Goal: Task Accomplishment & Management: Use online tool/utility

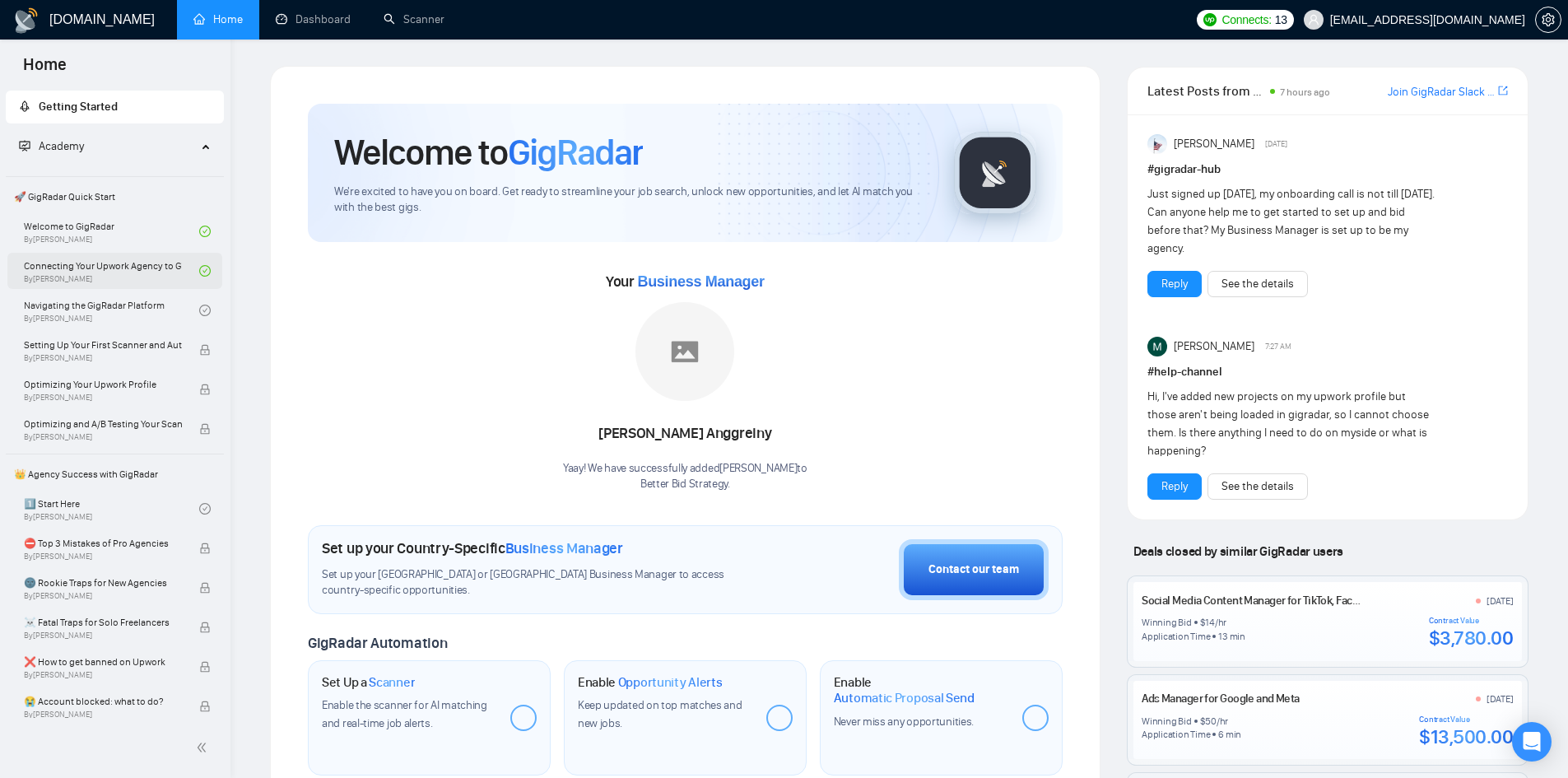
click at [96, 269] on link "Connecting Your Upwork Agency to GigRadar By Vlad Timinsky" at bounding box center [111, 271] width 175 height 36
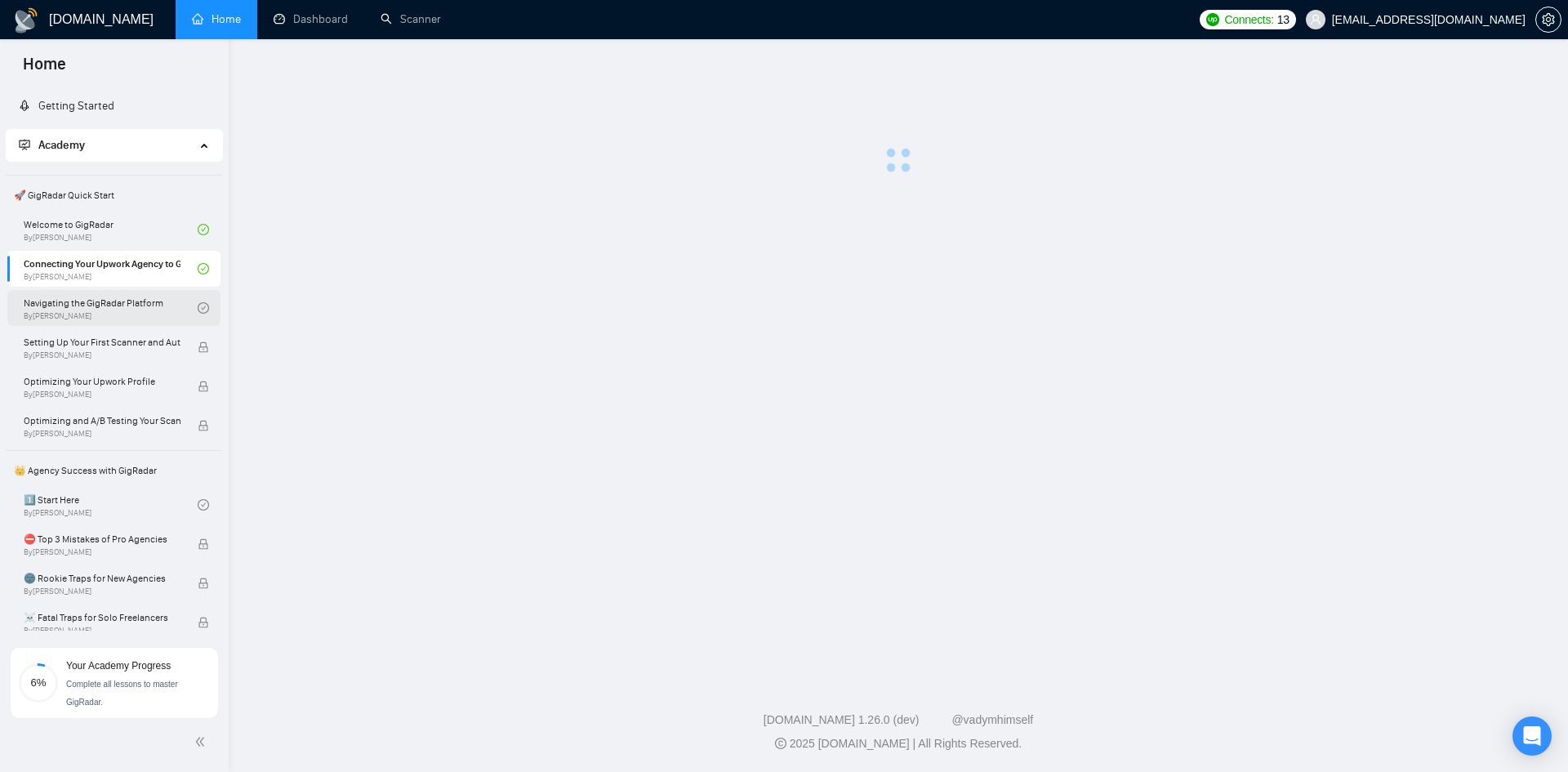
click at [134, 303] on link "Navigating the GigRadar Platform By [PERSON_NAME]" at bounding box center [110, 308] width 174 height 36
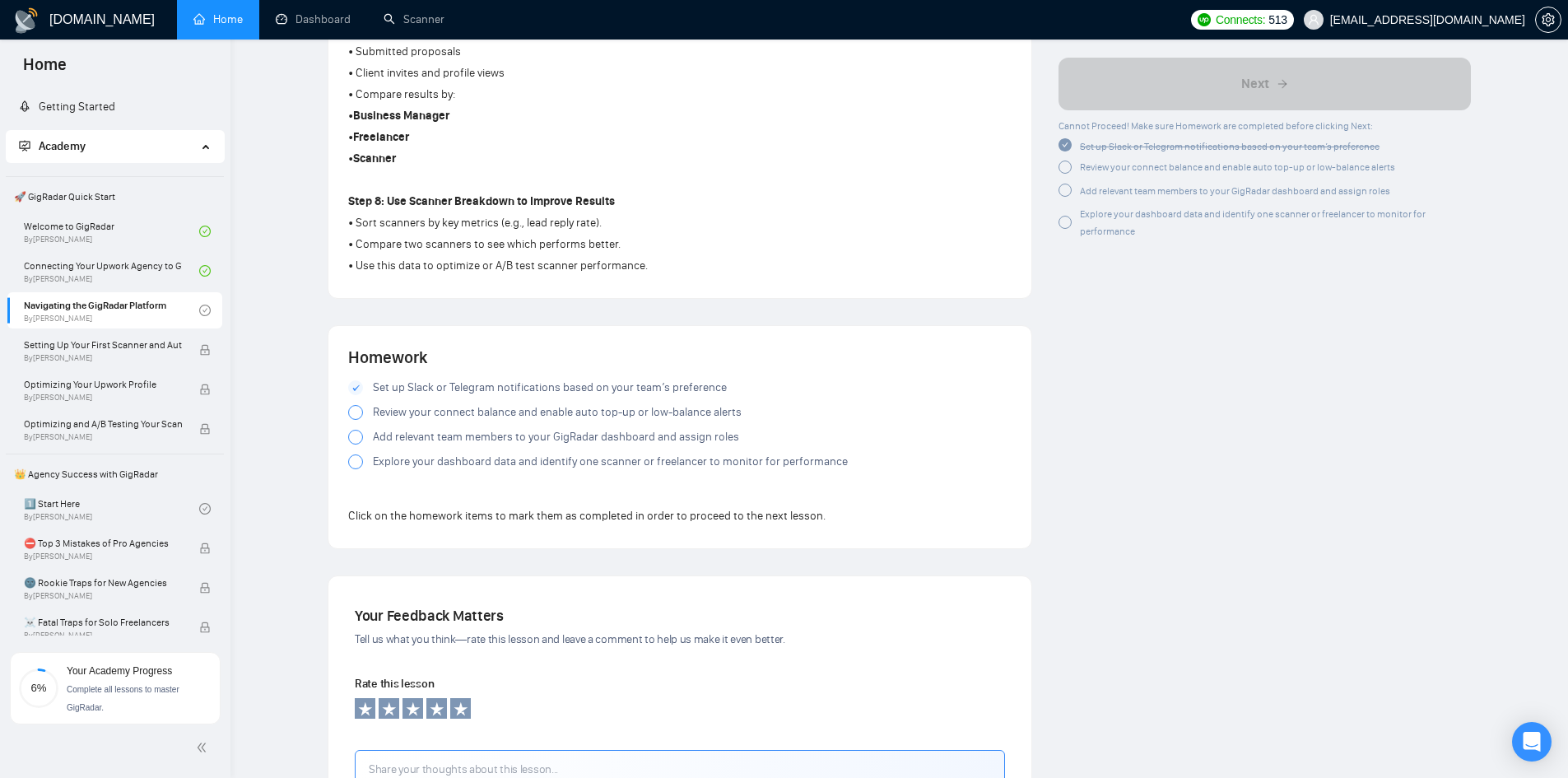
scroll to position [1259, 0]
click at [356, 410] on div at bounding box center [355, 413] width 15 height 15
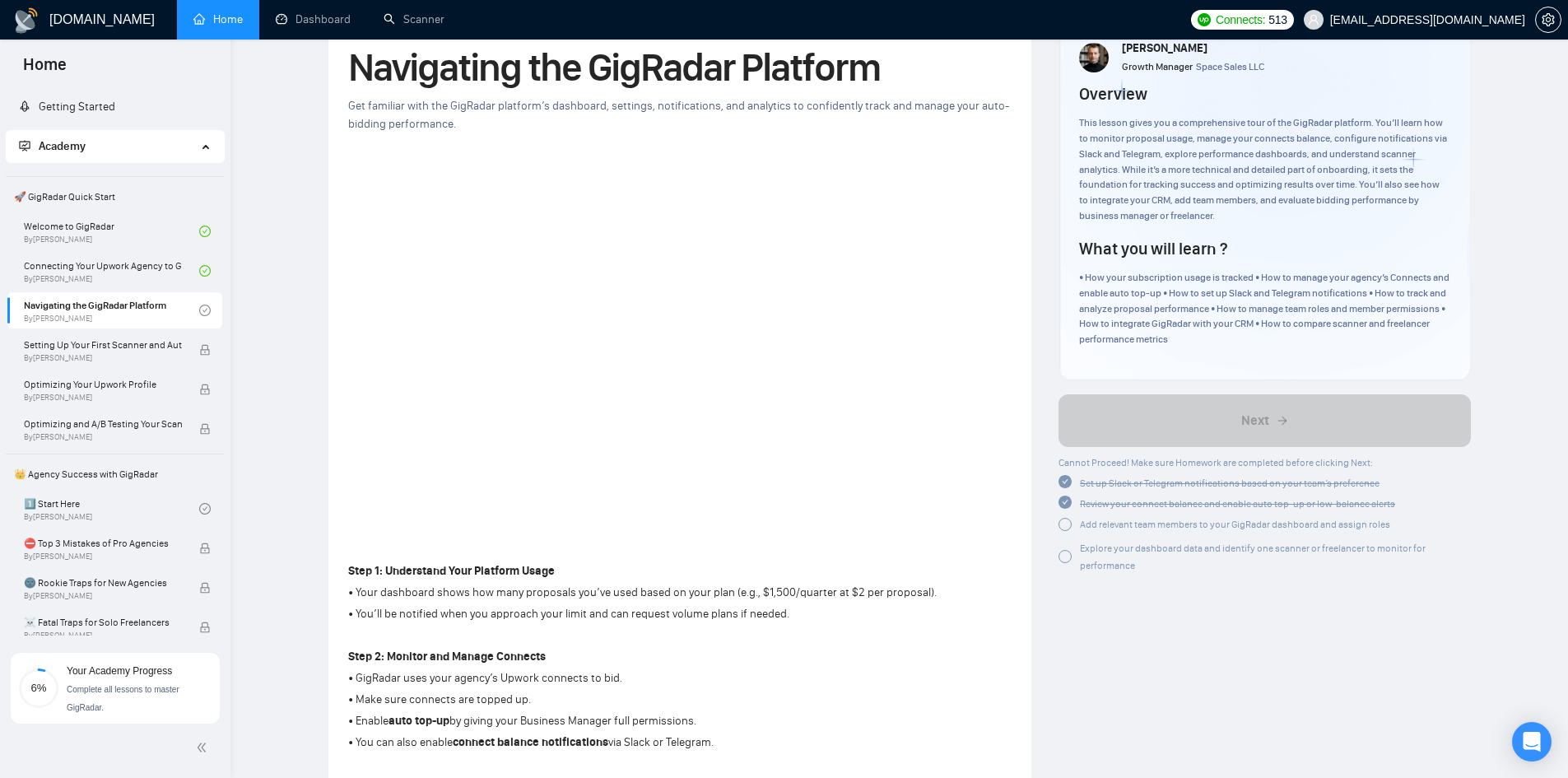
scroll to position [0, 0]
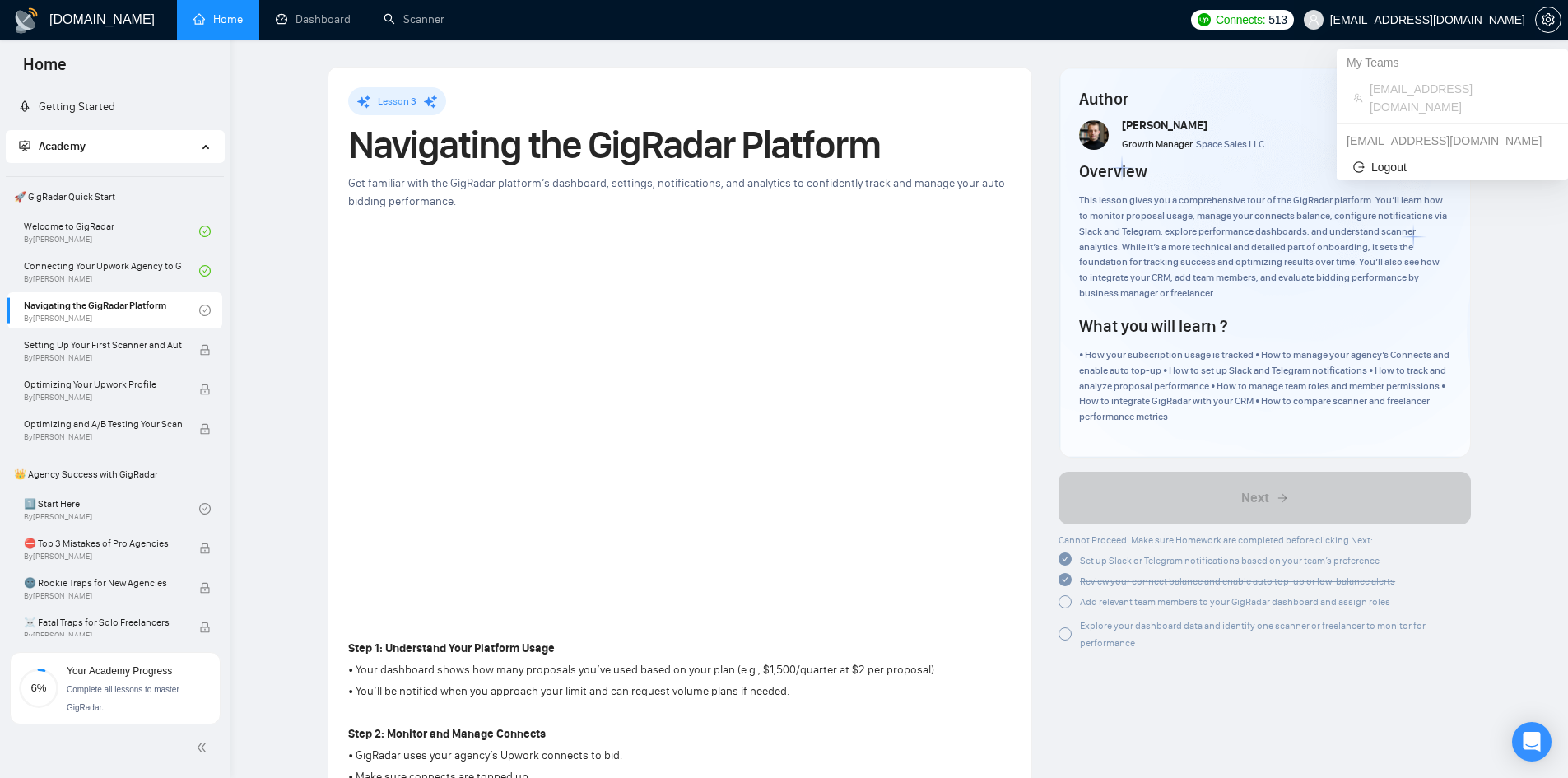
click at [1438, 20] on span "[EMAIL_ADDRESS][DOMAIN_NAME]" at bounding box center [1427, 20] width 195 height 0
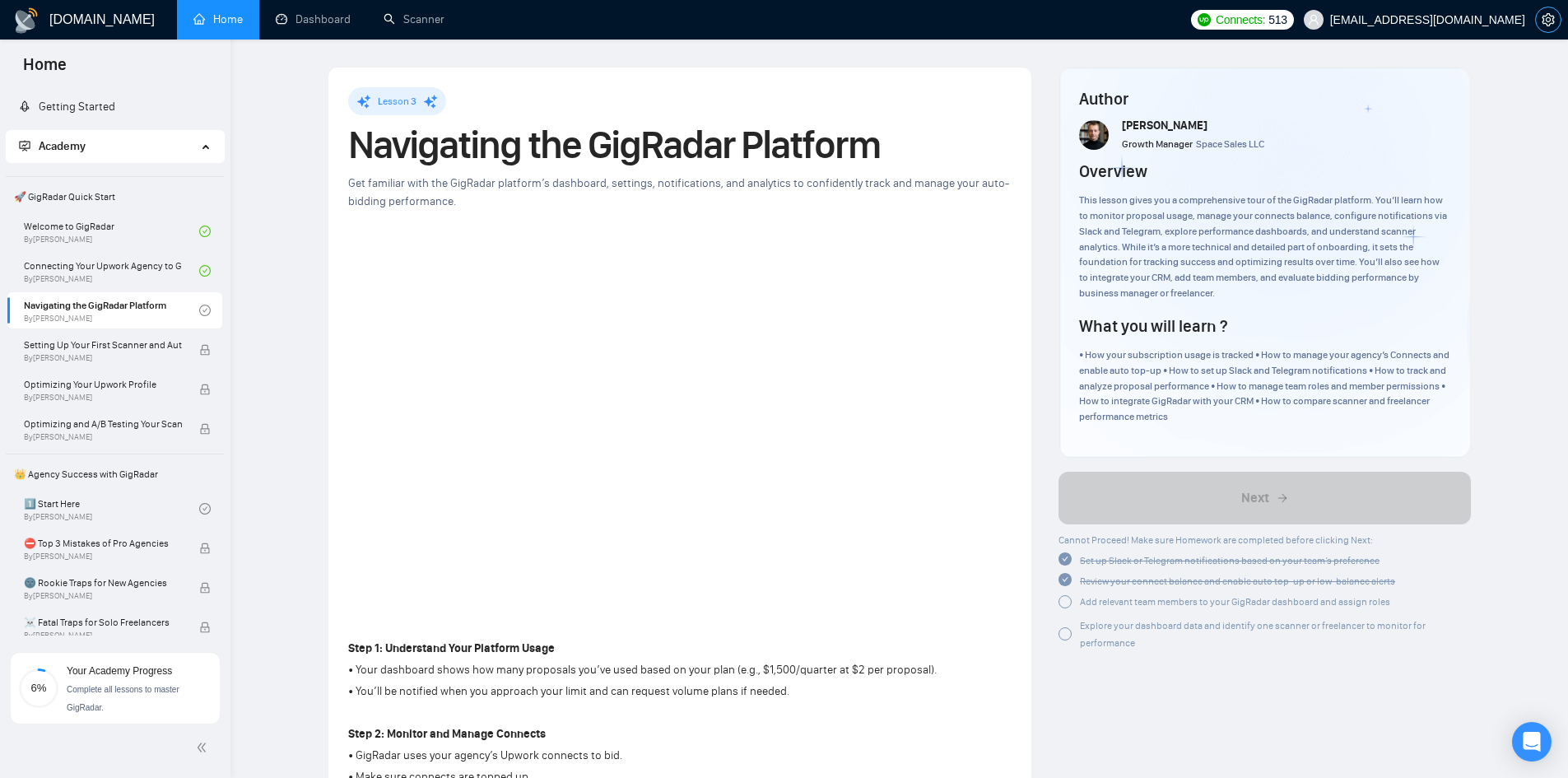
click at [1549, 15] on icon "setting" at bounding box center [1548, 19] width 13 height 13
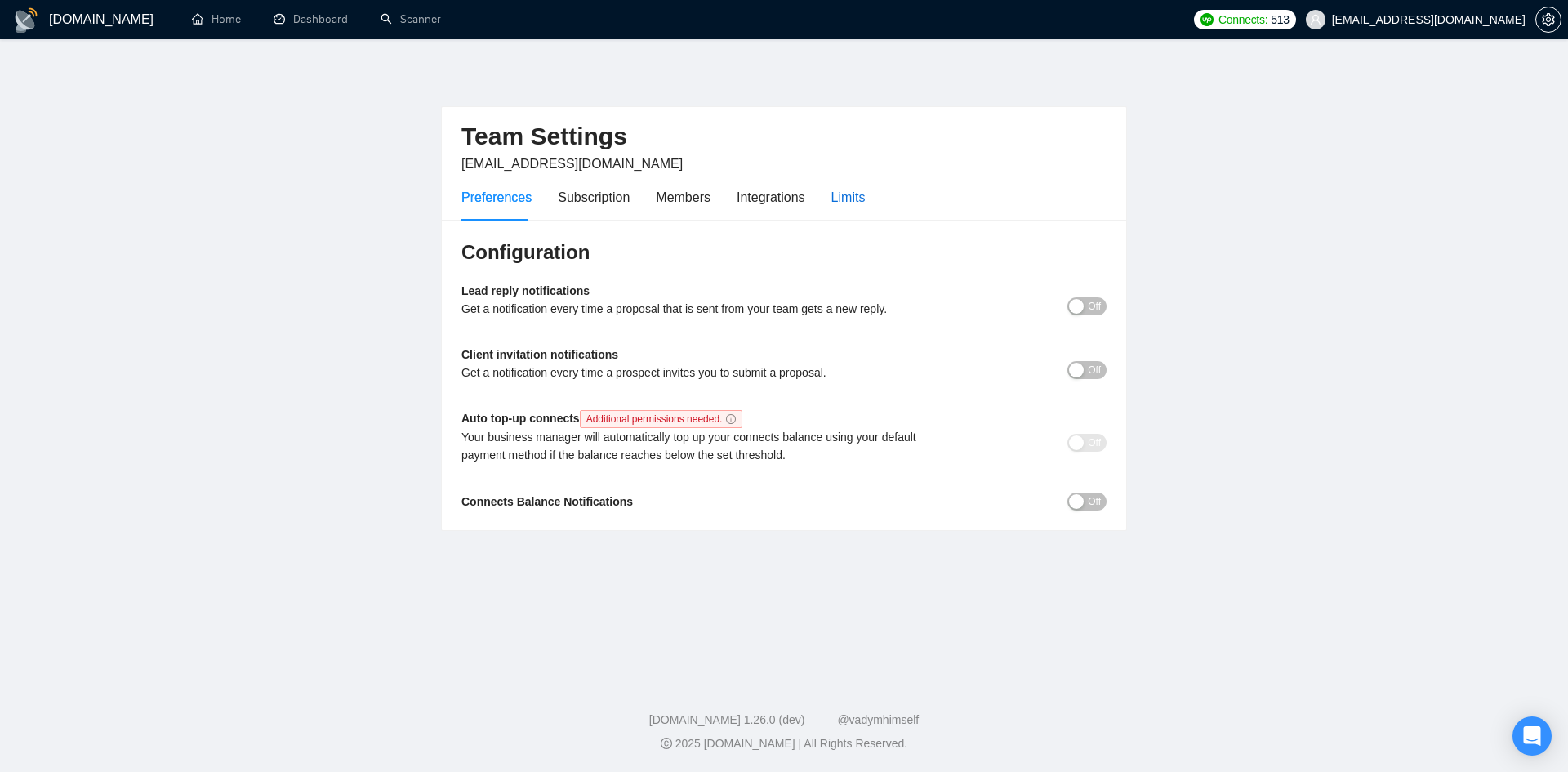
click at [855, 201] on div "Limits" at bounding box center [849, 197] width 34 height 21
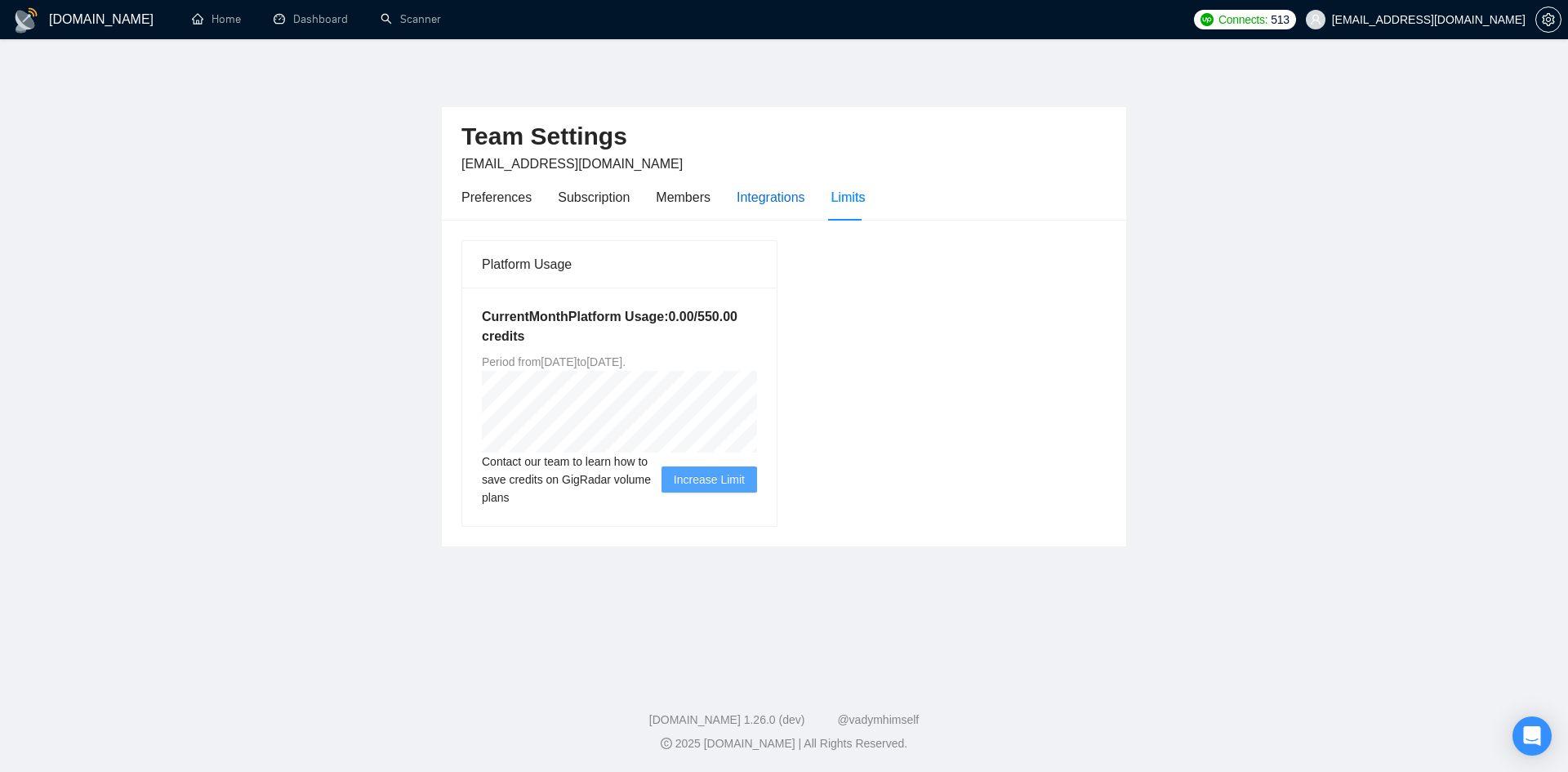
click at [775, 205] on div "Integrations" at bounding box center [771, 197] width 69 height 21
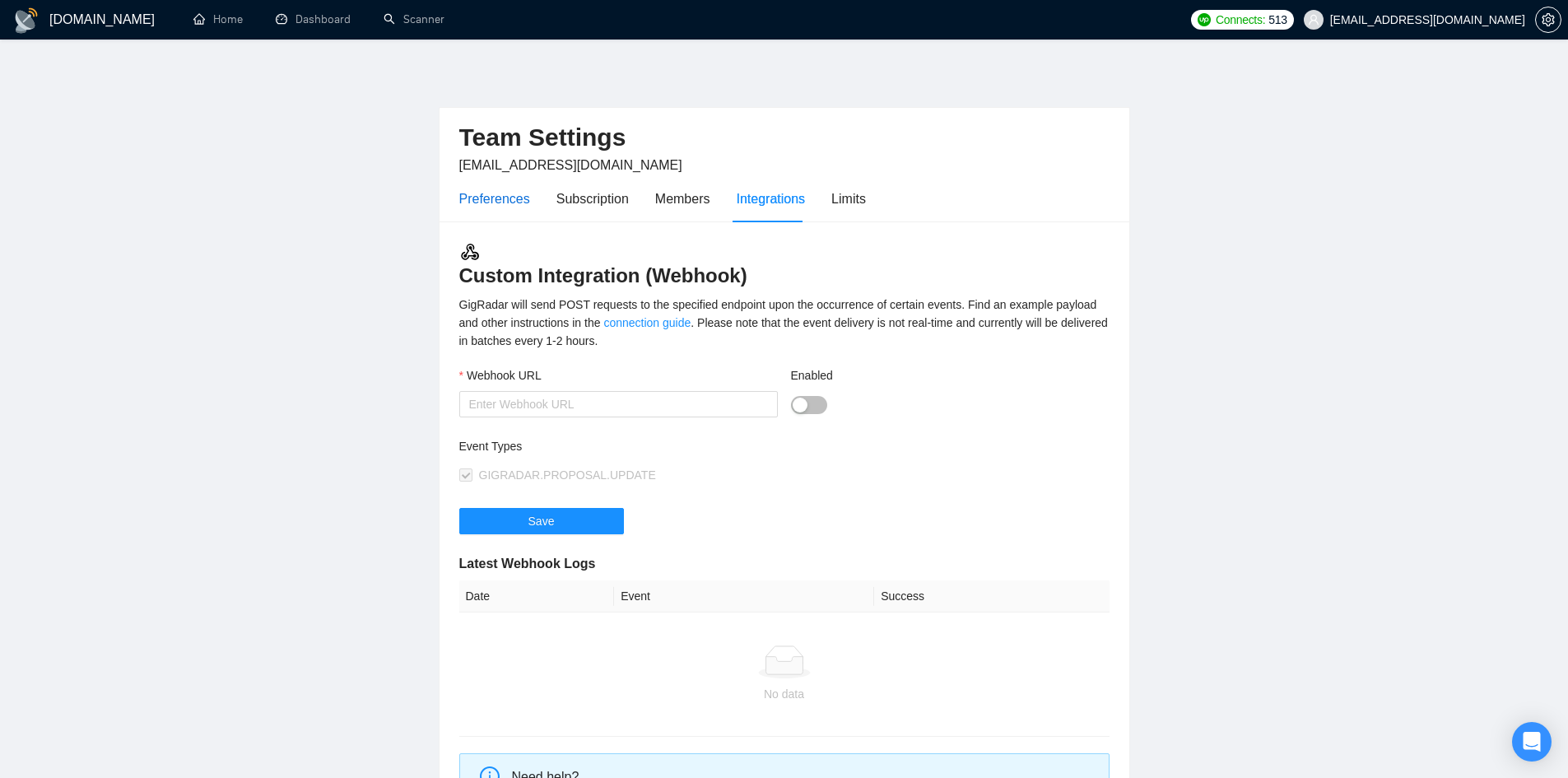
click at [477, 206] on div "Preferences" at bounding box center [494, 198] width 71 height 21
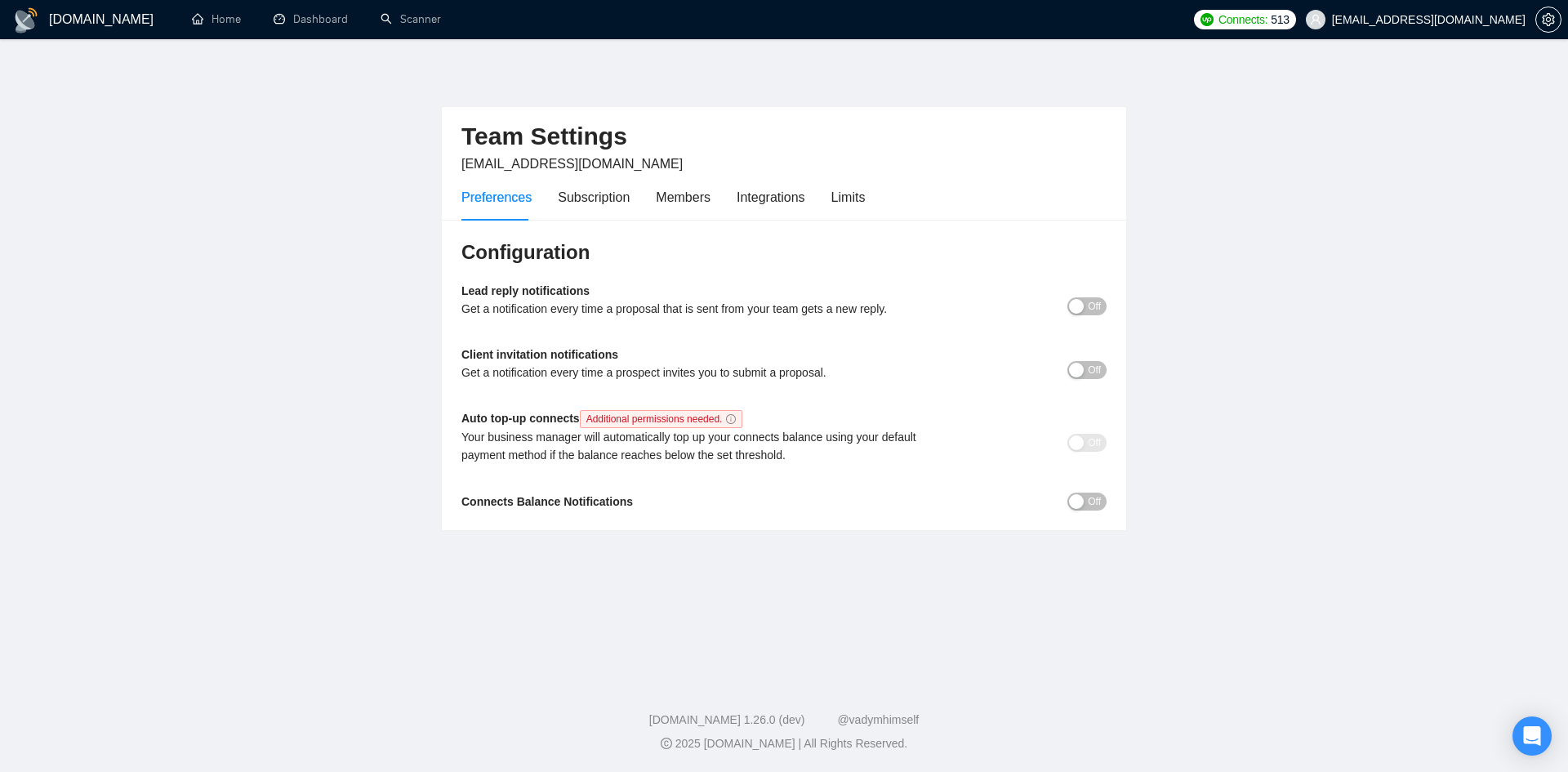
click at [1110, 508] on div "Configuration Lead reply notifications Get a notification every time a proposal…" at bounding box center [784, 375] width 685 height 311
click at [1084, 501] on button "Off" at bounding box center [1086, 501] width 39 height 18
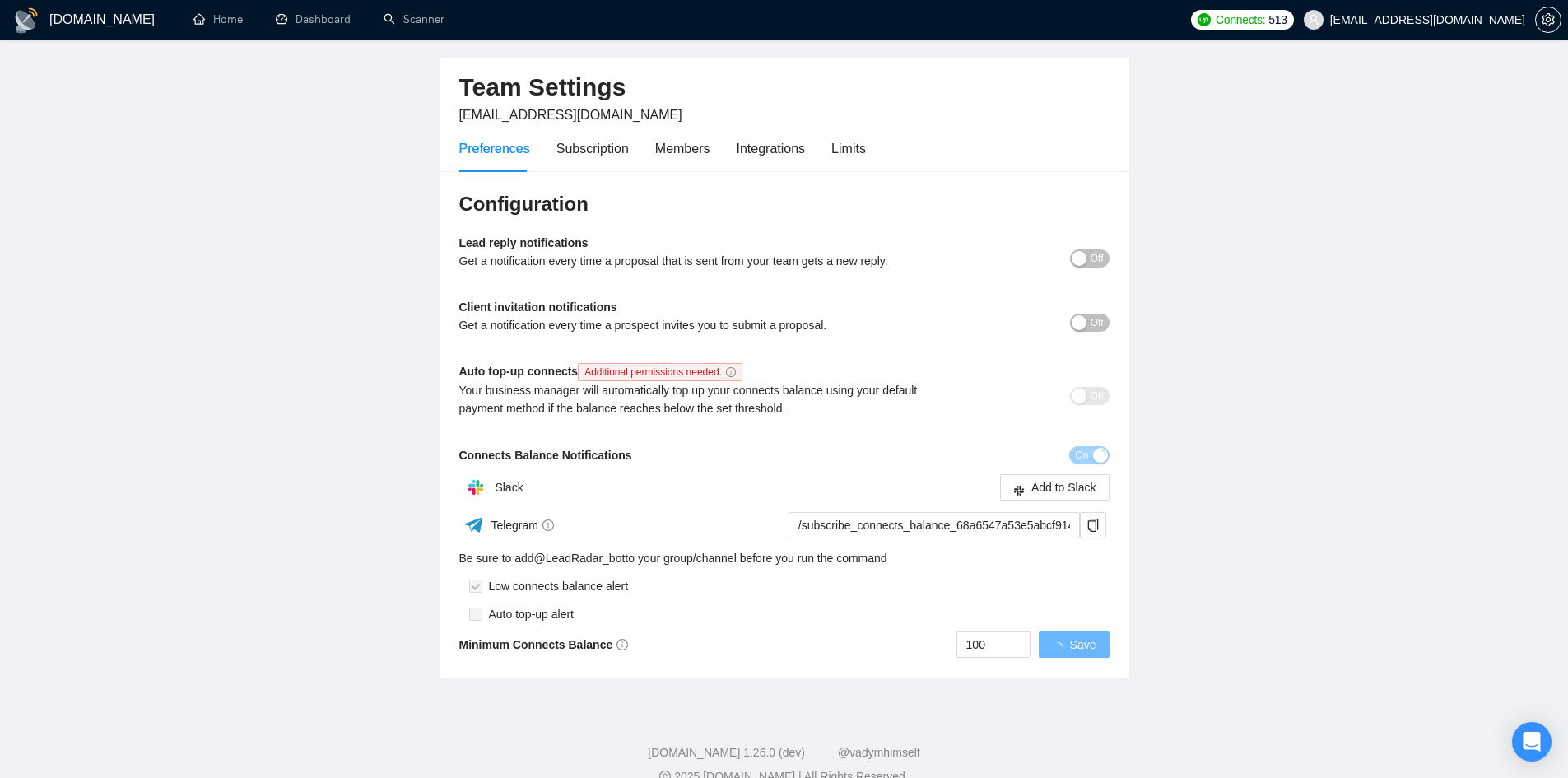
scroll to position [77, 0]
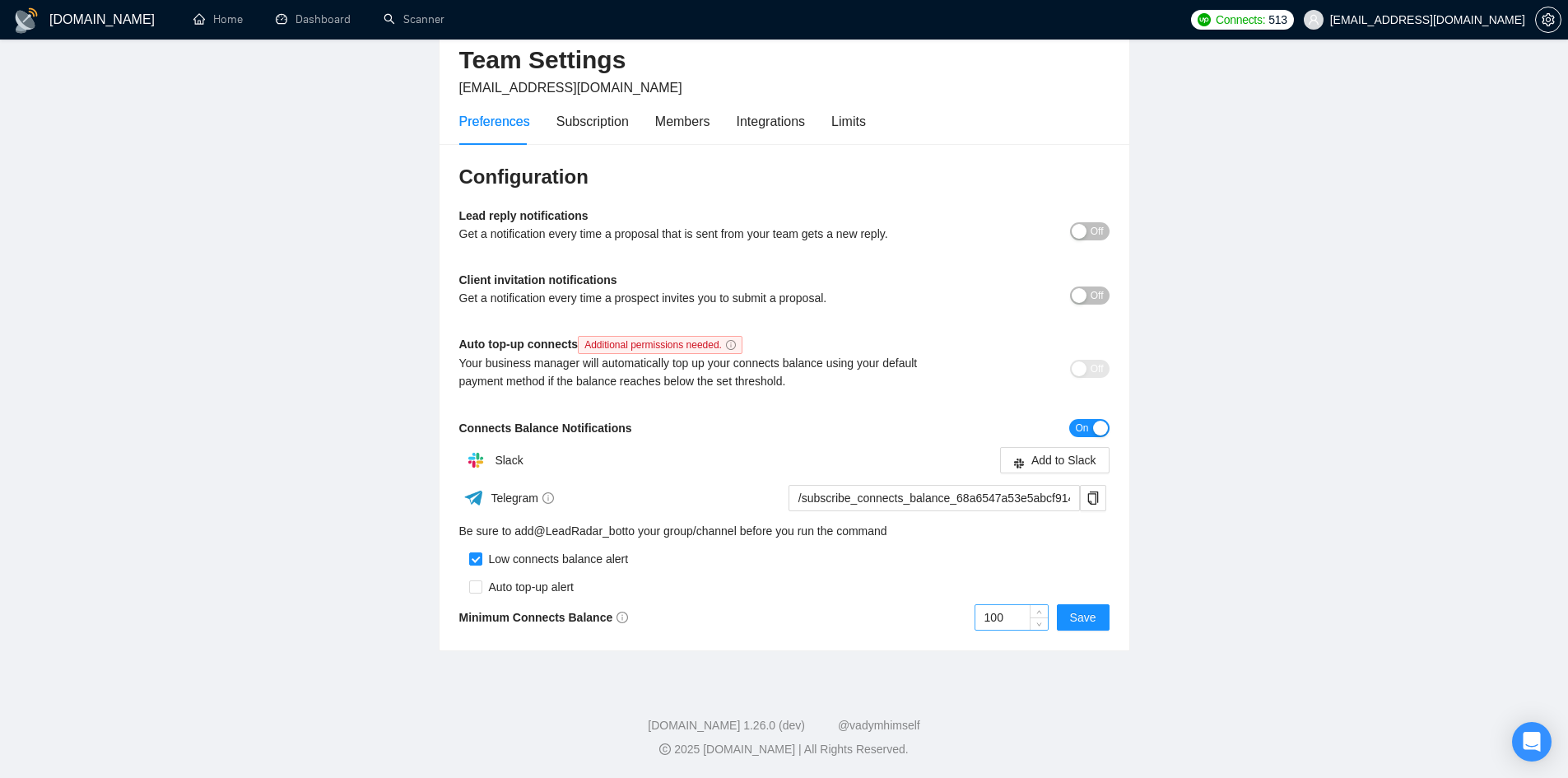
click at [1008, 621] on input "100" at bounding box center [1012, 616] width 73 height 25
drag, startPoint x: 1008, startPoint y: 621, endPoint x: 980, endPoint y: 623, distance: 28.1
click at [980, 623] on input "100" at bounding box center [1012, 616] width 73 height 25
type input "50"
click at [873, 672] on div "GigRadar.io Home Dashboard Scanner Connects: 513 betterbidstrategy@gmail.com Te…" at bounding box center [784, 350] width 1568 height 855
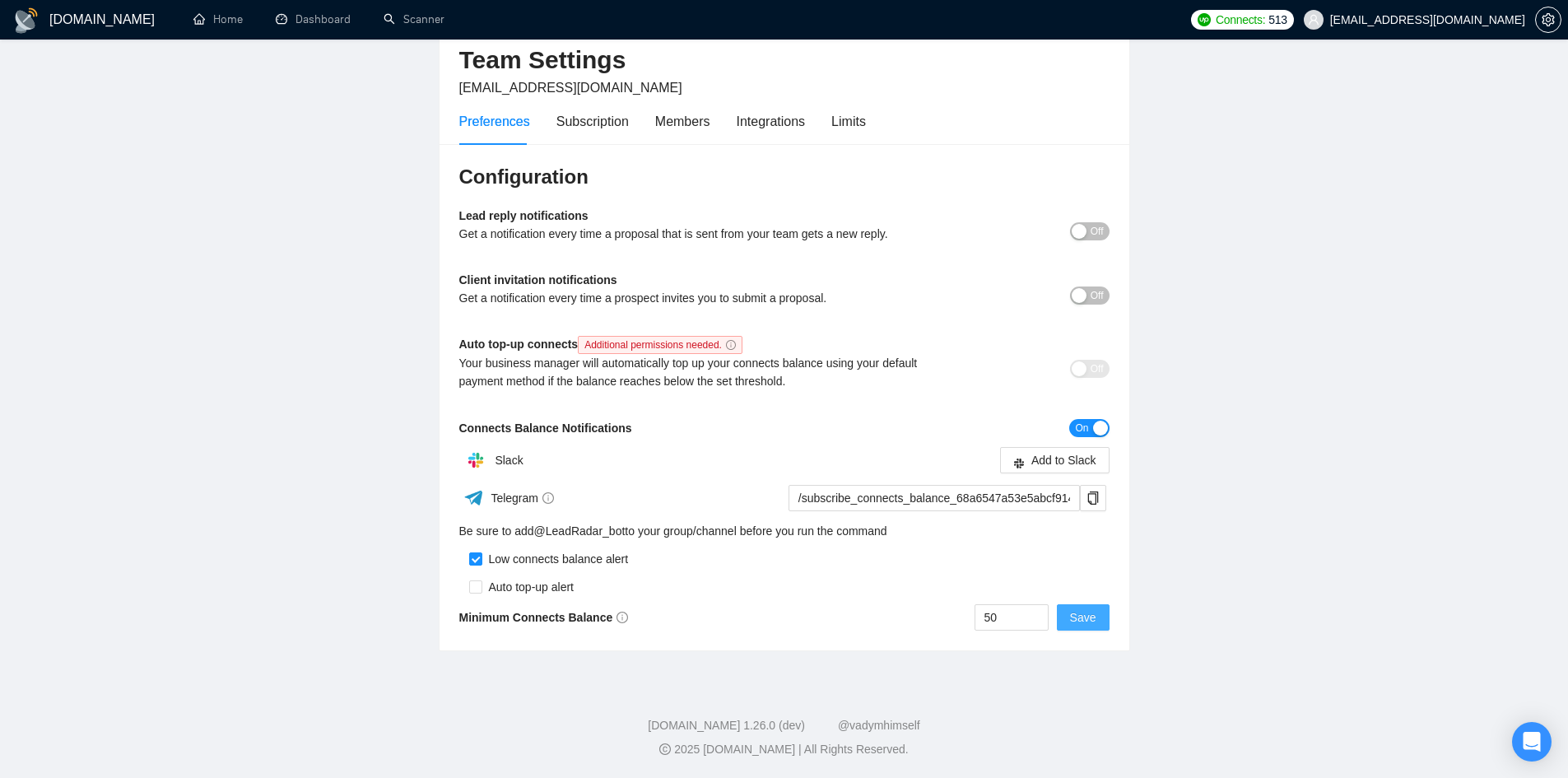
click at [1071, 614] on button "Save" at bounding box center [1084, 617] width 53 height 26
click at [1041, 461] on span "Add to Slack" at bounding box center [1064, 460] width 65 height 18
click at [1074, 613] on span "Save" at bounding box center [1083, 617] width 26 height 18
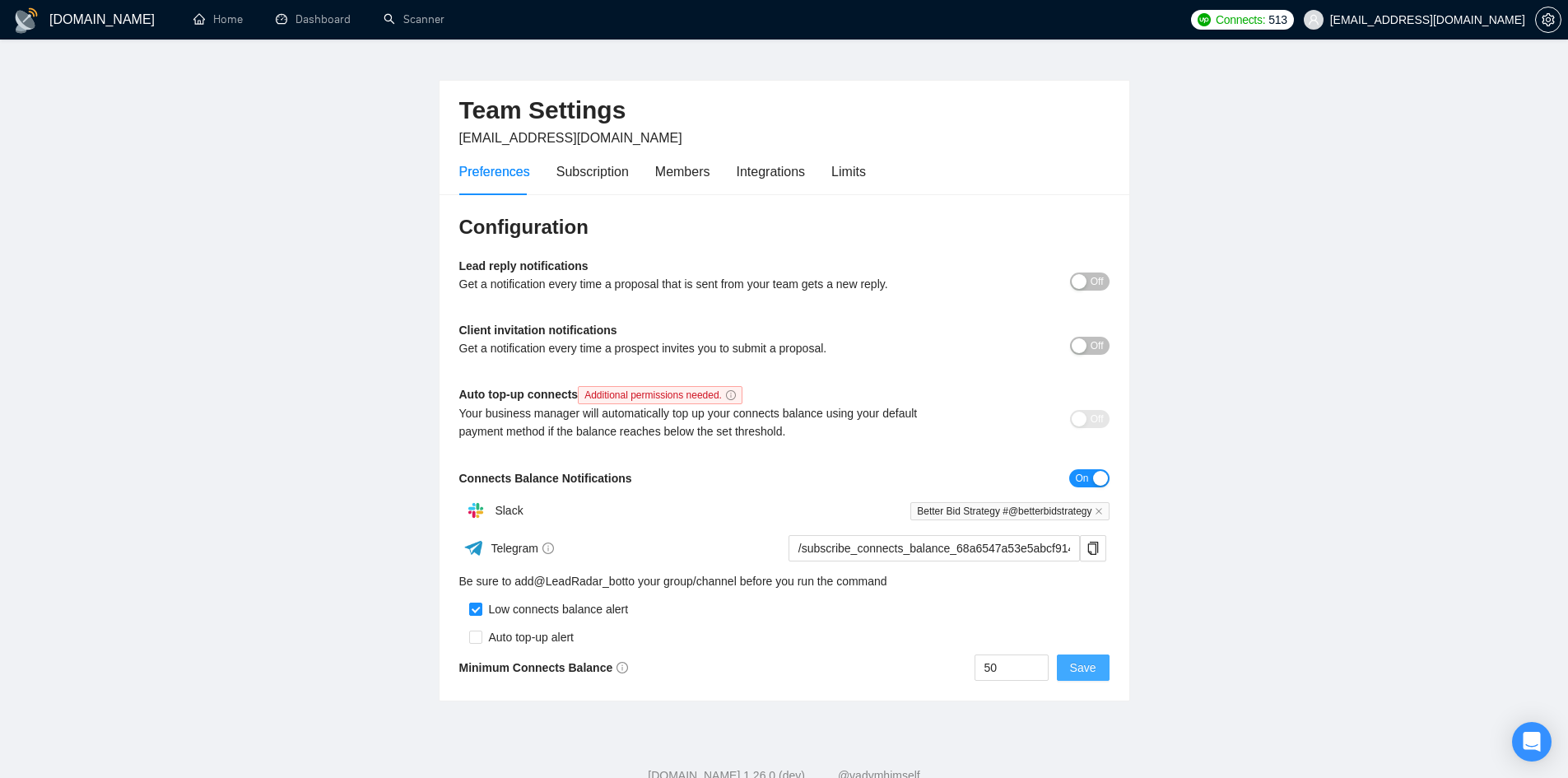
scroll to position [0, 0]
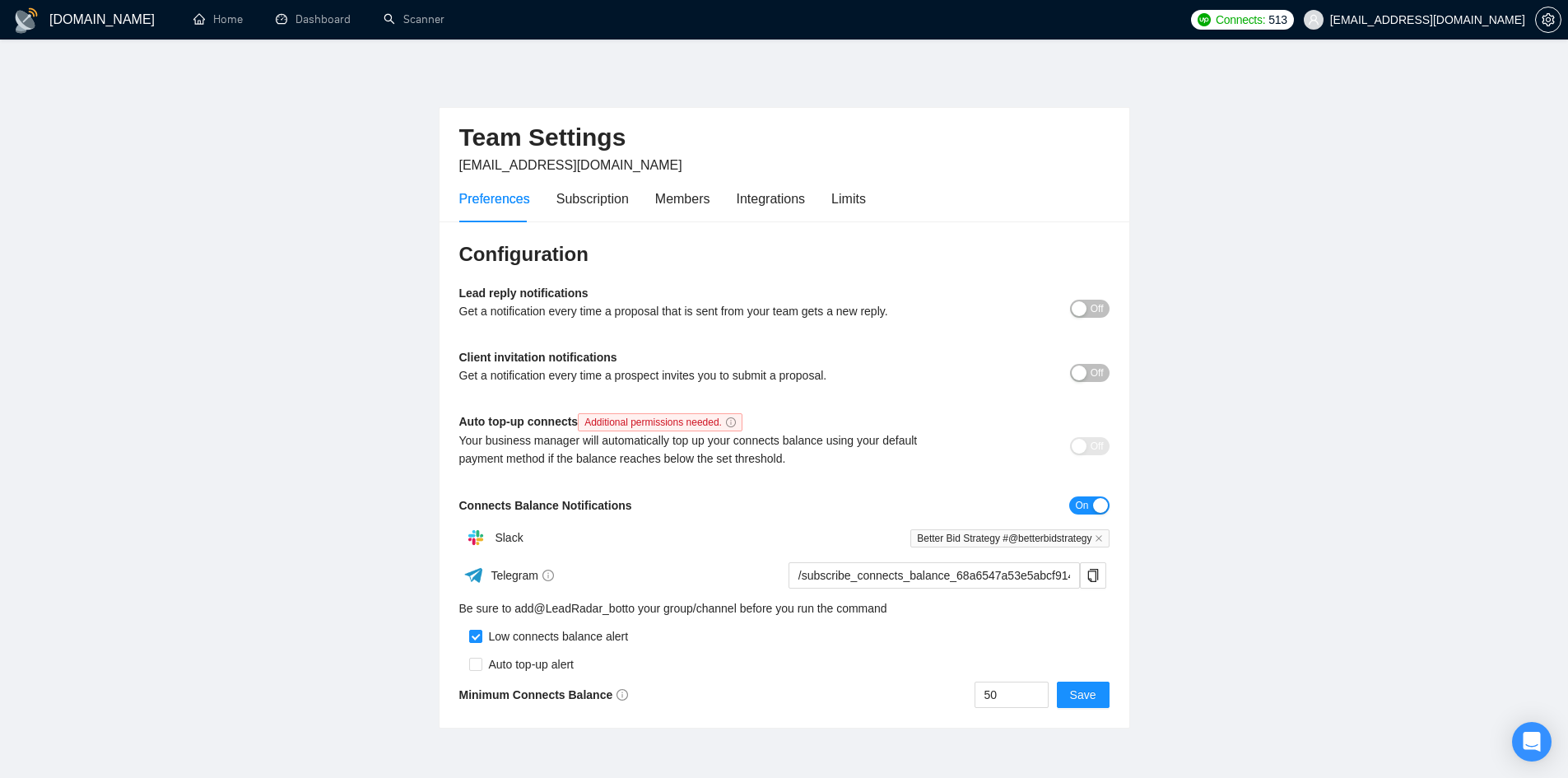
click at [73, 25] on h1 "[DOMAIN_NAME]" at bounding box center [102, 19] width 105 height 39
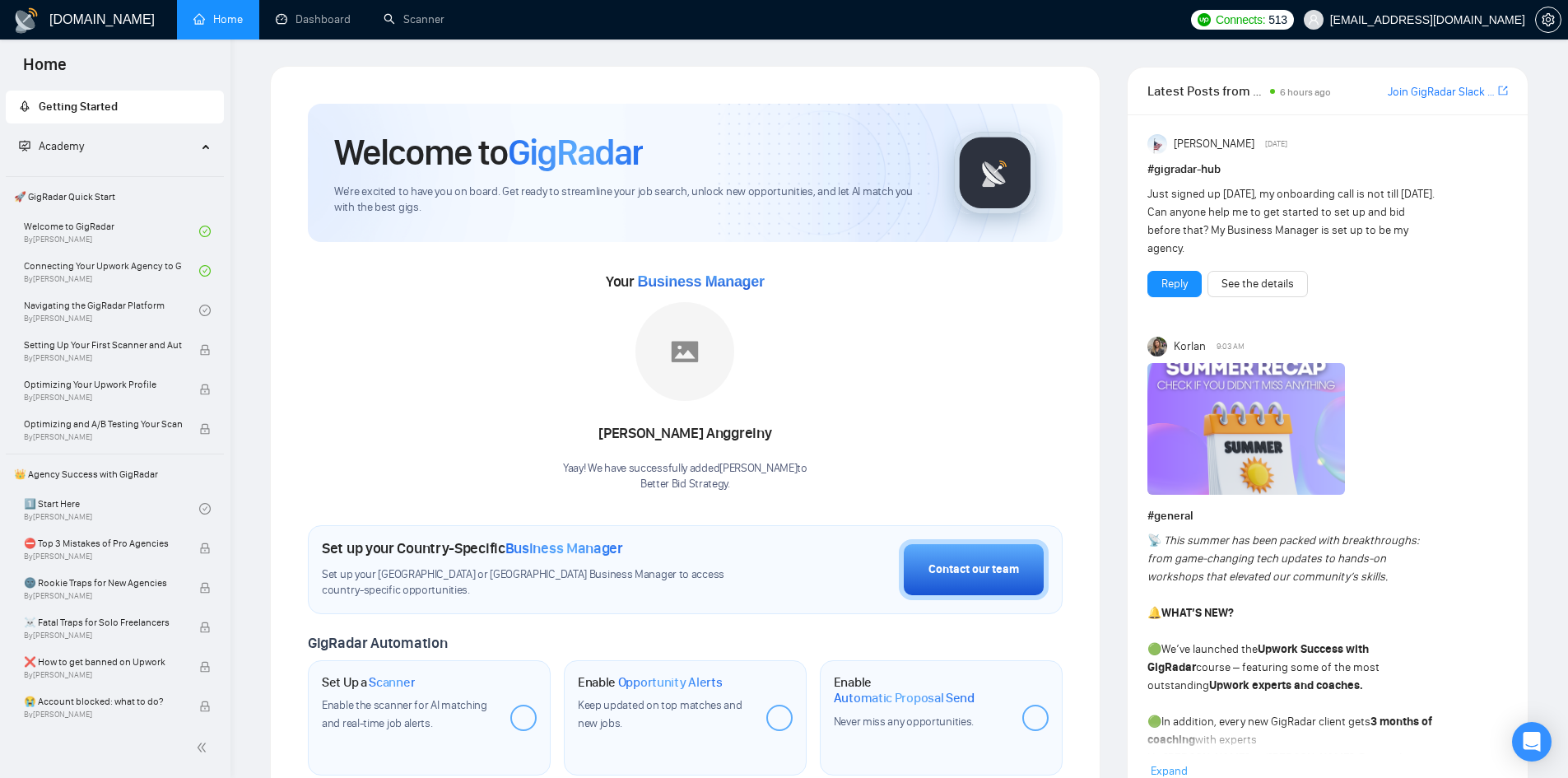
click at [373, 324] on div "Your Business Manager Alissa Anggreiny Yaay! We have successfully added Alissa …" at bounding box center [685, 380] width 754 height 224
click at [131, 311] on link "Navigating the GigRadar Platform By Vlad Timinsky" at bounding box center [111, 310] width 175 height 36
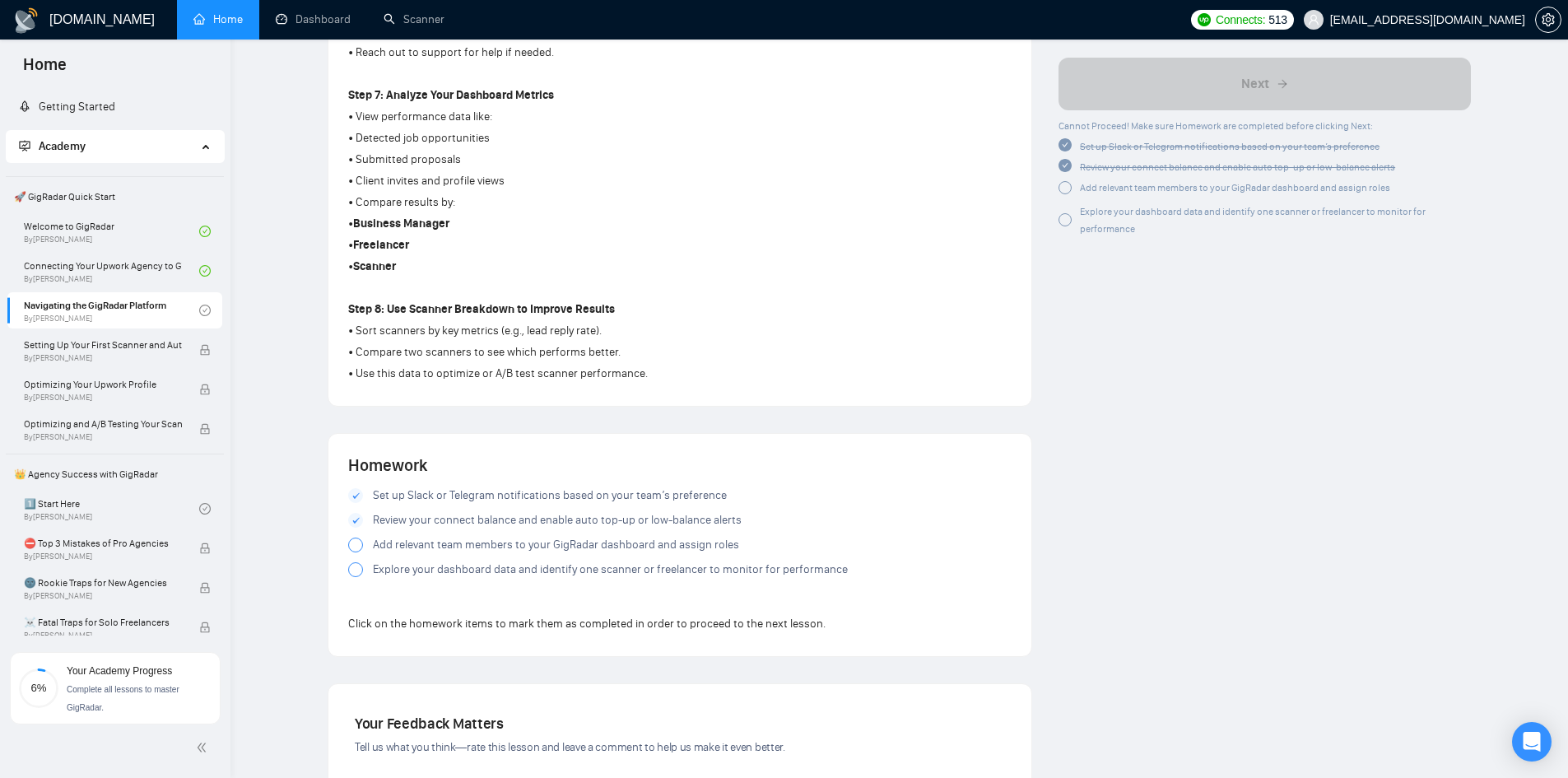
scroll to position [1317, 0]
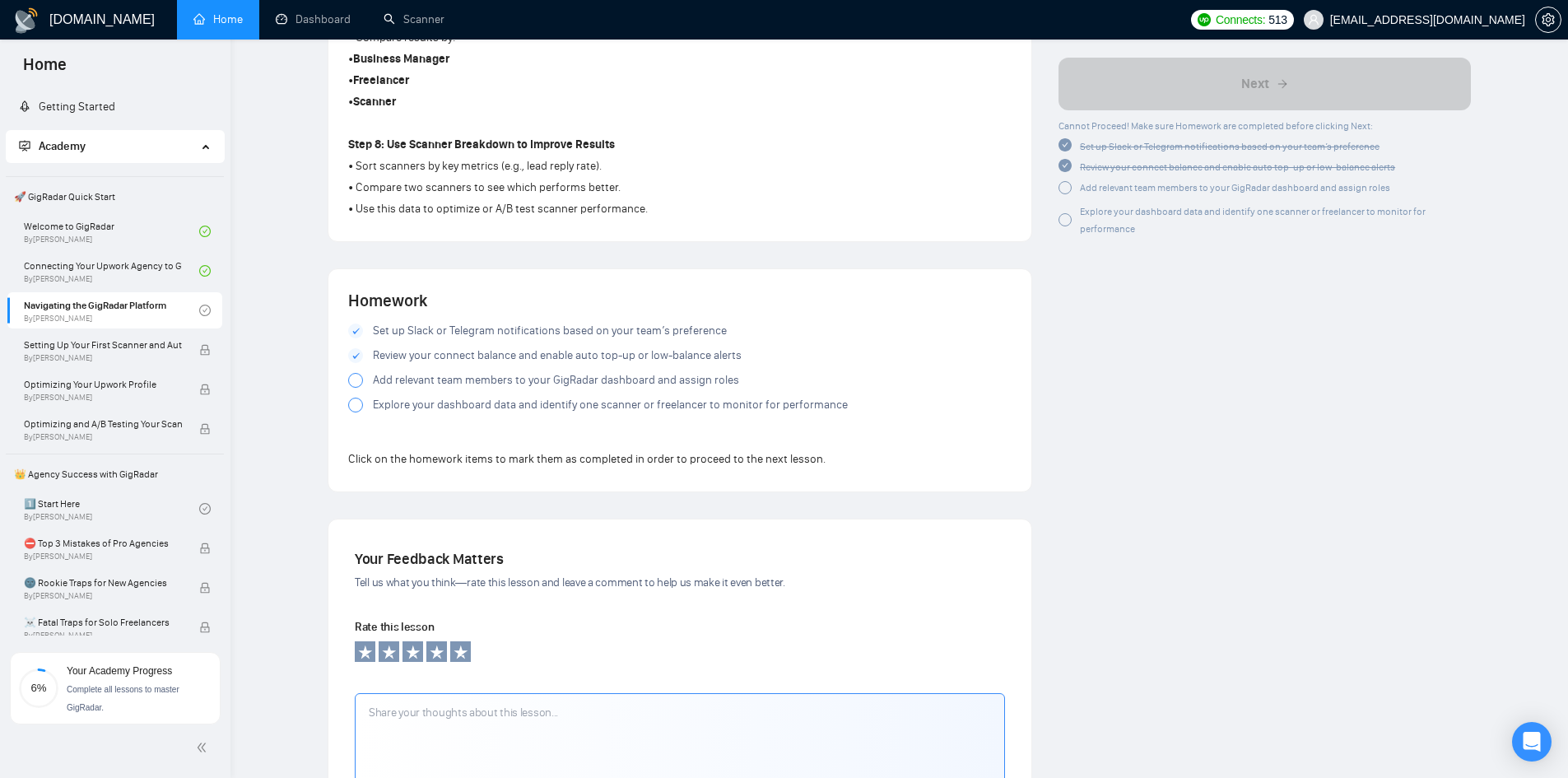
click at [347, 374] on div "Homework Set up Slack or Telegram notifications based on your team’s preference…" at bounding box center [679, 380] width 703 height 222
click at [356, 375] on div at bounding box center [355, 380] width 15 height 15
click at [358, 405] on div at bounding box center [355, 404] width 15 height 15
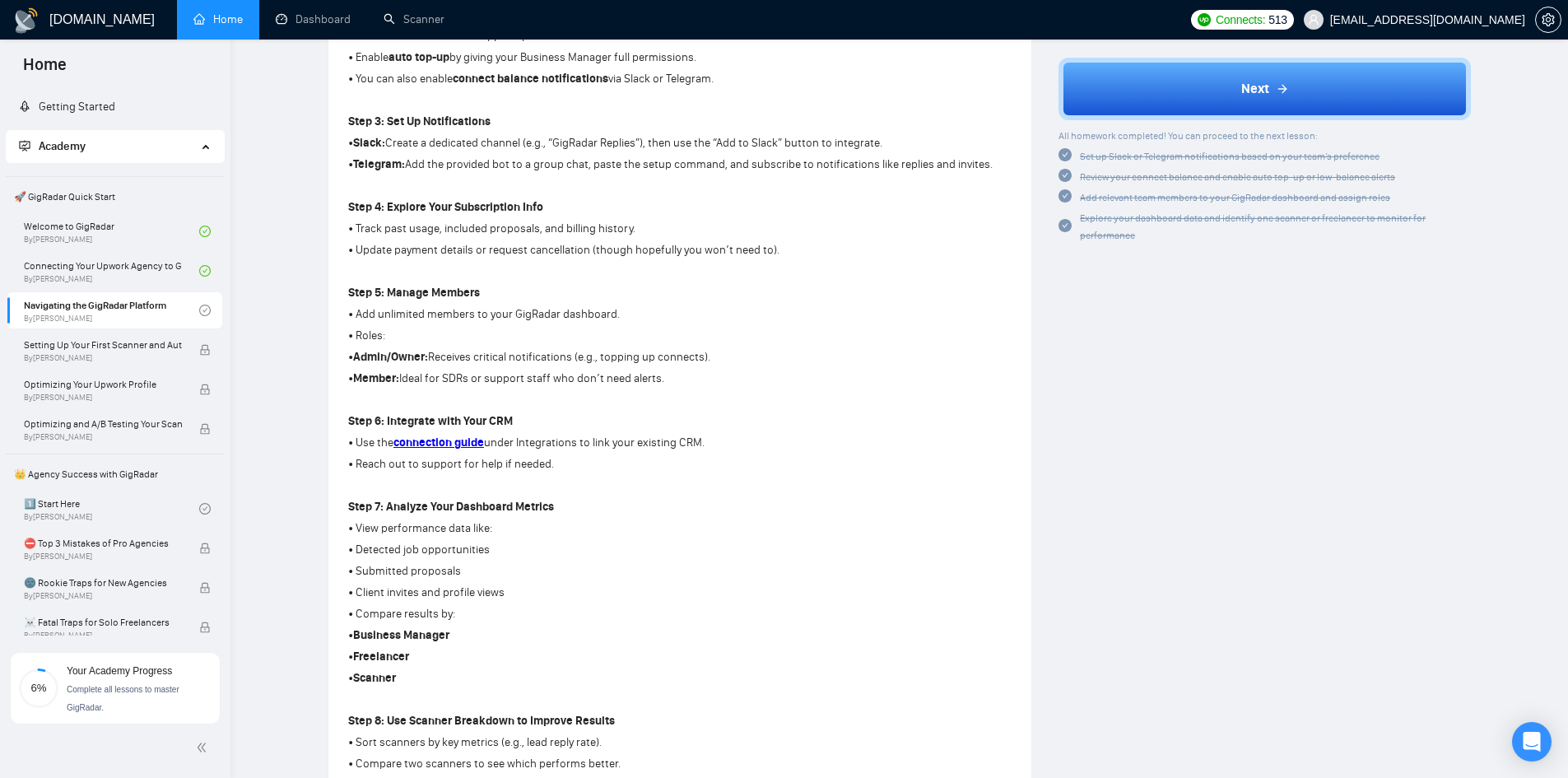
scroll to position [0, 0]
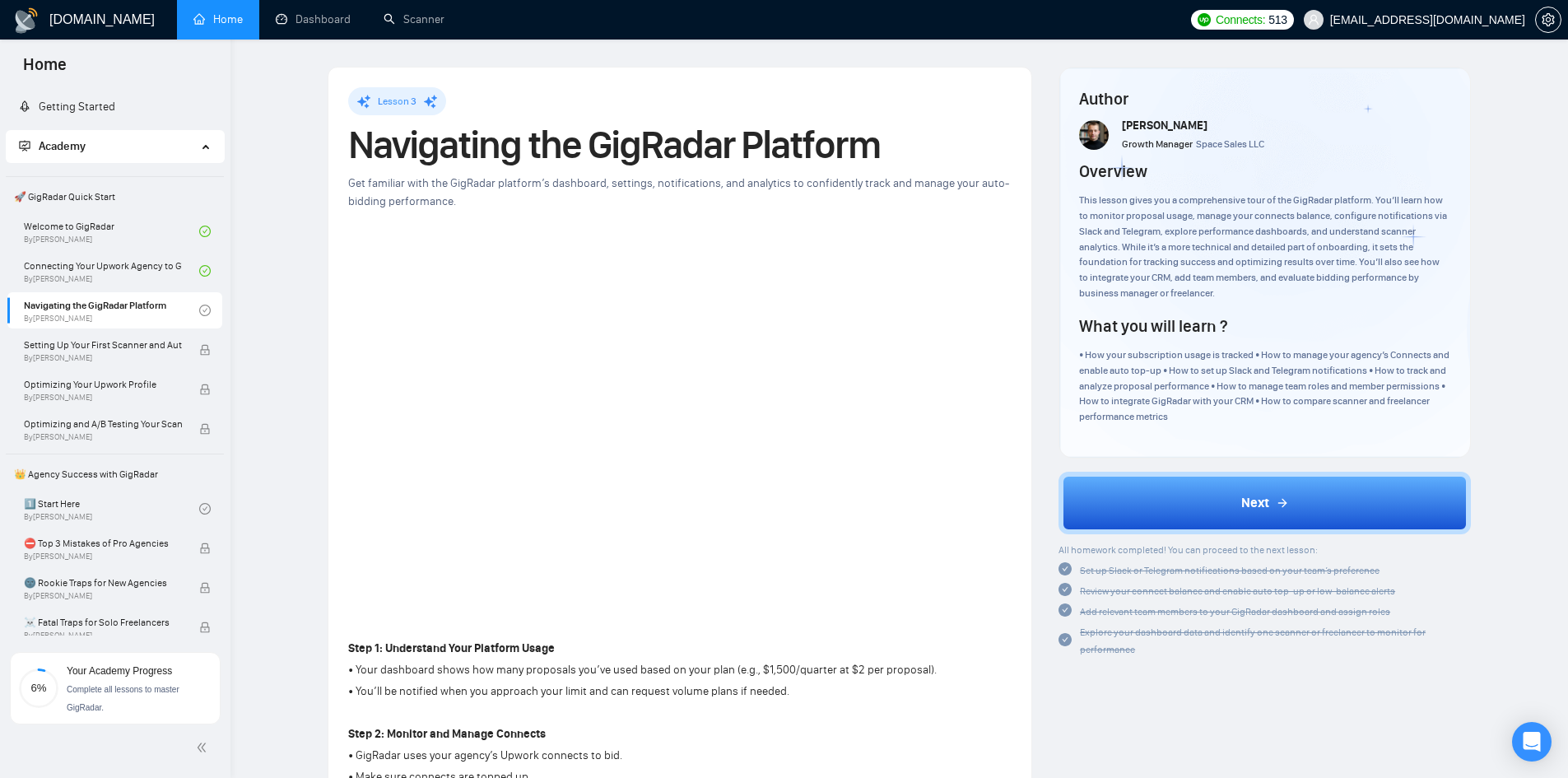
click at [77, 15] on h1 "[DOMAIN_NAME]" at bounding box center [102, 19] width 105 height 39
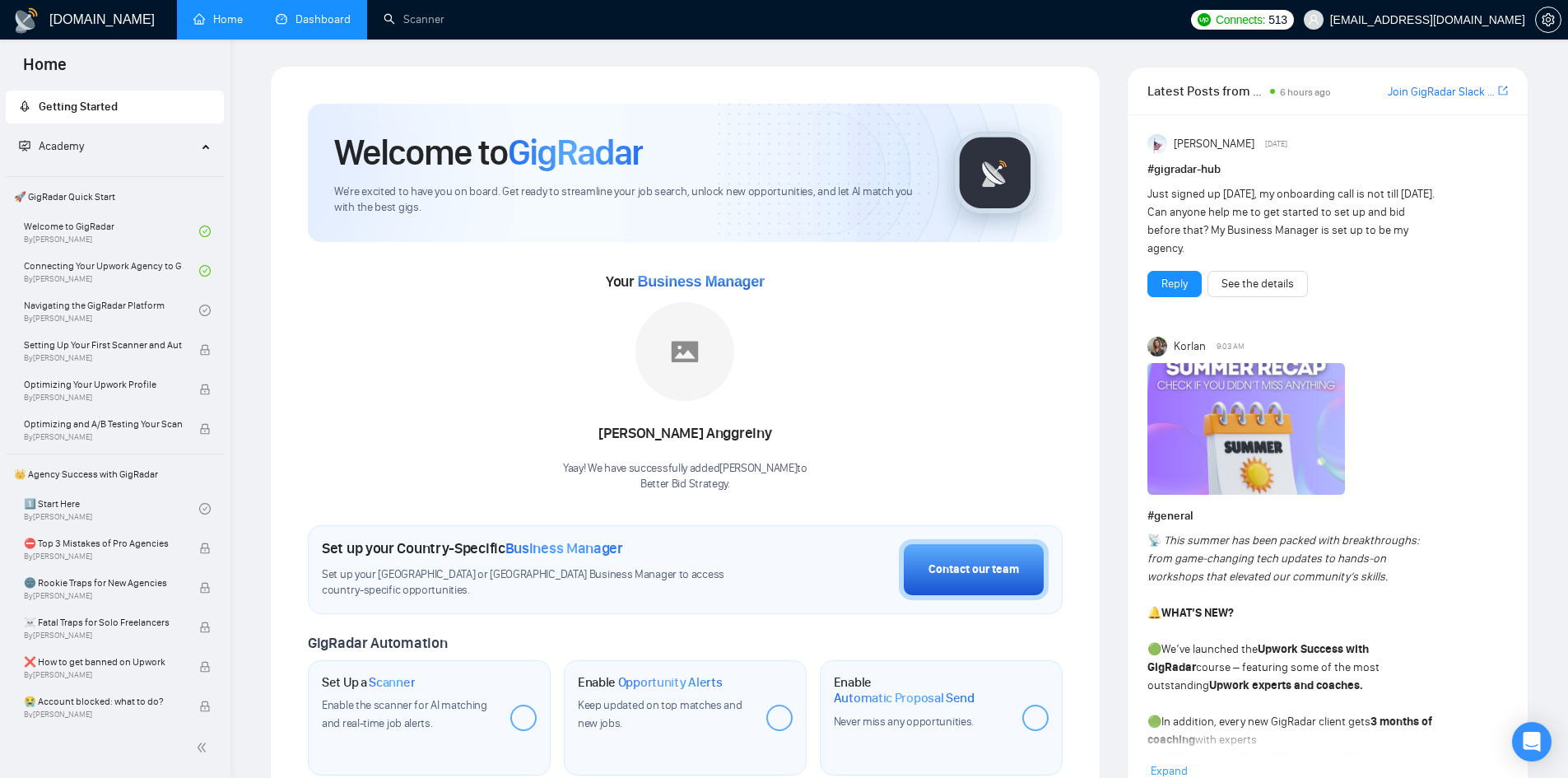
click at [292, 18] on link "Dashboard" at bounding box center [313, 19] width 75 height 14
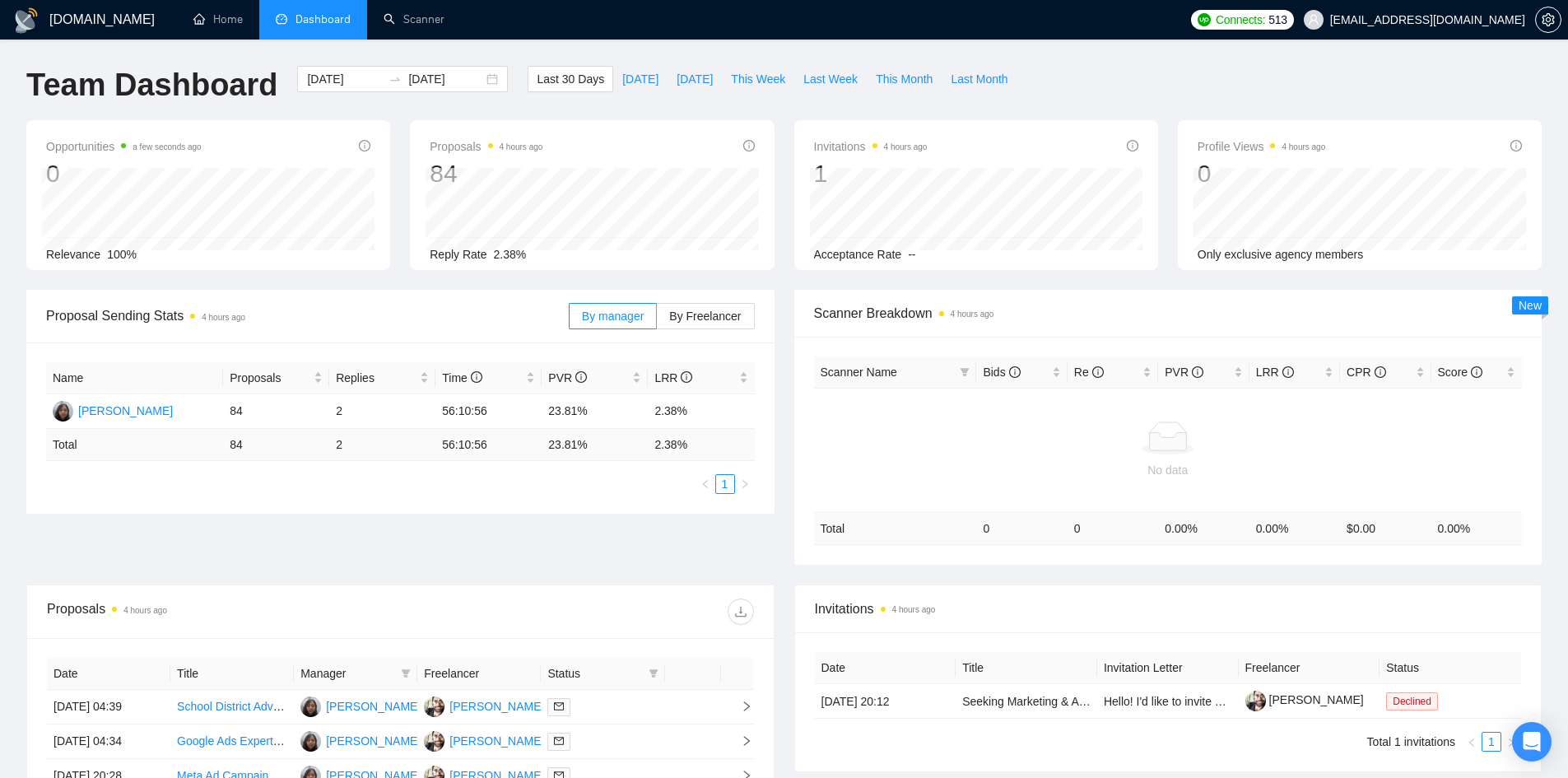
click at [78, 9] on h1 "[DOMAIN_NAME]" at bounding box center [102, 19] width 105 height 39
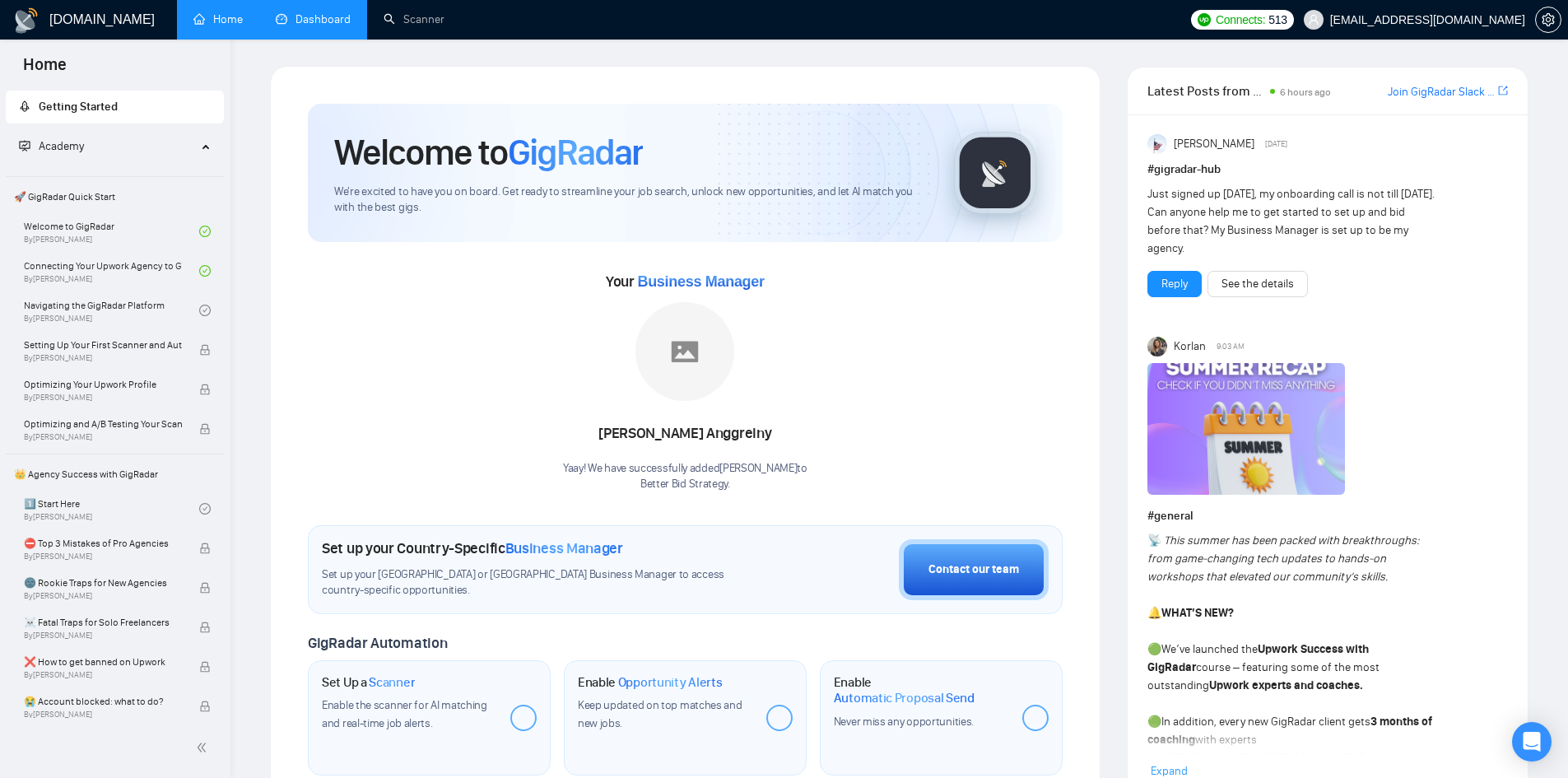
click at [331, 22] on link "Dashboard" at bounding box center [313, 19] width 75 height 14
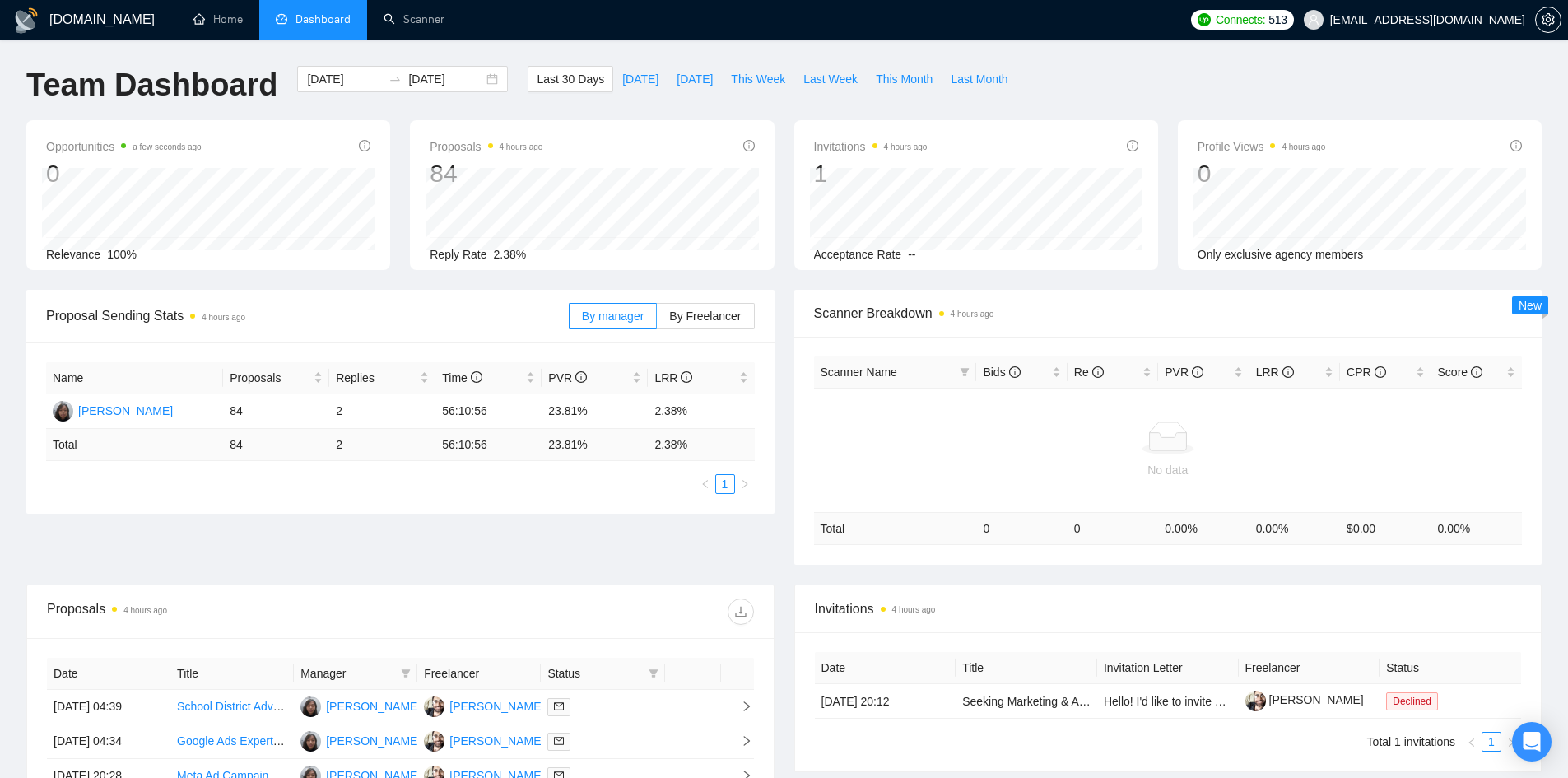
click at [60, 24] on h1 "[DOMAIN_NAME]" at bounding box center [102, 19] width 105 height 39
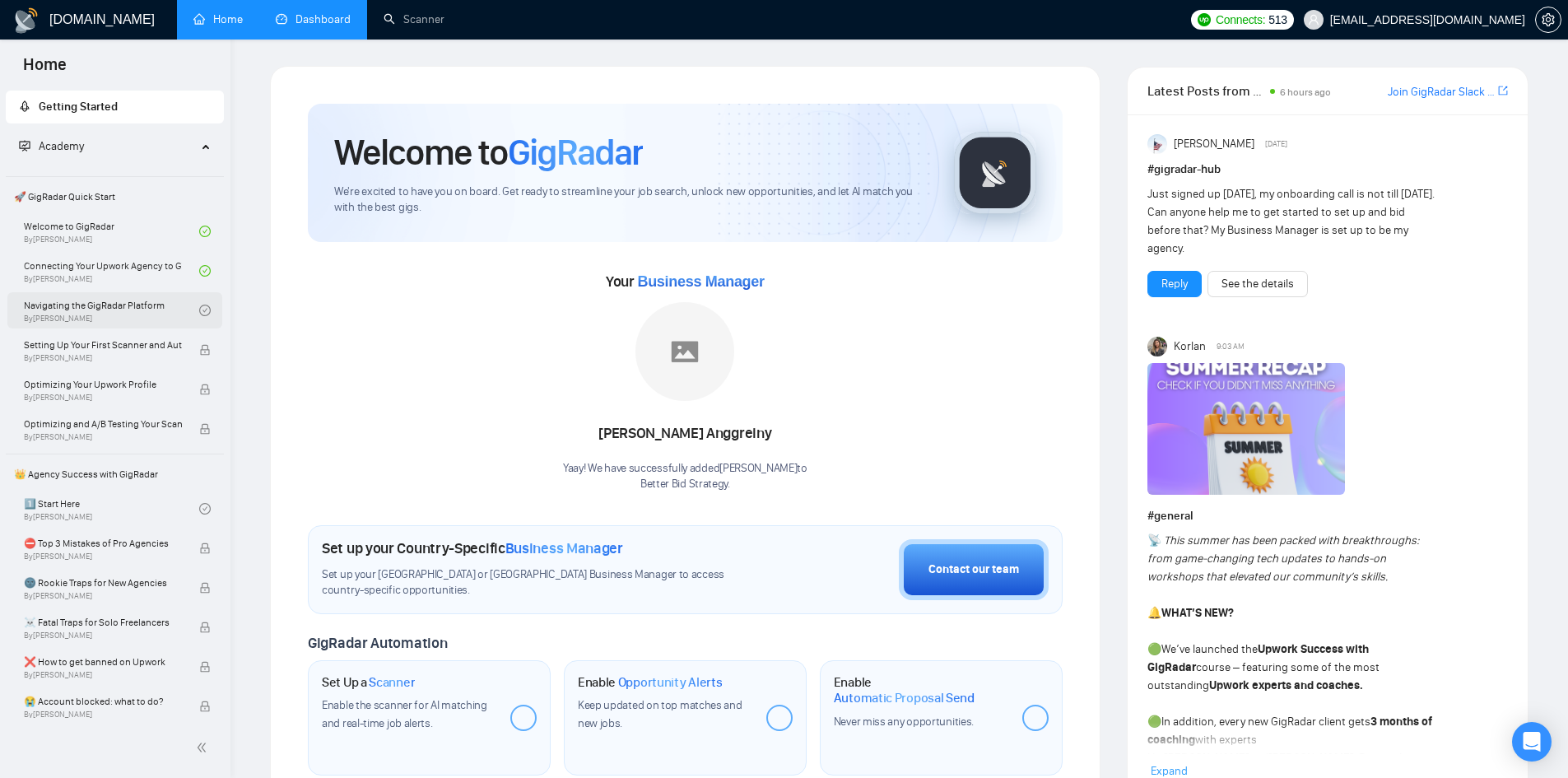
click at [125, 322] on link "Navigating the GigRadar Platform By Vlad Timinsky" at bounding box center [111, 310] width 175 height 36
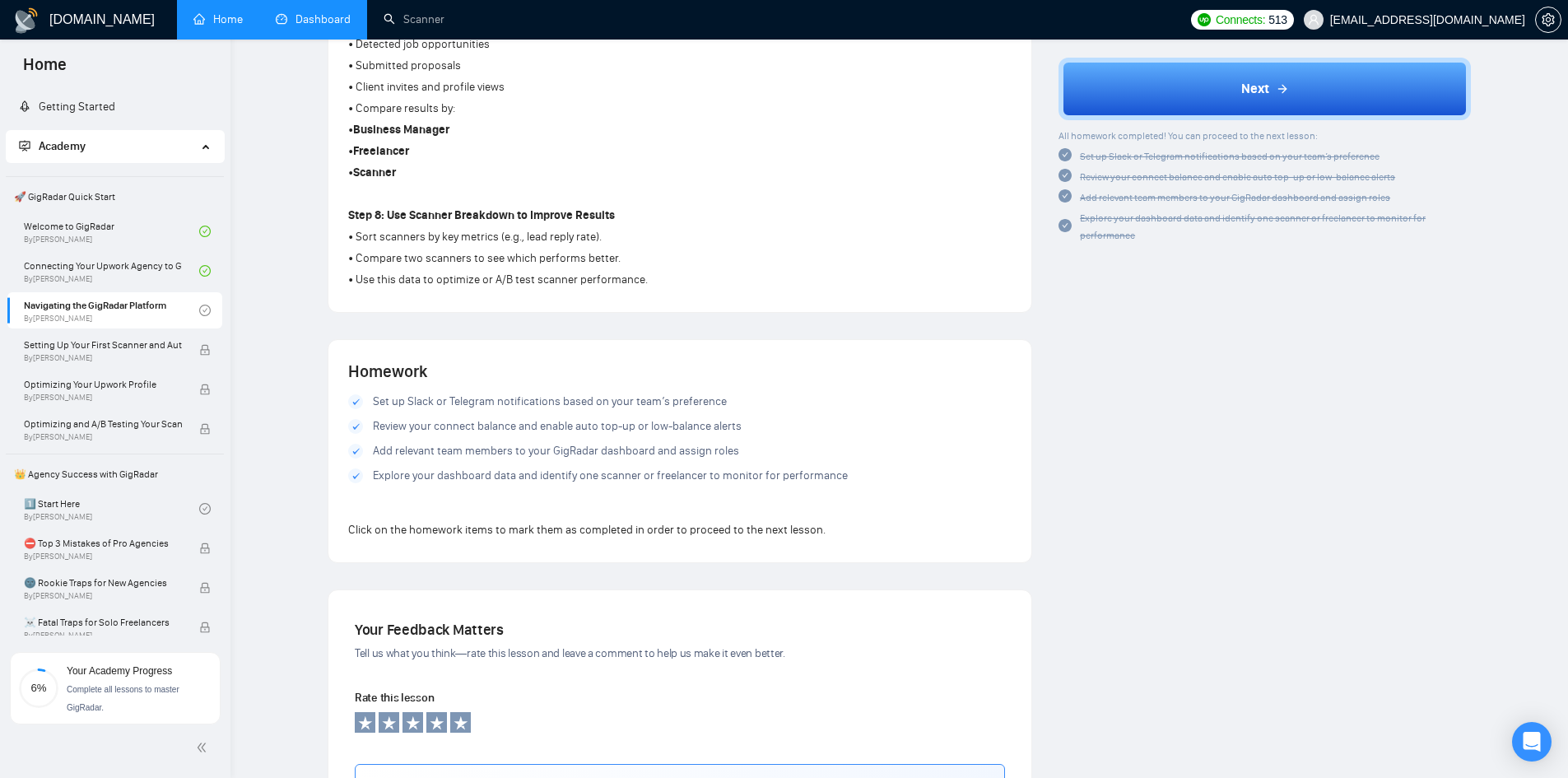
scroll to position [1245, 0]
click at [356, 482] on div at bounding box center [355, 476] width 15 height 15
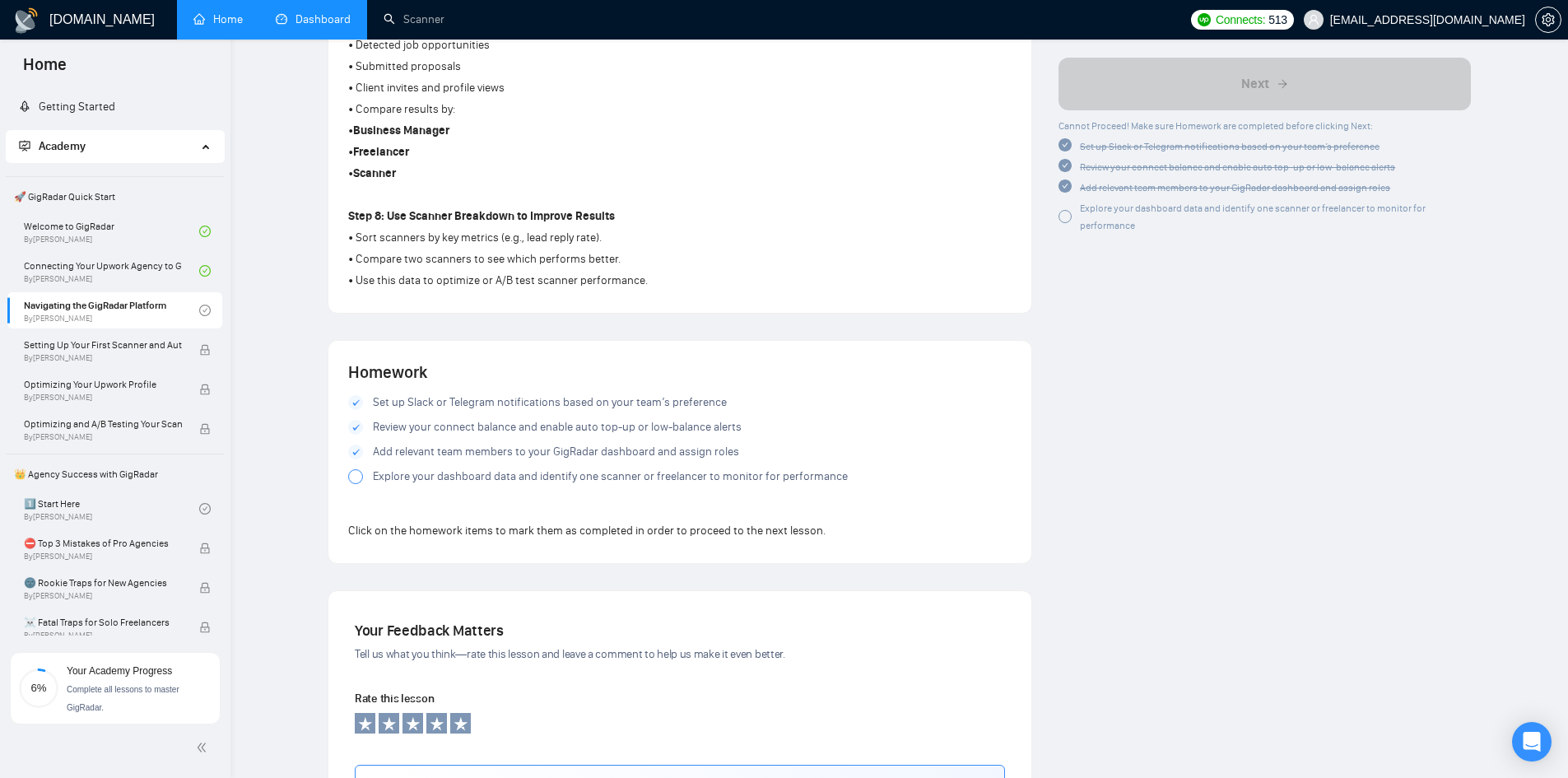
click at [356, 482] on div at bounding box center [355, 476] width 15 height 15
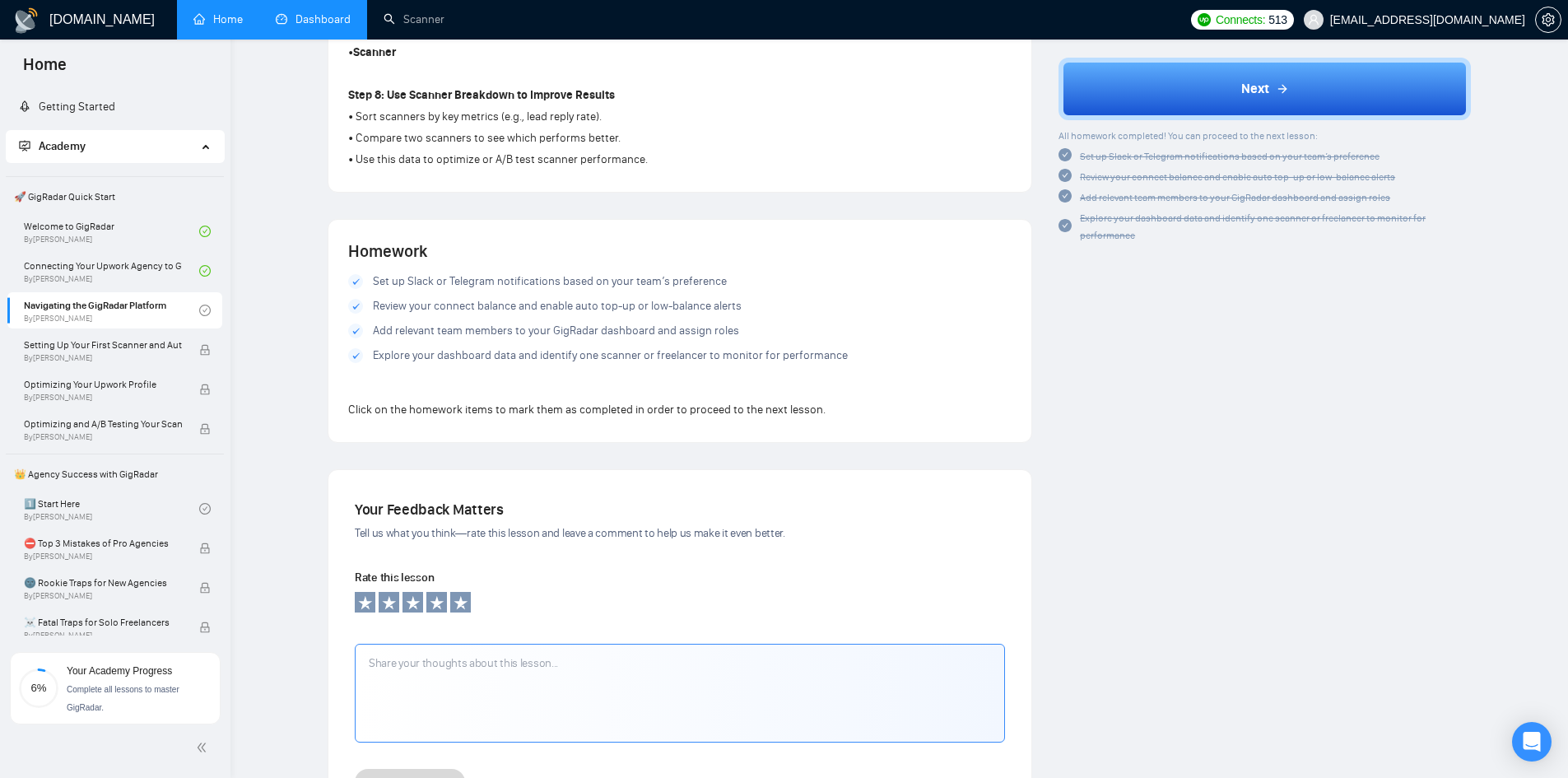
scroll to position [1399, 0]
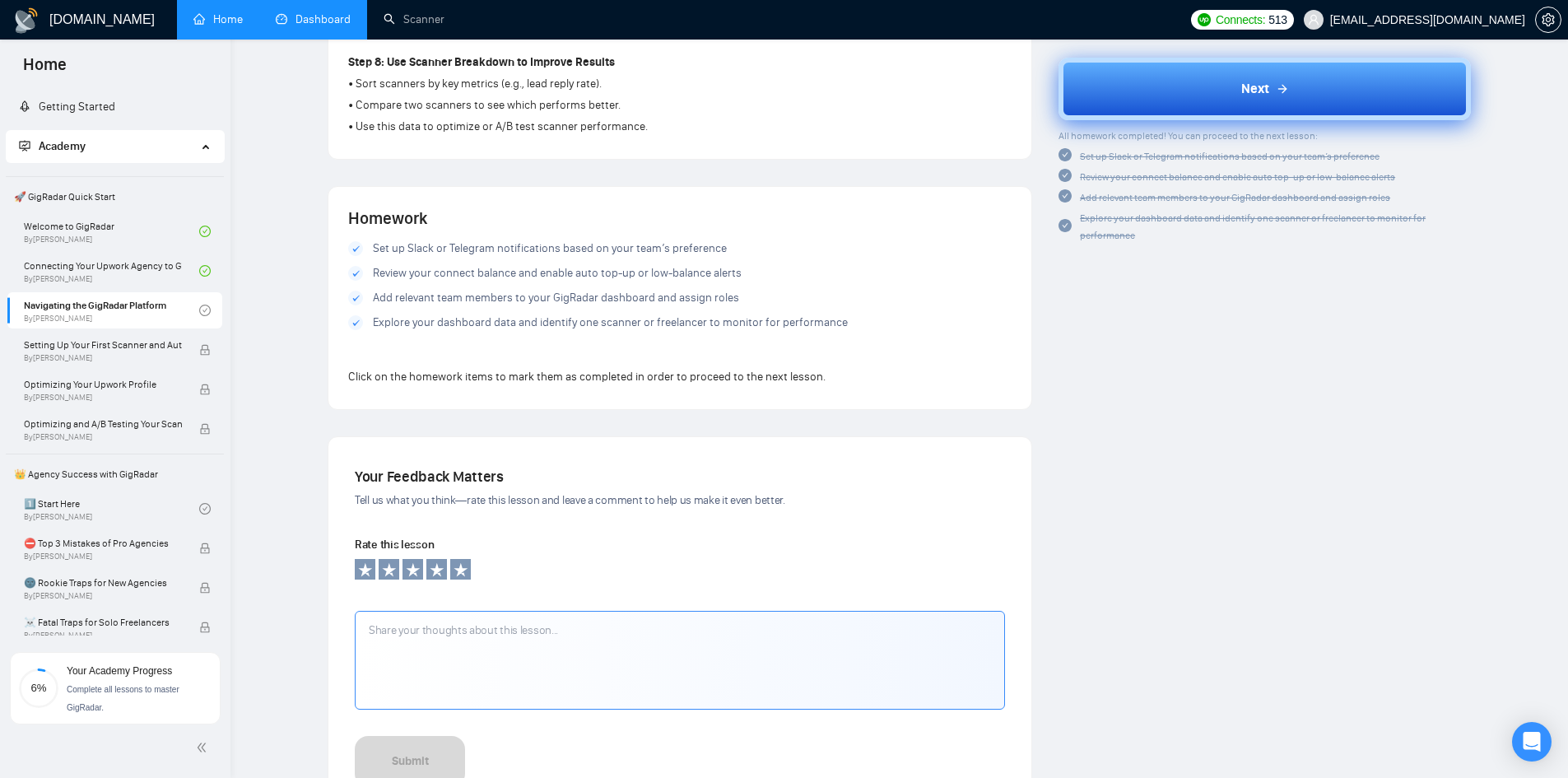
click at [1266, 91] on span "Next" at bounding box center [1254, 89] width 28 height 20
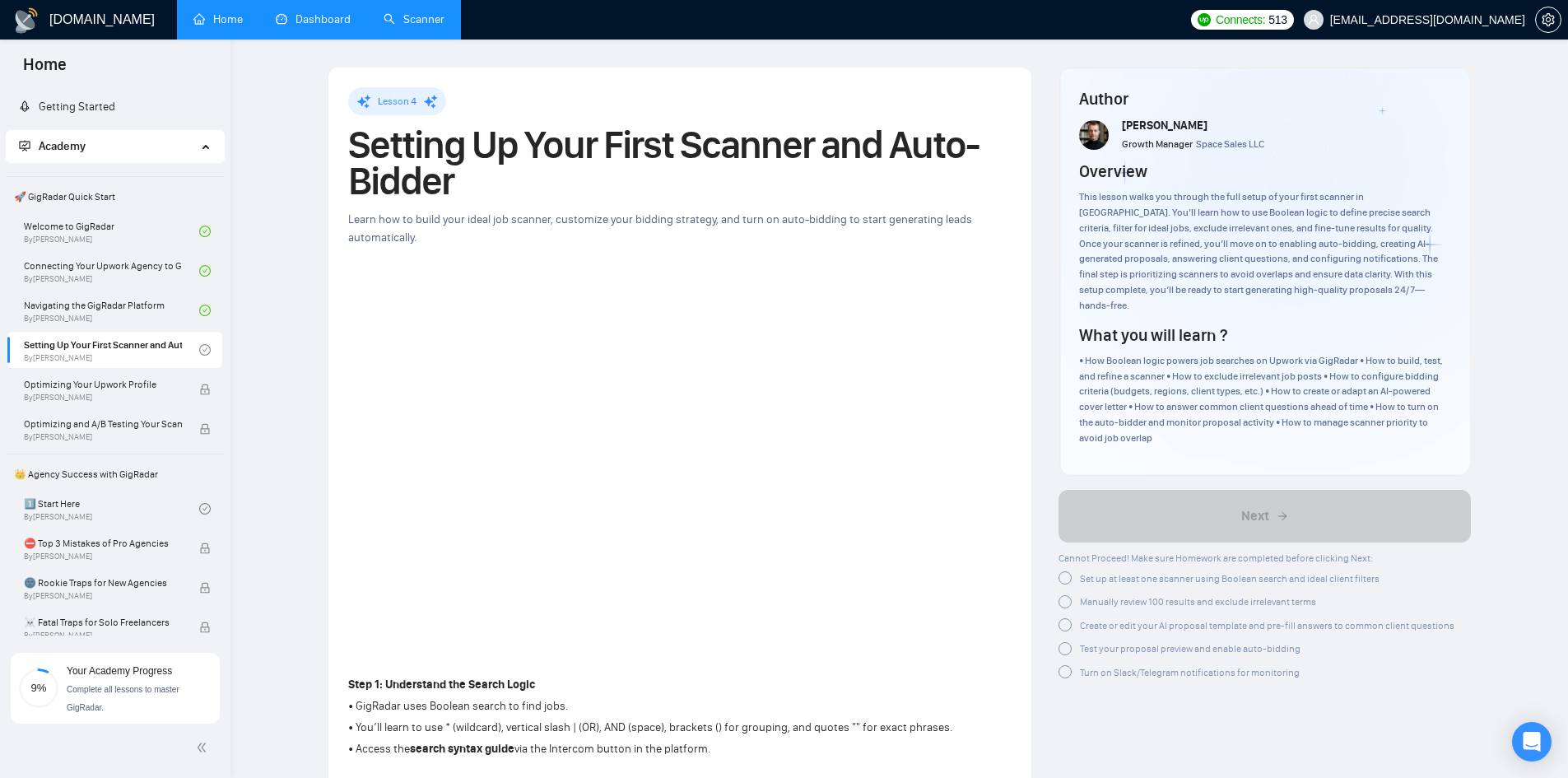
click at [424, 18] on link "Scanner" at bounding box center [414, 19] width 61 height 14
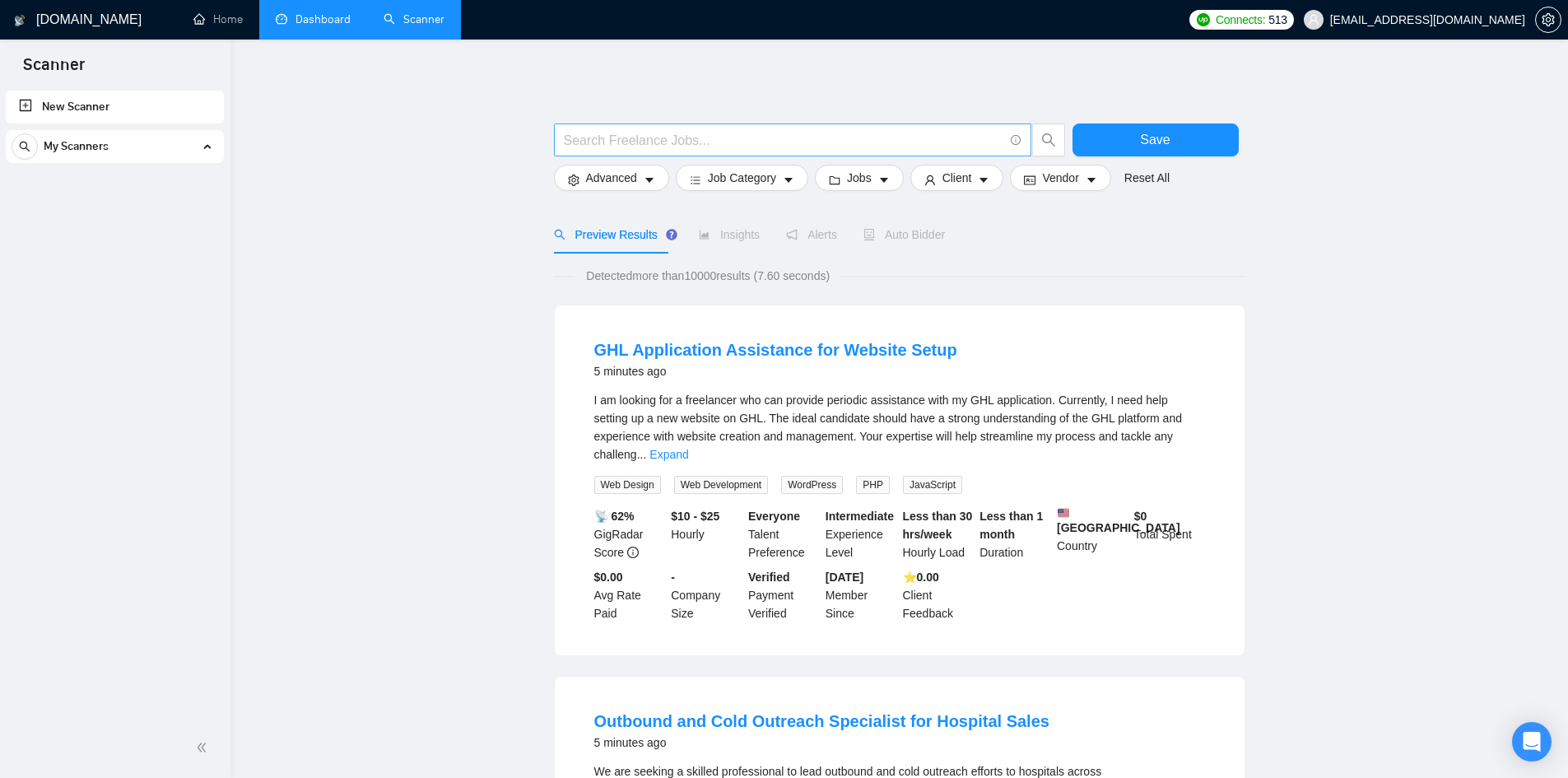
click at [709, 152] on span at bounding box center [792, 140] width 477 height 33
paste input "google* + (ad | ads* | advert* | adwords | "ad words" | ppc | "pay-per-click" |…"
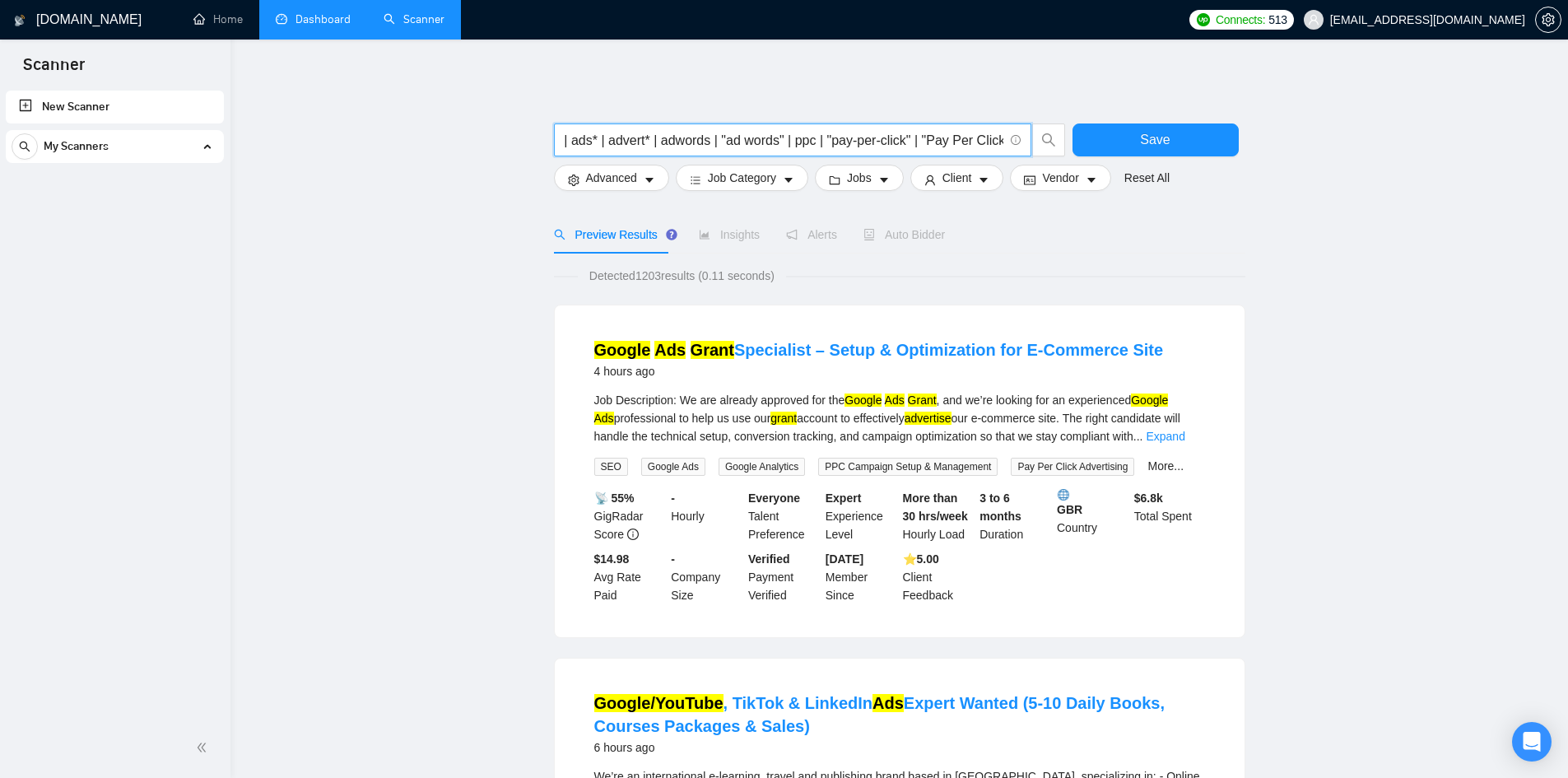
scroll to position [0, 288]
drag, startPoint x: 828, startPoint y: 140, endPoint x: 1076, endPoint y: 138, distance: 248.0
click at [1076, 138] on div "google* + (nonprofit | "non profit" | grant) + (ad | ads* | advert* | adwords |…" at bounding box center [896, 144] width 692 height 41
click at [892, 140] on input "google* + (nonprofit | "non profit" | grant) + (ad | ads* | advert* | adwords |…" at bounding box center [783, 140] width 439 height 21
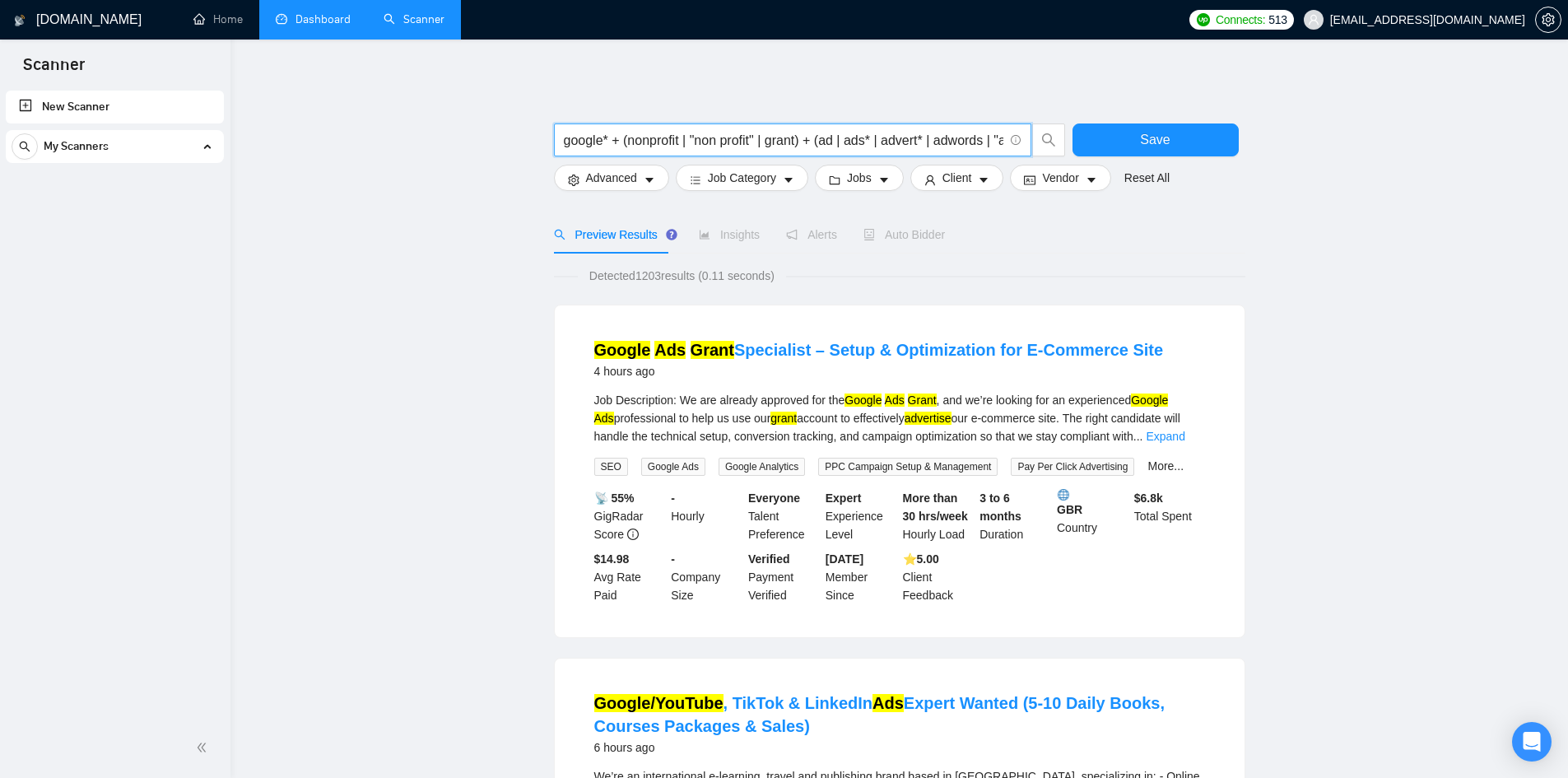
drag, startPoint x: 892, startPoint y: 140, endPoint x: 506, endPoint y: 147, distance: 386.1
click at [631, 136] on input "google* + (nonprofit | "non profit" | grant) + (ad | ads* | advert* | adwords |…" at bounding box center [783, 140] width 439 height 21
drag, startPoint x: 614, startPoint y: 144, endPoint x: 809, endPoint y: 143, distance: 195.0
click at [809, 143] on input "google* + (nonprofit | "non profit" | grant) + (ad | ads* | advert* | adwords |…" at bounding box center [783, 140] width 439 height 21
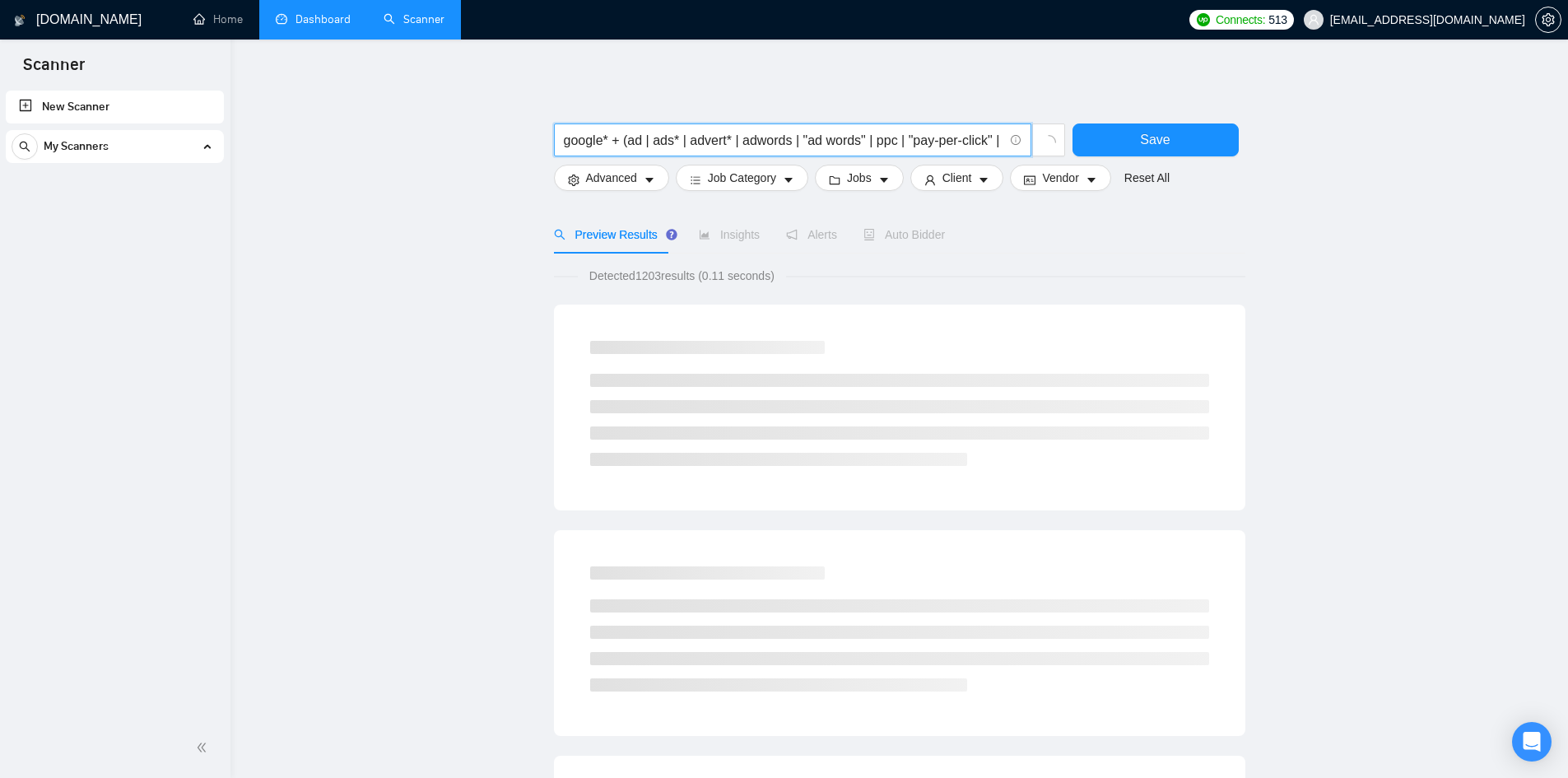
scroll to position [0, 89]
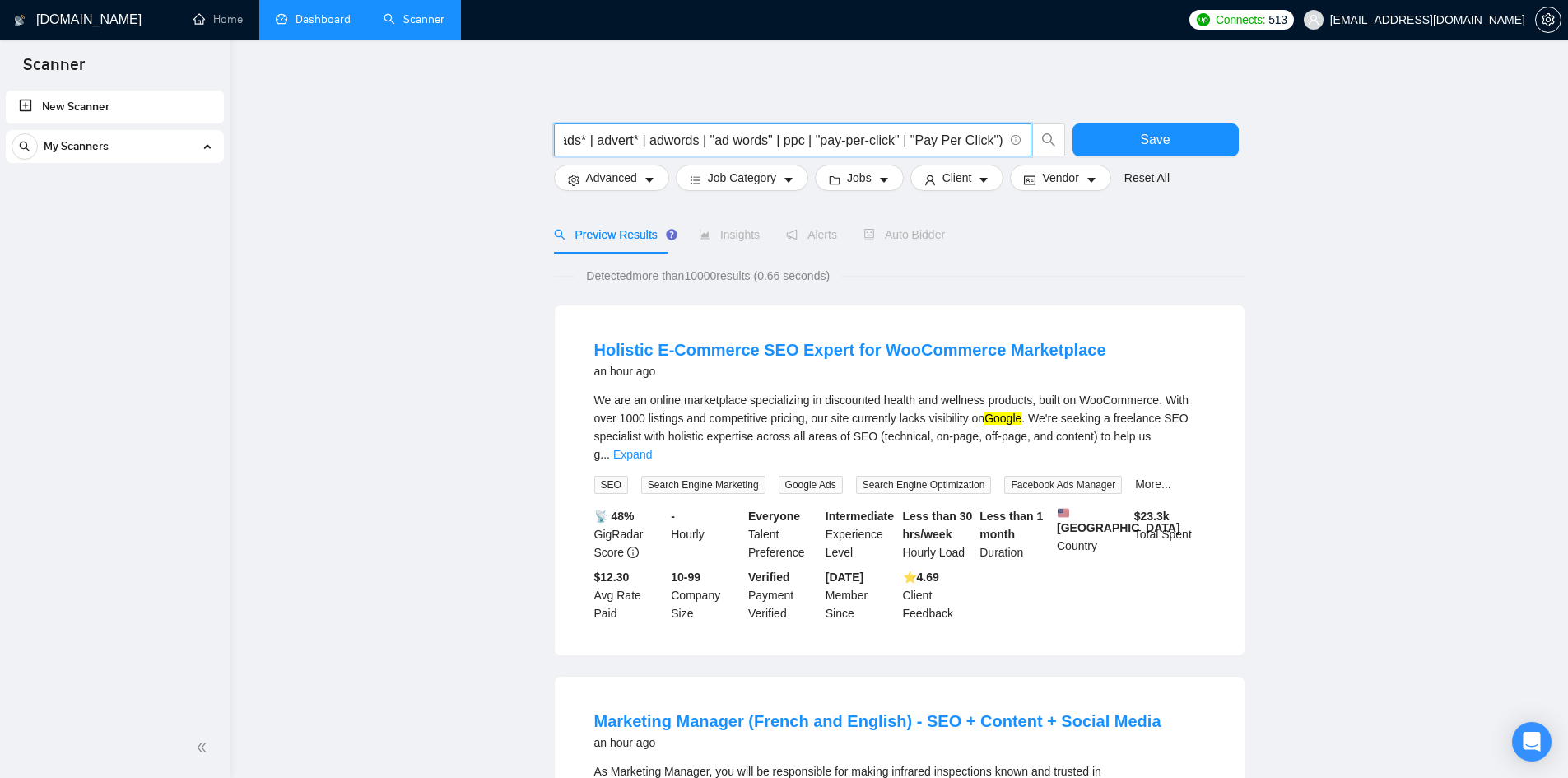
paste input "+ (nonprofit | "non profit" | grant)"
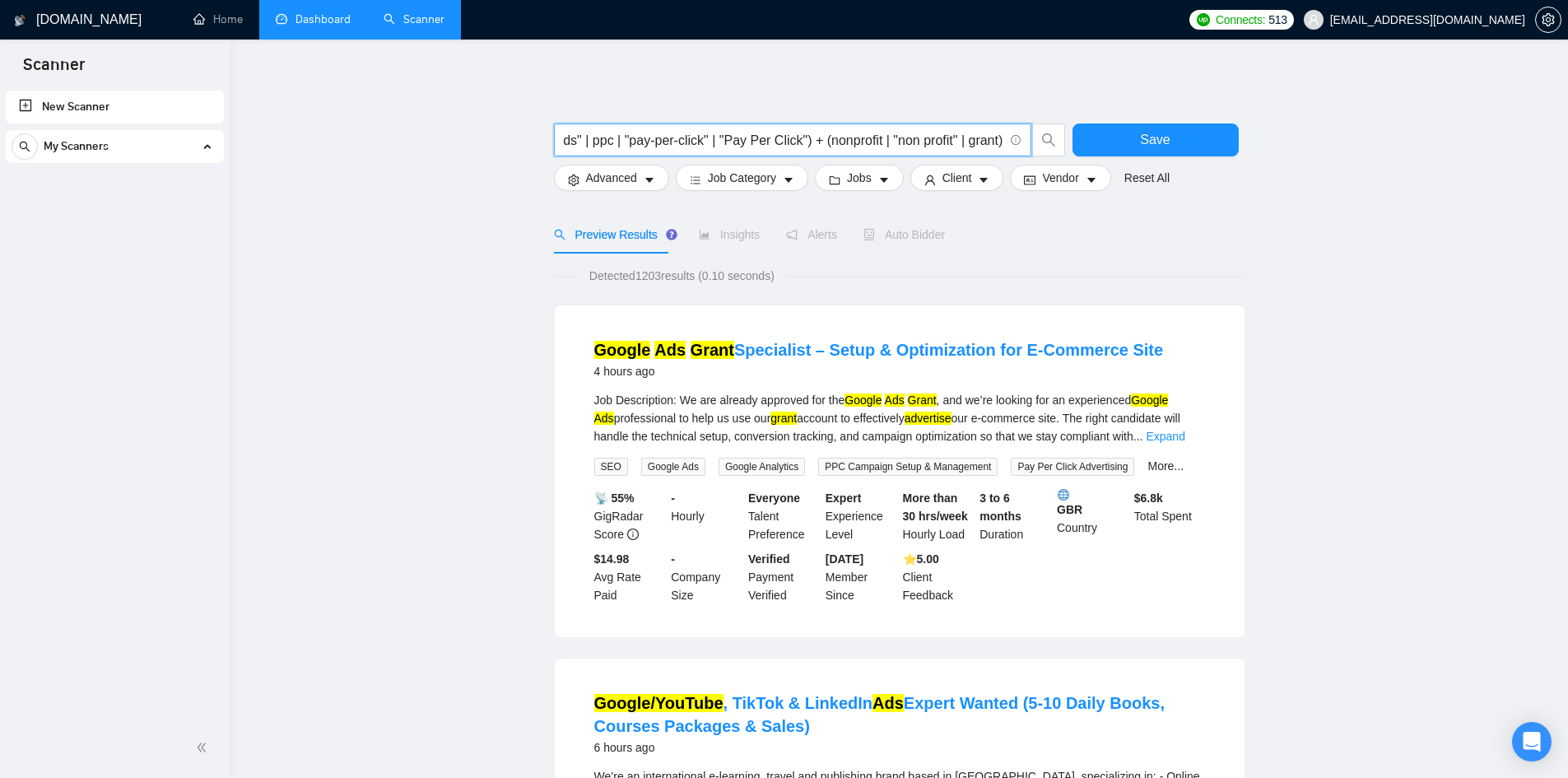
scroll to position [0, 0]
type input "google* + (ad | ads* | advert* | adwords | "ad words" | ppc | "pay-per-click" |…"
click at [589, 174] on span "Advanced" at bounding box center [612, 178] width 51 height 18
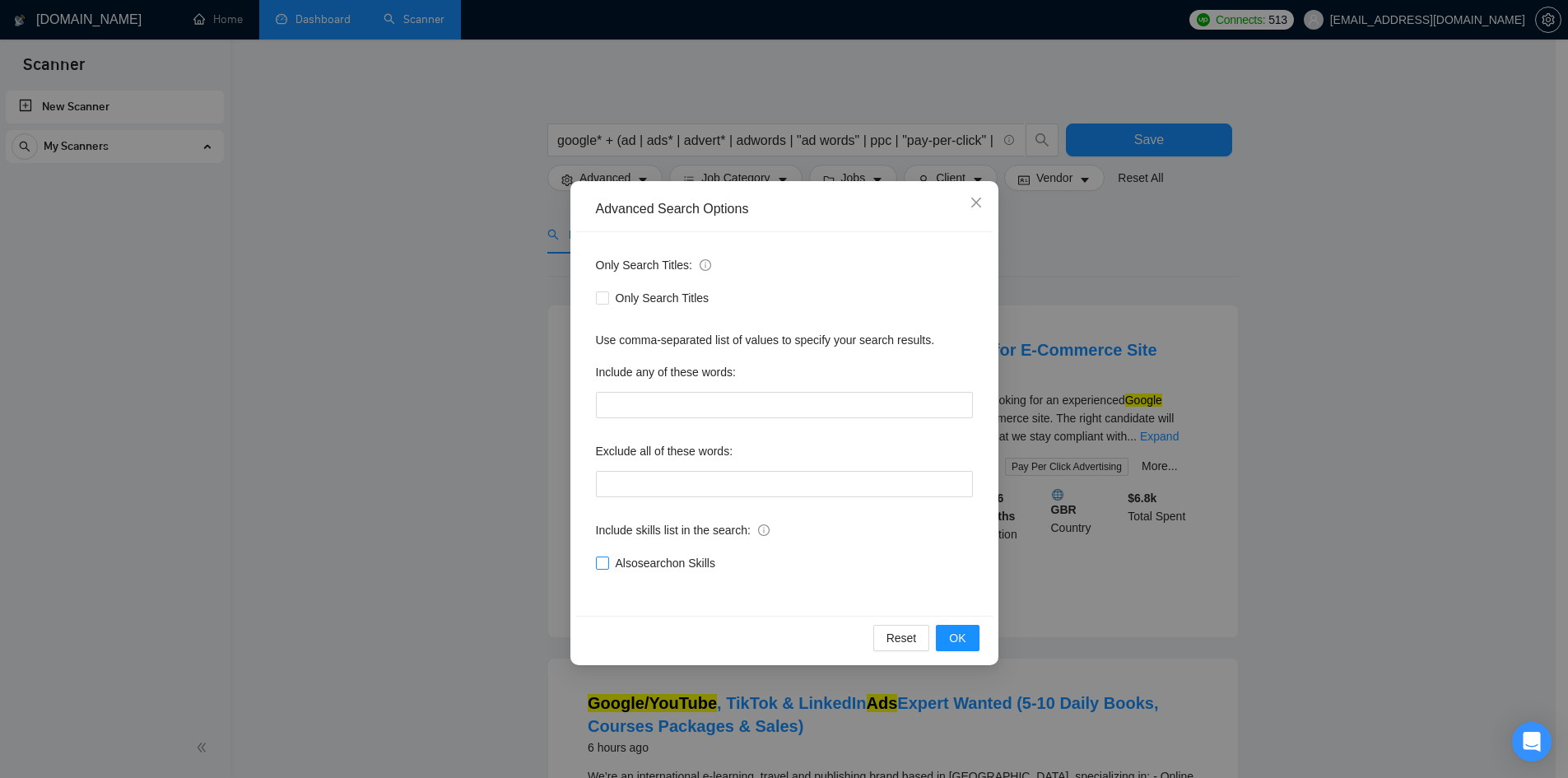
click at [660, 567] on span "Also search on Skills" at bounding box center [665, 563] width 113 height 18
click at [607, 567] on input "Also search on Skills" at bounding box center [602, 562] width 12 height 12
checkbox input "true"
click at [964, 640] on span "OK" at bounding box center [957, 638] width 16 height 18
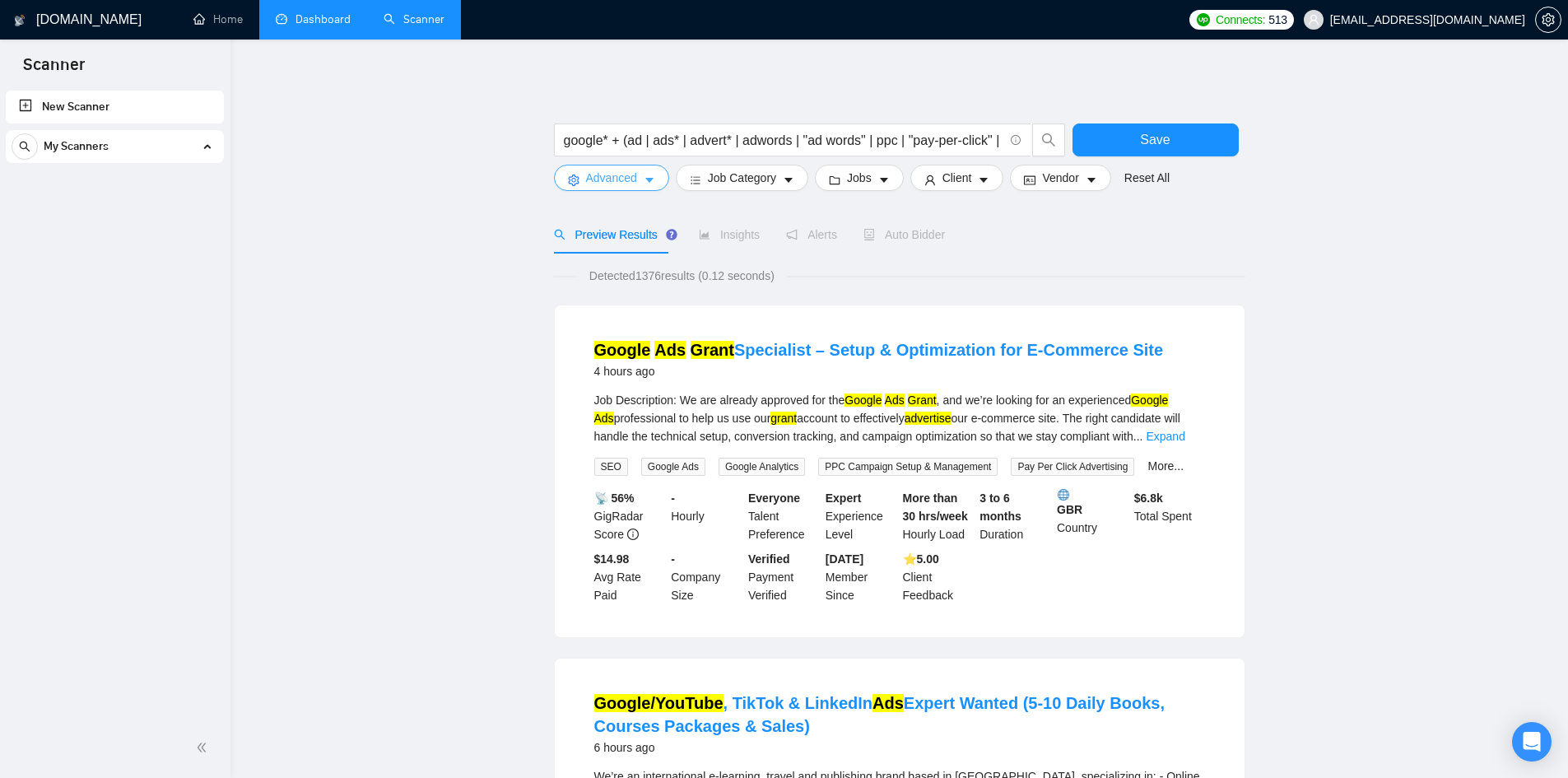
click at [584, 171] on button "Advanced" at bounding box center [611, 177] width 115 height 26
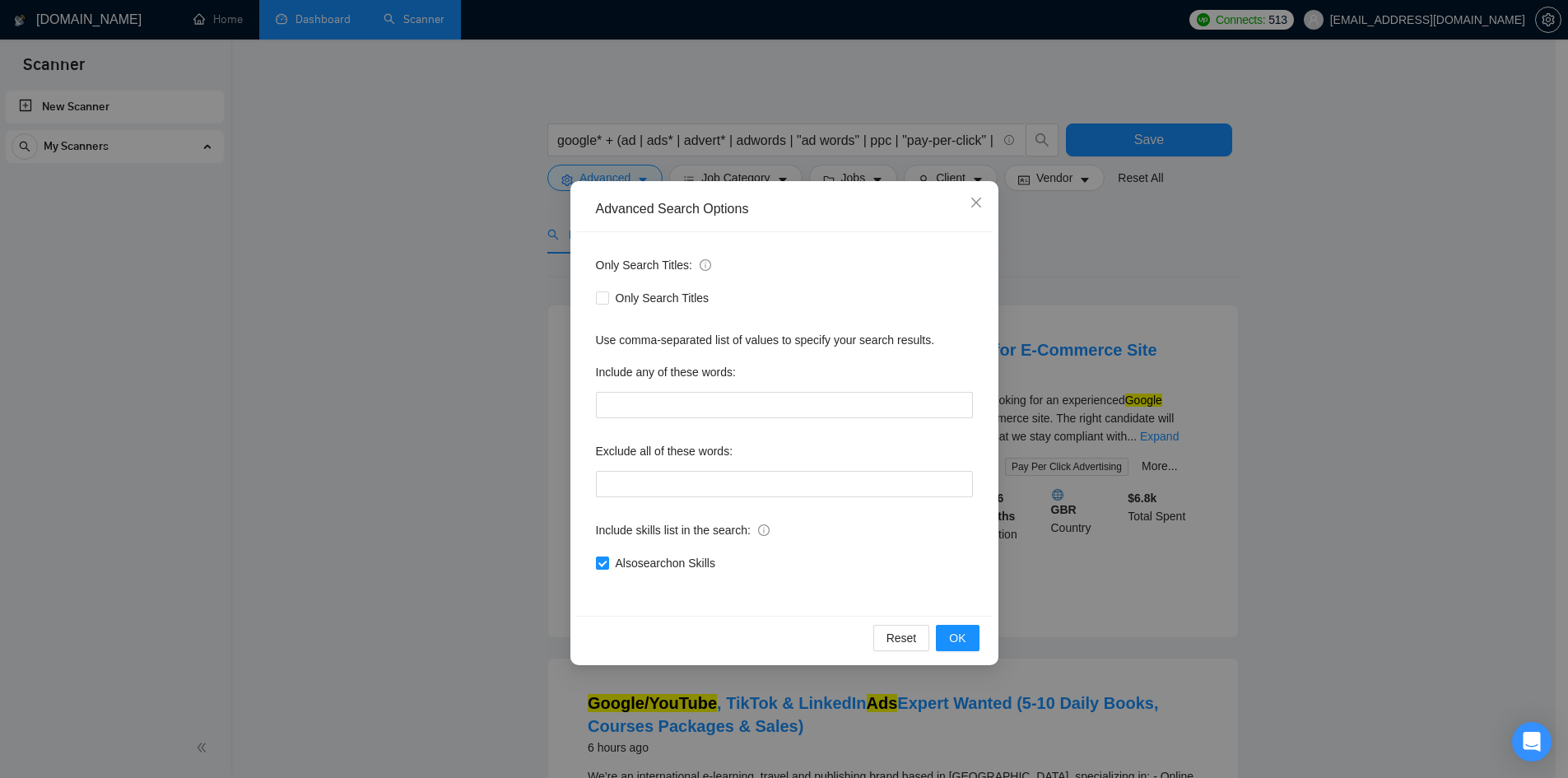
click at [366, 249] on div "Advanced Search Options Only Search Titles: Only Search Titles Use comma-separa…" at bounding box center [784, 389] width 1568 height 778
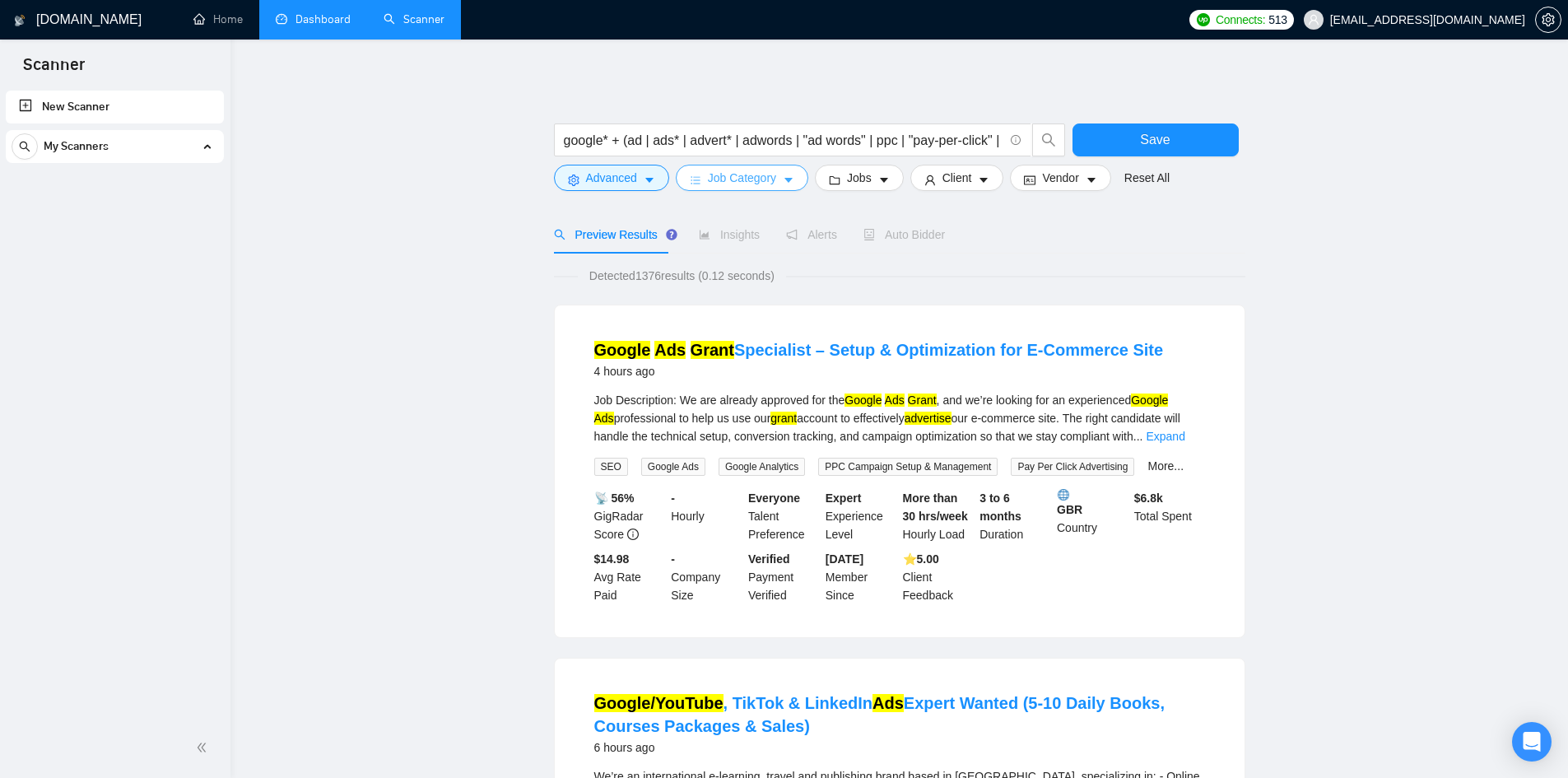
click at [745, 176] on span "Job Category" at bounding box center [742, 178] width 68 height 18
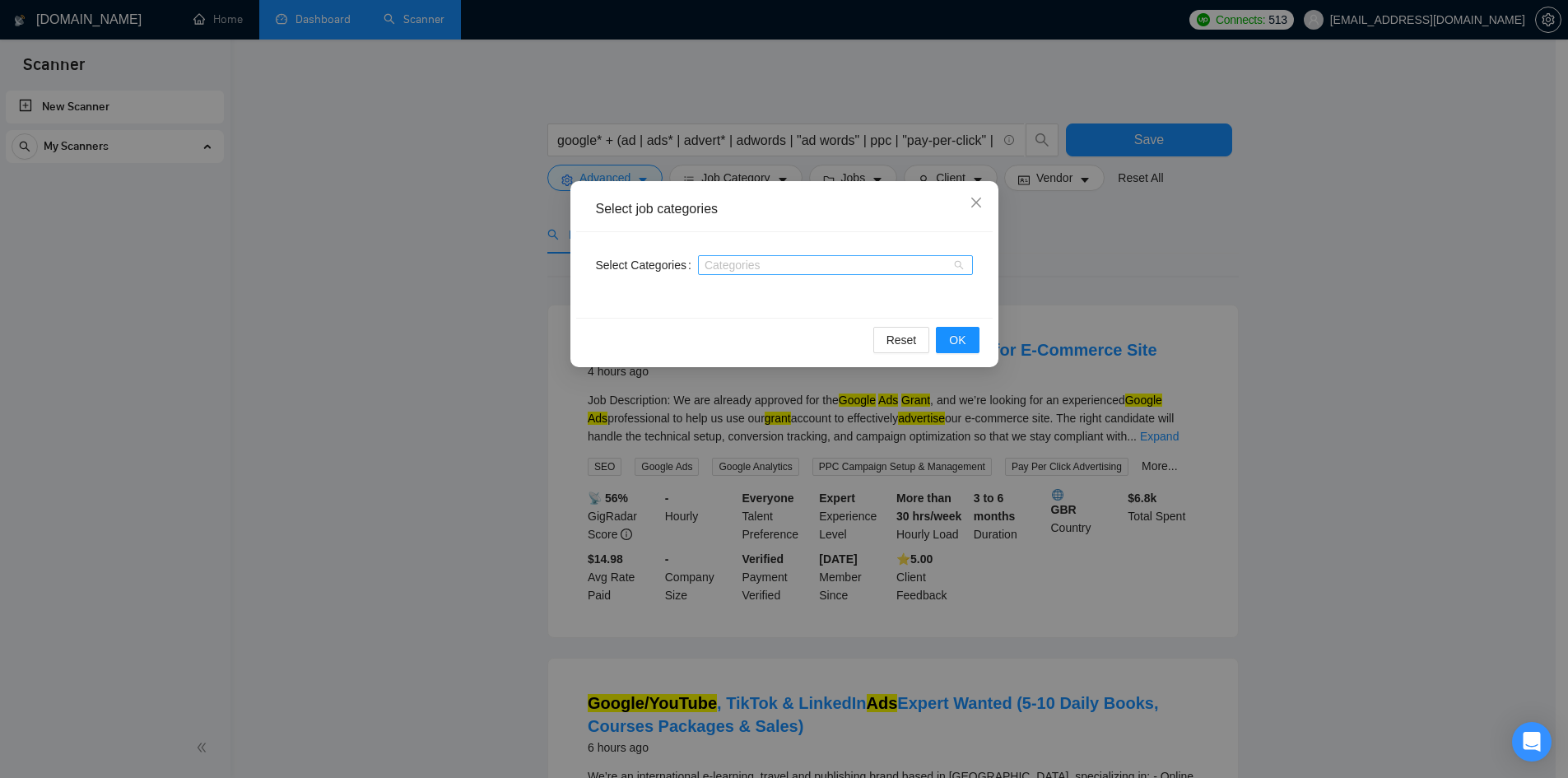
click at [760, 265] on div at bounding box center [826, 264] width 250 height 13
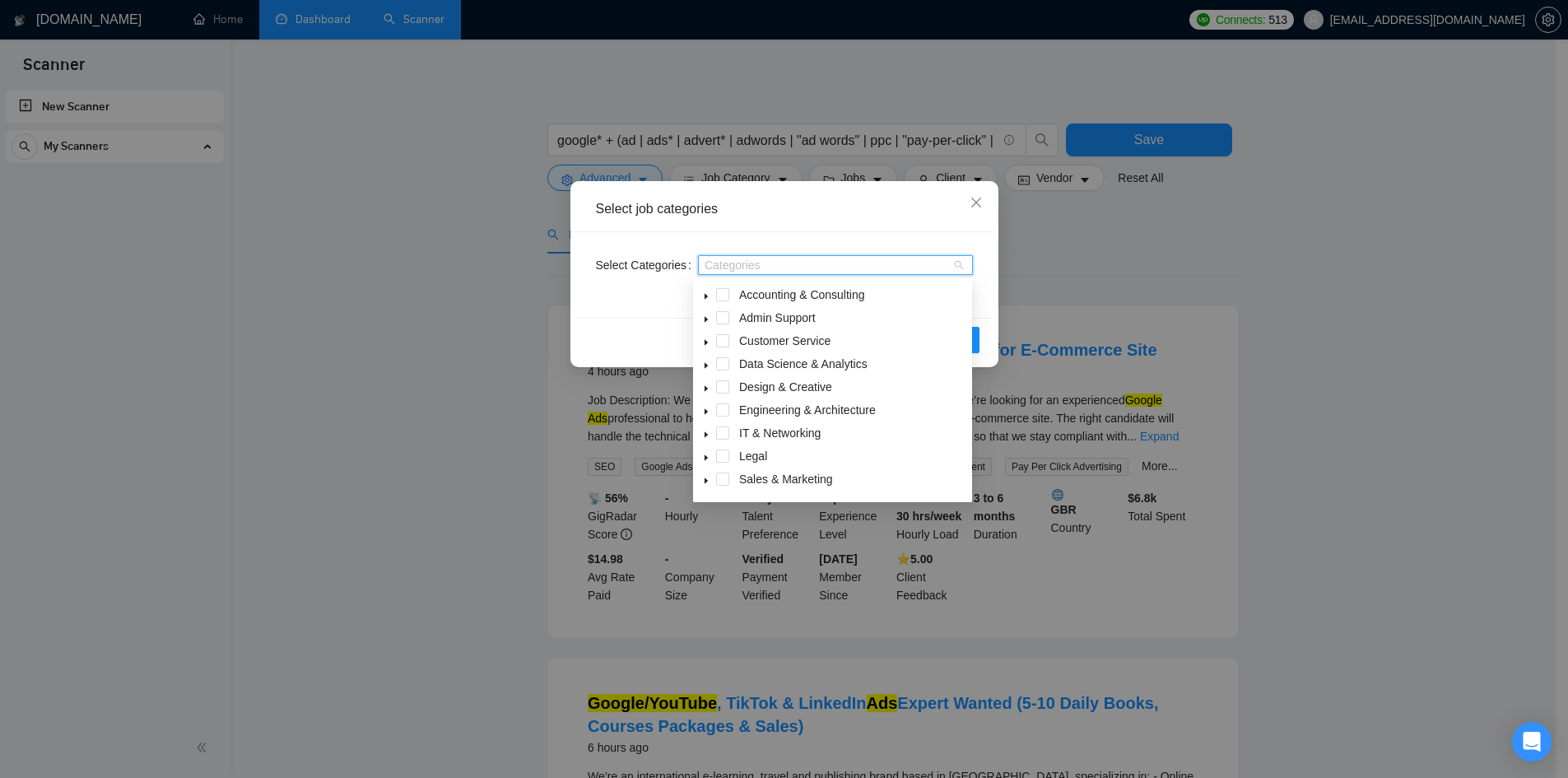
click at [760, 265] on div at bounding box center [826, 264] width 250 height 13
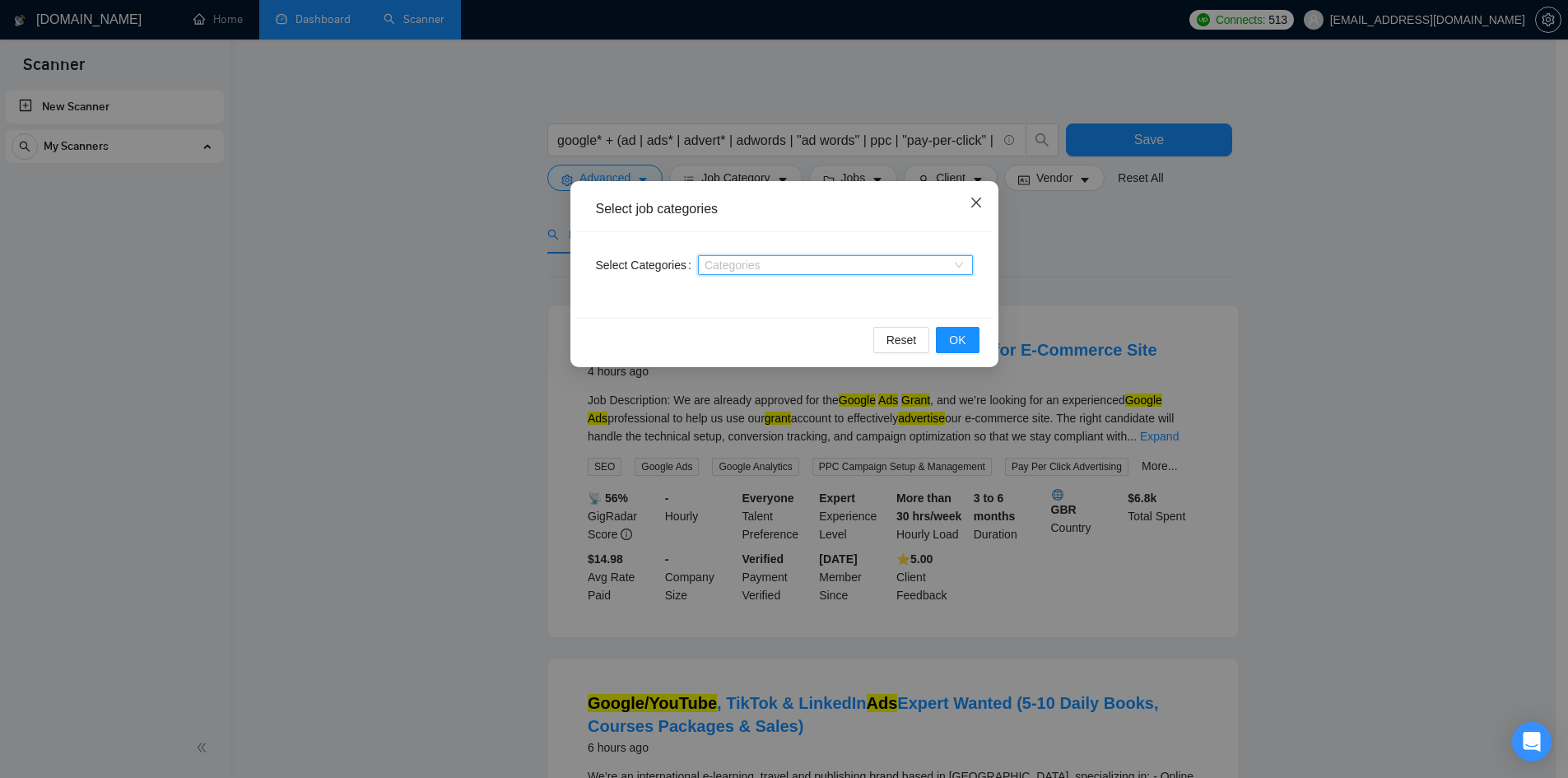
click at [975, 203] on icon "close" at bounding box center [974, 202] width 10 height 10
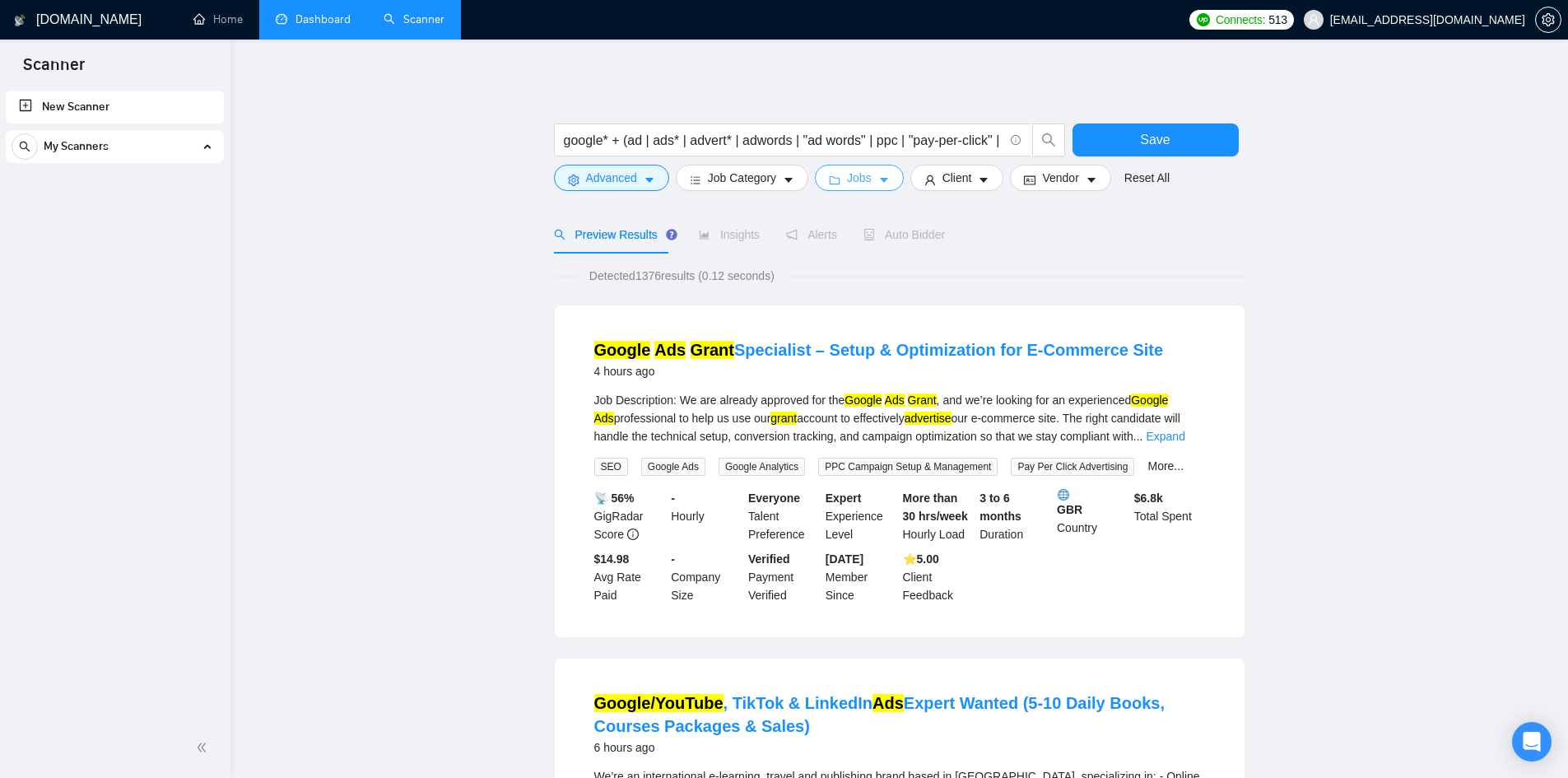
click at [868, 179] on button "Jobs" at bounding box center [859, 177] width 89 height 26
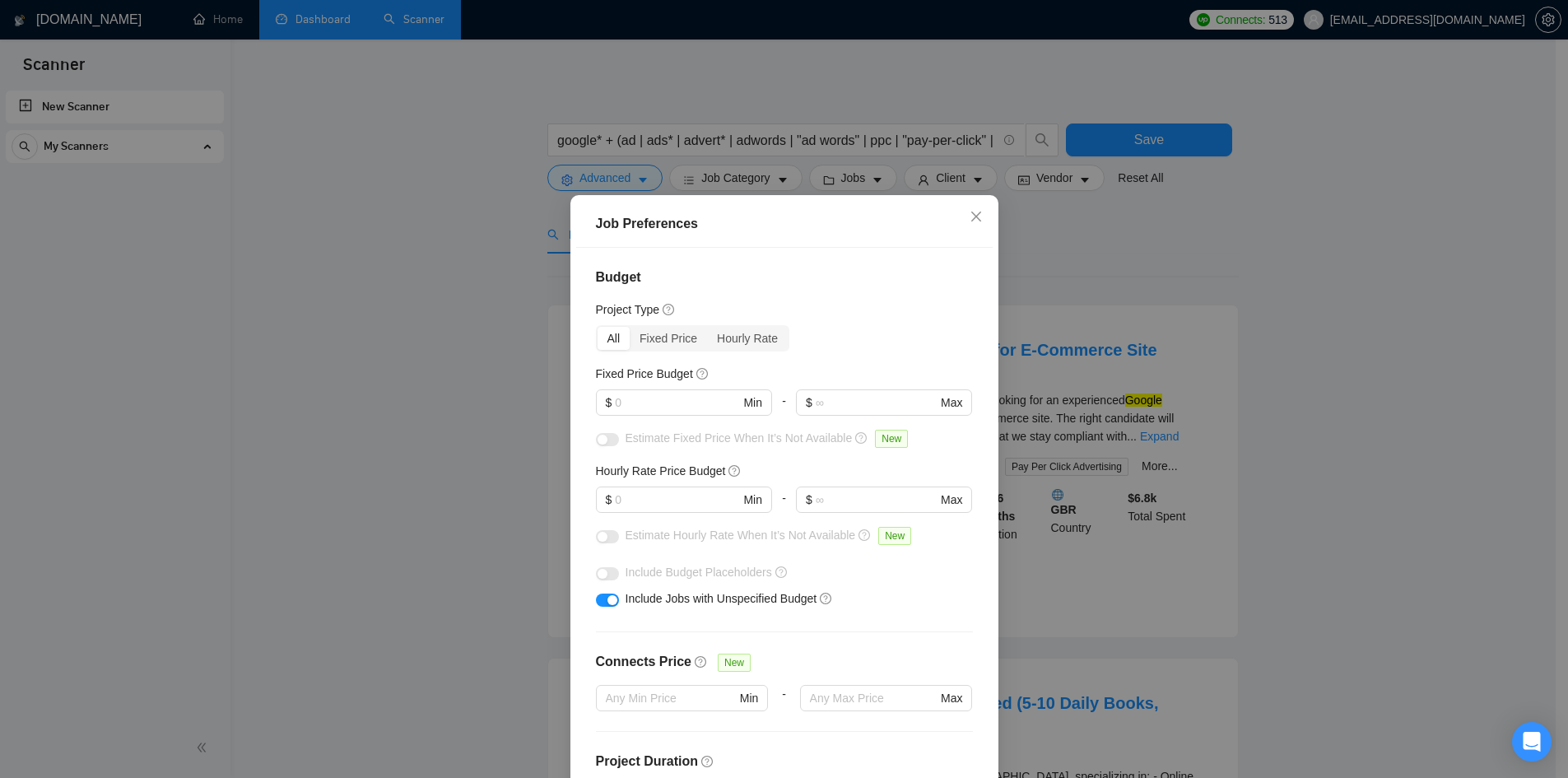
scroll to position [83, 0]
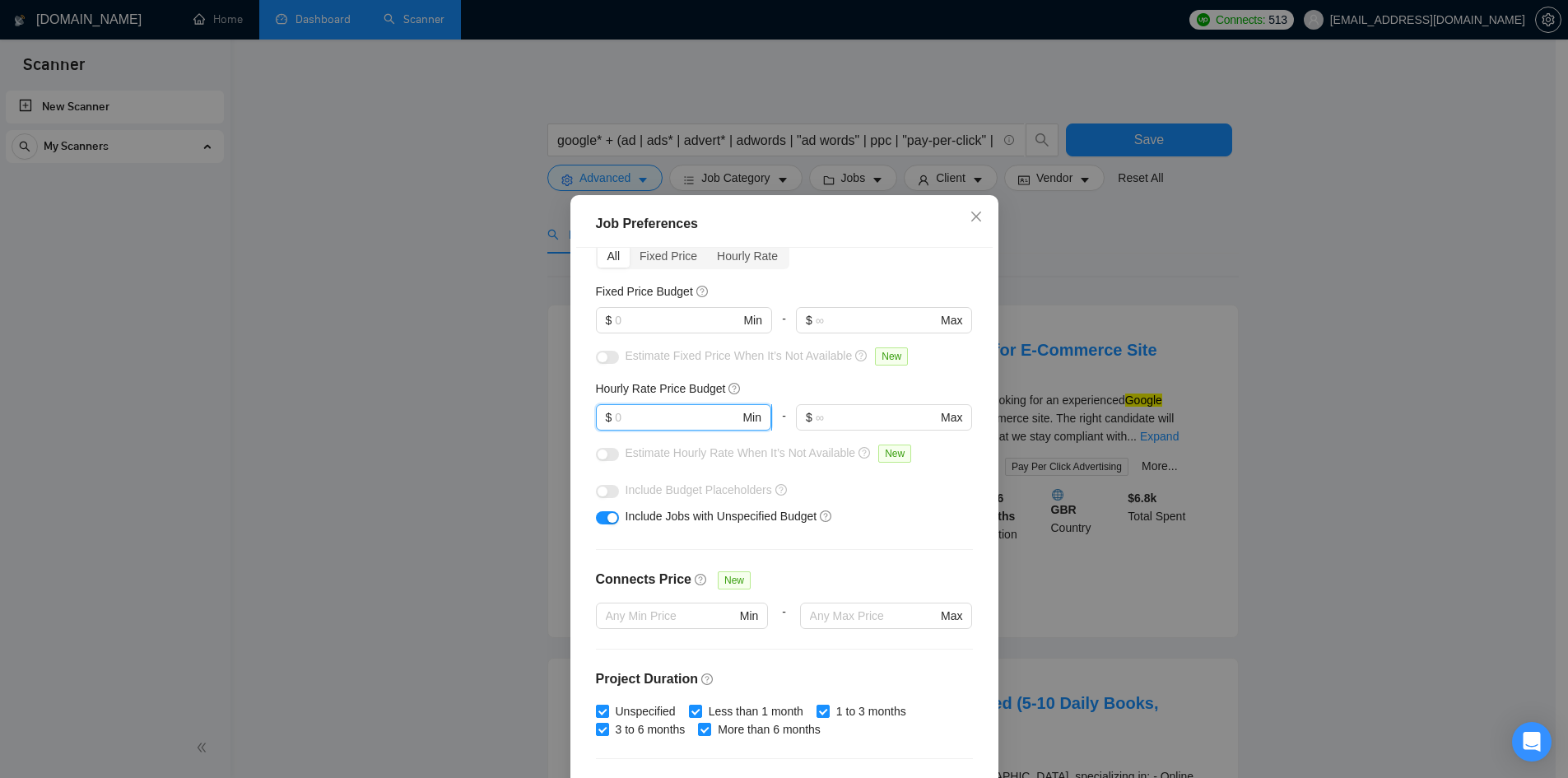
click at [665, 425] on input "text" at bounding box center [676, 417] width 125 height 18
type input "49"
click at [597, 456] on div "button" at bounding box center [602, 454] width 10 height 10
click at [596, 456] on button "button" at bounding box center [607, 454] width 23 height 13
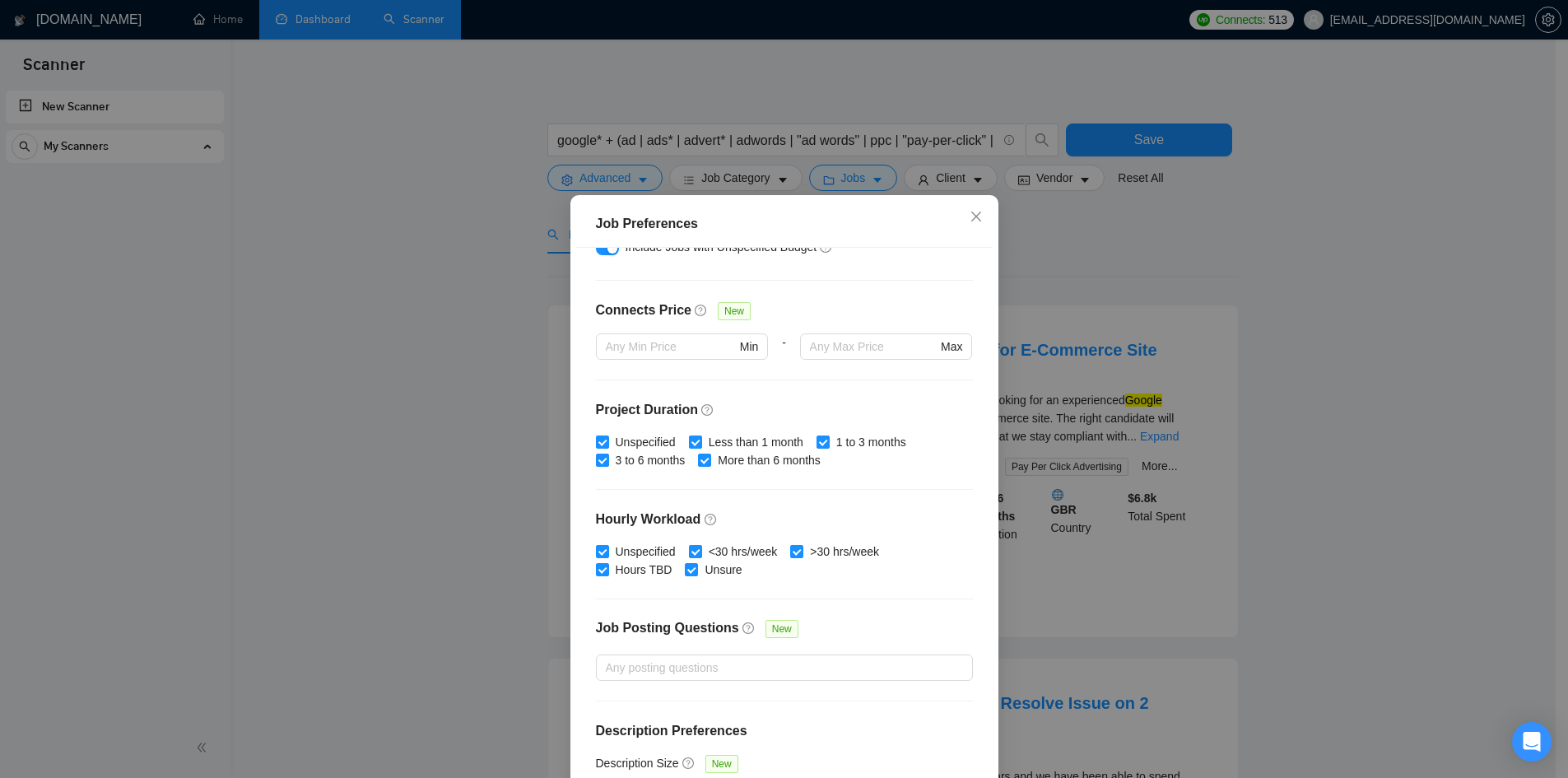
scroll to position [383, 0]
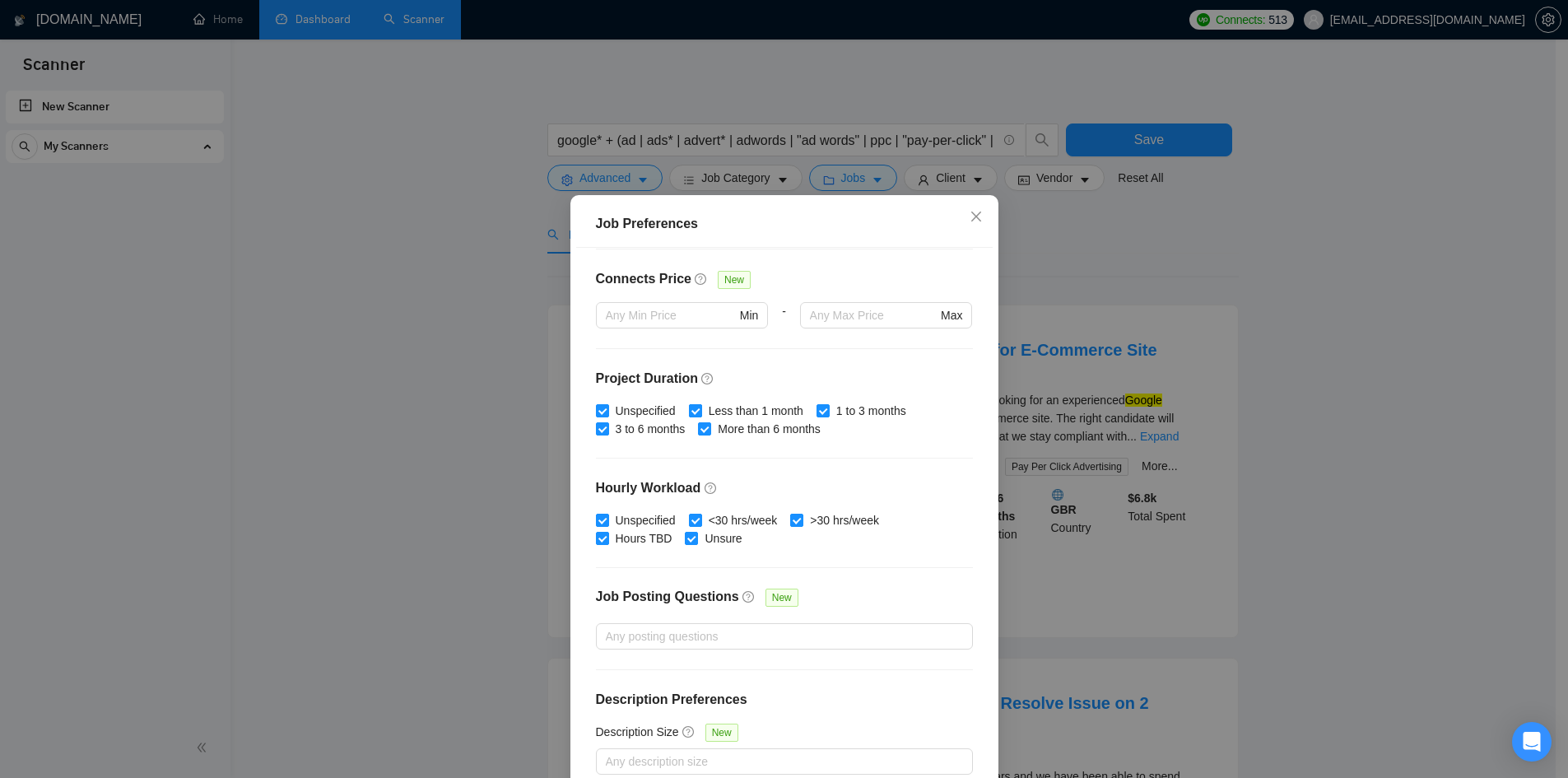
click at [692, 406] on input "Less than 1 month" at bounding box center [694, 410] width 12 height 12
click at [692, 414] on input "Less than 1 month" at bounding box center [694, 410] width 12 height 12
checkbox input "true"
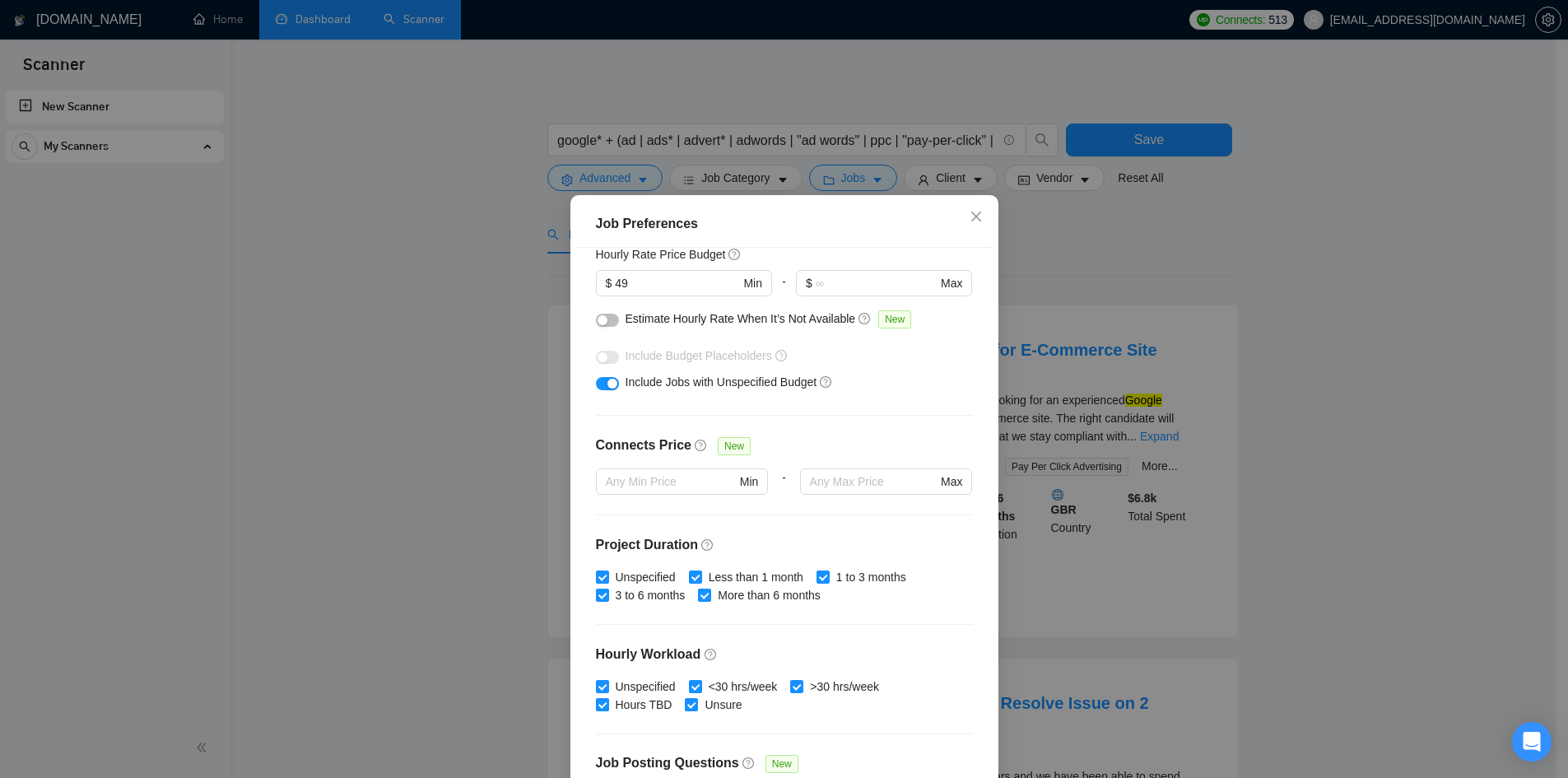
scroll to position [214, 0]
click at [820, 479] on input "text" at bounding box center [873, 484] width 126 height 18
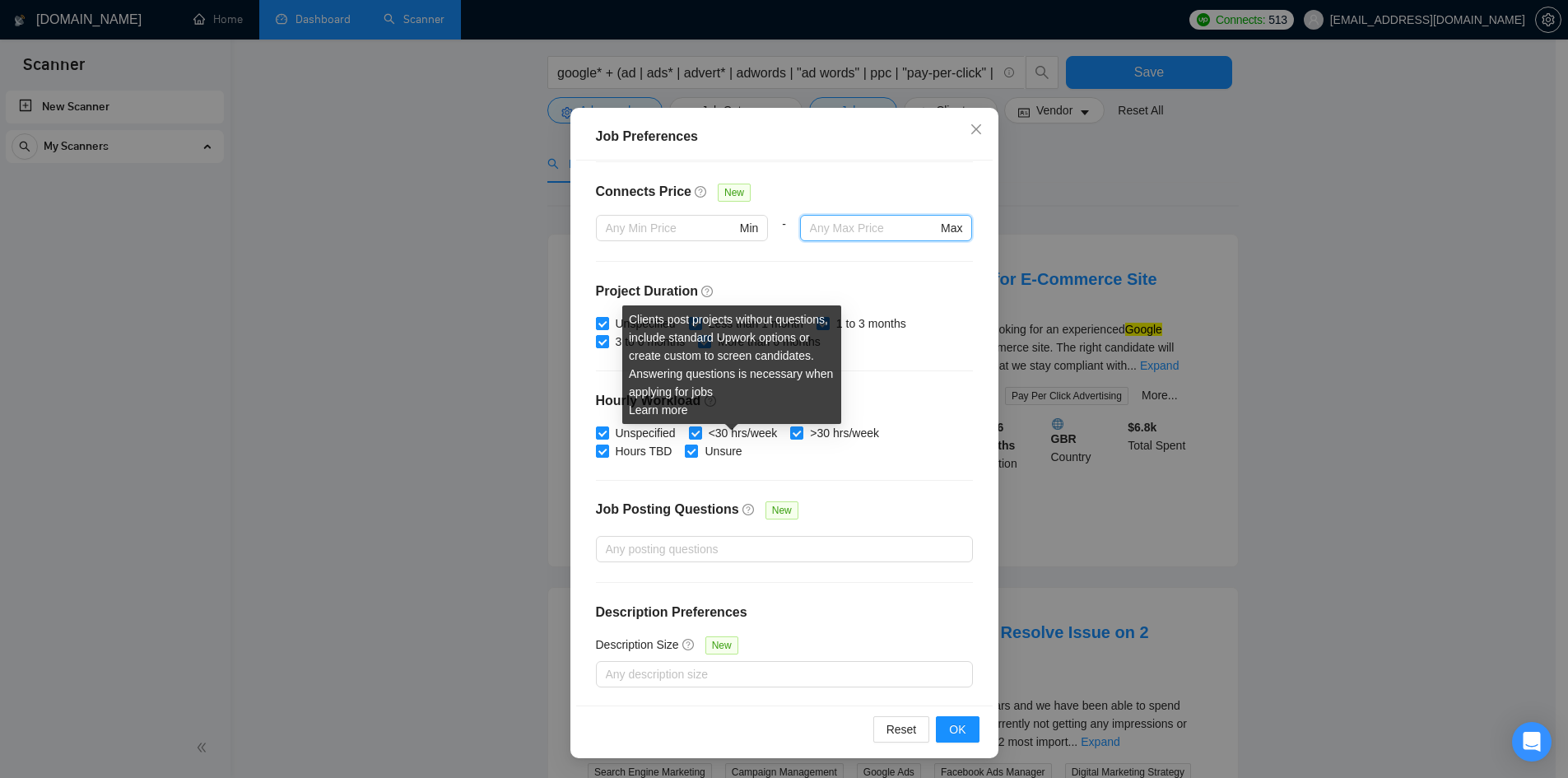
scroll to position [165, 0]
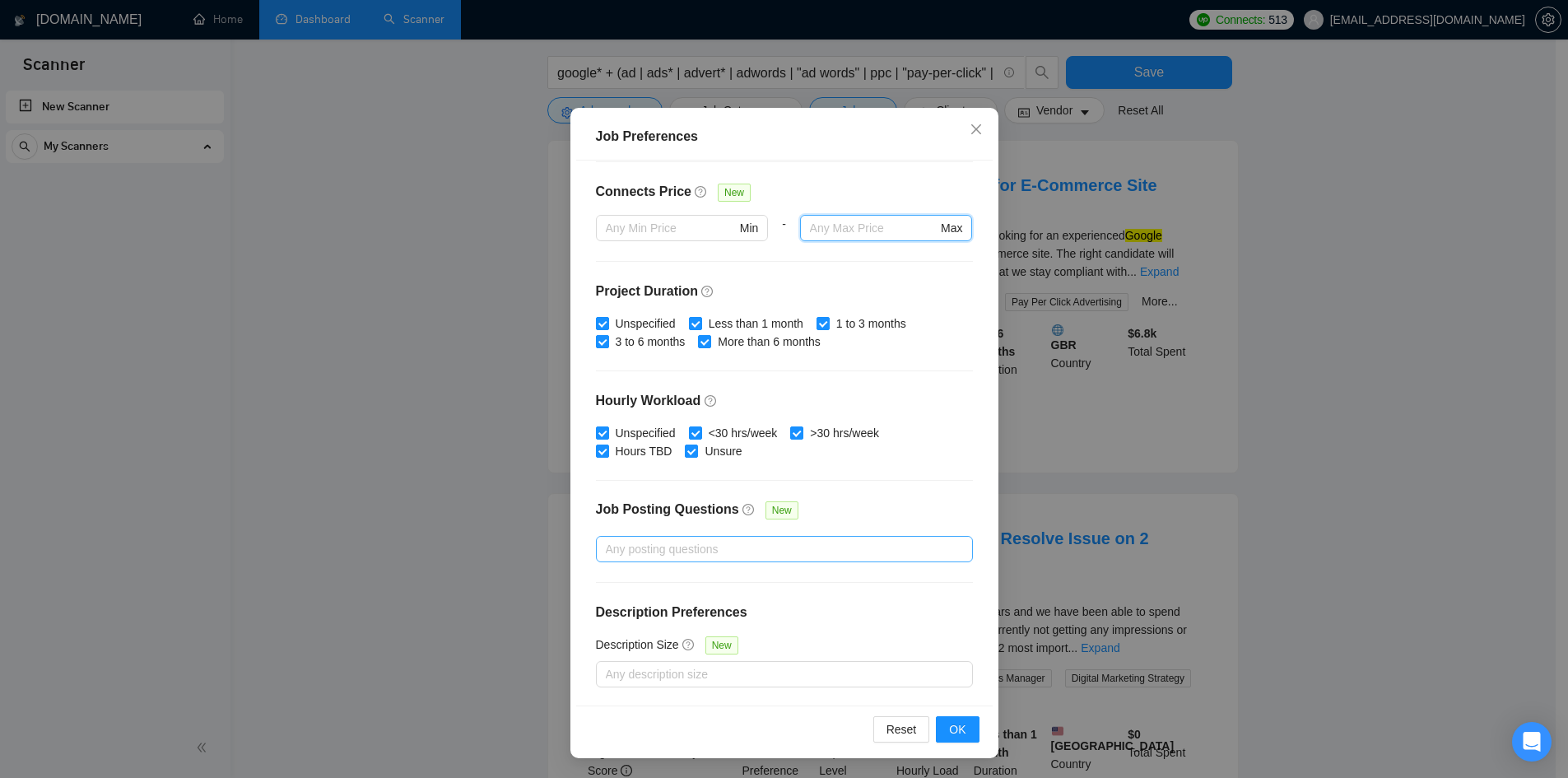
click at [687, 545] on div at bounding box center [776, 549] width 353 height 20
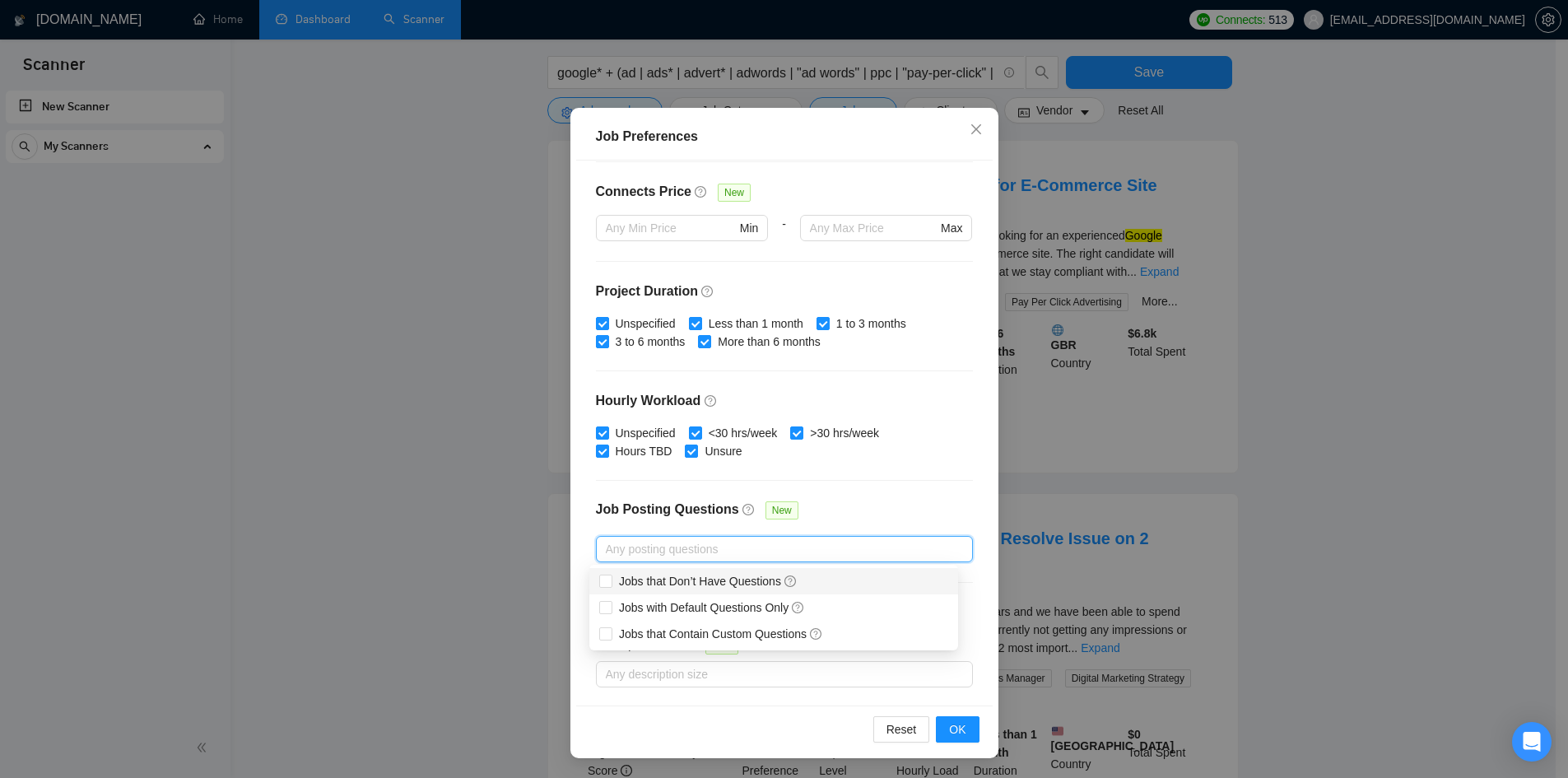
click at [649, 484] on div "Budget Project Type All Fixed Price Hourly Rate Fixed Price Budget $ Min - $ Ma…" at bounding box center [784, 433] width 416 height 544
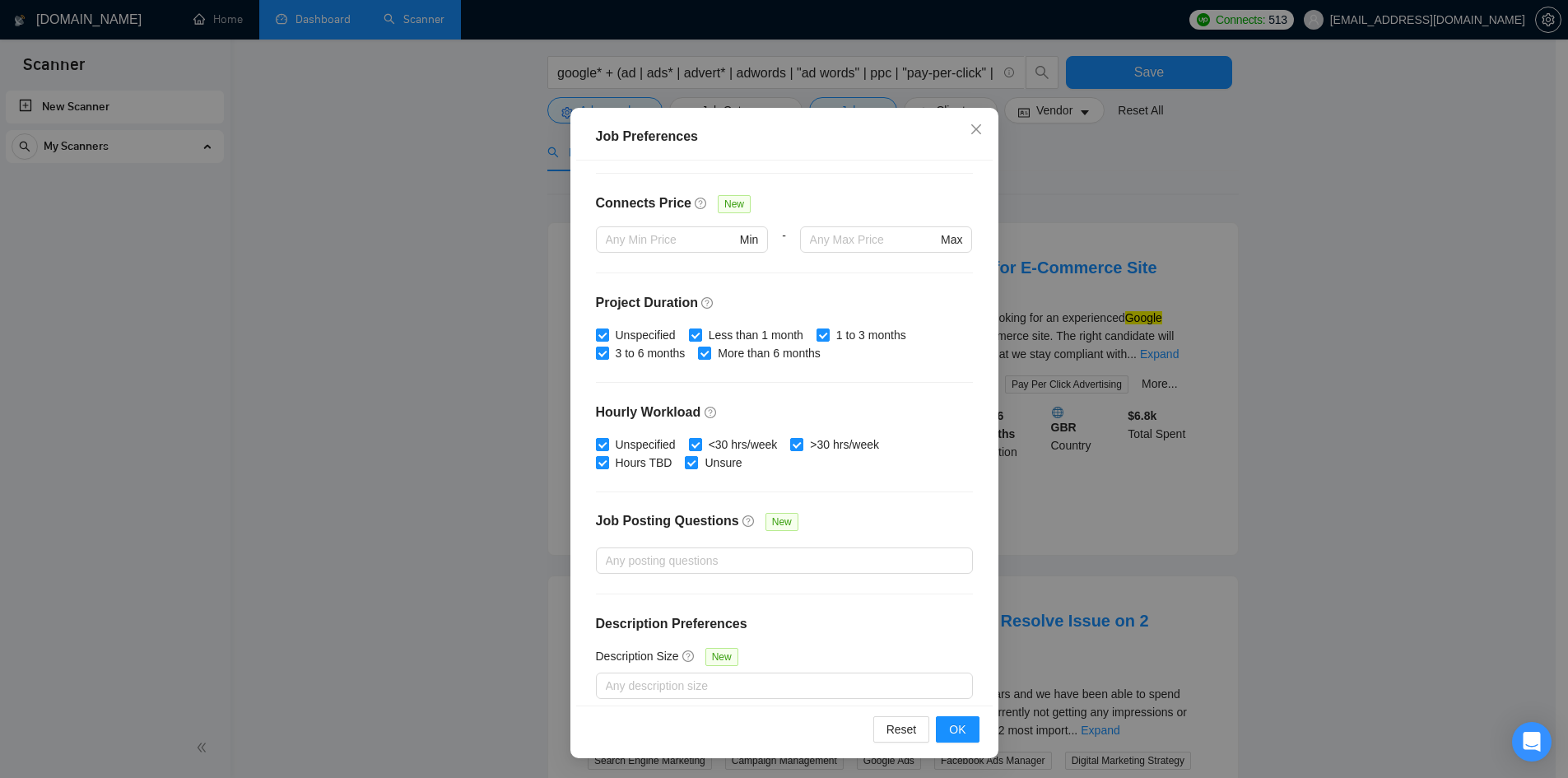
scroll to position [383, 0]
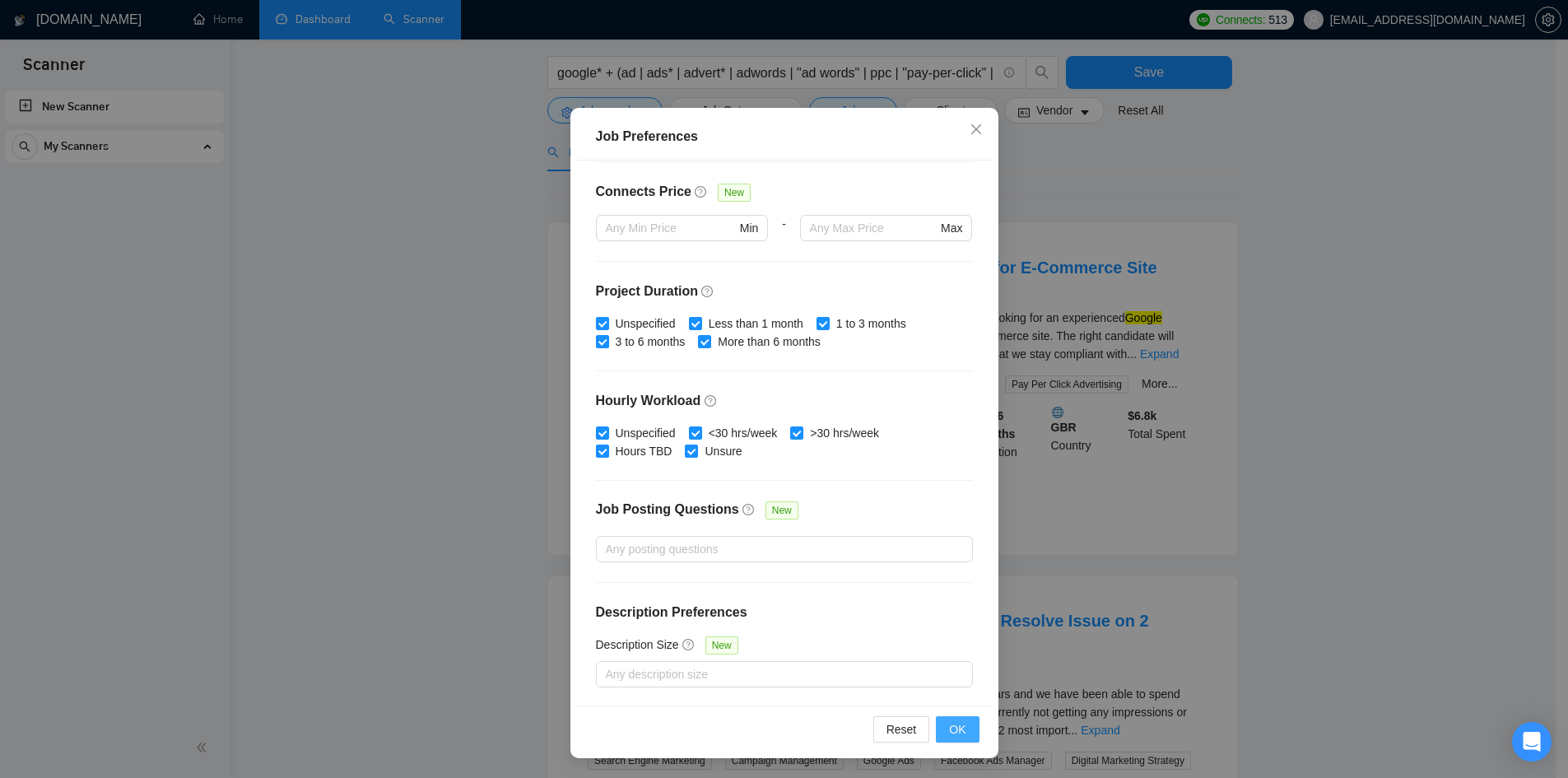
click at [958, 735] on span "OK" at bounding box center [957, 729] width 16 height 18
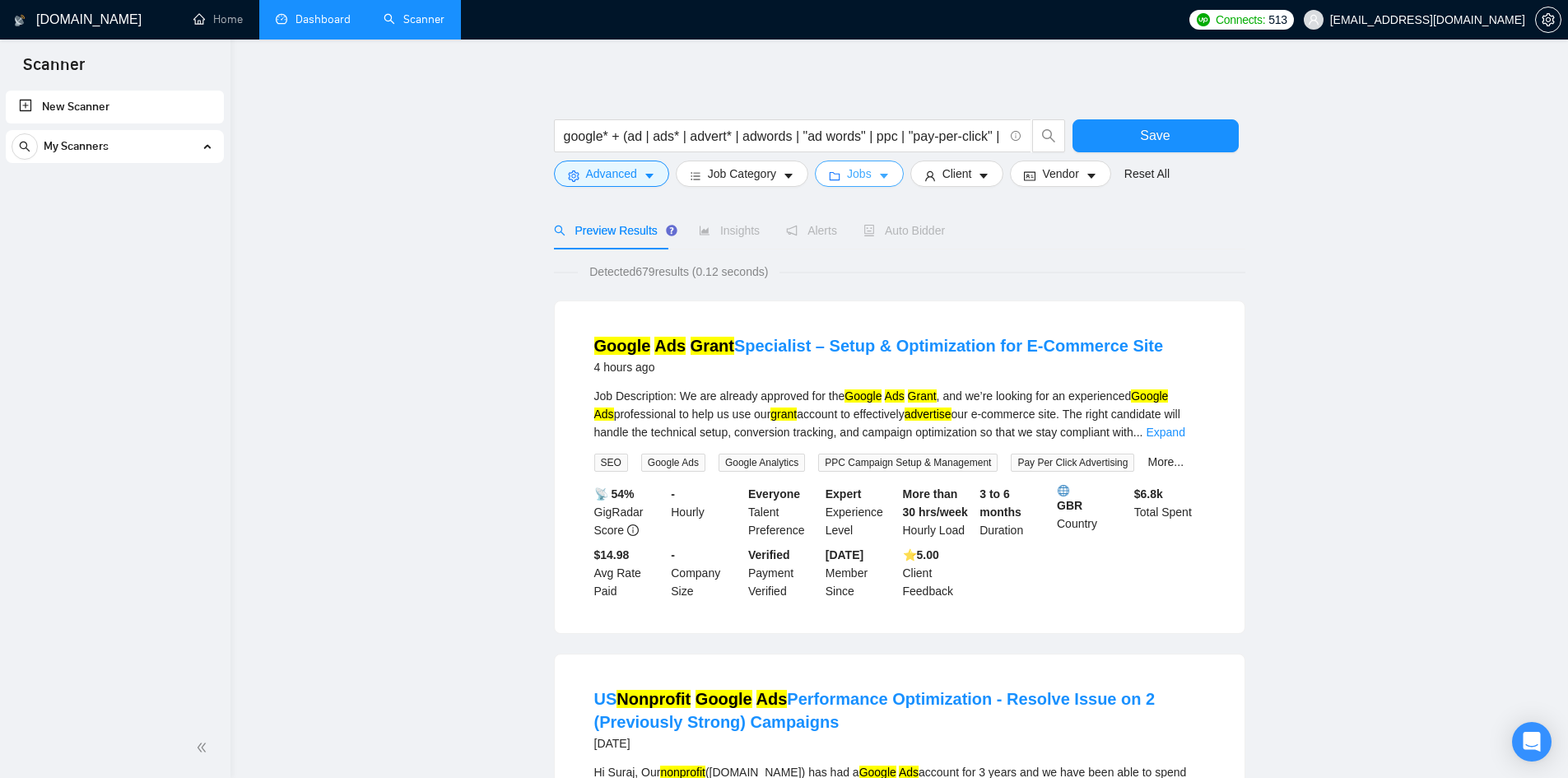
scroll to position [0, 0]
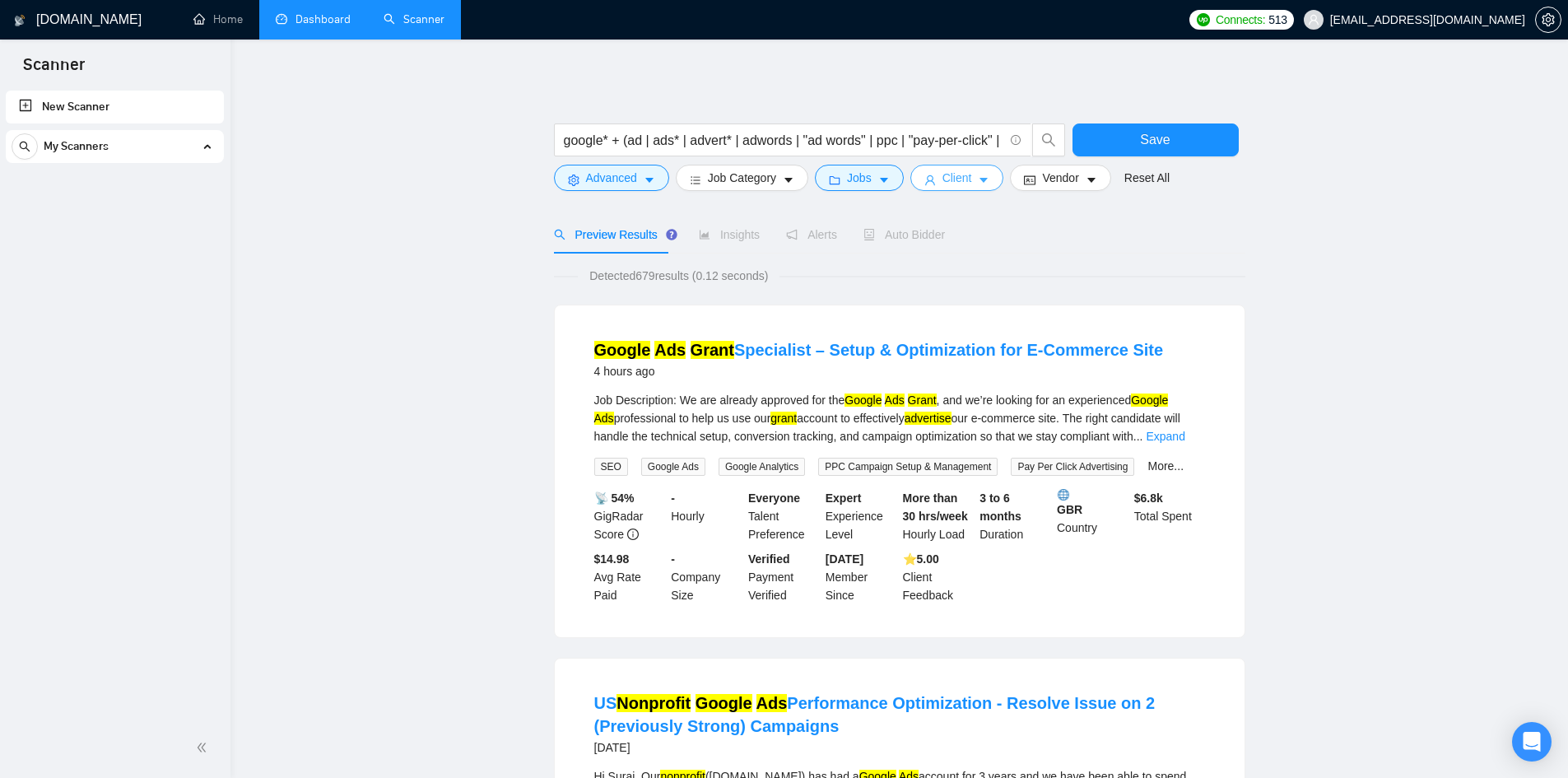
click at [965, 175] on span "Client" at bounding box center [957, 178] width 30 height 18
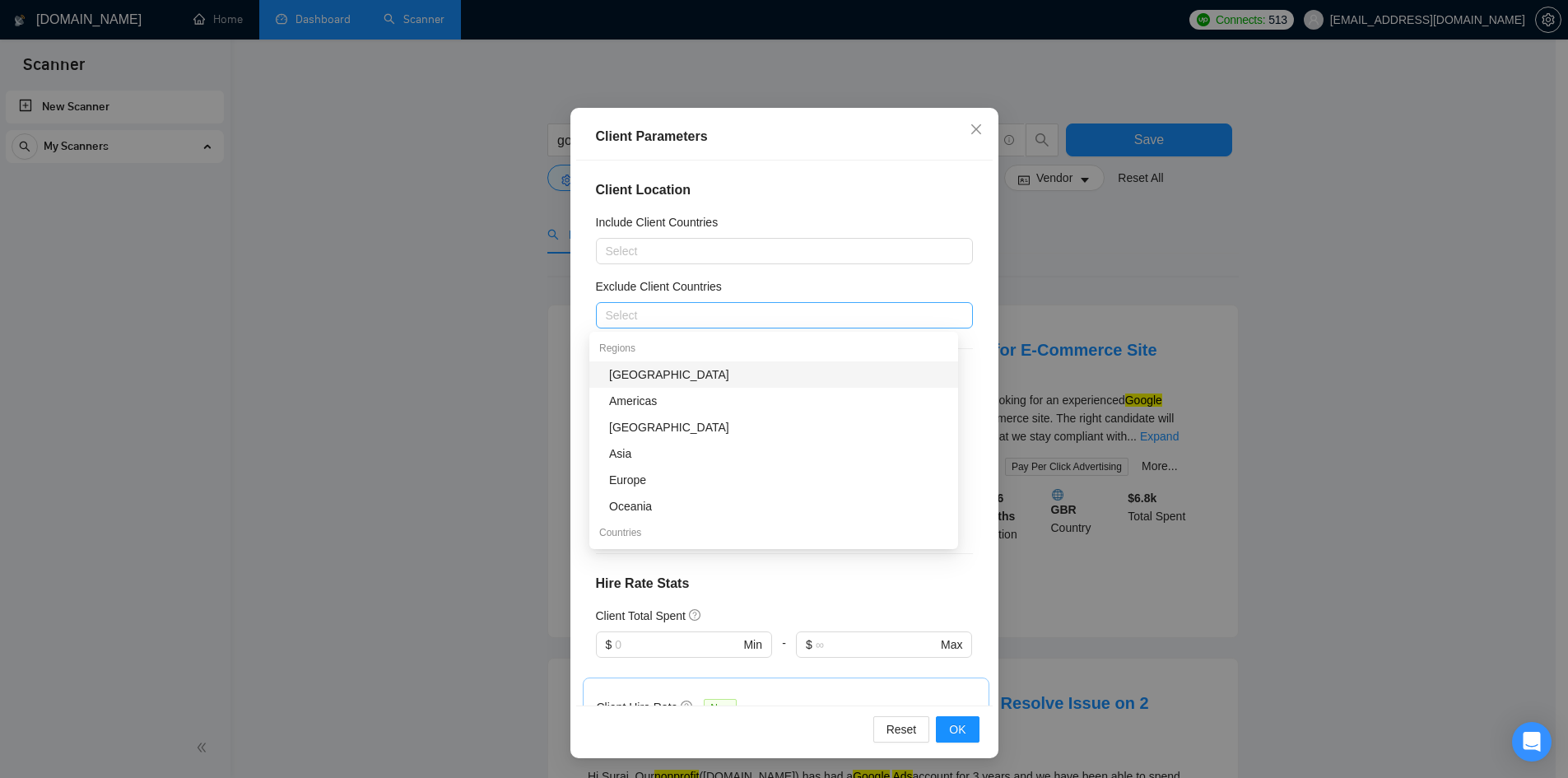
click at [714, 314] on div at bounding box center [776, 315] width 353 height 20
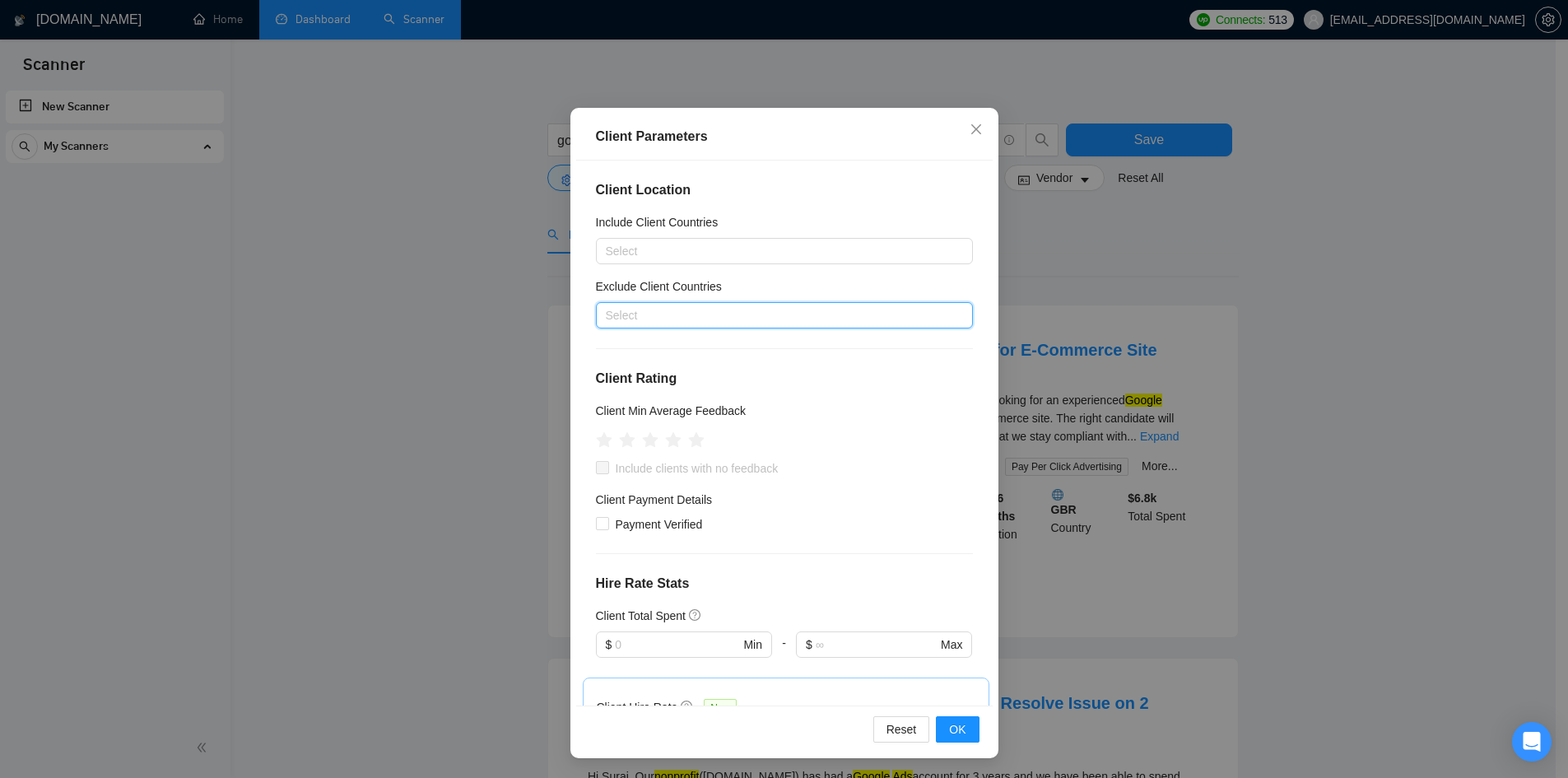
click at [735, 314] on div at bounding box center [776, 315] width 353 height 20
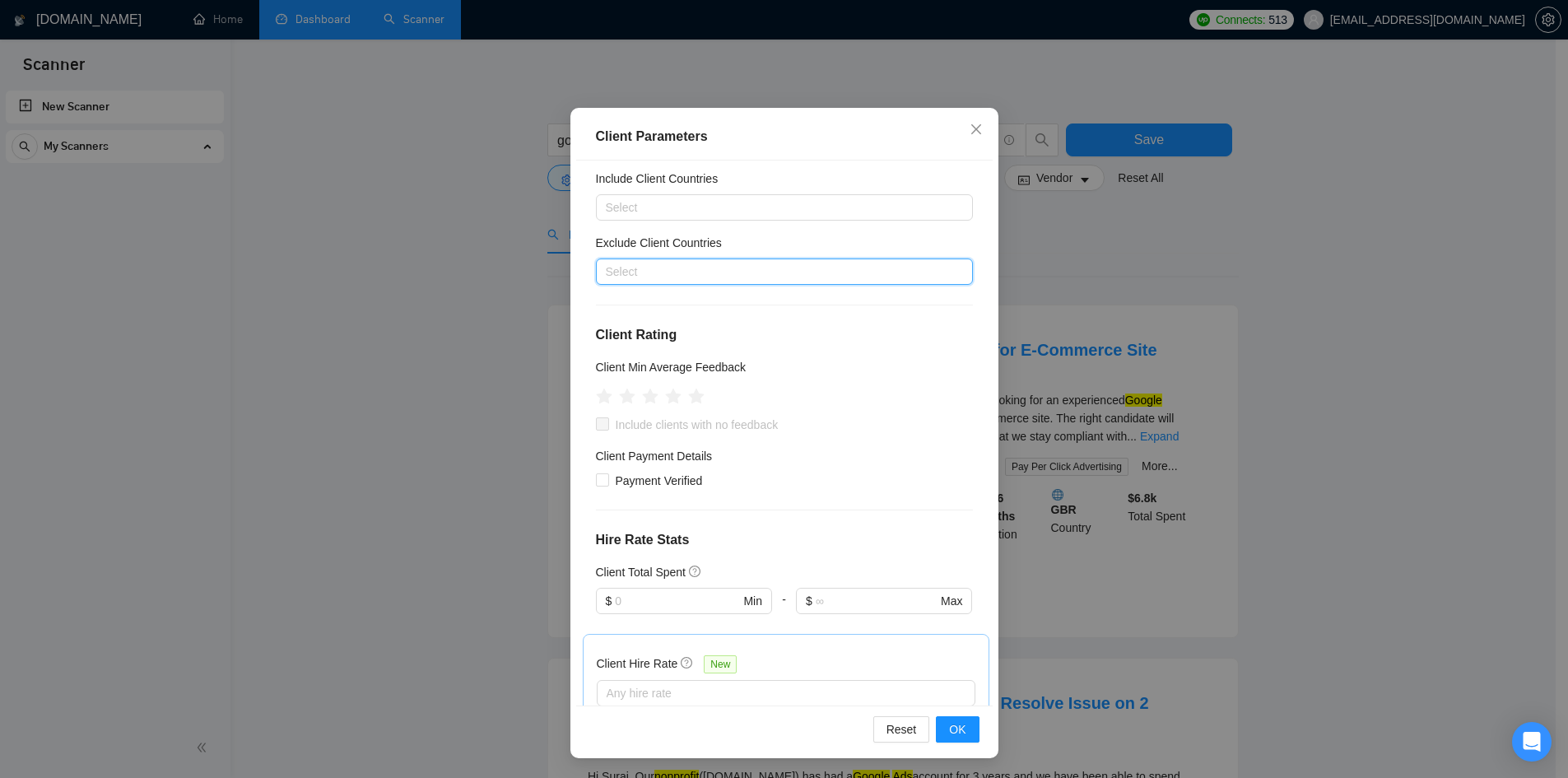
scroll to position [83, 0]
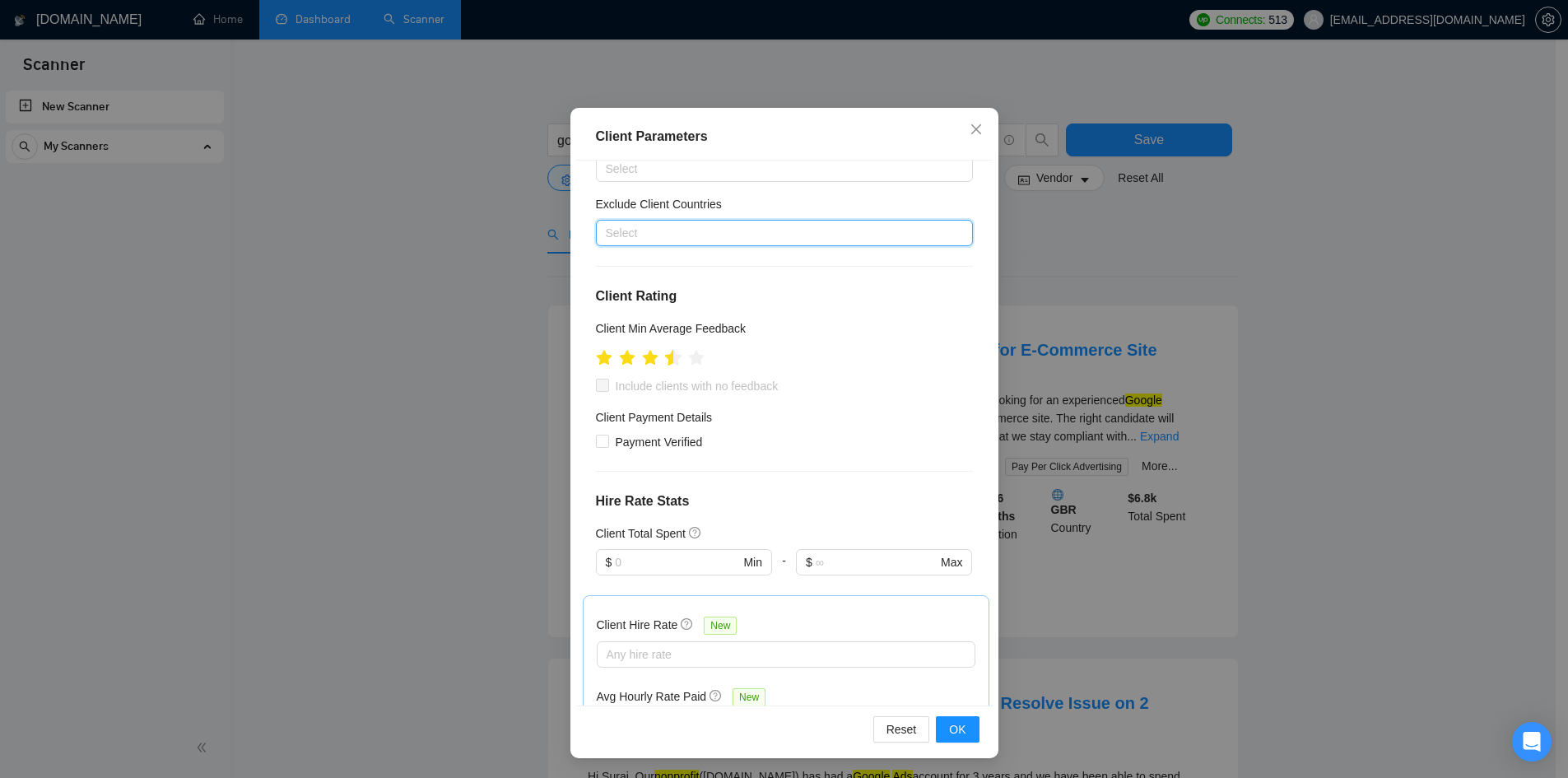
click at [664, 364] on icon "star" at bounding box center [673, 357] width 17 height 16
click at [671, 364] on icon "star" at bounding box center [673, 357] width 17 height 16
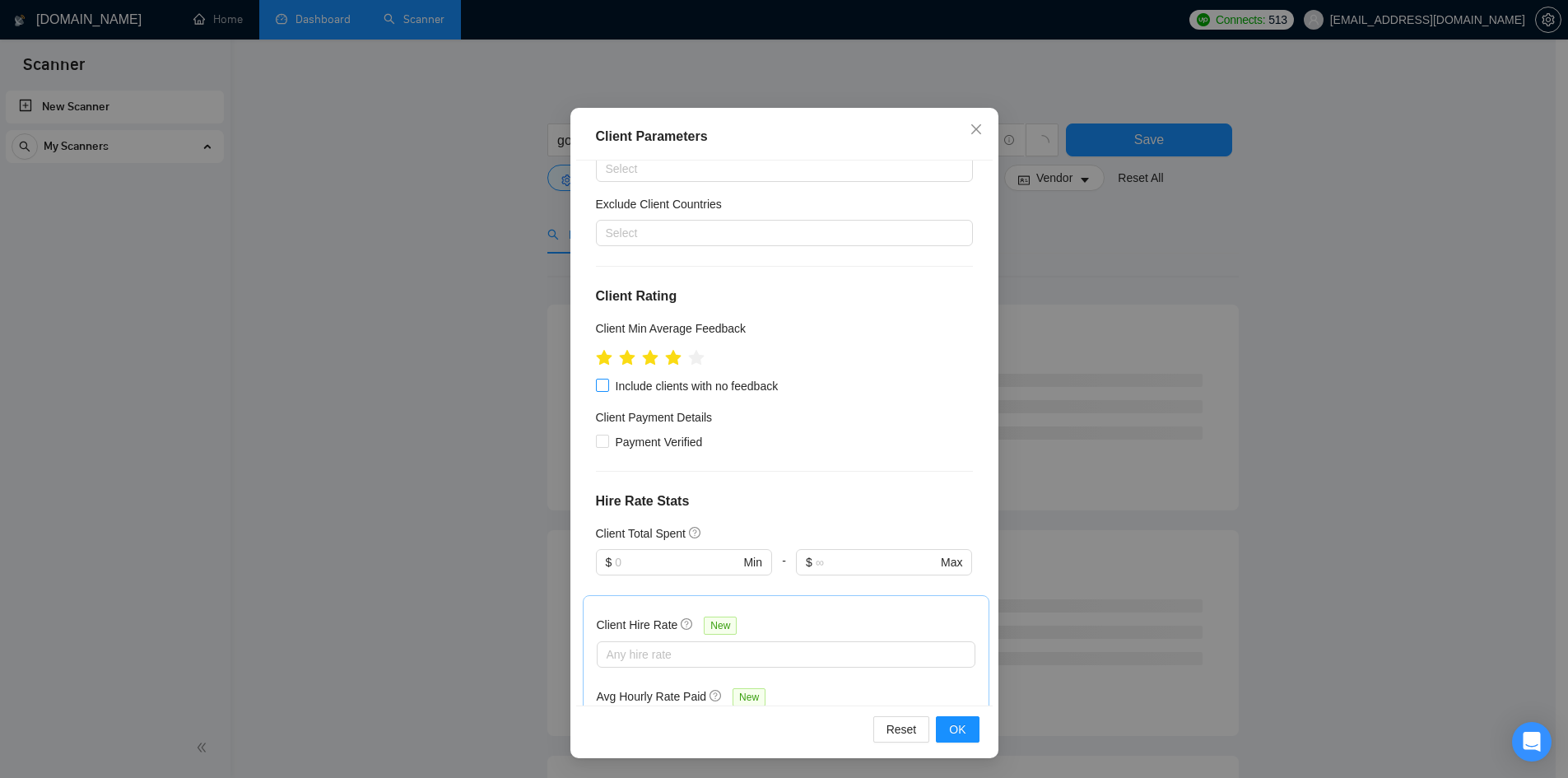
click at [596, 390] on input "Include clients with no feedback" at bounding box center [602, 384] width 12 height 12
checkbox input "true"
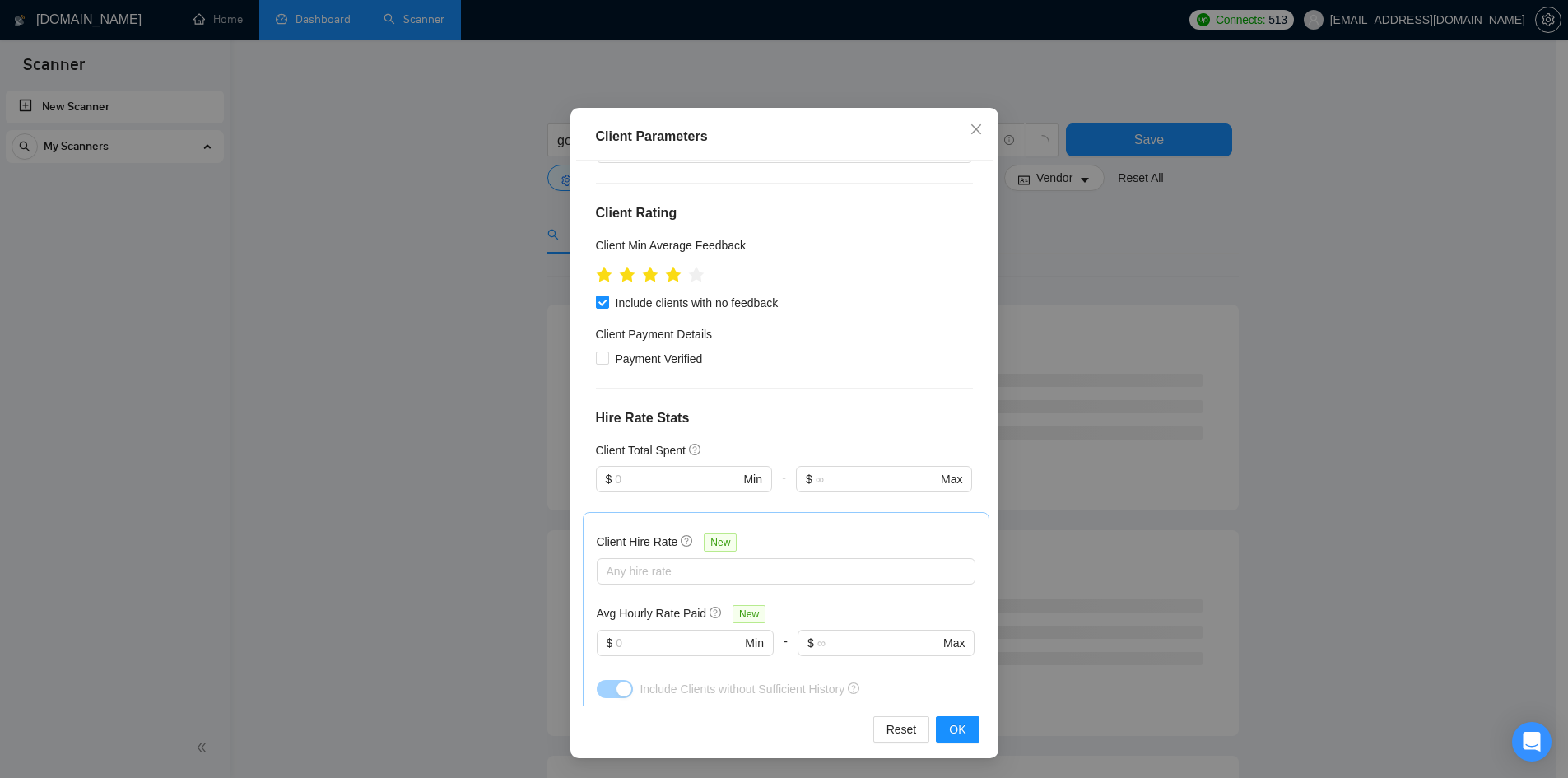
scroll to position [247, 0]
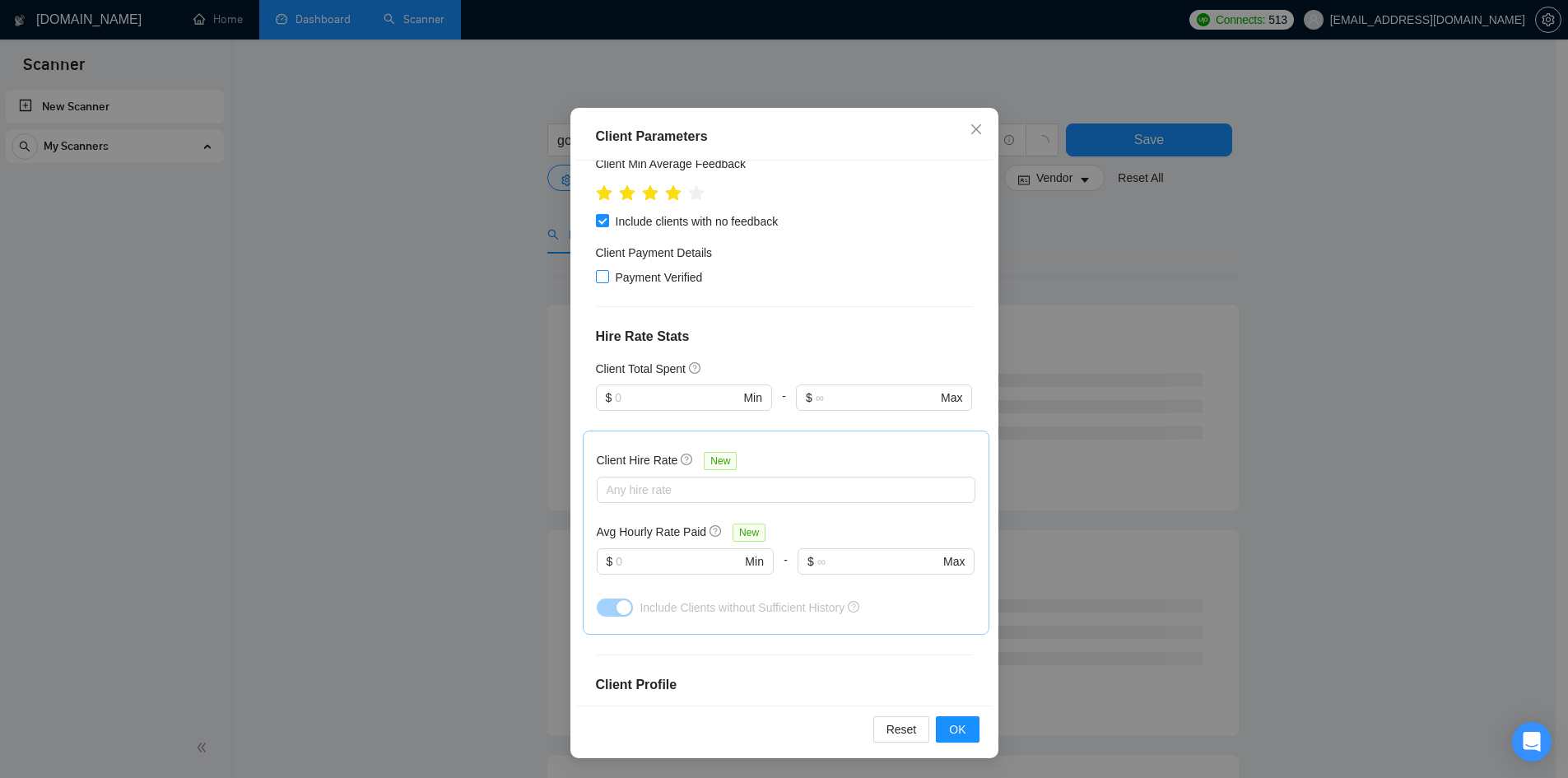
click at [596, 273] on input "Payment Verified" at bounding box center [602, 275] width 12 height 12
checkbox input "true"
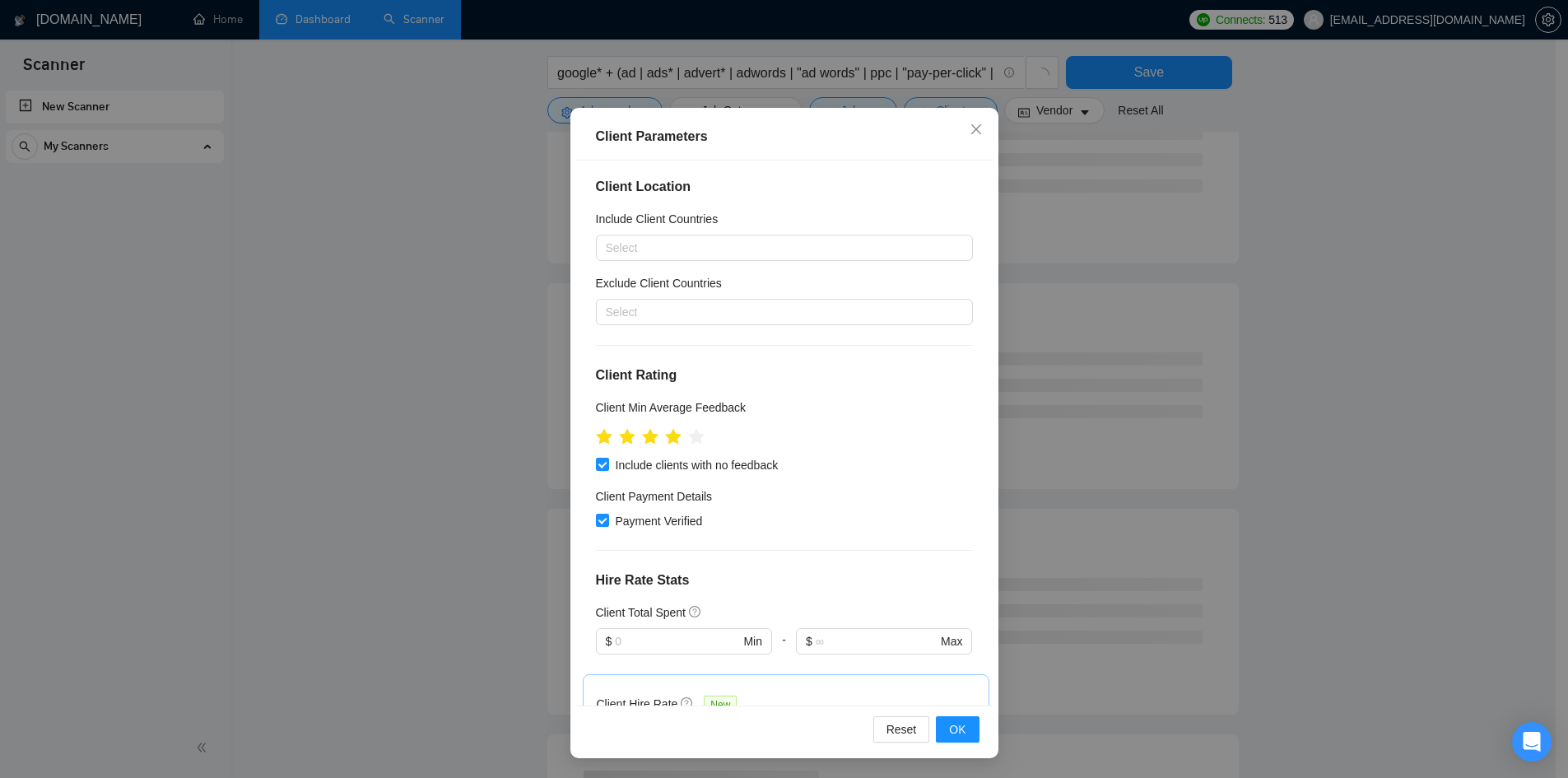
scroll to position [0, 0]
click at [949, 725] on span "OK" at bounding box center [957, 729] width 16 height 18
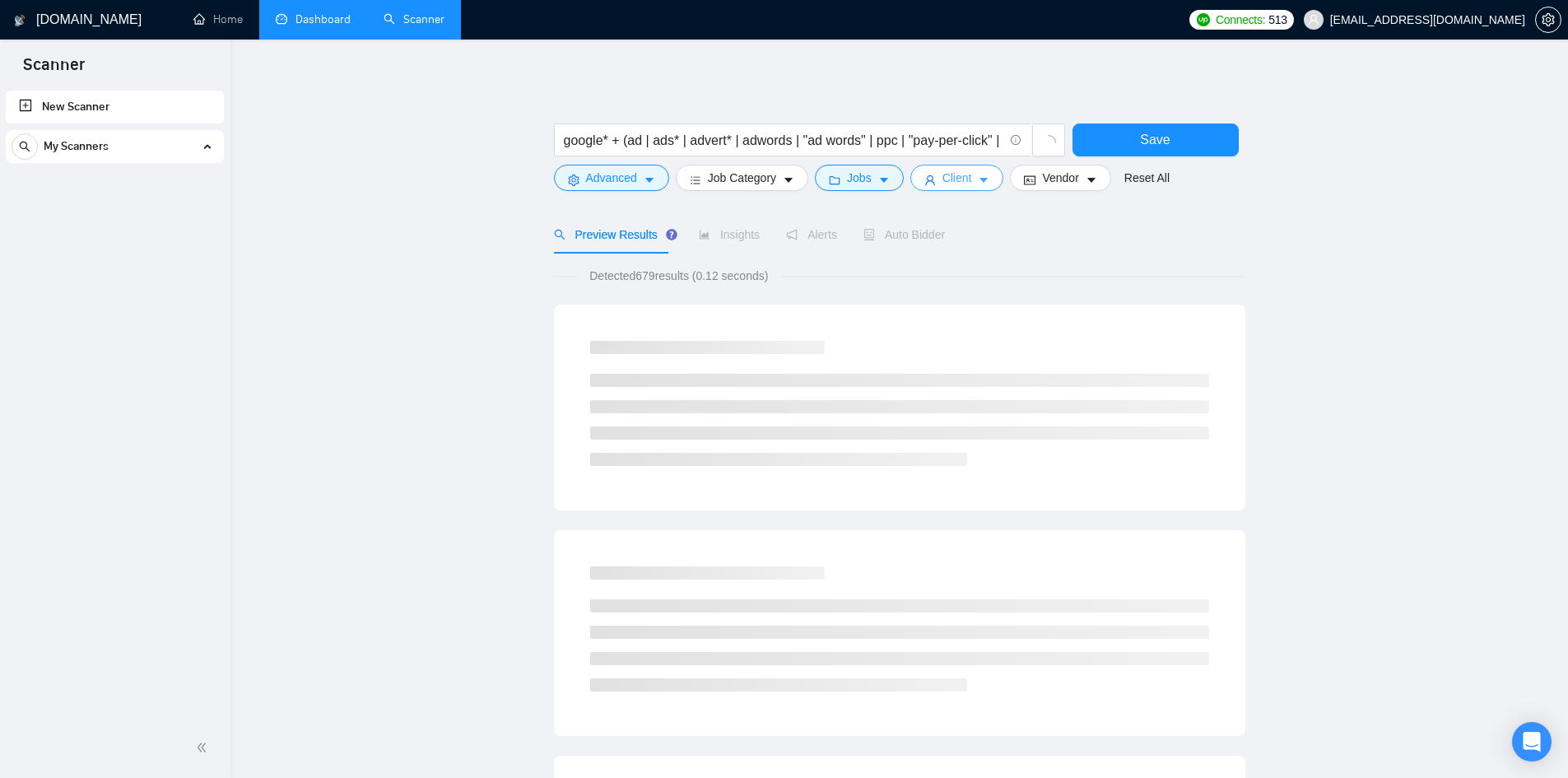
click at [917, 184] on button "Client" at bounding box center [956, 177] width 94 height 26
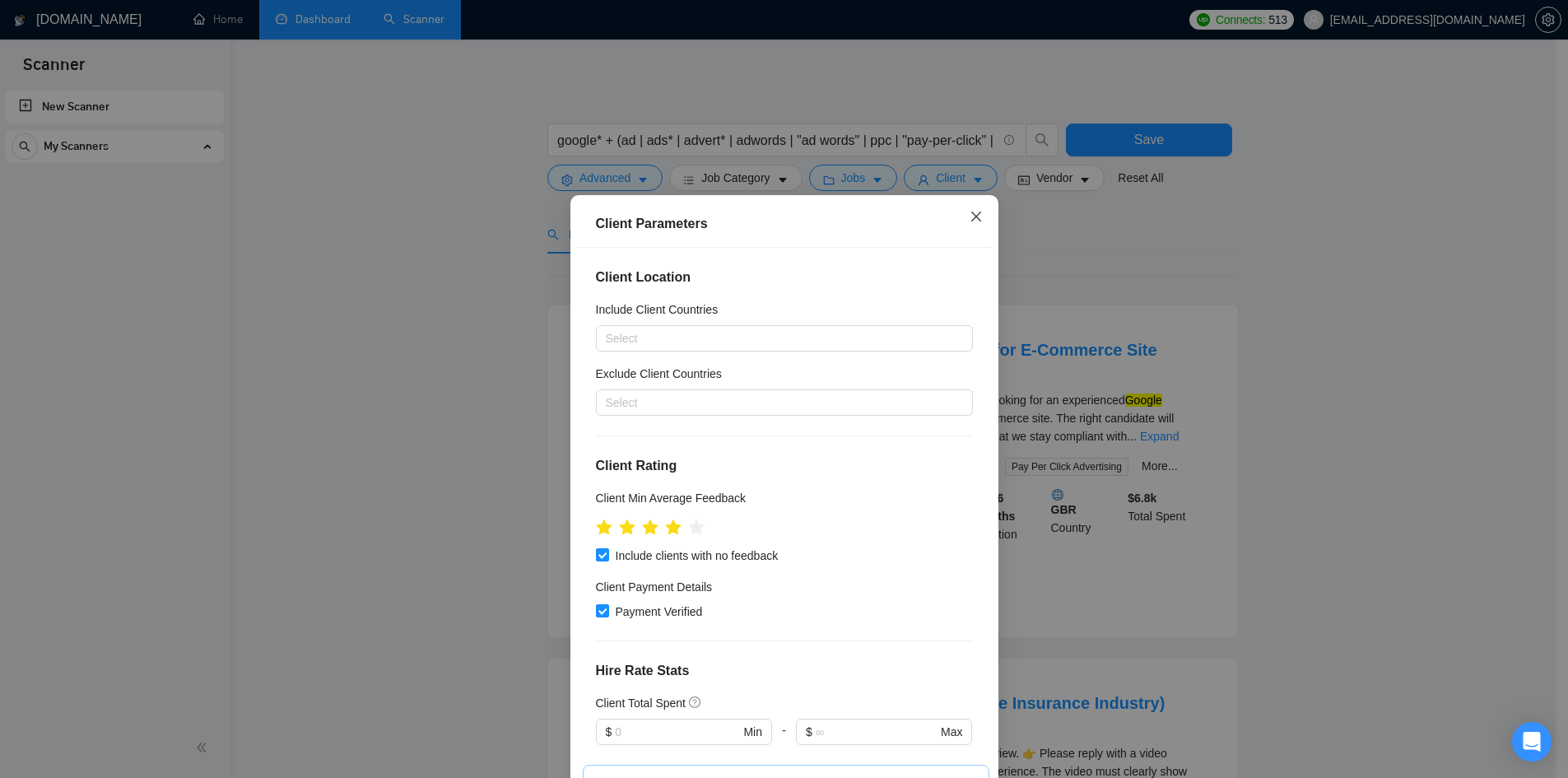
click at [975, 218] on icon "close" at bounding box center [976, 216] width 13 height 13
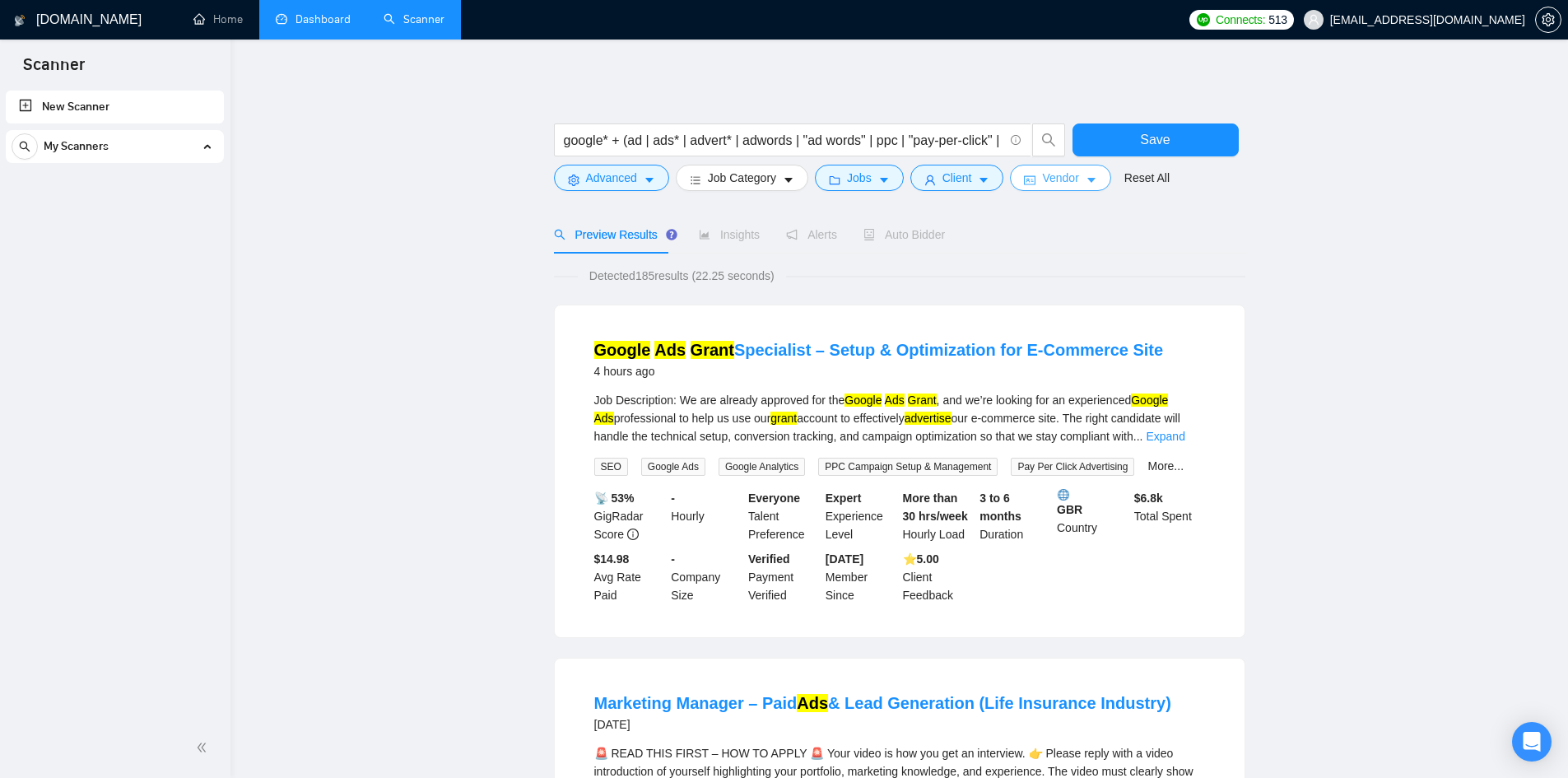
click at [1064, 184] on span "Vendor" at bounding box center [1060, 178] width 36 height 18
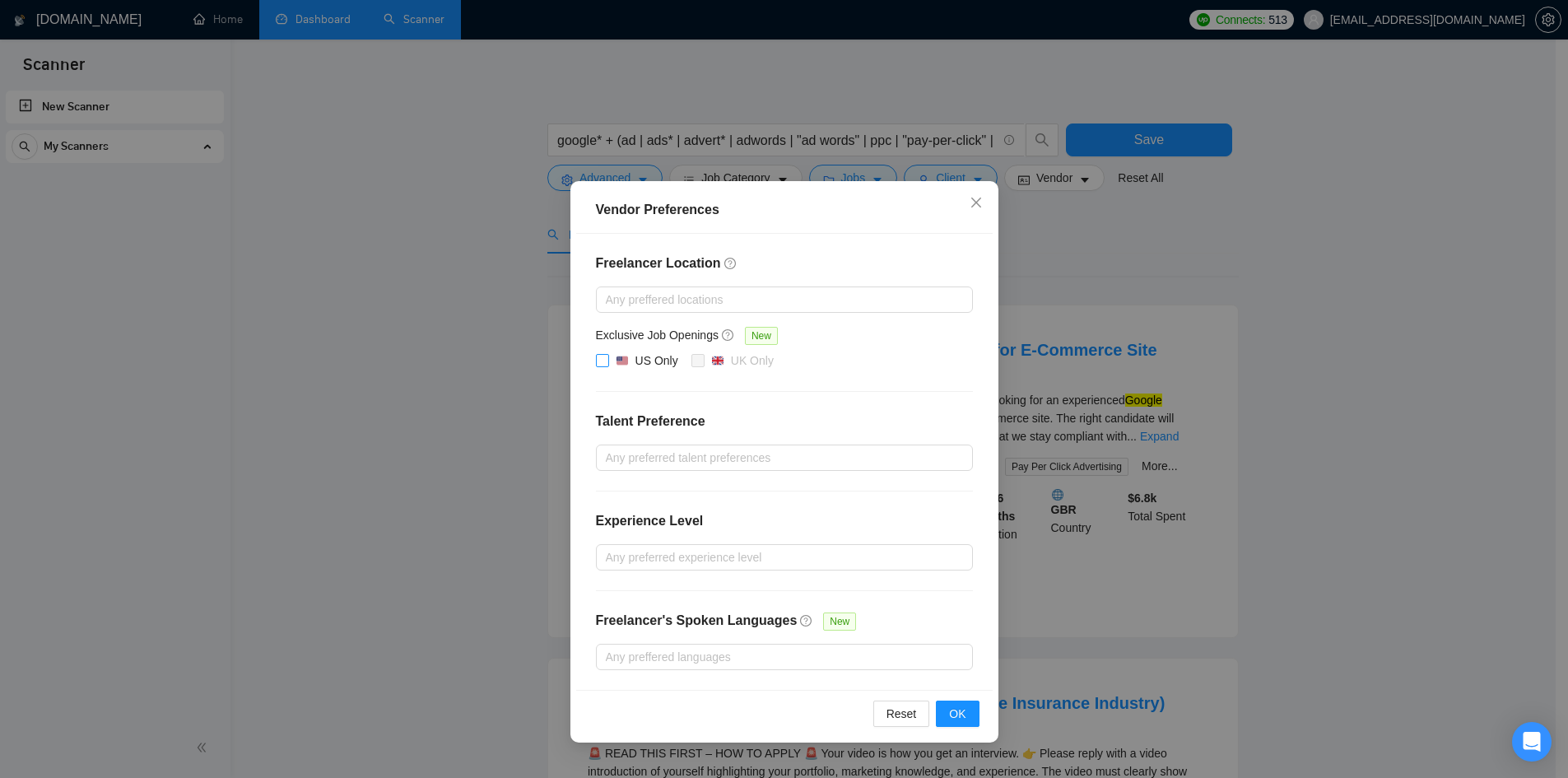
click at [608, 364] on span at bounding box center [603, 360] width 13 height 13
click at [607, 364] on input "US Only" at bounding box center [602, 359] width 12 height 12
checkbox input "true"
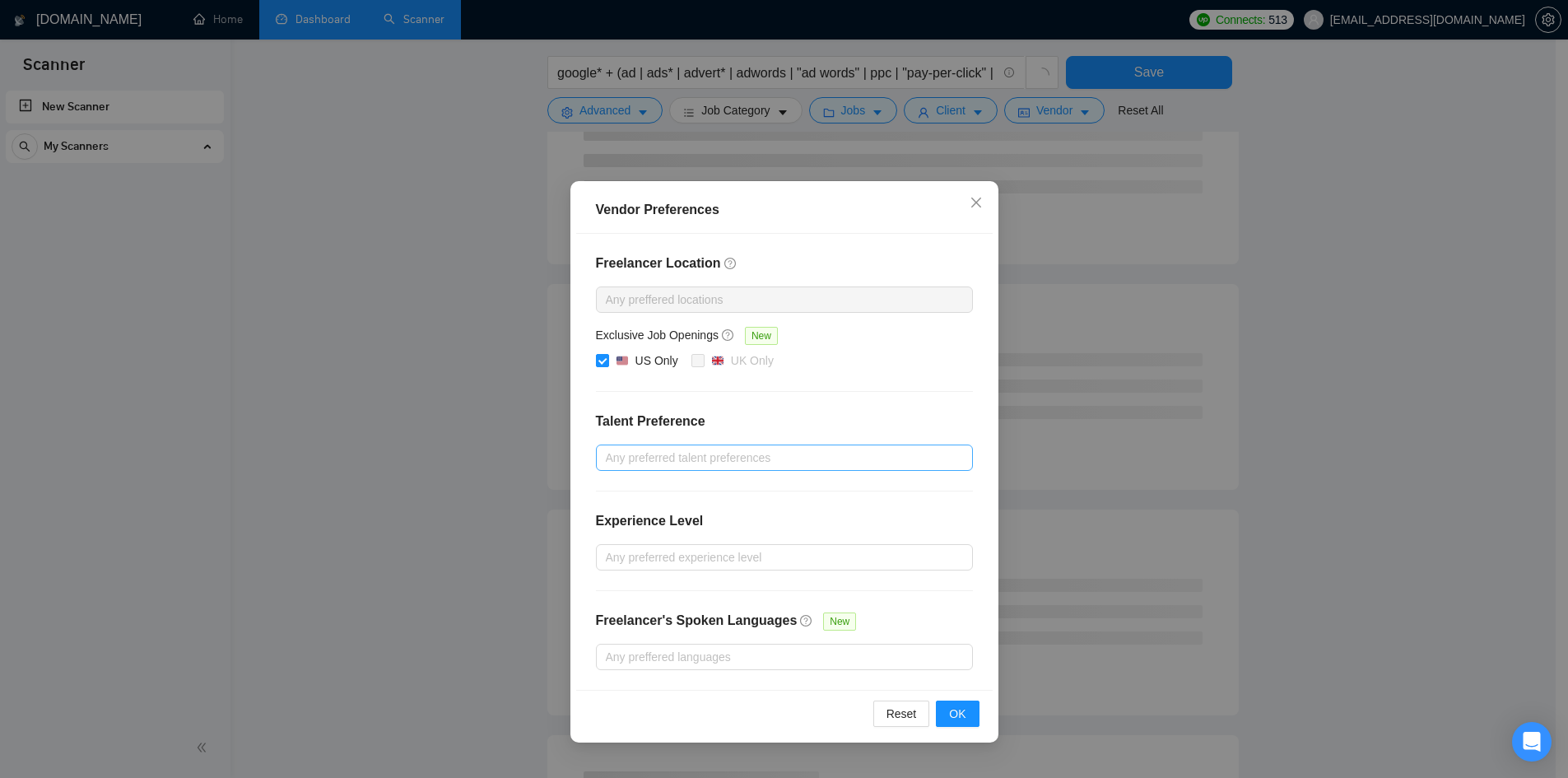
scroll to position [247, 0]
click at [710, 448] on div at bounding box center [776, 458] width 353 height 20
click at [743, 422] on h4 "Talent Preference" at bounding box center [784, 422] width 377 height 20
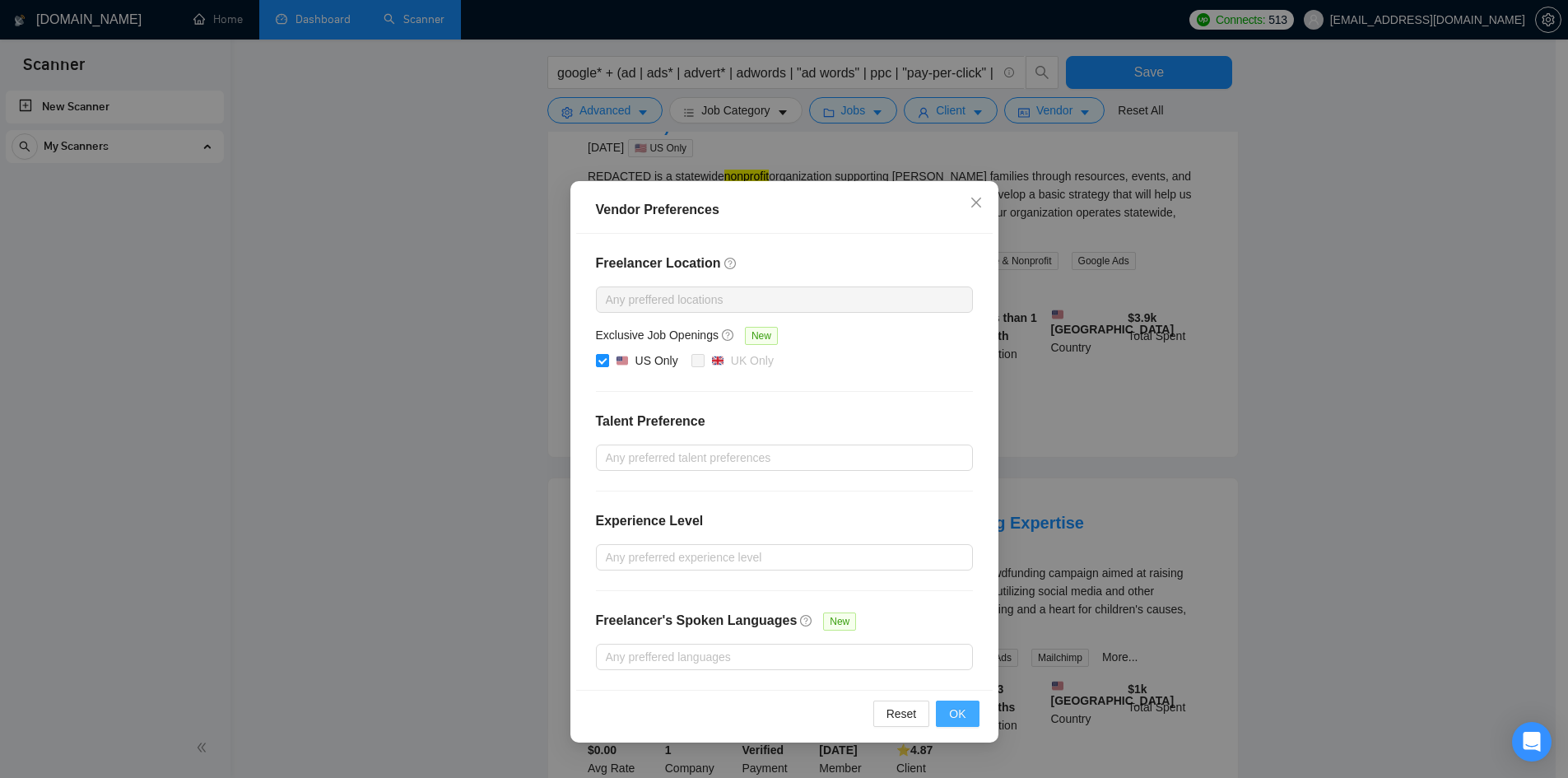
click at [962, 710] on span "OK" at bounding box center [957, 713] width 16 height 18
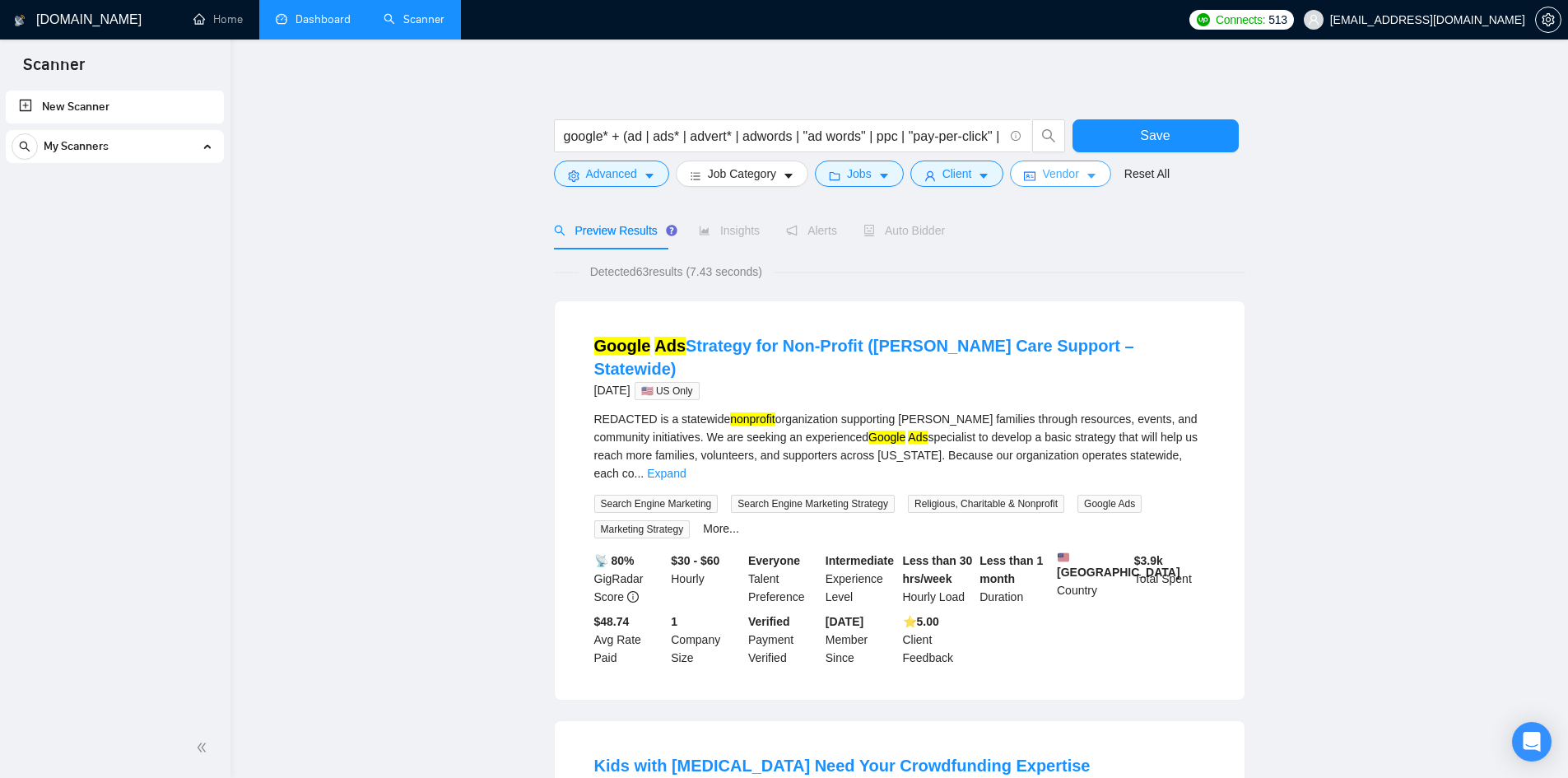
scroll to position [0, 0]
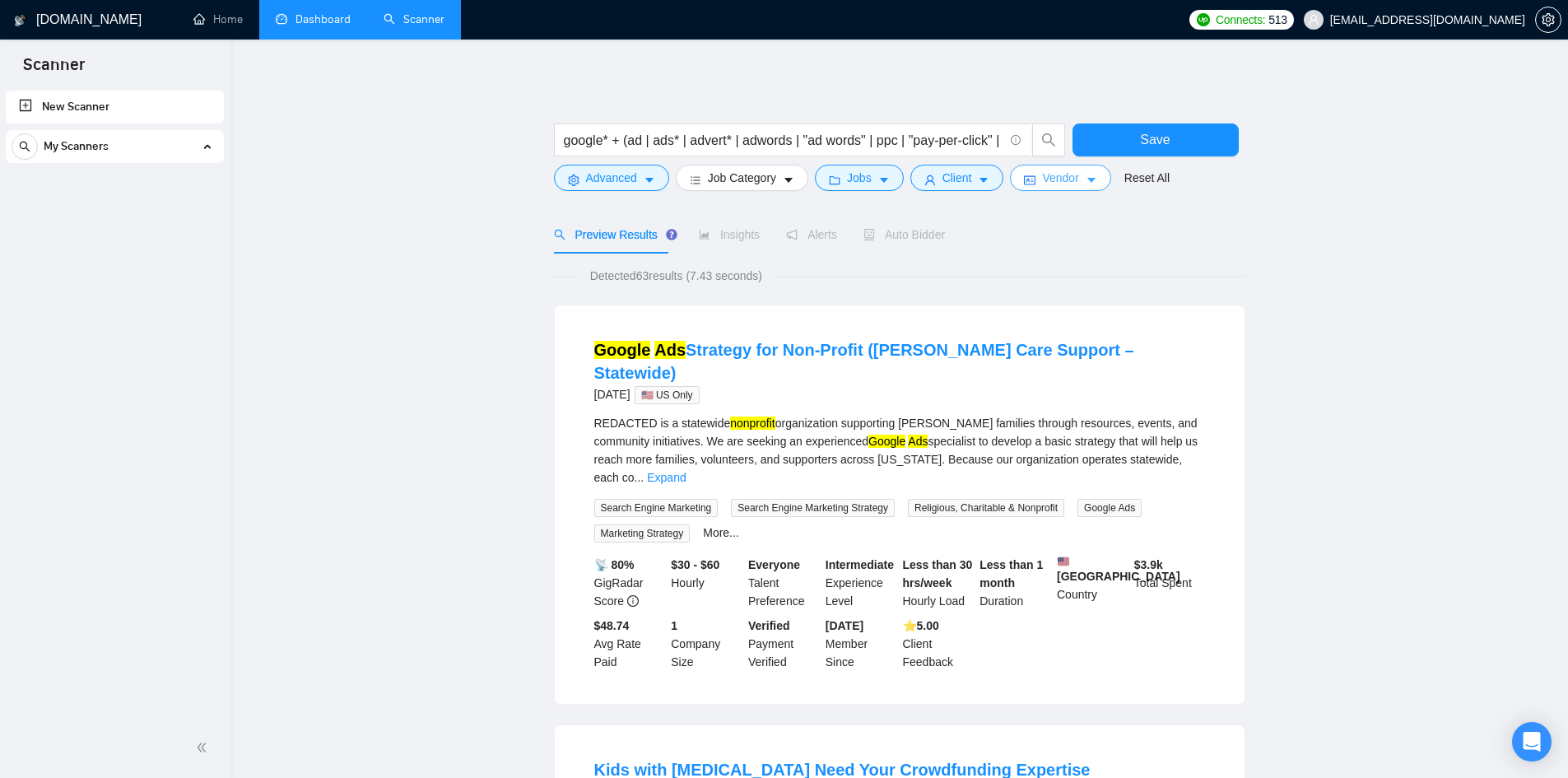
click at [1048, 177] on span "Vendor" at bounding box center [1060, 178] width 36 height 18
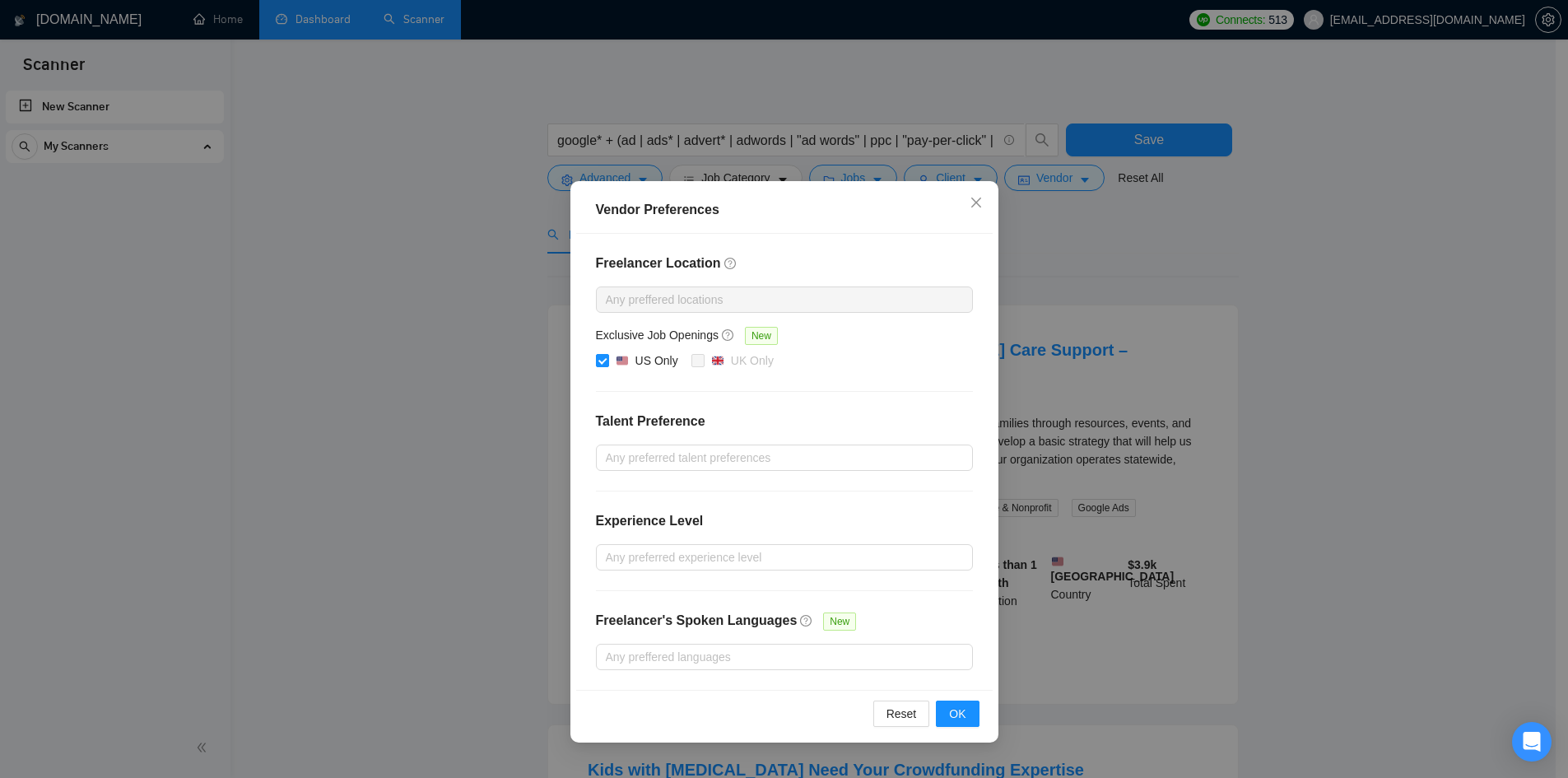
click at [1397, 335] on div "Vendor Preferences Freelancer Location Any preffered locations Exclusive Job Op…" at bounding box center [784, 389] width 1568 height 778
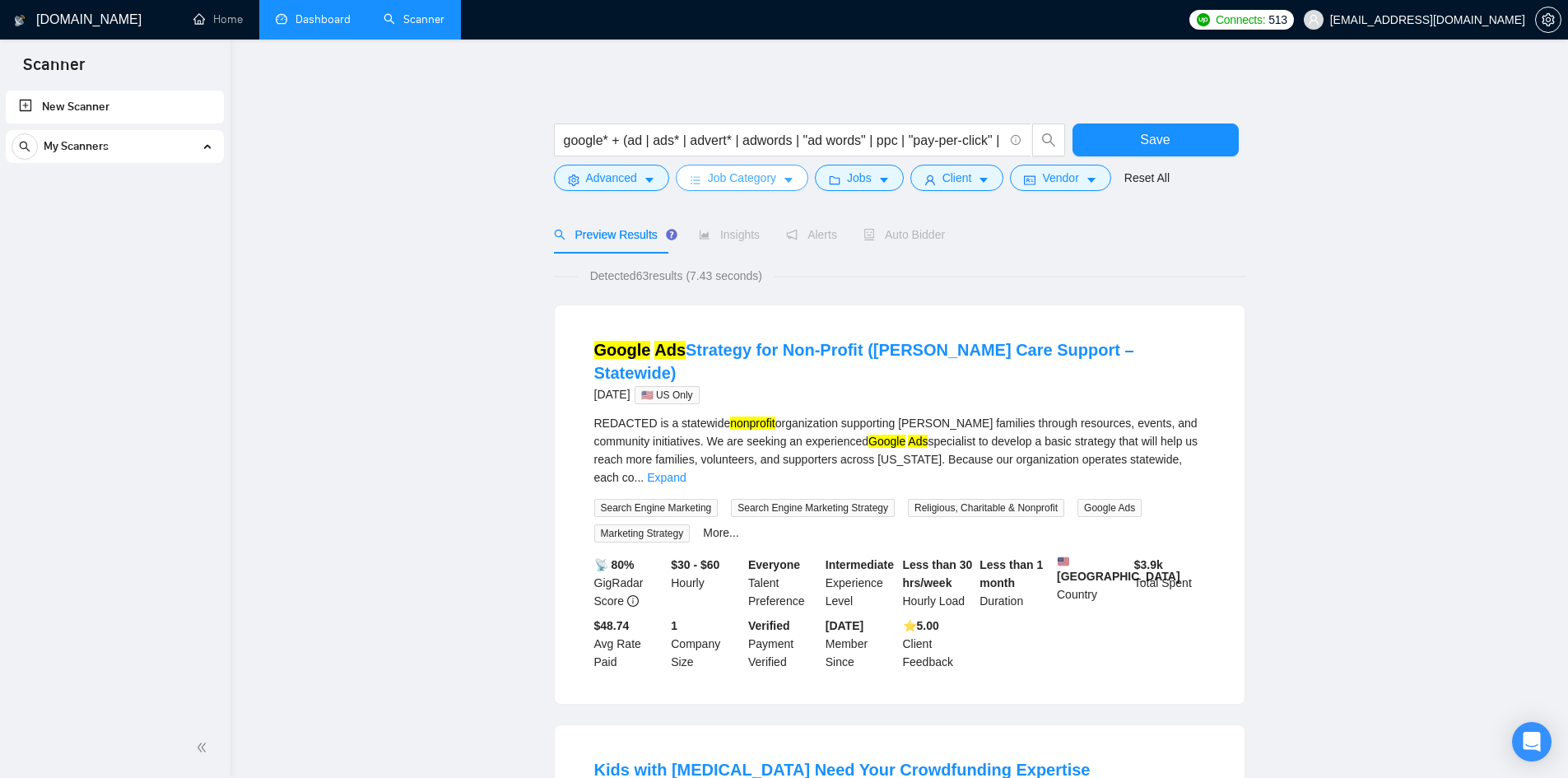
click at [739, 178] on span "Job Category" at bounding box center [742, 178] width 68 height 18
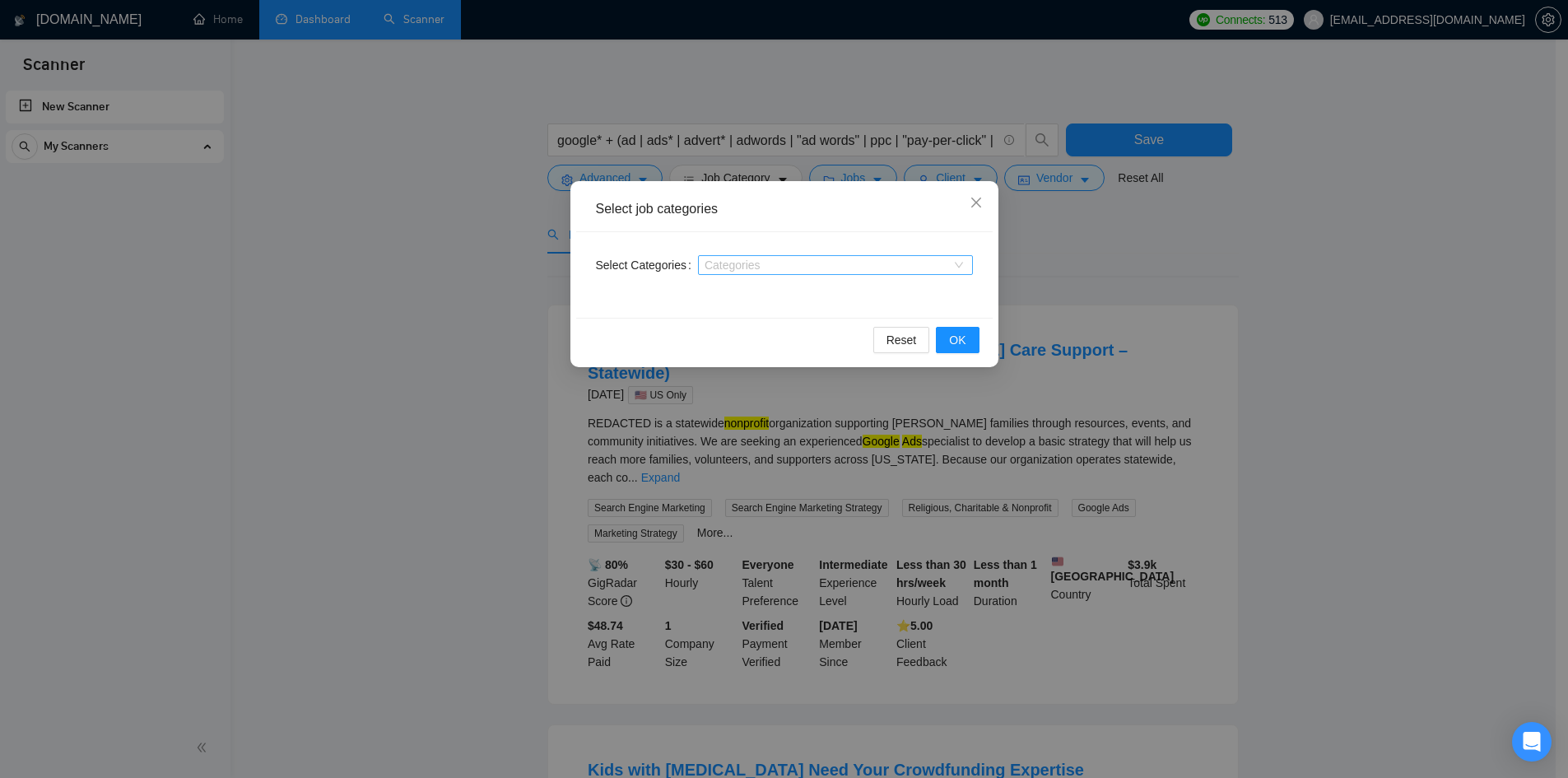
click at [760, 260] on div at bounding box center [826, 264] width 250 height 13
click at [980, 204] on icon "close" at bounding box center [976, 202] width 13 height 13
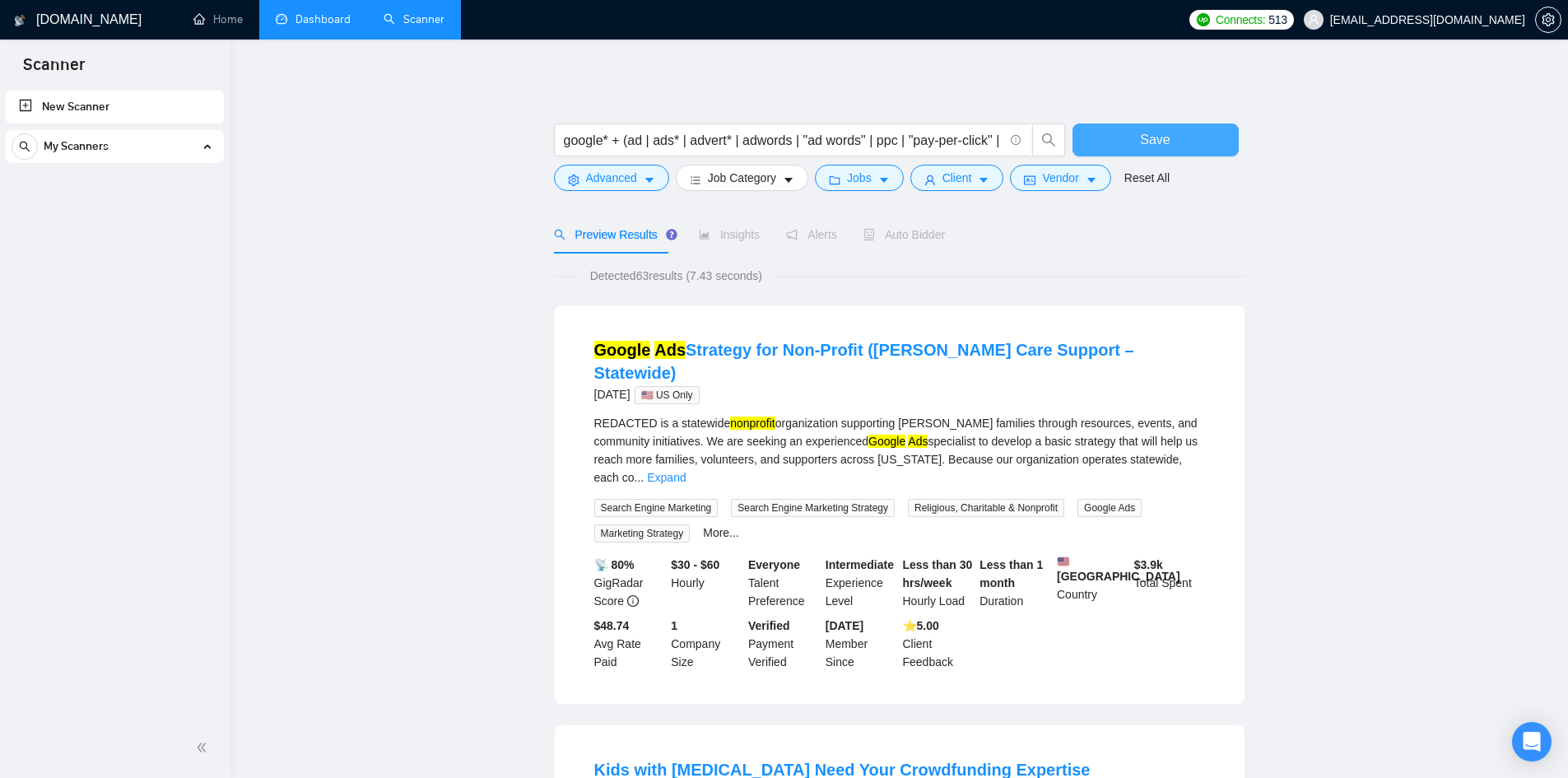
click at [1174, 128] on button "Save" at bounding box center [1155, 140] width 166 height 33
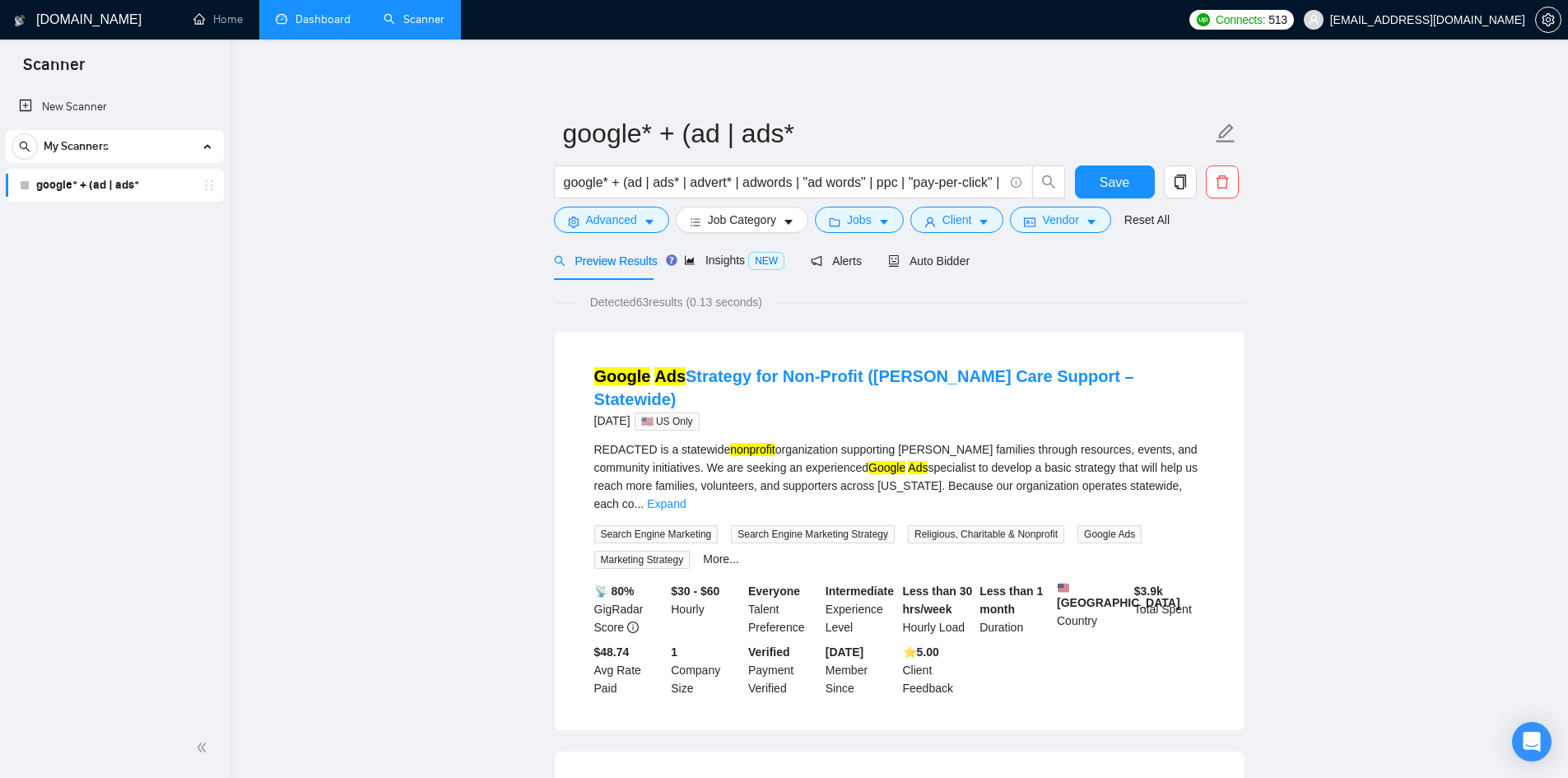
click at [149, 181] on link "google* + (ad | ads*" at bounding box center [115, 185] width 156 height 33
drag, startPoint x: 149, startPoint y: 181, endPoint x: 95, endPoint y: 194, distance: 55.5
click at [95, 194] on link "google* + (ad | ads*" at bounding box center [115, 185] width 156 height 33
click at [94, 187] on link "google* + (ad | ads*" at bounding box center [115, 185] width 156 height 33
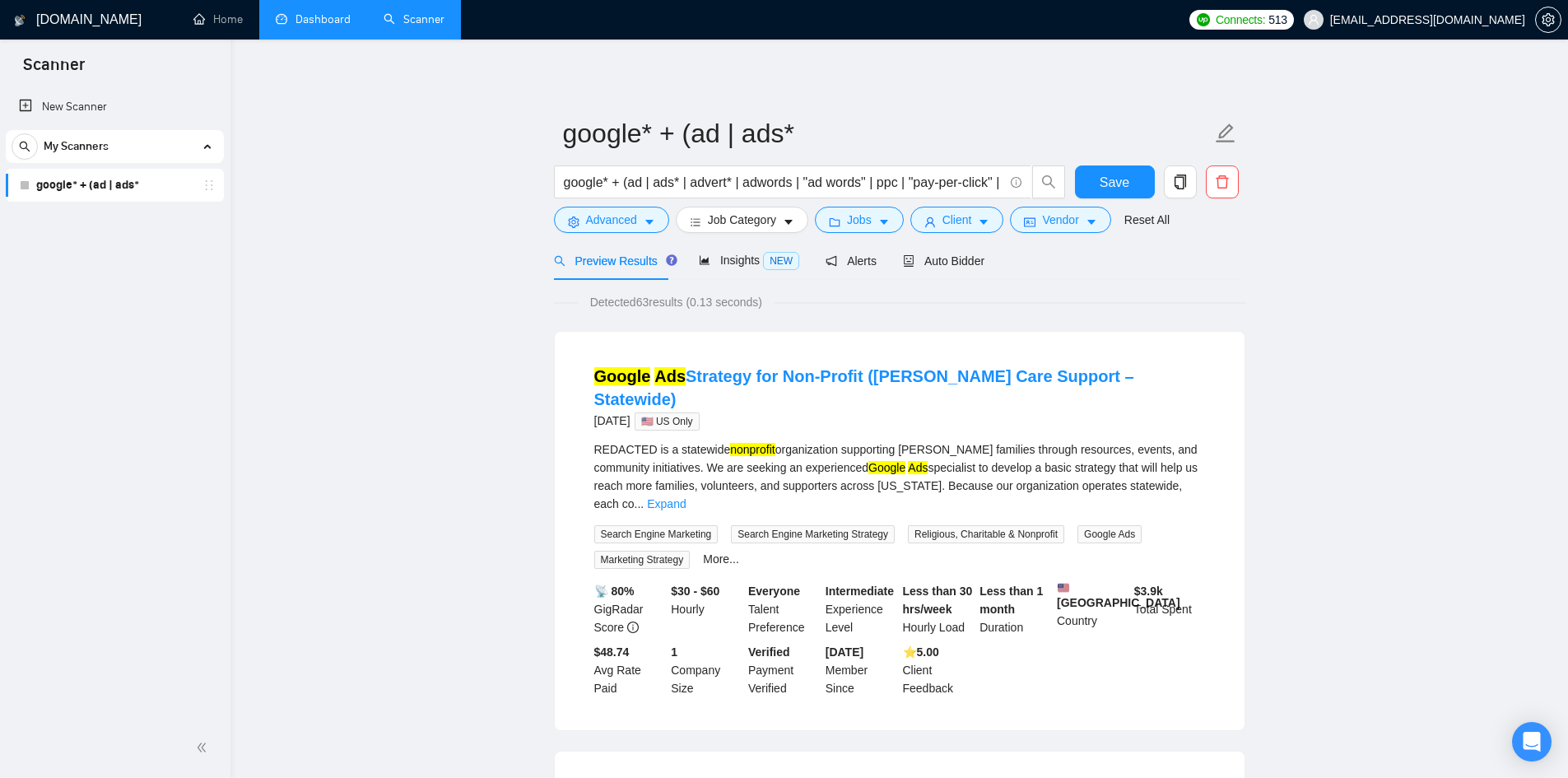
click at [94, 187] on link "google* + (ad | ads*" at bounding box center [115, 185] width 156 height 33
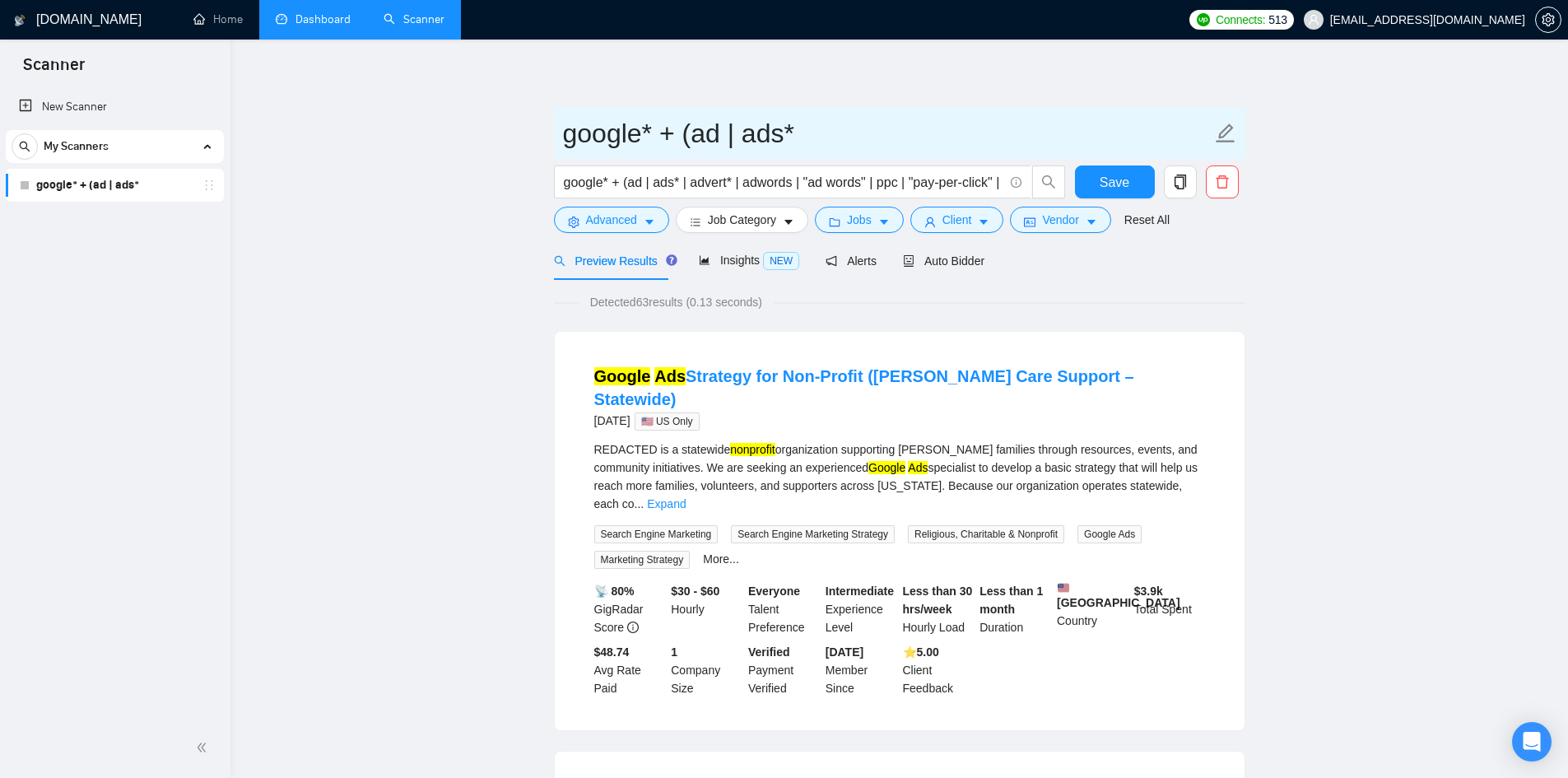
click at [692, 135] on input "google* + (ad | ads*" at bounding box center [886, 133] width 648 height 41
type input "Google Ad Grants - US Only"
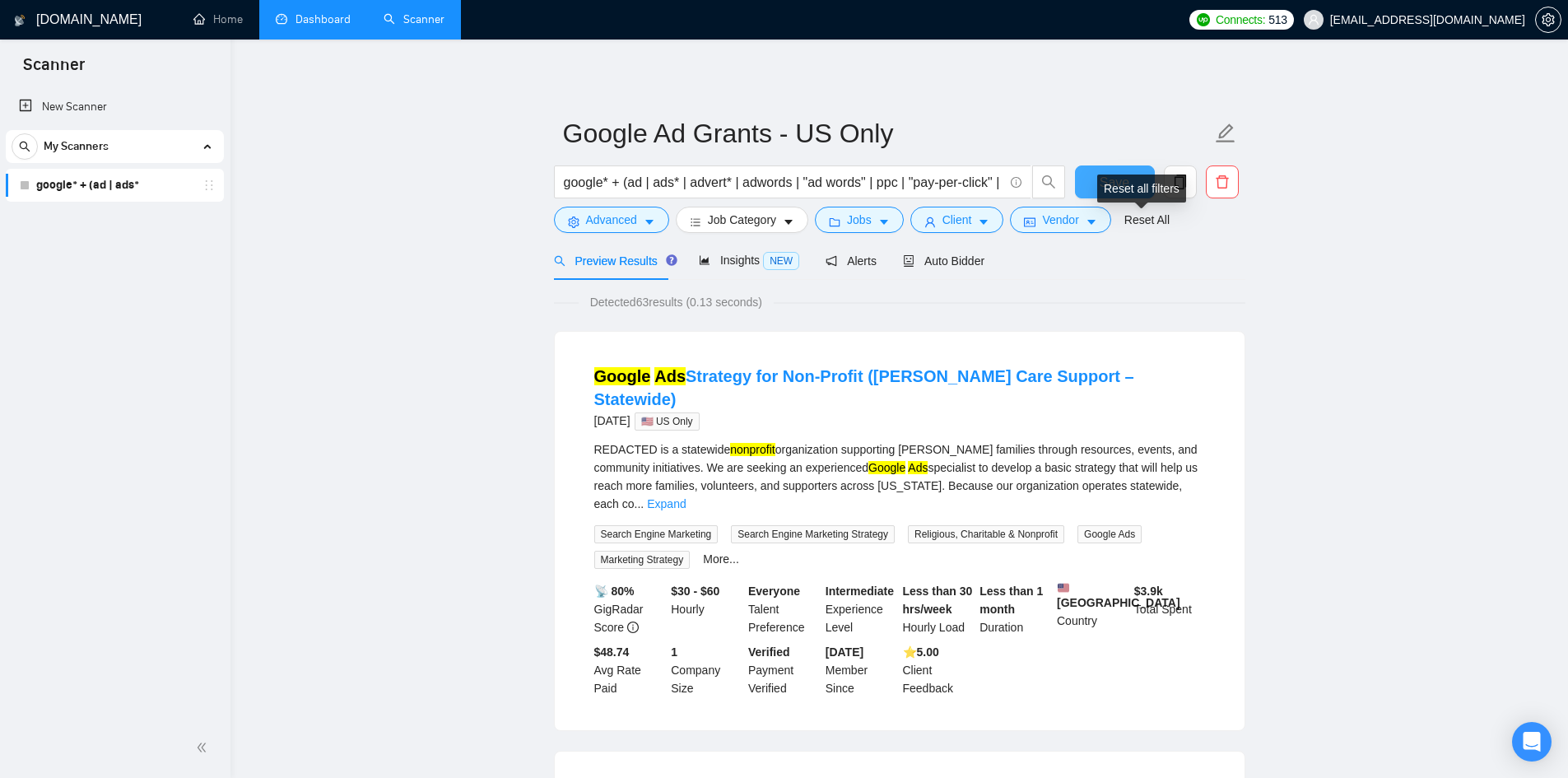
click at [1126, 190] on div "Reset all filters" at bounding box center [1142, 188] width 89 height 28
click at [1114, 180] on span "Save" at bounding box center [1114, 182] width 30 height 21
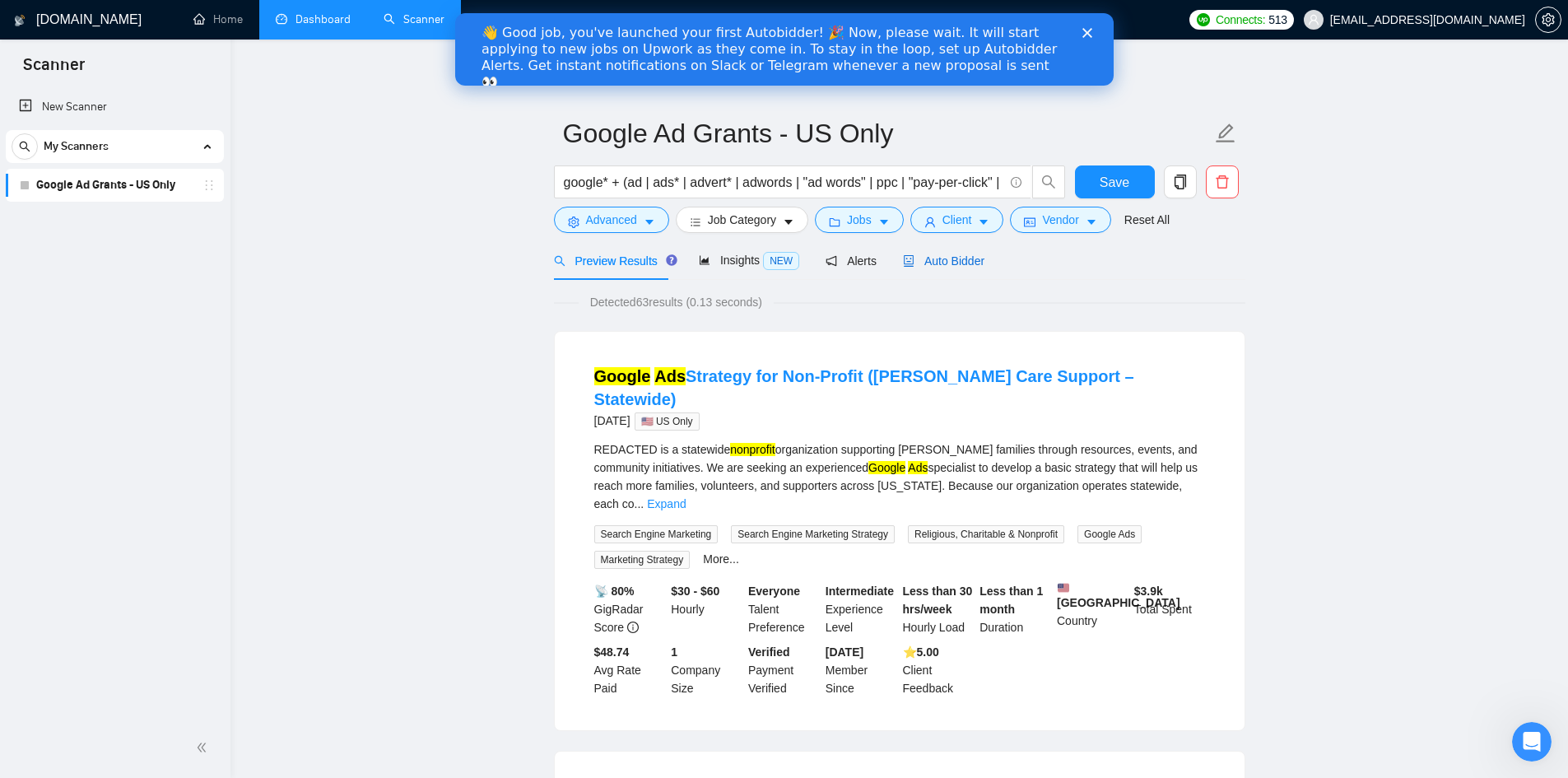
click at [954, 261] on span "Auto Bidder" at bounding box center [944, 261] width 82 height 13
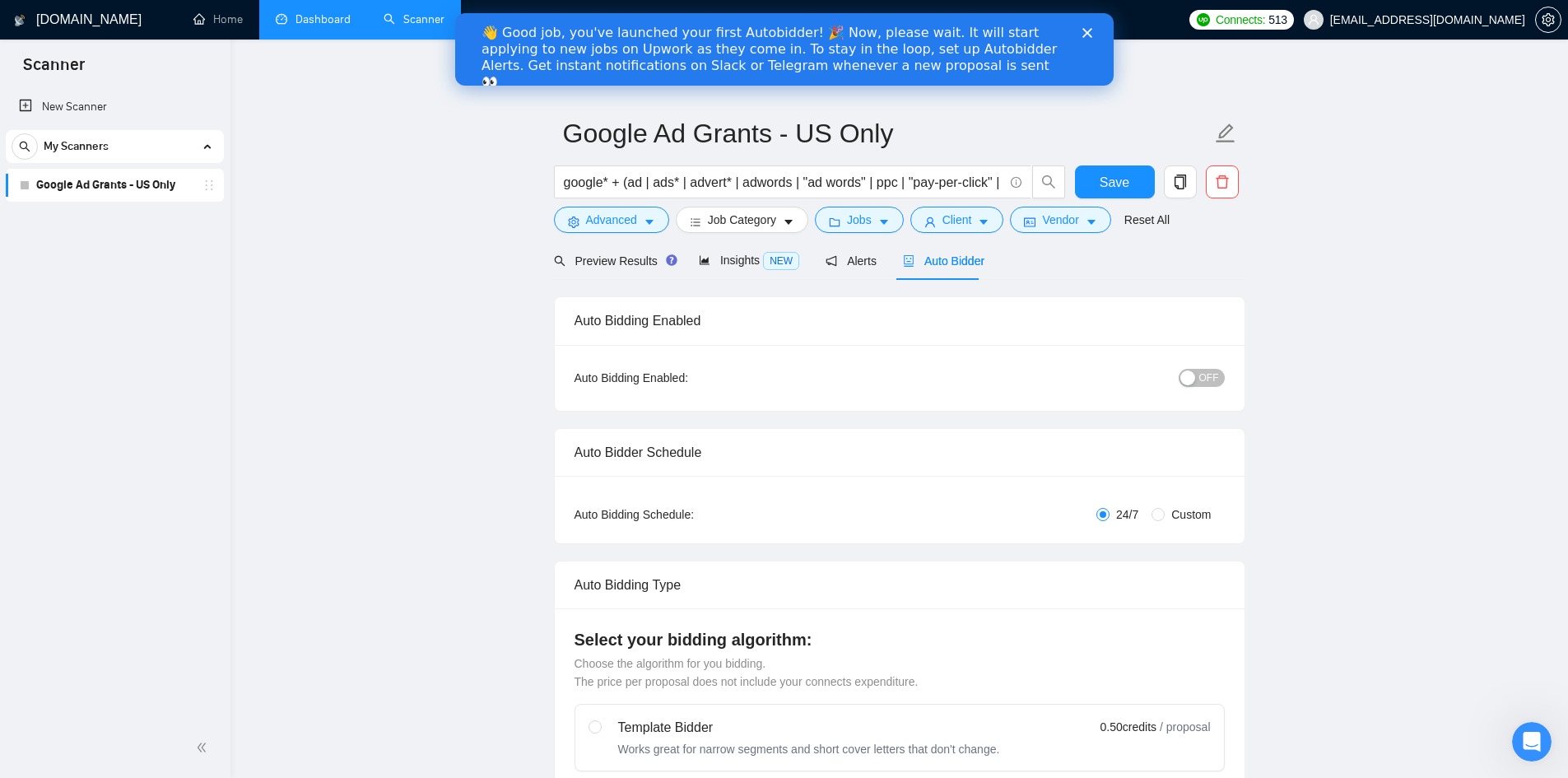
click at [1084, 31] on polygon "Close" at bounding box center [1086, 33] width 10 height 10
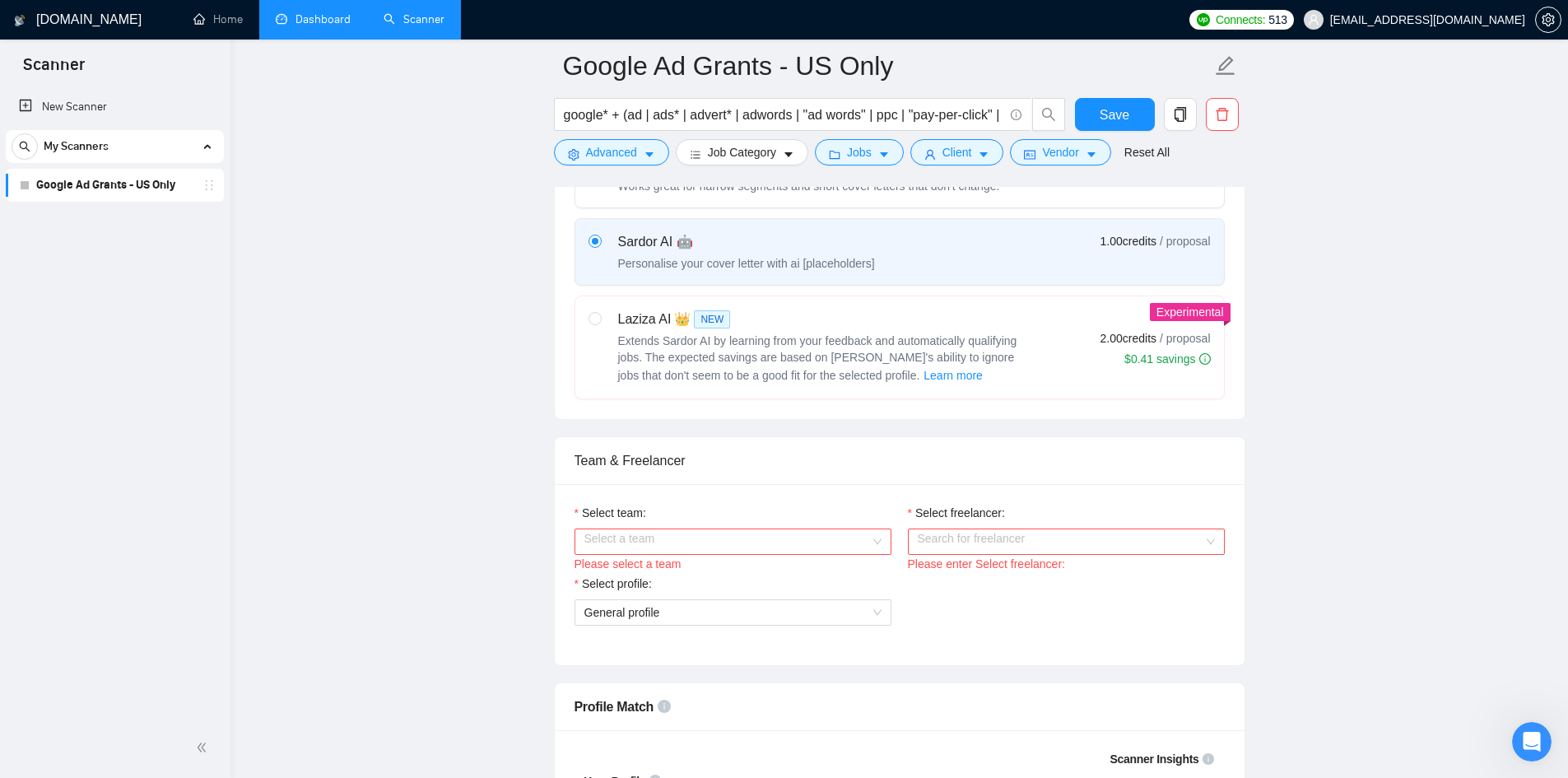
scroll to position [658, 0]
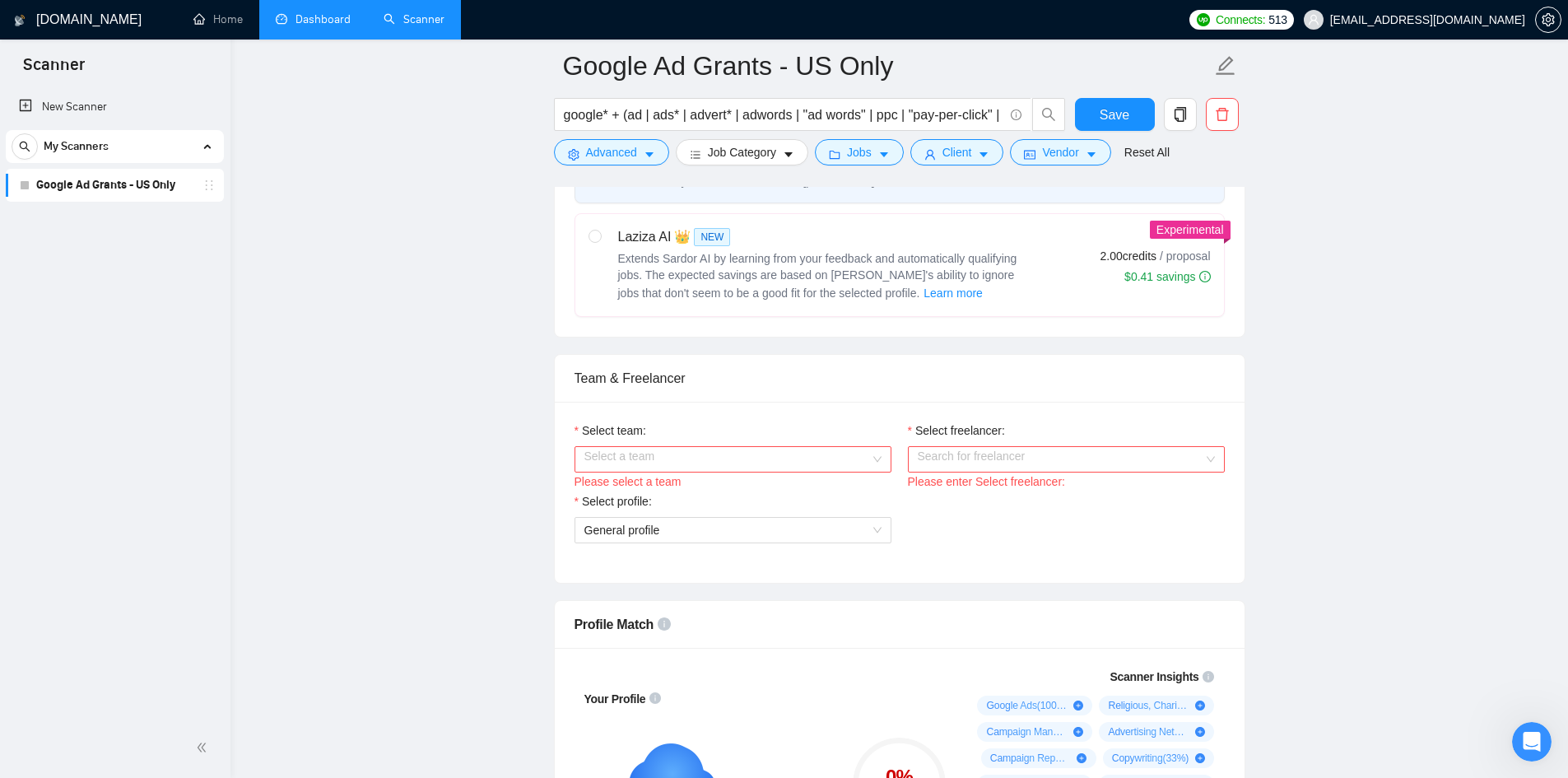
click at [665, 278] on span "Extends Sardor AI by learning from your feedback and automatically qualifying j…" at bounding box center [817, 275] width 399 height 48
click at [600, 241] on input "radio" at bounding box center [594, 235] width 12 height 12
radio input "true"
radio input "false"
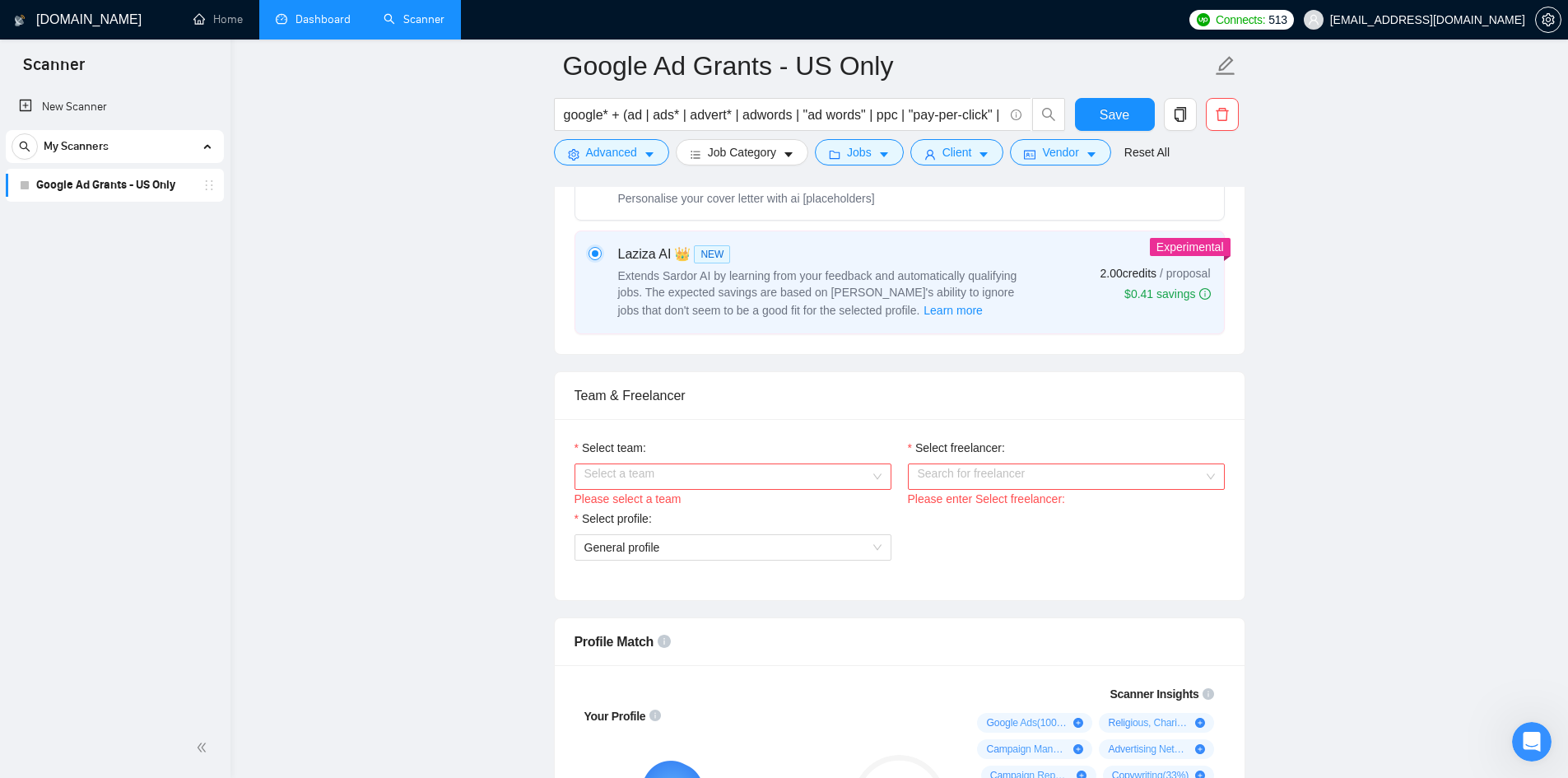
scroll to position [741, 0]
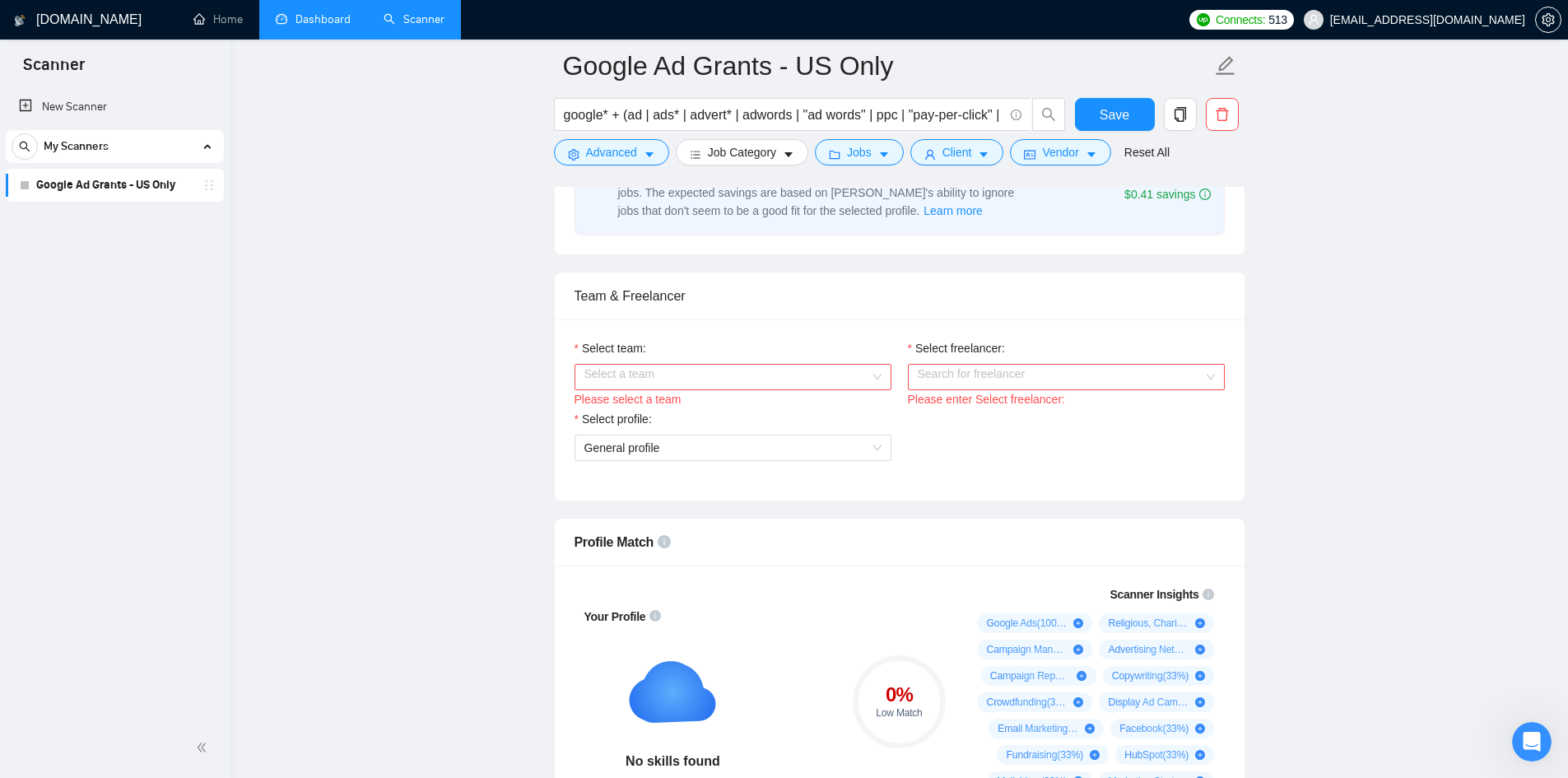
click at [708, 383] on input "Select team:" at bounding box center [727, 376] width 285 height 25
click at [706, 412] on div "Better Bid Strategy" at bounding box center [732, 408] width 297 height 18
click at [993, 383] on input "Select freelancer:" at bounding box center [1061, 376] width 285 height 25
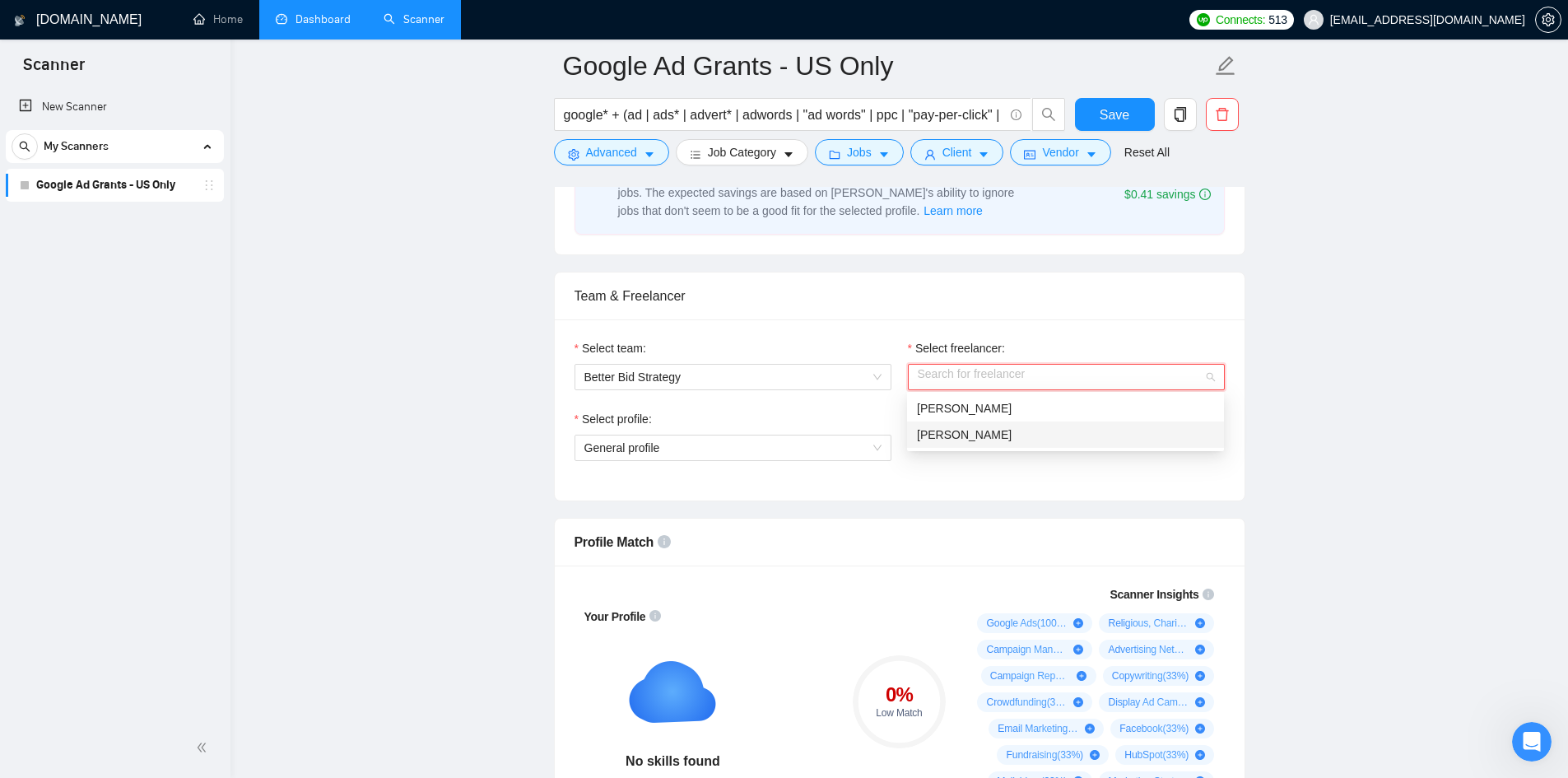
click at [969, 485] on div "Select team: Better Bid Strategy Select freelancer: Search for freelancer Pleas…" at bounding box center [899, 409] width 690 height 181
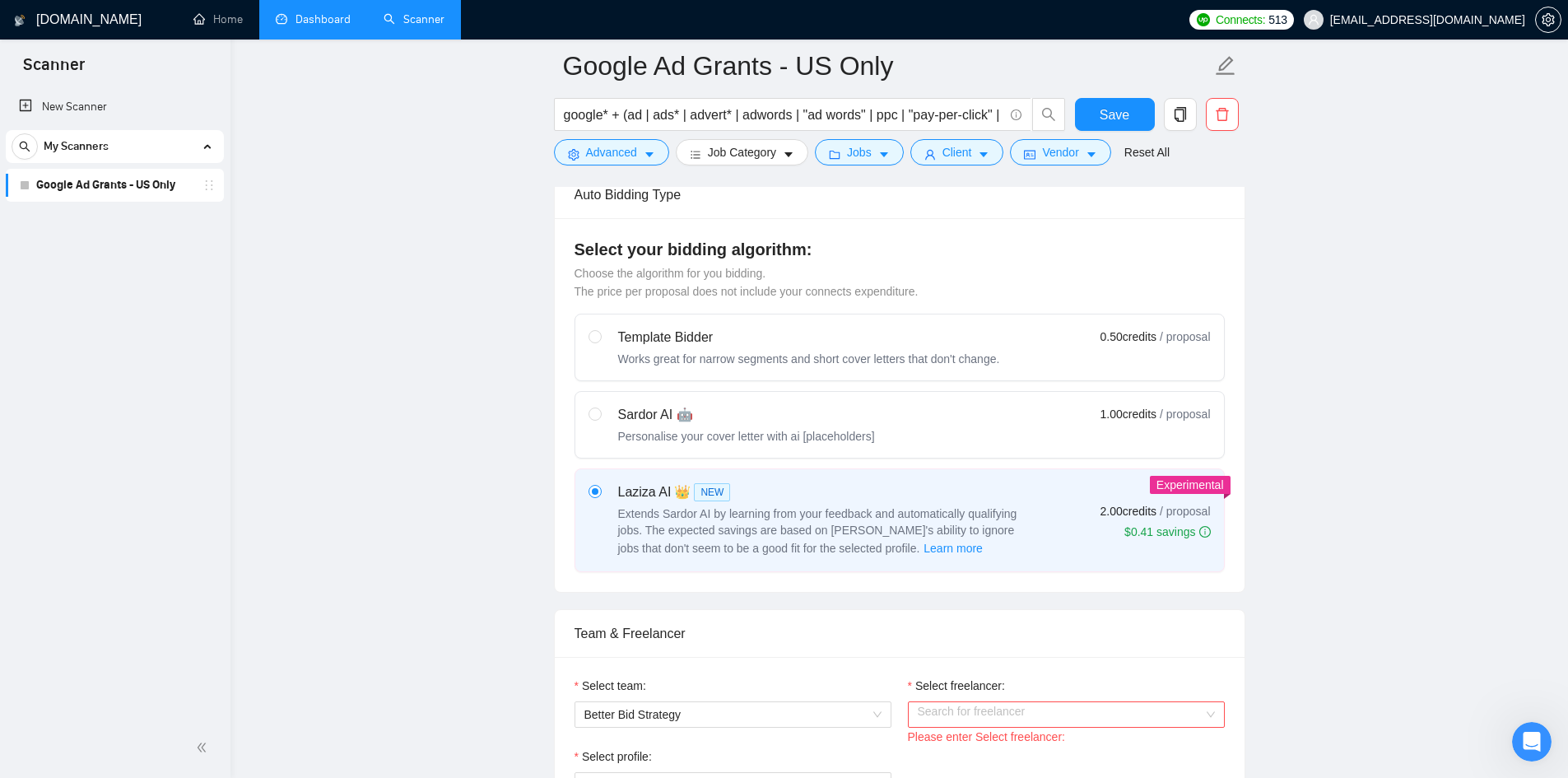
scroll to position [0, 0]
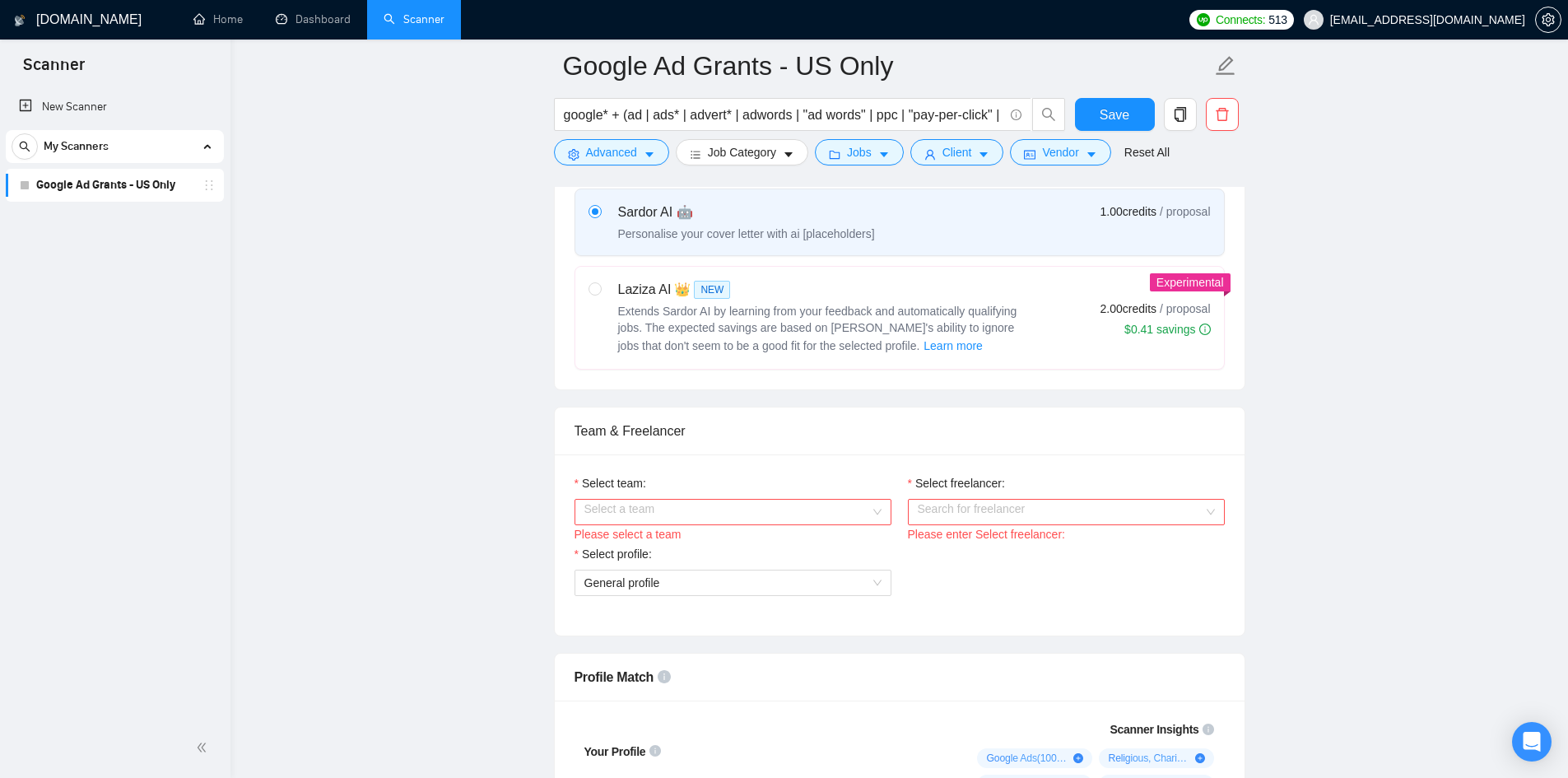
scroll to position [741, 0]
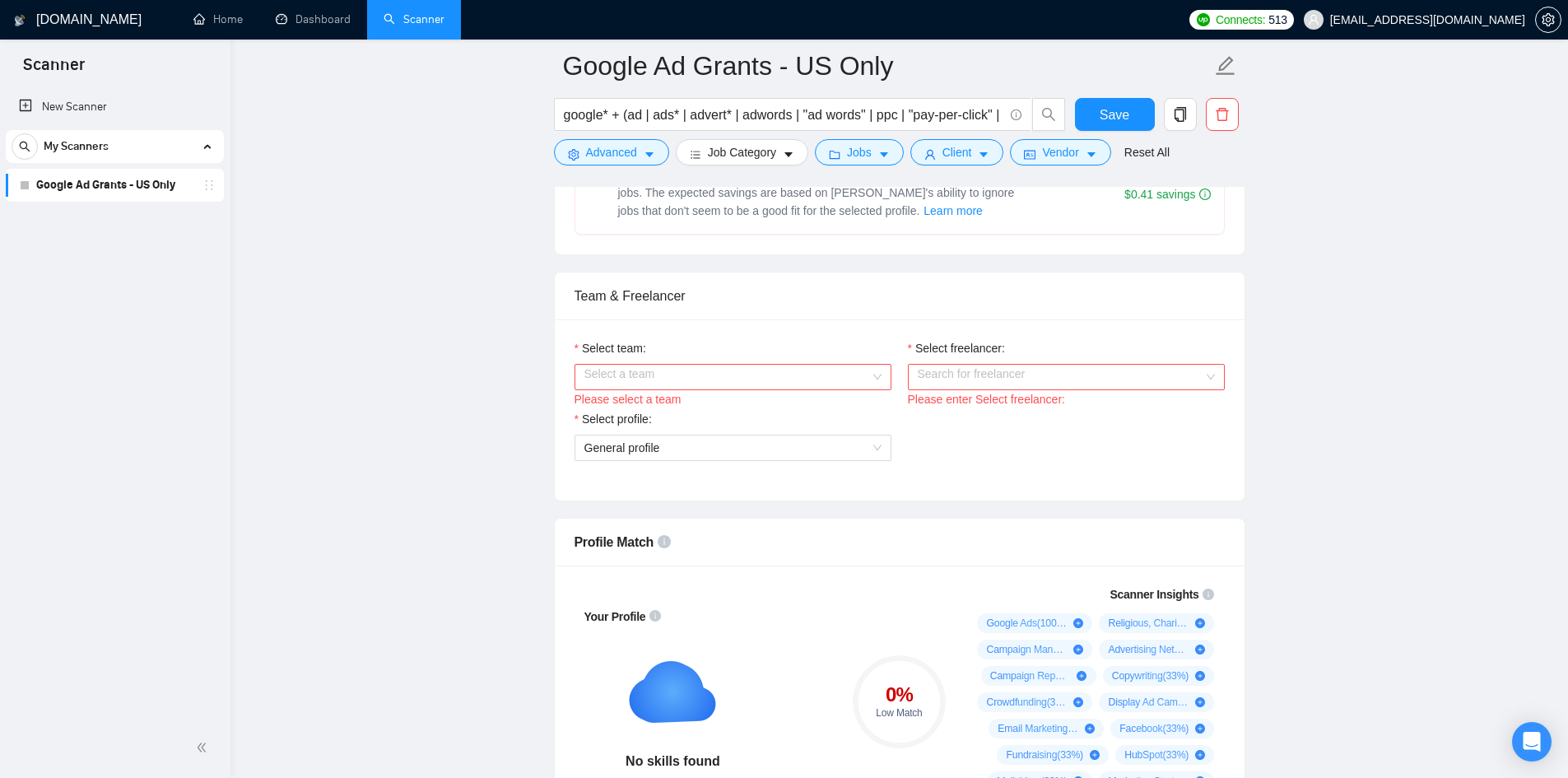
click at [944, 379] on input "Select freelancer:" at bounding box center [1061, 376] width 285 height 25
click at [766, 380] on input "Select team:" at bounding box center [727, 376] width 285 height 25
click at [634, 414] on div "Better Bid Strategy" at bounding box center [732, 408] width 297 height 18
click at [1054, 344] on div "Select freelancer:" at bounding box center [1066, 351] width 317 height 25
click at [1018, 368] on input "Select freelancer:" at bounding box center [1061, 376] width 285 height 25
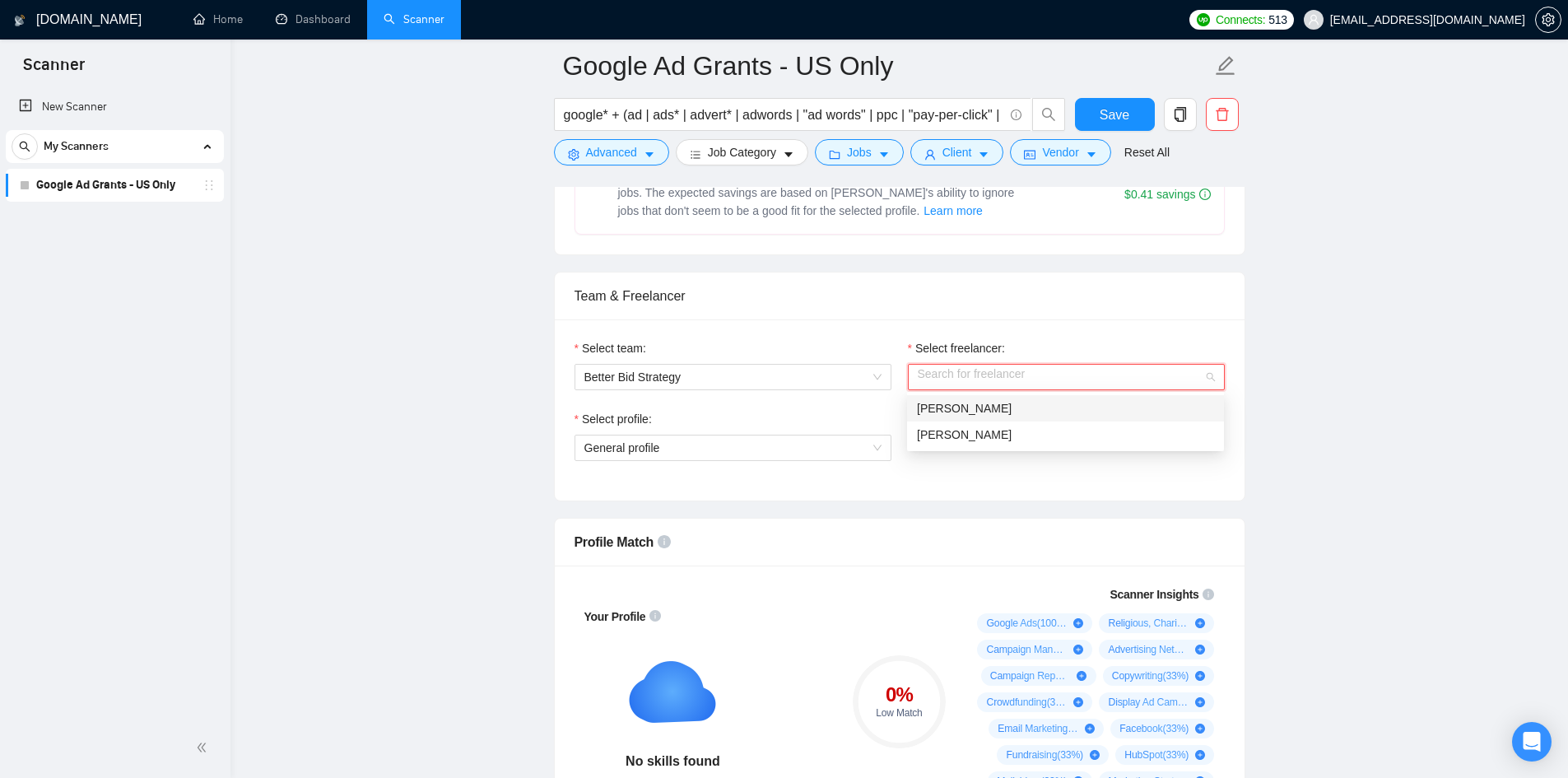
click at [966, 406] on span "[PERSON_NAME]" at bounding box center [964, 408] width 95 height 13
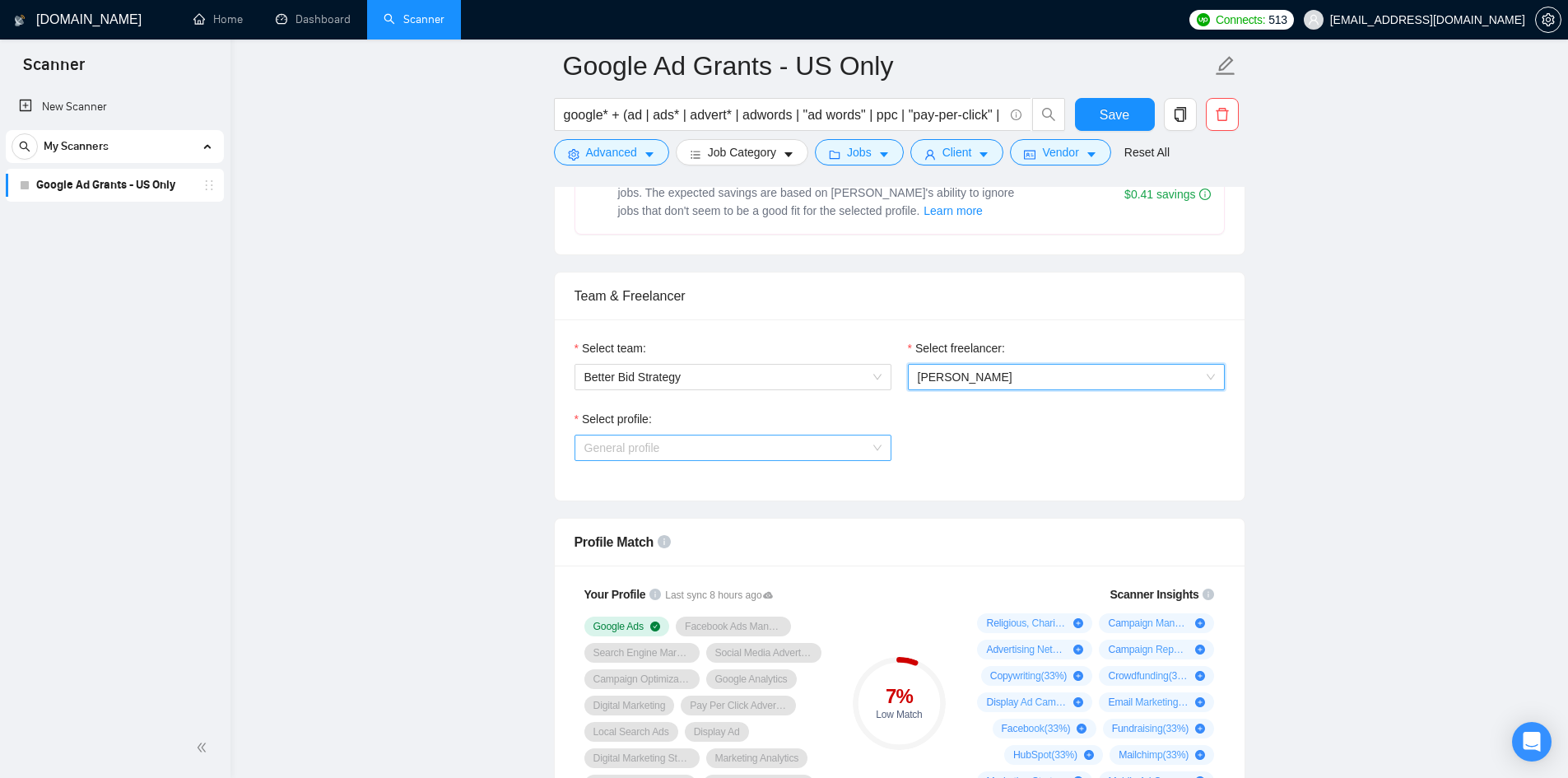
click at [714, 438] on span "General profile" at bounding box center [733, 447] width 297 height 25
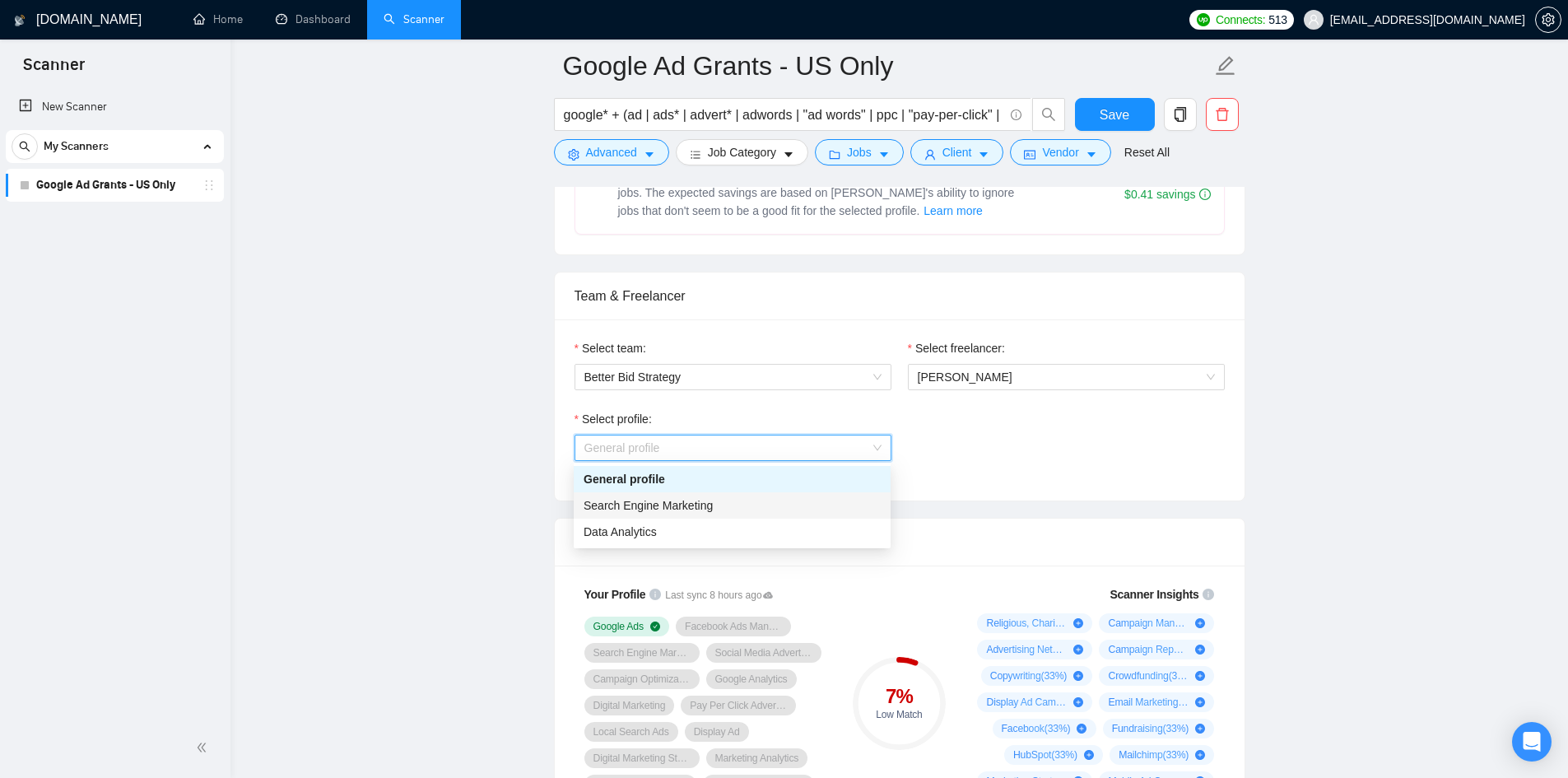
click at [676, 504] on span "Search Engine Marketing" at bounding box center [648, 505] width 129 height 13
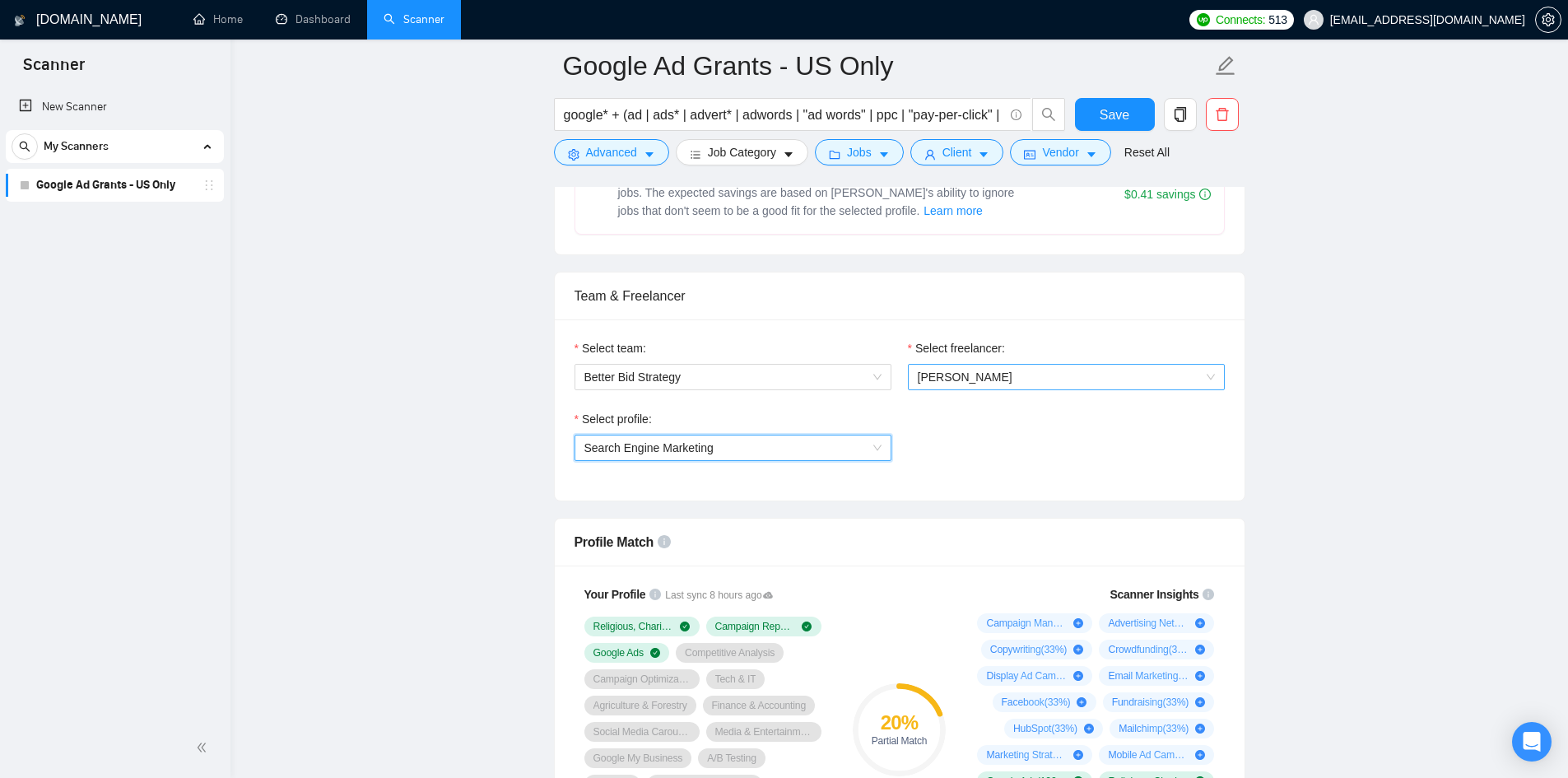
click at [962, 386] on span "[PERSON_NAME]" at bounding box center [1066, 376] width 297 height 25
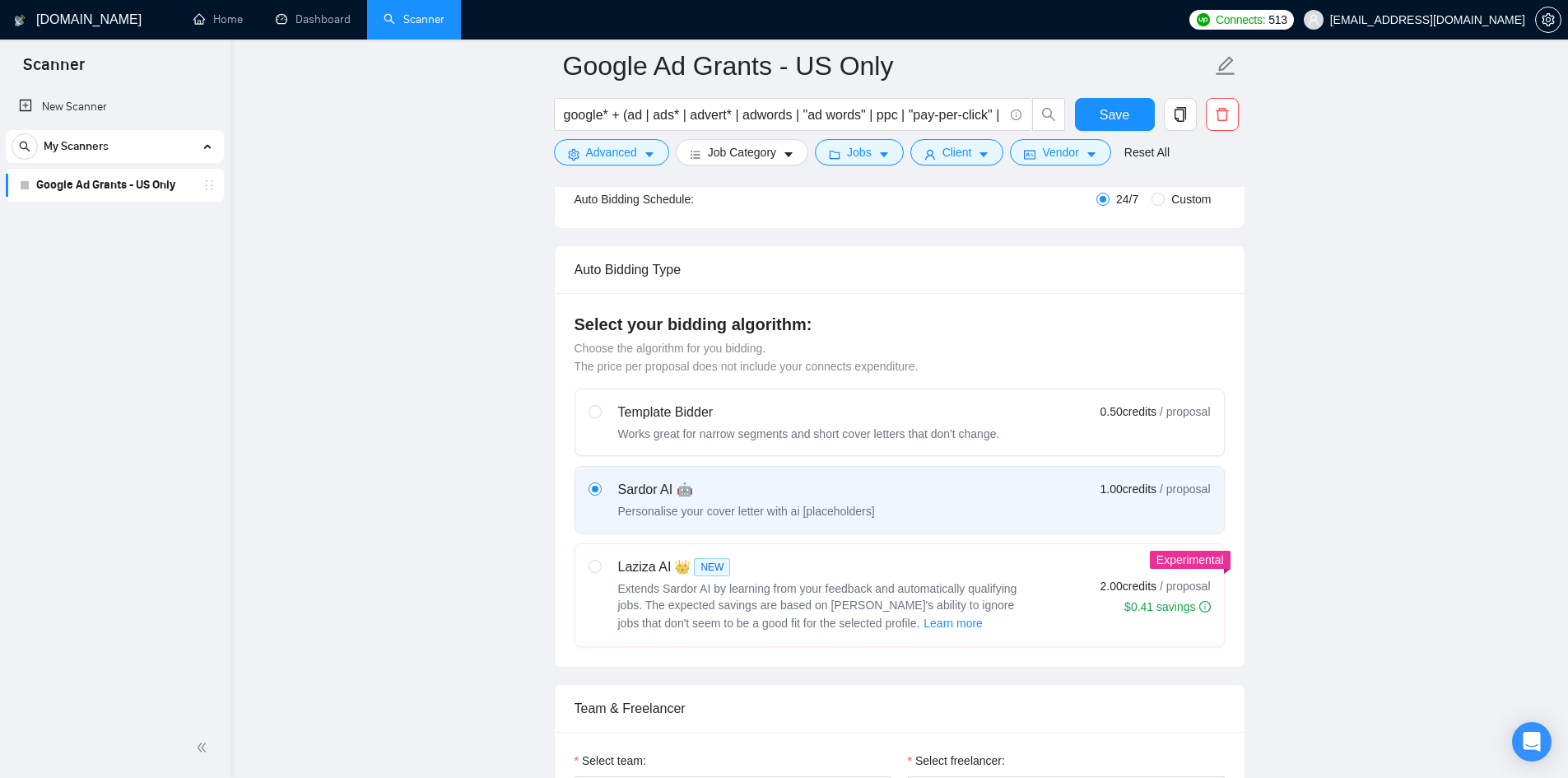
scroll to position [329, 0]
click at [632, 556] on div "Laziza AI 👑 NEW" at bounding box center [824, 566] width 412 height 20
click at [600, 559] on input "radio" at bounding box center [594, 564] width 12 height 12
radio input "true"
radio input "false"
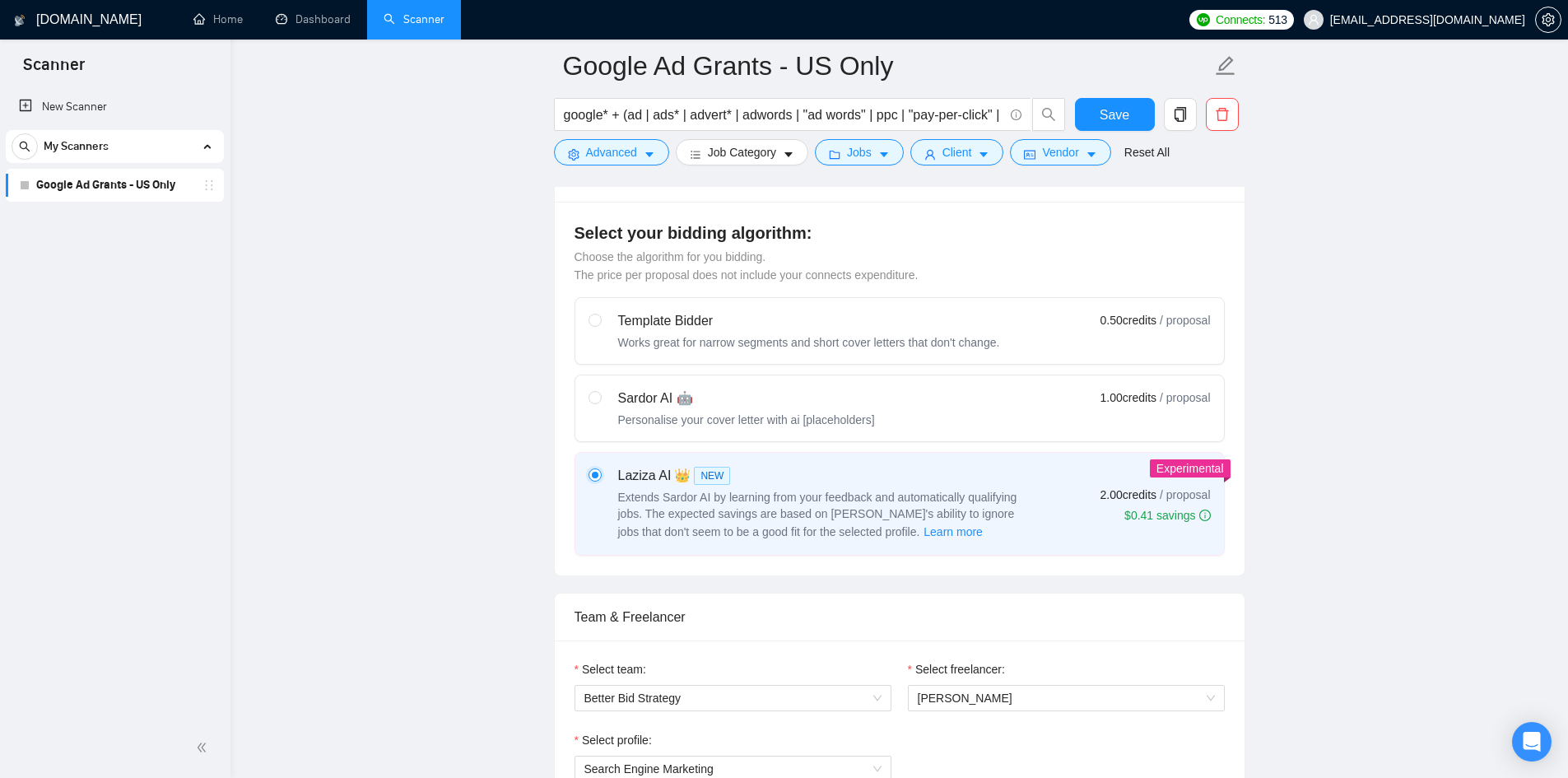
scroll to position [412, 0]
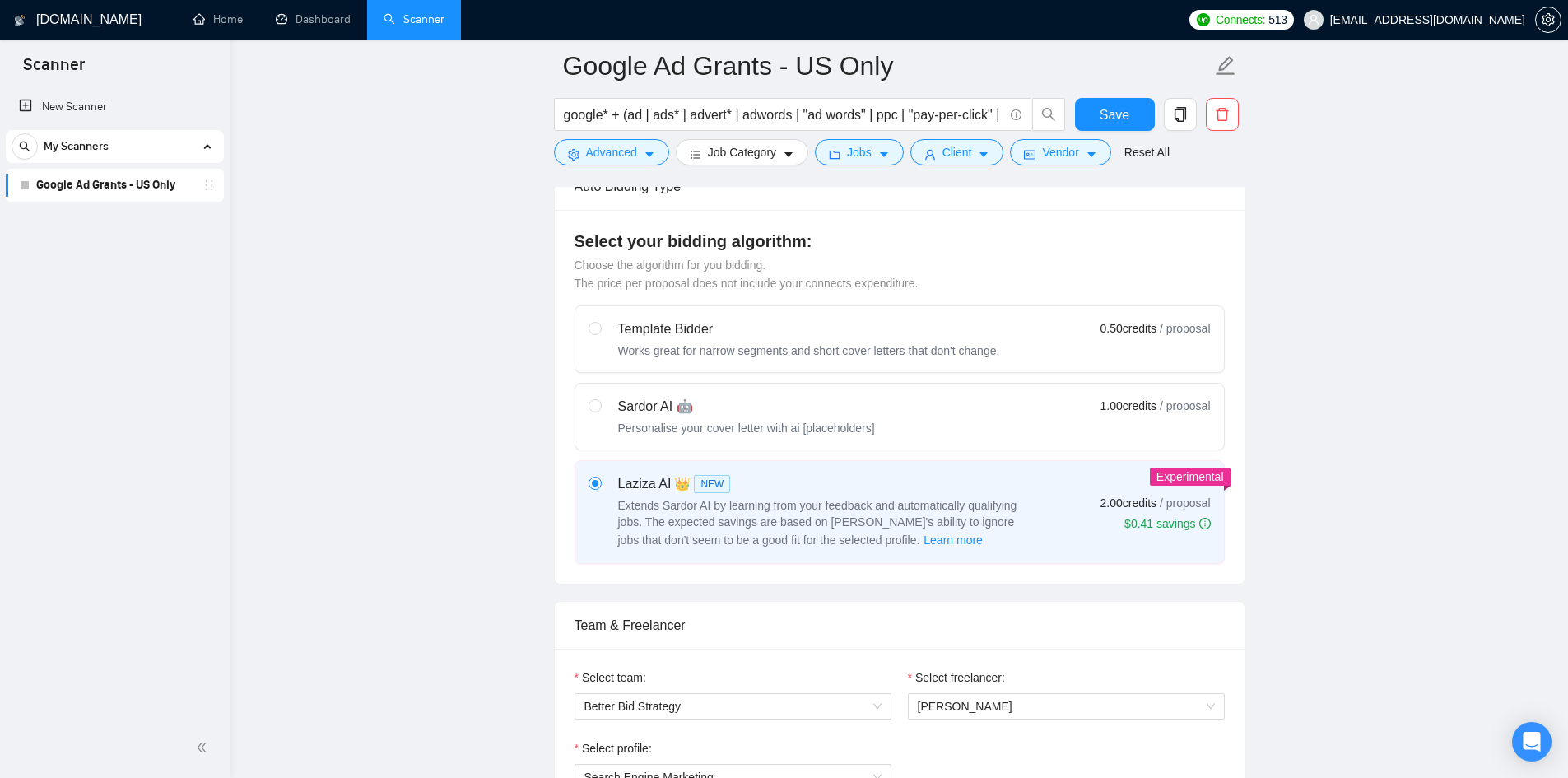
click at [591, 420] on label at bounding box center [594, 415] width 13 height 39
click at [591, 411] on input "radio" at bounding box center [594, 404] width 12 height 12
radio input "true"
radio input "false"
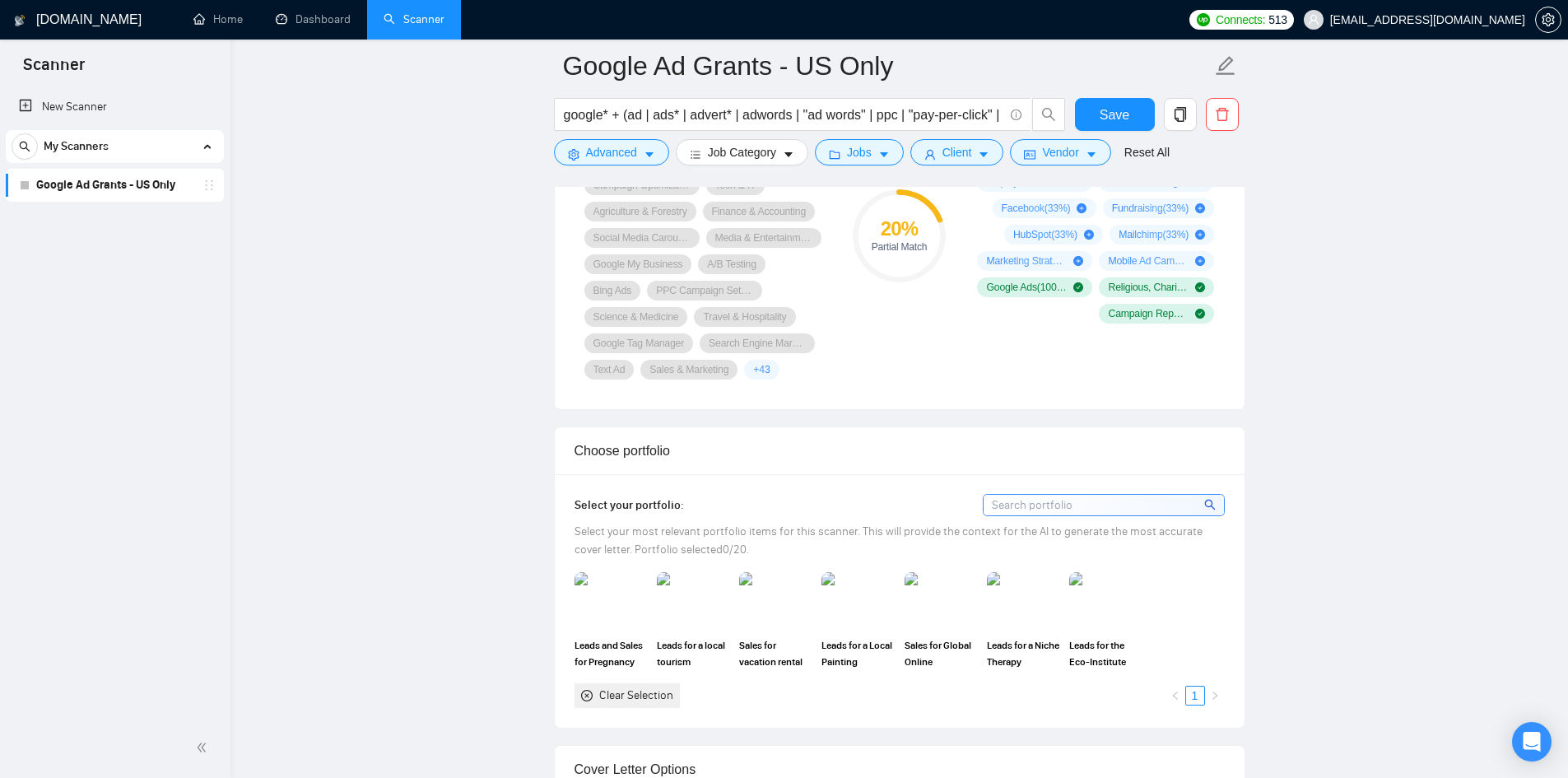
scroll to position [987, 0]
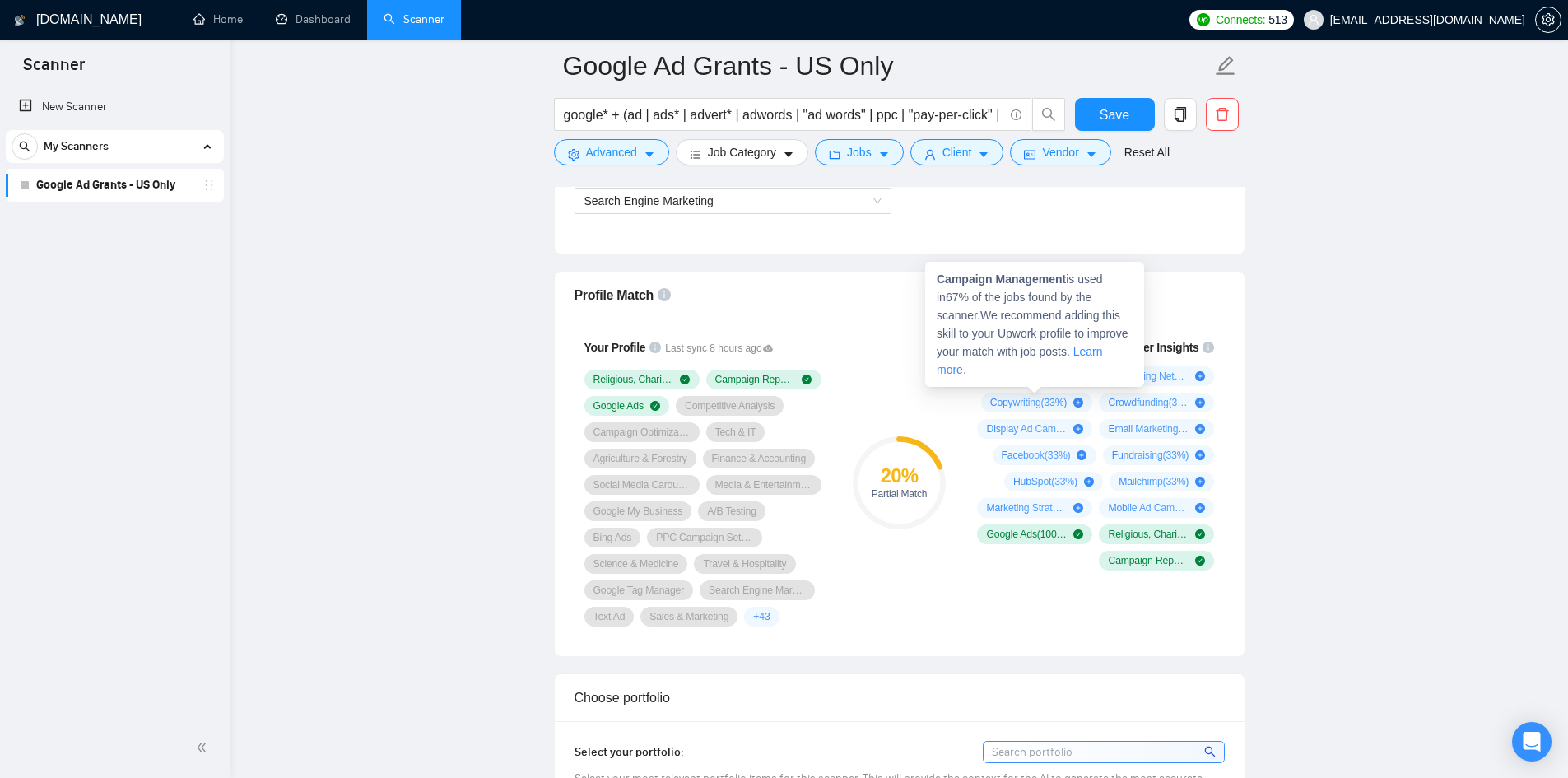
click at [1011, 377] on span "Campaign Management ( 67 %)" at bounding box center [1026, 376] width 81 height 13
click at [1075, 377] on icon "plus-circle" at bounding box center [1078, 375] width 10 height 10
click at [1082, 373] on icon "plus-circle" at bounding box center [1078, 375] width 10 height 10
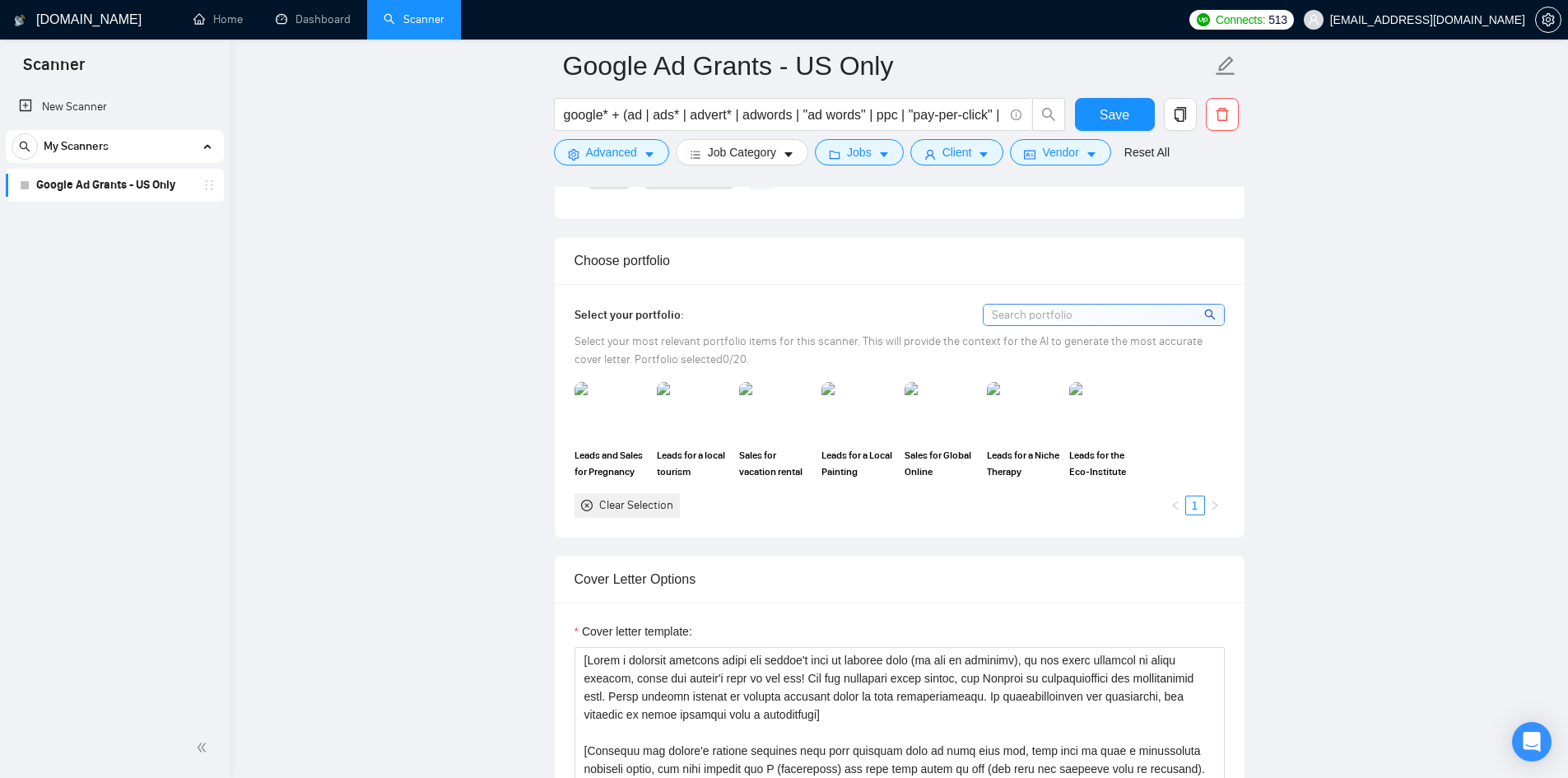
scroll to position [1481, 0]
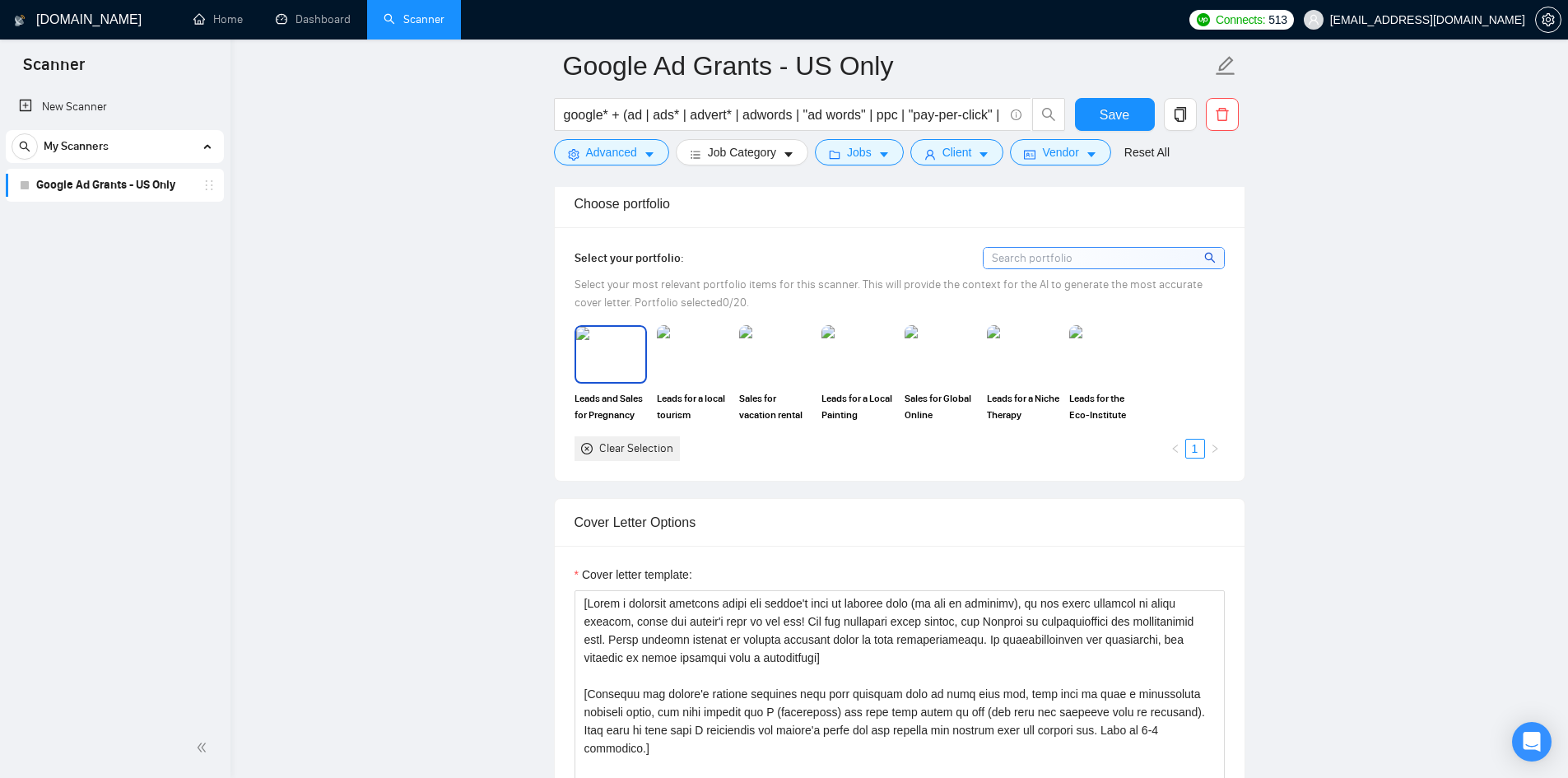
click at [592, 369] on img at bounding box center [611, 354] width 69 height 55
click at [700, 371] on img at bounding box center [693, 354] width 69 height 55
click at [1118, 357] on img at bounding box center [1105, 354] width 69 height 55
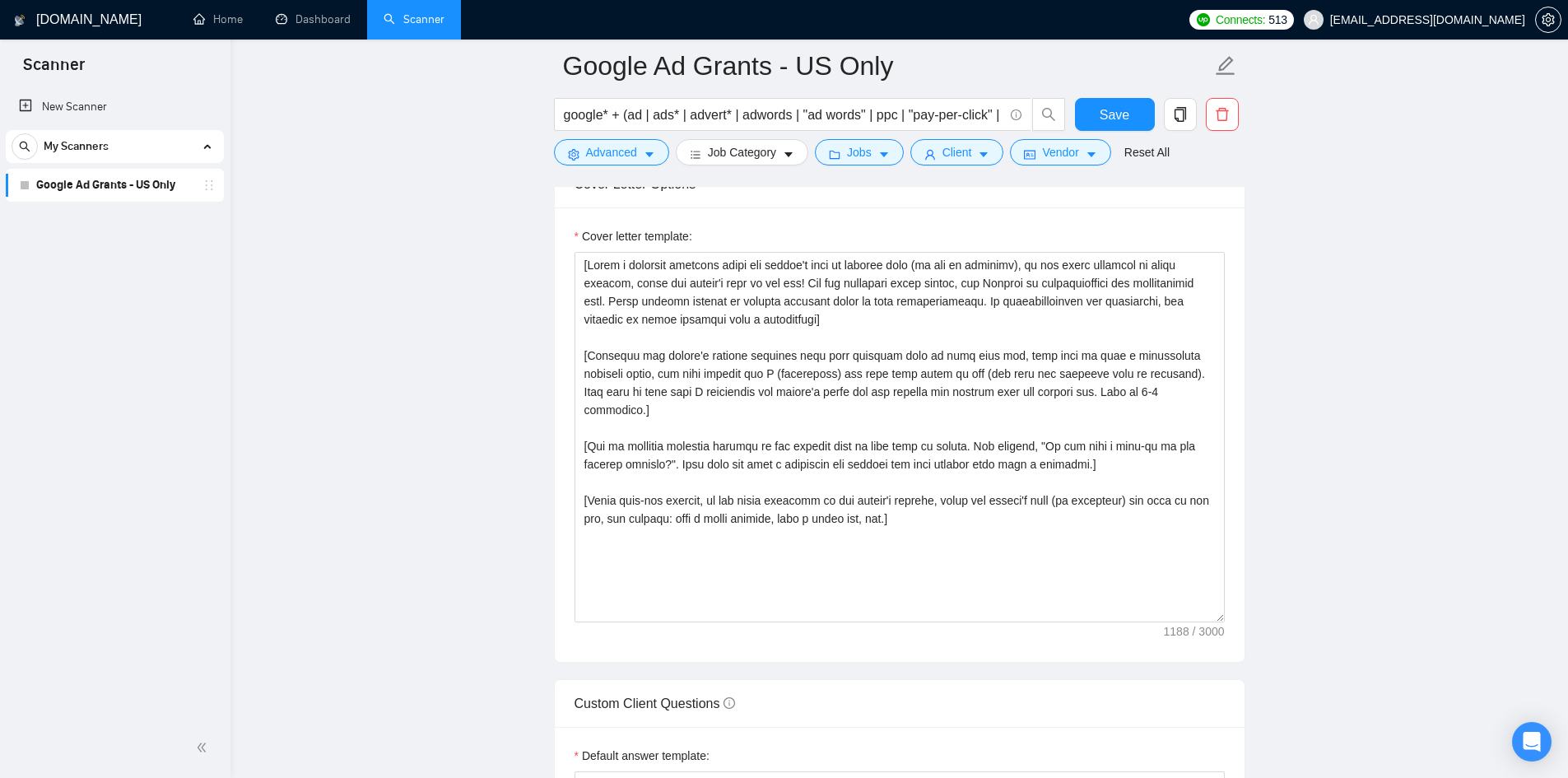
scroll to position [1810, 0]
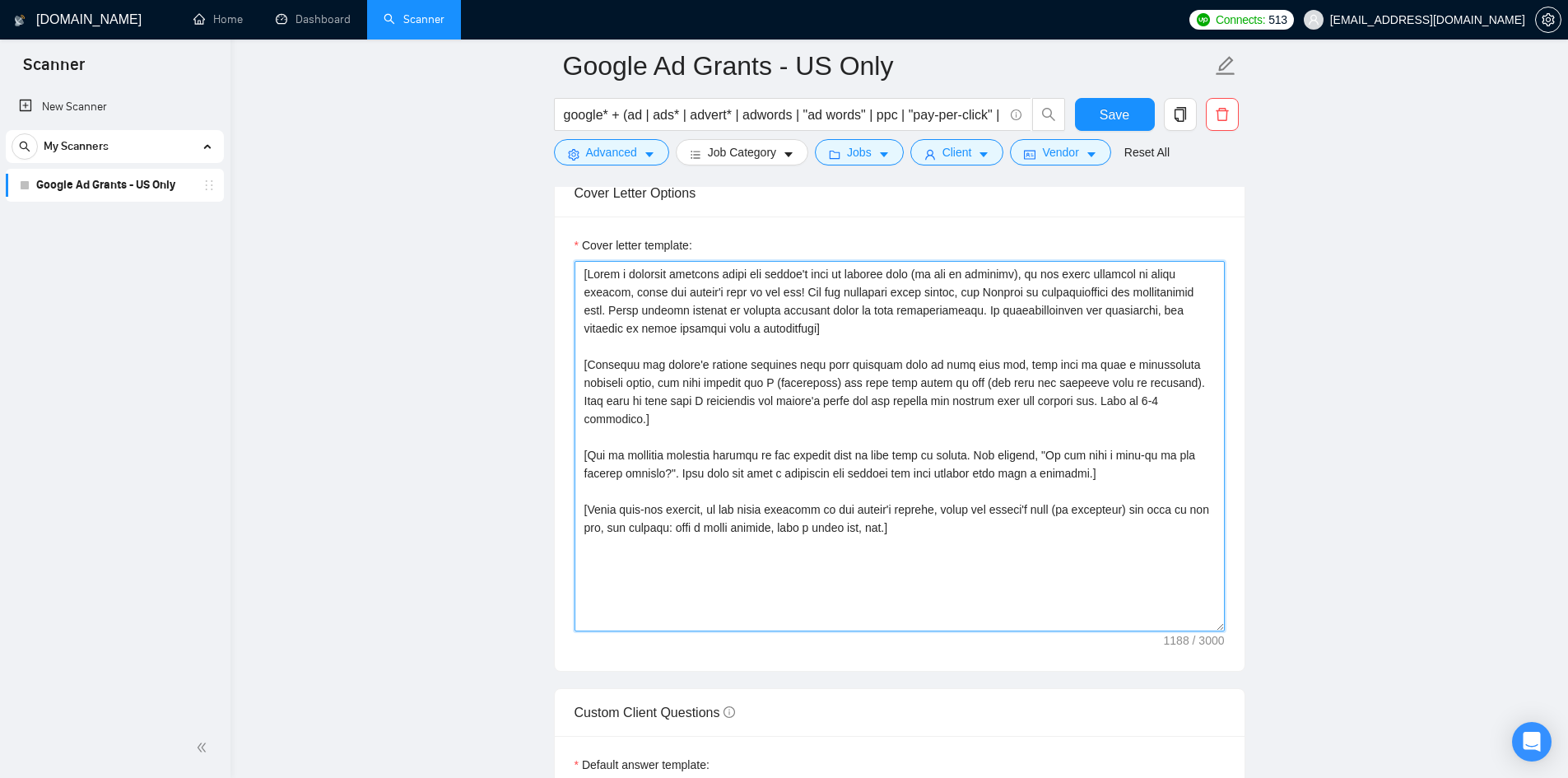
click at [715, 453] on textarea "Cover letter template:" at bounding box center [899, 445] width 650 height 370
click at [1018, 519] on textarea "Cover letter template:" at bounding box center [899, 445] width 650 height 370
paste textarea "Hello, I understand you're looking for a digital marketing expert with ad grant…"
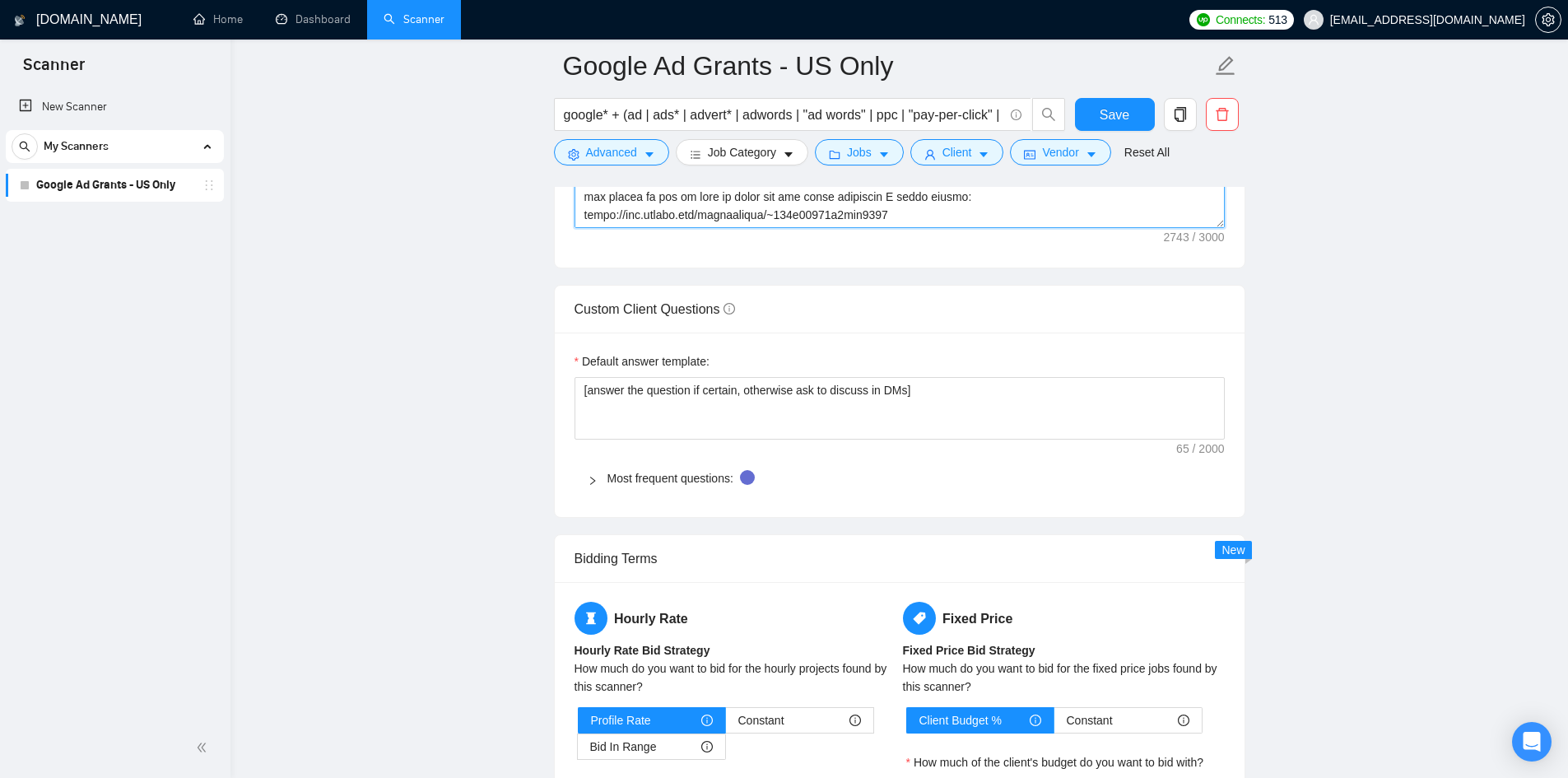
scroll to position [2222, 0]
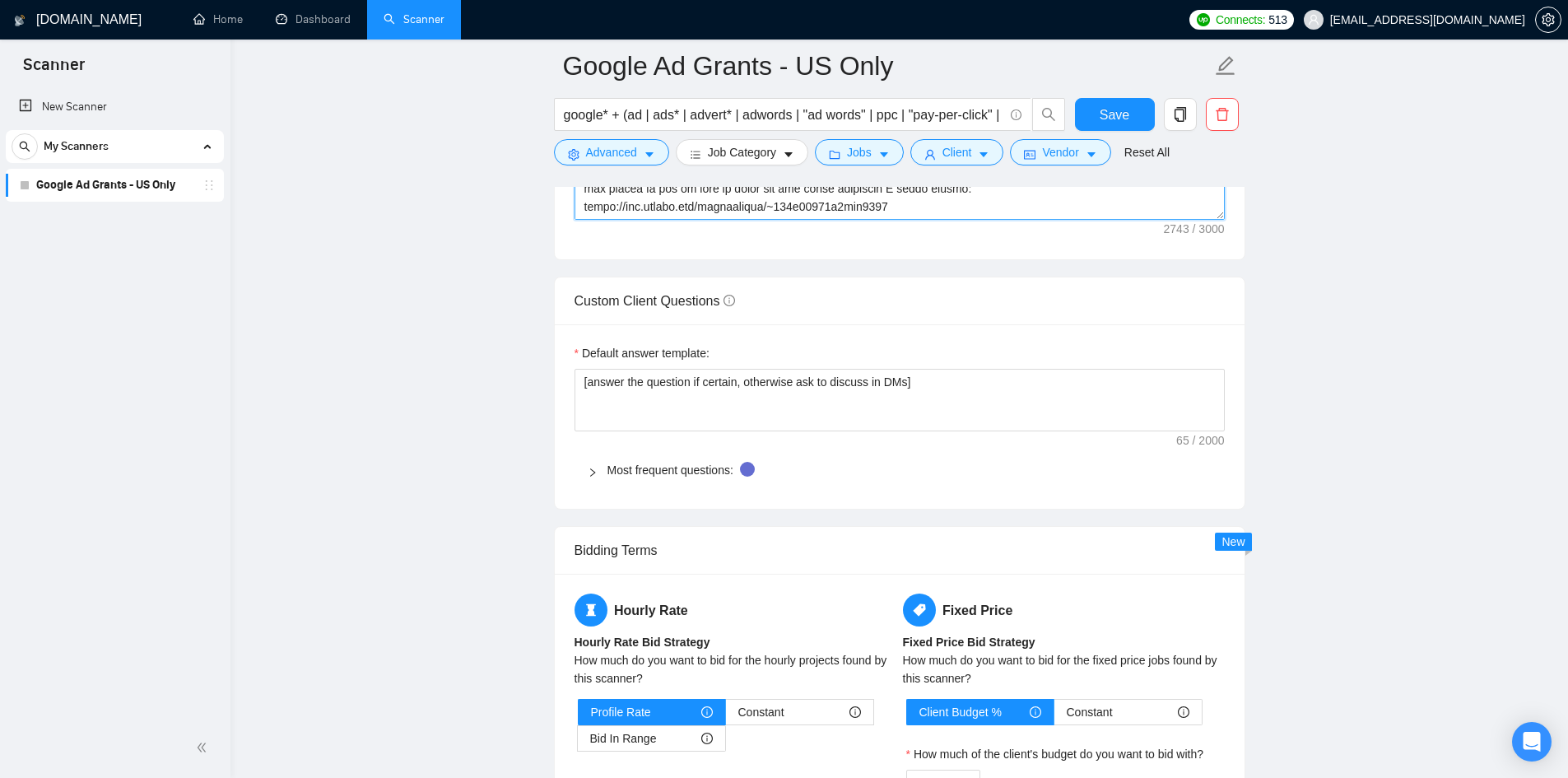
type textarea "Hello, I understand you're looking for a digital marketing expert with ad grant…"
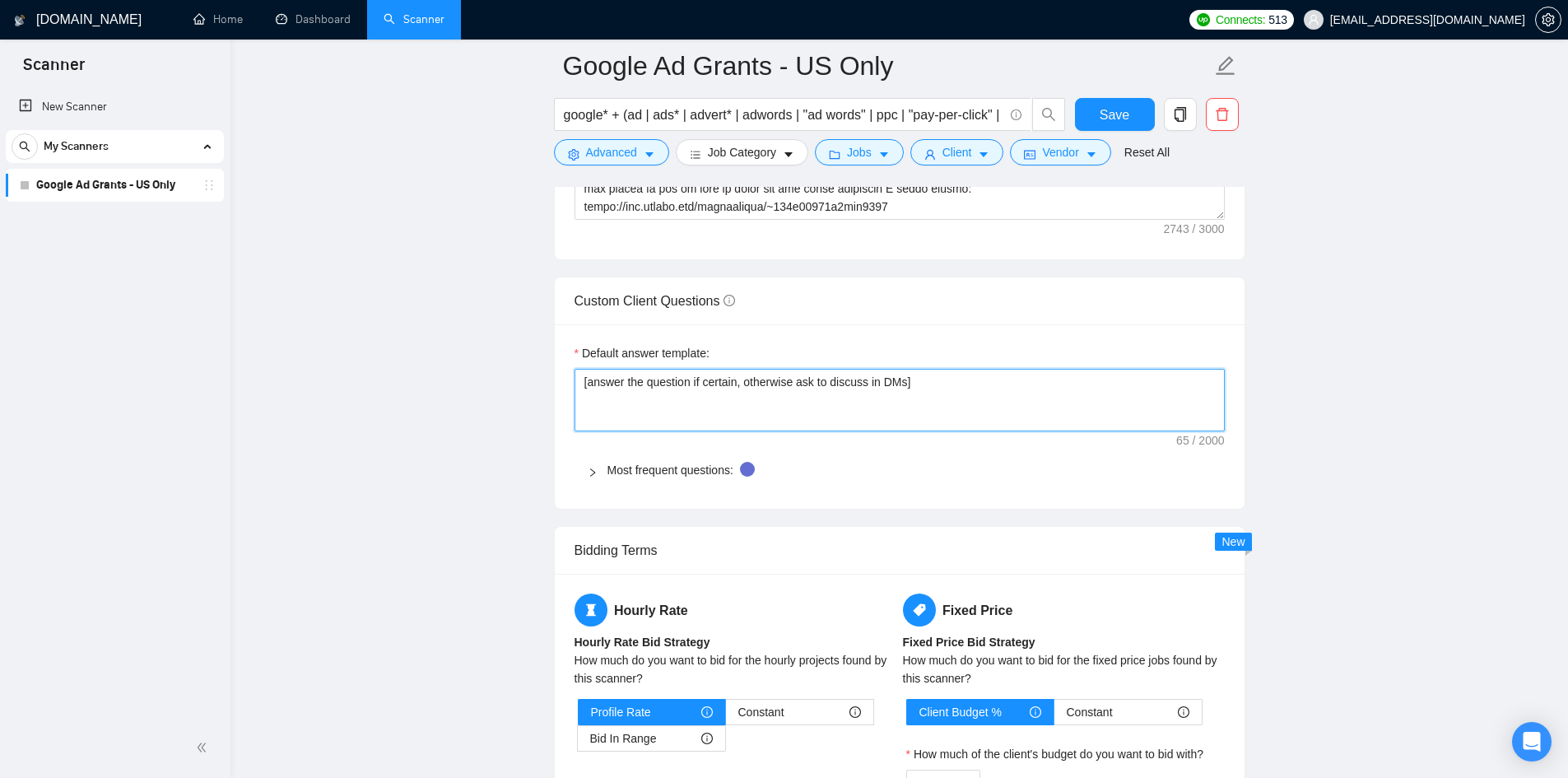
click at [836, 399] on textarea "[answer the question if certain, otherwise ask to discuss in DMs]" at bounding box center [899, 400] width 650 height 63
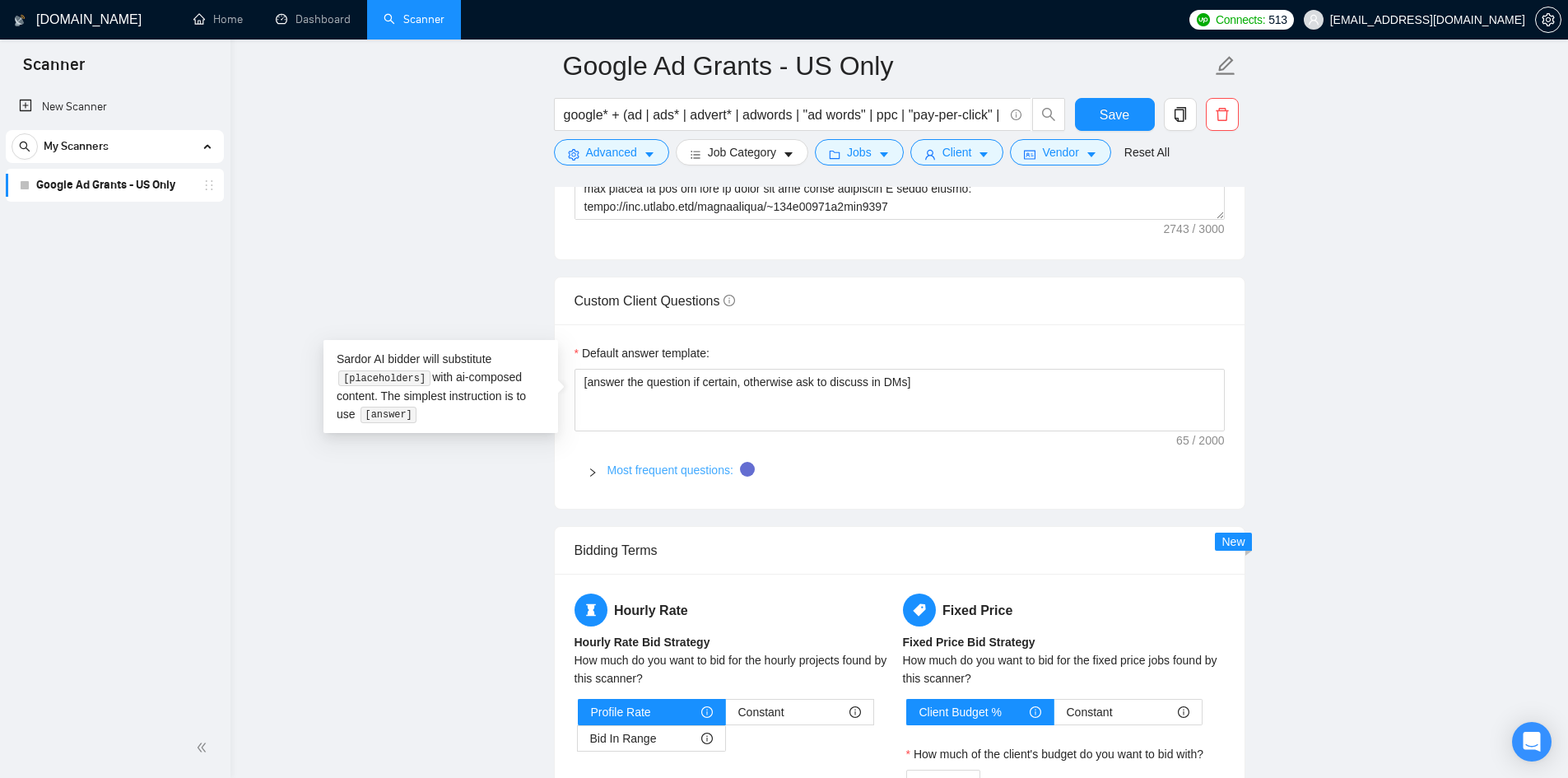
click at [670, 468] on link "Most frequent questions:" at bounding box center [670, 470] width 126 height 13
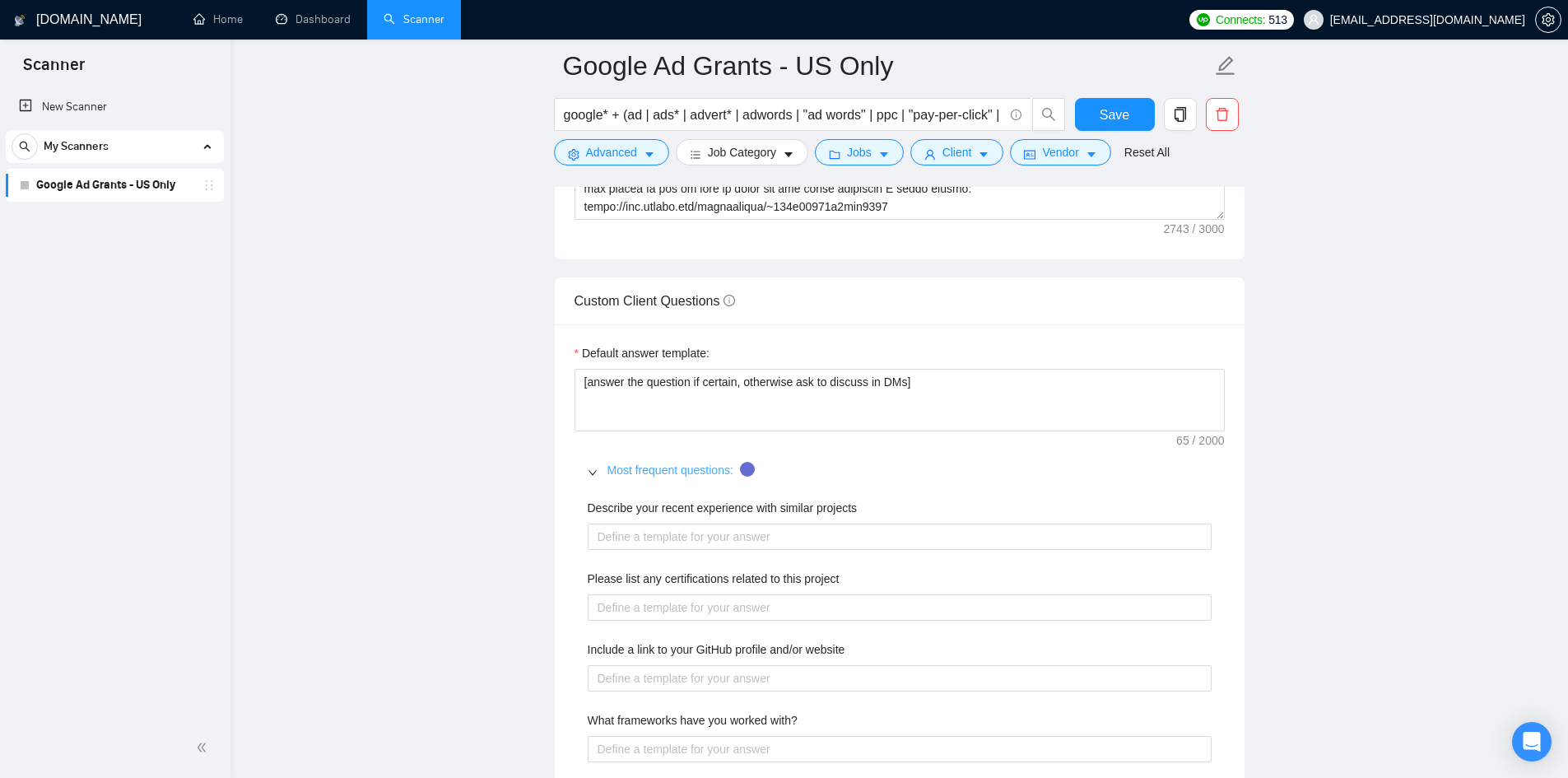
scroll to position [2387, 0]
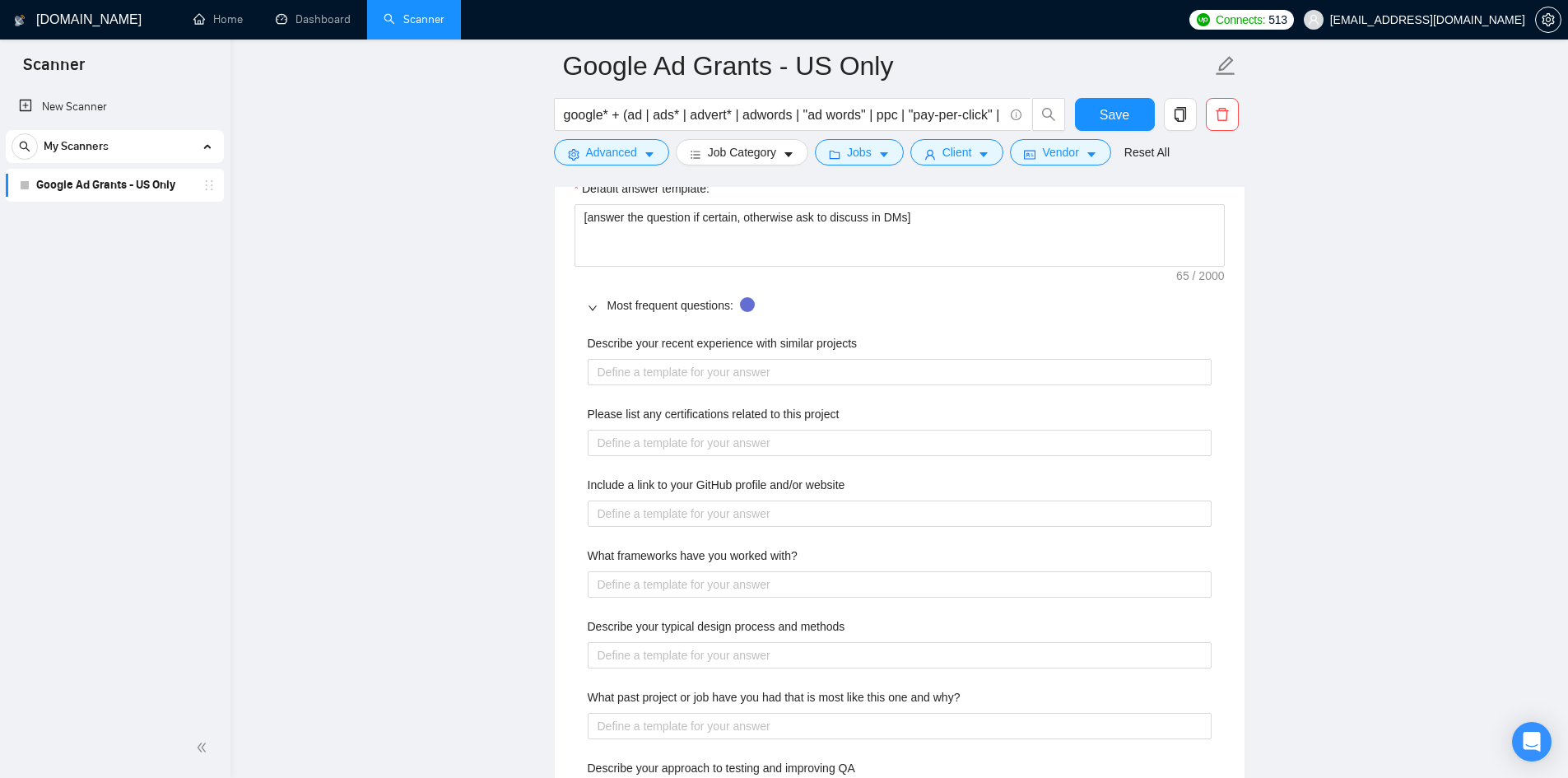
click at [275, 422] on main "Google Ad Grants - US Only google* + (ad | ads* | advert* | adwords | "ad words…" at bounding box center [898, 262] width 1284 height 5164
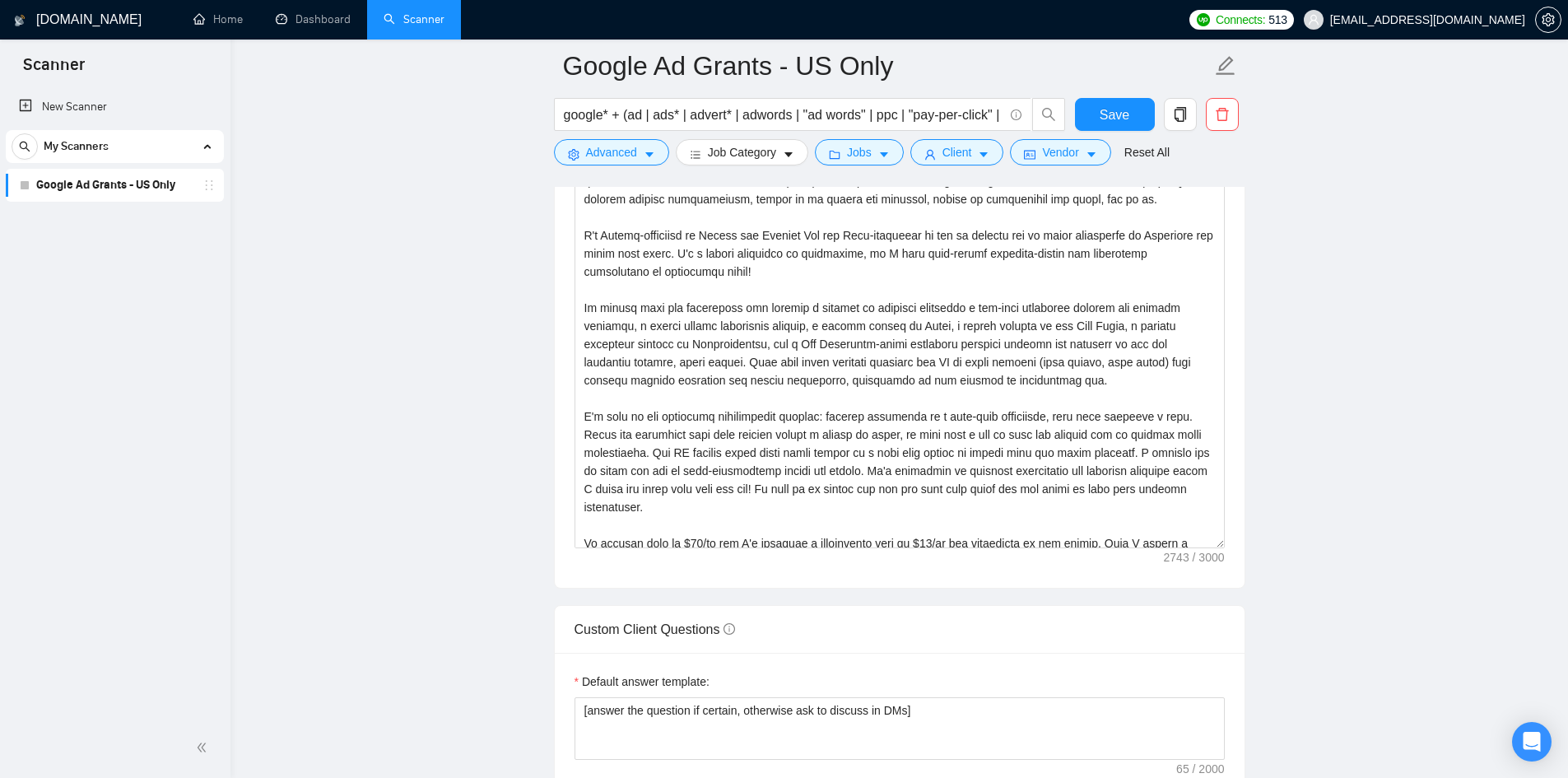
scroll to position [55, 0]
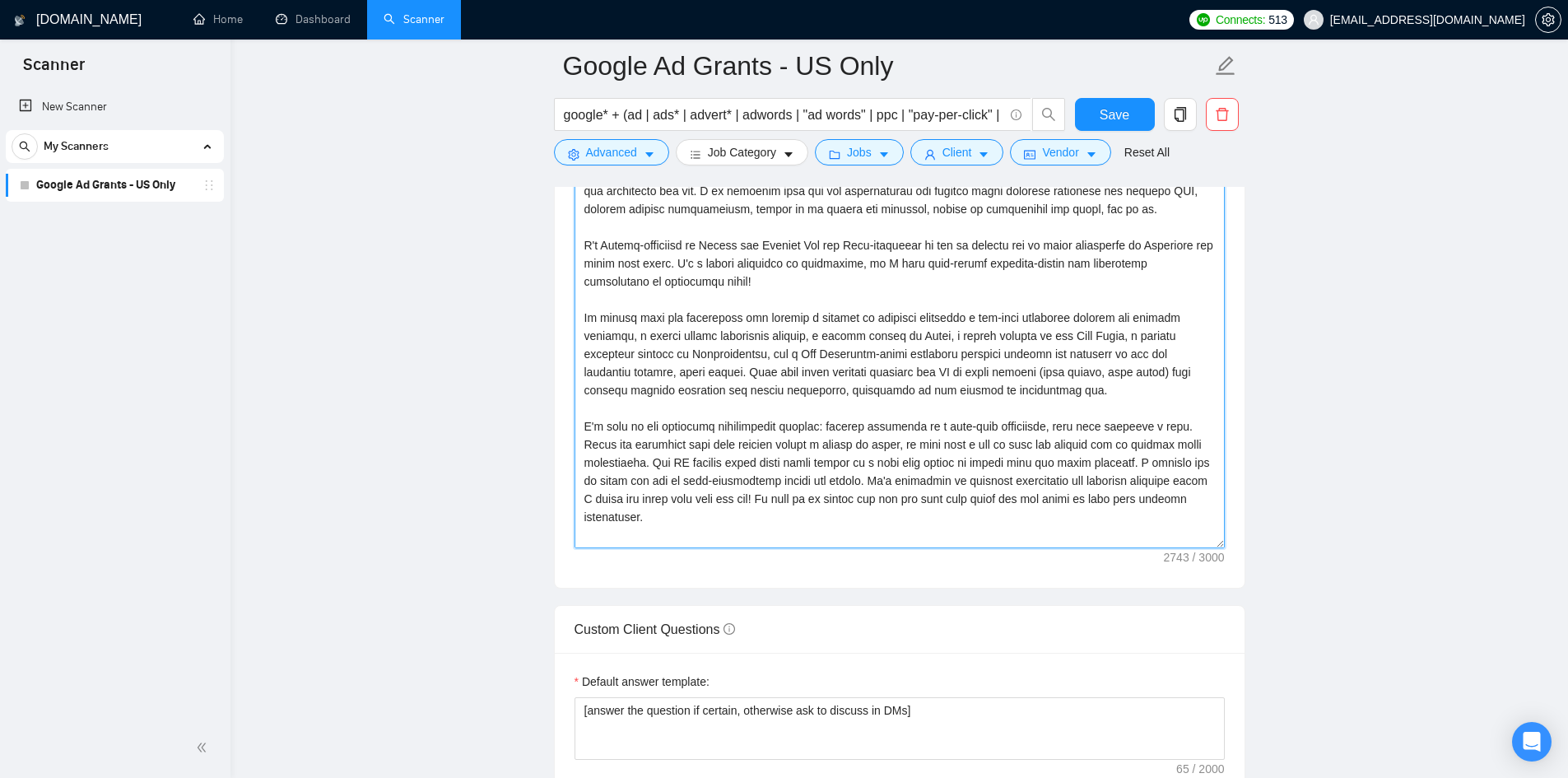
click at [879, 404] on textarea "Cover letter template:" at bounding box center [899, 363] width 650 height 370
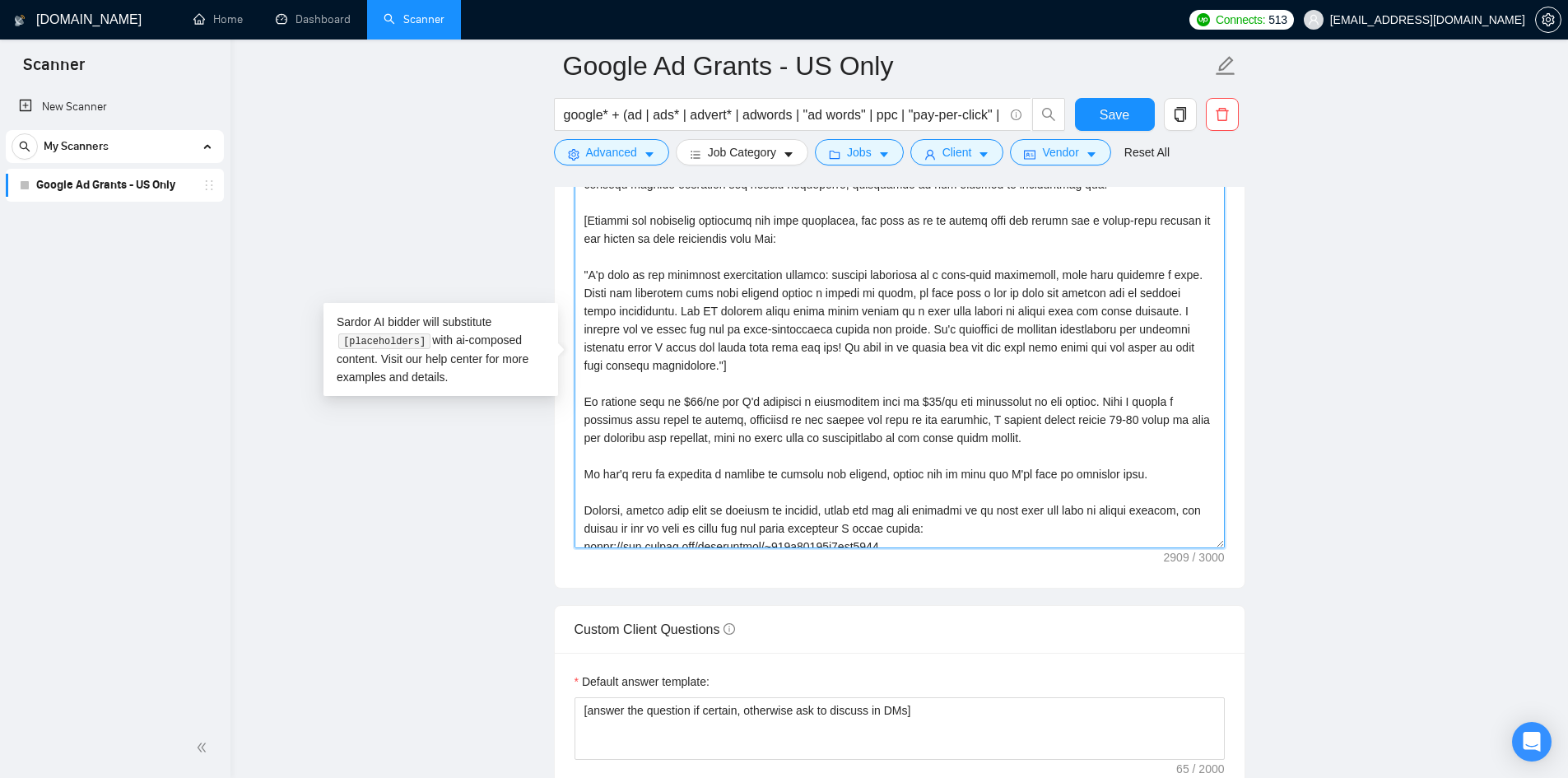
scroll to position [290, 0]
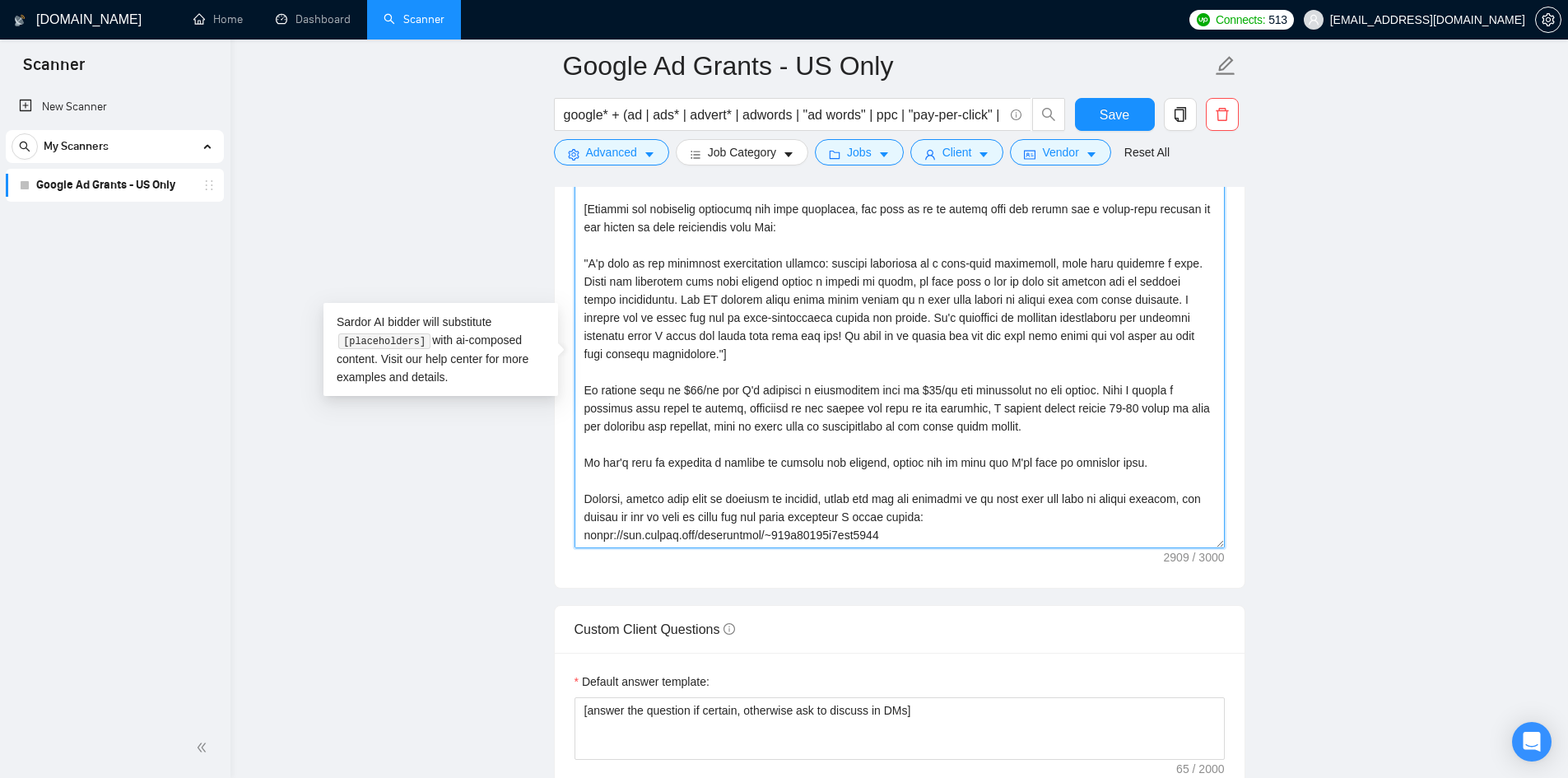
click at [890, 434] on textarea "Cover letter template:" at bounding box center [899, 363] width 650 height 370
click at [728, 333] on textarea "Cover letter template:" at bounding box center [899, 363] width 650 height 370
click at [1101, 411] on textarea "Cover letter template:" at bounding box center [899, 363] width 650 height 370
click at [697, 195] on textarea "Cover letter template:" at bounding box center [899, 363] width 650 height 370
drag, startPoint x: 587, startPoint y: 248, endPoint x: 701, endPoint y: 340, distance: 146.5
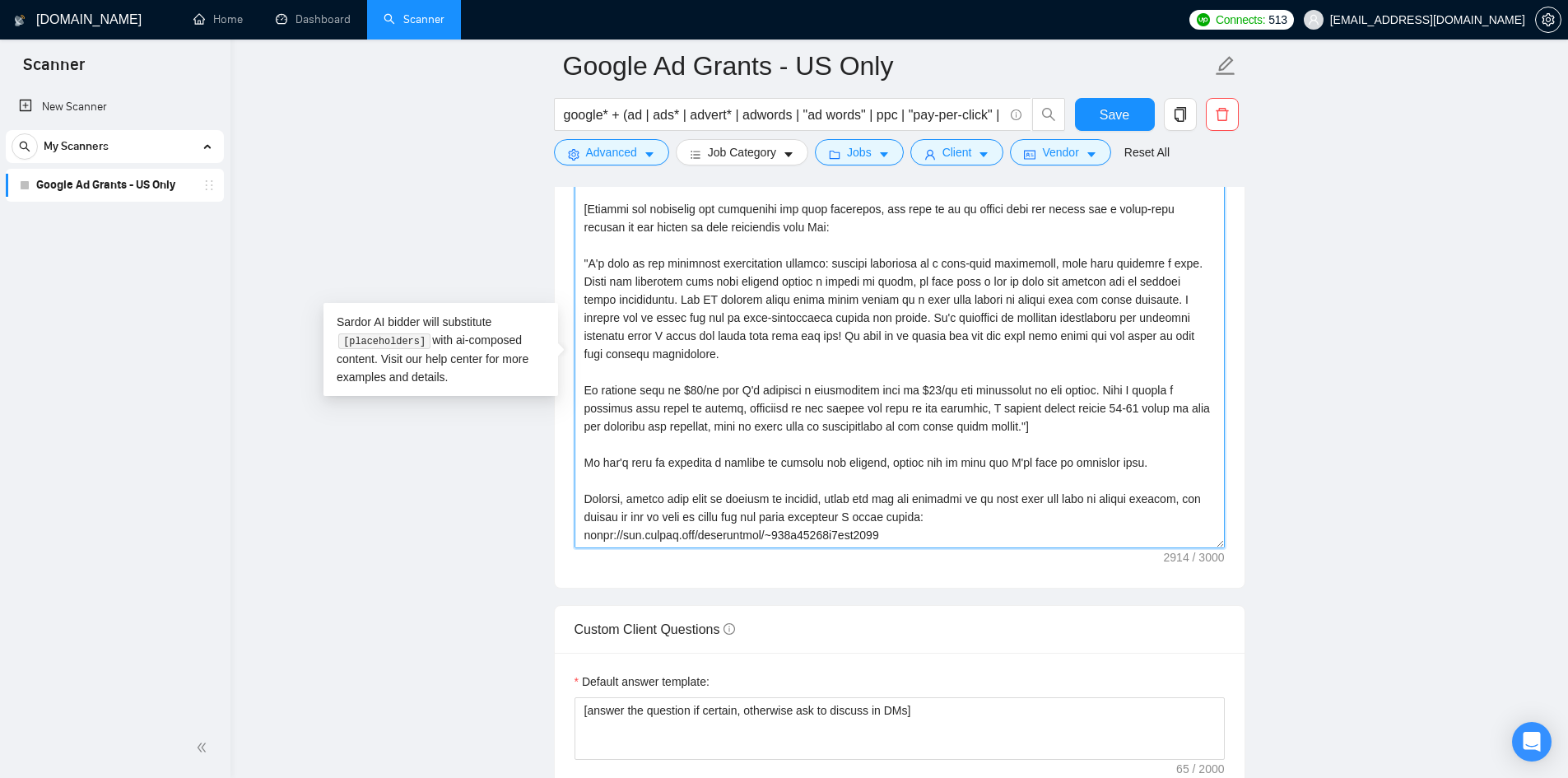
click at [701, 340] on textarea "Cover letter template:" at bounding box center [899, 363] width 650 height 370
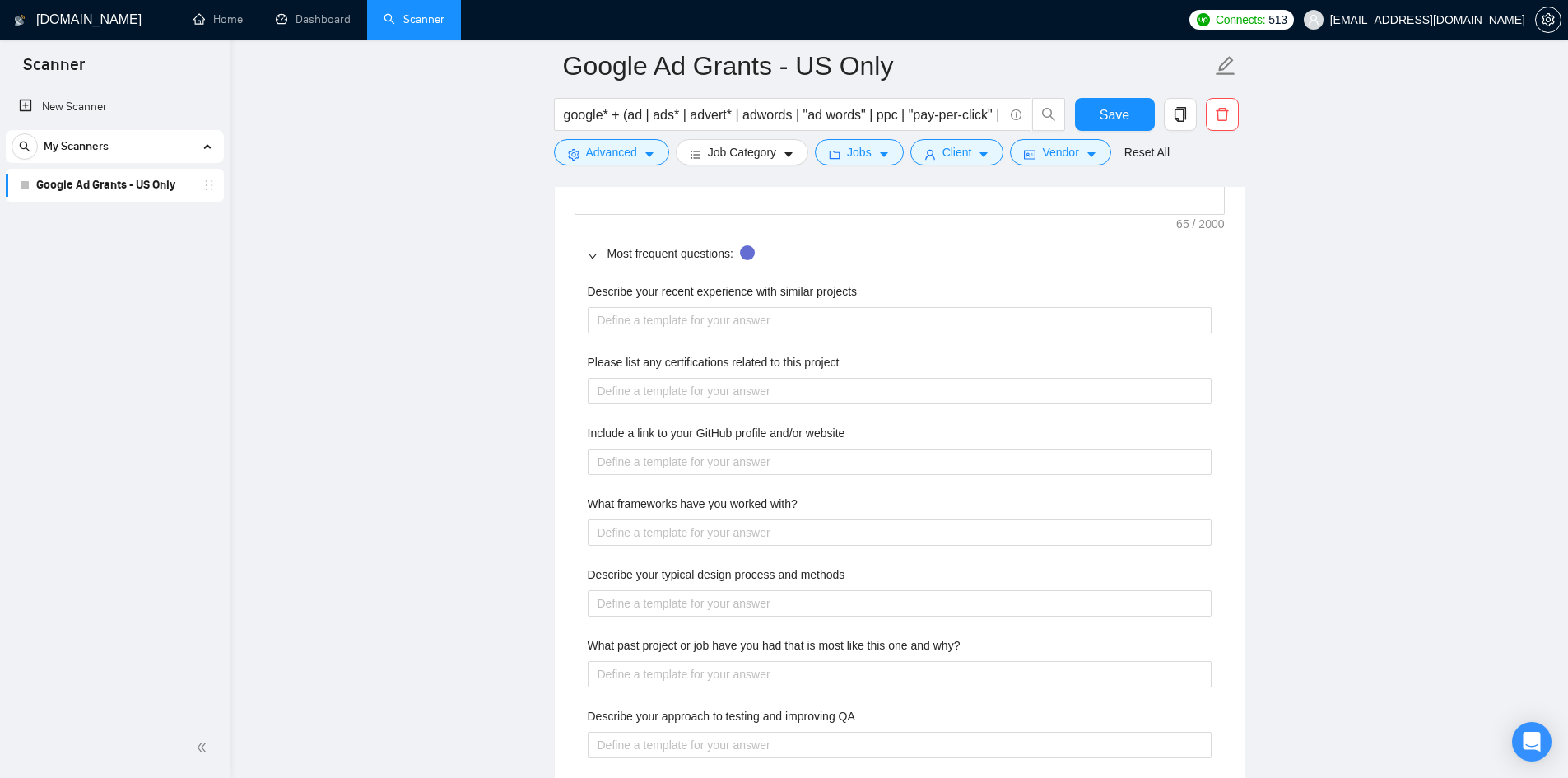
scroll to position [2440, 0]
type textarea "Hello, I understand you're looking for a digital marketing expert with ad grant…"
click at [685, 325] on projects "Describe your recent experience with similar projects" at bounding box center [899, 317] width 624 height 26
type projects "["
type projects "[I"
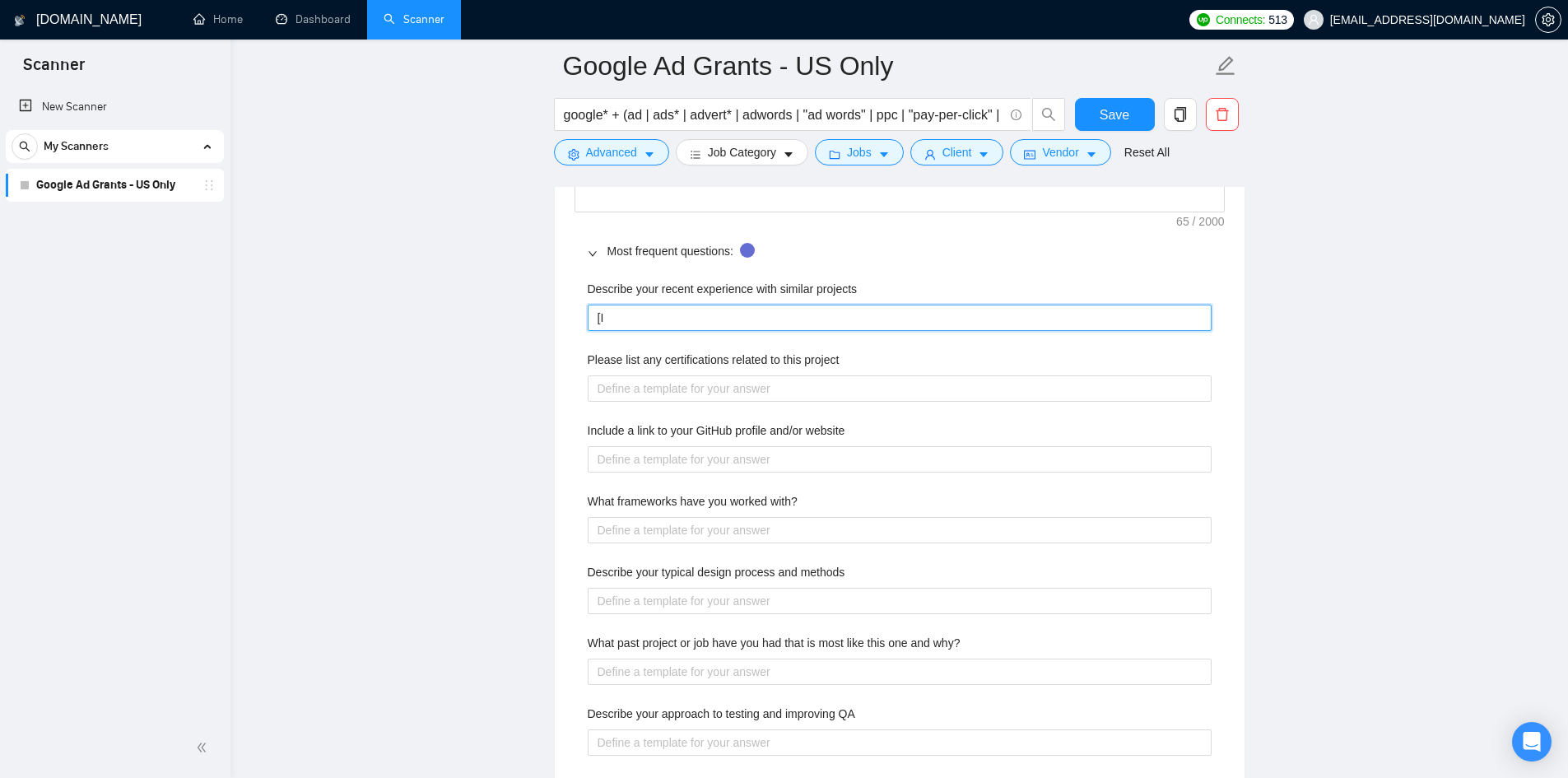
type projects "["
type projects "[I"
type projects "[In"
type projects "[Inc"
type projects "[Incl"
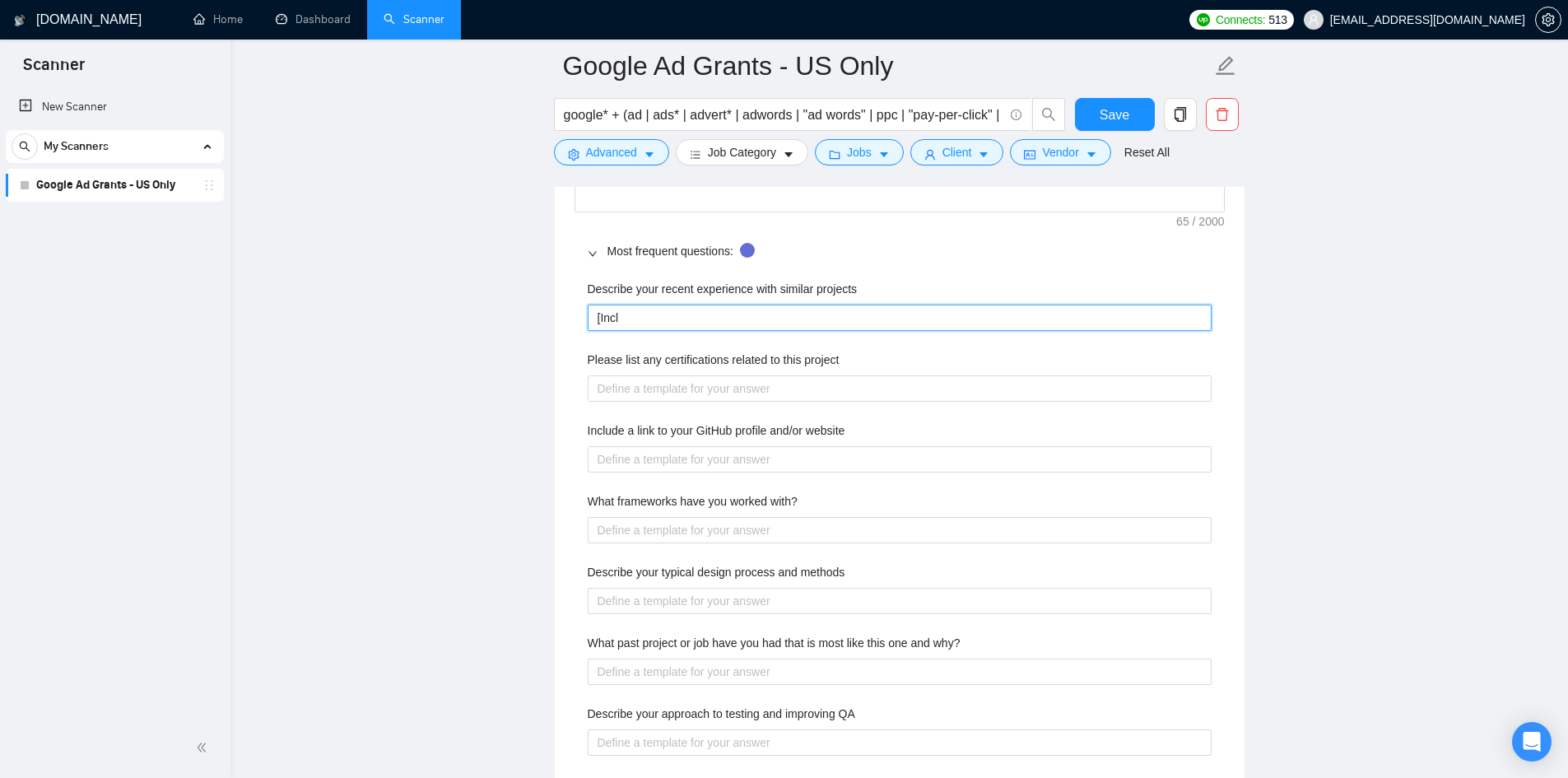
type projects "[Inclu"
type projects "[Includ"
type projects "[Include"
type projects "["
type projects "[I"
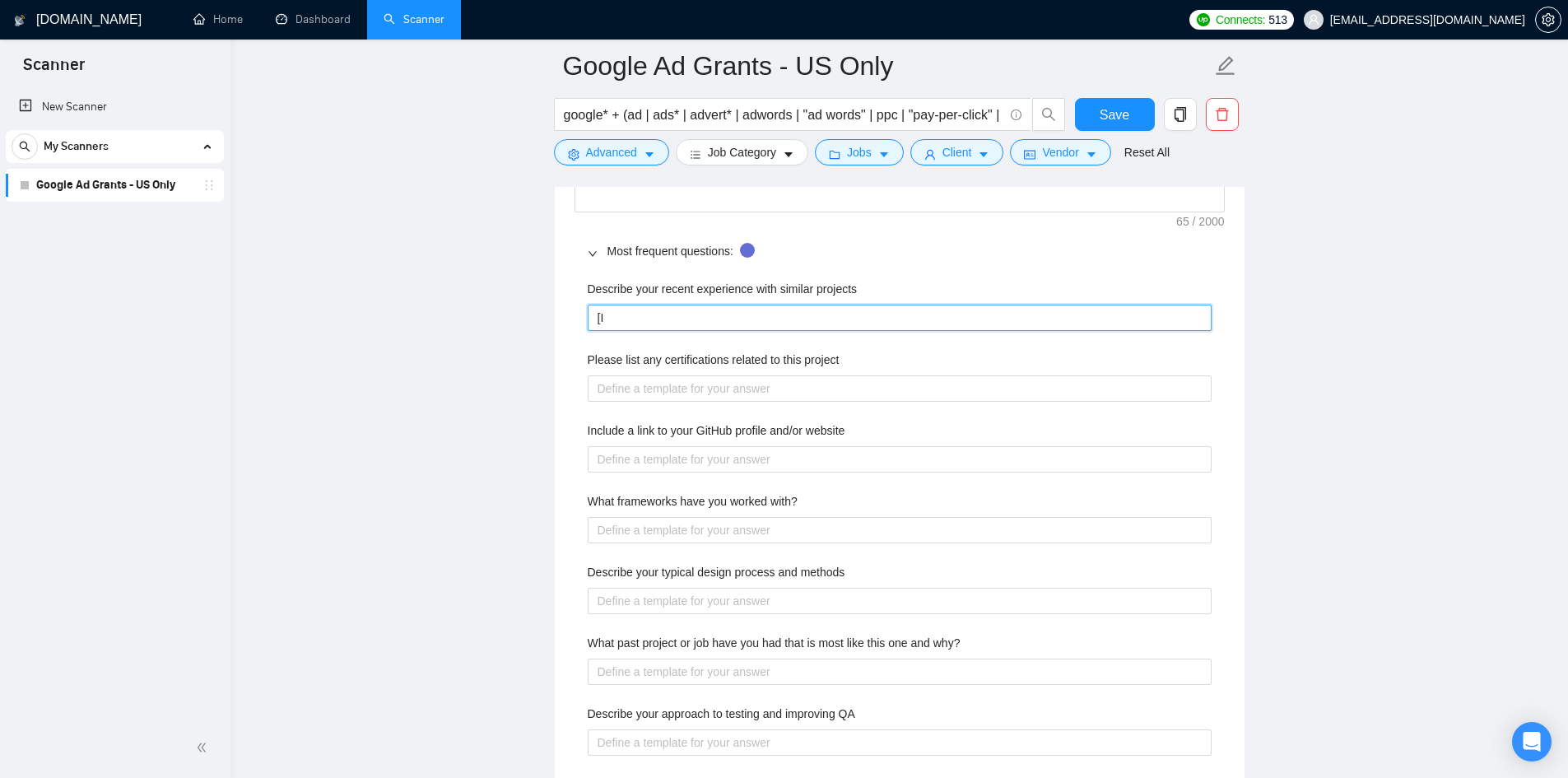
type projects "[If"
type projects "[If t"
type projects "[If th"
type projects "[If the"
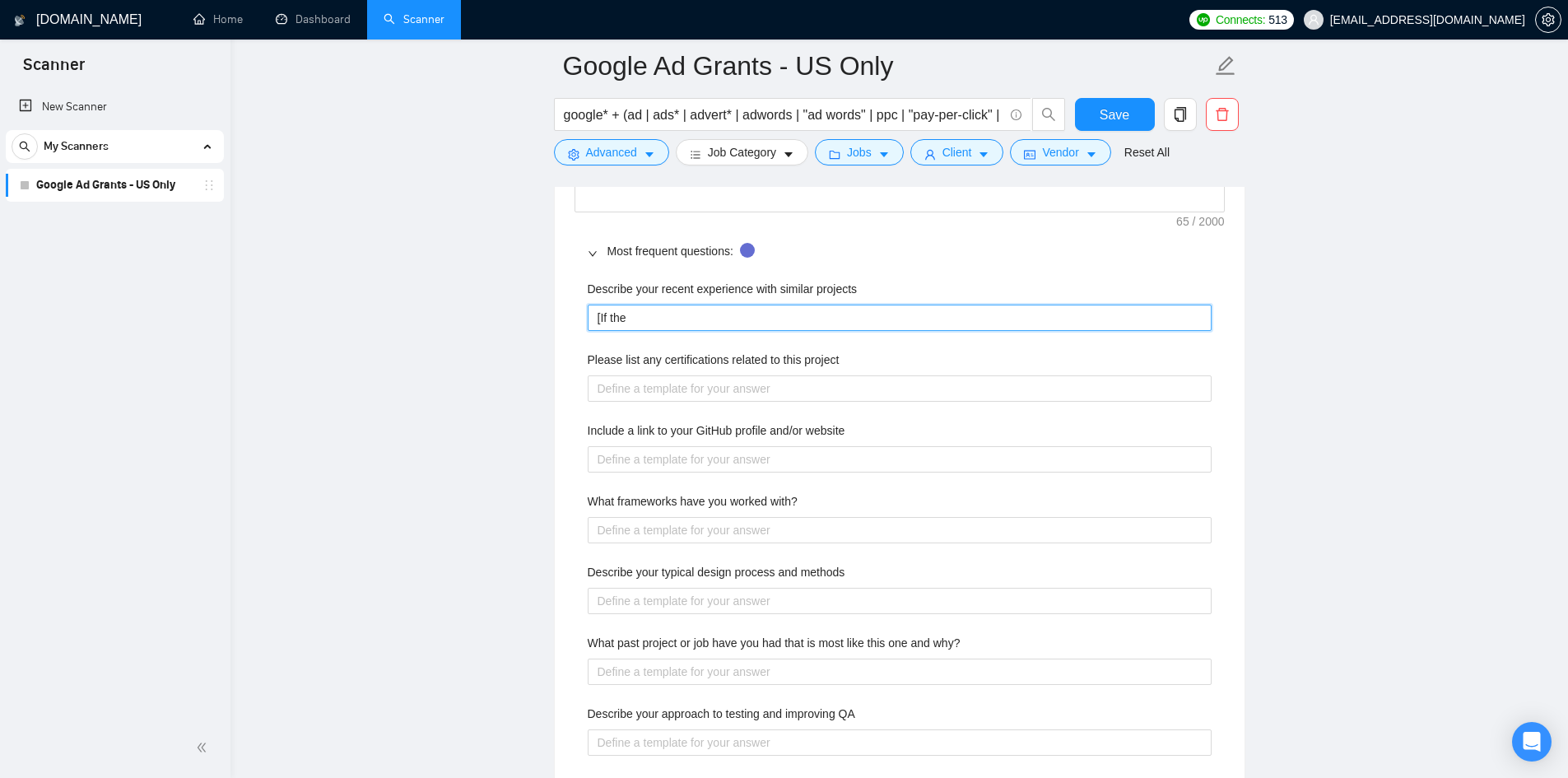
type projects "[If the"
type projects "[If the f"
type projects "[If the fo"
type projects "[If the fol"
type projects "[If the foll"
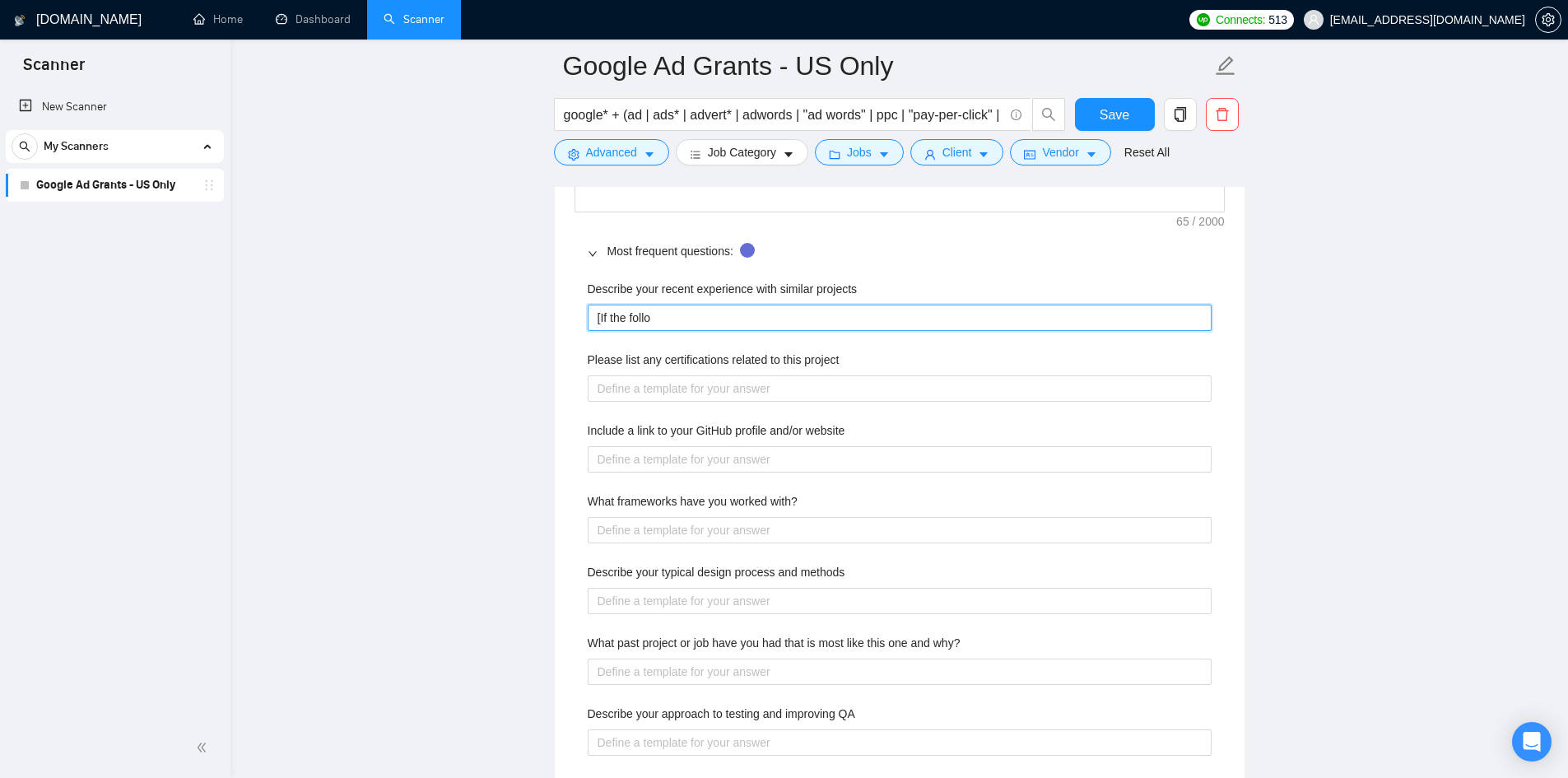
type projects "[If the follow"
type projects "[If the followi"
type projects "[If the followin"
type projects "[If the following"
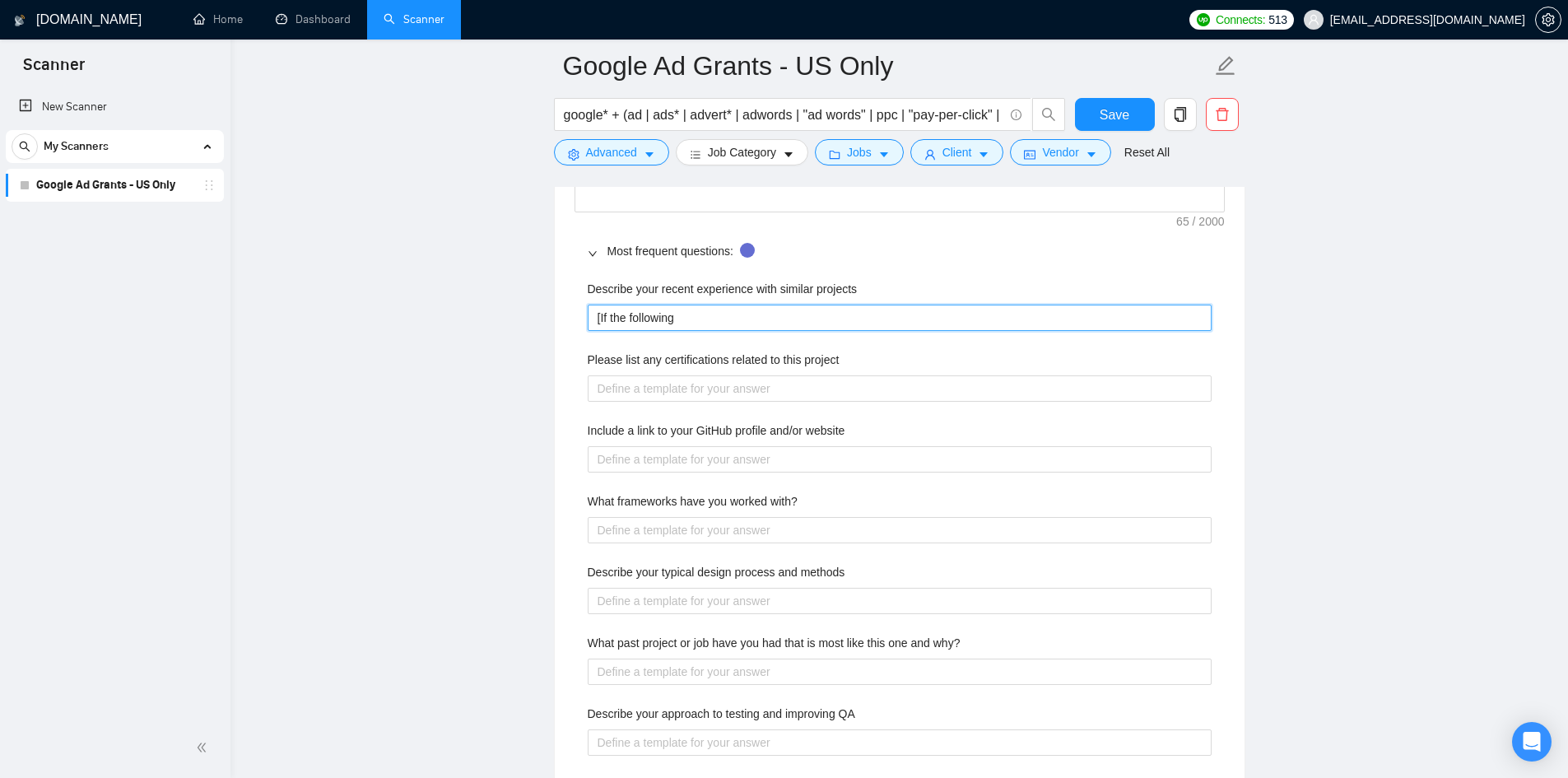
type projects "[If the following p"
type projects "[If the following pa"
type projects "[If the following par"
type projects "[If the following [PERSON_NAME]"
type projects "[If the following paragr"
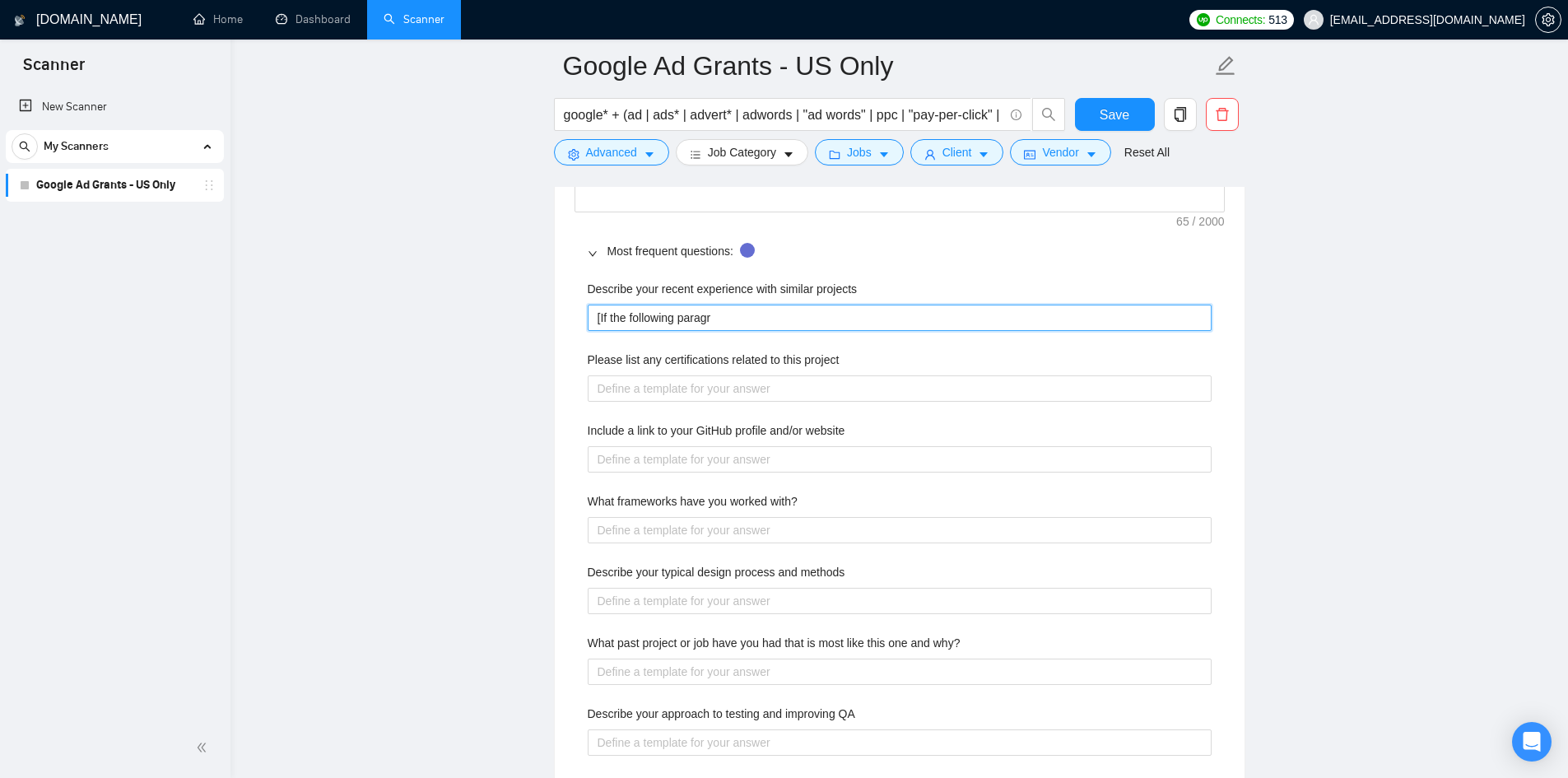
type projects "[If the following paragra"
type projects "[If the following paragrap"
type projects "[If the following paragraph"
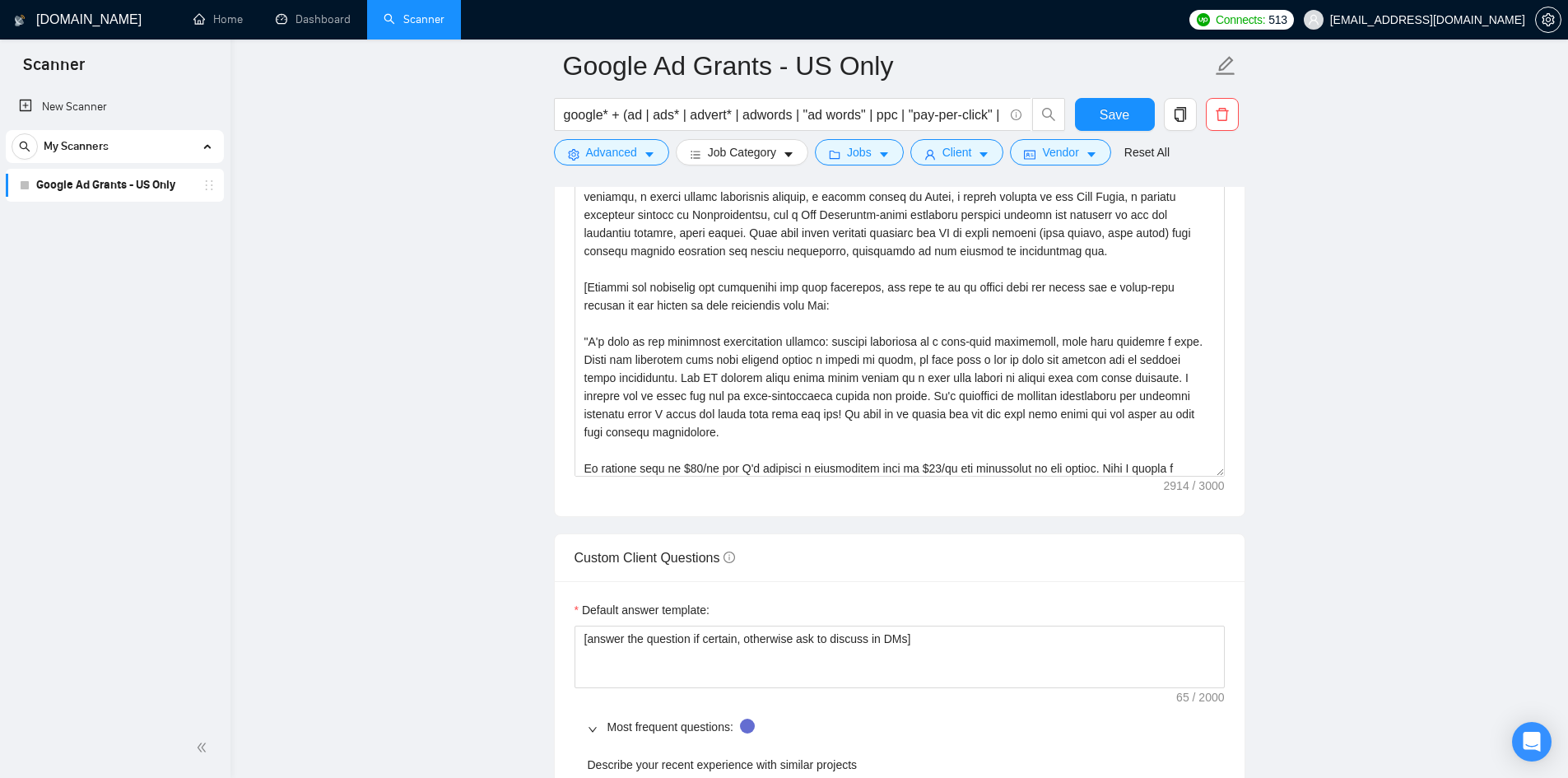
scroll to position [118, 0]
type projects "[If the following paragraph"
click at [1186, 283] on textarea "Cover letter template:" at bounding box center [899, 291] width 650 height 370
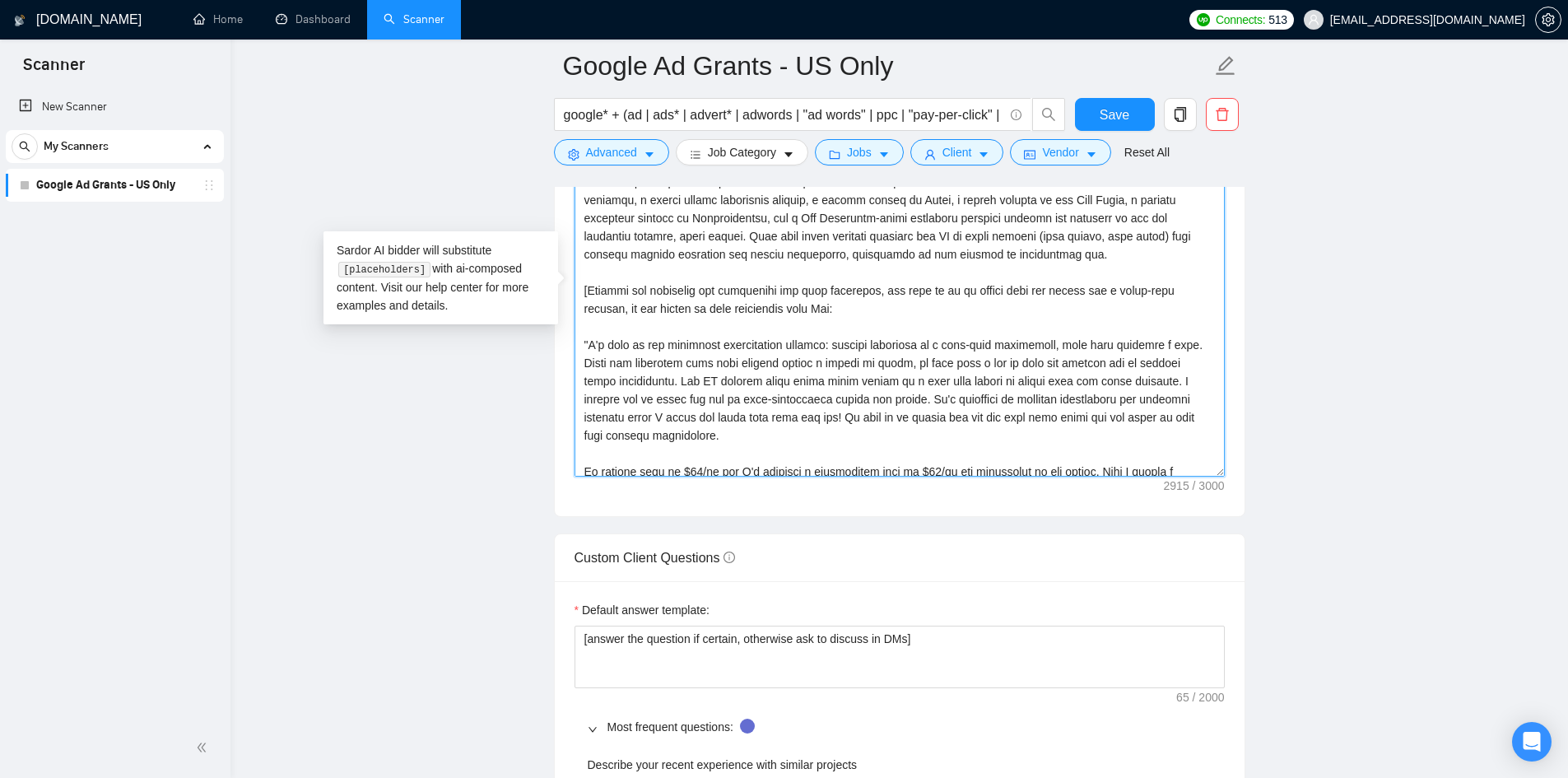
click at [789, 304] on textarea "Cover letter template:" at bounding box center [899, 291] width 650 height 370
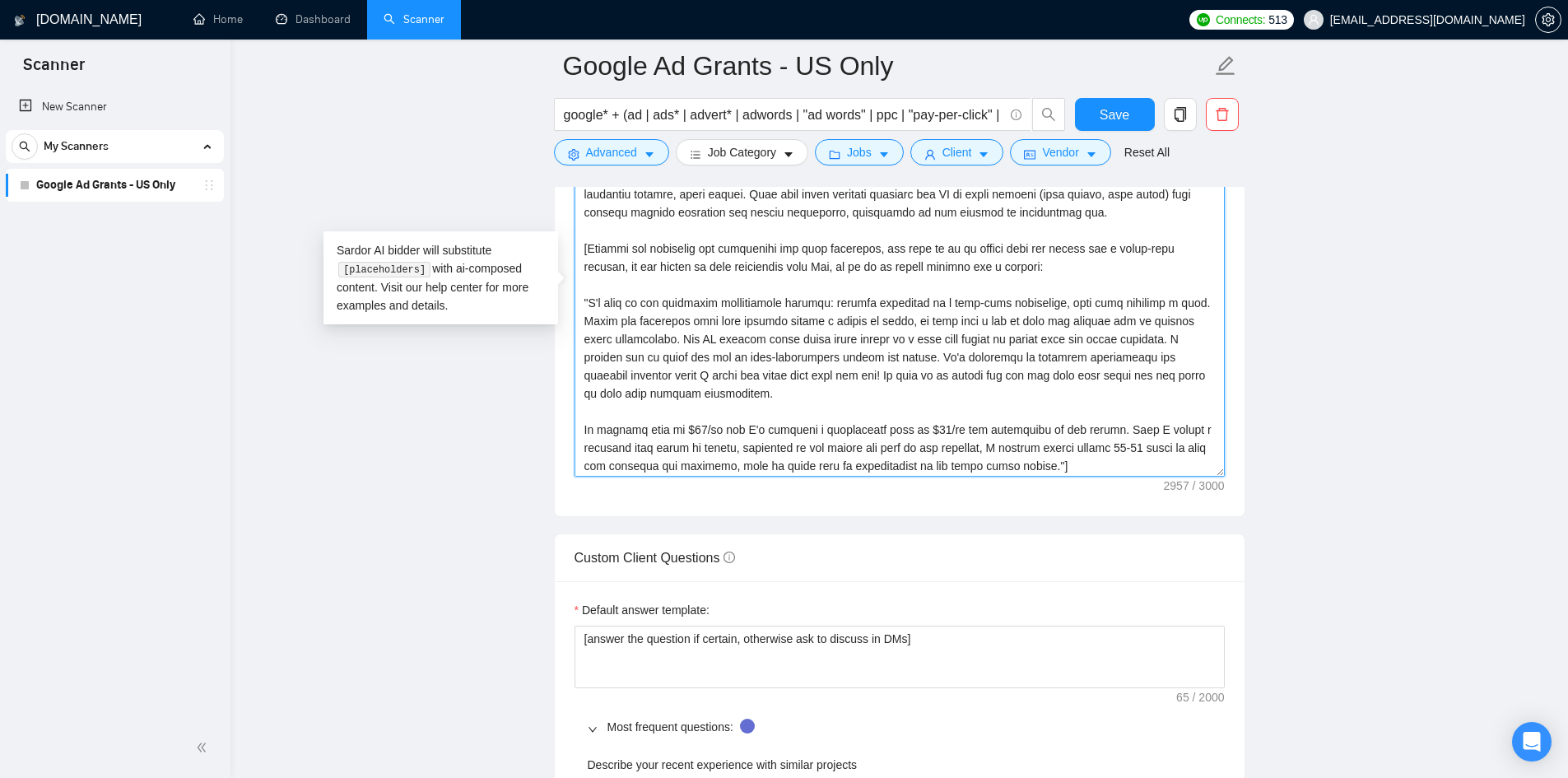
scroll to position [161, 0]
click at [979, 264] on textarea "Cover letter template:" at bounding box center [899, 291] width 650 height 370
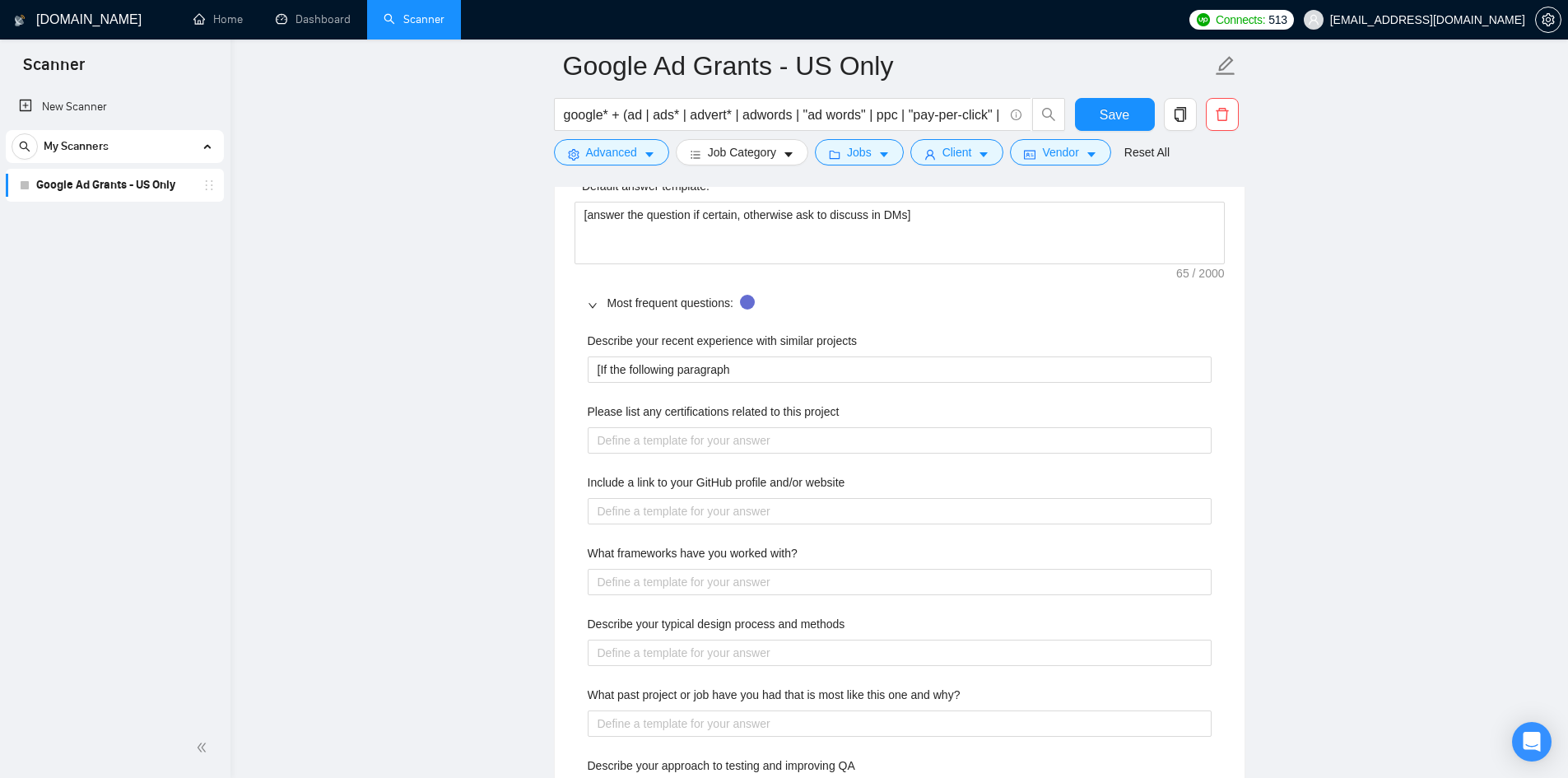
scroll to position [2393, 0]
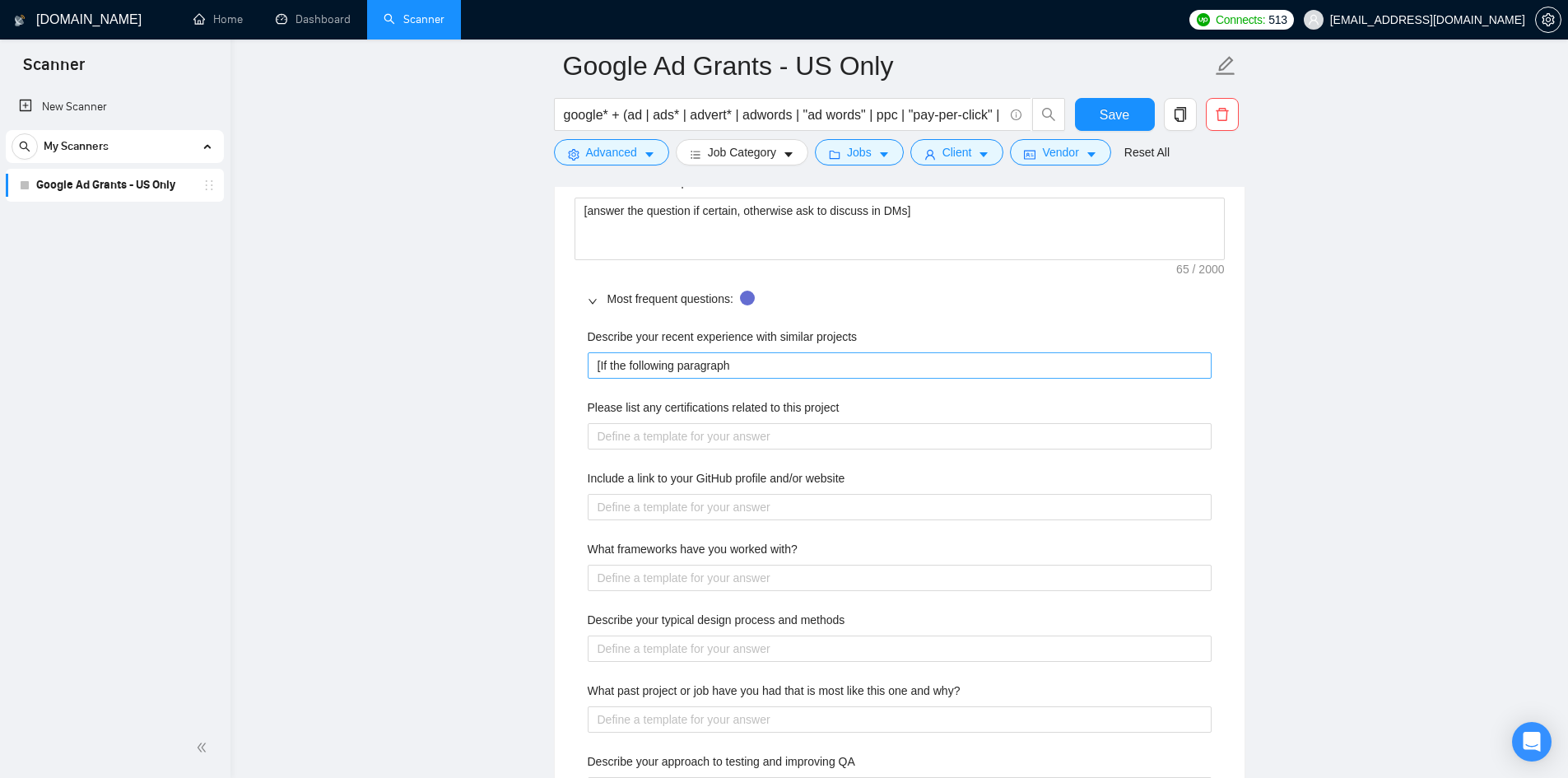
type textarea "Hello, I understand you're looking for a digital marketing expert with ad grant…"
click at [744, 355] on projects "[If the following paragraph" at bounding box center [899, 365] width 624 height 26
type projects "[If the following paragraph w"
type projects "[If the following paragraph was"
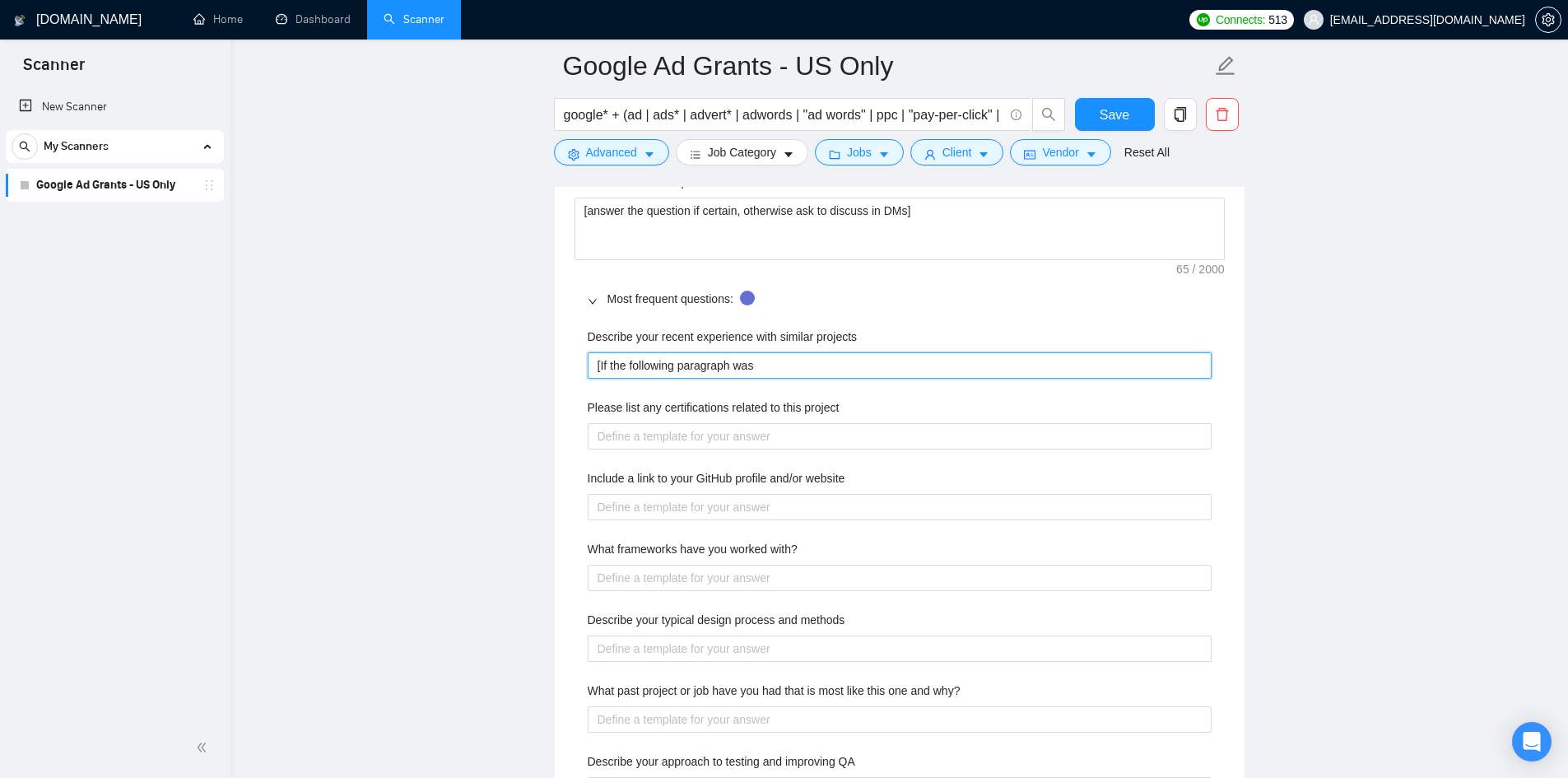
type projects "[If the following paragraph was i"
type projects "[If the following paragraph was in"
type projects "[If the following paragraph was inc"
type projects "[If the following paragraph was incl"
type projects "[If the following paragraph was inclu"
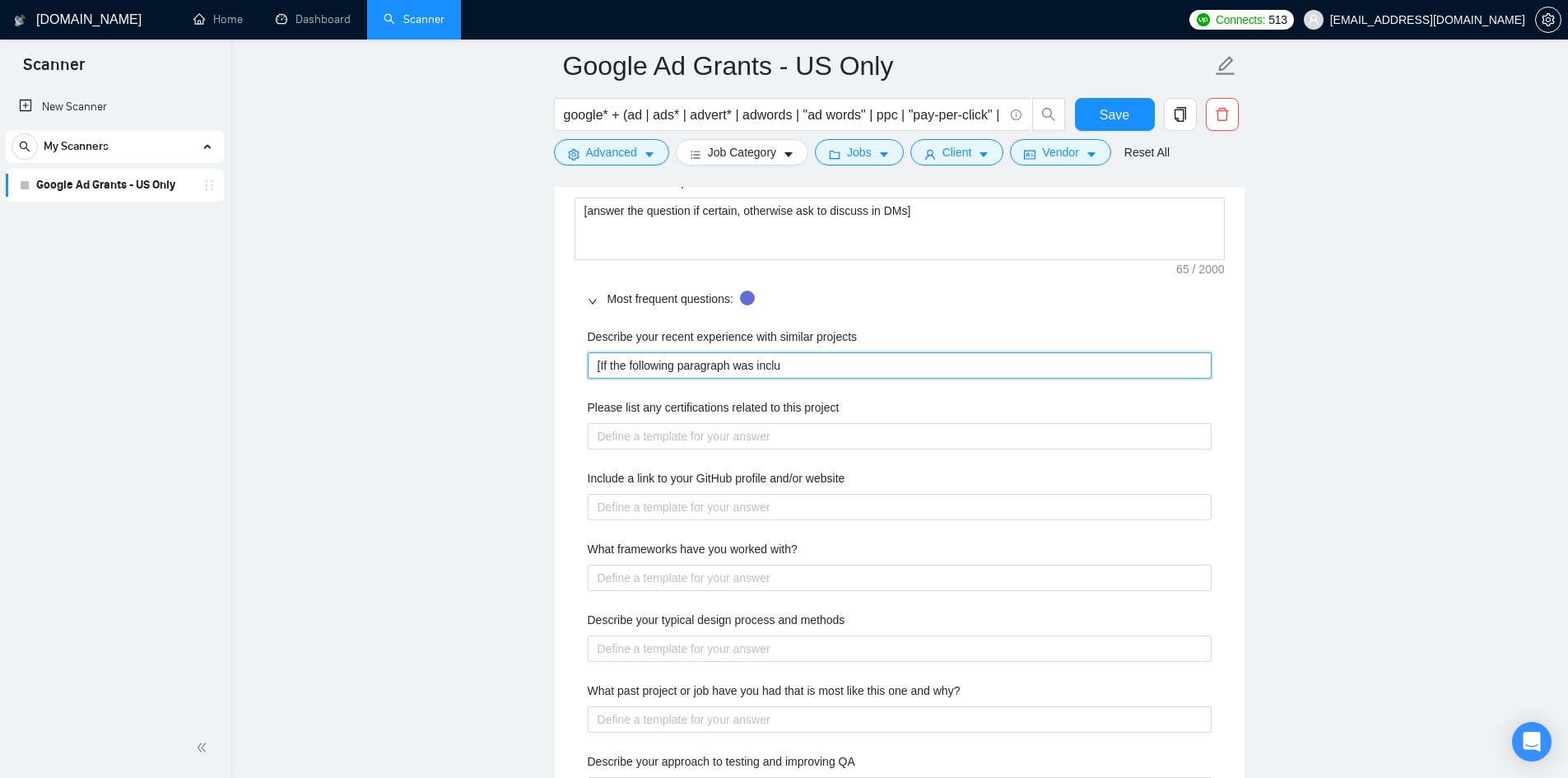
type projects "[If the following paragraph was includ"
type projects "[If the following paragraph was include"
type projects "[If the following paragraph was included"
type projects "[If the following paragraph was included i"
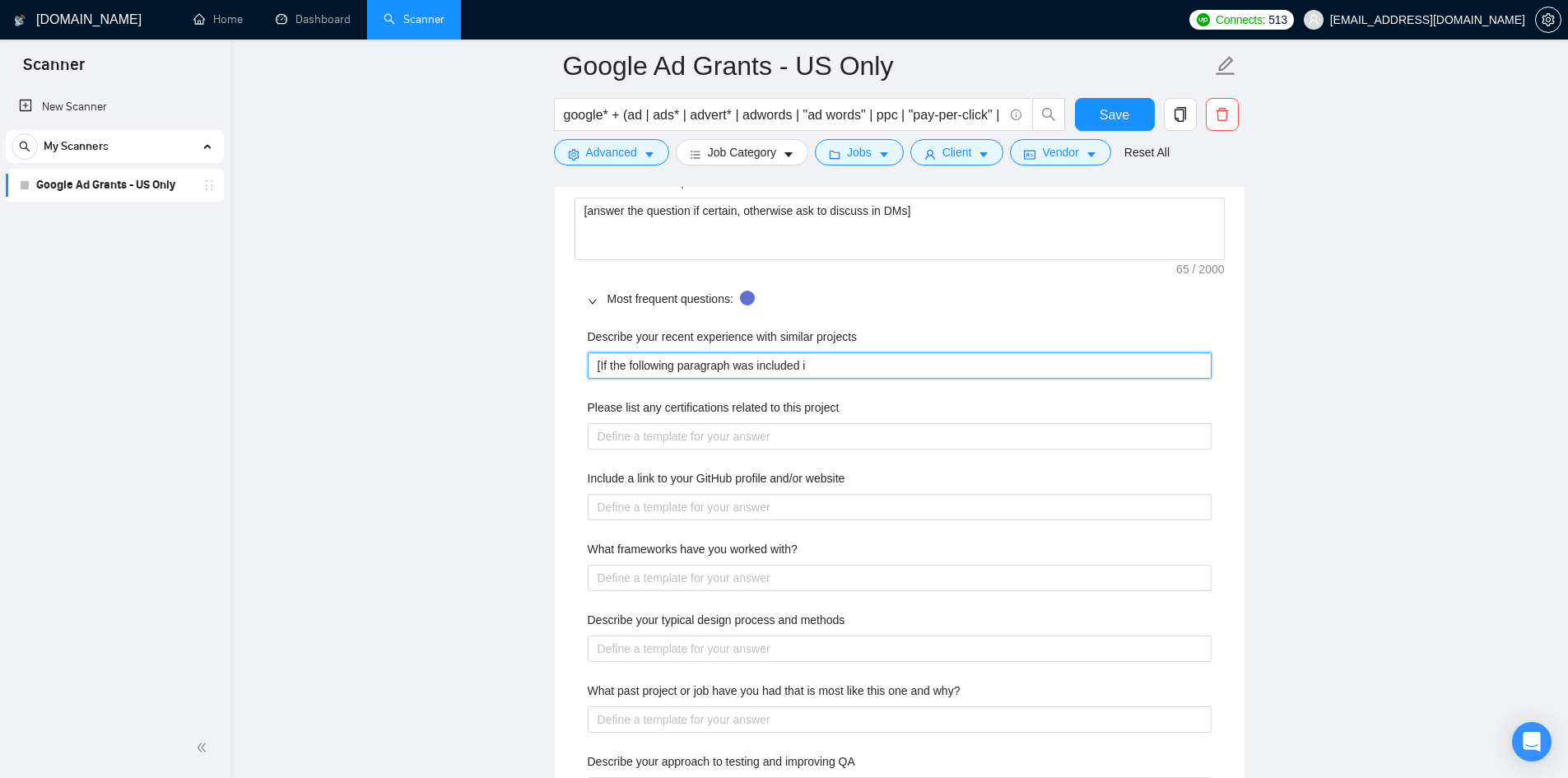
type projects "[If the following paragraph was included in"
type projects "[If the following paragraph was included in t"
type projects "[If the following paragraph was included in th"
type projects "[If the following paragraph was included in the"
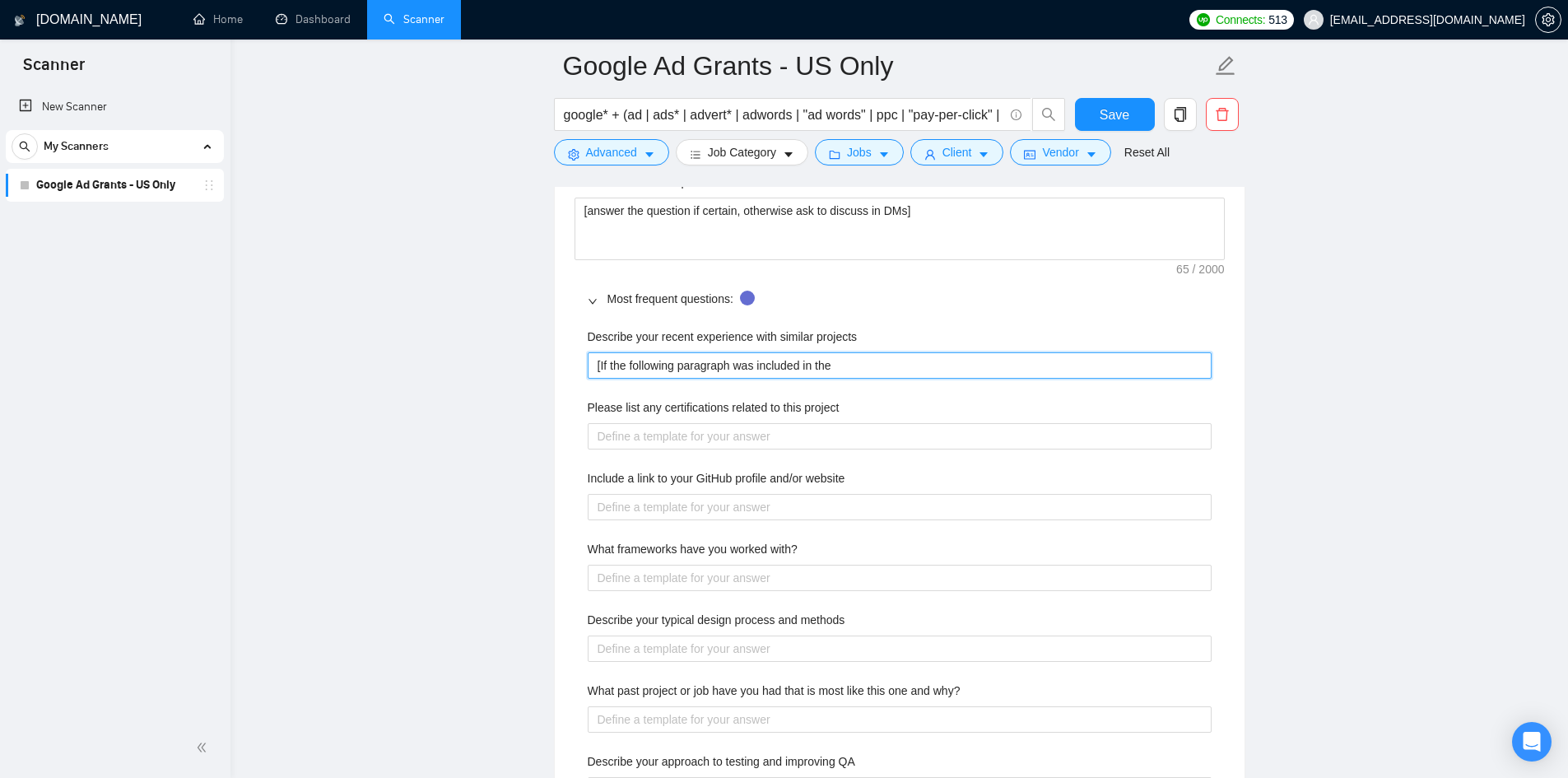
type projects "[If the following paragraph was included in the"
type projects "[If the following paragraph was included in the p"
type projects "[If the following paragraph was included in the pr"
type projects "[If the following paragraph was included in the prop"
type projects "[If the following paragraph was included in the propo"
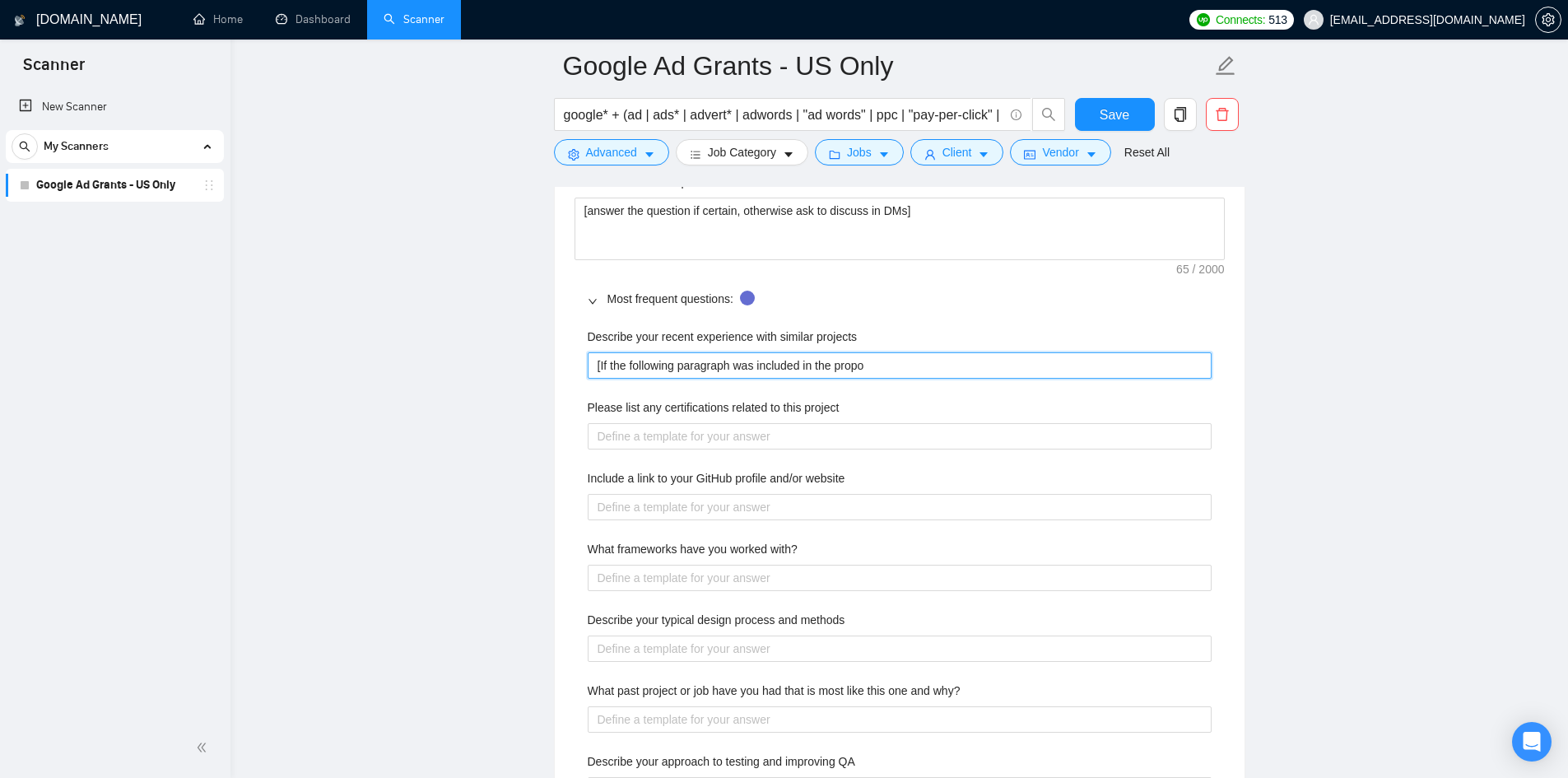
type projects "[If the following paragraph was included in the propos"
type projects "[If the following paragraph was included in the proposa"
type projects "[If the following paragraph was included in the proposal"
type projects "[If the following paragraph was included in the proposal a"
type projects "[If the following paragraph was included in the proposal ab"
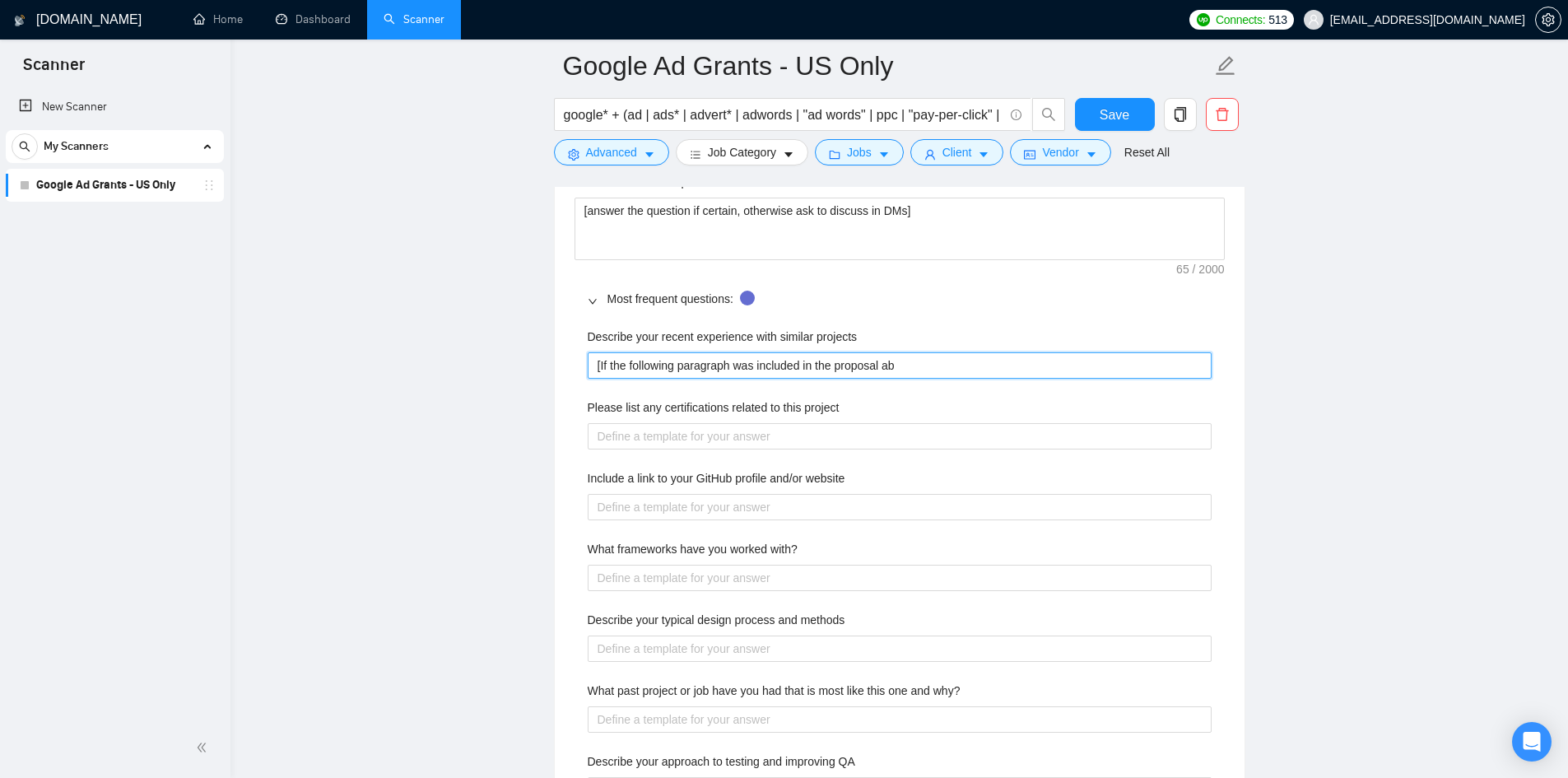
type projects "[If the following paragraph was included in the proposal abo"
type projects "[If the following paragraph was included in the proposal abov"
type projects "[If the following paragraph was included in the proposal above,"
type projects "[If the following paragraph was included in the proposal above, t"
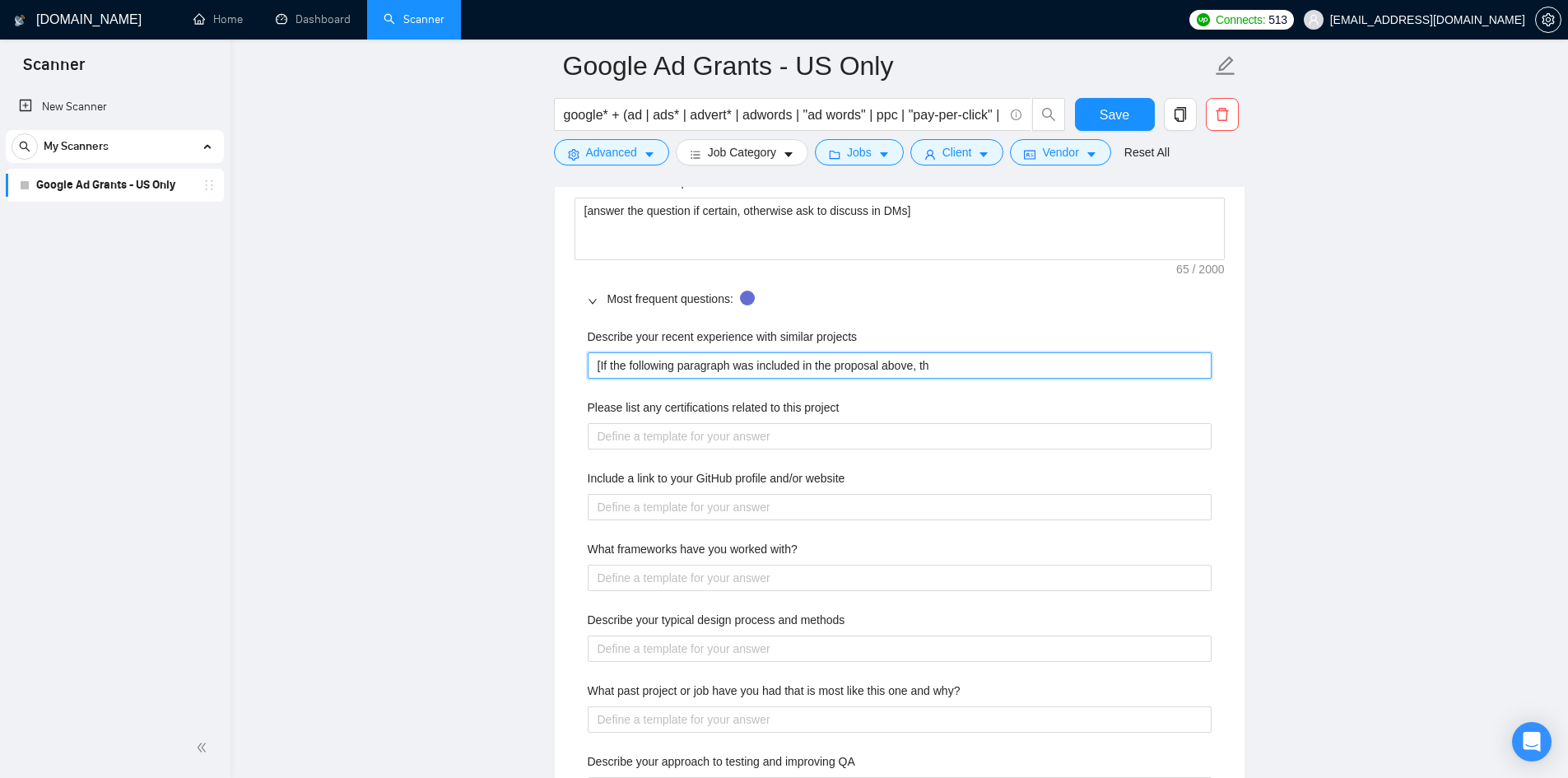
type projects "[If the following paragraph was included in the proposal above, the"
type projects "[If the following paragraph was included in the proposal above, then"
click at [596, 363] on projects "[If the following paragraph was included in the proposal above, then" at bounding box center [899, 365] width 624 height 26
type projects "[TIf the following paragraph was included in the proposal above, then"
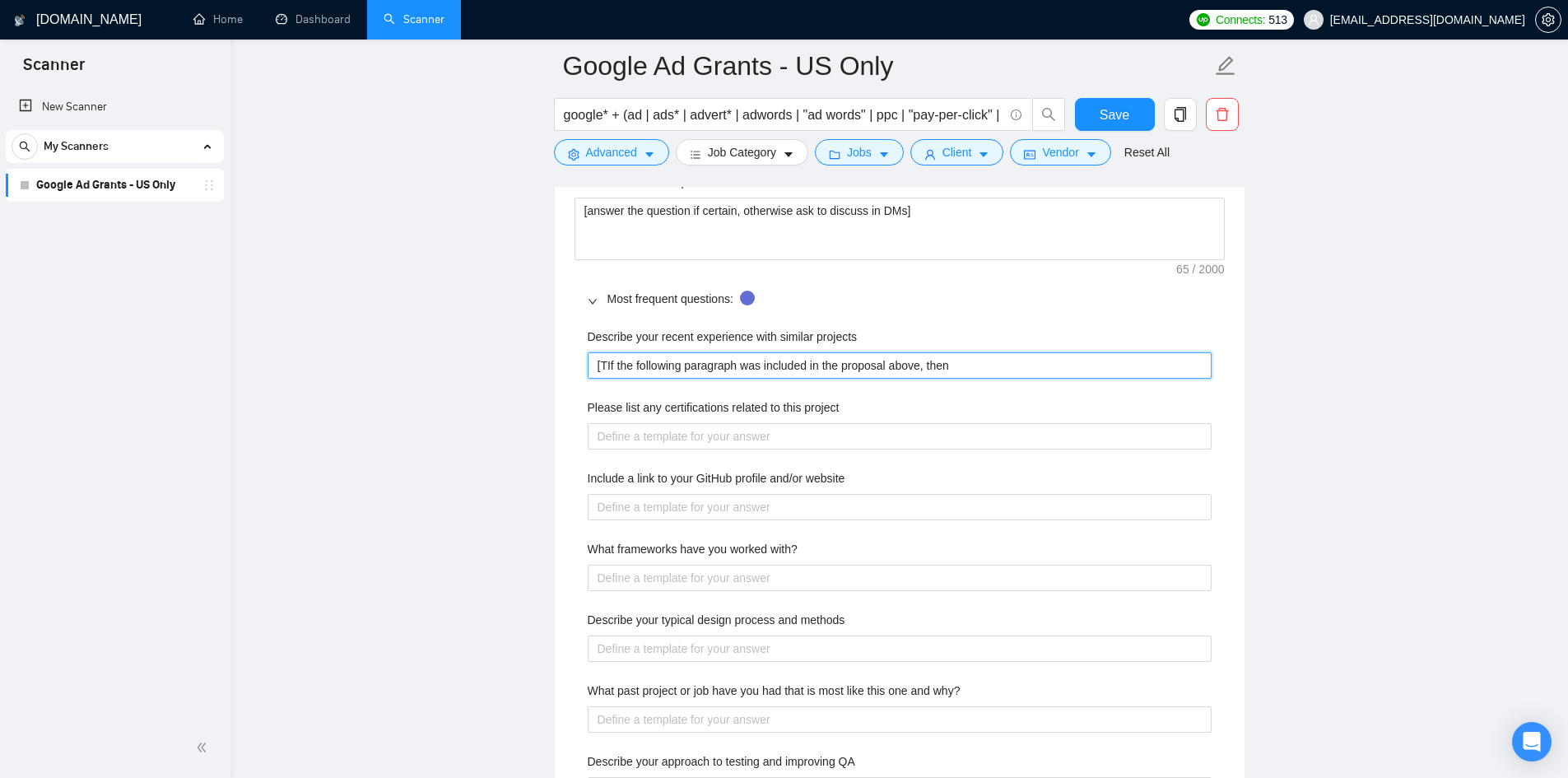
type projects "[ThIf the following paragraph was included in the proposal above, then"
type projects "[TheIf the following paragraph was included in the proposal above, then"
type projects "[The If the following paragraph was included in the proposal above, then"
type projects "[The aIf the following paragraph was included in the proposal above, then"
type projects "[The anIf the following paragraph was included in the proposal above, then"
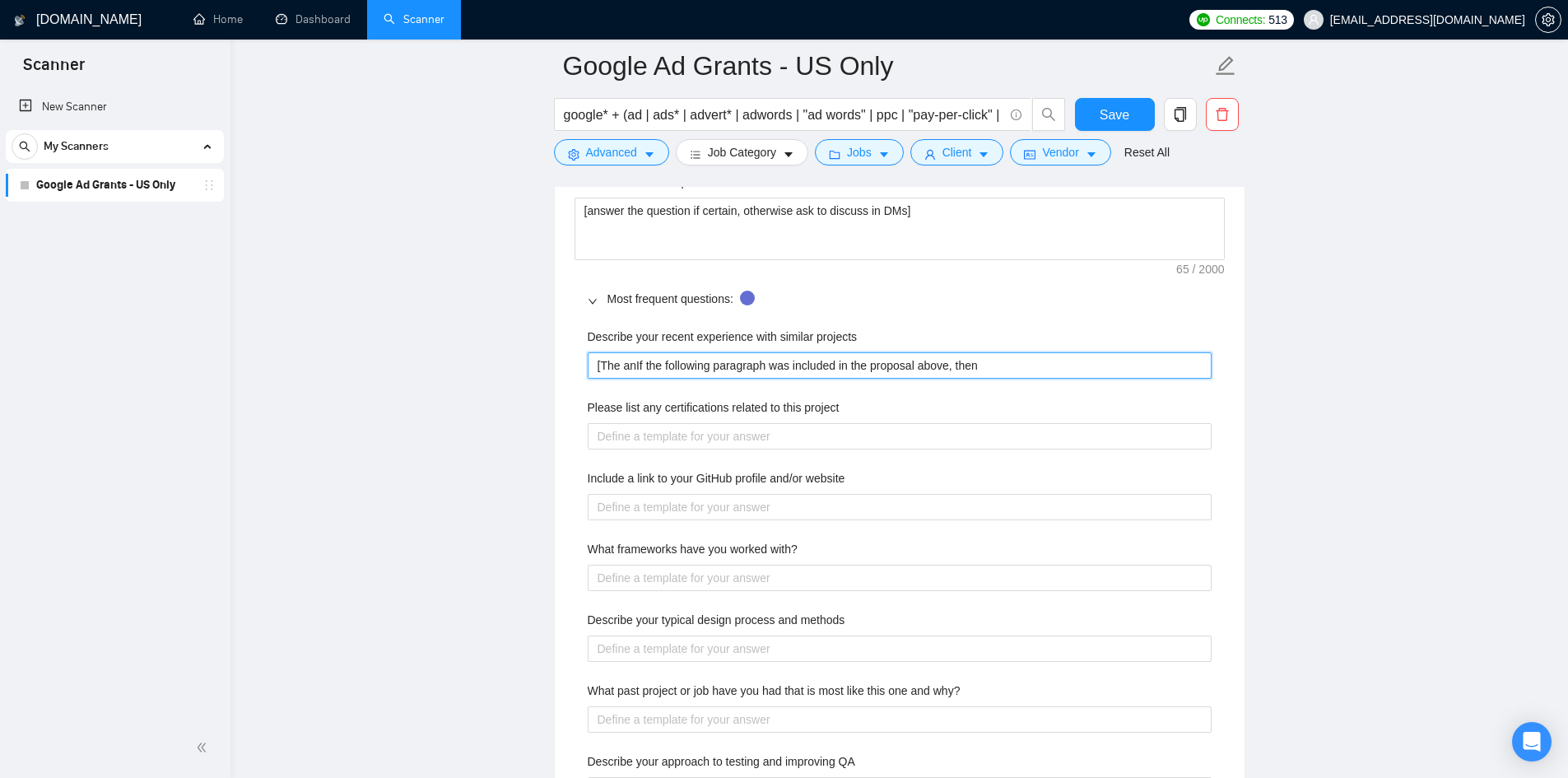
type projects "[The [PERSON_NAME] the following paragraph was included in the proposal above, …"
type projects "[The answIf the following paragraph was included in the proposal above, then"
type projects "[The answeIf the following paragraph was included in the proposal above, then"
type projects "[The answerIf the following paragraph was included in the proposal above, then"
type projects "[The answeriIf the following paragraph was included in the proposal above, then"
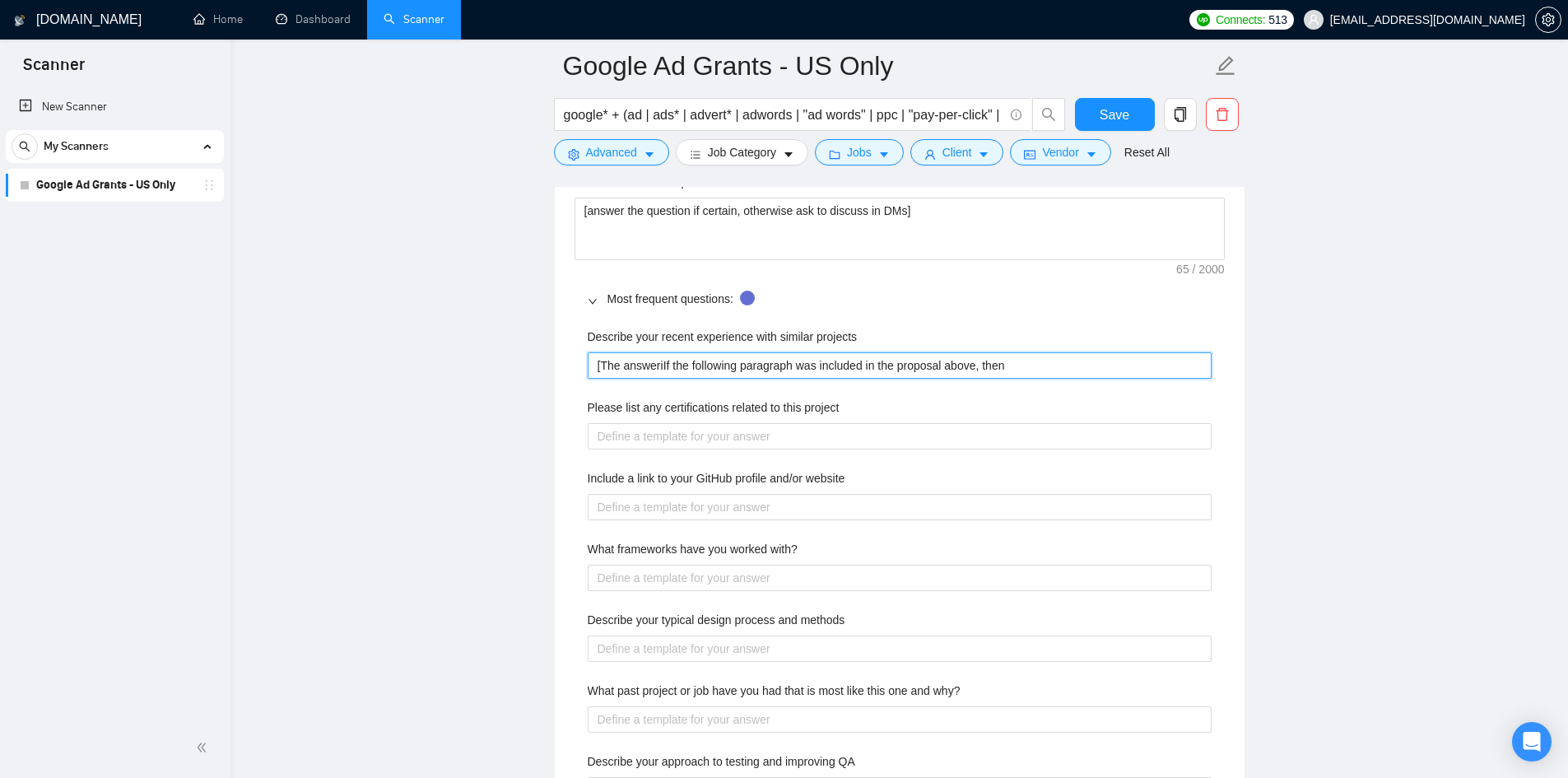
type projects "[The answerIf the following paragraph was included in the proposal above, then"
type projects "[The answer iIf the following paragraph was included in the proposal above, then"
type projects "[The answer isIf the following paragraph was included in the proposal above, th…"
type projects "[The answer is If the following paragraph was included in the proposal above, t…"
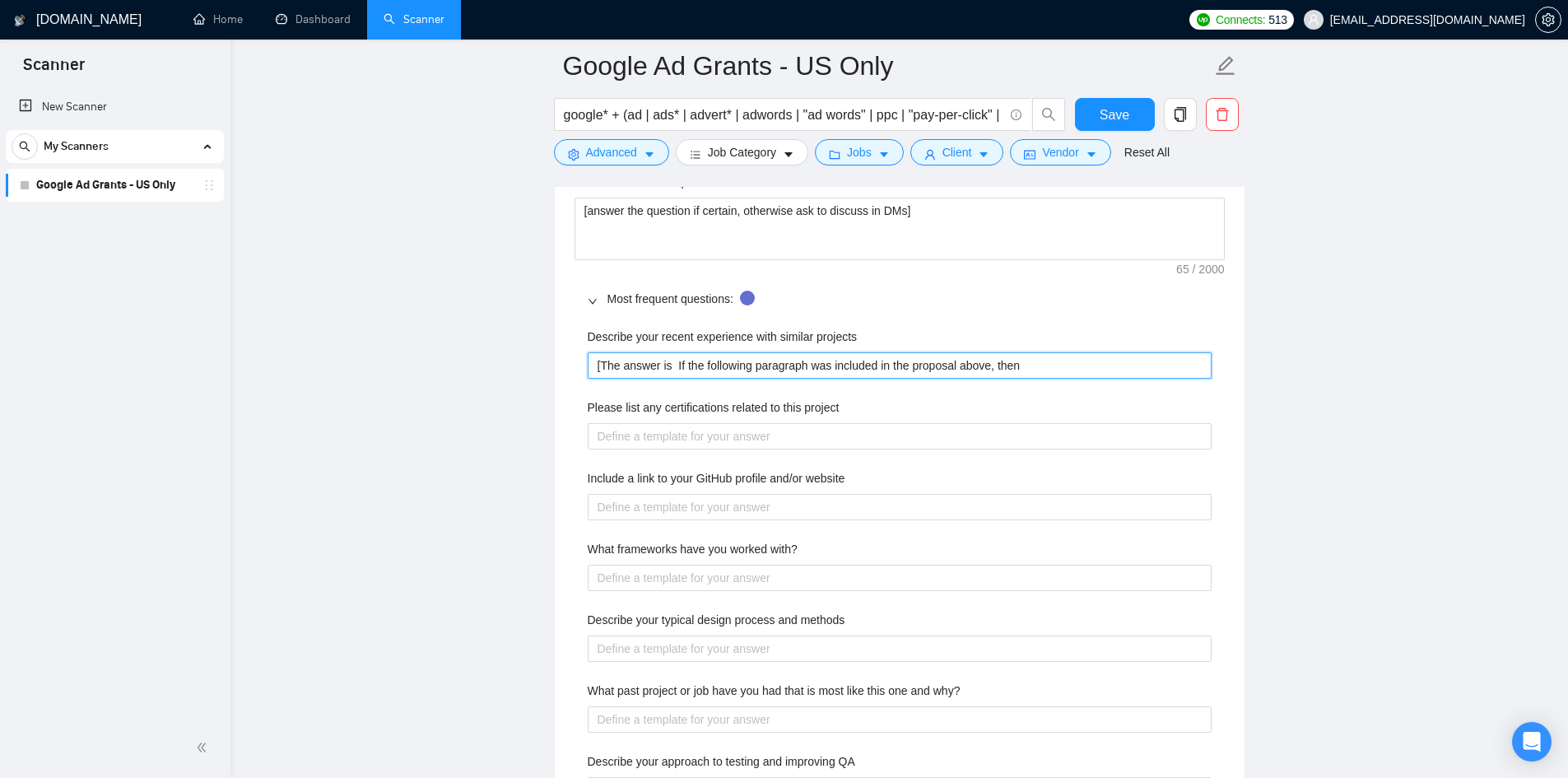
type projects "[The answer is i If the following paragraph was included in the proposal above,…"
type projects "[The answer is in If the following paragraph was included in the proposal above…"
type projects "[The answer is in t If the following paragraph was included in the proposal abo…"
type projects "[The answer is in te If the following paragraph was included in the proposal ab…"
type projects "[The answer is in t If the following paragraph was included in the proposal abo…"
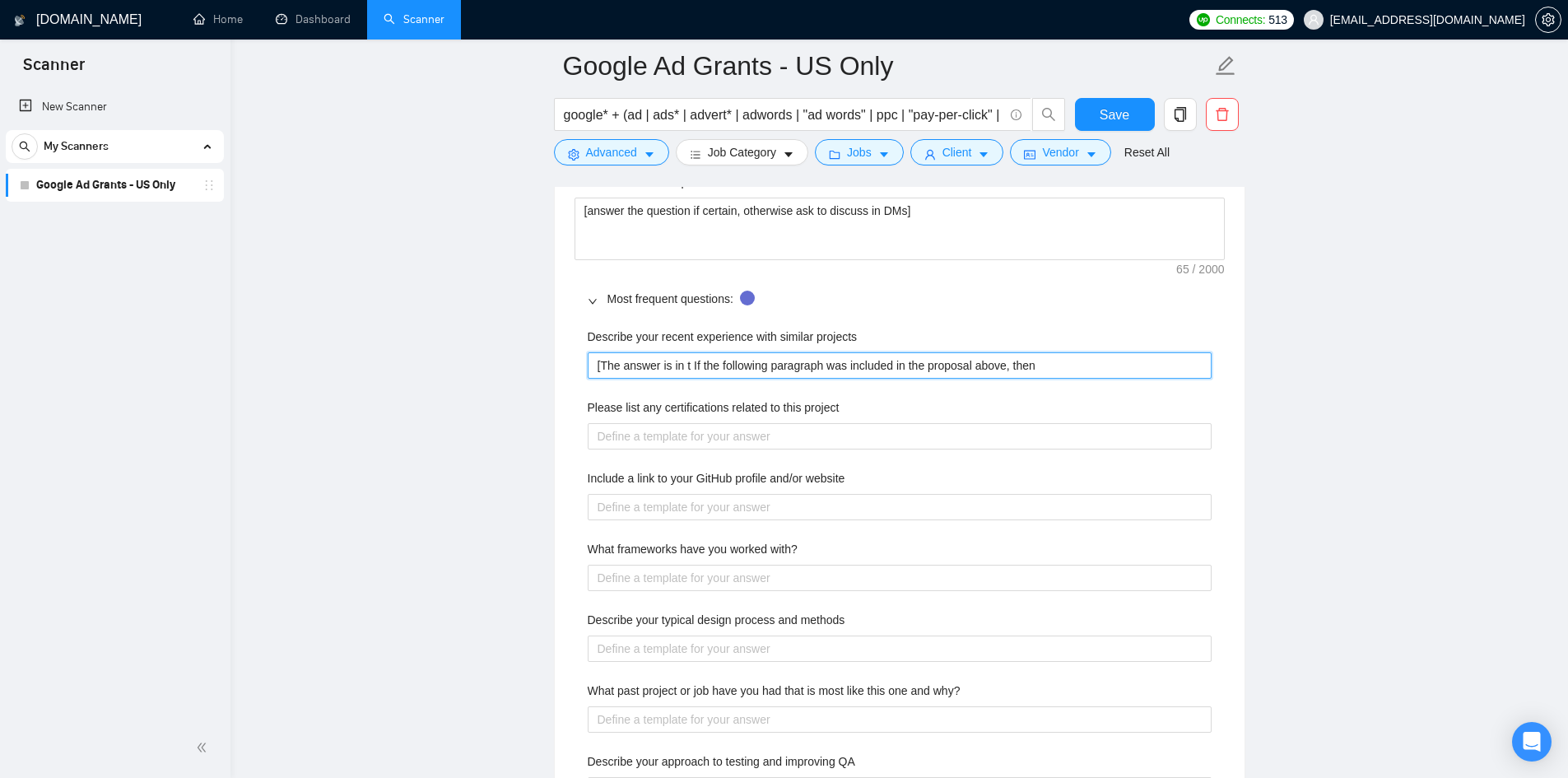
type projects "[The answer is in If the following paragraph was included in the proposal above…"
click at [974, 369] on projects "[The answer is the following paragraph, but if the following paragraph was incl…" at bounding box center [899, 365] width 624 height 26
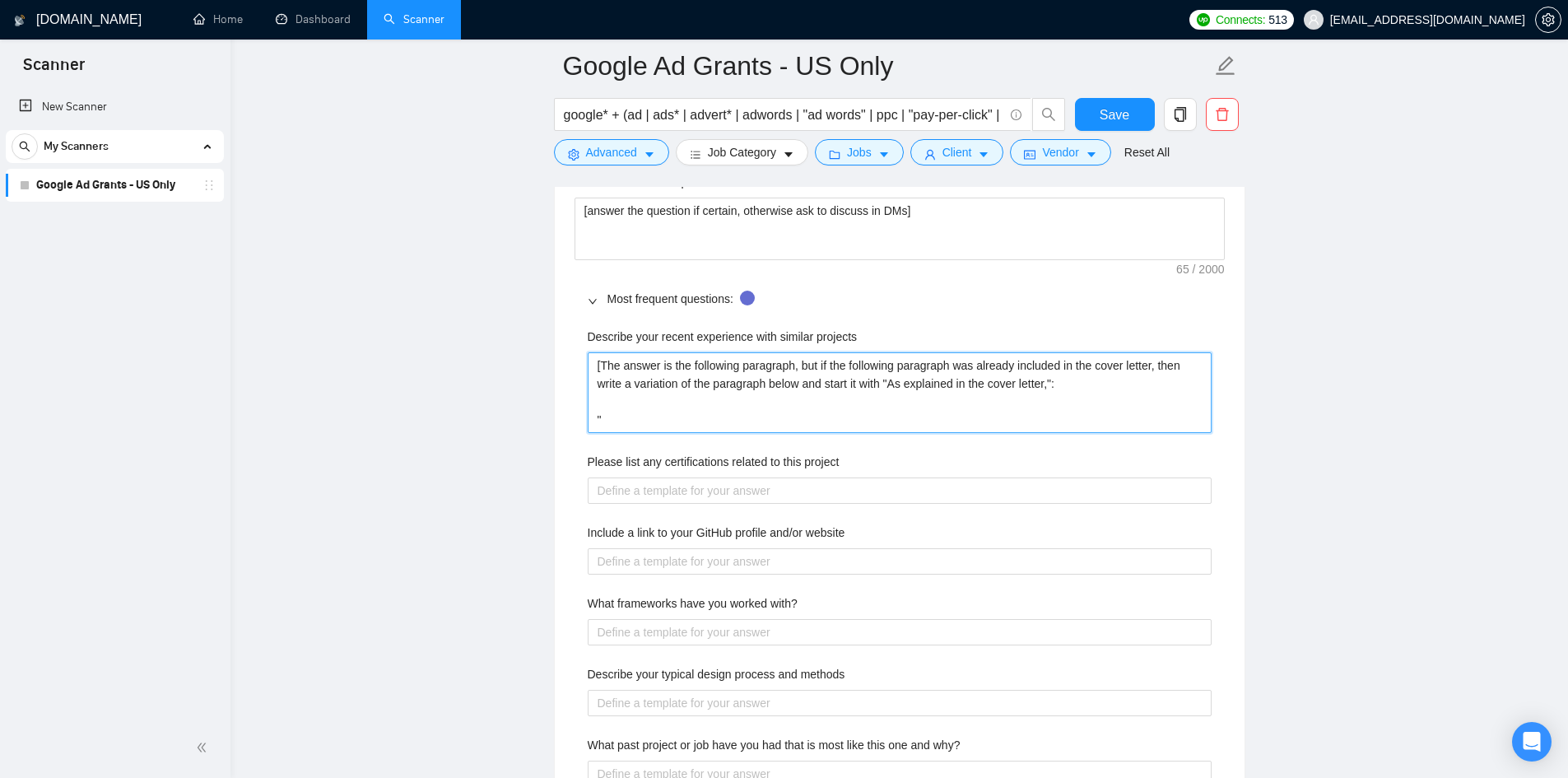
paste projects "I'd like to set realistic expectations upfront: digital marketing is a long-ter…"
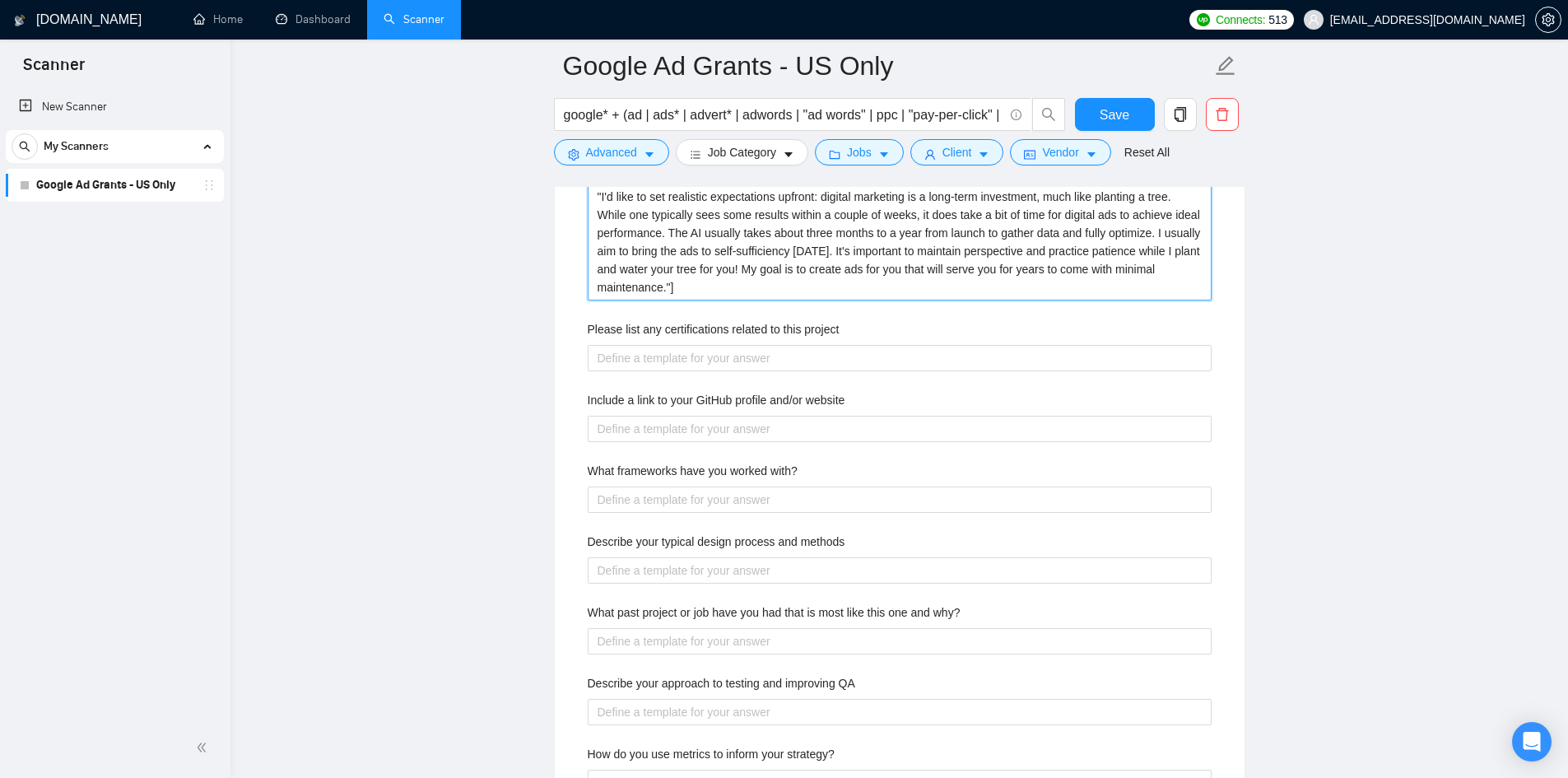
scroll to position [2617, 0]
click at [974, 371] on div "Describe your recent experience with similar projects [The answer is the follow…" at bounding box center [899, 530] width 650 height 873
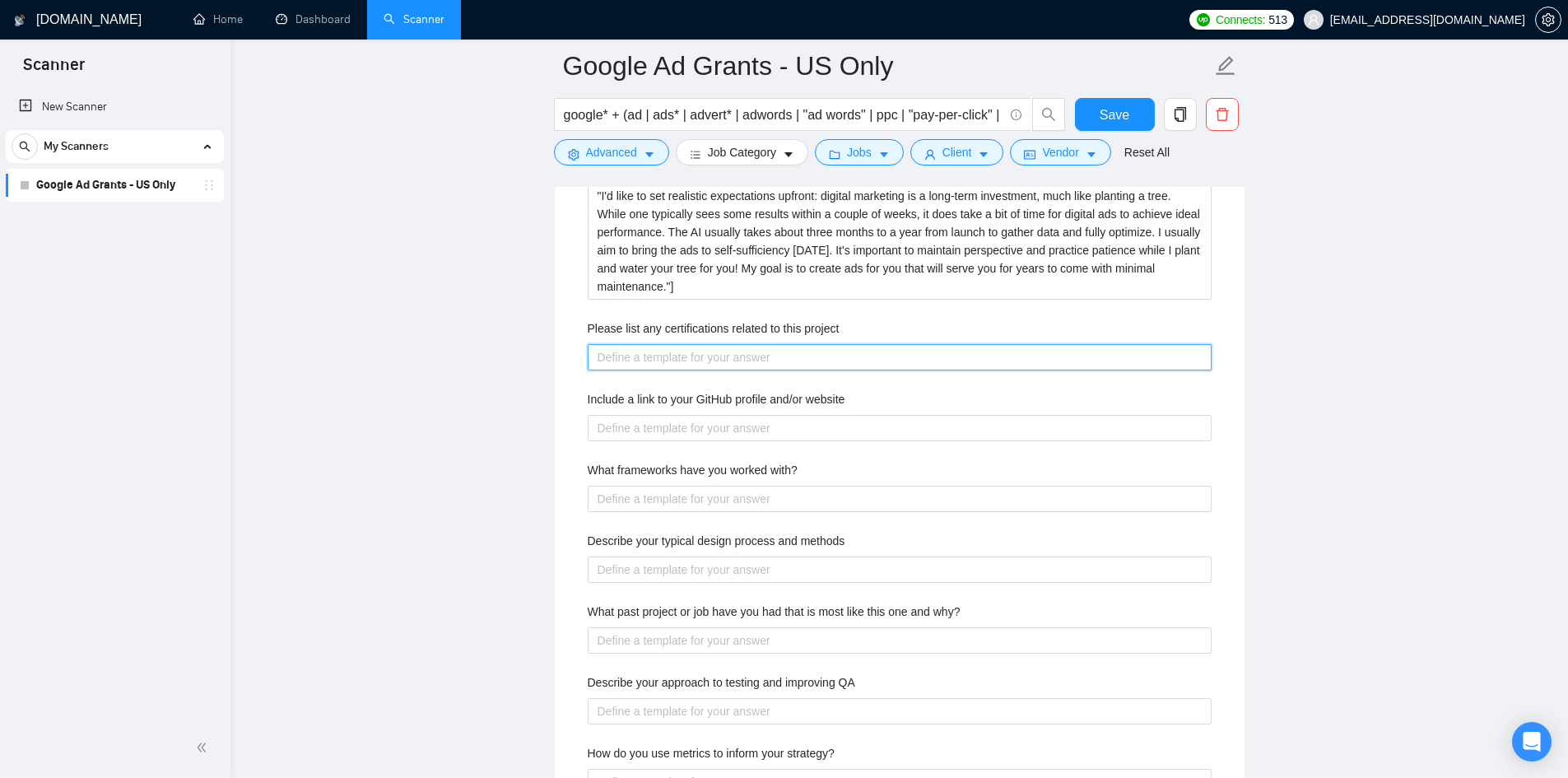
click at [924, 344] on project "Please list any certifications related to this project" at bounding box center [899, 356] width 624 height 26
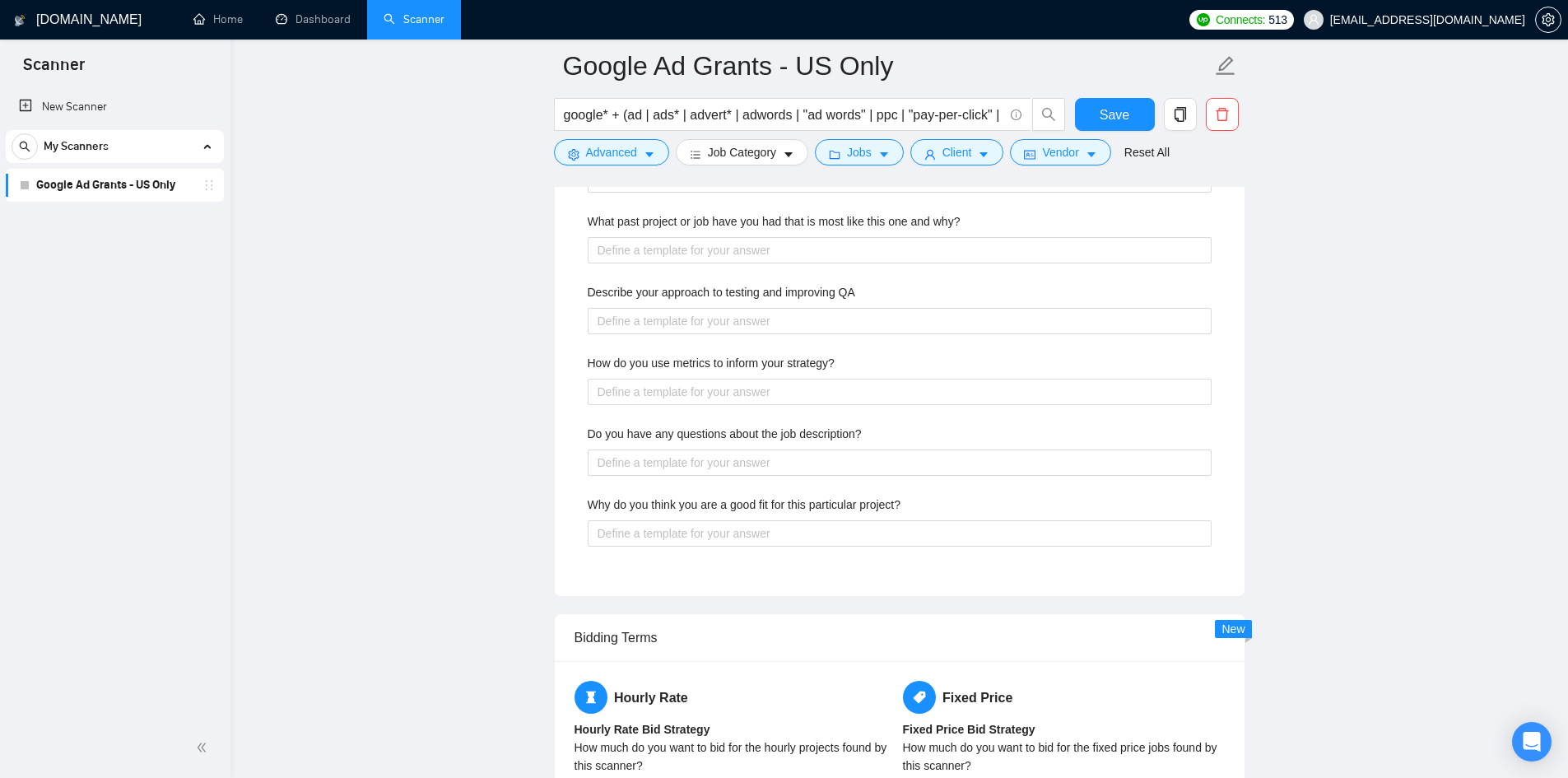
scroll to position [3044, 0]
click at [647, 384] on strategy\? "How do you use metrics to inform your strategy?" at bounding box center [899, 391] width 624 height 26
paste strategy\? "I develop the ads in multiple stages, starting with simpler bid strategies such…"
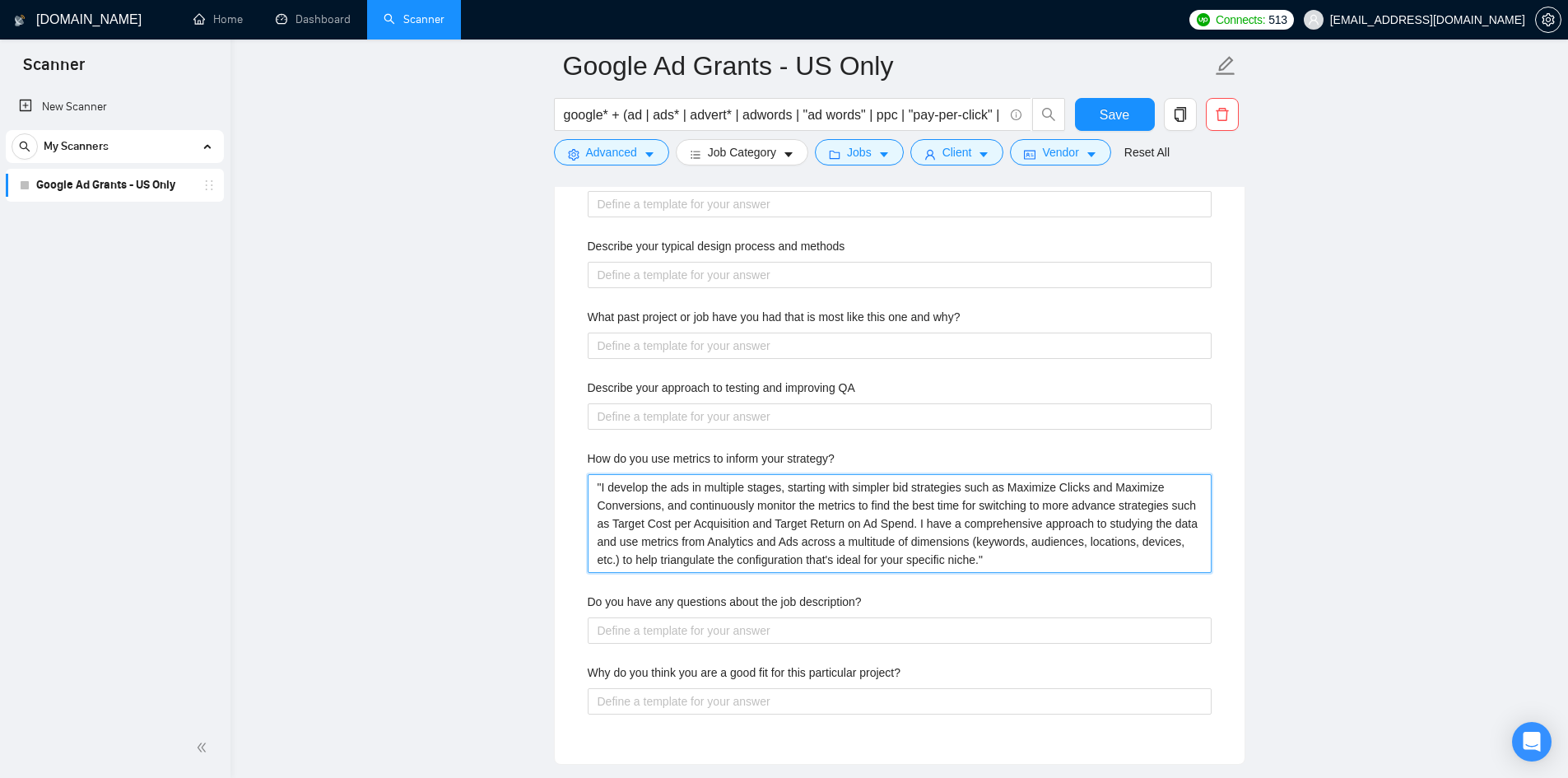
scroll to position [2962, 0]
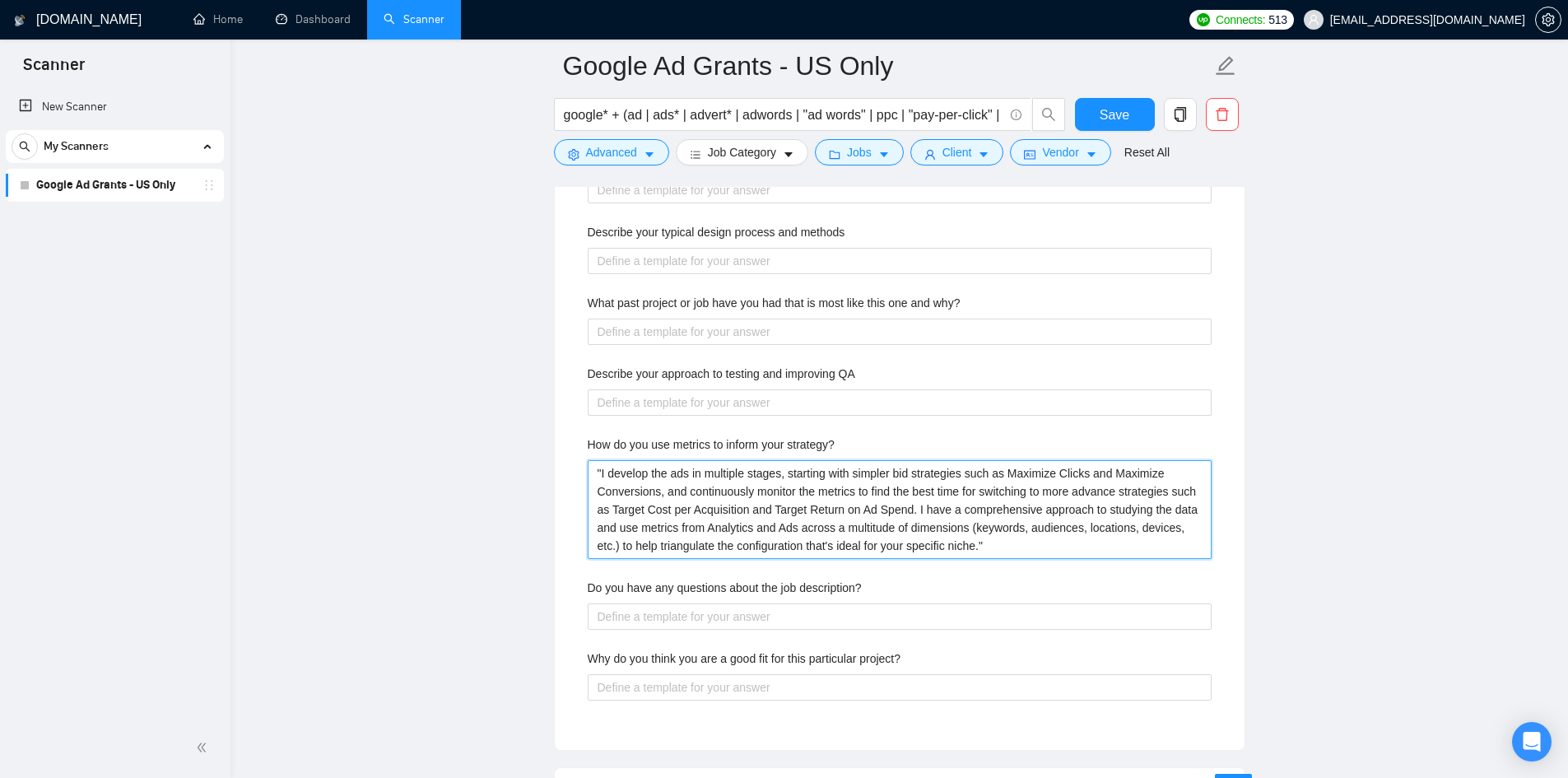
click at [599, 471] on strategy\? ""I develop the ads in multiple stages, starting with simpler bid strategies suc…" at bounding box center [899, 509] width 624 height 99
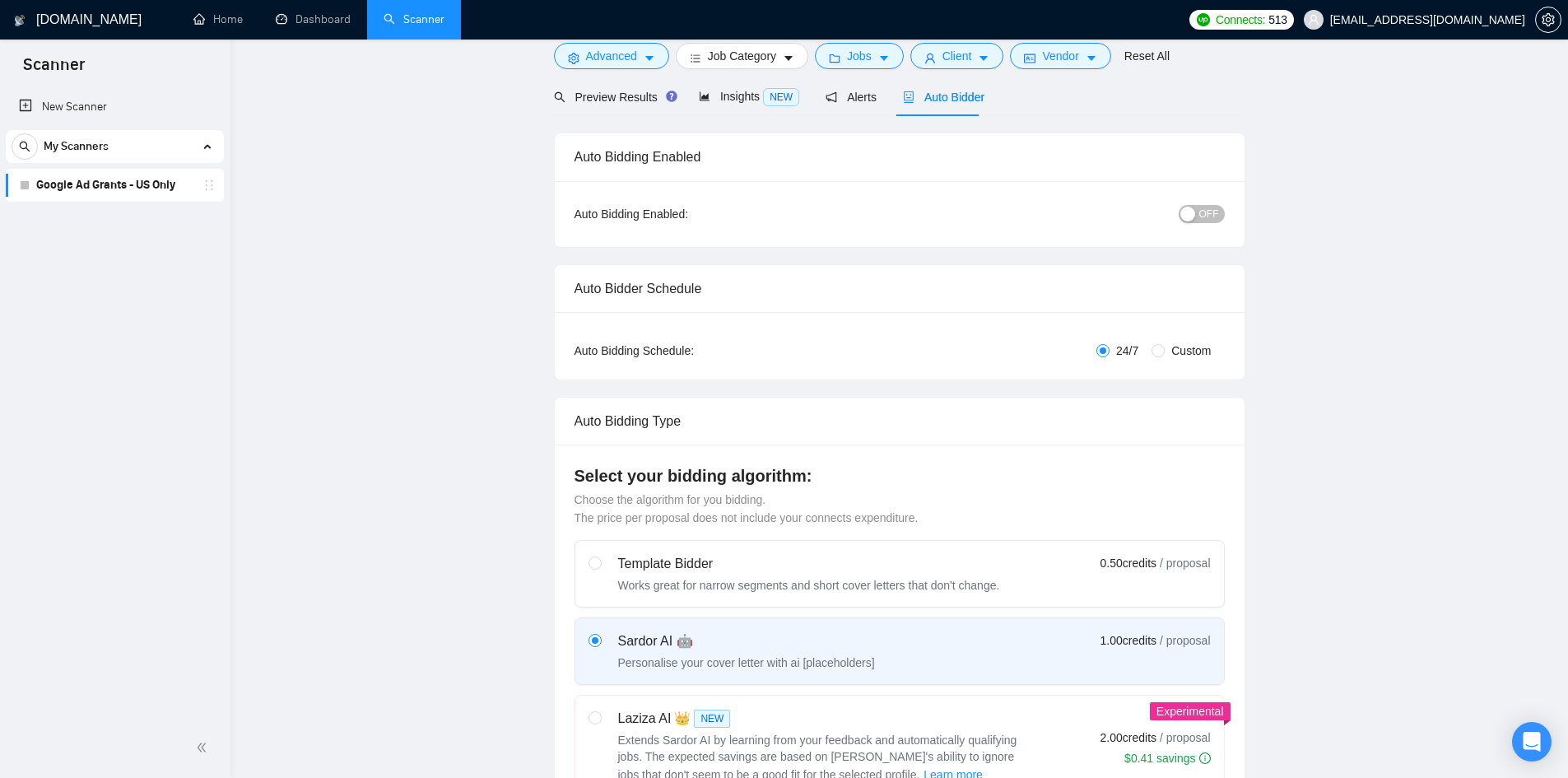
scroll to position [0, 0]
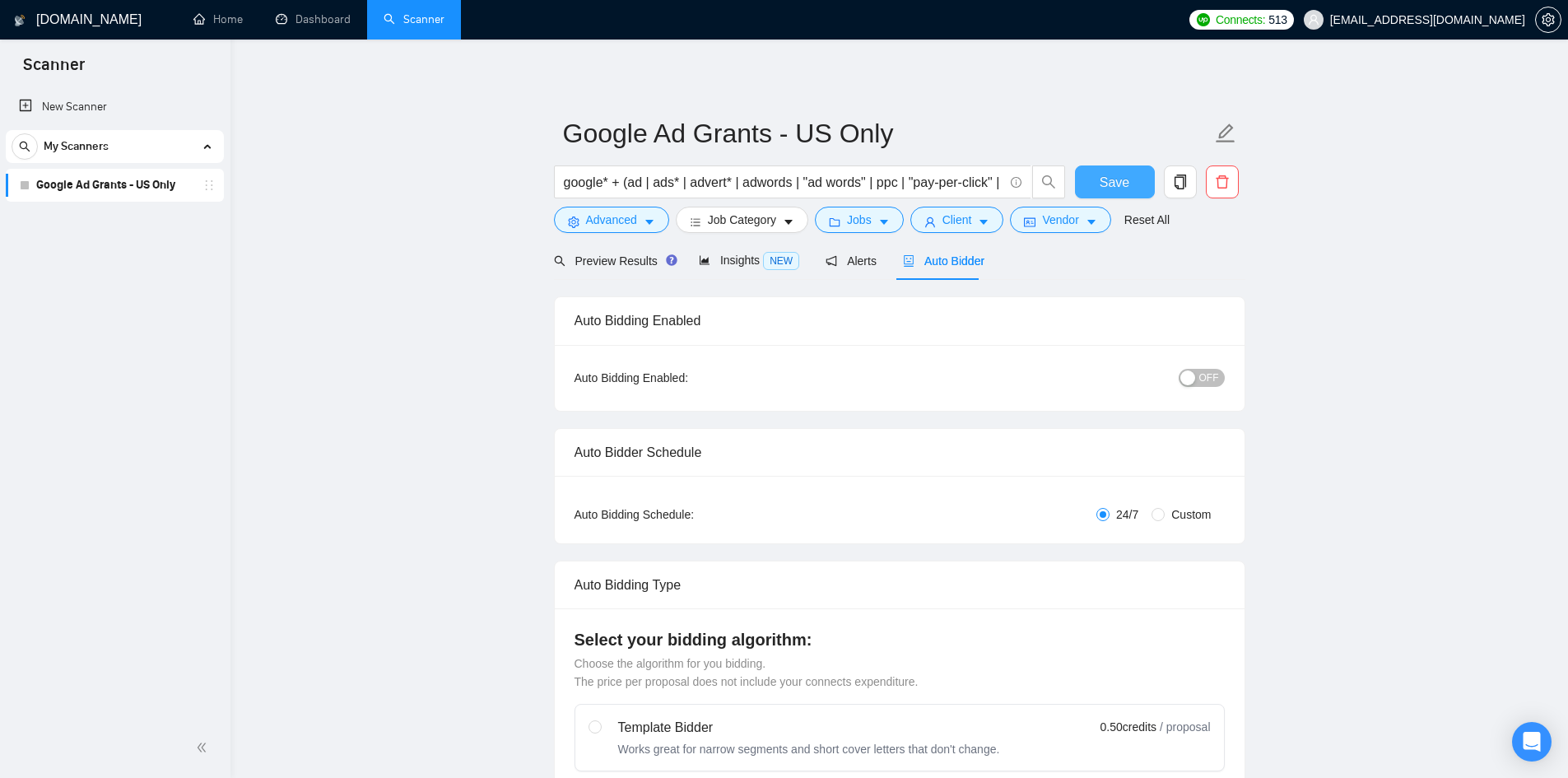
click at [1117, 177] on span "Save" at bounding box center [1114, 182] width 30 height 21
click at [715, 254] on span "Insights NEW" at bounding box center [749, 260] width 100 height 13
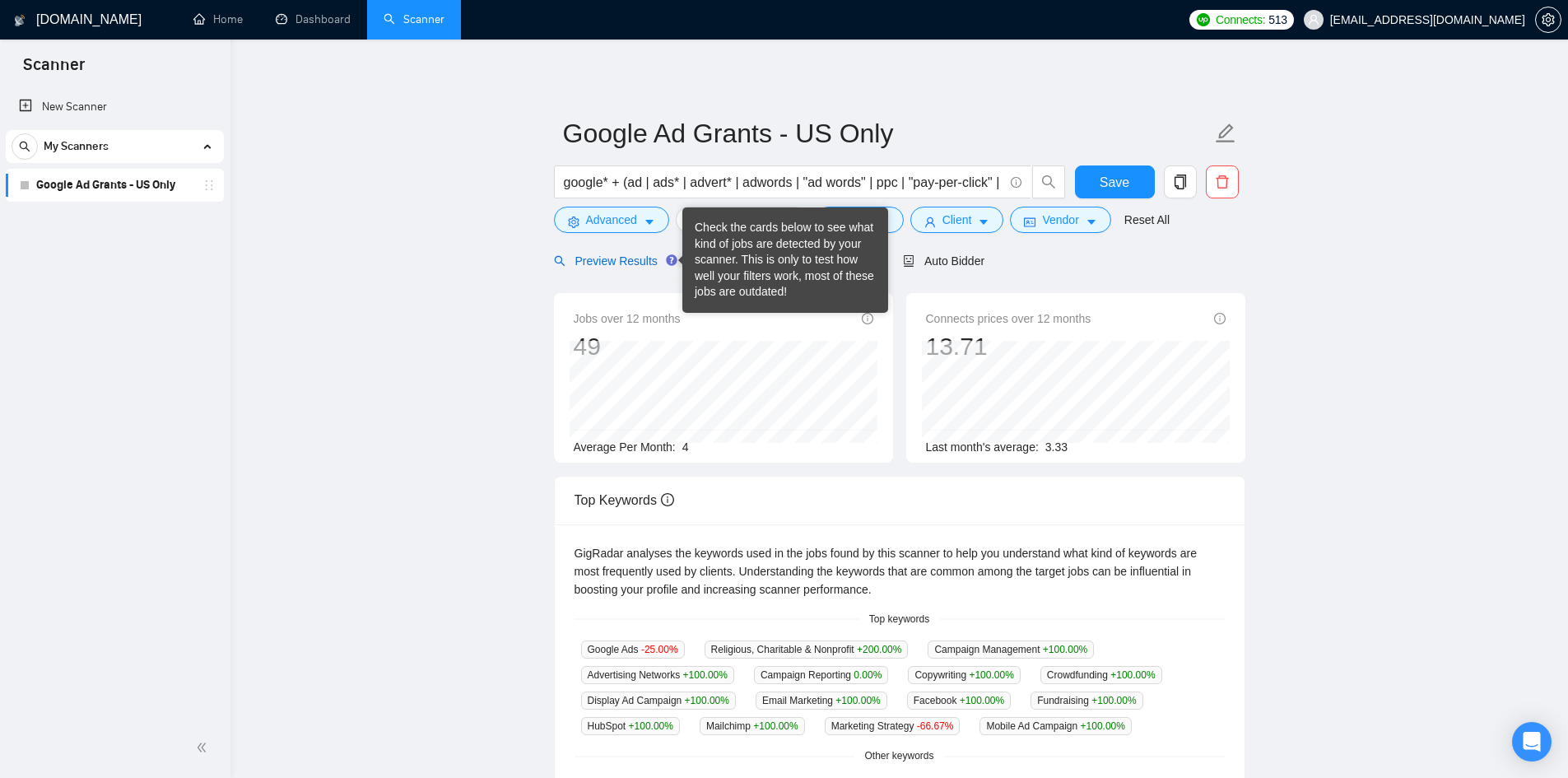
click at [603, 263] on span "Preview Results" at bounding box center [613, 261] width 118 height 13
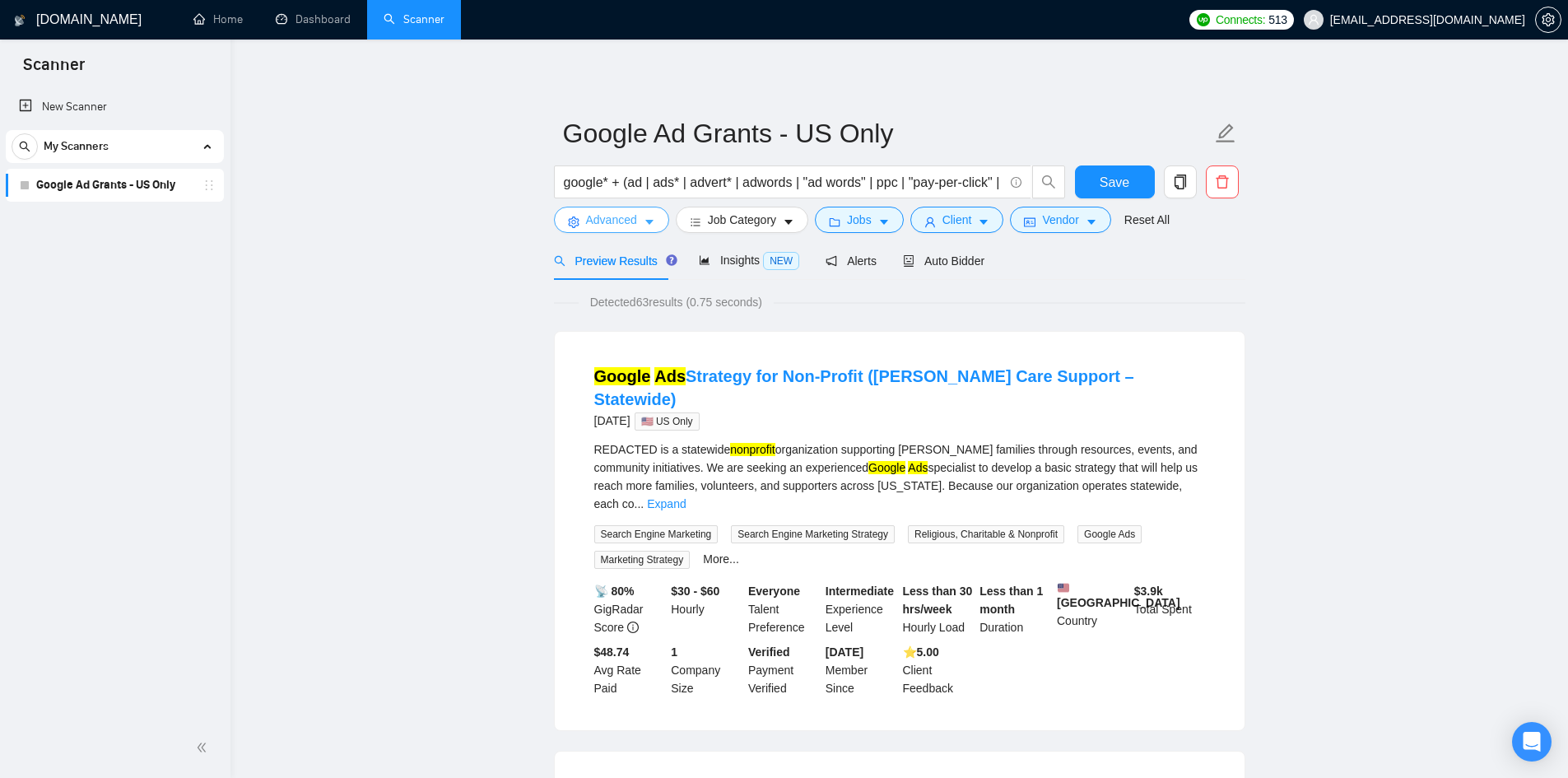
click at [632, 214] on span "Advanced" at bounding box center [612, 220] width 51 height 18
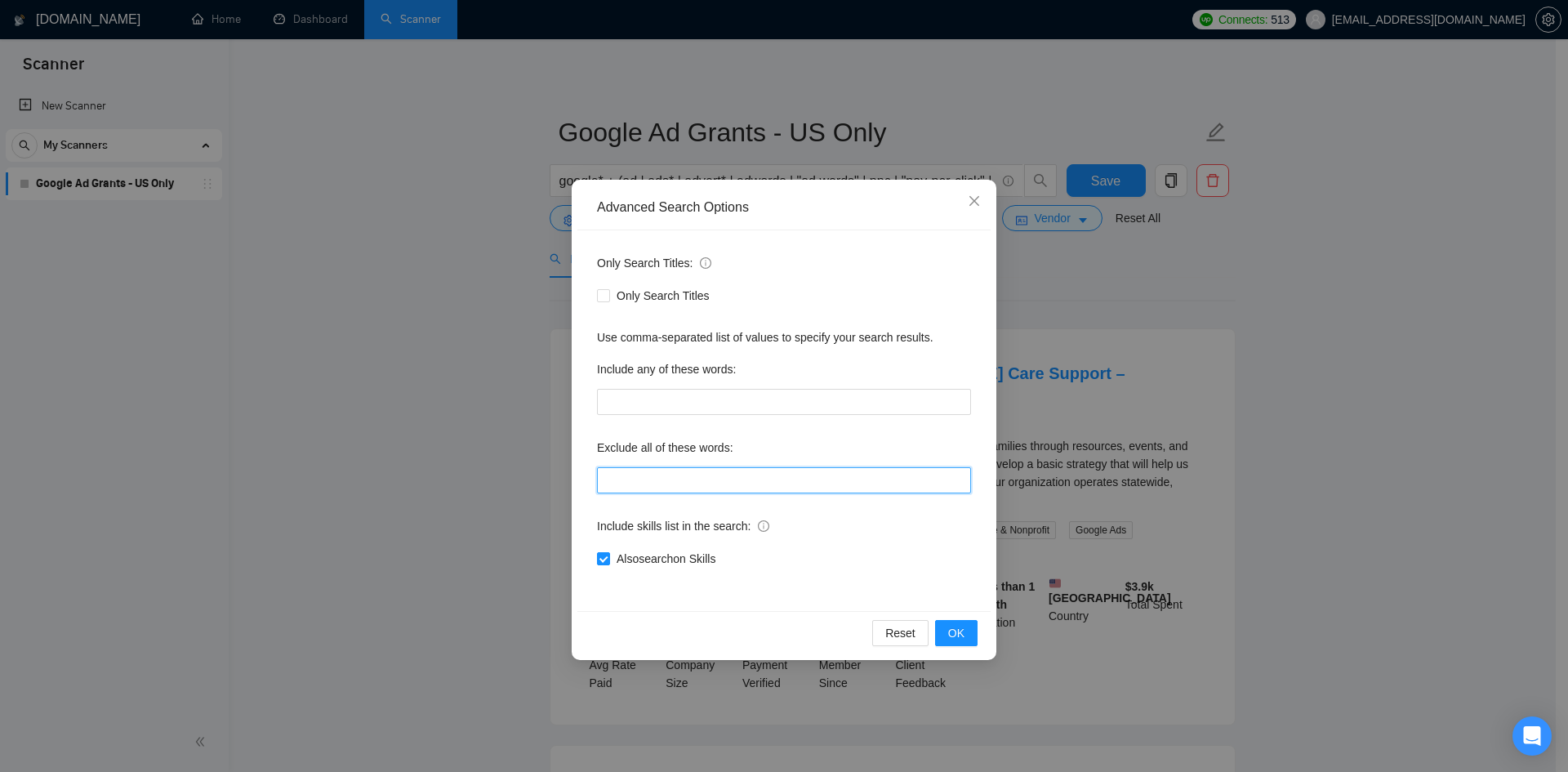
click at [700, 488] on input "text" at bounding box center [784, 480] width 374 height 26
click at [958, 636] on span "OK" at bounding box center [956, 633] width 16 height 18
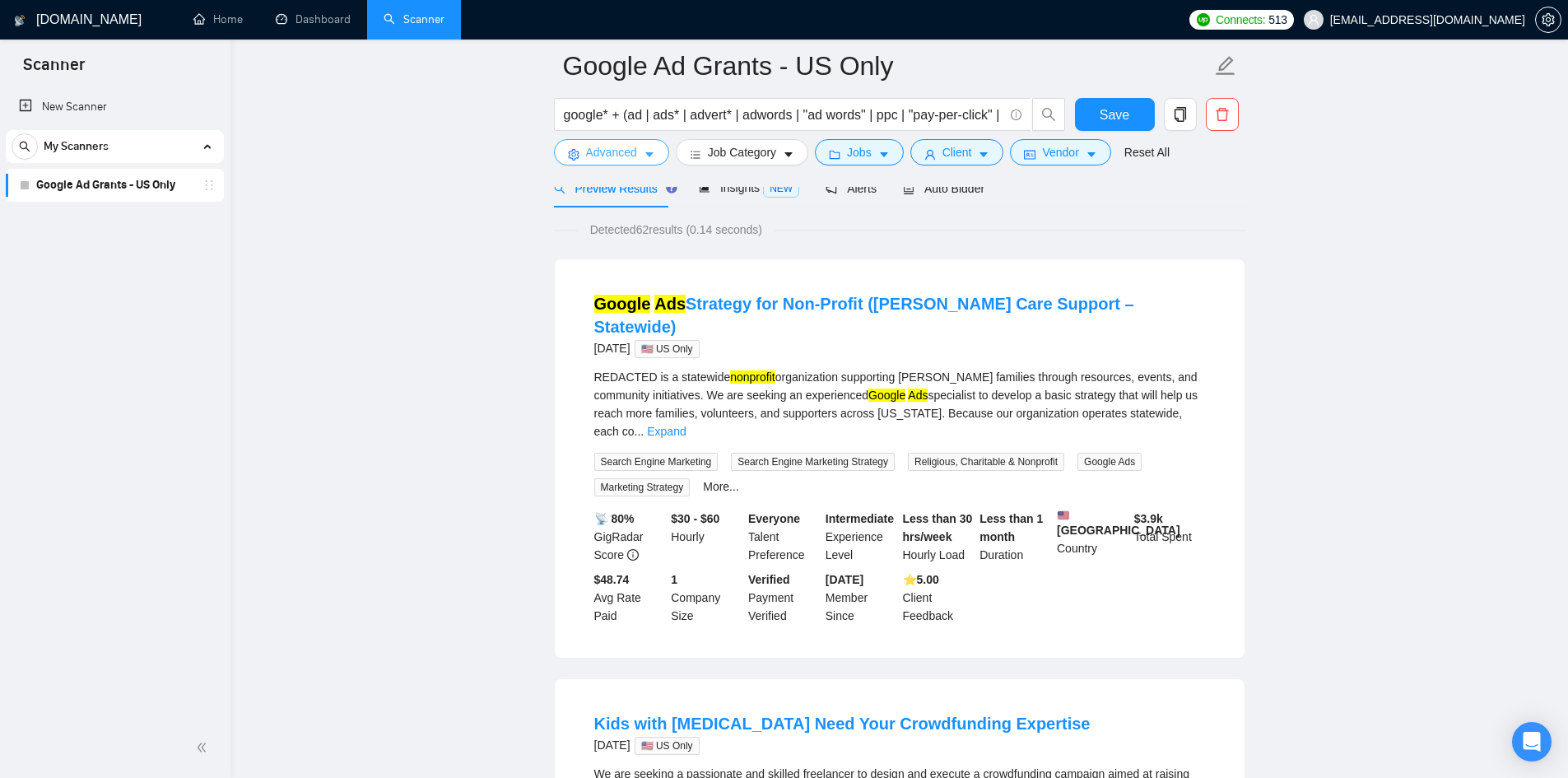
scroll to position [83, 0]
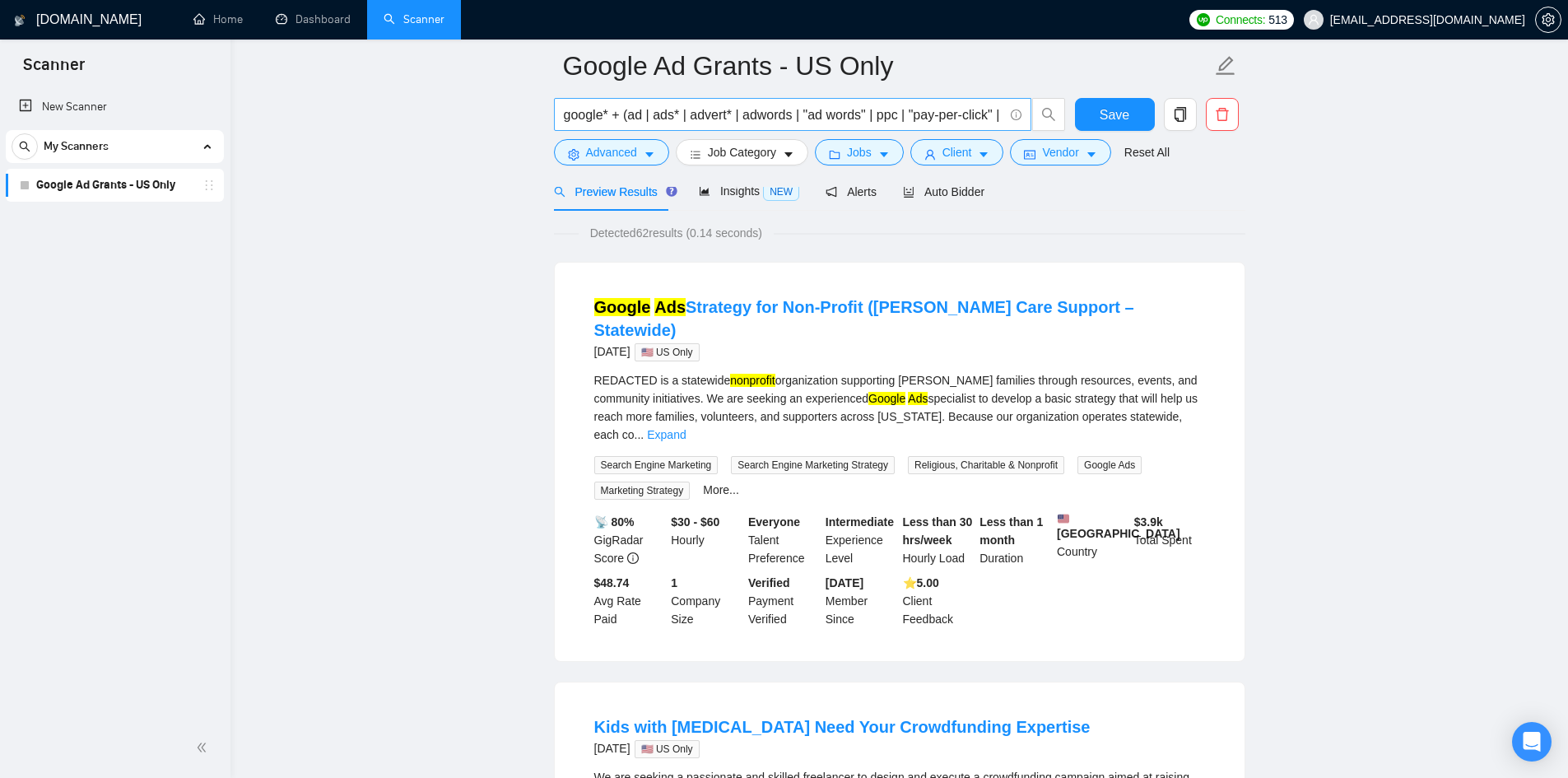
click at [842, 115] on input "google* + (ad | ads* | advert* | adwords | "ad words" | ppc | "pay-per-click" |…" at bounding box center [783, 115] width 439 height 21
click at [622, 153] on span "Advanced" at bounding box center [612, 153] width 51 height 18
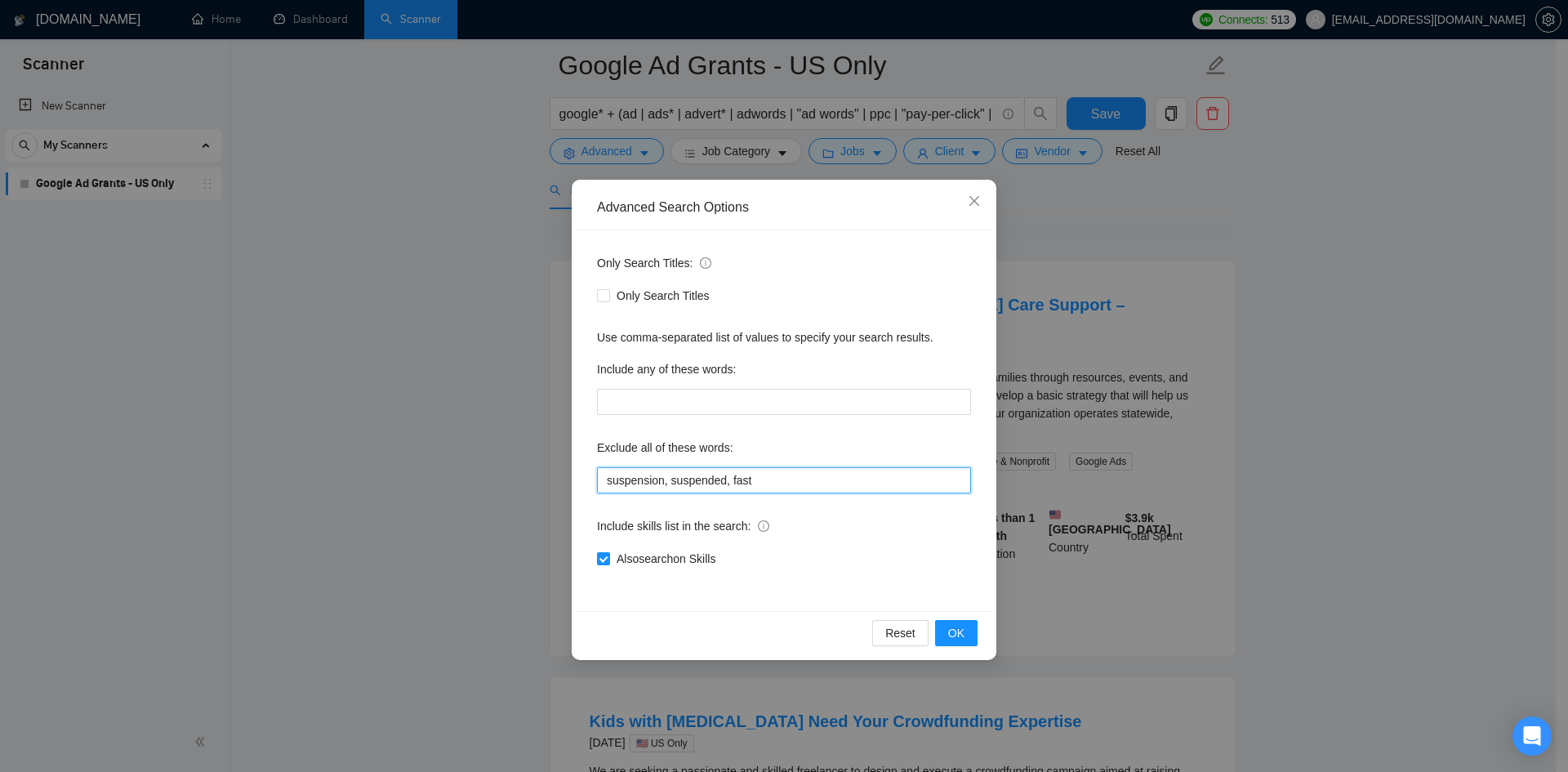
click at [806, 479] on input "suspension, suspended, fast" at bounding box center [784, 480] width 374 height 26
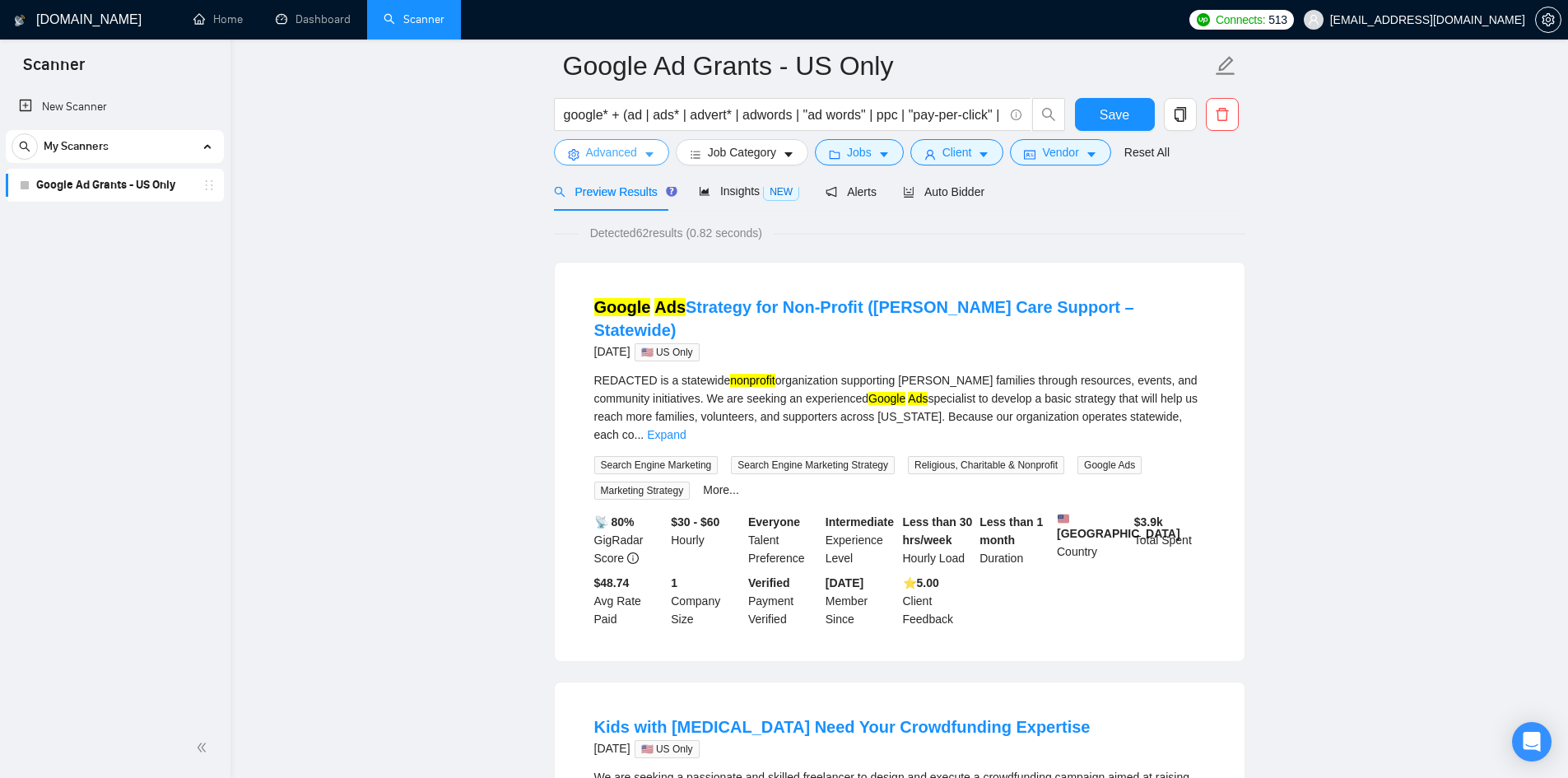
click at [604, 152] on span "Advanced" at bounding box center [612, 153] width 51 height 18
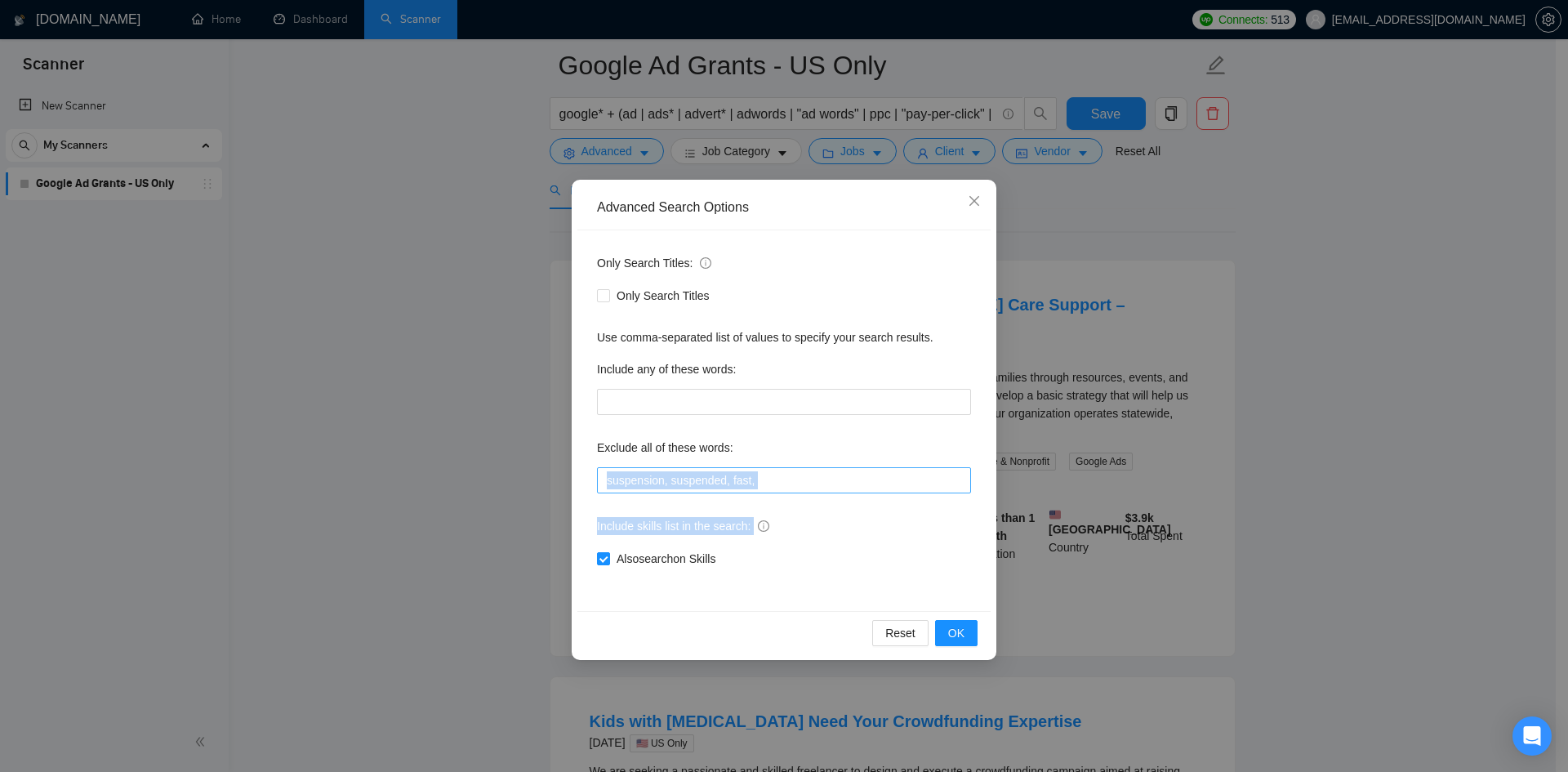
click at [802, 486] on div "Only Search Titles: Only Search Titles Use comma-separated list of values to sp…" at bounding box center [784, 420] width 413 height 381
click at [802, 486] on input "suspension, suspended, fast," at bounding box center [784, 480] width 374 height 26
click at [956, 634] on span "OK" at bounding box center [956, 633] width 16 height 18
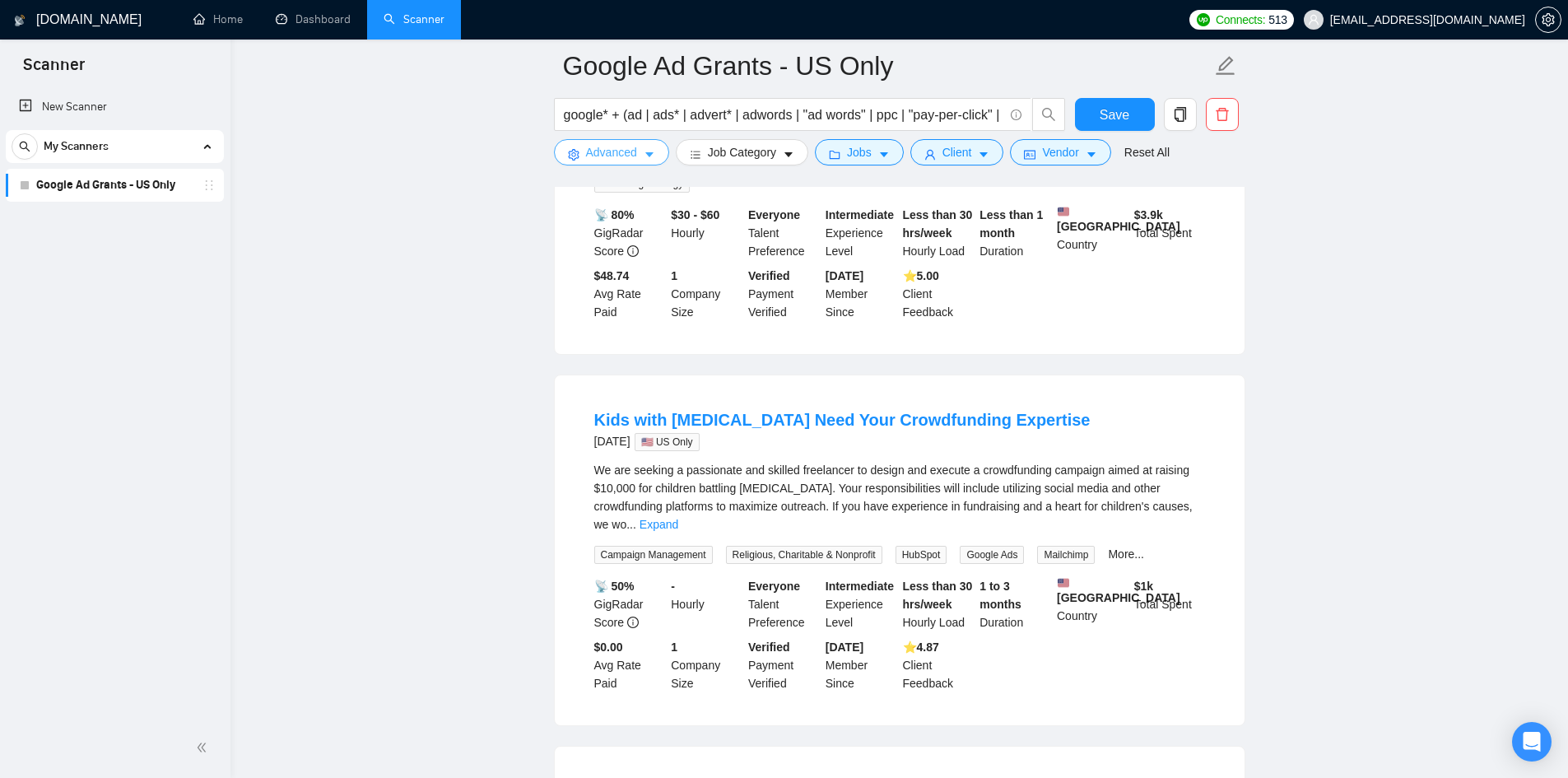
scroll to position [494, 0]
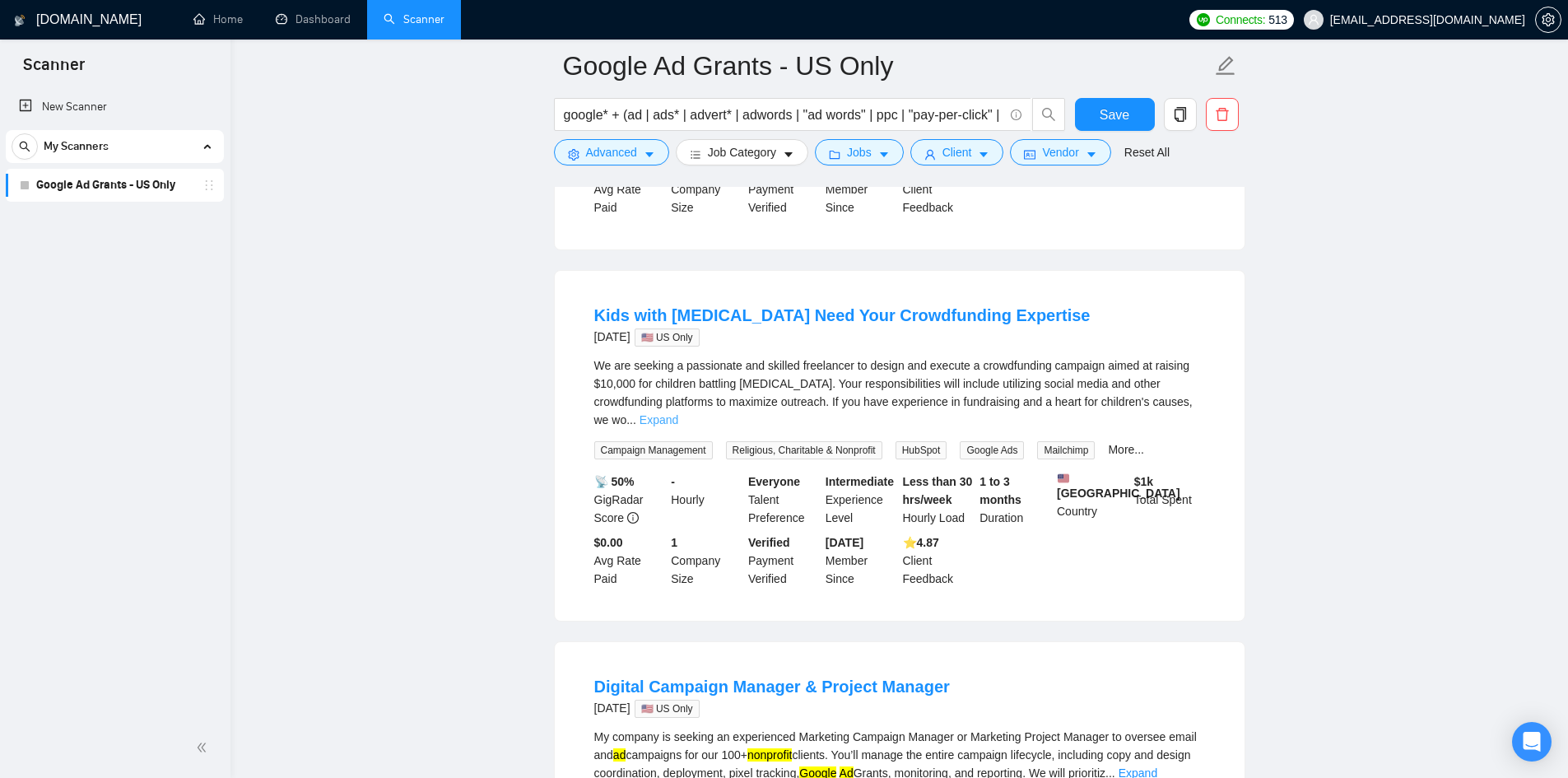
click at [678, 414] on link "Expand" at bounding box center [659, 420] width 39 height 13
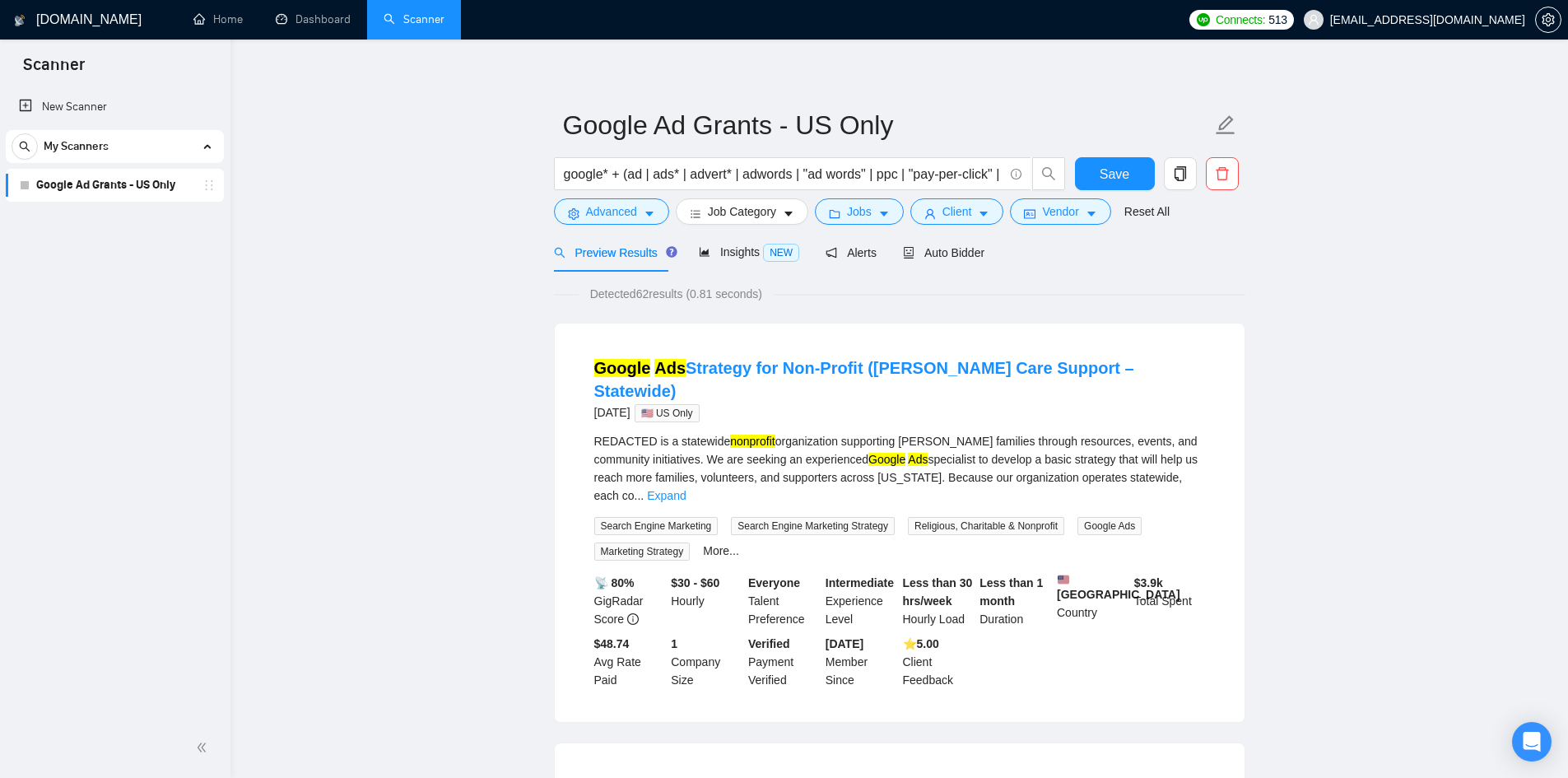
scroll to position [0, 0]
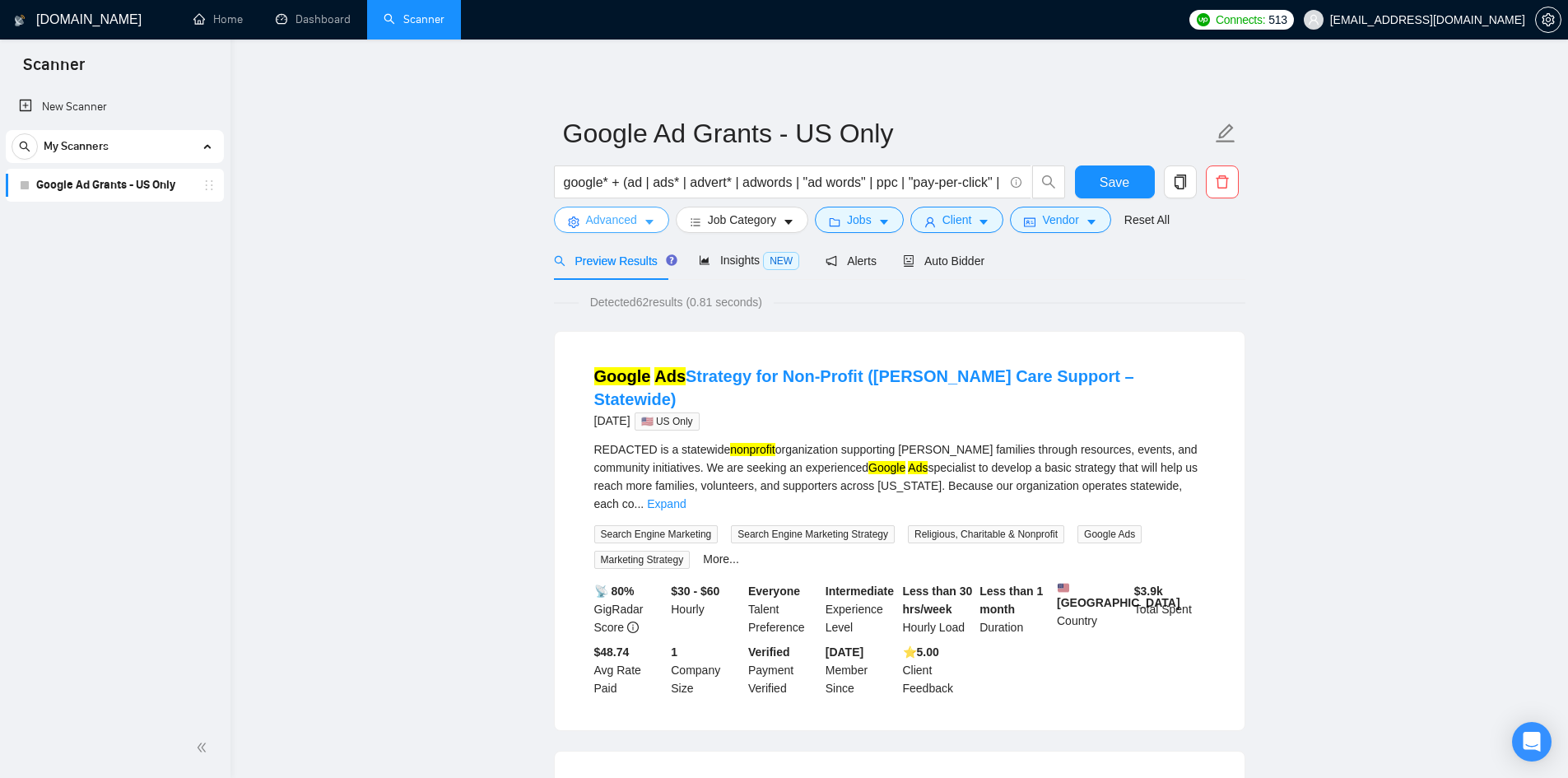
click at [597, 220] on span "Advanced" at bounding box center [612, 220] width 51 height 18
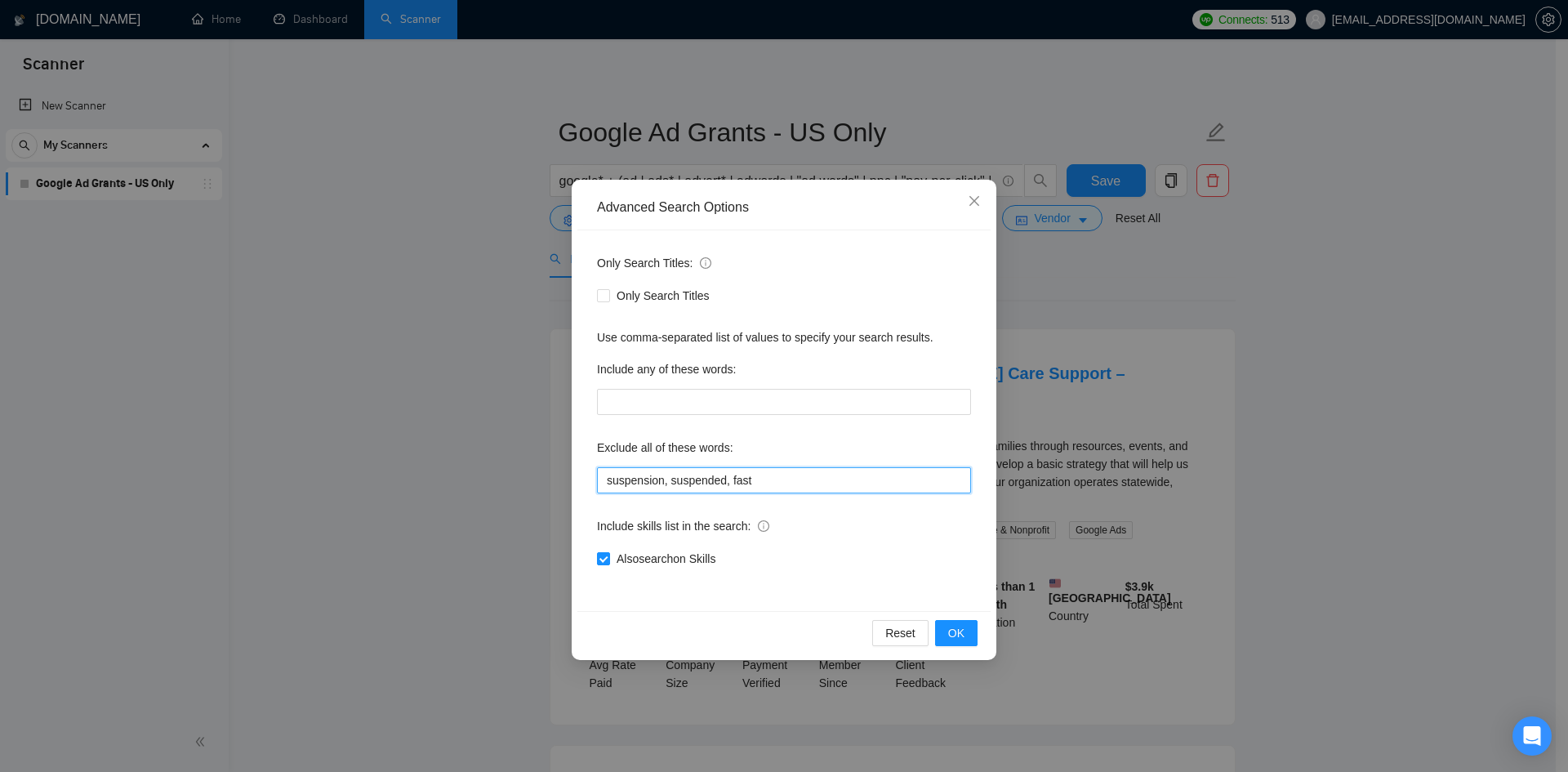
click at [796, 484] on input "suspension, suspended, fast" at bounding box center [784, 480] width 374 height 26
click at [958, 630] on span "OK" at bounding box center [956, 633] width 16 height 18
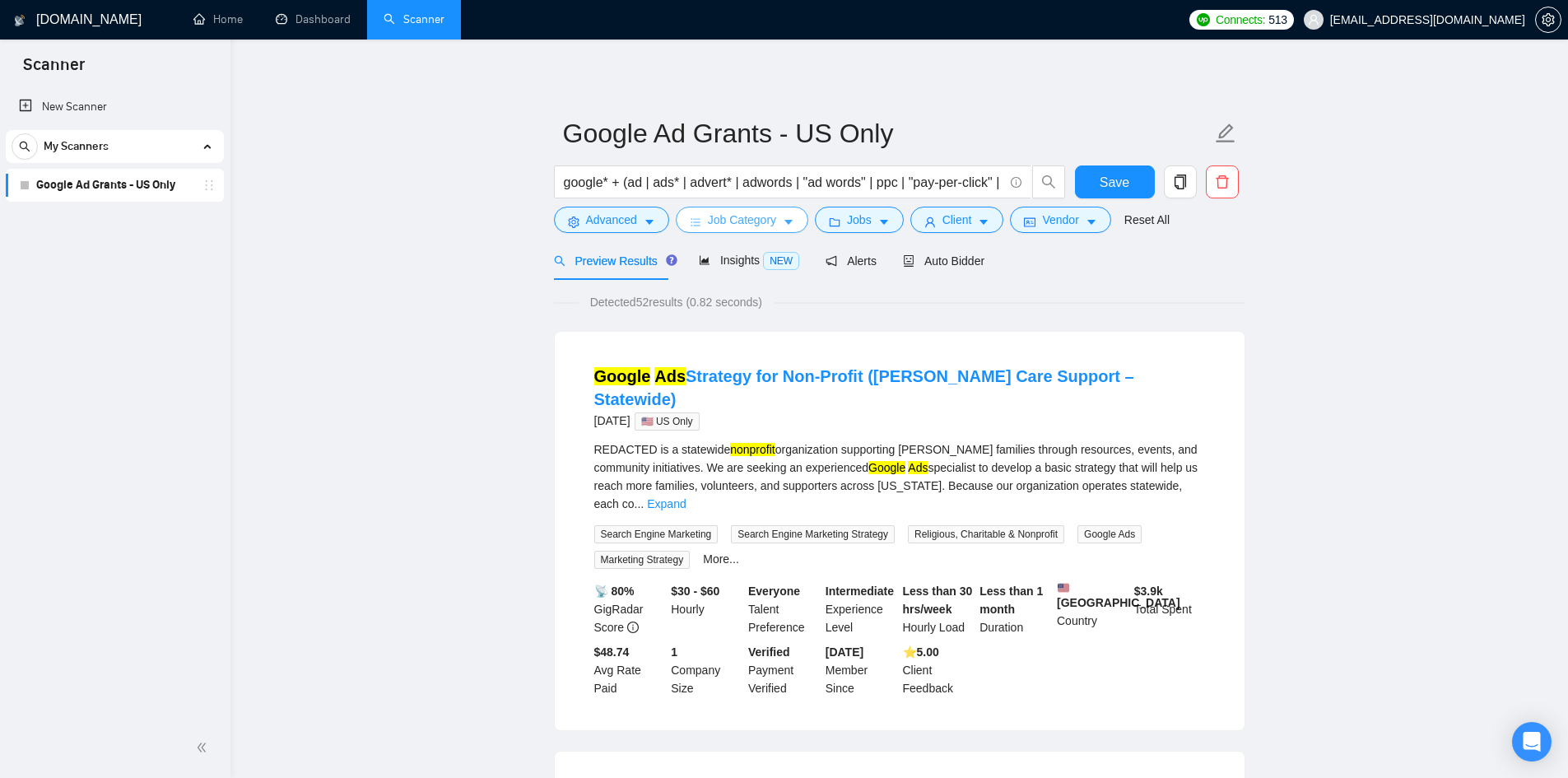
click at [681, 217] on button "Job Category" at bounding box center [742, 219] width 133 height 26
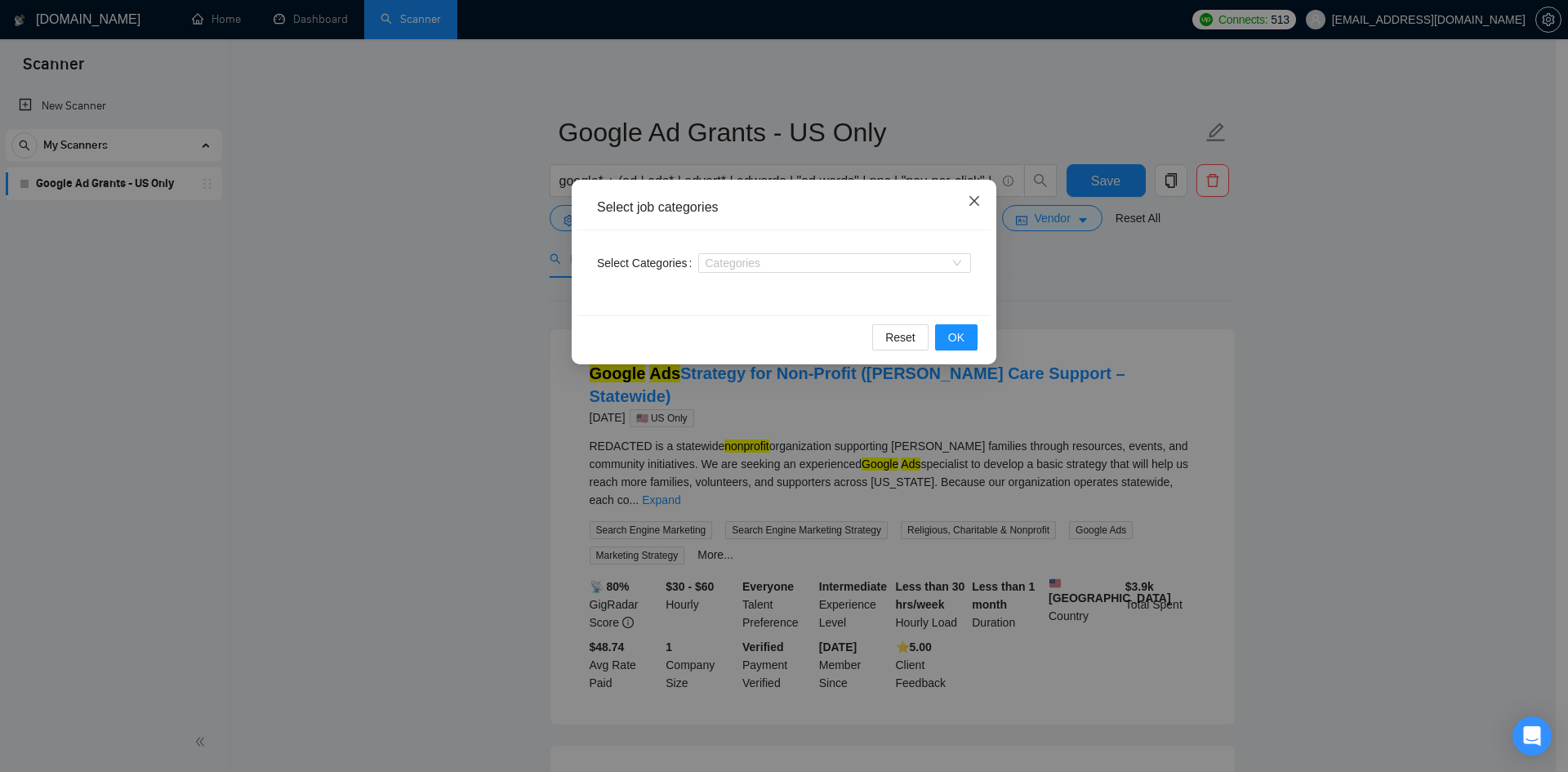
click at [974, 207] on icon "close" at bounding box center [974, 200] width 13 height 13
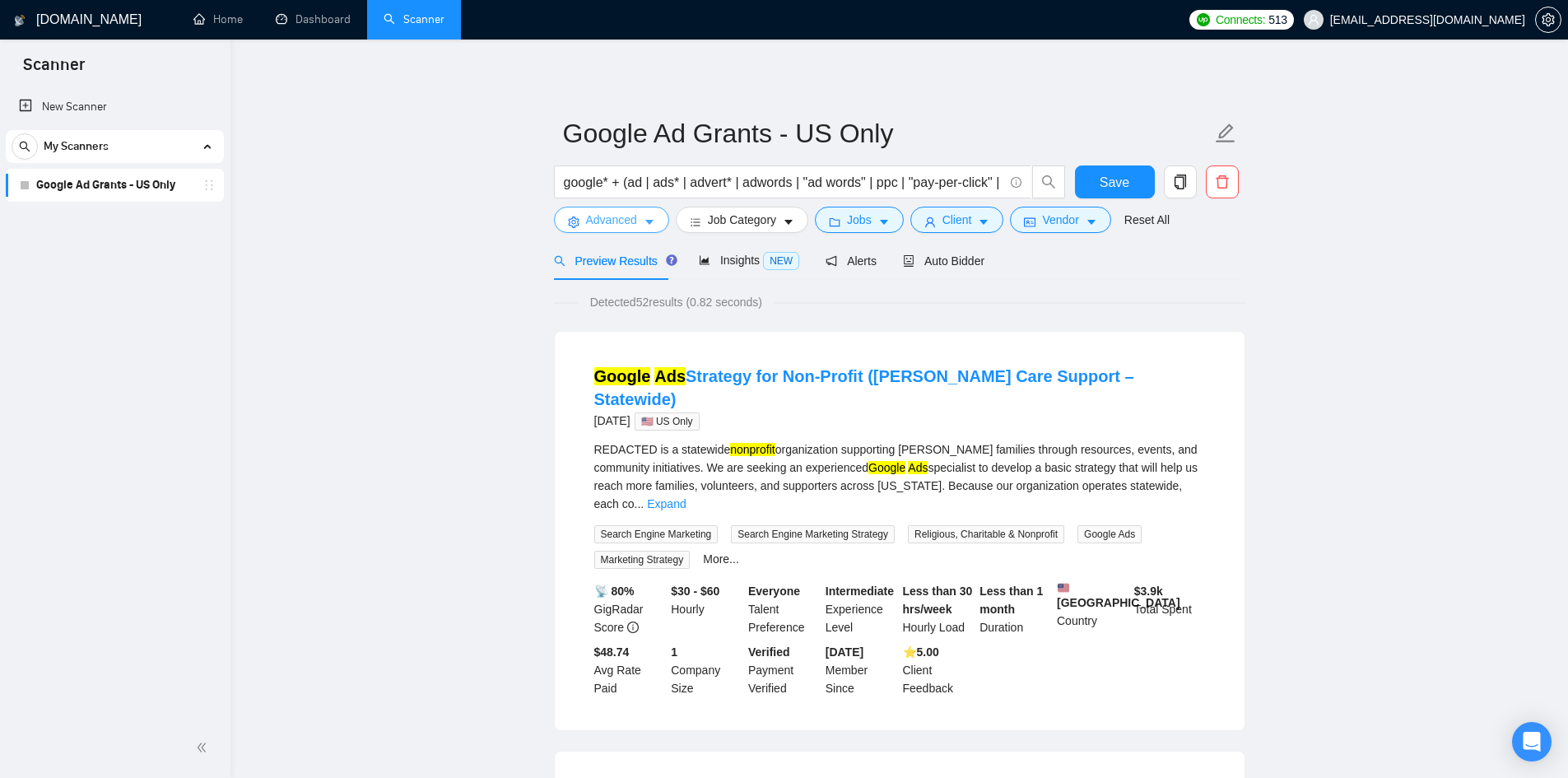
click at [573, 214] on button "Advanced" at bounding box center [611, 219] width 115 height 26
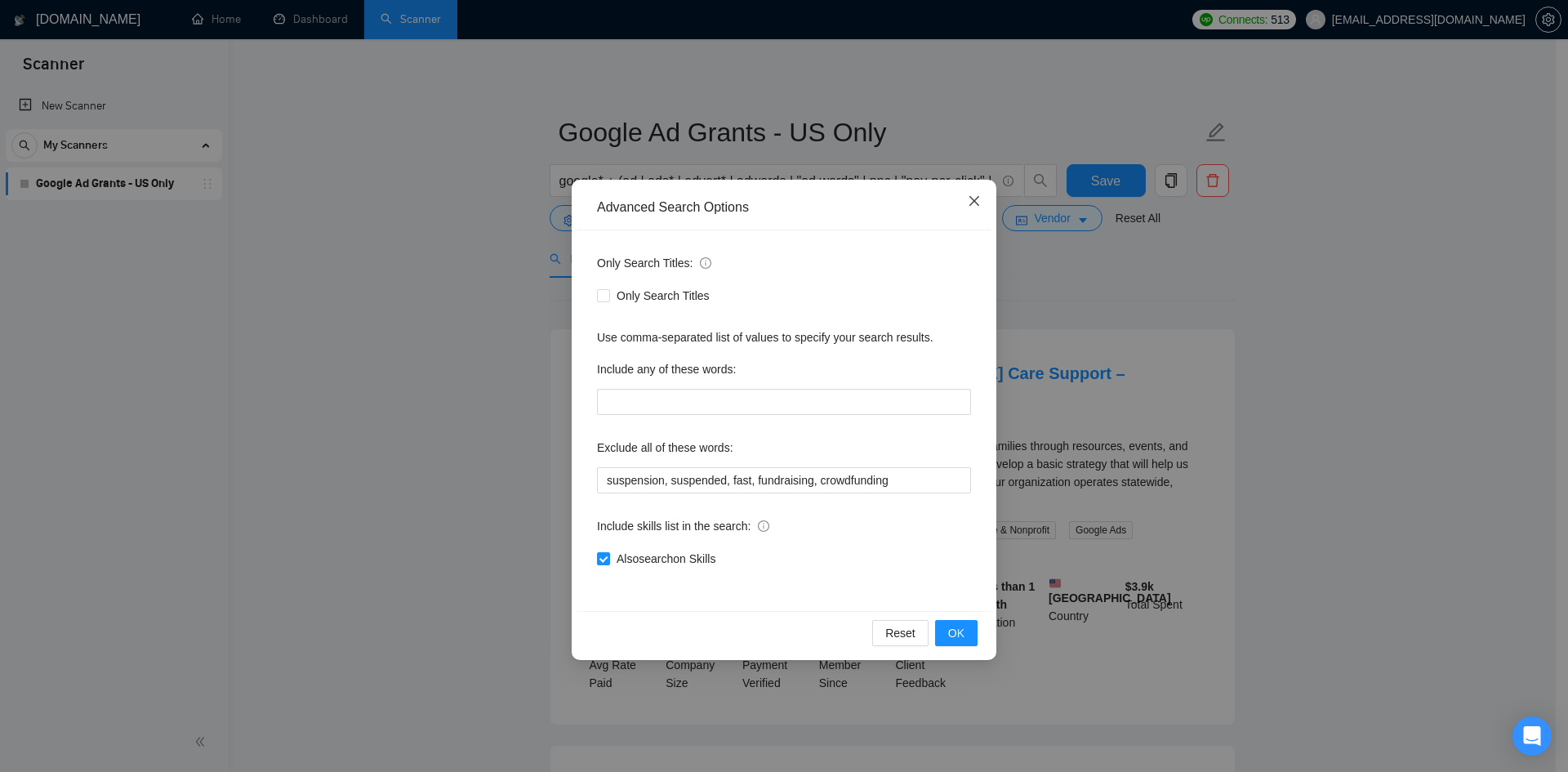
click at [973, 196] on icon "close" at bounding box center [974, 200] width 13 height 13
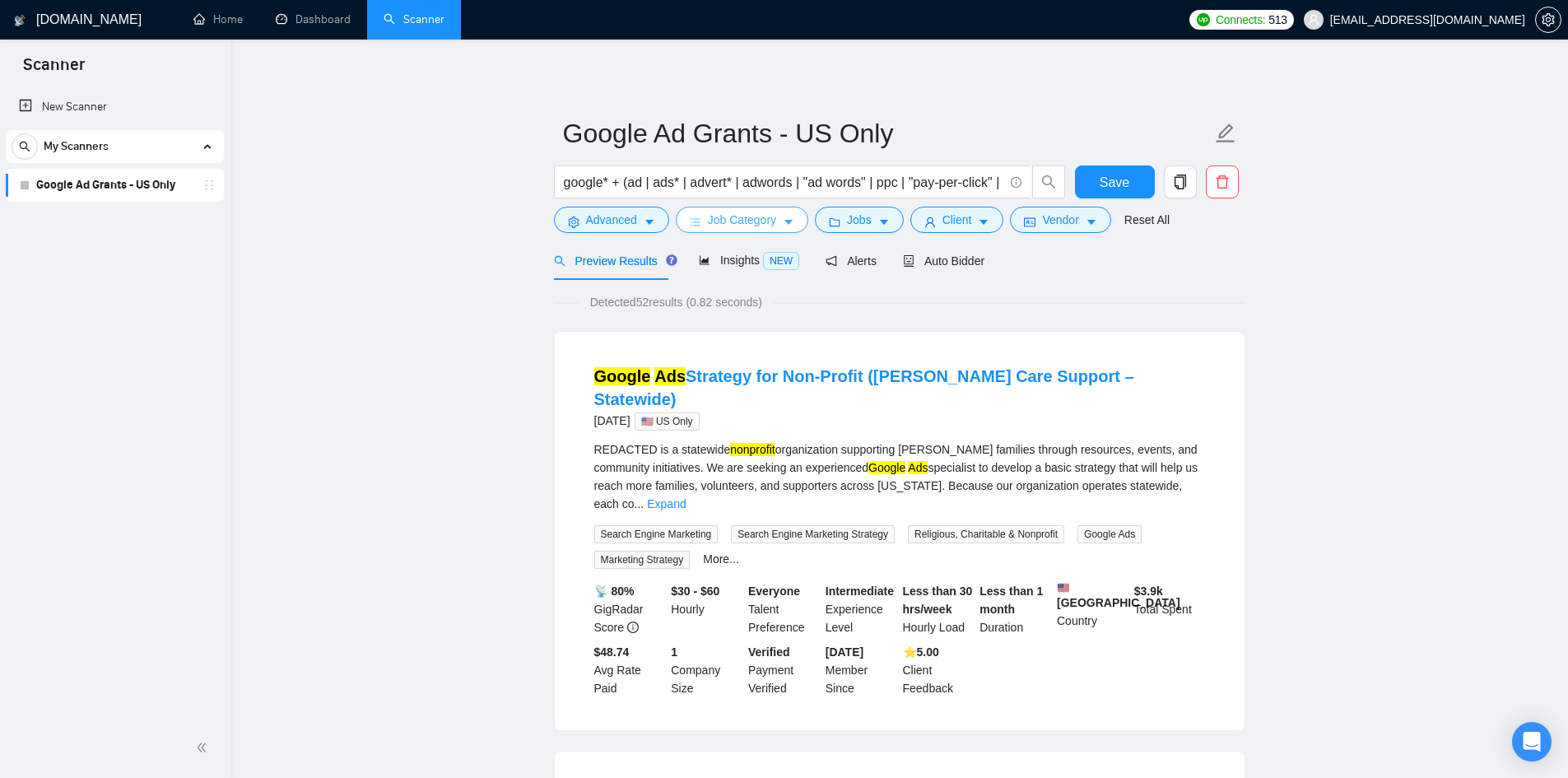
click at [716, 228] on span "Job Category" at bounding box center [742, 220] width 68 height 18
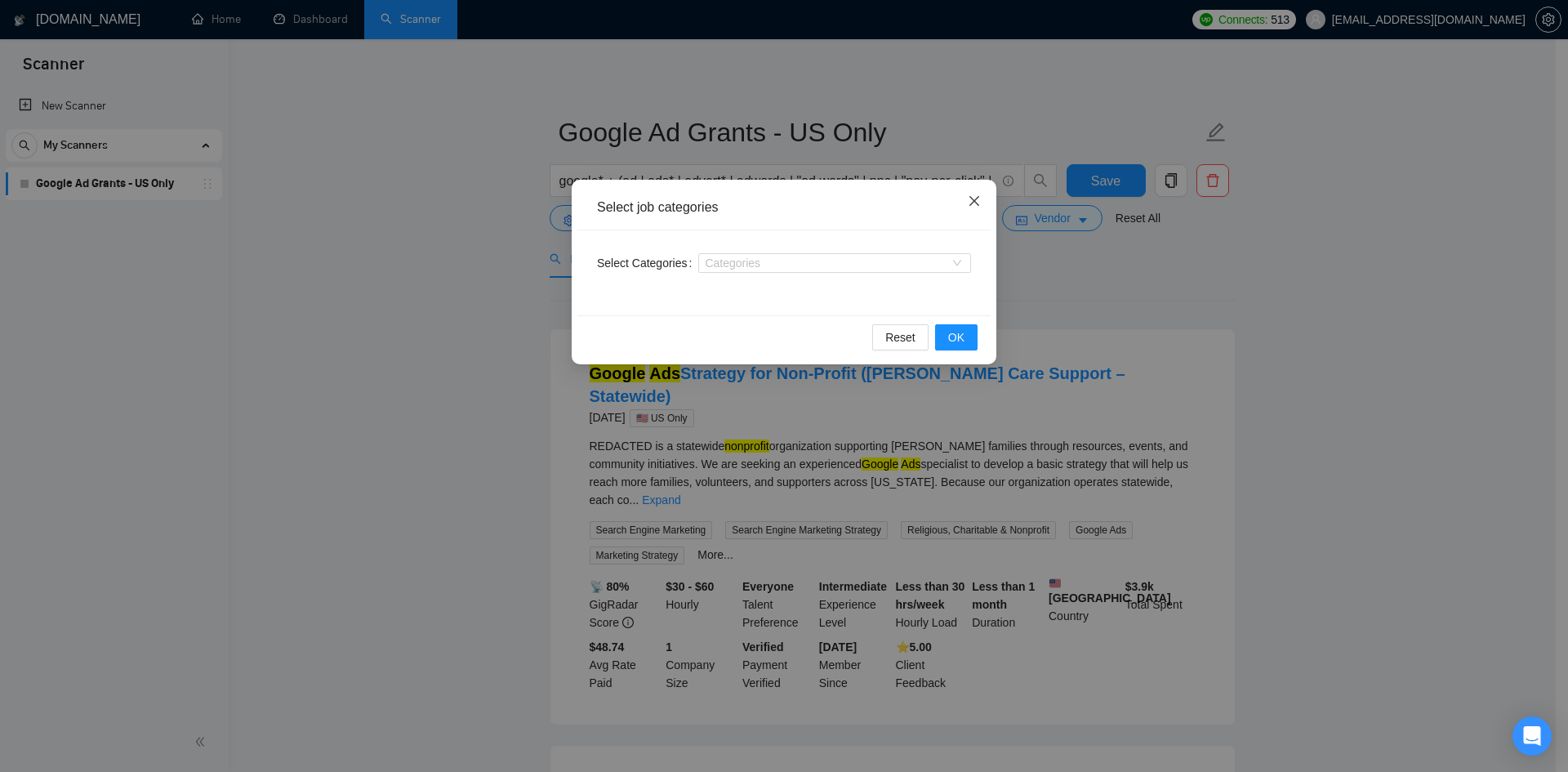
click at [963, 198] on span "Close" at bounding box center [974, 201] width 44 height 44
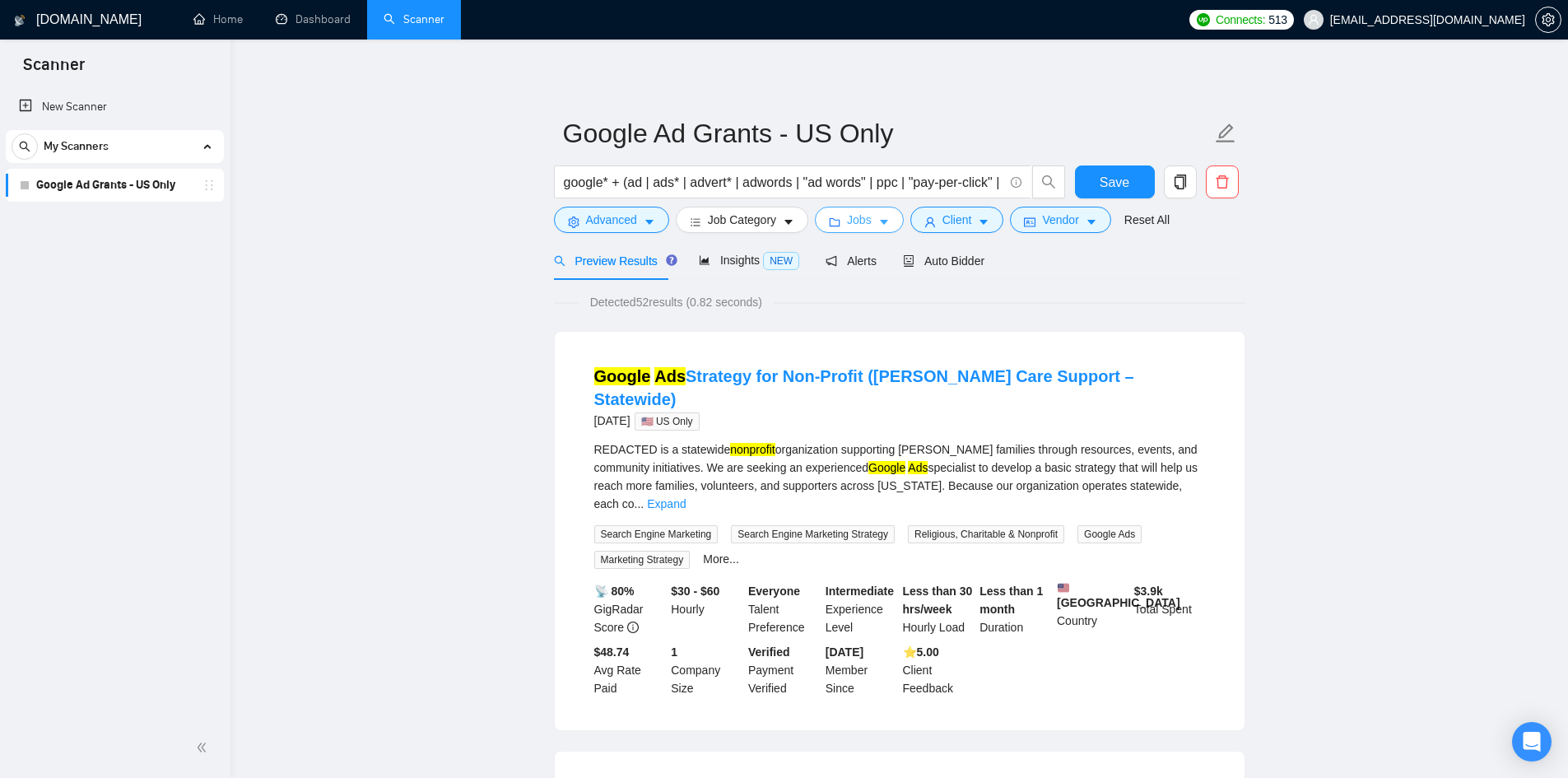
click at [847, 223] on span "Jobs" at bounding box center [859, 220] width 25 height 18
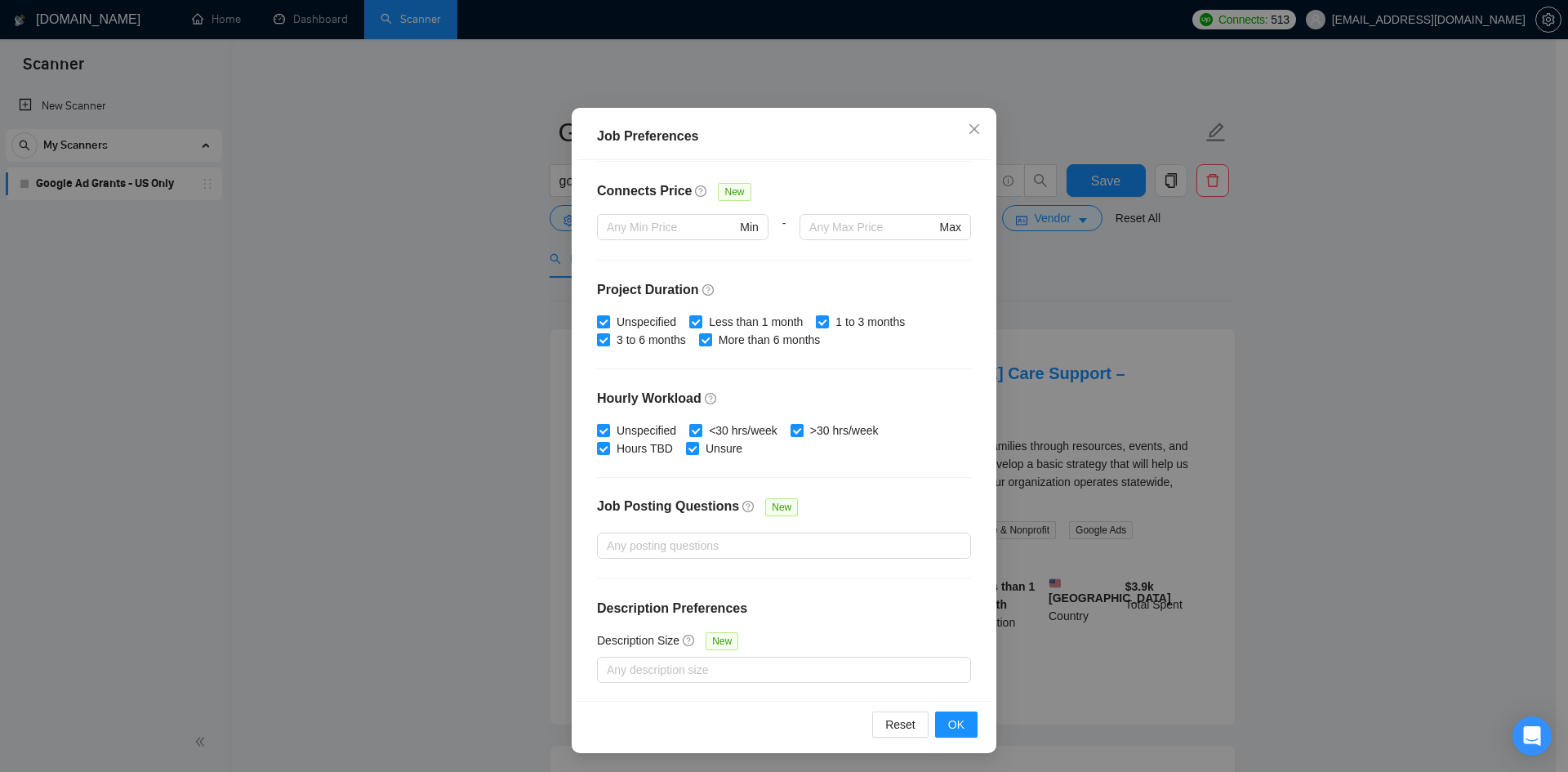
scroll to position [87, 0]
click at [961, 125] on span "Close" at bounding box center [974, 129] width 44 height 44
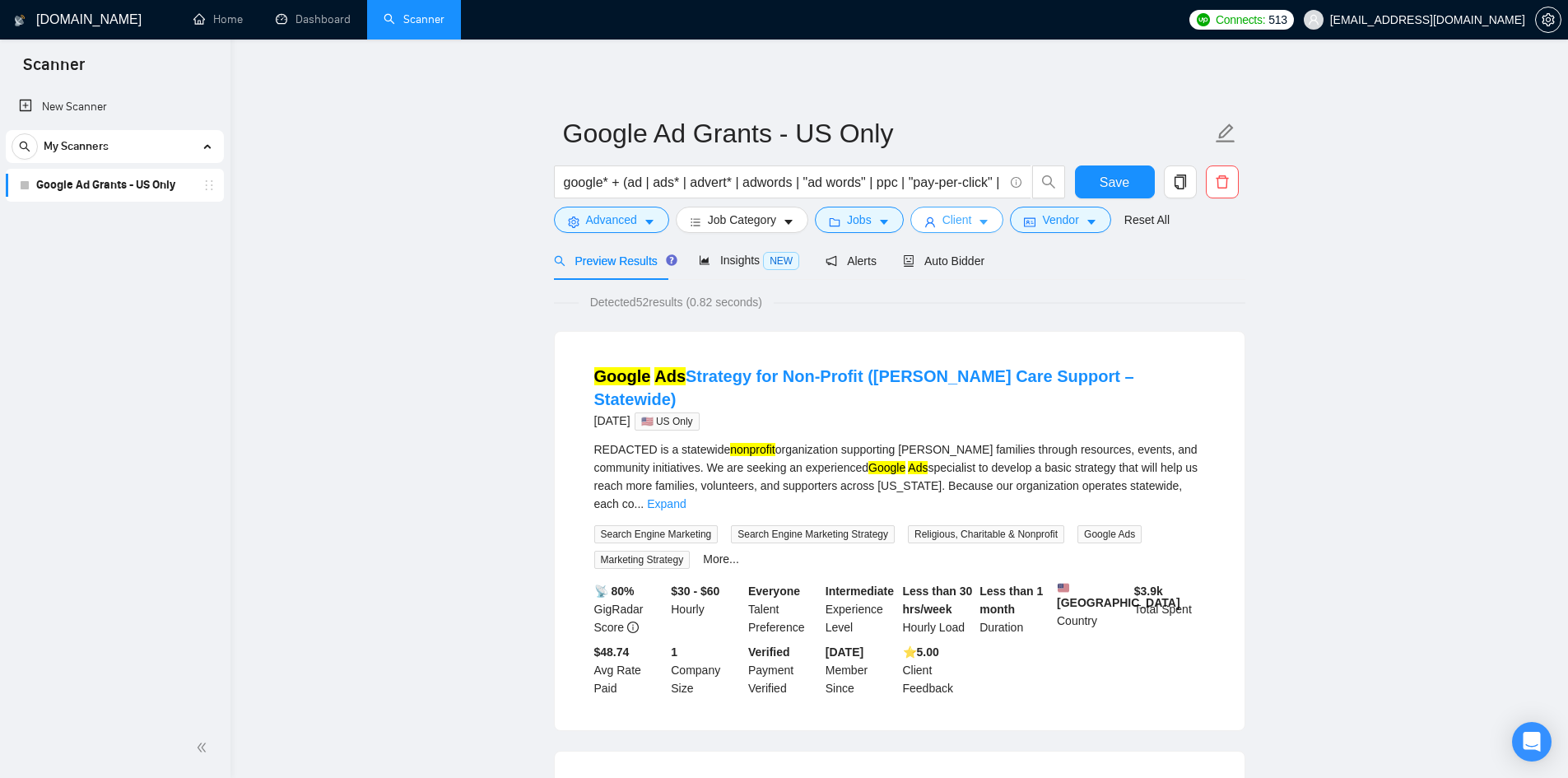
click at [962, 223] on span "Client" at bounding box center [957, 220] width 30 height 18
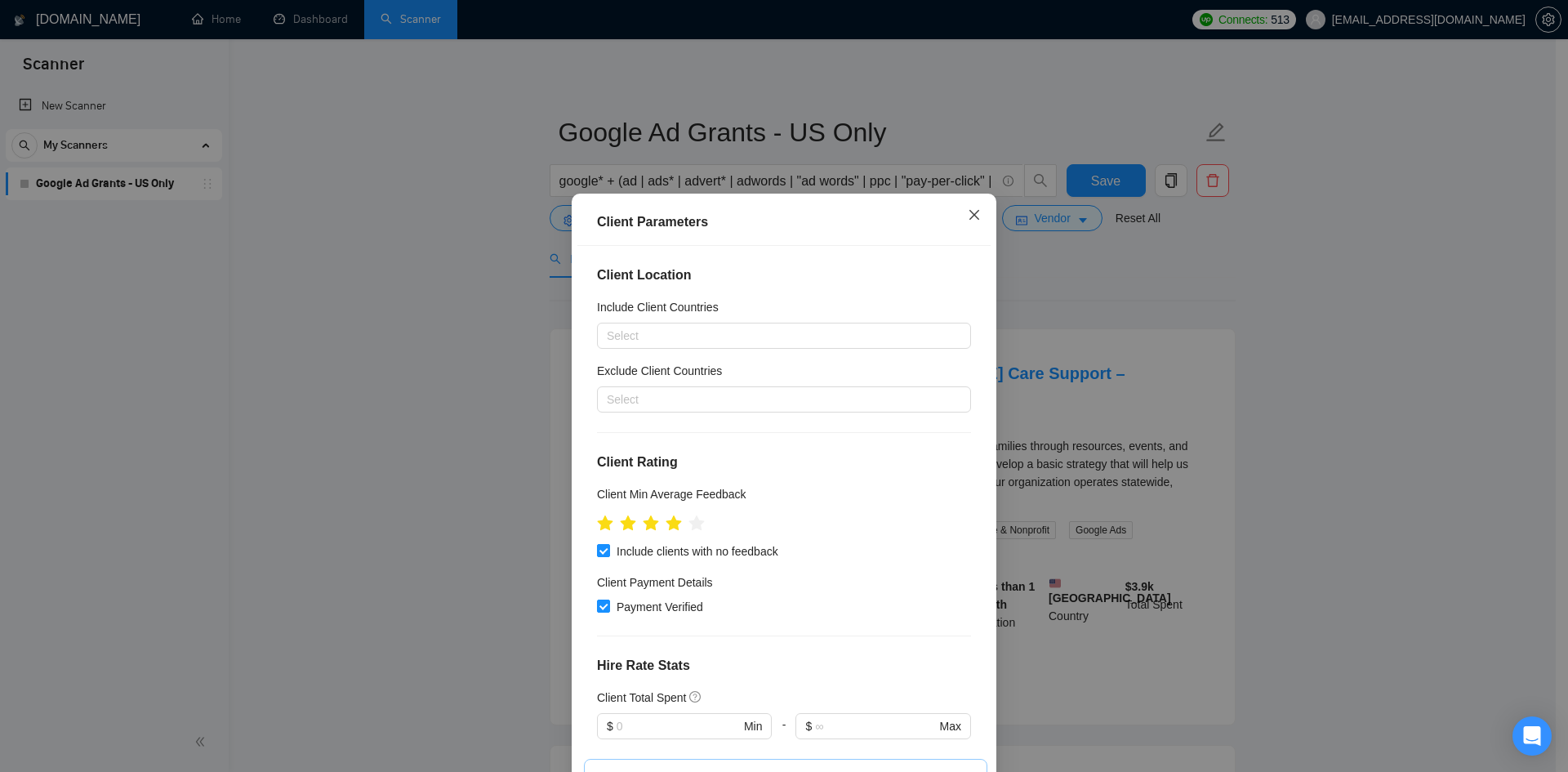
click at [968, 218] on icon "close" at bounding box center [974, 215] width 13 height 13
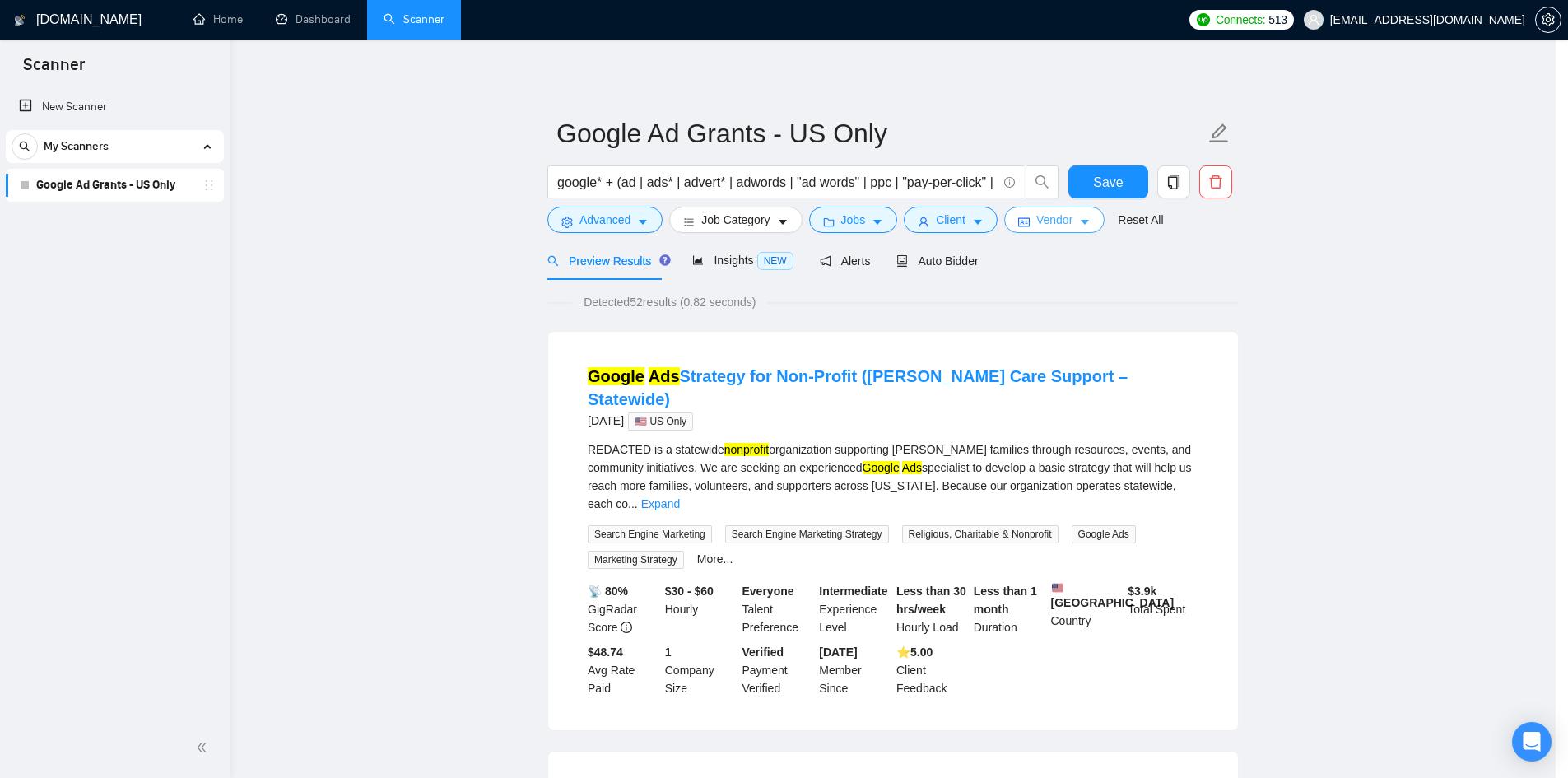
click at [1060, 224] on span "Vendor" at bounding box center [1054, 220] width 36 height 18
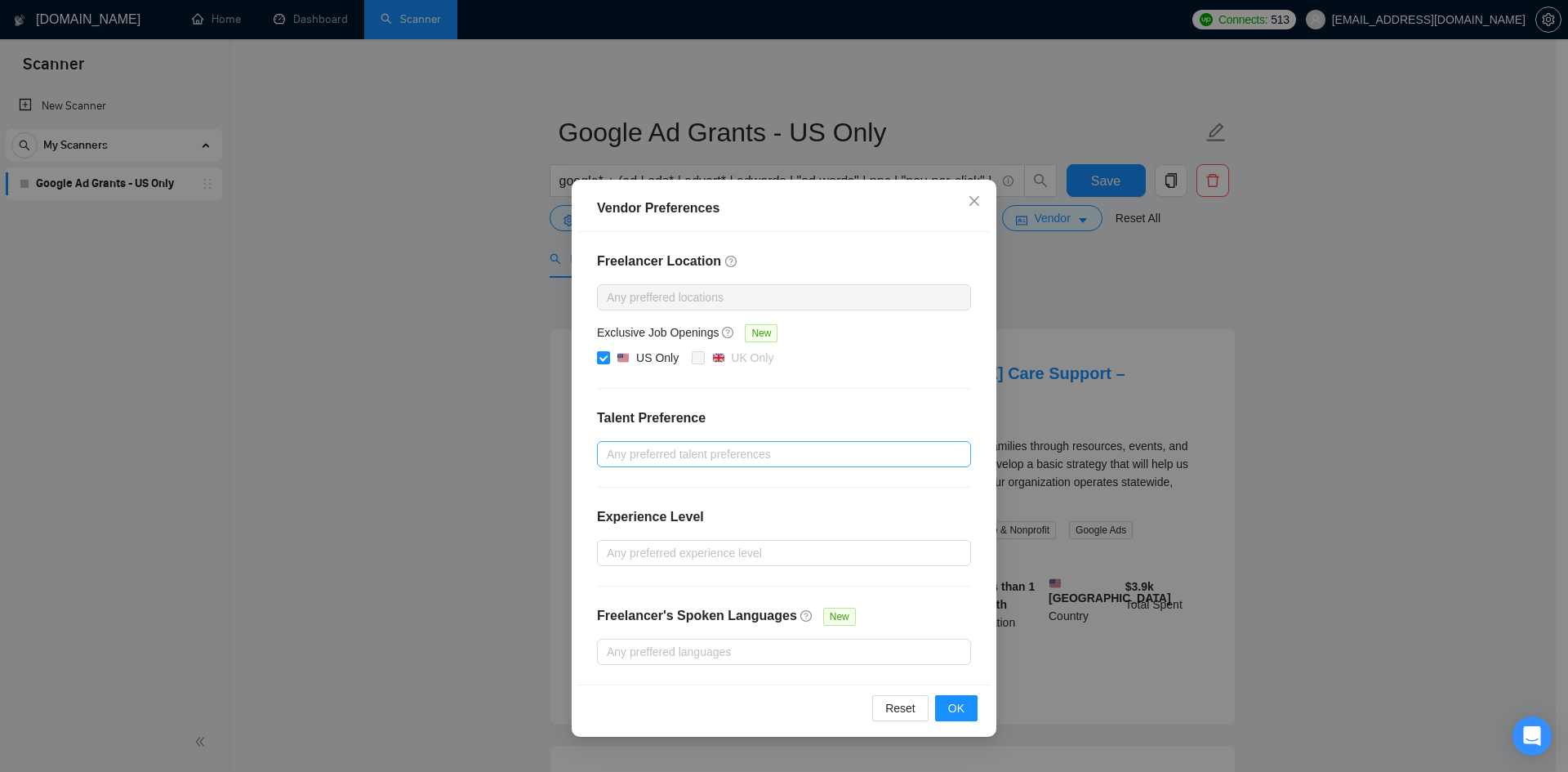
click at [728, 450] on div at bounding box center [776, 455] width 350 height 20
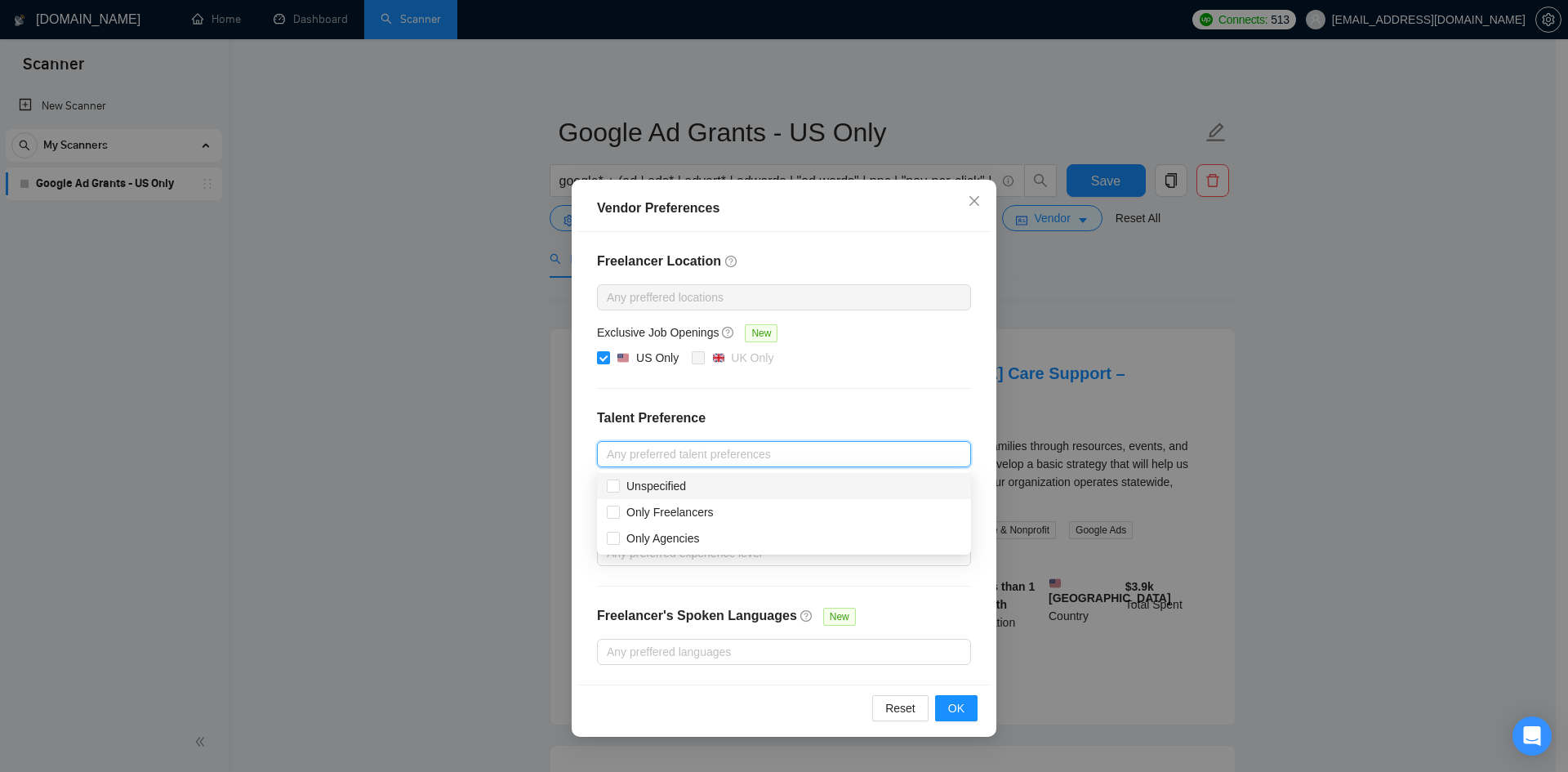
click at [728, 450] on div at bounding box center [776, 455] width 350 height 20
click at [669, 568] on div "Freelancer Location Any preffered locations Exclusive Job Openings New US Only …" at bounding box center [784, 458] width 413 height 453
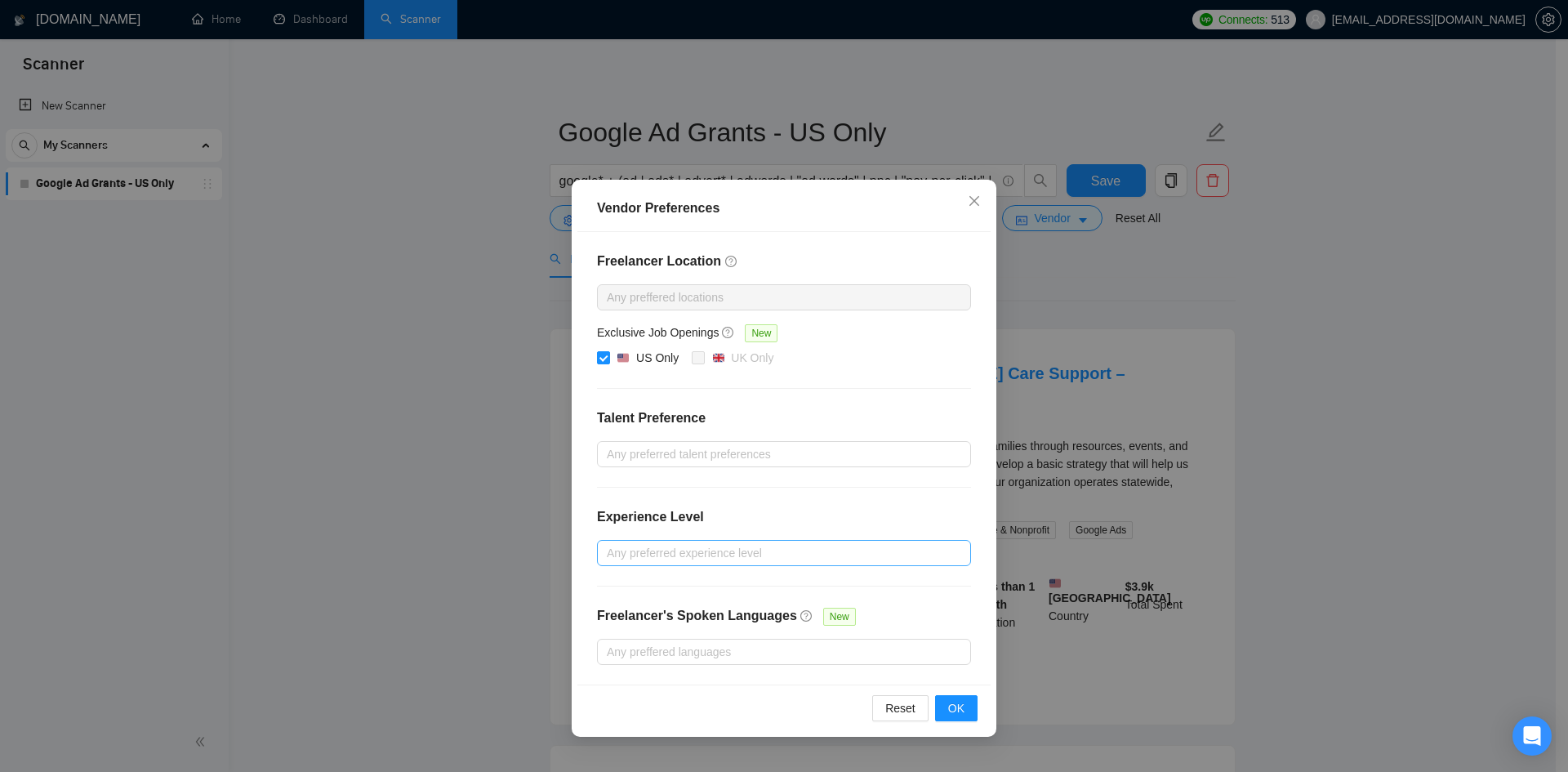
click at [678, 557] on div at bounding box center [776, 553] width 350 height 20
click at [667, 607] on span "Intermediate" at bounding box center [658, 611] width 64 height 13
click at [618, 607] on input "Intermediate" at bounding box center [613, 610] width 12 height 12
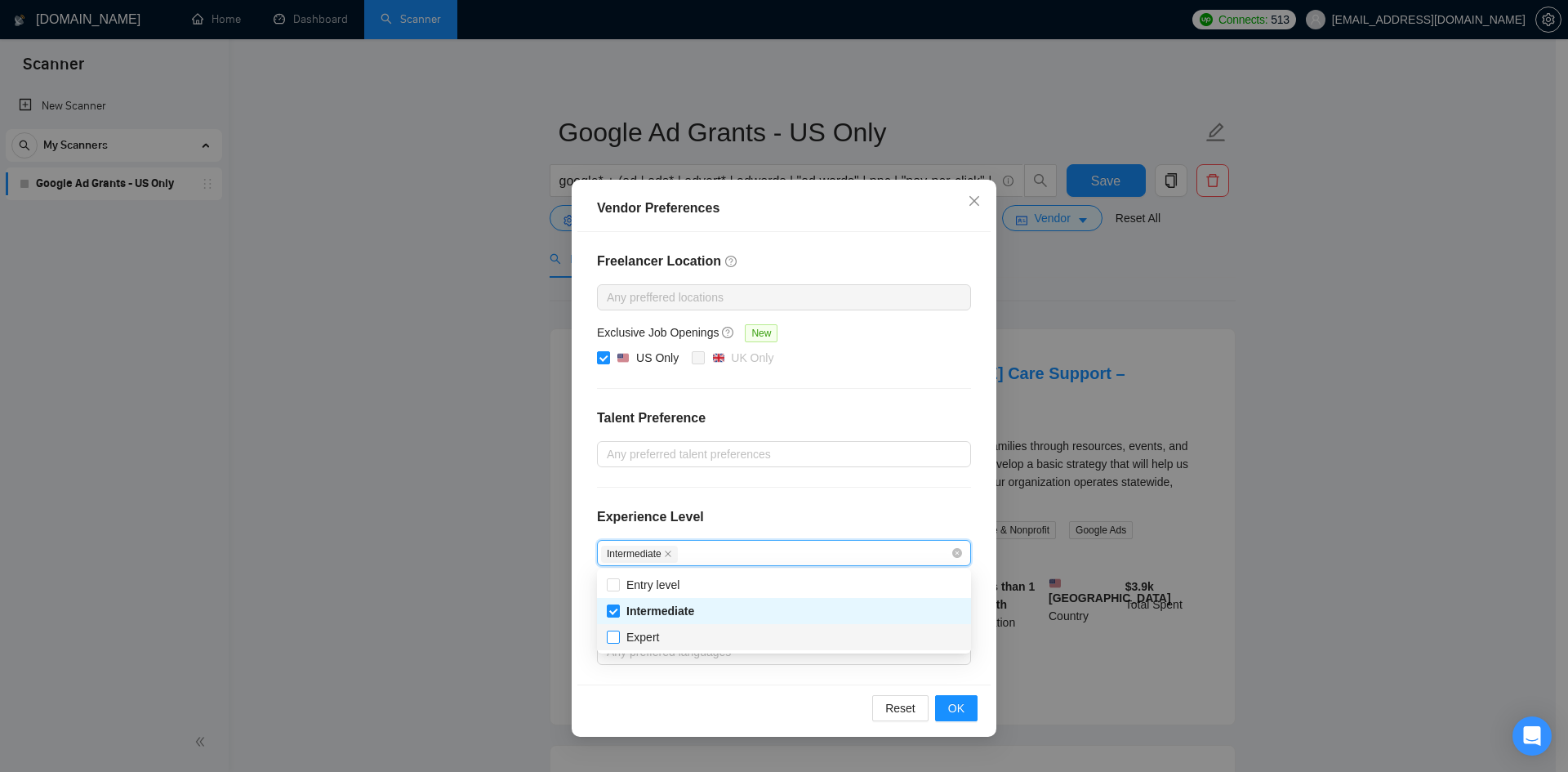
click at [641, 635] on span "Expert" at bounding box center [642, 637] width 32 height 13
click at [618, 635] on input "Expert" at bounding box center [613, 636] width 12 height 12
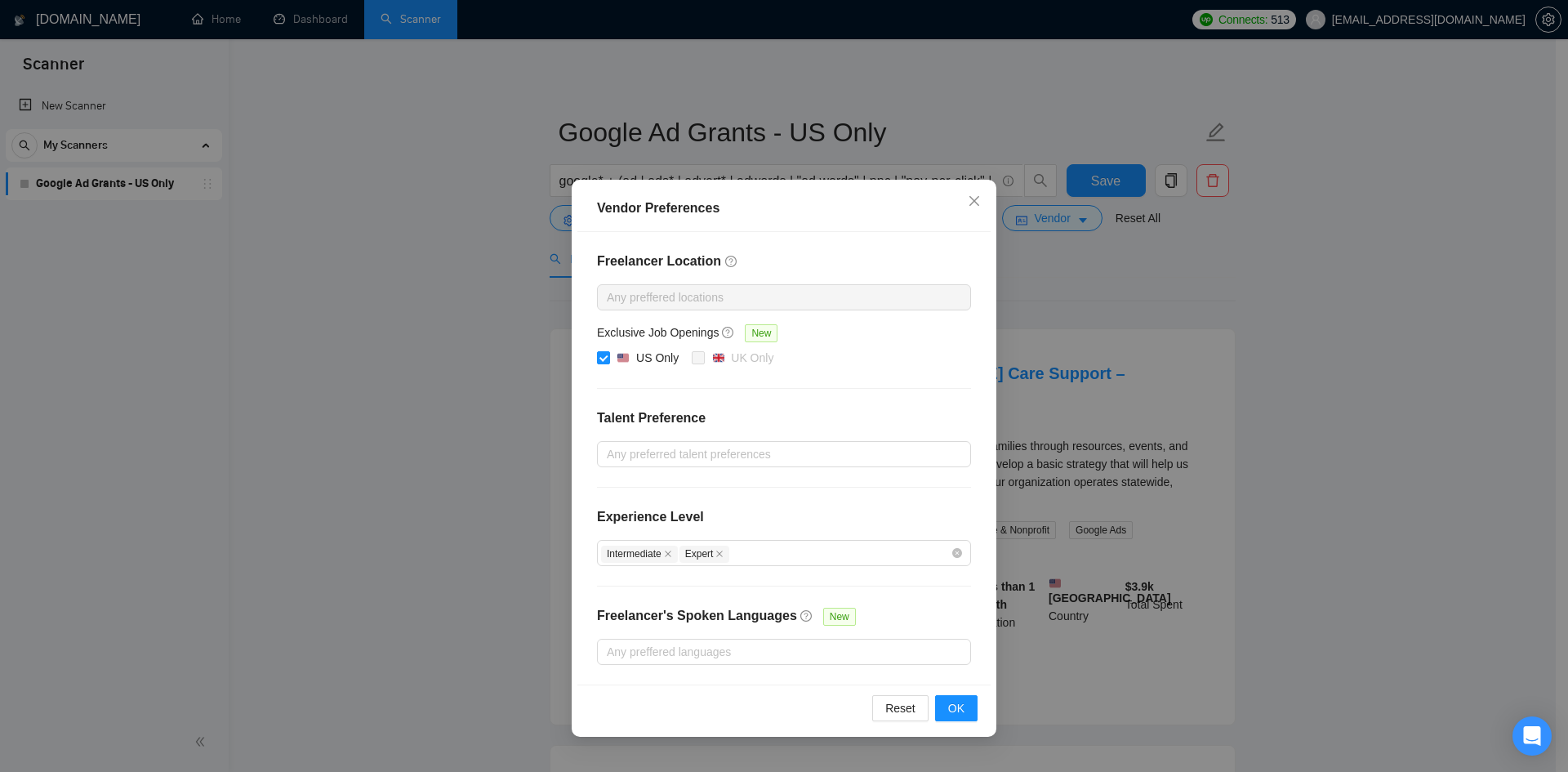
click at [742, 694] on div "Reset OK" at bounding box center [784, 708] width 413 height 47
click at [963, 702] on span "OK" at bounding box center [956, 708] width 16 height 18
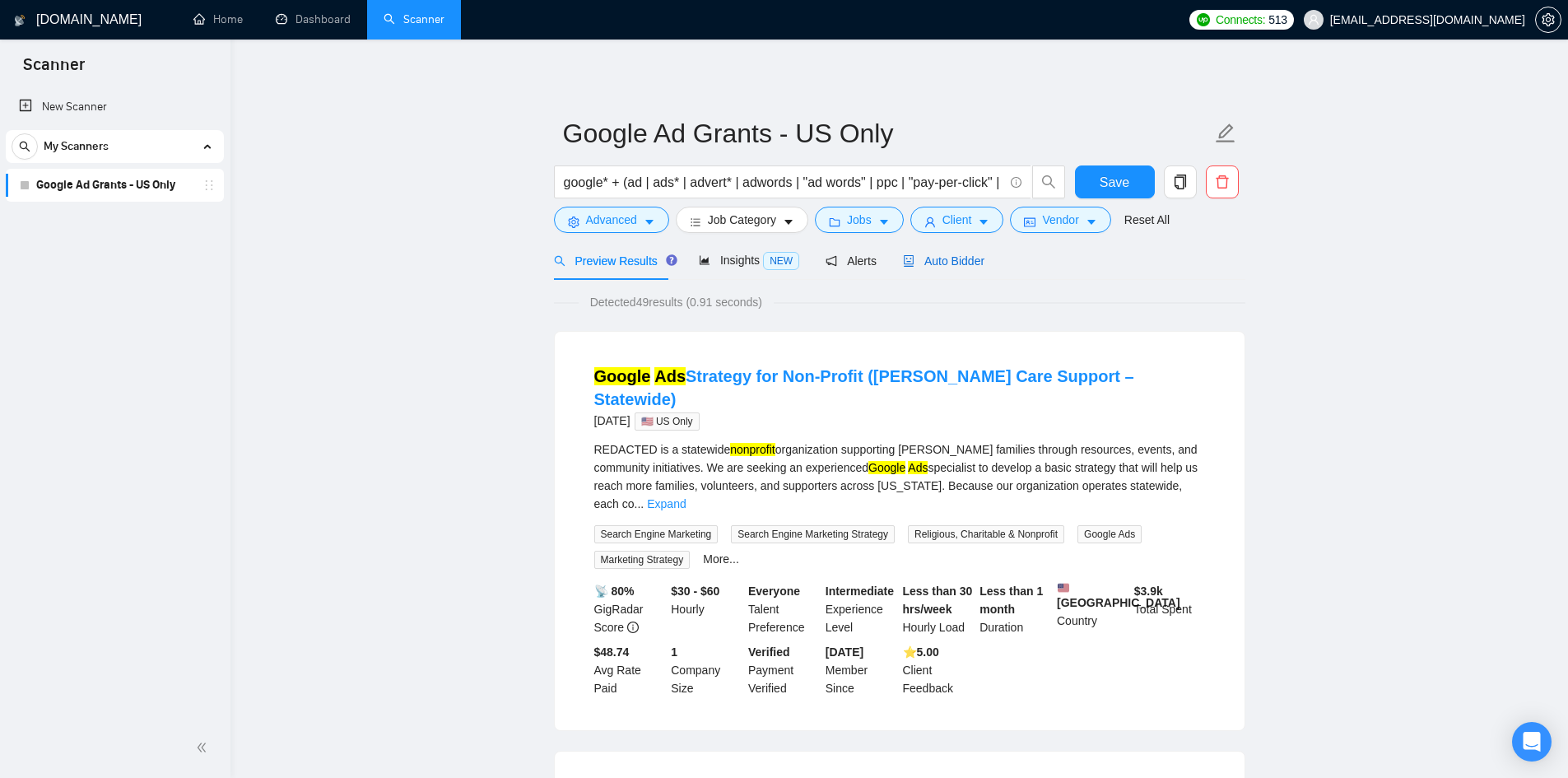
drag, startPoint x: 940, startPoint y: 254, endPoint x: 964, endPoint y: 282, distance: 36.9
click at [940, 254] on span "Auto Bidder" at bounding box center [944, 261] width 82 height 13
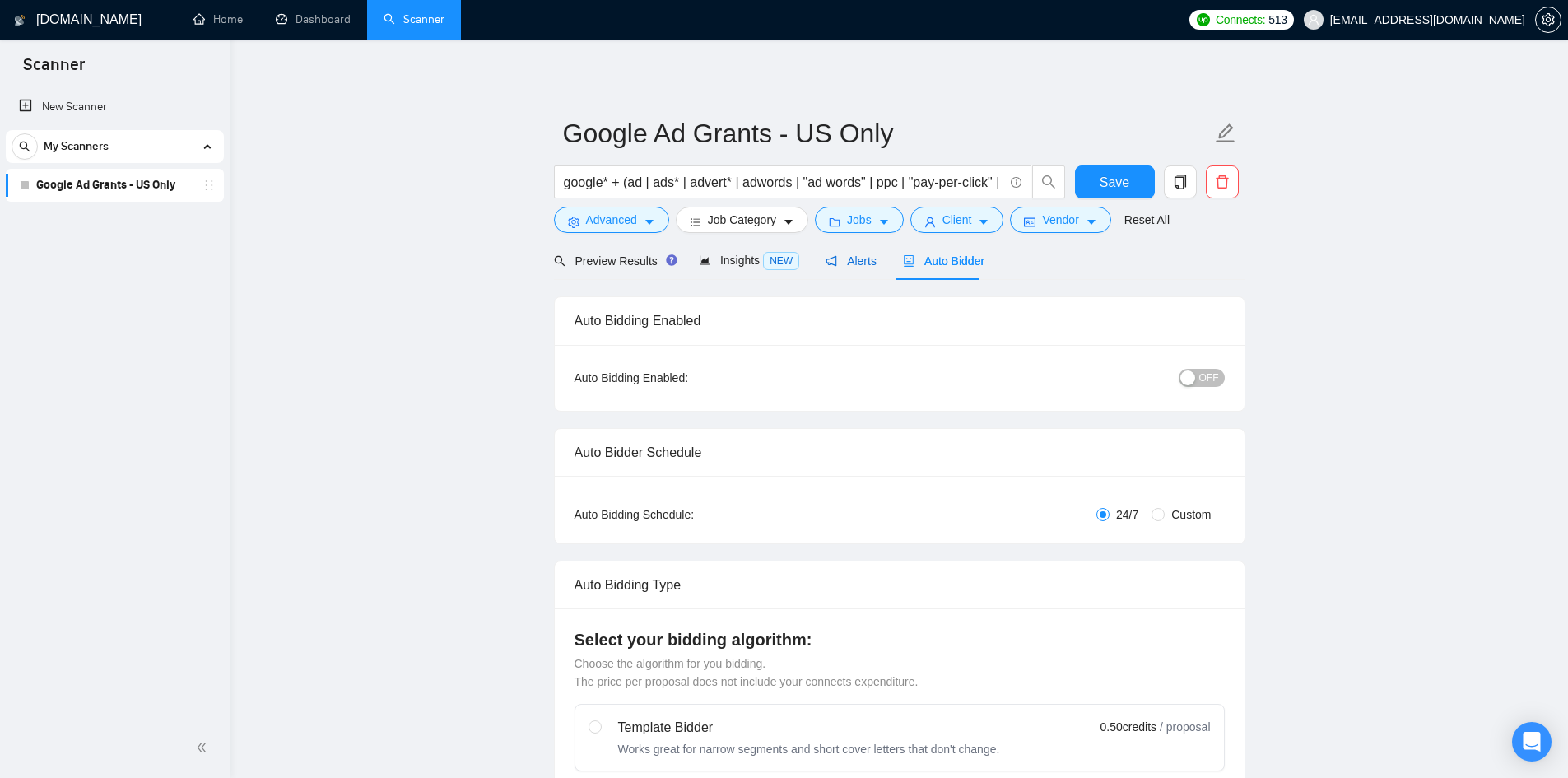
click at [853, 259] on span "Alerts" at bounding box center [851, 261] width 51 height 13
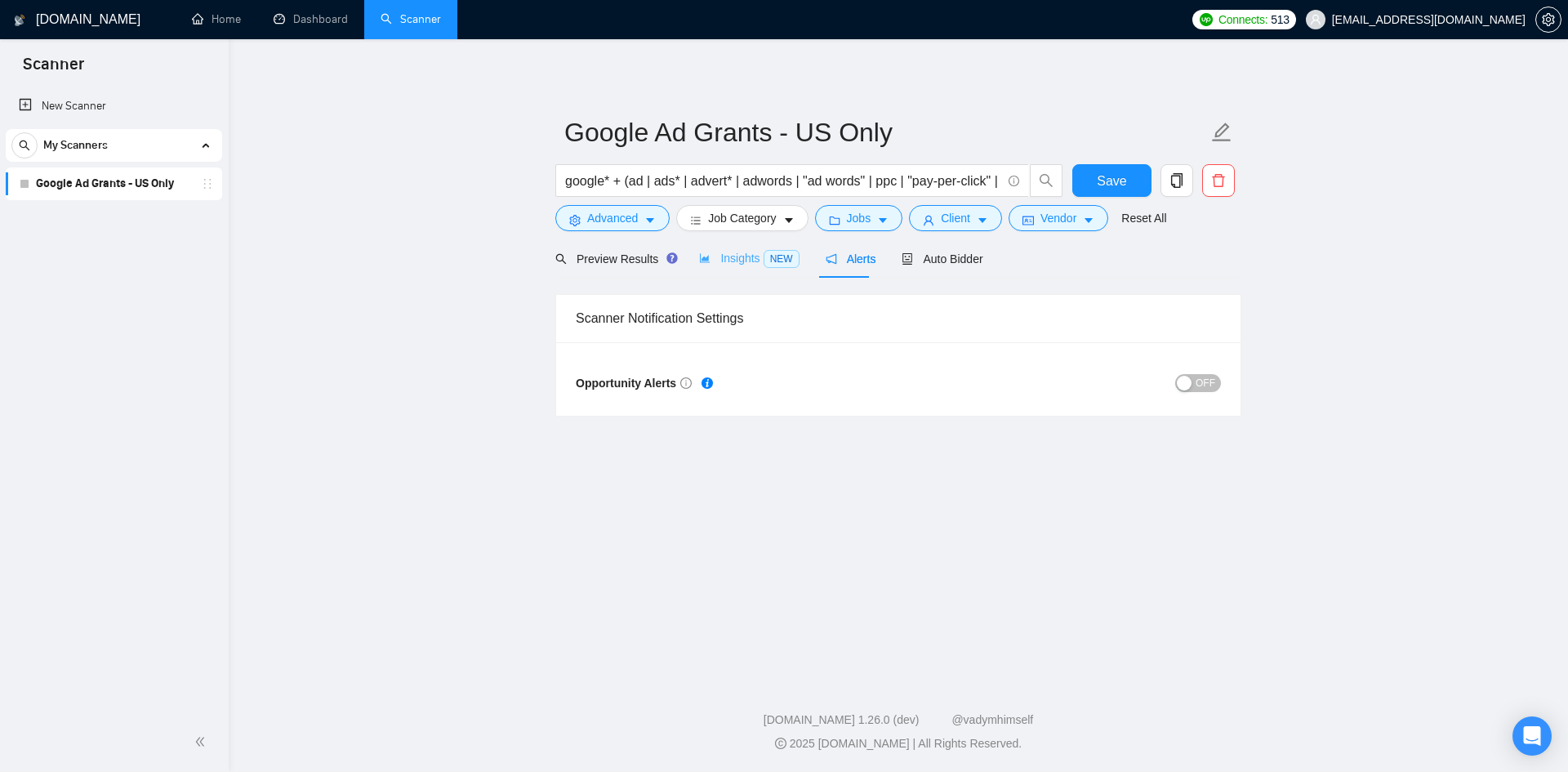
click at [743, 276] on div "Insights NEW" at bounding box center [749, 258] width 99 height 39
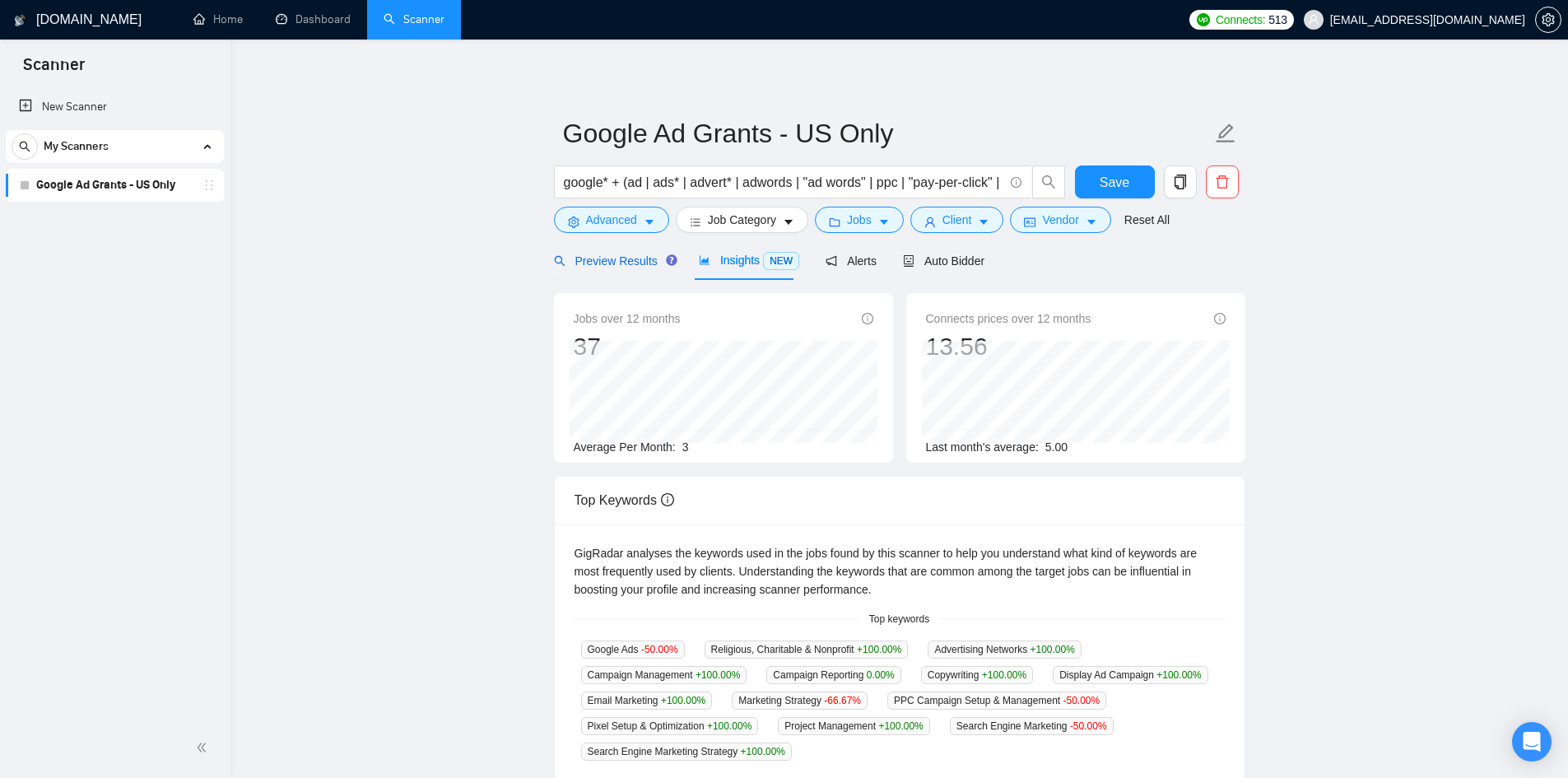
click at [587, 262] on span "Preview Results" at bounding box center [613, 261] width 118 height 13
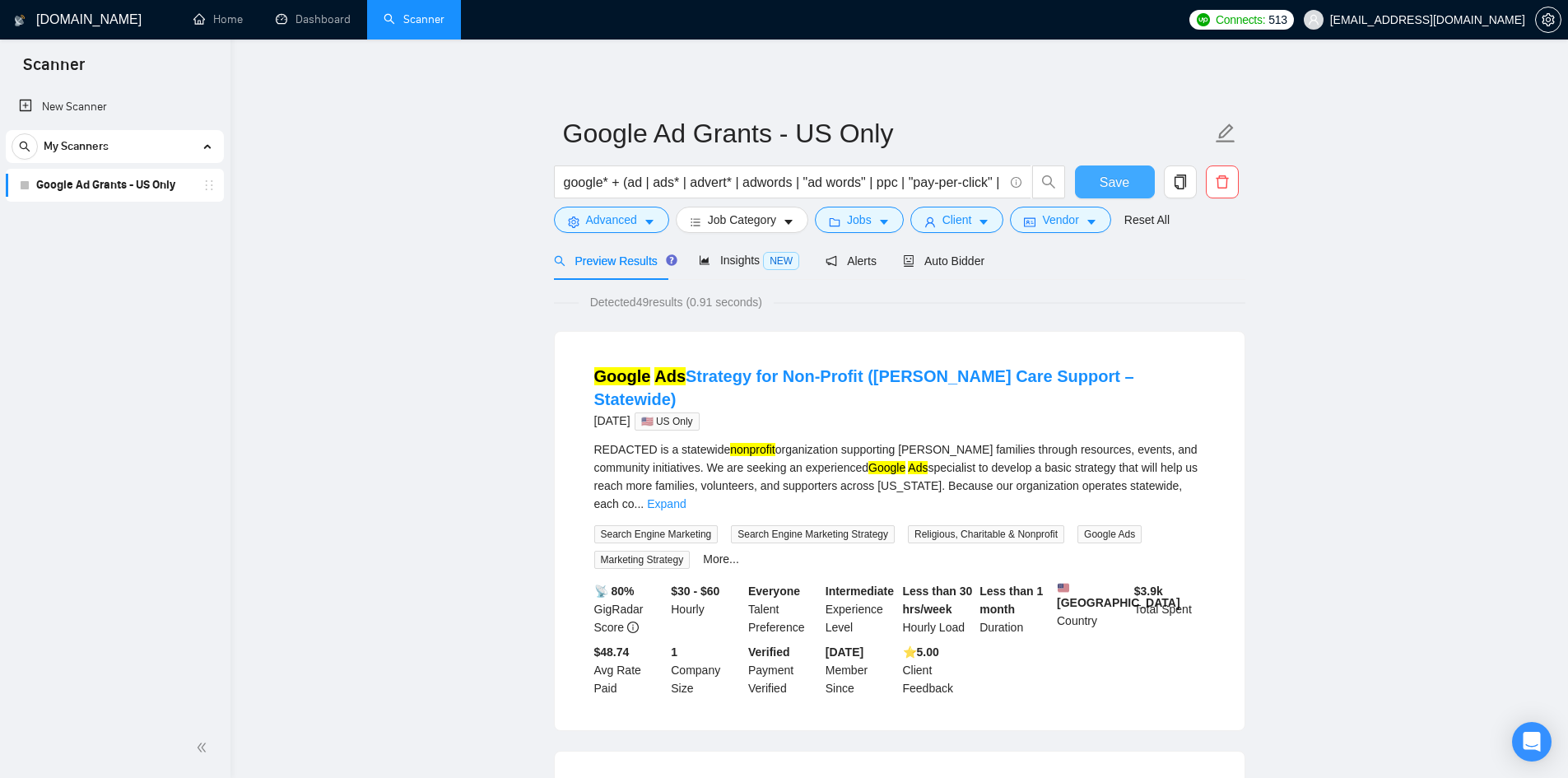
click at [1111, 181] on span "Save" at bounding box center [1114, 182] width 30 height 21
click at [1176, 184] on icon "copy" at bounding box center [1180, 182] width 15 height 15
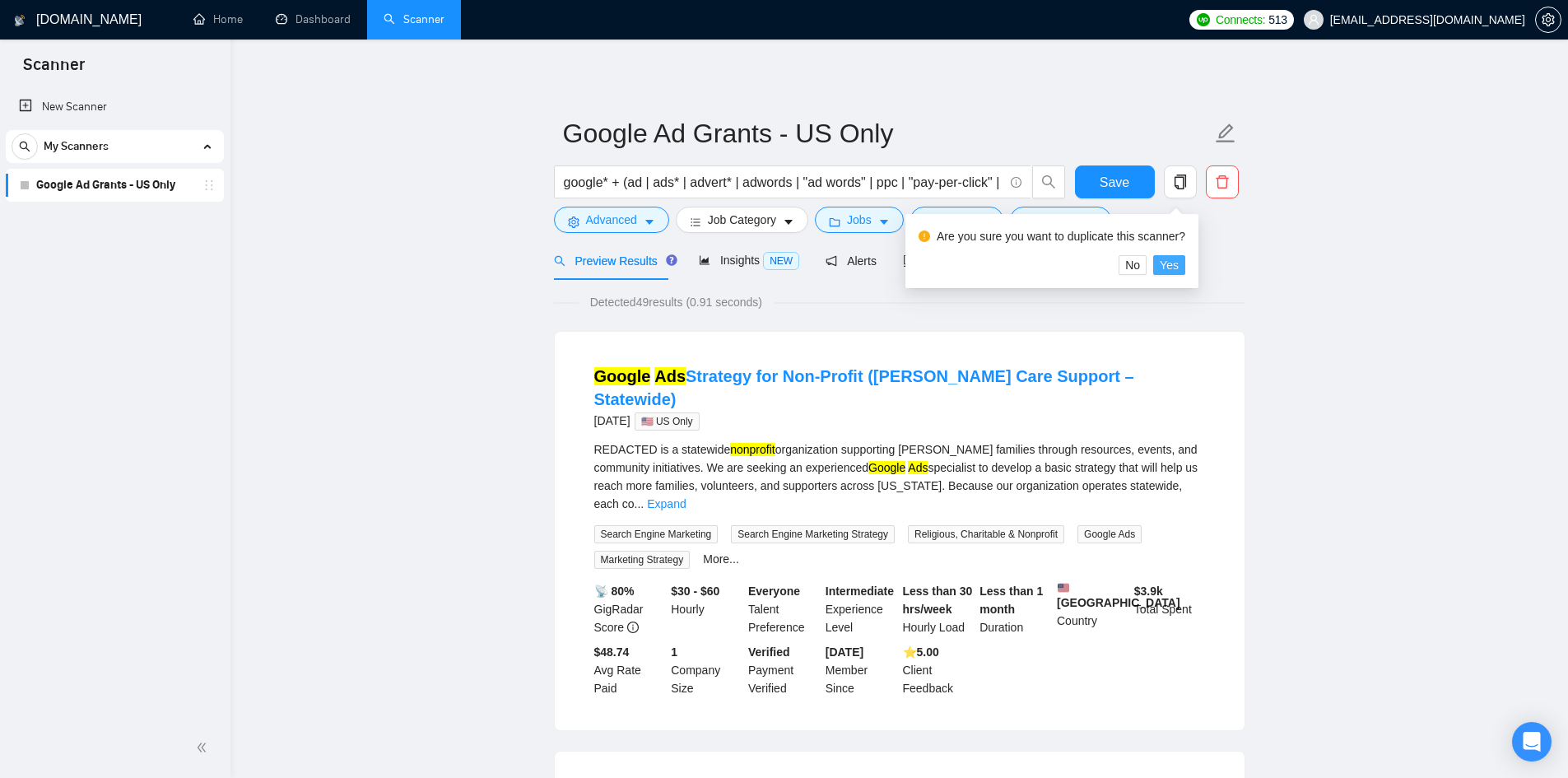
drag, startPoint x: 1168, startPoint y: 266, endPoint x: 1133, endPoint y: 331, distance: 73.8
click at [1168, 266] on span "Yes" at bounding box center [1169, 265] width 19 height 18
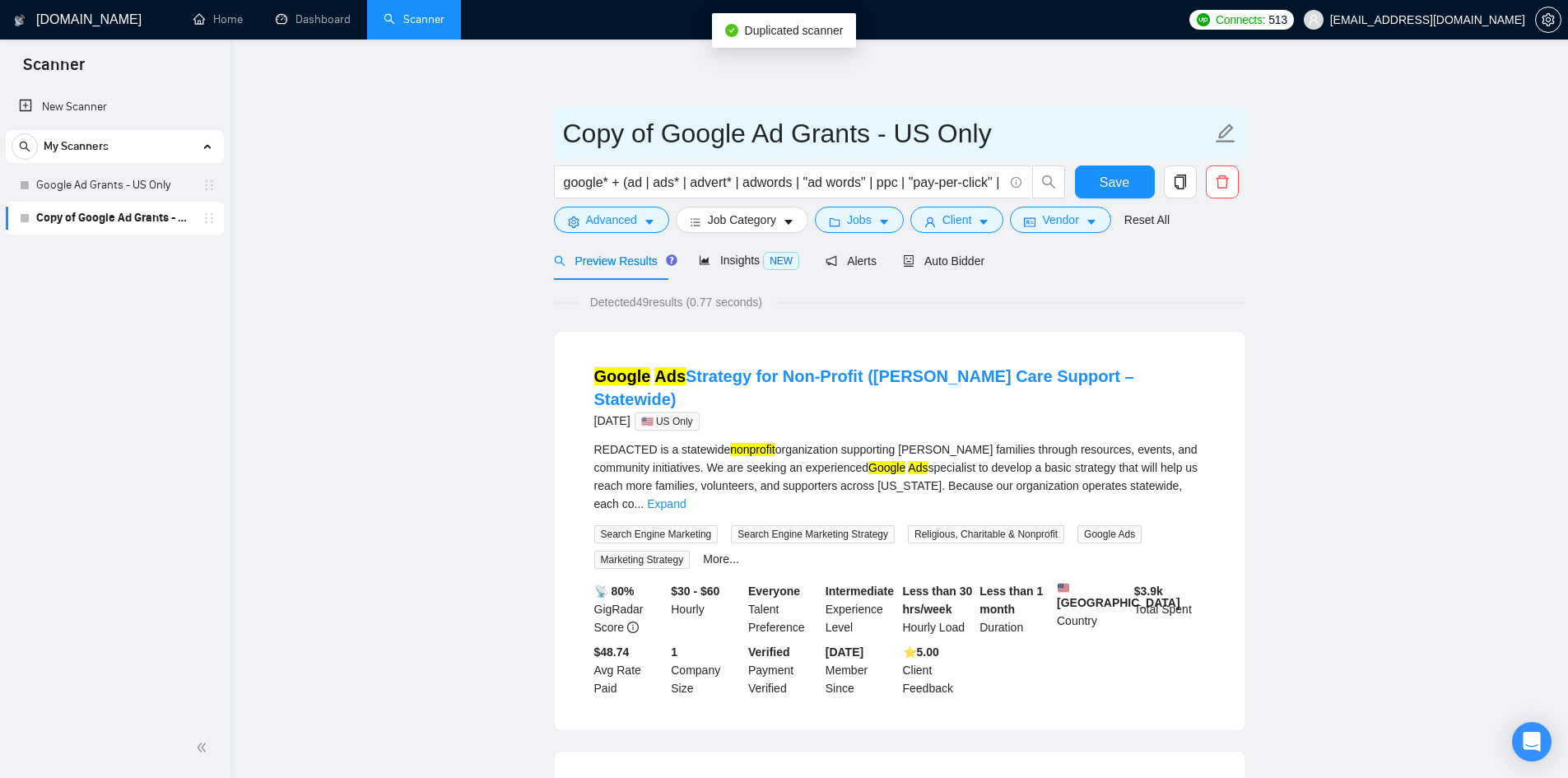
click at [713, 138] on input "Copy of Google Ad Grants - US Only" at bounding box center [886, 133] width 648 height 41
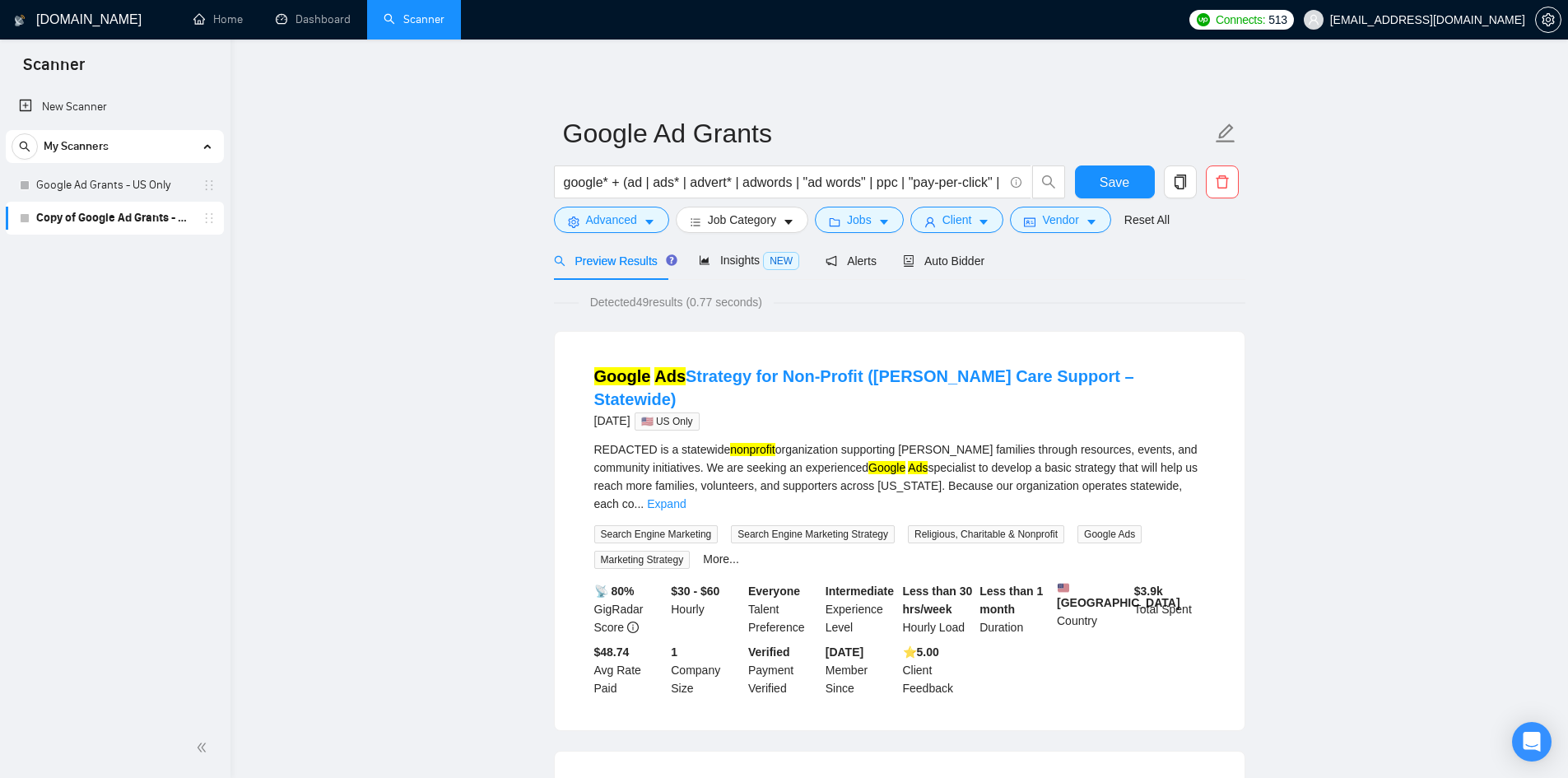
click at [1055, 239] on form "Google Ad Grants google* + (ad | ads* | advert* | adwords | "ad words" | ppc | …" at bounding box center [899, 175] width 692 height 135
click at [1062, 219] on span "Vendor" at bounding box center [1060, 220] width 36 height 18
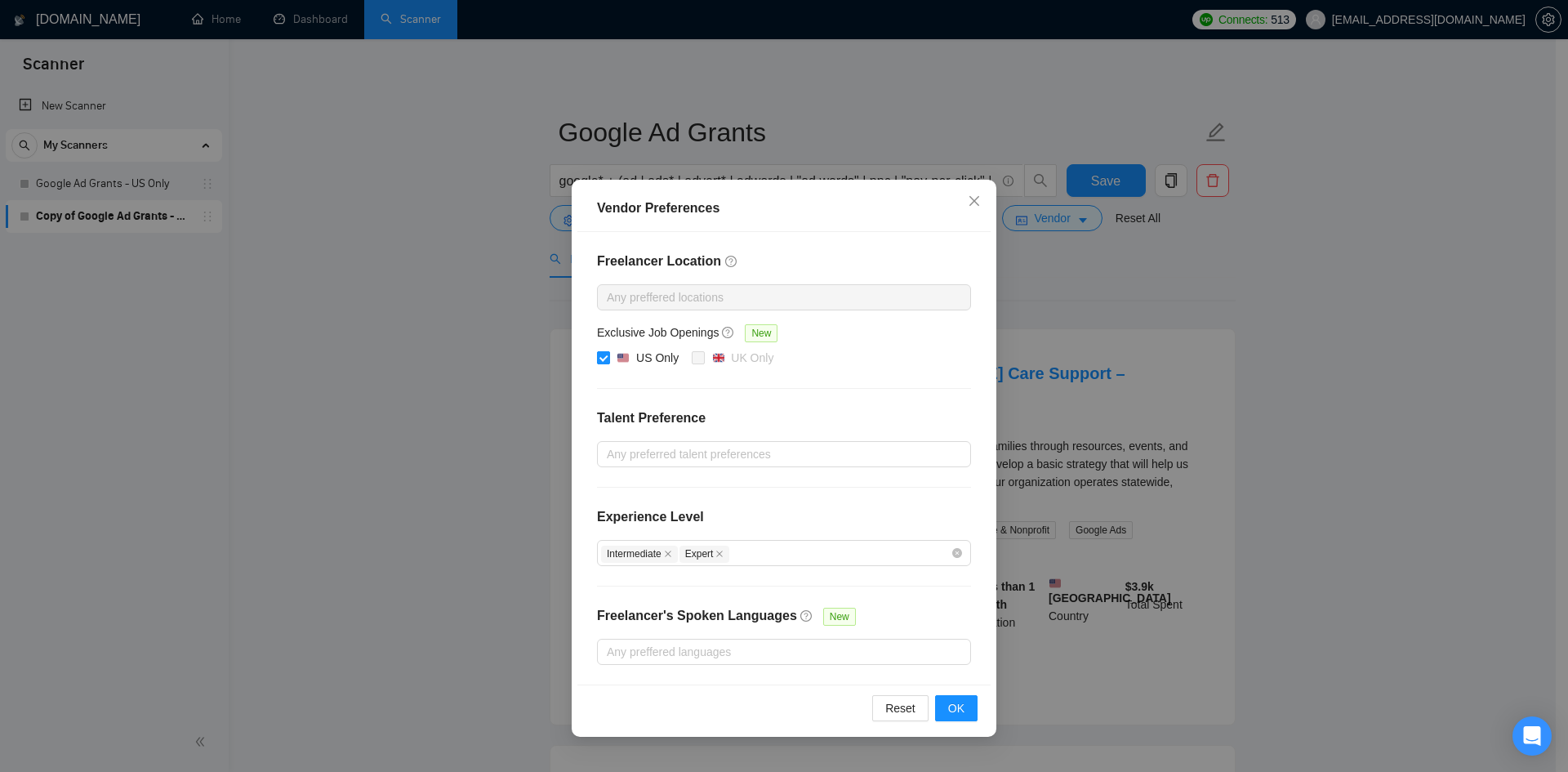
click at [617, 366] on span "US Only" at bounding box center [647, 359] width 75 height 20
click at [609, 363] on input "US Only" at bounding box center [603, 356] width 12 height 12
click at [619, 358] on img at bounding box center [623, 357] width 12 height 12
click at [609, 358] on input "US Only" at bounding box center [603, 356] width 12 height 12
drag, startPoint x: 621, startPoint y: 357, endPoint x: 949, endPoint y: 602, distance: 409.4
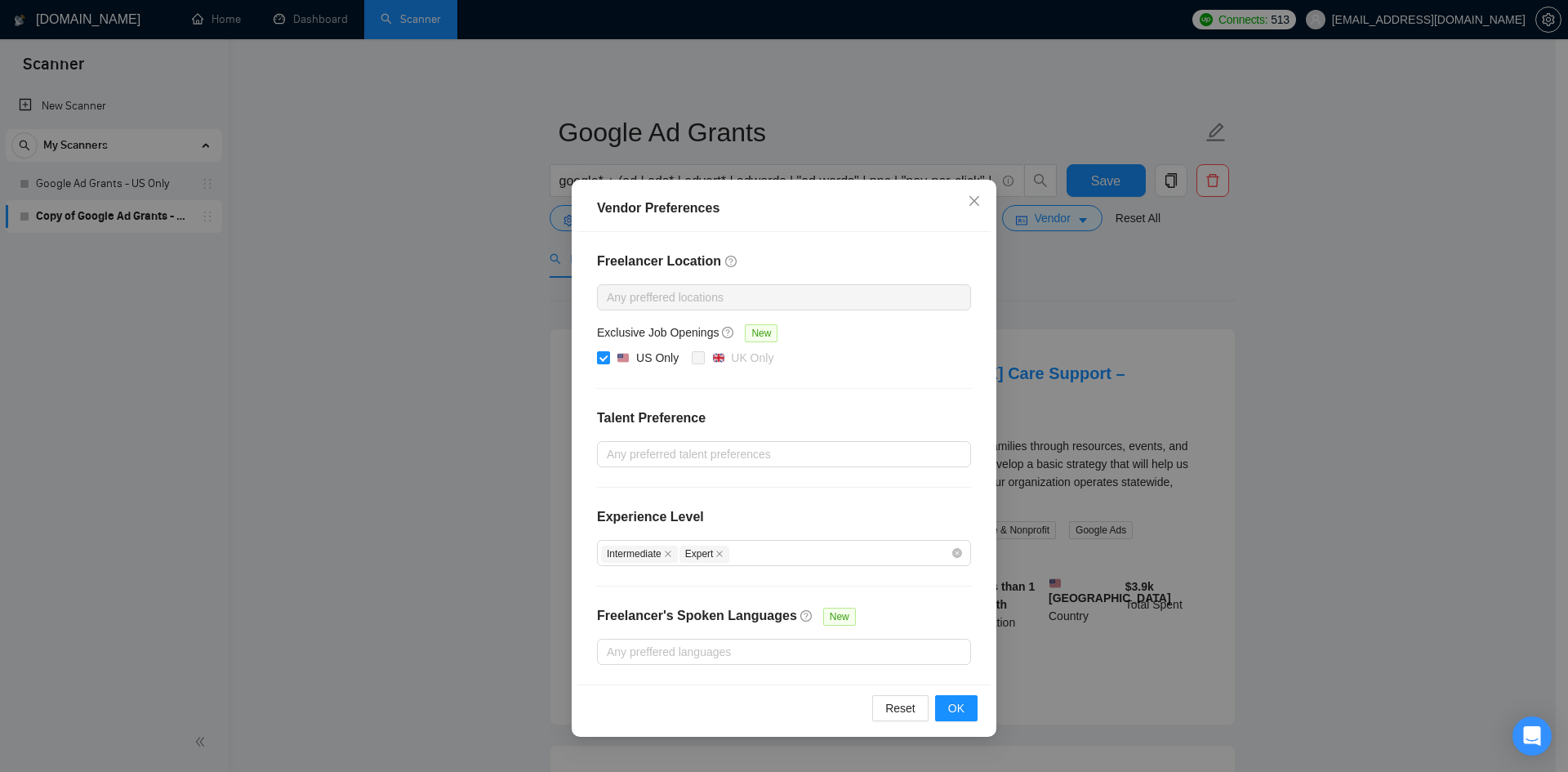
click at [621, 356] on img at bounding box center [623, 357] width 12 height 12
click at [609, 356] on input "US Only" at bounding box center [603, 356] width 12 height 12
click at [963, 707] on span "OK" at bounding box center [956, 708] width 16 height 18
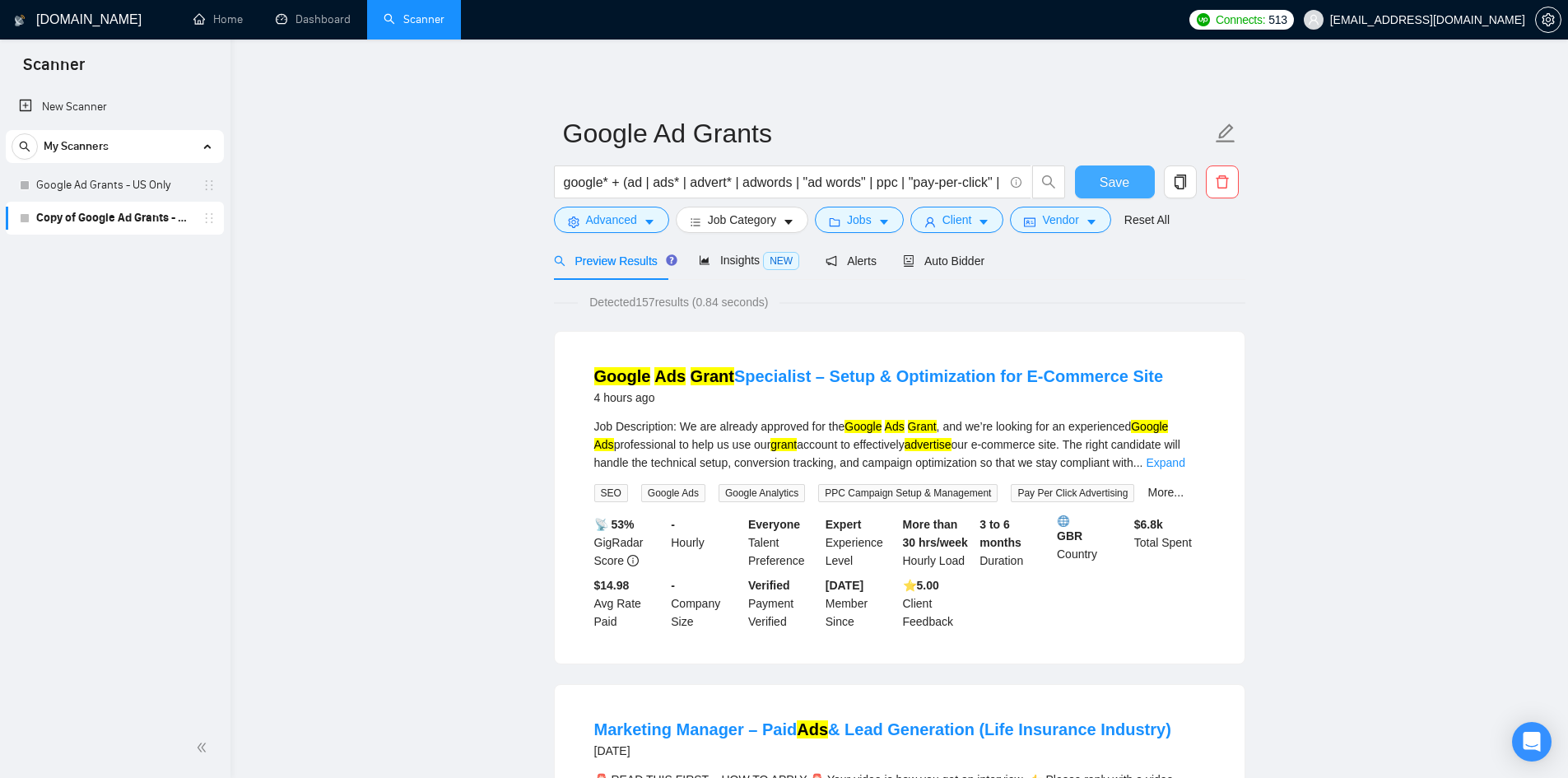
click at [1119, 175] on span "Save" at bounding box center [1114, 182] width 30 height 21
click at [1115, 181] on span "Save" at bounding box center [1114, 182] width 30 height 21
click at [100, 192] on link "Google Ad Grants - US Only" at bounding box center [115, 185] width 156 height 33
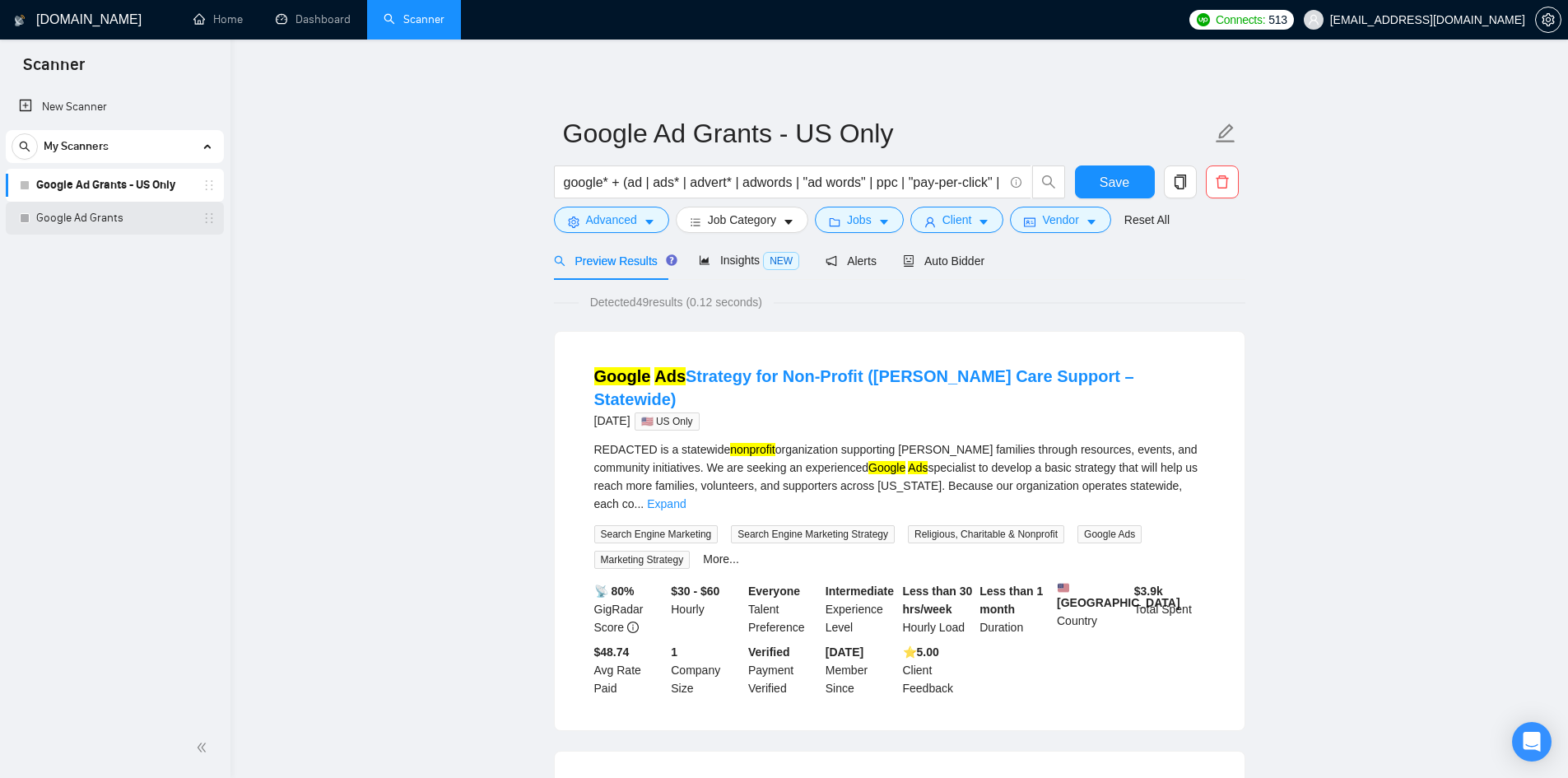
click at [95, 223] on link "Google Ad Grants" at bounding box center [115, 218] width 156 height 33
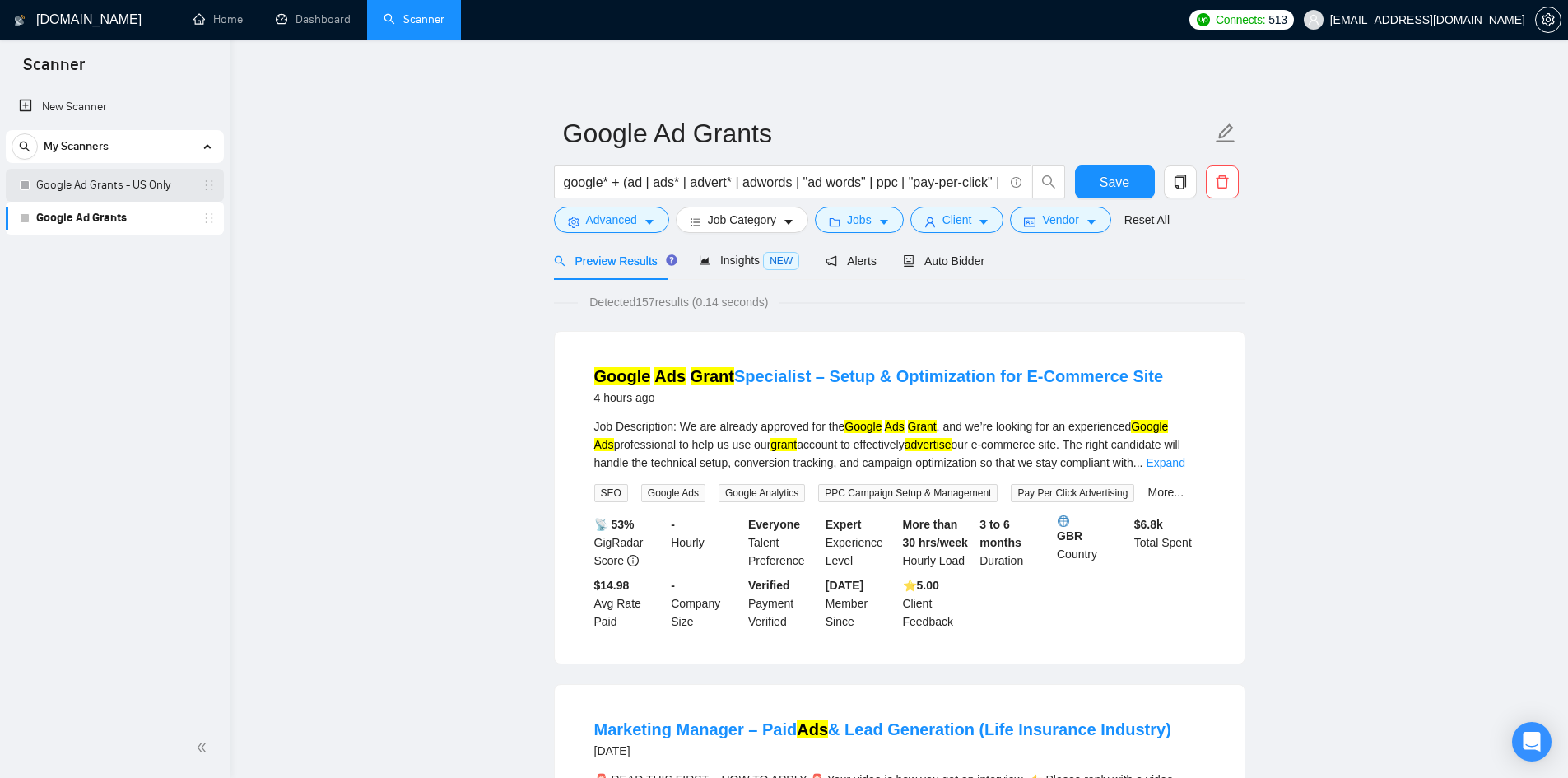
click at [100, 192] on link "Google Ad Grants - US Only" at bounding box center [115, 185] width 156 height 33
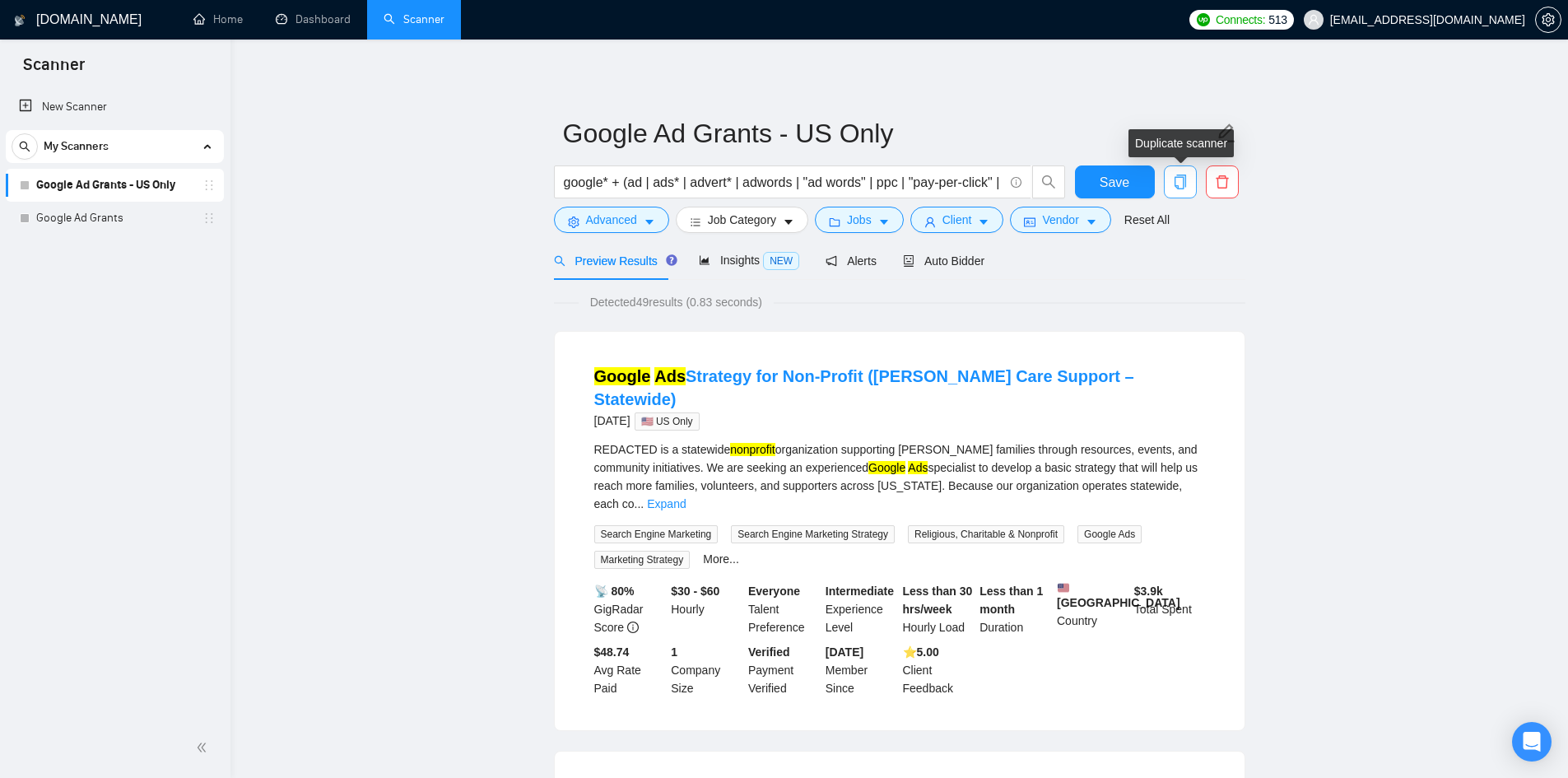
click at [1174, 182] on icon "copy" at bounding box center [1179, 182] width 12 height 15
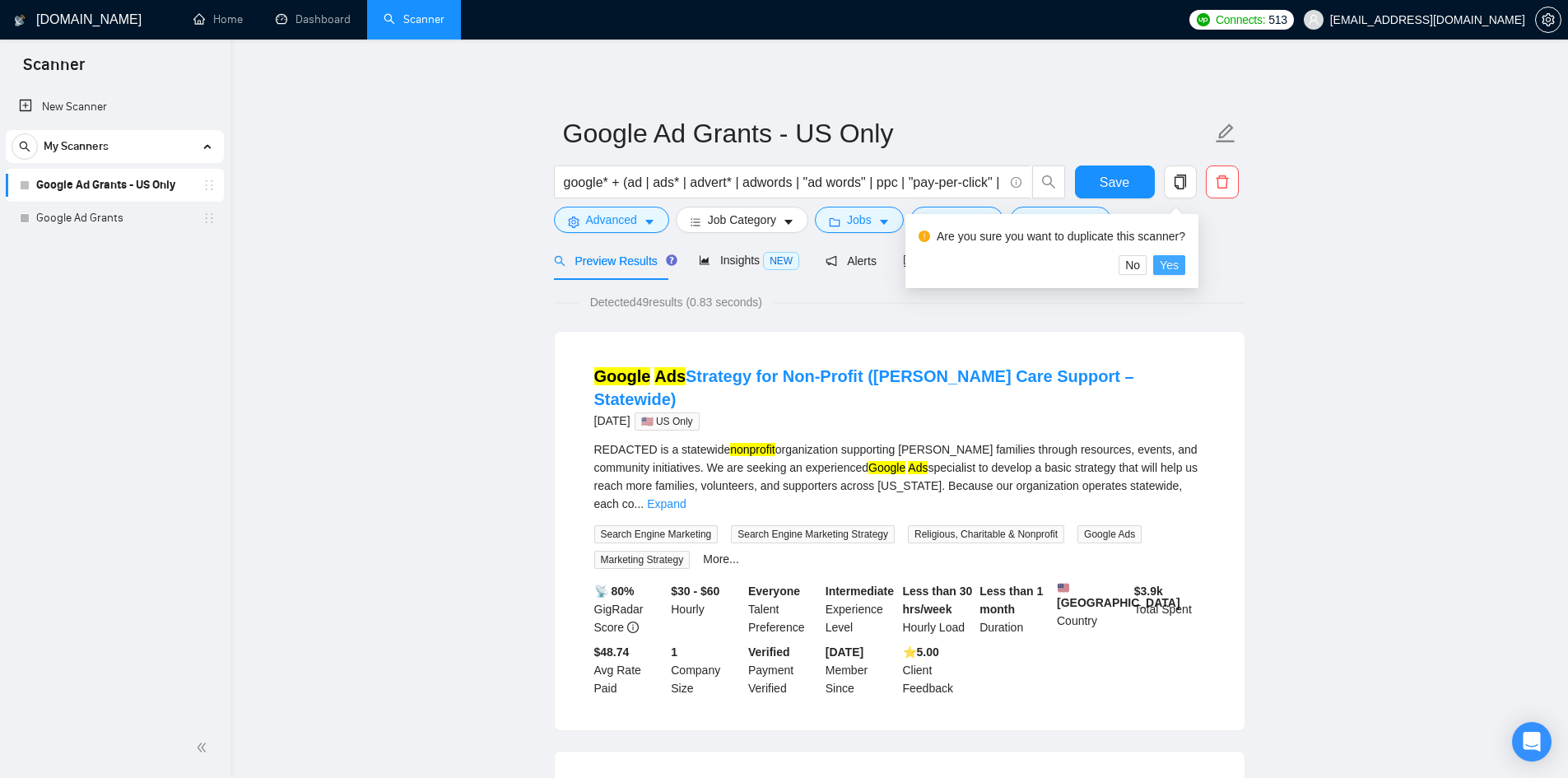
click at [1169, 264] on span "Yes" at bounding box center [1169, 265] width 19 height 18
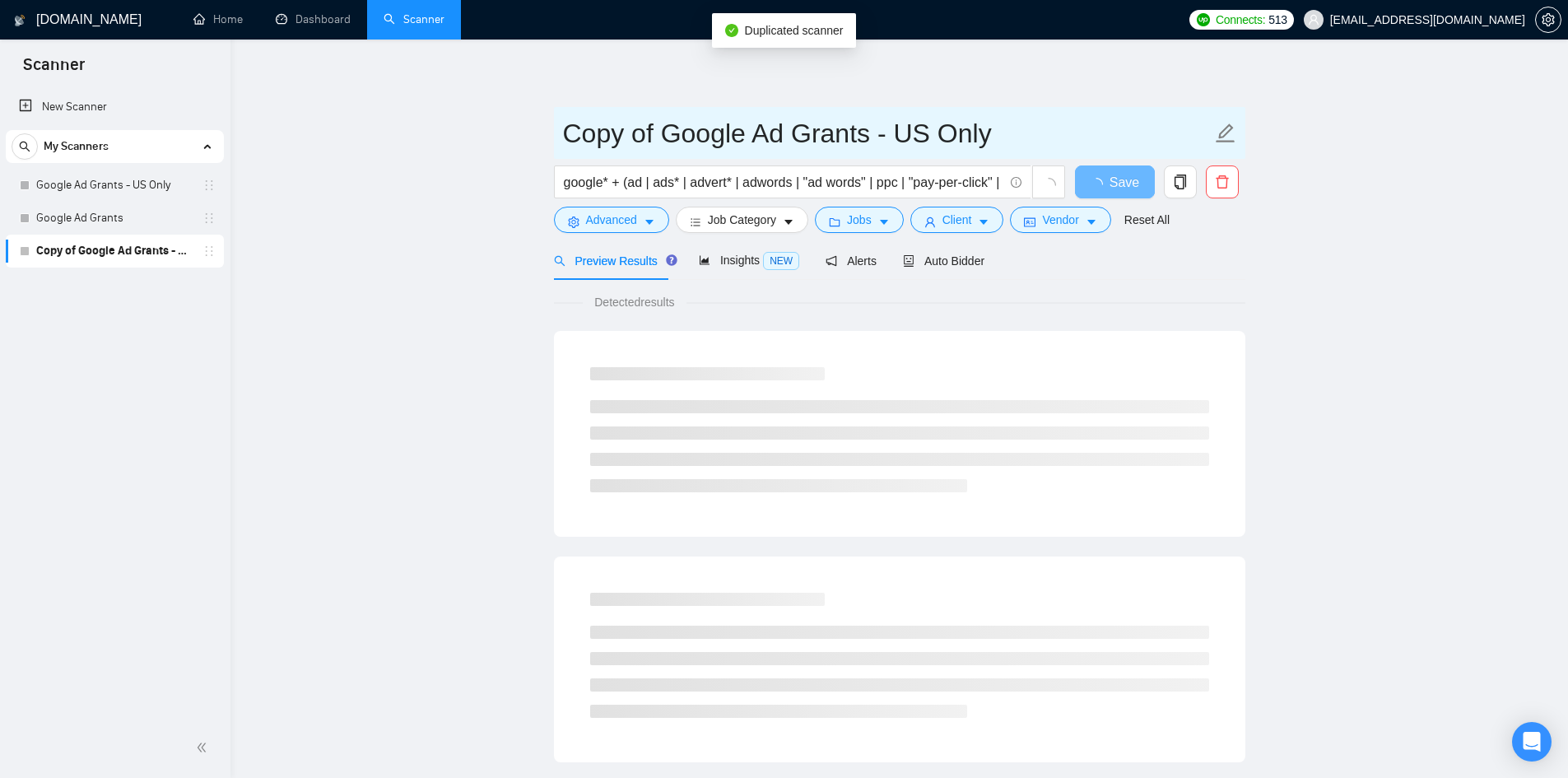
click at [796, 134] on input "Copy of Google Ad Grants - US Only" at bounding box center [886, 133] width 648 height 41
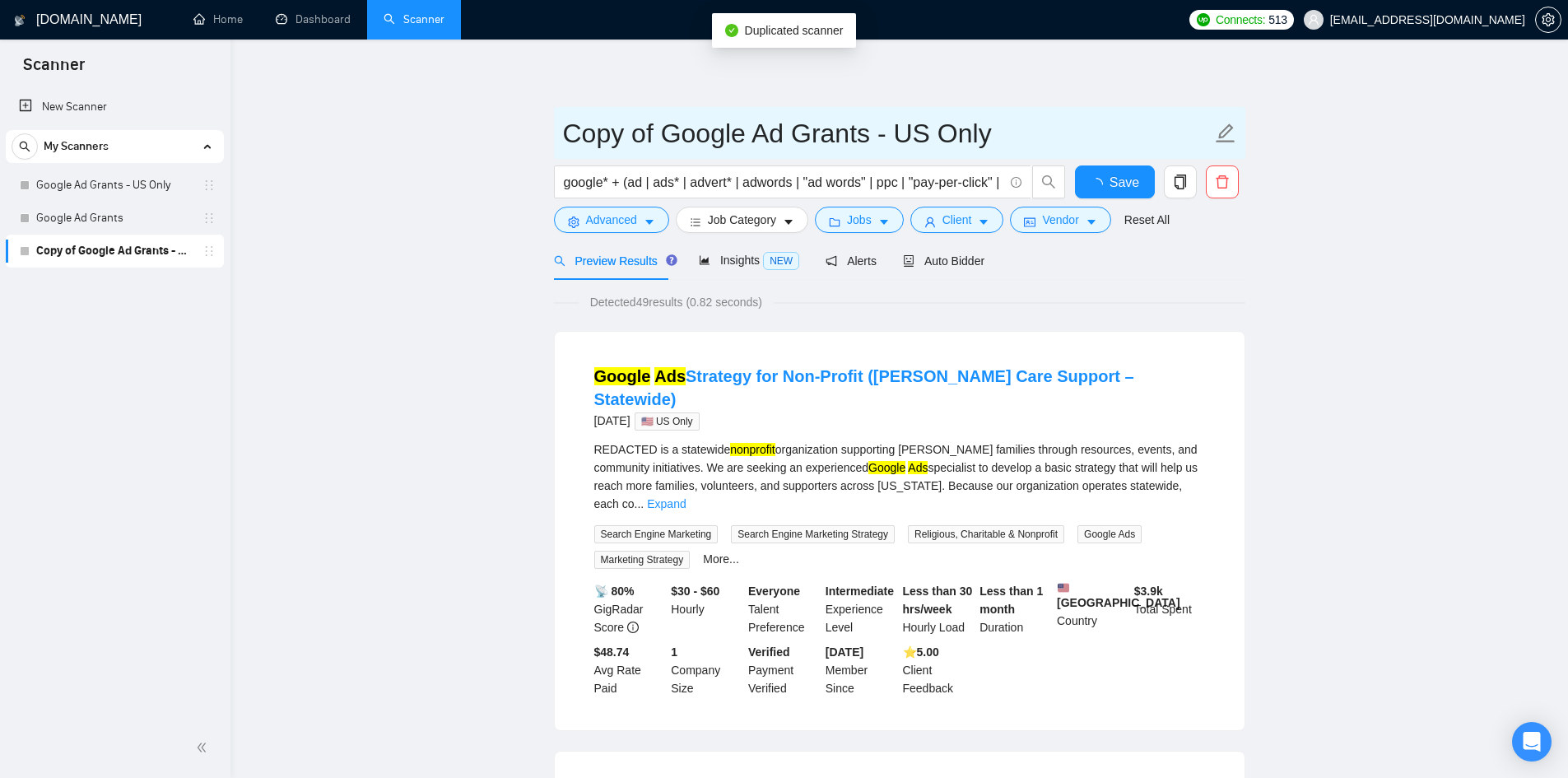
click at [796, 134] on input "Copy of Google Ad Grants - US Only" at bounding box center [886, 133] width 648 height 41
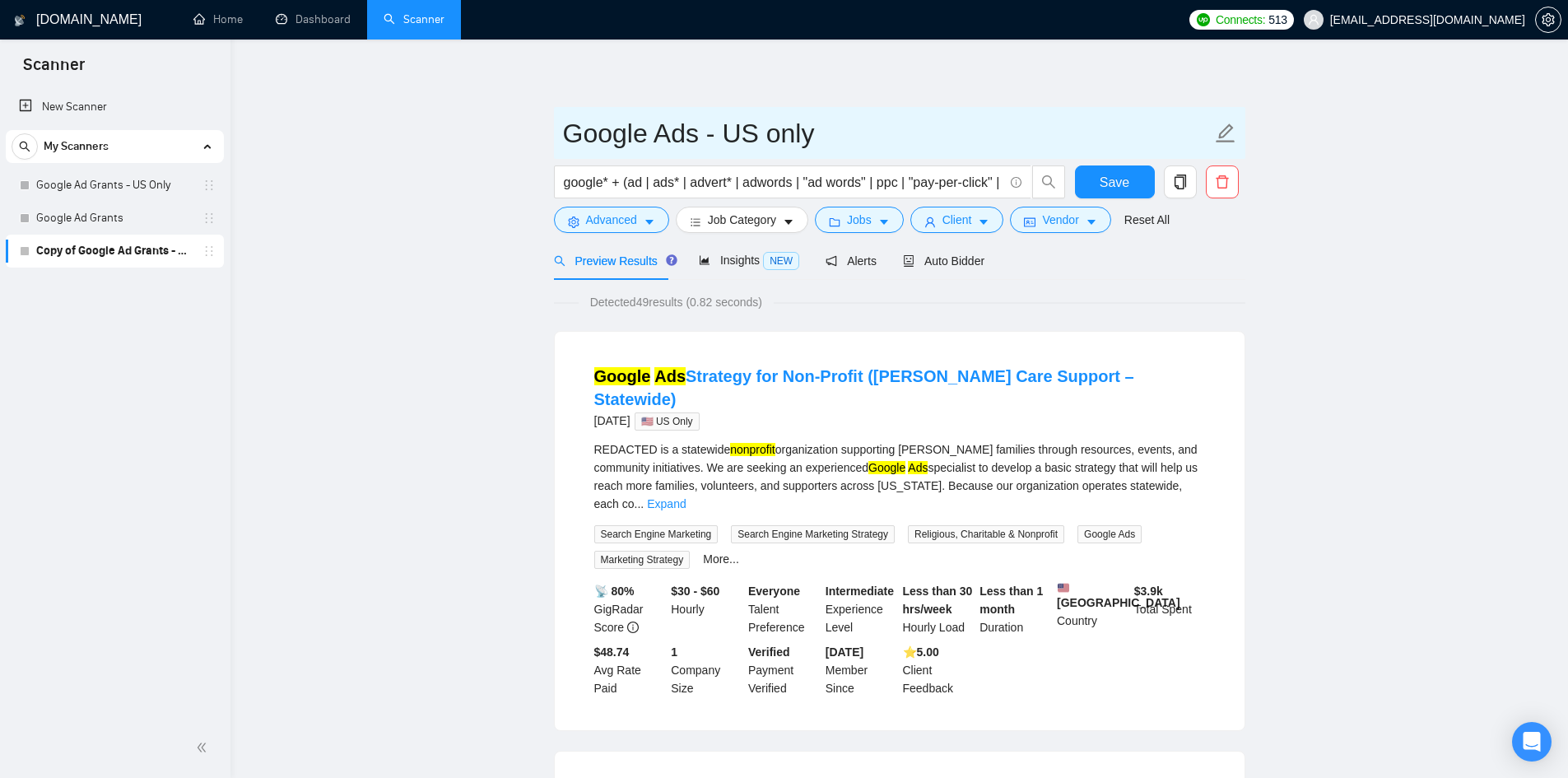
click at [774, 135] on input "Google Ads - US only" at bounding box center [886, 133] width 648 height 41
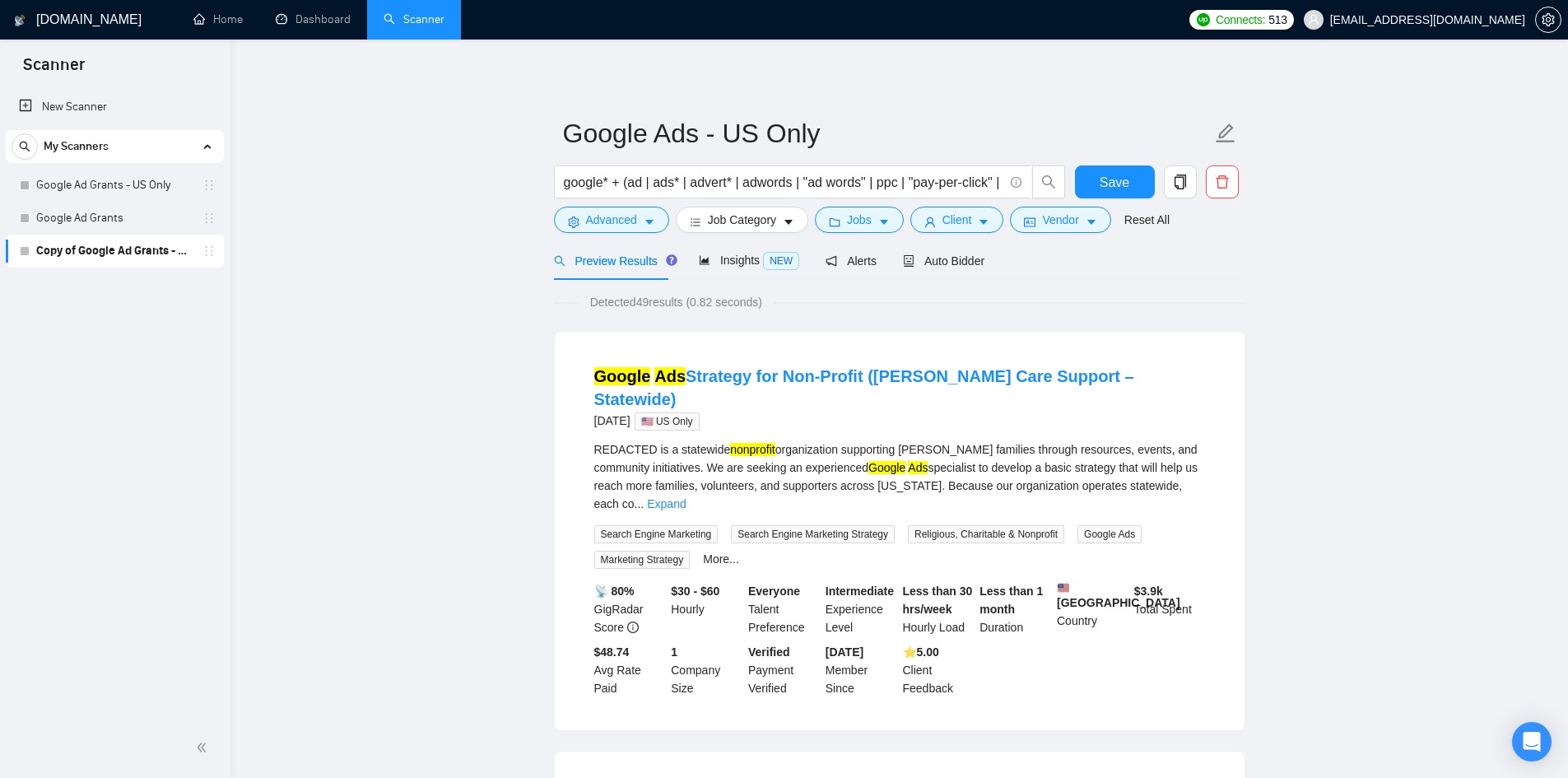
click at [594, 225] on span "Advanced" at bounding box center [612, 220] width 51 height 18
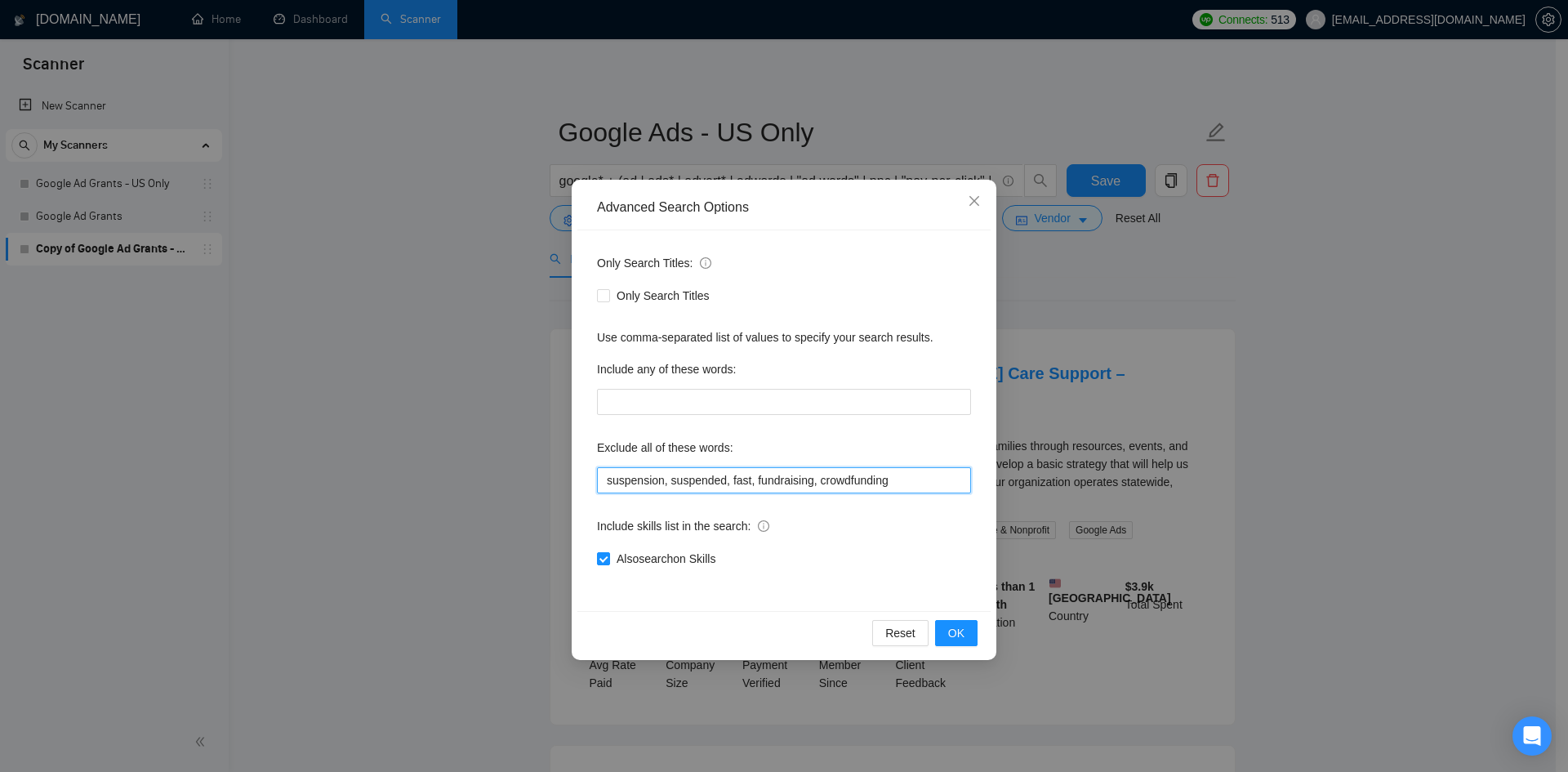
click at [903, 478] on input "suspension, suspended, fast, fundraising, crowdfunding" at bounding box center [784, 480] width 374 height 26
paste input "tiktok OR tik OR tok OR creative OR copy"
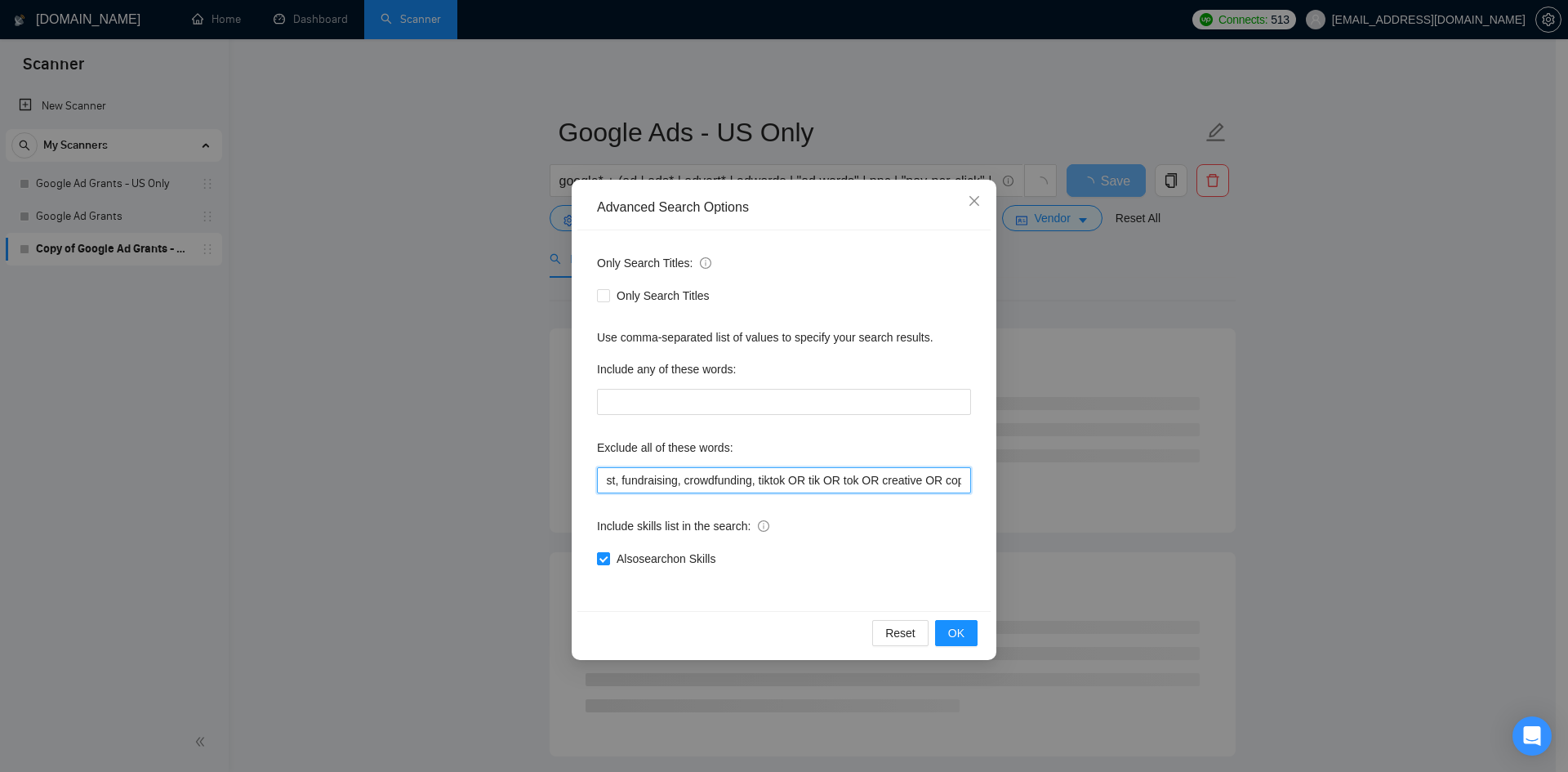
click at [790, 479] on input "suspension, suspended, fast, fundraising, crowdfunding, tiktok OR tik OR tok OR…" at bounding box center [784, 480] width 374 height 26
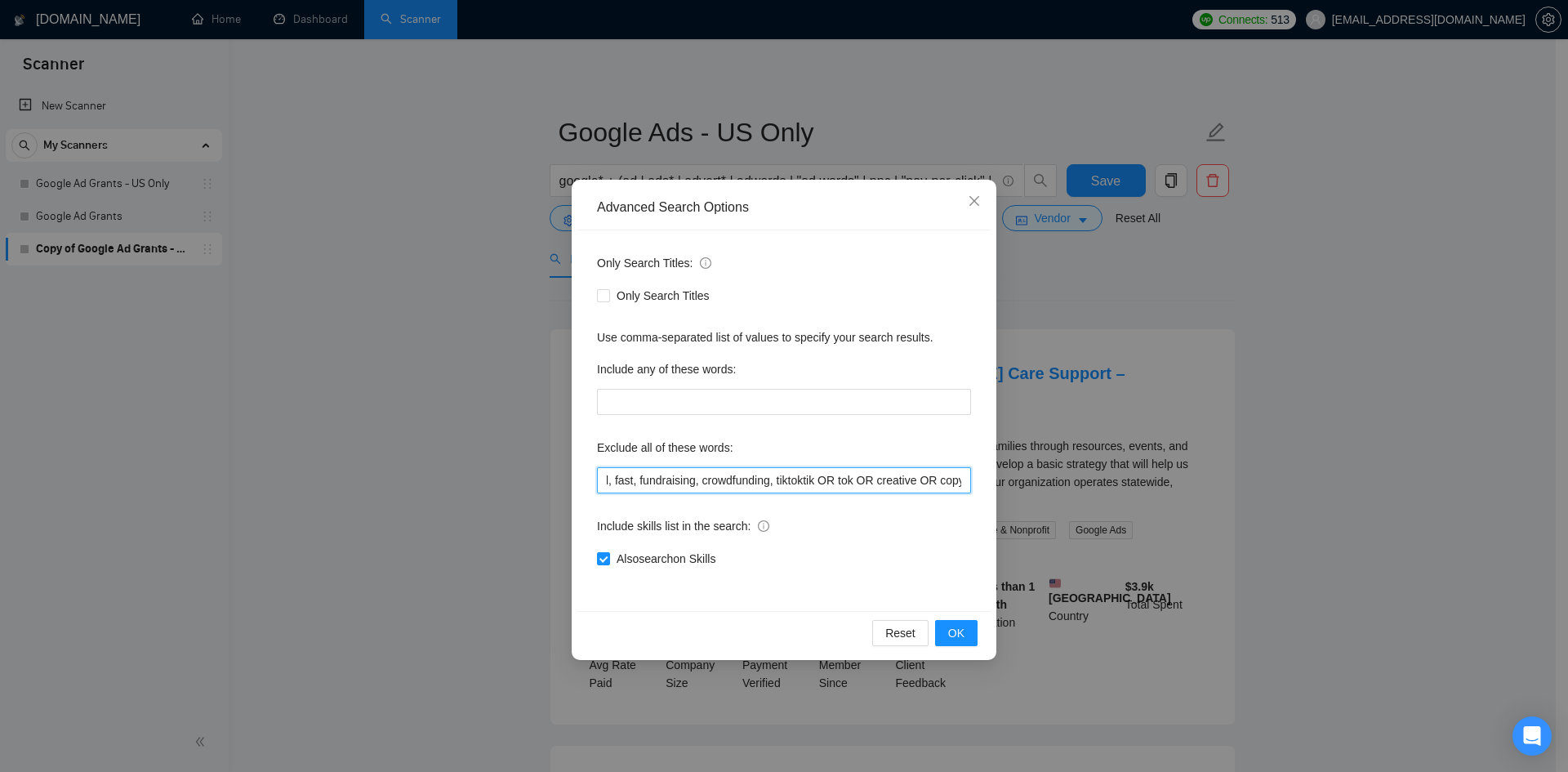
scroll to position [0, 115]
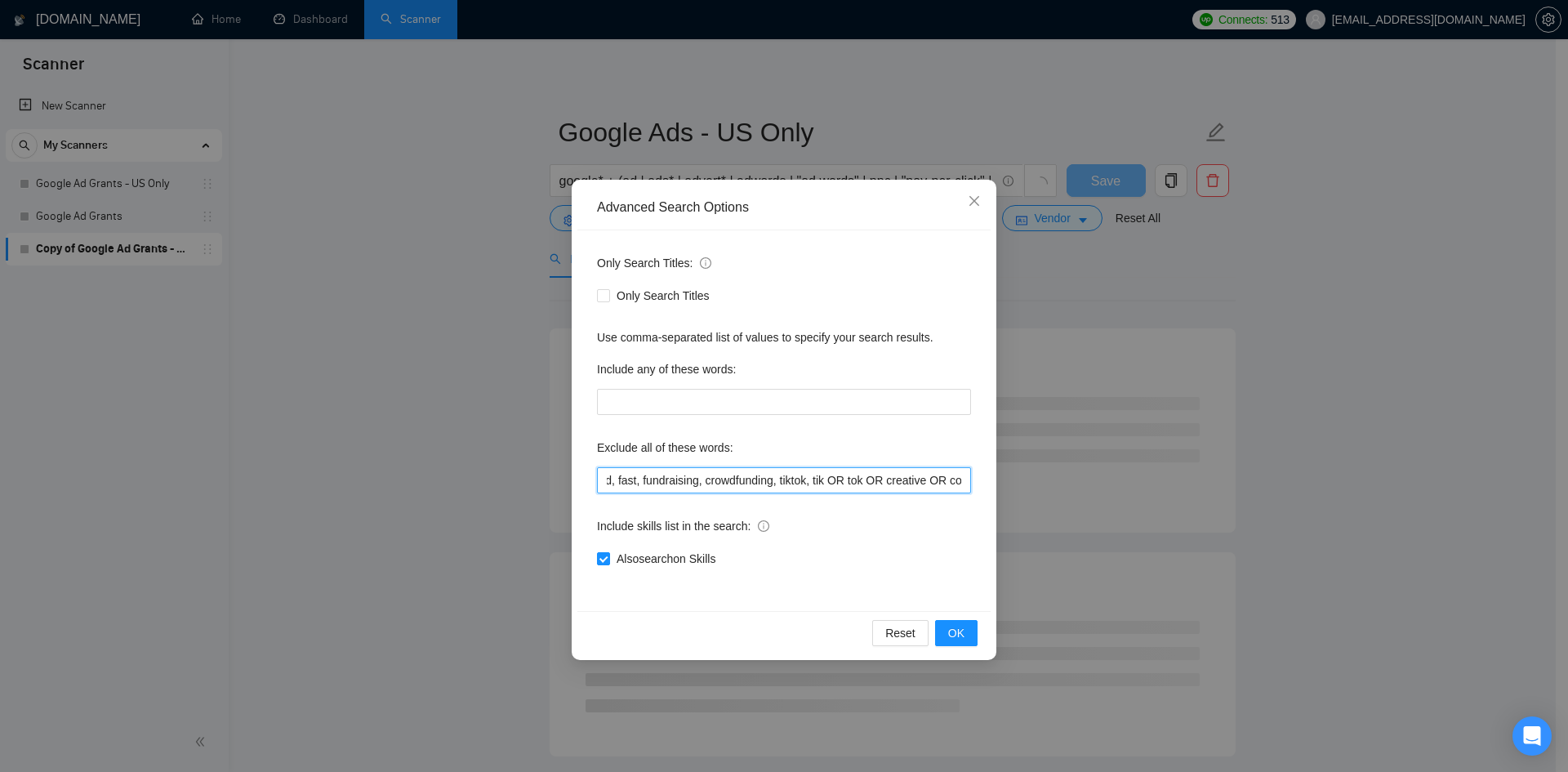
click at [830, 477] on input "suspension, suspended, fast, fundraising, crowdfunding, tiktok, tik OR tok OR c…" at bounding box center [784, 480] width 374 height 26
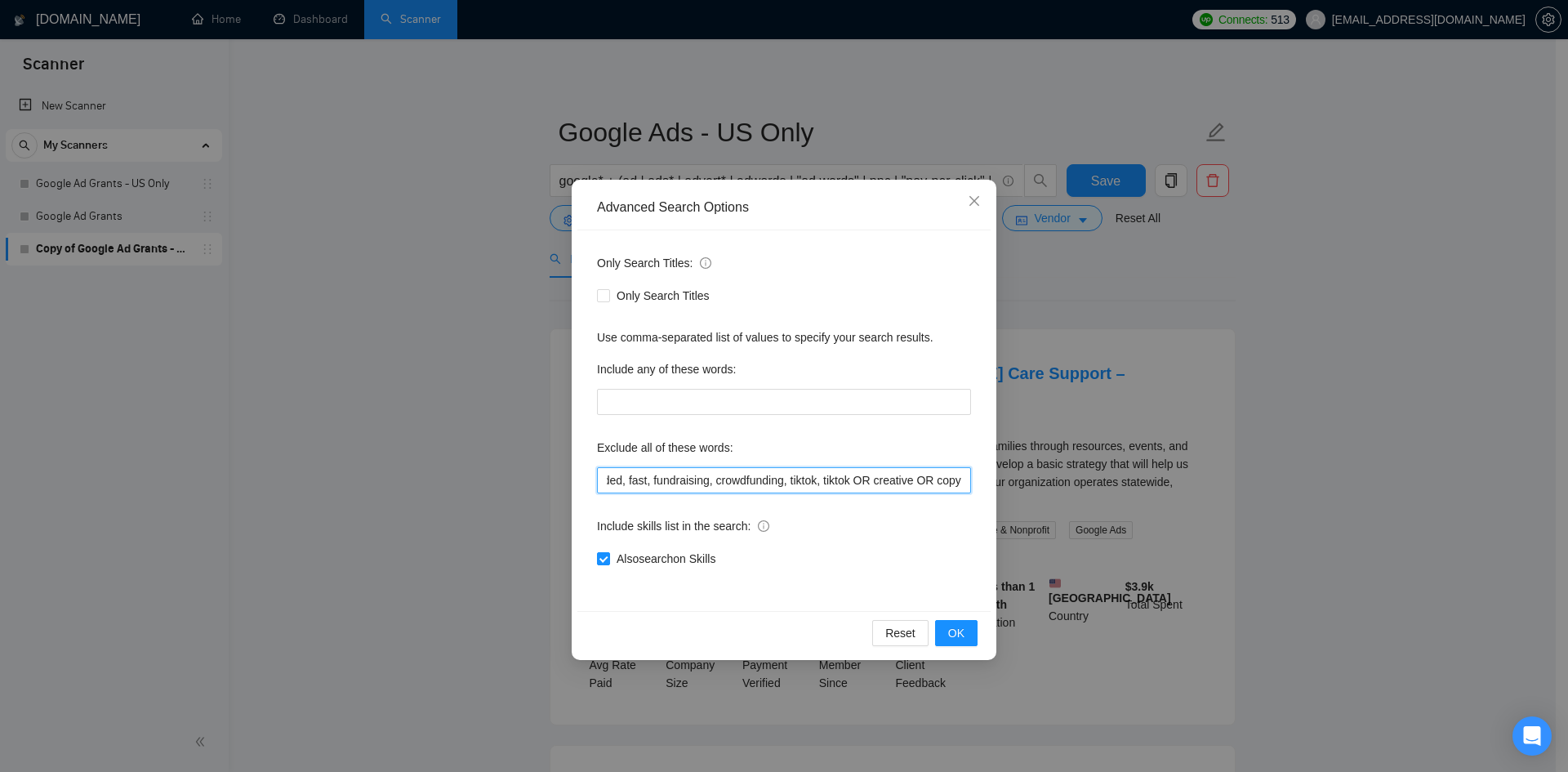
scroll to position [0, 99]
click at [864, 480] on input "suspension, suspended, fast, fundraising, crowdfunding, tiktok, tik, tok OR cre…" at bounding box center [784, 480] width 374 height 26
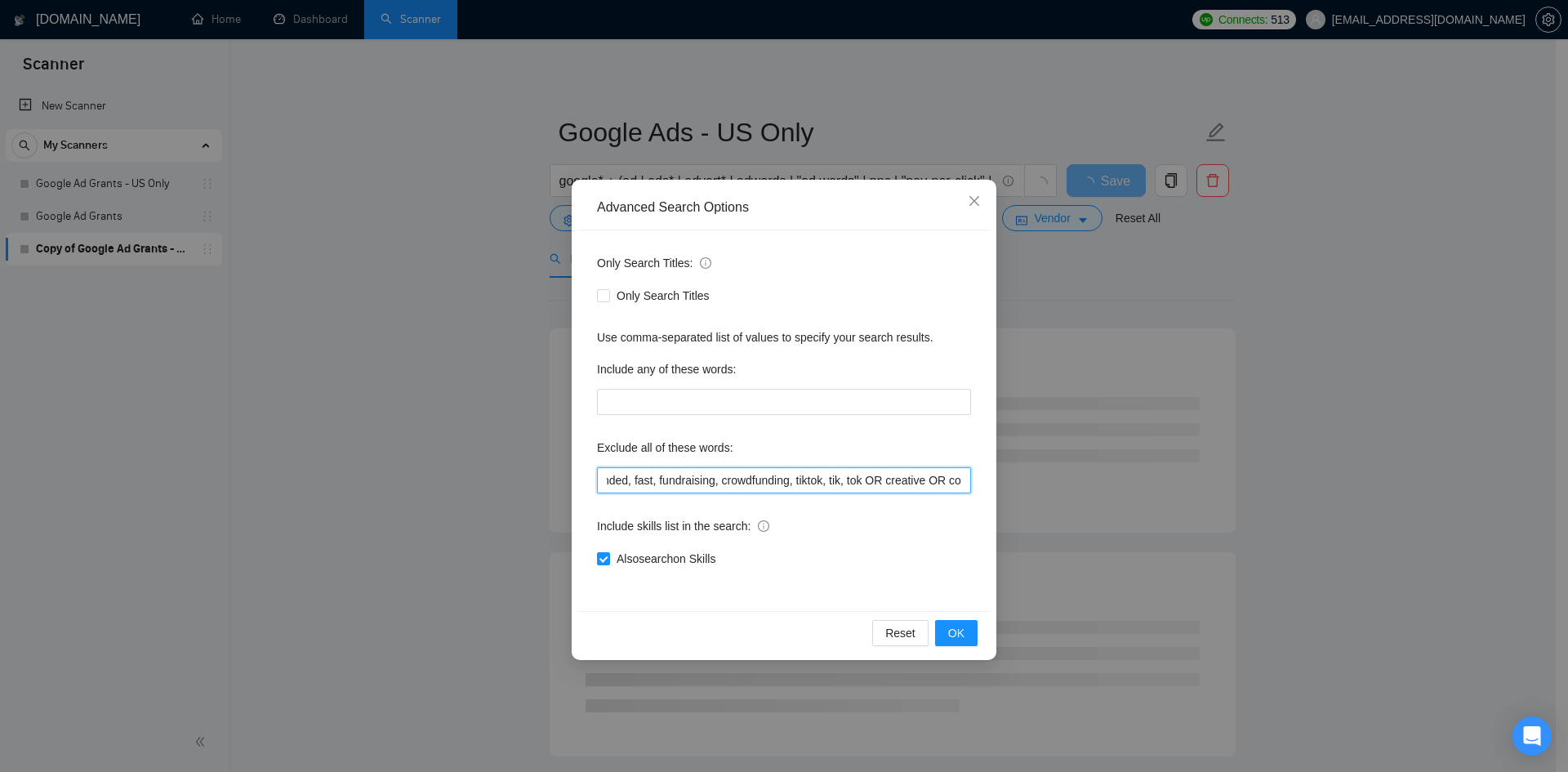
click at [864, 480] on input "suspension, suspended, fast, fundraising, crowdfunding, tiktok, tik, tok OR cre…" at bounding box center [784, 480] width 374 height 26
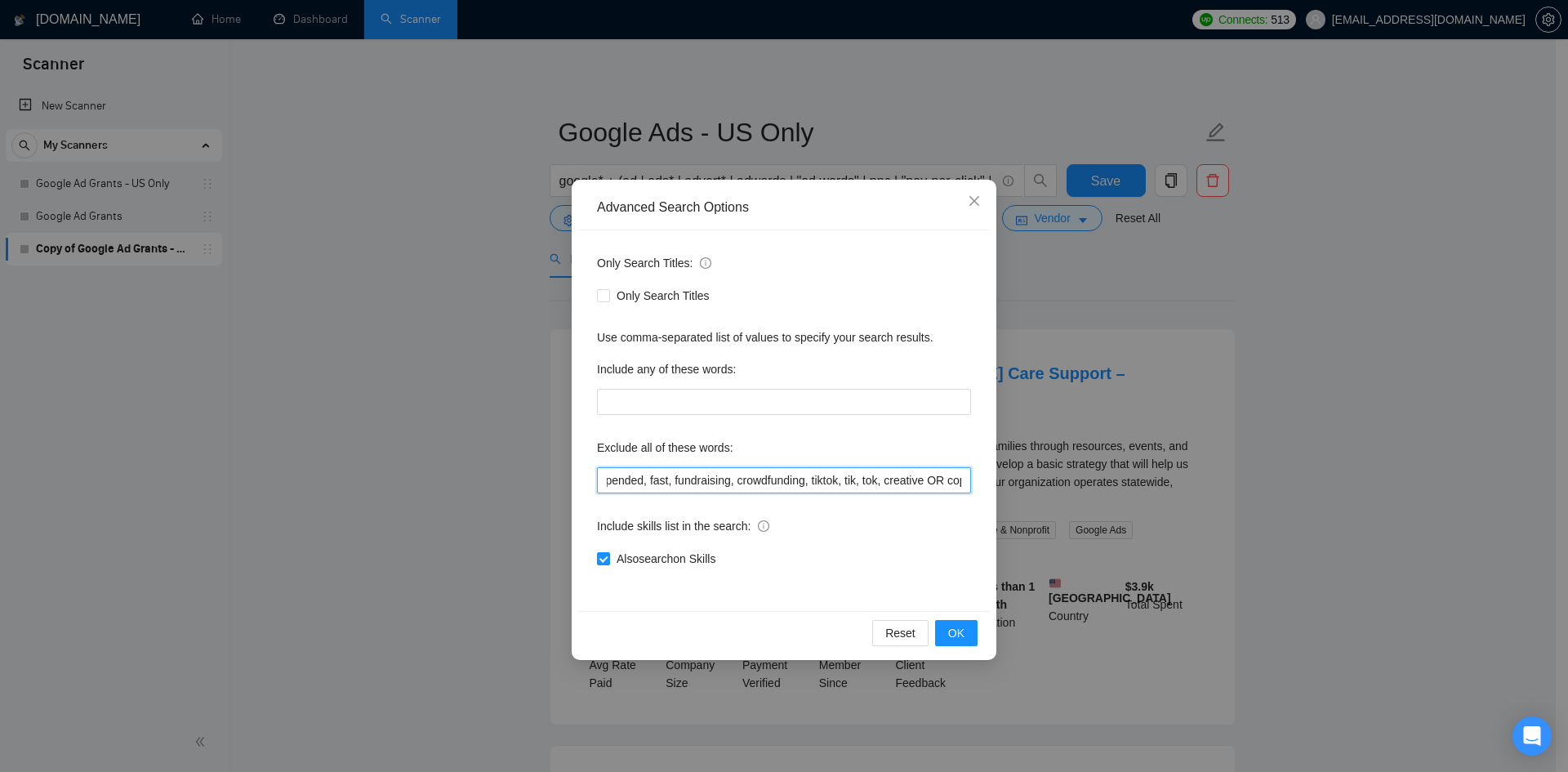
click at [926, 485] on input "suspension, suspended, fast, fundraising, crowdfunding, tiktok, tik, tok, creat…" at bounding box center [784, 480] width 374 height 26
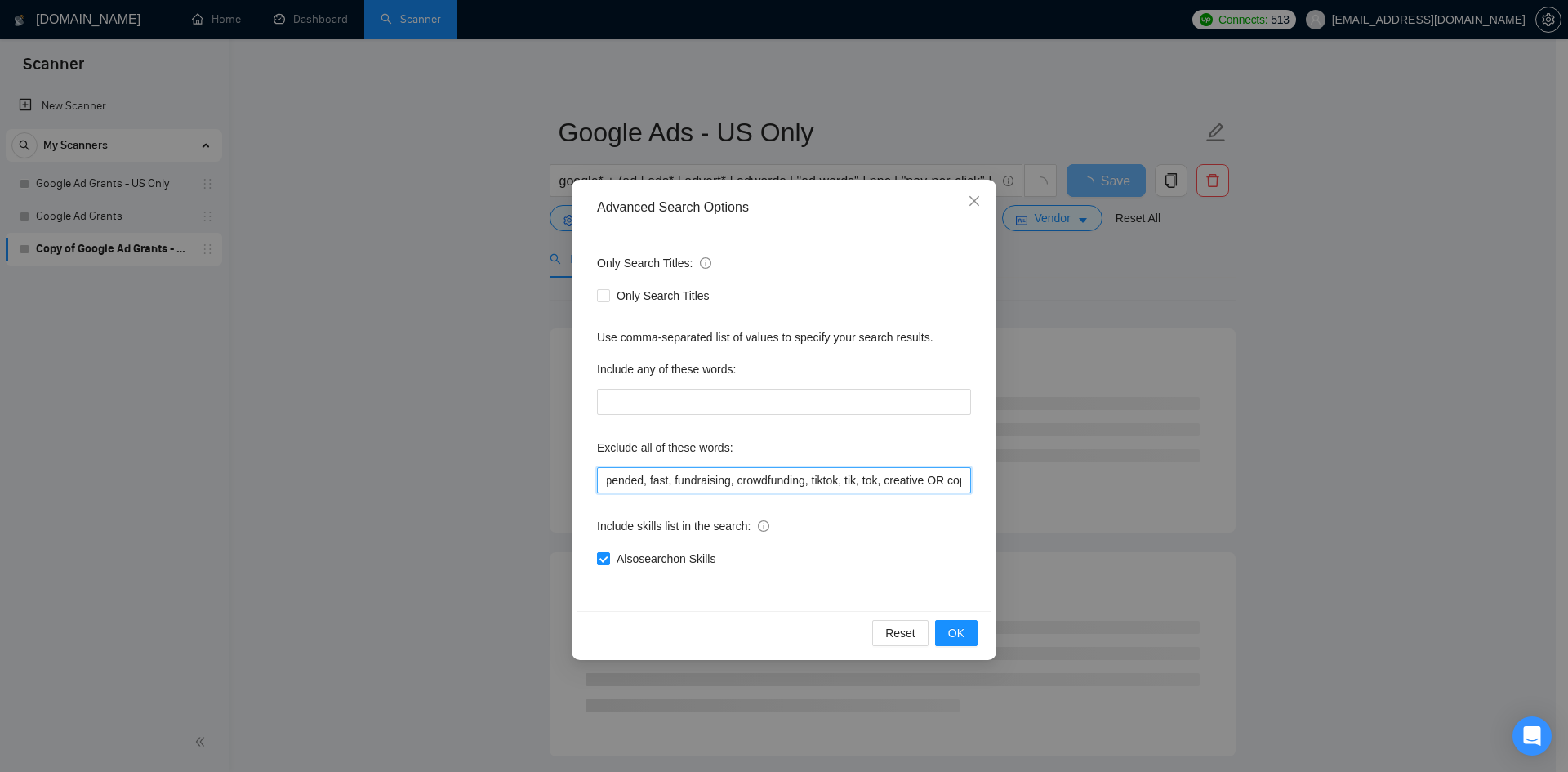
click at [926, 485] on input "suspension, suspended, fast, fundraising, crowdfunding, tiktok, tik, tok, creat…" at bounding box center [784, 480] width 374 height 26
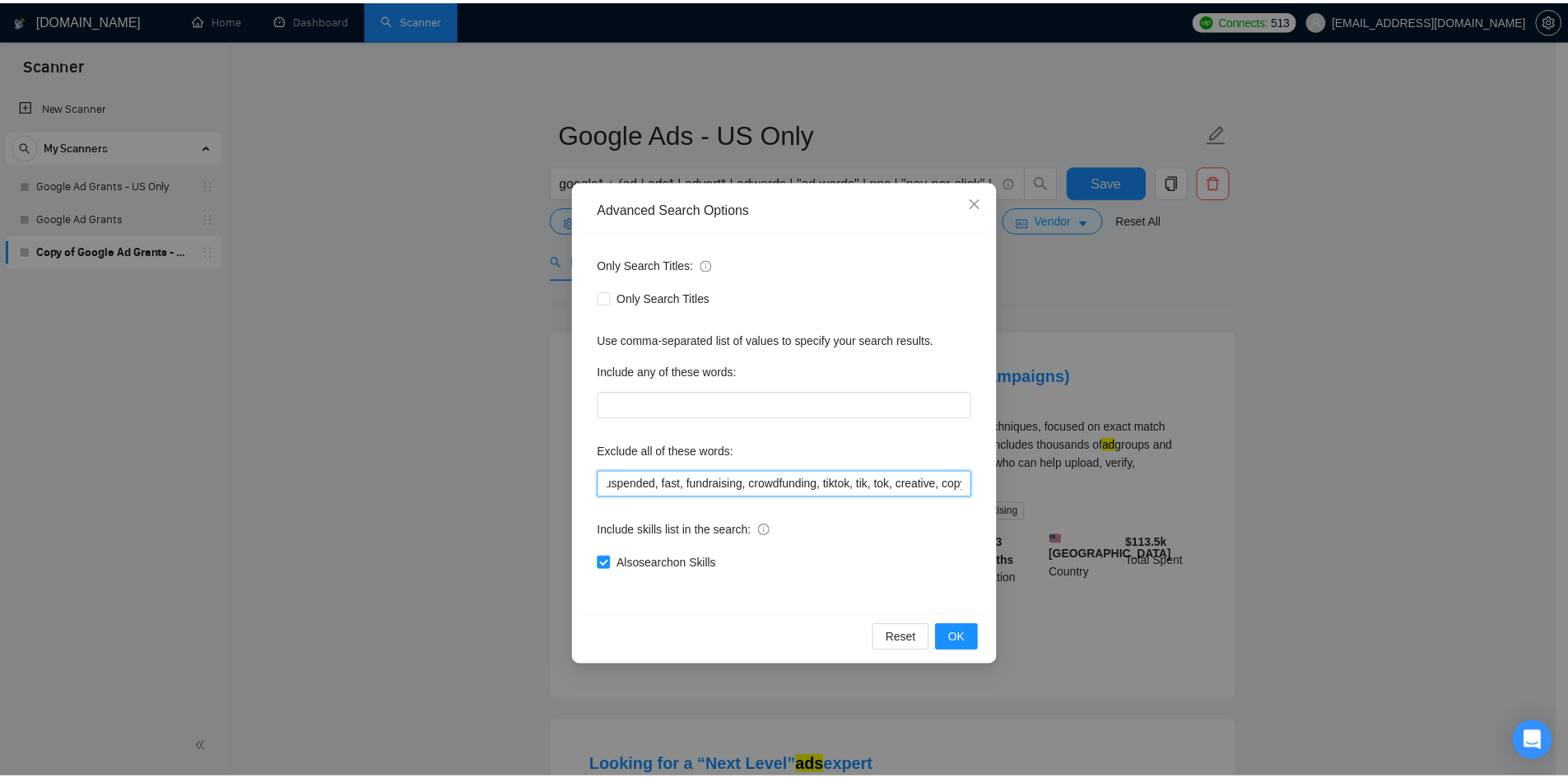
scroll to position [0, 0]
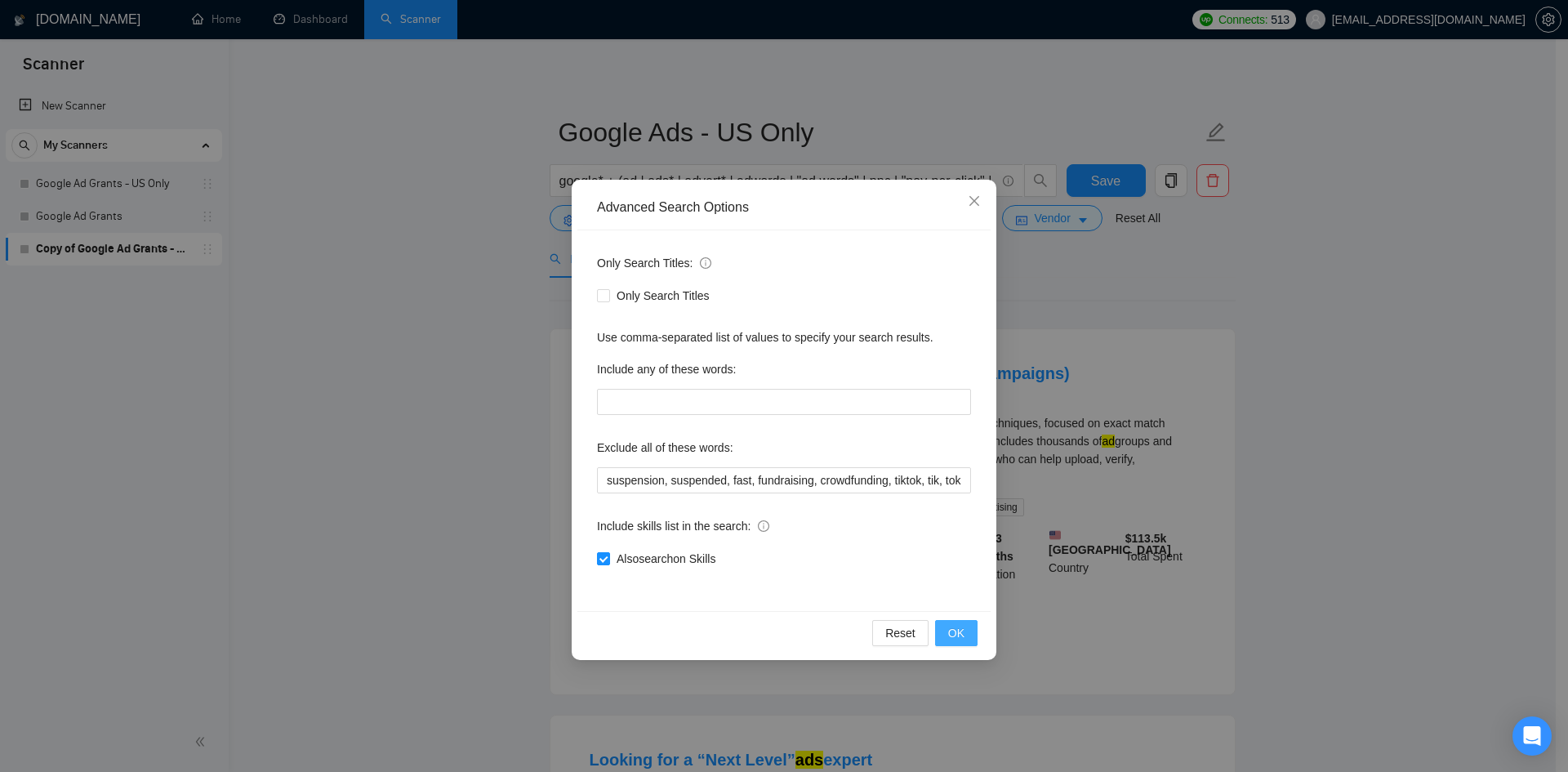
click at [960, 631] on span "OK" at bounding box center [956, 633] width 16 height 18
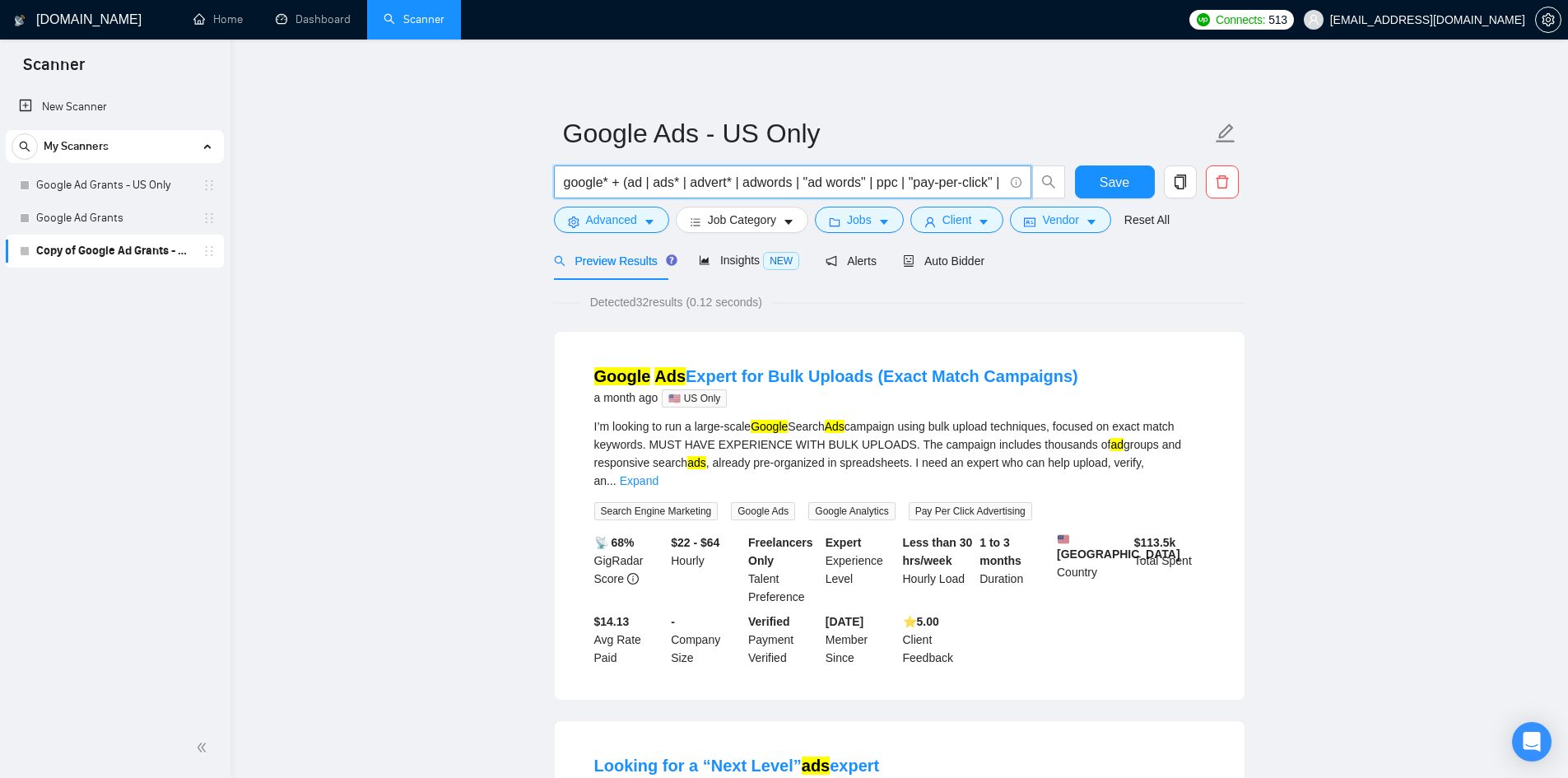
click at [694, 185] on input "google* + (ad | ads* | advert* | adwords | "ad words" | ppc | "pay-per-click" |…" at bounding box center [783, 182] width 439 height 21
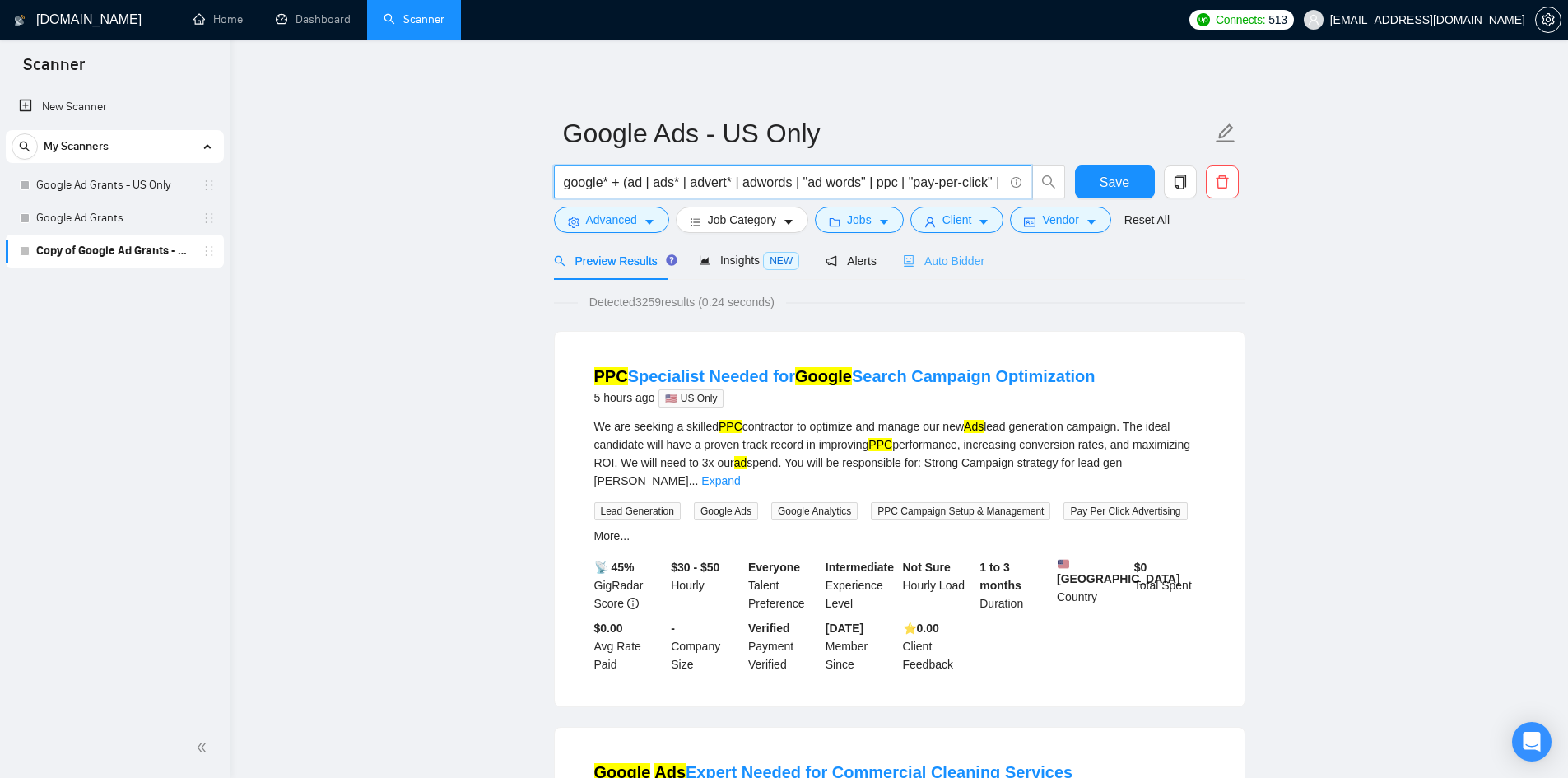
click at [941, 248] on div "Auto Bidder" at bounding box center [944, 260] width 82 height 39
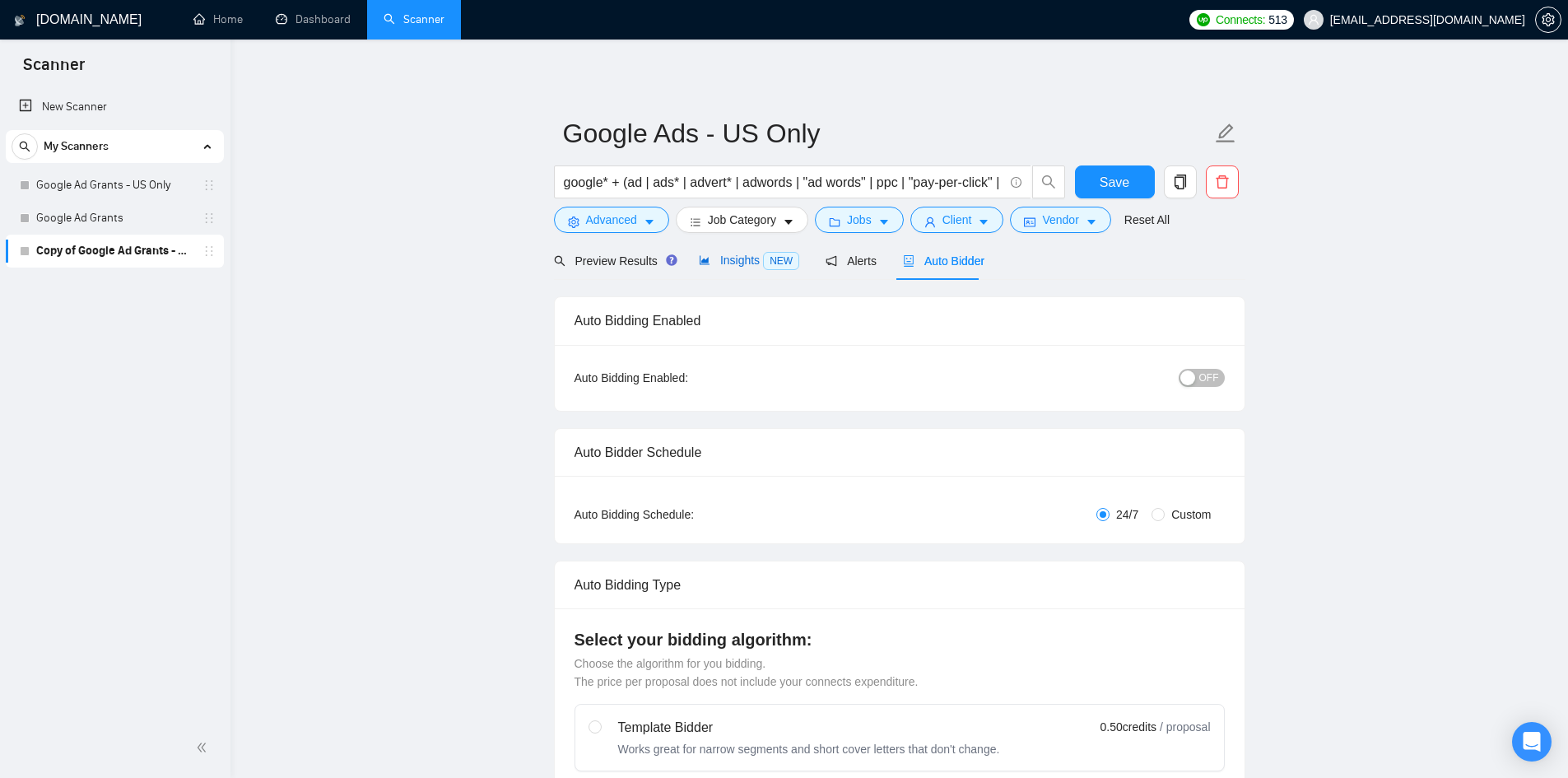
click at [709, 264] on span "Insights NEW" at bounding box center [749, 260] width 100 height 13
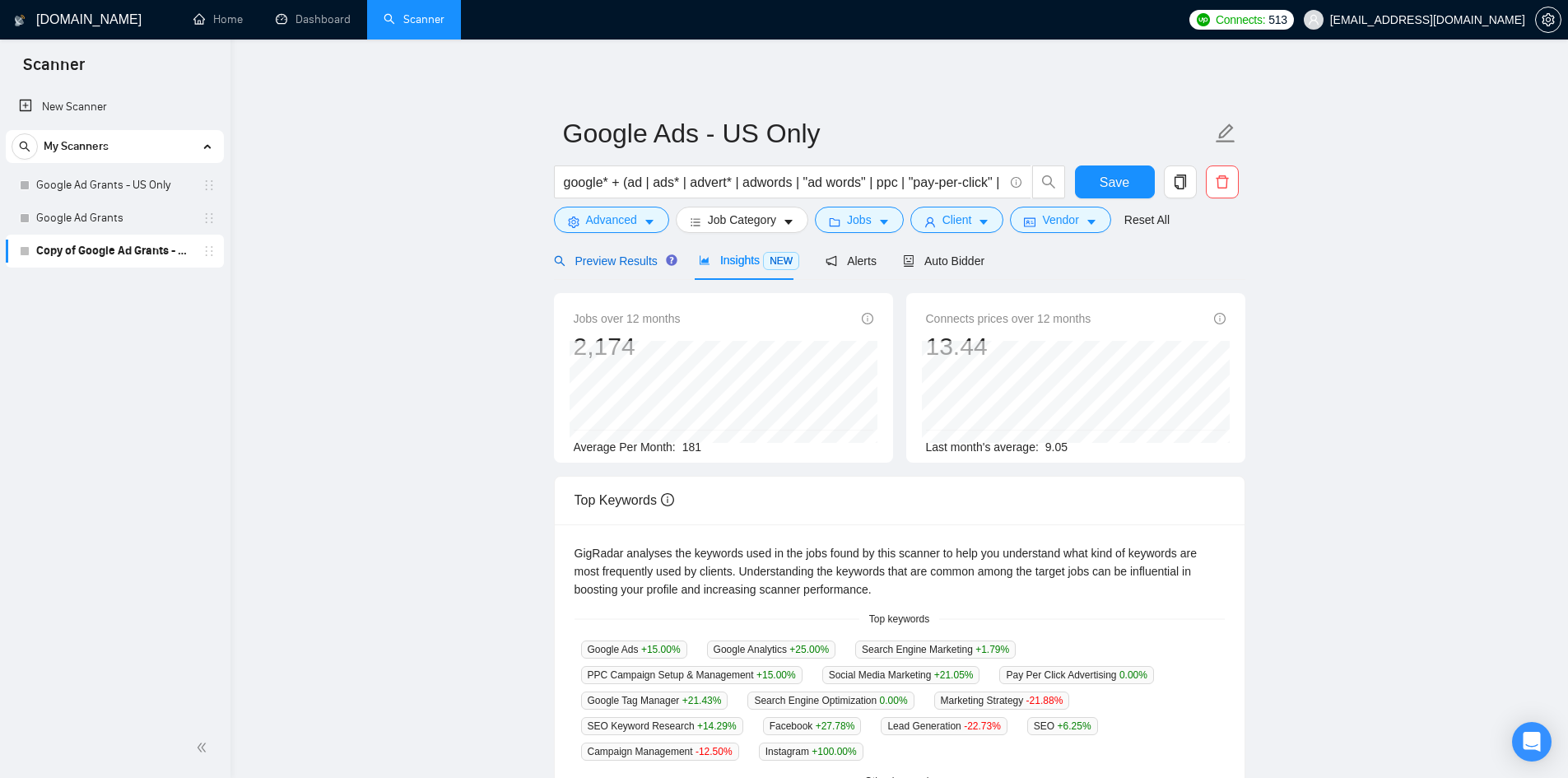
click at [597, 255] on span "Preview Results" at bounding box center [613, 261] width 118 height 13
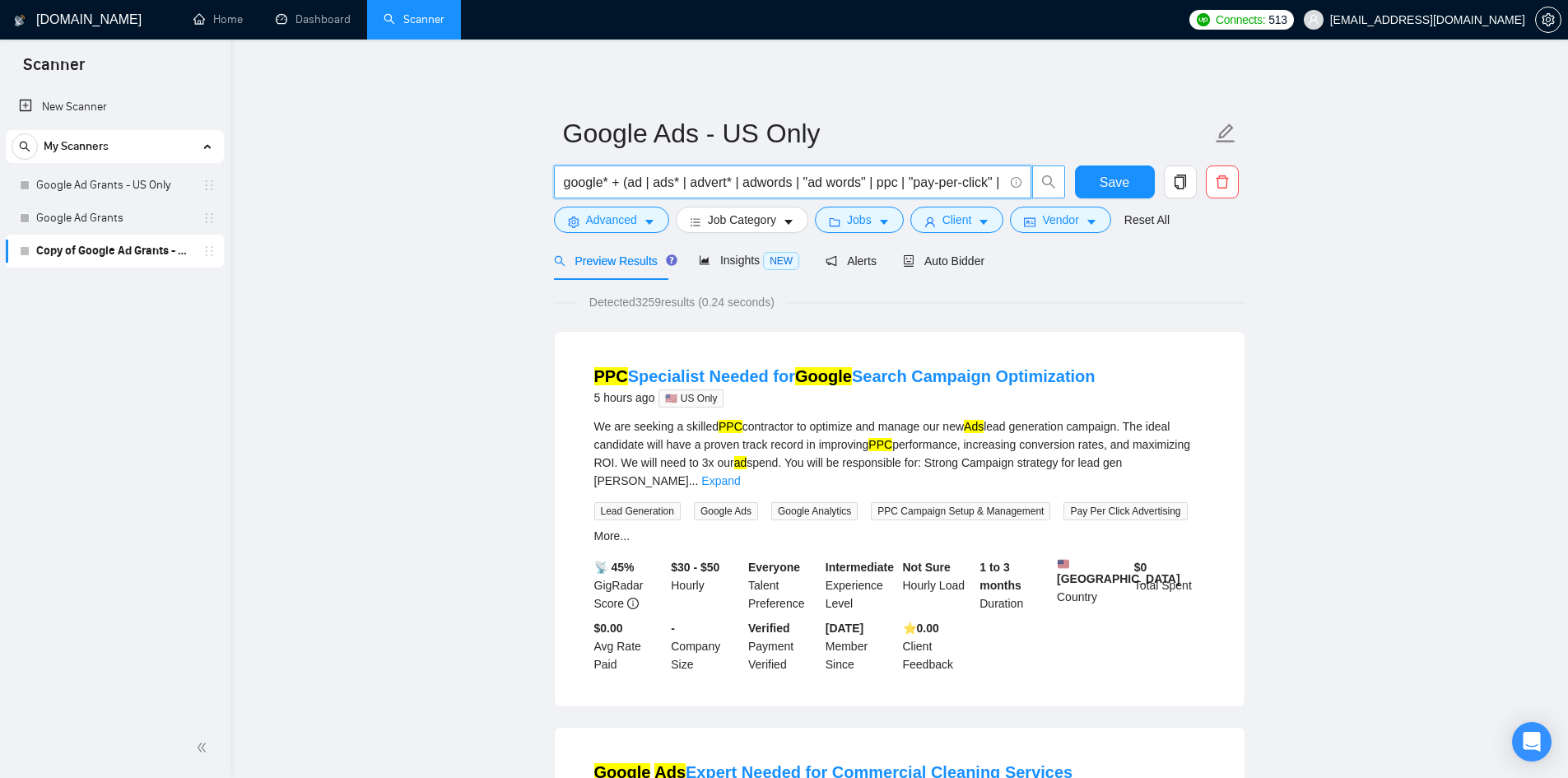
scroll to position [0, 90]
drag, startPoint x: 934, startPoint y: 174, endPoint x: 1151, endPoint y: 196, distance: 218.1
click at [1151, 196] on div "google* + (ad | ads* | advert* | adwords | "ad words" | ppc | "pay-per-click" |…" at bounding box center [896, 185] width 692 height 41
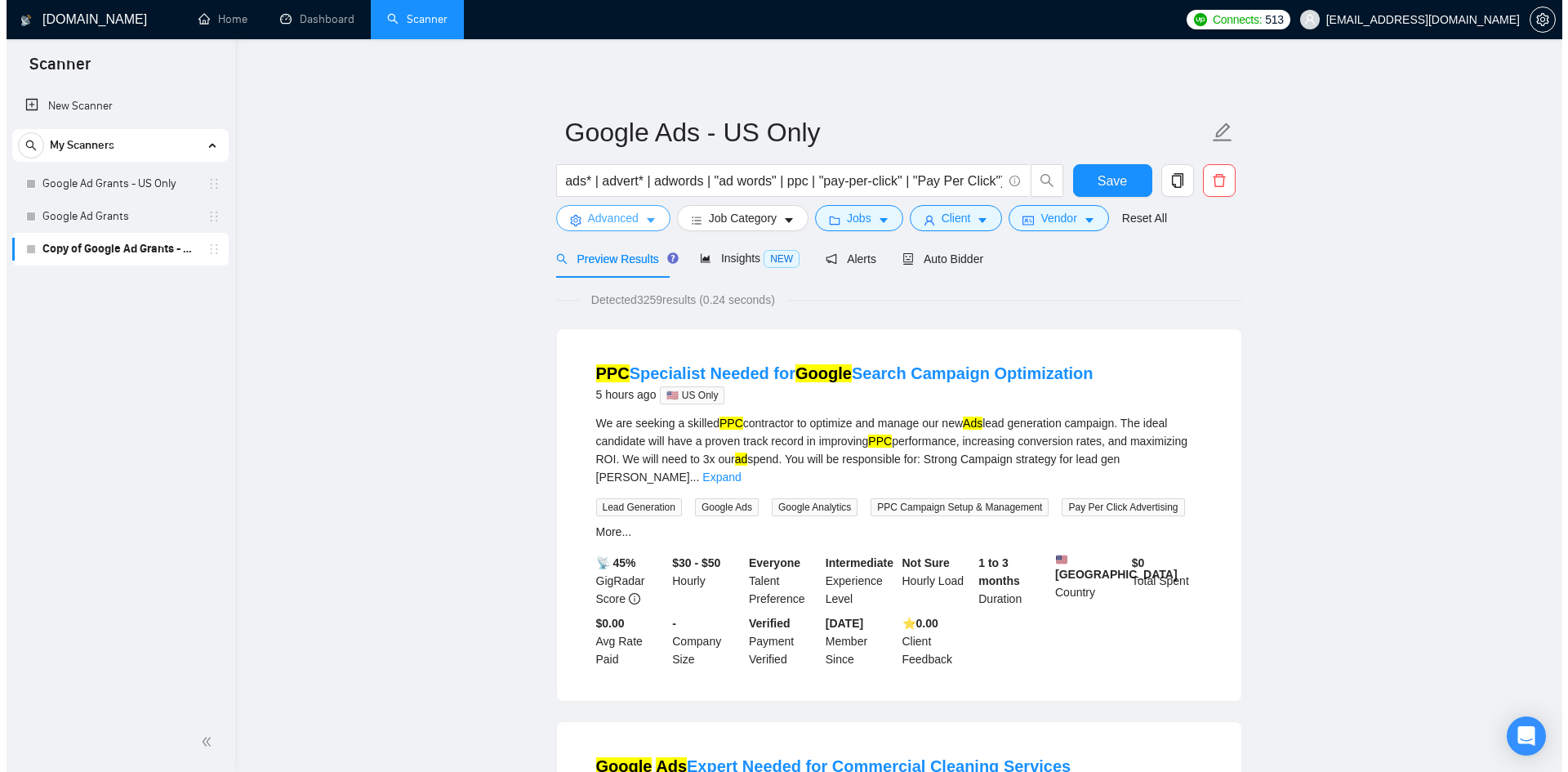
scroll to position [0, 0]
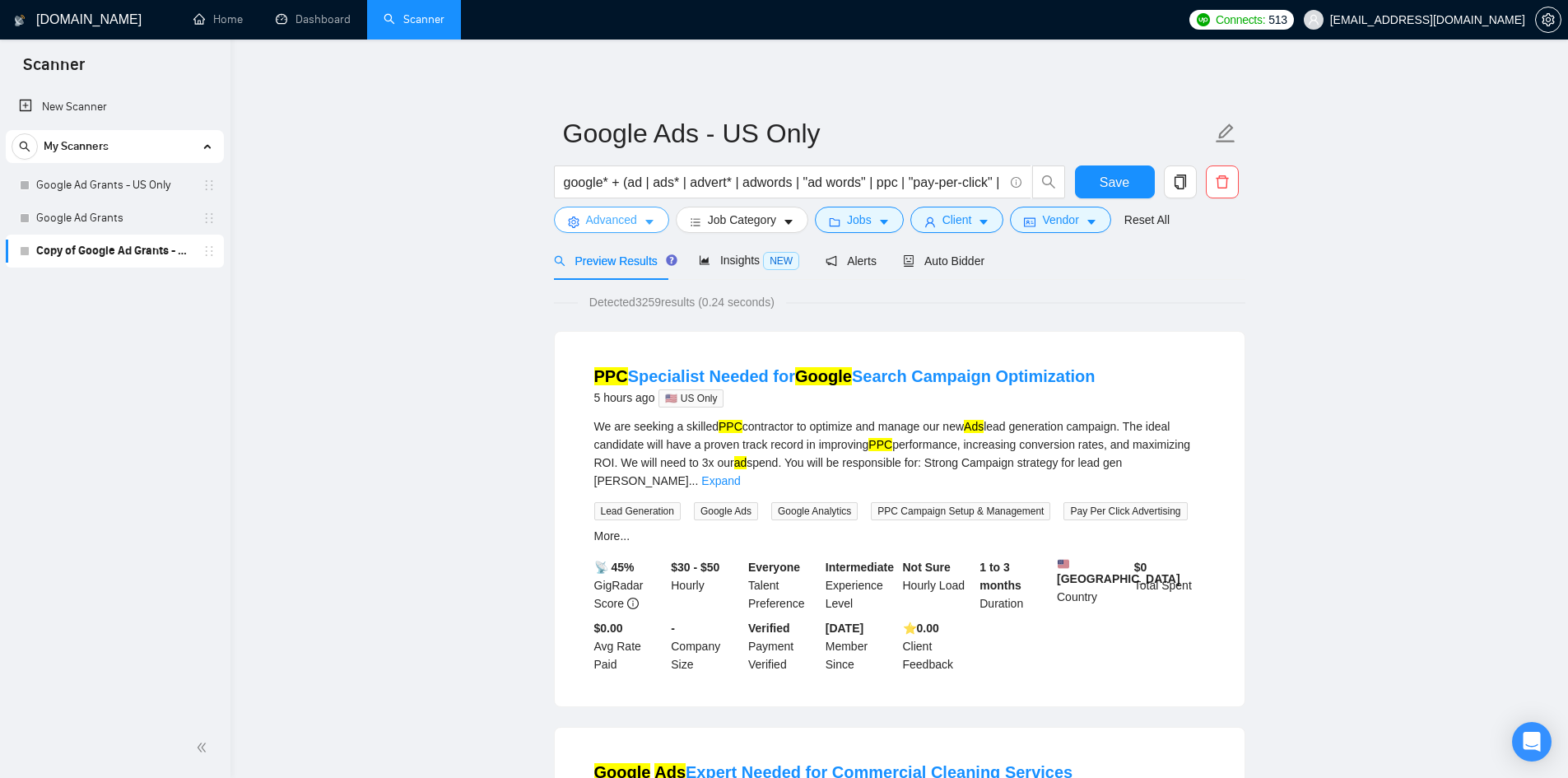
click at [597, 224] on span "Advanced" at bounding box center [612, 220] width 51 height 18
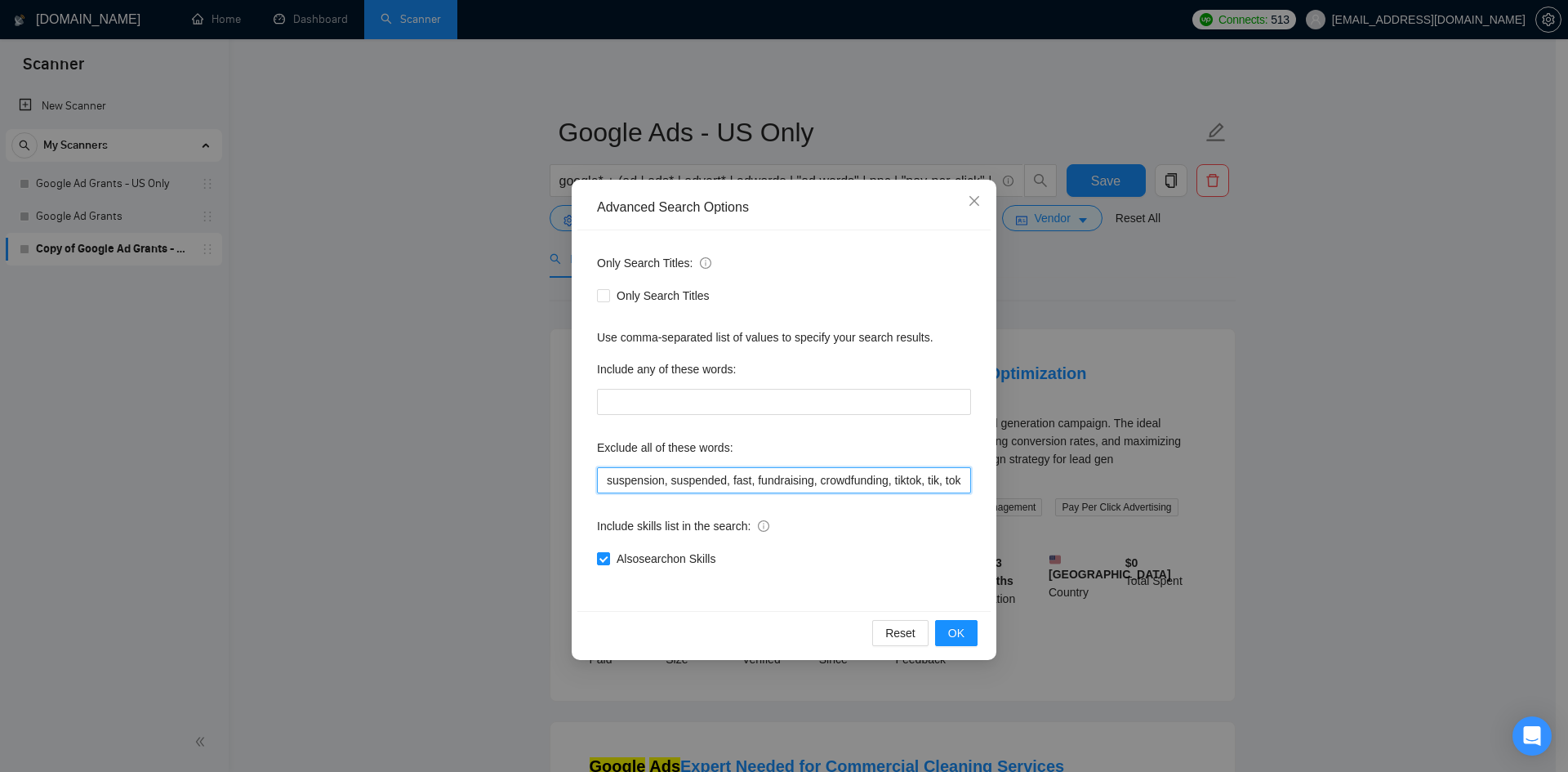
click at [866, 487] on input "suspension, suspended, fast, fundraising, crowdfunding, tiktok, tik, tok, creat…" at bounding box center [784, 480] width 374 height 26
click at [970, 199] on icon "close" at bounding box center [974, 200] width 13 height 13
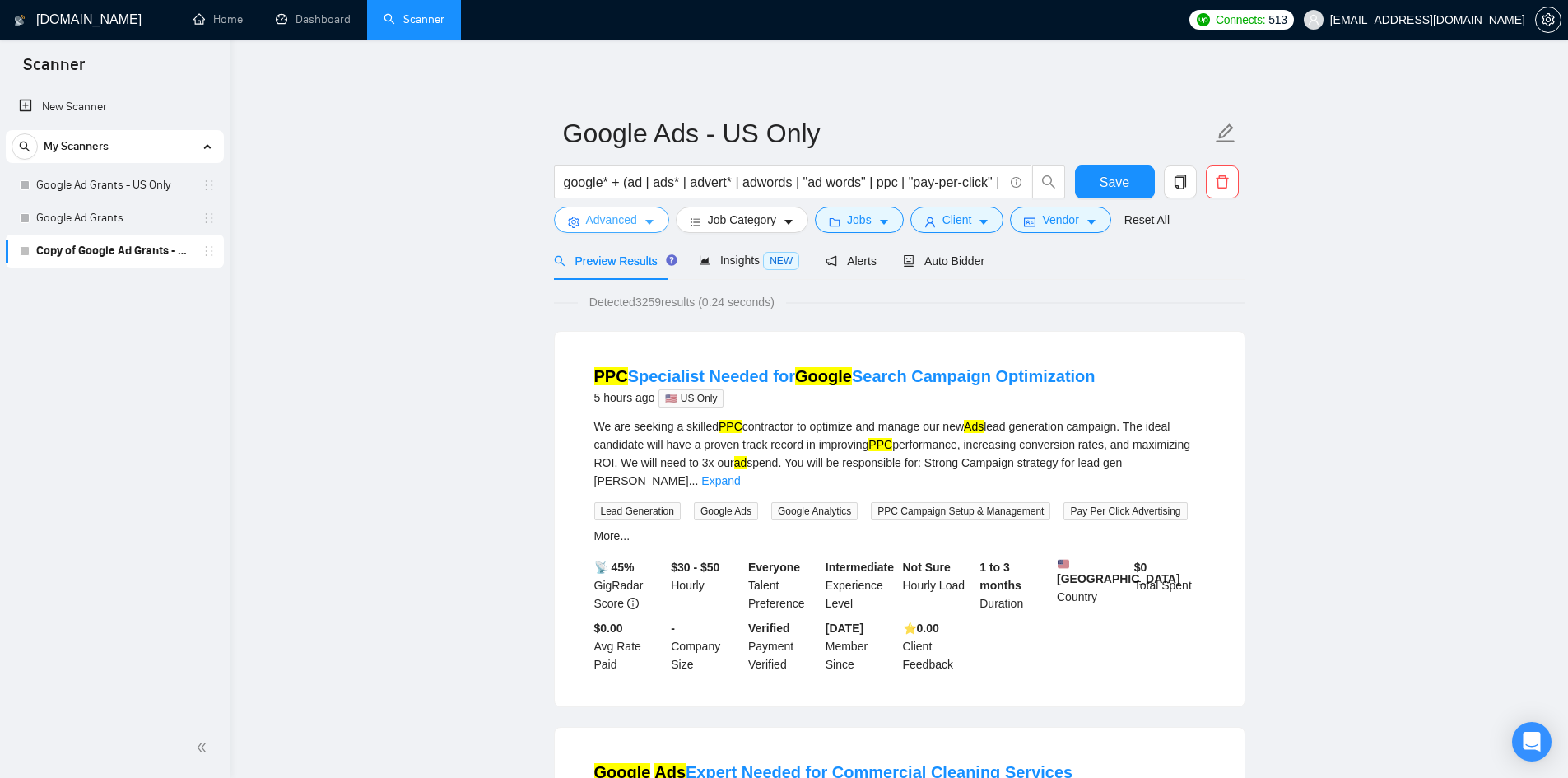
click at [631, 219] on span "Advanced" at bounding box center [612, 220] width 51 height 18
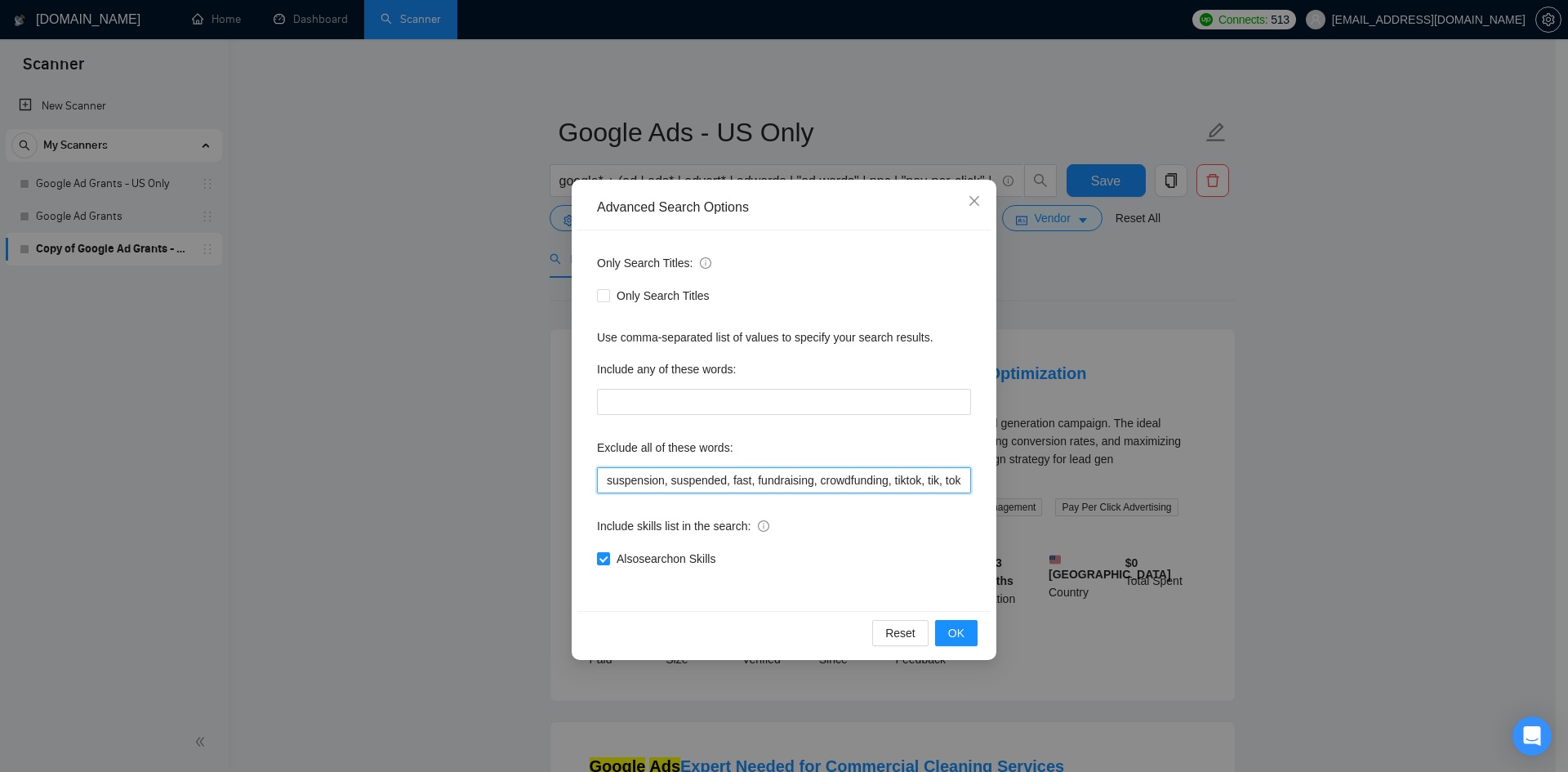
click at [900, 476] on input "suspension, suspended, fast, fundraising, crowdfunding, tiktok, tik, tok, creat…" at bounding box center [784, 480] width 374 height 26
click at [975, 202] on icon "close" at bounding box center [974, 200] width 10 height 10
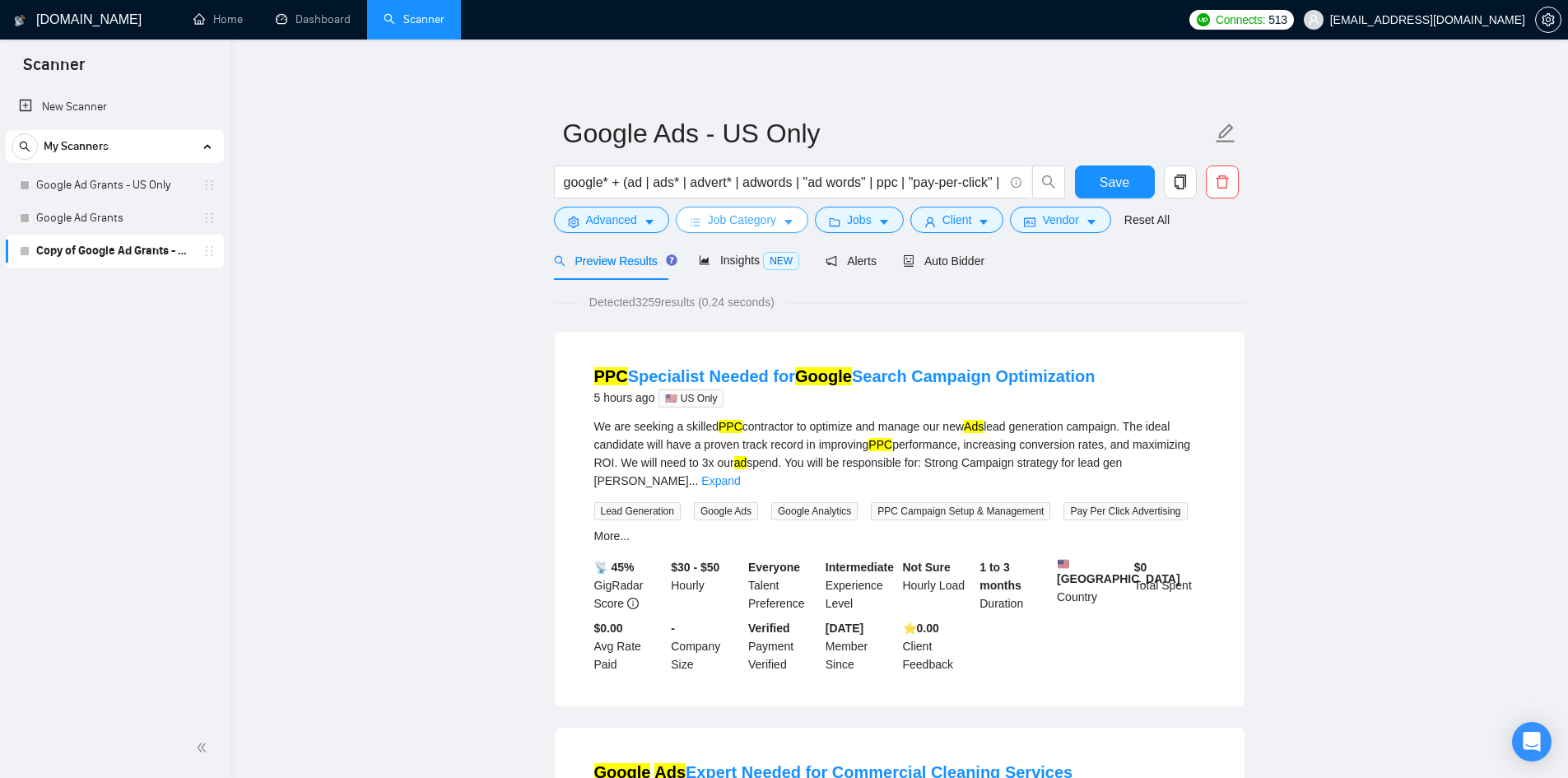
click at [721, 219] on span "Job Category" at bounding box center [742, 220] width 68 height 18
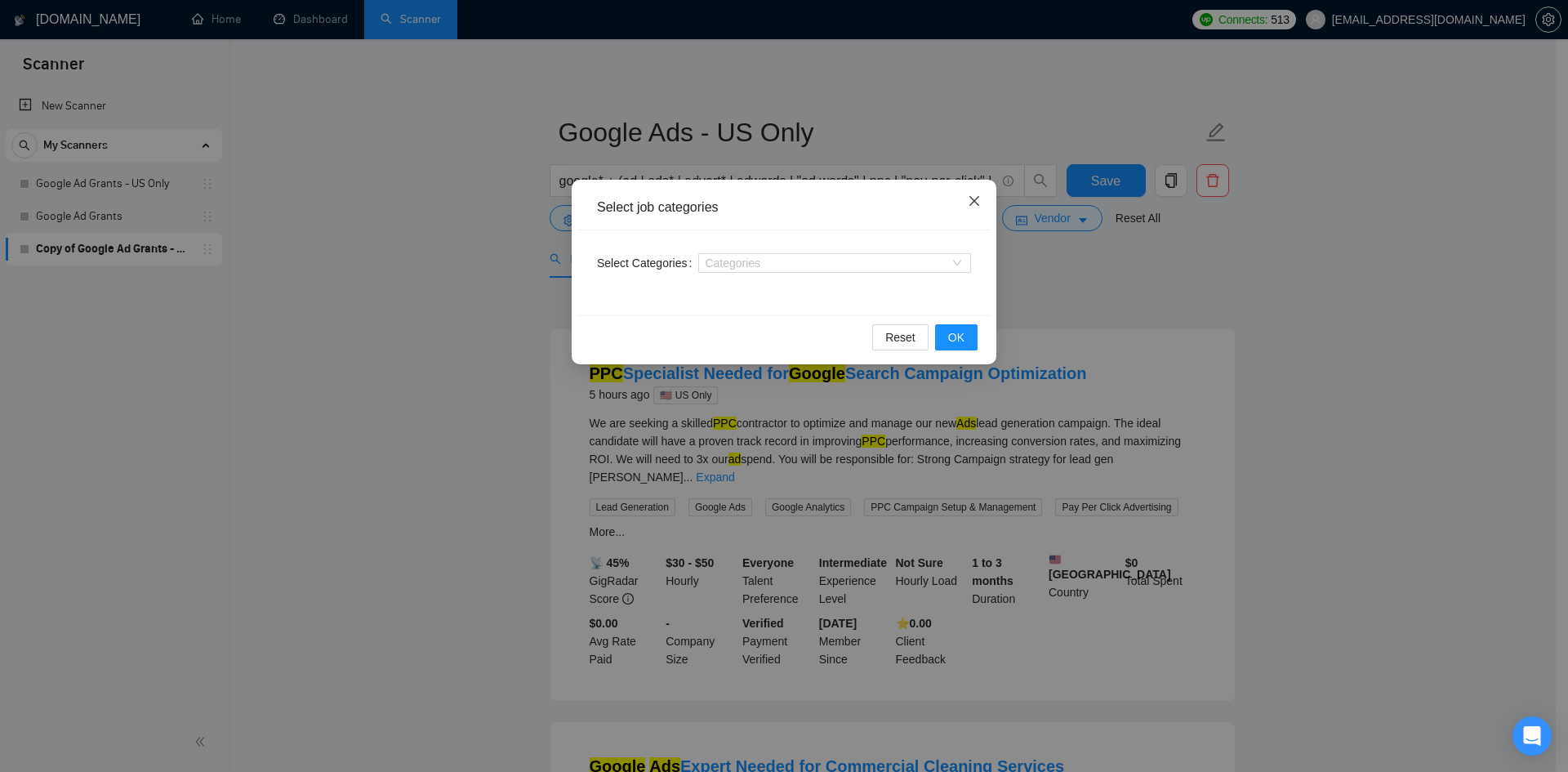
click at [987, 204] on span "Close" at bounding box center [974, 201] width 44 height 44
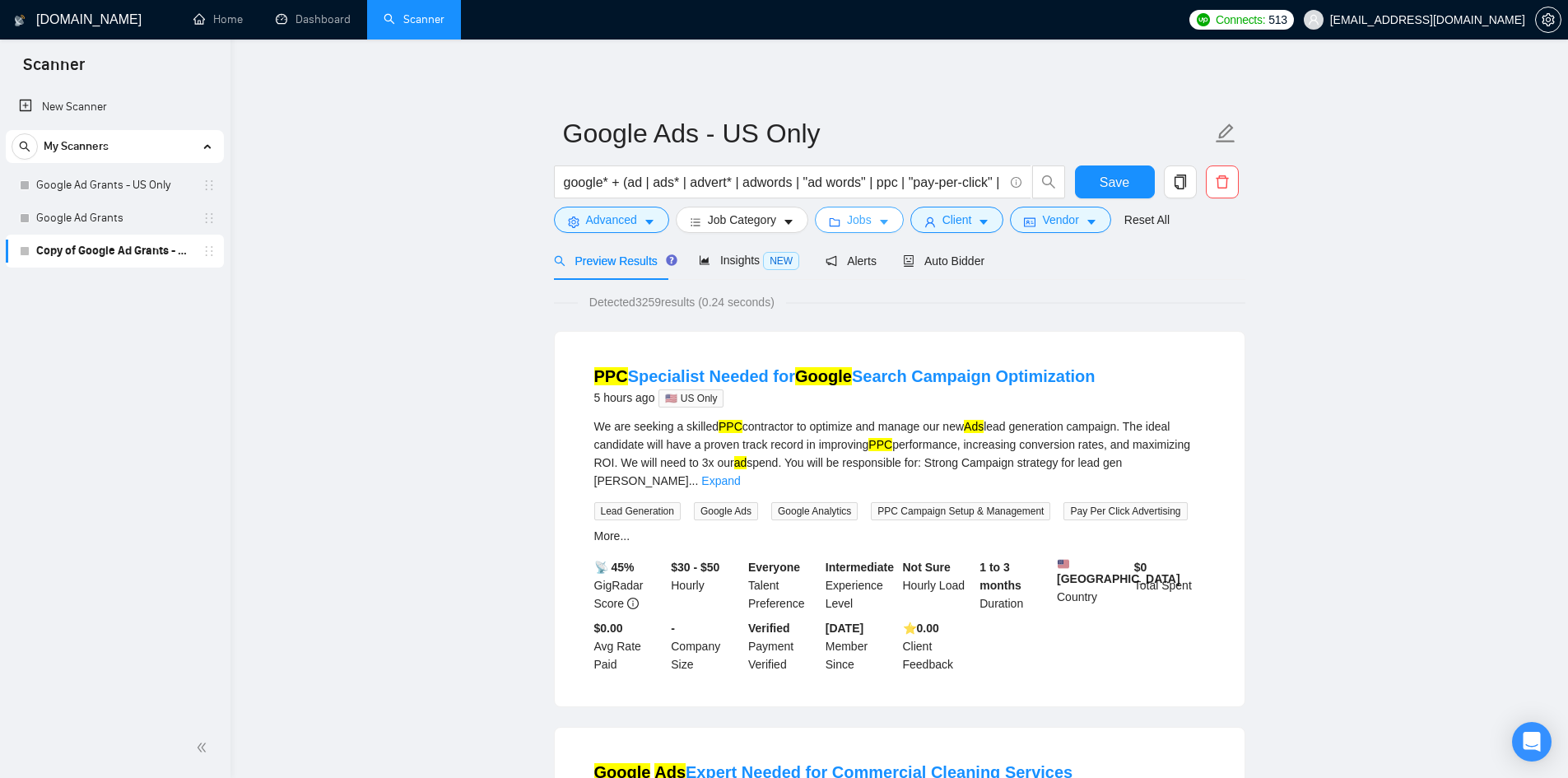
click at [871, 217] on button "Jobs" at bounding box center [859, 219] width 89 height 26
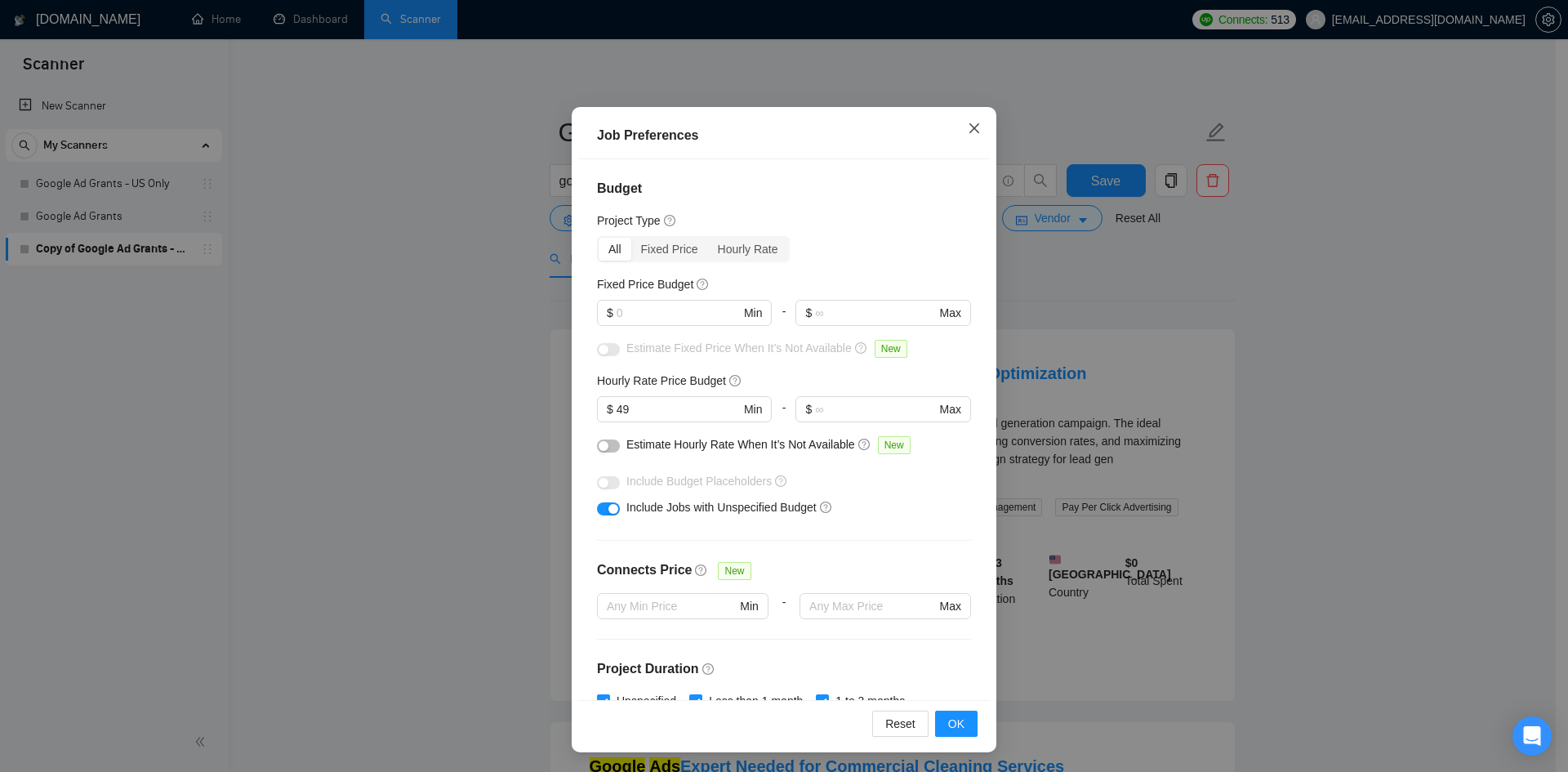
click at [966, 140] on span "Close" at bounding box center [974, 129] width 44 height 44
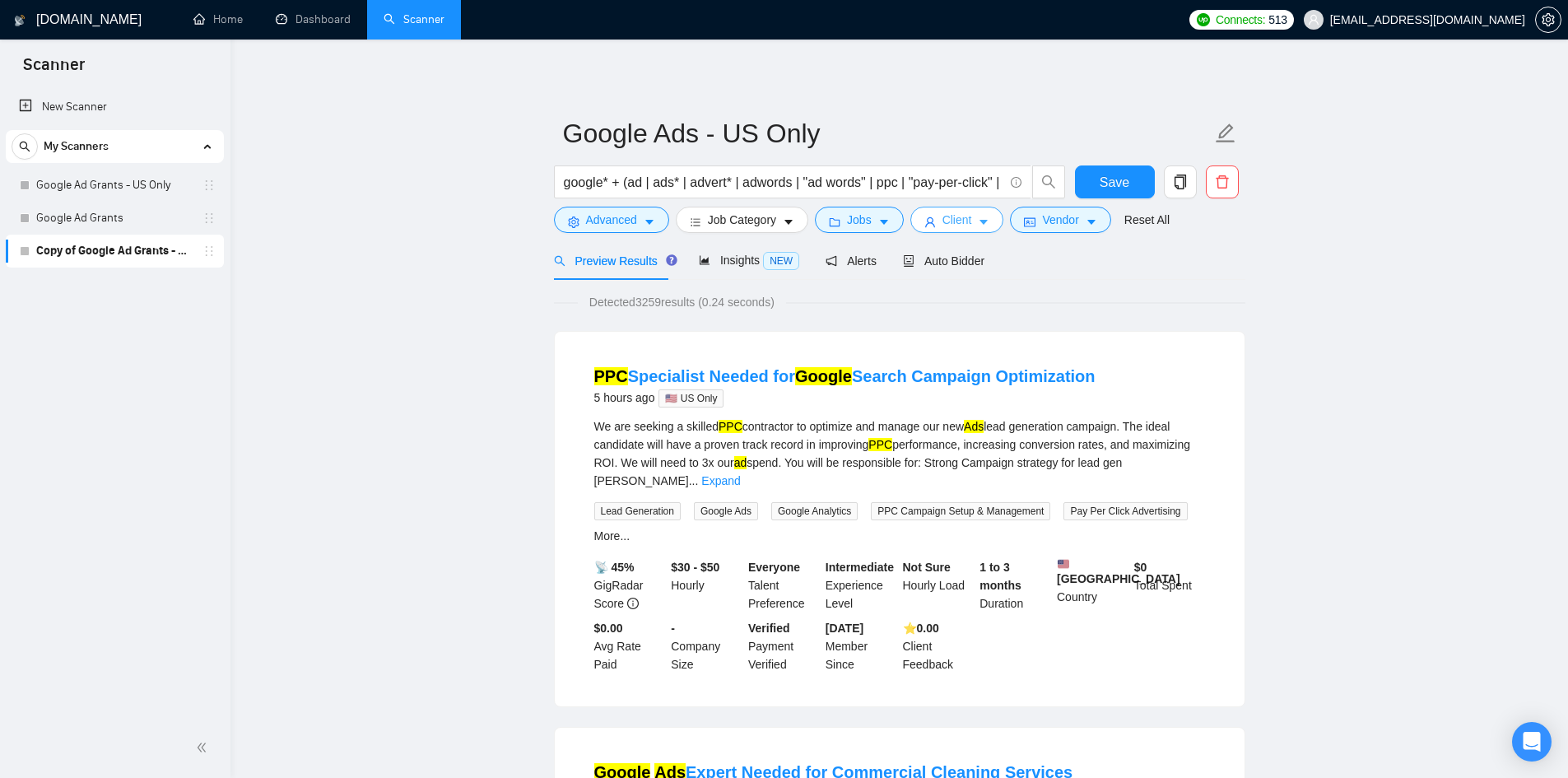
click at [960, 226] on span "Client" at bounding box center [957, 220] width 30 height 18
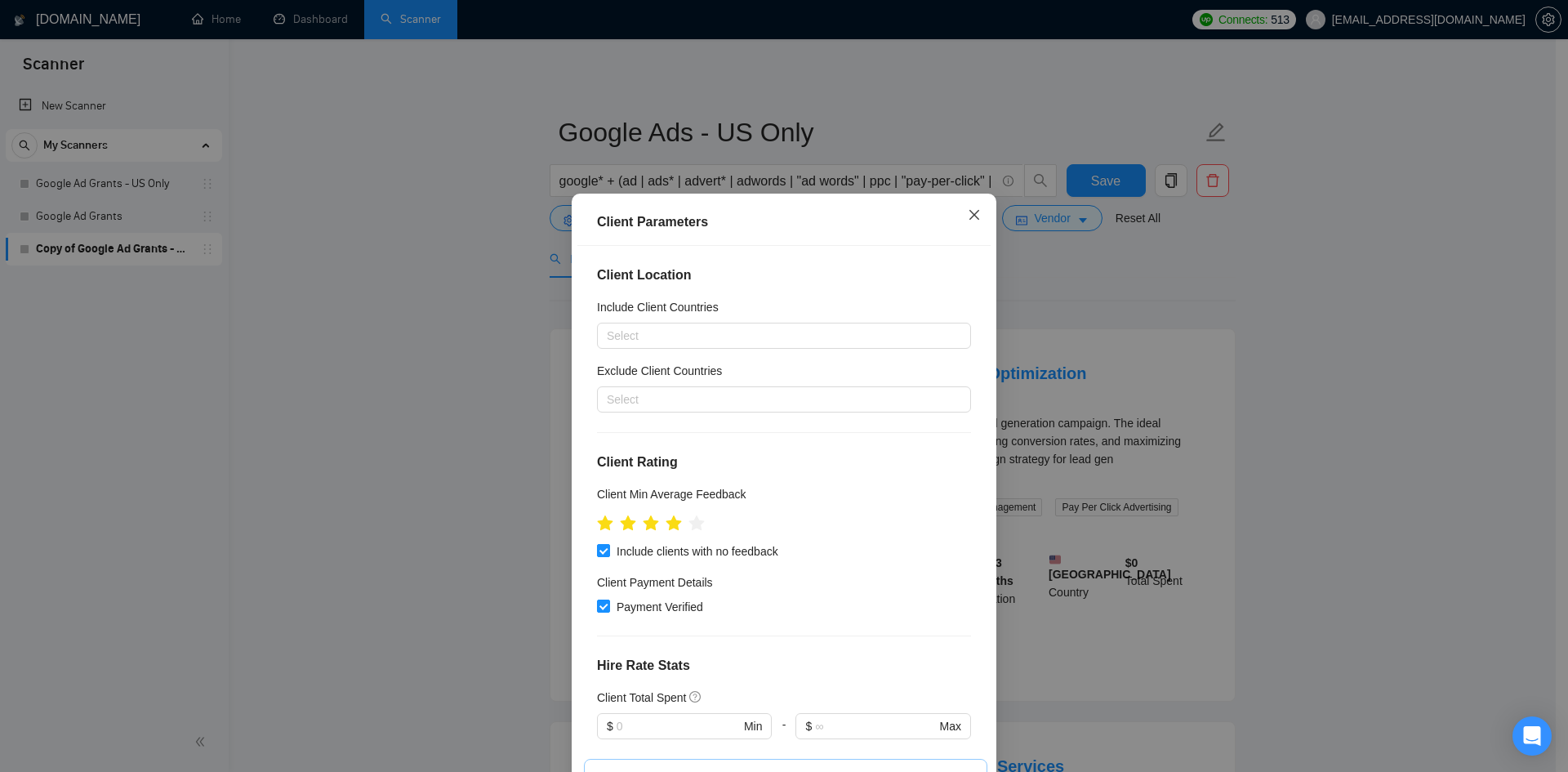
click at [970, 217] on icon "close" at bounding box center [974, 215] width 10 height 10
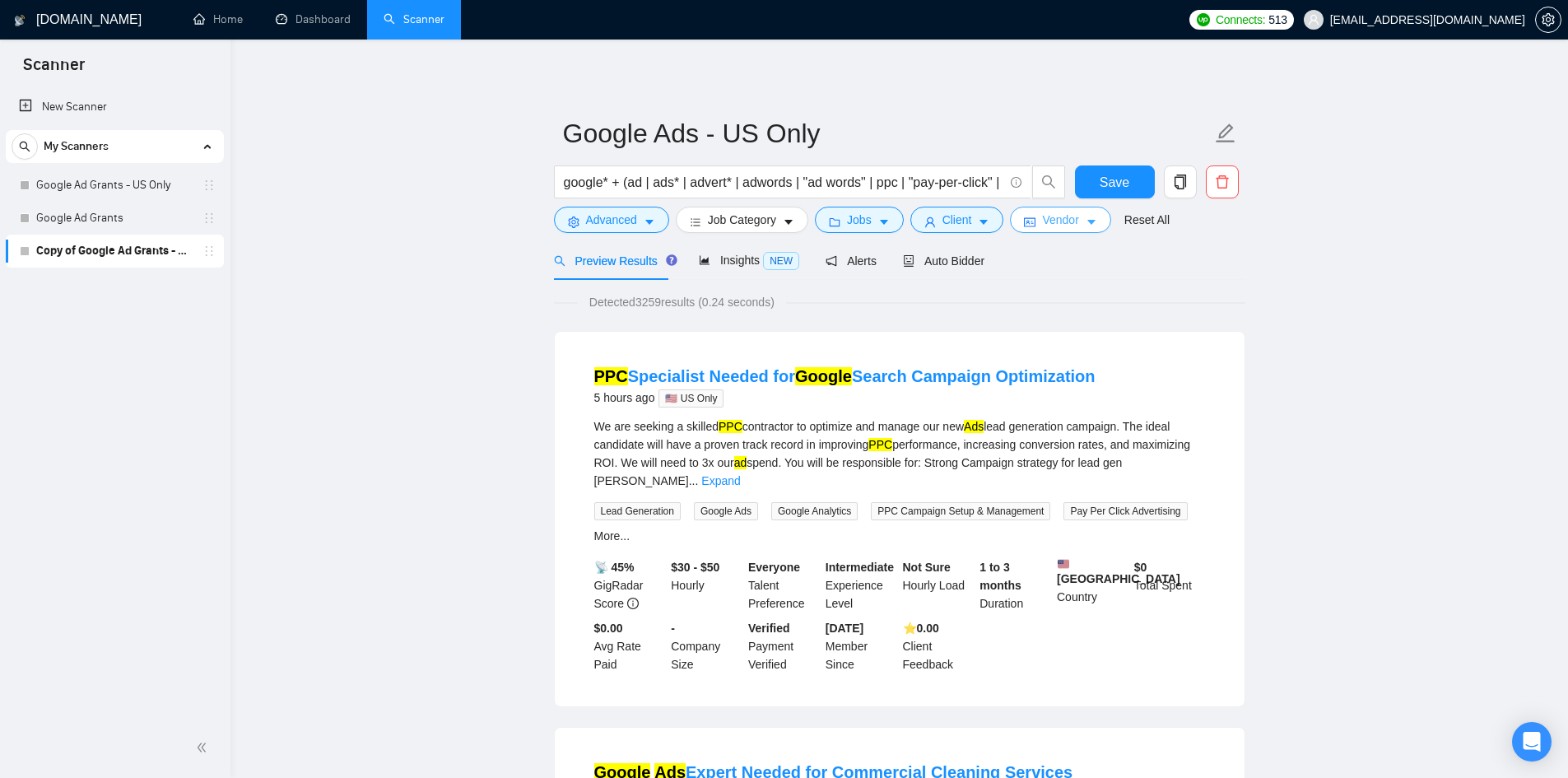
click at [1073, 212] on span "Vendor" at bounding box center [1060, 220] width 36 height 18
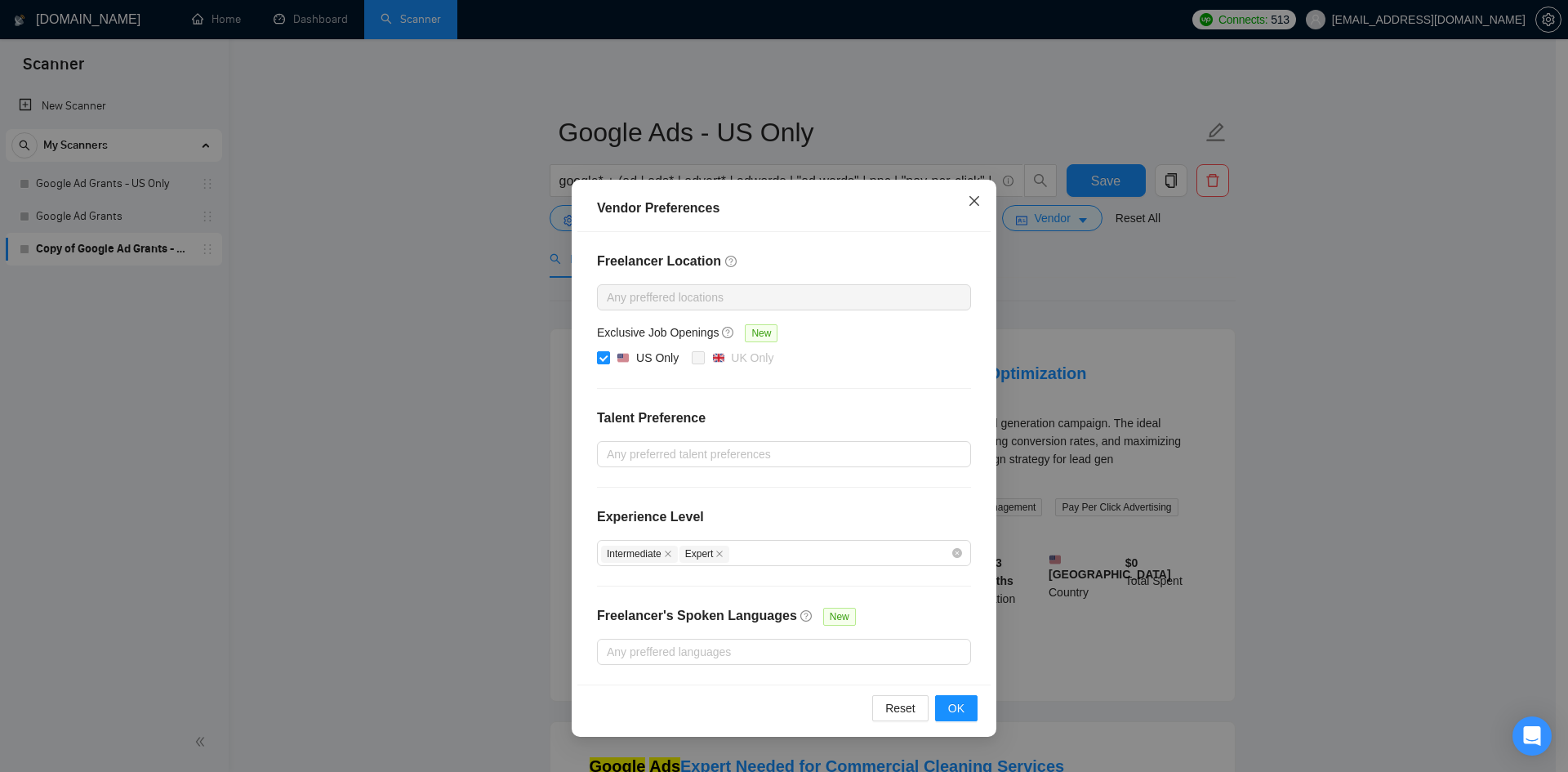
click at [978, 204] on icon "close" at bounding box center [974, 200] width 10 height 10
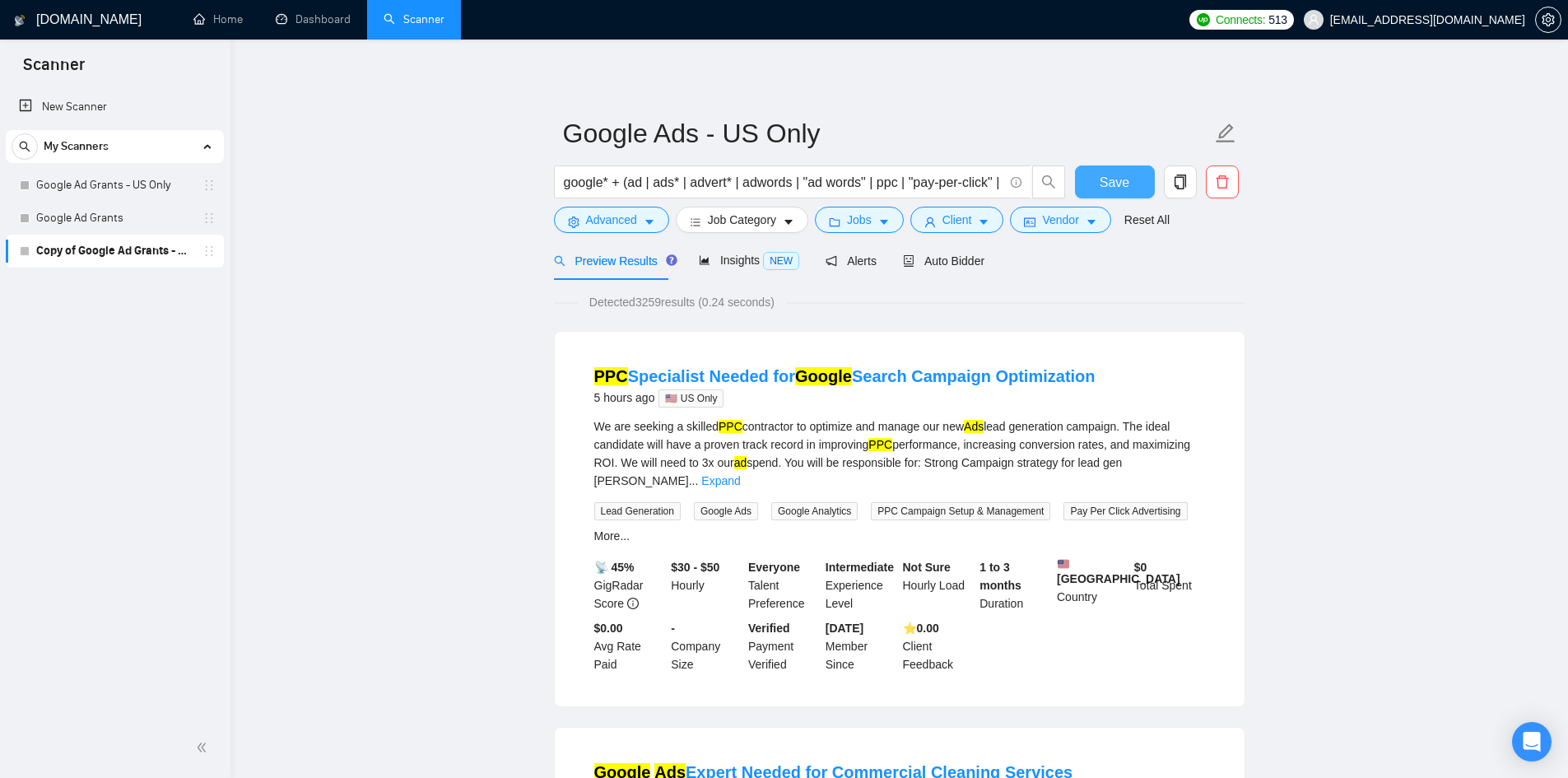
click at [1114, 187] on span "Save" at bounding box center [1114, 182] width 30 height 21
click at [1117, 181] on span "Save" at bounding box center [1114, 182] width 30 height 21
click at [1178, 190] on button "button" at bounding box center [1180, 182] width 33 height 33
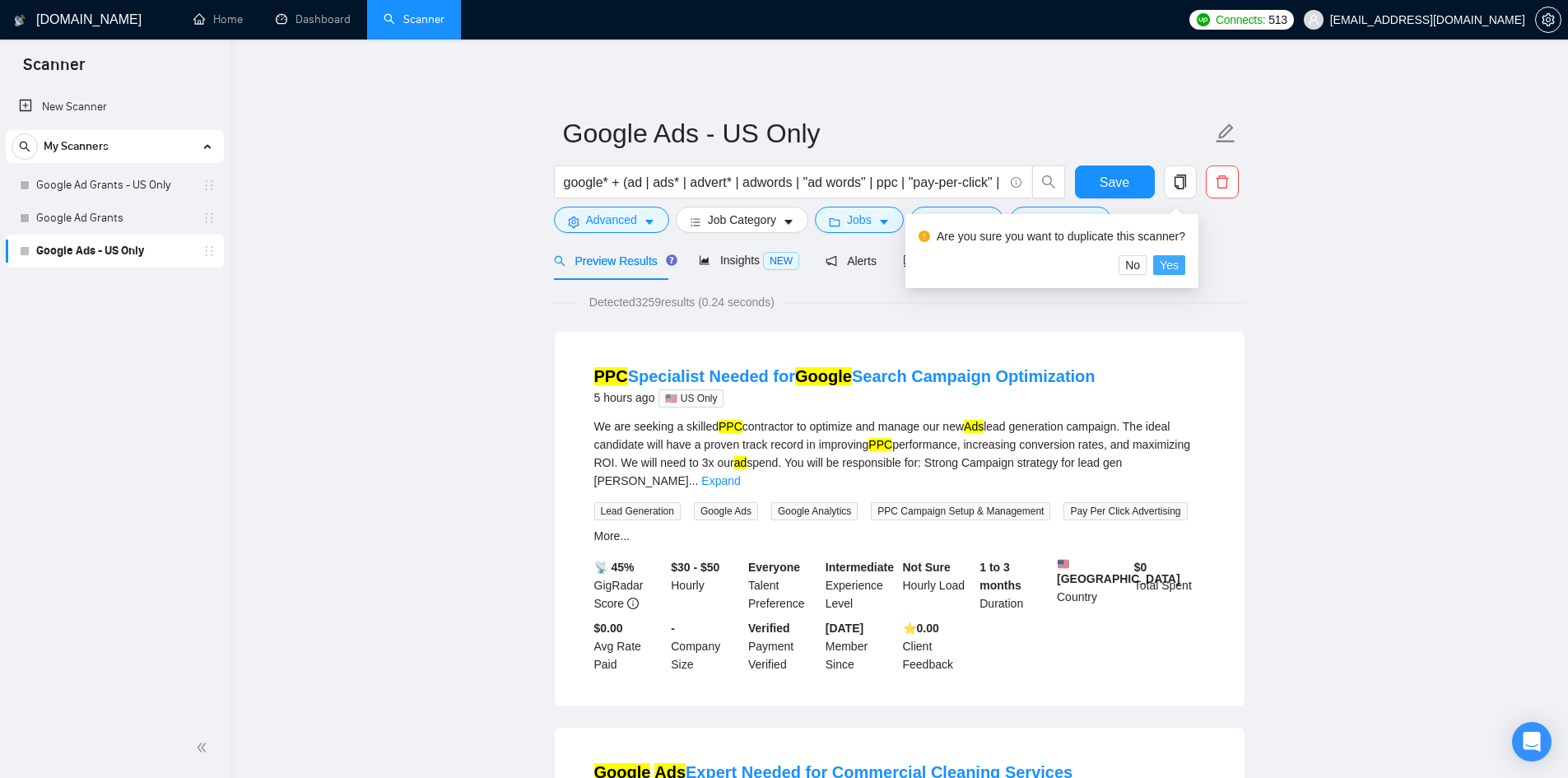
click at [1175, 259] on span "Yes" at bounding box center [1169, 265] width 19 height 18
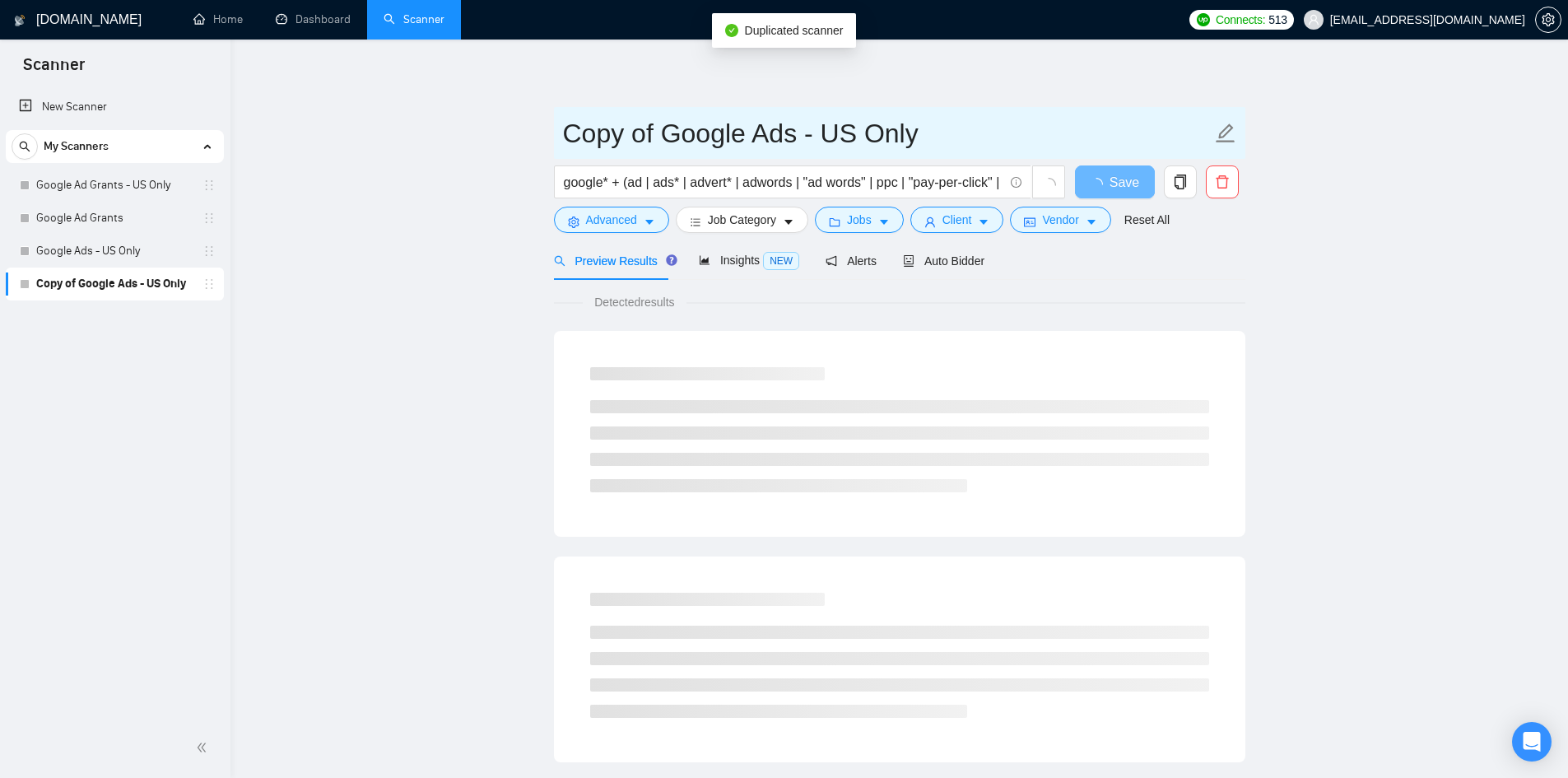
drag, startPoint x: 664, startPoint y: 133, endPoint x: 497, endPoint y: 117, distance: 167.8
click at [497, 117] on main "Copy of Google Ads - US Only google* + (ad | ads* | advert* | adwords | "ad wor…" at bounding box center [898, 752] width 1284 height 1372
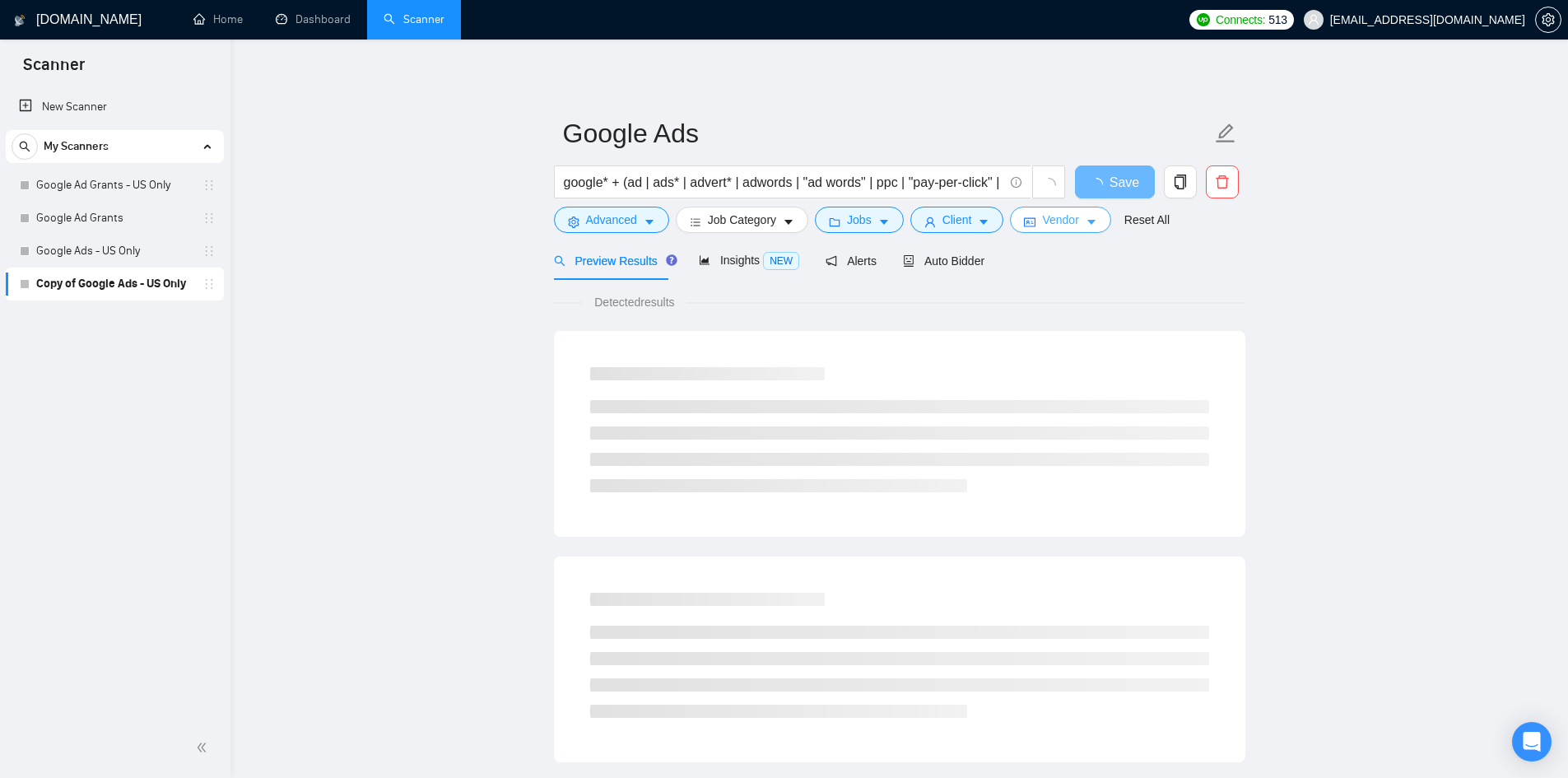
click at [1049, 222] on span "Vendor" at bounding box center [1060, 220] width 36 height 18
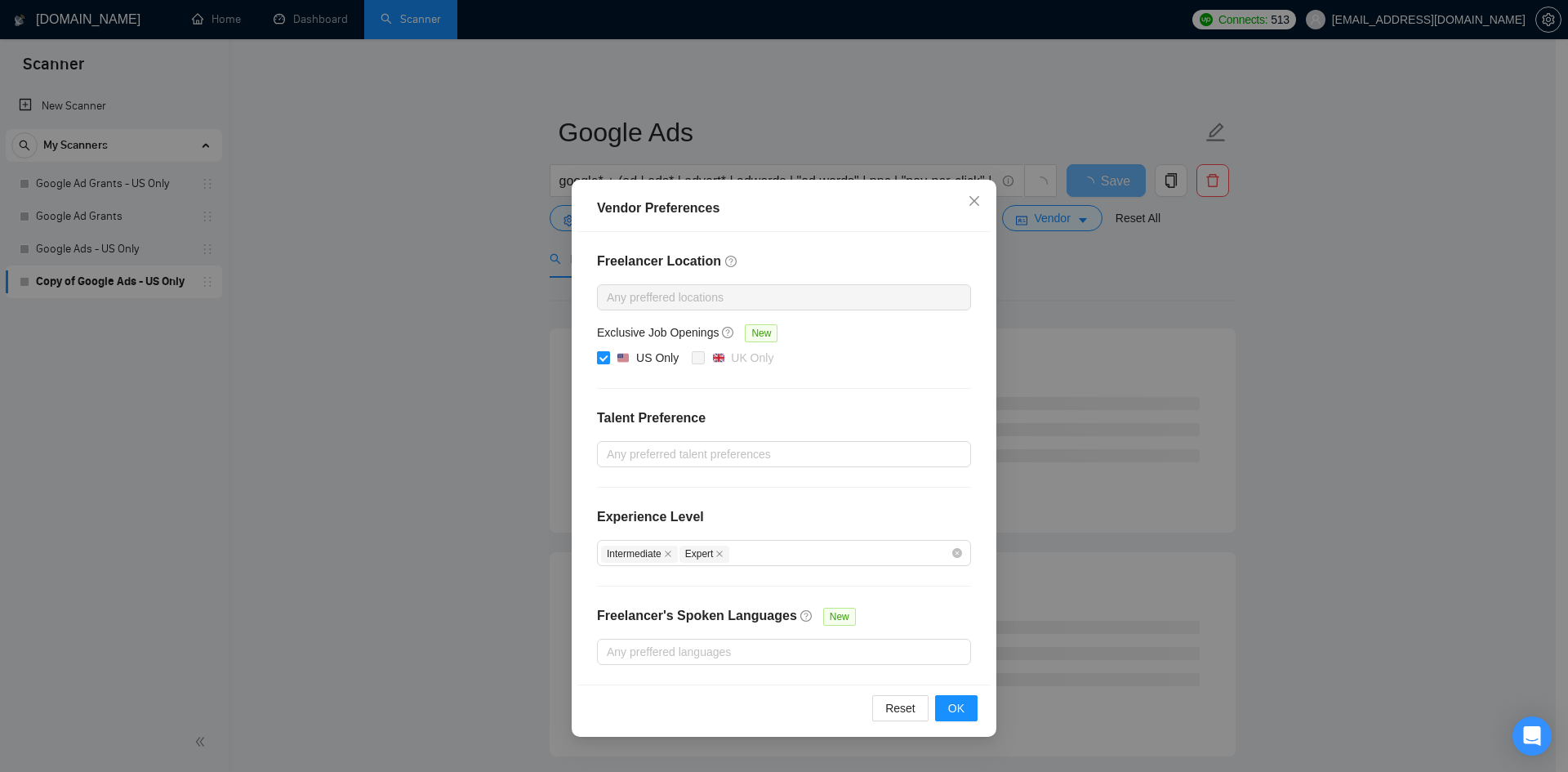
click at [614, 354] on span "US Only" at bounding box center [647, 359] width 75 height 20
click at [609, 354] on input "US Only" at bounding box center [603, 356] width 12 height 12
click at [947, 701] on button "OK" at bounding box center [956, 708] width 42 height 26
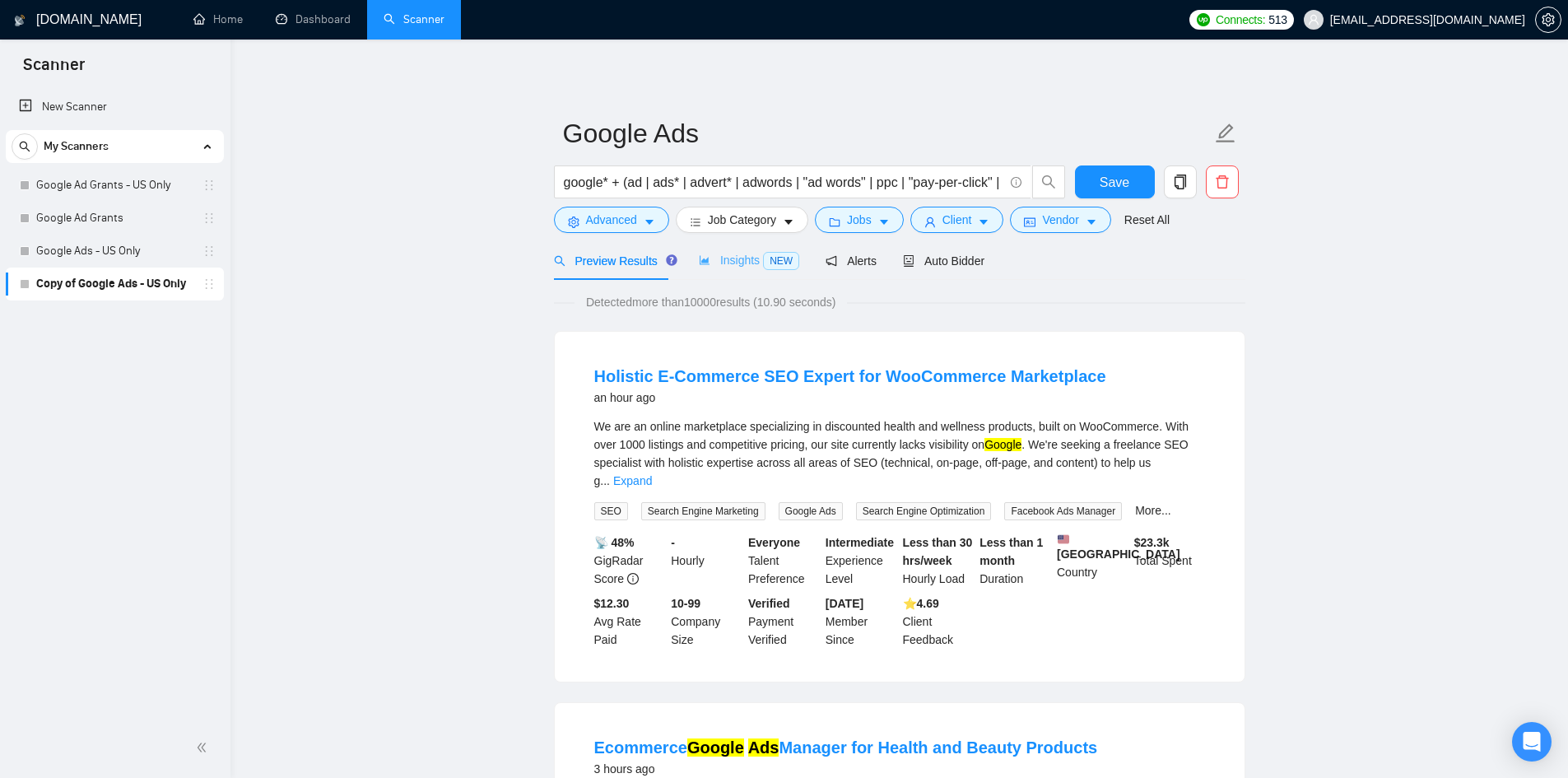
click at [725, 271] on div "Insights NEW" at bounding box center [749, 260] width 100 height 39
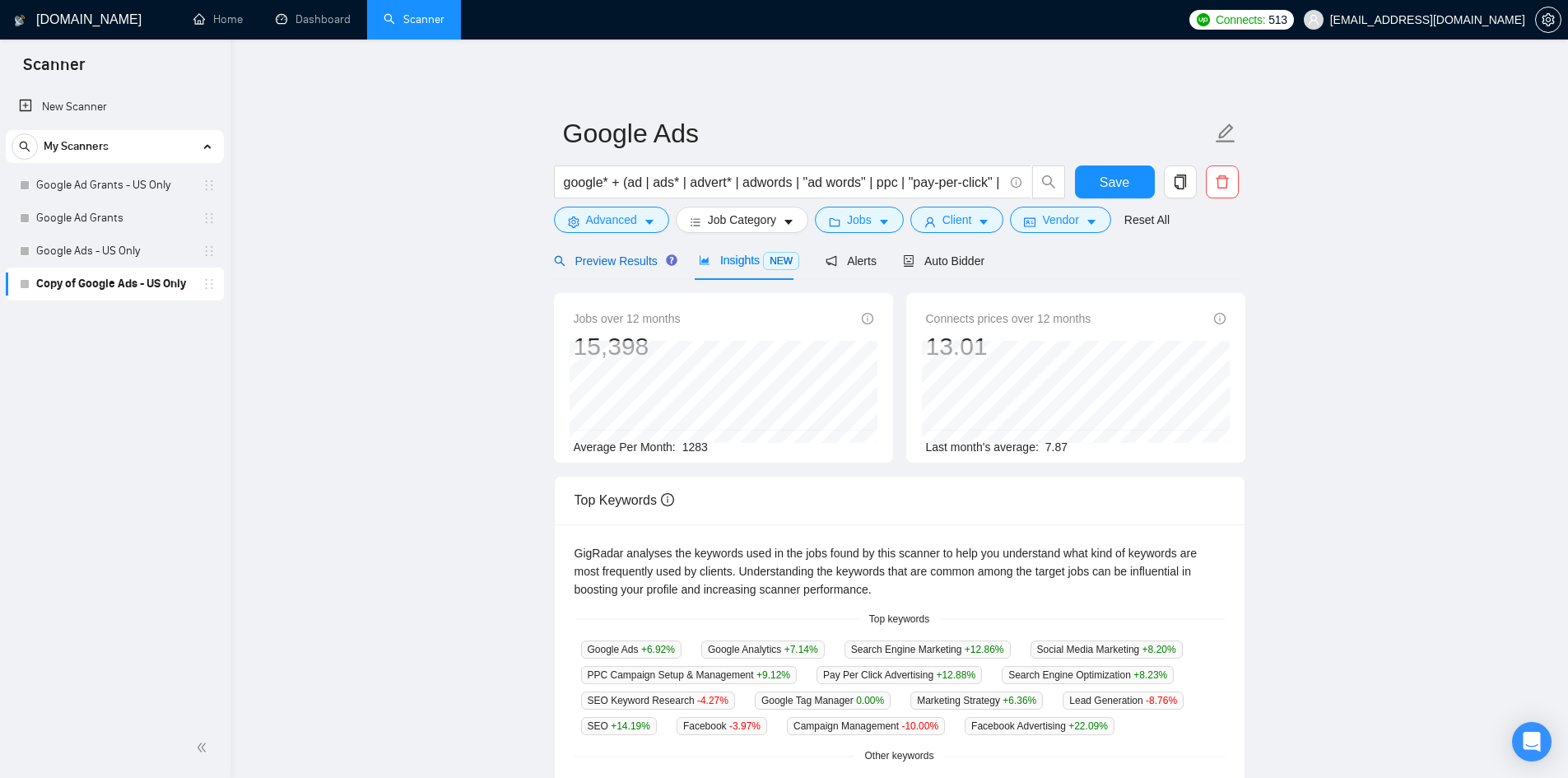
click at [619, 260] on span "Preview Results" at bounding box center [613, 261] width 118 height 13
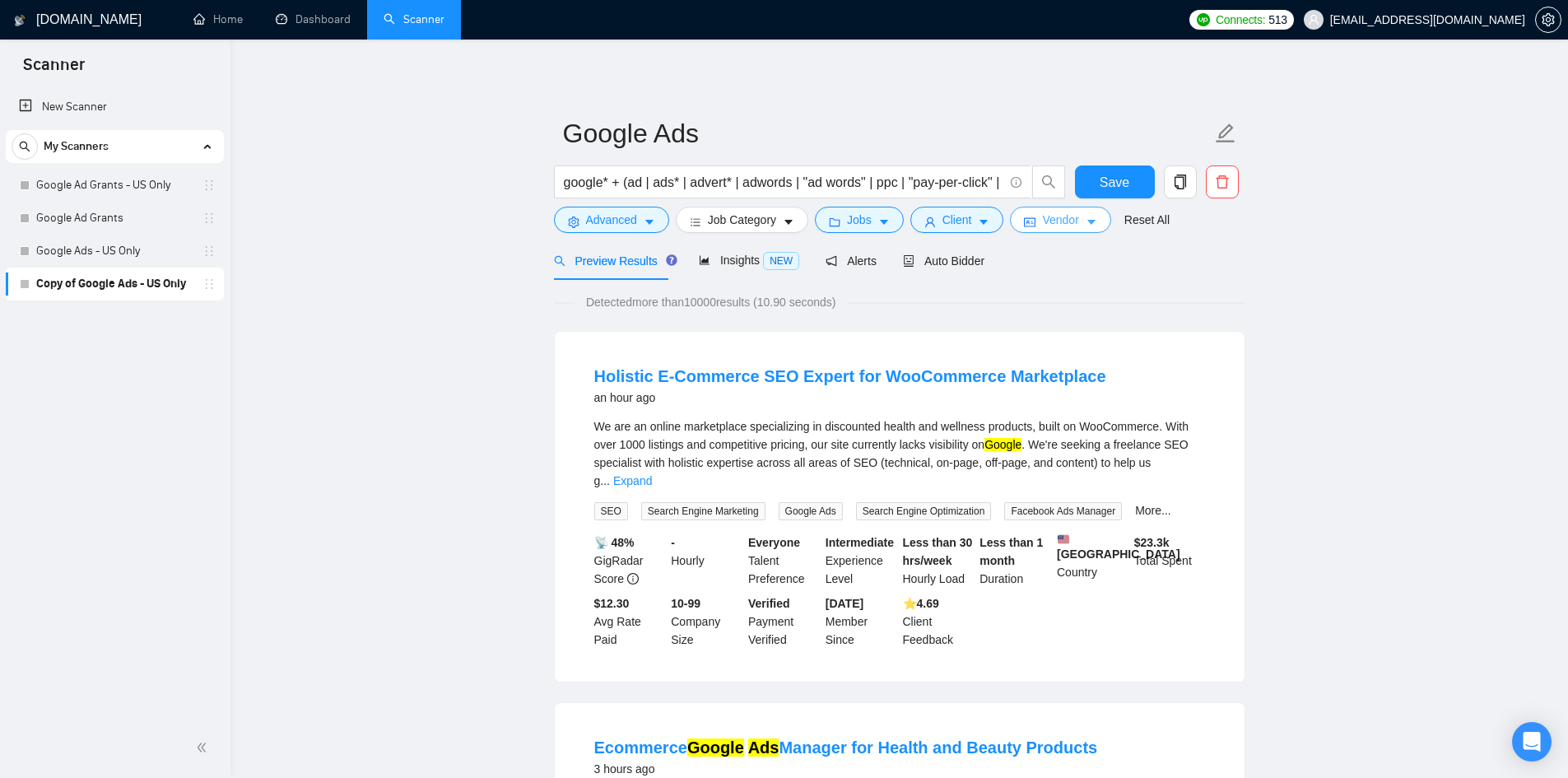
click at [1051, 226] on span "Vendor" at bounding box center [1060, 220] width 36 height 18
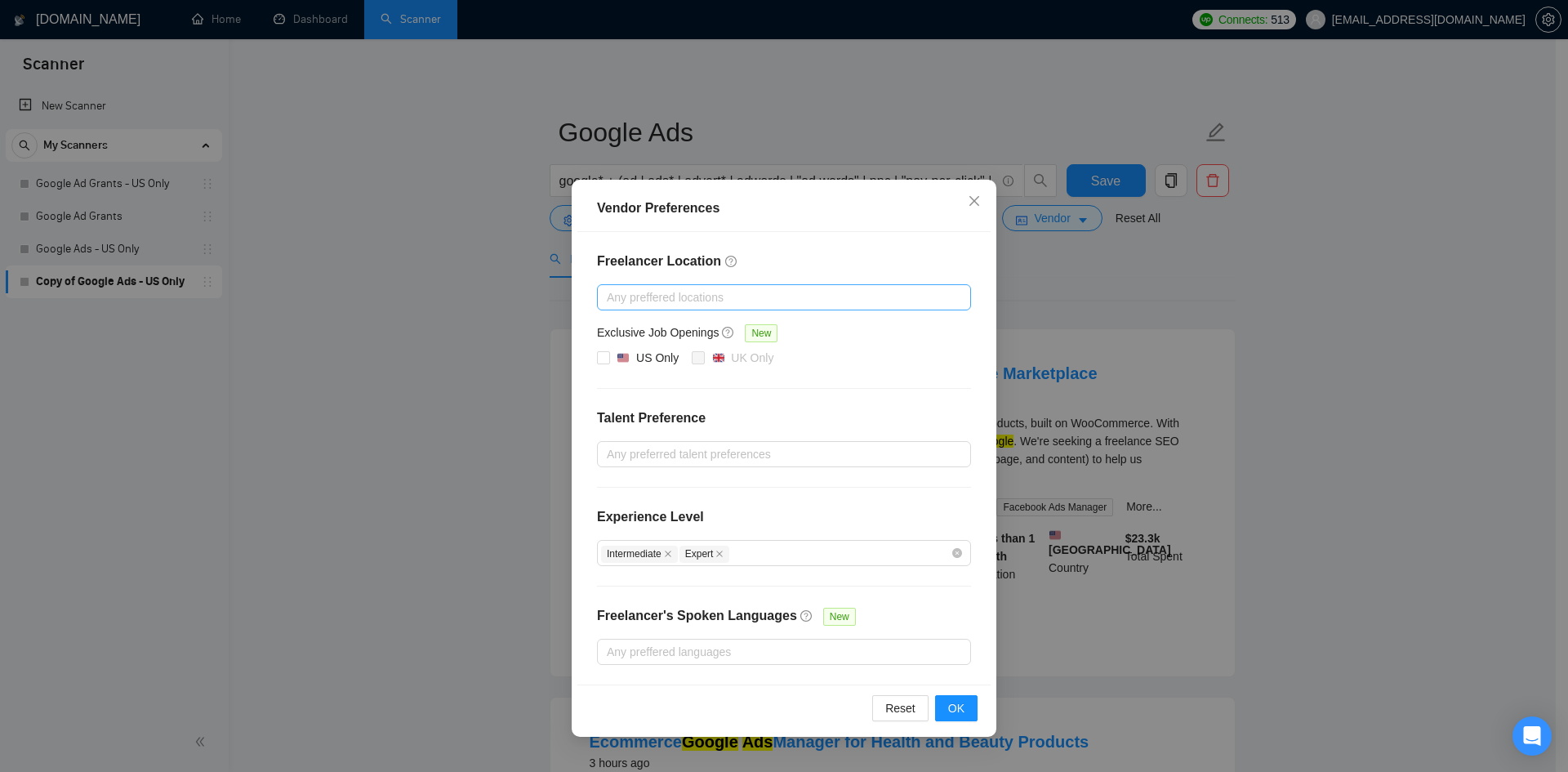
click at [695, 309] on div "Any preffered locations" at bounding box center [784, 297] width 374 height 26
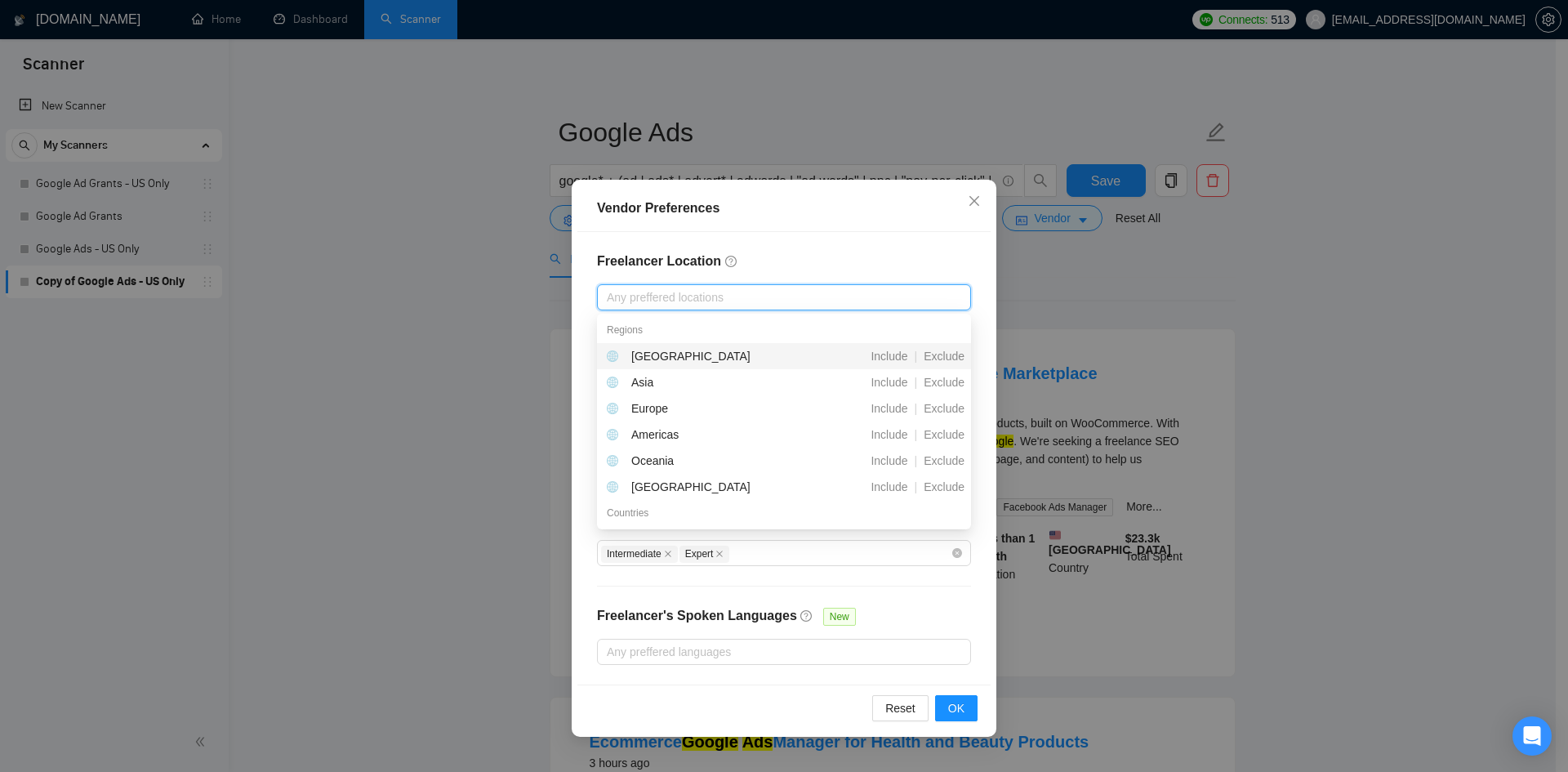
click at [697, 269] on h4 "Freelancer Location" at bounding box center [784, 262] width 374 height 20
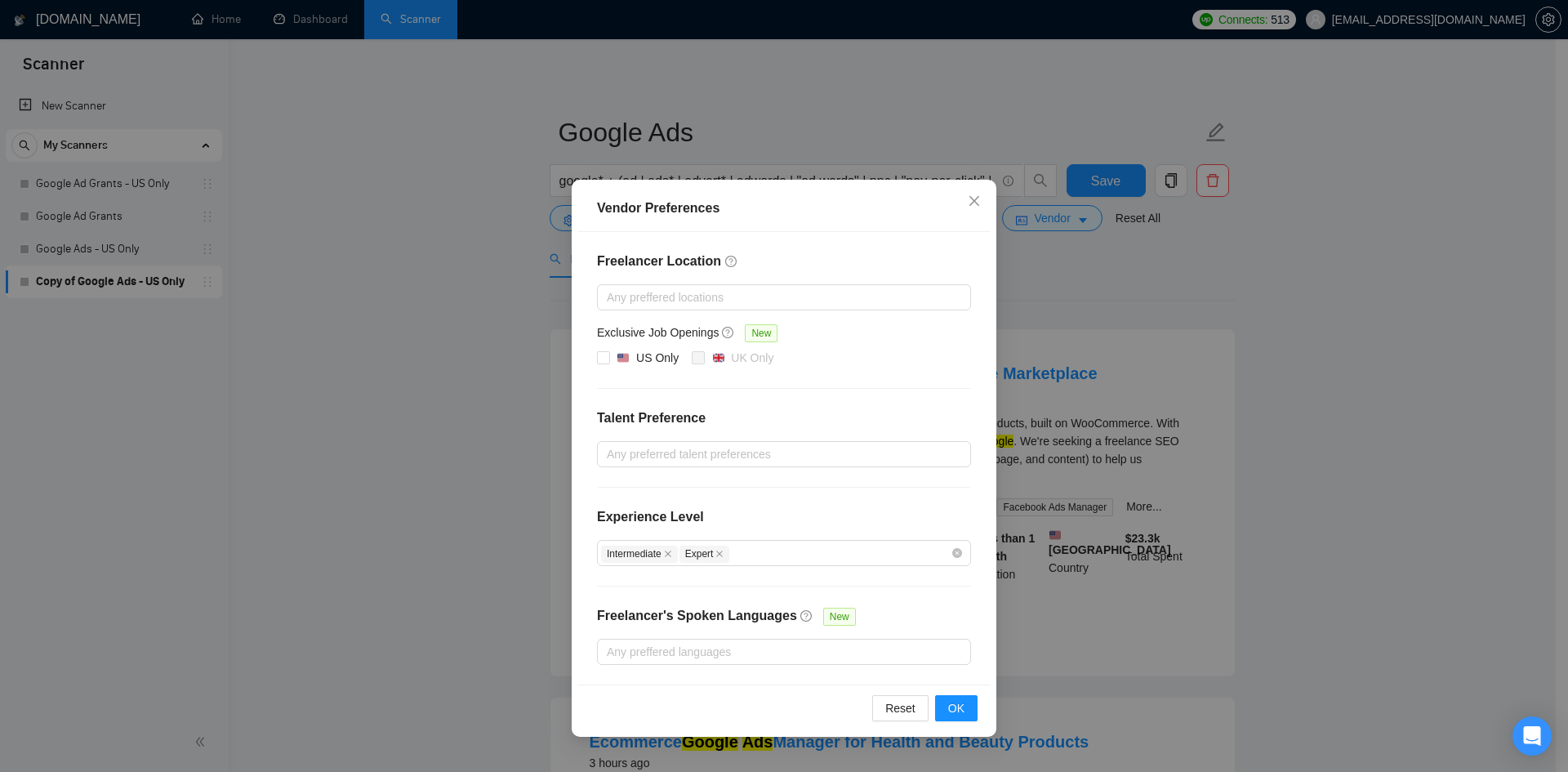
click at [1105, 257] on div "Vendor Preferences Freelancer Location Any preffered locations Exclusive Job Op…" at bounding box center [784, 386] width 1568 height 772
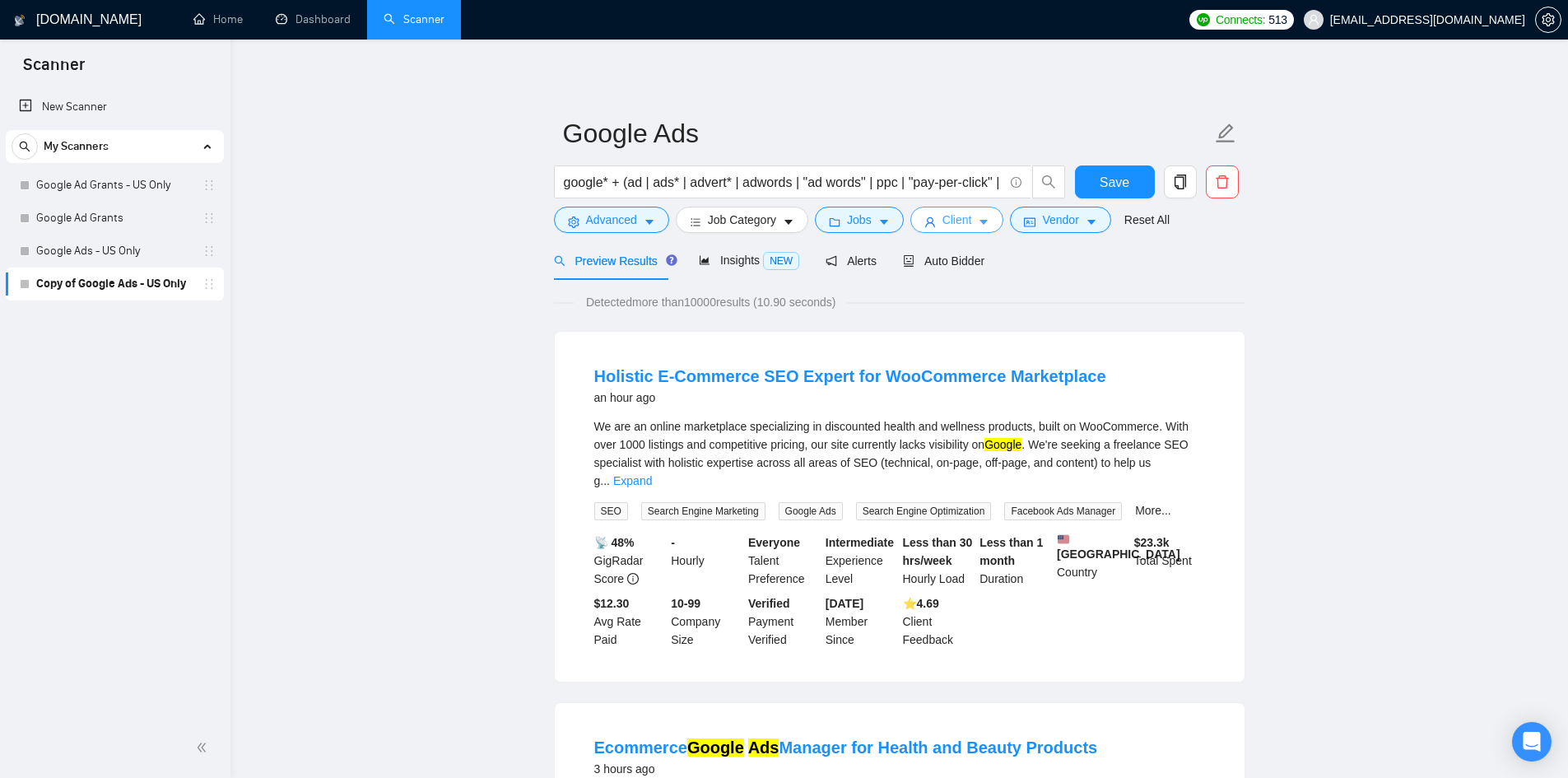
click at [964, 217] on span "Client" at bounding box center [957, 220] width 30 height 18
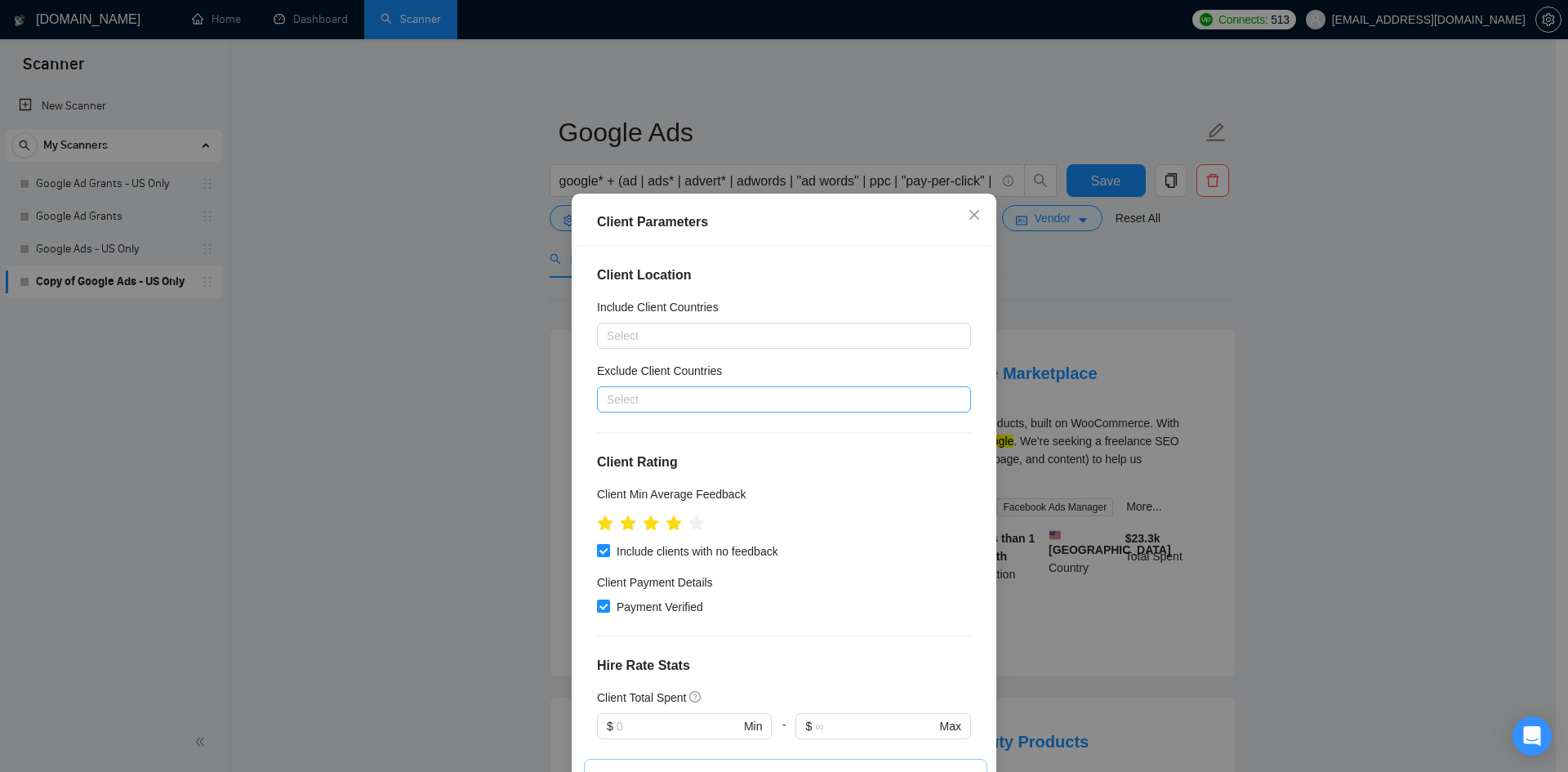
click at [742, 408] on div at bounding box center [776, 400] width 350 height 20
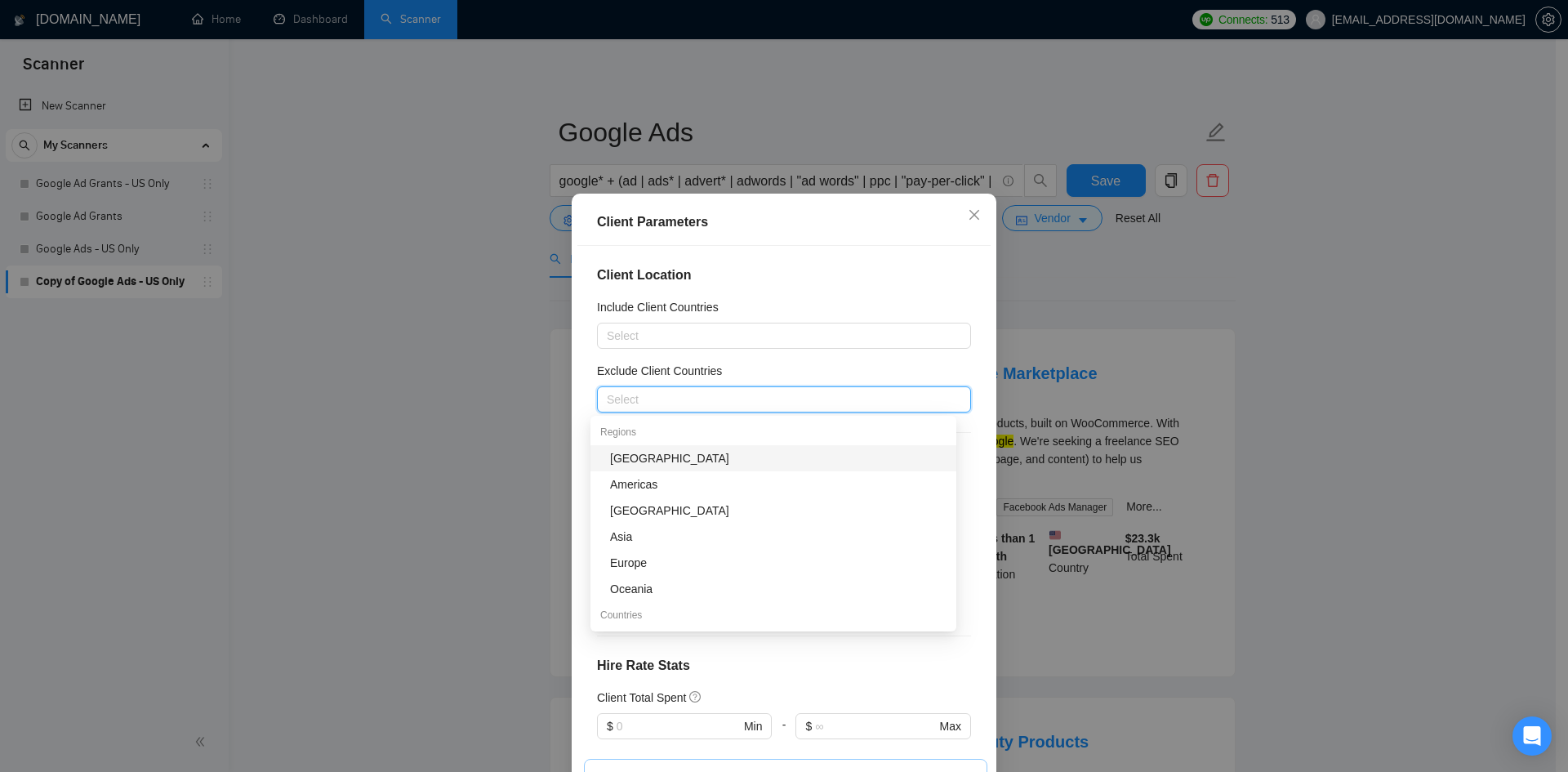
click at [673, 455] on div "[GEOGRAPHIC_DATA]" at bounding box center [778, 458] width 337 height 18
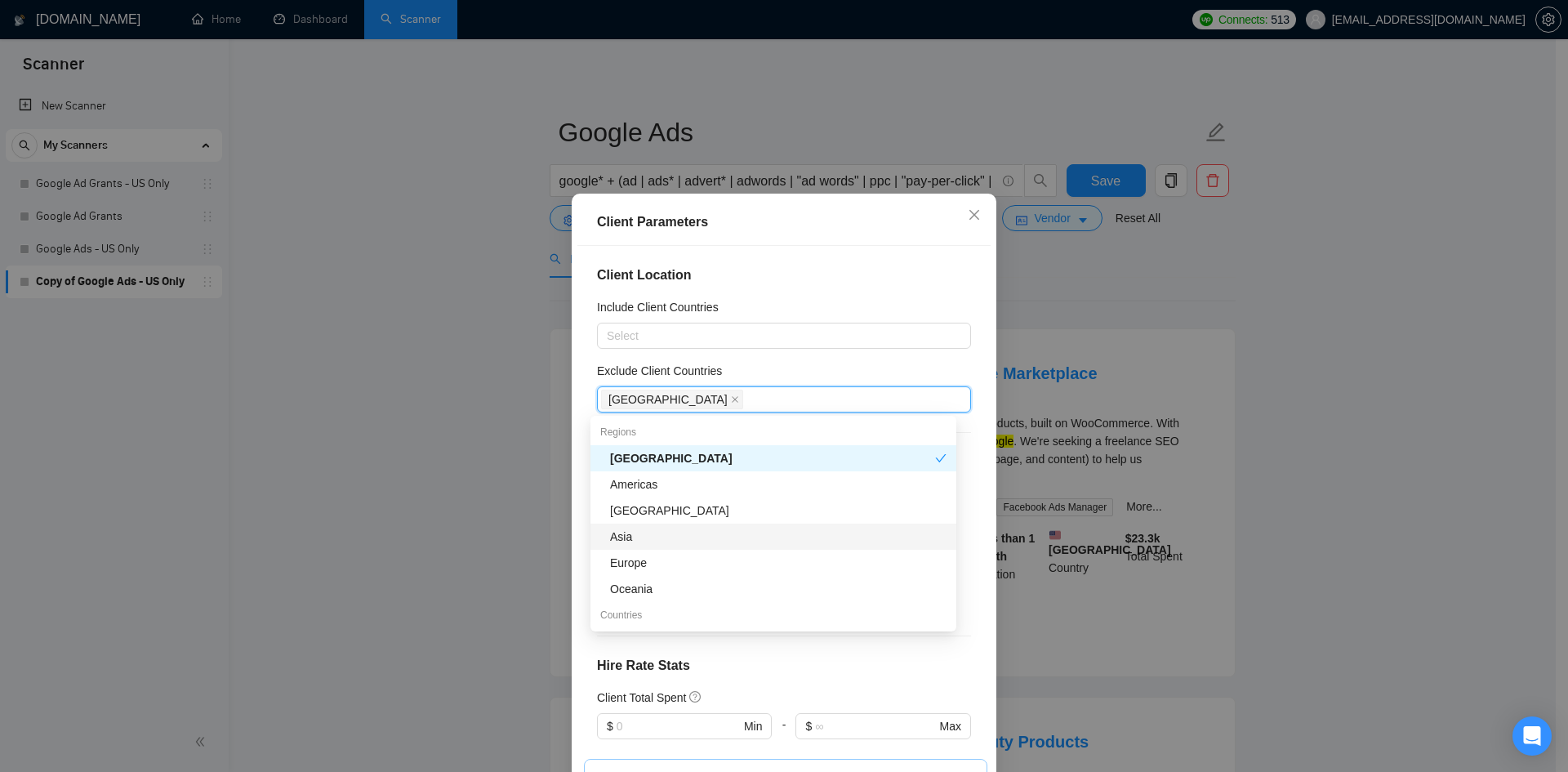
click at [664, 531] on div "Asia" at bounding box center [778, 537] width 337 height 18
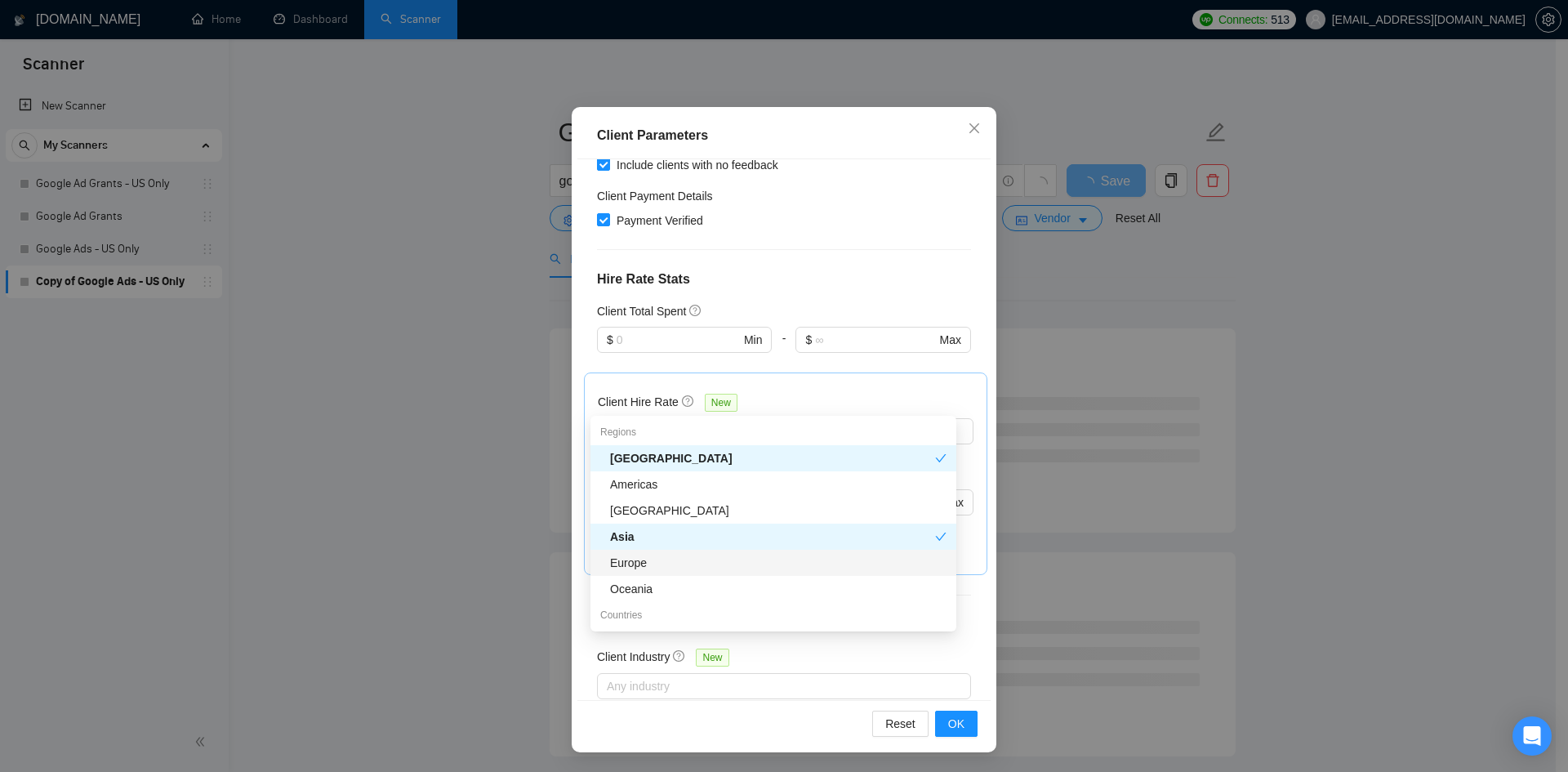
scroll to position [475, 0]
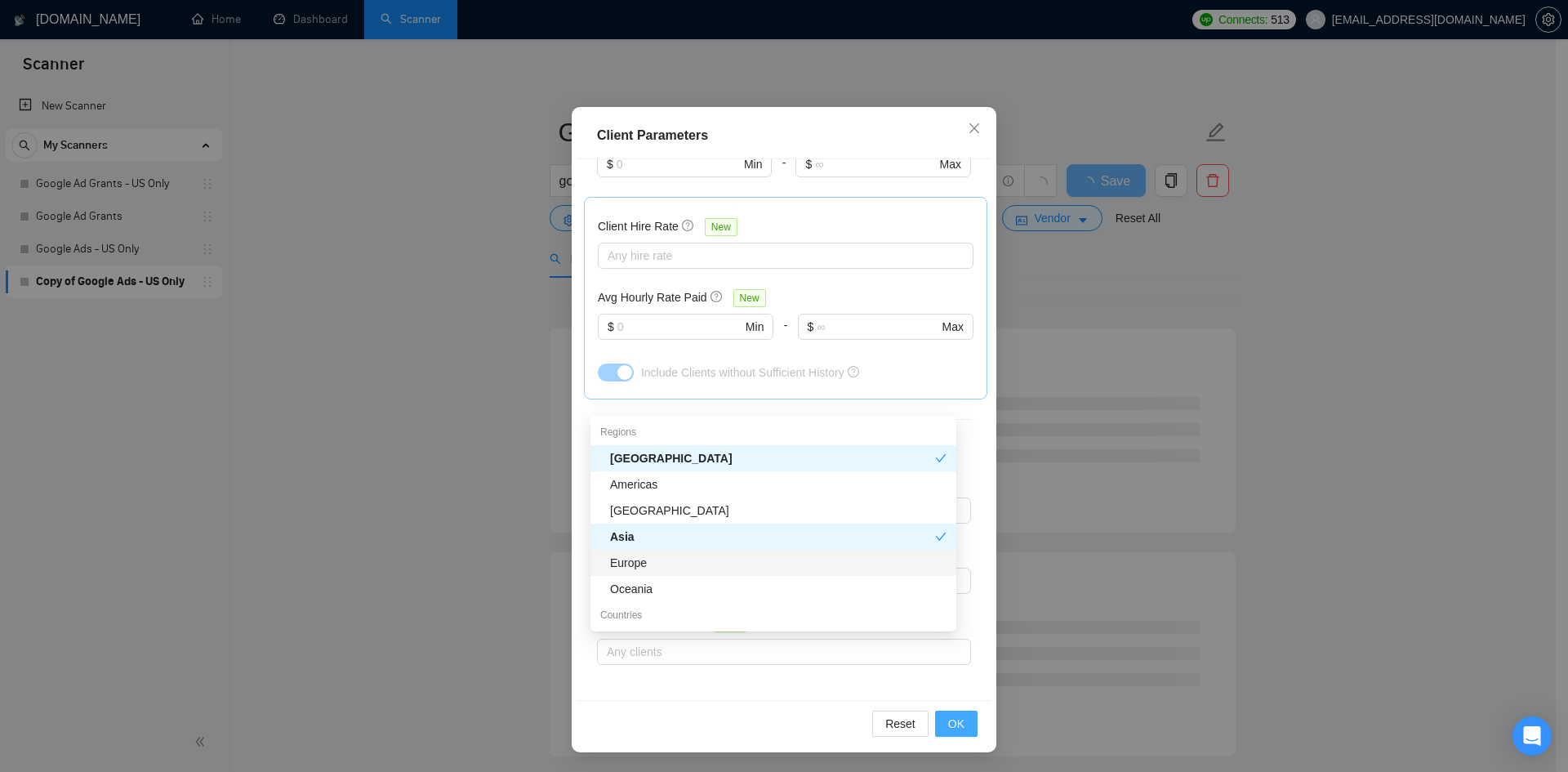
click at [953, 721] on span "OK" at bounding box center [956, 723] width 16 height 18
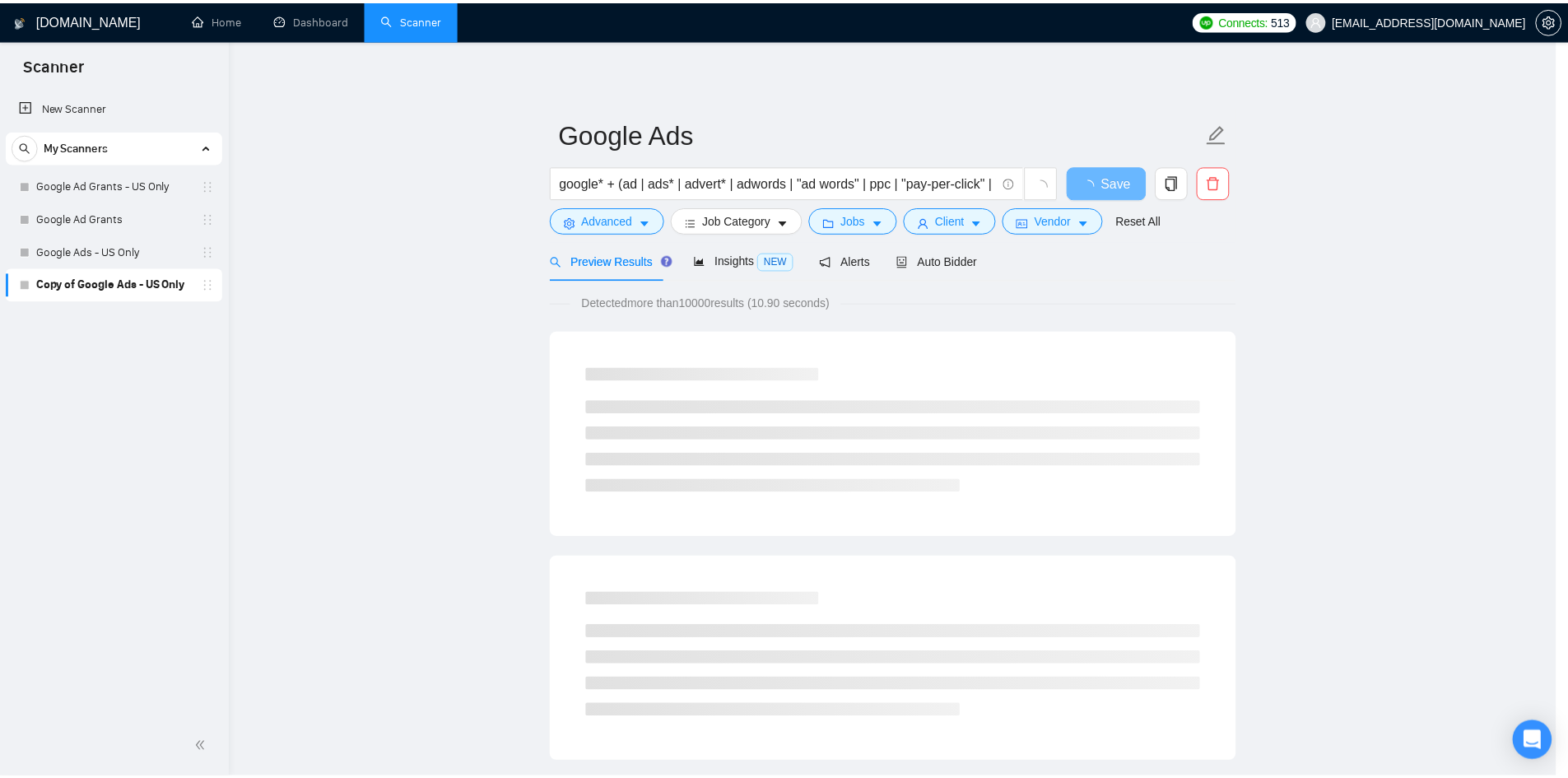
scroll to position [0, 0]
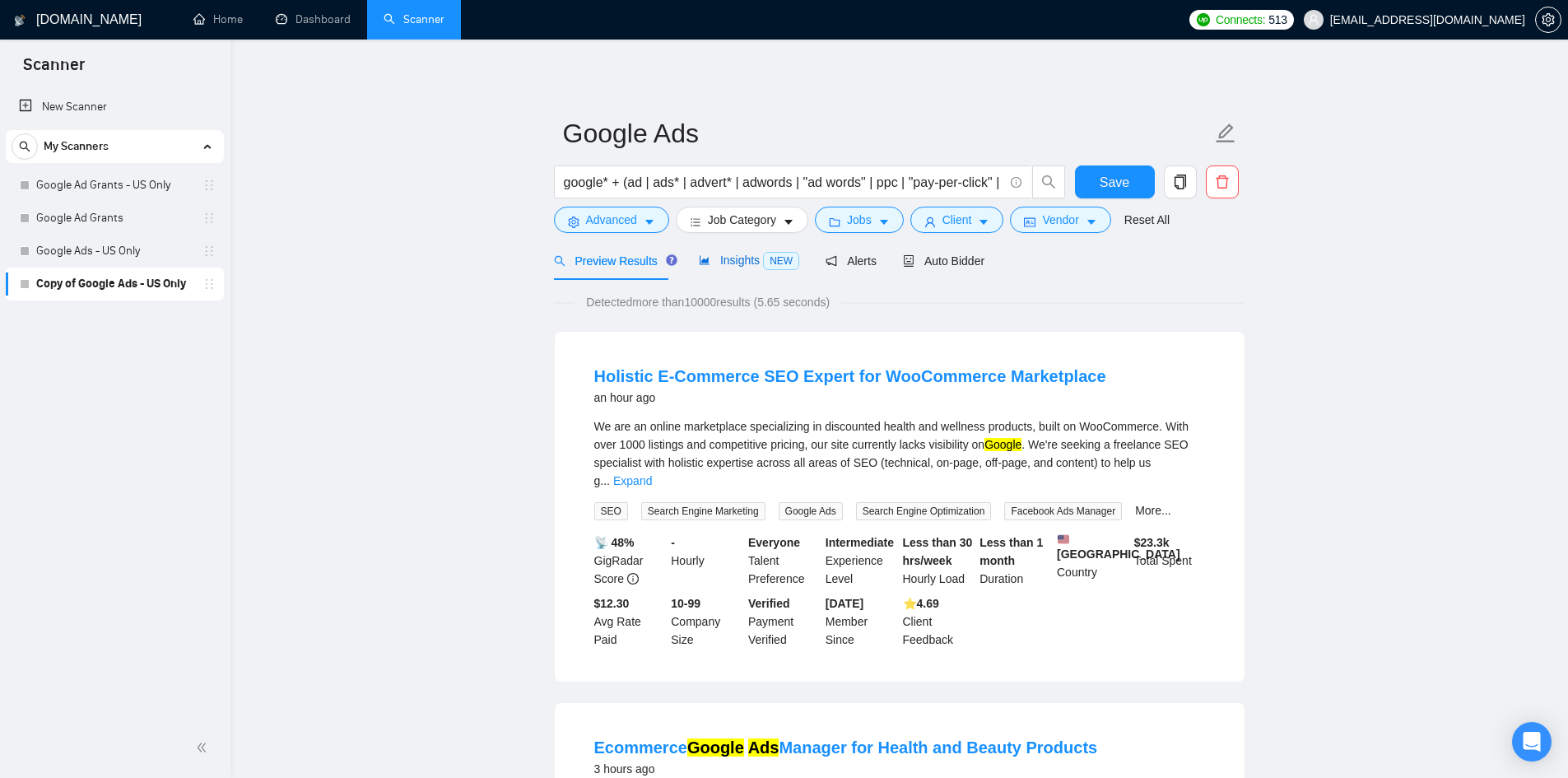
click at [735, 264] on span "Insights NEW" at bounding box center [749, 260] width 100 height 13
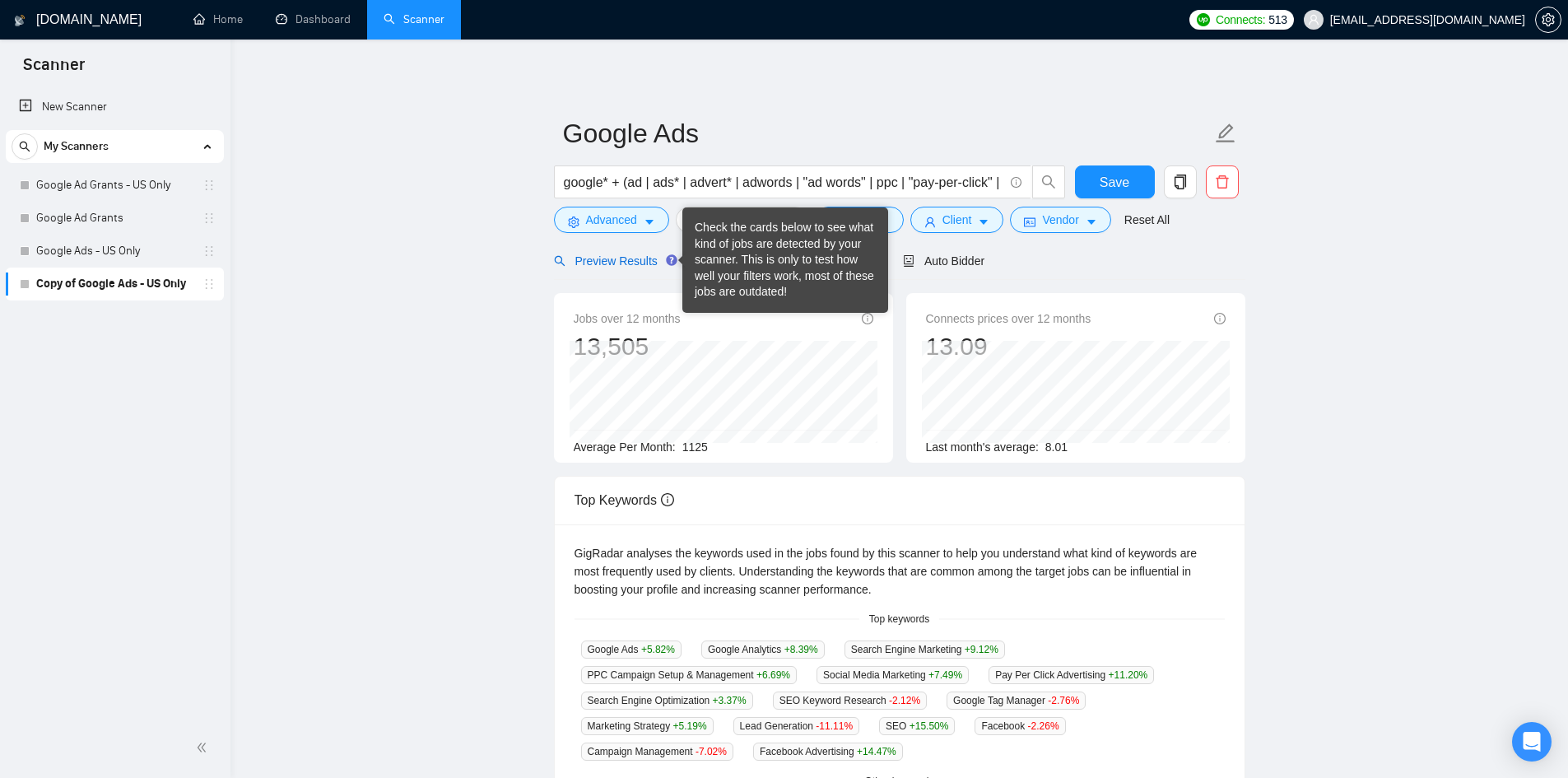
click at [648, 264] on span "Preview Results" at bounding box center [613, 261] width 118 height 13
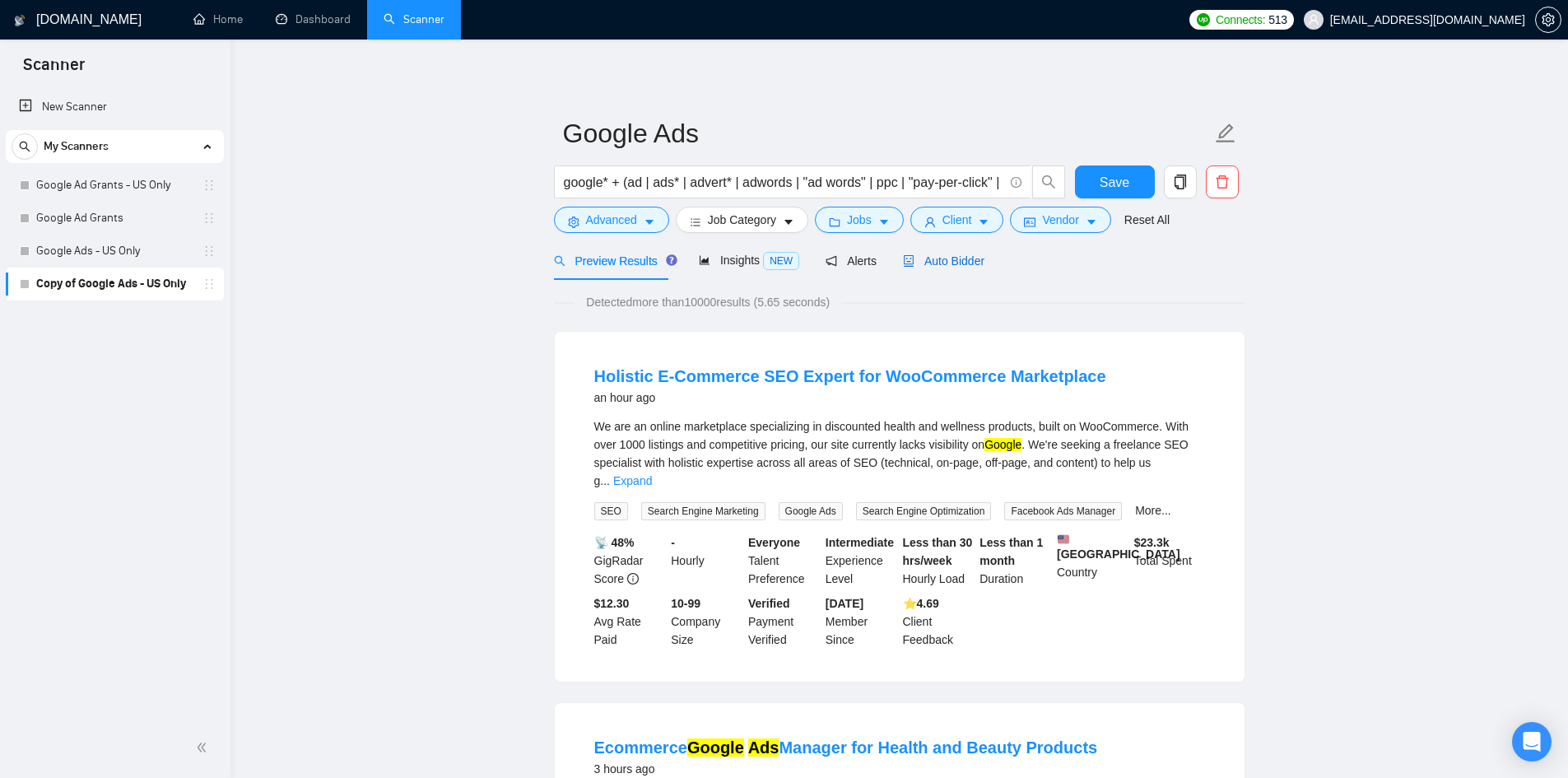
click at [973, 265] on span "Auto Bidder" at bounding box center [944, 261] width 82 height 13
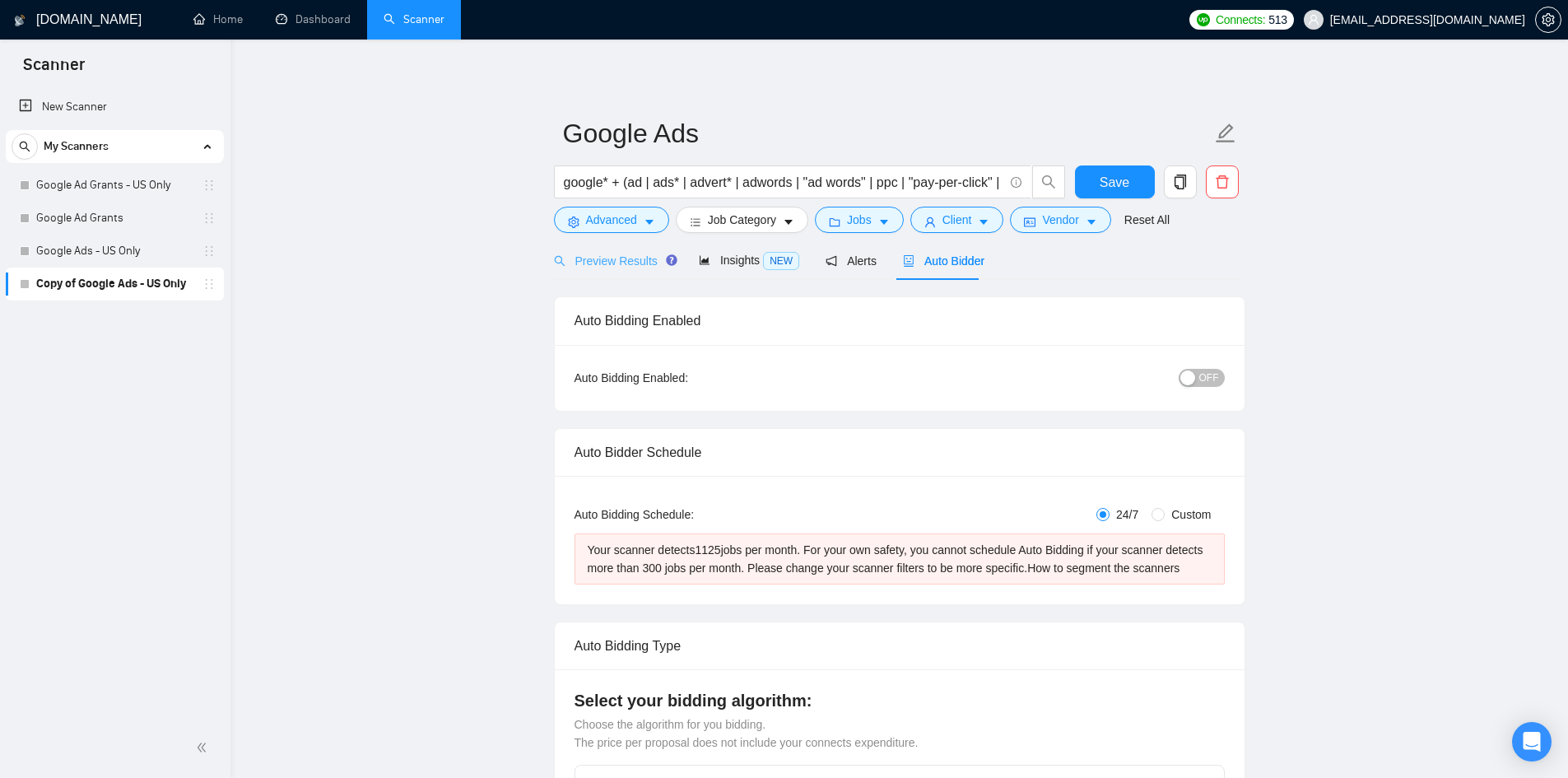
click at [596, 247] on div "Preview Results" at bounding box center [613, 260] width 118 height 39
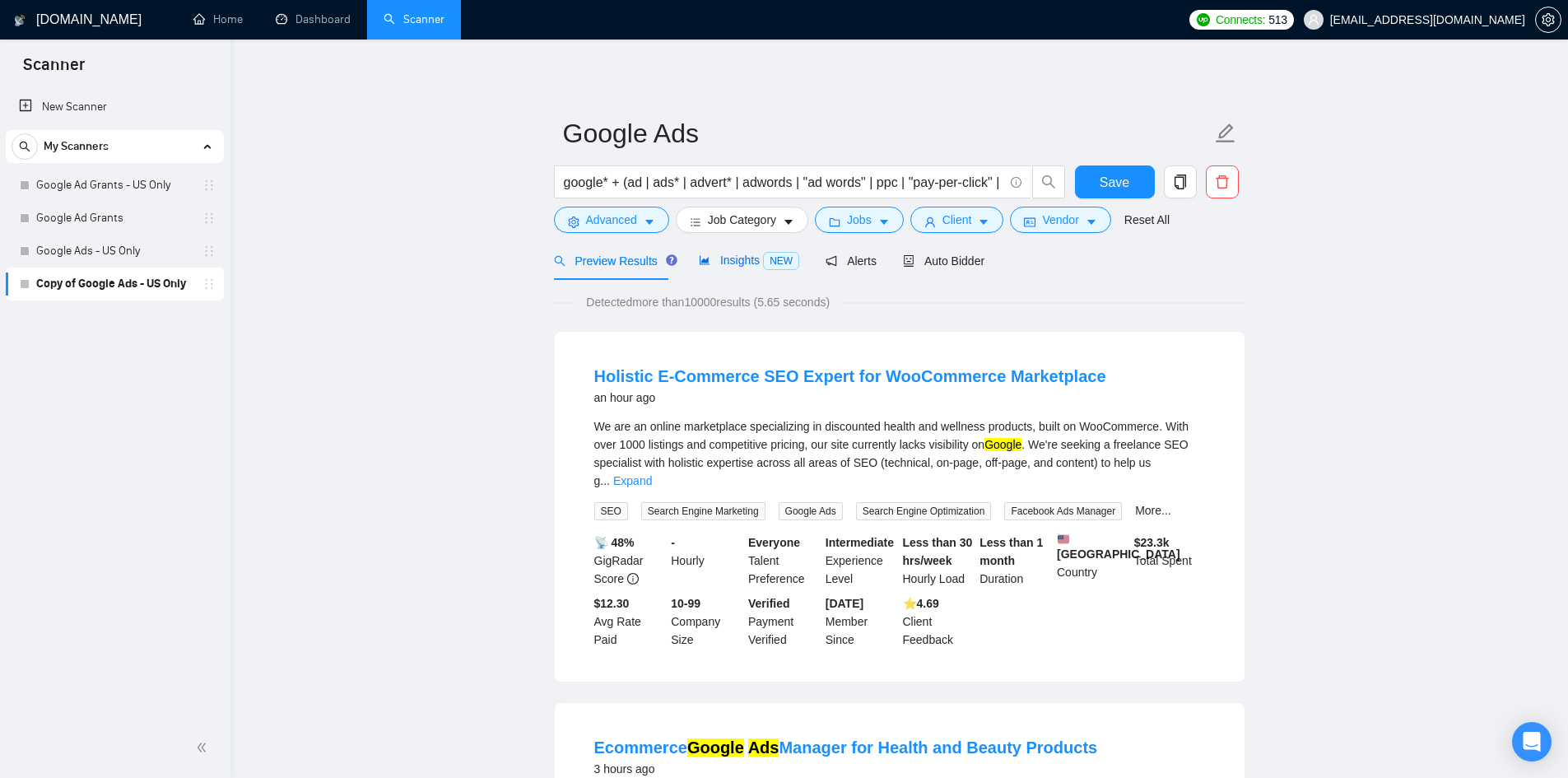
click at [746, 256] on span "Insights NEW" at bounding box center [749, 260] width 100 height 13
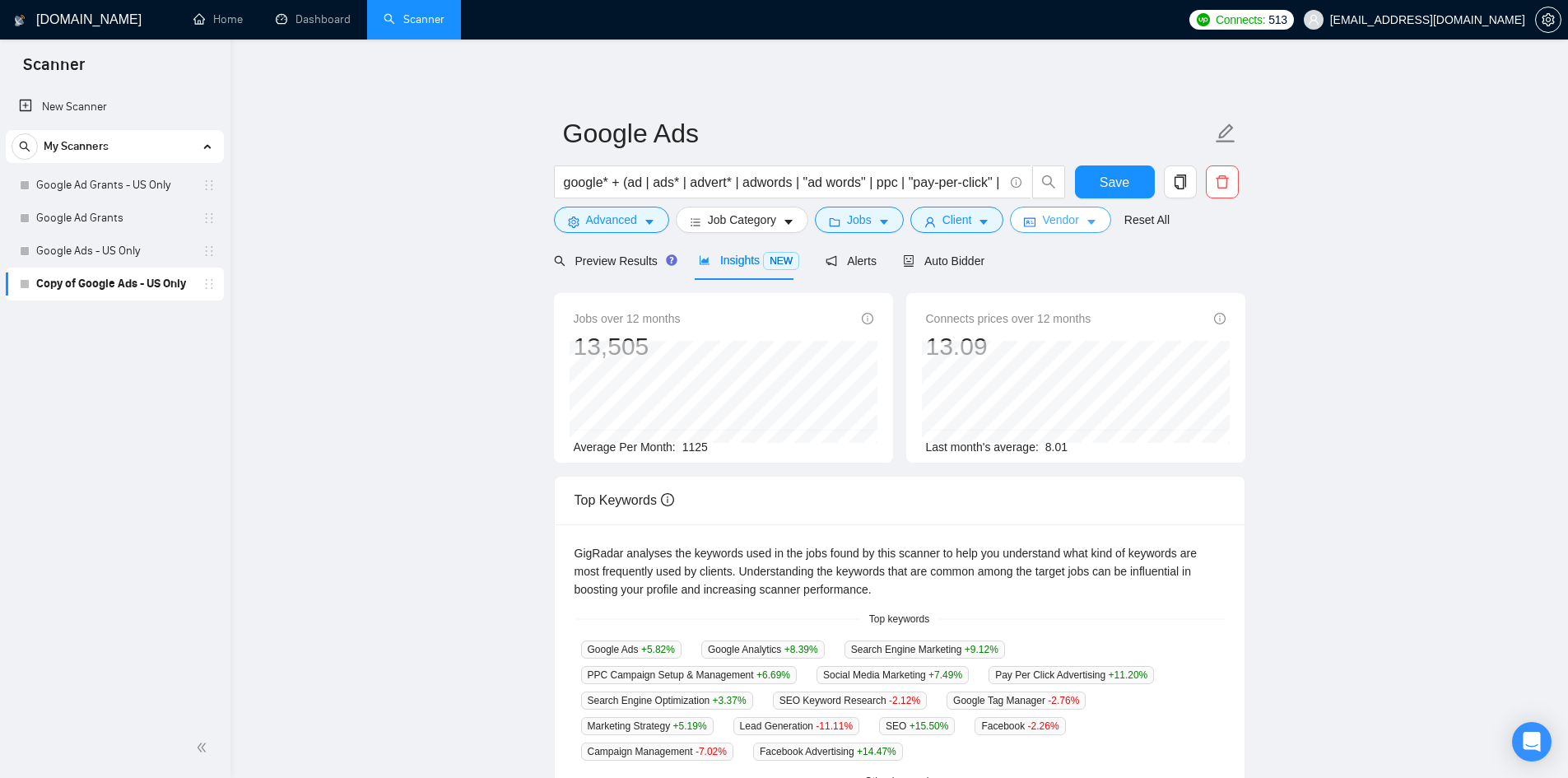
click at [1074, 215] on button "Vendor" at bounding box center [1060, 219] width 100 height 26
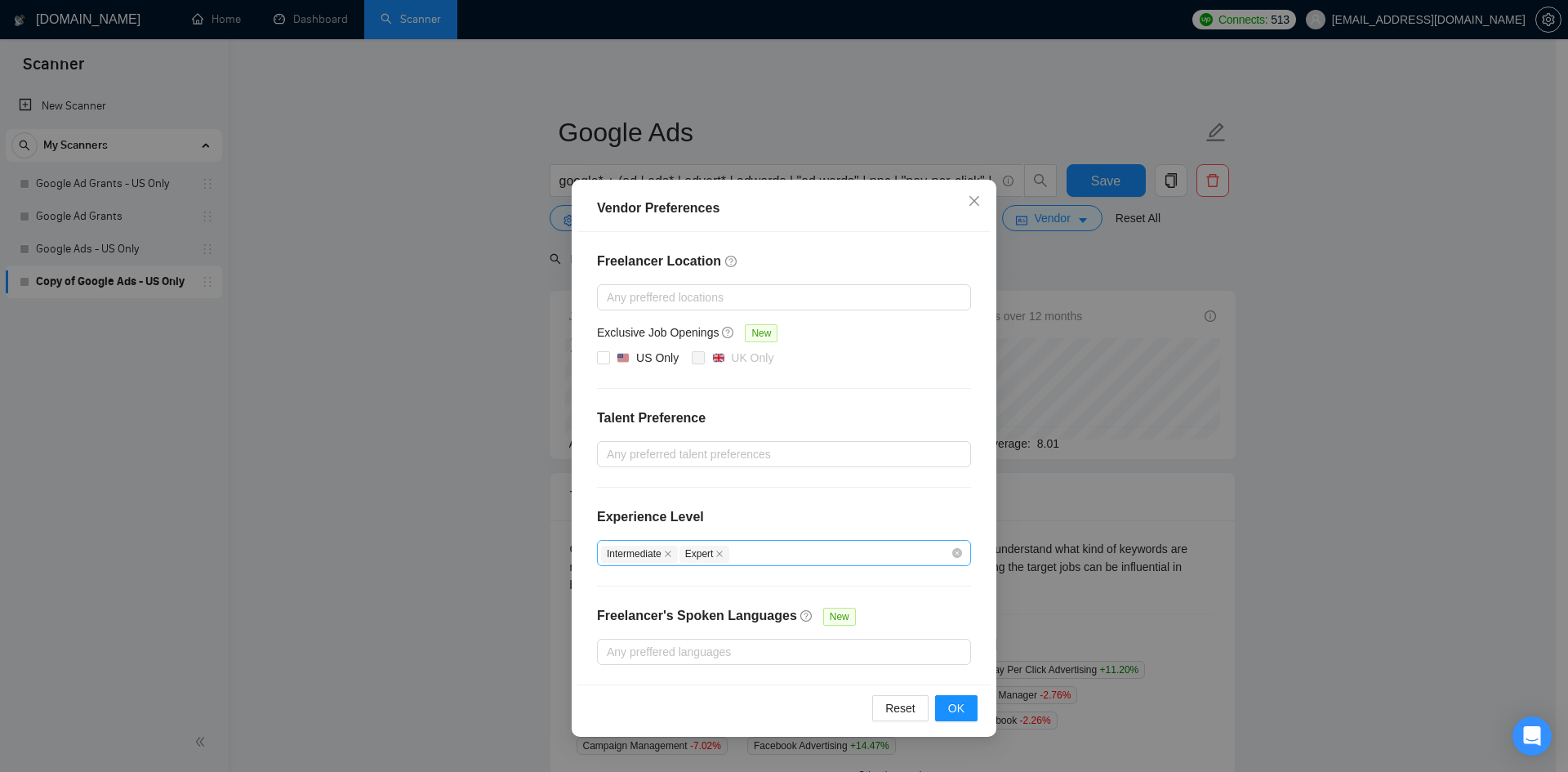
click at [770, 557] on div "Intermediate Expert" at bounding box center [776, 553] width 350 height 20
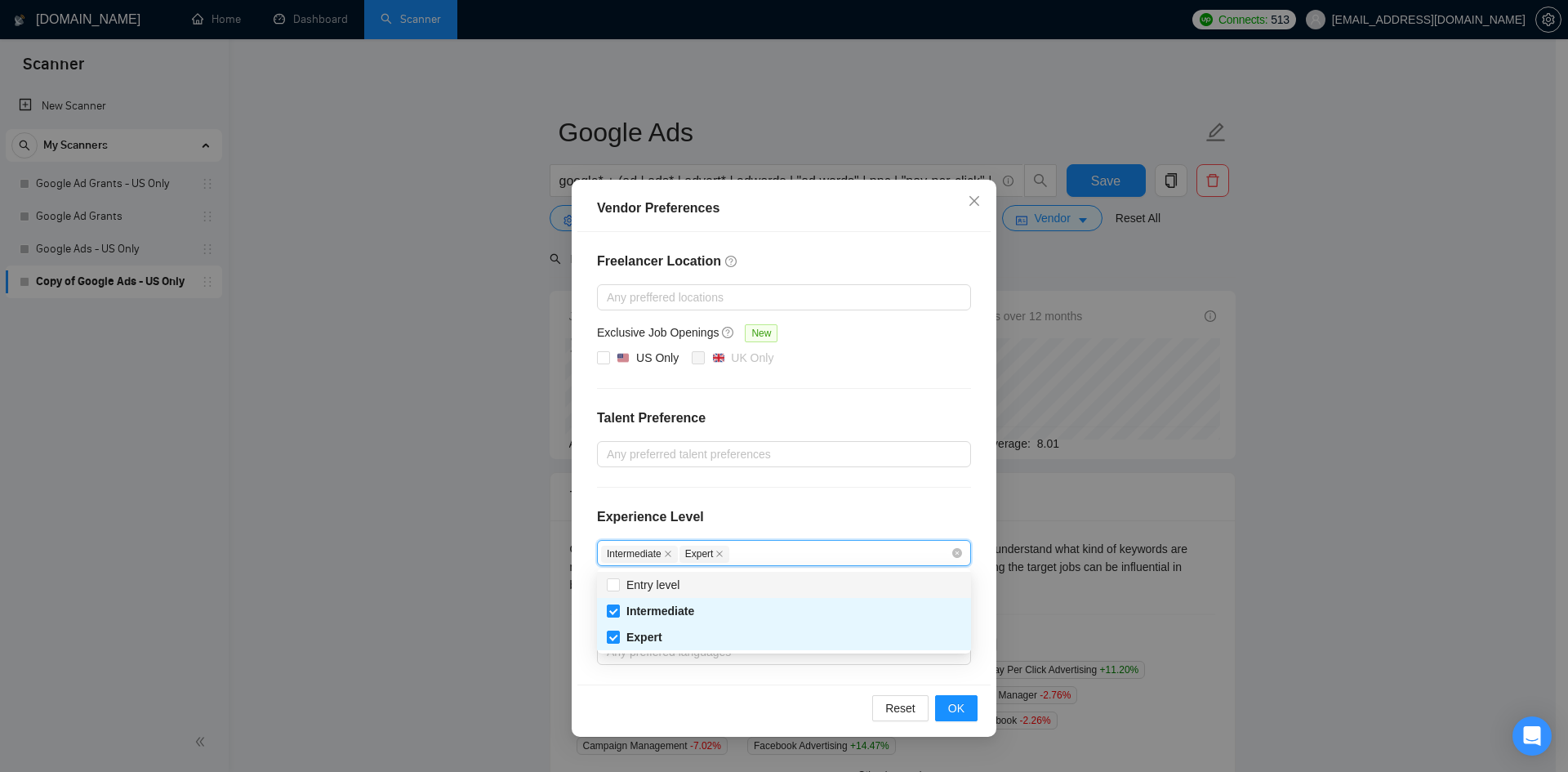
click at [770, 557] on div "Intermediate Expert" at bounding box center [776, 553] width 350 height 20
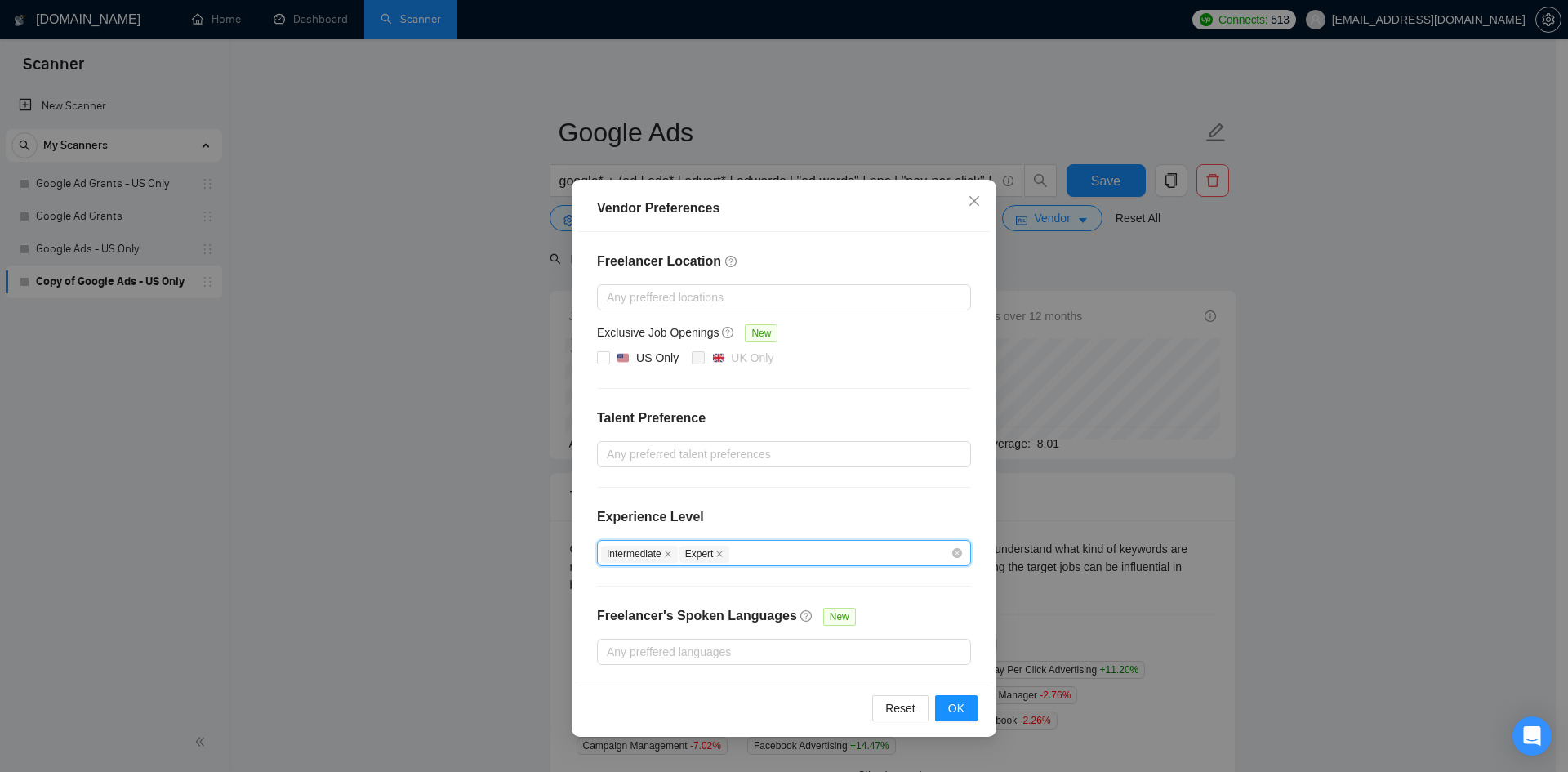
click at [1196, 349] on div "Vendor Preferences Freelancer Location Any preffered locations Exclusive Job Op…" at bounding box center [784, 386] width 1568 height 772
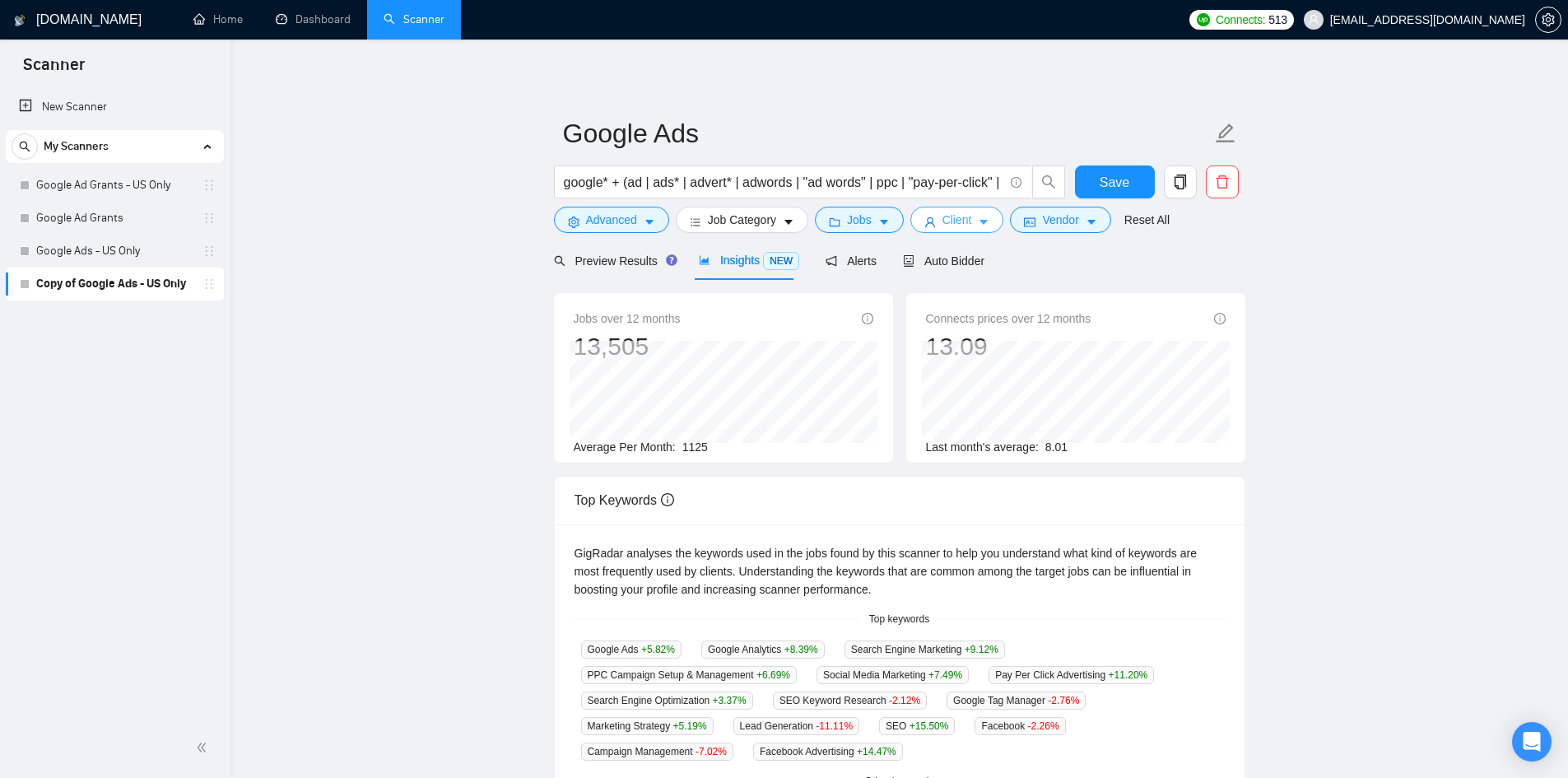
drag, startPoint x: 952, startPoint y: 222, endPoint x: 953, endPoint y: 267, distance: 45.0
click at [952, 221] on span "Client" at bounding box center [957, 220] width 30 height 18
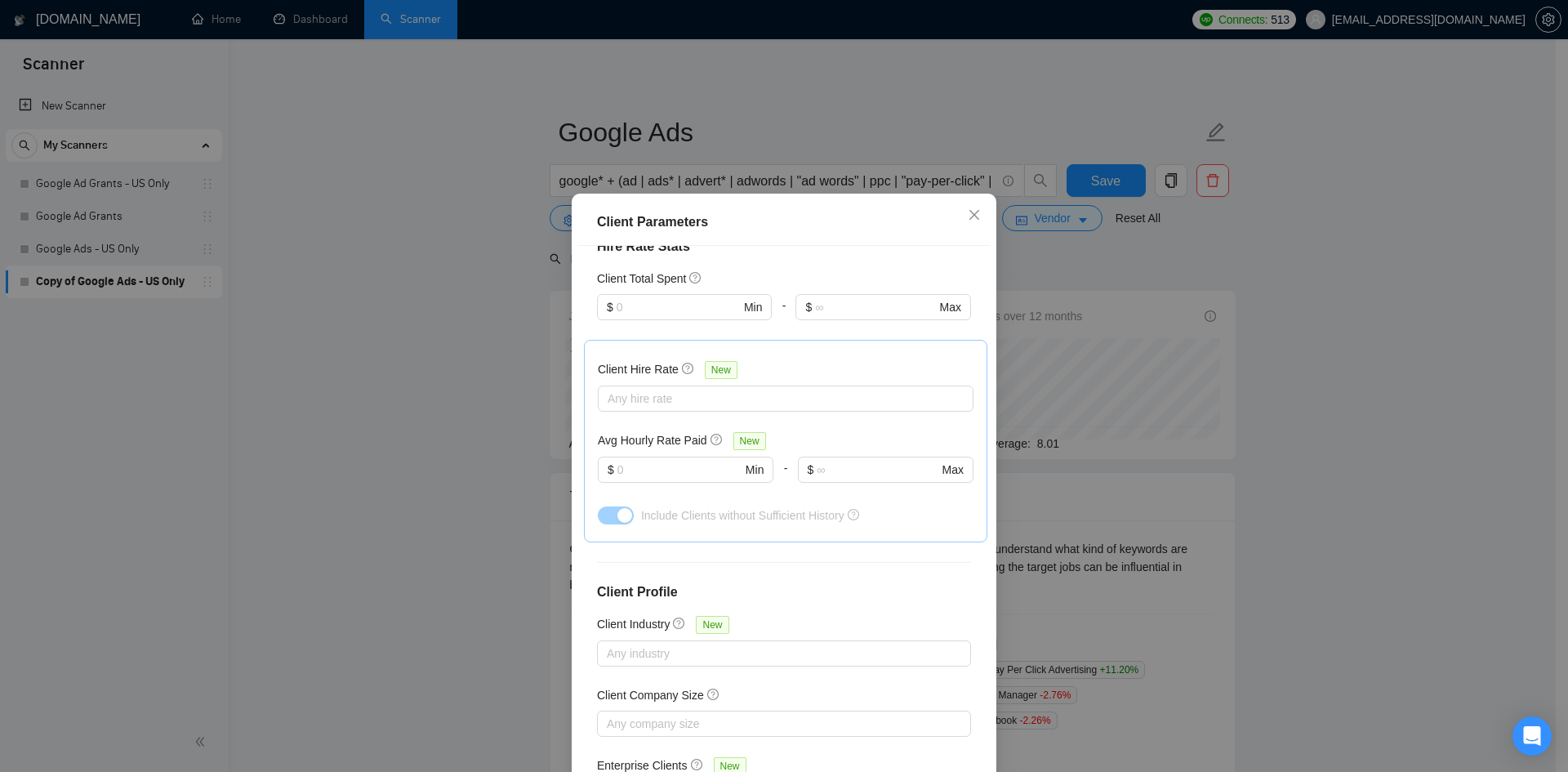
scroll to position [394, 0]
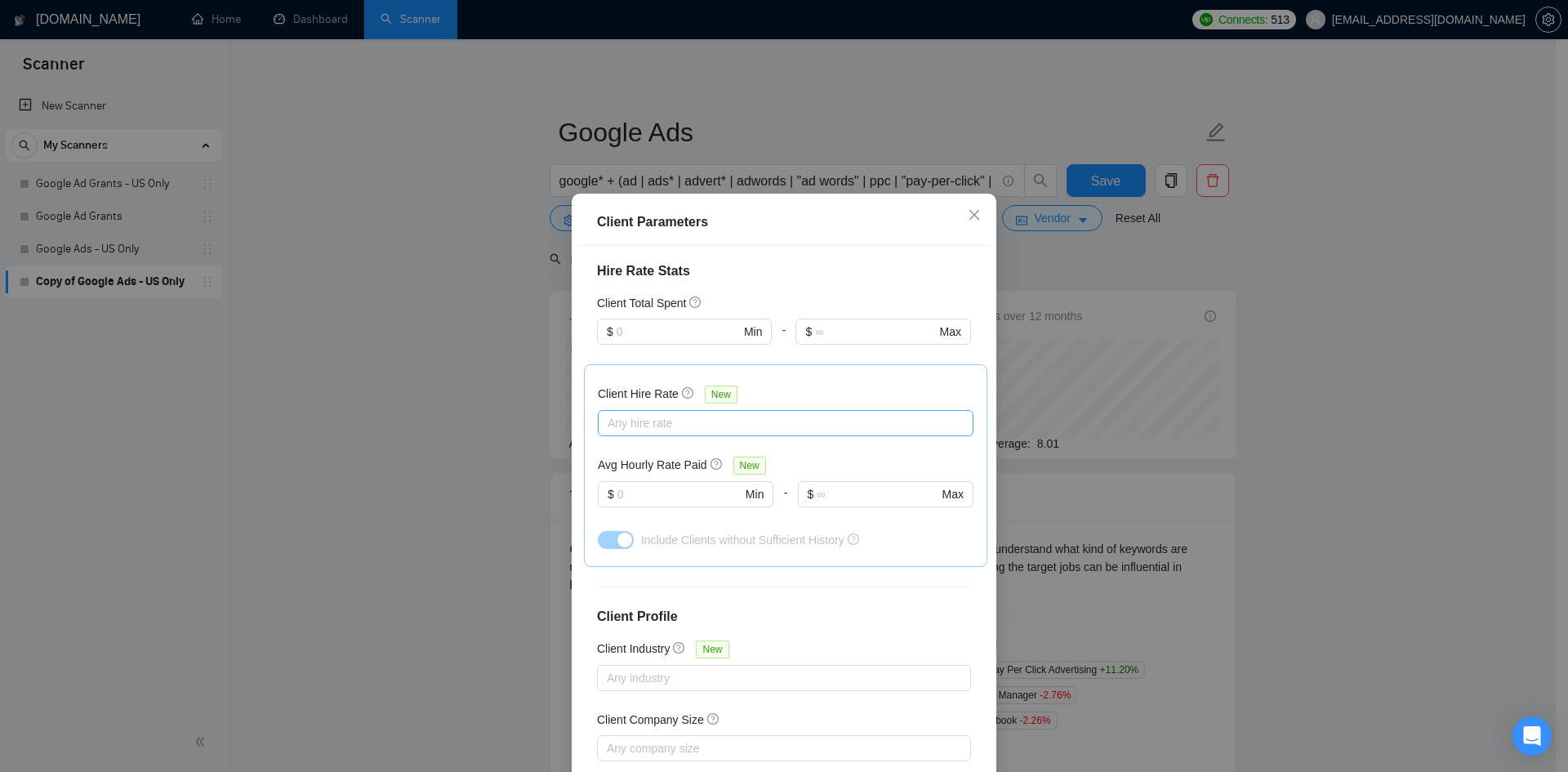
click at [678, 418] on div at bounding box center [777, 423] width 351 height 20
click at [608, 482] on input "Mid Rates" at bounding box center [606, 479] width 12 height 12
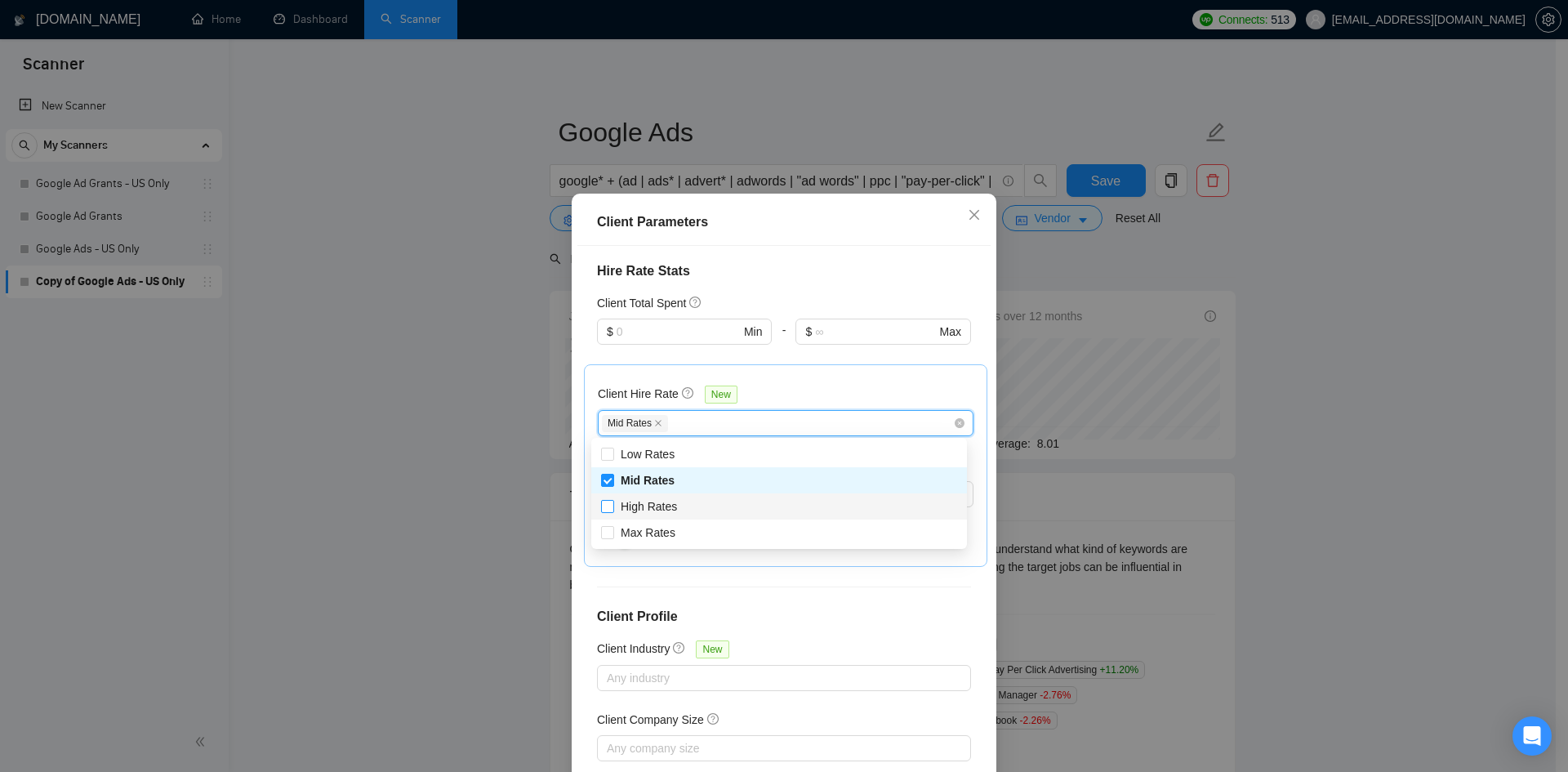
click at [607, 505] on input "High Rates" at bounding box center [606, 505] width 12 height 12
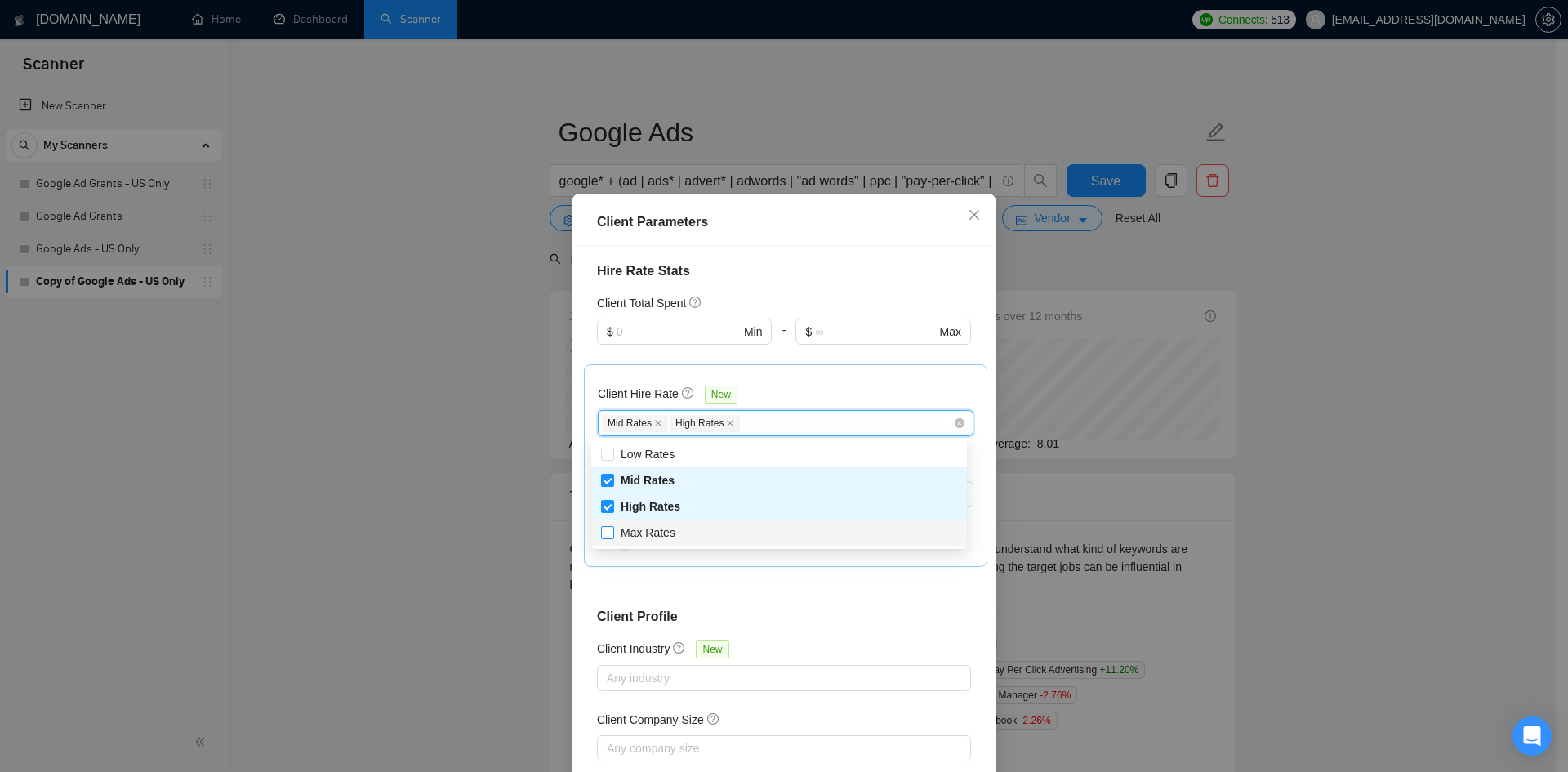
click at [607, 540] on label "Max Rates" at bounding box center [641, 532] width 81 height 18
click at [607, 538] on input "Max Rates" at bounding box center [606, 531] width 12 height 12
click at [605, 537] on input "Max Rates" at bounding box center [606, 531] width 12 height 12
click at [1310, 373] on div "Client Parameters Client Location Include Client Countries Select Exclude Clien…" at bounding box center [784, 386] width 1568 height 772
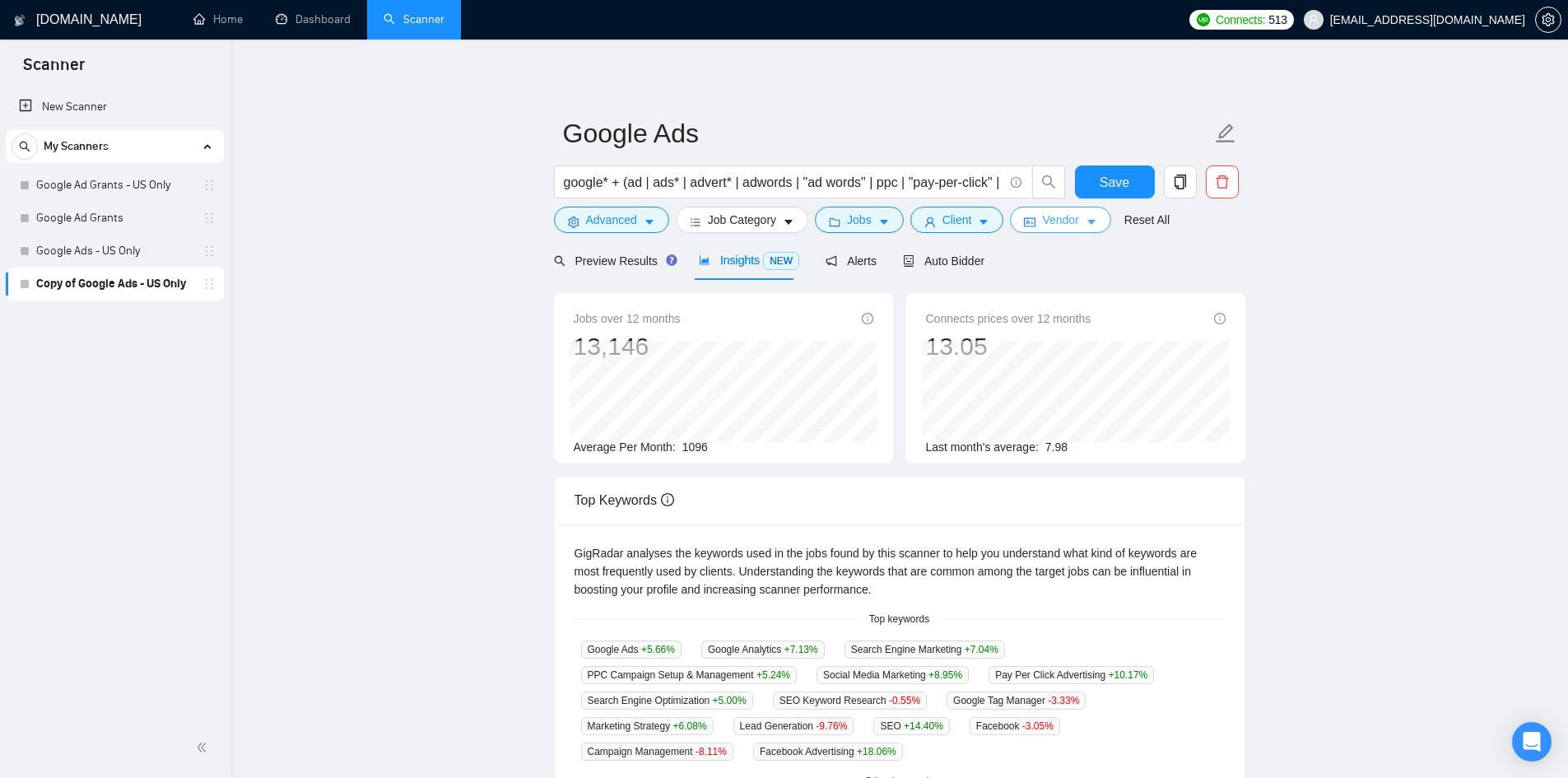
click at [1024, 222] on icon "idcard" at bounding box center [1029, 222] width 12 height 12
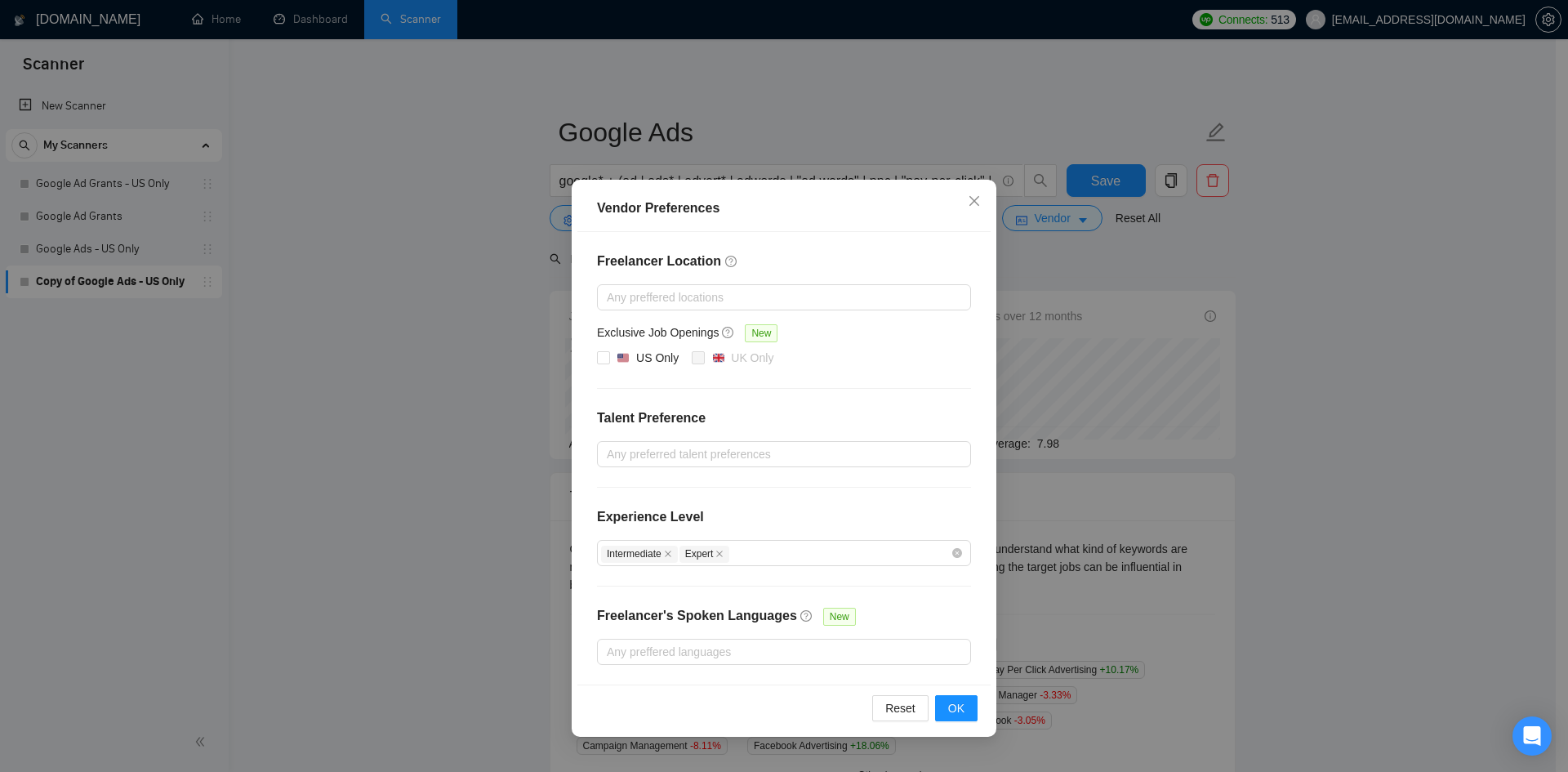
click at [1092, 254] on div "Vendor Preferences Freelancer Location Any preffered locations Exclusive Job Op…" at bounding box center [784, 386] width 1568 height 772
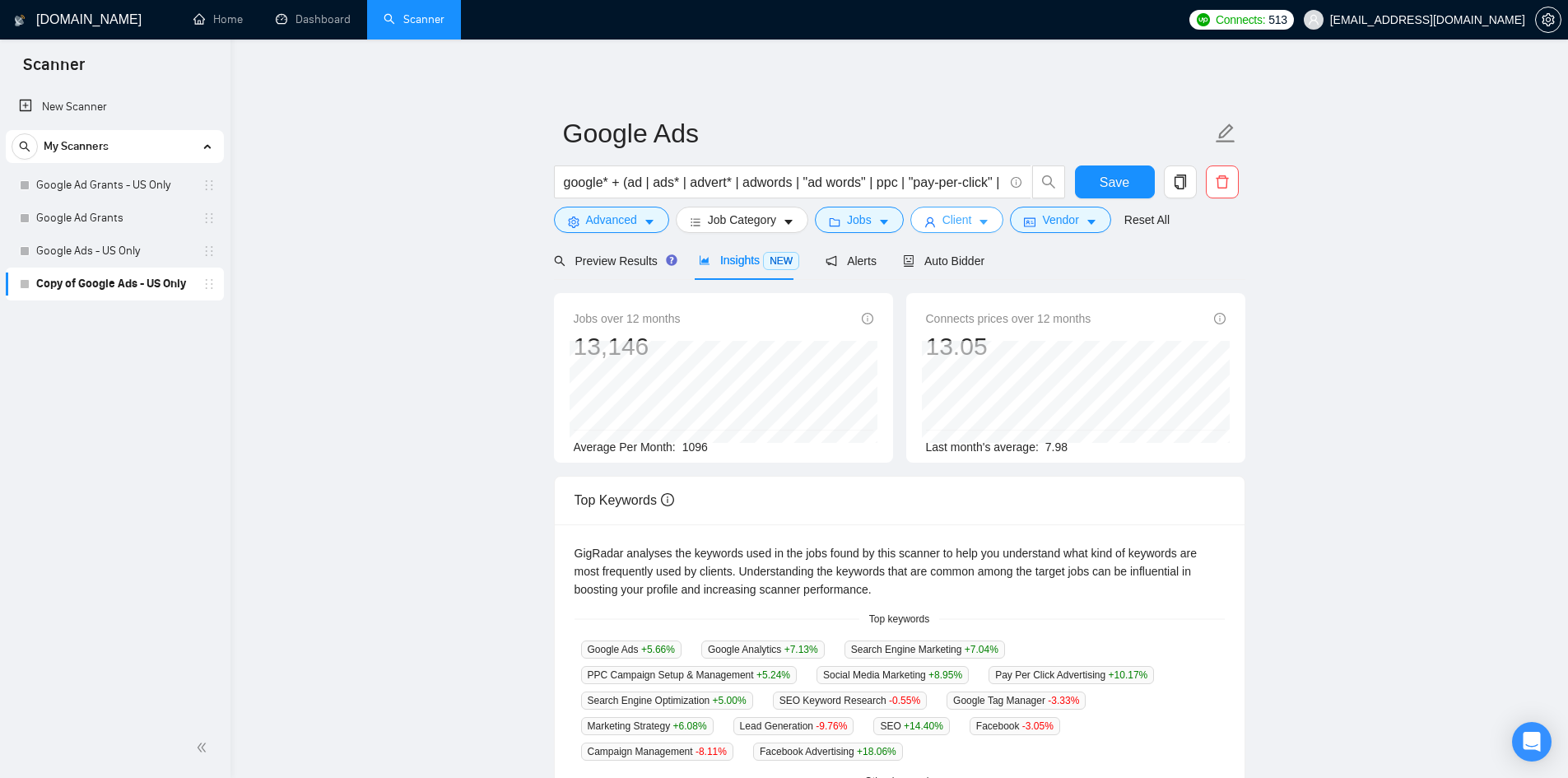
click at [961, 216] on span "Client" at bounding box center [957, 220] width 30 height 18
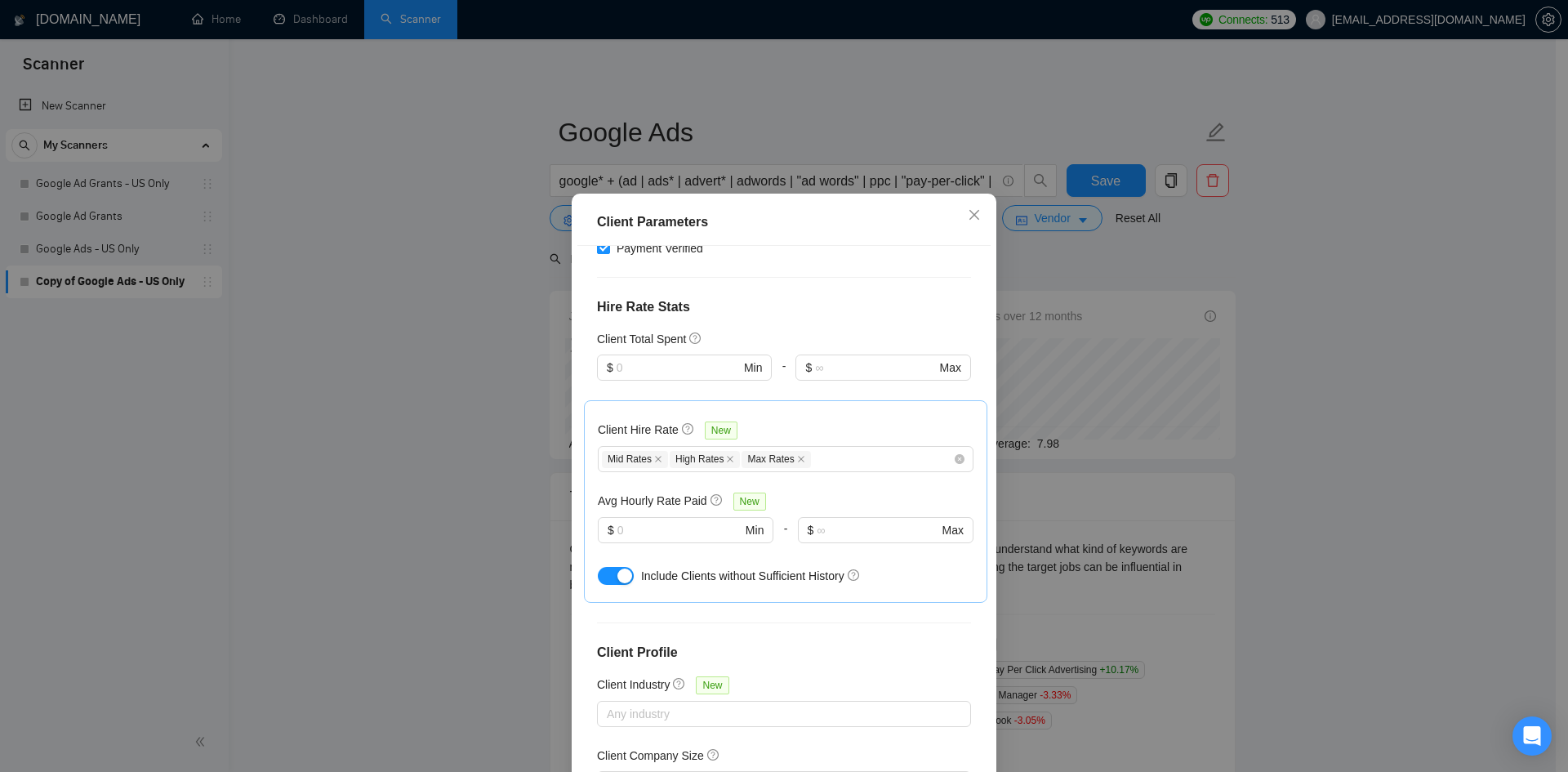
scroll to position [475, 0]
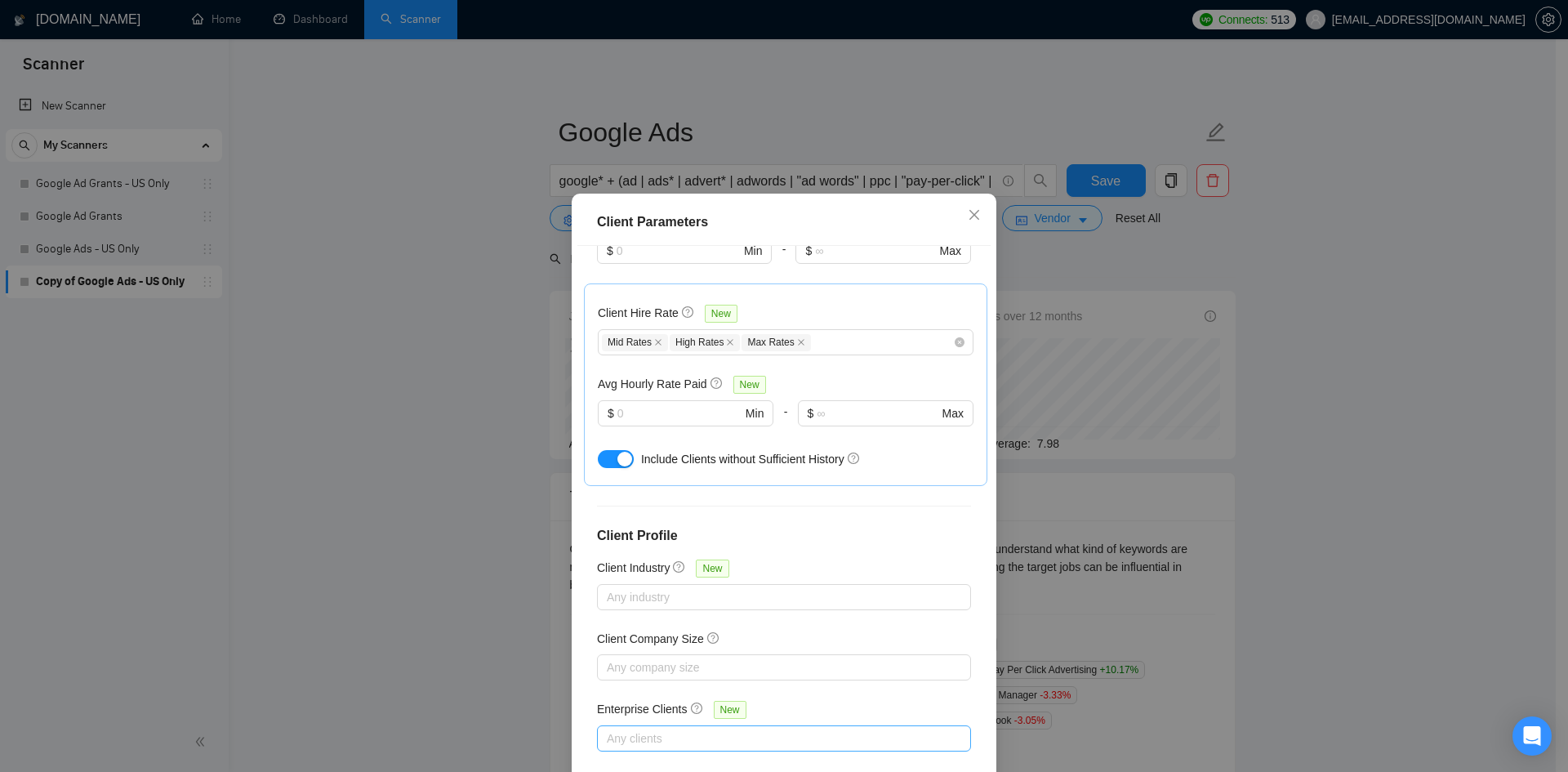
click at [664, 740] on div at bounding box center [776, 739] width 350 height 20
click at [634, 738] on div at bounding box center [776, 739] width 350 height 20
click at [605, 705] on input "Other Clients" at bounding box center [605, 701] width 12 height 12
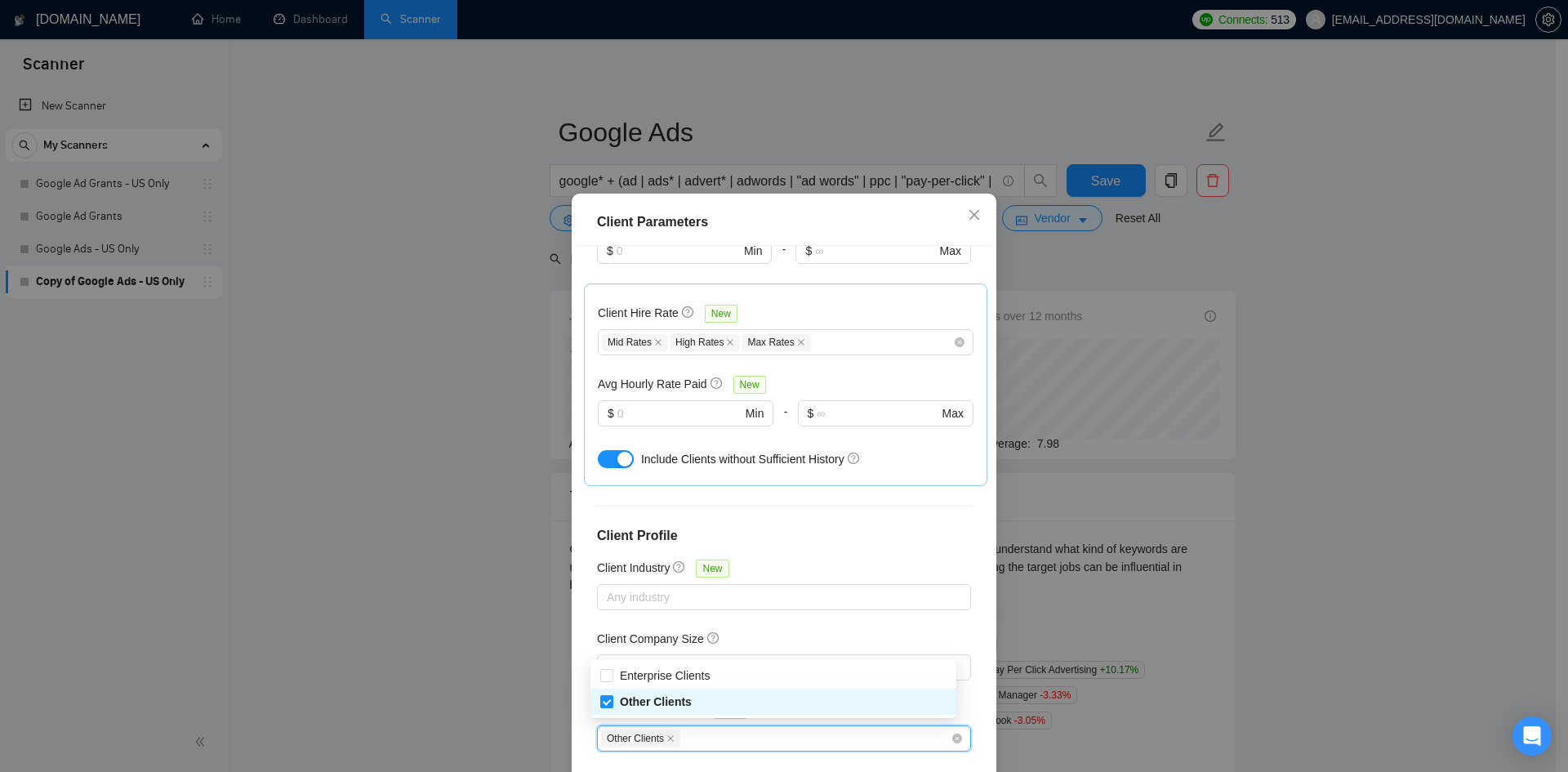
click at [713, 740] on div "Other Clients" at bounding box center [776, 739] width 350 height 20
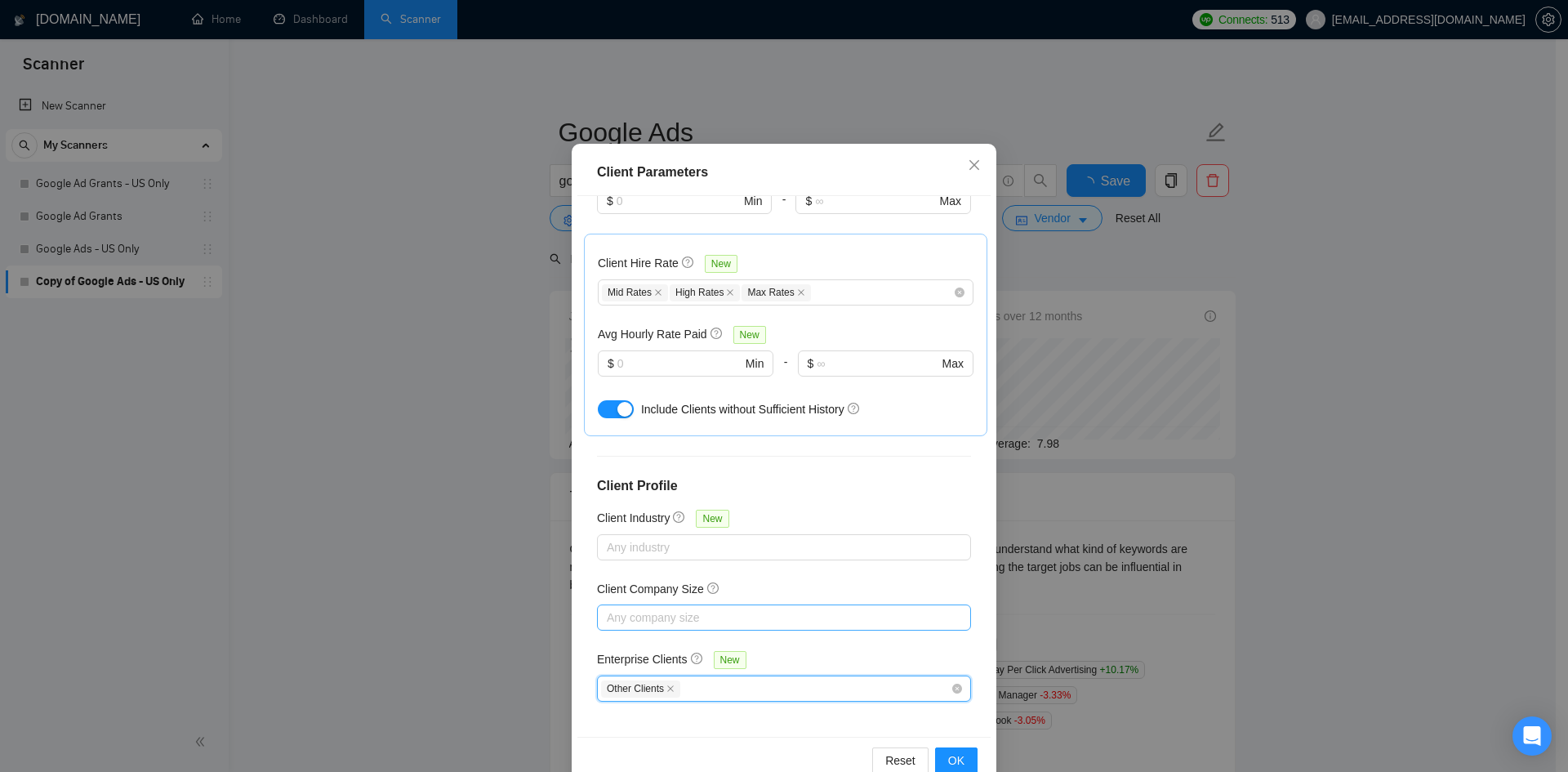
scroll to position [87, 0]
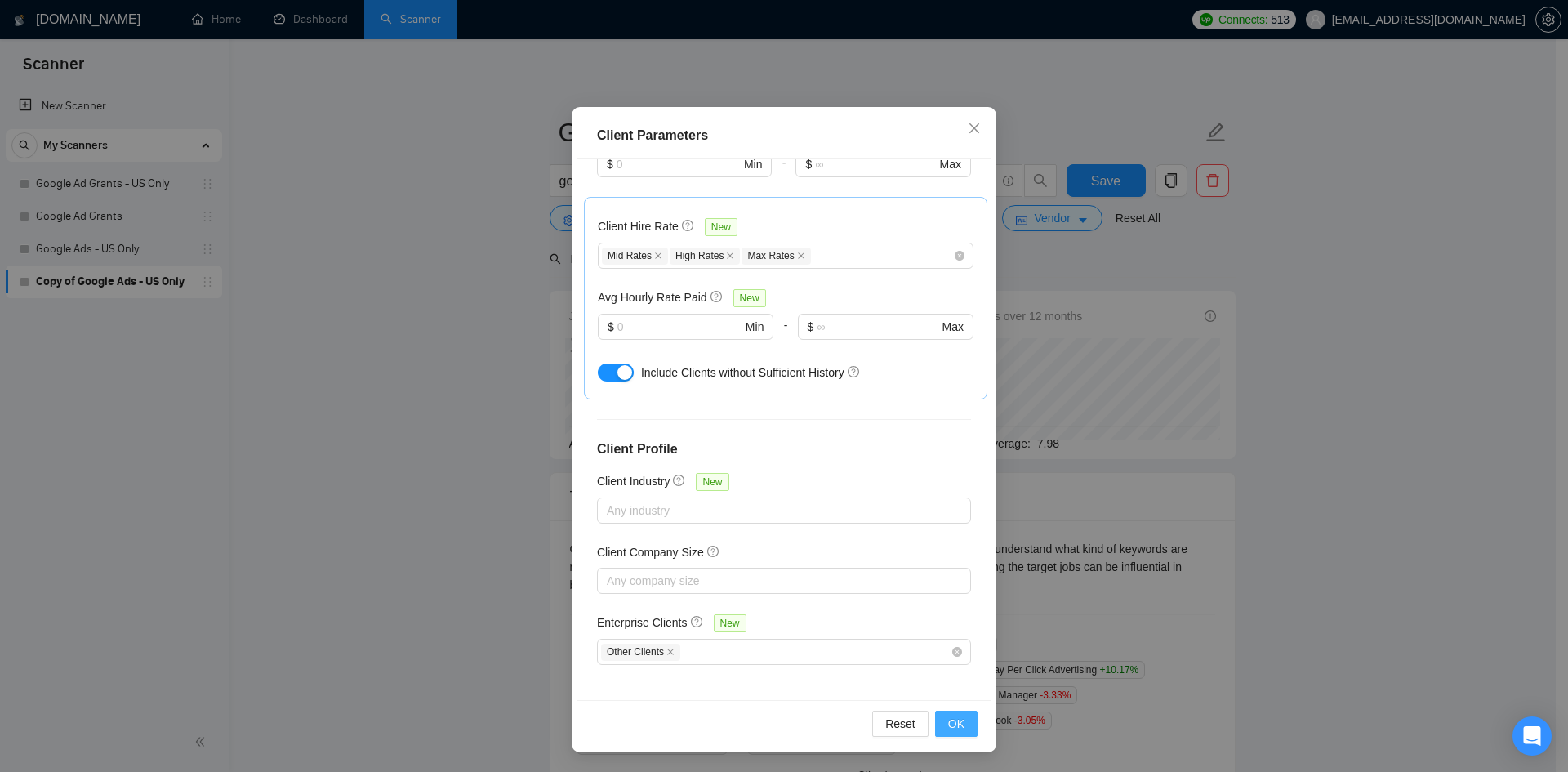
click at [952, 712] on button "OK" at bounding box center [956, 723] width 42 height 26
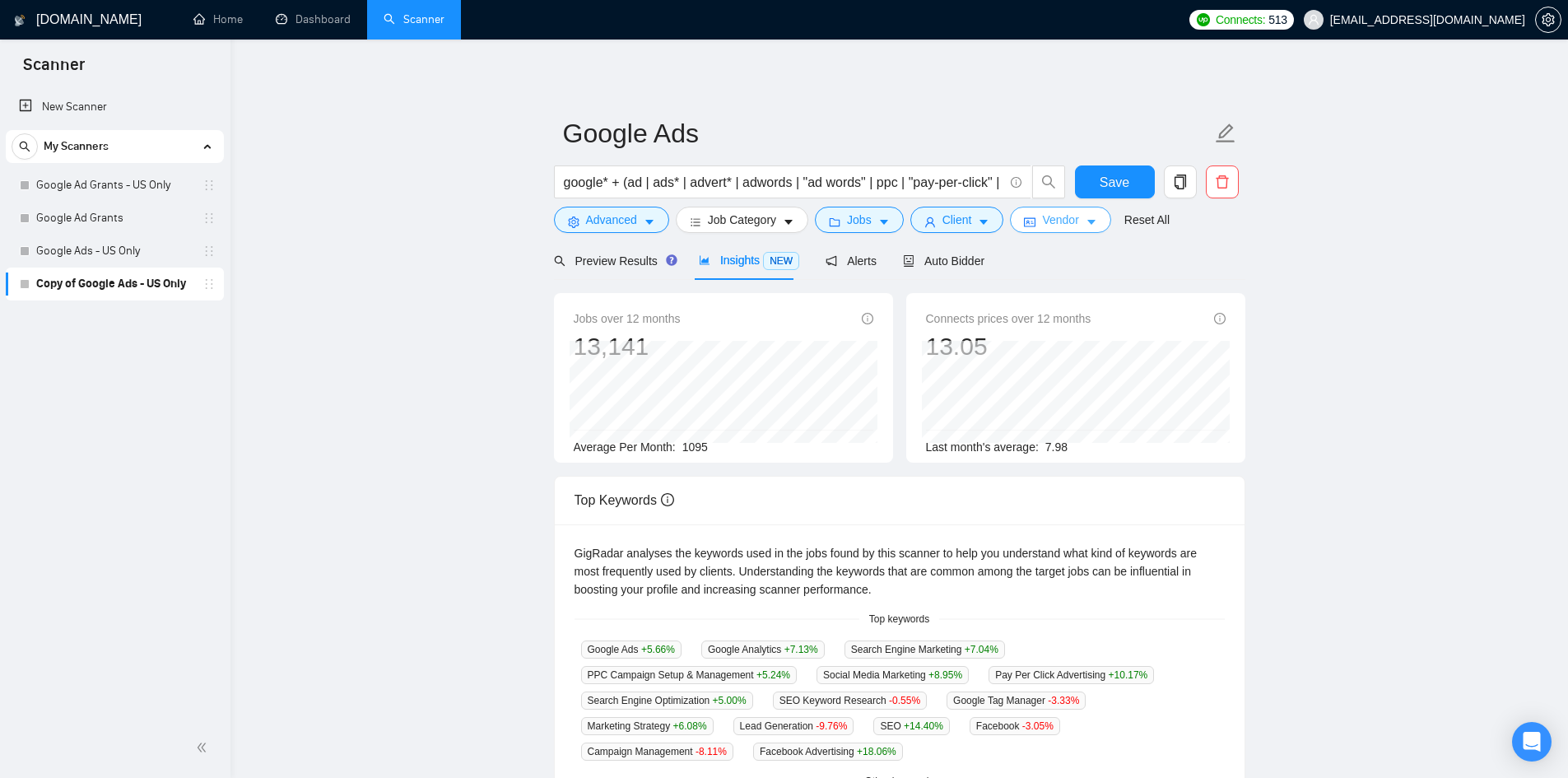
click at [1053, 223] on span "Vendor" at bounding box center [1060, 220] width 36 height 18
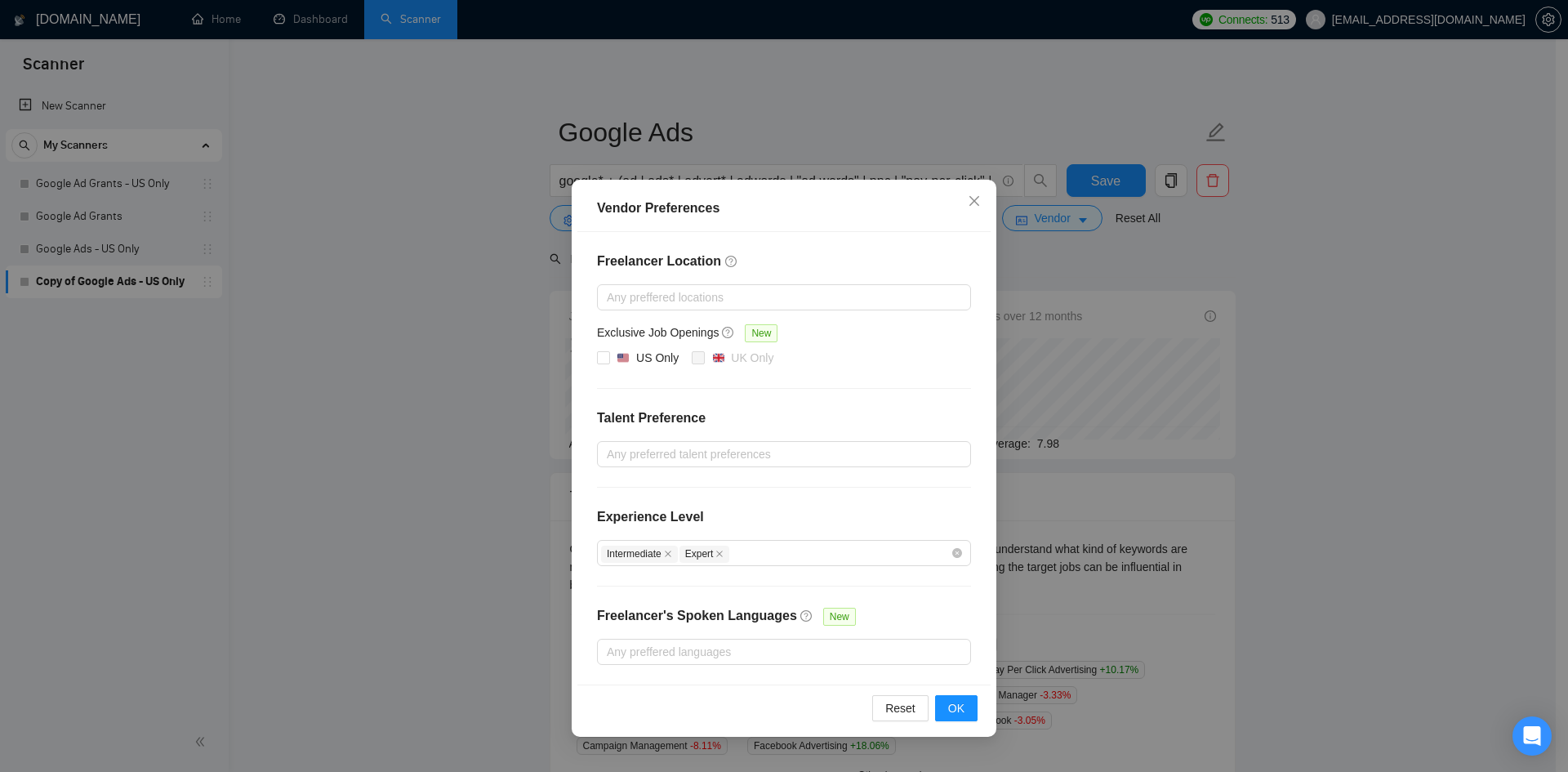
click at [1221, 345] on div "Vendor Preferences Freelancer Location Any preffered locations Exclusive Job Op…" at bounding box center [784, 386] width 1568 height 772
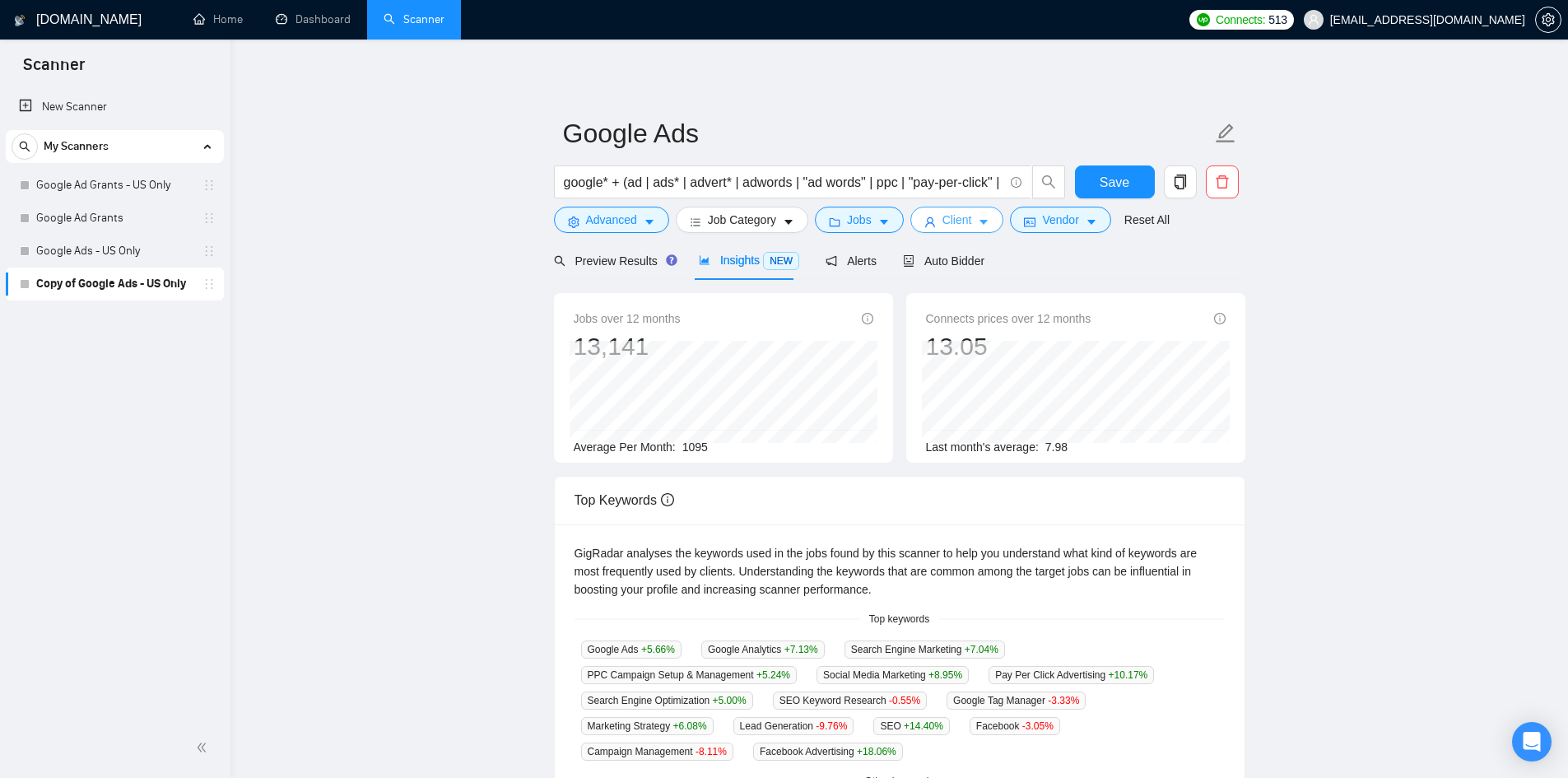
click at [932, 230] on button "Client" at bounding box center [956, 219] width 94 height 26
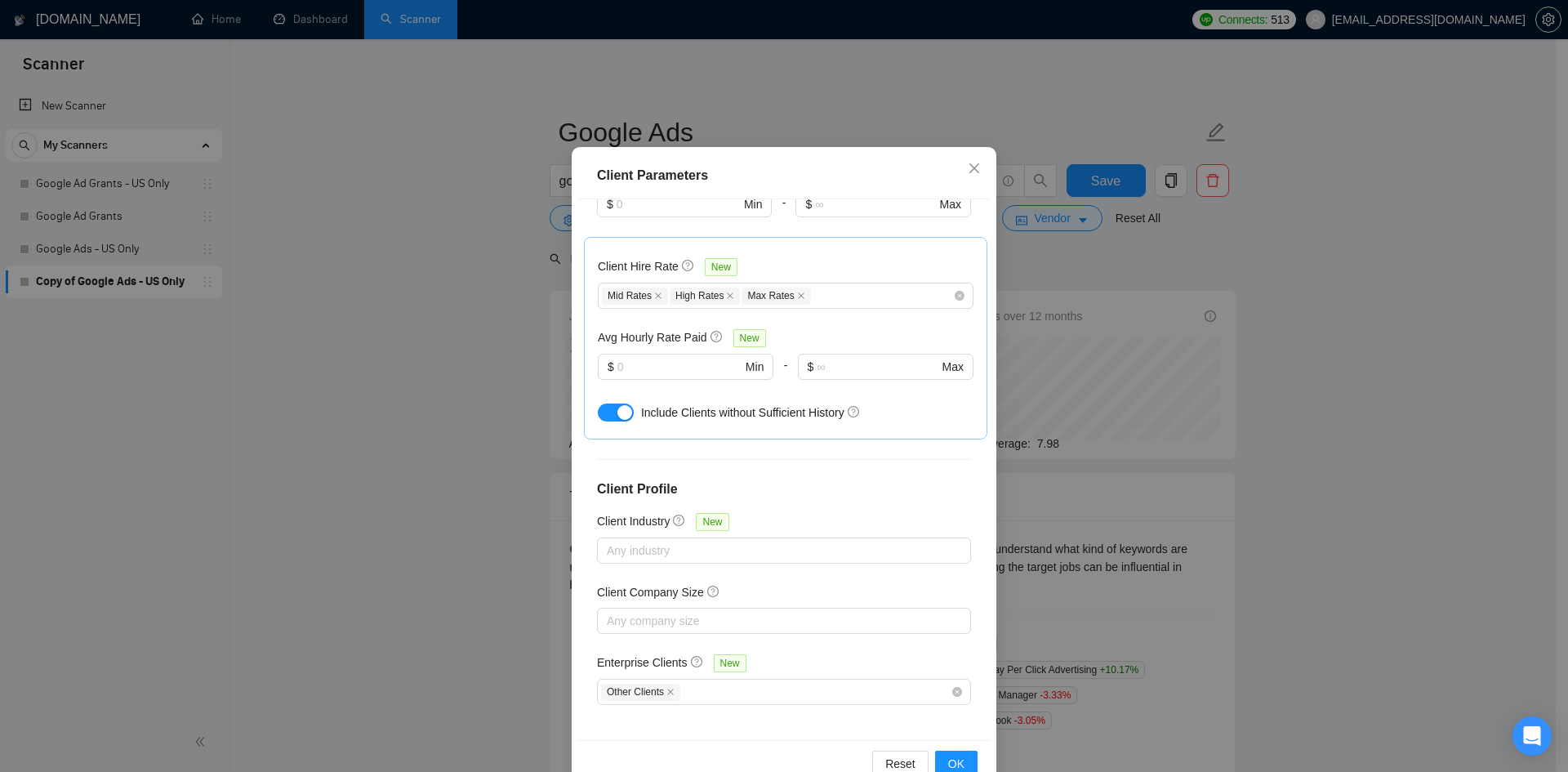
scroll to position [87, 0]
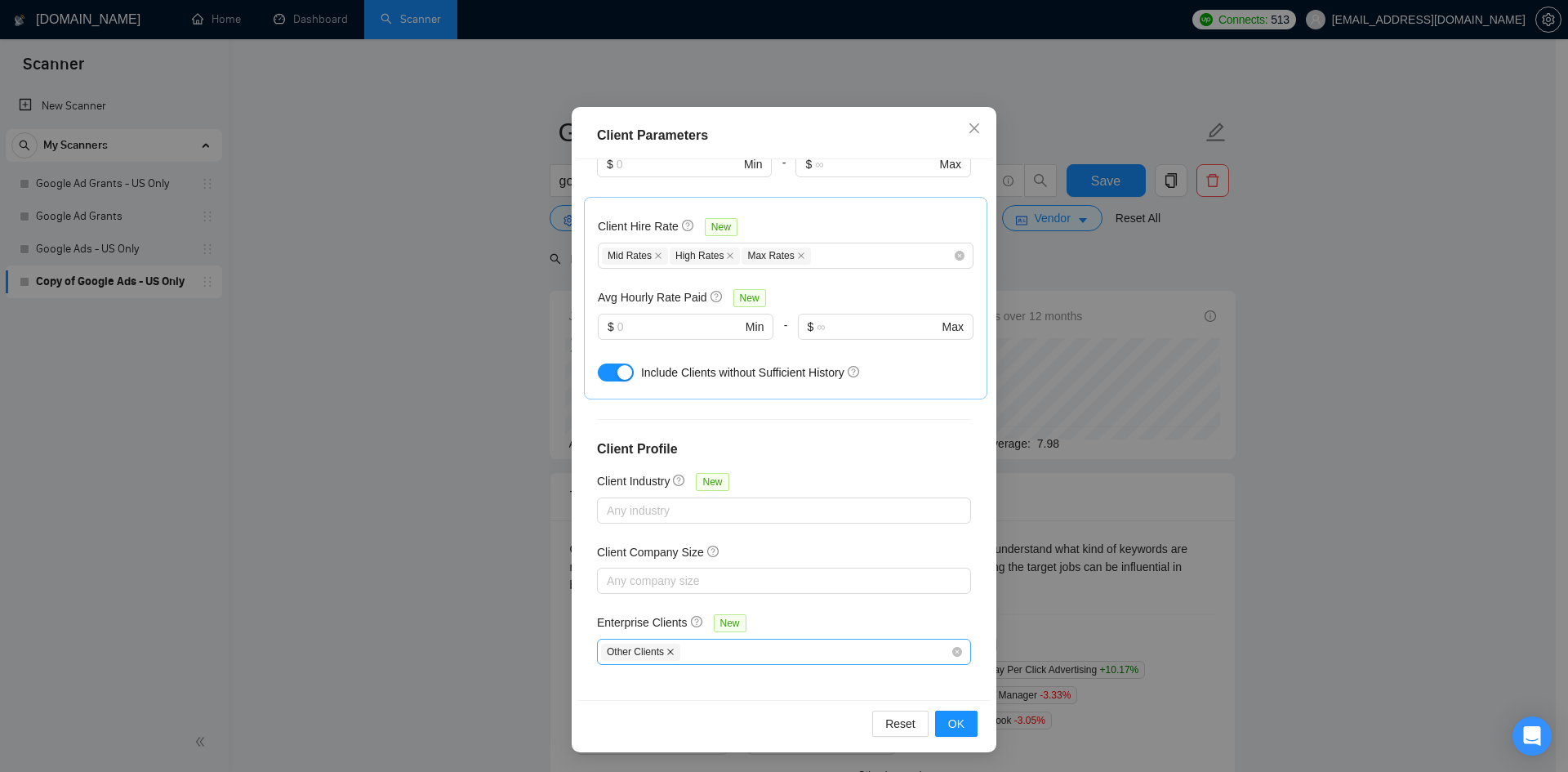
click at [667, 650] on icon "close" at bounding box center [670, 651] width 8 height 8
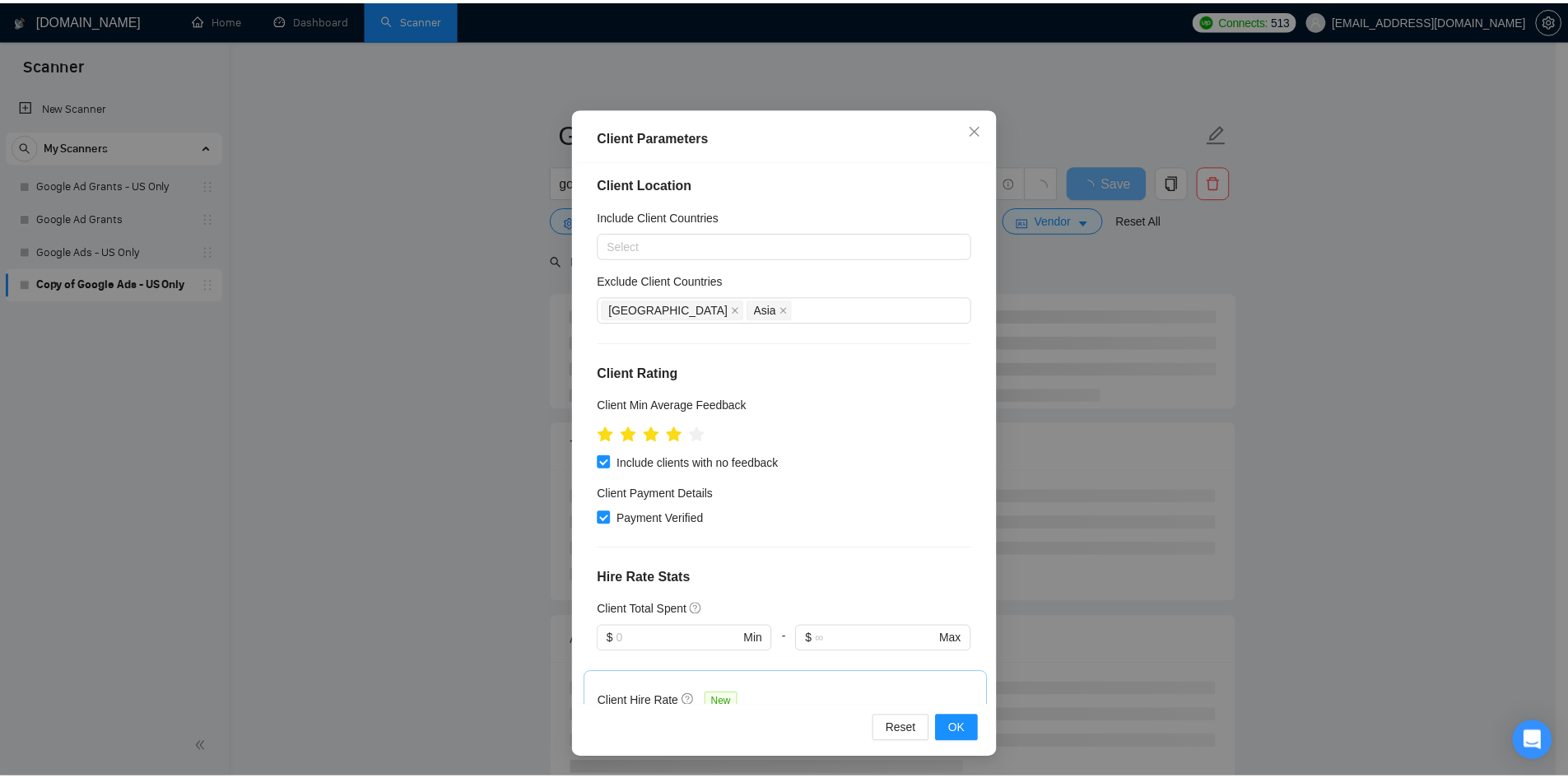
scroll to position [0, 0]
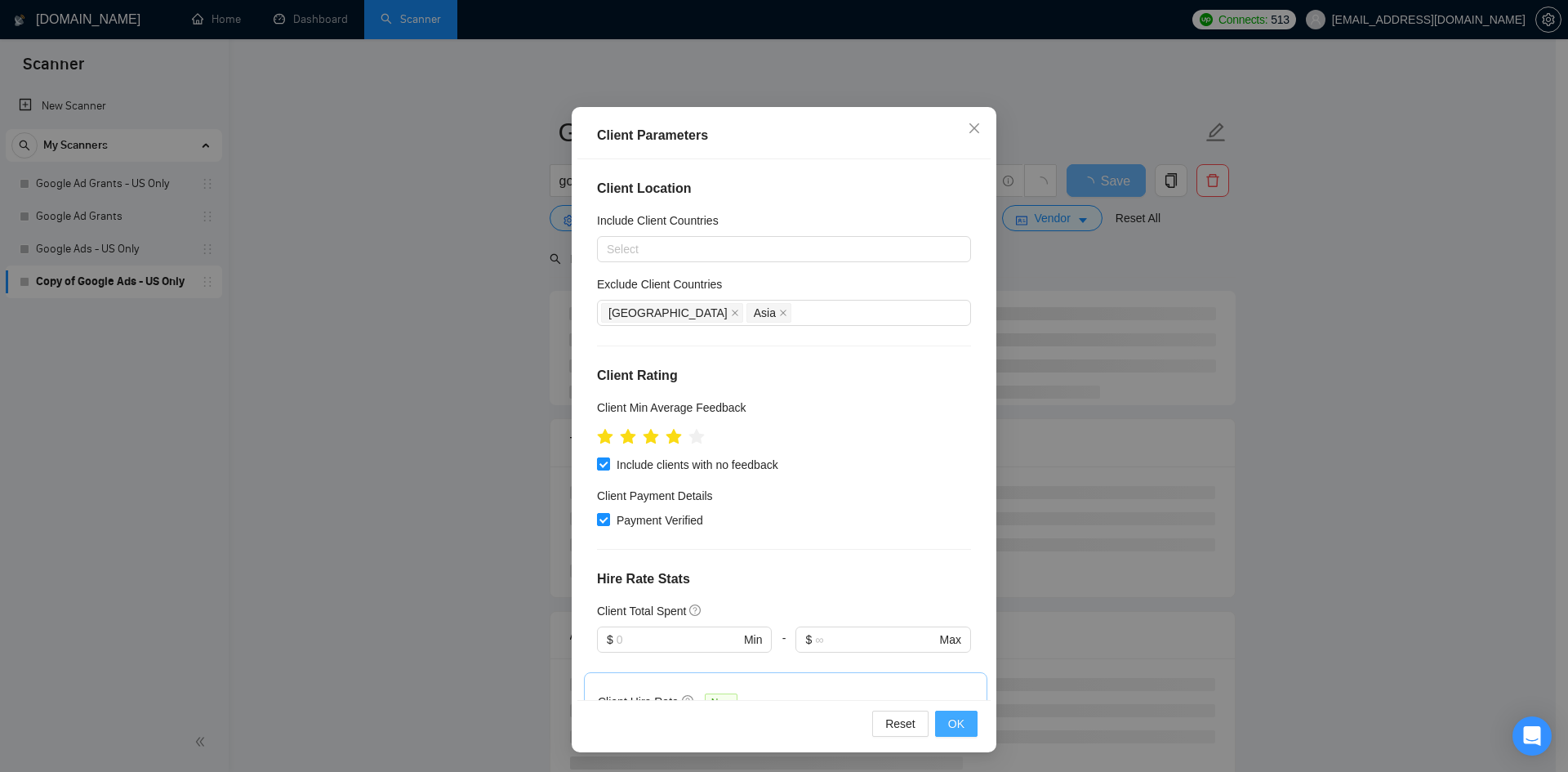
click at [960, 723] on button "OK" at bounding box center [956, 723] width 42 height 26
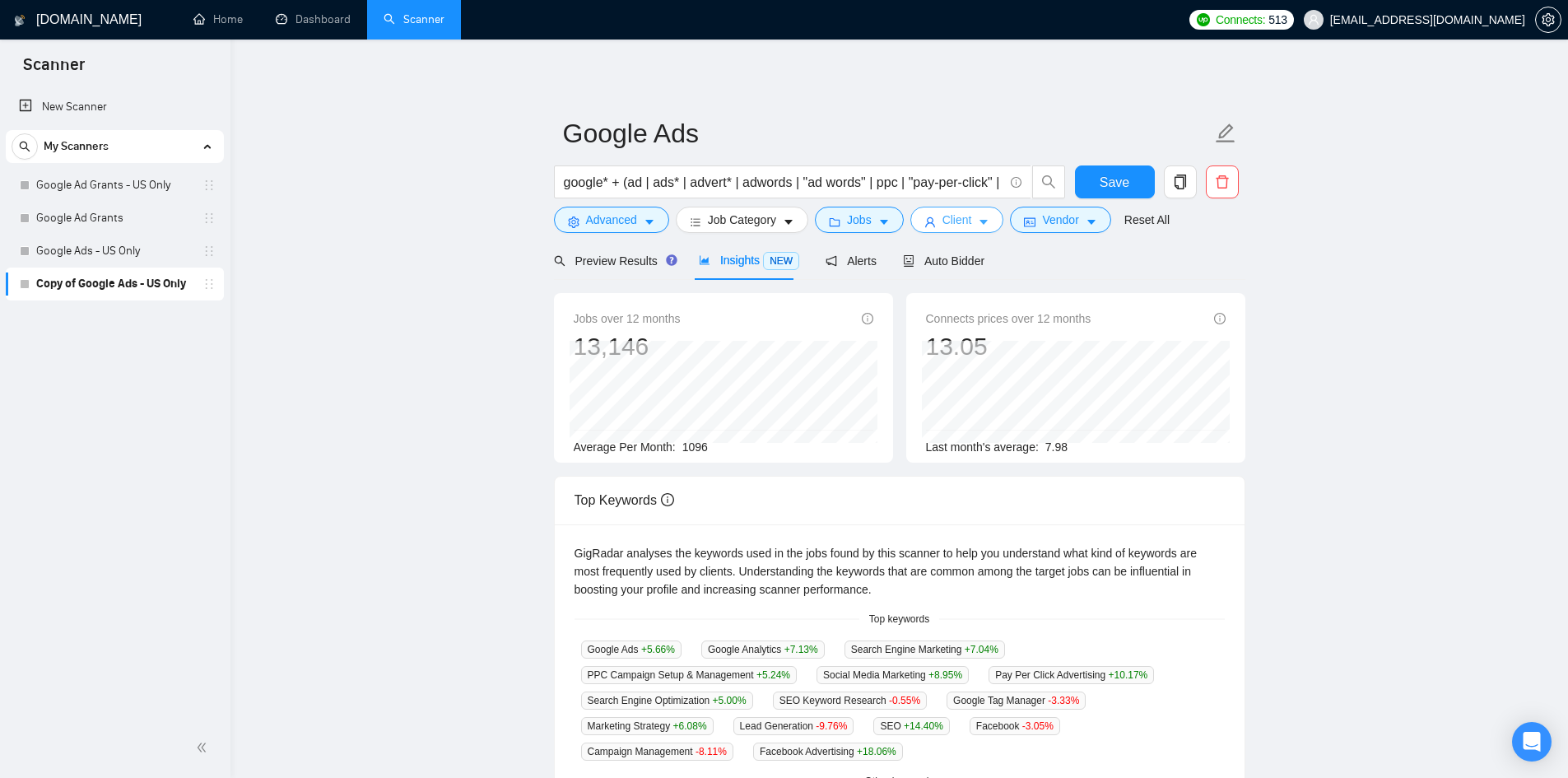
click at [926, 221] on icon "user" at bounding box center [930, 222] width 12 height 12
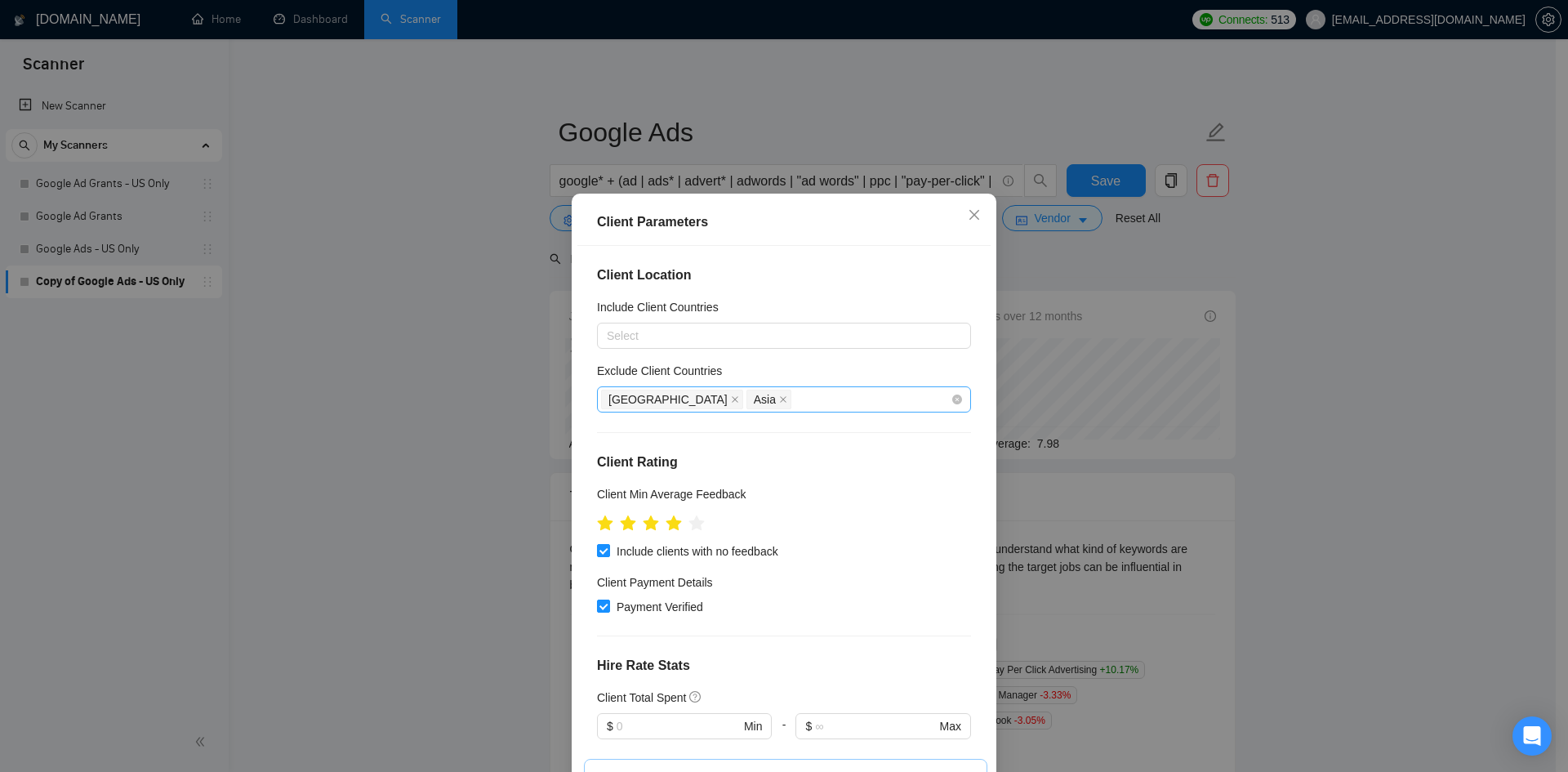
click at [796, 401] on div "[GEOGRAPHIC_DATA] [GEOGRAPHIC_DATA]" at bounding box center [776, 399] width 350 height 23
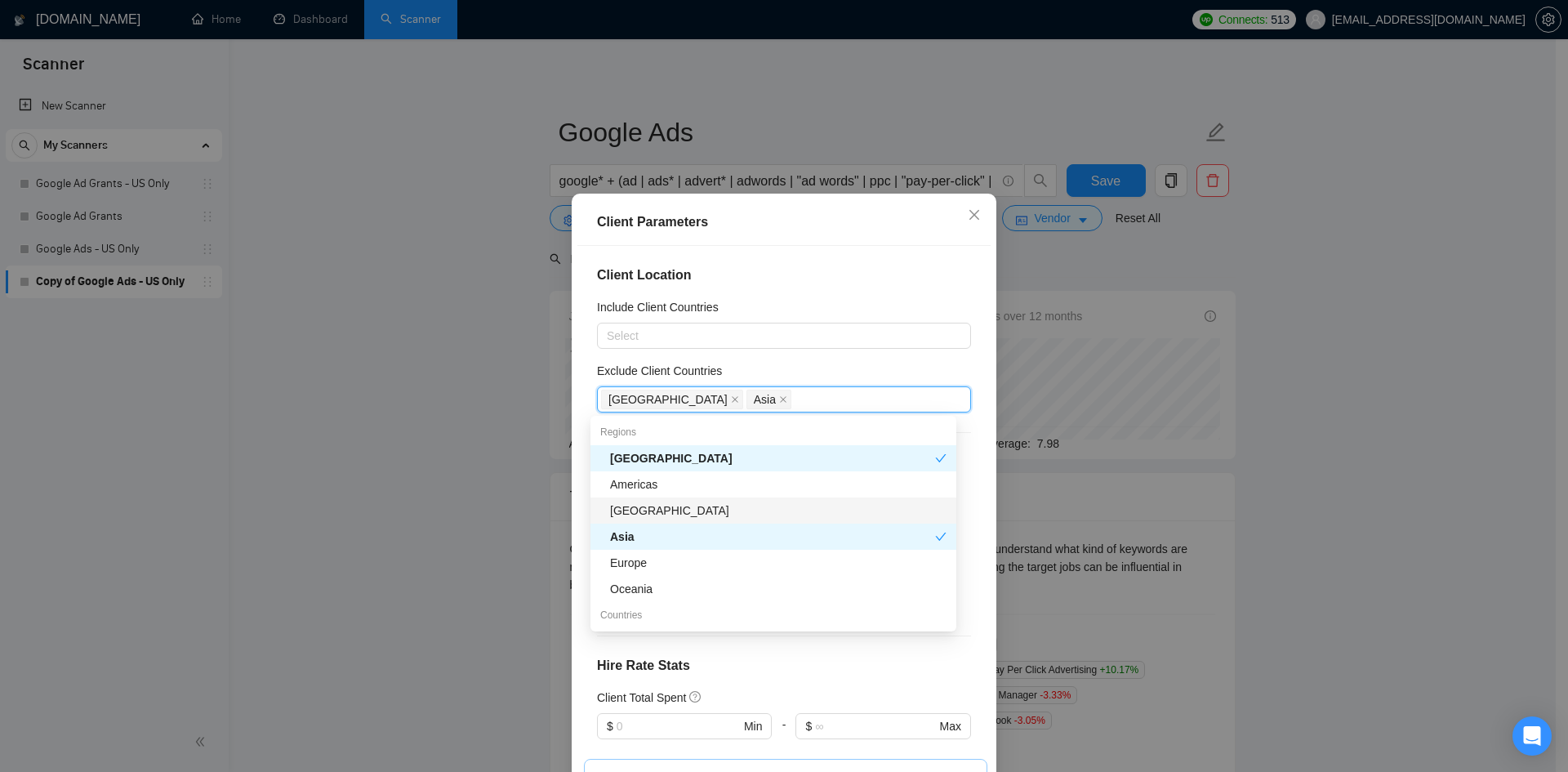
click at [764, 519] on div "[GEOGRAPHIC_DATA]" at bounding box center [774, 510] width 366 height 26
click at [755, 593] on div "Oceania" at bounding box center [778, 589] width 337 height 18
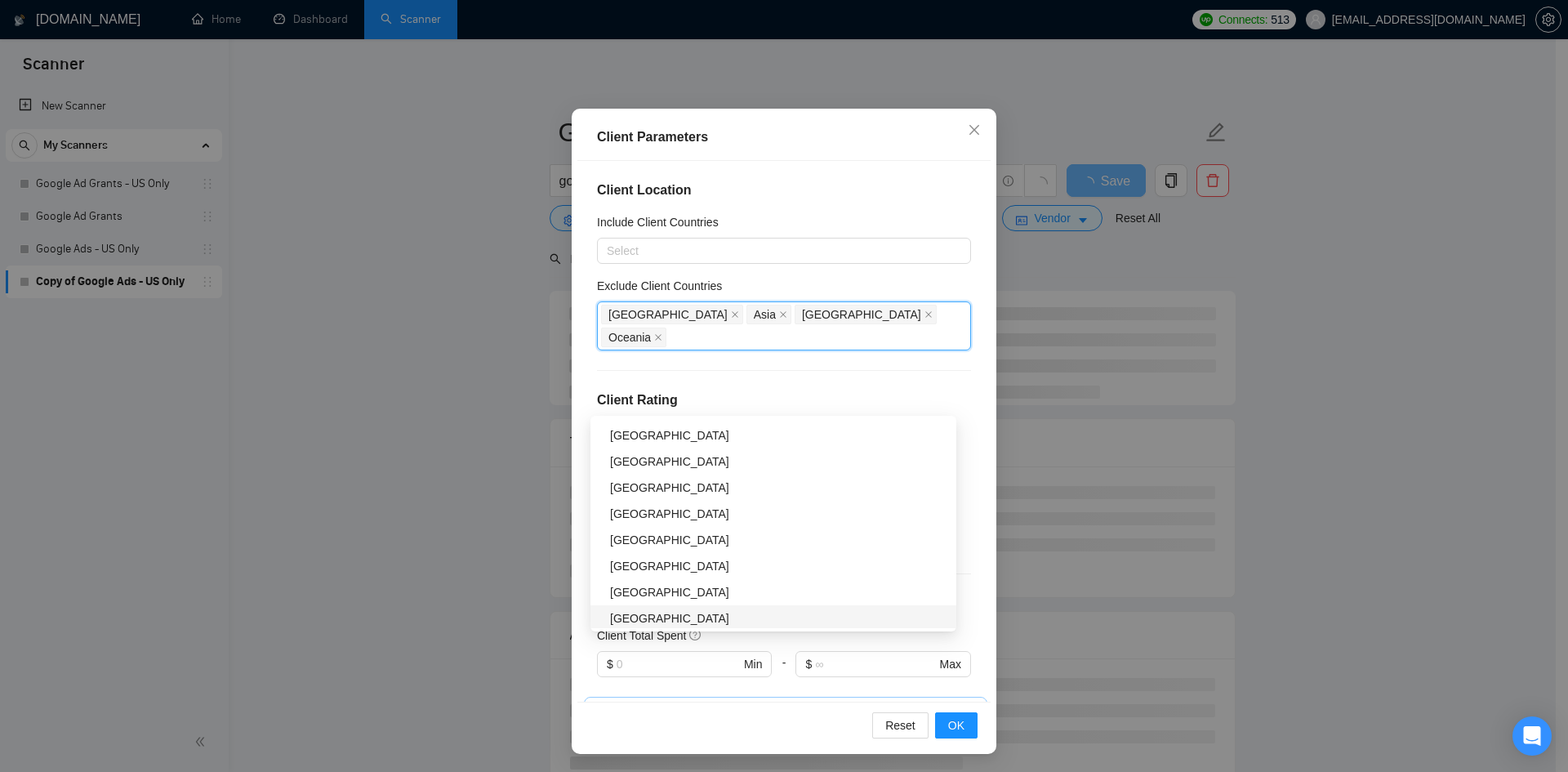
scroll to position [87, 0]
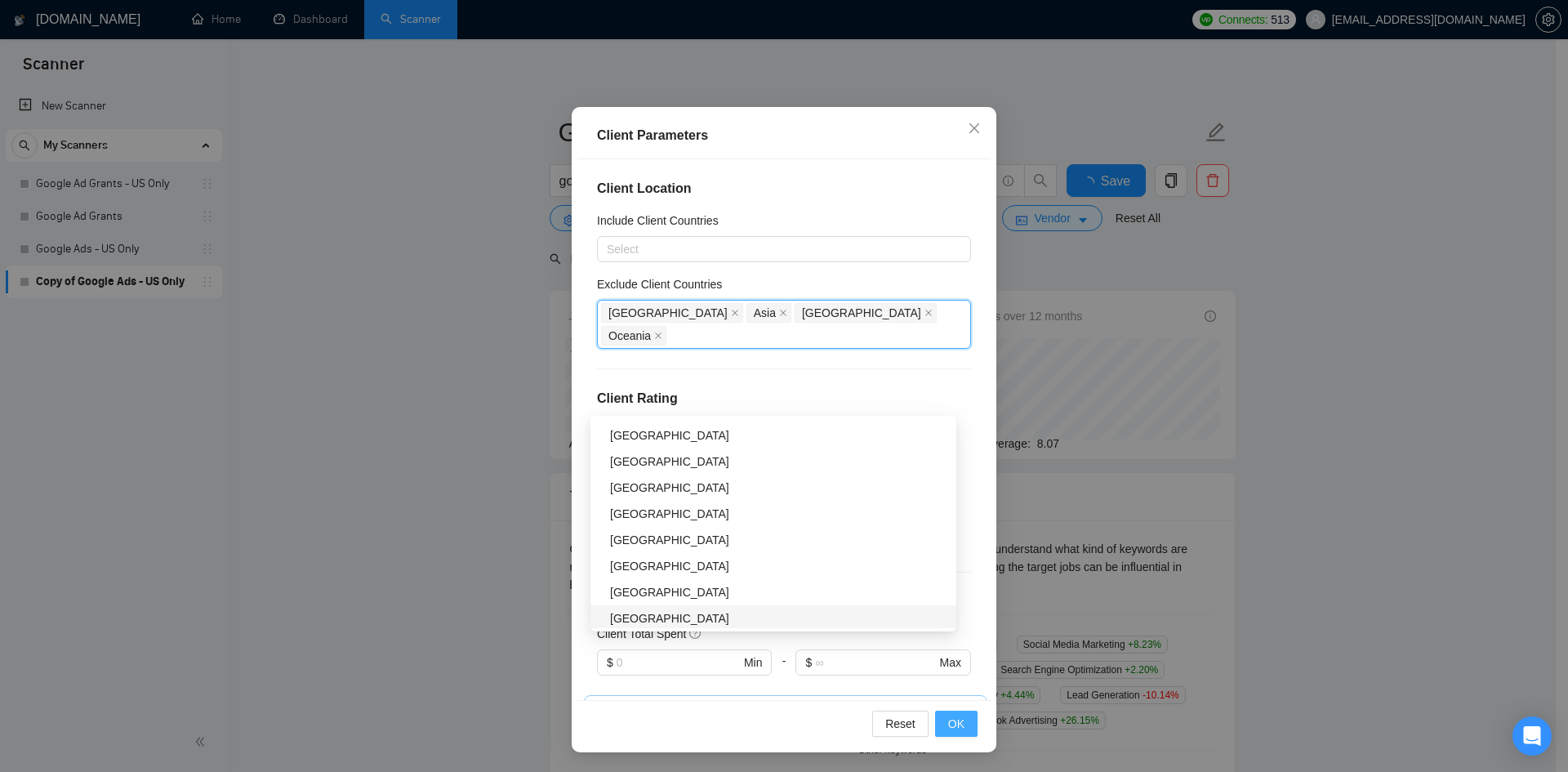
click at [964, 726] on button "OK" at bounding box center [956, 723] width 42 height 26
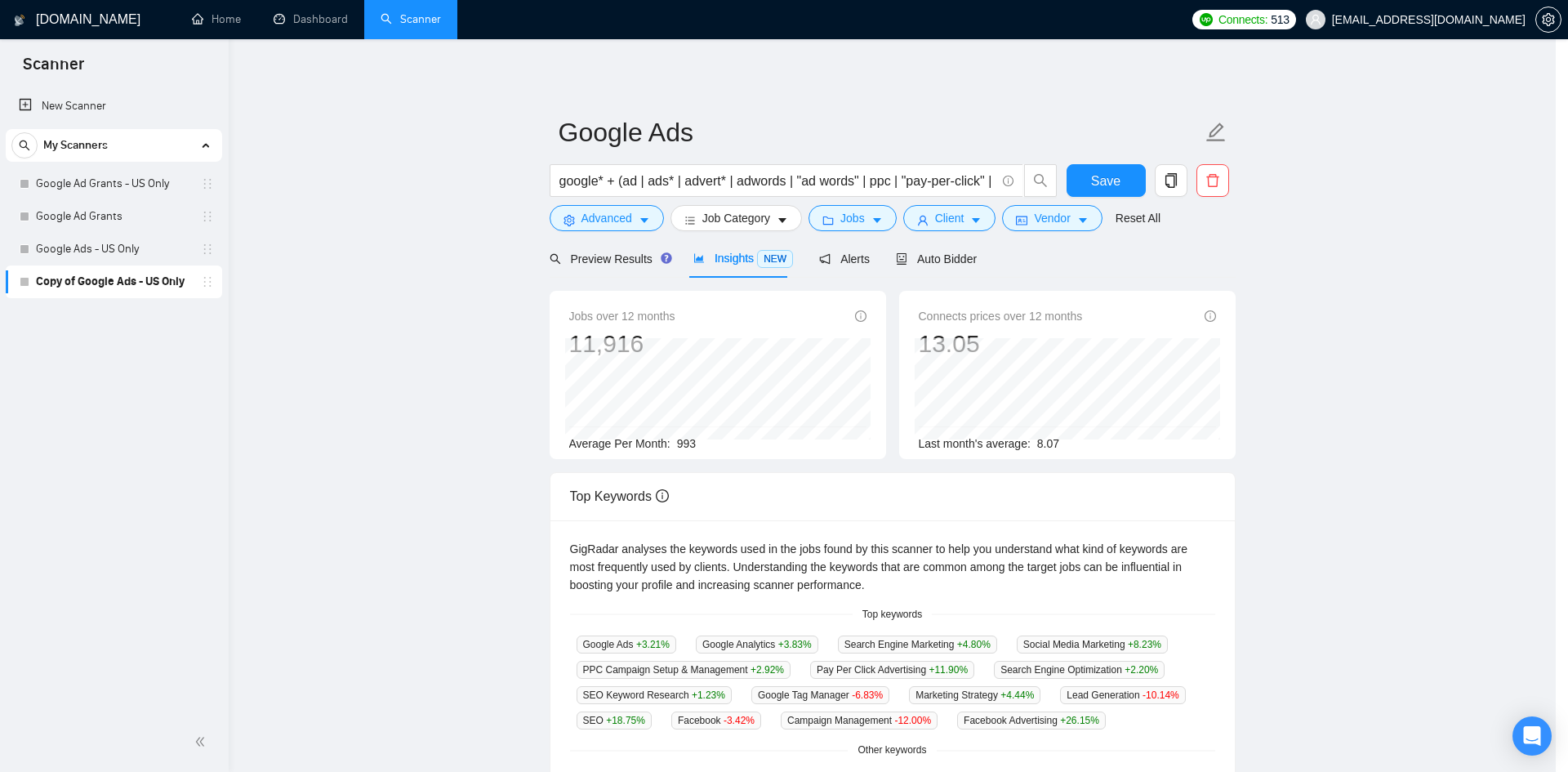
scroll to position [0, 0]
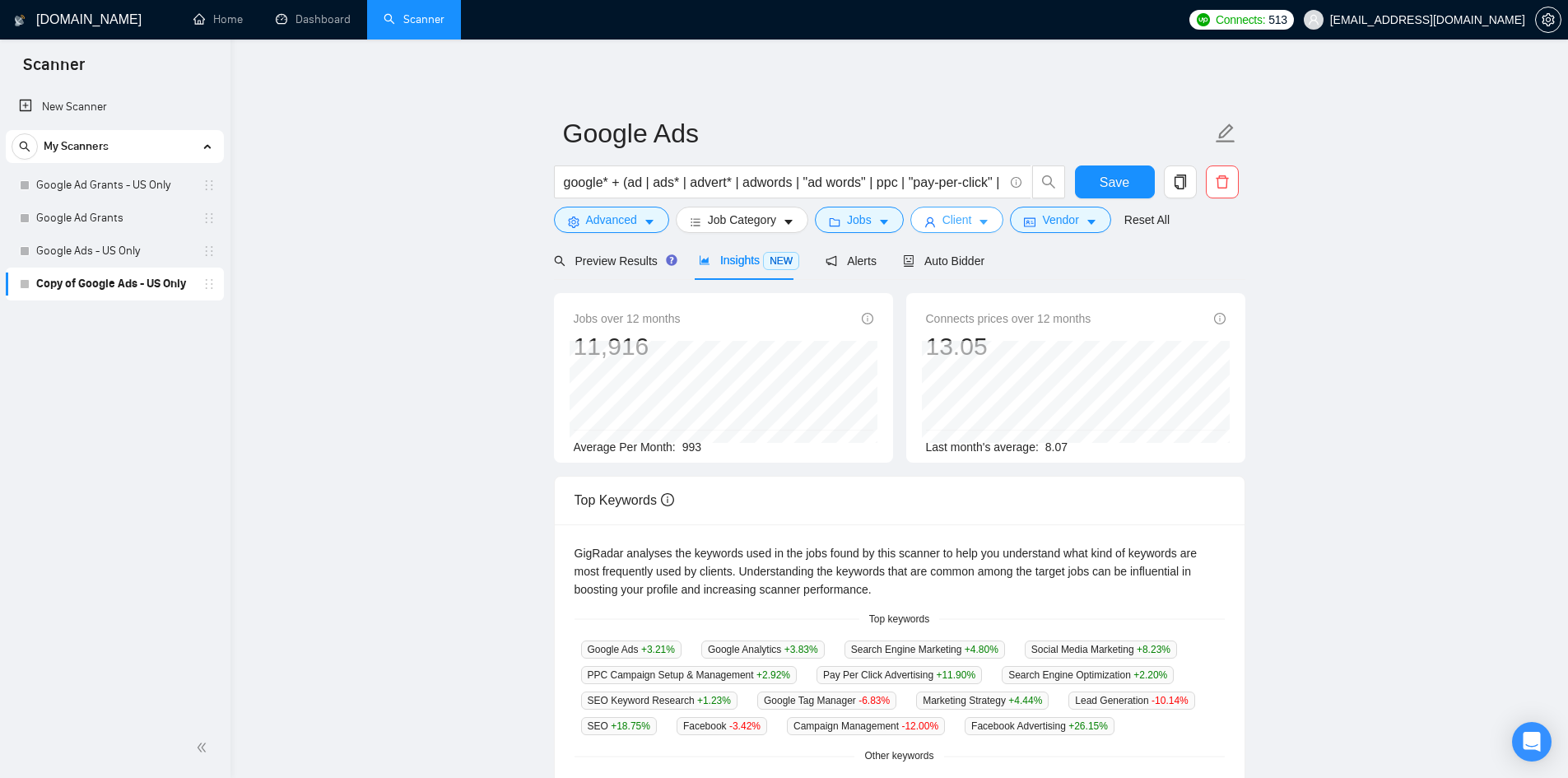
click at [962, 214] on span "Client" at bounding box center [957, 220] width 30 height 18
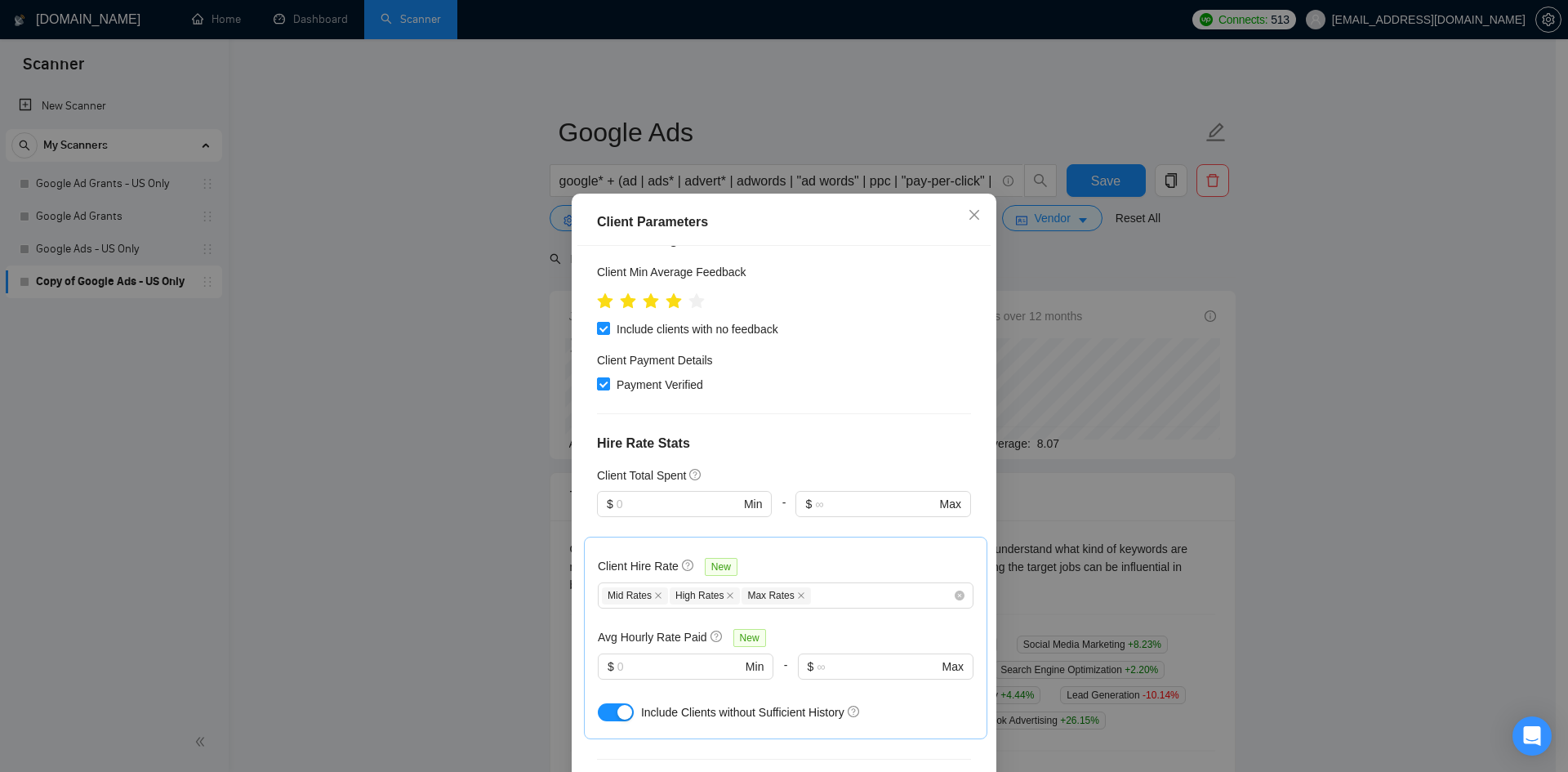
scroll to position [163, 0]
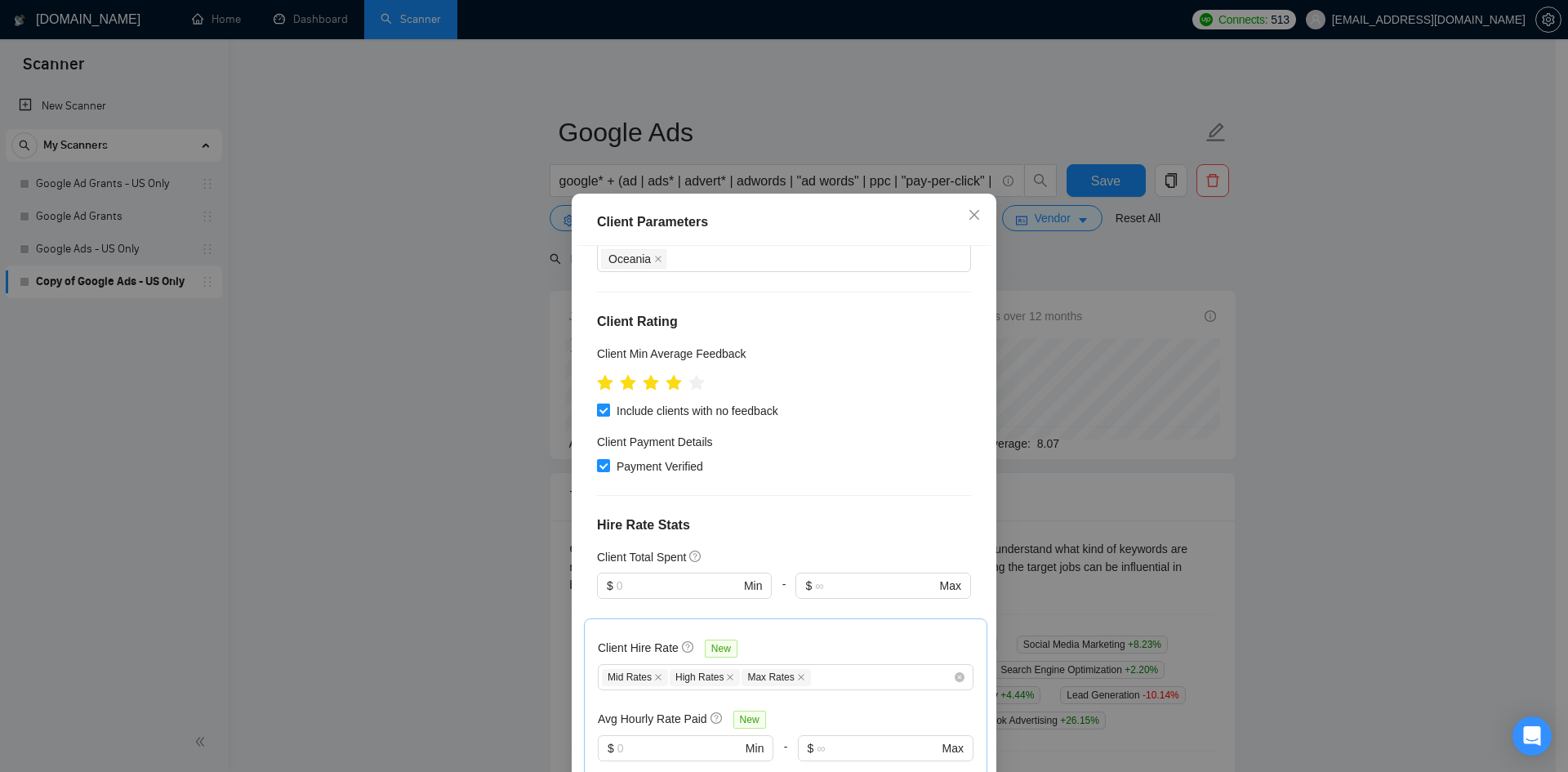
click at [597, 403] on input "Include clients with no feedback" at bounding box center [603, 409] width 12 height 12
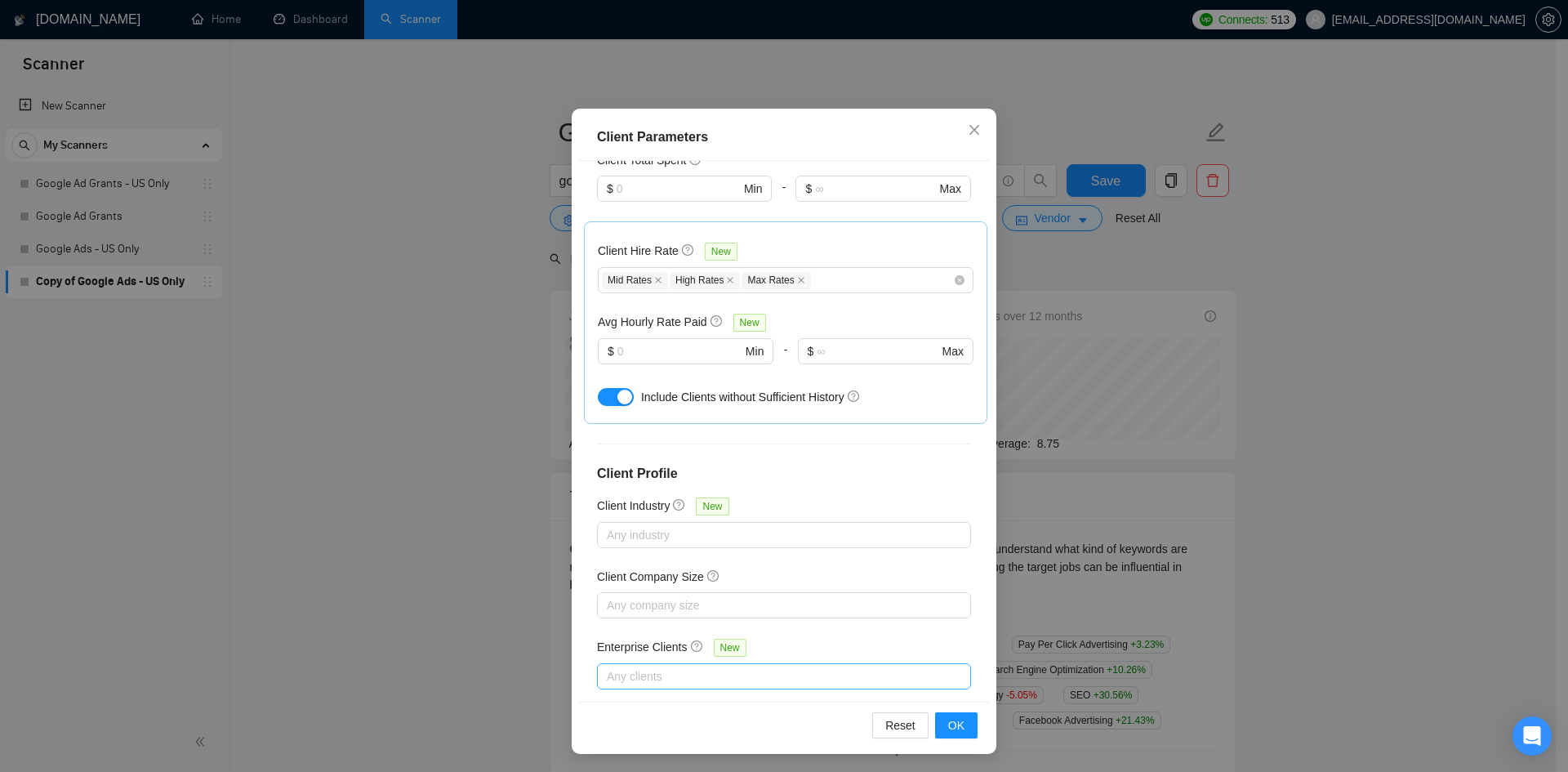
scroll to position [87, 0]
click at [948, 716] on span "OK" at bounding box center [956, 723] width 16 height 18
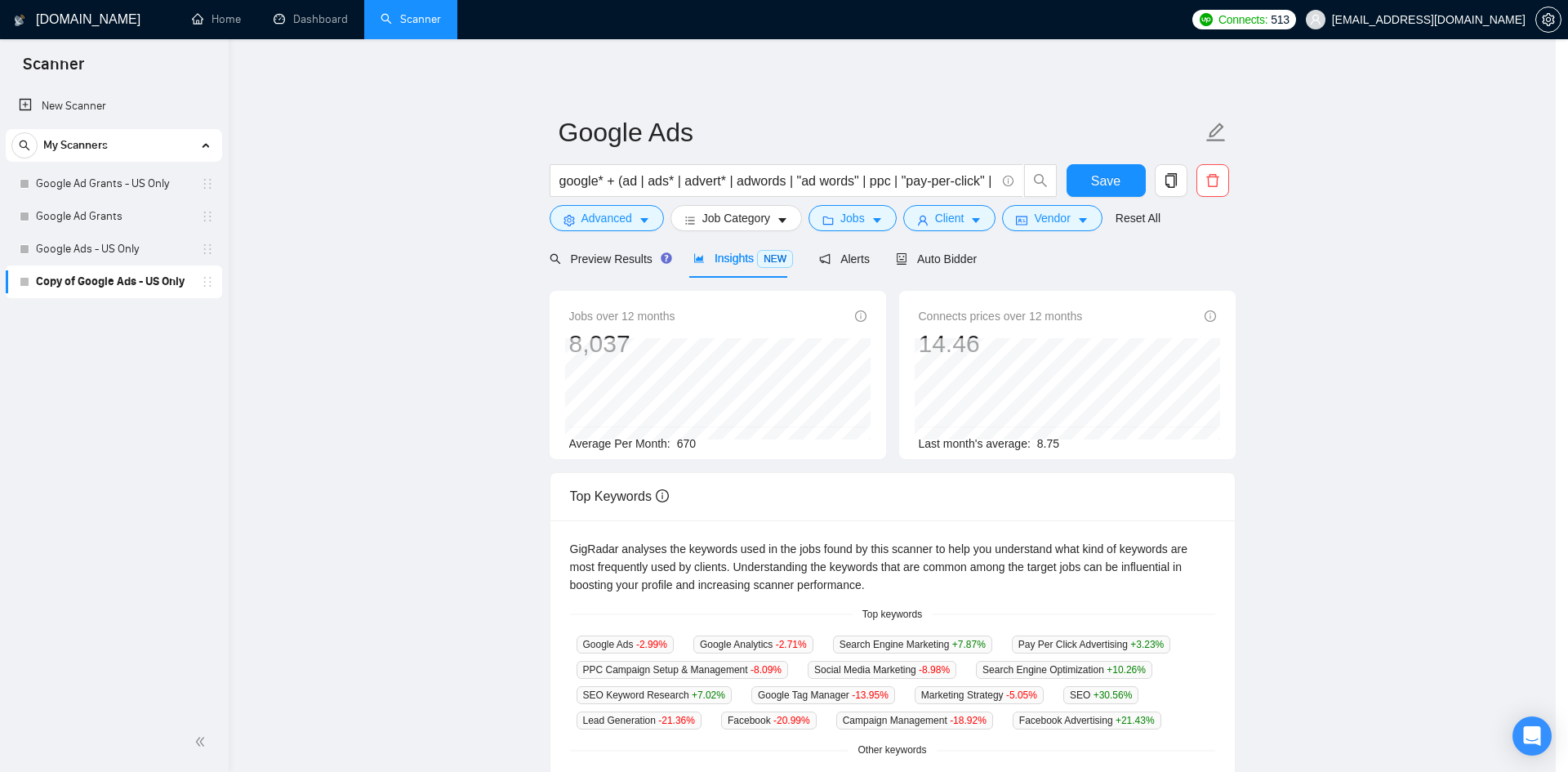
scroll to position [0, 0]
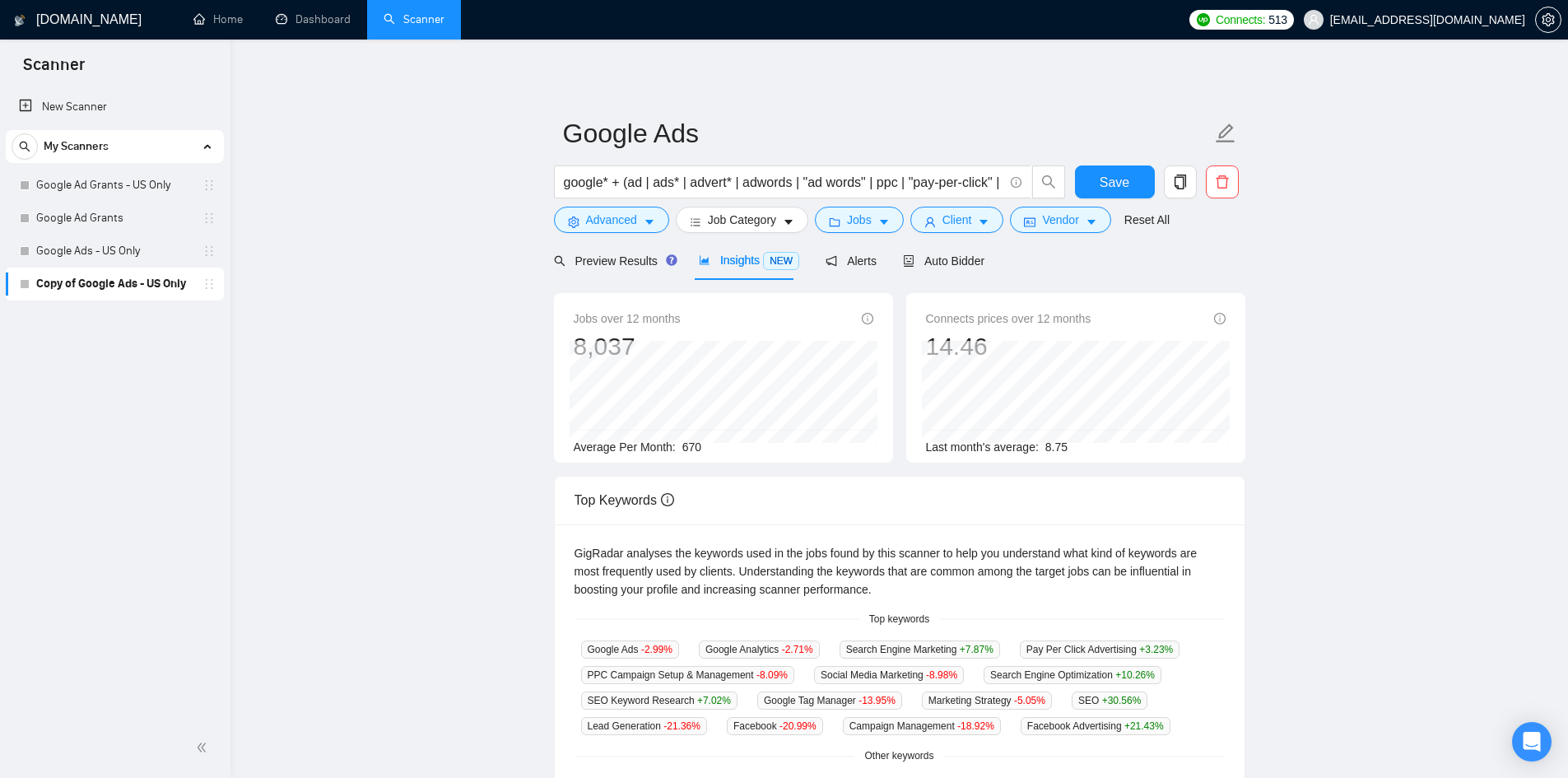
click at [1373, 425] on main "Google Ads google* + (ad | ads* | advert* | adwords | "ad words" | ppc | "pay-p…" at bounding box center [898, 630] width 1284 height 1129
click at [843, 222] on button "Jobs" at bounding box center [859, 219] width 89 height 26
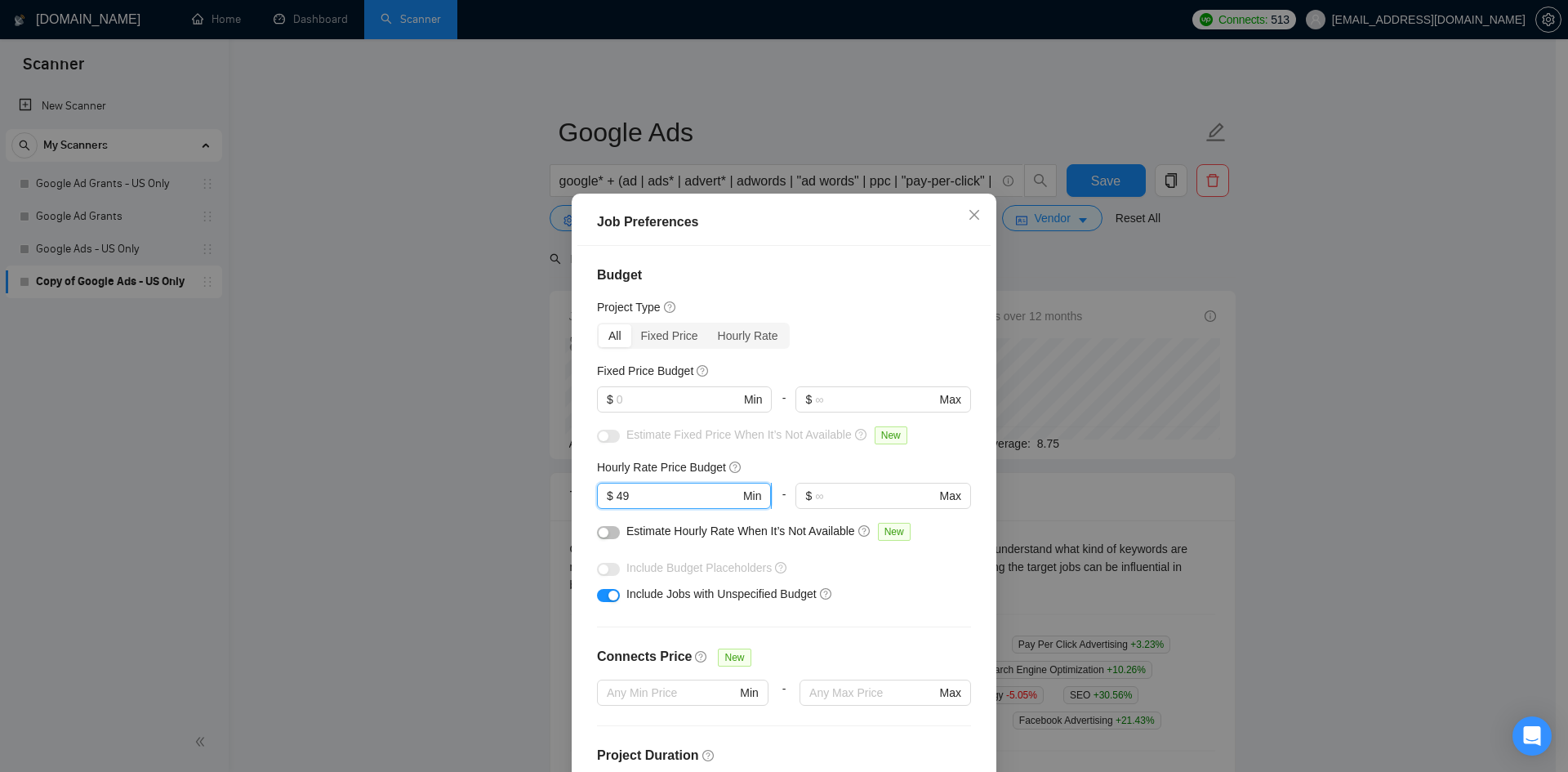
click at [643, 488] on input "49" at bounding box center [678, 496] width 124 height 18
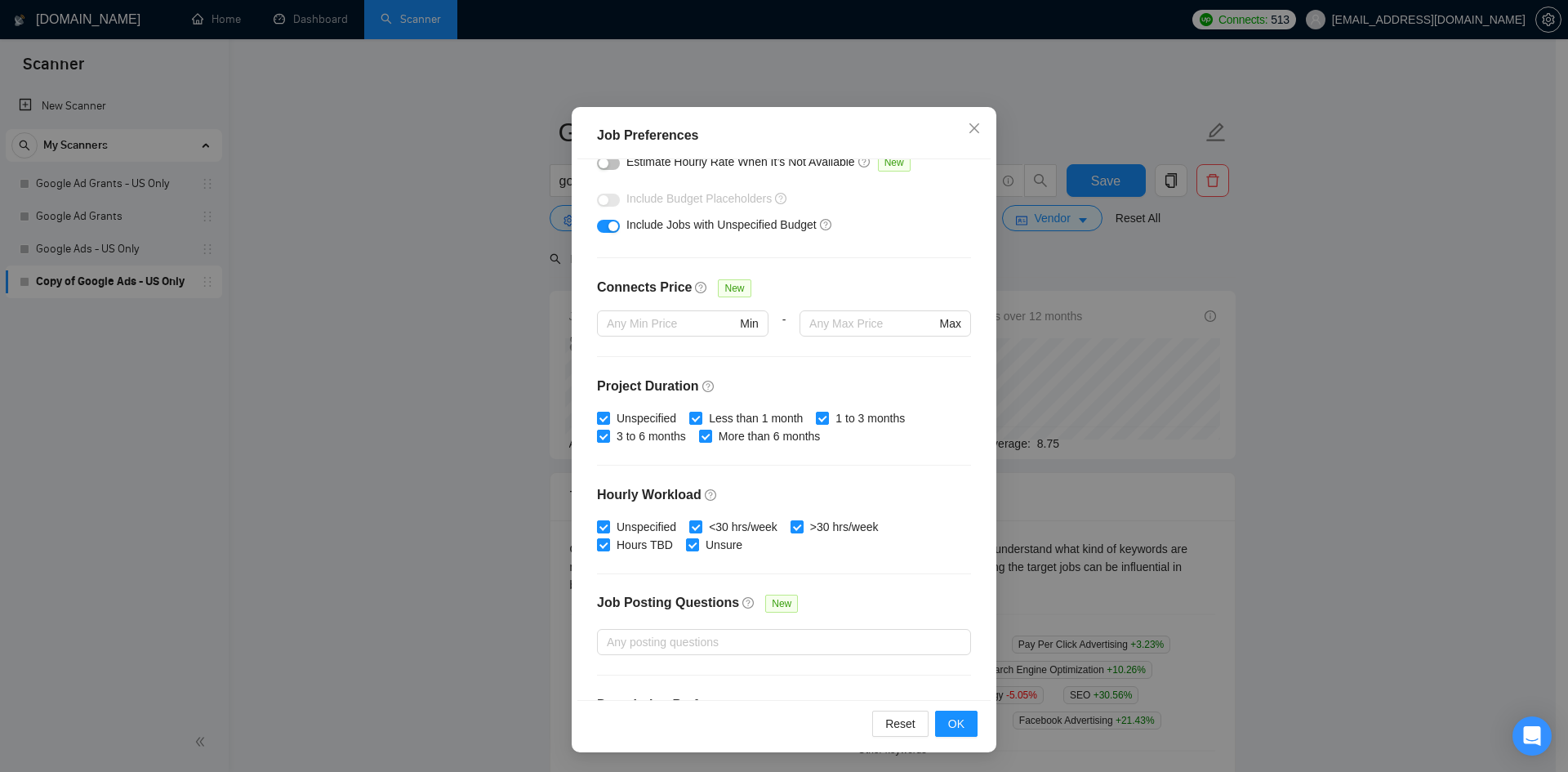
scroll to position [380, 0]
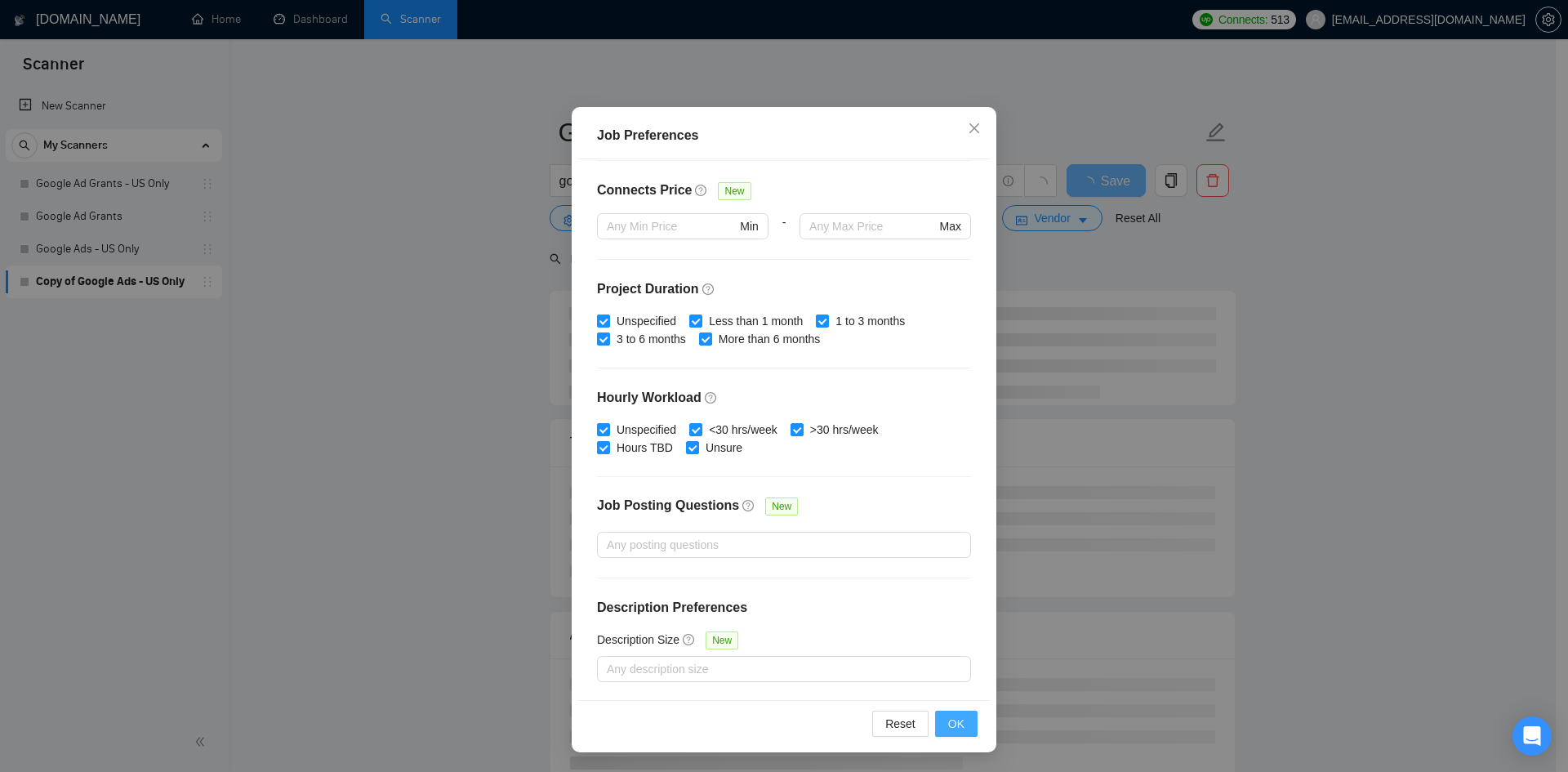
click at [960, 727] on button "OK" at bounding box center [956, 723] width 42 height 26
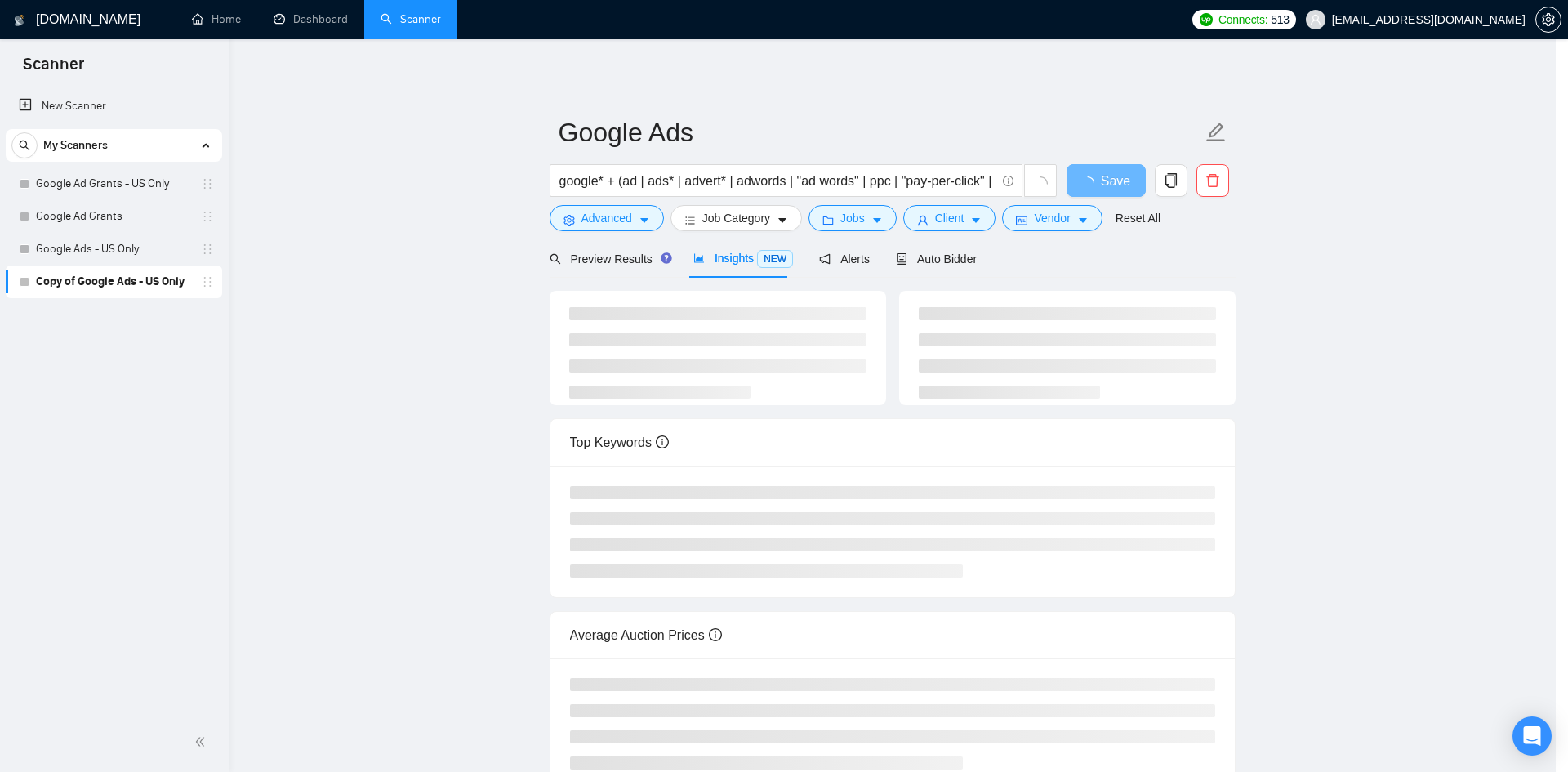
scroll to position [0, 0]
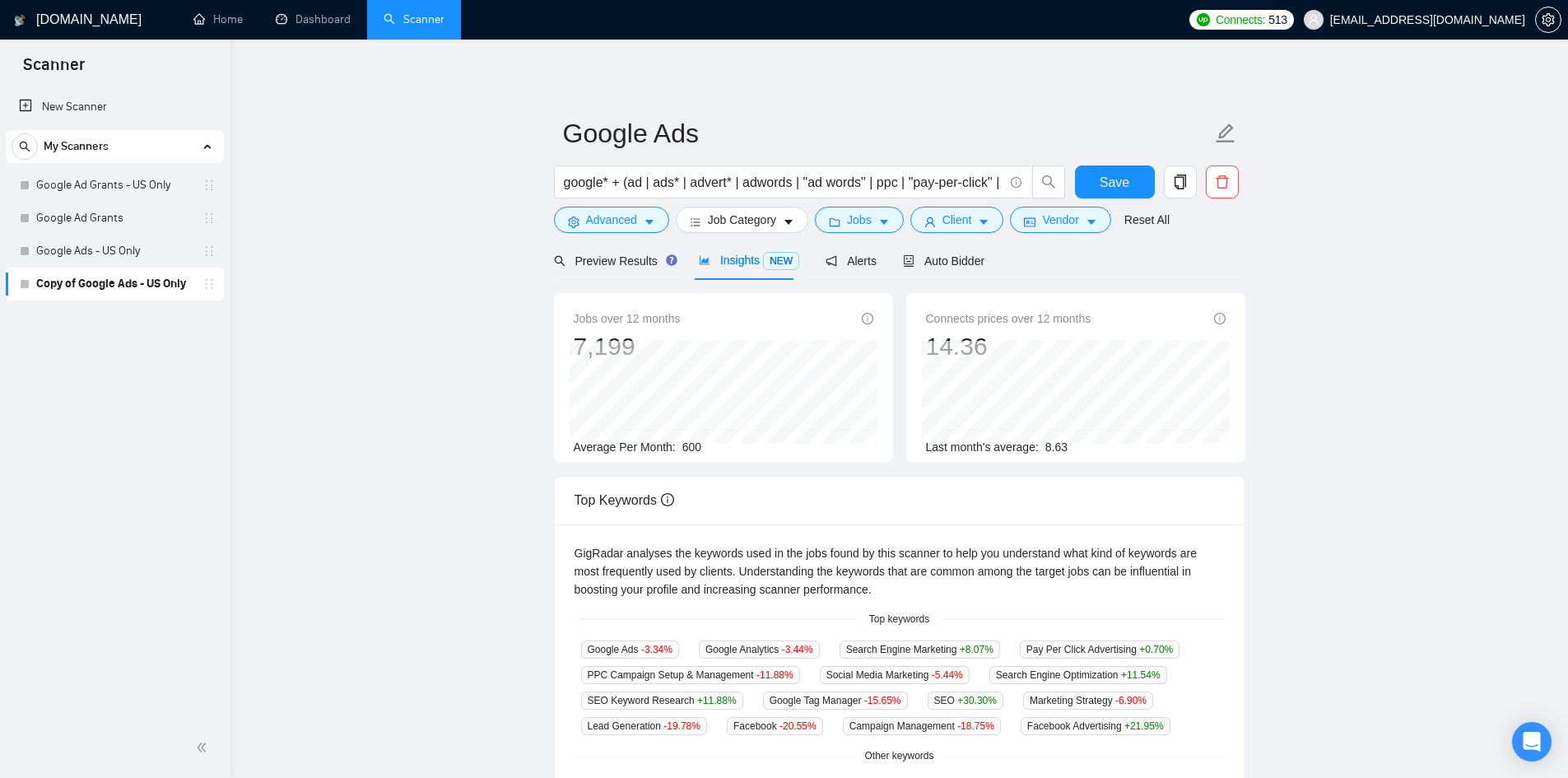
click at [907, 214] on div "Client" at bounding box center [957, 219] width 100 height 26
click at [856, 217] on span "Jobs" at bounding box center [859, 220] width 25 height 18
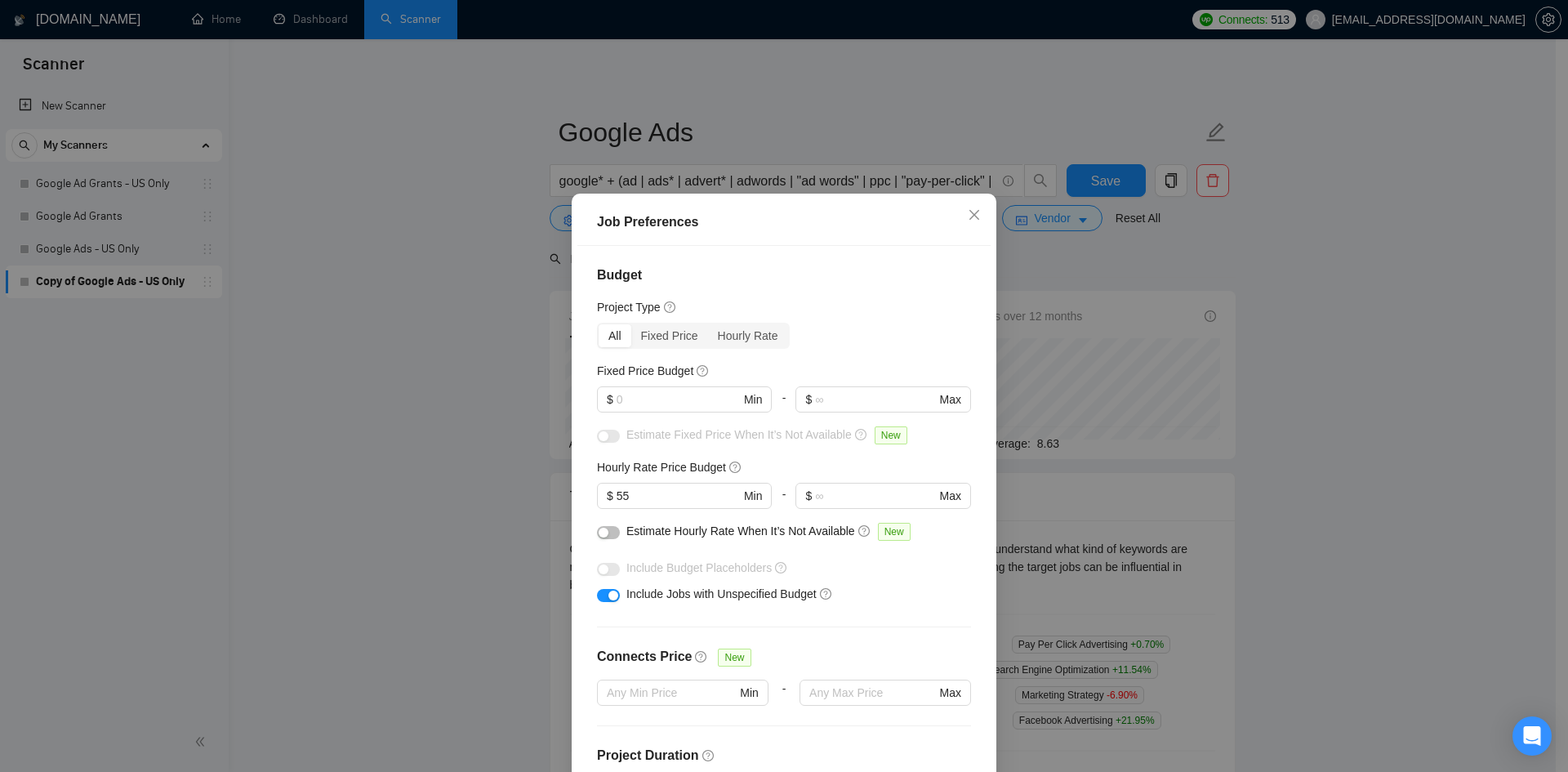
click at [1325, 487] on div "Job Preferences Budget Project Type All Fixed Price Hourly Rate Fixed Price Bud…" at bounding box center [784, 386] width 1568 height 772
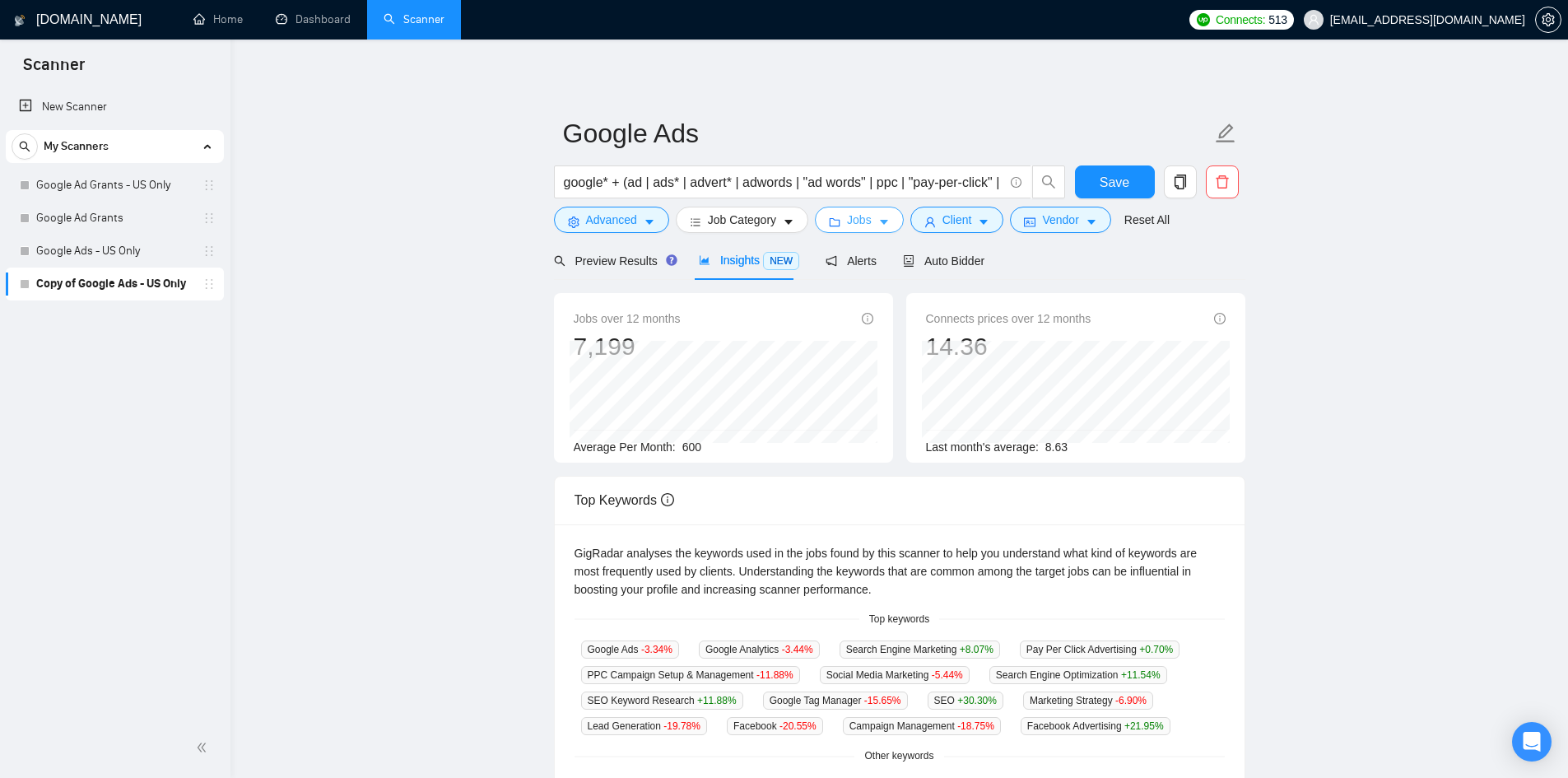
click at [854, 217] on span "Jobs" at bounding box center [859, 220] width 25 height 18
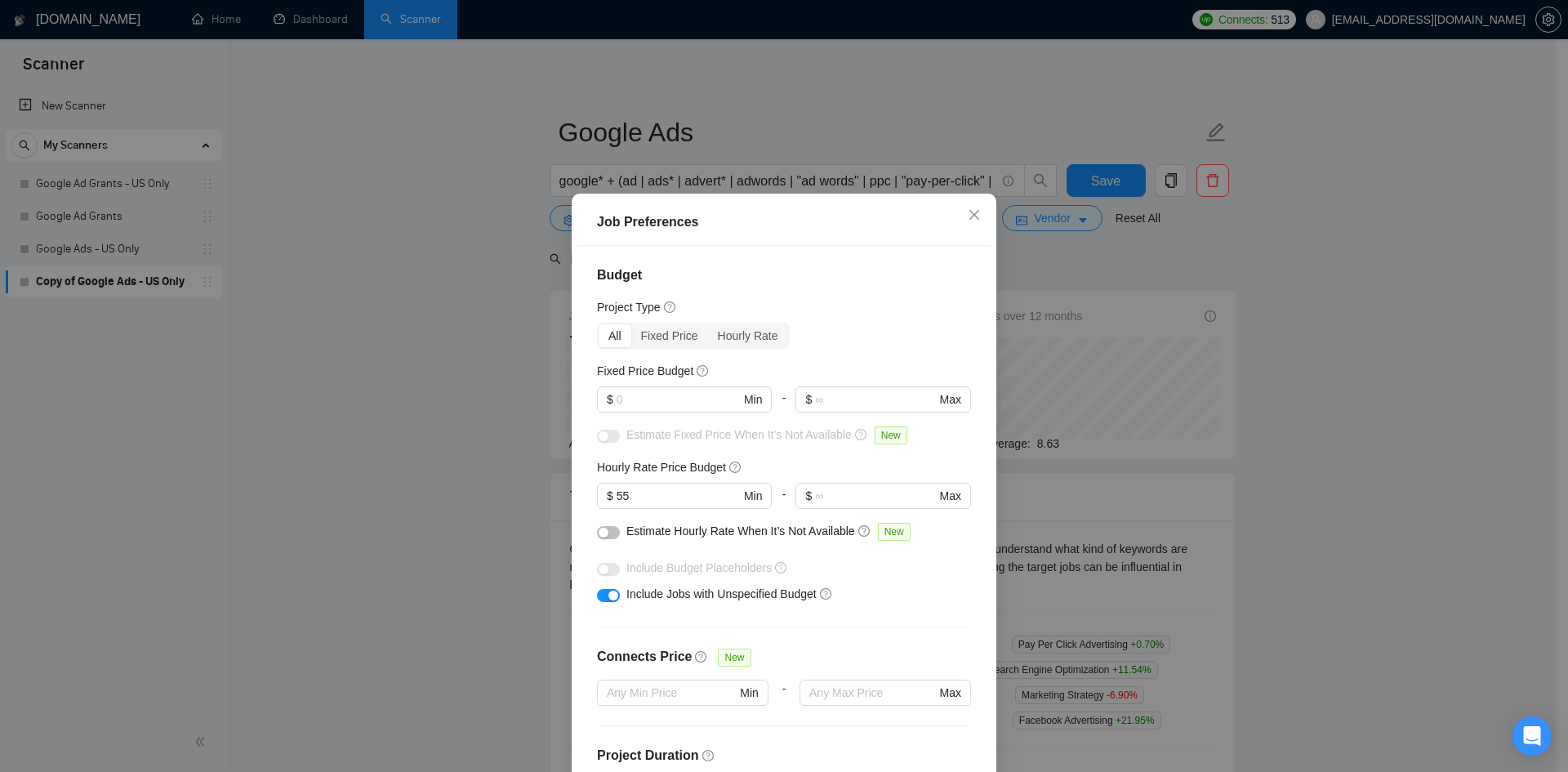
click at [599, 592] on button "button" at bounding box center [608, 595] width 23 height 13
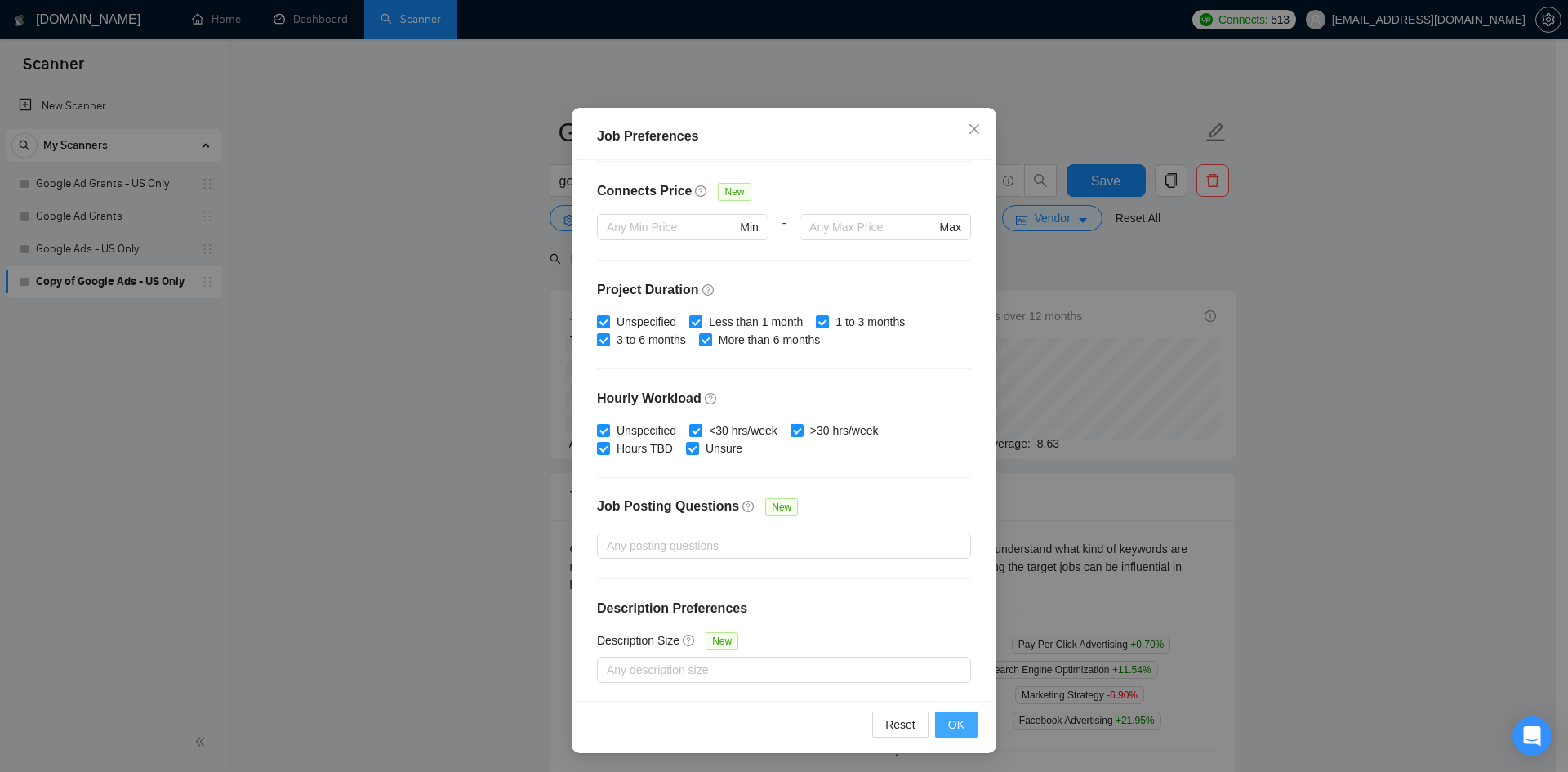
scroll to position [87, 0]
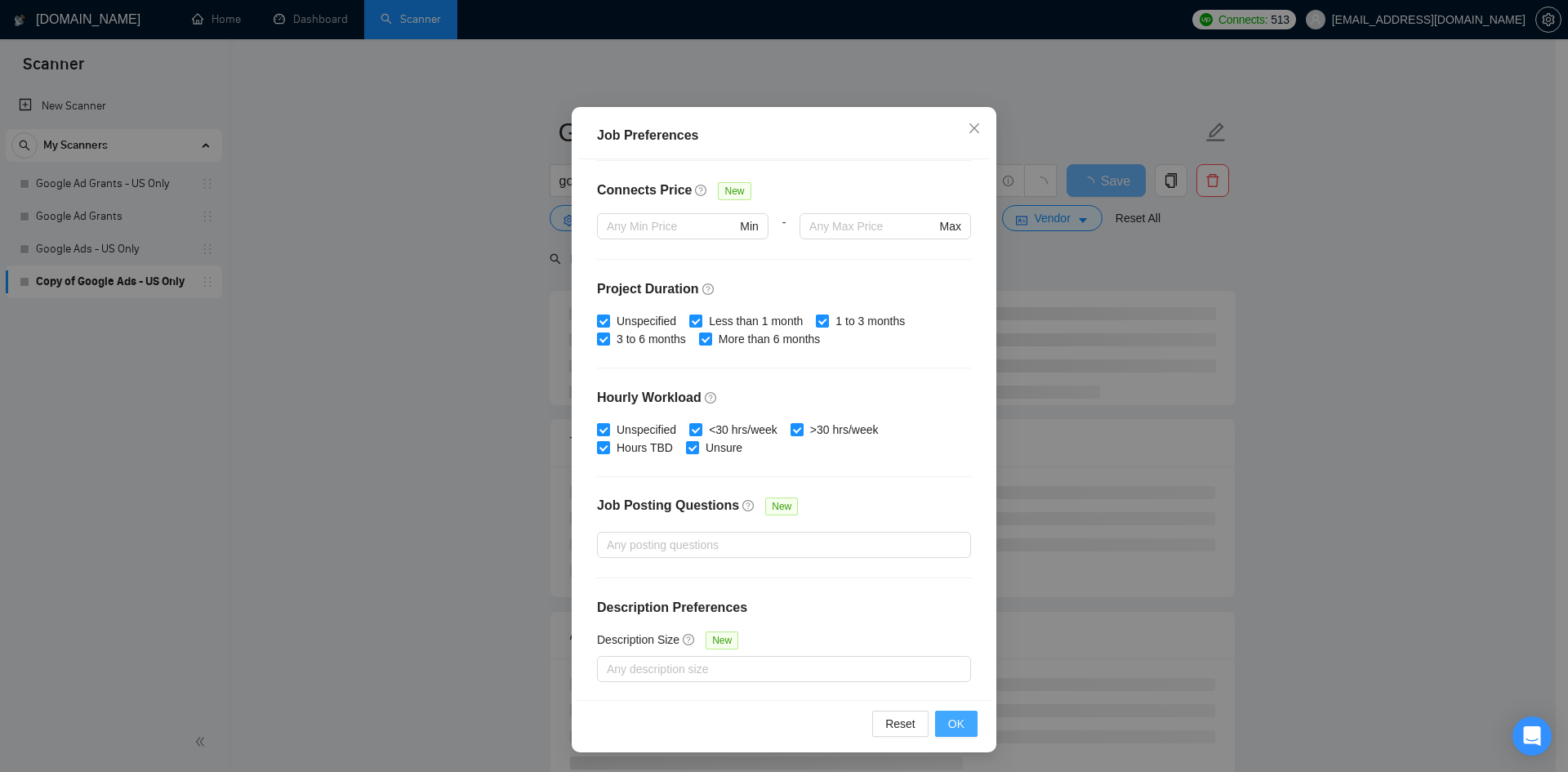
click at [948, 725] on span "OK" at bounding box center [956, 723] width 16 height 18
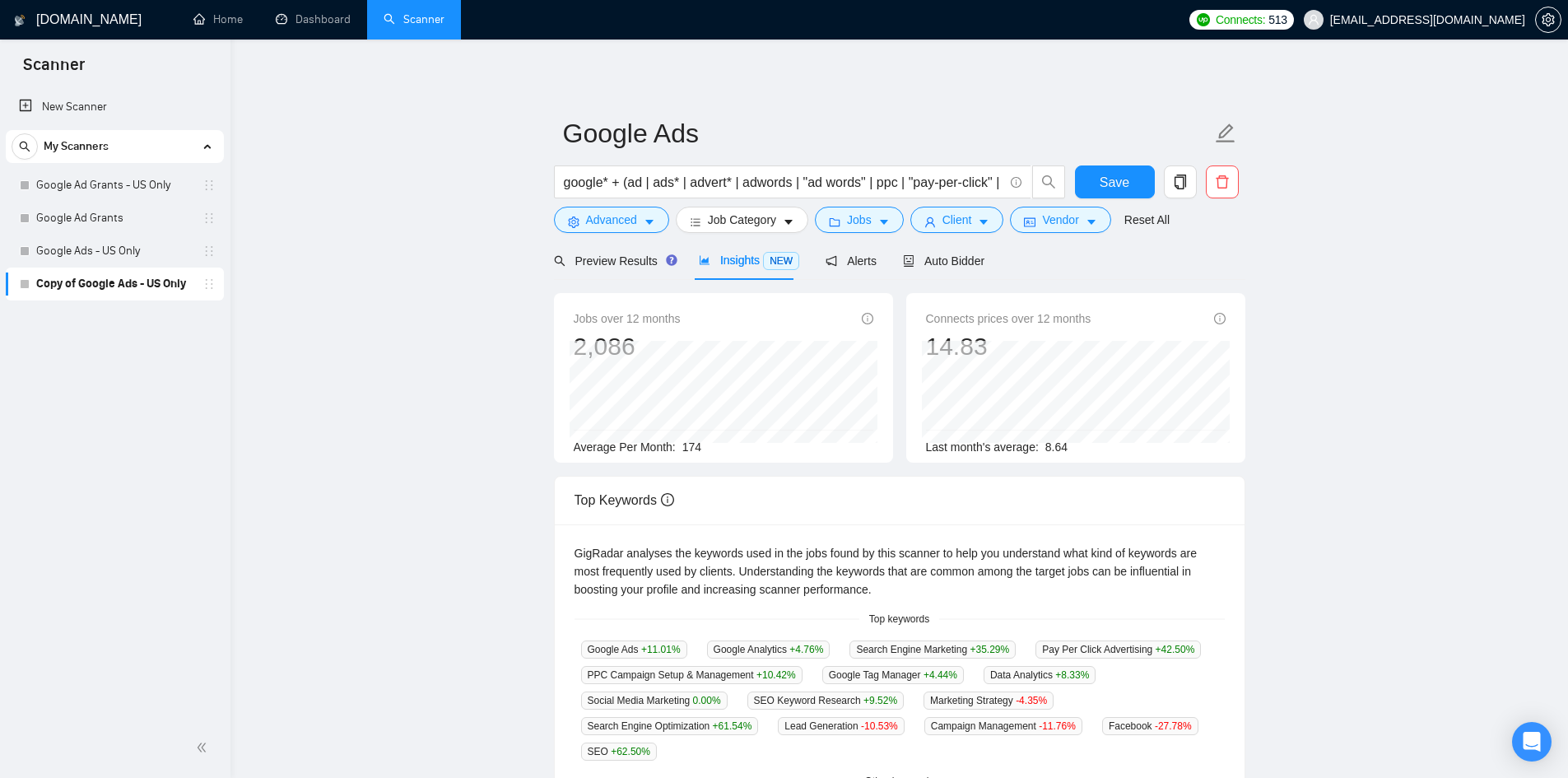
click at [1429, 437] on main "Google Ads google* + (ad | ads* | advert* | adwords | "ad words" | ppc | "pay-p…" at bounding box center [898, 643] width 1284 height 1154
click at [859, 217] on span "Jobs" at bounding box center [859, 220] width 25 height 18
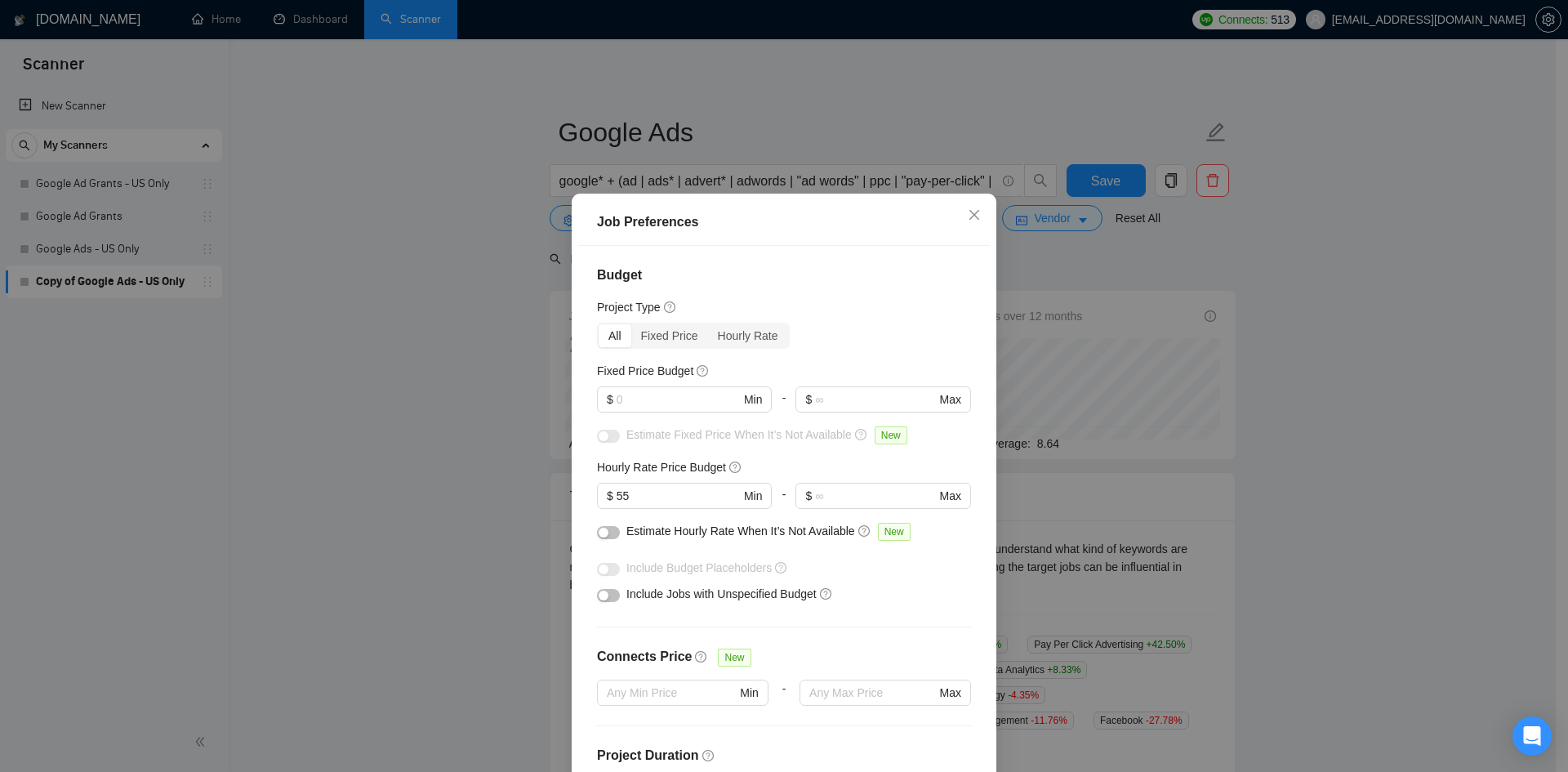
click at [1215, 498] on div "Job Preferences Budget Project Type All Fixed Price Hourly Rate Fixed Price Bud…" at bounding box center [784, 386] width 1568 height 772
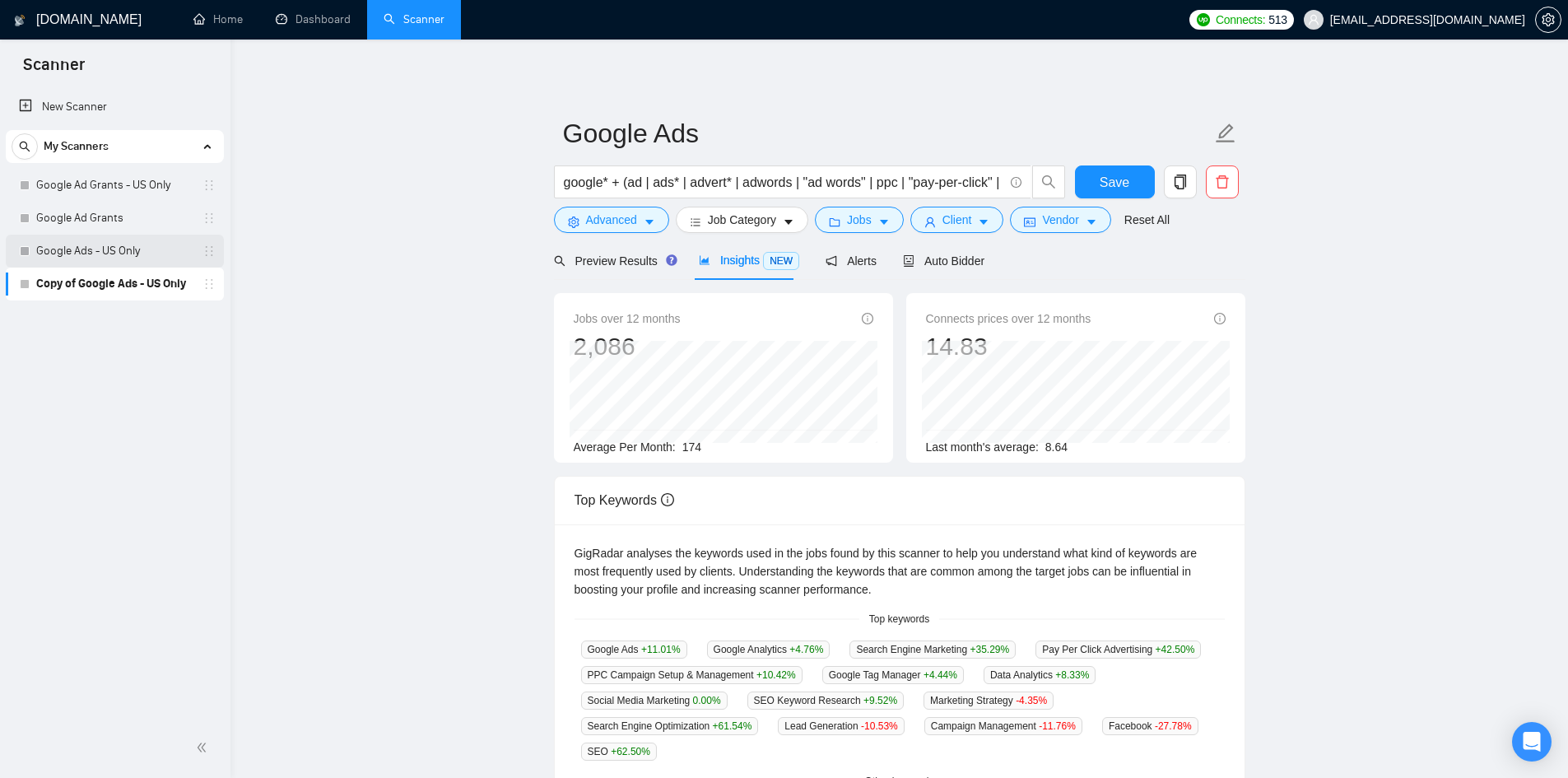
click at [123, 255] on link "Google Ads - US Only" at bounding box center [115, 251] width 156 height 33
click at [1094, 183] on button "Save" at bounding box center [1114, 182] width 80 height 33
click at [85, 248] on link "Google Ads - US Only" at bounding box center [115, 251] width 156 height 33
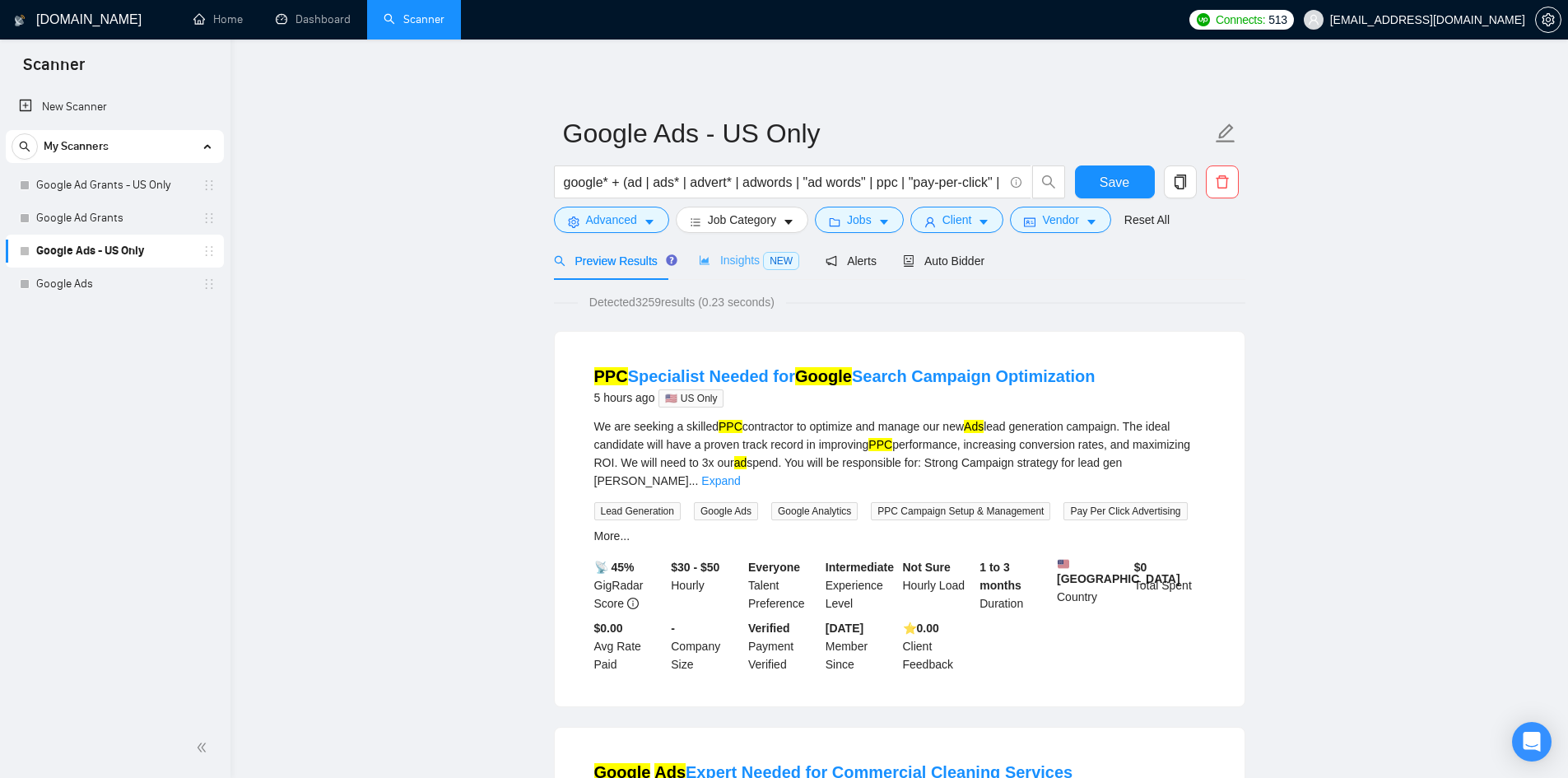
click at [741, 272] on div "Insights NEW" at bounding box center [749, 260] width 100 height 39
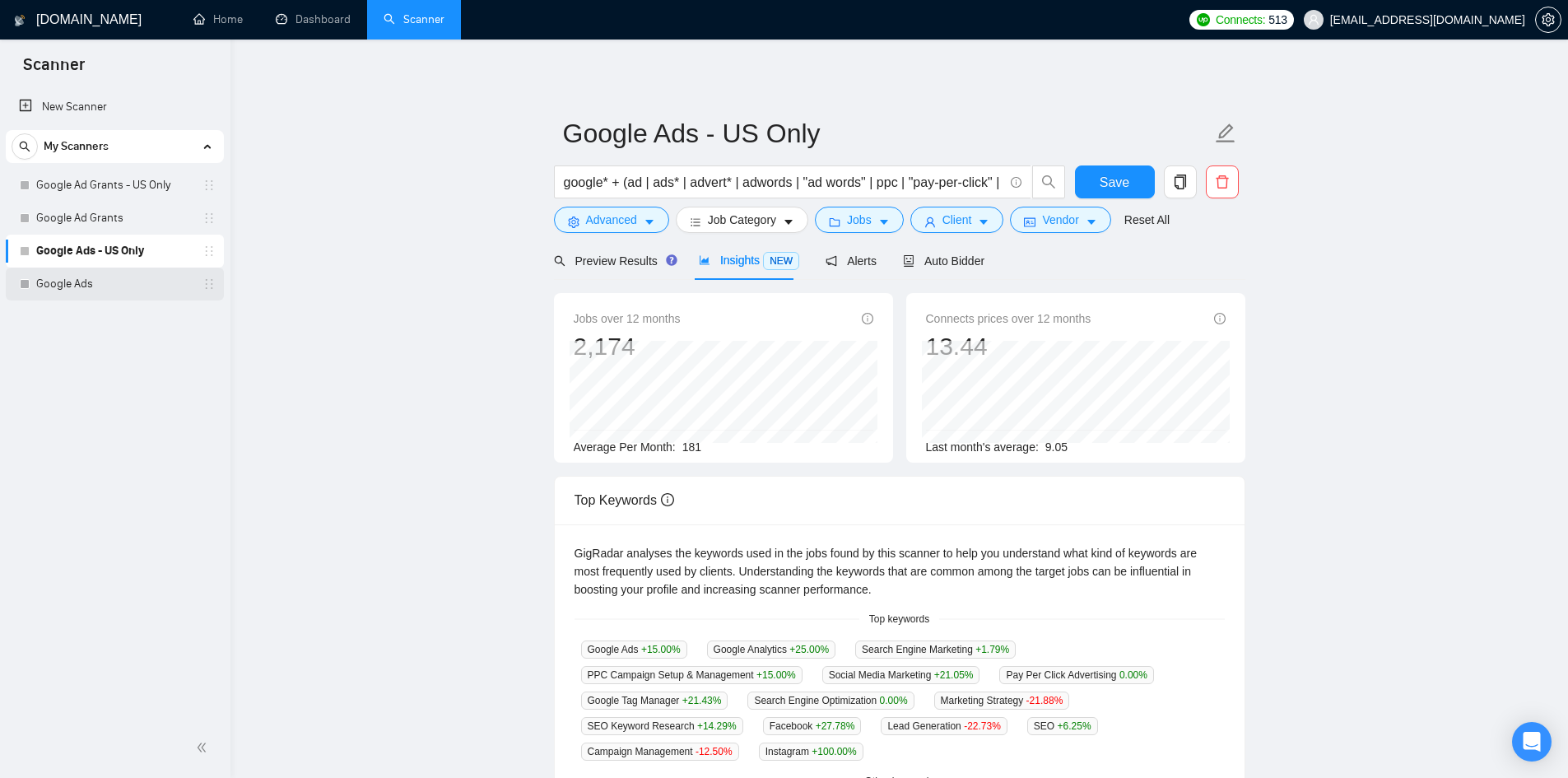
click at [135, 285] on link "Google Ads" at bounding box center [115, 284] width 156 height 33
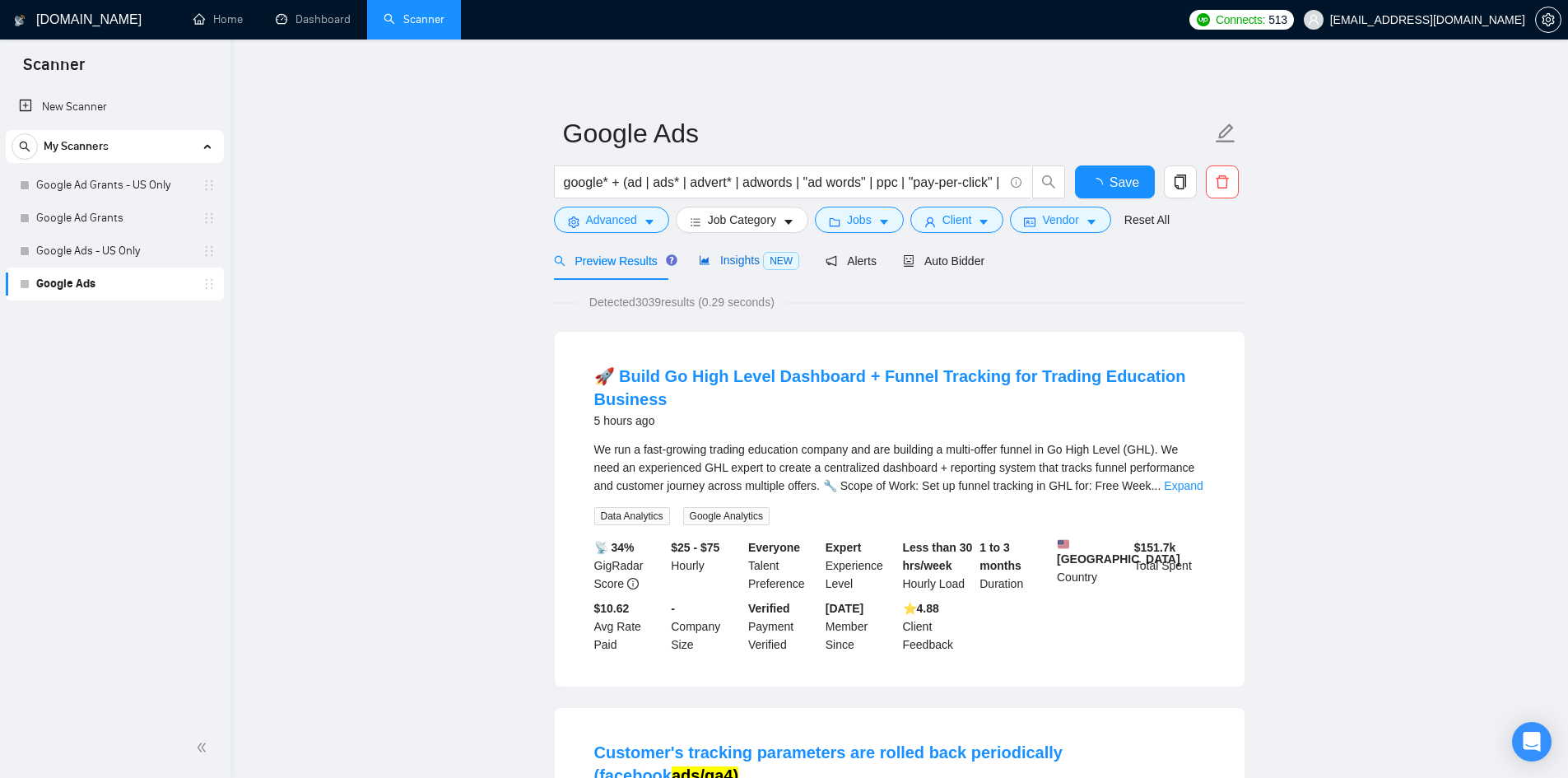
click at [736, 262] on span "Insights NEW" at bounding box center [749, 260] width 100 height 13
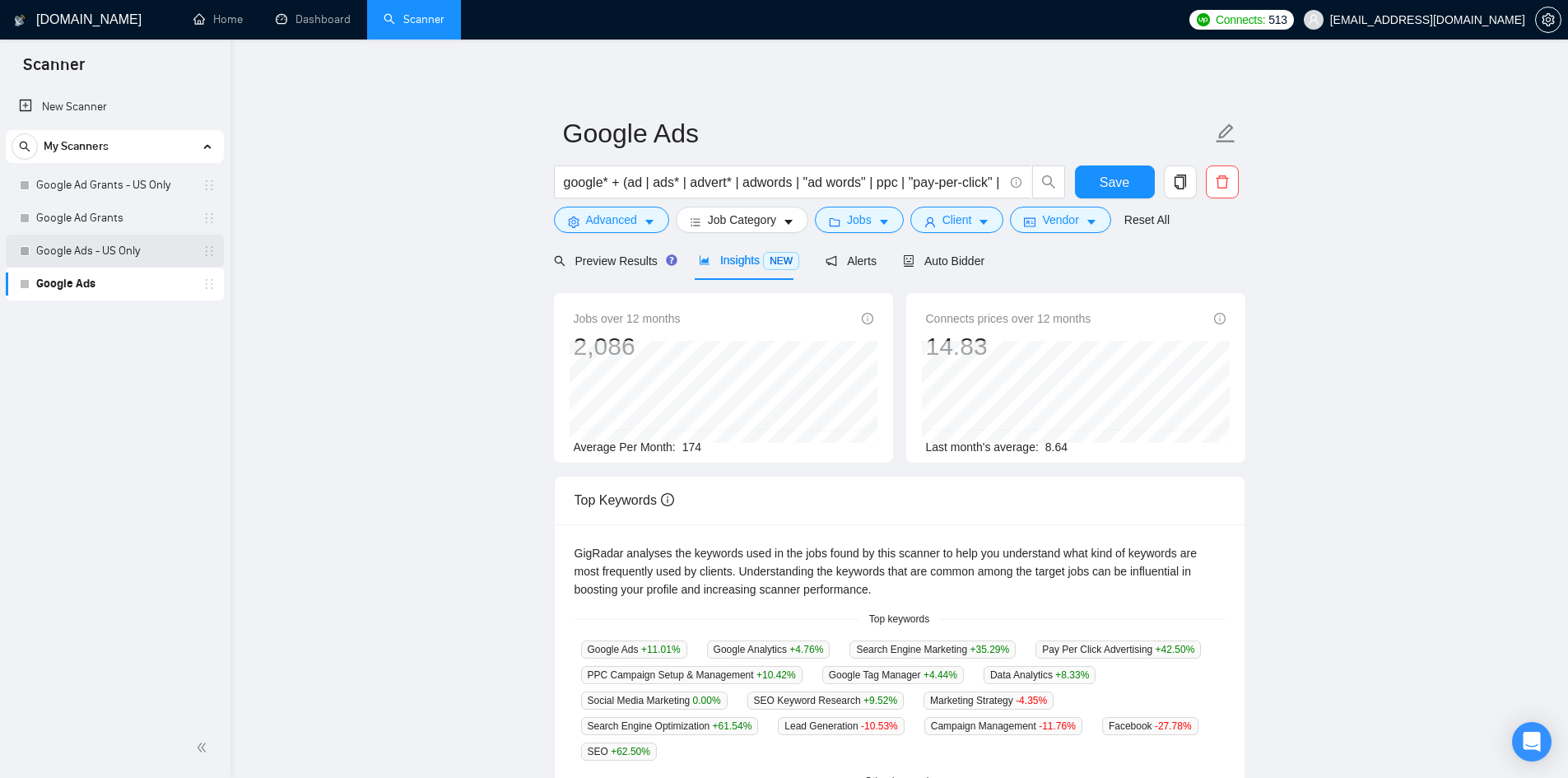
click at [113, 256] on link "Google Ads - US Only" at bounding box center [115, 251] width 156 height 33
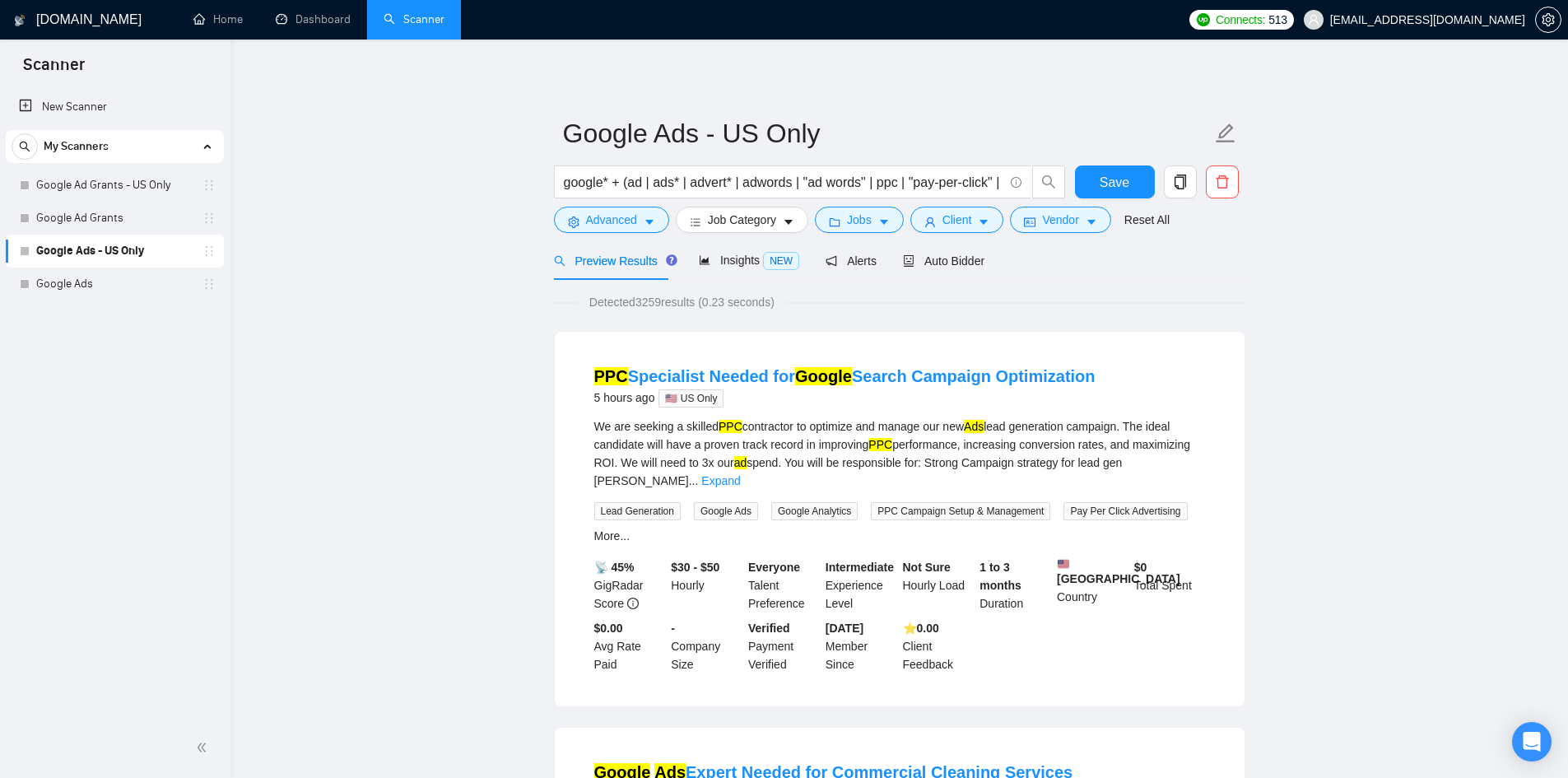
click at [736, 240] on form "Google Ads - US Only google* + (ad | ads* | advert* | adwords | "ad words" | pp…" at bounding box center [899, 175] width 692 height 135
click at [740, 254] on span "Insights NEW" at bounding box center [749, 260] width 100 height 13
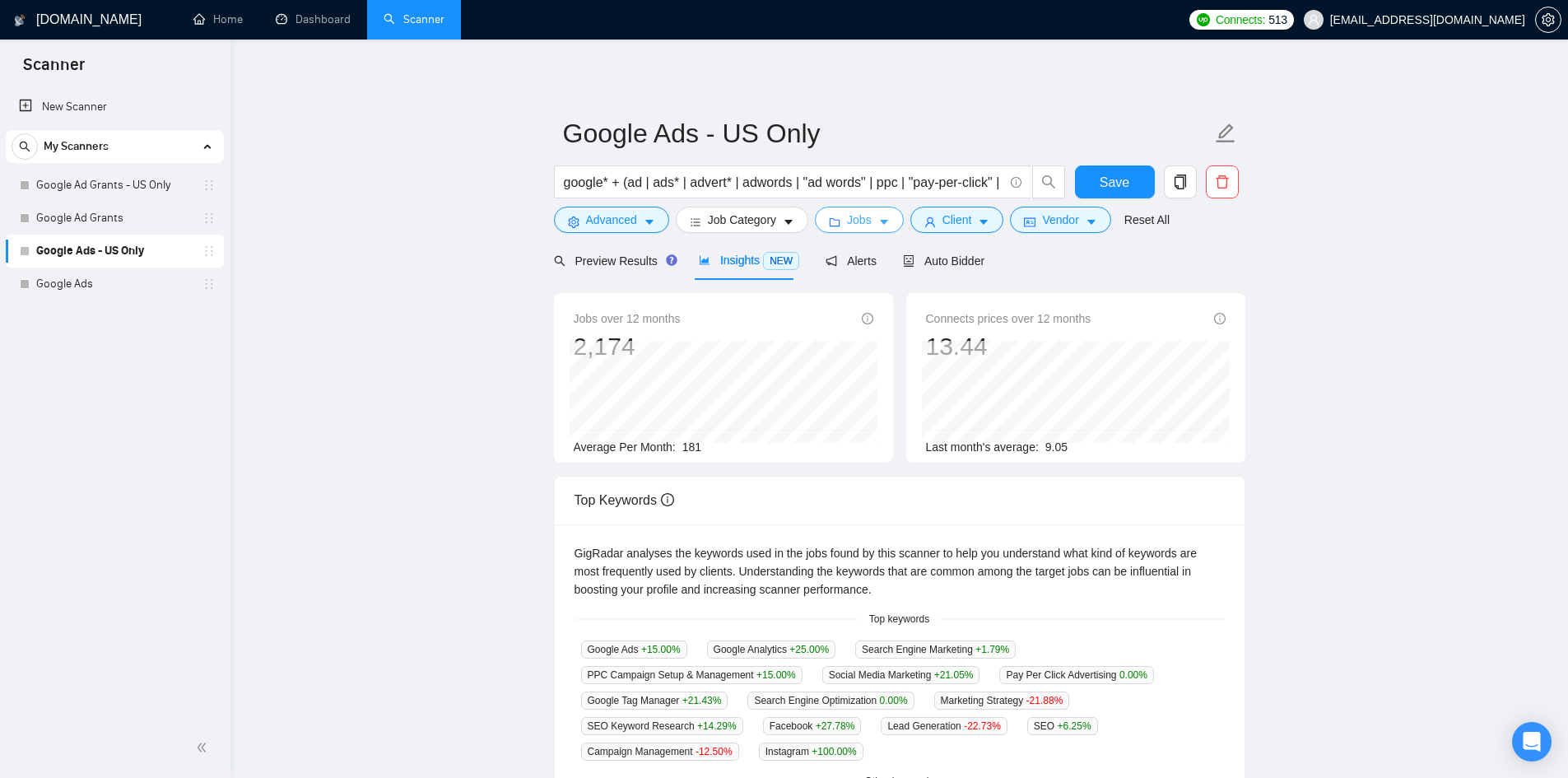
click at [878, 218] on icon "caret-down" at bounding box center [884, 222] width 12 height 12
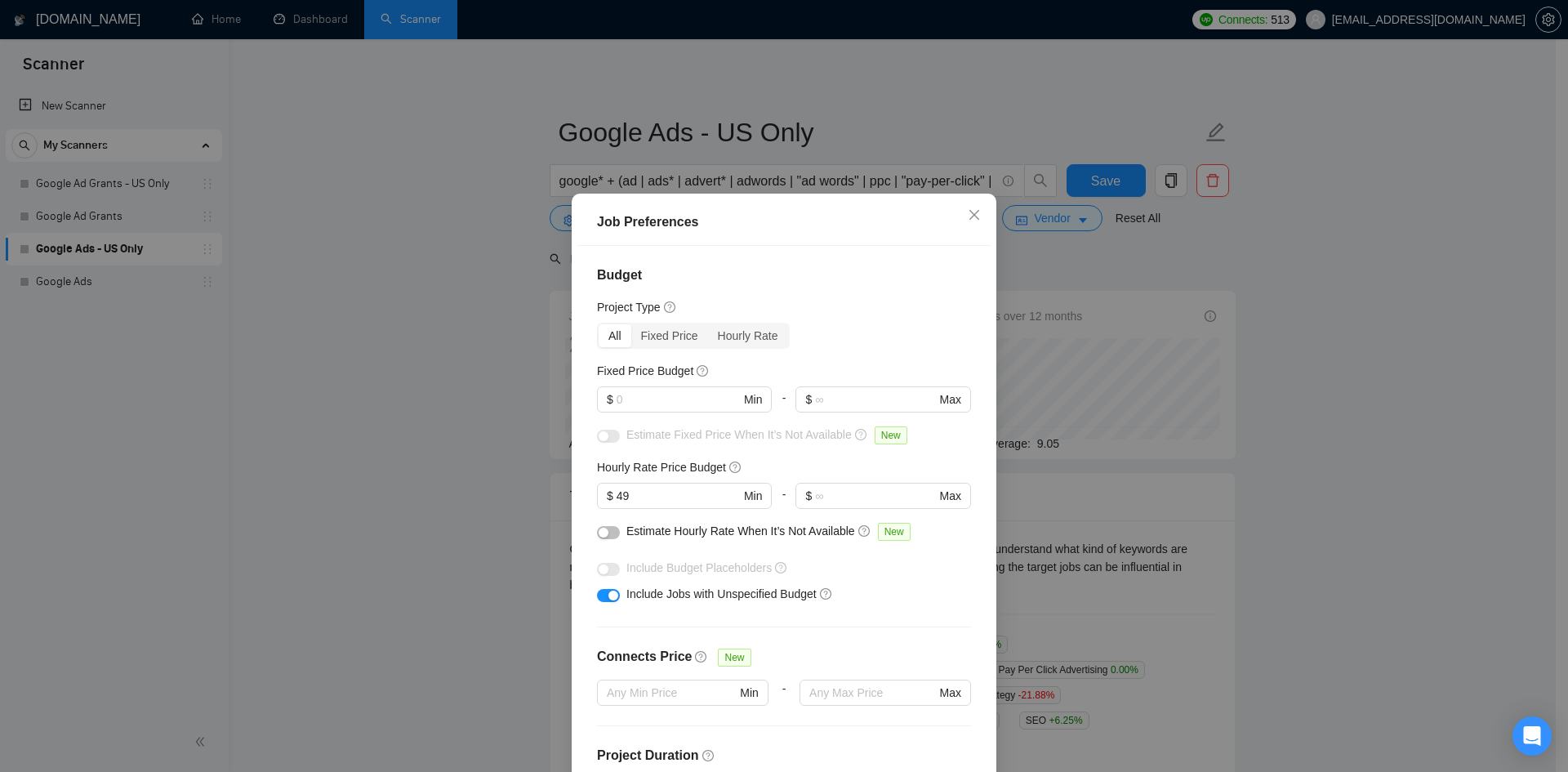
click at [650, 587] on span "Include Jobs with Unspecified Budget" at bounding box center [721, 593] width 190 height 13
click at [600, 595] on button "button" at bounding box center [608, 595] width 23 height 13
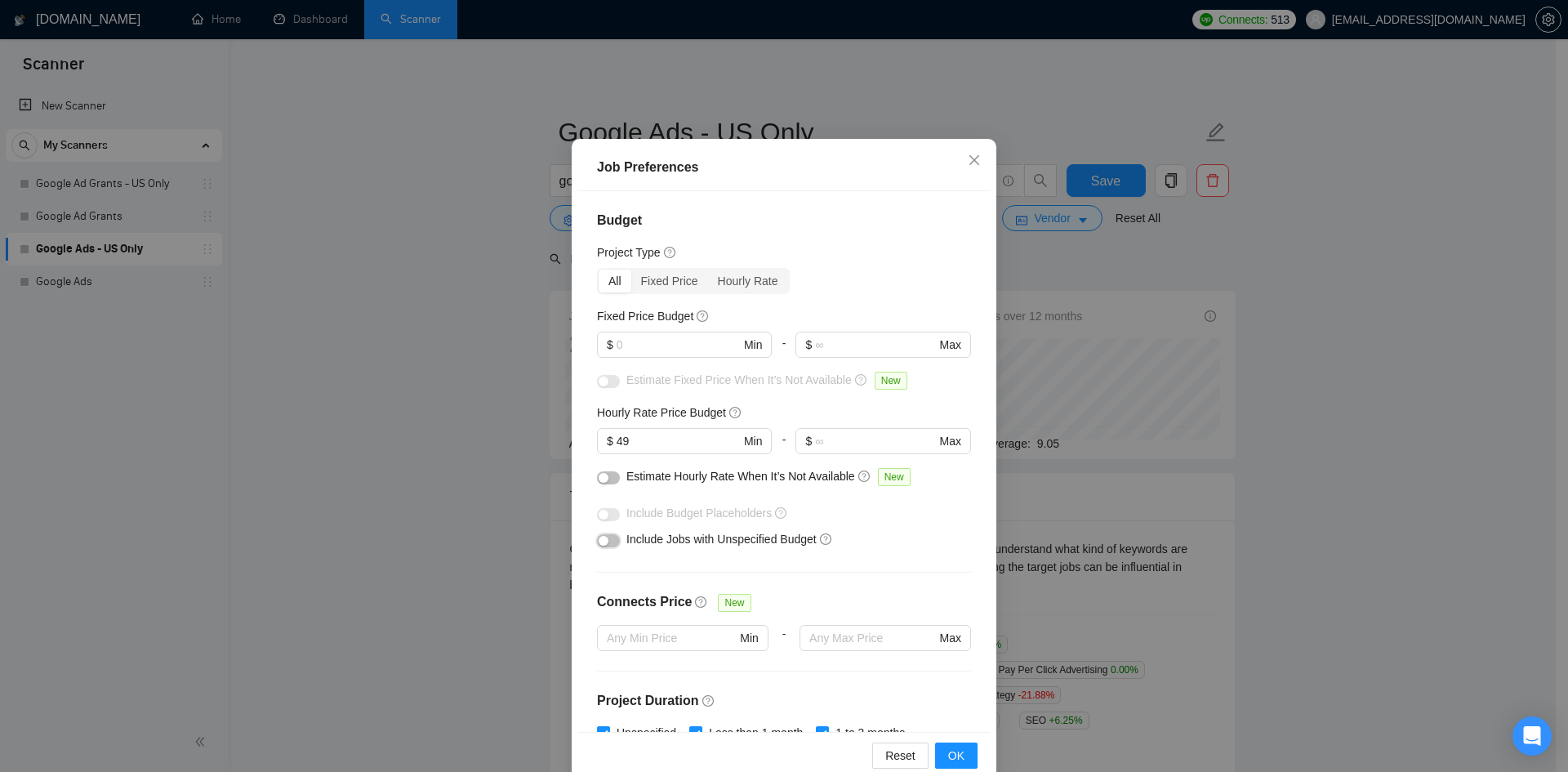
scroll to position [87, 0]
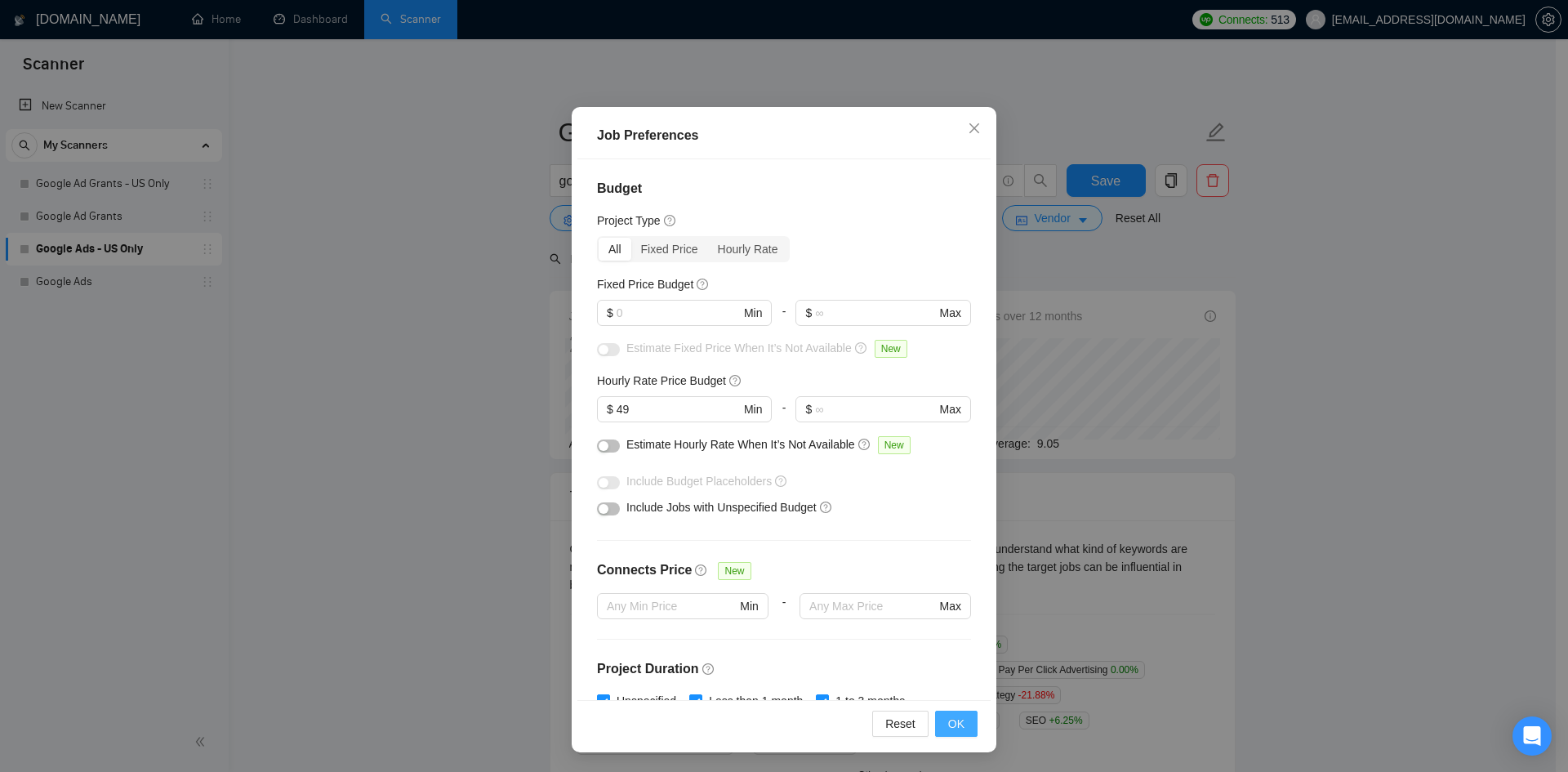
click at [954, 726] on span "OK" at bounding box center [956, 723] width 16 height 18
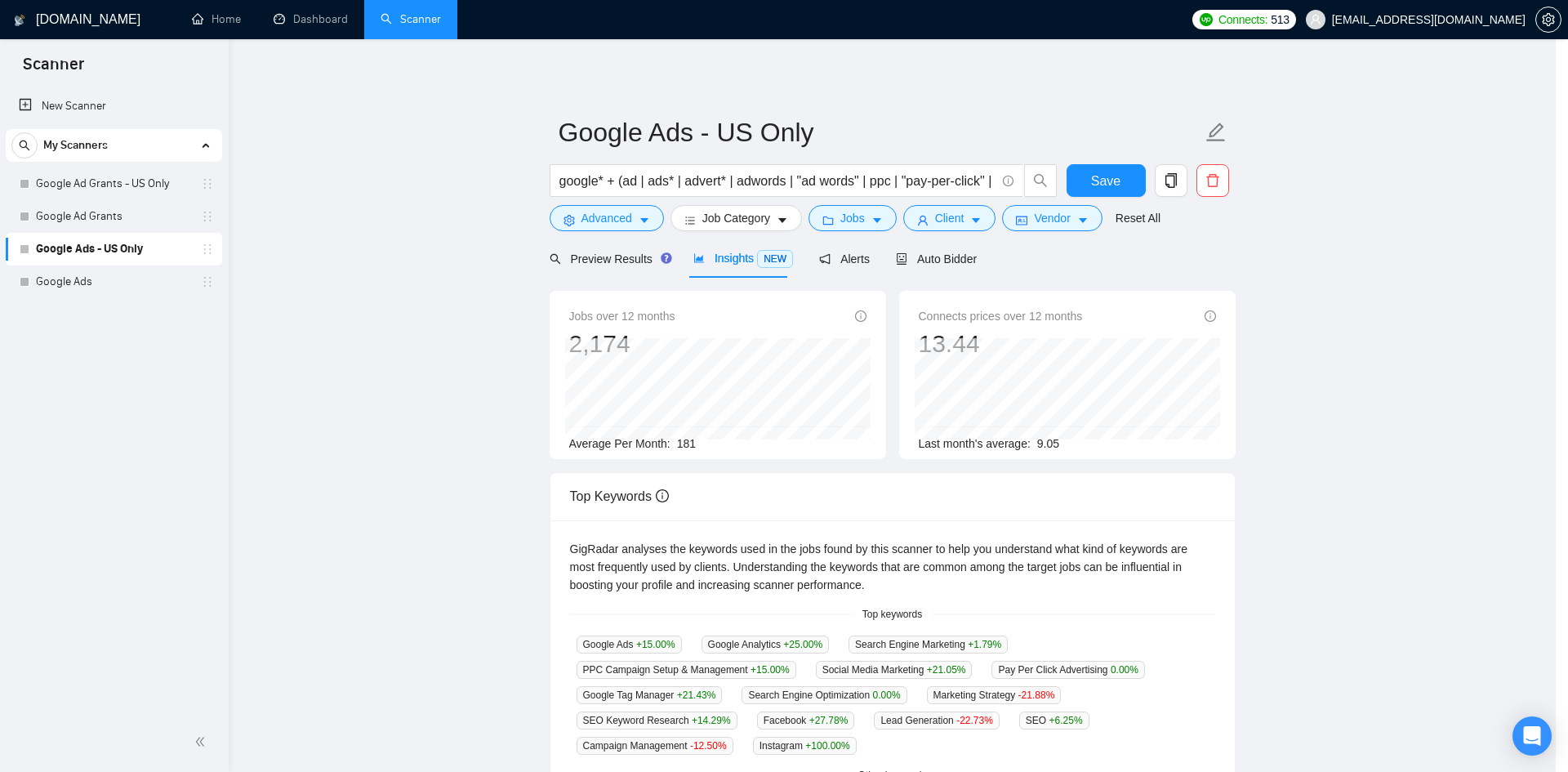
scroll to position [0, 0]
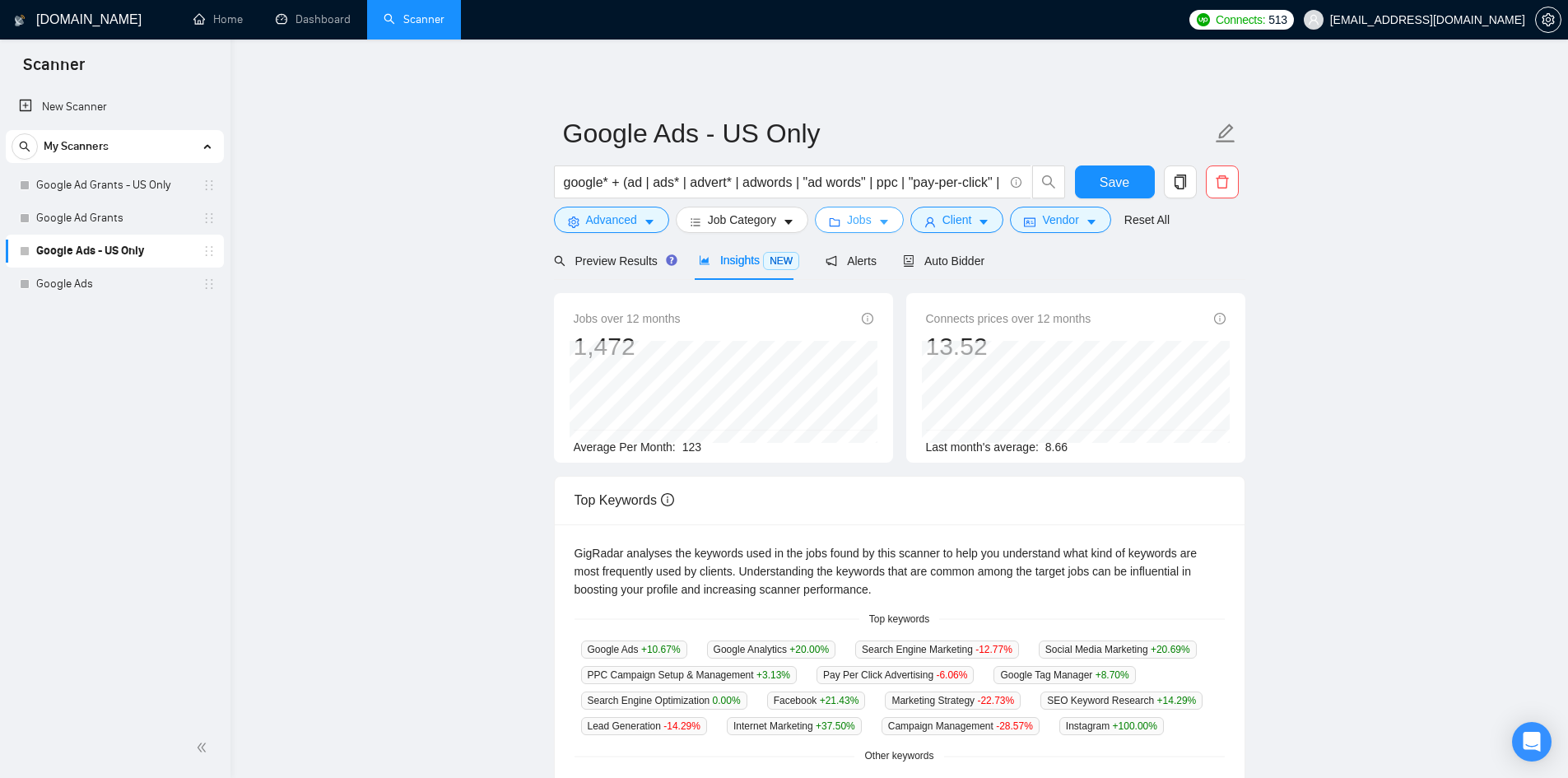
click at [843, 214] on button "Jobs" at bounding box center [859, 219] width 89 height 26
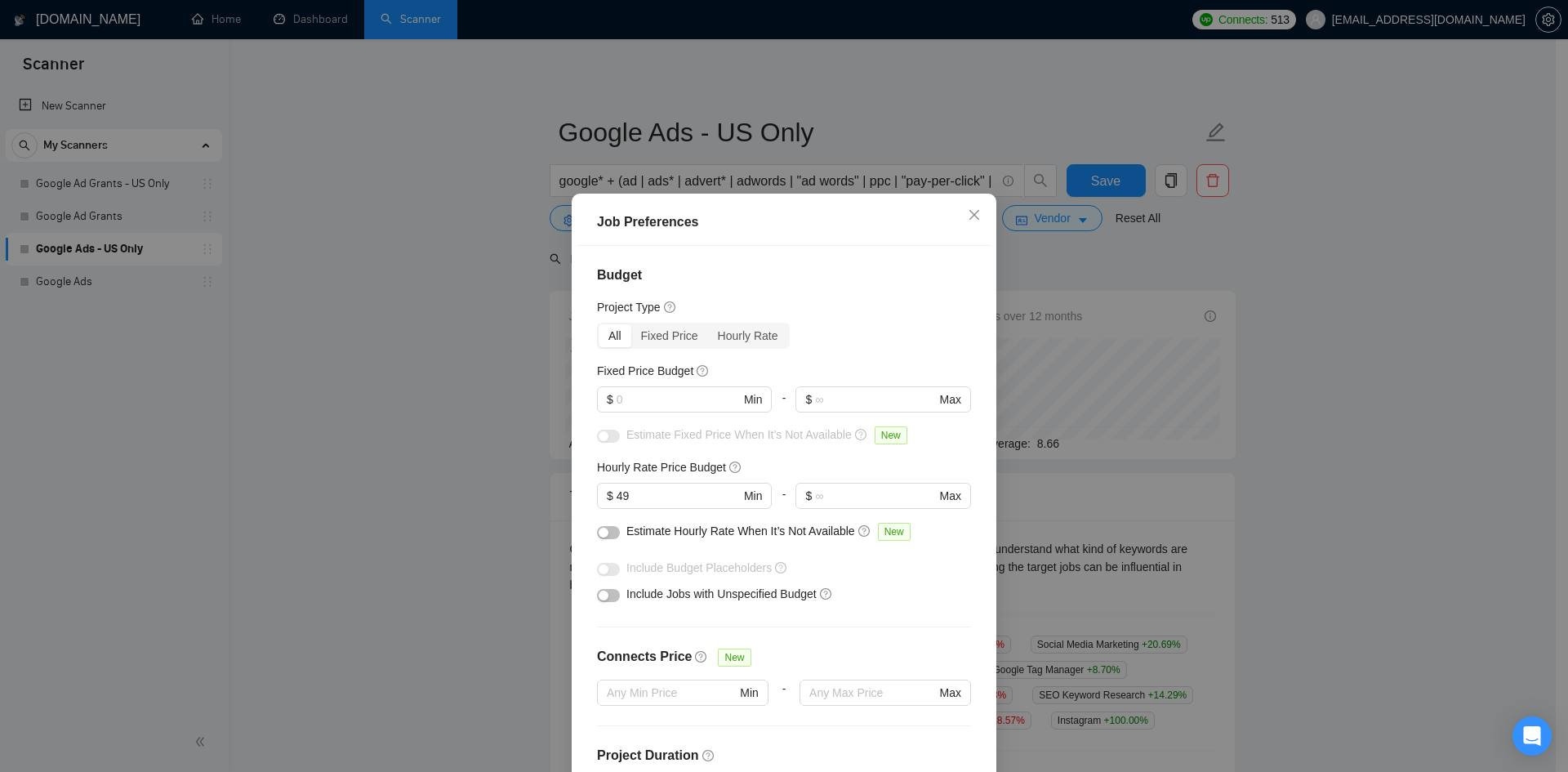
click at [1436, 417] on div "Job Preferences Budget Project Type All Fixed Price Hourly Rate Fixed Price Bud…" at bounding box center [784, 386] width 1568 height 772
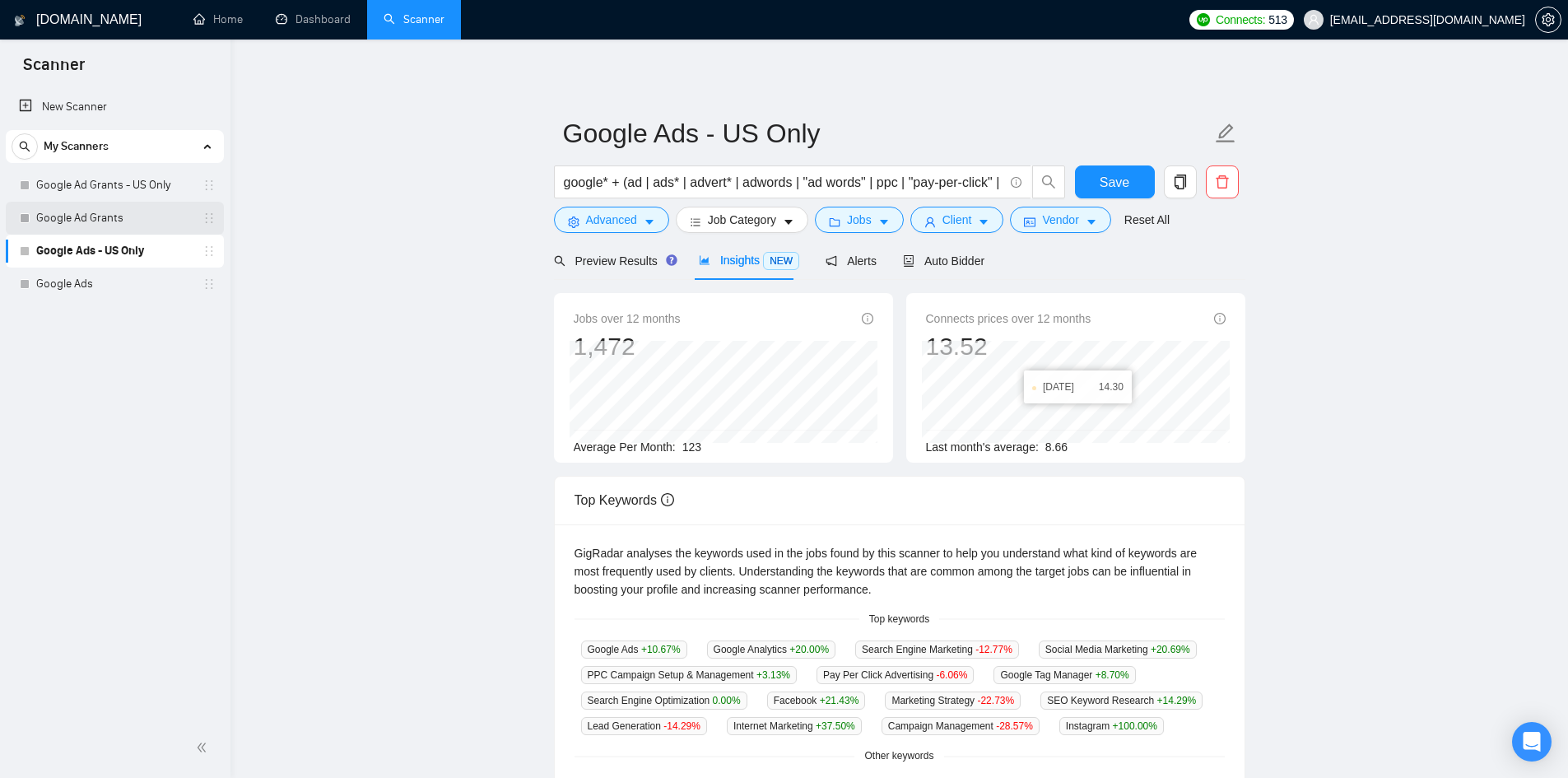
click at [119, 214] on link "Google Ad Grants" at bounding box center [115, 218] width 156 height 33
click at [1111, 173] on span "Save" at bounding box center [1114, 182] width 30 height 21
click at [129, 215] on link "Google Ad Grants" at bounding box center [115, 218] width 156 height 33
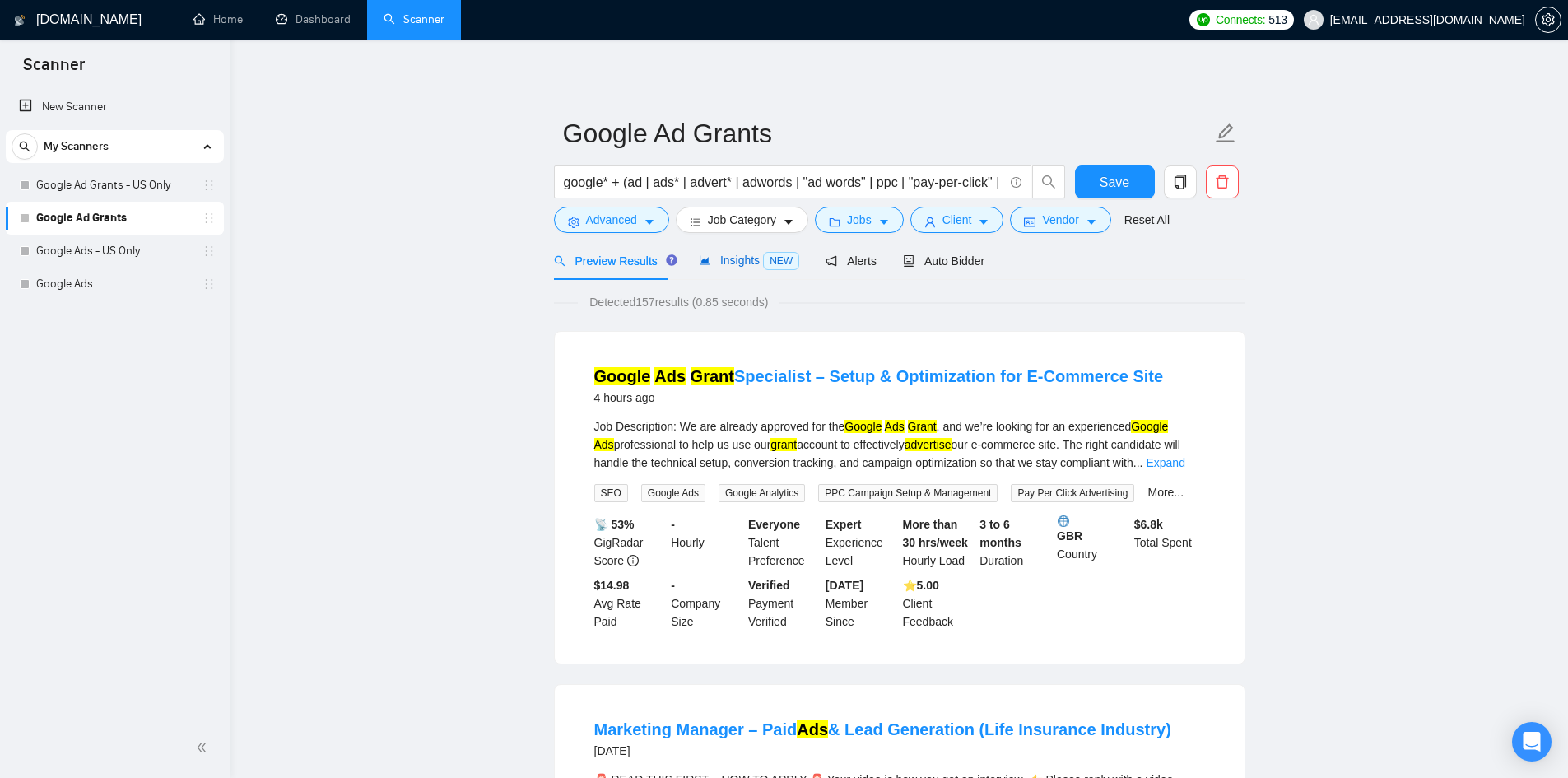
click at [712, 263] on span "Insights NEW" at bounding box center [749, 260] width 100 height 13
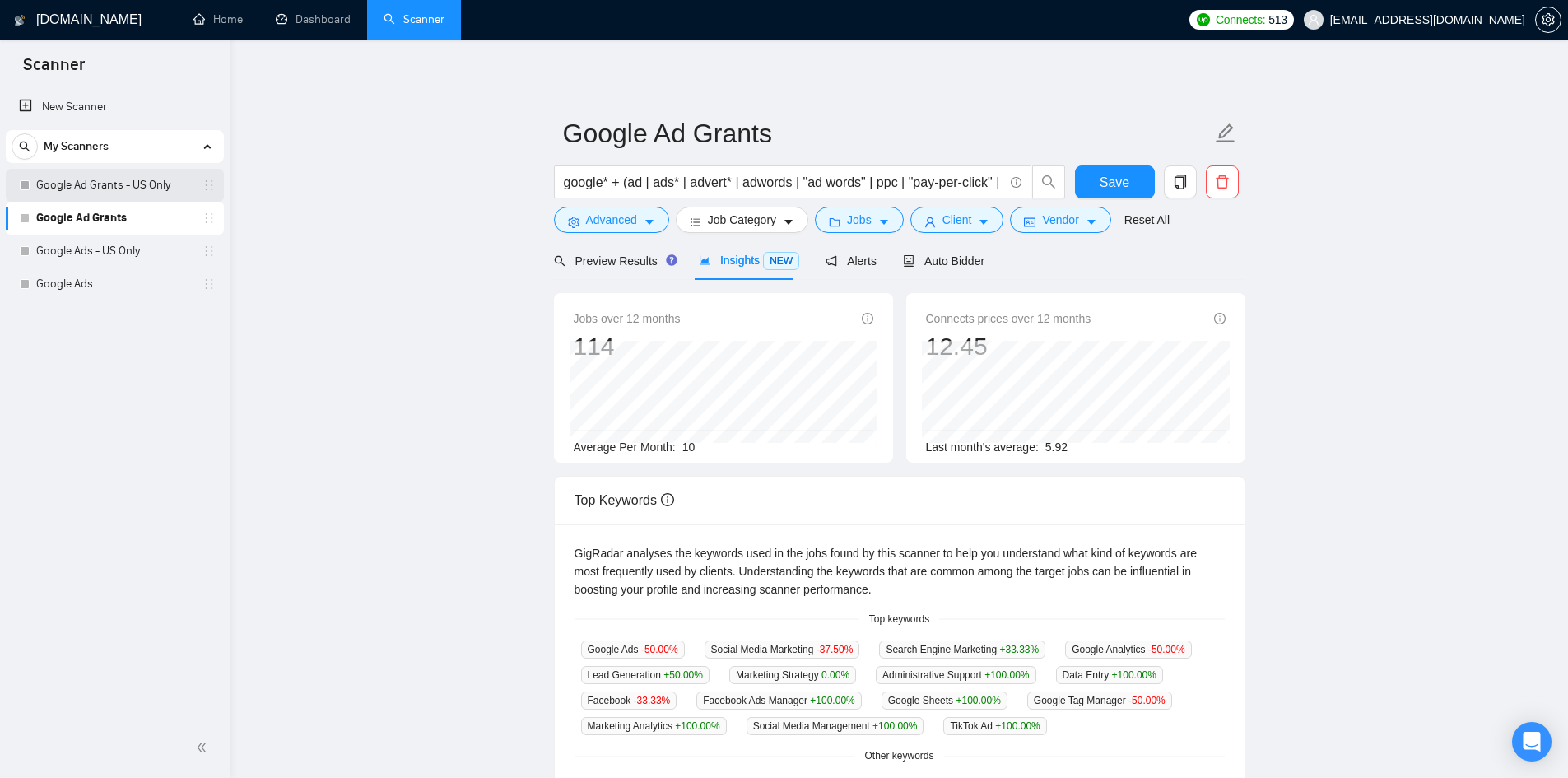
click at [101, 187] on link "Google Ad Grants - US Only" at bounding box center [115, 185] width 156 height 33
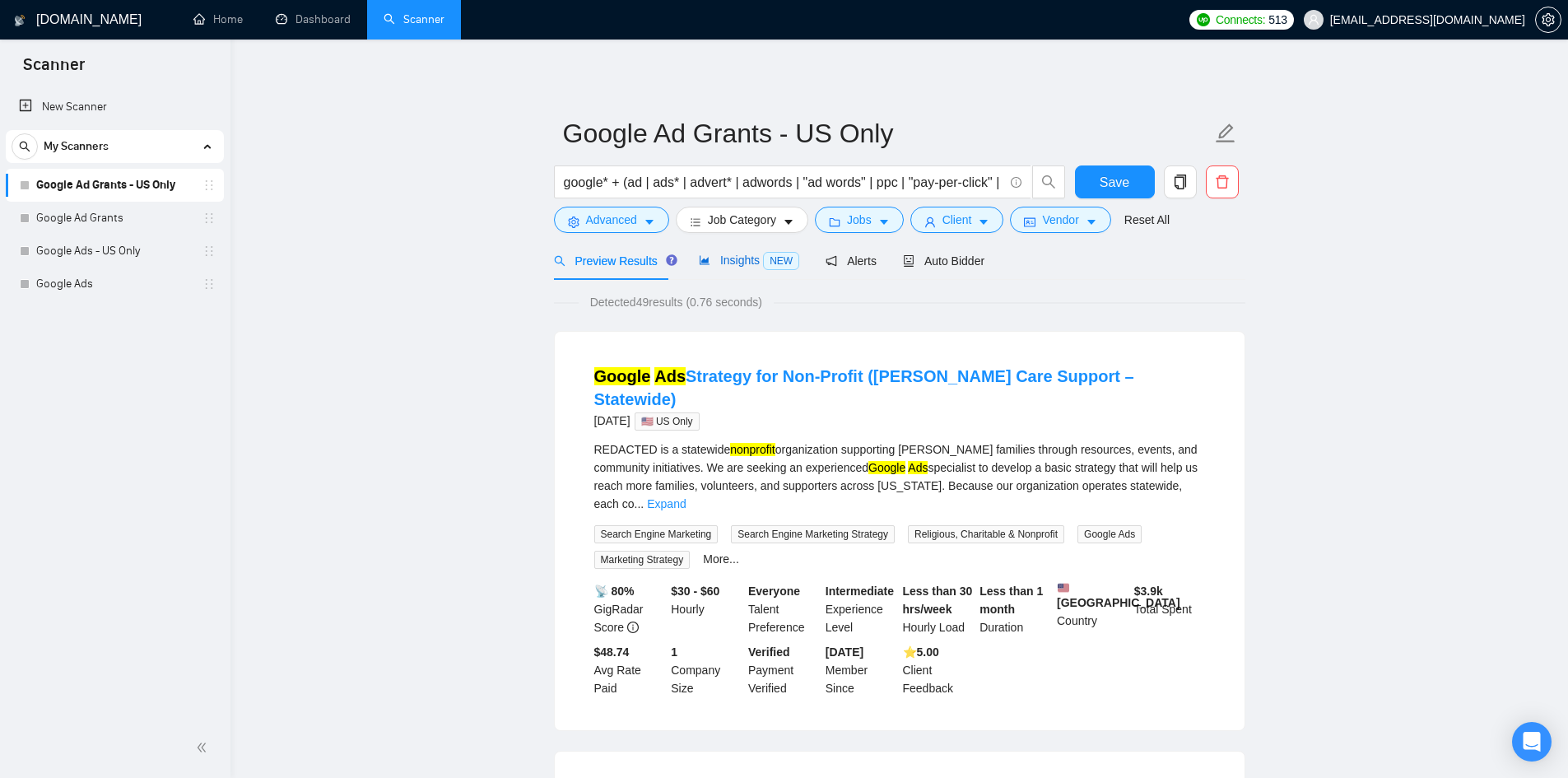
click at [744, 264] on span "Insights NEW" at bounding box center [749, 260] width 100 height 13
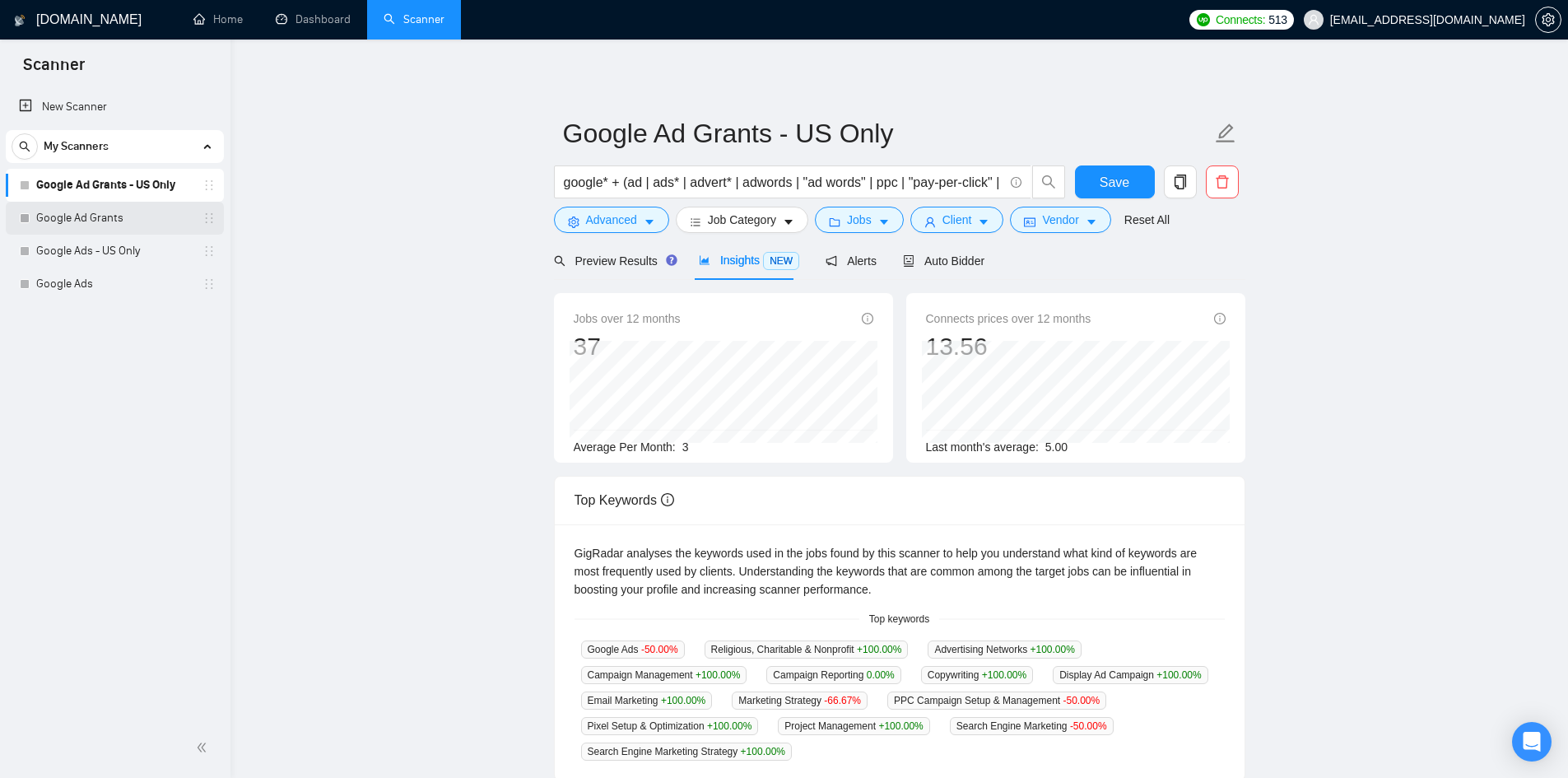
click at [102, 208] on link "Google Ad Grants" at bounding box center [115, 218] width 156 height 33
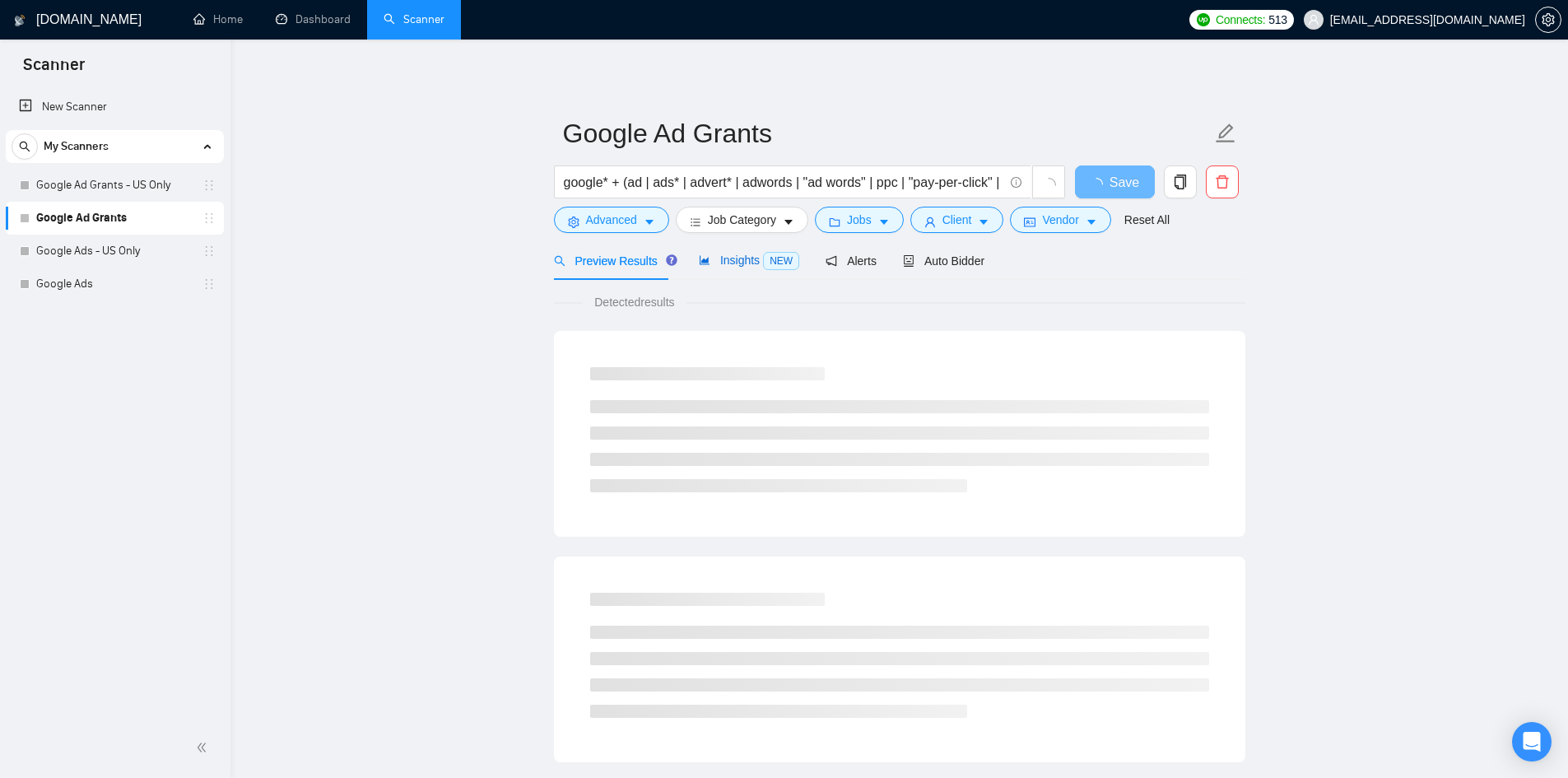
click at [732, 259] on span "Insights NEW" at bounding box center [749, 260] width 100 height 13
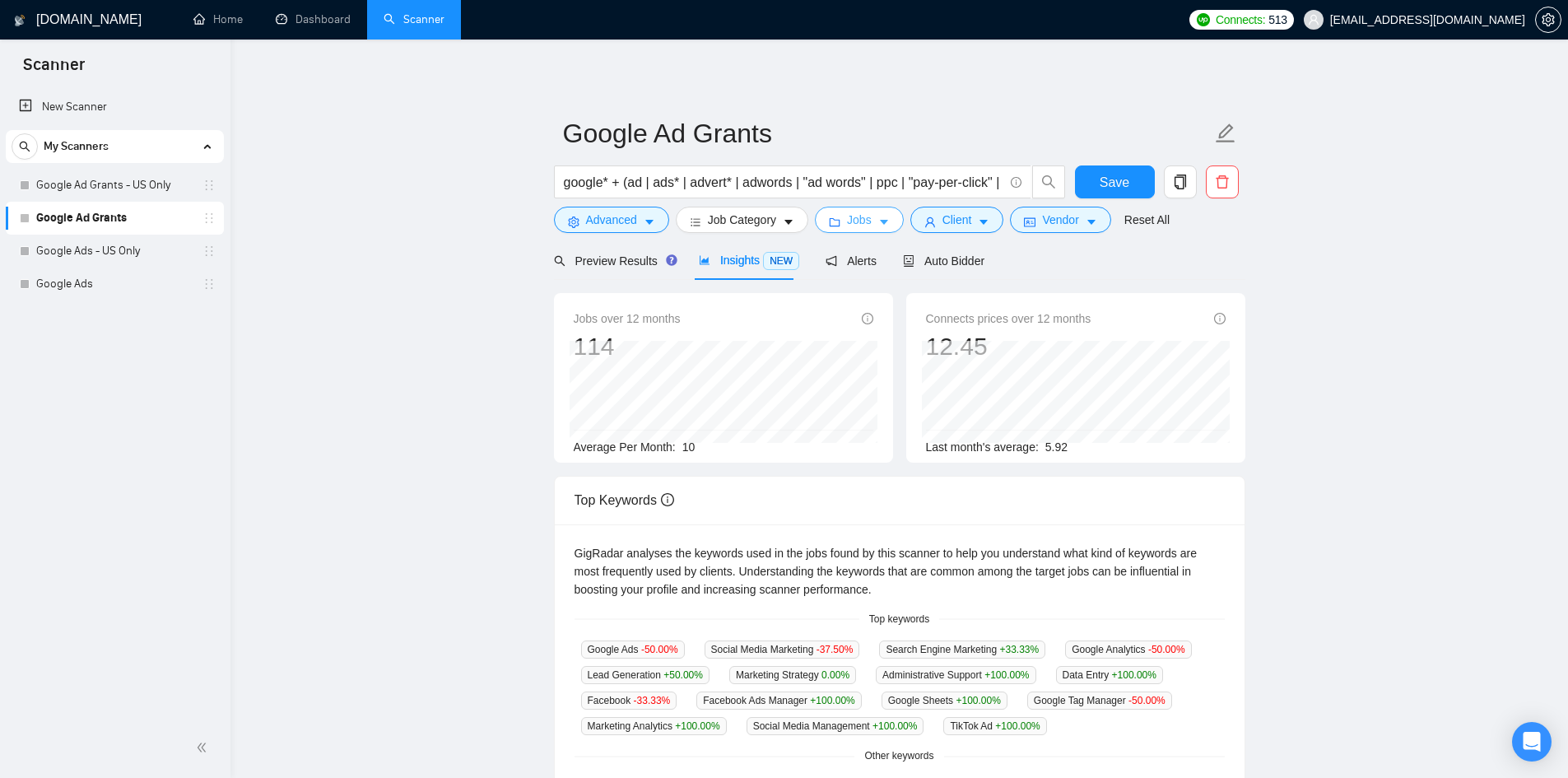
click at [860, 222] on span "Jobs" at bounding box center [859, 220] width 25 height 18
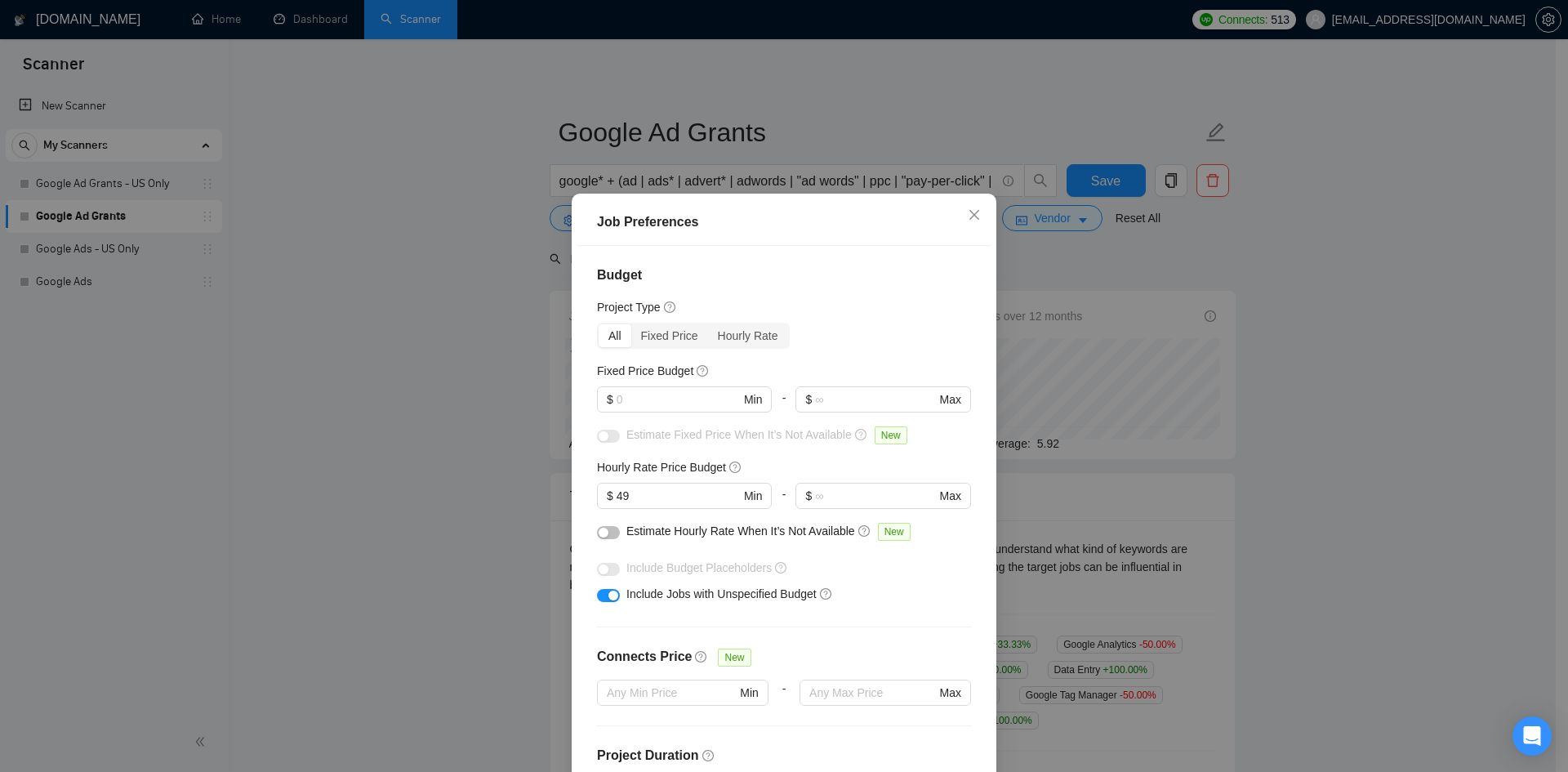
click at [1249, 354] on div "Job Preferences Budget Project Type All Fixed Price Hourly Rate Fixed Price Bud…" at bounding box center [784, 386] width 1568 height 772
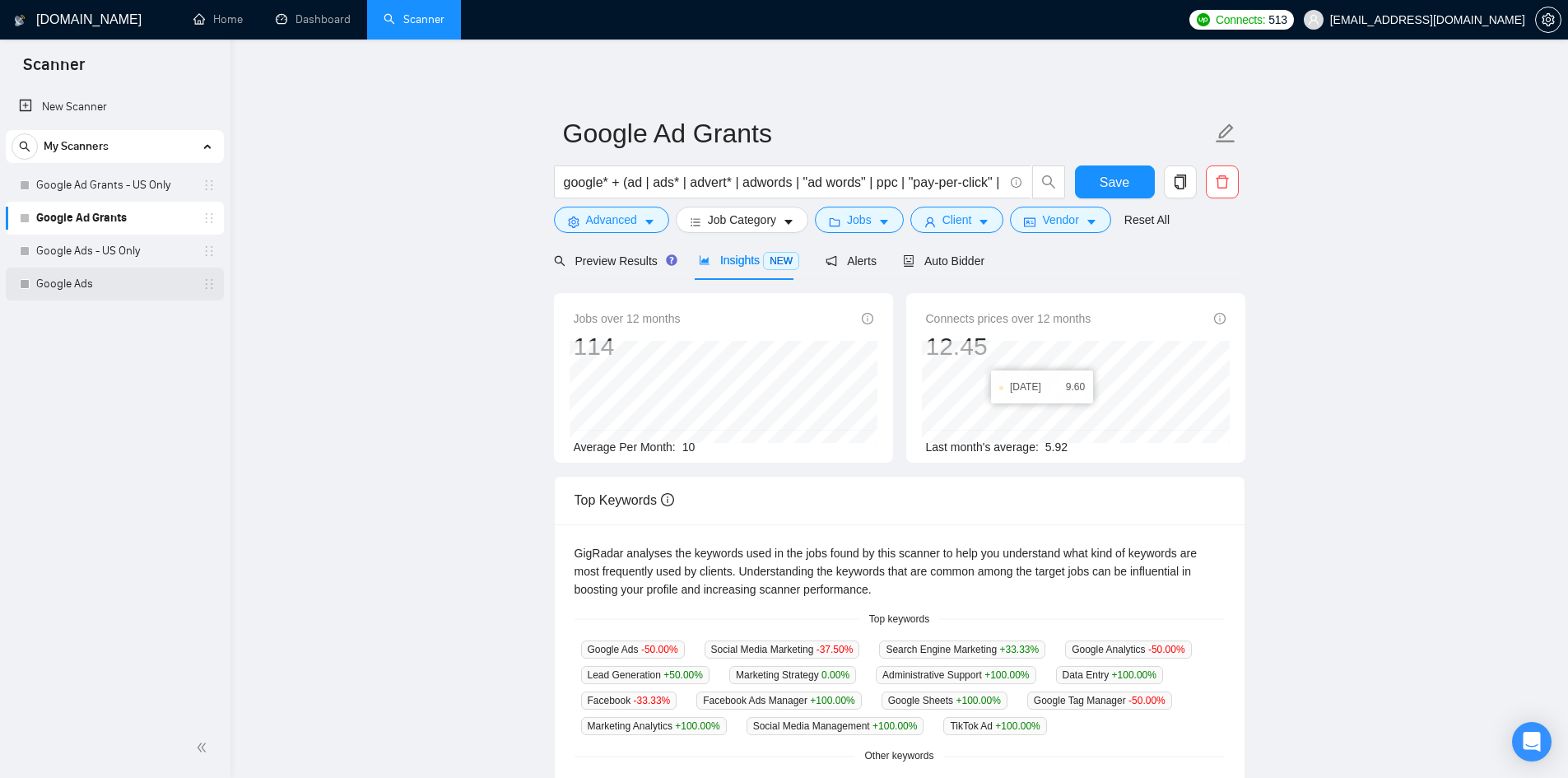
click at [92, 294] on link "Google Ads" at bounding box center [115, 284] width 156 height 33
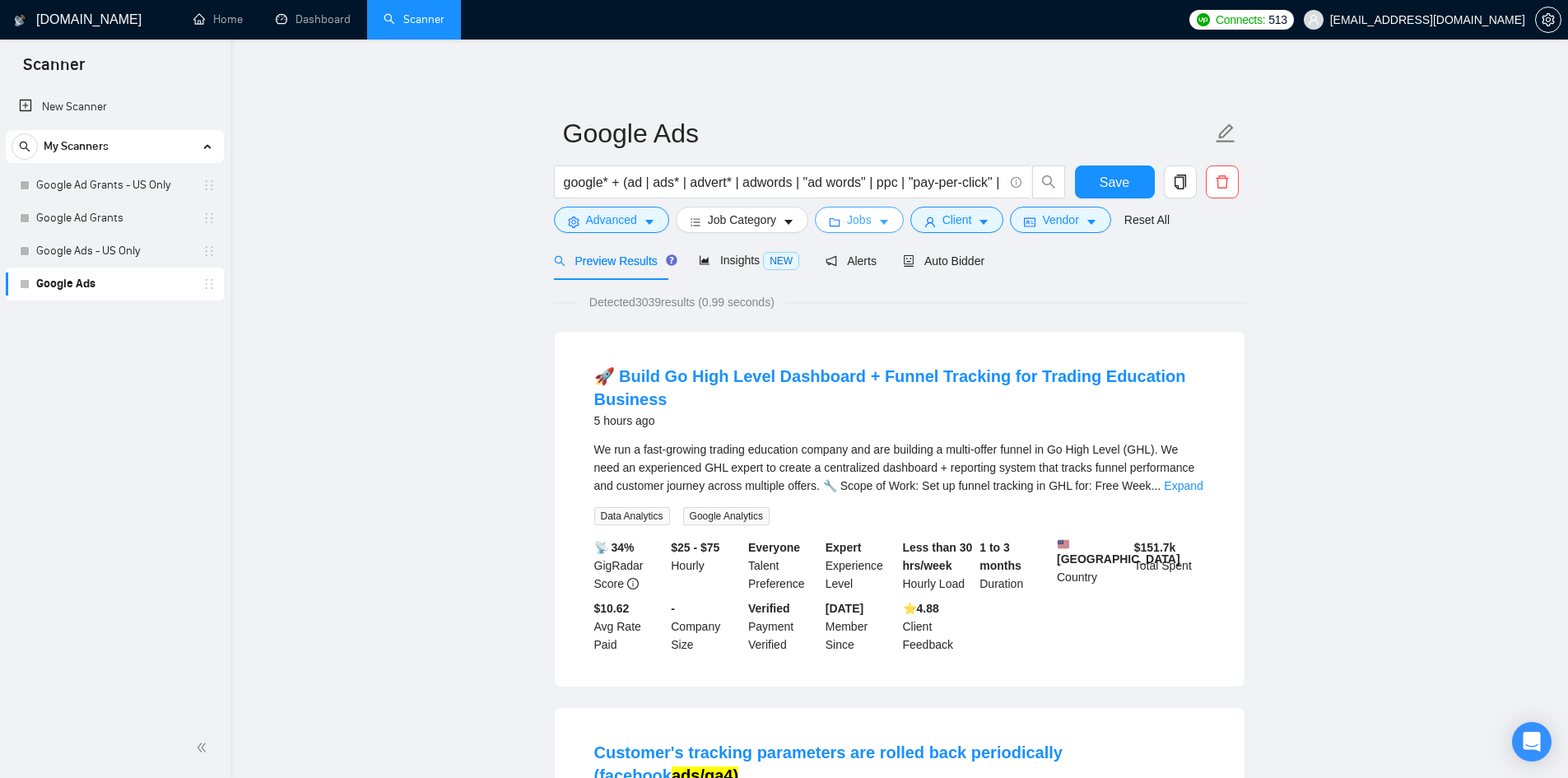
click at [861, 222] on span "Jobs" at bounding box center [859, 220] width 25 height 18
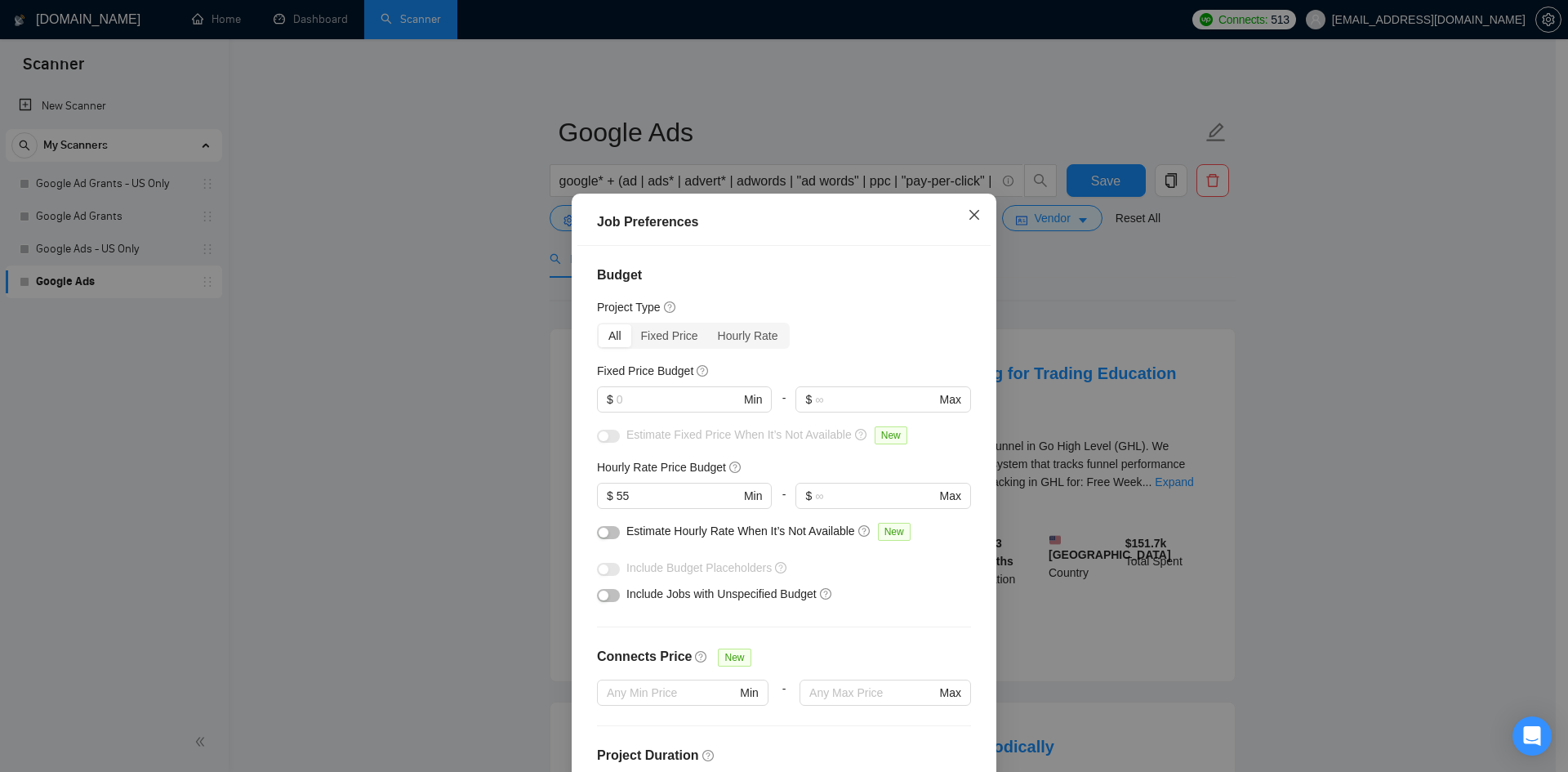
click at [972, 208] on span "Close" at bounding box center [974, 216] width 44 height 44
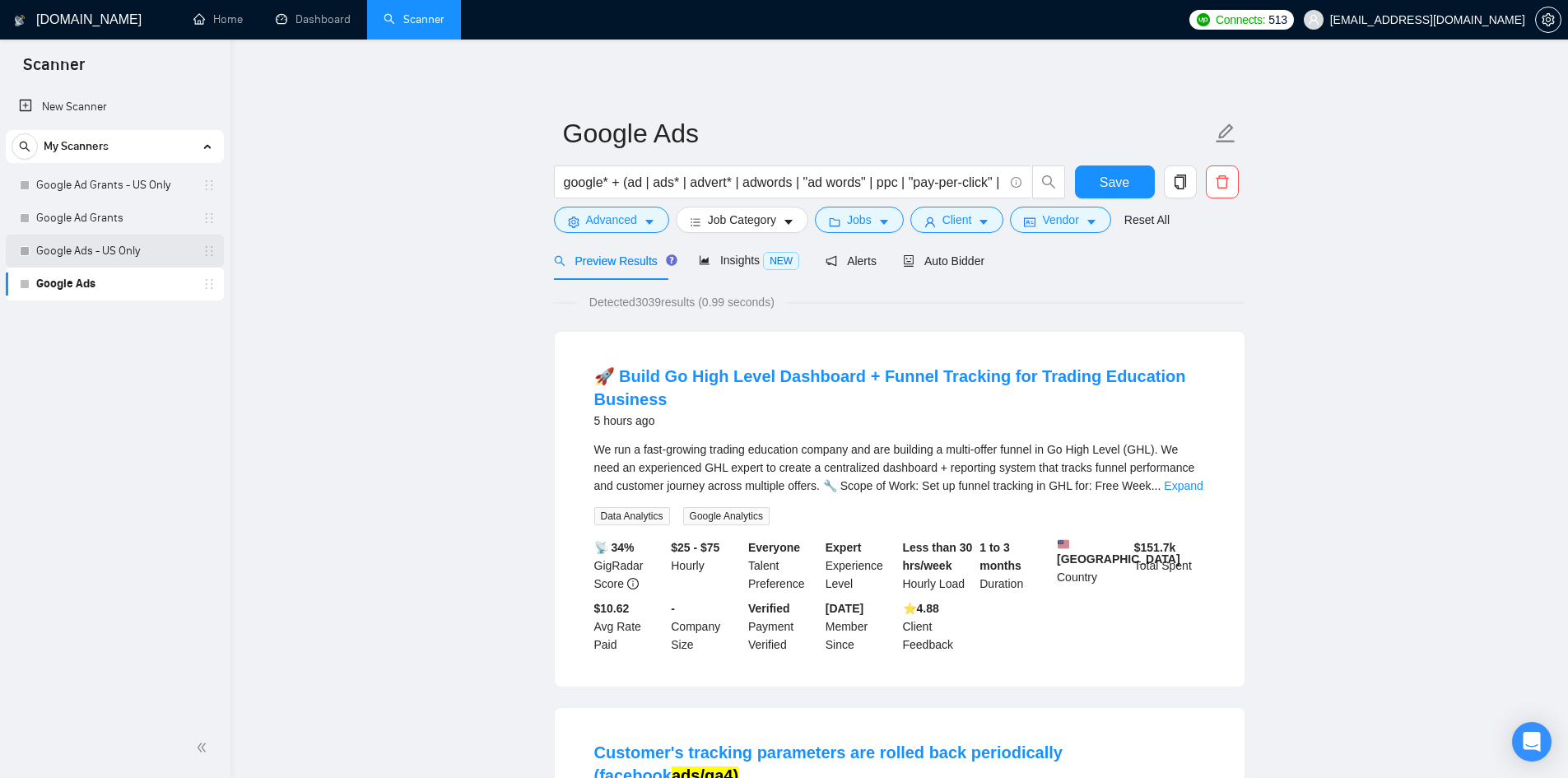
click at [118, 248] on link "Google Ads - US Only" at bounding box center [115, 251] width 156 height 33
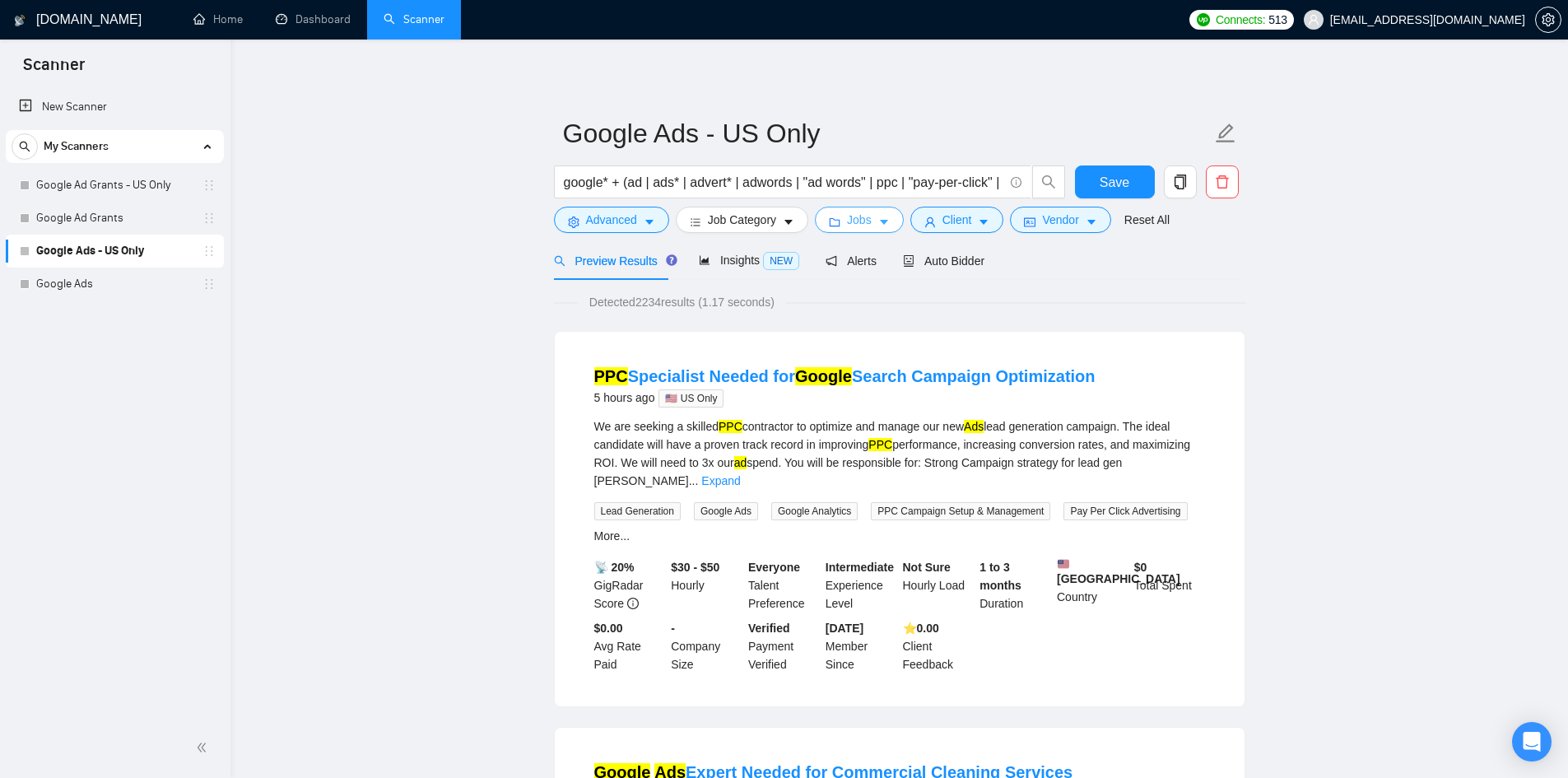
click at [847, 217] on span "Jobs" at bounding box center [859, 220] width 25 height 18
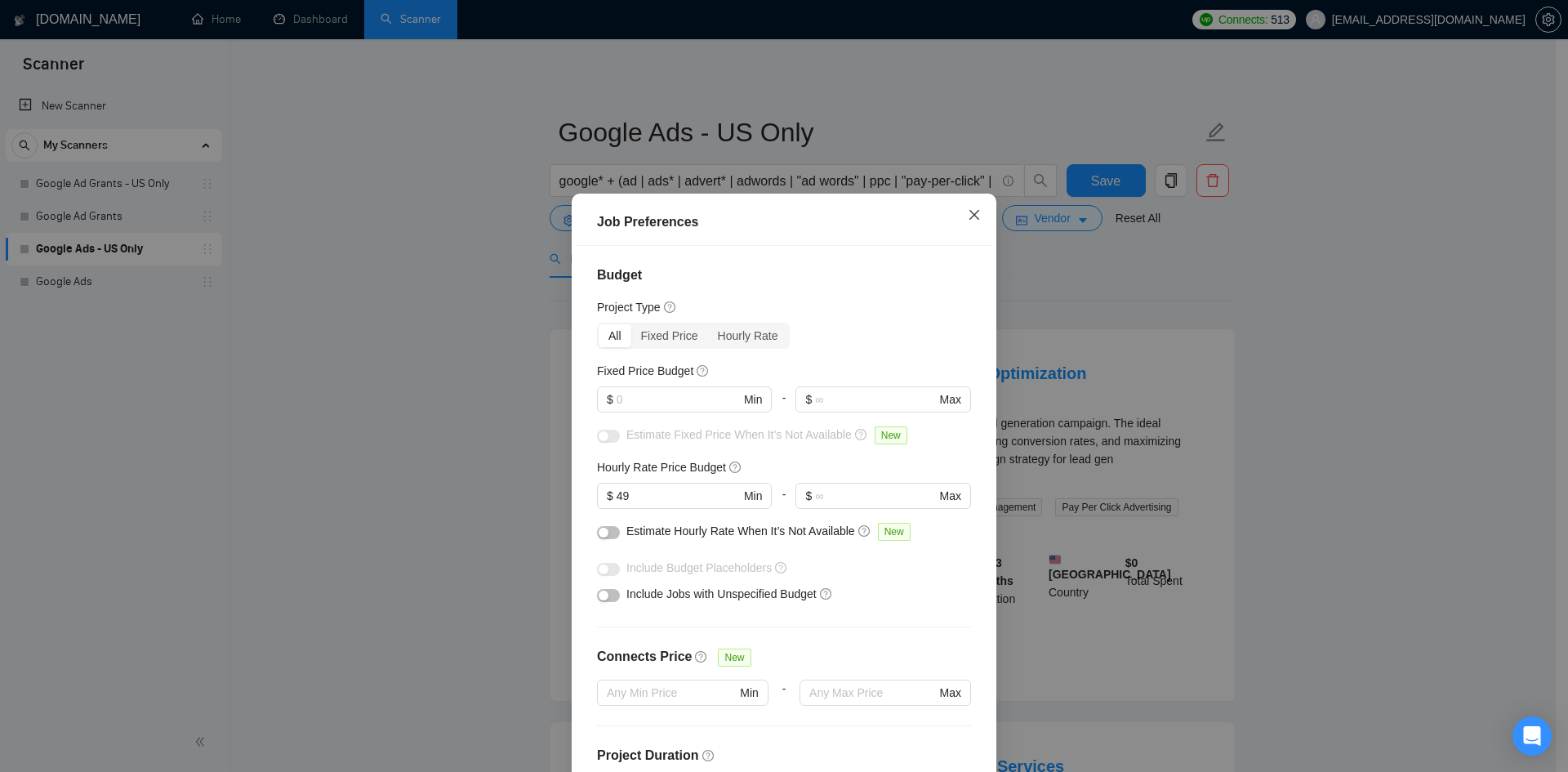
click at [968, 216] on icon "close" at bounding box center [974, 215] width 13 height 13
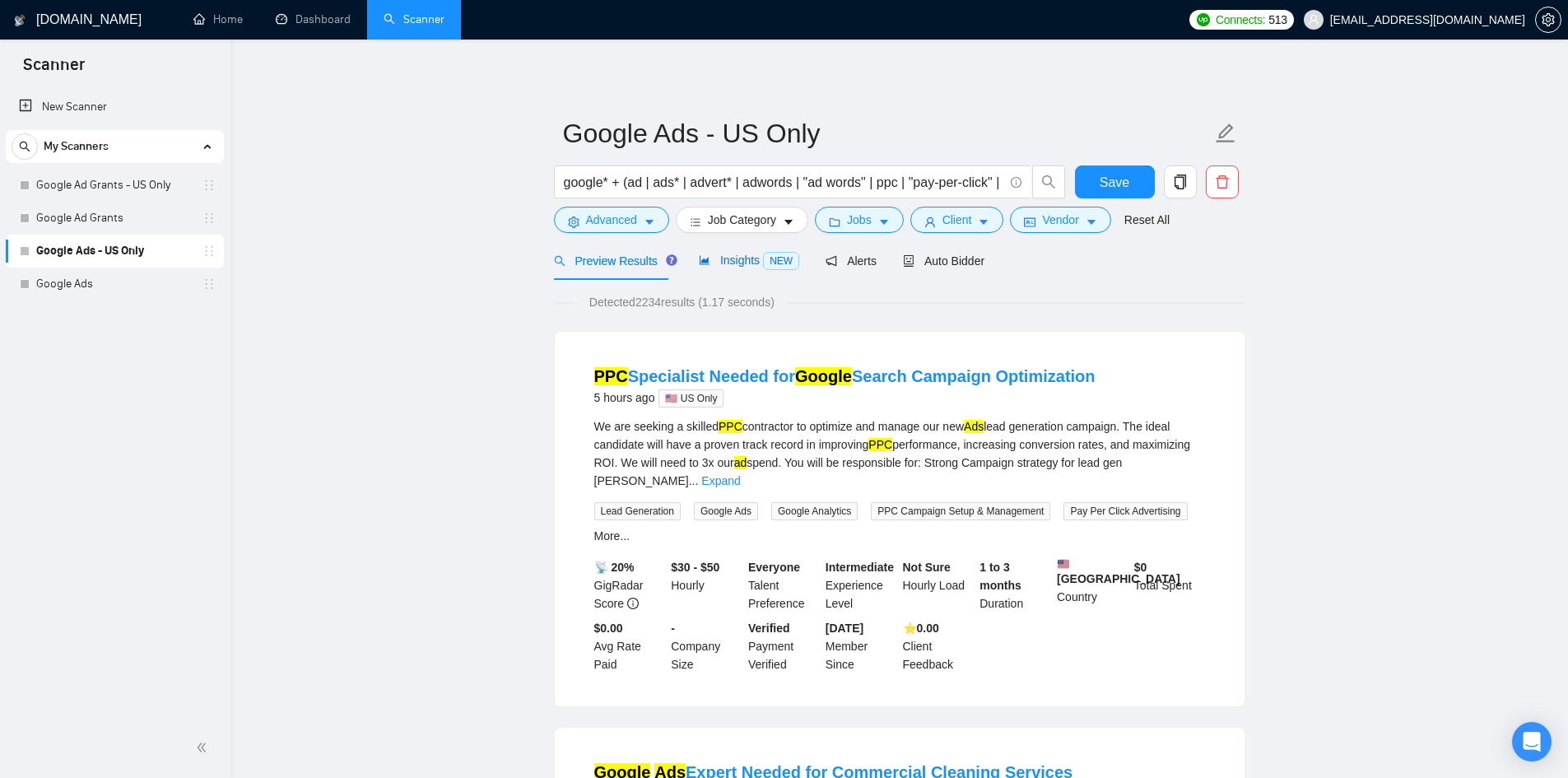
click at [736, 266] on span "Insights NEW" at bounding box center [749, 260] width 100 height 13
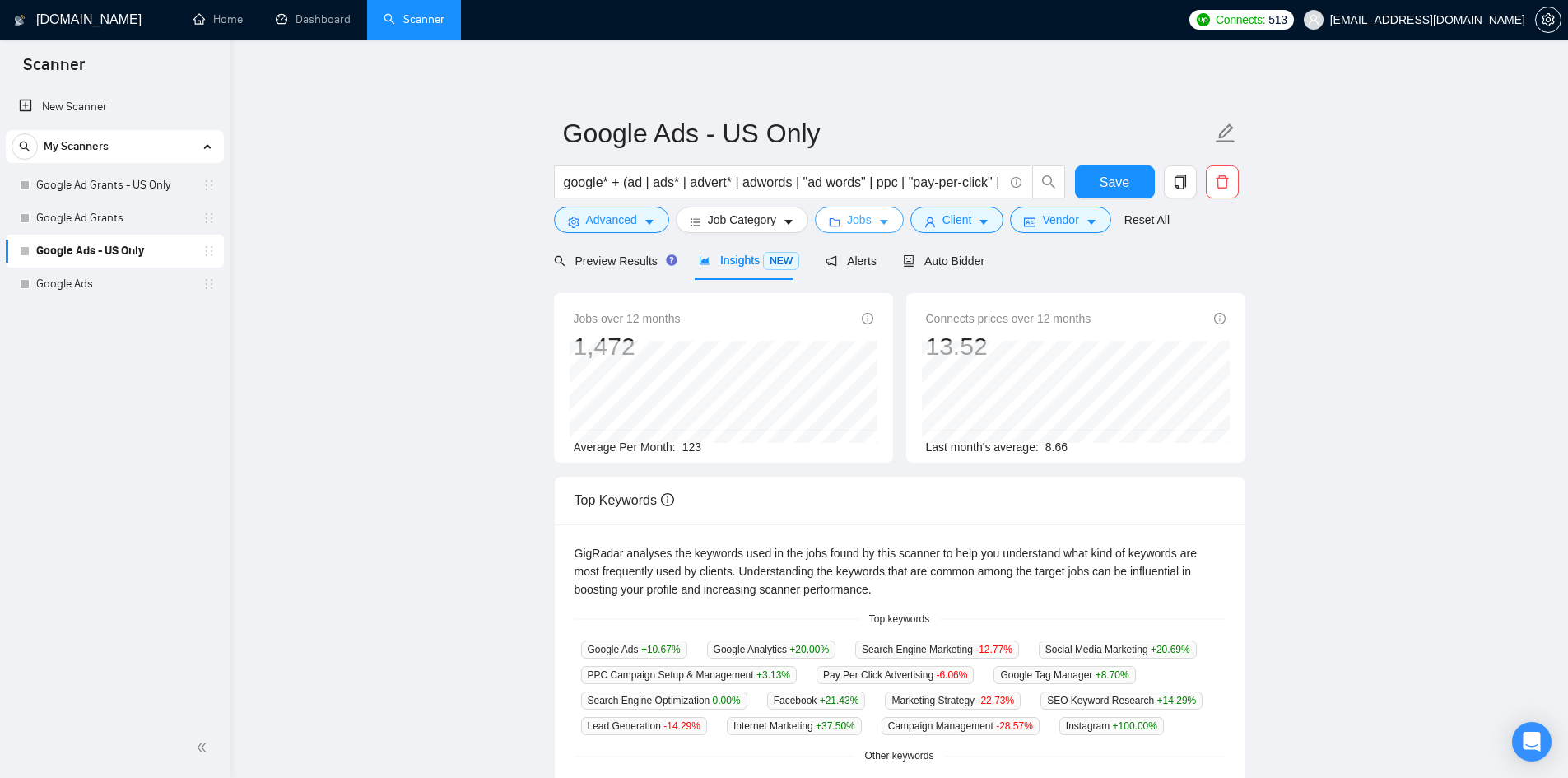
click at [840, 217] on button "Jobs" at bounding box center [859, 219] width 89 height 26
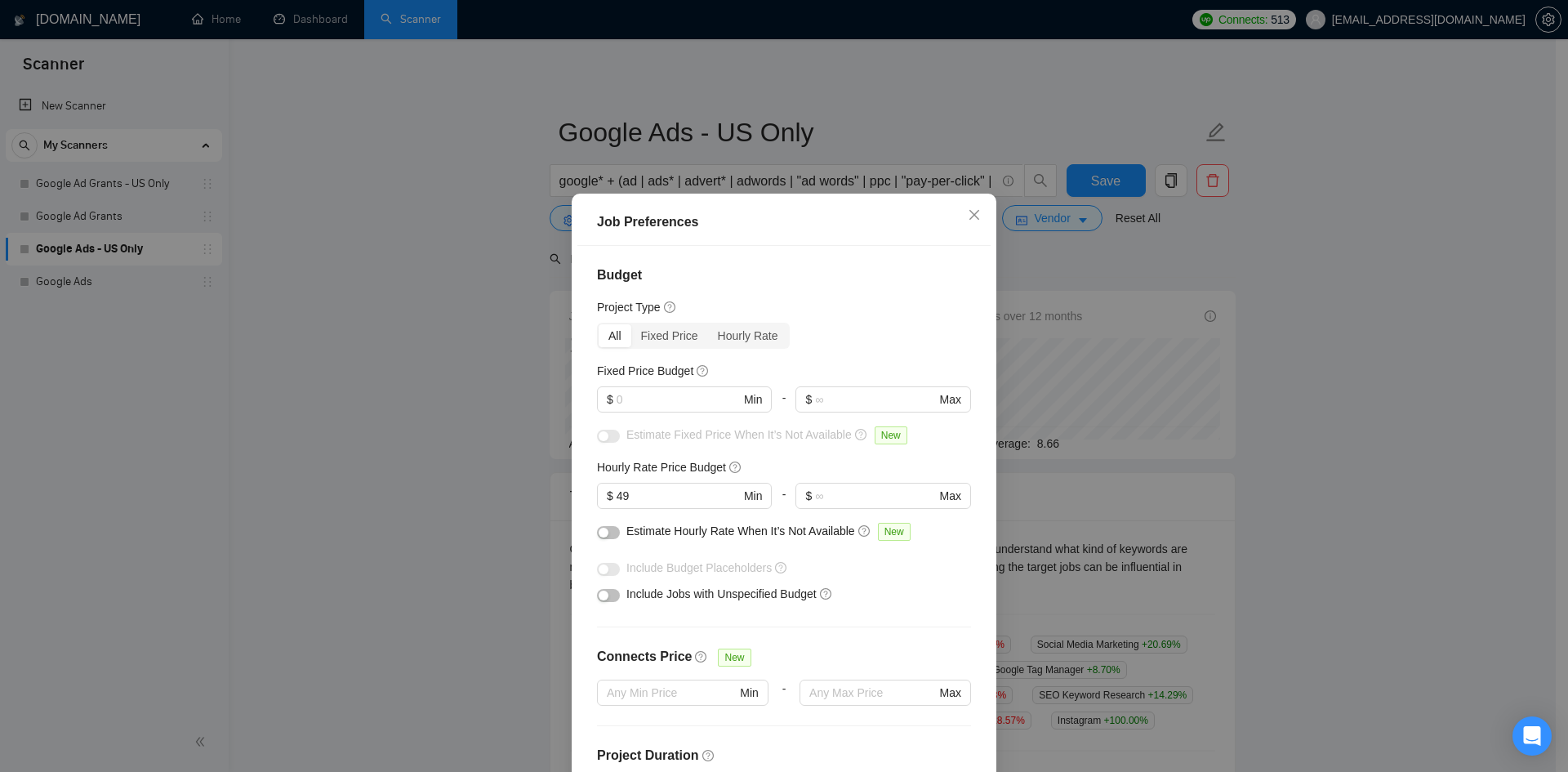
click at [610, 593] on button "button" at bounding box center [608, 595] width 23 height 13
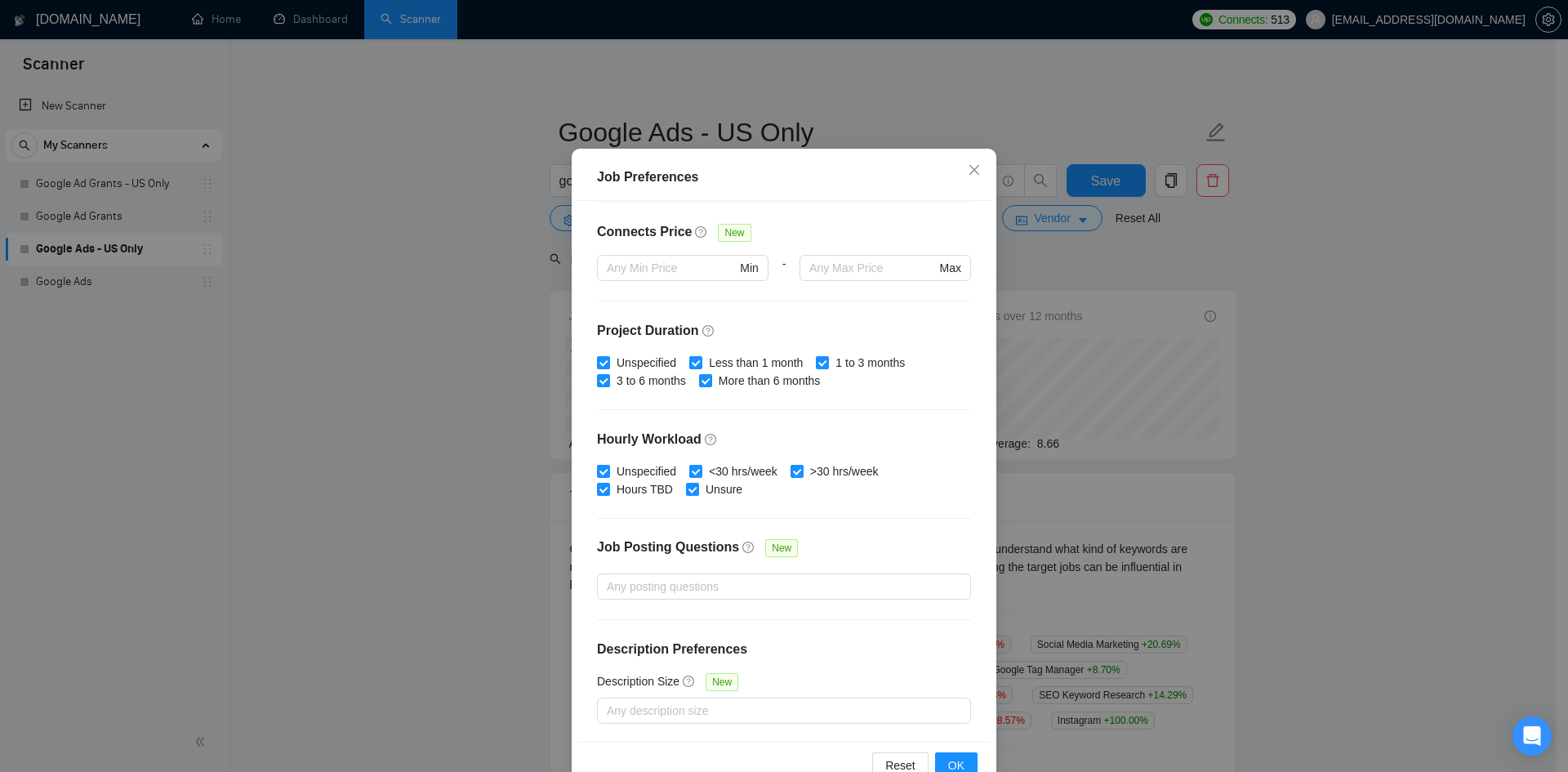
scroll to position [87, 0]
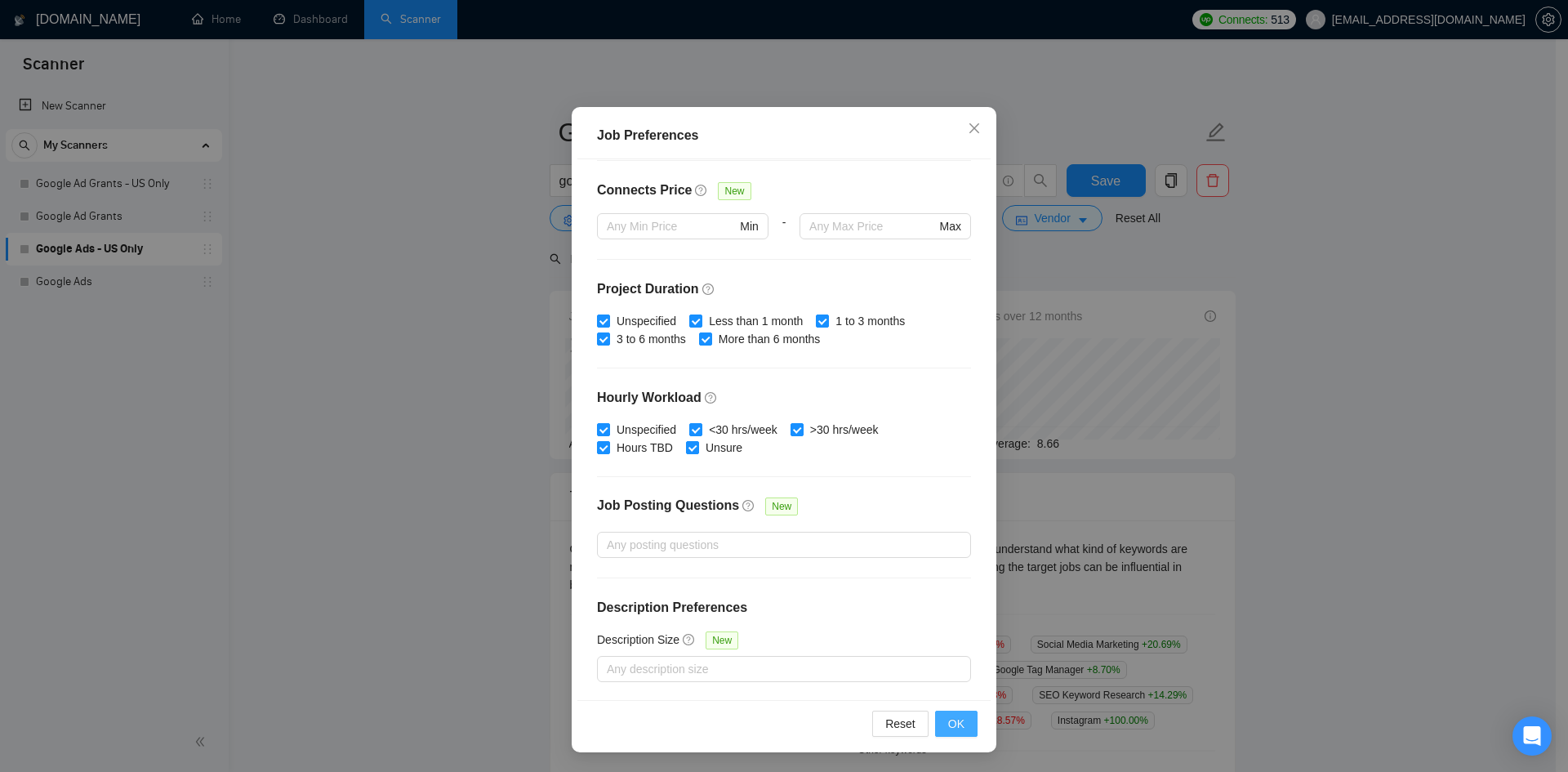
click at [956, 721] on span "OK" at bounding box center [956, 723] width 16 height 18
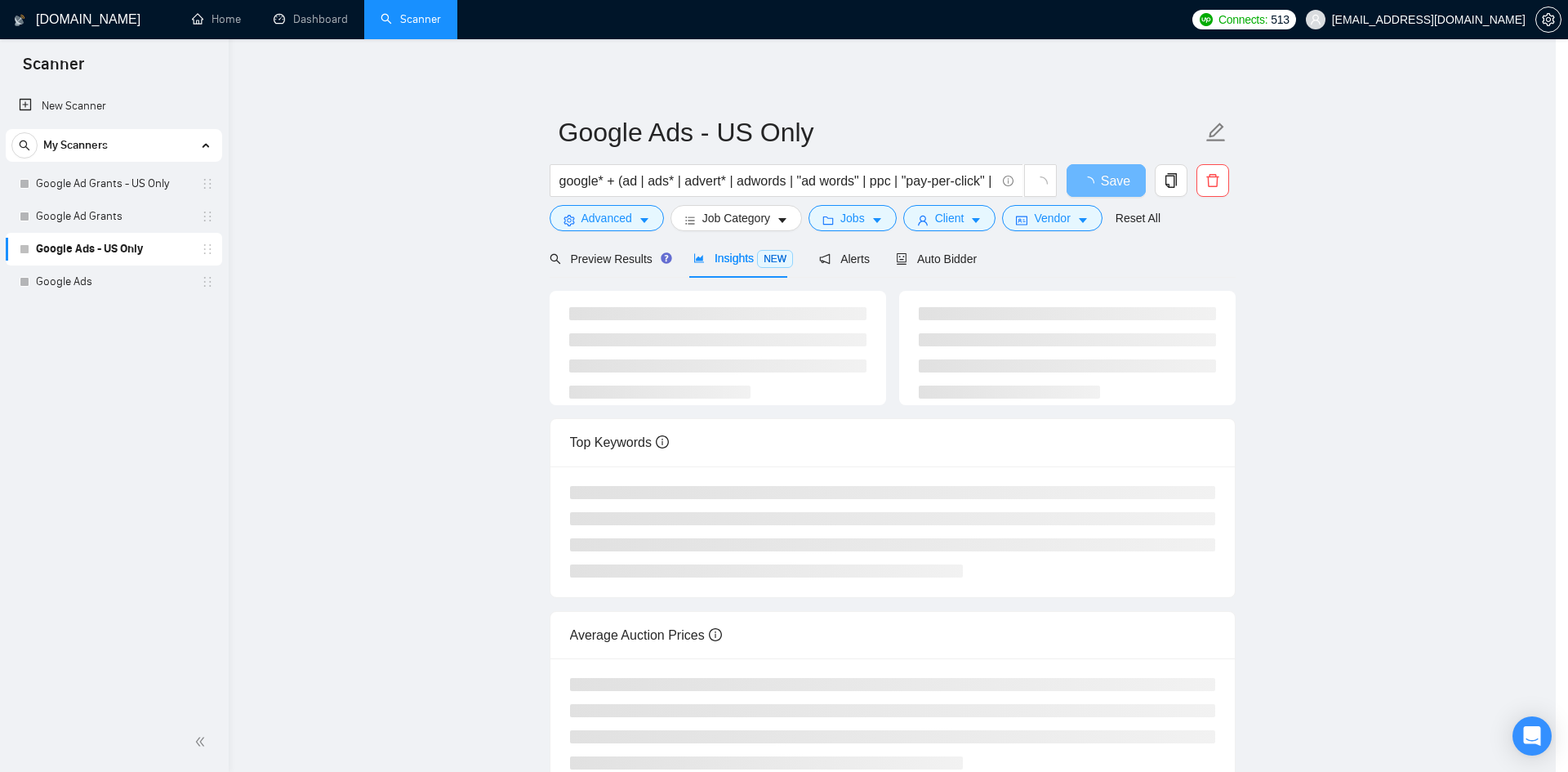
scroll to position [0, 0]
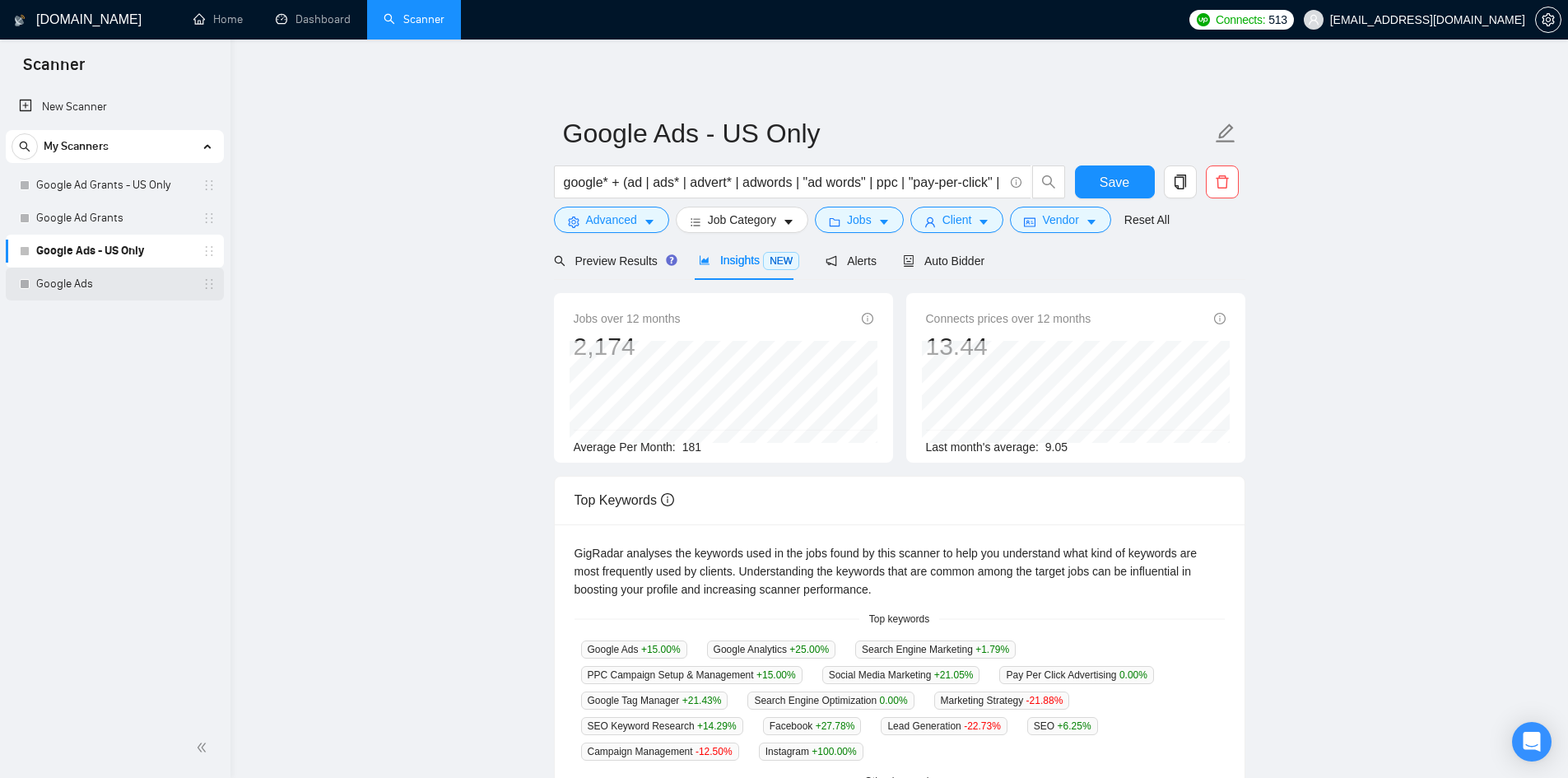
click at [75, 283] on link "Google Ads" at bounding box center [115, 284] width 156 height 33
click at [1109, 182] on span "Save" at bounding box center [1114, 182] width 30 height 21
click at [95, 300] on link "Google Ads" at bounding box center [115, 284] width 156 height 33
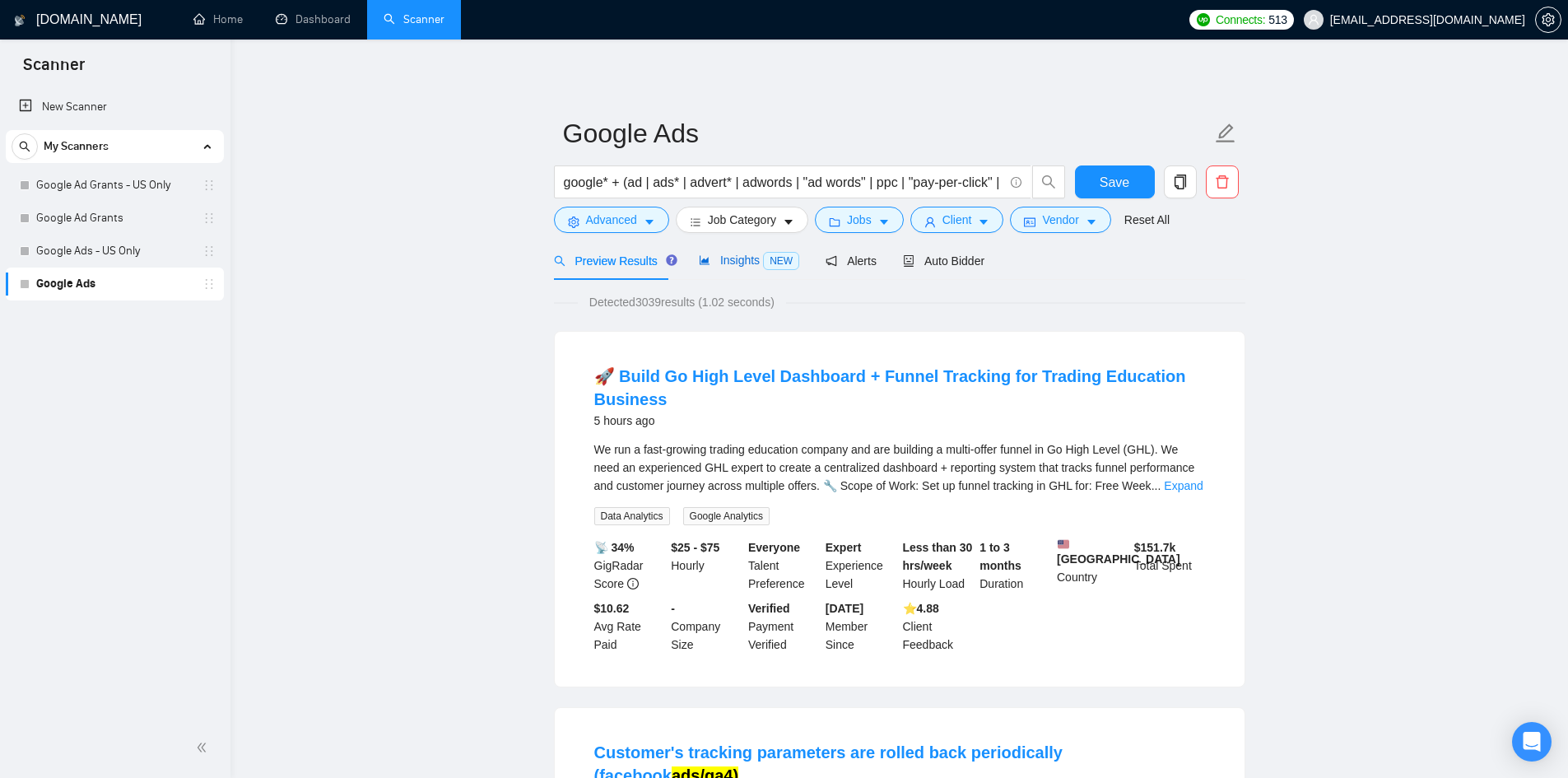
click at [728, 269] on div "Insights NEW" at bounding box center [749, 260] width 100 height 19
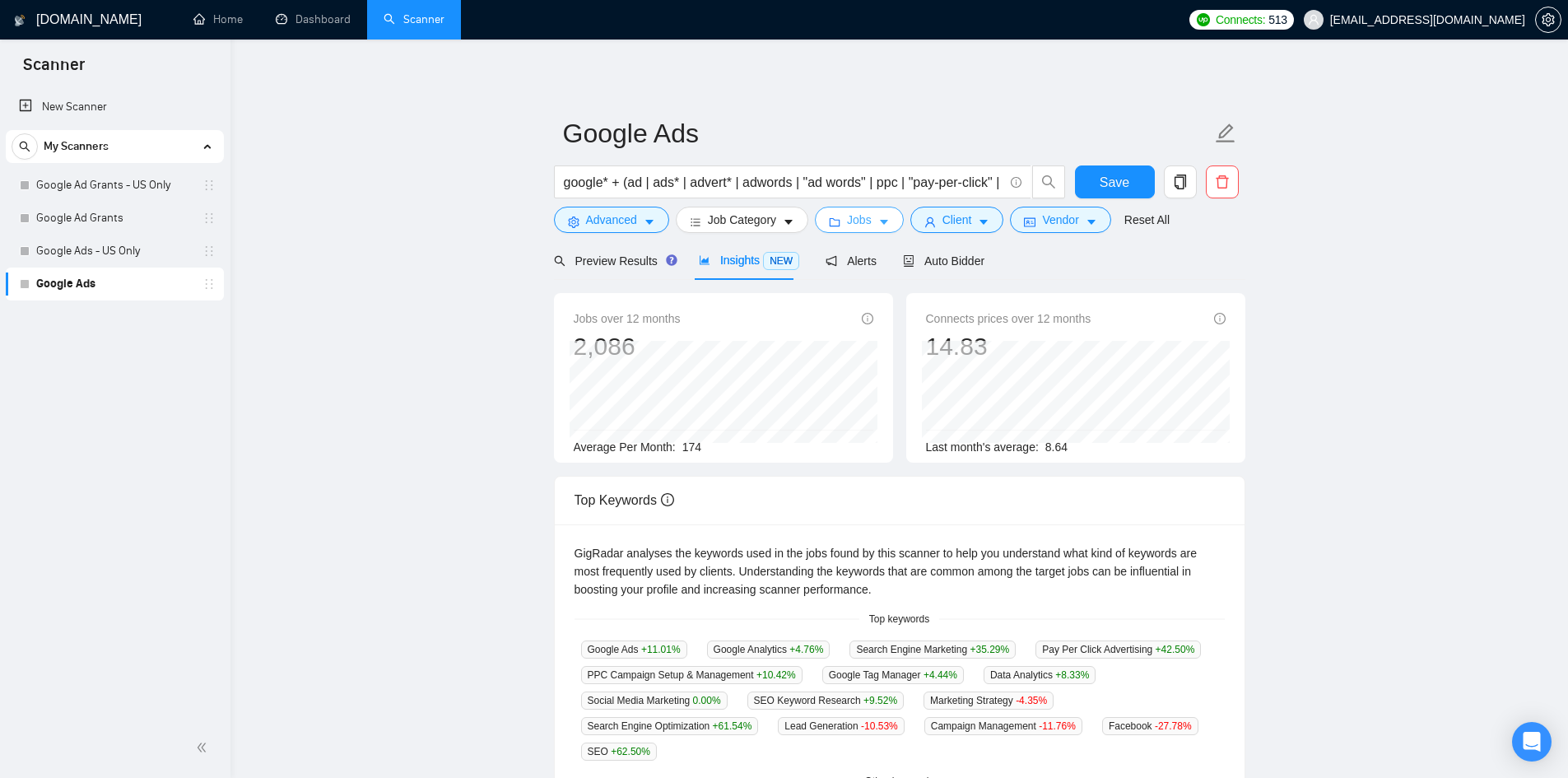
click at [847, 222] on span "Jobs" at bounding box center [859, 220] width 25 height 18
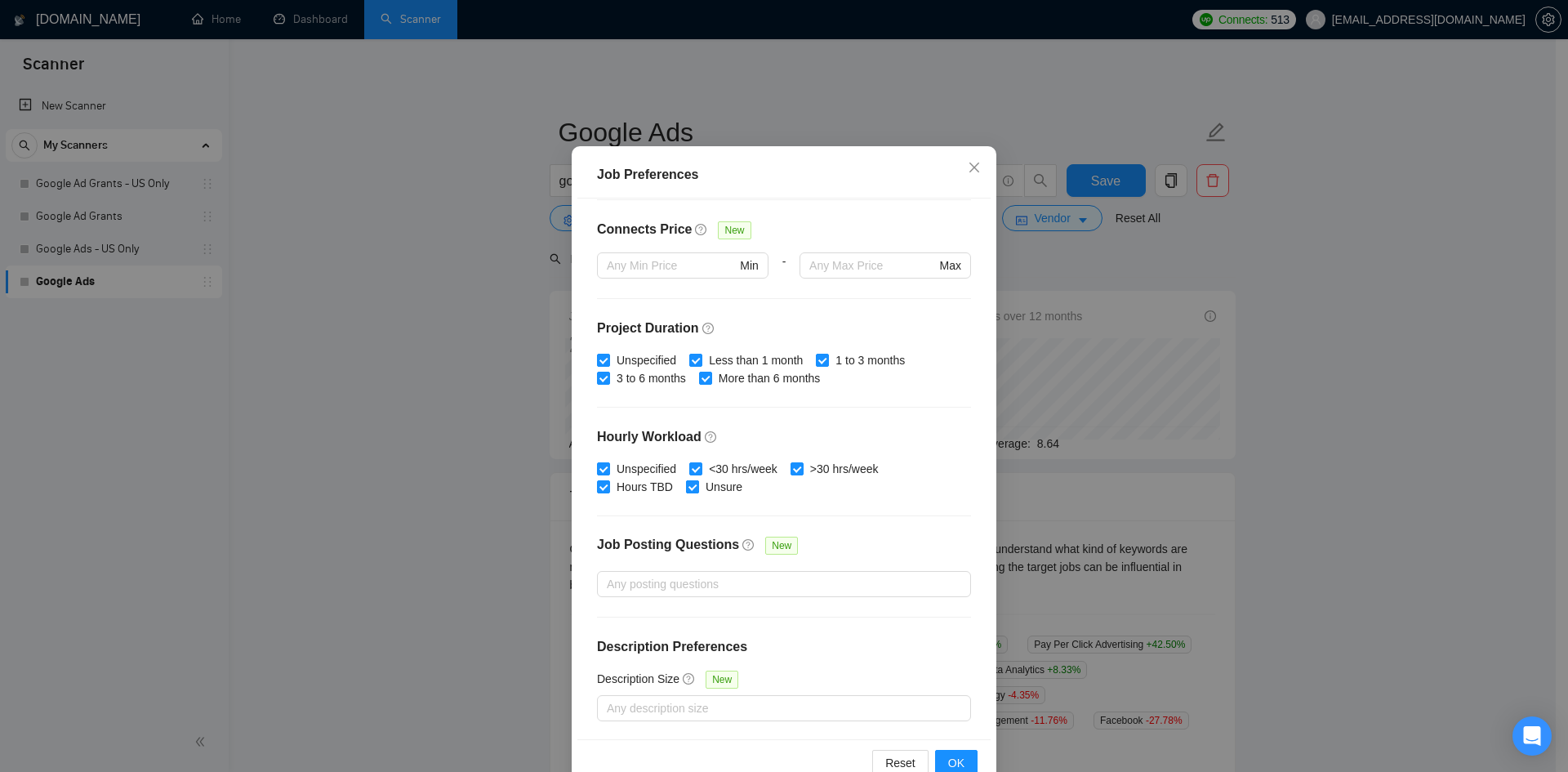
scroll to position [87, 0]
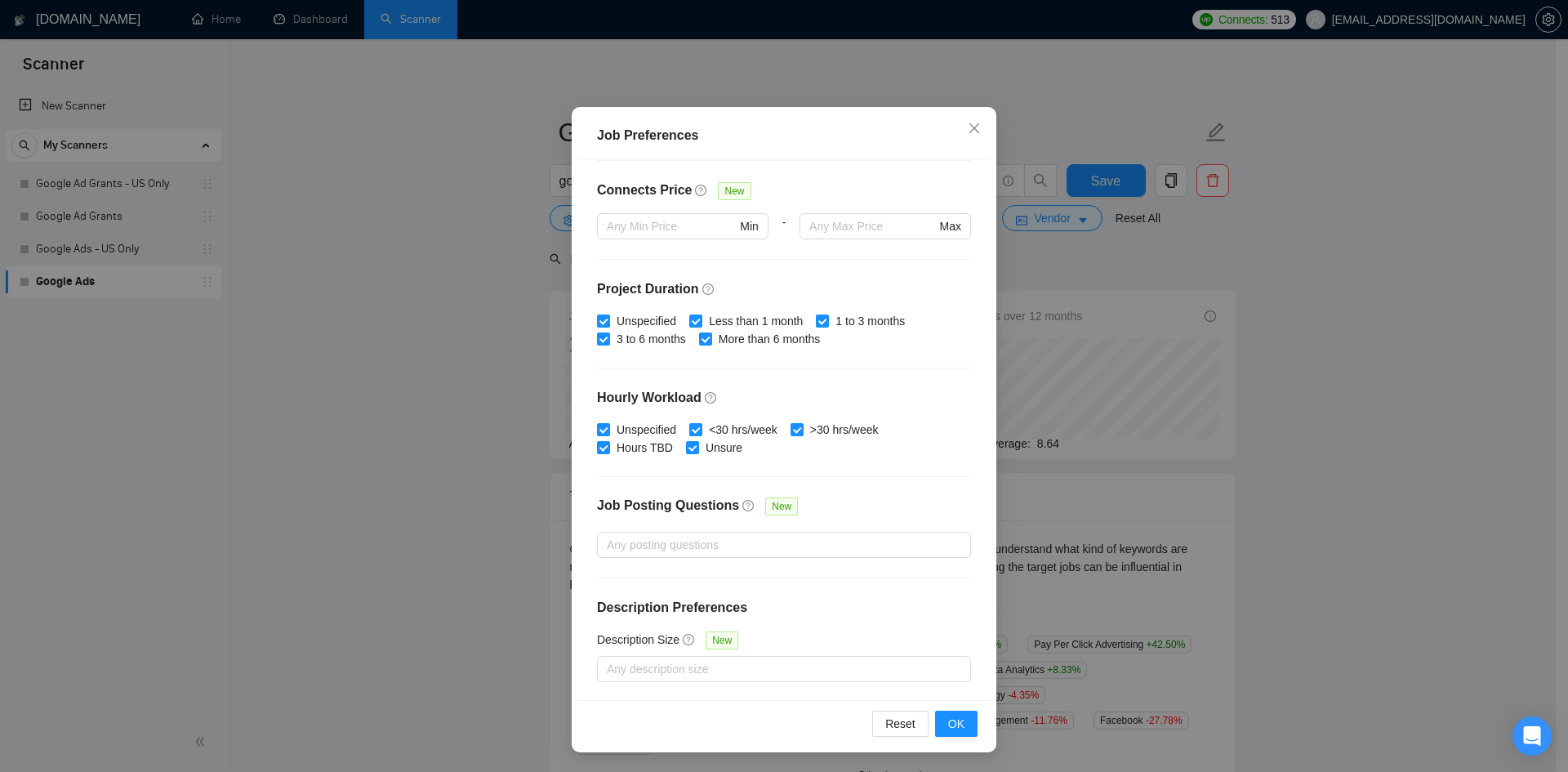
click at [1279, 437] on div "Job Preferences Budget Project Type All Fixed Price Hourly Rate Fixed Price Bud…" at bounding box center [784, 386] width 1568 height 772
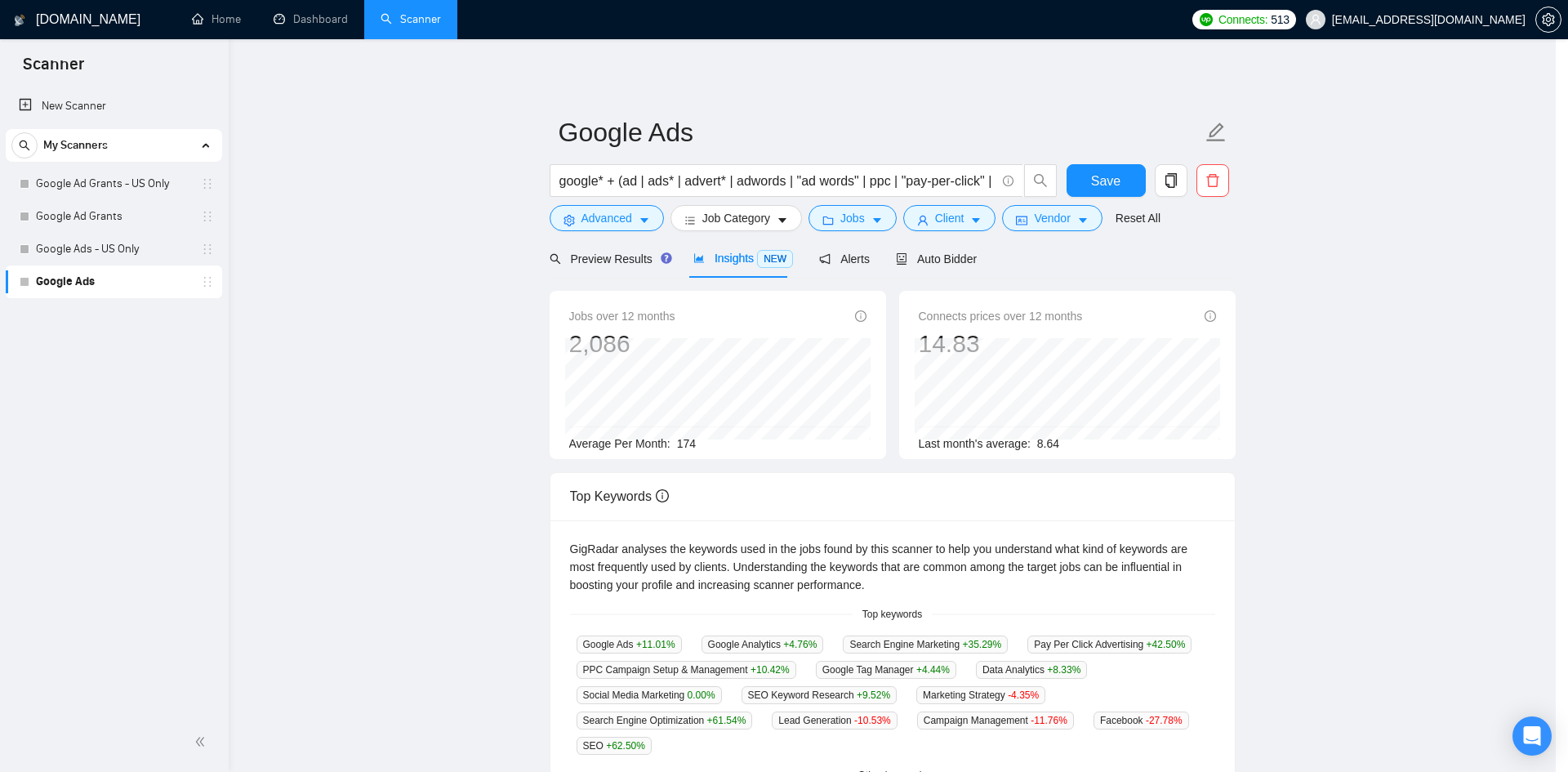
scroll to position [0, 0]
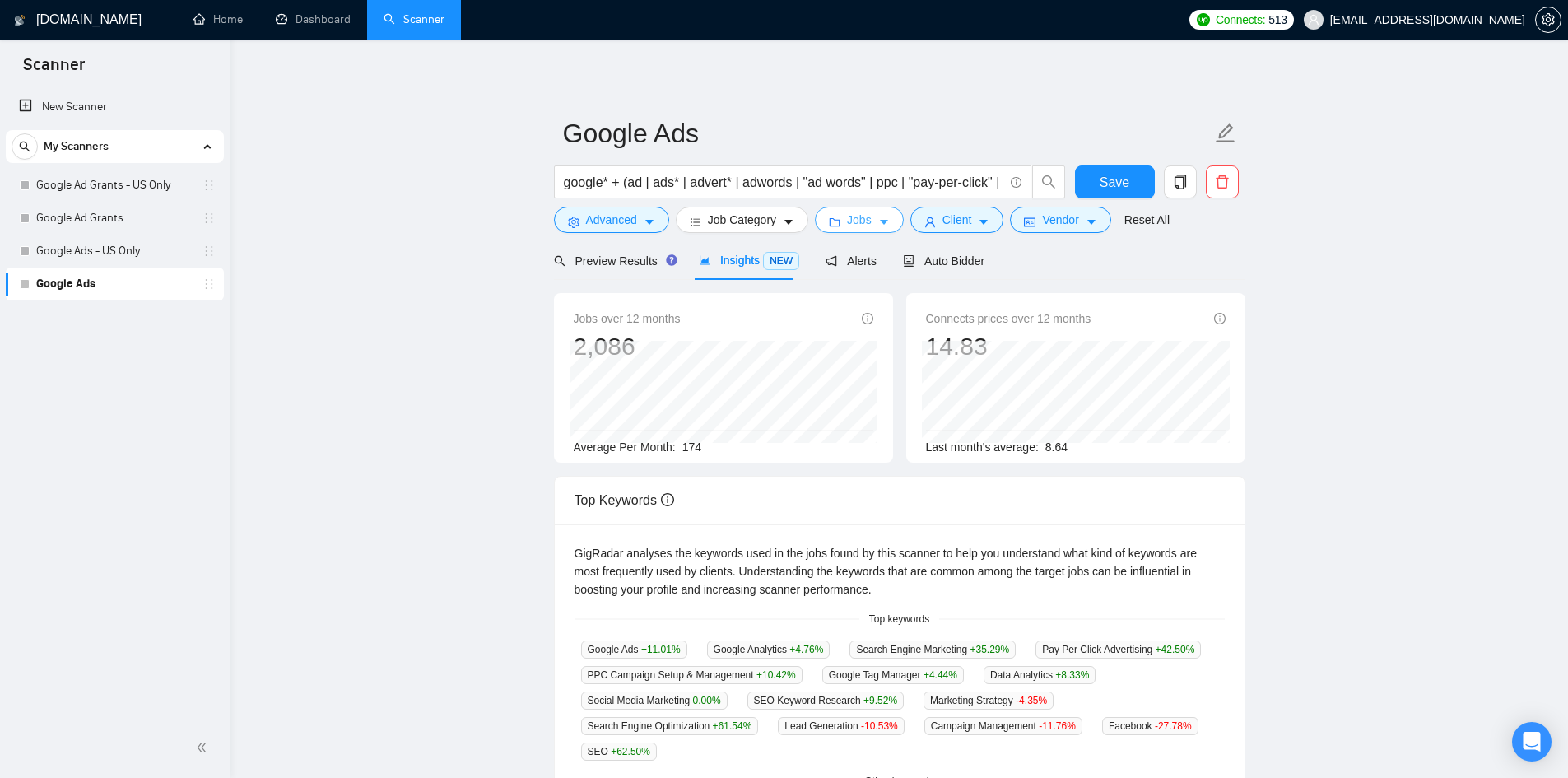
click at [837, 221] on icon "folder" at bounding box center [835, 222] width 11 height 8
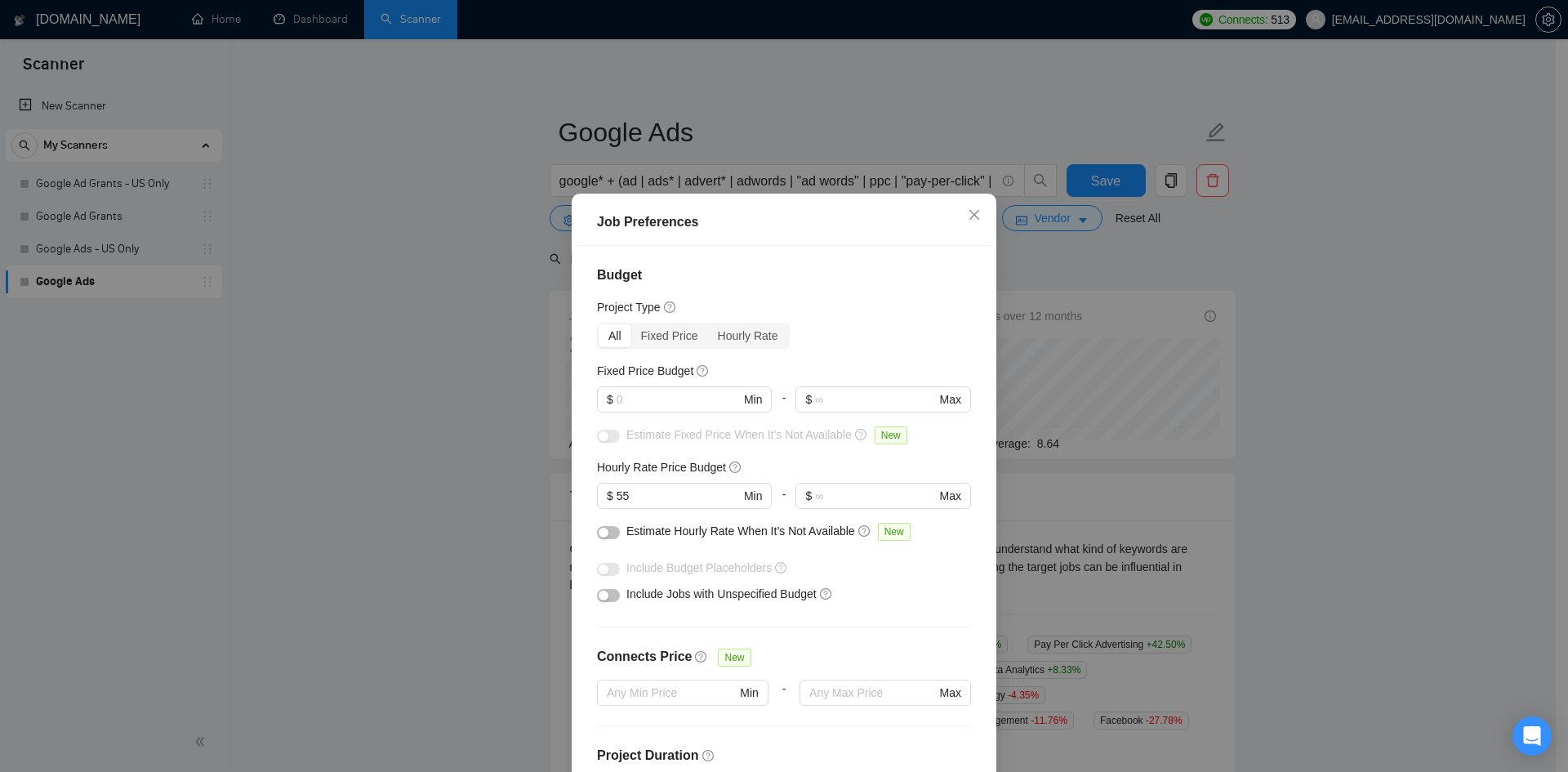
click at [609, 593] on button "button" at bounding box center [608, 595] width 23 height 13
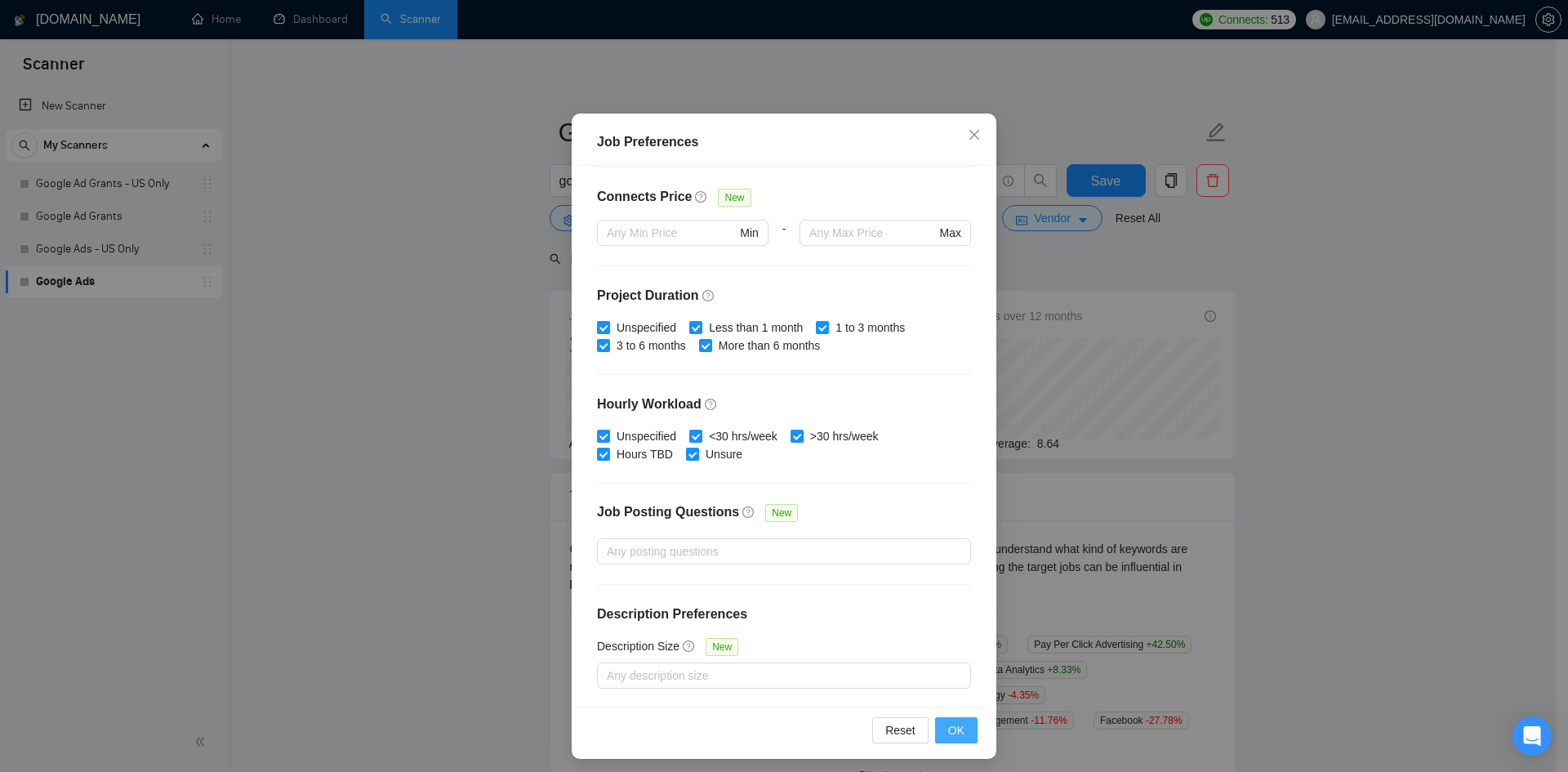
scroll to position [87, 0]
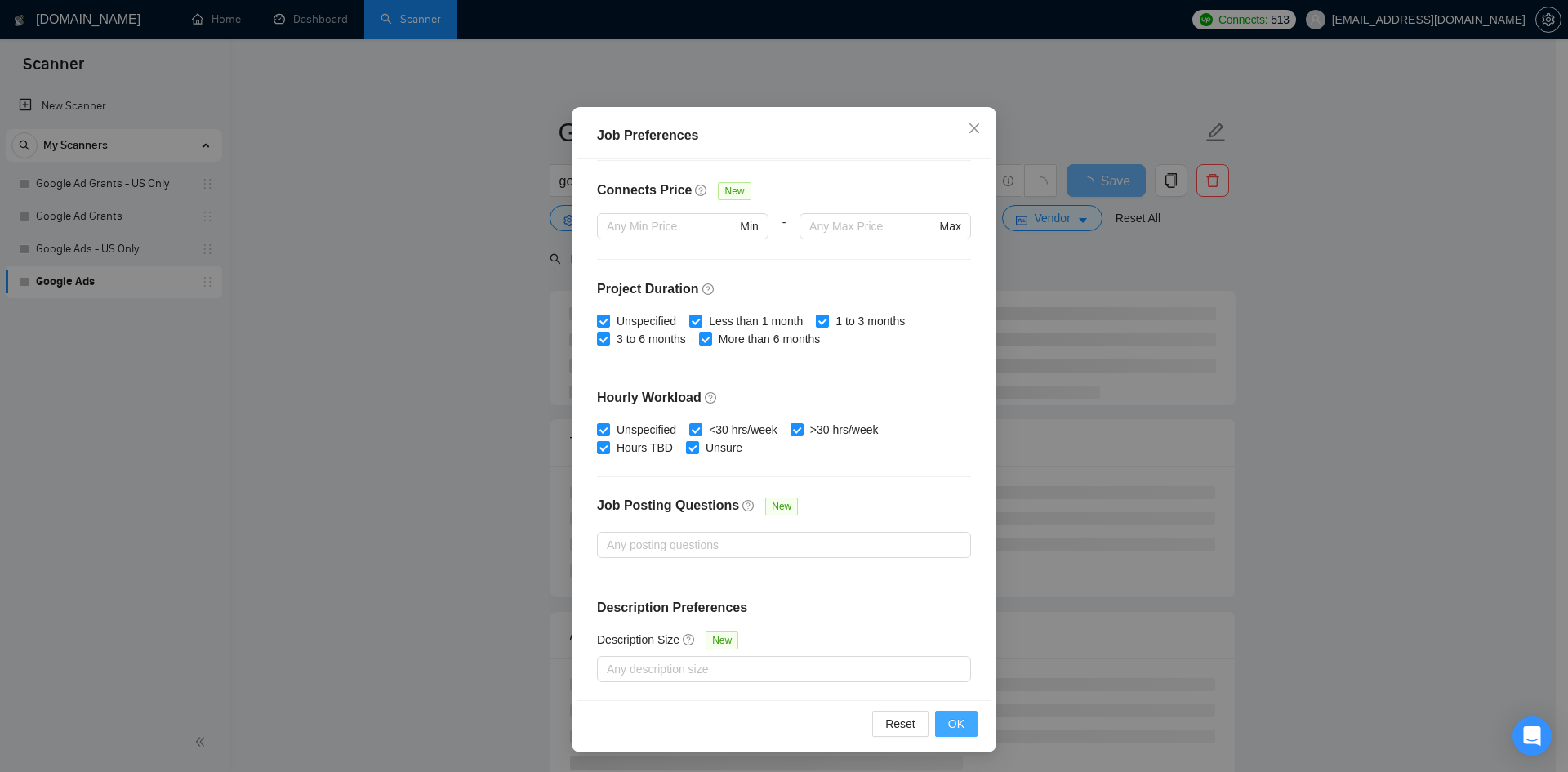
click at [953, 731] on span "OK" at bounding box center [956, 723] width 16 height 18
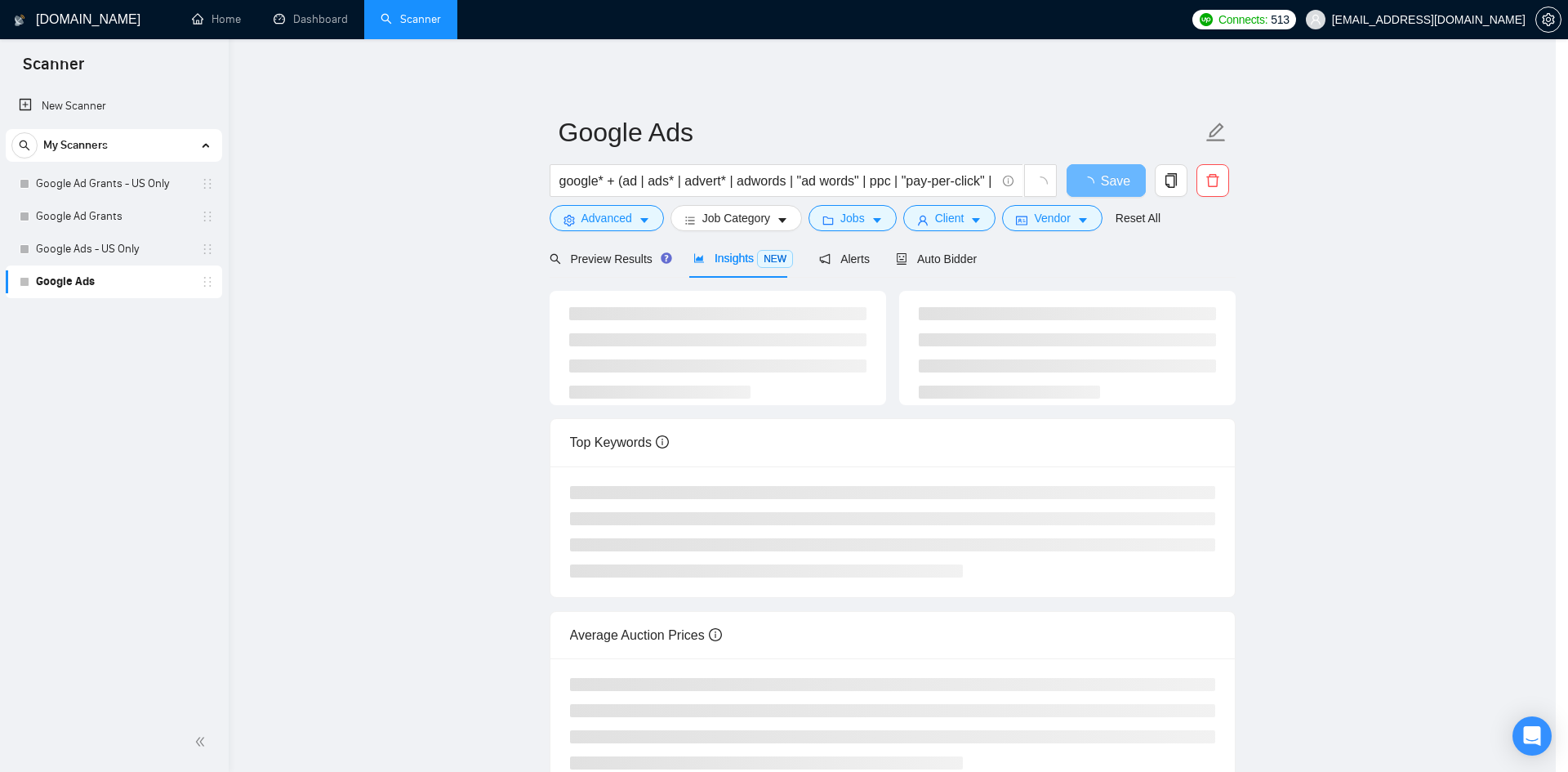
scroll to position [0, 0]
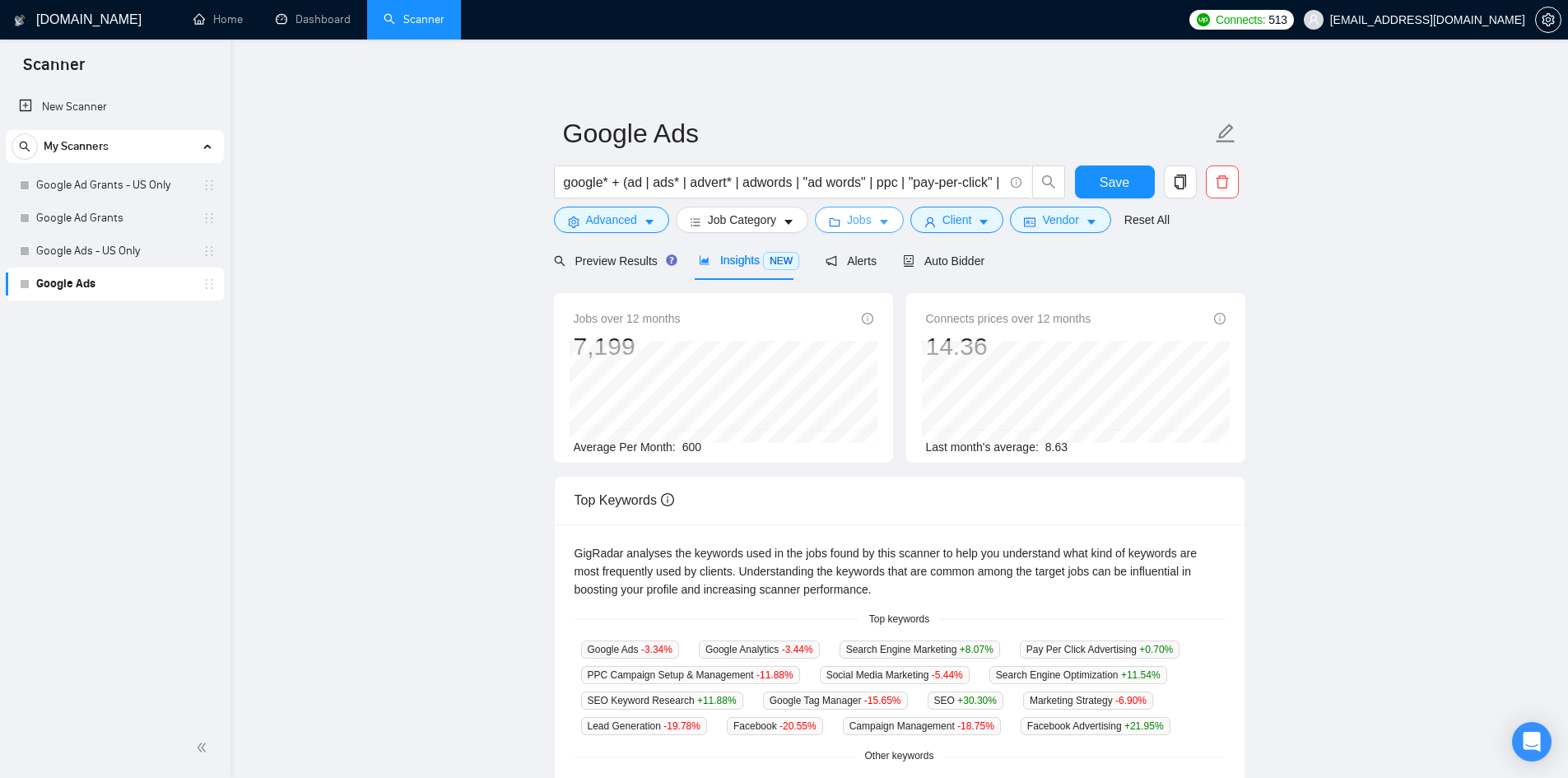
click at [862, 219] on span "Jobs" at bounding box center [859, 220] width 25 height 18
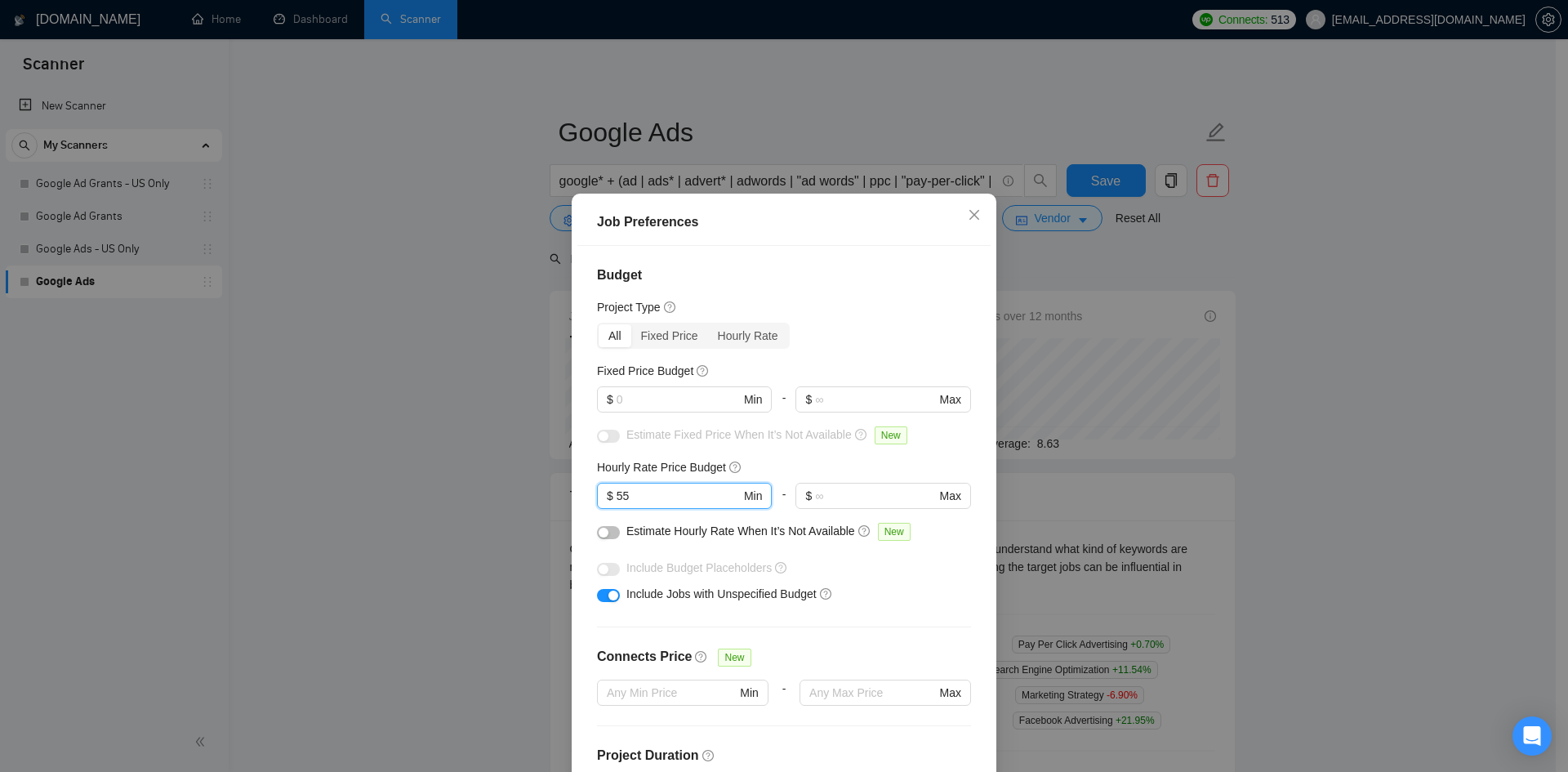
drag, startPoint x: 642, startPoint y: 495, endPoint x: 549, endPoint y: 499, distance: 93.1
click at [549, 499] on div "Job Preferences Budget Project Type All Fixed Price Hourly Rate Fixed Price Bud…" at bounding box center [784, 386] width 1568 height 772
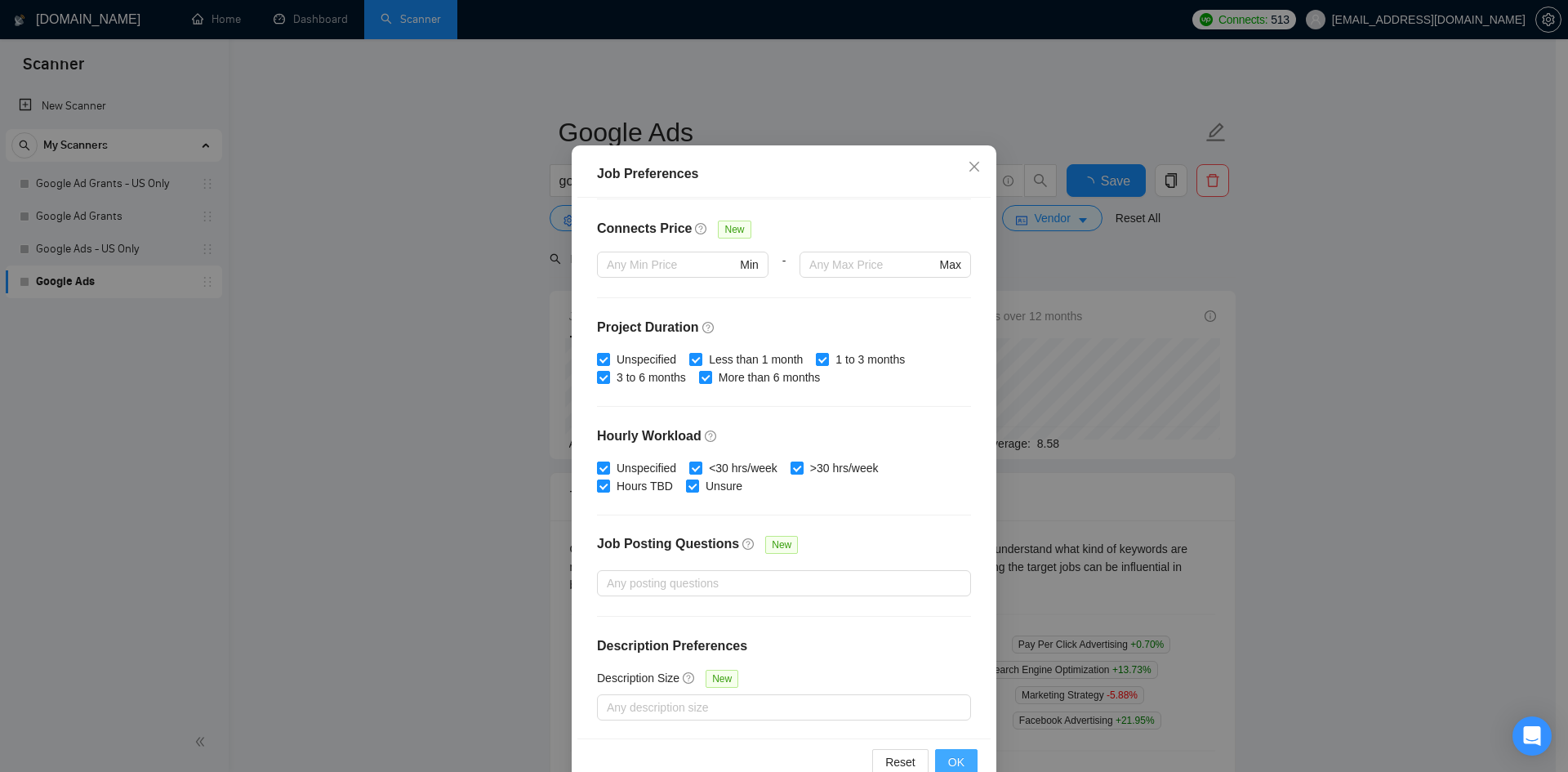
scroll to position [87, 0]
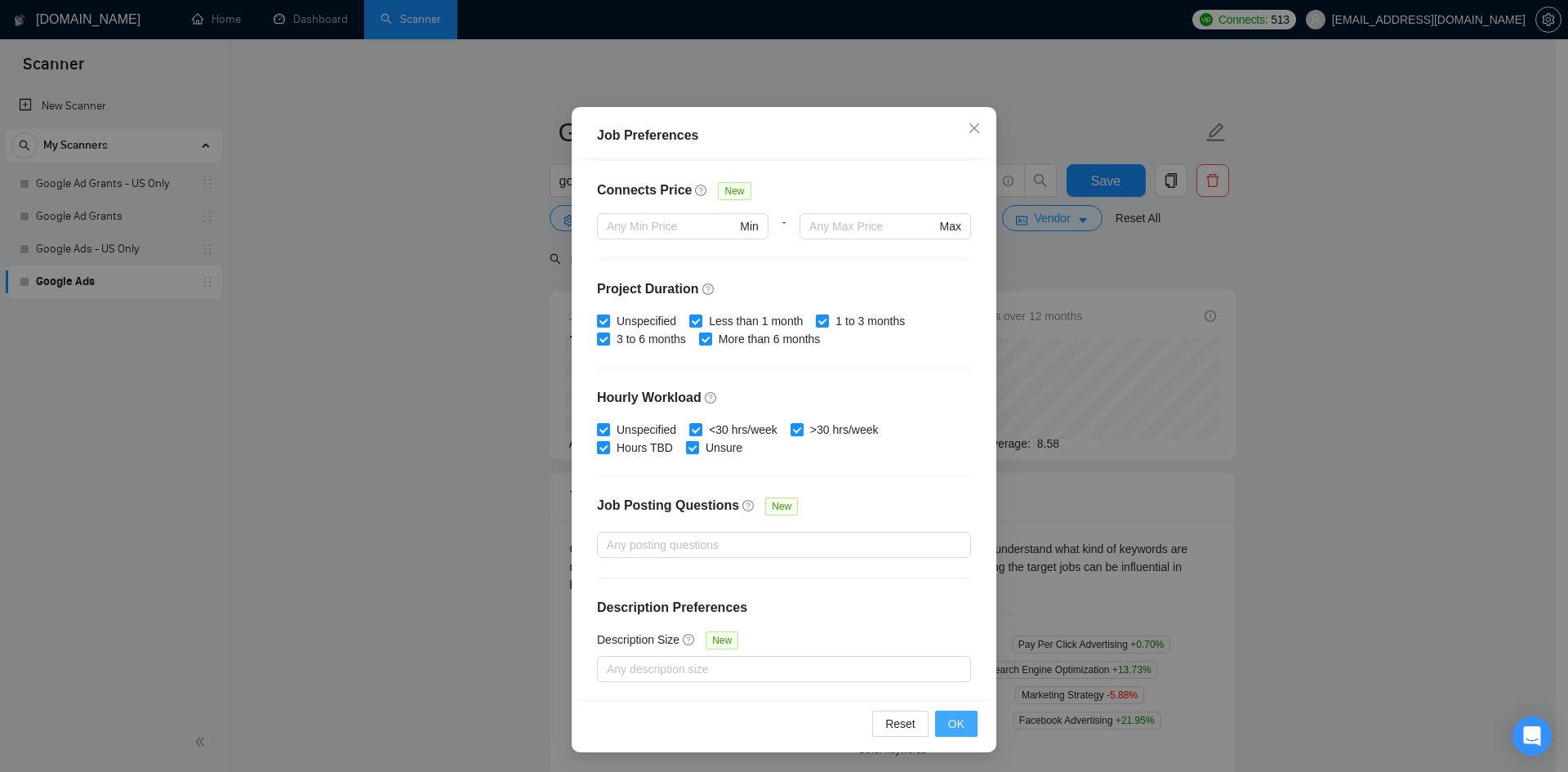
click at [942, 723] on button "OK" at bounding box center [956, 723] width 42 height 26
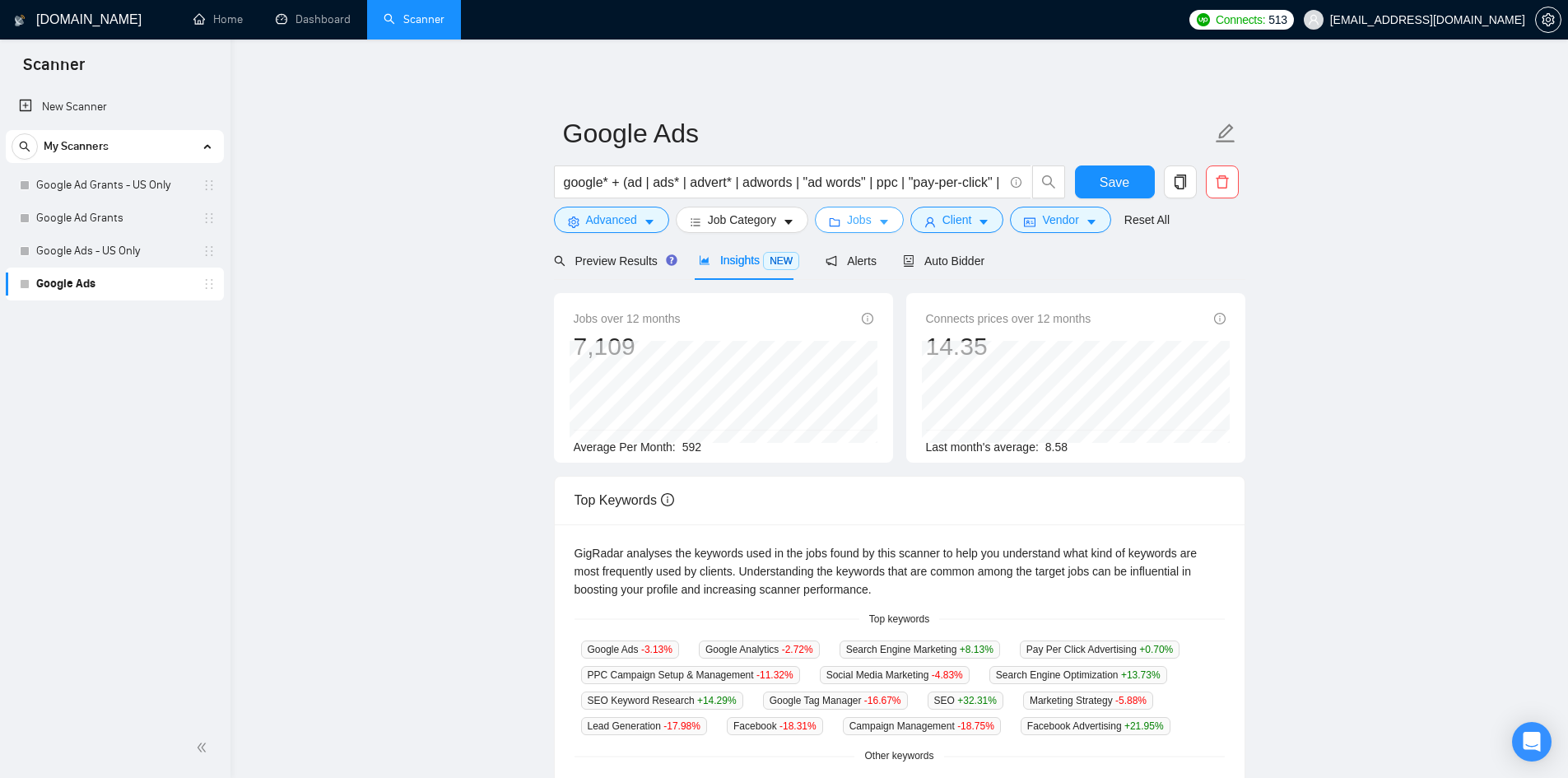
click at [847, 212] on span "Jobs" at bounding box center [859, 220] width 25 height 18
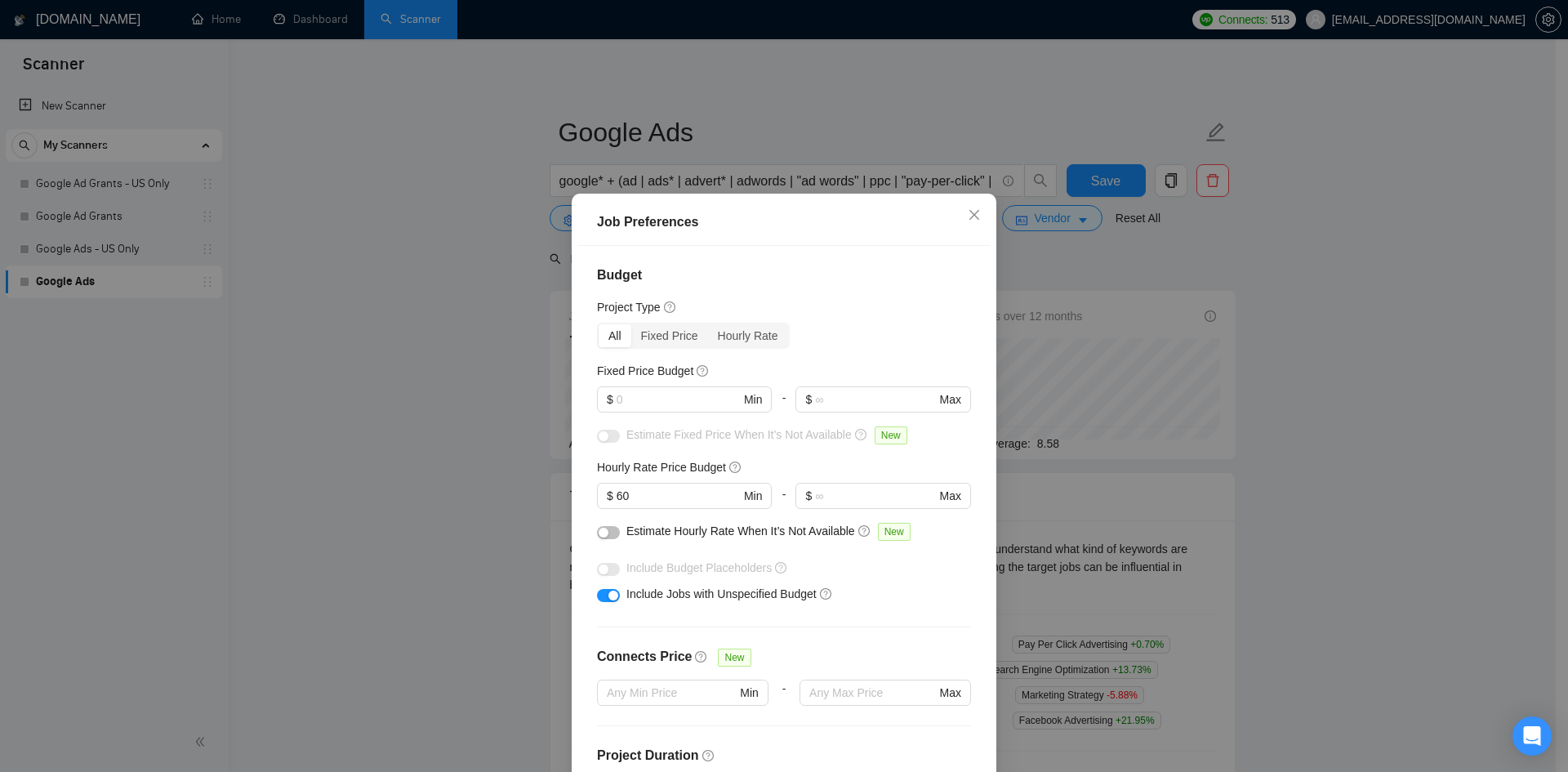
click at [600, 595] on button "button" at bounding box center [608, 595] width 23 height 13
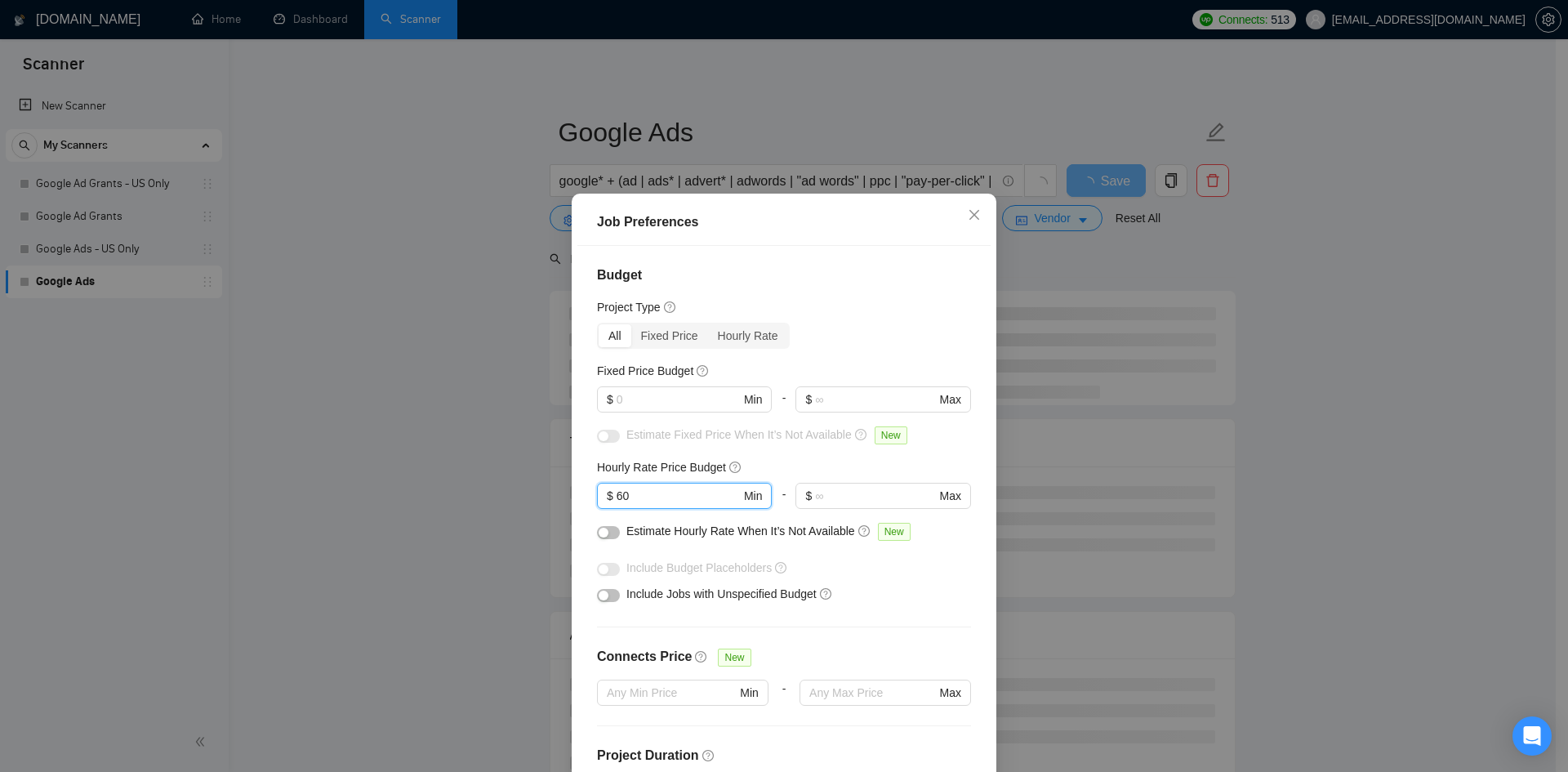
drag, startPoint x: 653, startPoint y: 490, endPoint x: 588, endPoint y: 489, distance: 65.0
click at [588, 489] on div "Budget Project Type All Fixed Price Hourly Rate Fixed Price Budget $ Min - $ Ma…" at bounding box center [784, 516] width 413 height 540
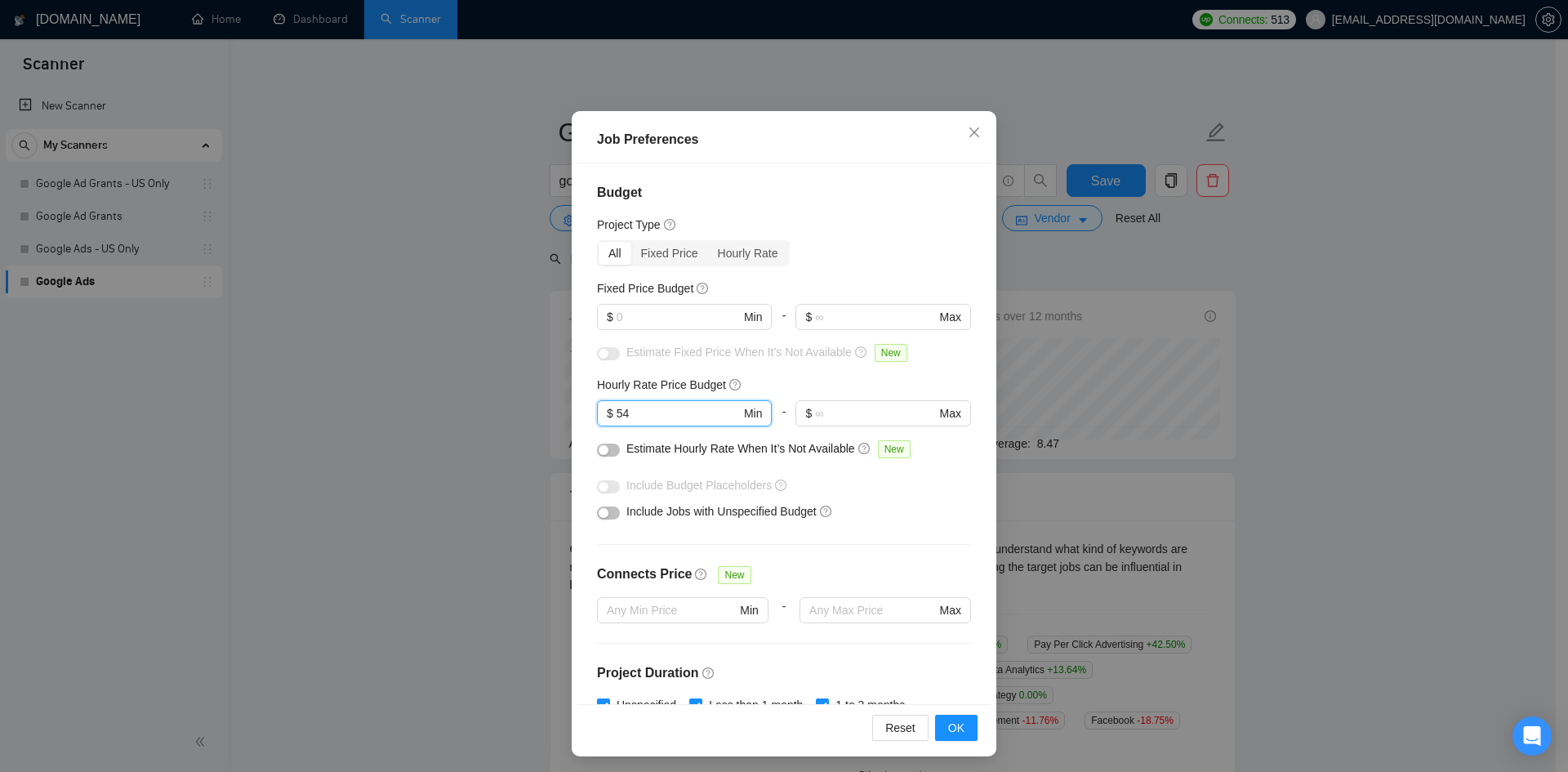
scroll to position [87, 0]
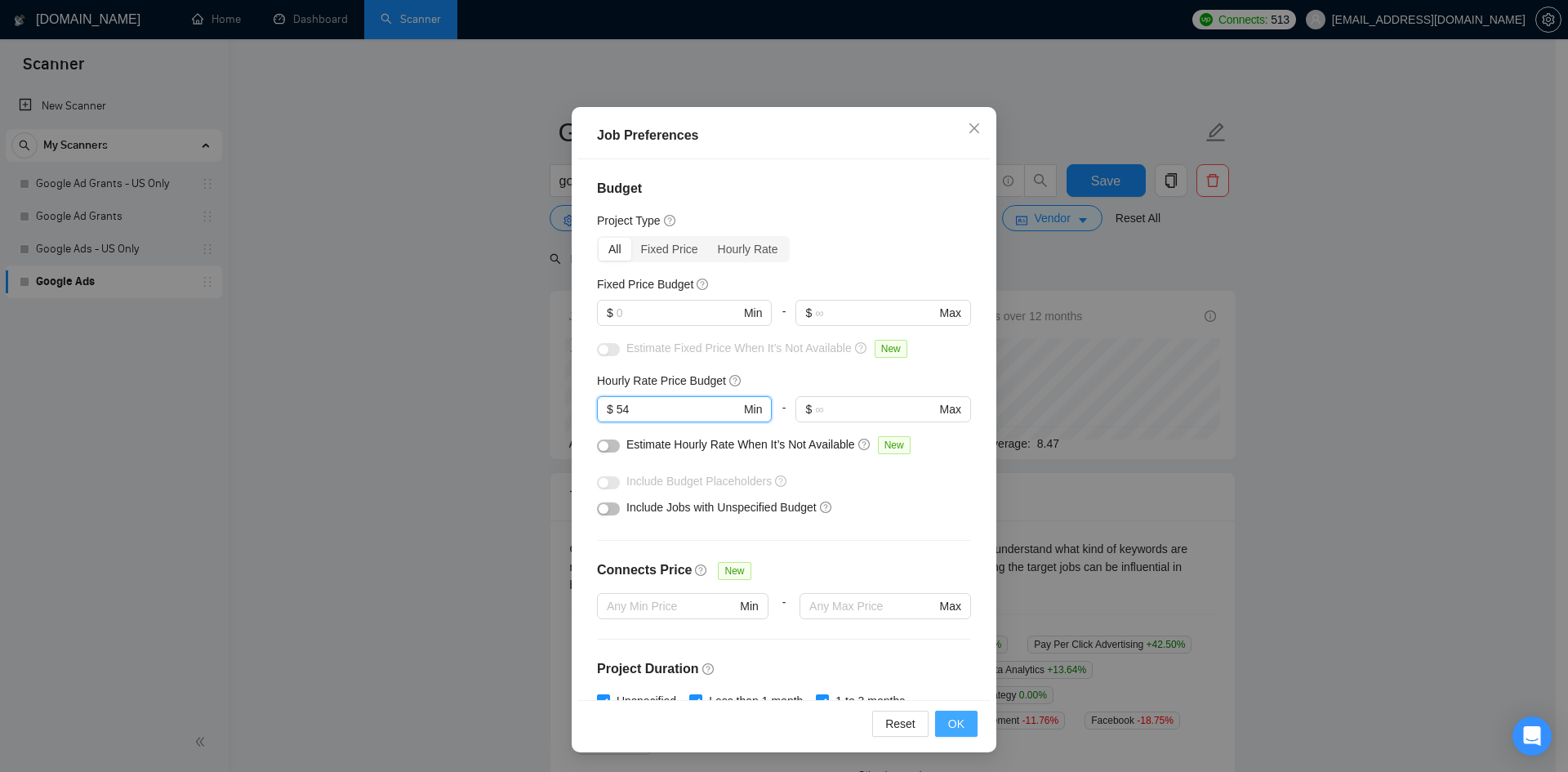
click at [951, 721] on span "OK" at bounding box center [956, 723] width 16 height 18
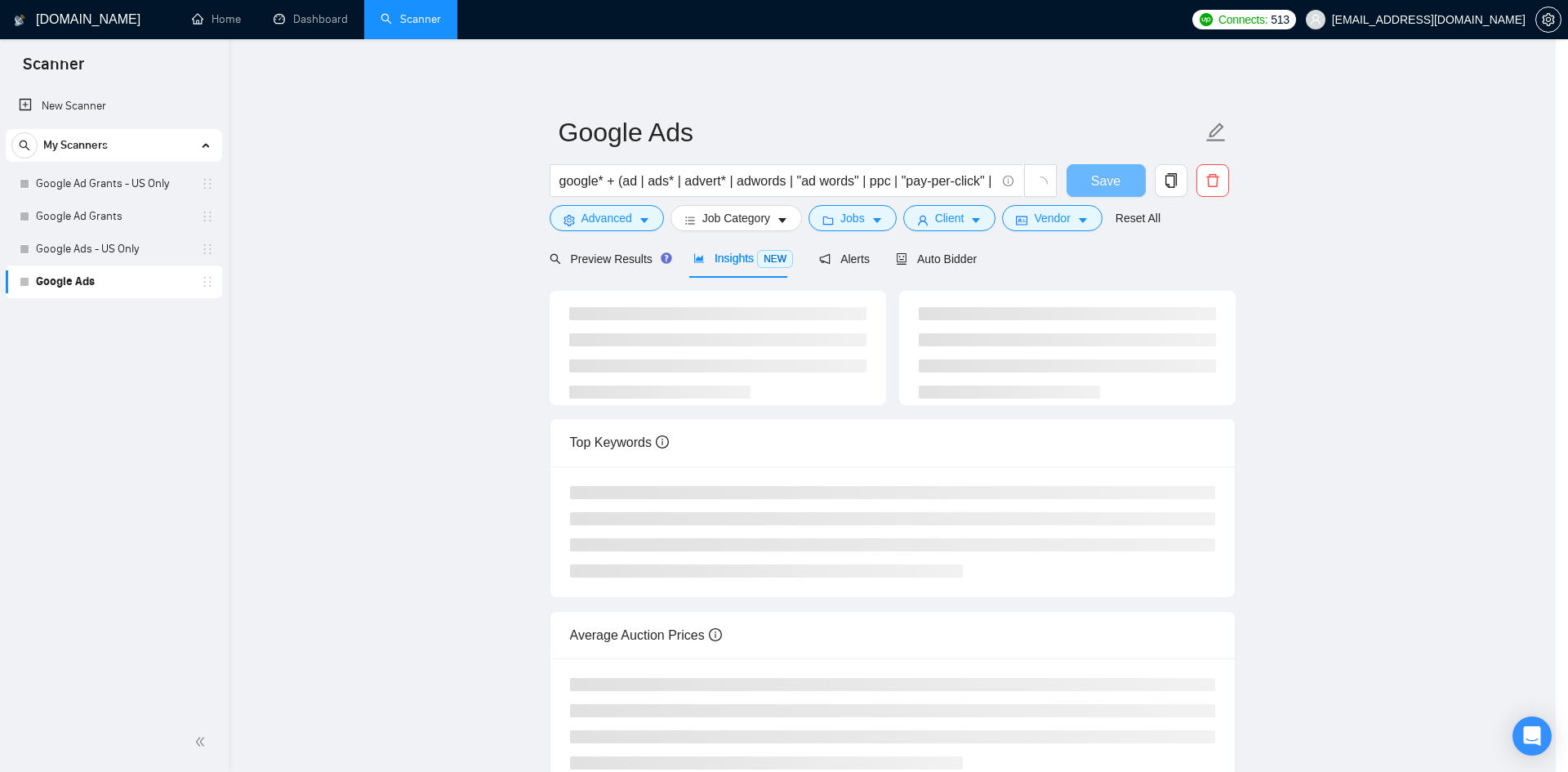
scroll to position [0, 0]
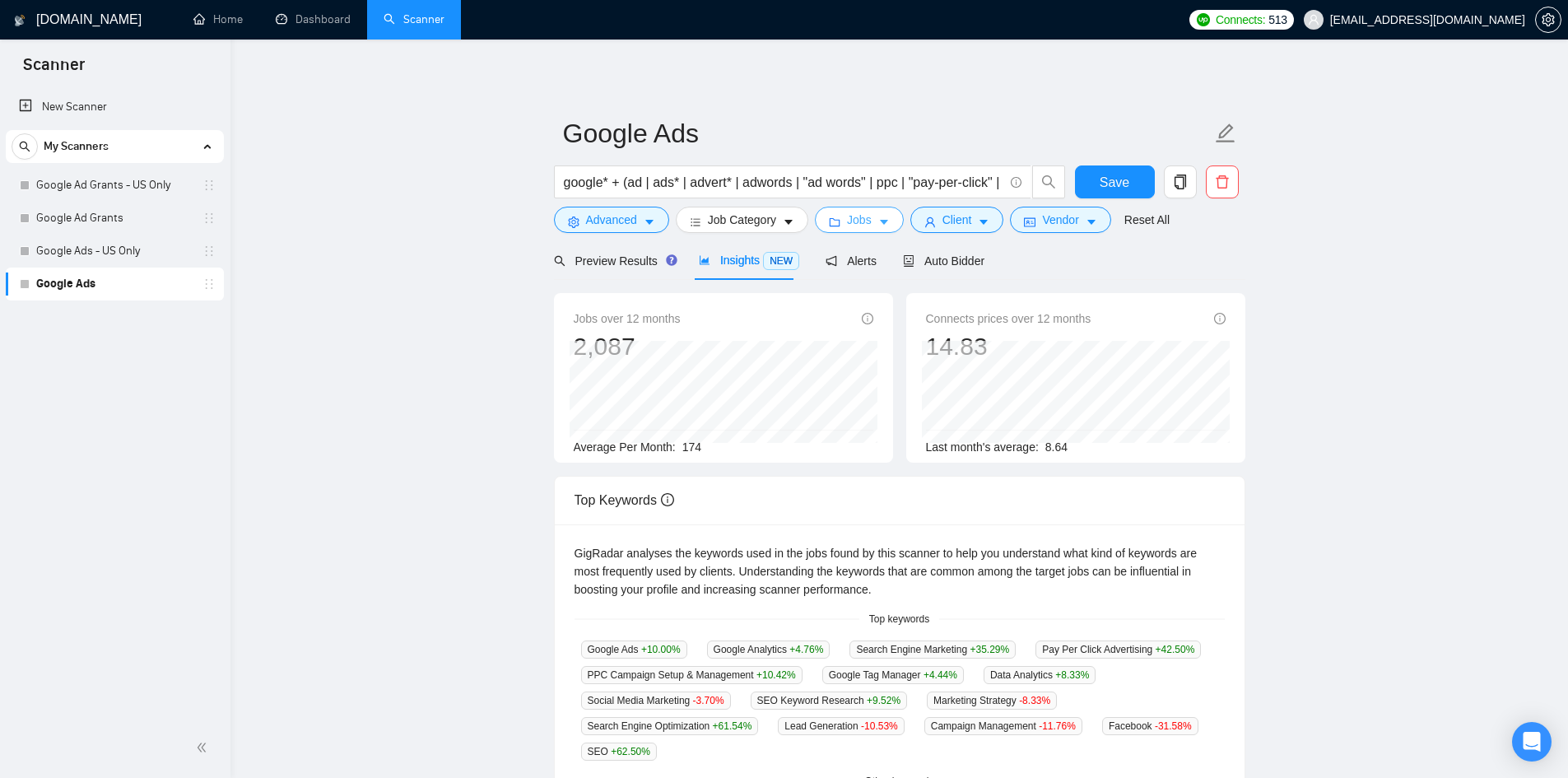
click at [854, 218] on span "Jobs" at bounding box center [859, 220] width 25 height 18
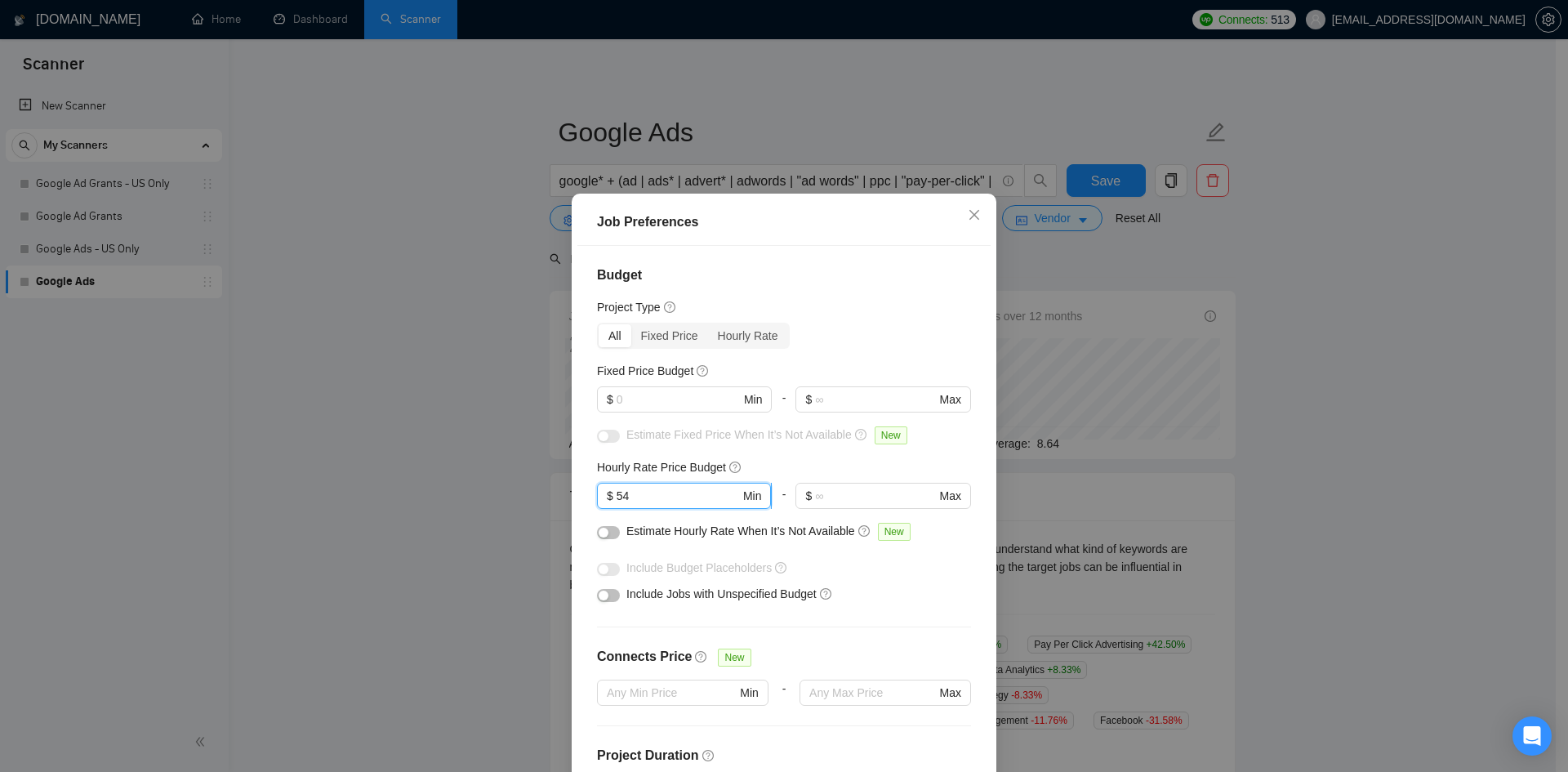
drag, startPoint x: 614, startPoint y: 490, endPoint x: 626, endPoint y: 492, distance: 12.2
click at [626, 492] on input "54" at bounding box center [678, 496] width 124 height 18
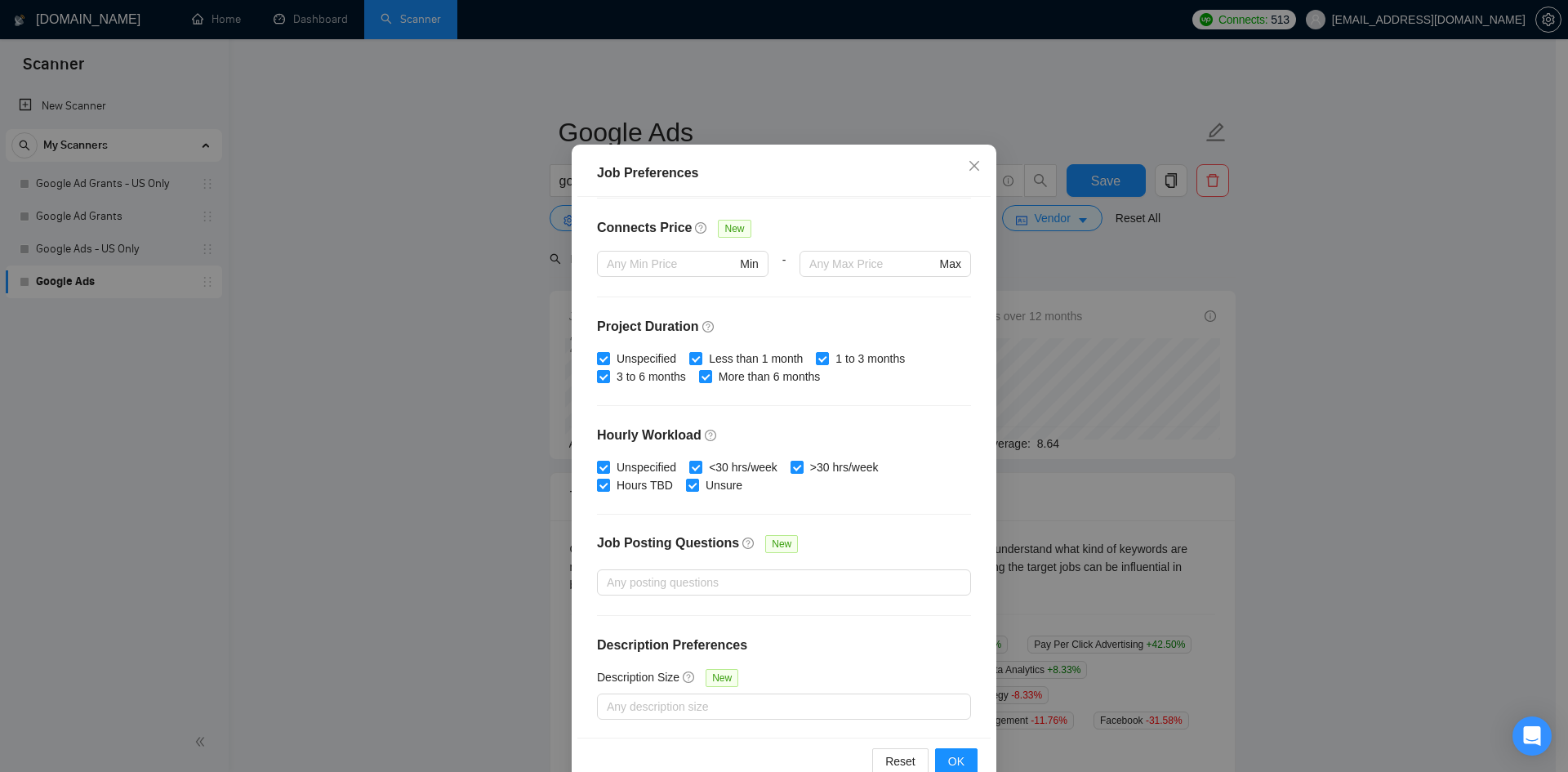
scroll to position [87, 0]
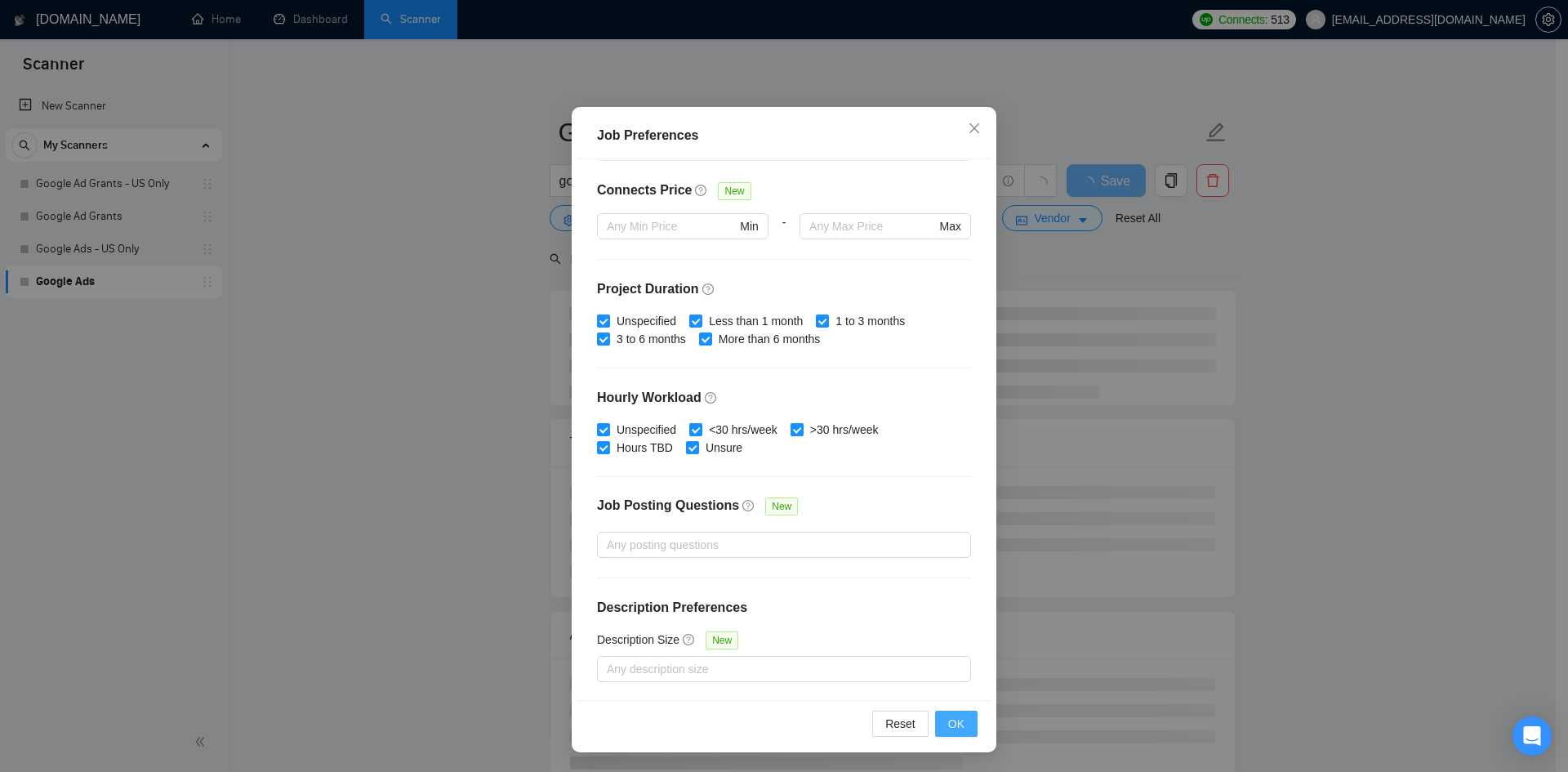
click at [951, 721] on span "OK" at bounding box center [956, 723] width 16 height 18
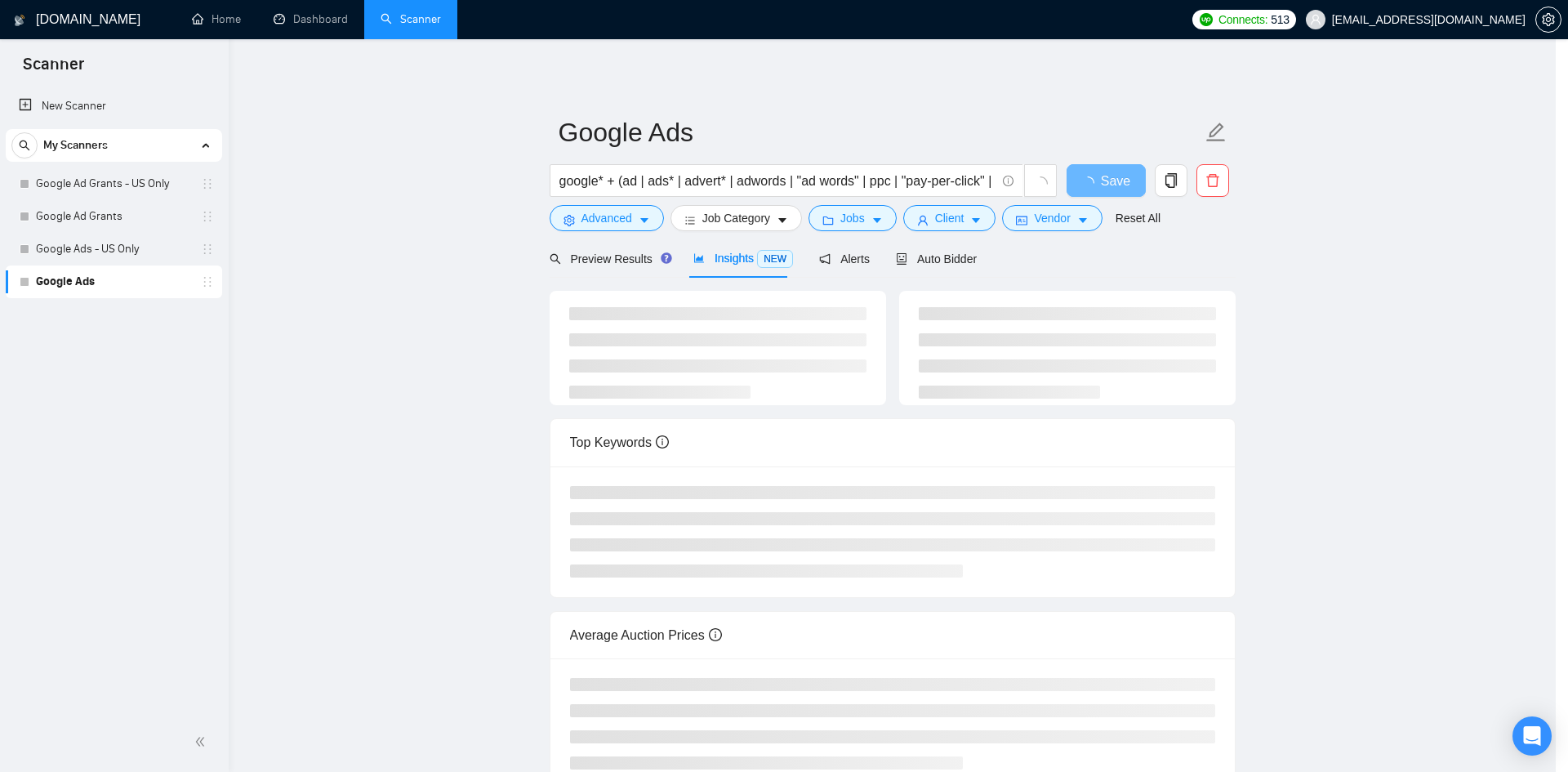
scroll to position [0, 0]
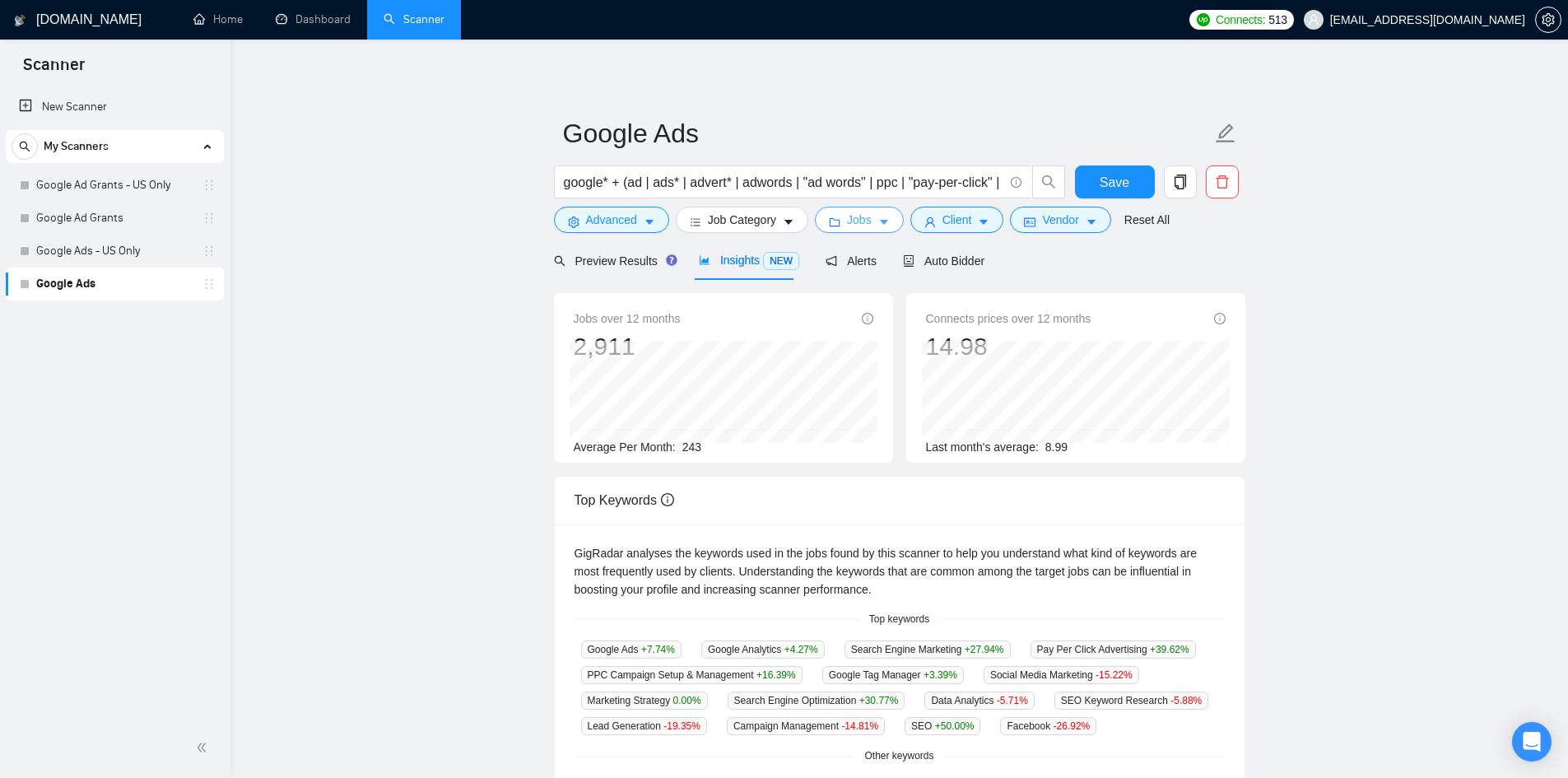
click at [834, 215] on span "folder" at bounding box center [834, 222] width 12 height 13
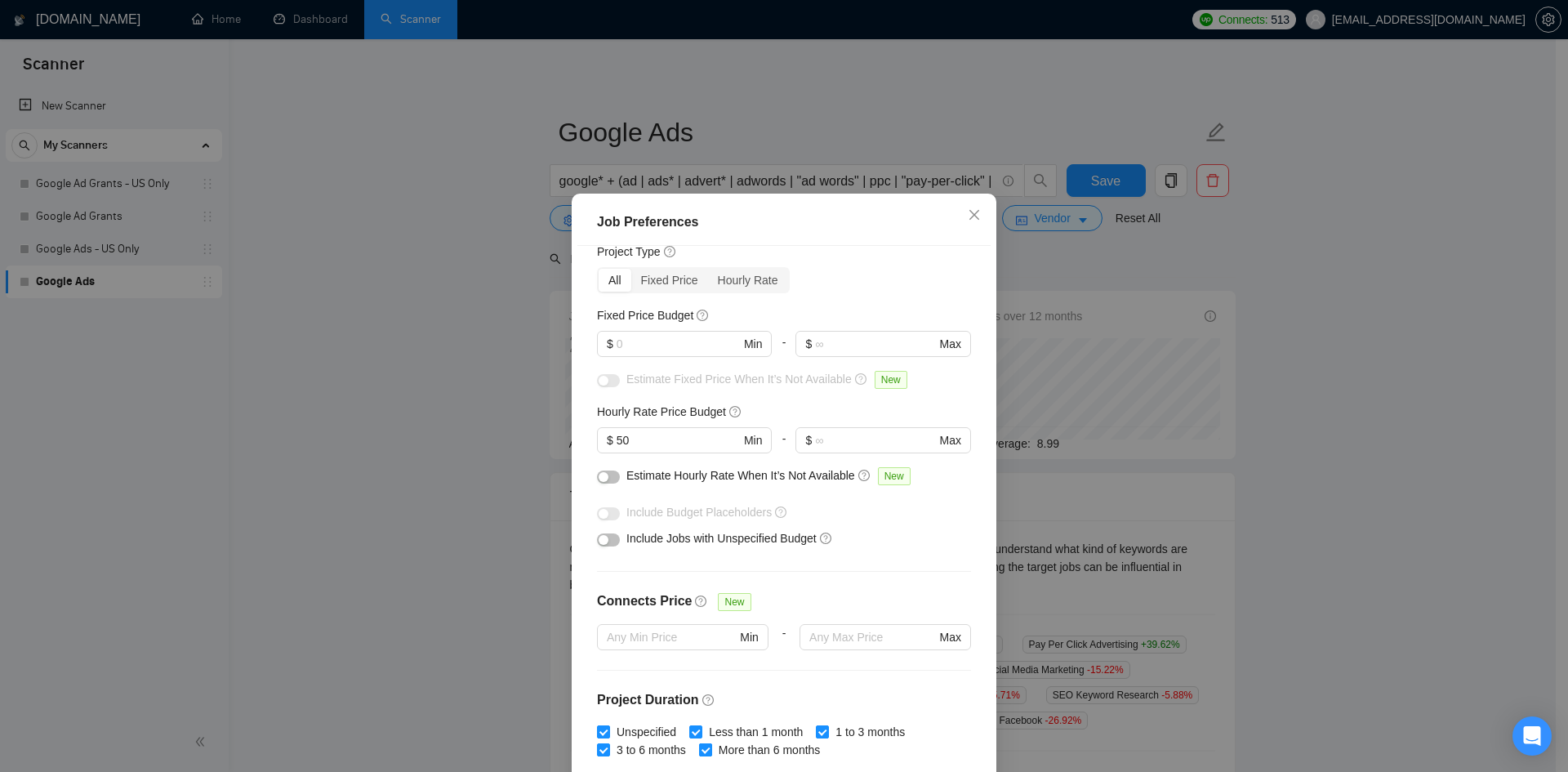
scroll to position [53, 0]
click at [1413, 425] on div "Job Preferences Budget Project Type All Fixed Price Hourly Rate Fixed Price Bud…" at bounding box center [784, 386] width 1568 height 772
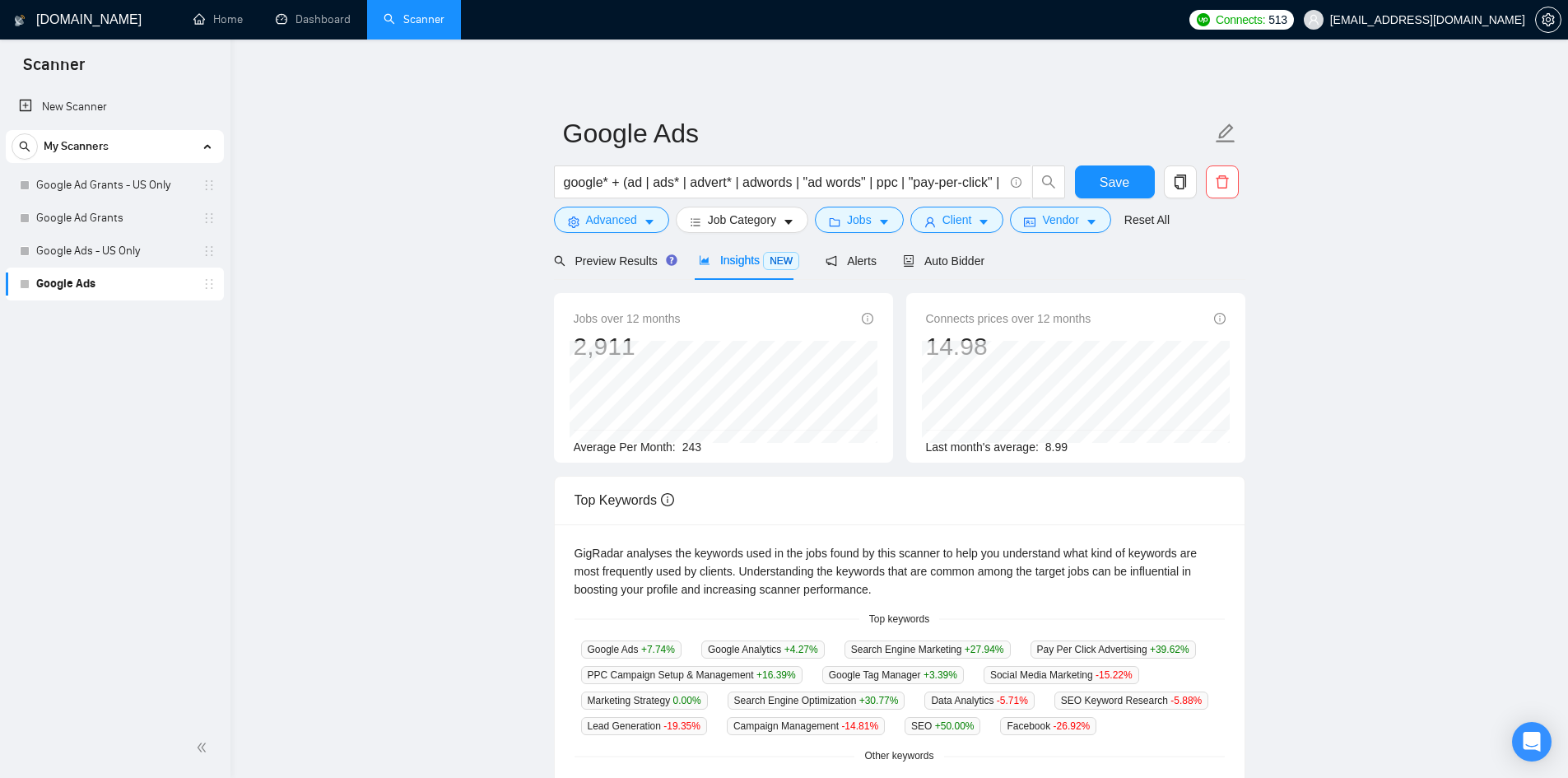
drag, startPoint x: 96, startPoint y: 210, endPoint x: 944, endPoint y: 102, distance: 854.8
click at [96, 210] on link "Google Ad Grants" at bounding box center [115, 218] width 156 height 33
click at [1119, 180] on span "Save" at bounding box center [1114, 182] width 30 height 21
click at [848, 220] on span "Jobs" at bounding box center [859, 220] width 25 height 18
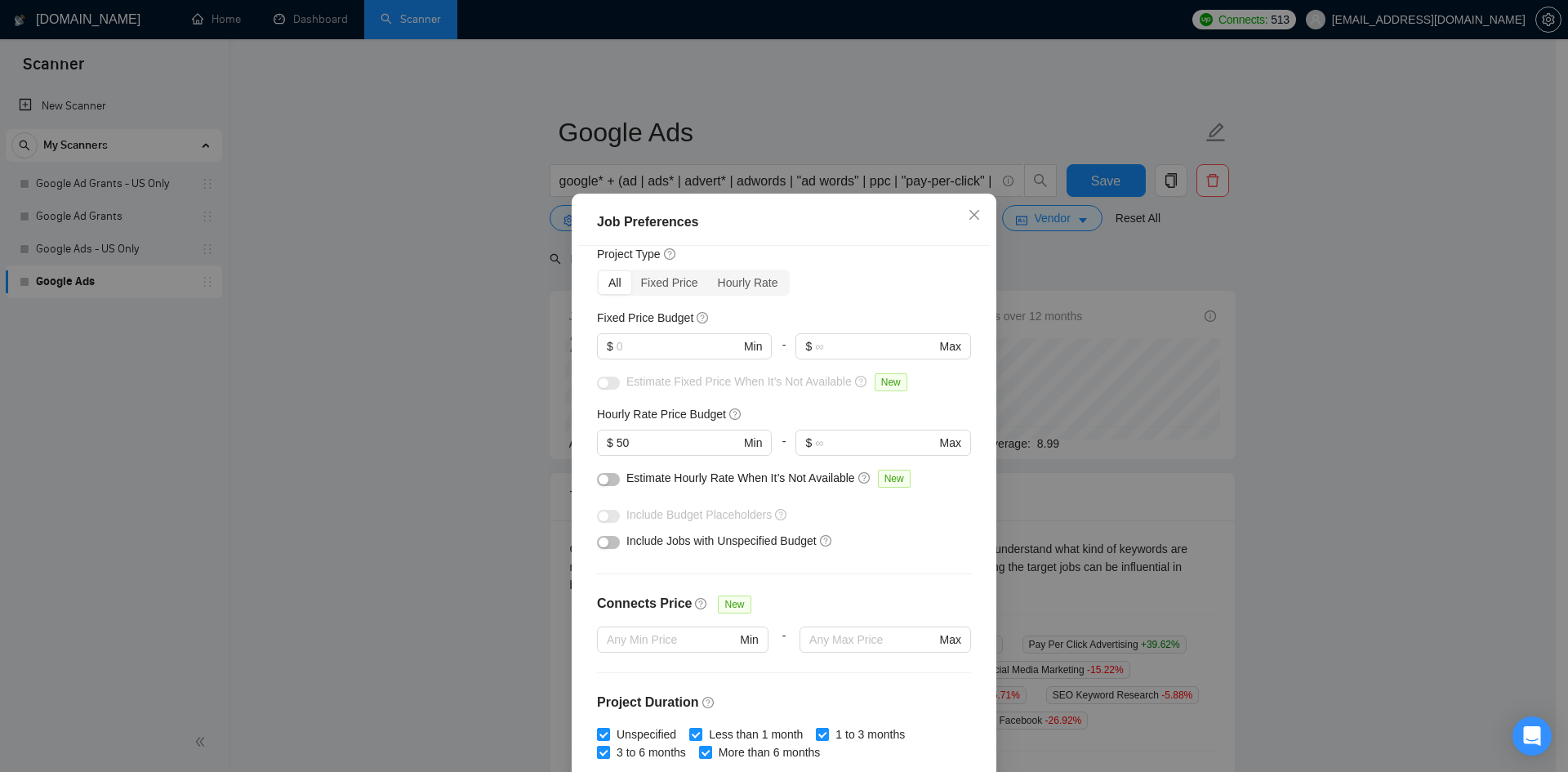
click at [1348, 358] on div "Job Preferences Budget Project Type All Fixed Price Hourly Rate Fixed Price Bud…" at bounding box center [784, 386] width 1568 height 772
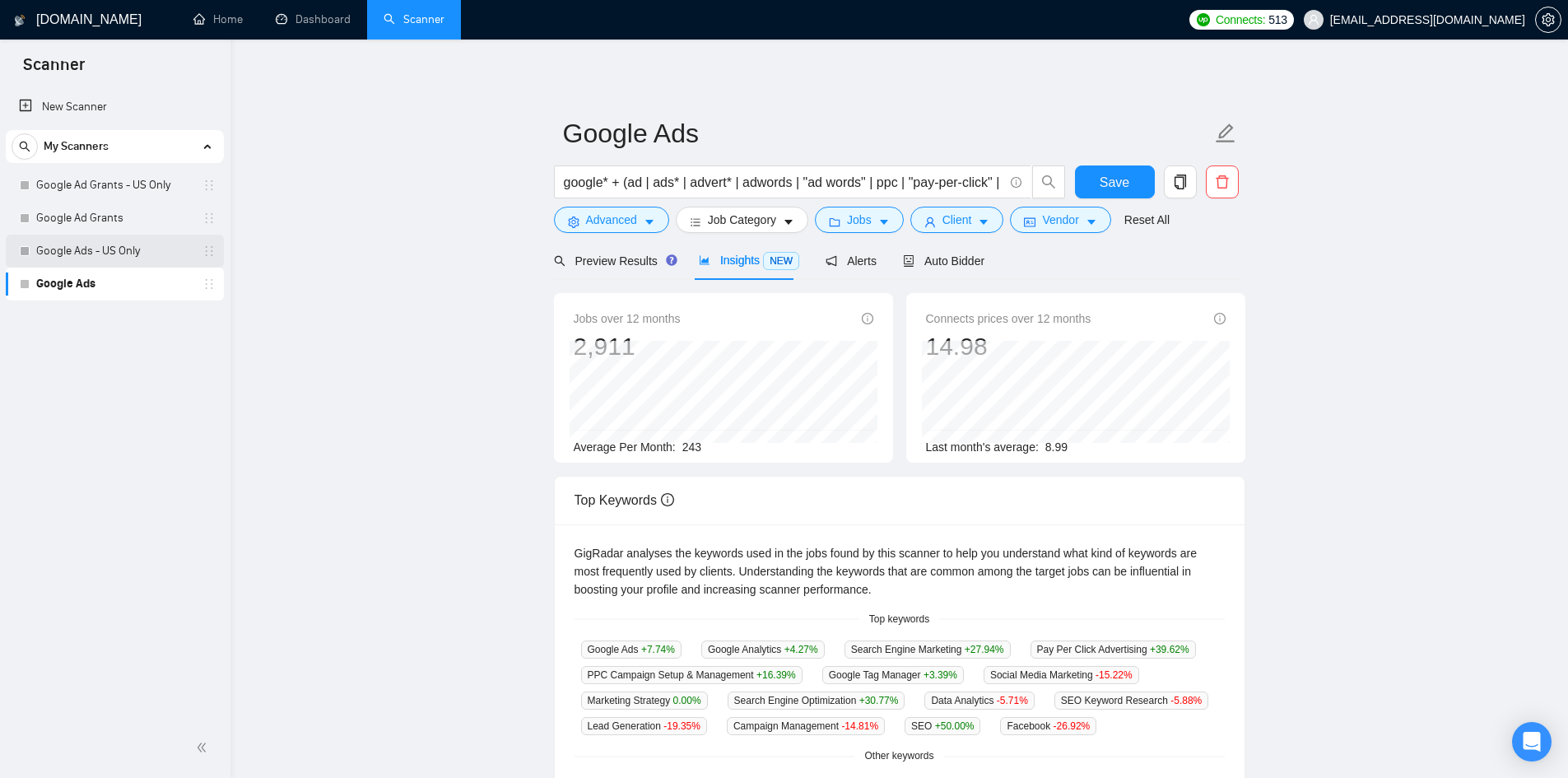
click at [97, 239] on link "Google Ads - US Only" at bounding box center [115, 251] width 156 height 33
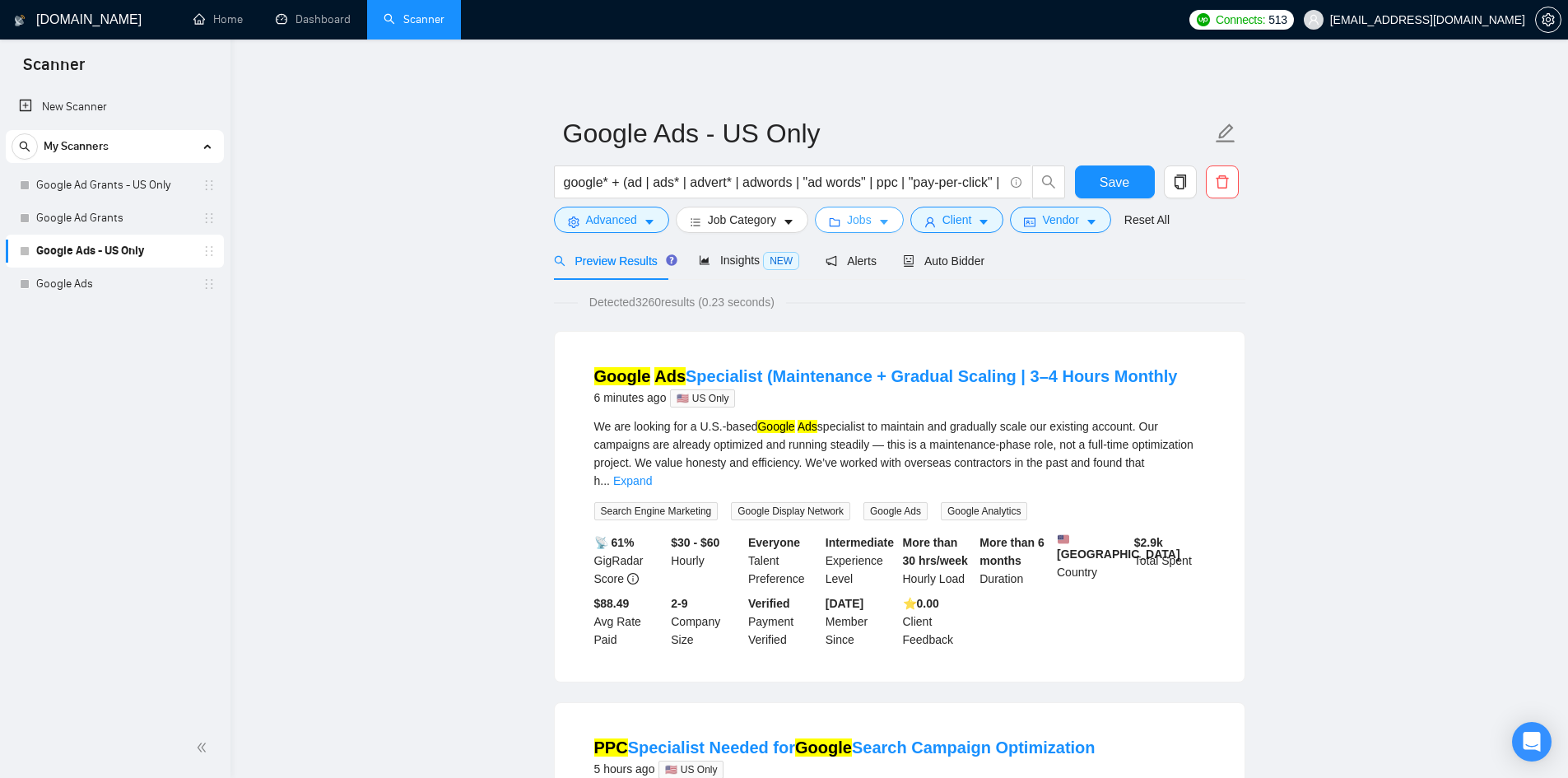
click at [873, 222] on button "Jobs" at bounding box center [859, 219] width 89 height 26
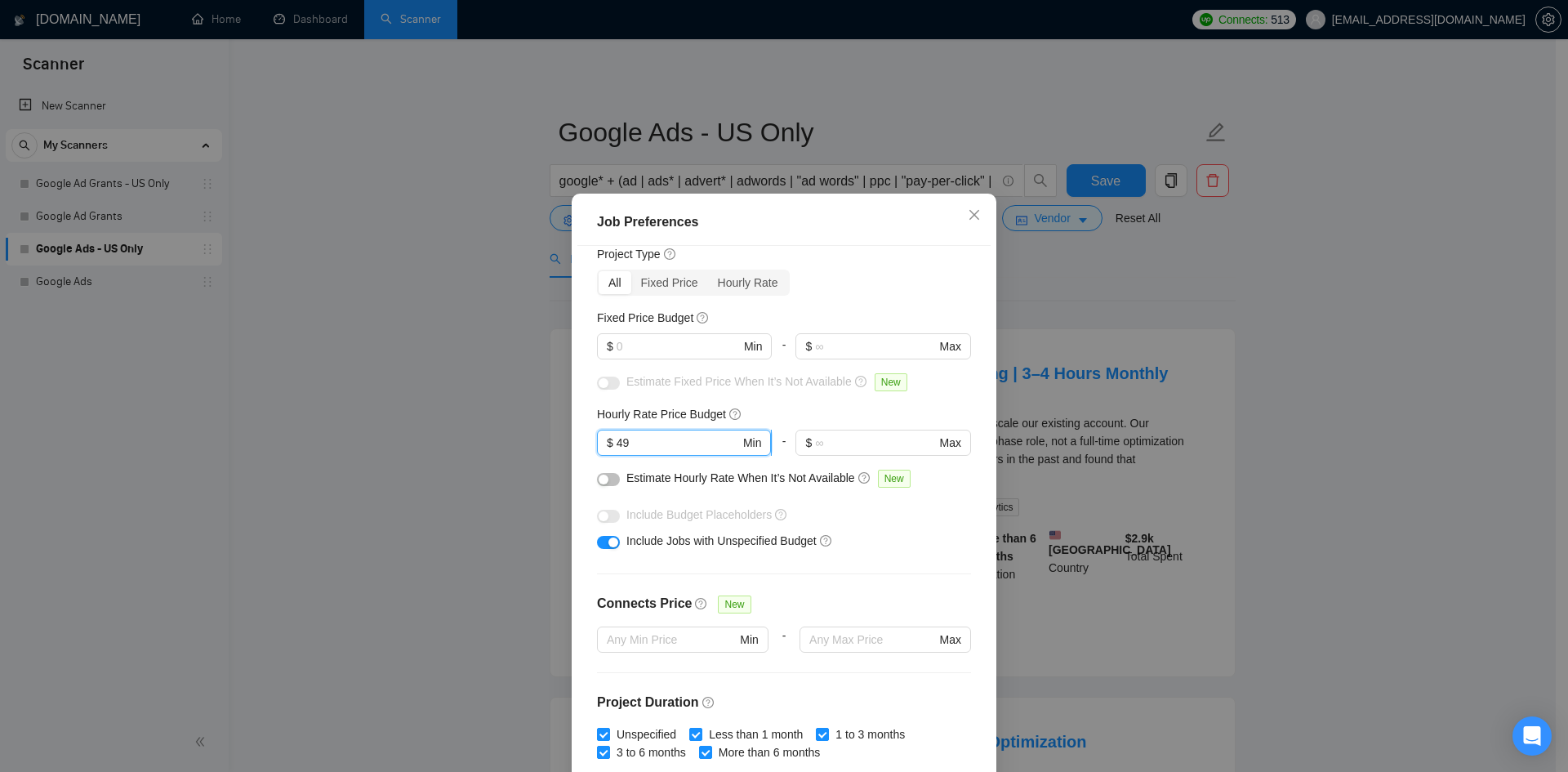
drag, startPoint x: 635, startPoint y: 437, endPoint x: 592, endPoint y: 445, distance: 43.7
click at [597, 445] on span "$ 49 Min" at bounding box center [684, 442] width 174 height 26
click at [971, 211] on icon "close" at bounding box center [974, 215] width 13 height 13
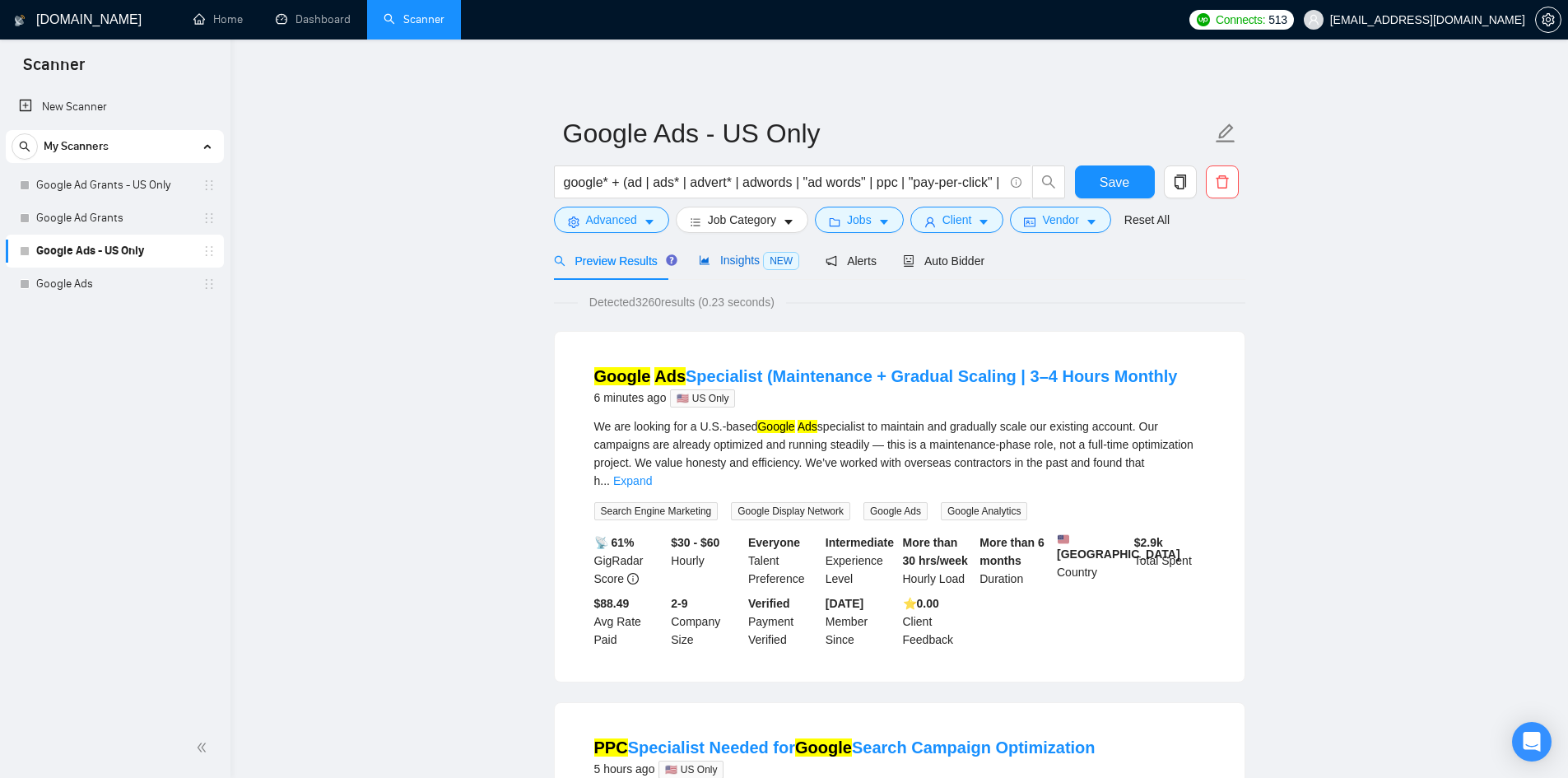
click at [720, 265] on span "Insights NEW" at bounding box center [749, 260] width 100 height 13
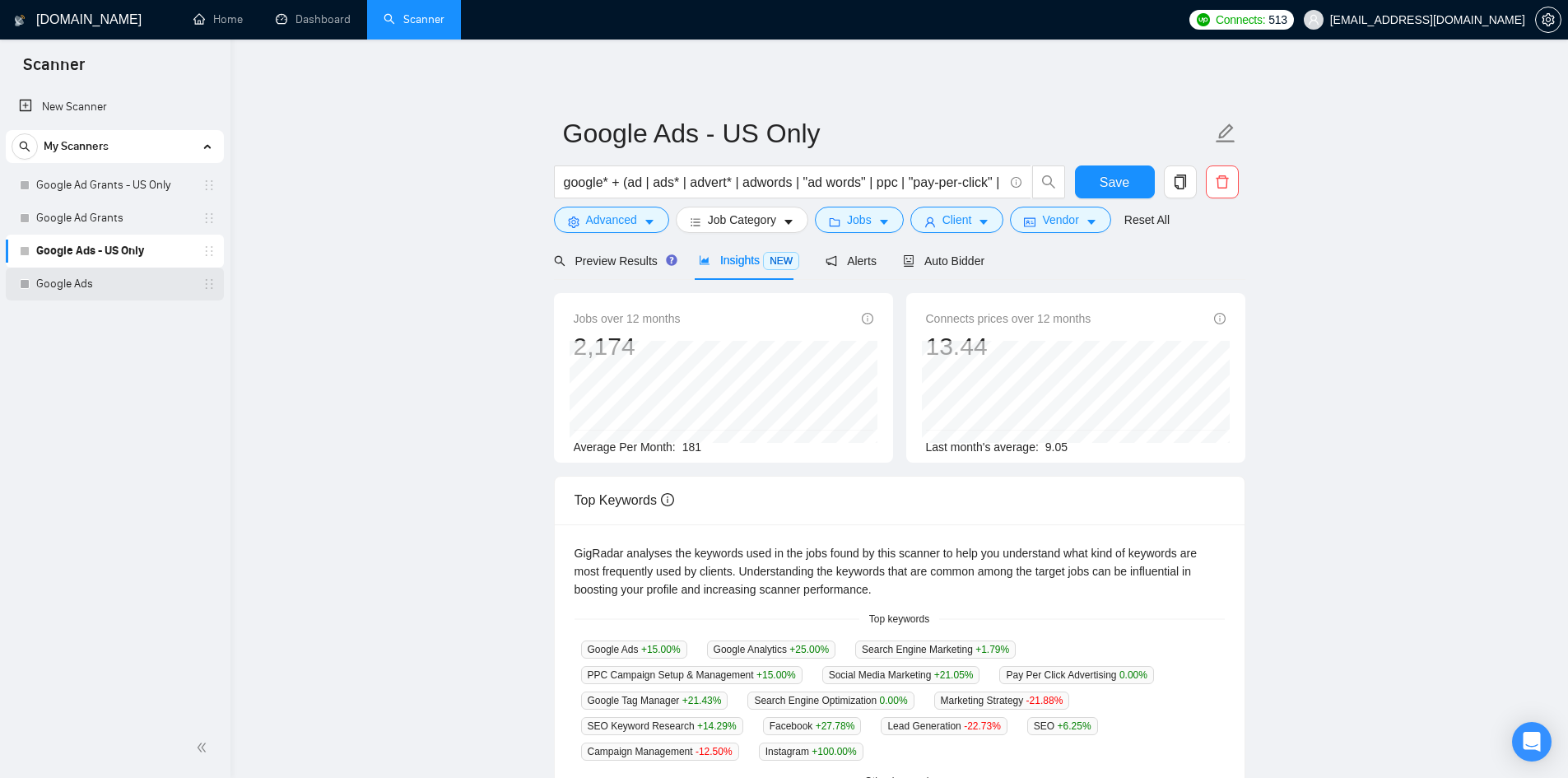
click at [100, 283] on link "Google Ads" at bounding box center [115, 284] width 156 height 33
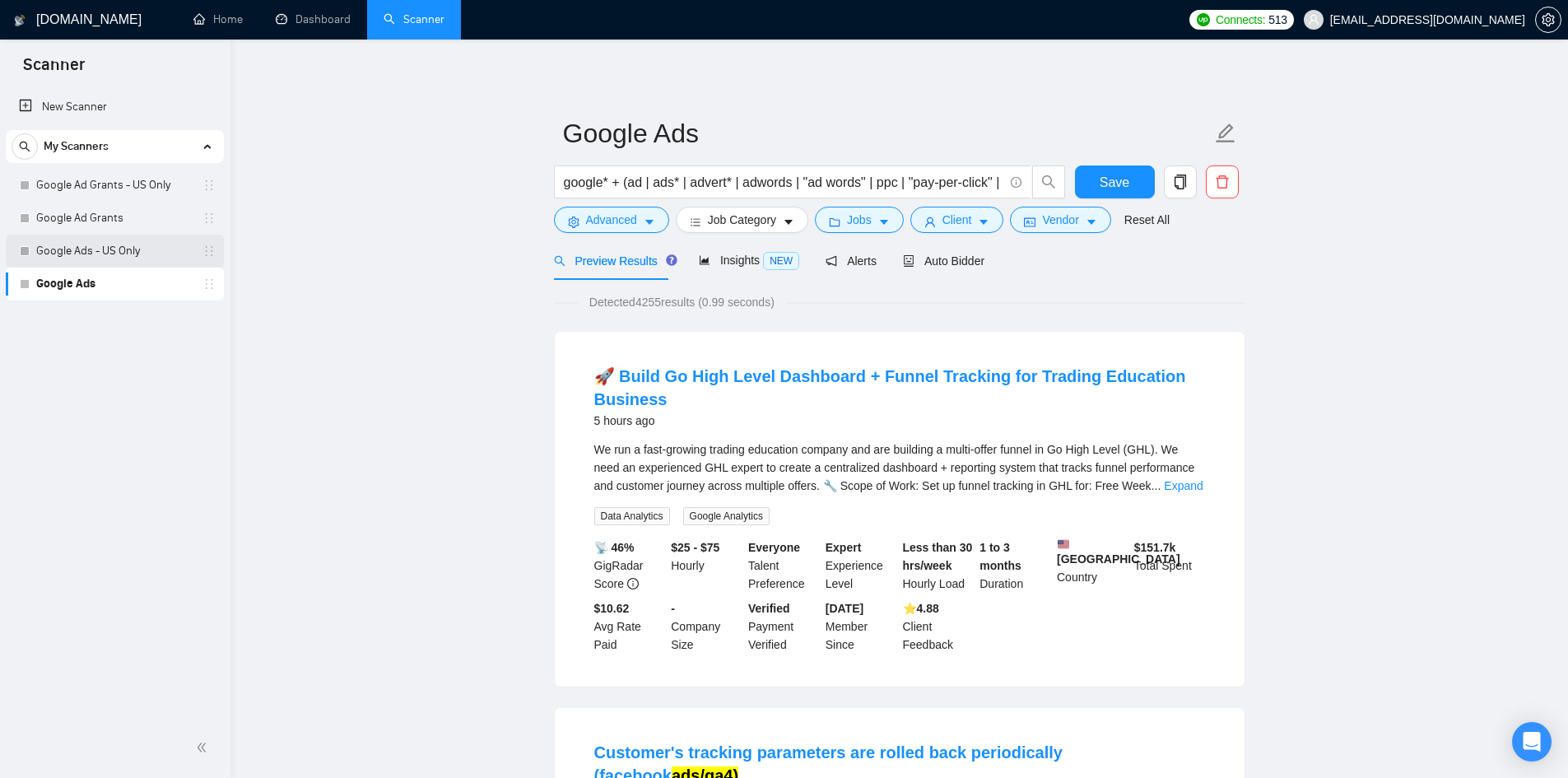
click at [147, 254] on link "Google Ads - US Only" at bounding box center [115, 251] width 156 height 33
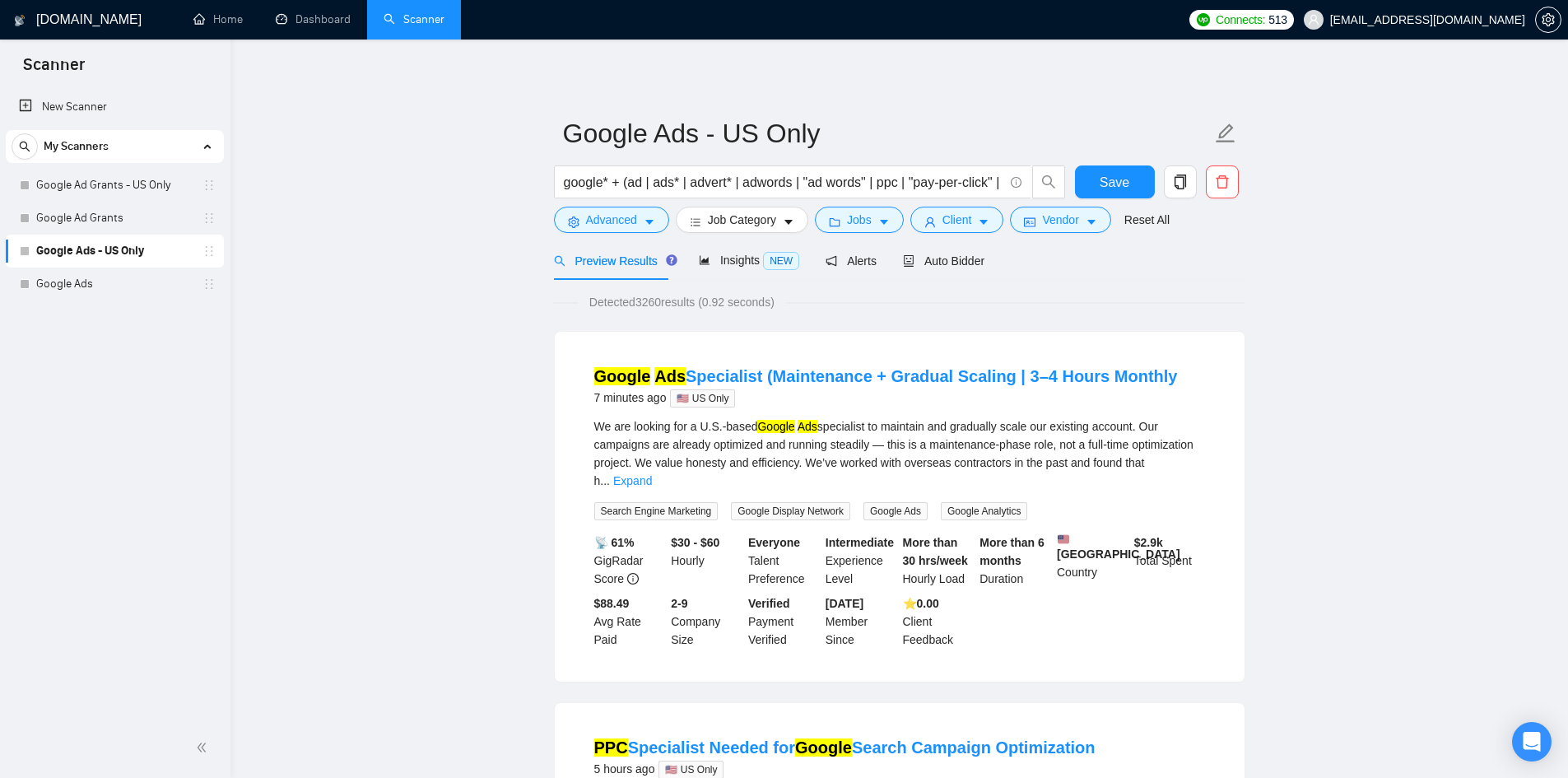
click at [724, 265] on span "Insights NEW" at bounding box center [749, 260] width 100 height 13
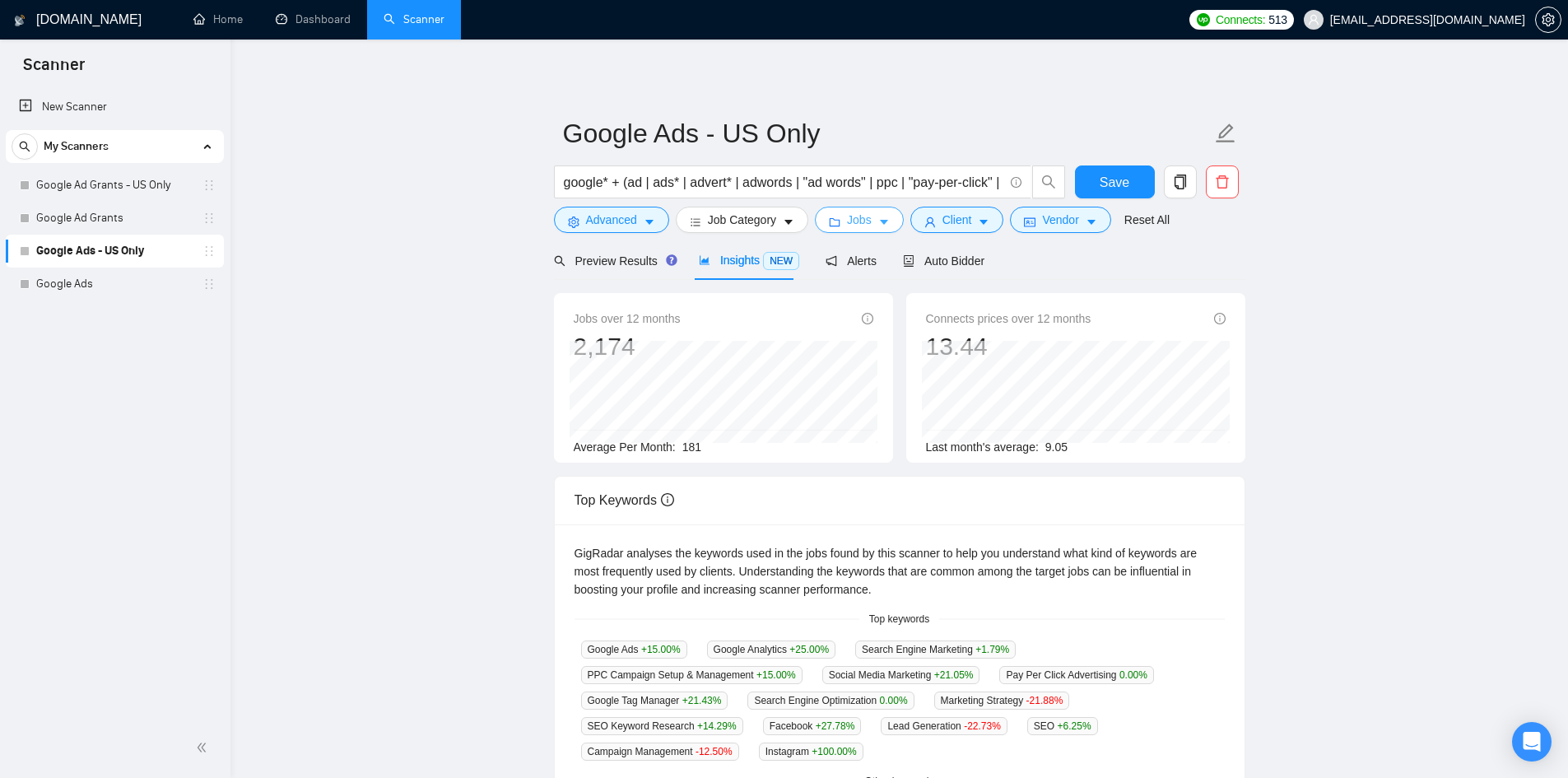
click at [872, 217] on button "Jobs" at bounding box center [859, 219] width 89 height 26
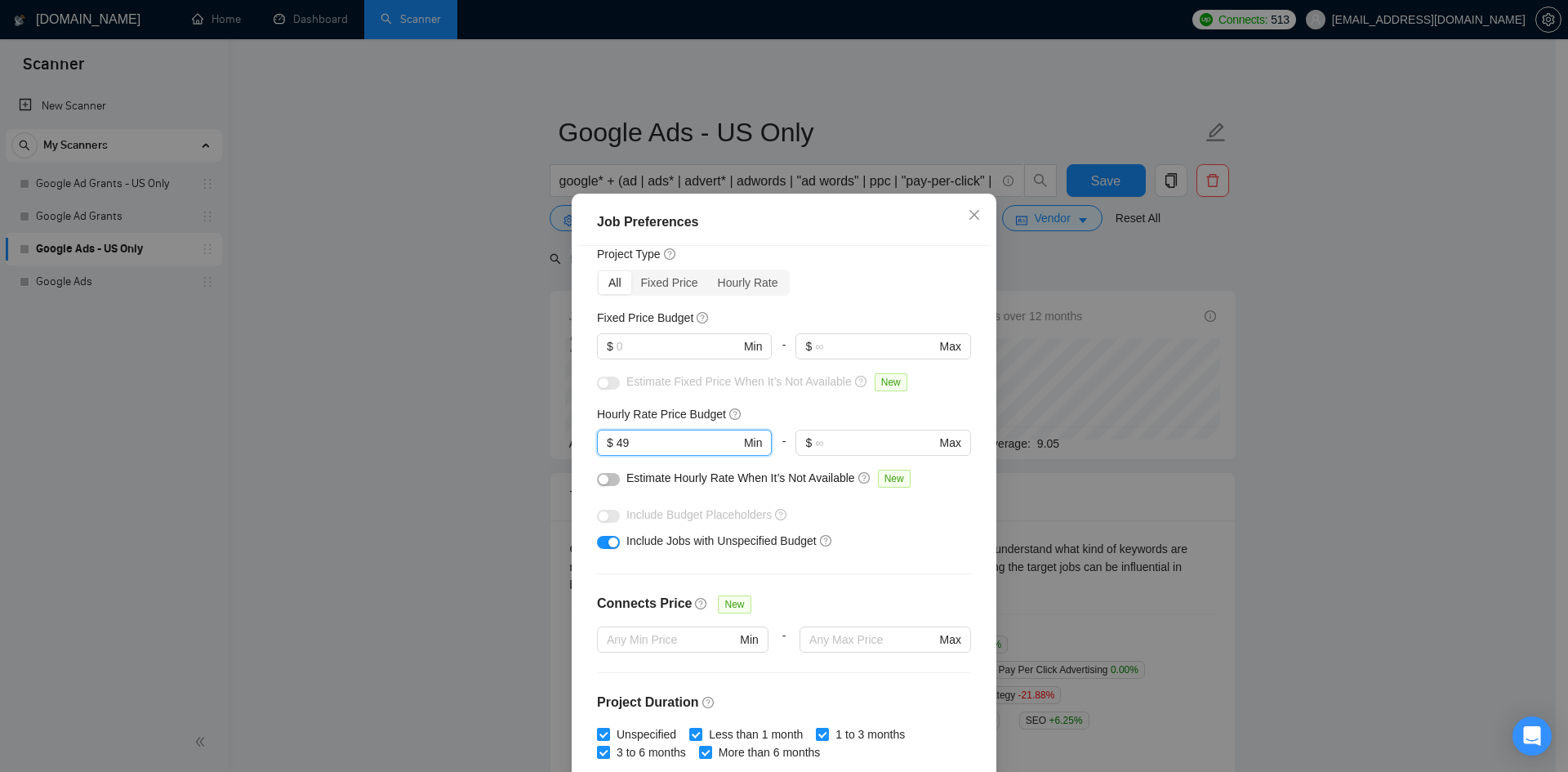
drag, startPoint x: 641, startPoint y: 444, endPoint x: 589, endPoint y: 445, distance: 52.0
click at [589, 445] on div "Budget Project Type All Fixed Price Hourly Rate Fixed Price Budget $ Min - $ Ma…" at bounding box center [784, 516] width 413 height 540
click at [967, 207] on span "Close" at bounding box center [974, 216] width 44 height 44
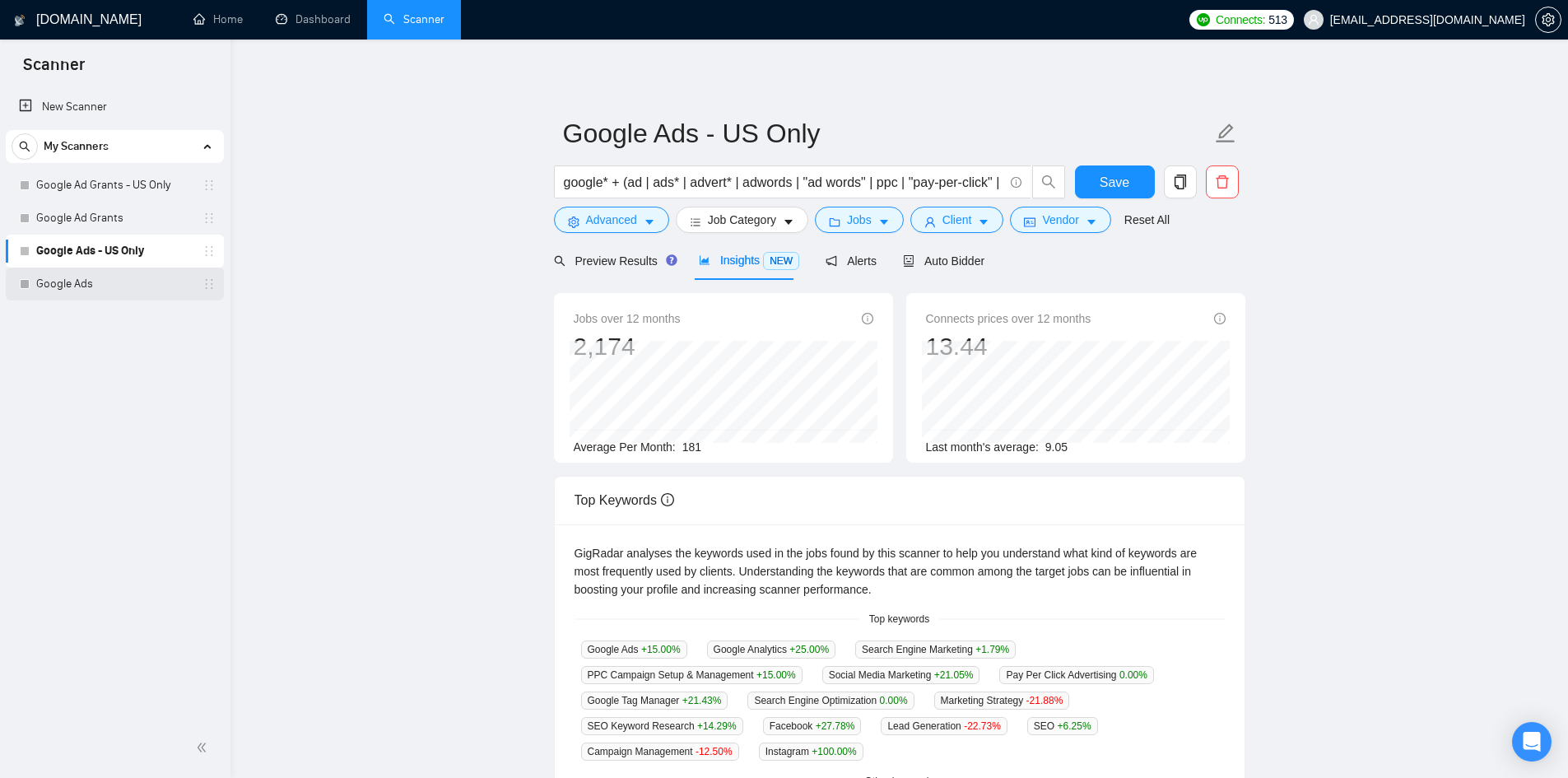
click at [37, 280] on link "Google Ads" at bounding box center [115, 284] width 156 height 33
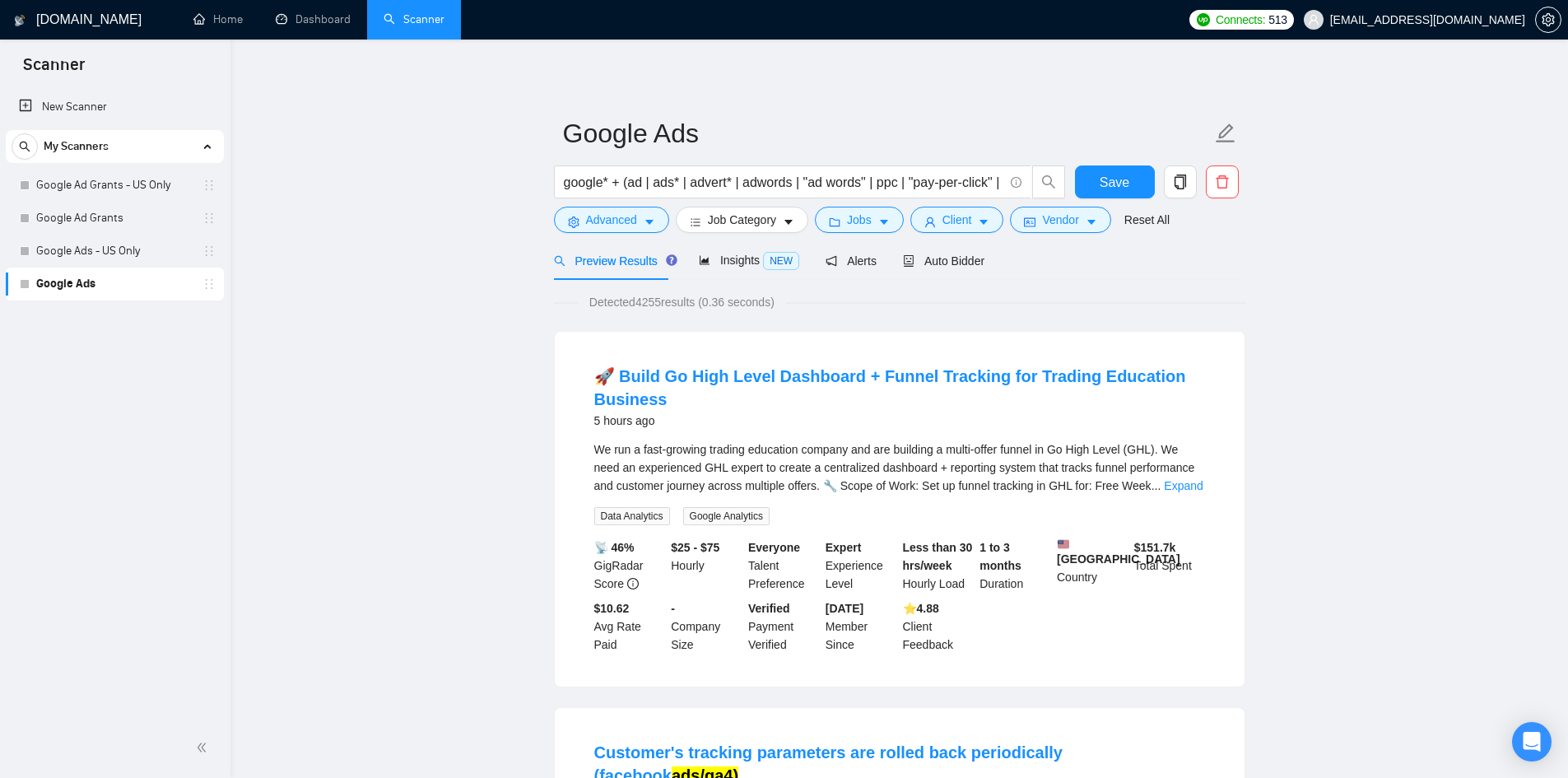
click at [685, 263] on div "Preview Results Insights NEW Alerts Auto Bidder" at bounding box center [769, 260] width 431 height 39
click at [725, 260] on span "Insights NEW" at bounding box center [749, 260] width 100 height 13
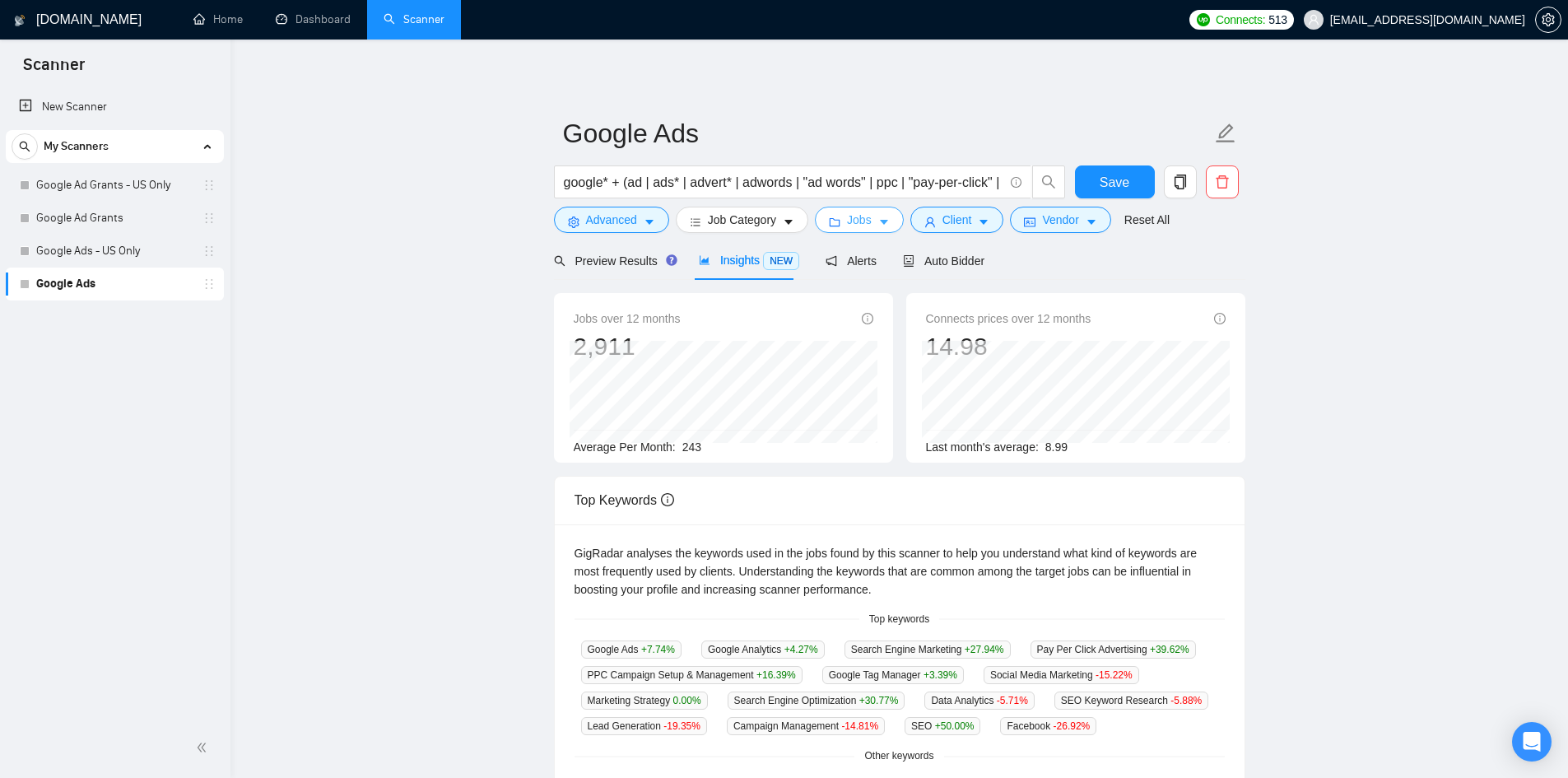
click at [871, 214] on button "Jobs" at bounding box center [859, 219] width 89 height 26
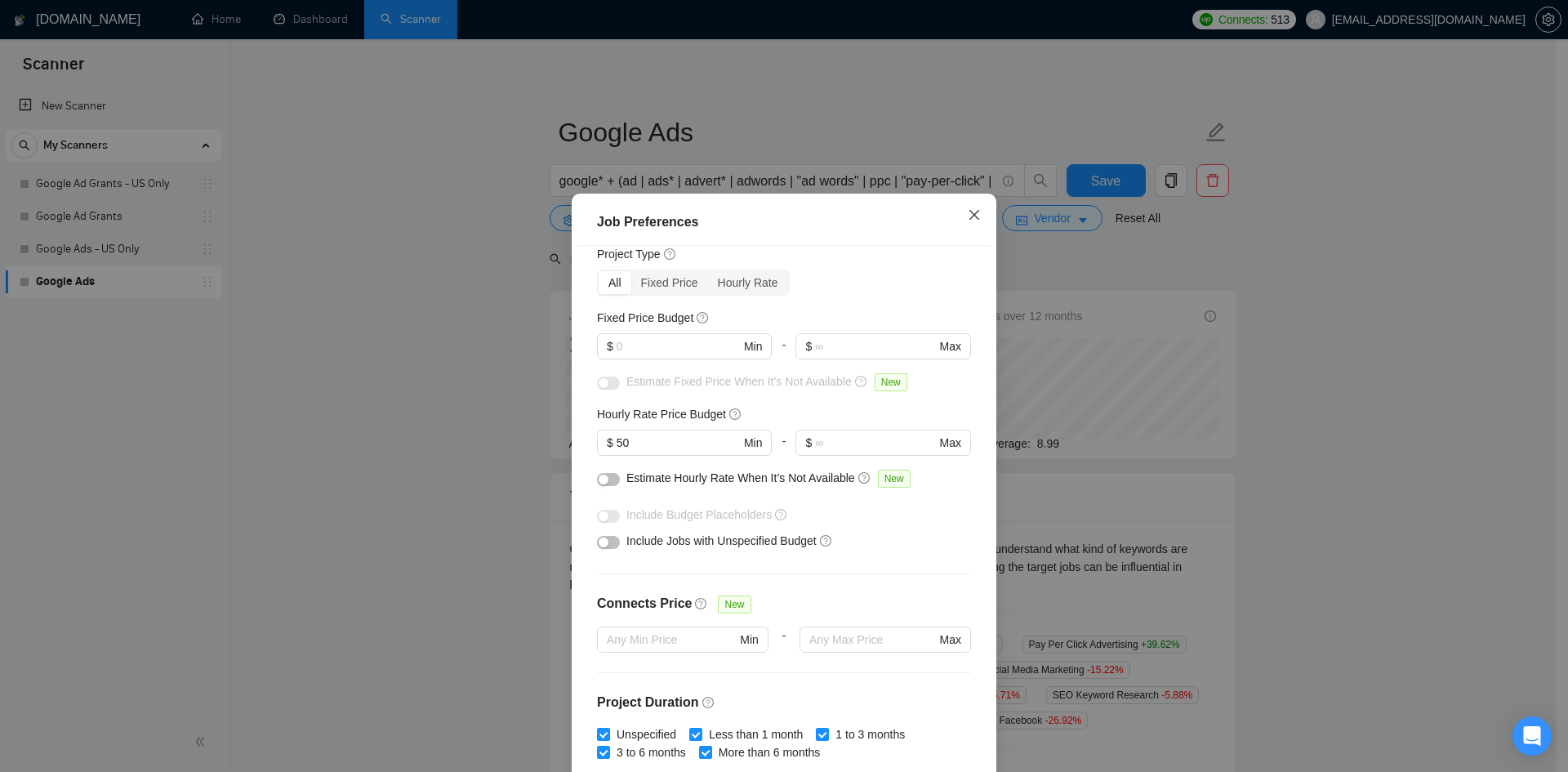
click at [968, 212] on icon "close" at bounding box center [974, 215] width 13 height 13
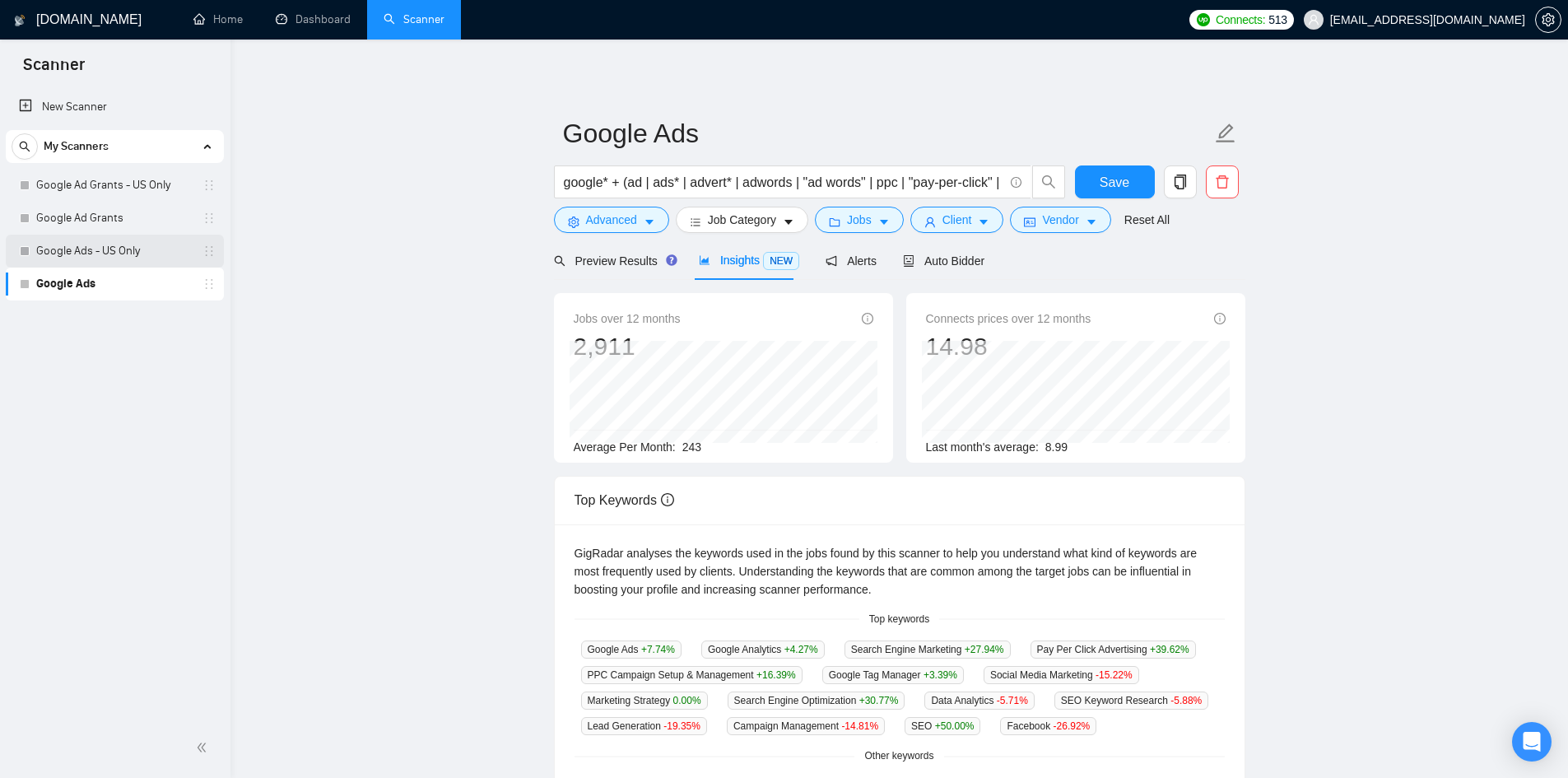
click at [74, 259] on link "Google Ads - US Only" at bounding box center [115, 251] width 156 height 33
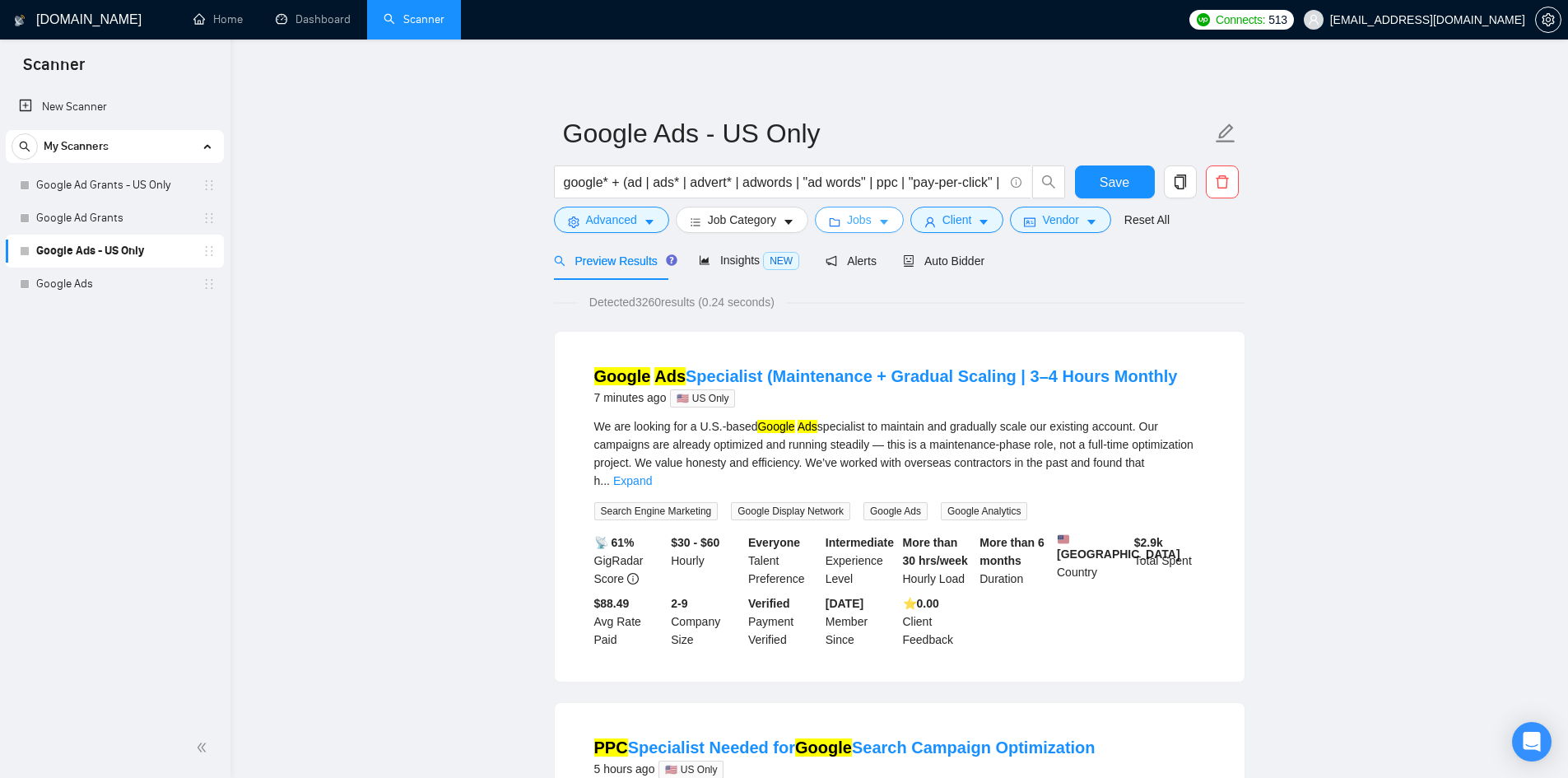
click at [848, 227] on span "Jobs" at bounding box center [859, 220] width 25 height 18
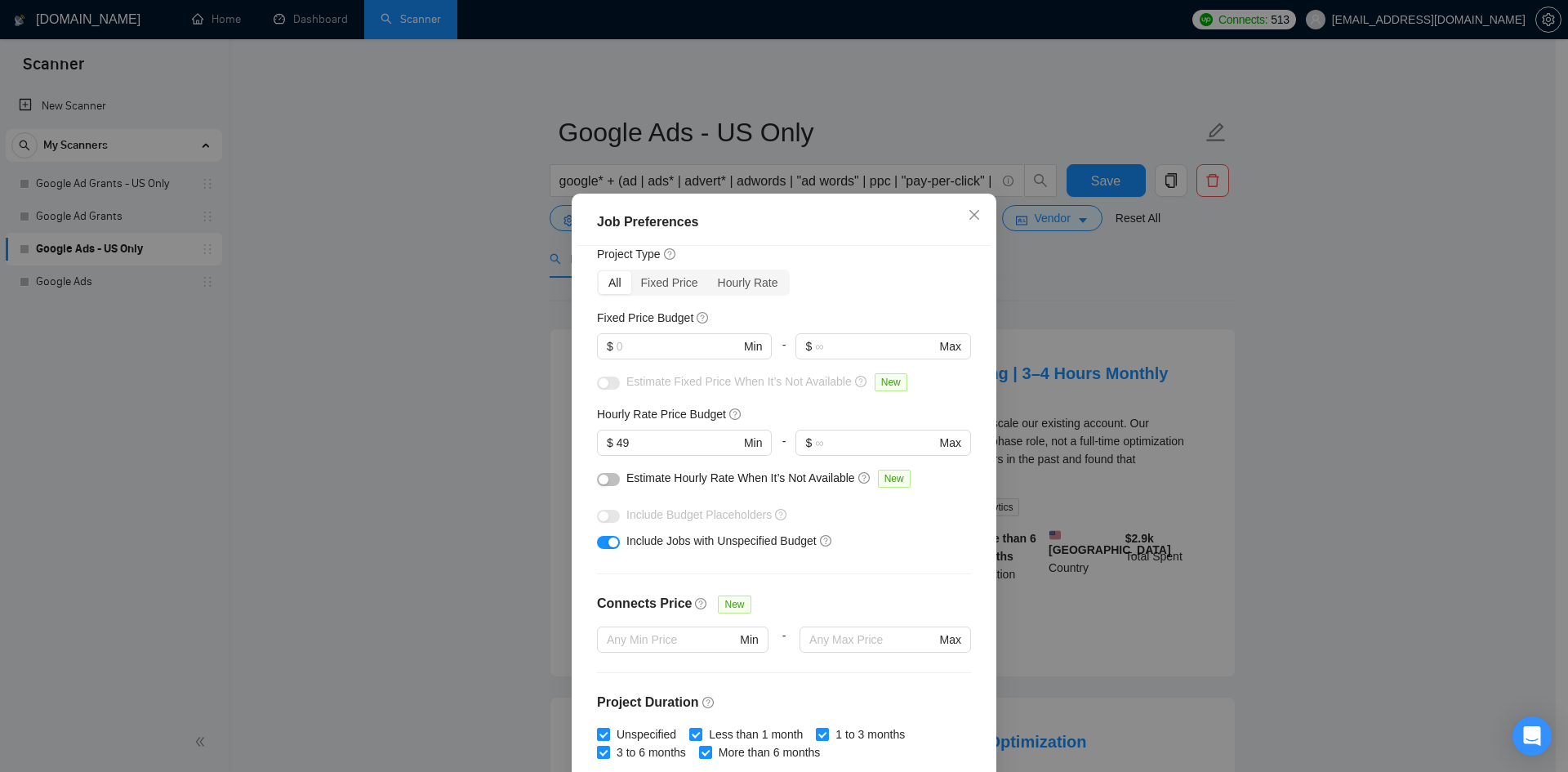
click at [609, 545] on div "button" at bounding box center [613, 542] width 10 height 10
drag, startPoint x: 646, startPoint y: 450, endPoint x: 567, endPoint y: 438, distance: 79.9
click at [572, 438] on div "Job Preferences Budget Project Type All Fixed Price Hourly Rate Fixed Price Bud…" at bounding box center [784, 516] width 425 height 645
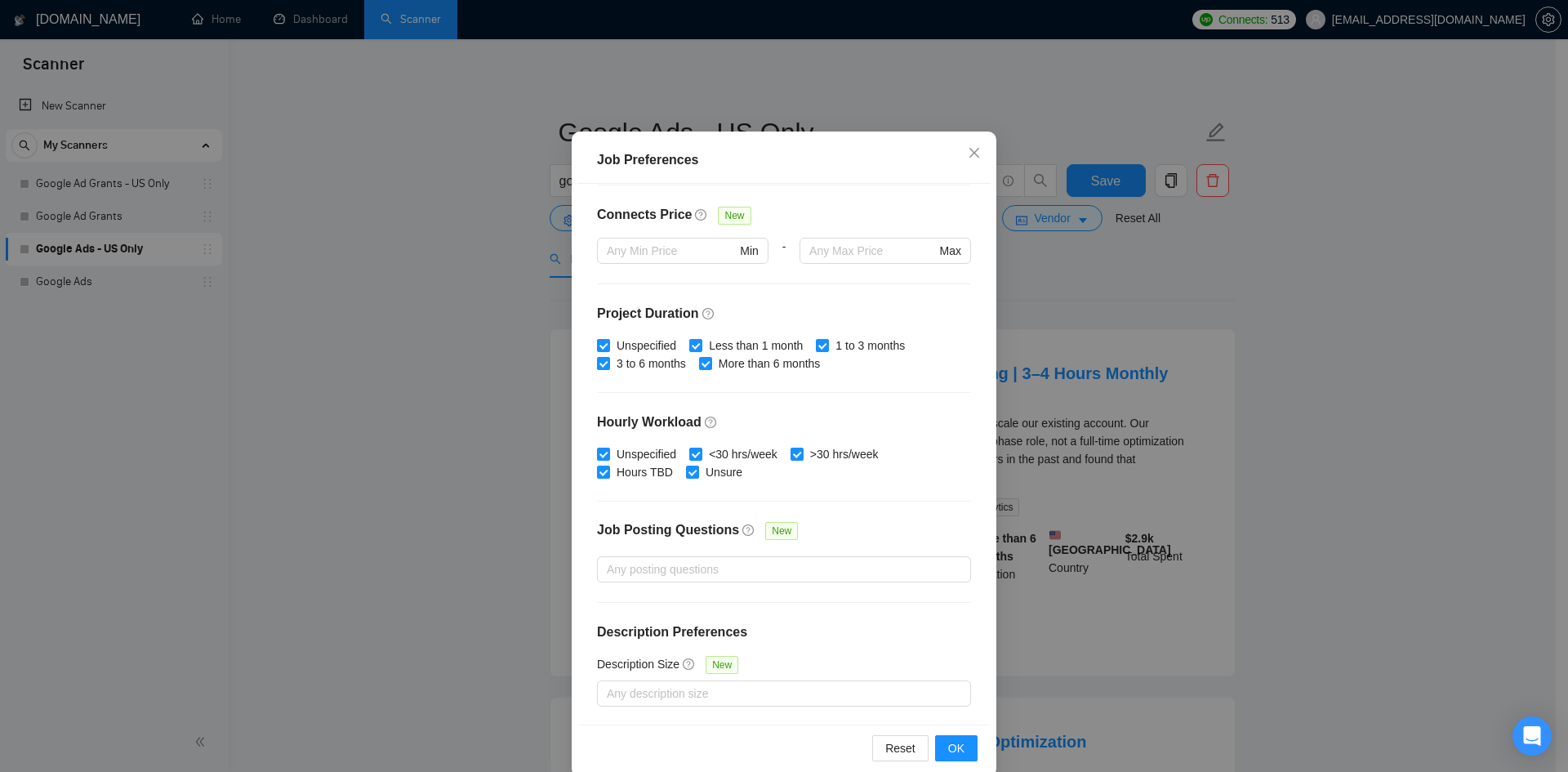
scroll to position [87, 0]
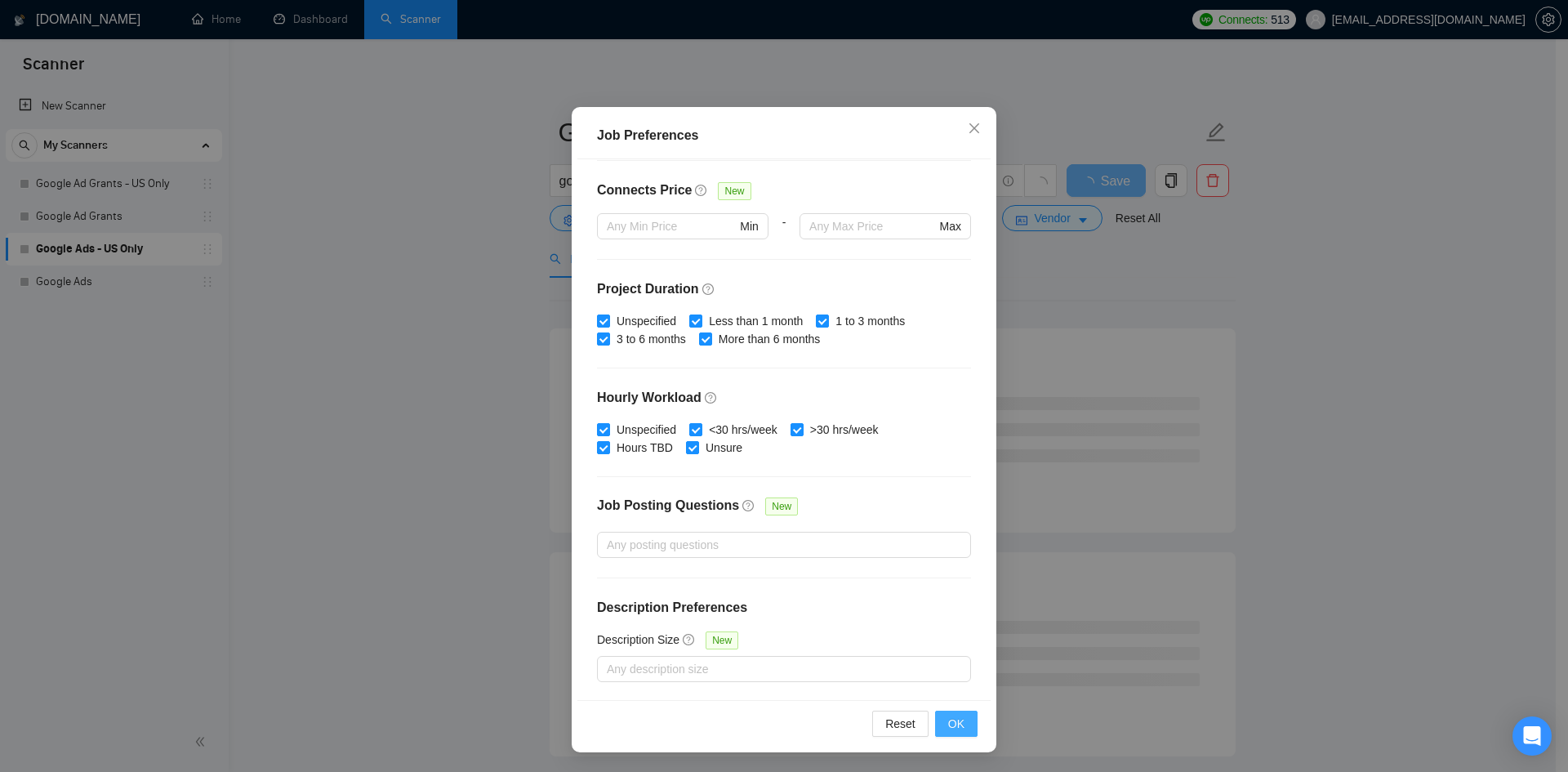
click at [957, 716] on span "OK" at bounding box center [956, 723] width 16 height 18
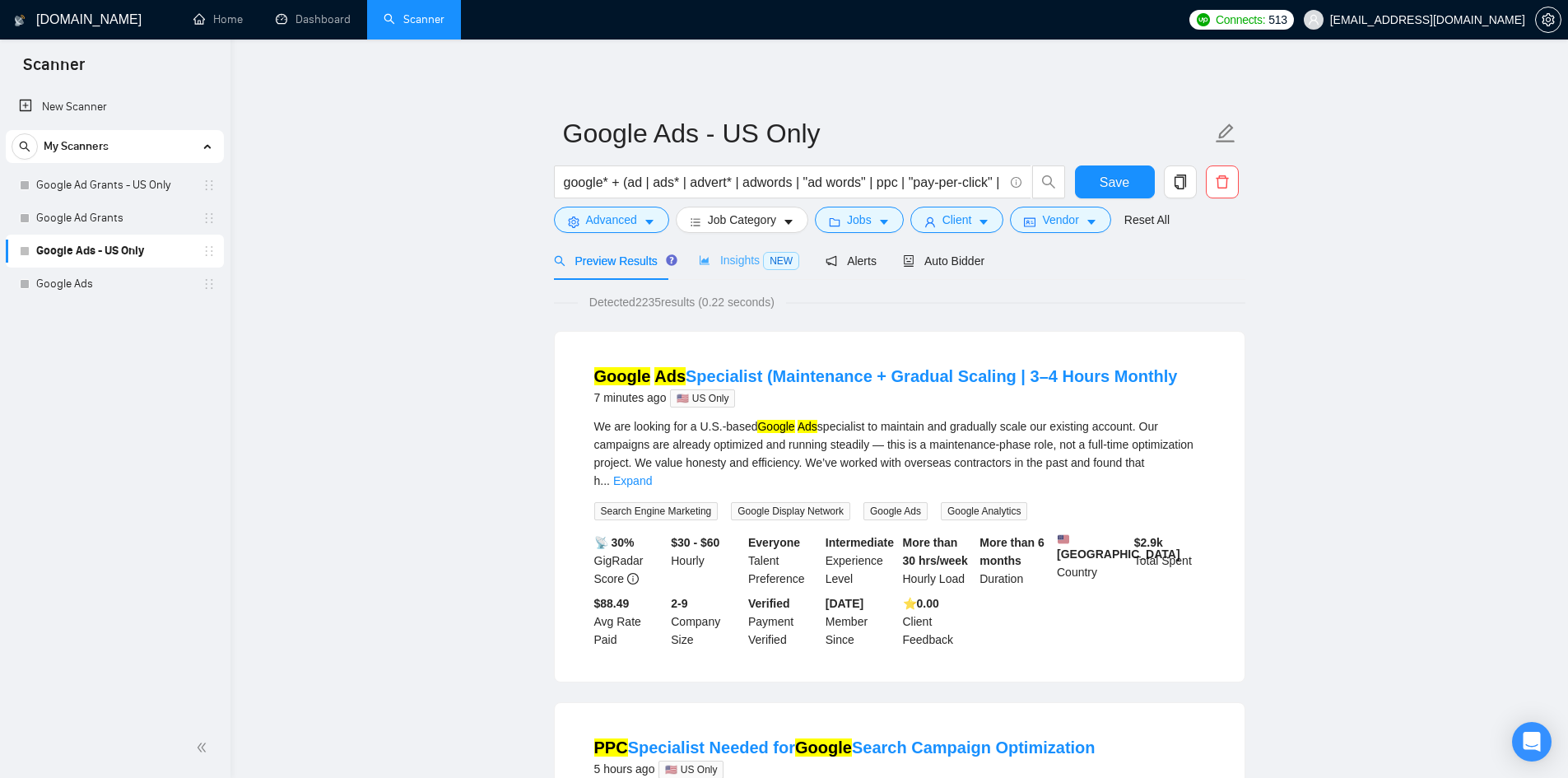
click at [752, 271] on div "Insights NEW" at bounding box center [749, 260] width 100 height 39
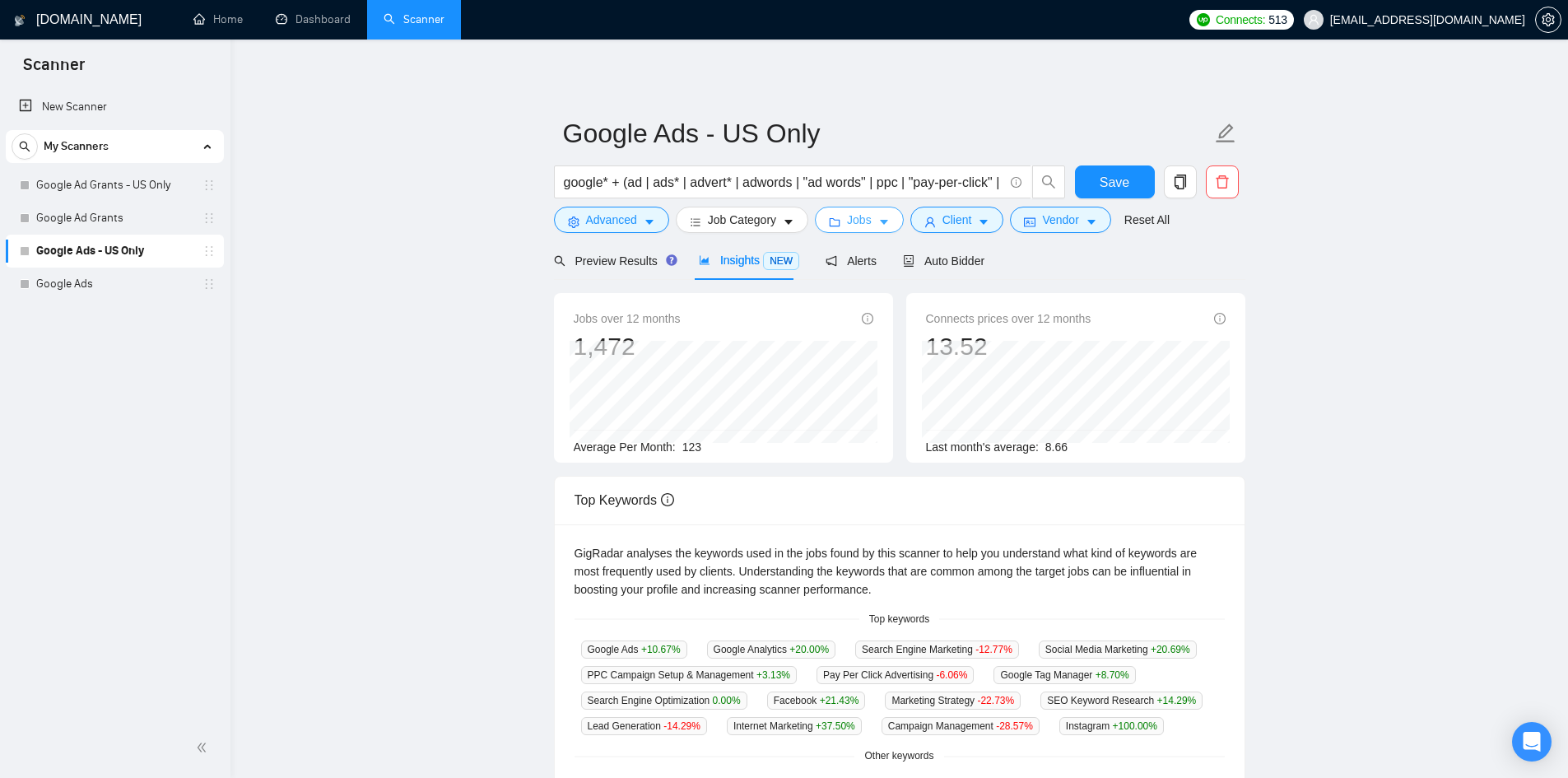
click at [847, 217] on span "Jobs" at bounding box center [859, 220] width 25 height 18
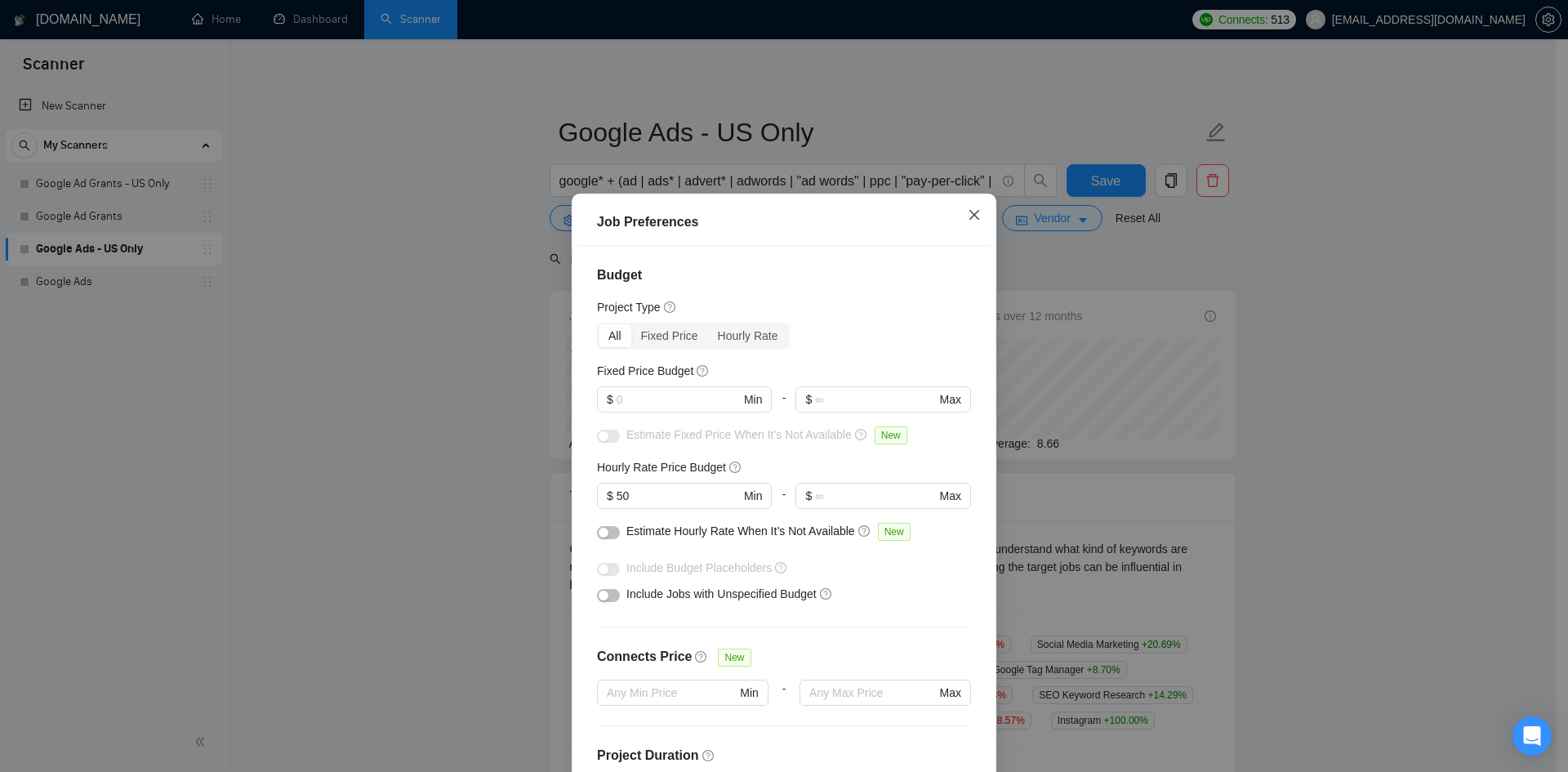
click at [969, 218] on icon "close" at bounding box center [974, 215] width 13 height 13
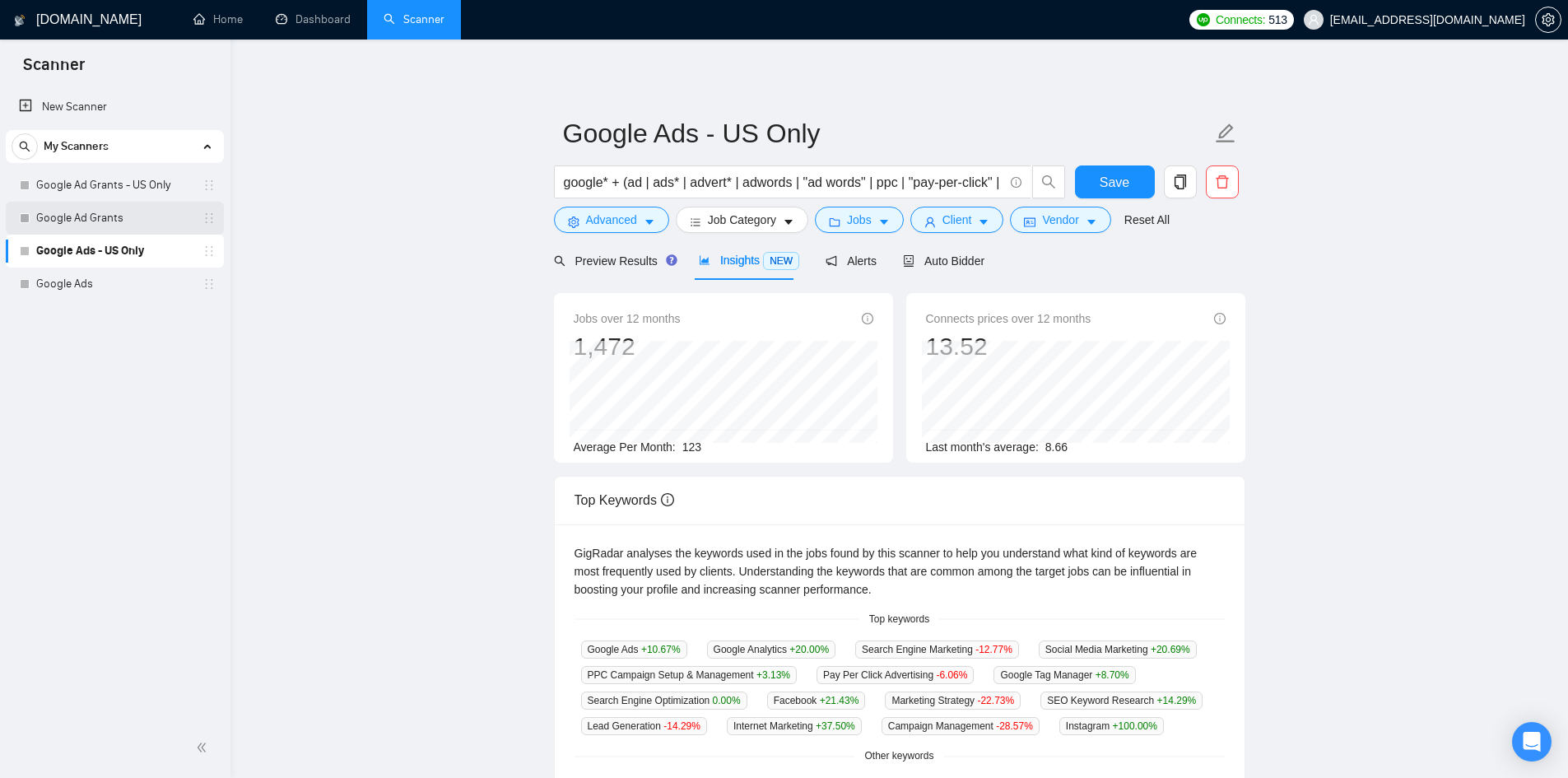
click at [92, 222] on link "Google Ad Grants" at bounding box center [115, 218] width 156 height 33
click at [1116, 184] on span "Save" at bounding box center [1114, 182] width 30 height 21
click at [713, 264] on span "Insights NEW" at bounding box center [749, 260] width 100 height 13
click at [763, 265] on span "NEW" at bounding box center [781, 261] width 36 height 18
click at [854, 214] on span "Jobs" at bounding box center [859, 220] width 25 height 18
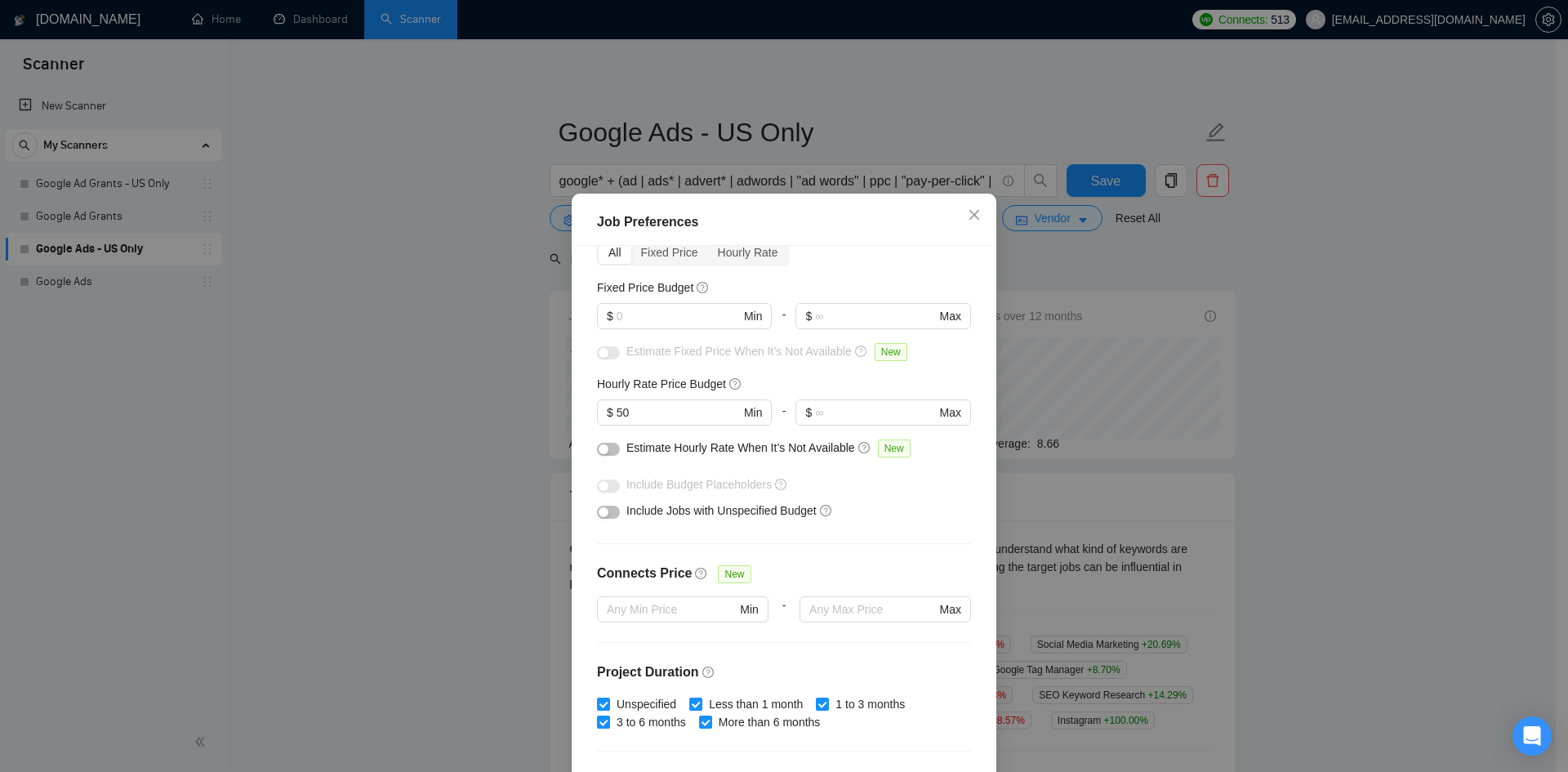
scroll to position [82, 0]
click at [601, 514] on div "button" at bounding box center [604, 513] width 10 height 10
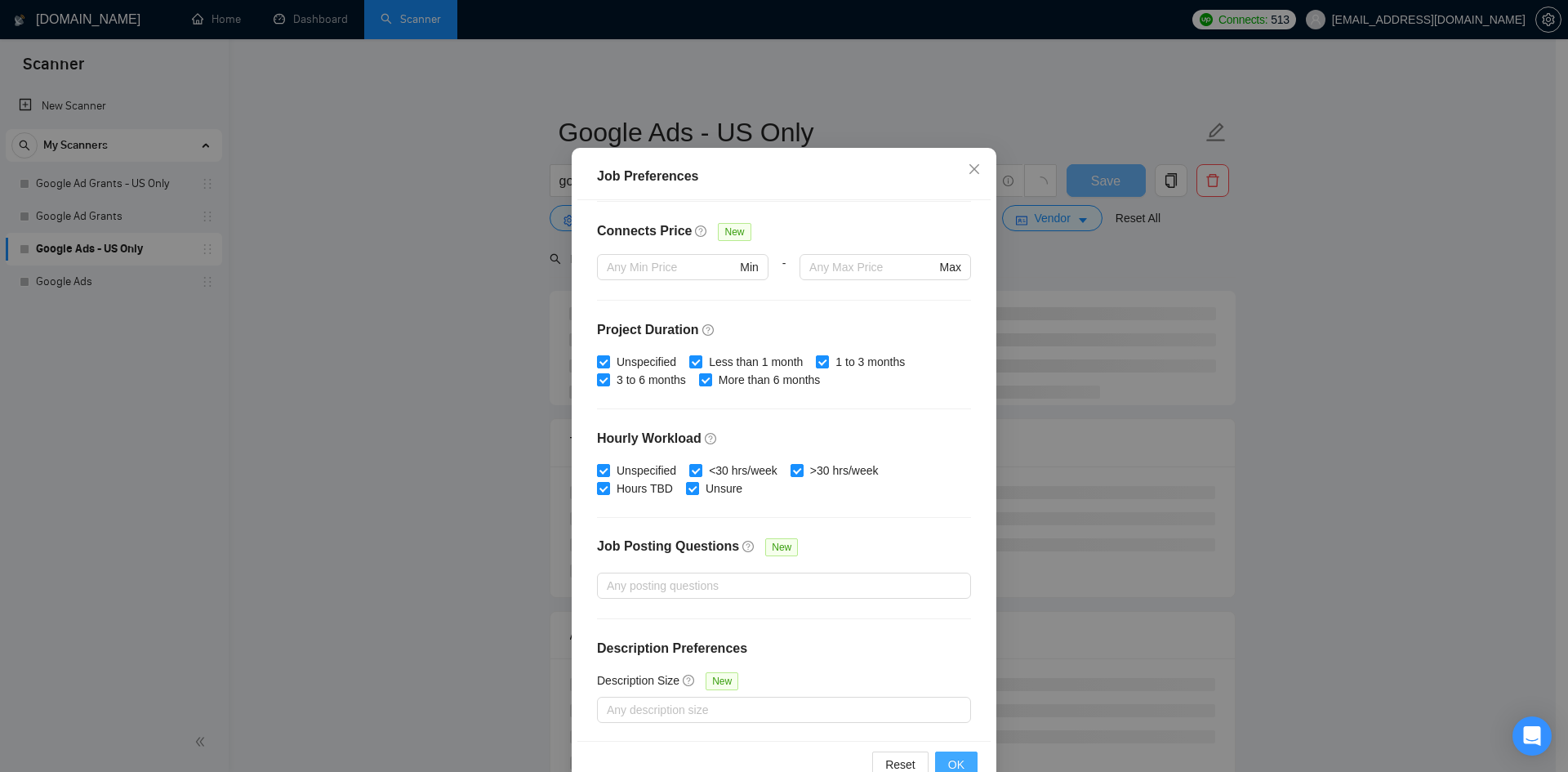
scroll to position [87, 0]
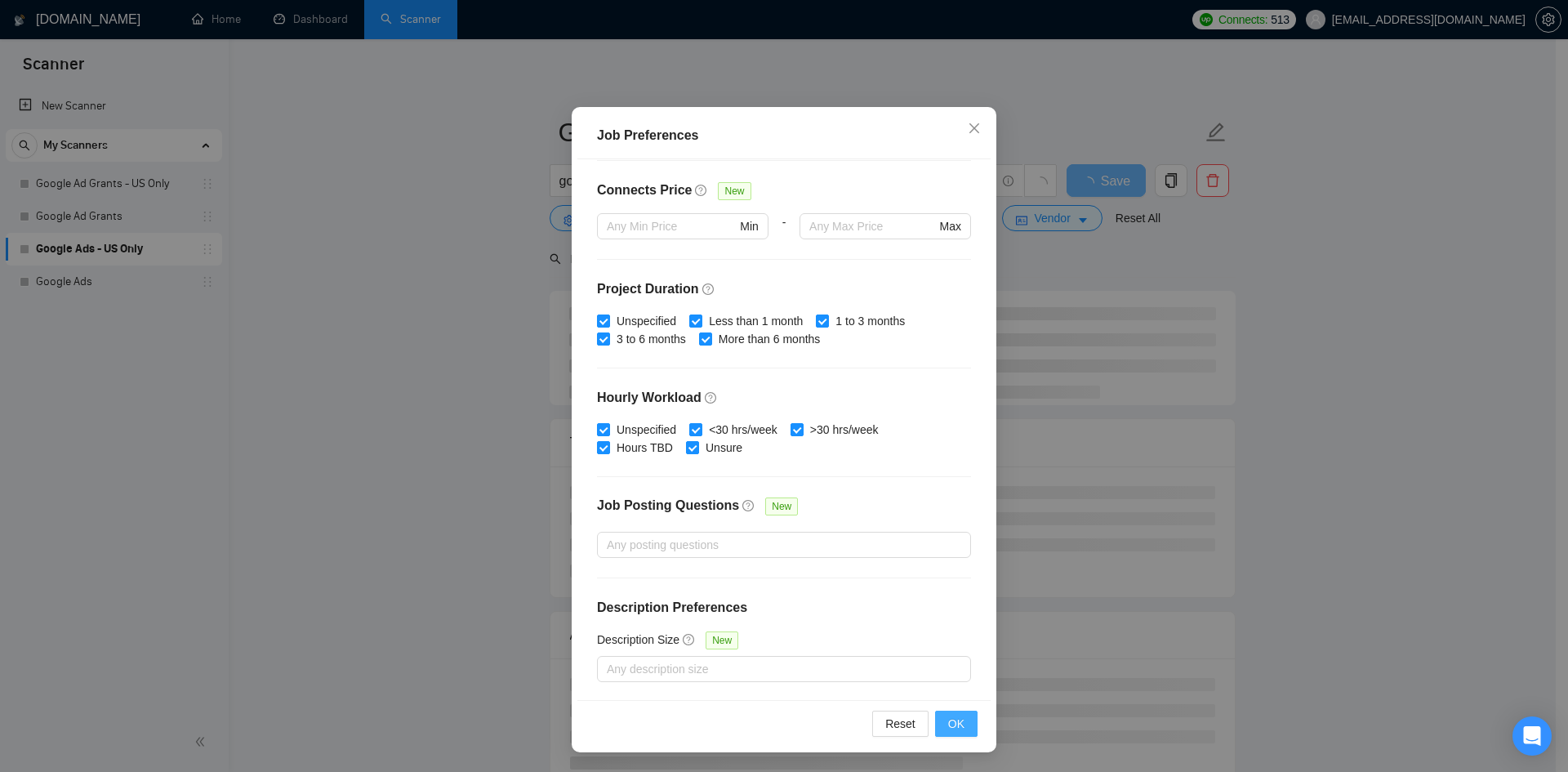
click at [958, 731] on span "OK" at bounding box center [956, 723] width 16 height 18
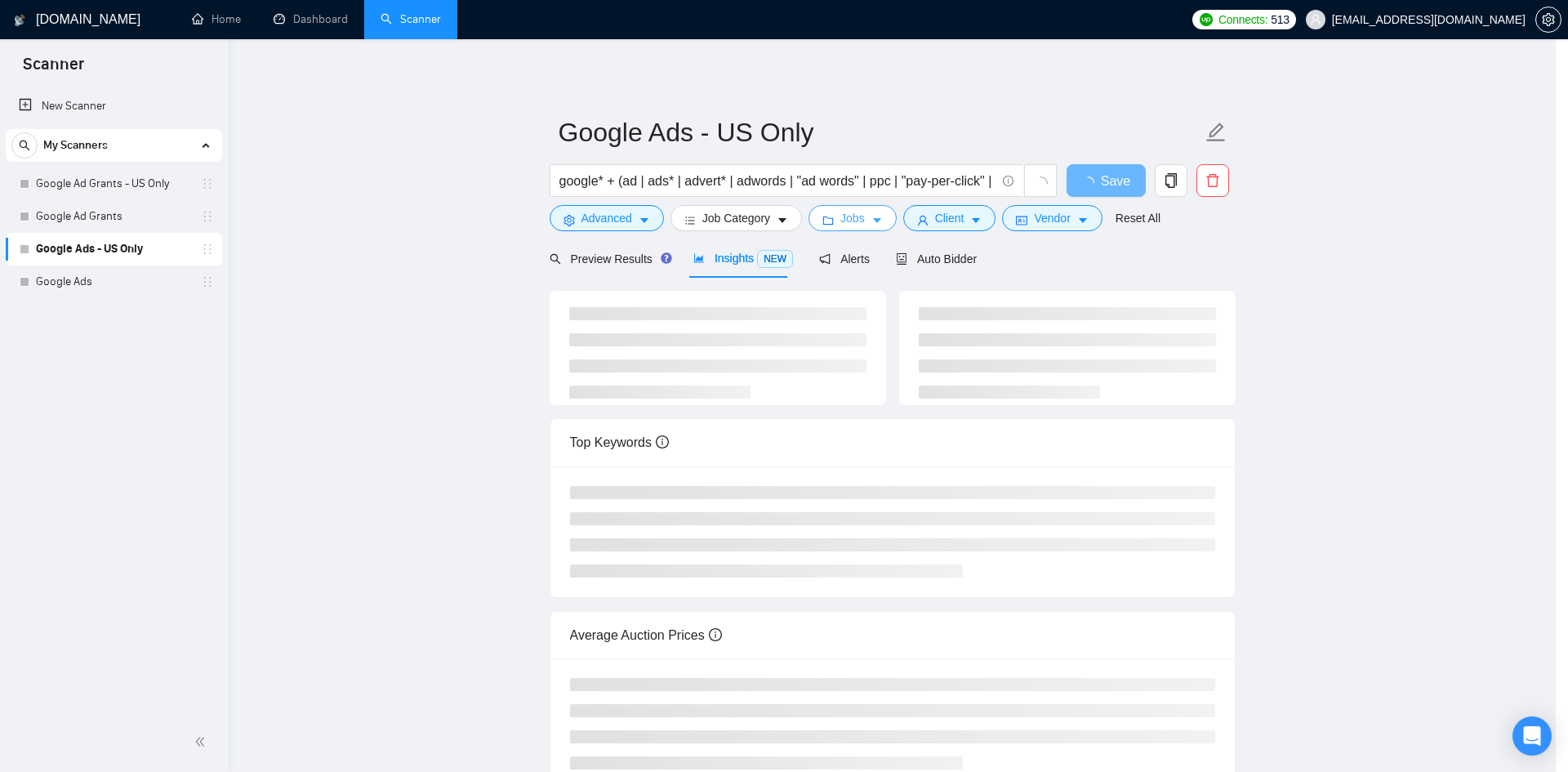
scroll to position [0, 0]
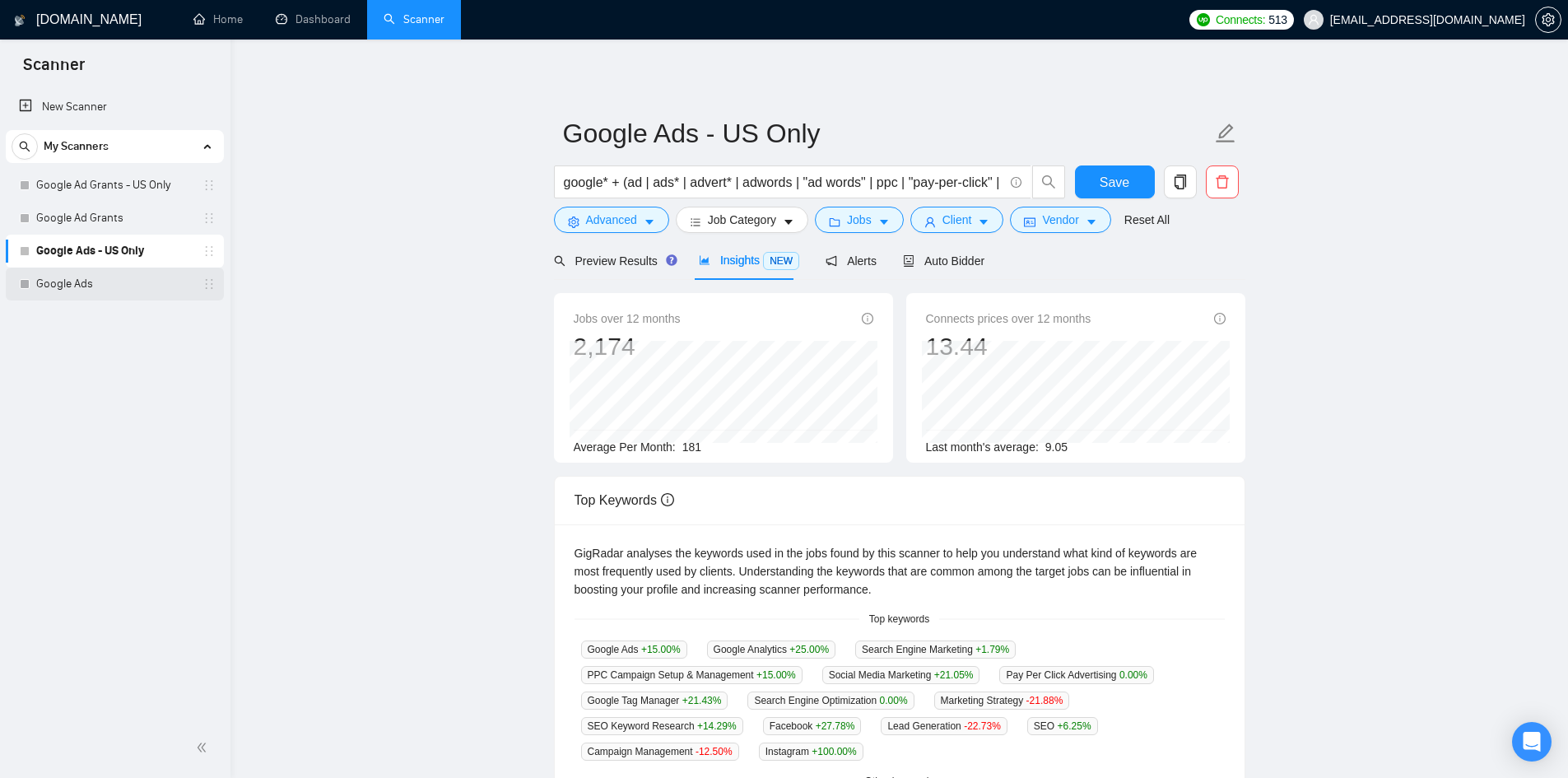
click at [133, 274] on link "Google Ads" at bounding box center [115, 284] width 156 height 33
click at [1104, 168] on button "Save" at bounding box center [1114, 182] width 80 height 33
click at [82, 280] on link "Google Ads" at bounding box center [115, 284] width 156 height 33
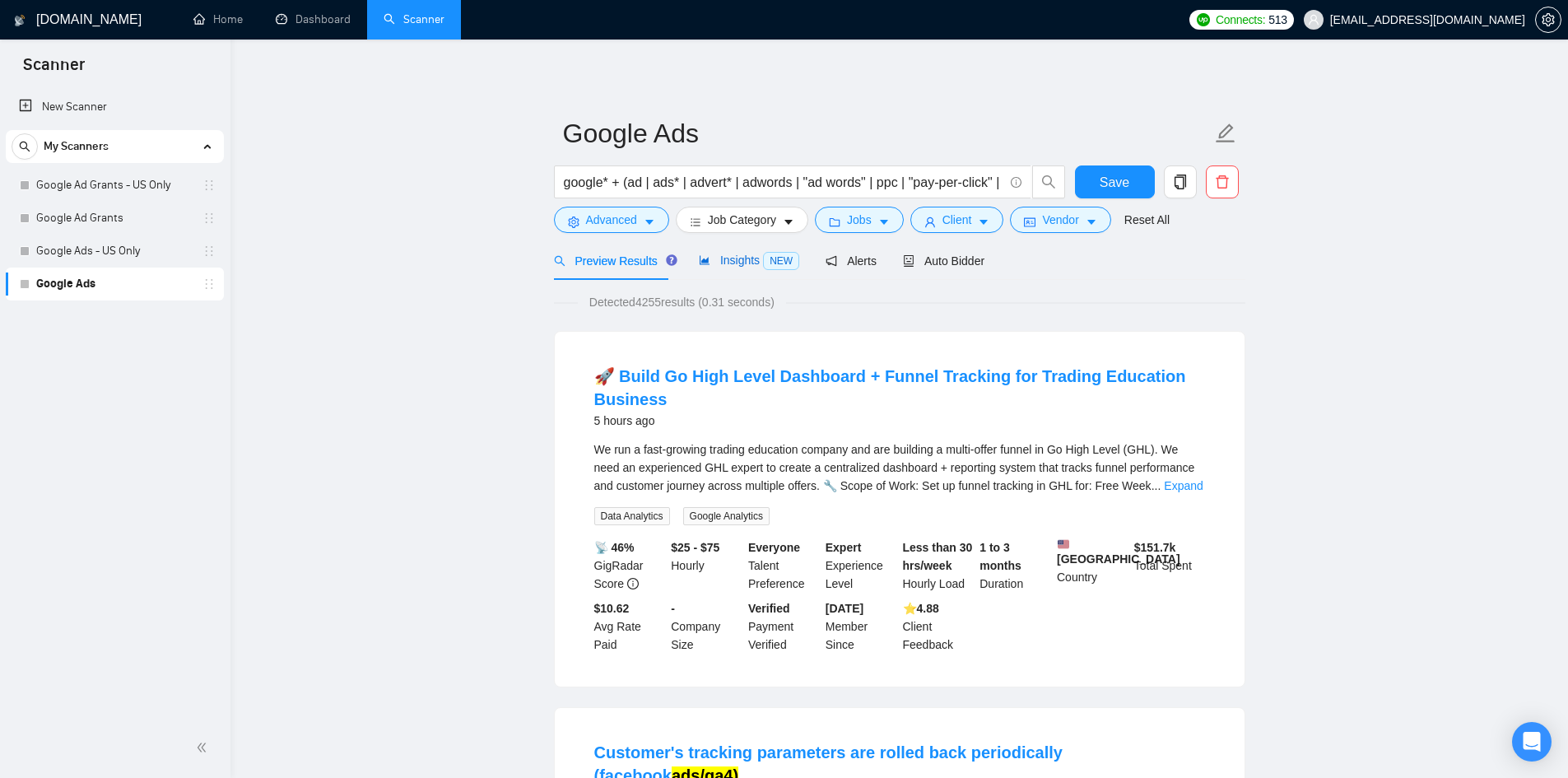
click at [743, 263] on span "Insights NEW" at bounding box center [749, 260] width 100 height 13
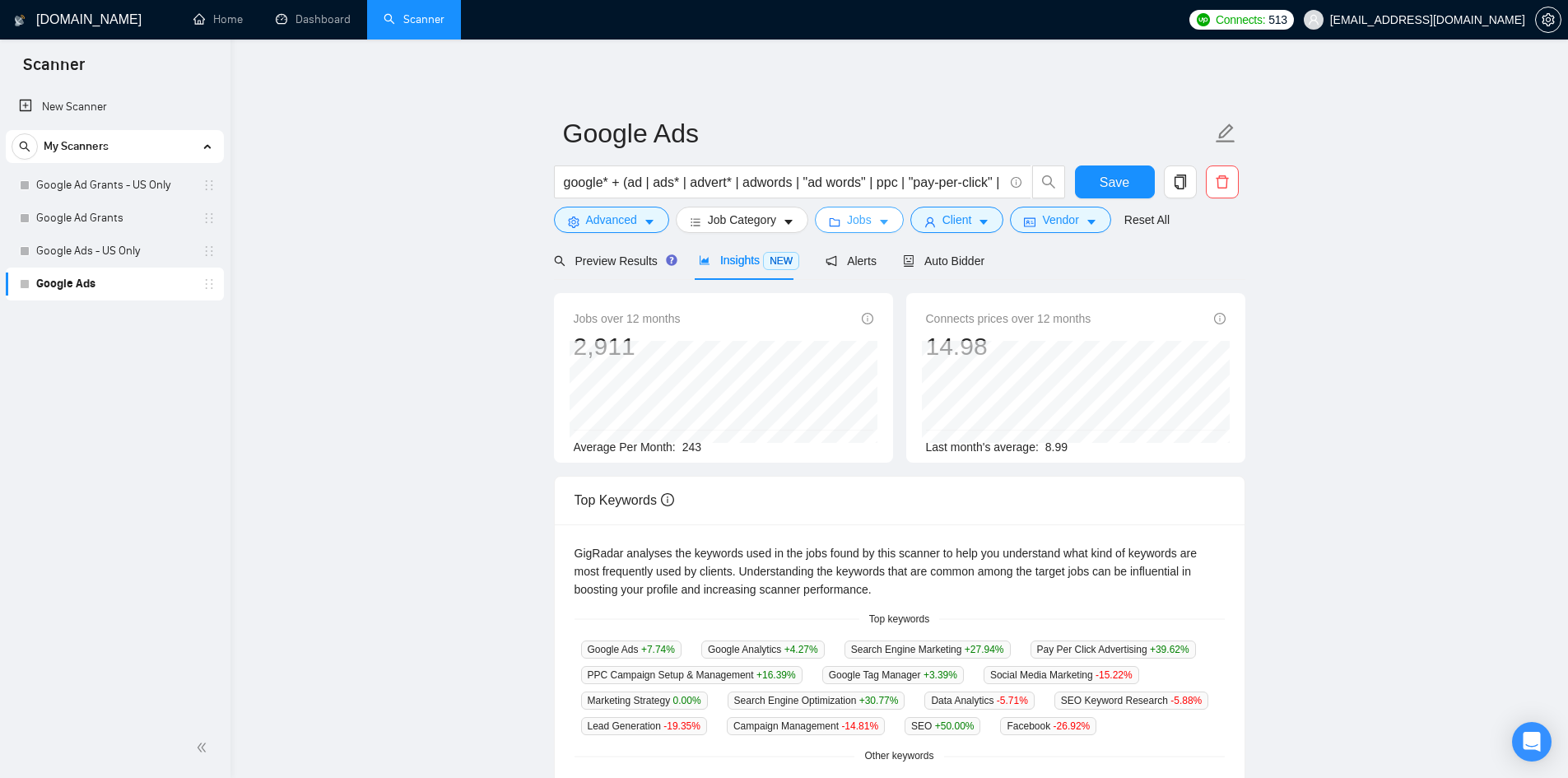
click at [848, 218] on span "Jobs" at bounding box center [859, 220] width 25 height 18
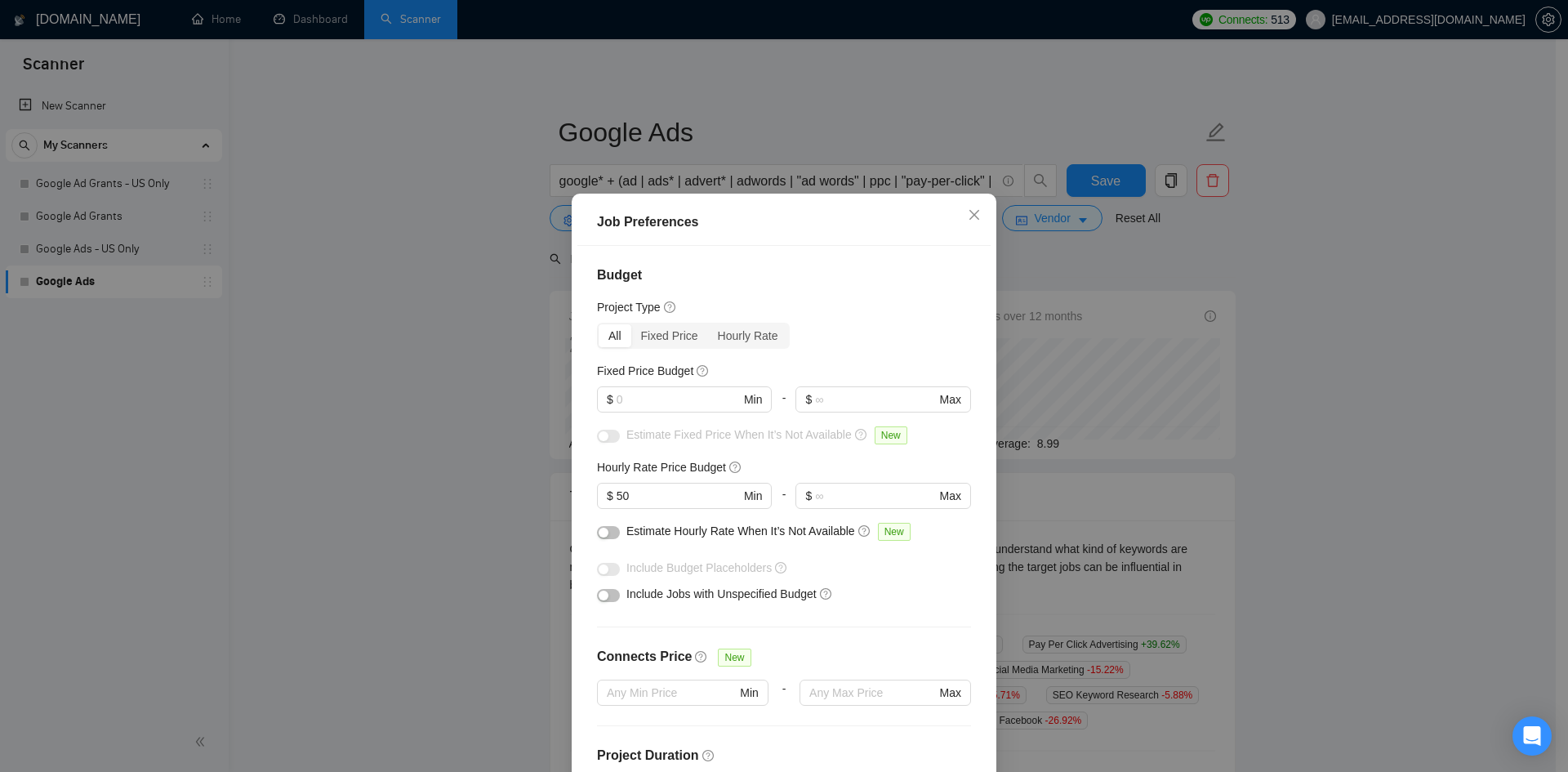
click at [994, 215] on div "Job Preferences Budget Project Type All Fixed Price Hourly Rate Fixed Price Bud…" at bounding box center [784, 386] width 1568 height 772
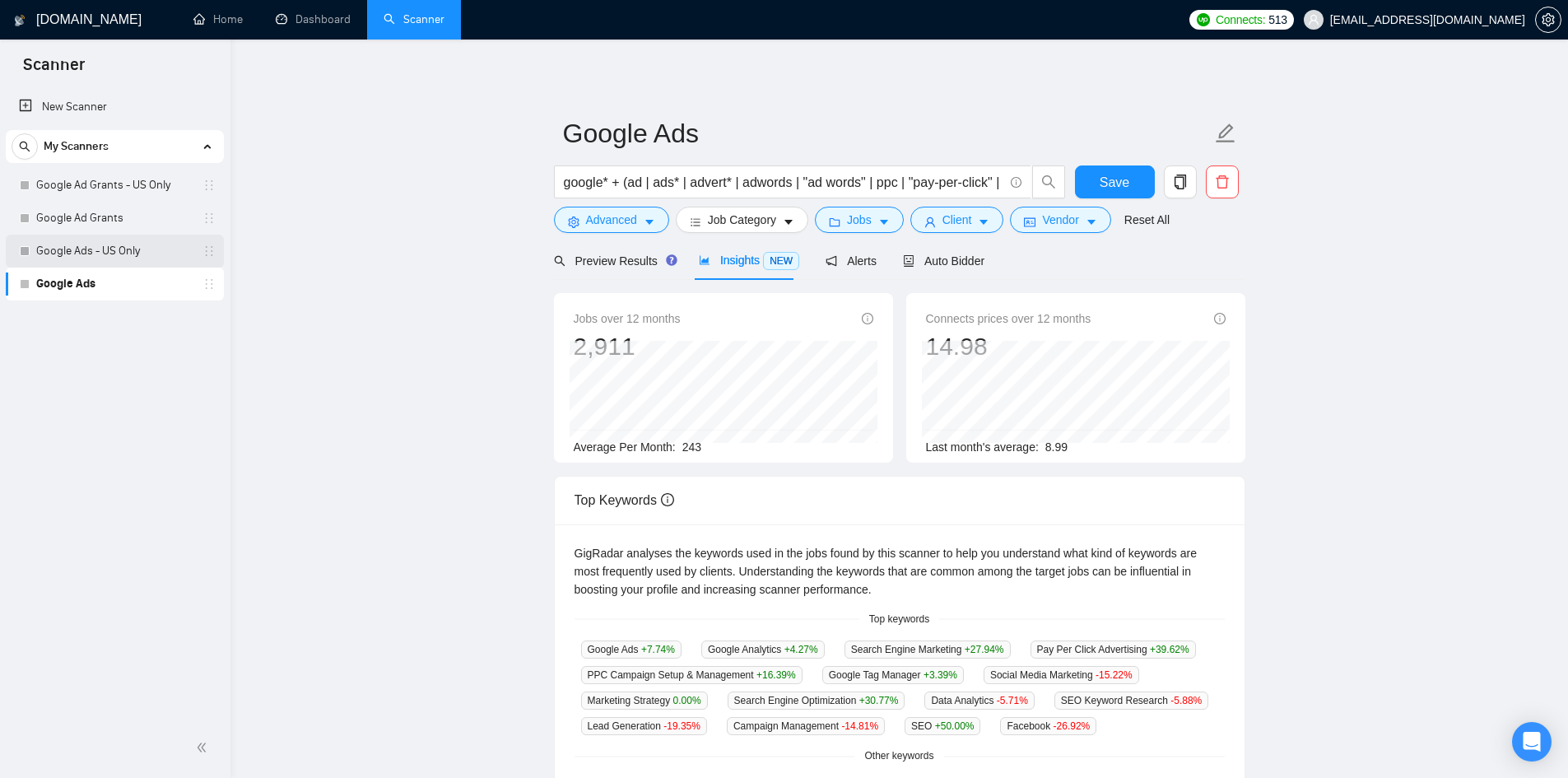
click at [45, 253] on link "Google Ads - US Only" at bounding box center [115, 251] width 156 height 33
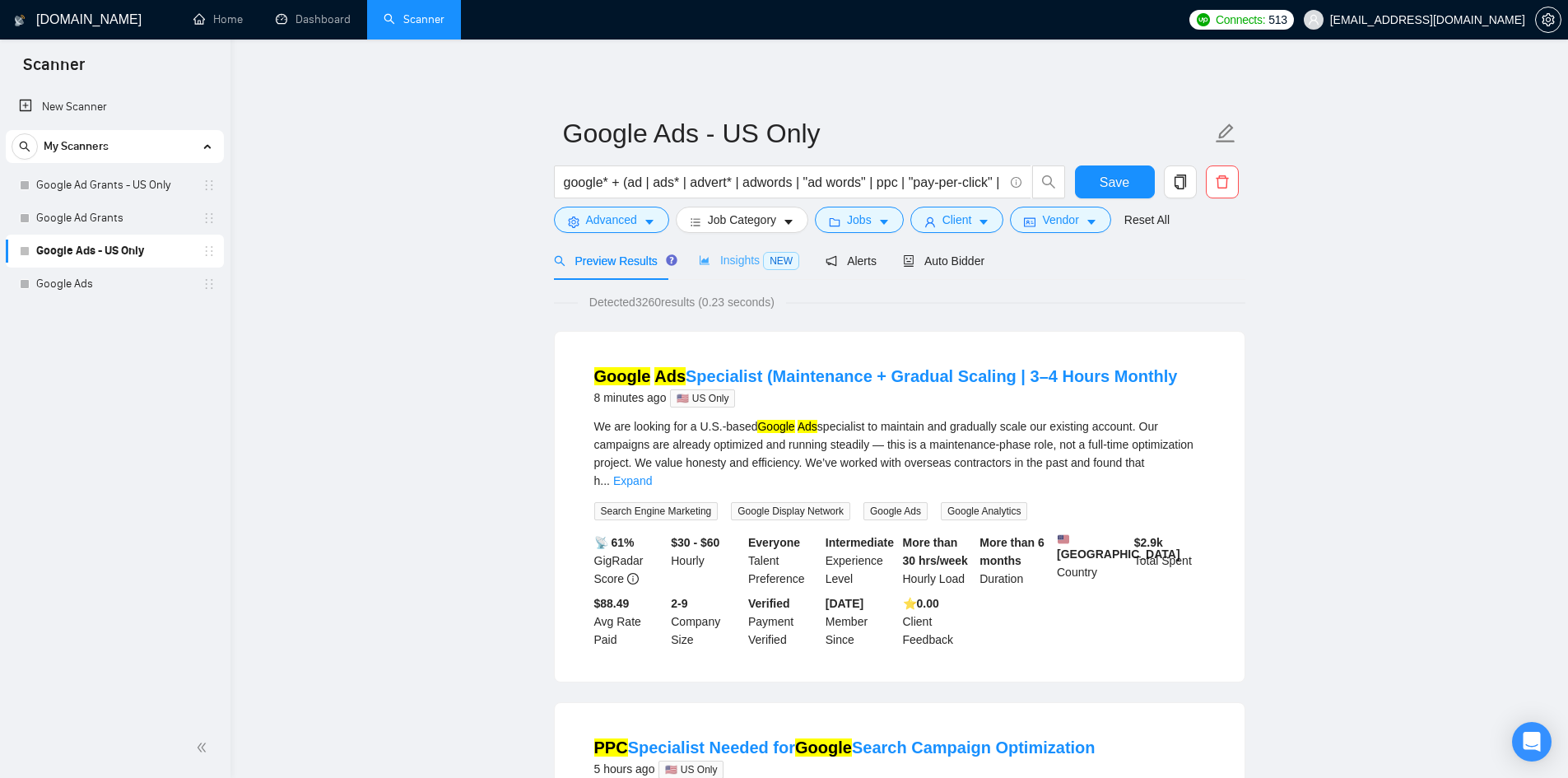
click at [735, 272] on div "Insights NEW" at bounding box center [749, 260] width 100 height 39
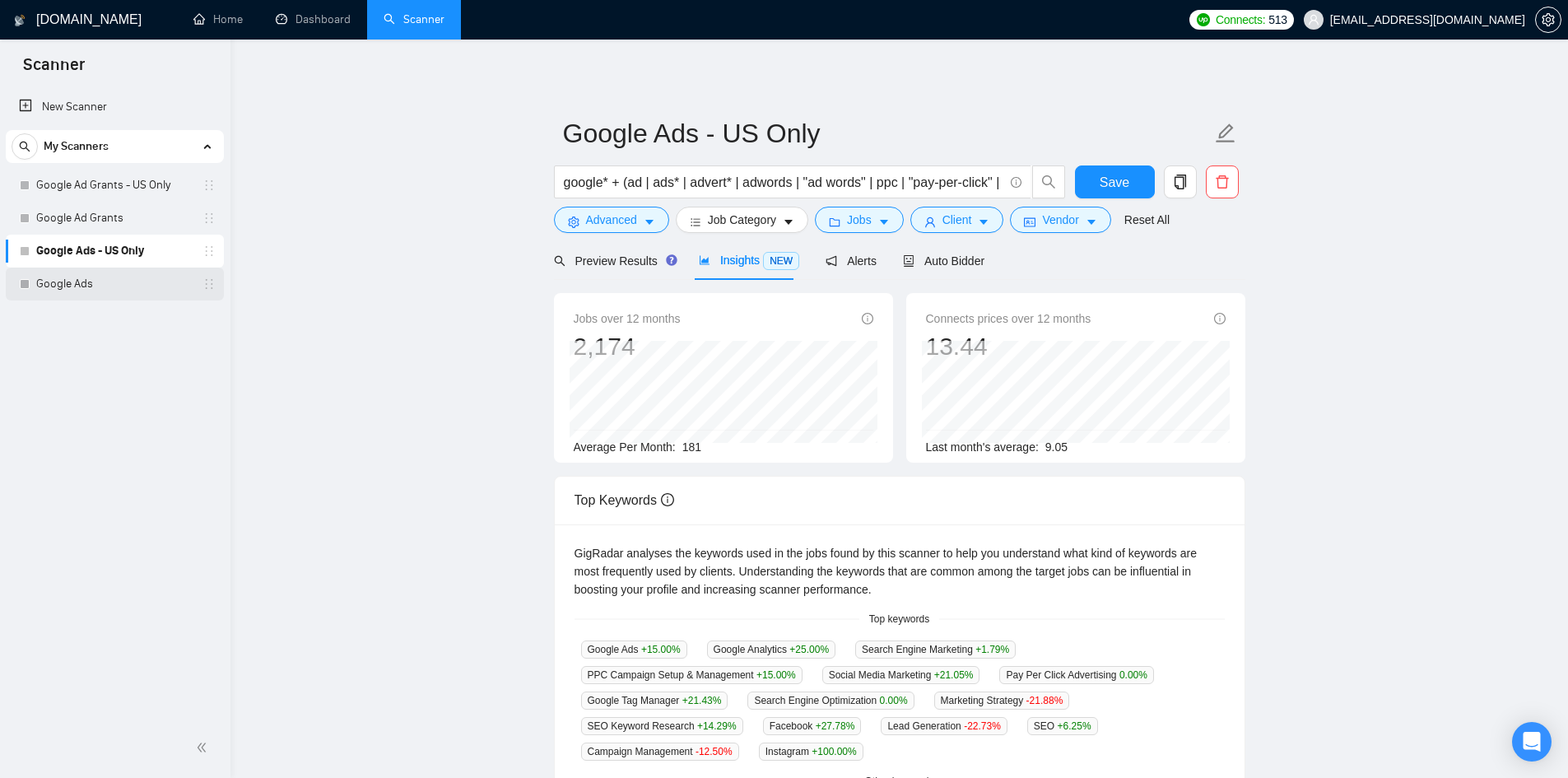
click at [74, 295] on link "Google Ads" at bounding box center [115, 284] width 156 height 33
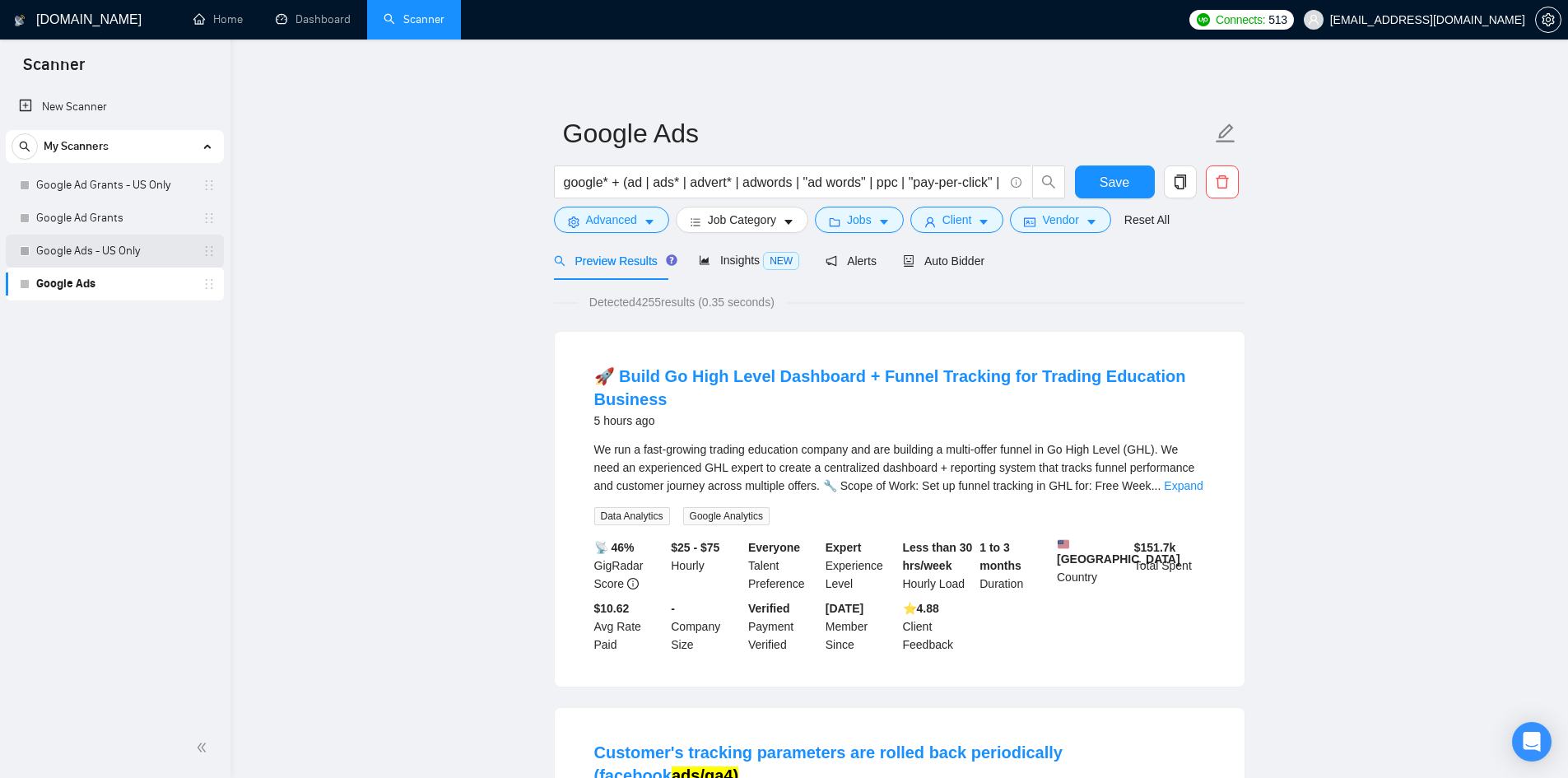
click at [110, 251] on link "Google Ads - US Only" at bounding box center [115, 251] width 156 height 33
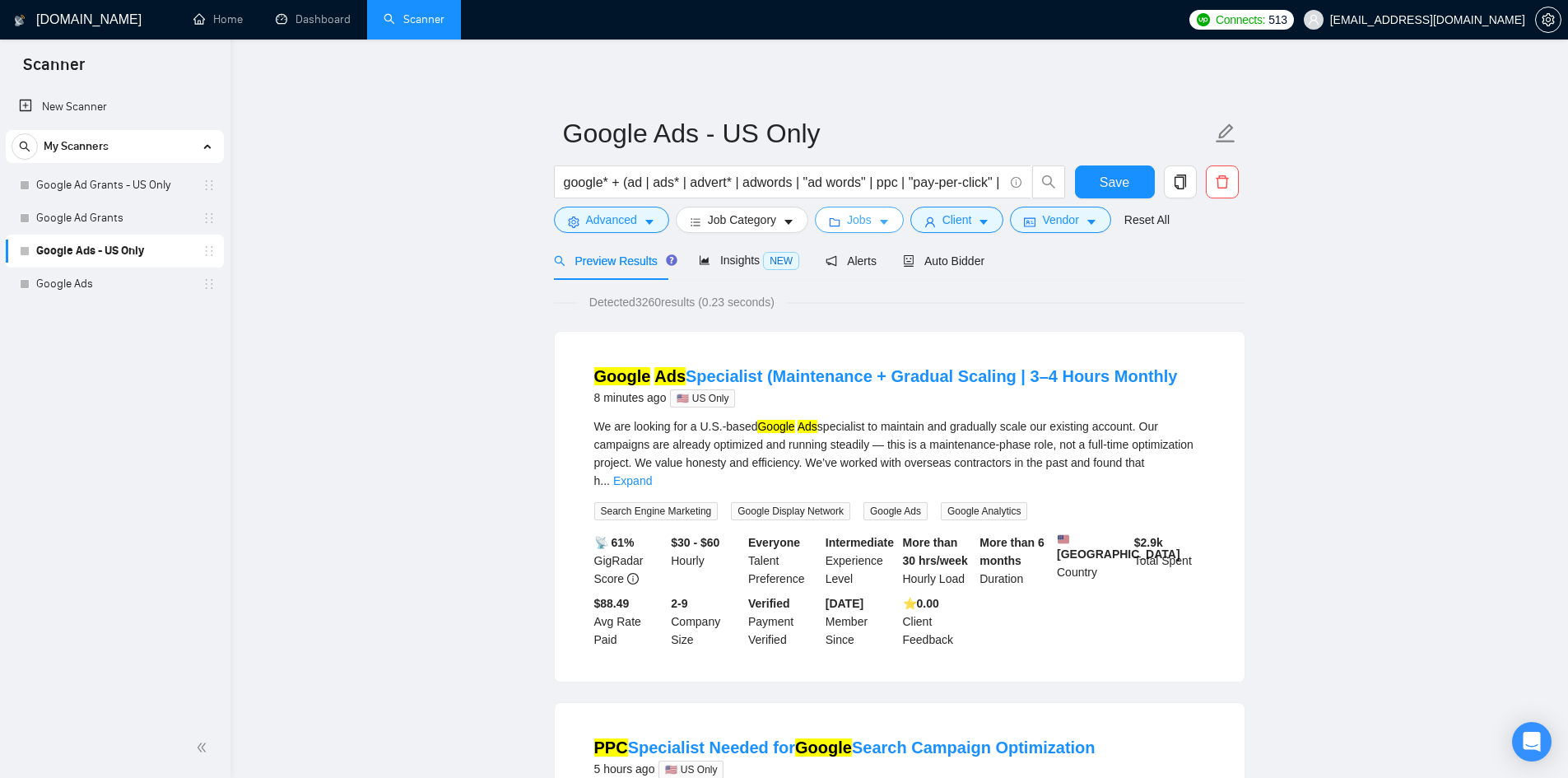
click at [868, 213] on button "Jobs" at bounding box center [859, 219] width 89 height 26
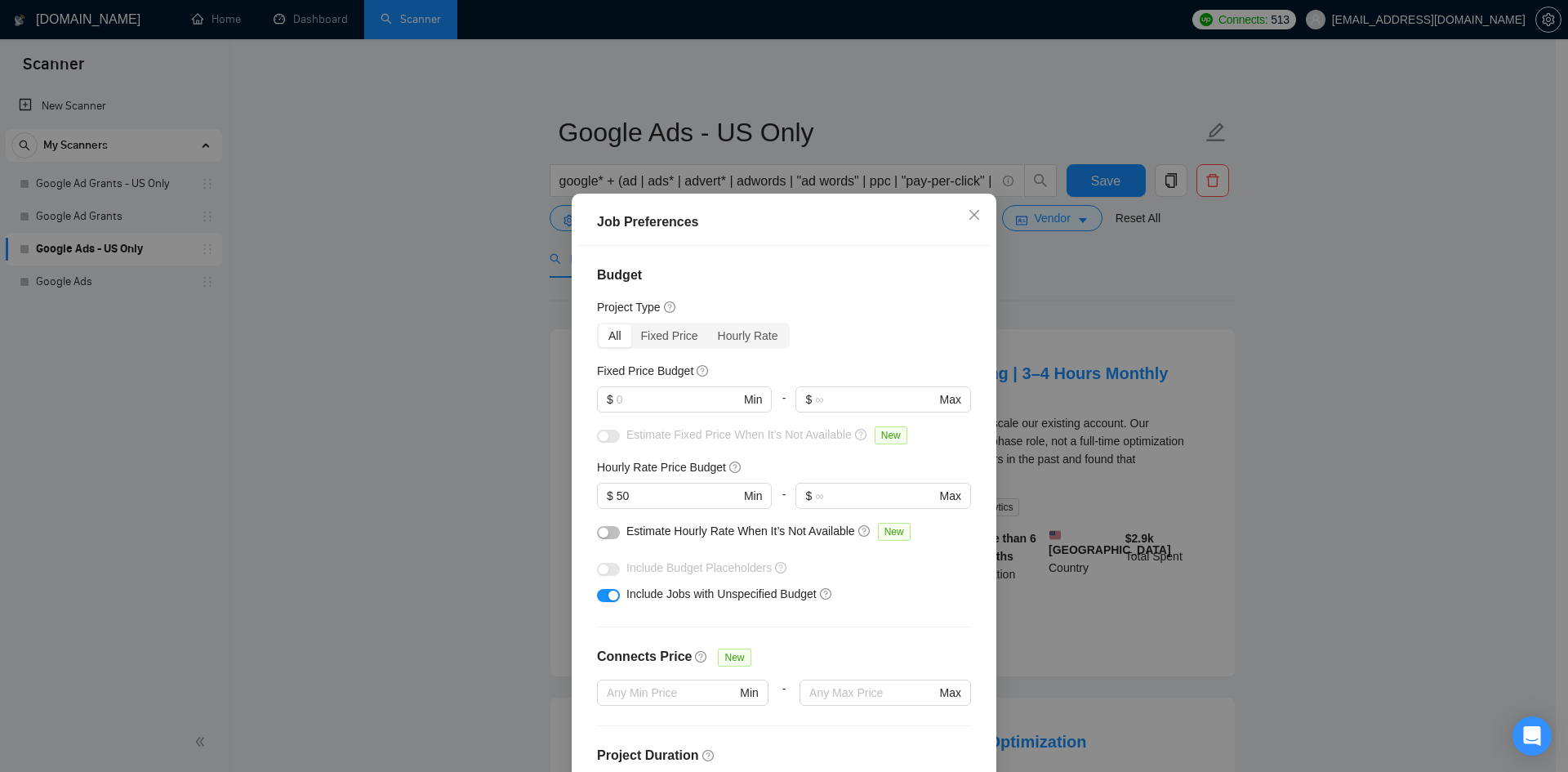
click at [457, 376] on div "Job Preferences Budget Project Type All Fixed Price Hourly Rate Fixed Price Bud…" at bounding box center [784, 386] width 1568 height 772
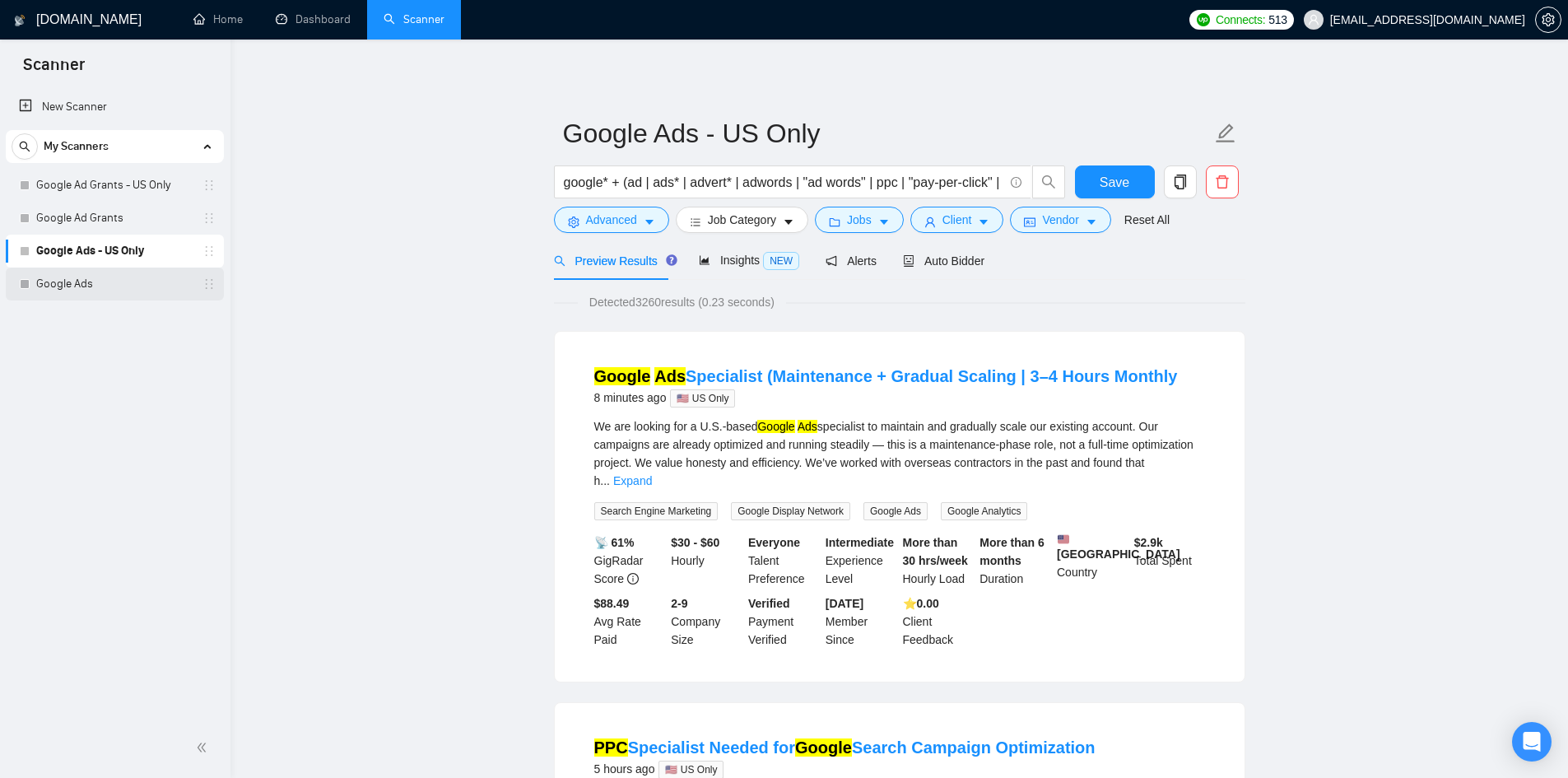
click at [119, 273] on link "Google Ads" at bounding box center [115, 284] width 156 height 33
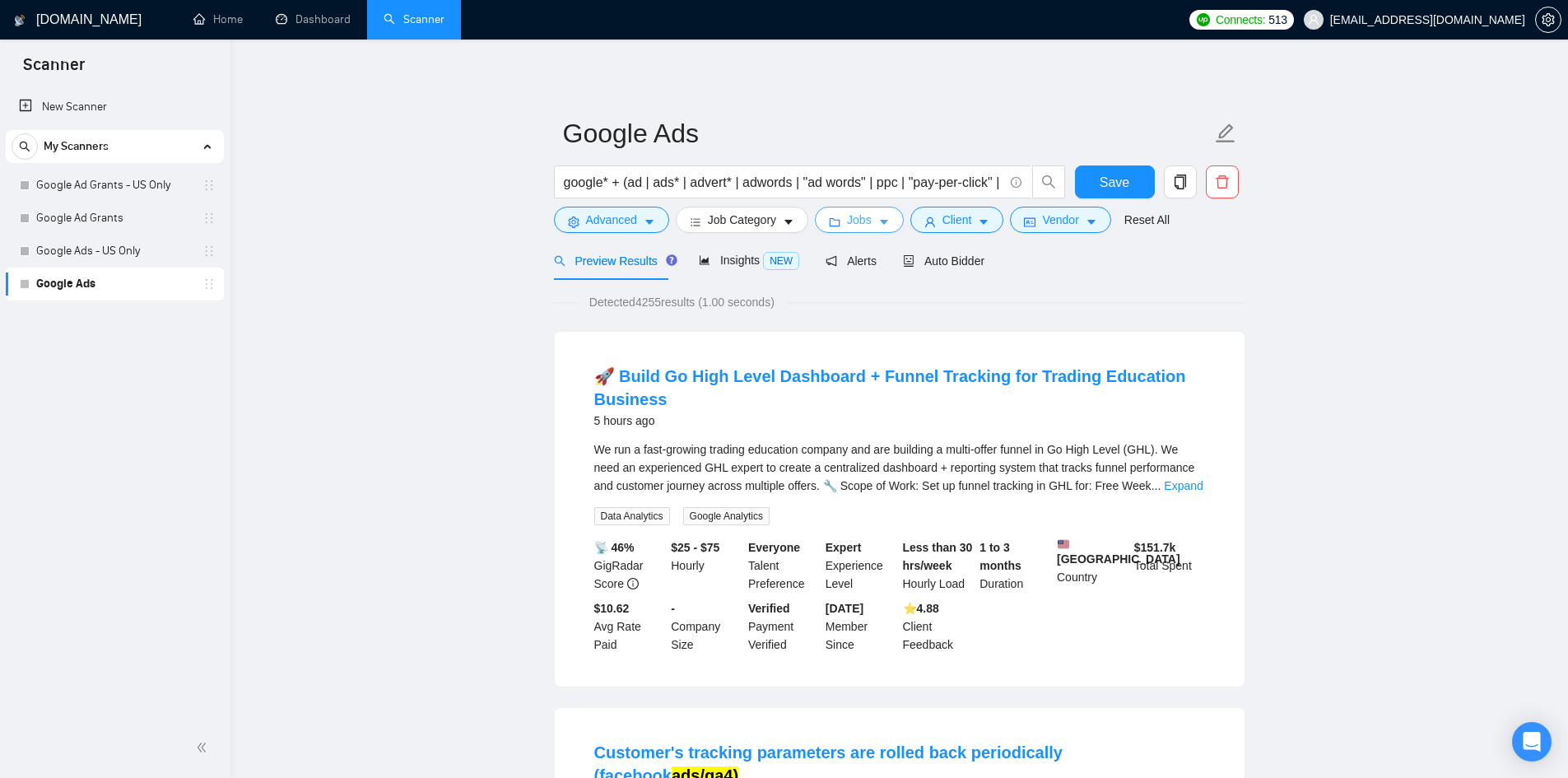
click at [842, 223] on button "Jobs" at bounding box center [859, 219] width 89 height 26
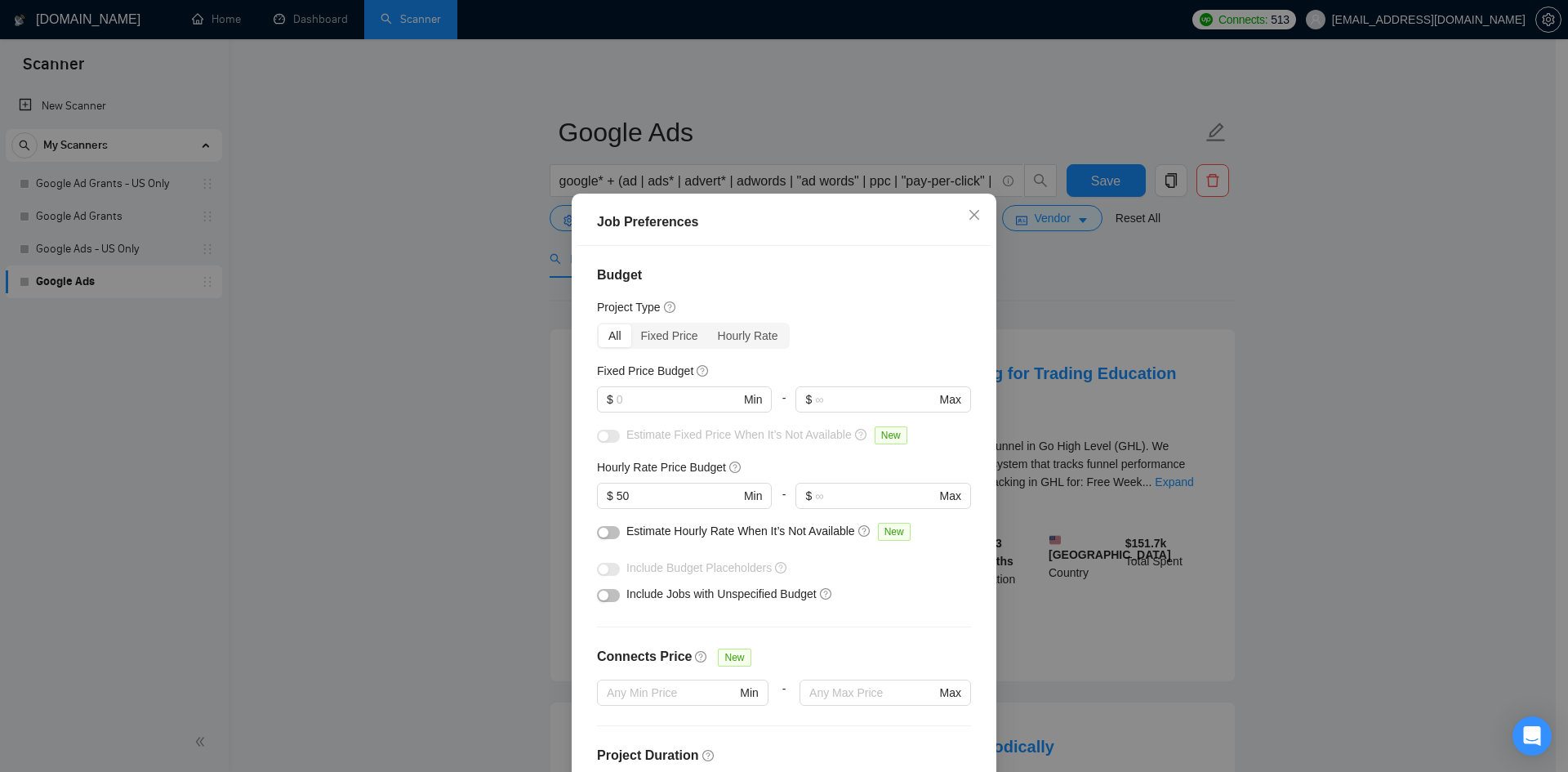
click at [333, 342] on div "Job Preferences Budget Project Type All Fixed Price Hourly Rate Fixed Price Bud…" at bounding box center [784, 386] width 1568 height 772
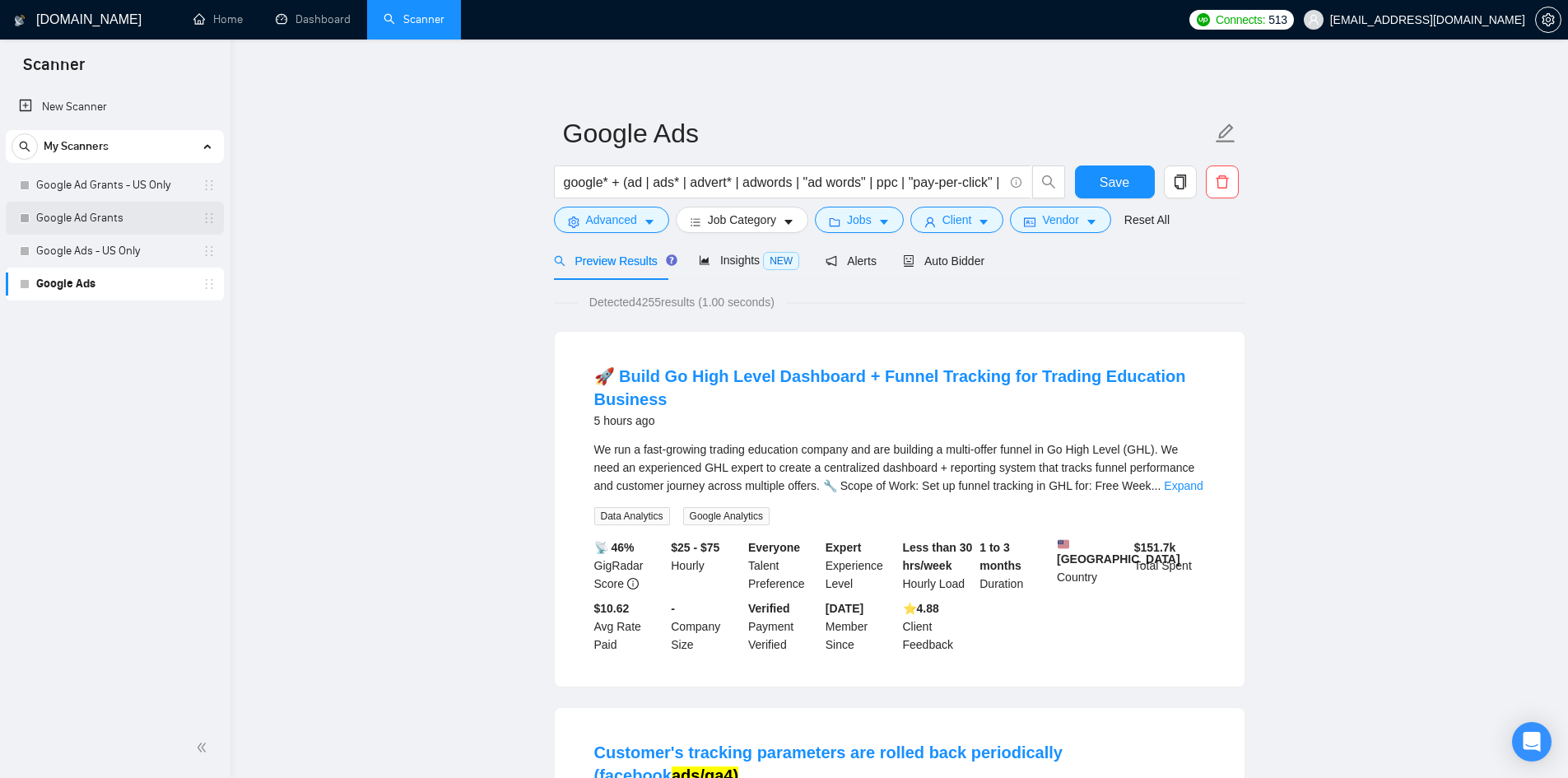
click at [135, 228] on link "Google Ad Grants" at bounding box center [115, 218] width 156 height 33
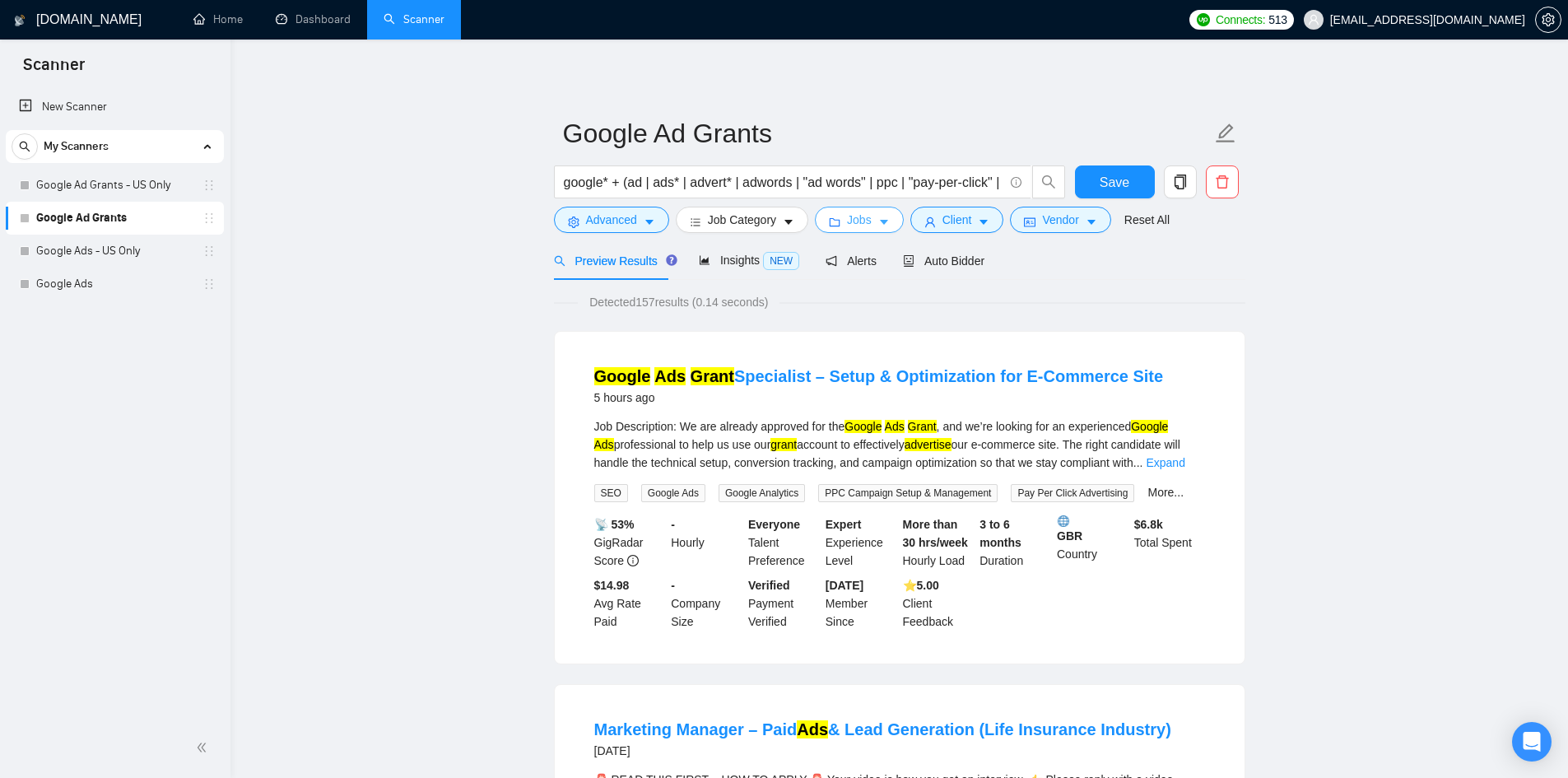
click at [842, 228] on button "Jobs" at bounding box center [859, 219] width 89 height 26
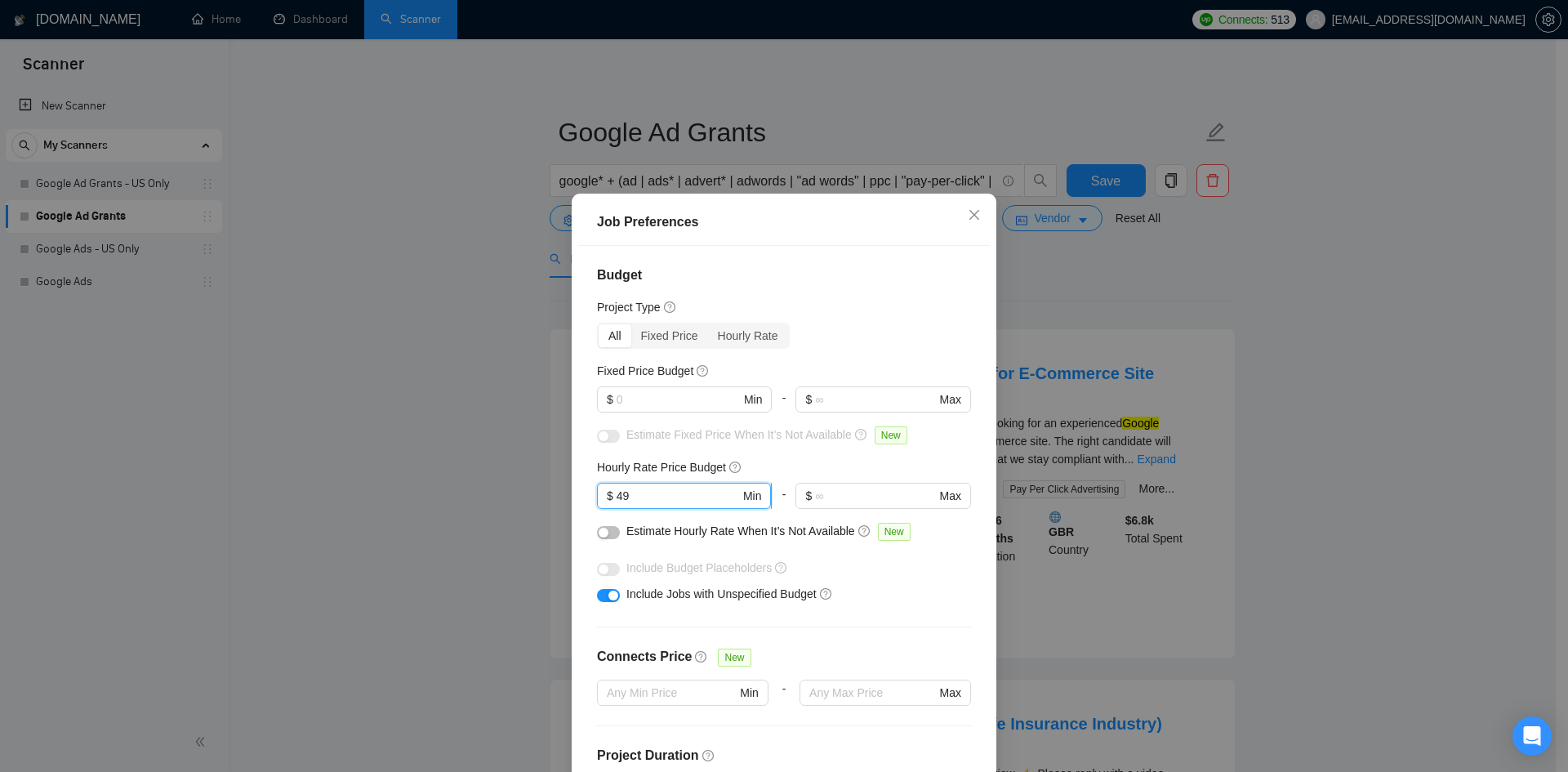
click at [619, 496] on input "49" at bounding box center [678, 496] width 124 height 18
drag, startPoint x: 617, startPoint y: 496, endPoint x: 628, endPoint y: 496, distance: 11.0
click at [628, 496] on input "49" at bounding box center [678, 496] width 124 height 18
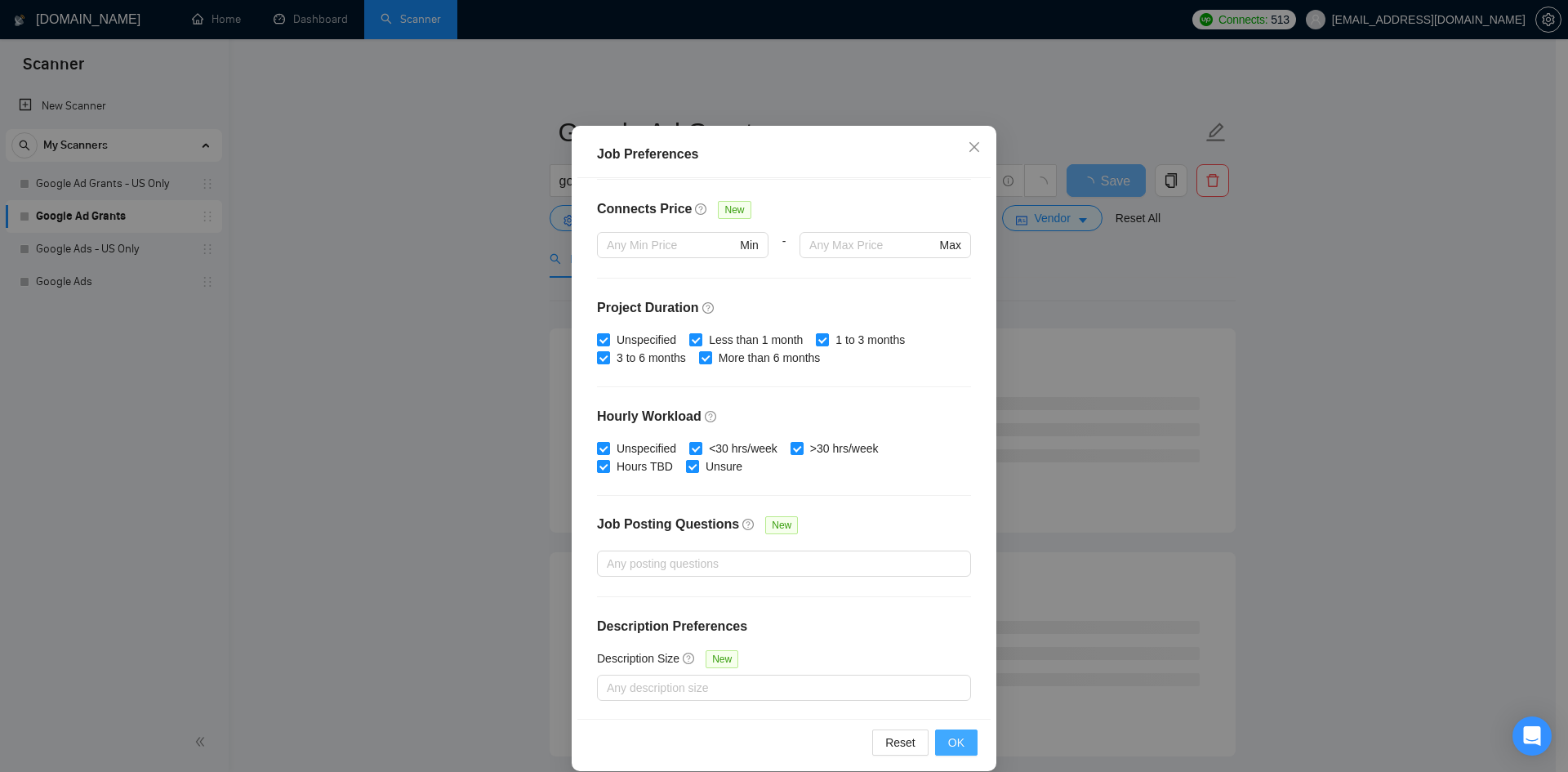
scroll to position [87, 0]
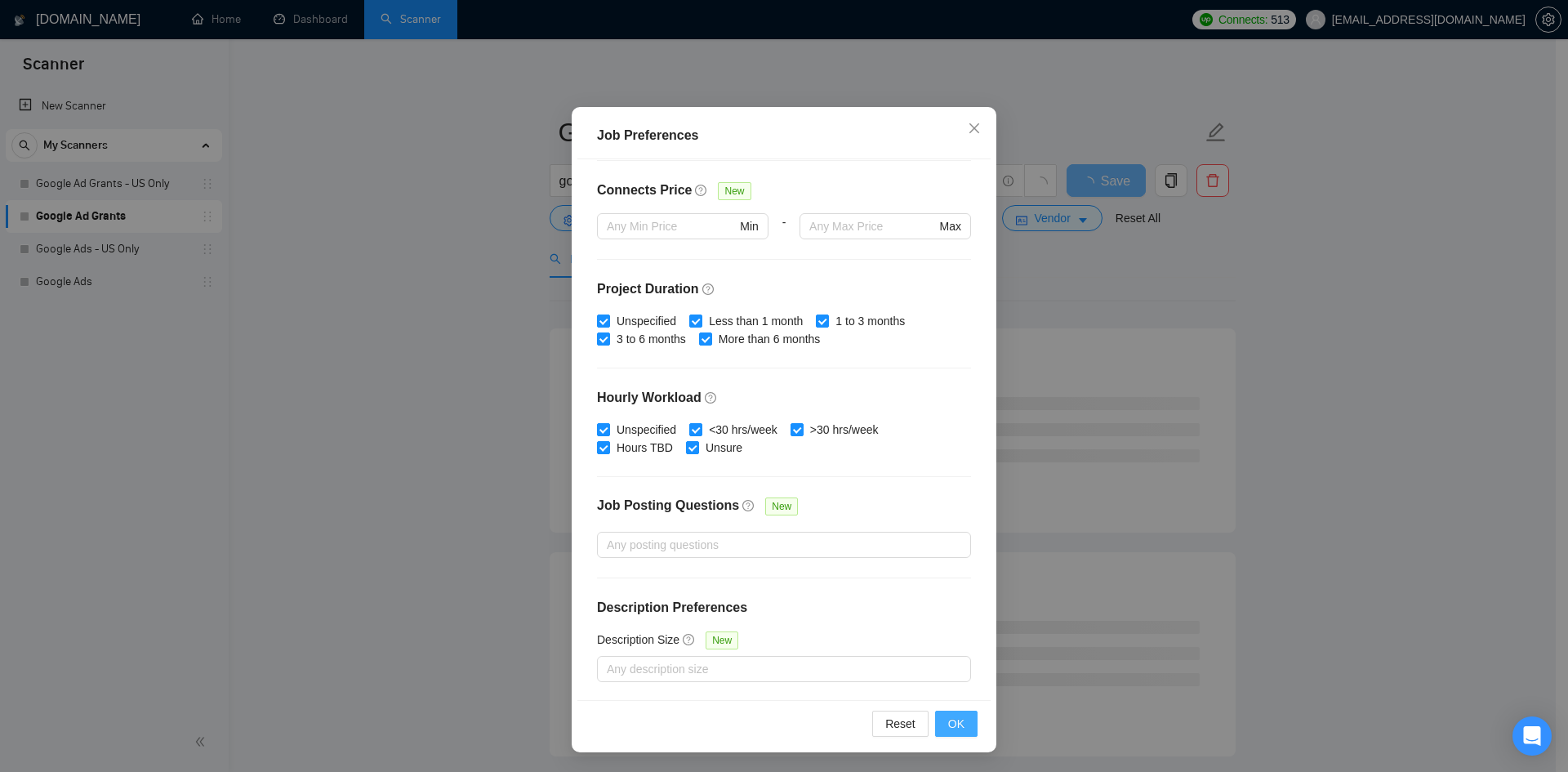
click at [958, 715] on span "OK" at bounding box center [956, 723] width 16 height 18
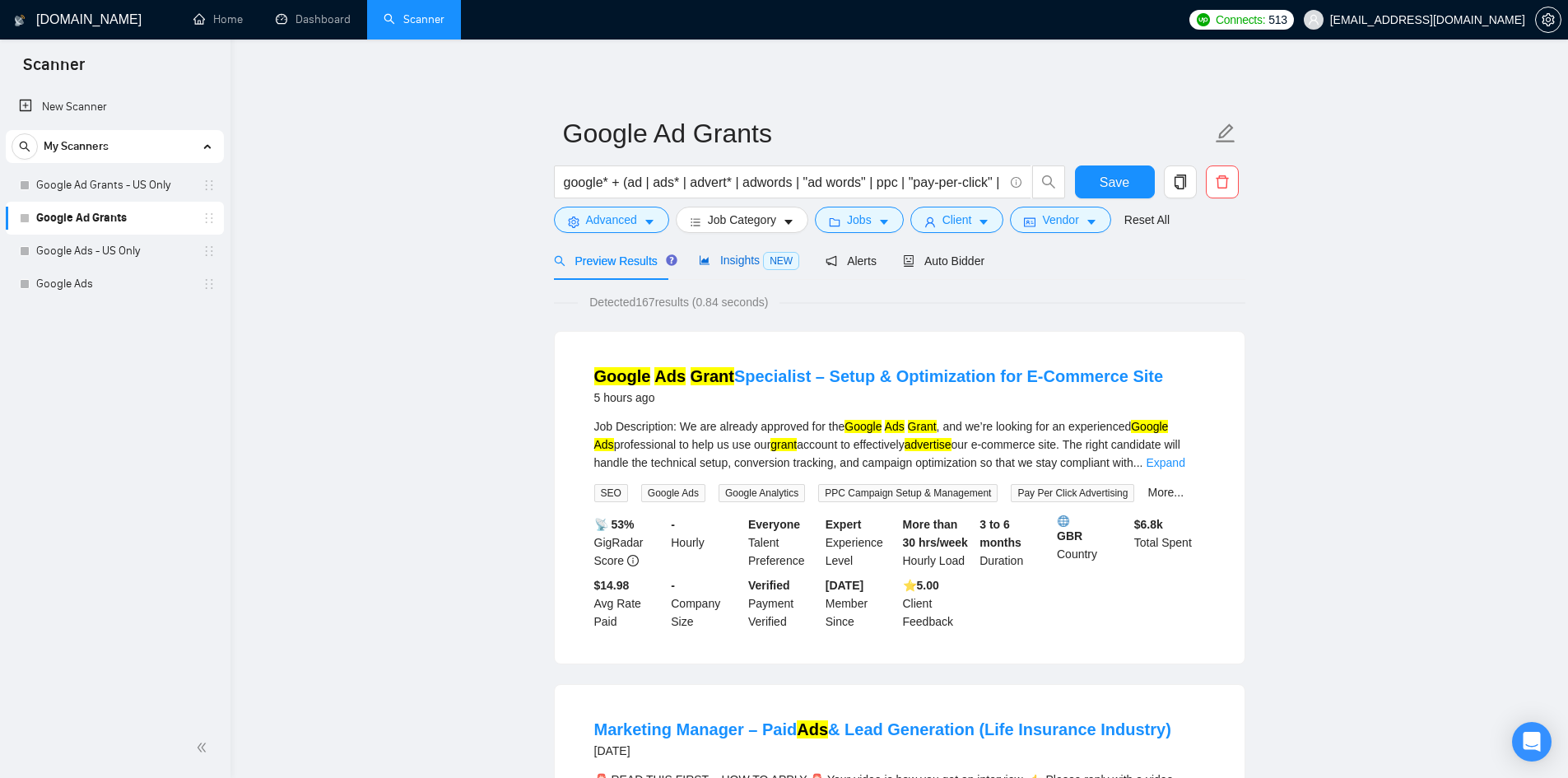
click at [751, 269] on div "Insights NEW" at bounding box center [749, 260] width 100 height 19
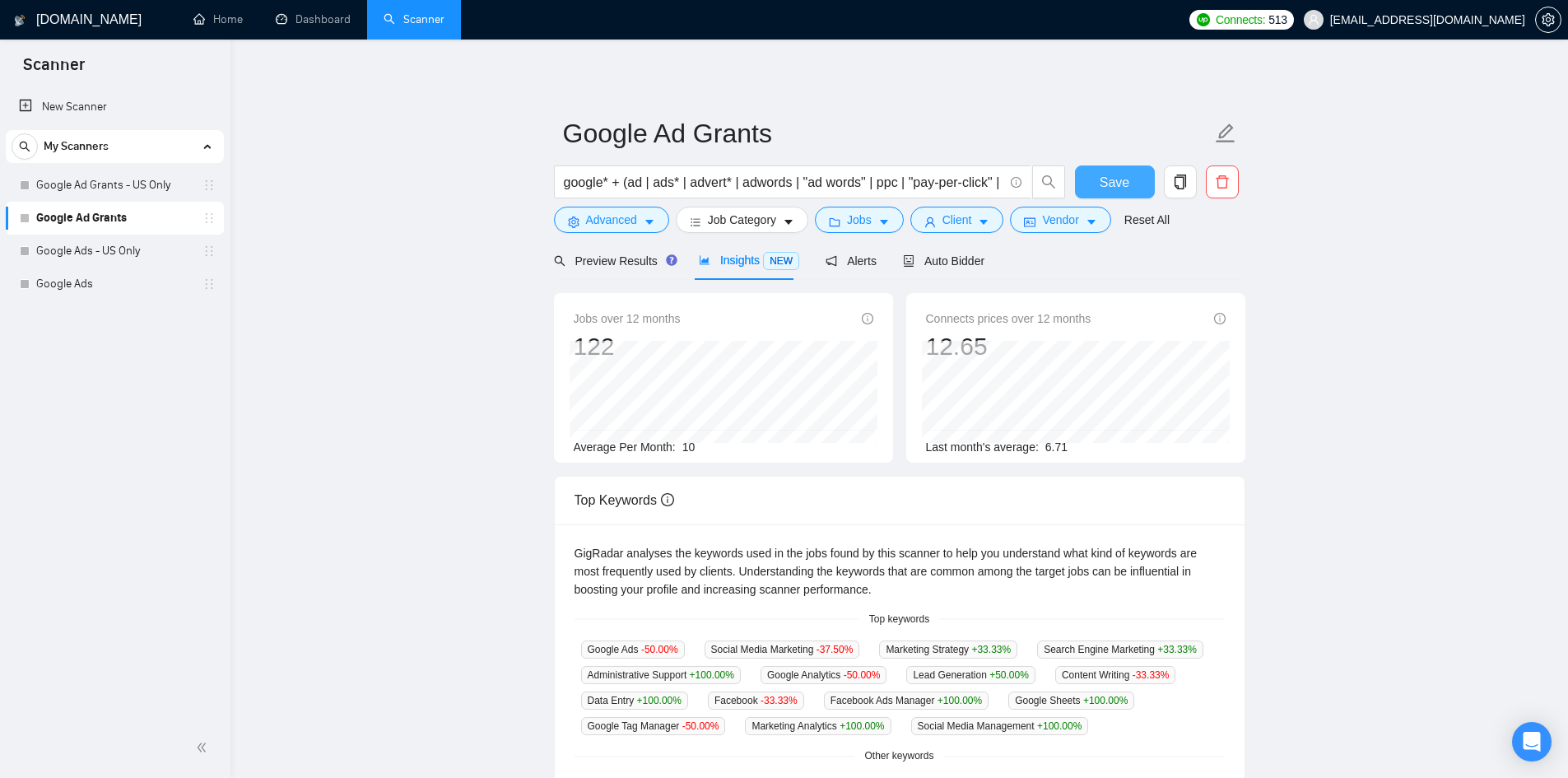
click at [1116, 184] on span "Save" at bounding box center [1114, 182] width 30 height 21
click at [146, 192] on link "Google Ad Grants - US Only" at bounding box center [115, 185] width 156 height 33
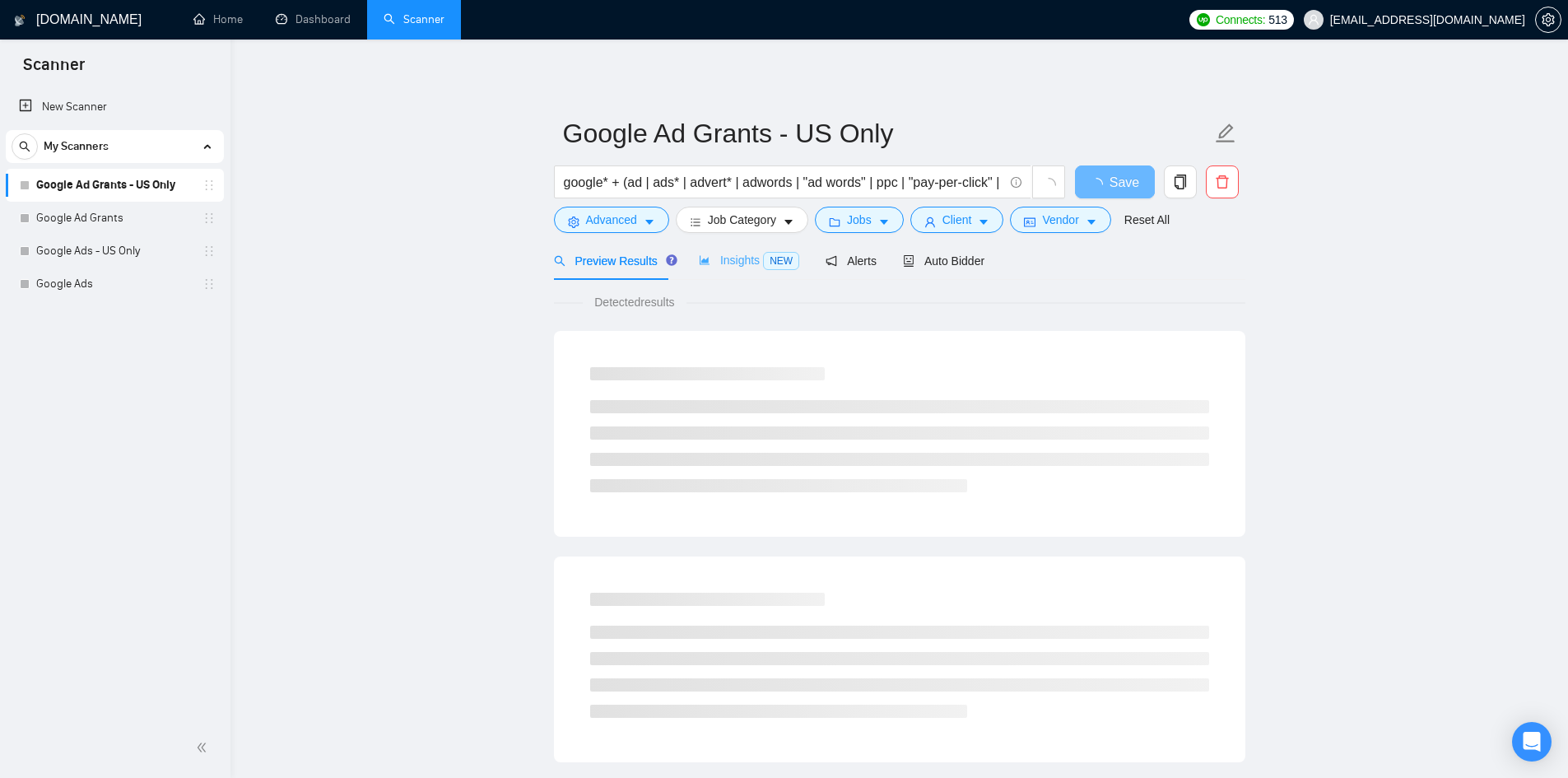
click at [738, 247] on div "Insights NEW" at bounding box center [749, 260] width 100 height 39
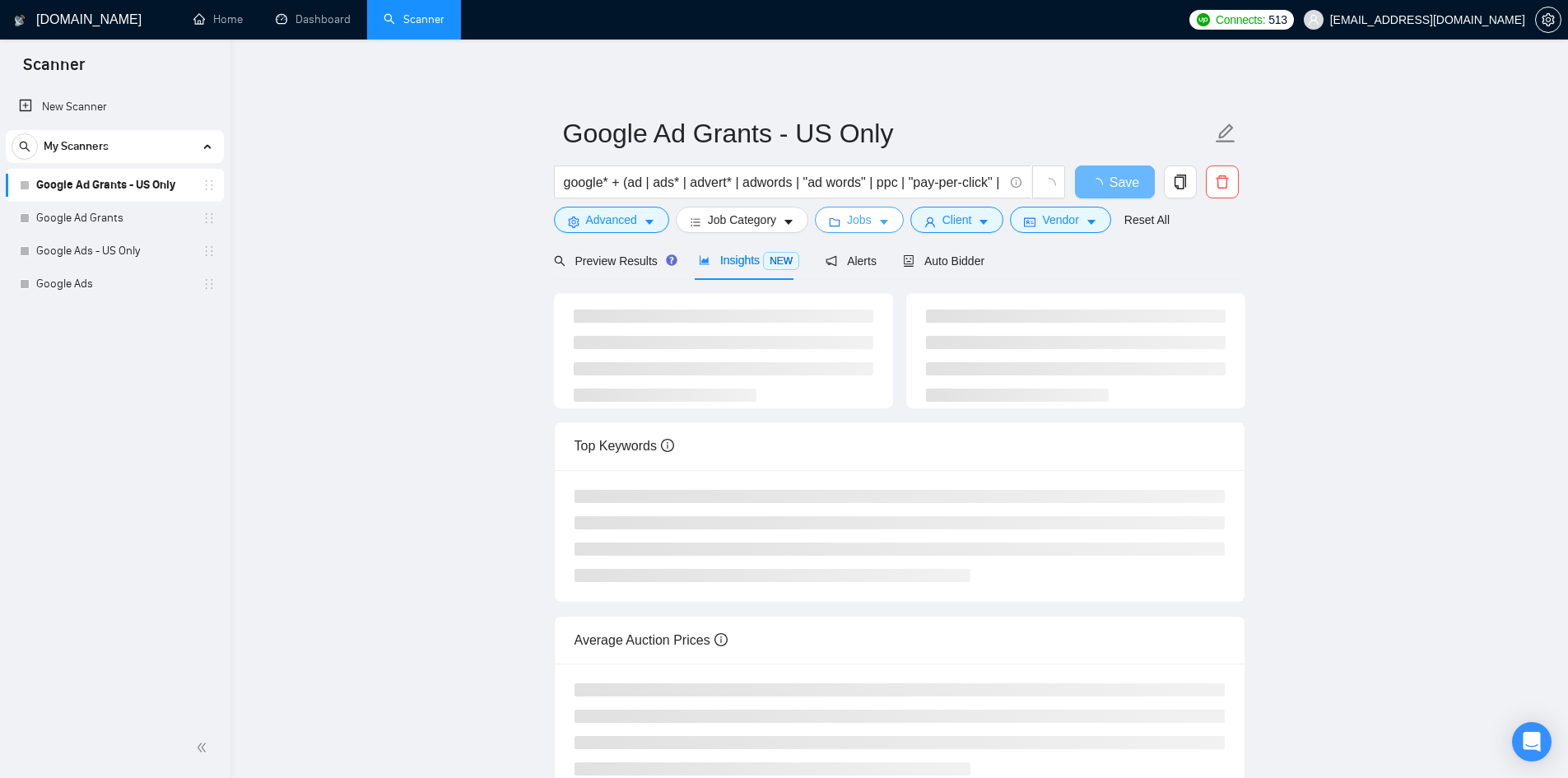
click at [854, 222] on span "Jobs" at bounding box center [859, 220] width 25 height 18
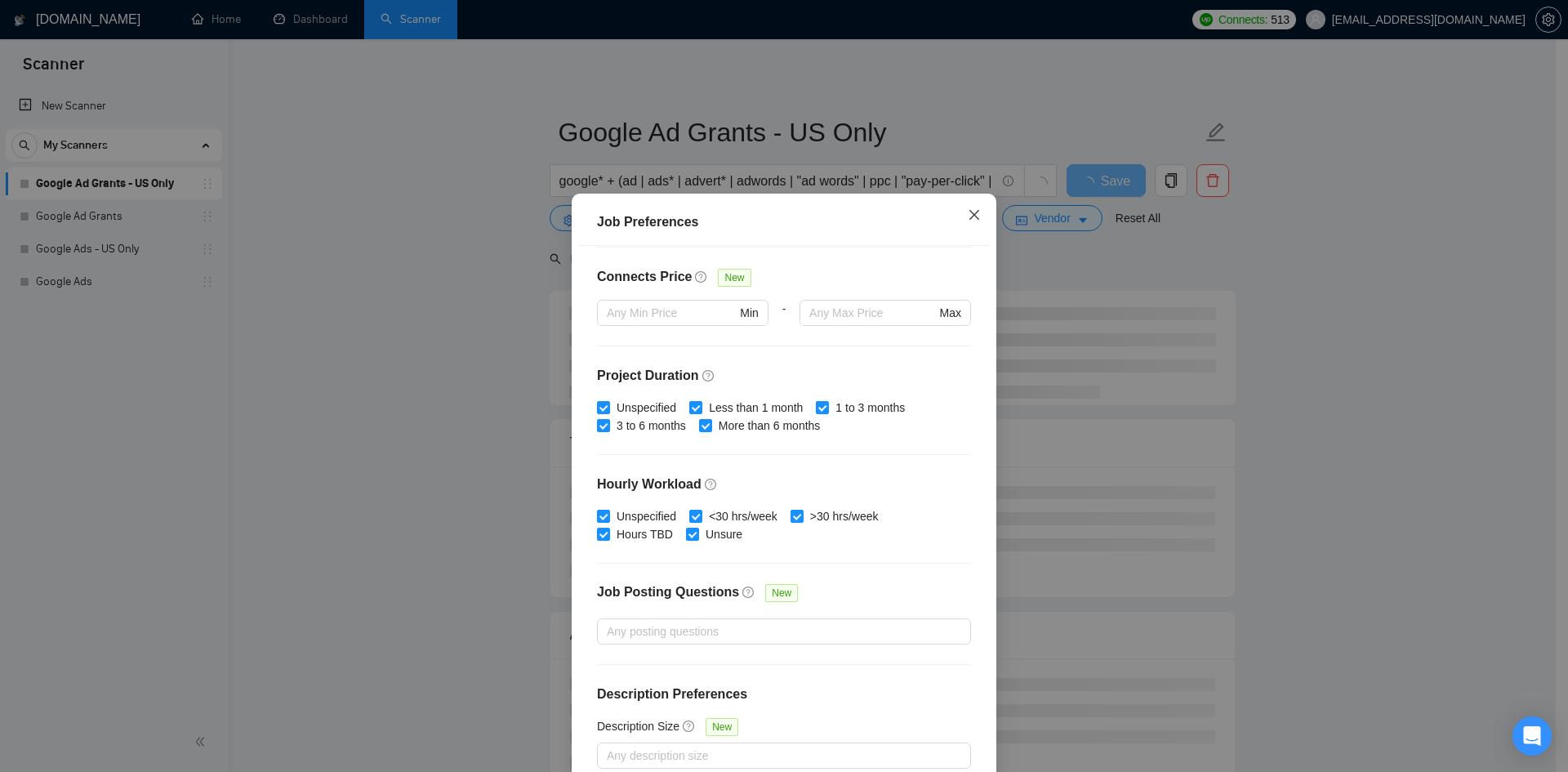
click at [979, 213] on span "Close" at bounding box center [974, 216] width 44 height 44
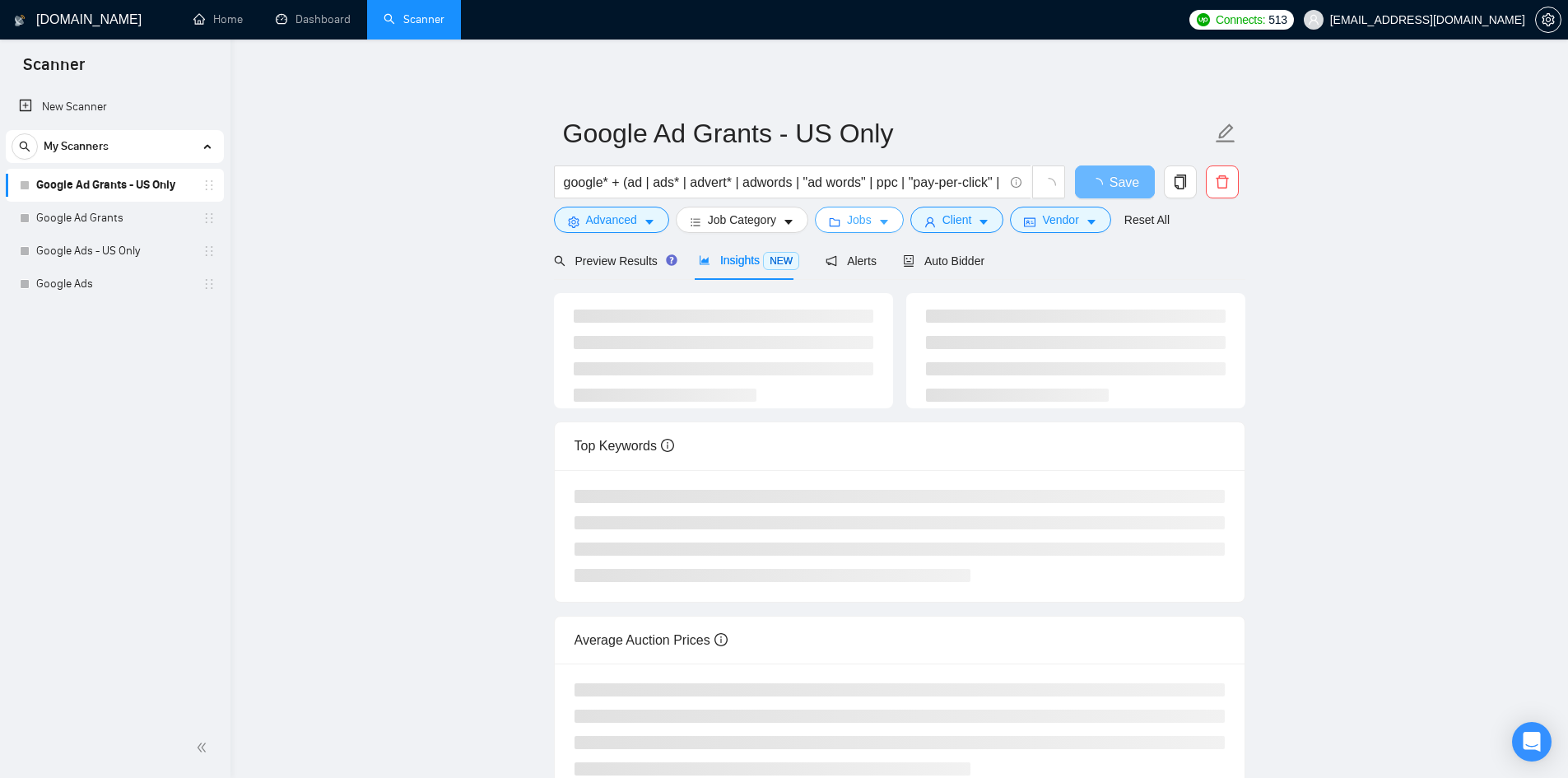
click at [847, 222] on span "Jobs" at bounding box center [859, 220] width 25 height 18
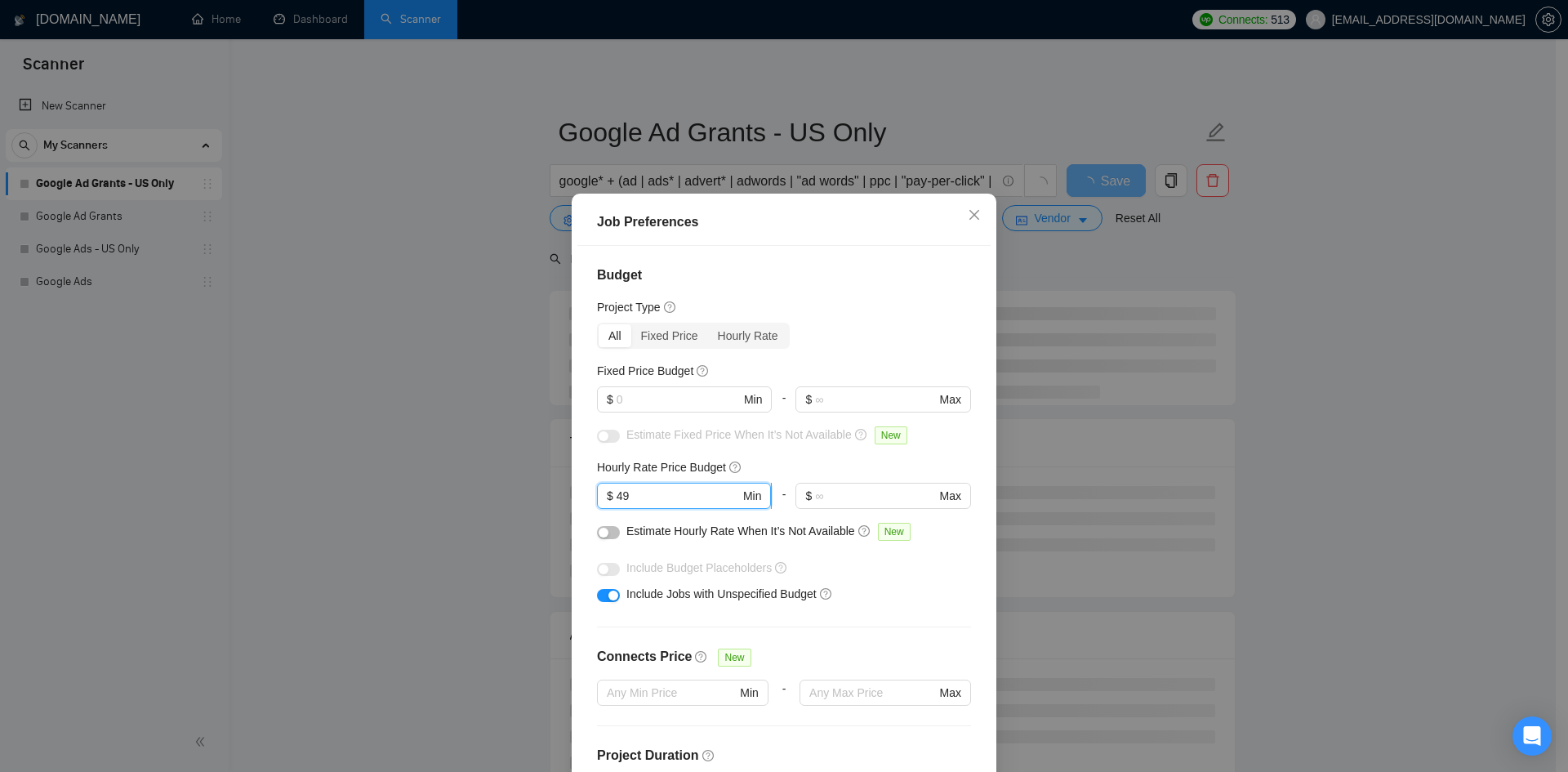
click at [624, 496] on input "49" at bounding box center [678, 496] width 124 height 18
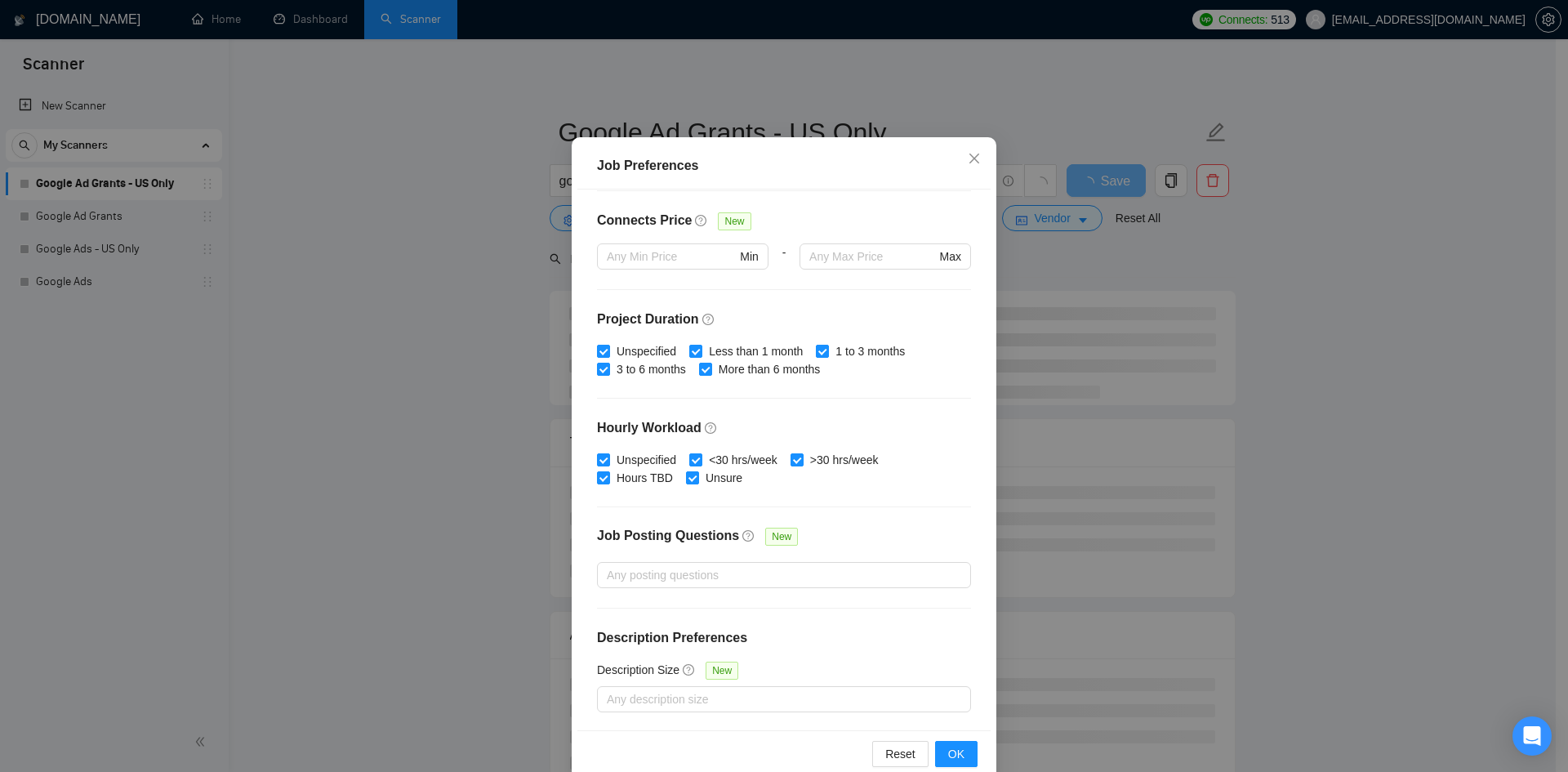
scroll to position [87, 0]
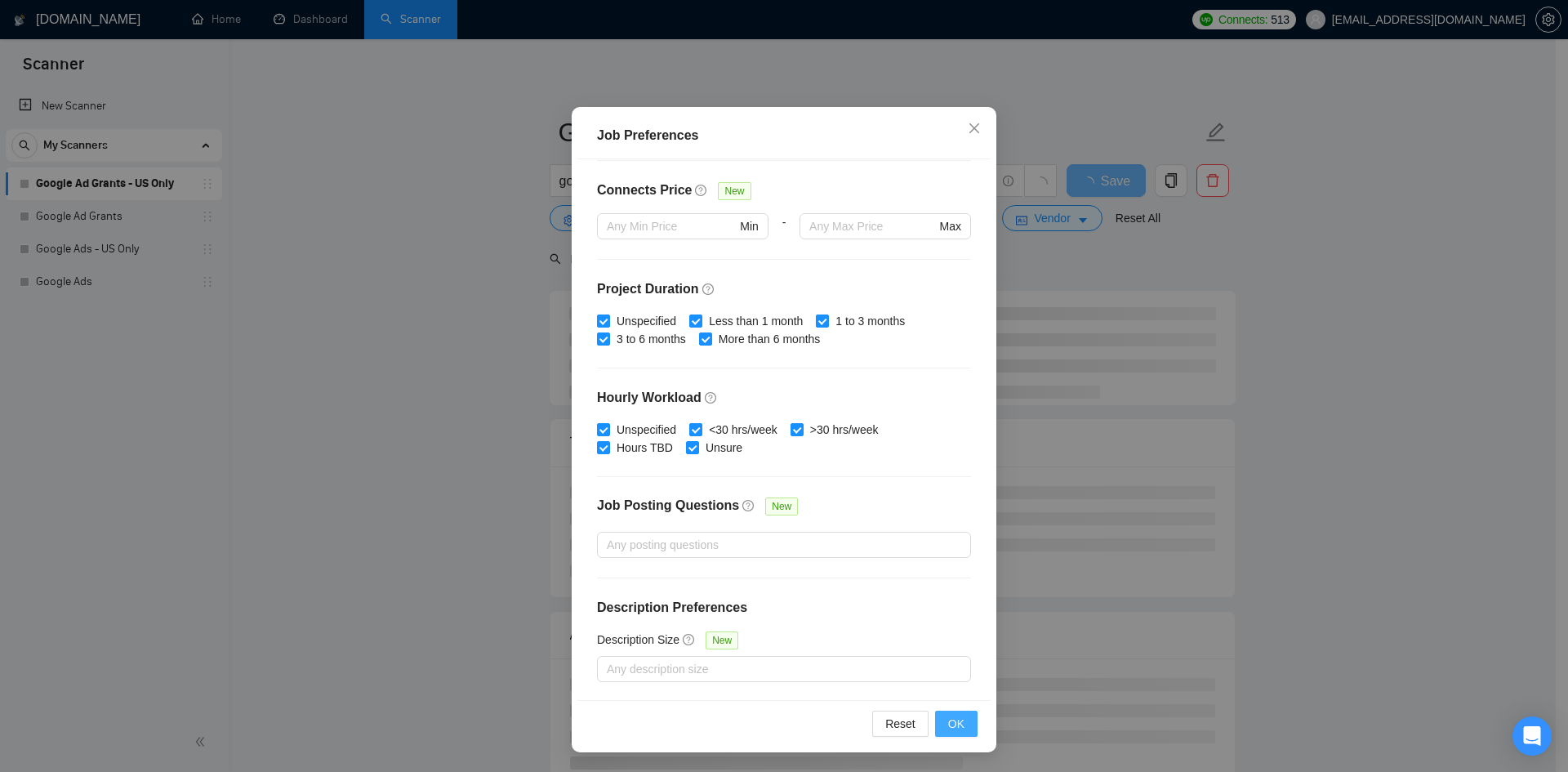
click at [962, 722] on button "OK" at bounding box center [956, 723] width 42 height 26
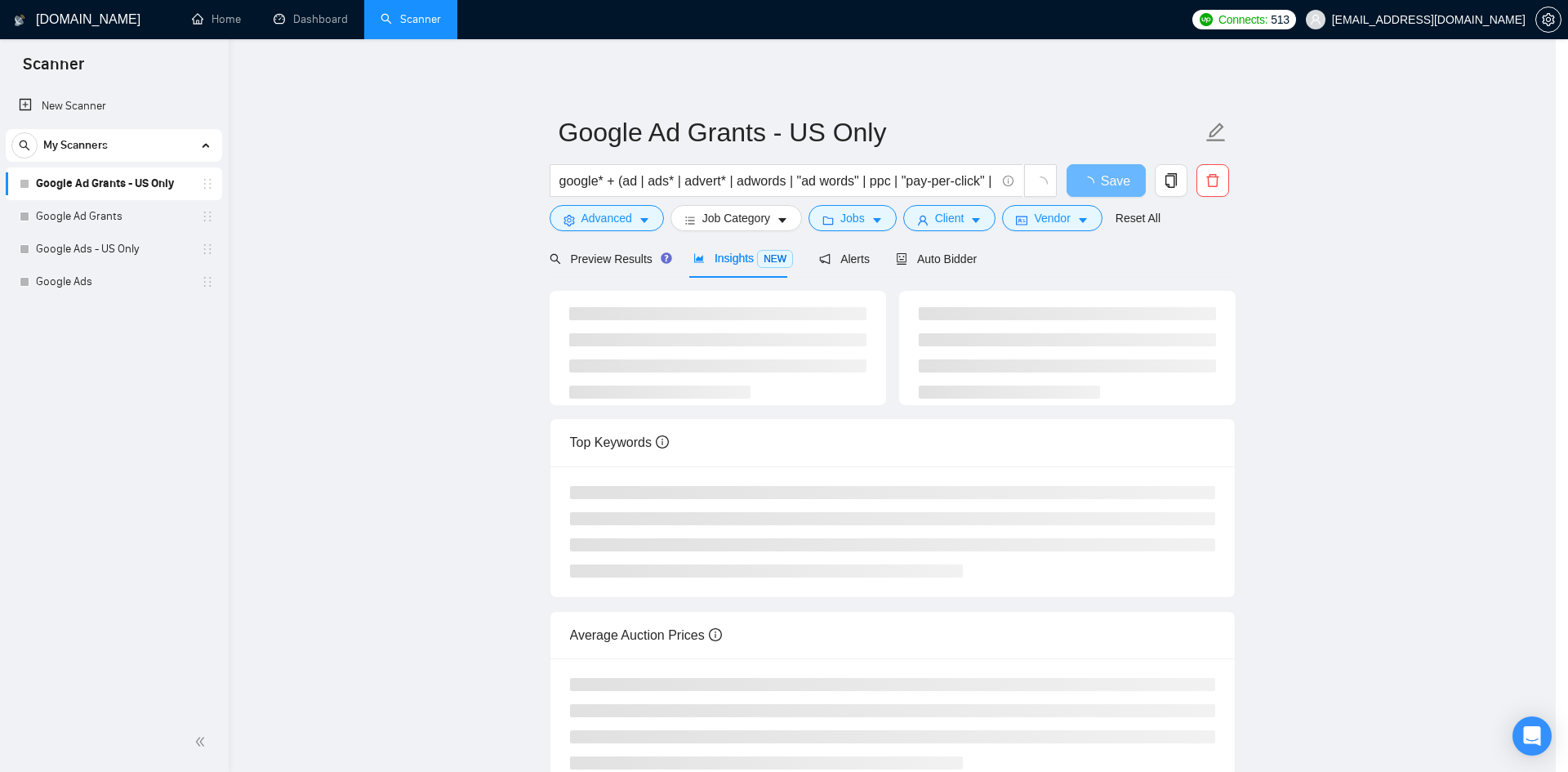
scroll to position [0, 0]
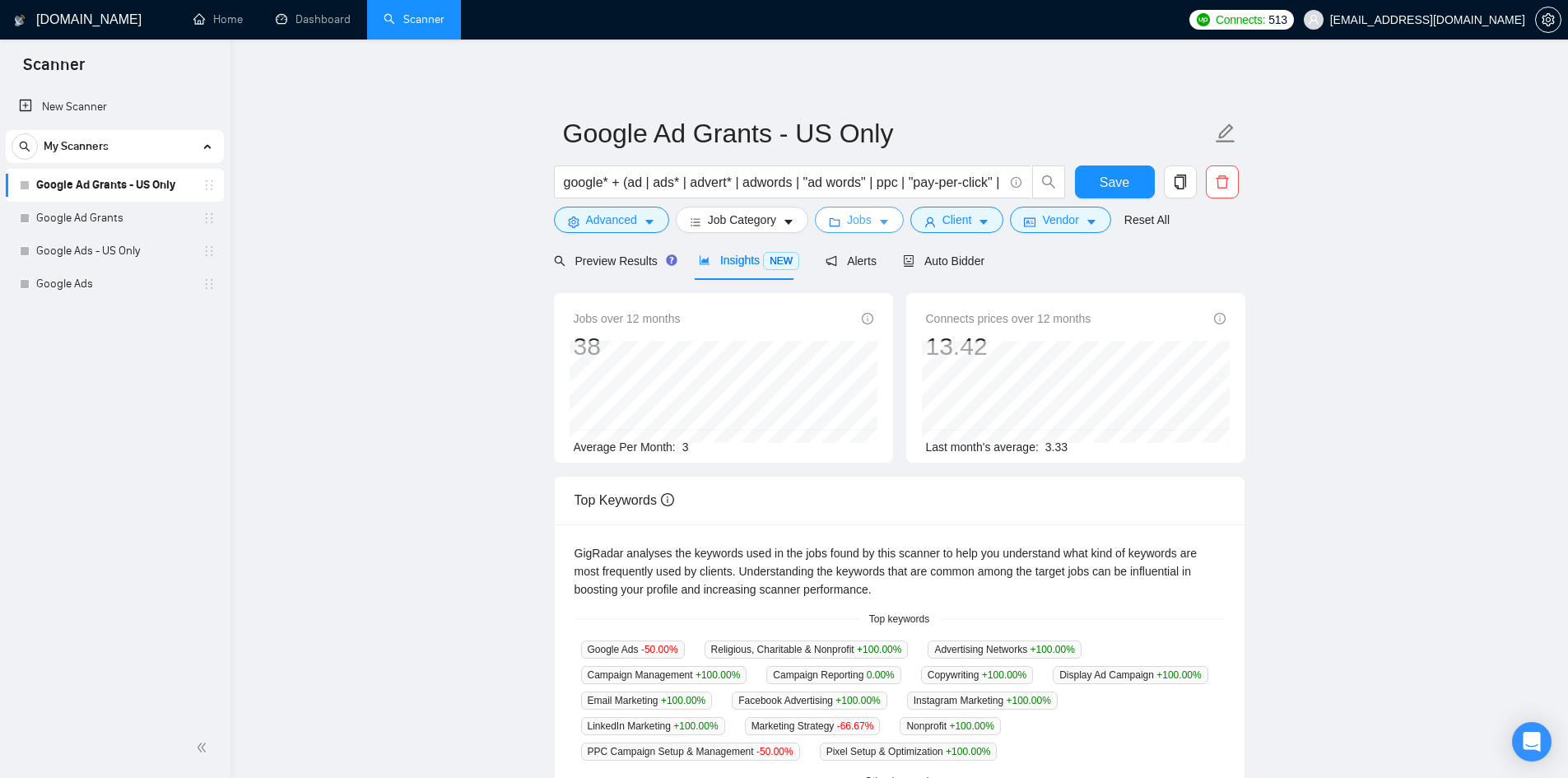
click at [854, 222] on span "Jobs" at bounding box center [859, 220] width 25 height 18
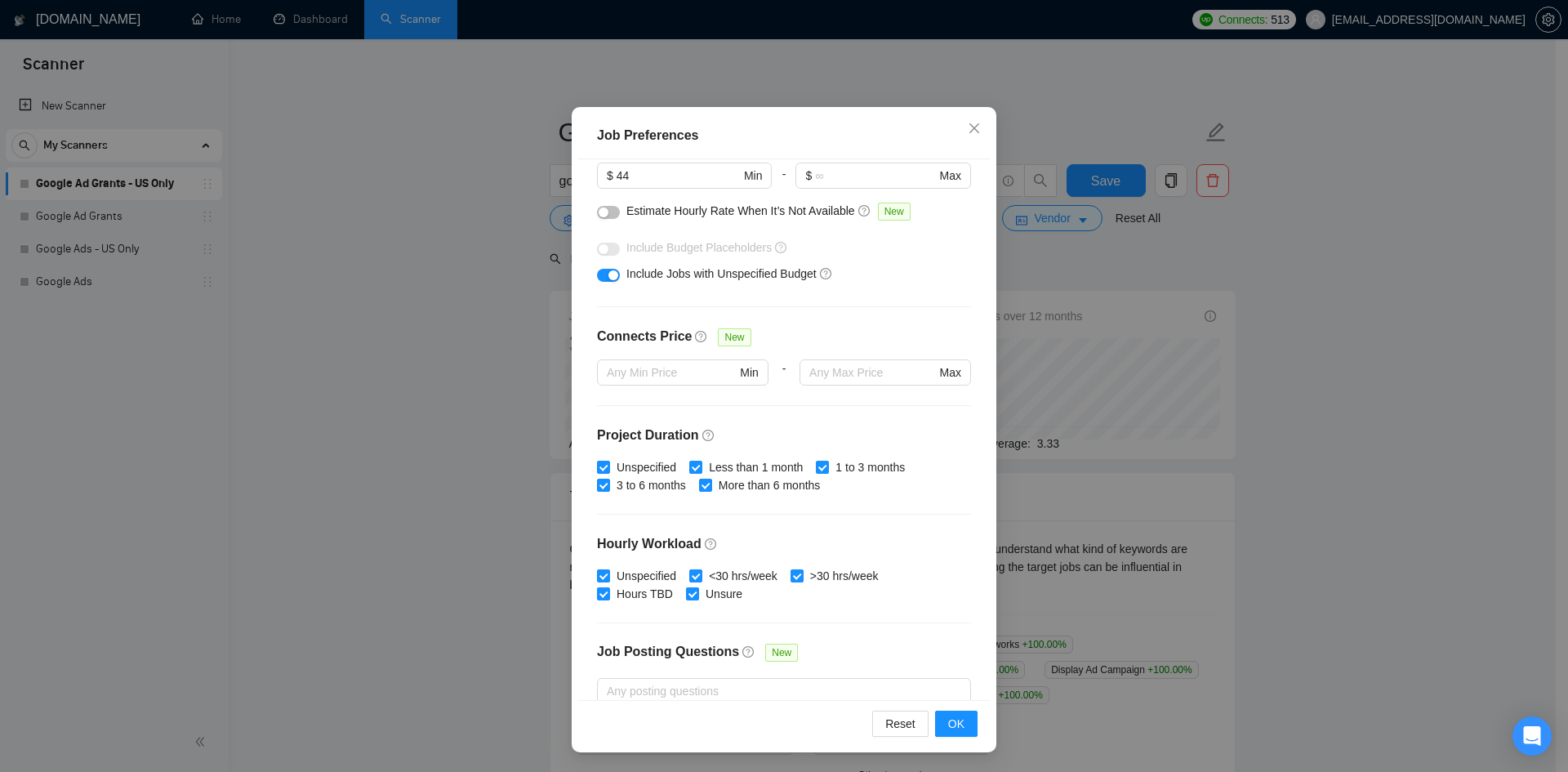
scroll to position [380, 0]
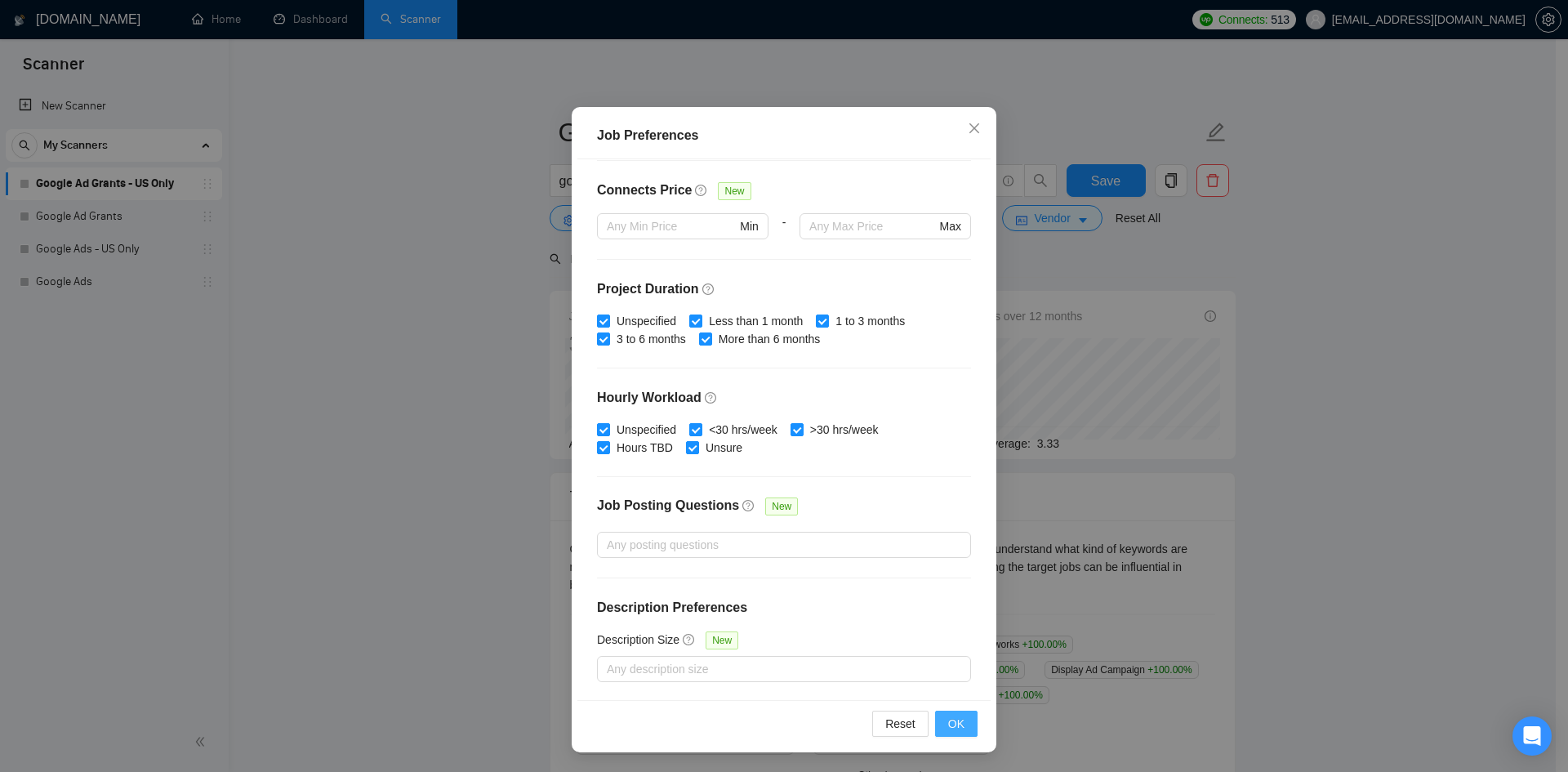
click at [953, 723] on span "OK" at bounding box center [956, 723] width 16 height 18
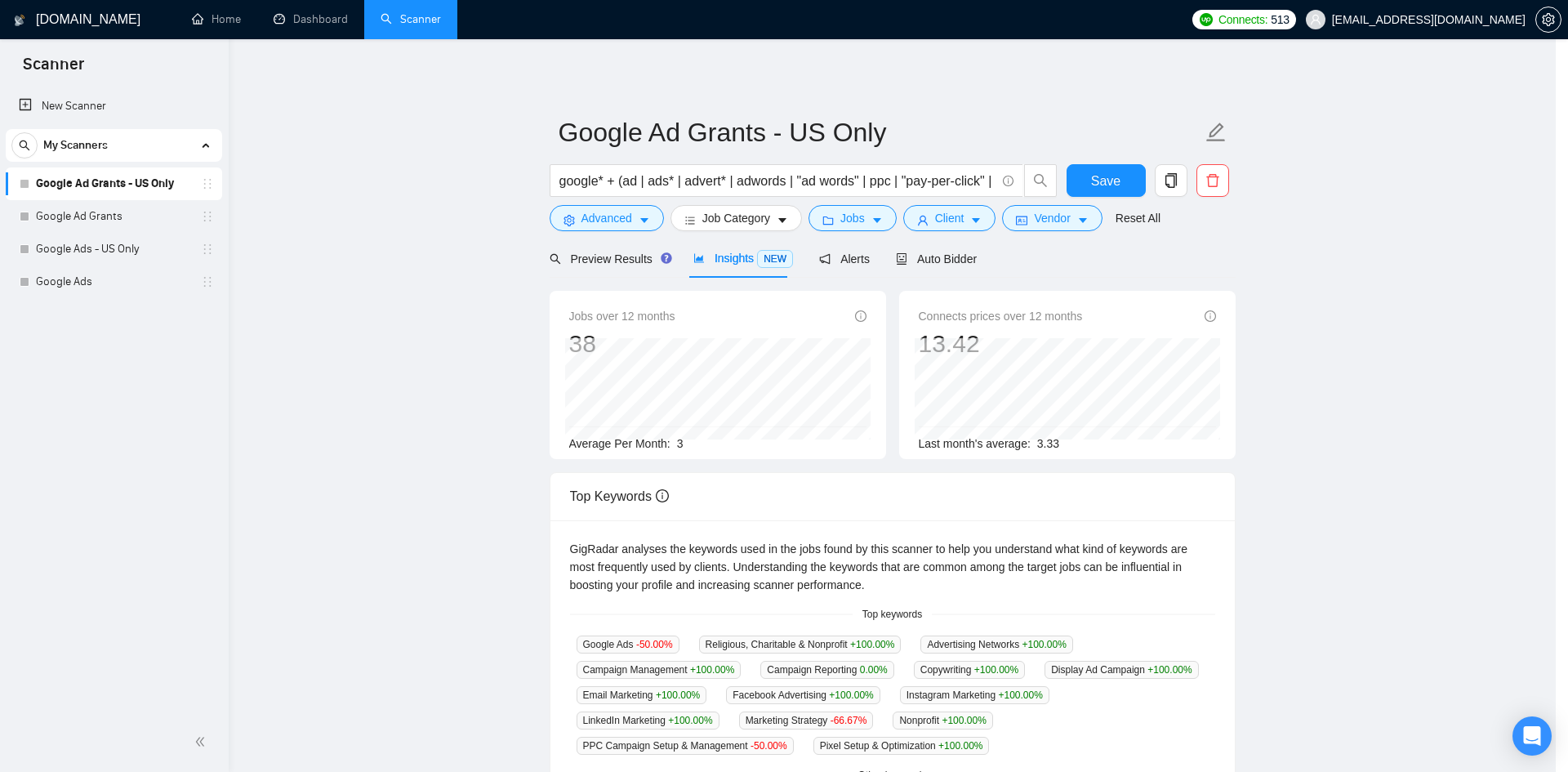
scroll to position [0, 0]
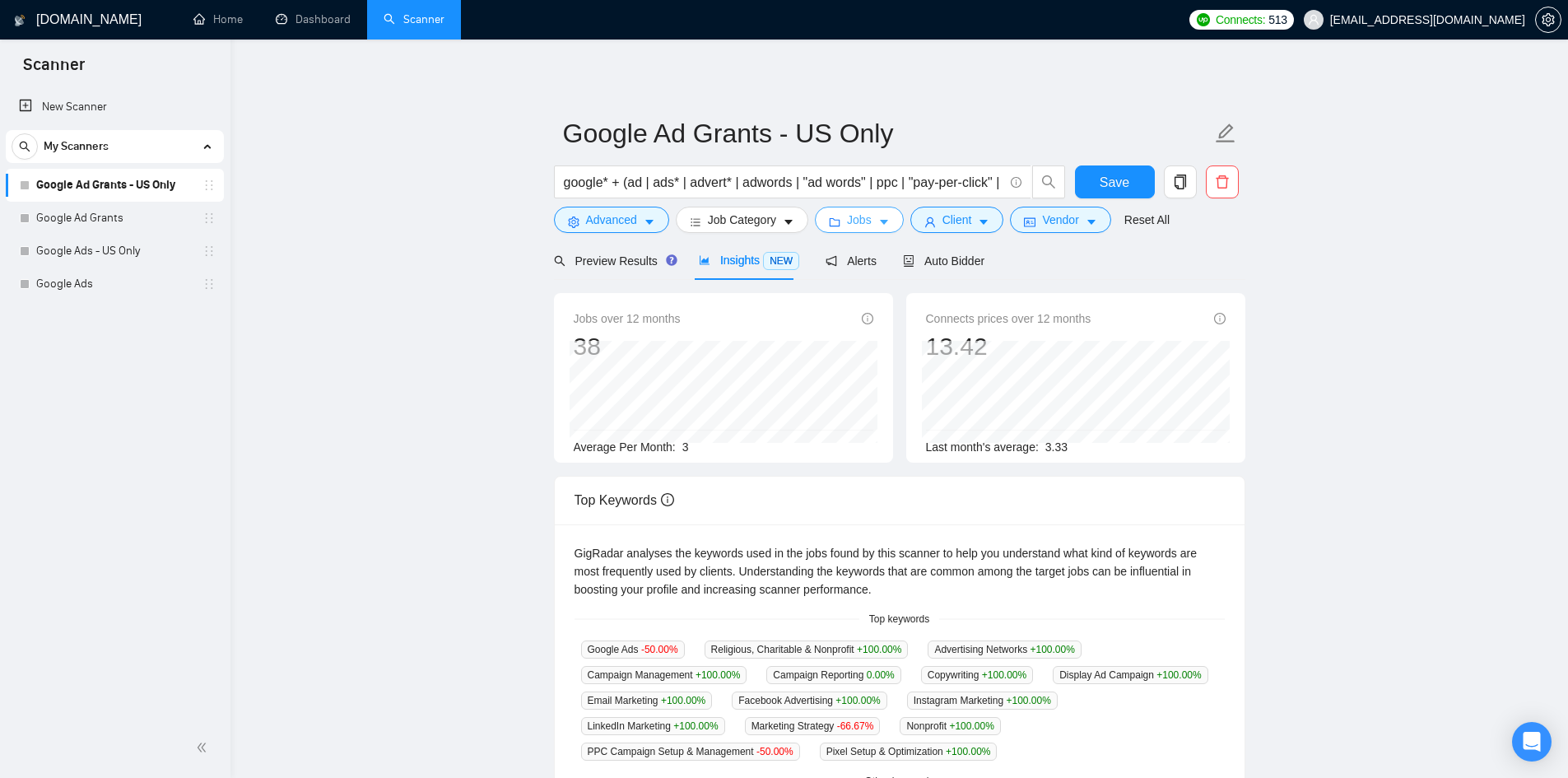
click at [862, 221] on span "Jobs" at bounding box center [859, 220] width 25 height 18
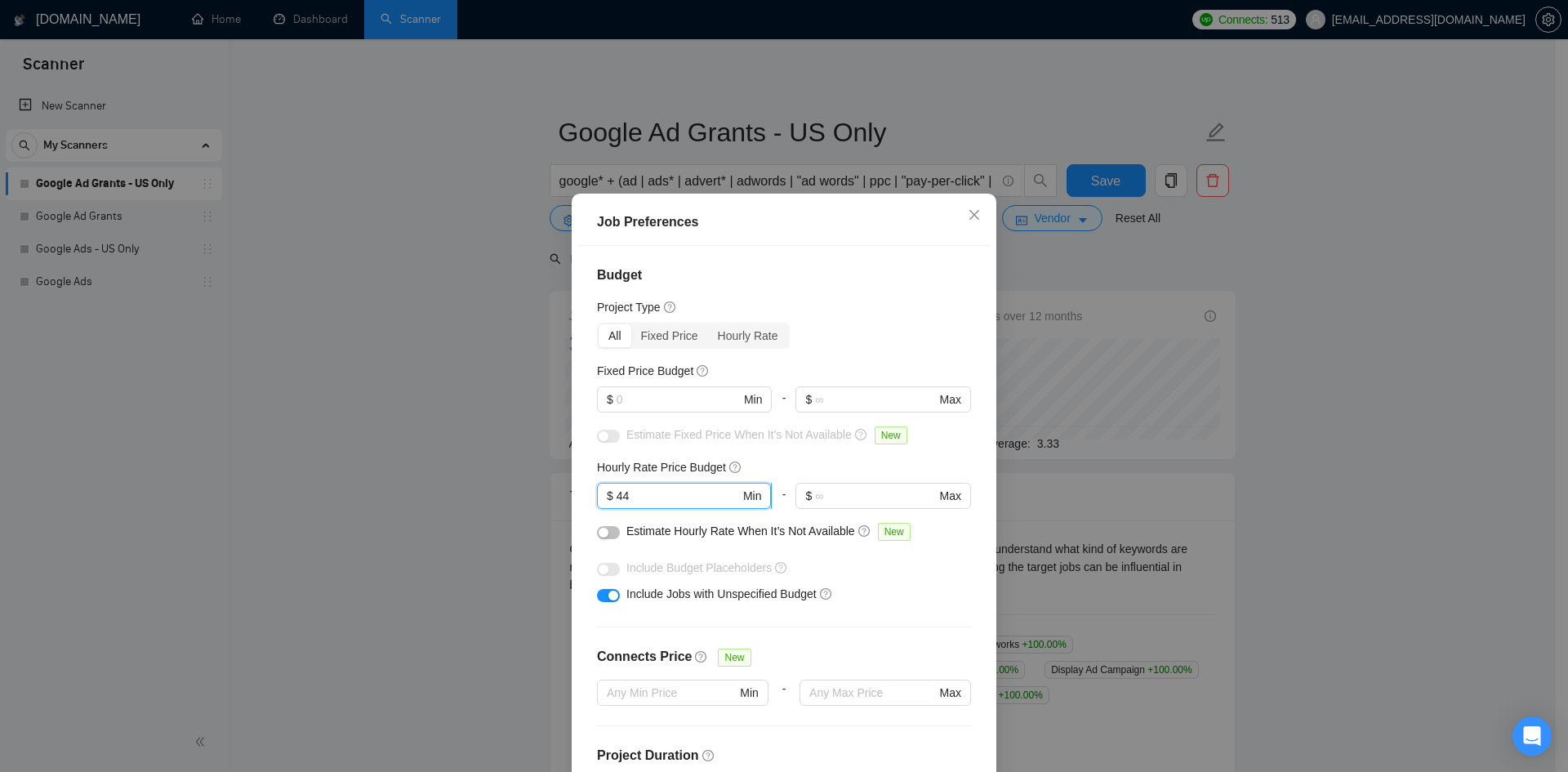
click at [617, 492] on input "44" at bounding box center [678, 496] width 124 height 18
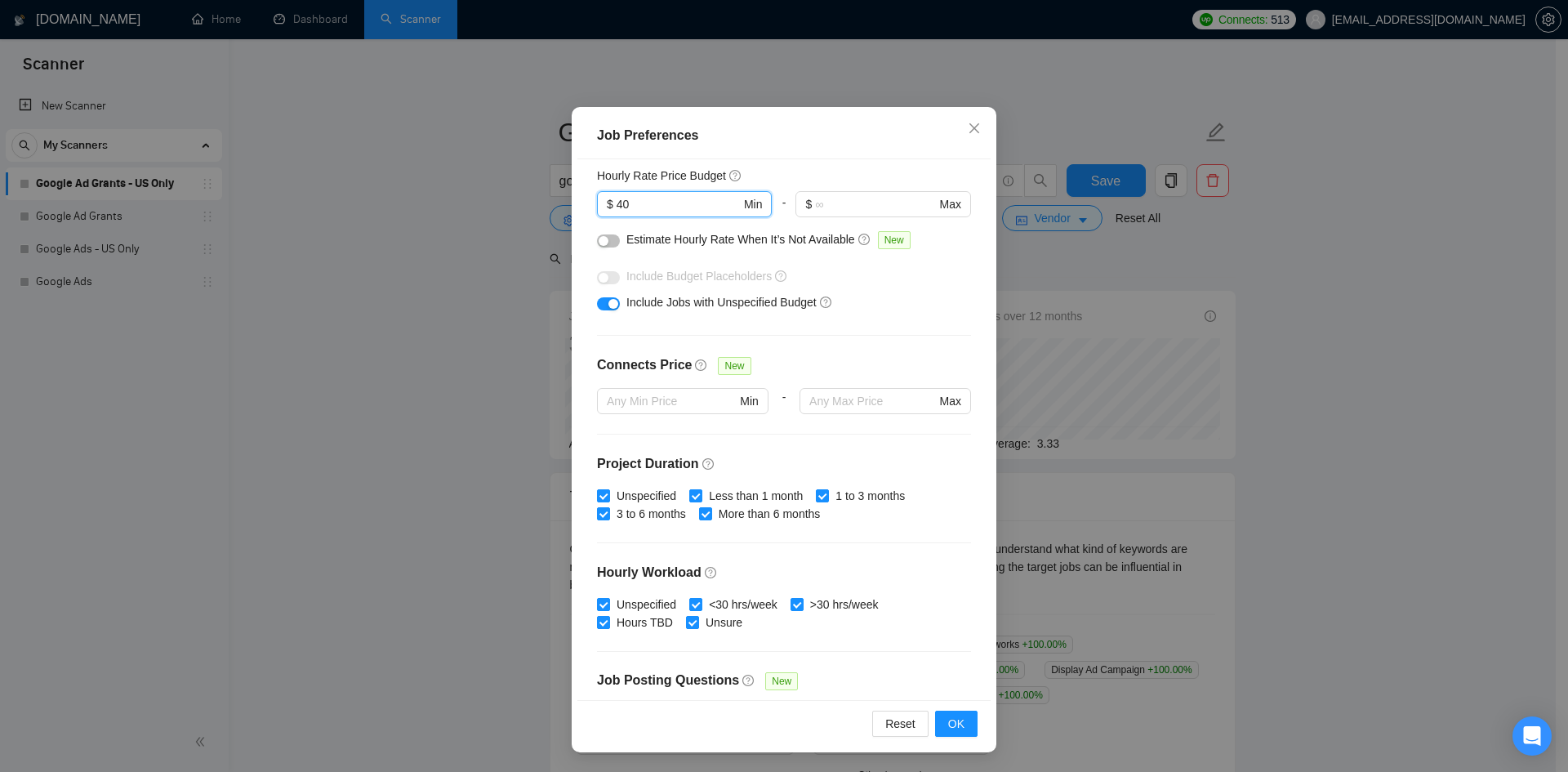
scroll to position [380, 0]
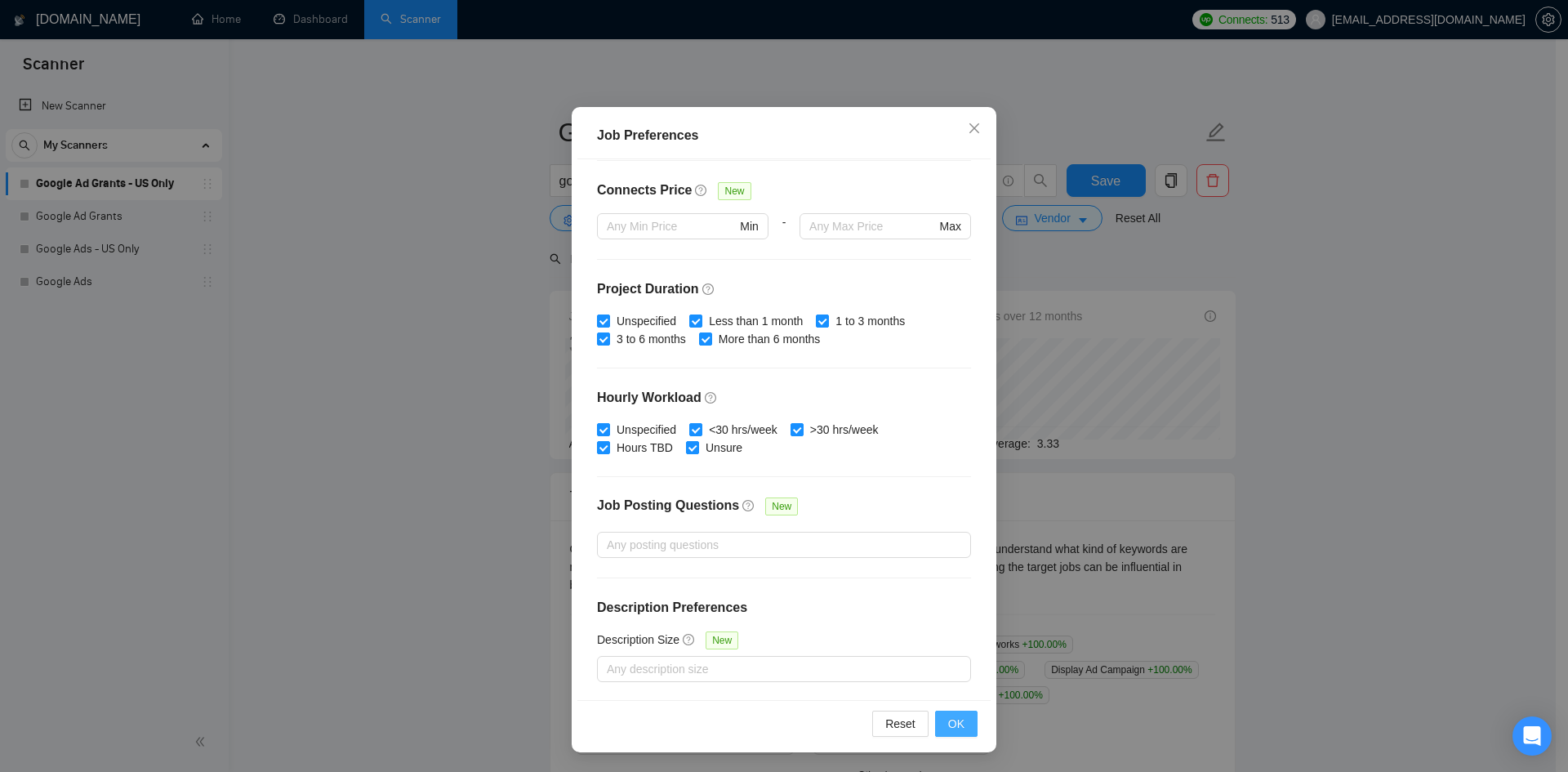
click at [955, 721] on span "OK" at bounding box center [956, 723] width 16 height 18
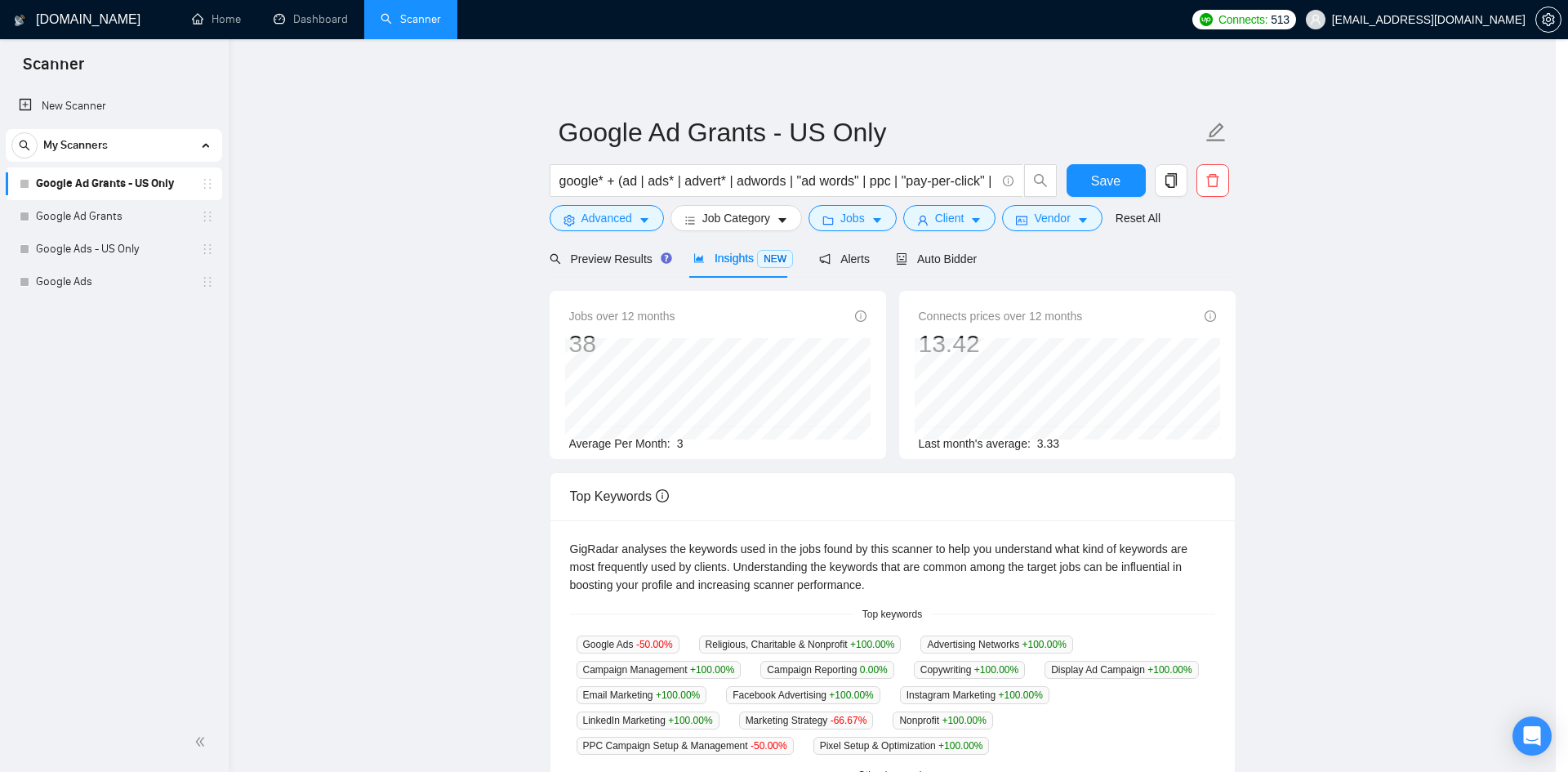
scroll to position [0, 0]
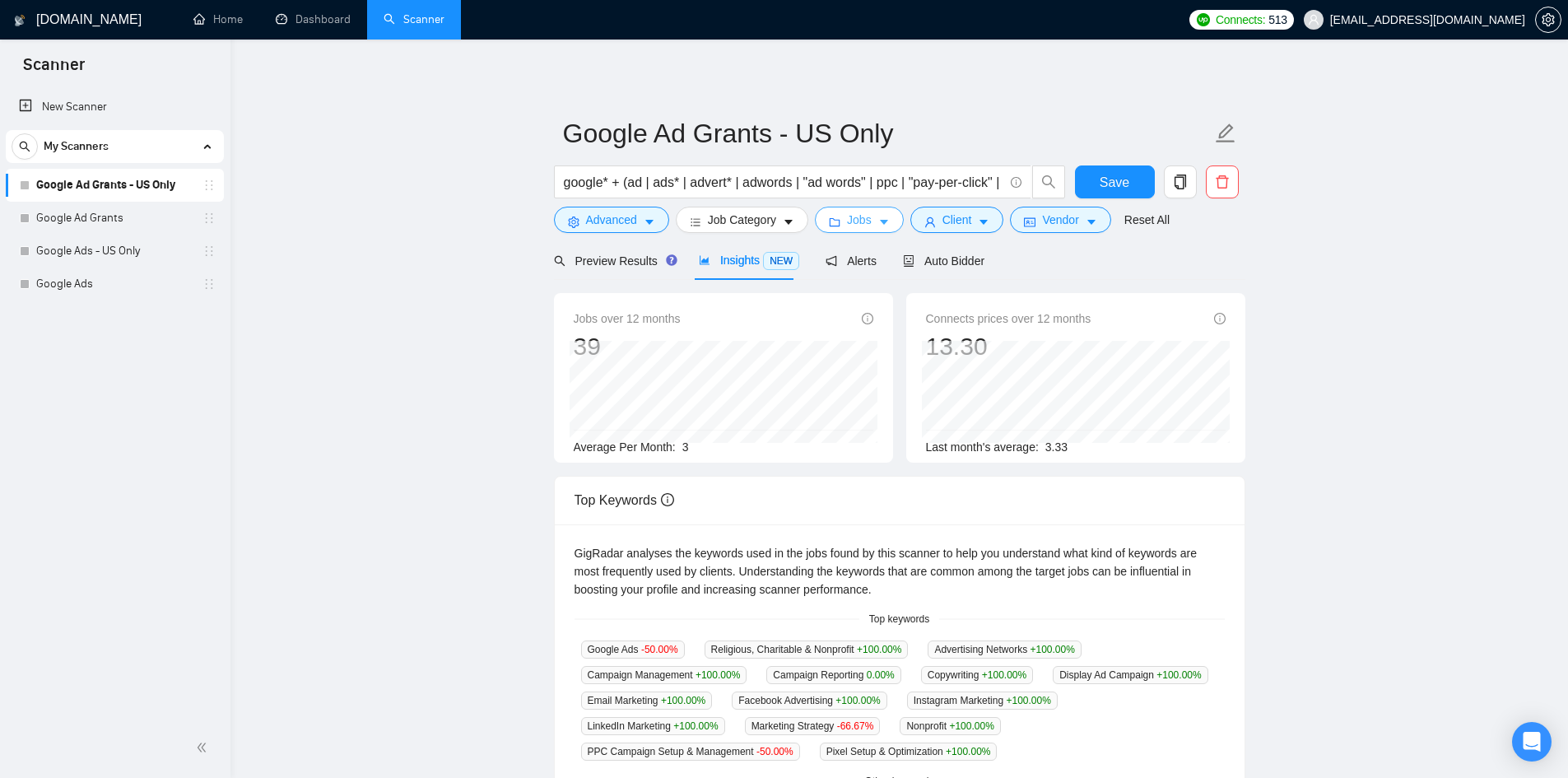
click at [850, 223] on span "Jobs" at bounding box center [859, 220] width 25 height 18
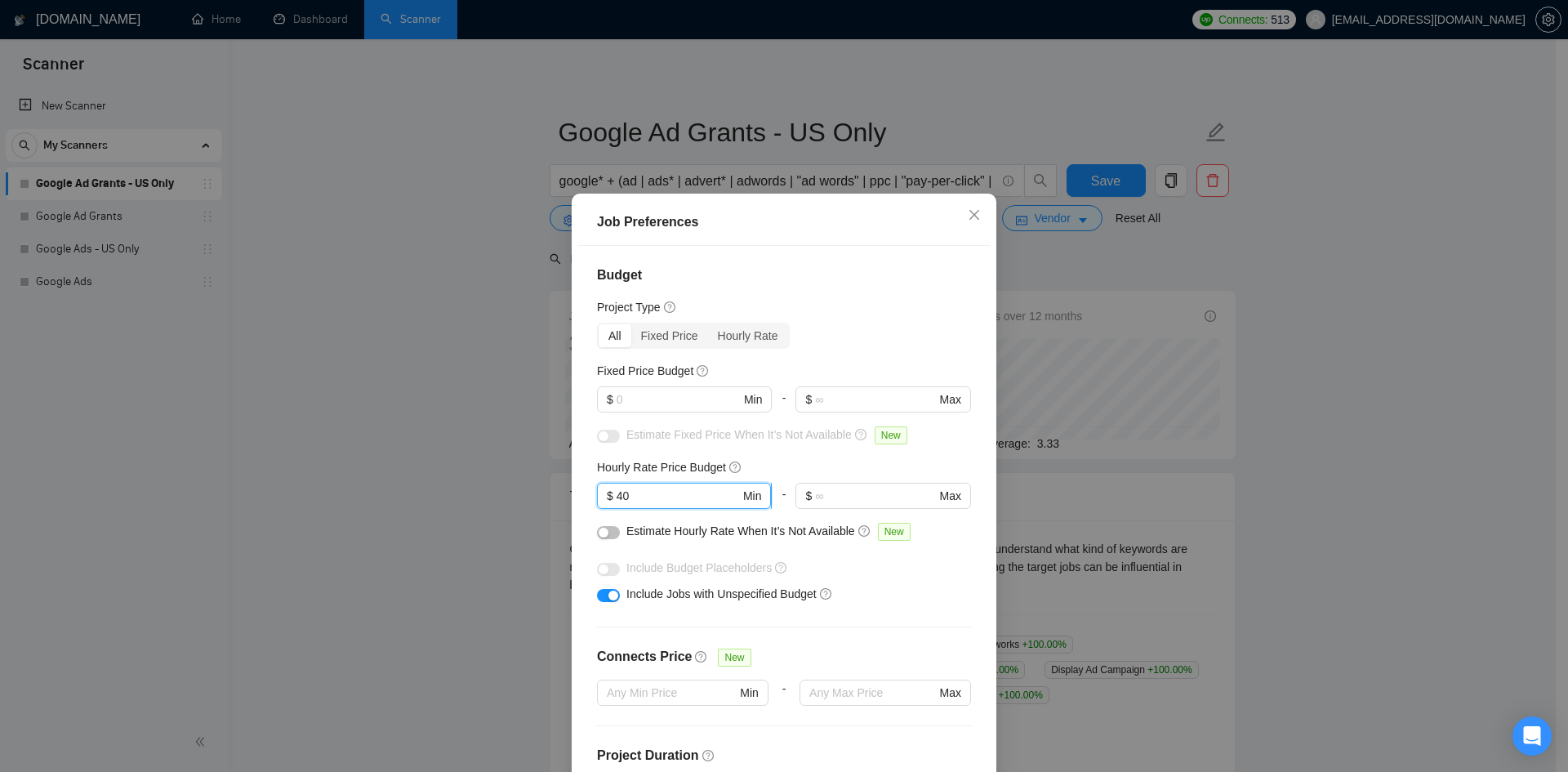
click at [621, 497] on input "40" at bounding box center [678, 496] width 124 height 18
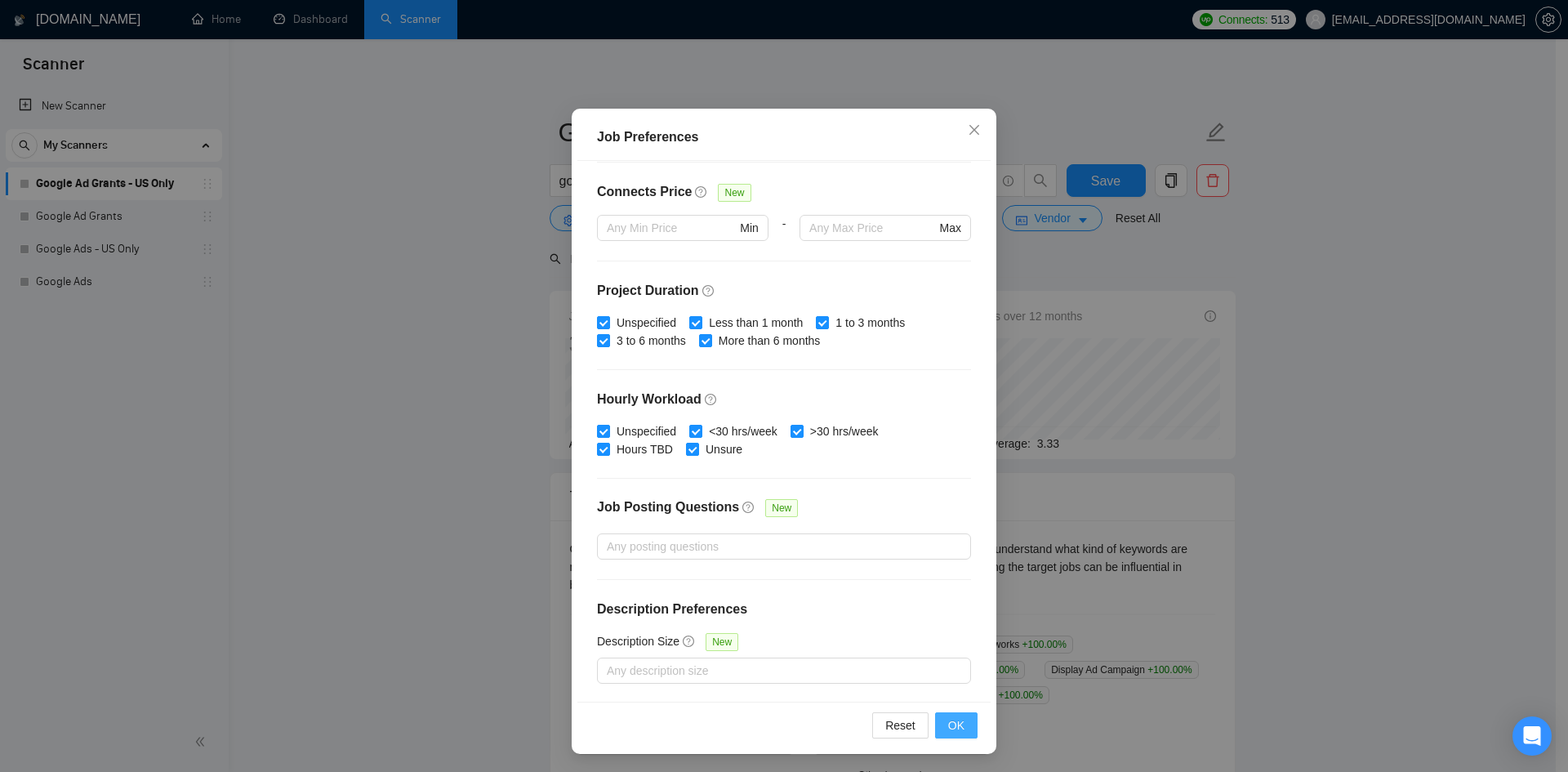
scroll to position [87, 0]
click at [940, 721] on button "OK" at bounding box center [956, 723] width 42 height 26
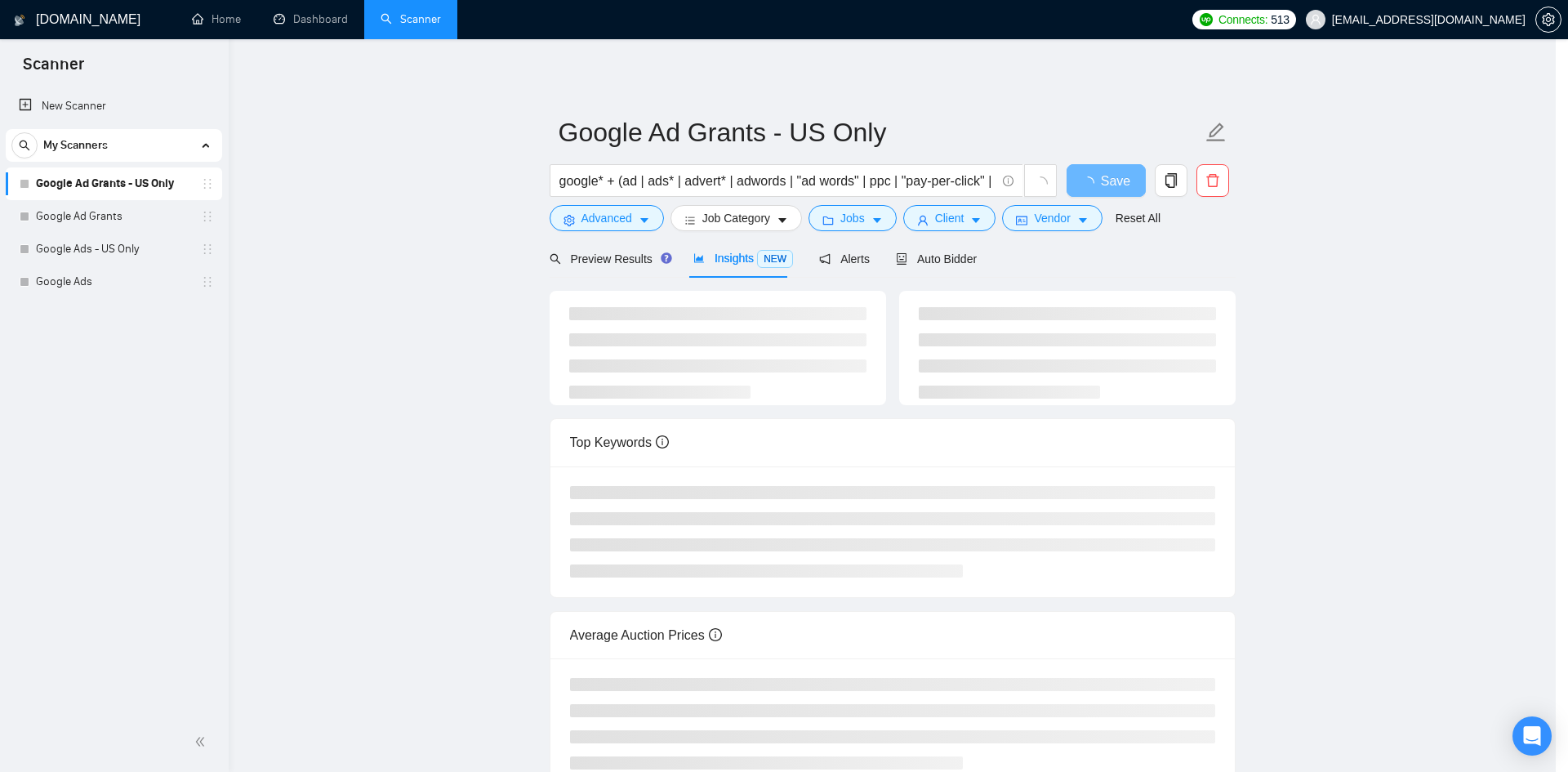
scroll to position [0, 0]
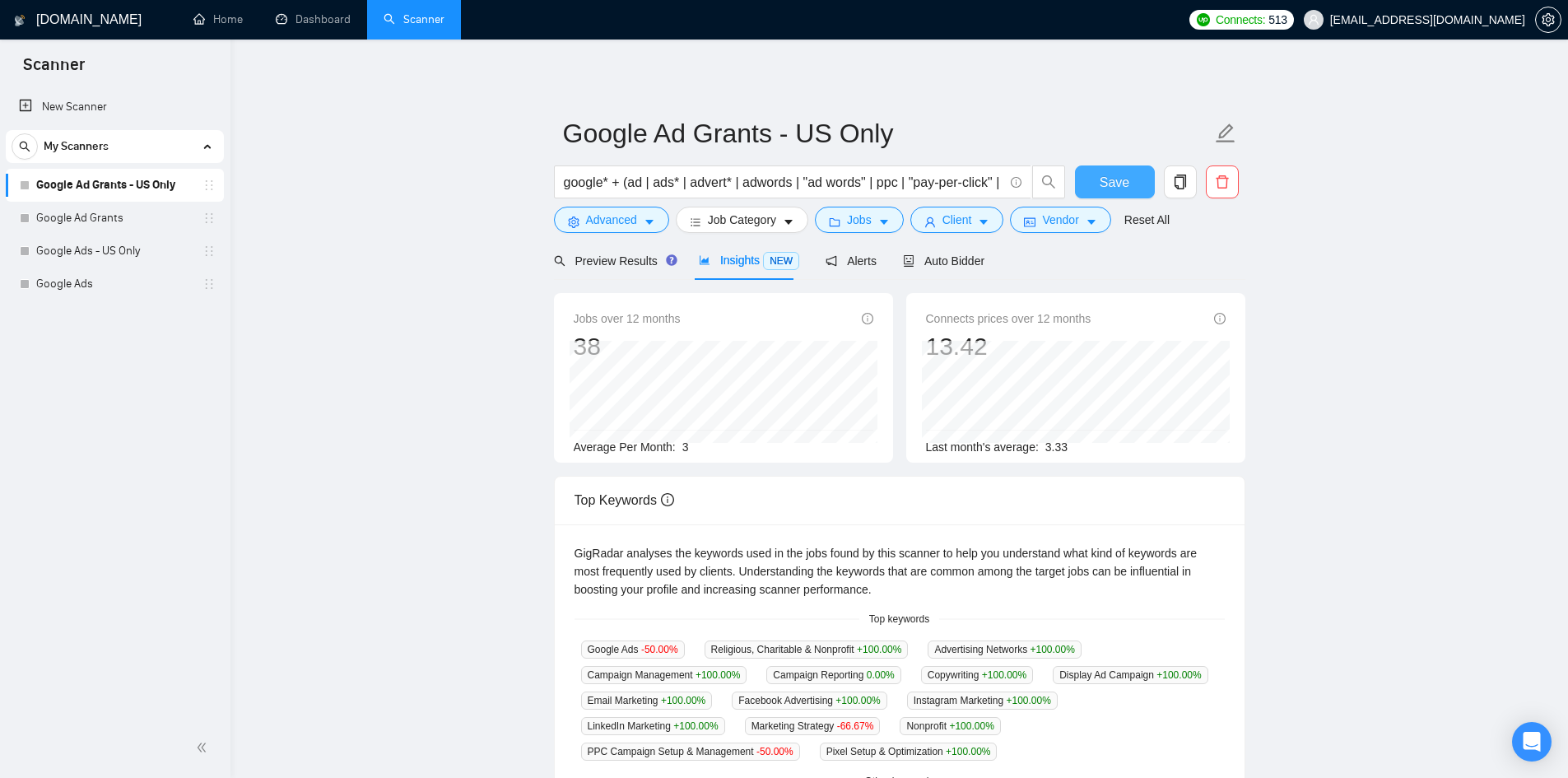
click at [1084, 179] on button "Save" at bounding box center [1114, 182] width 80 height 33
click at [126, 222] on link "Google Ad Grants" at bounding box center [115, 218] width 156 height 33
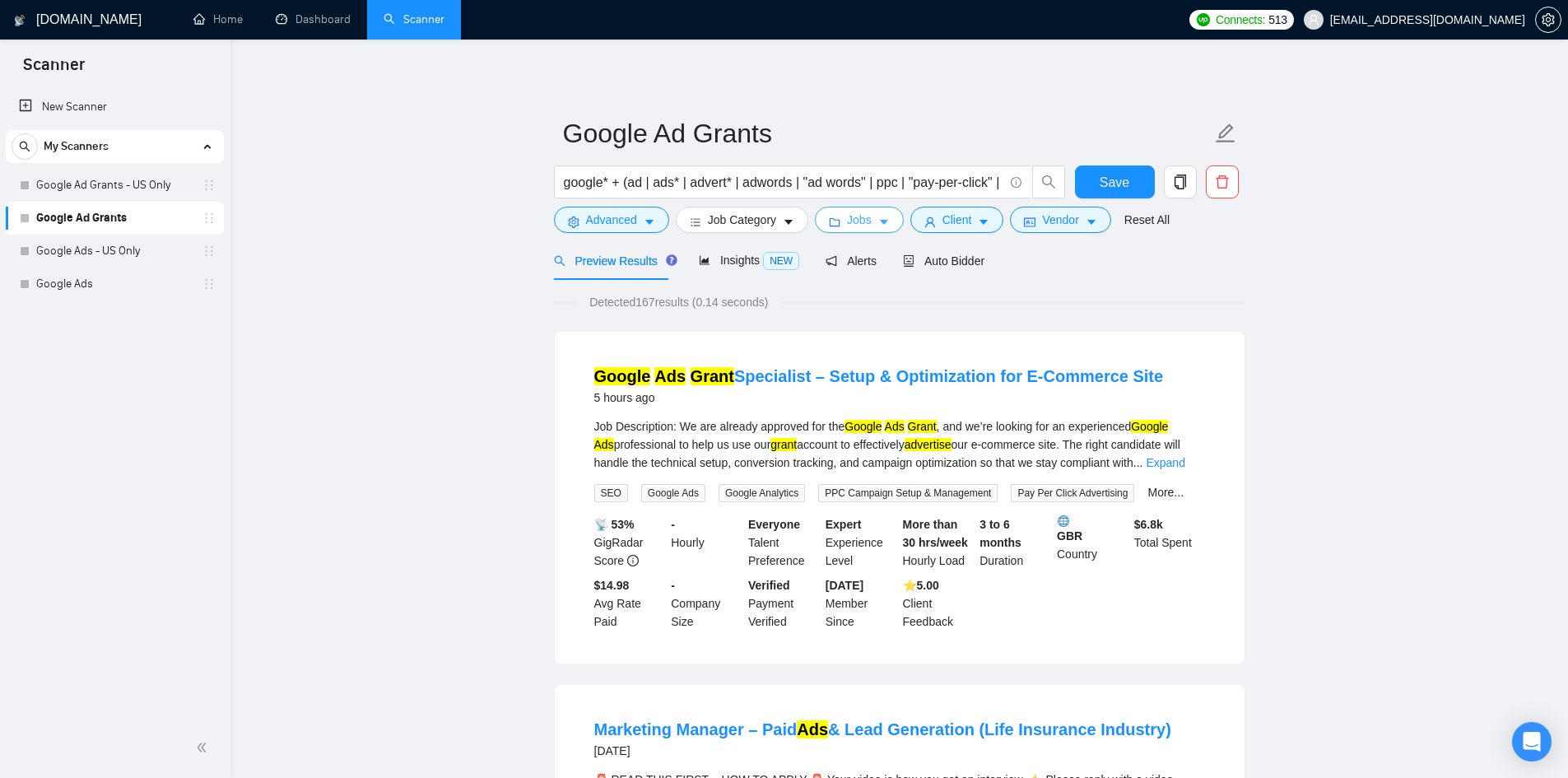
click at [878, 227] on icon "caret-down" at bounding box center [884, 222] width 12 height 12
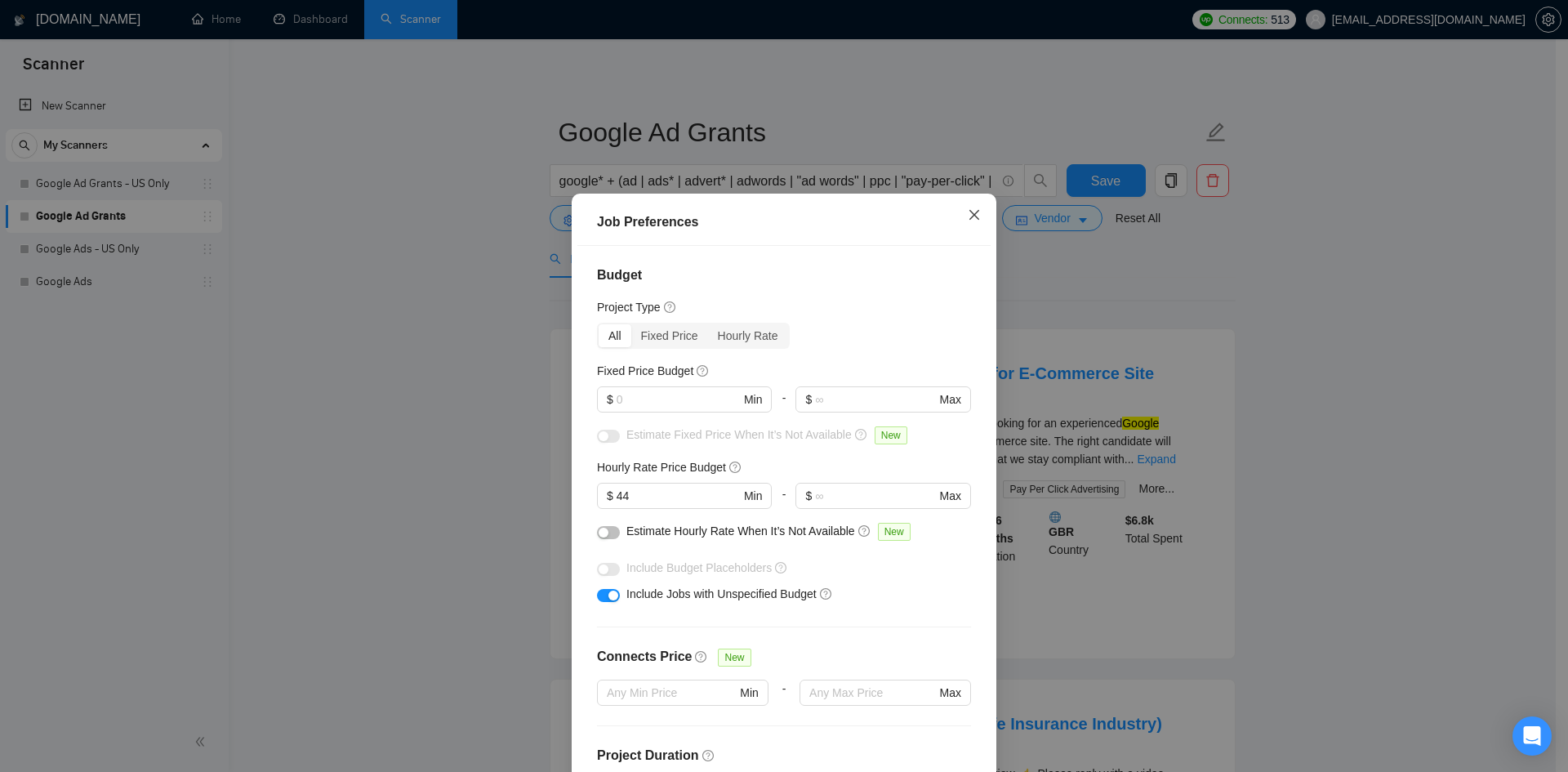
click at [968, 210] on icon "close" at bounding box center [974, 215] width 13 height 13
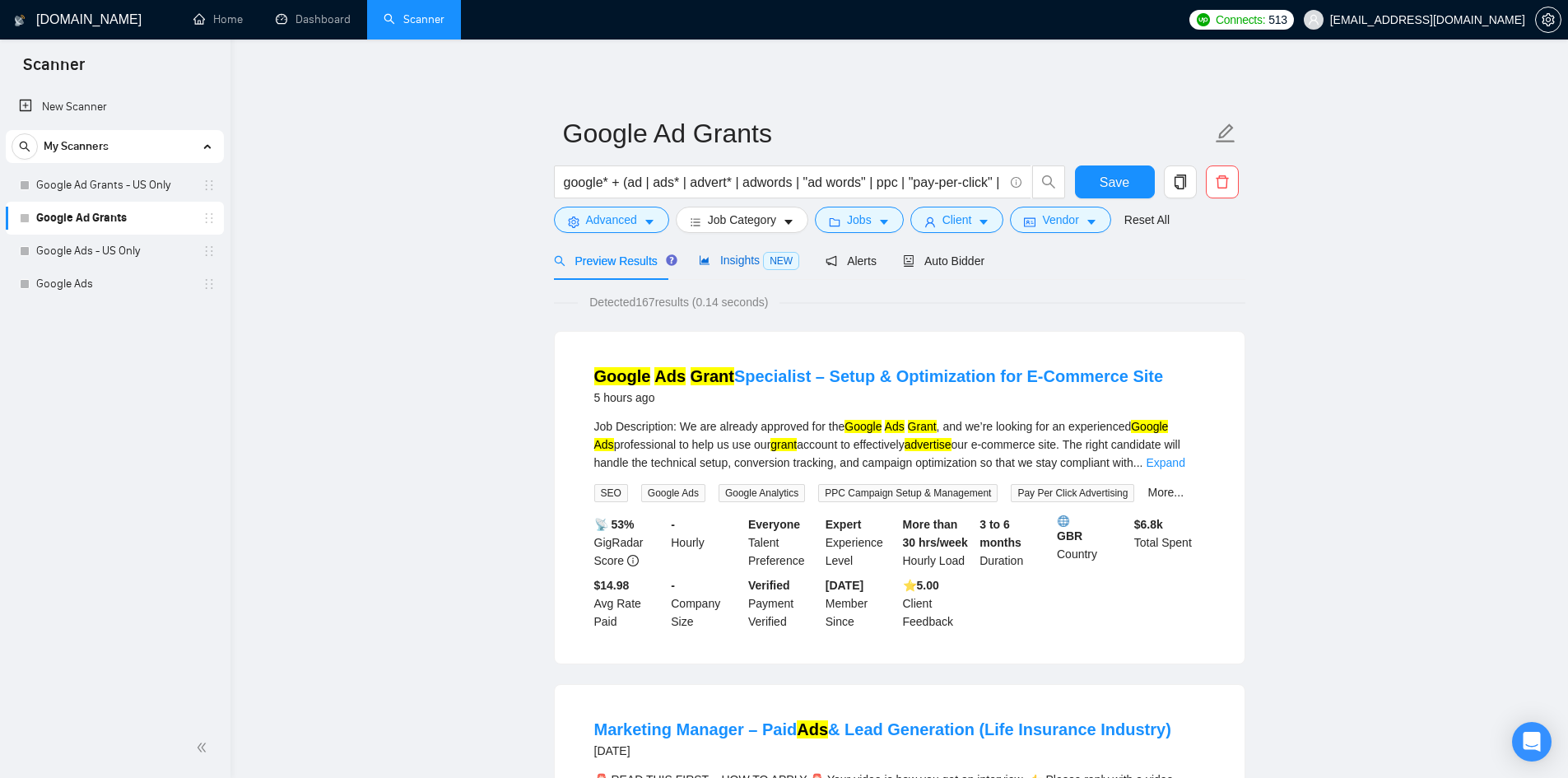
click at [718, 254] on span "Insights NEW" at bounding box center [749, 260] width 100 height 13
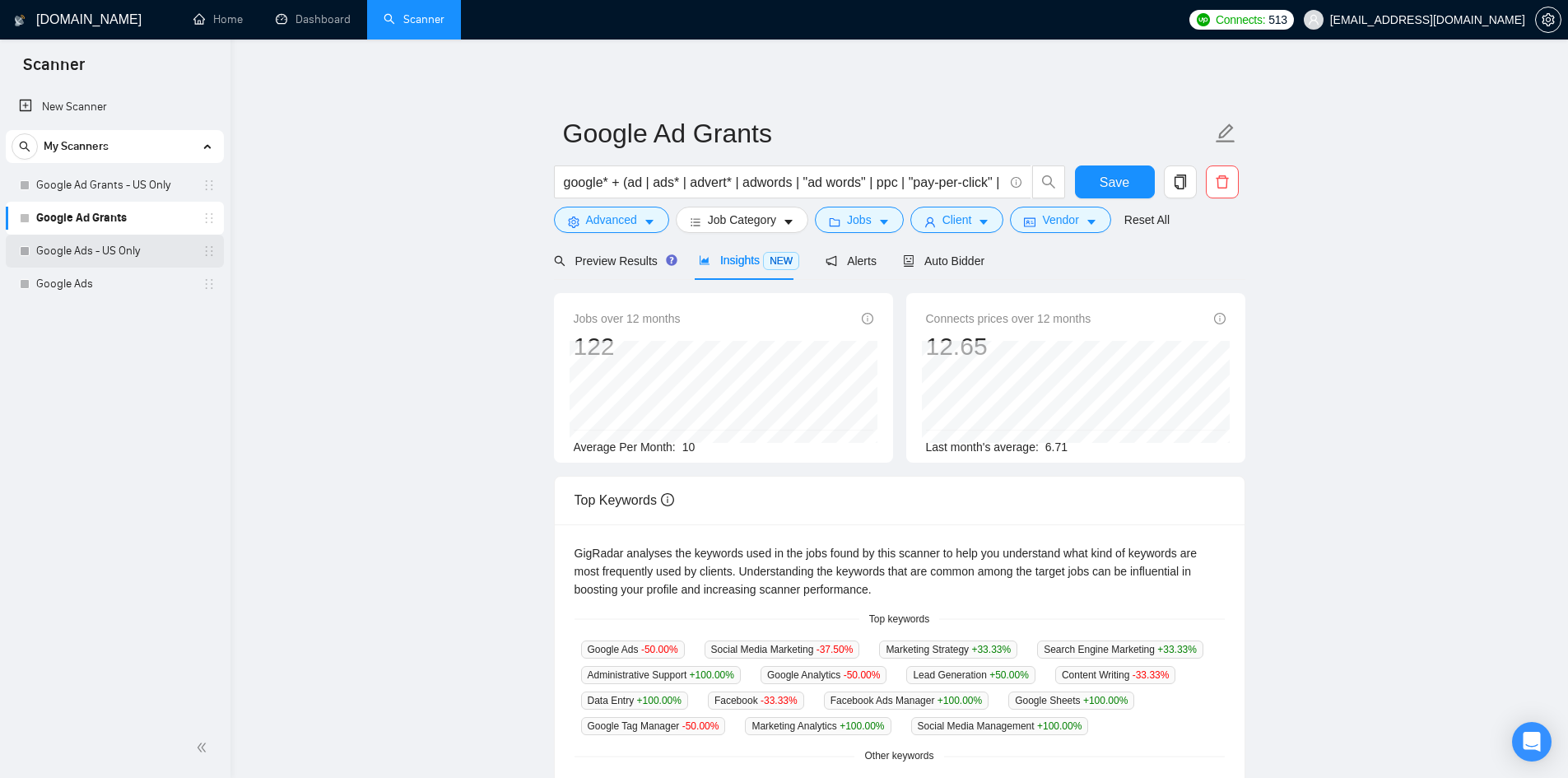
click at [81, 264] on link "Google Ads - US Only" at bounding box center [115, 251] width 156 height 33
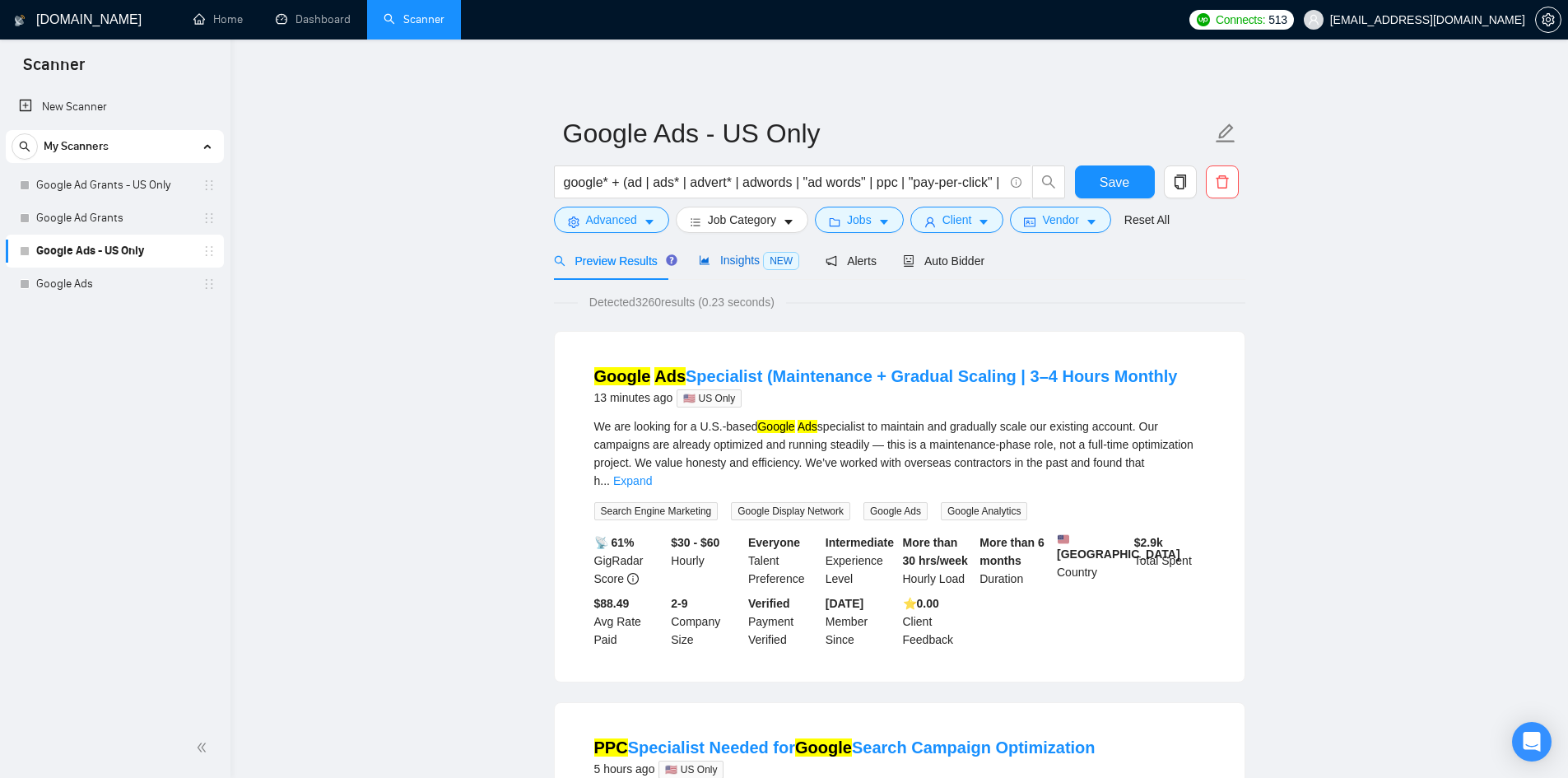
click at [731, 258] on span "Insights NEW" at bounding box center [749, 260] width 100 height 13
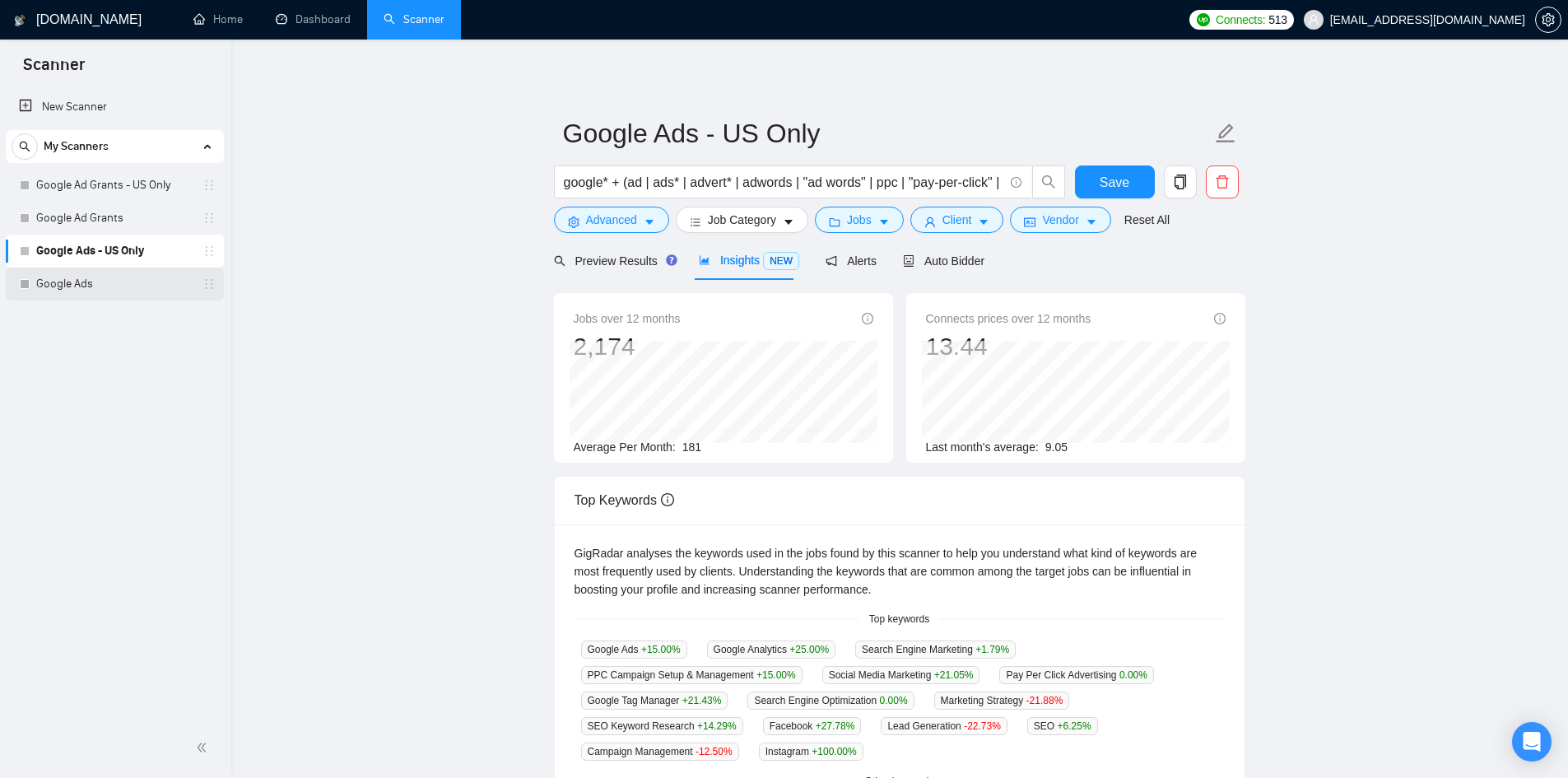
click at [125, 283] on link "Google Ads" at bounding box center [115, 284] width 156 height 33
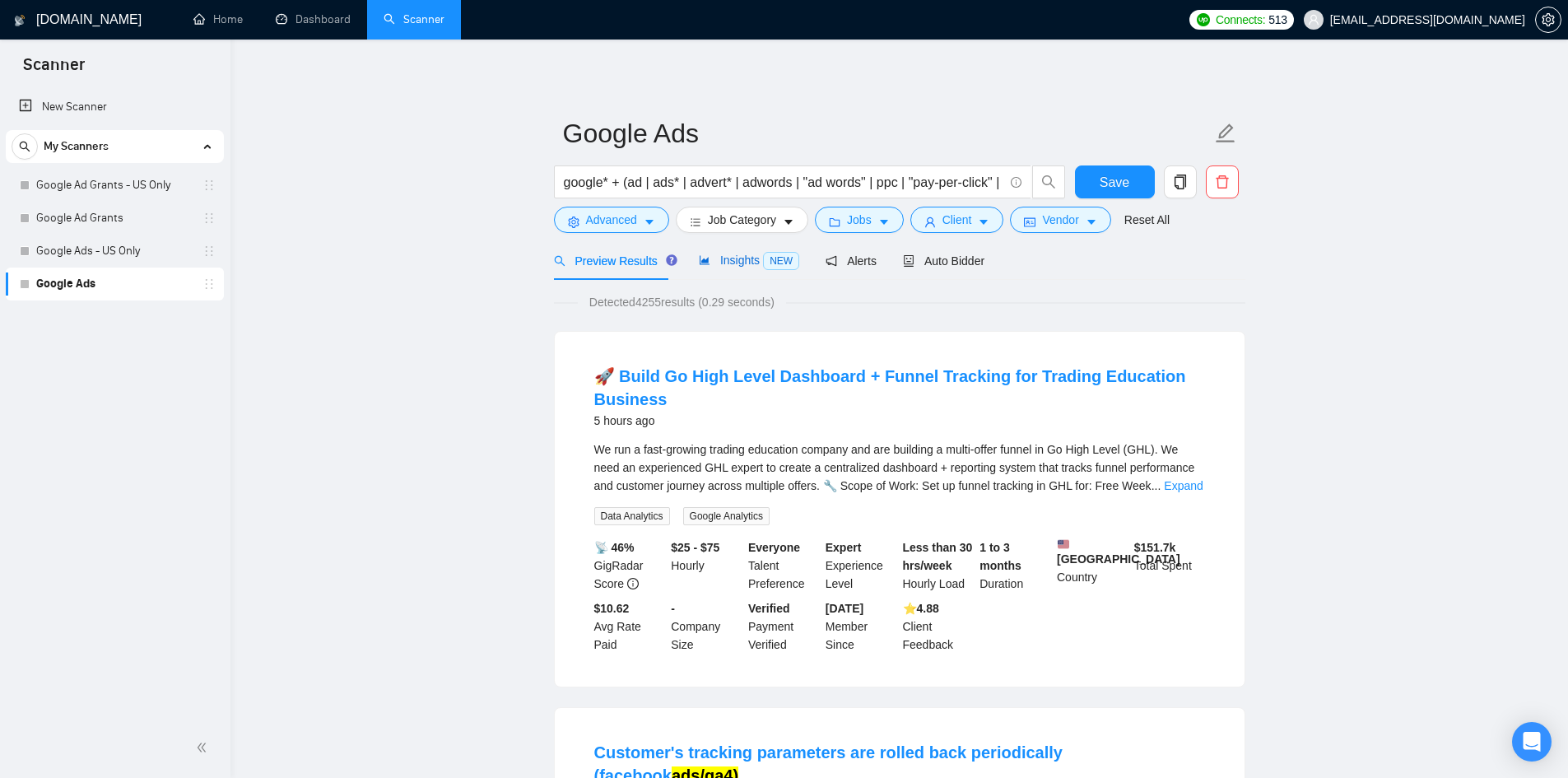
click at [734, 269] on div "Insights NEW" at bounding box center [749, 260] width 100 height 19
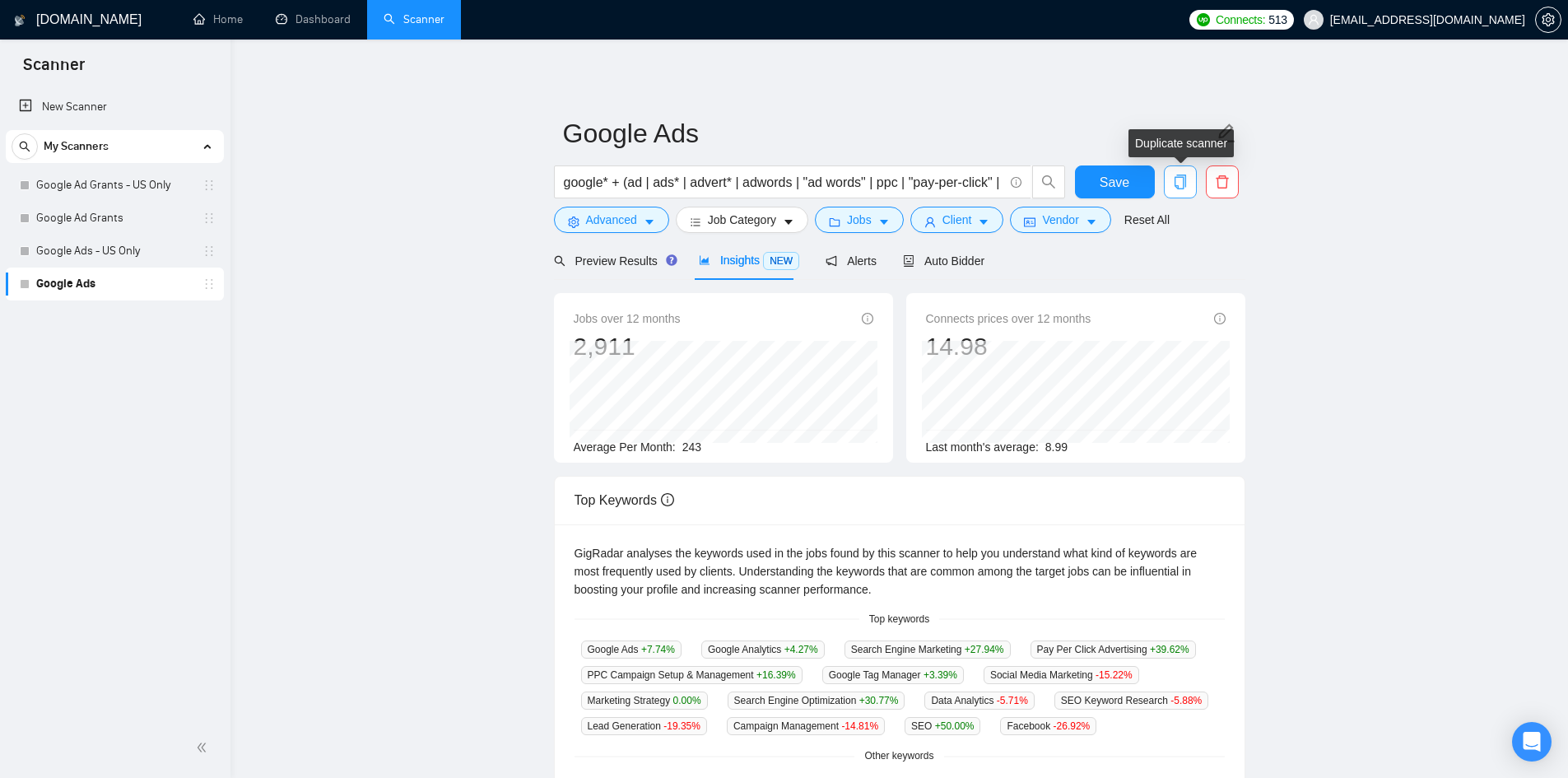
click at [1186, 181] on icon "copy" at bounding box center [1180, 182] width 15 height 15
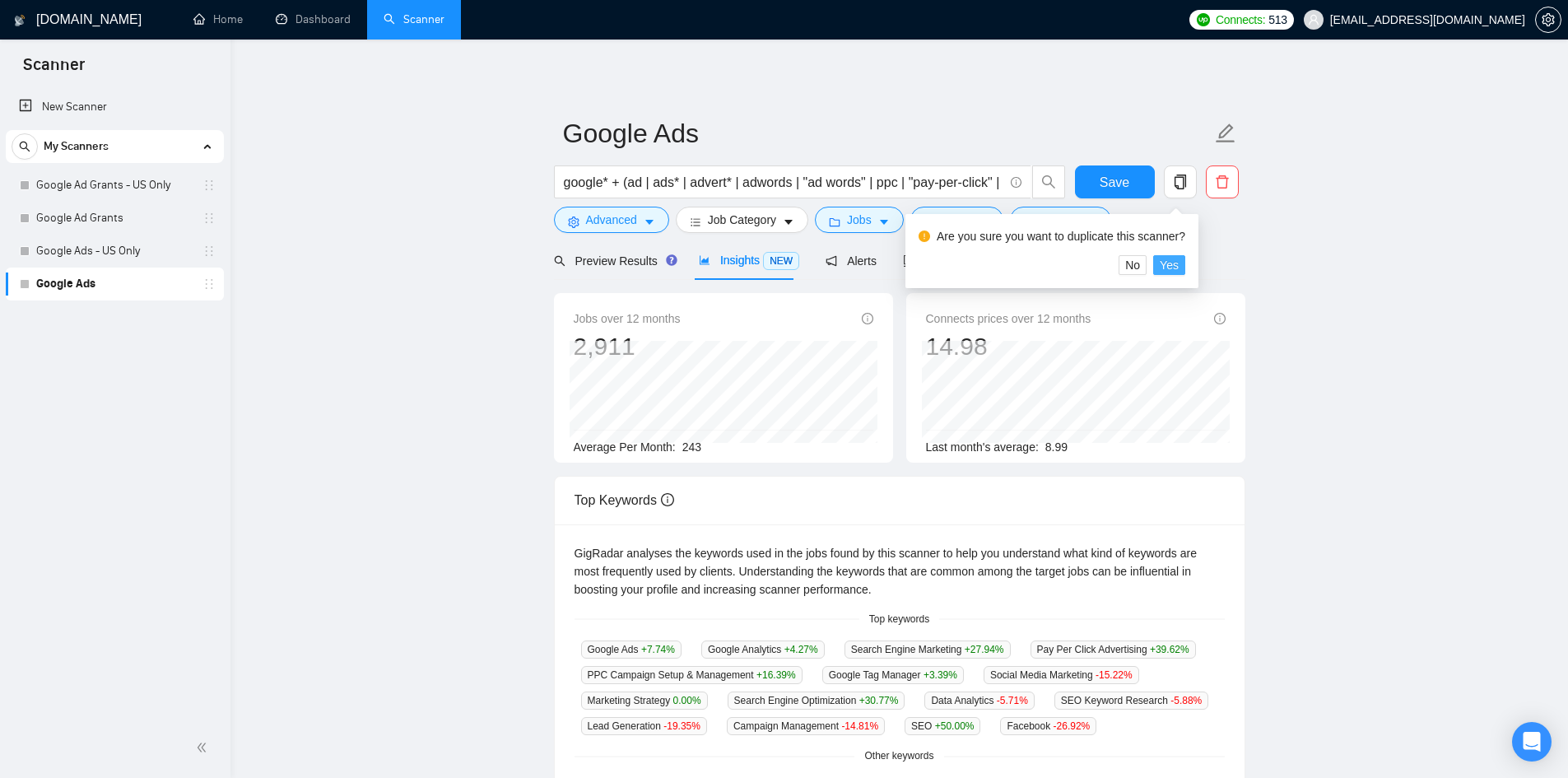
click at [1169, 264] on span "Yes" at bounding box center [1169, 265] width 19 height 18
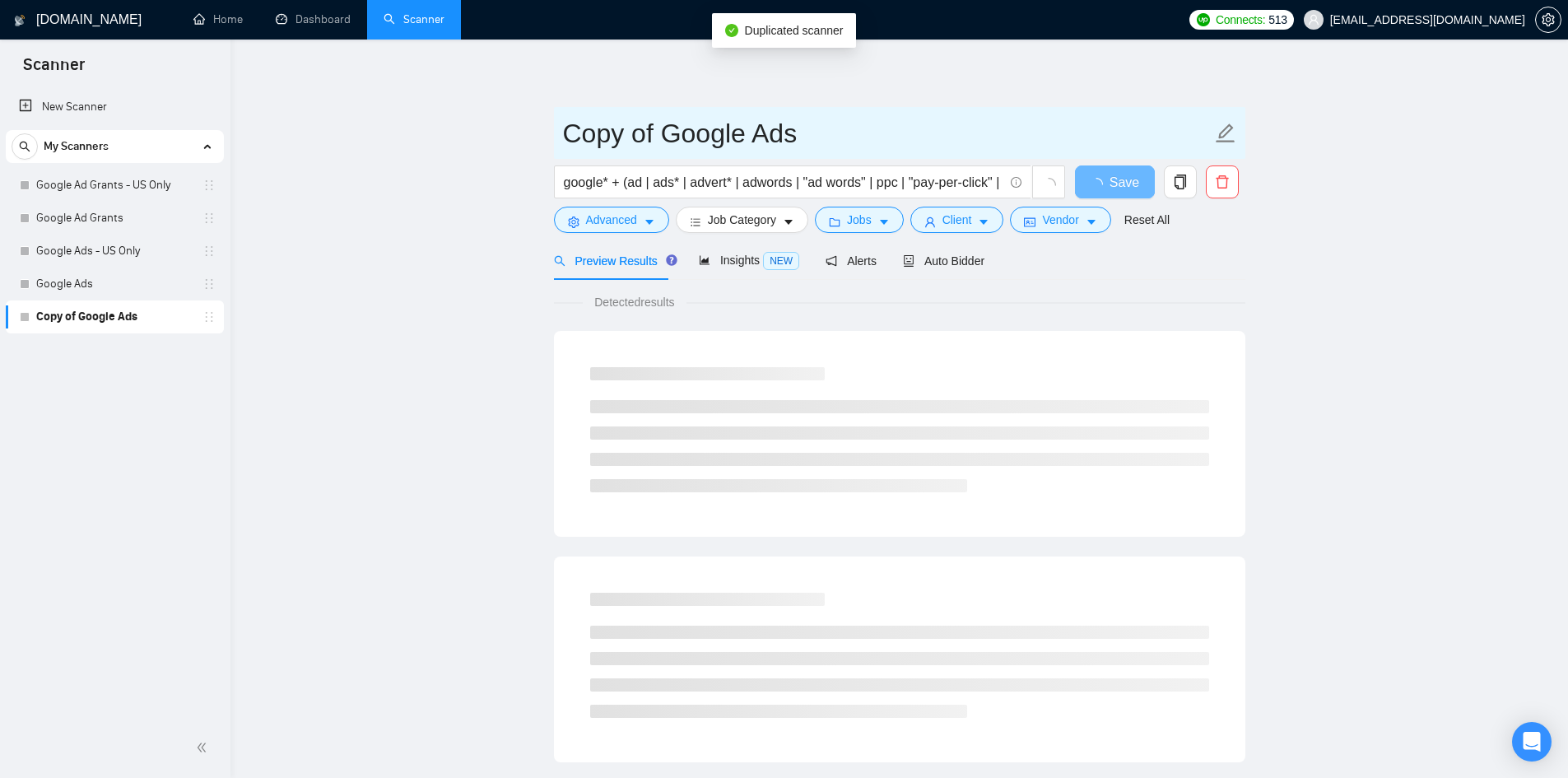
click at [692, 131] on input "Copy of Google Ads" at bounding box center [886, 133] width 648 height 41
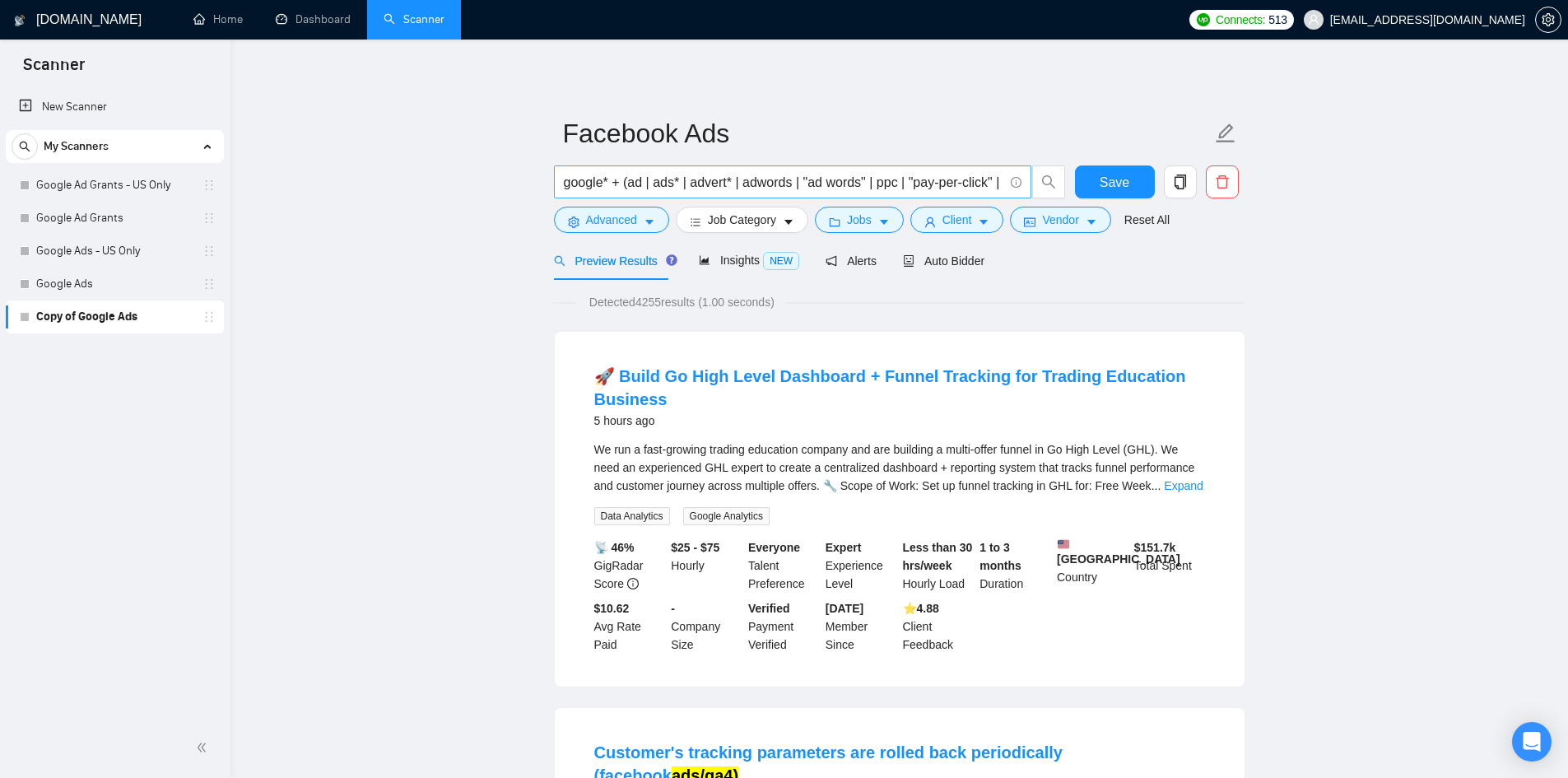
click at [709, 186] on input "google* + (ad | ads* | advert* | adwords | "ad words" | ppc | "pay-per-click" |…" at bounding box center [783, 182] width 439 height 21
paste input "(facebook | "face book" | FB | Meta | Instagram | IG) + (campaign | ad | ads | …"
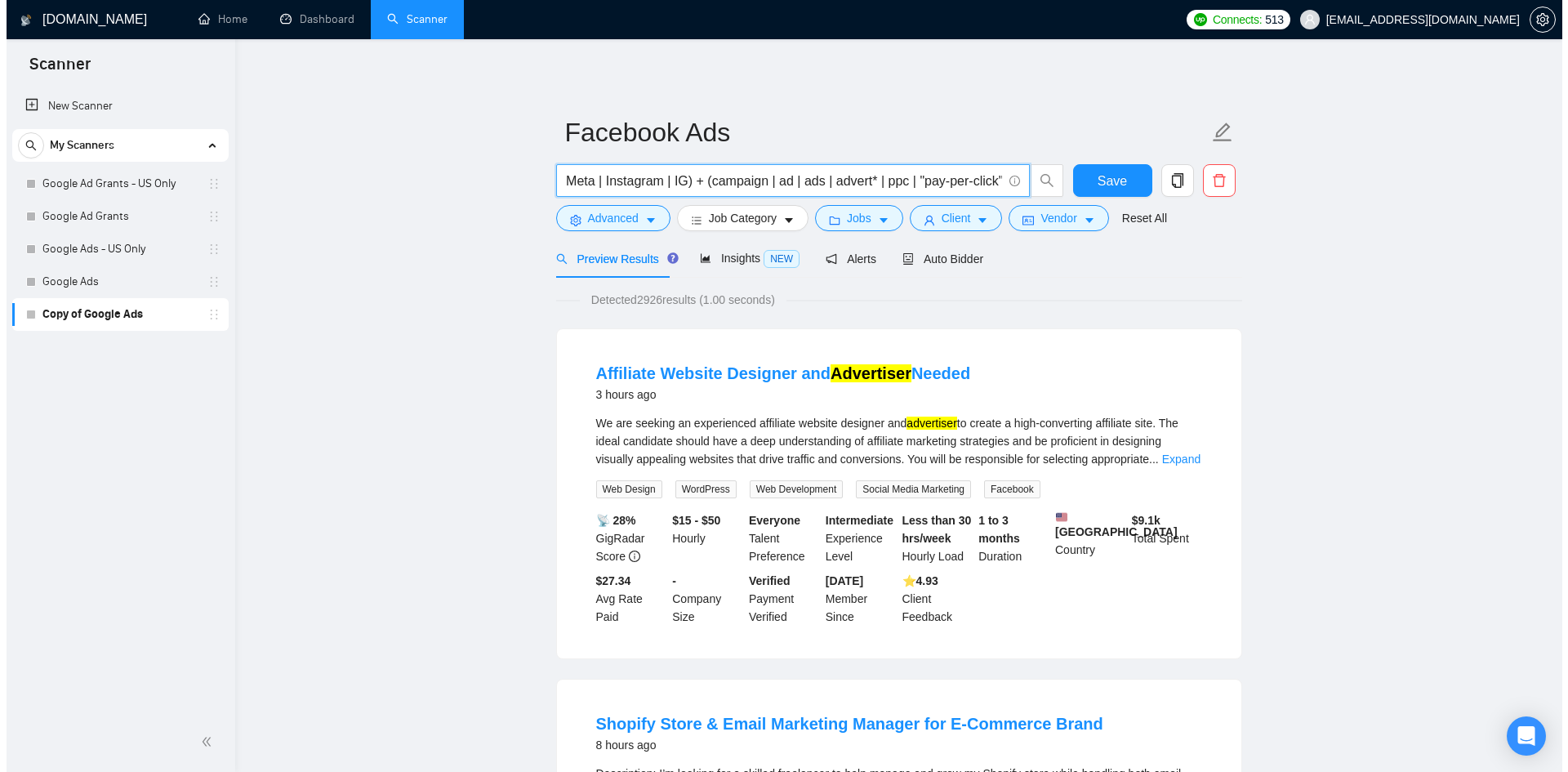
scroll to position [0, 0]
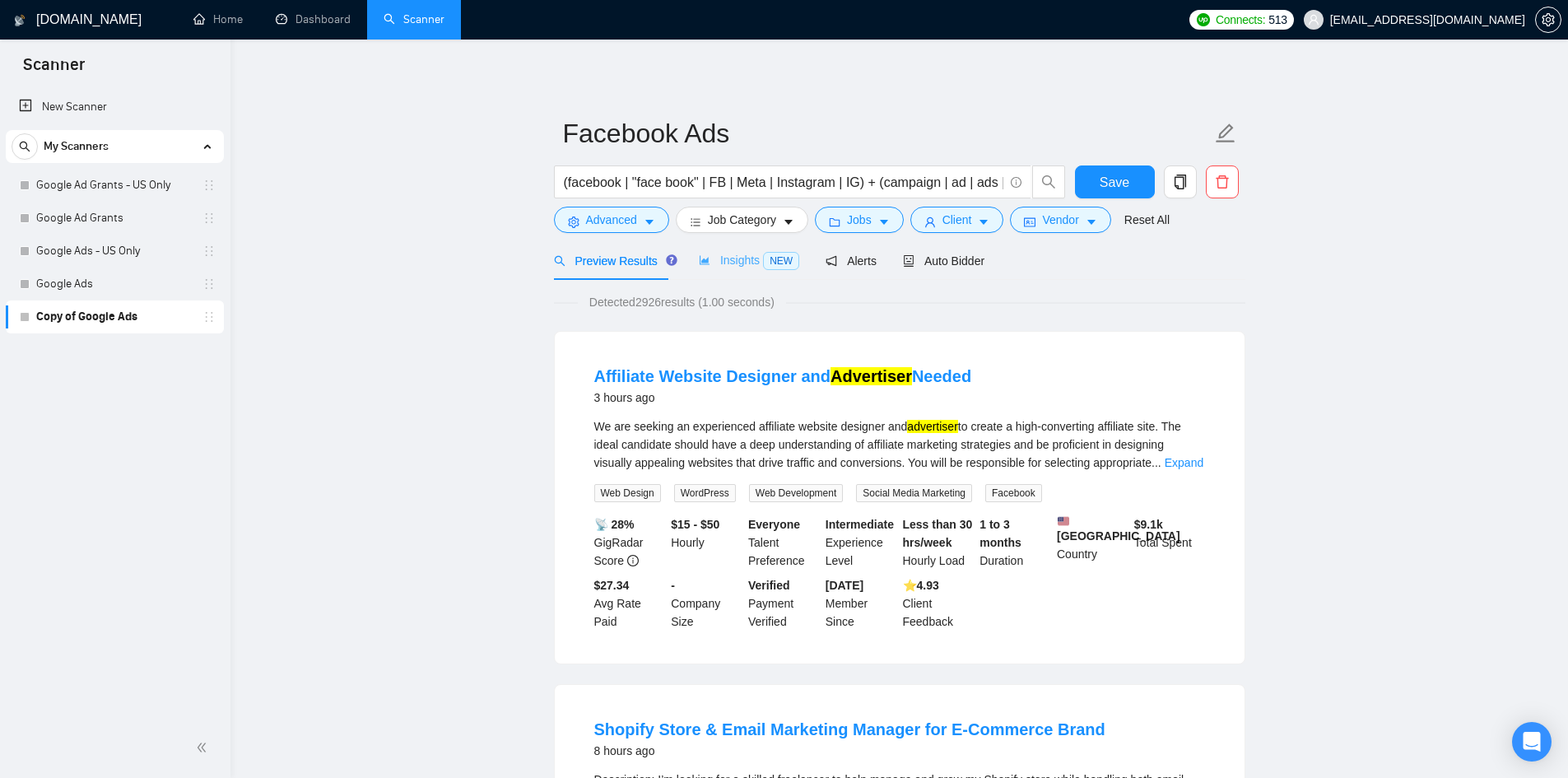
click at [748, 247] on div "Insights NEW" at bounding box center [749, 260] width 100 height 39
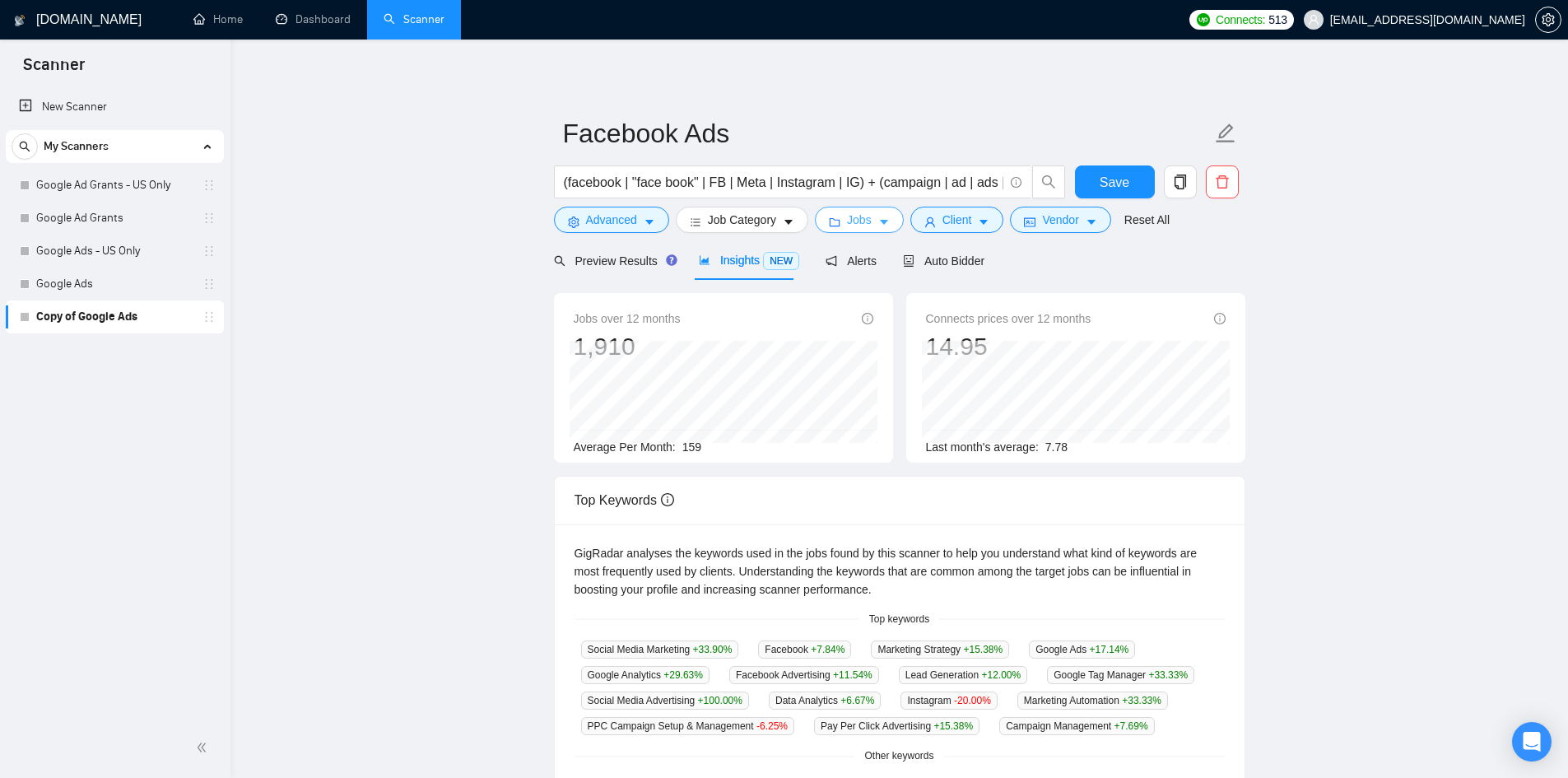
click at [840, 216] on button "Jobs" at bounding box center [859, 219] width 89 height 26
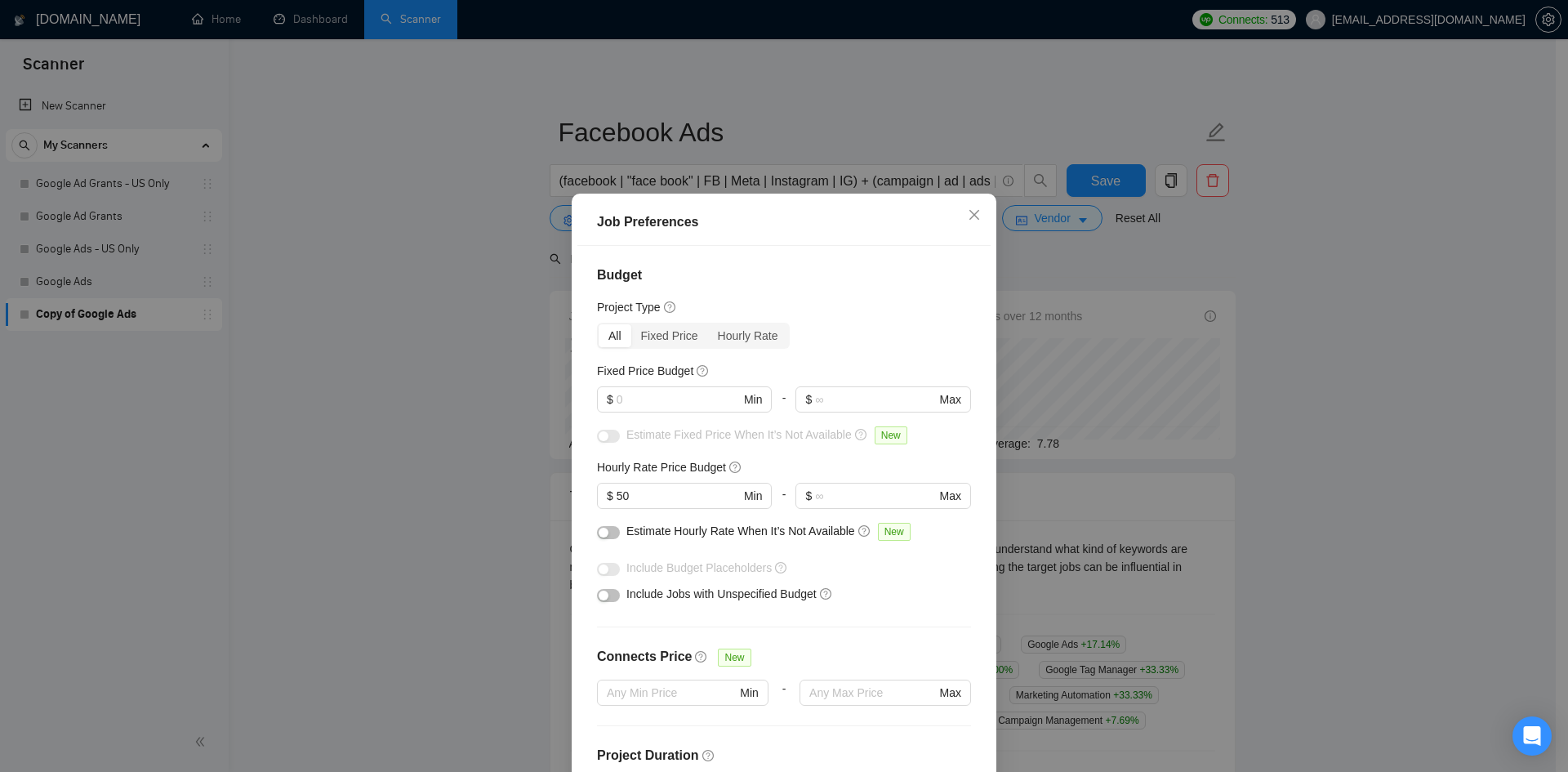
click at [1228, 364] on div "Job Preferences Budget Project Type All Fixed Price Hourly Rate Fixed Price Bud…" at bounding box center [784, 386] width 1568 height 772
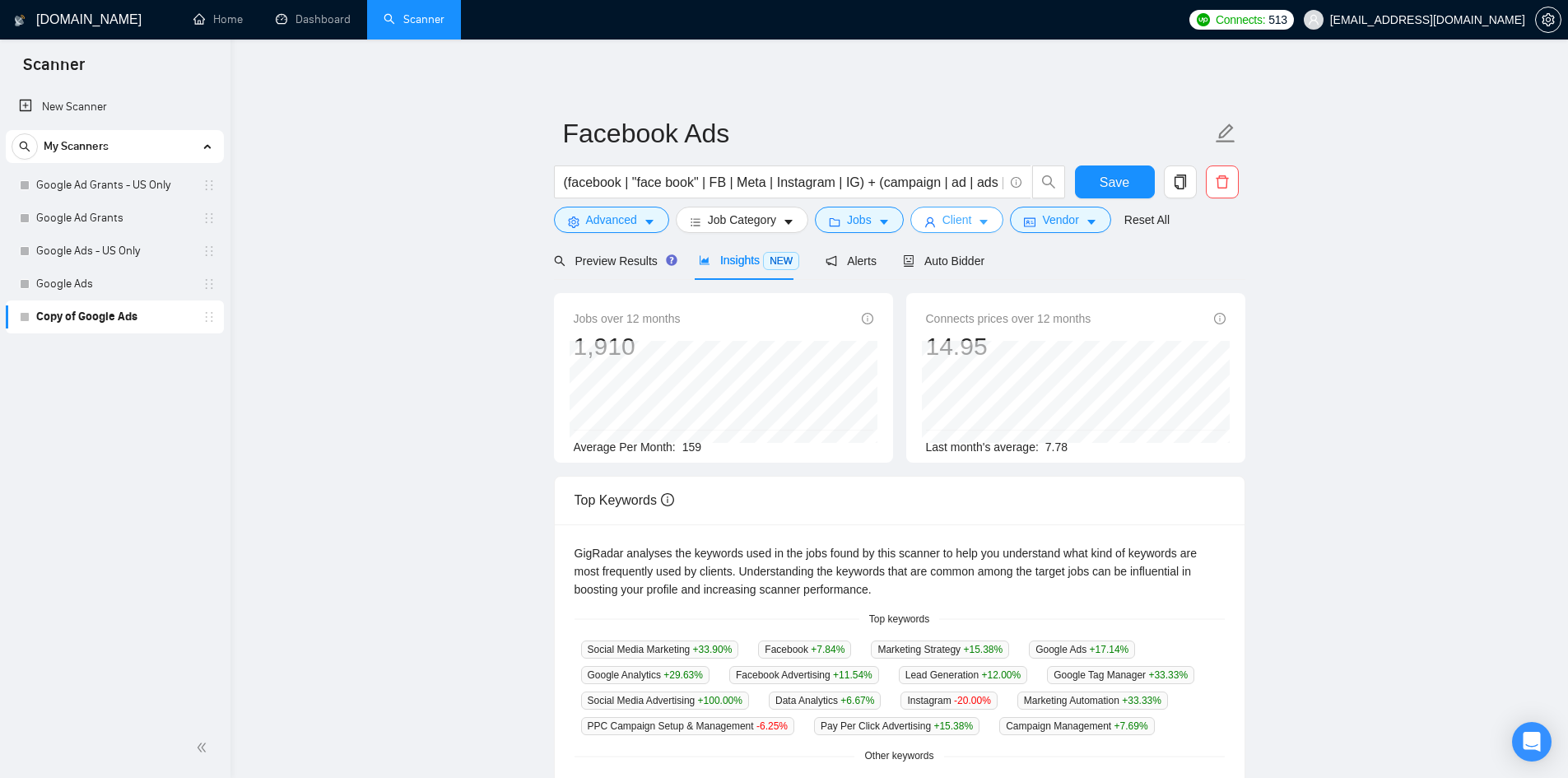
click at [934, 222] on button "Client" at bounding box center [956, 219] width 94 height 26
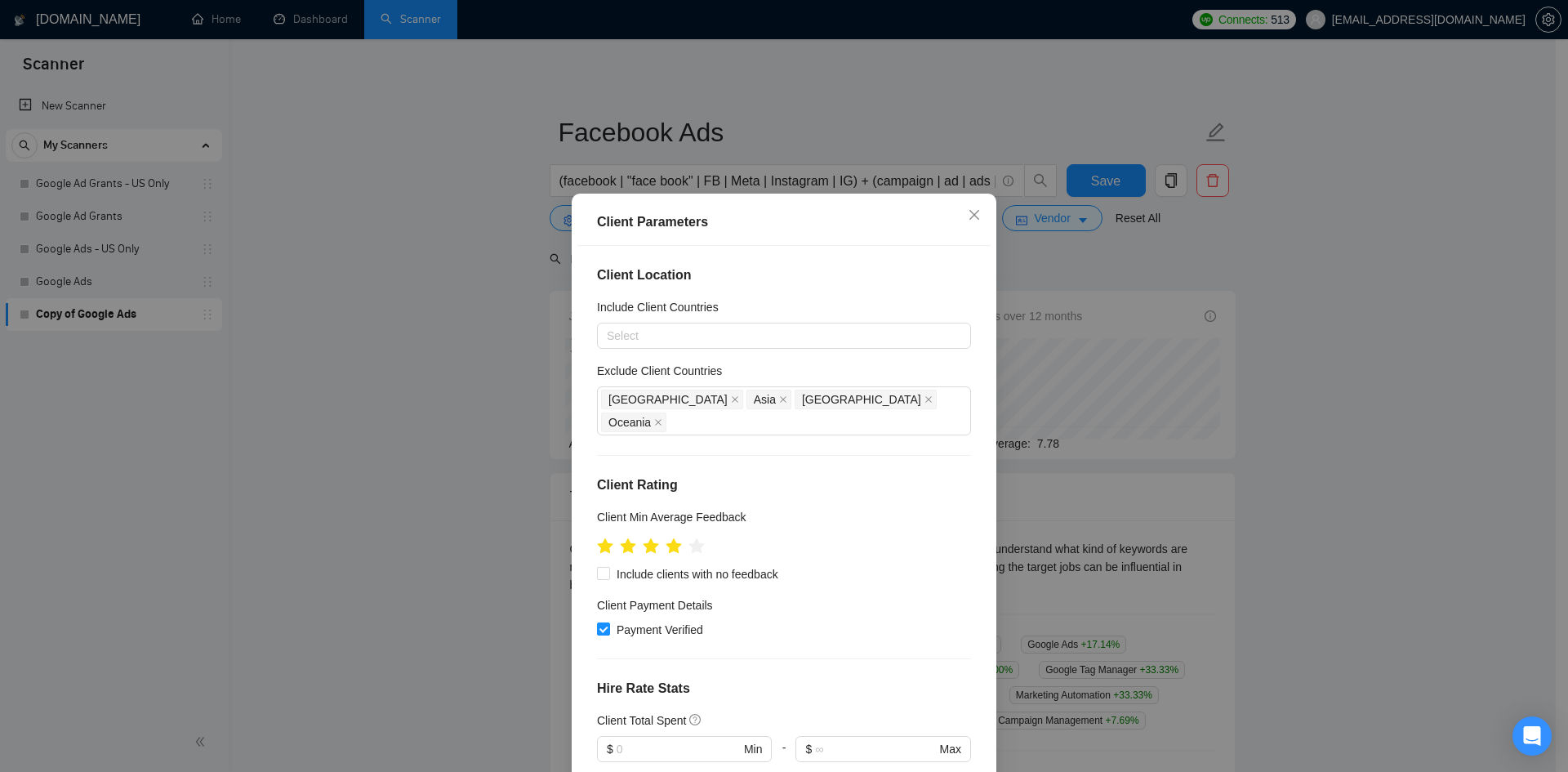
click at [1239, 302] on div "Client Parameters Client Location Include Client Countries Select Exclude Clien…" at bounding box center [784, 386] width 1568 height 772
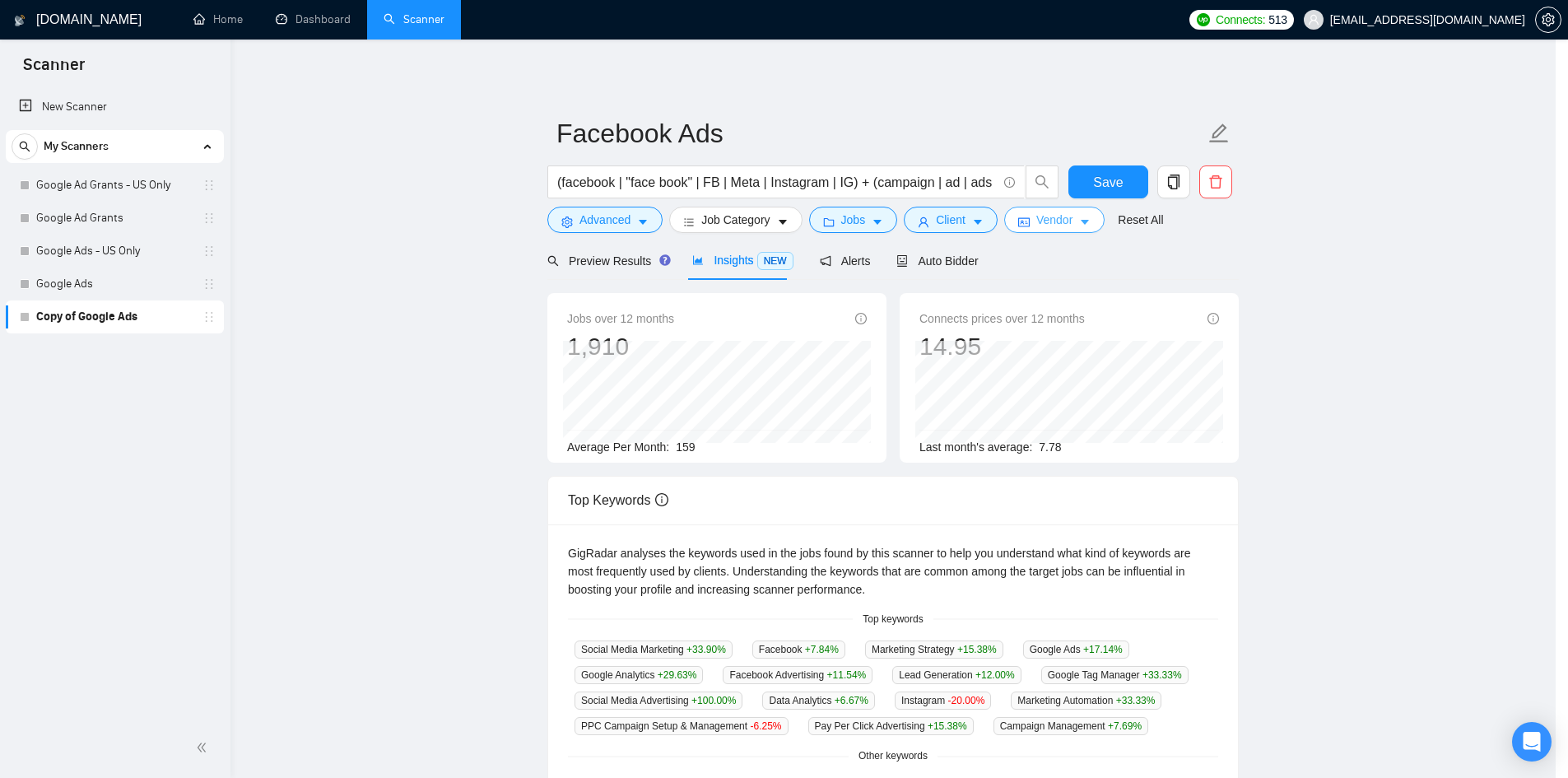
click at [1040, 225] on span "Vendor" at bounding box center [1054, 220] width 36 height 18
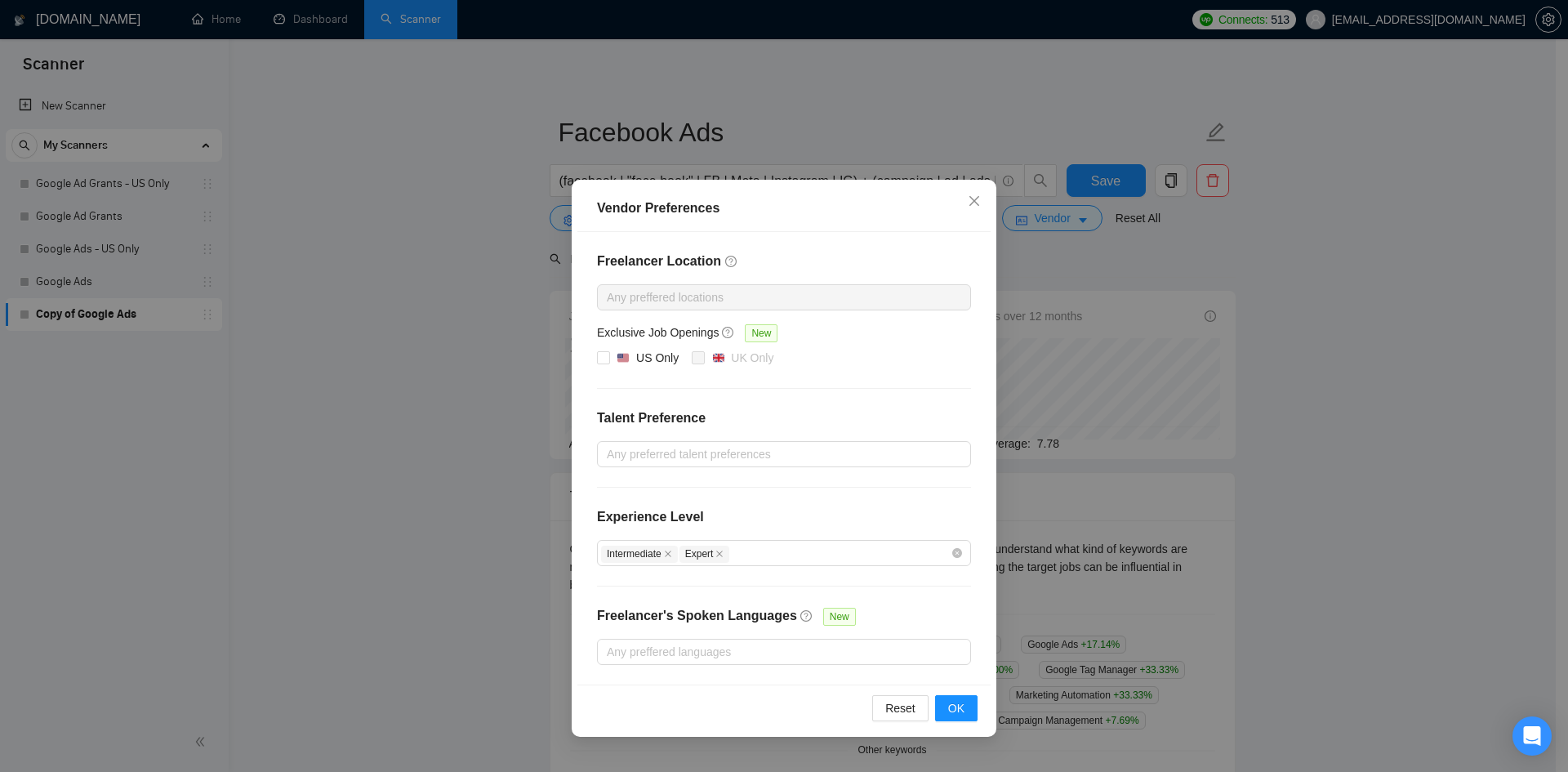
click at [1120, 342] on div "Vendor Preferences Freelancer Location Any preffered locations Exclusive Job Op…" at bounding box center [784, 386] width 1568 height 772
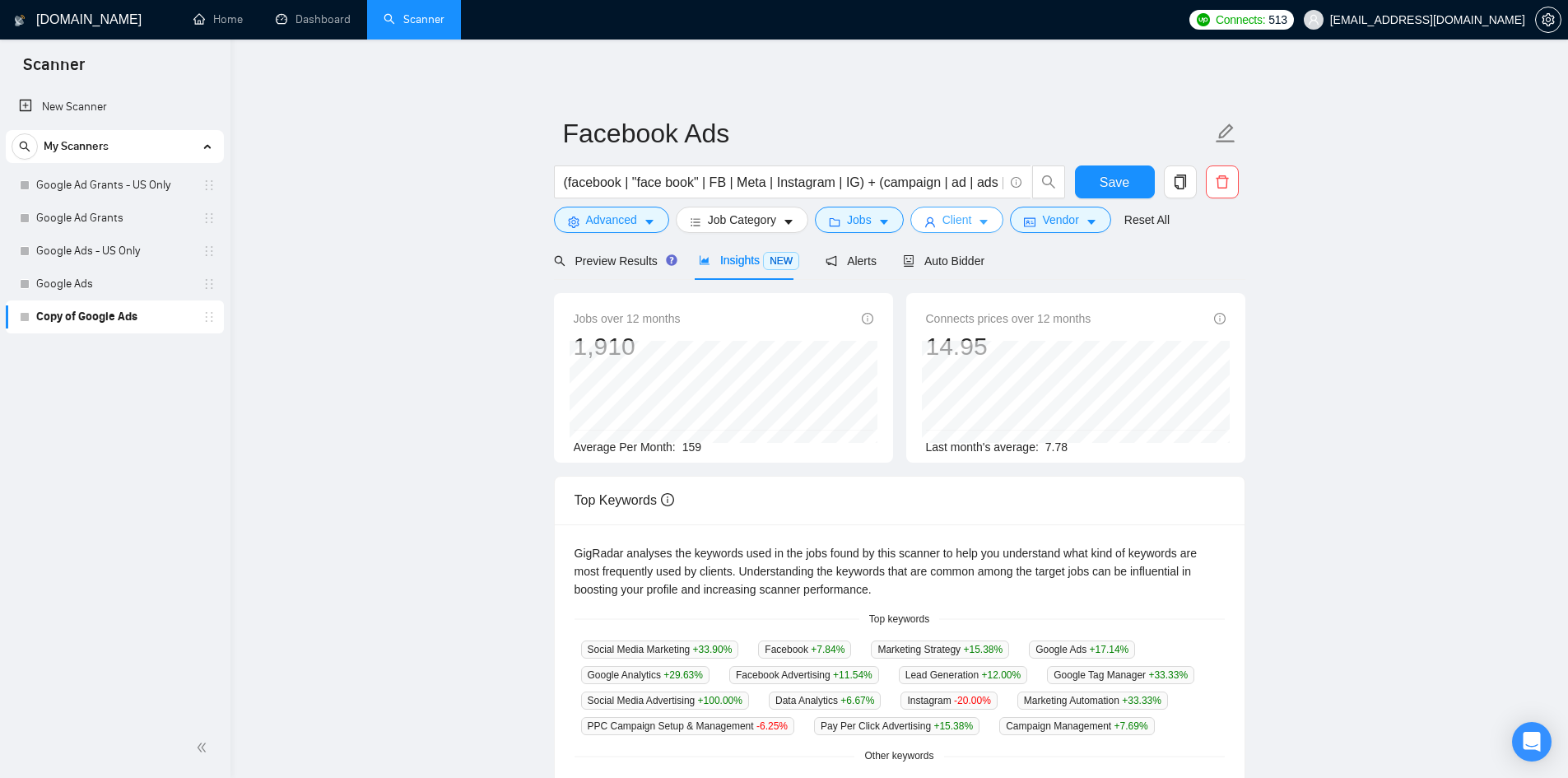
click at [926, 218] on icon "user" at bounding box center [930, 222] width 10 height 10
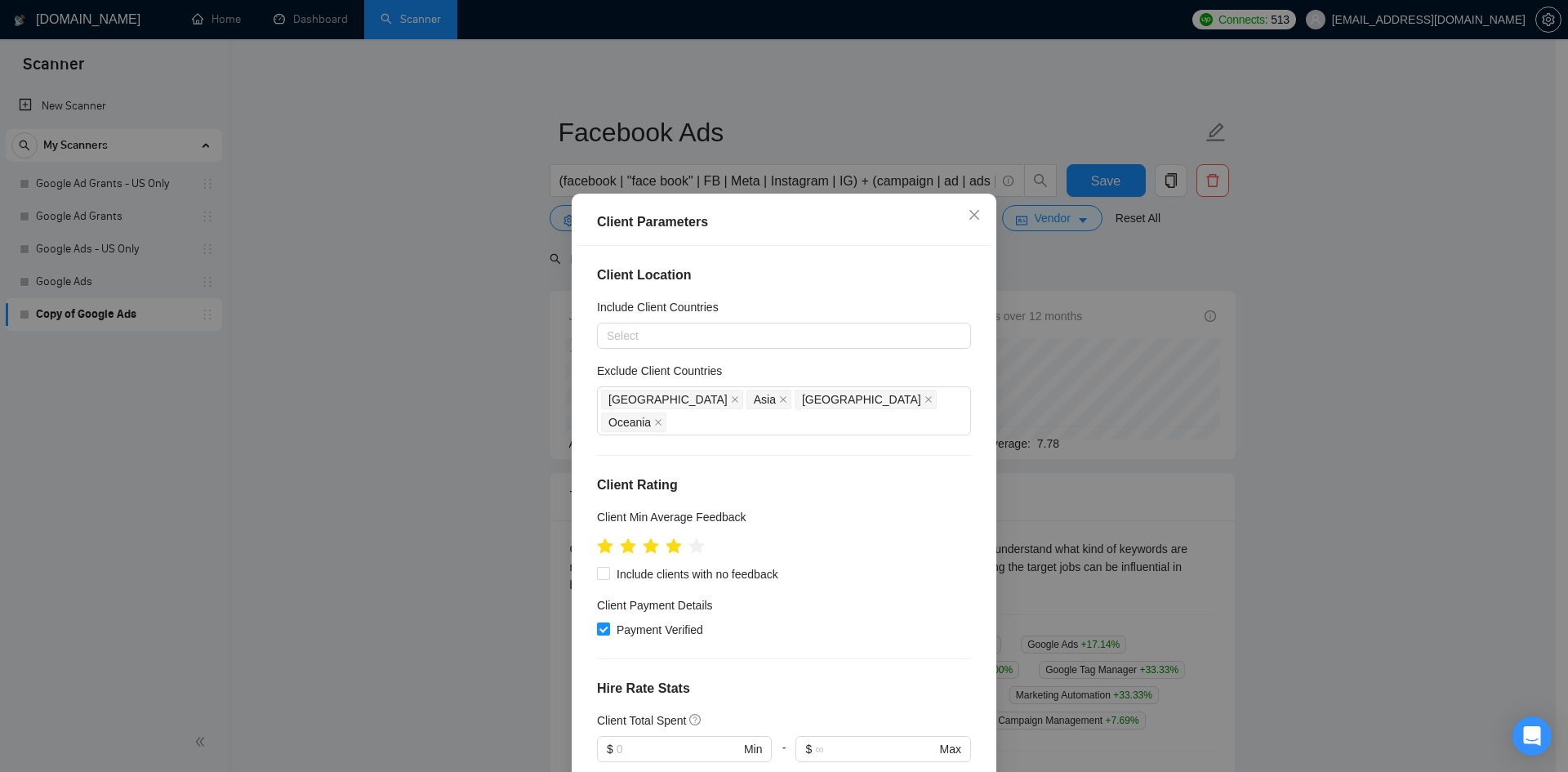
click at [1361, 295] on div "Client Parameters Client Location Include Client Countries Select Exclude Clien…" at bounding box center [784, 386] width 1568 height 772
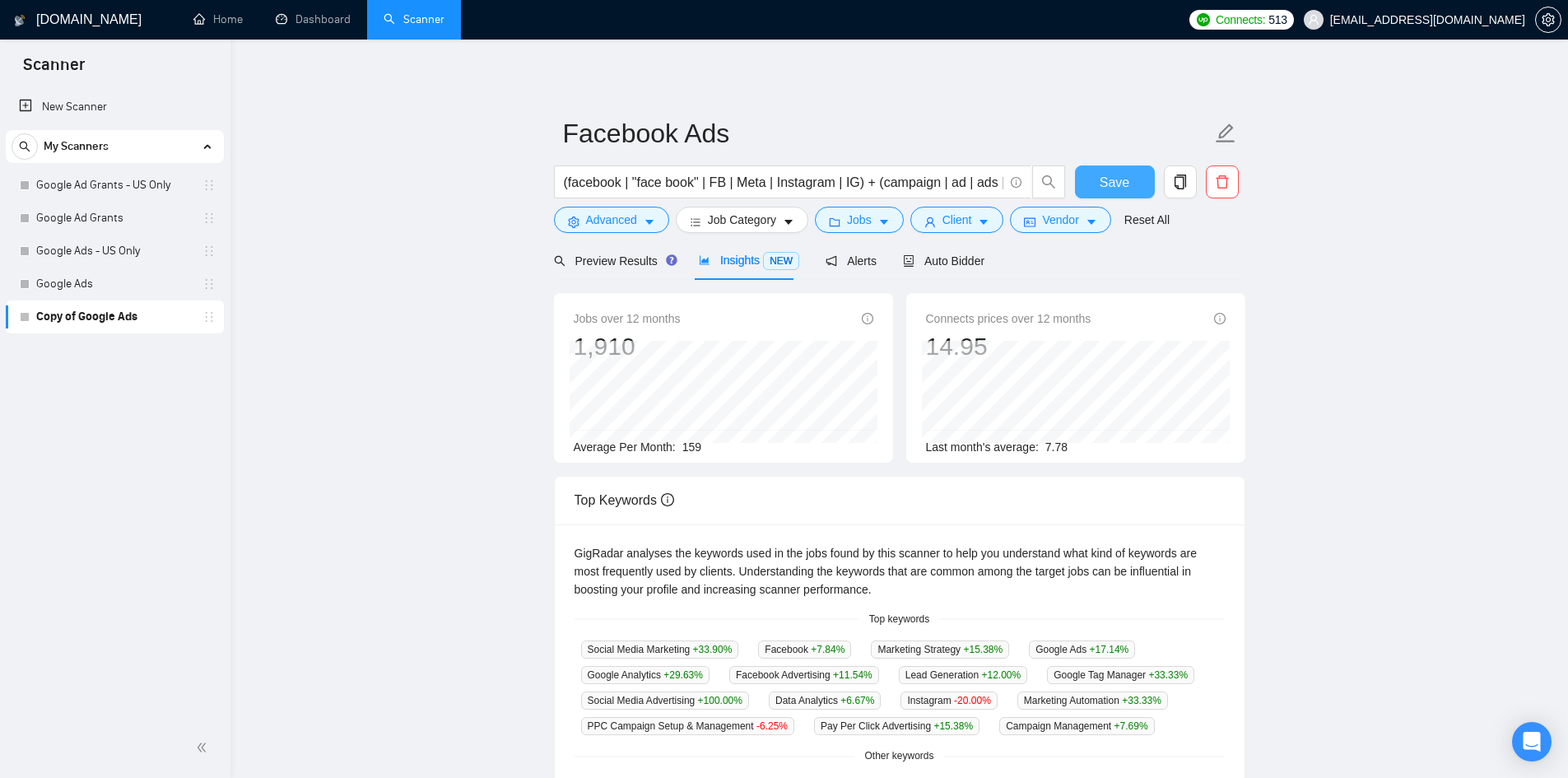
click at [1093, 187] on button "Save" at bounding box center [1114, 182] width 80 height 33
click at [966, 256] on span "Auto Bidder" at bounding box center [944, 261] width 82 height 13
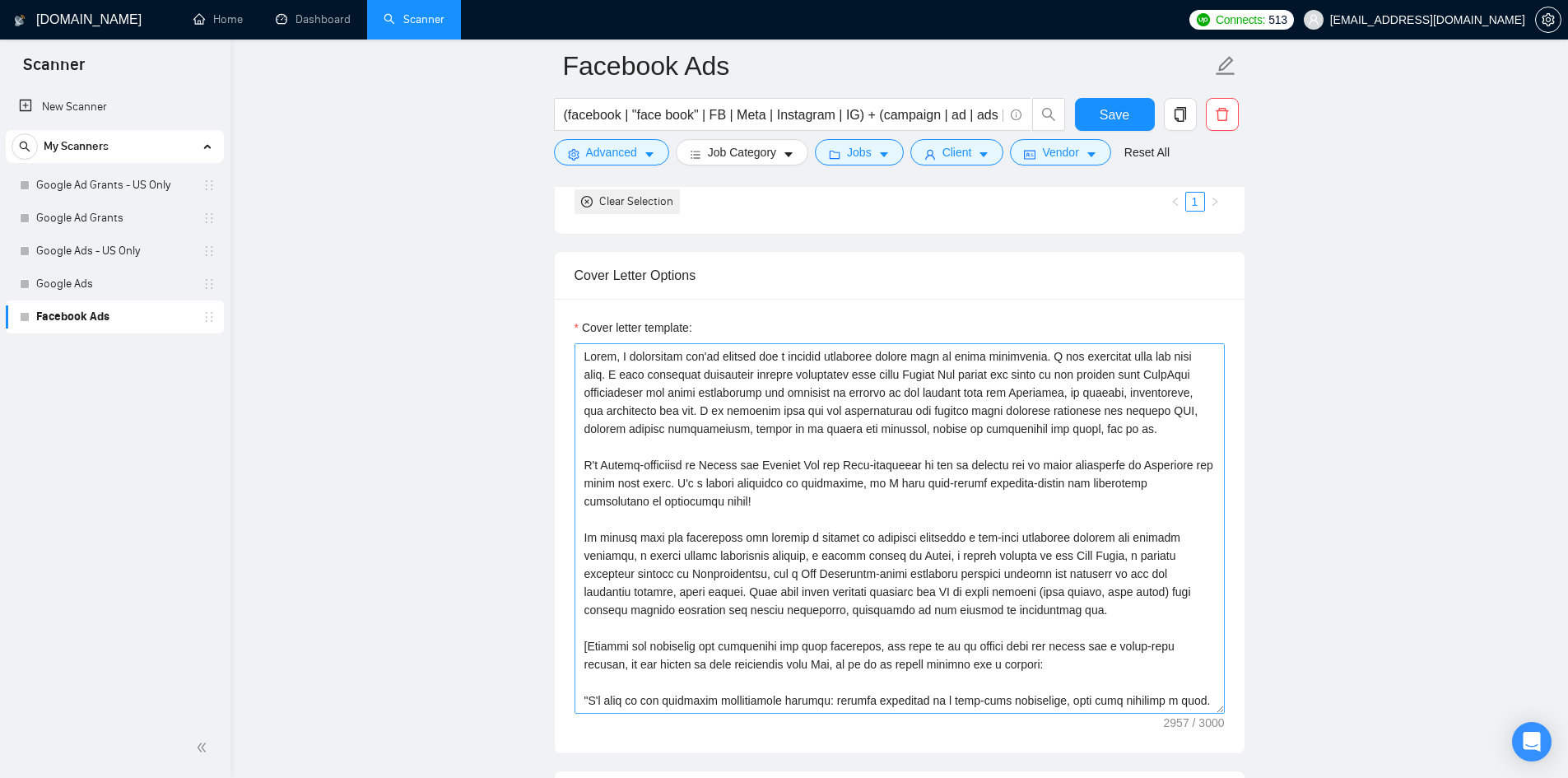
scroll to position [1646, 0]
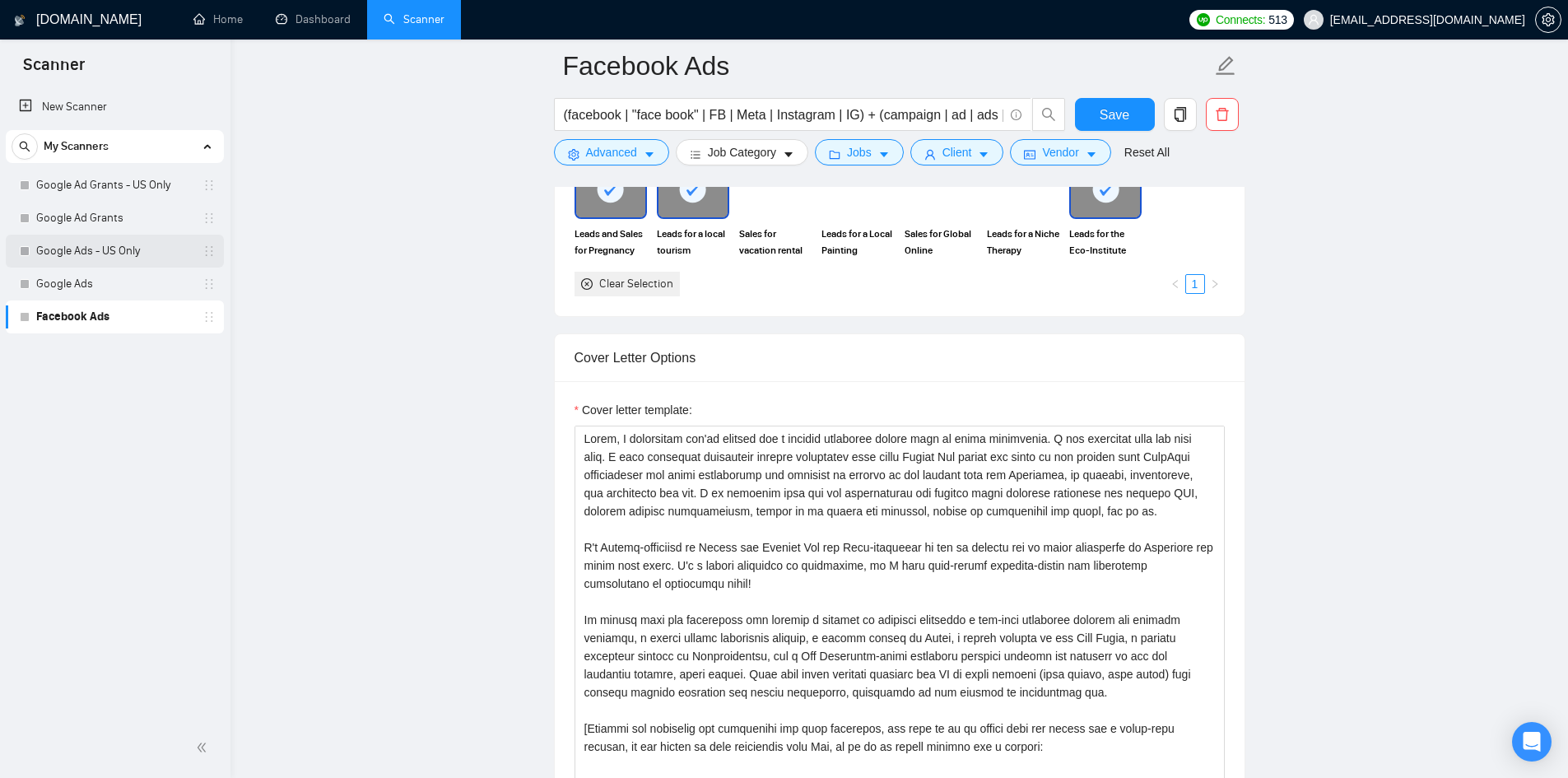
drag, startPoint x: 95, startPoint y: 246, endPoint x: 109, endPoint y: 261, distance: 20.5
click at [95, 246] on link "Google Ads - US Only" at bounding box center [115, 251] width 156 height 33
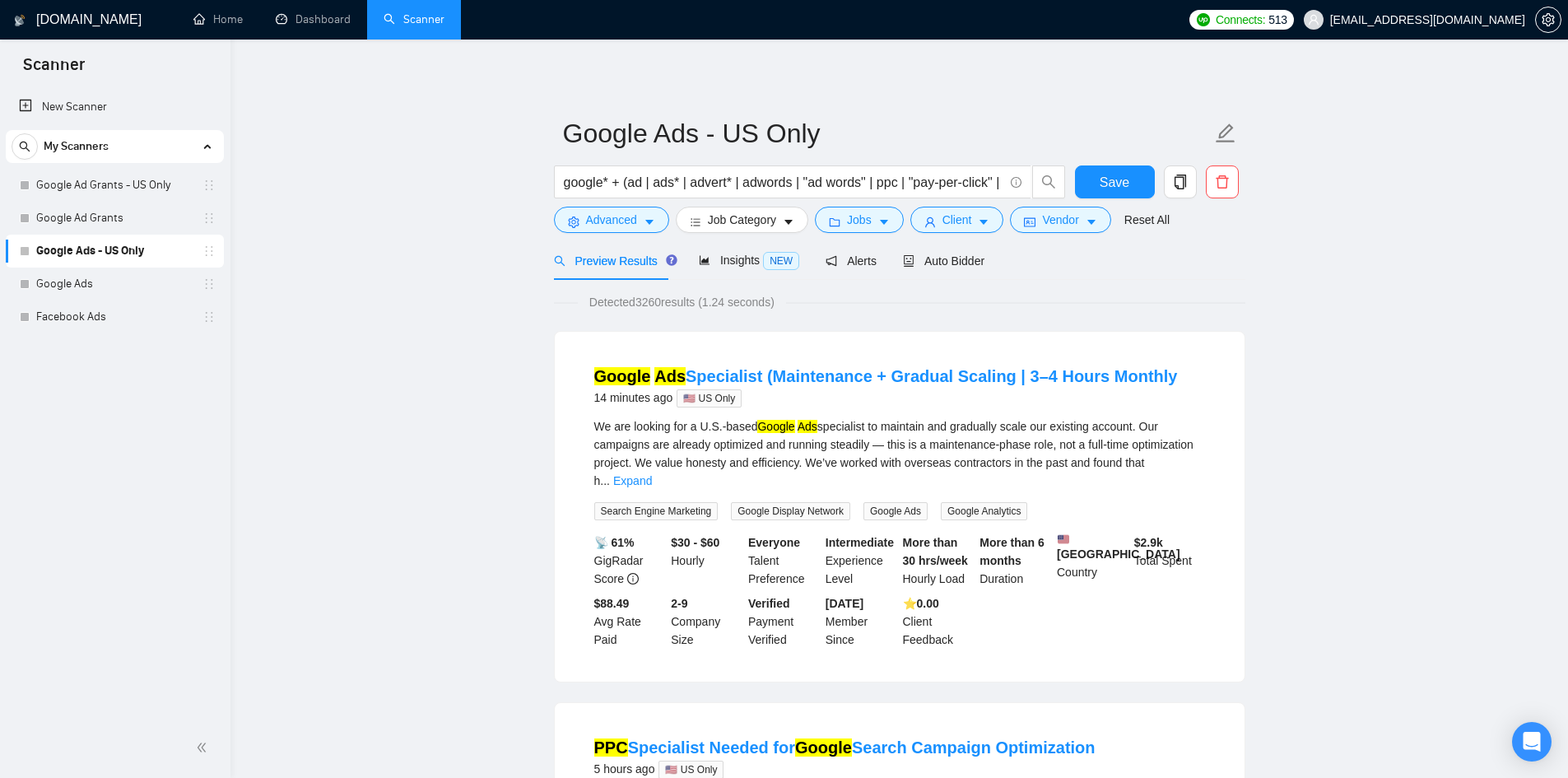
click at [935, 263] on span "Auto Bidder" at bounding box center [944, 261] width 82 height 13
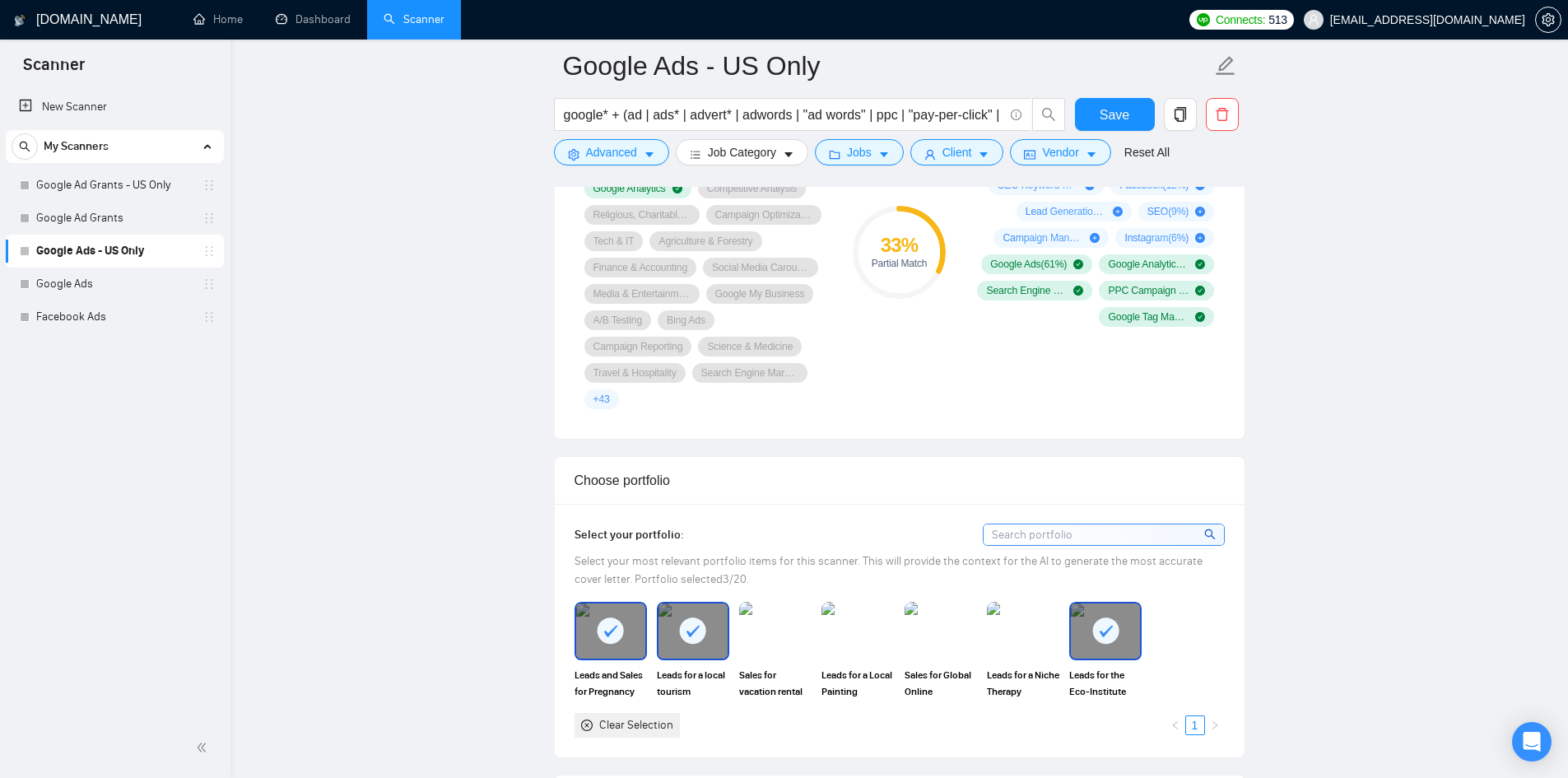
scroll to position [1563, 0]
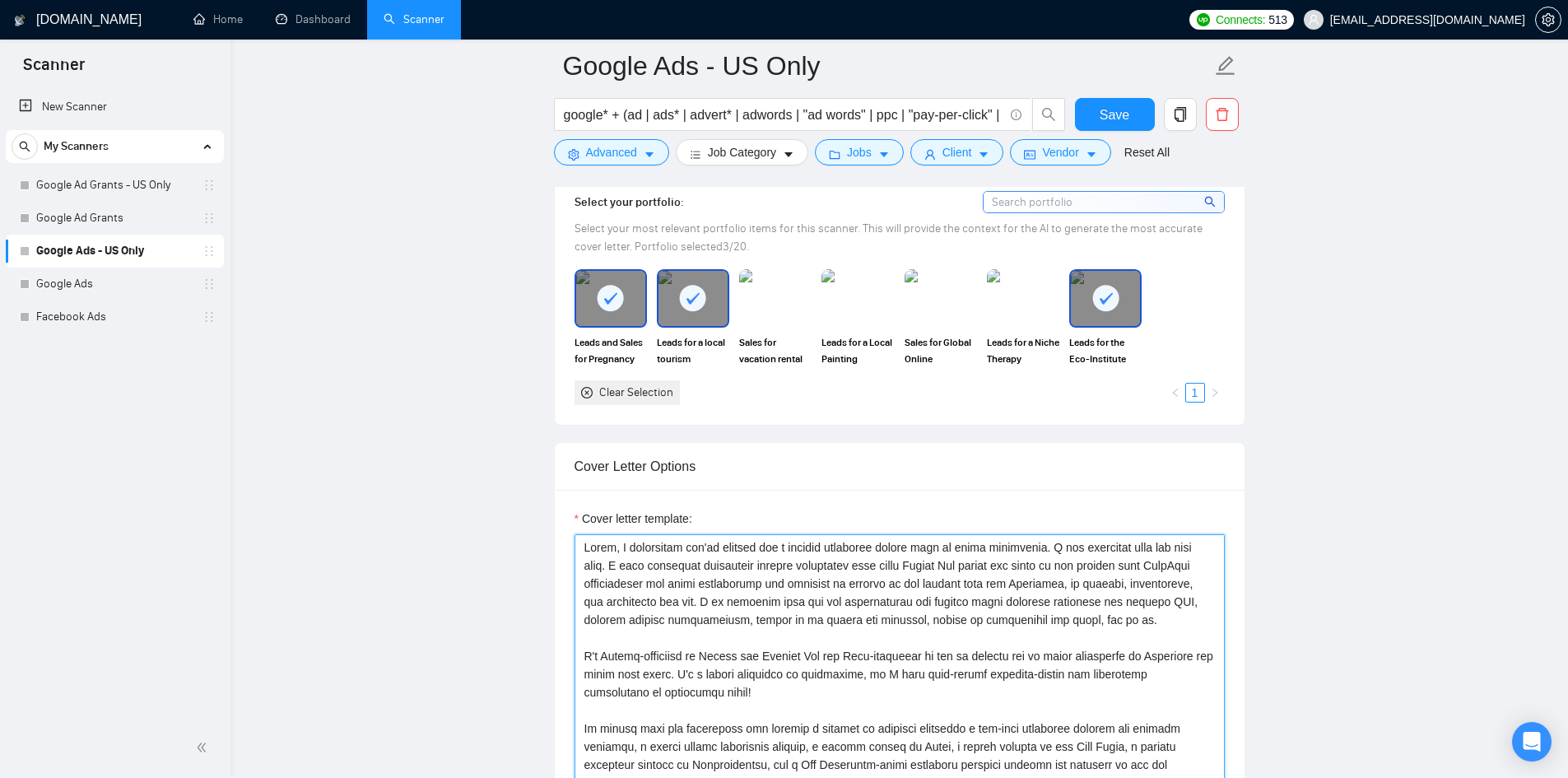
click at [892, 614] on textarea "Cover letter template:" at bounding box center [899, 719] width 650 height 370
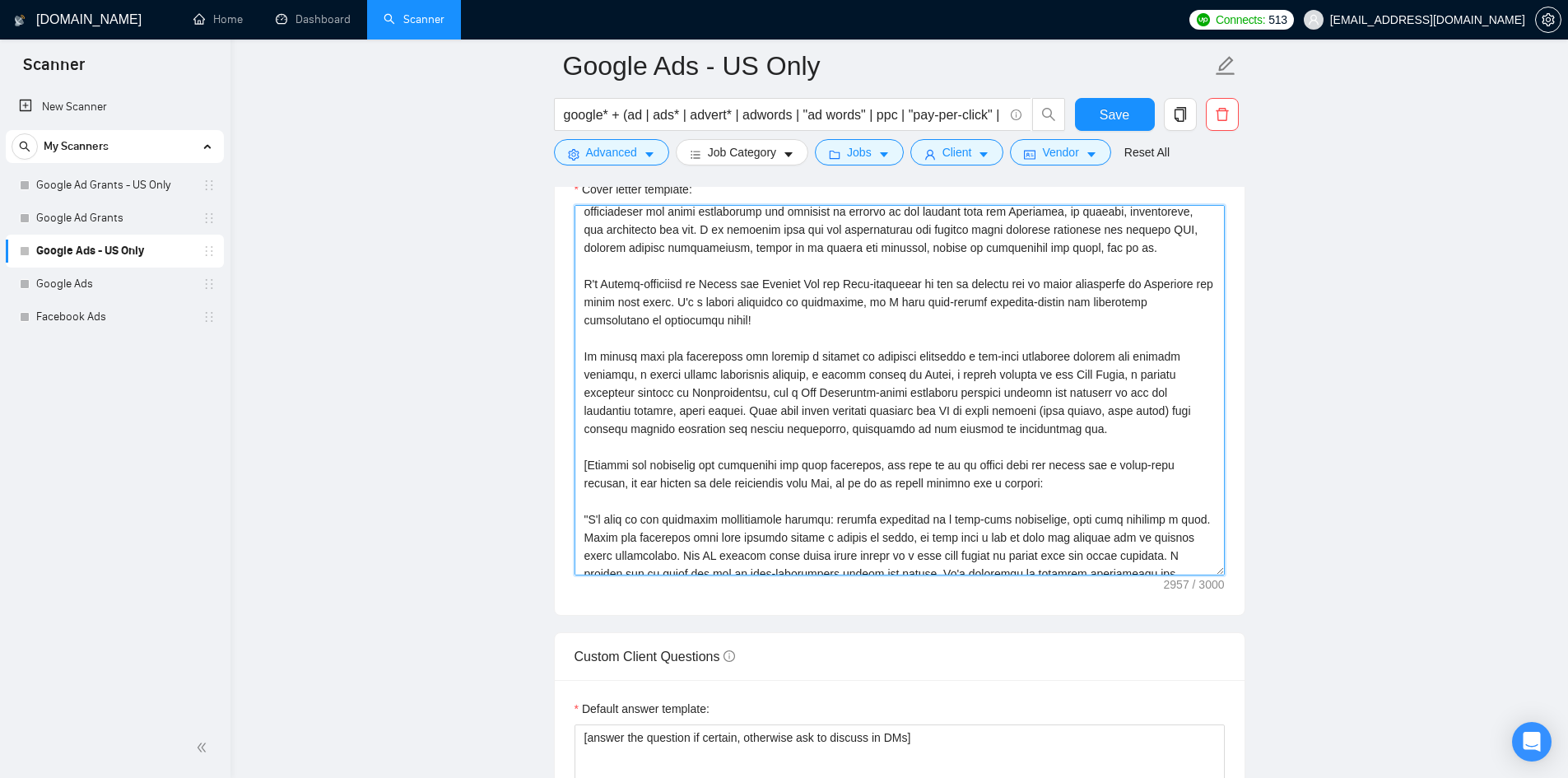
scroll to position [0, 0]
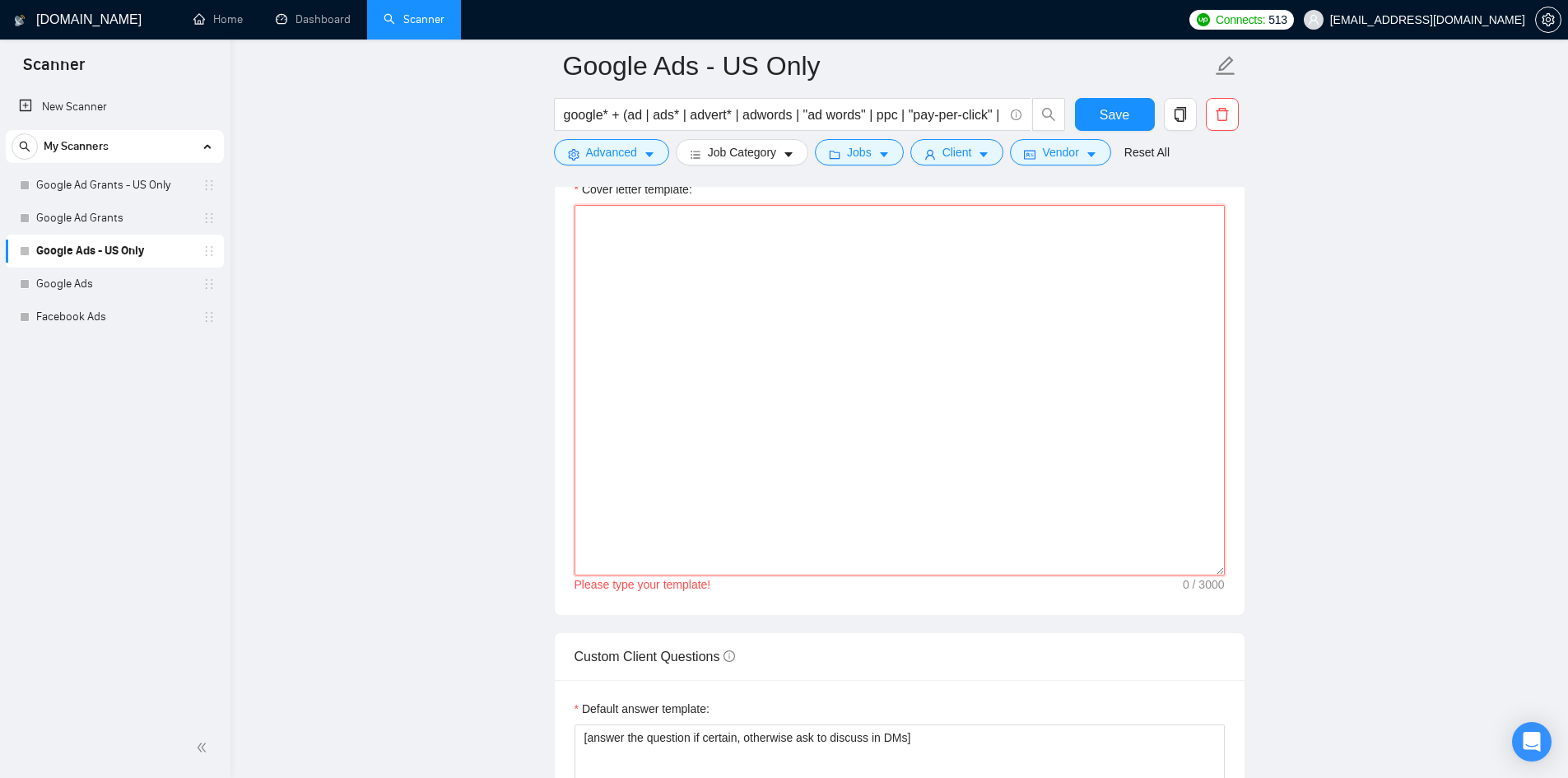
paste textarea "Hello, I understand you're looking for a digital marketing expert. I can certai…"
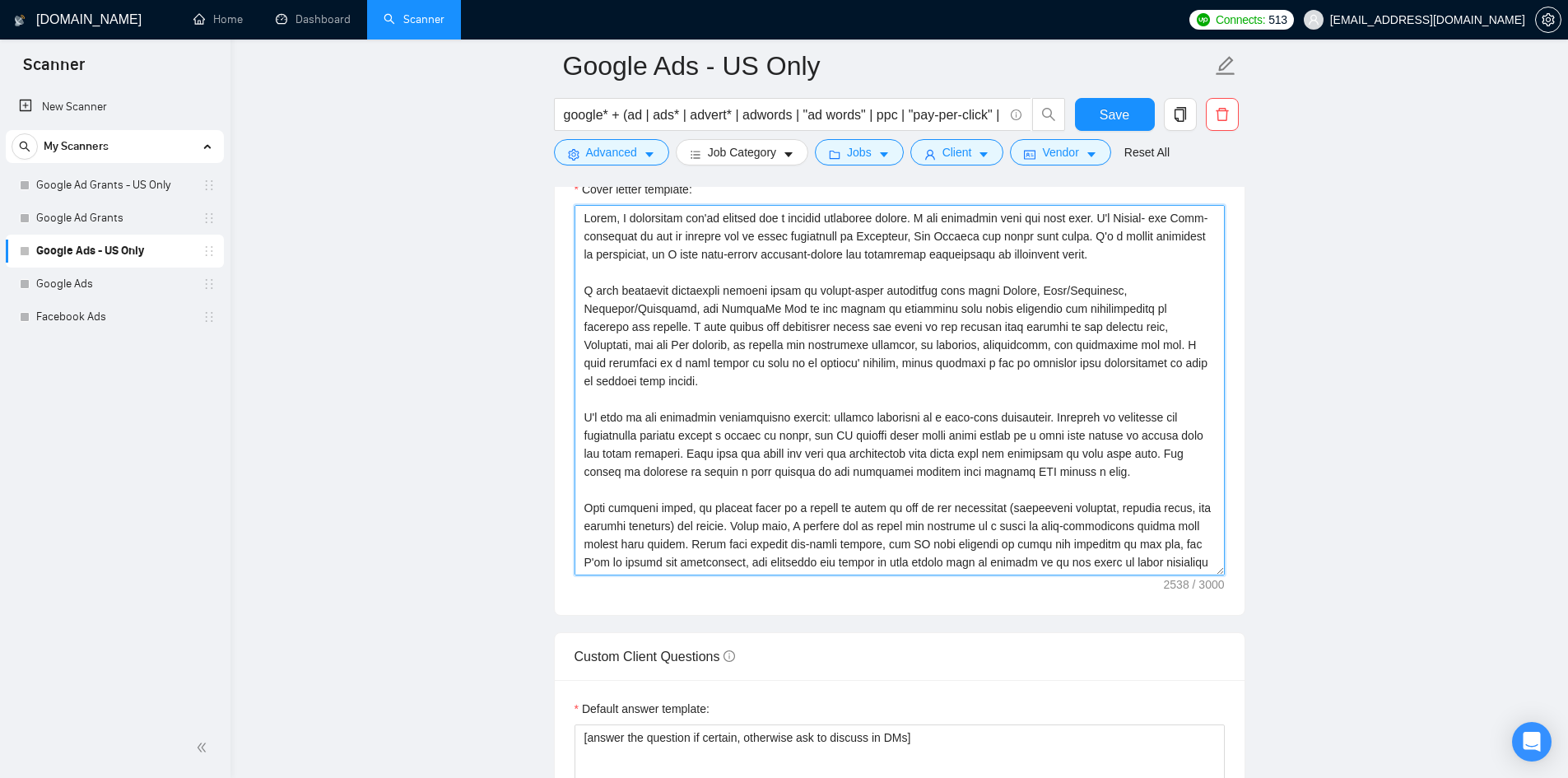
scroll to position [1728, 0]
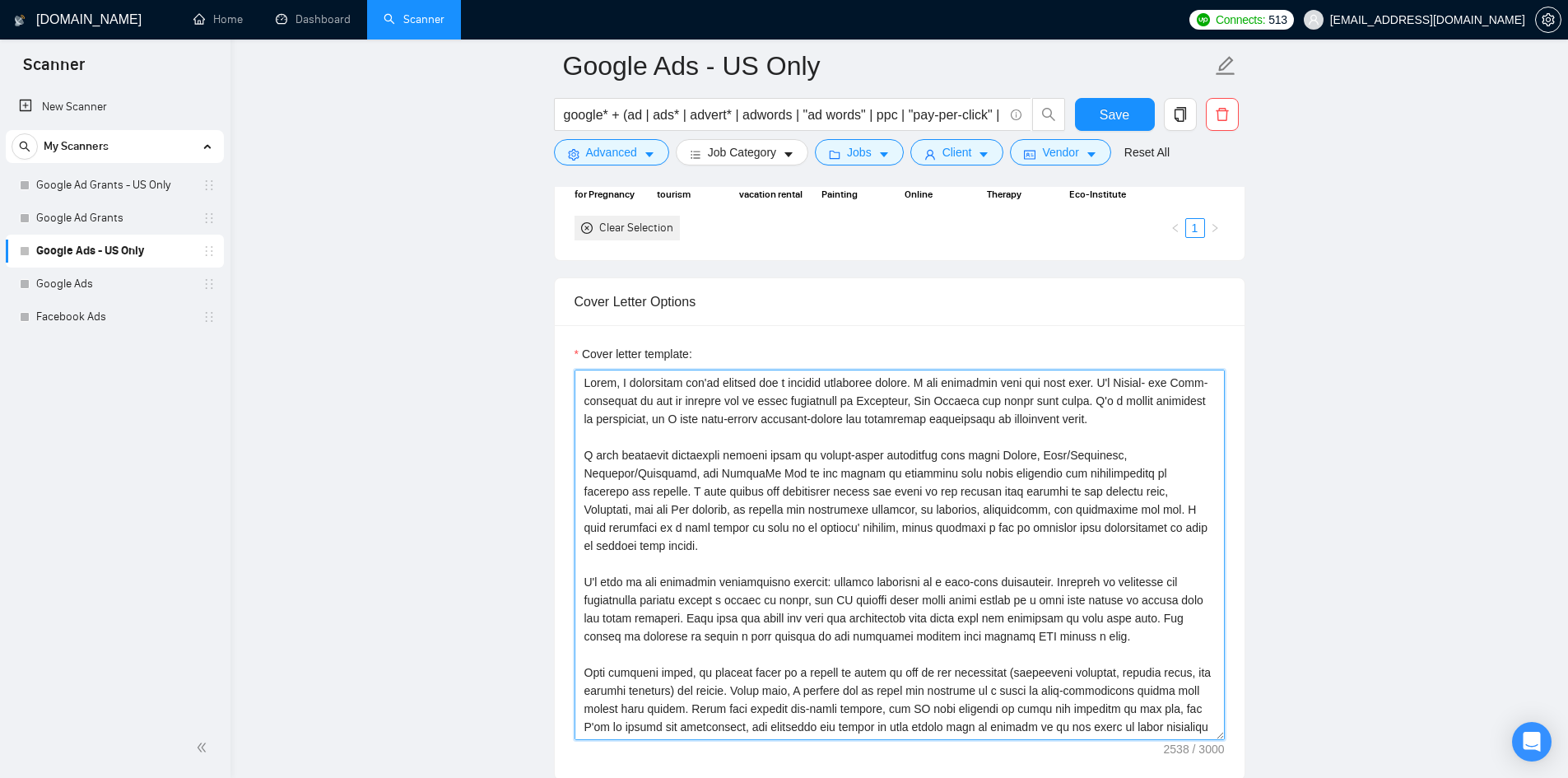
click at [906, 370] on textarea "Cover letter template:" at bounding box center [899, 554] width 650 height 370
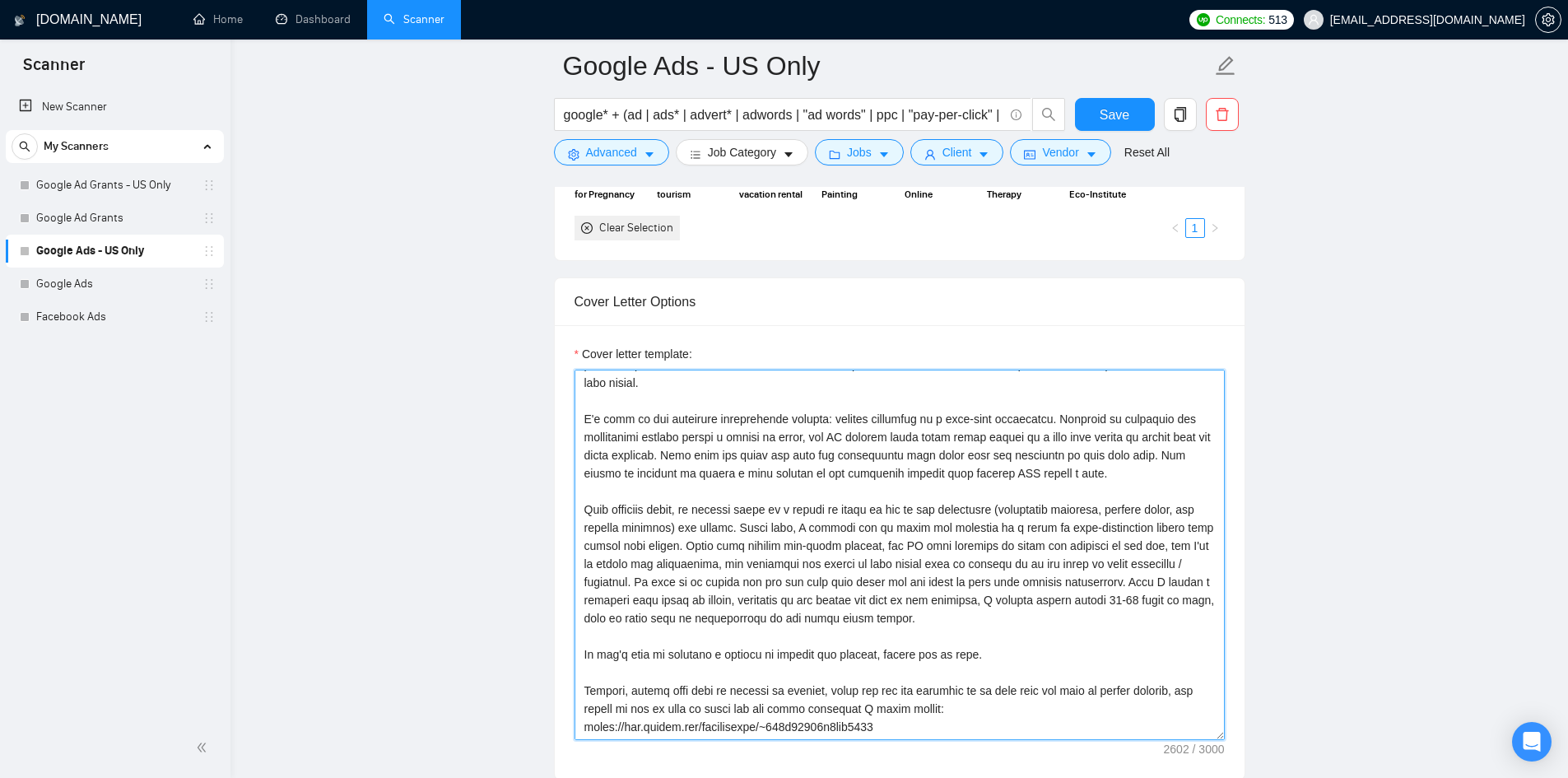
scroll to position [199, 0]
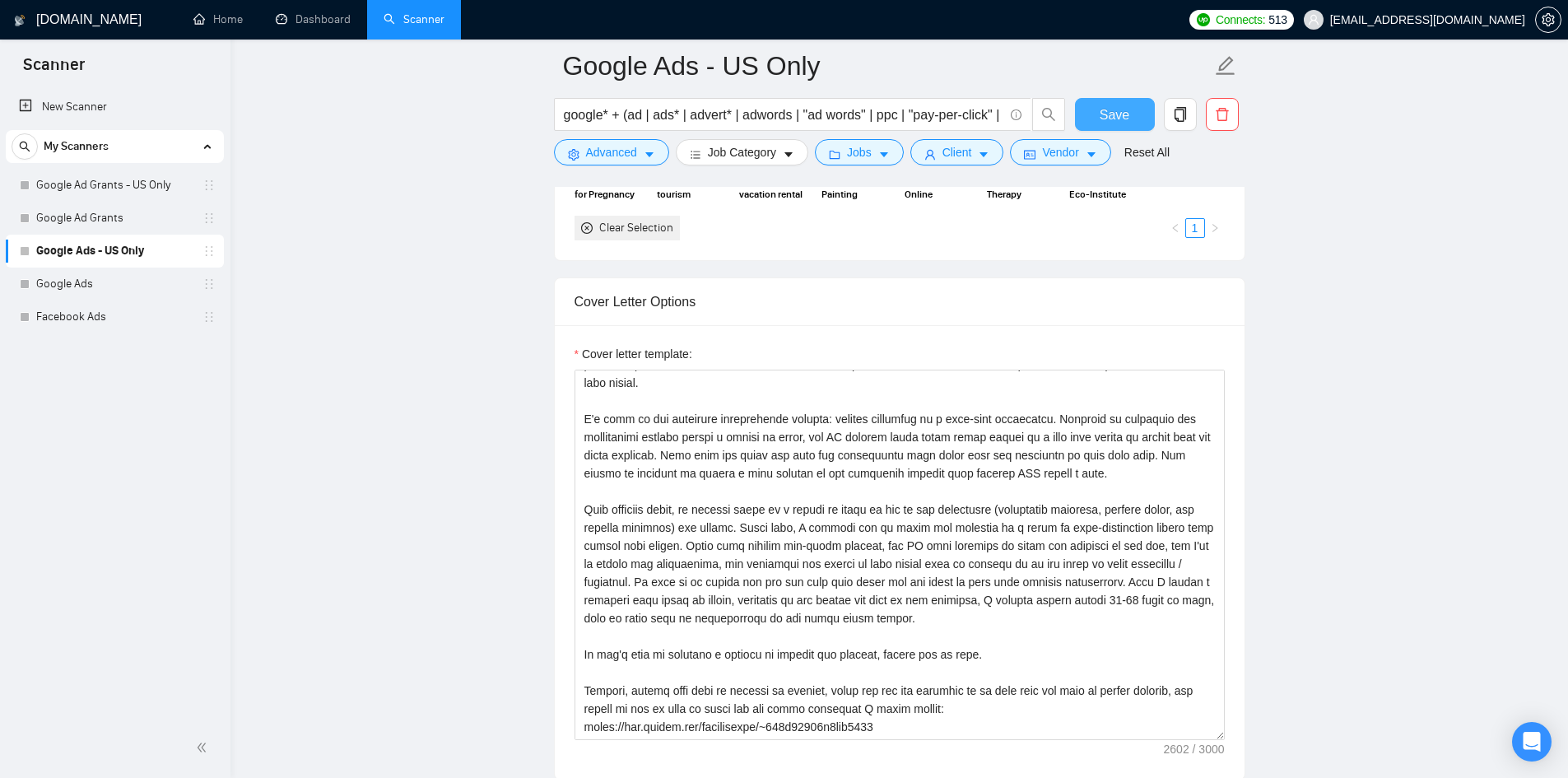
click at [1120, 102] on button "Save" at bounding box center [1114, 115] width 80 height 33
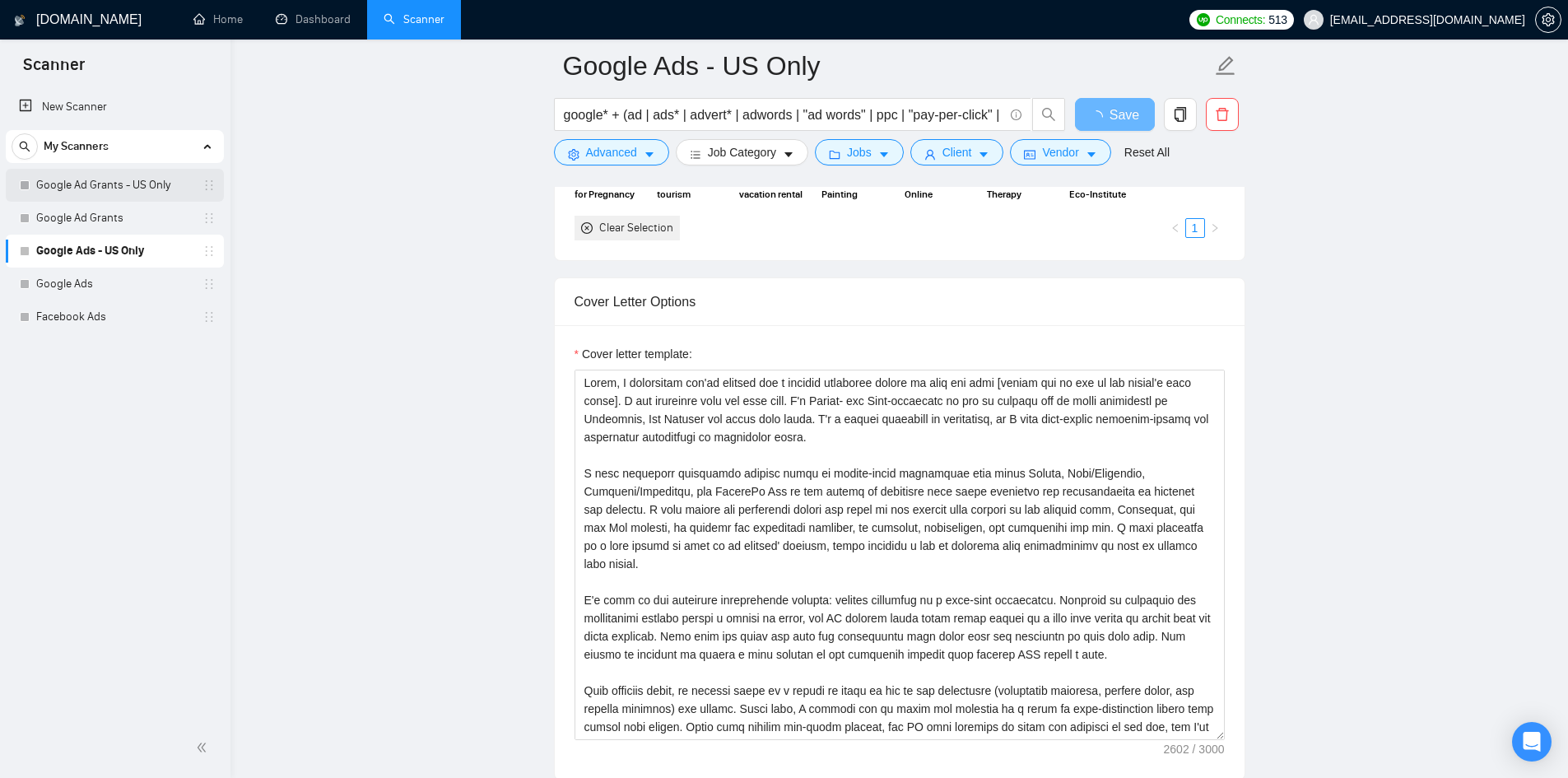
click at [51, 187] on link "Google Ad Grants - US Only" at bounding box center [115, 185] width 156 height 33
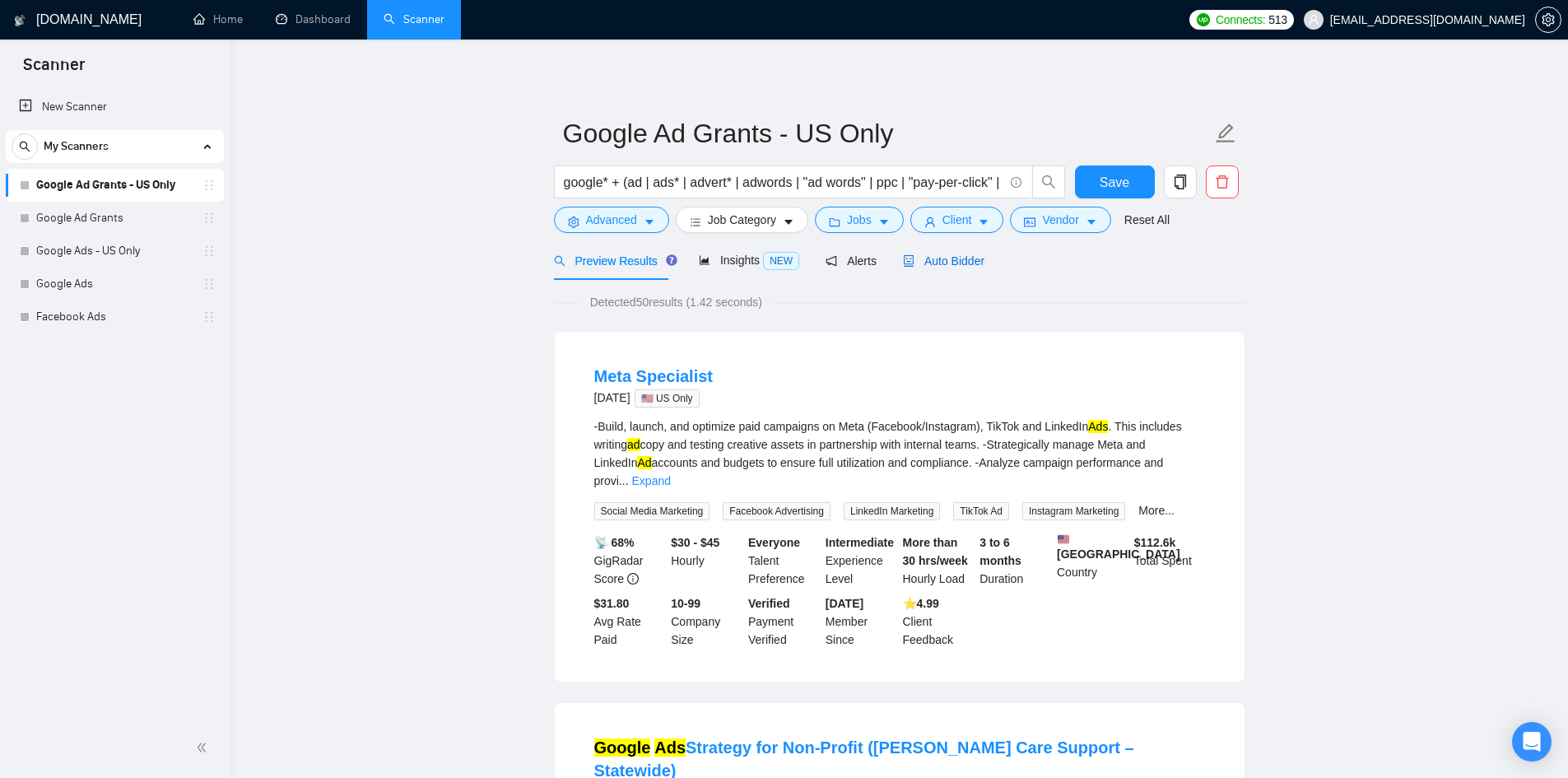
click at [938, 260] on span "Auto Bidder" at bounding box center [944, 261] width 82 height 13
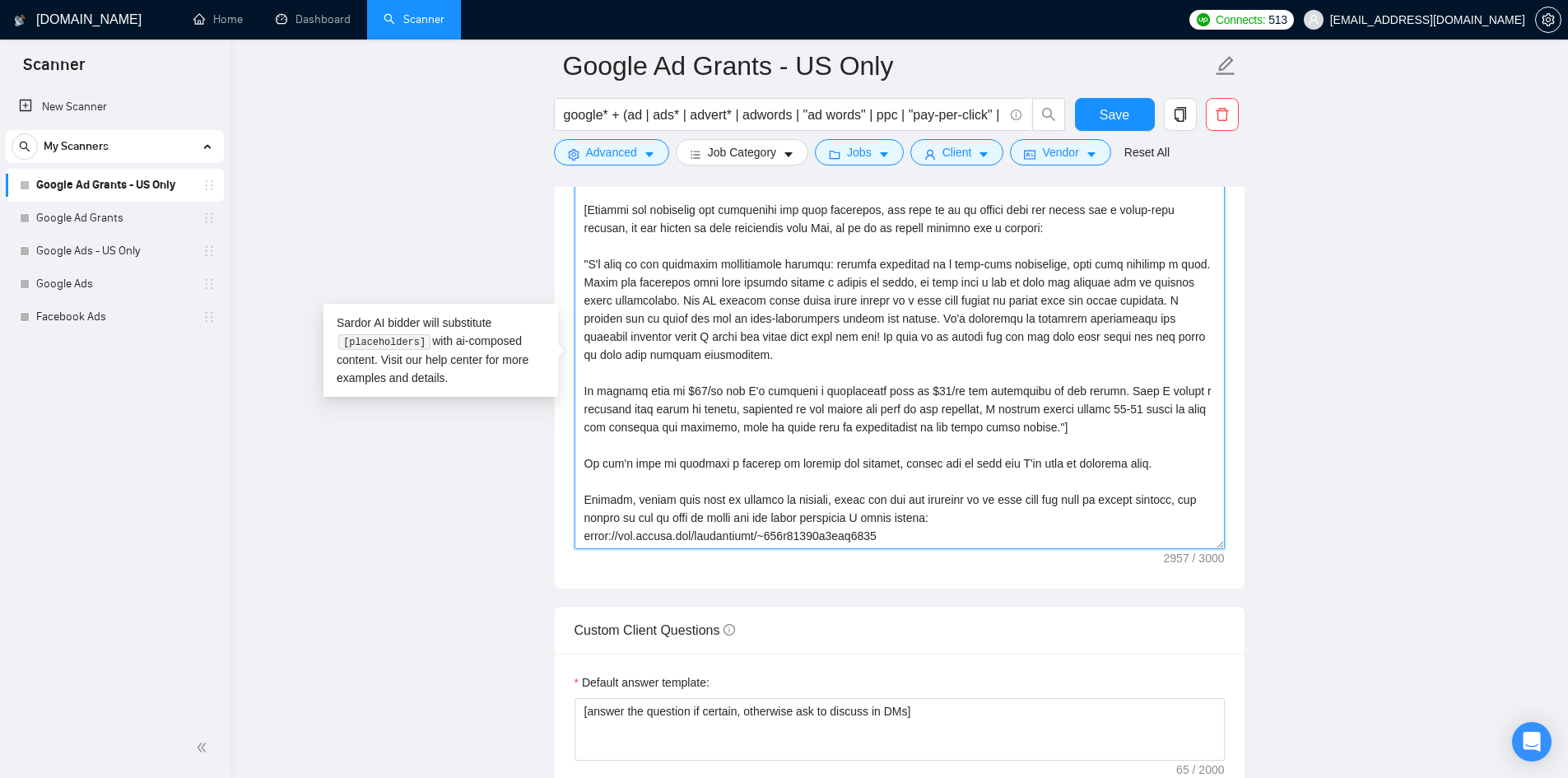
scroll to position [290, 0]
drag, startPoint x: 584, startPoint y: 355, endPoint x: 1104, endPoint y: 412, distance: 523.1
click at [1104, 412] on textarea "Cover letter template:" at bounding box center [899, 363] width 650 height 370
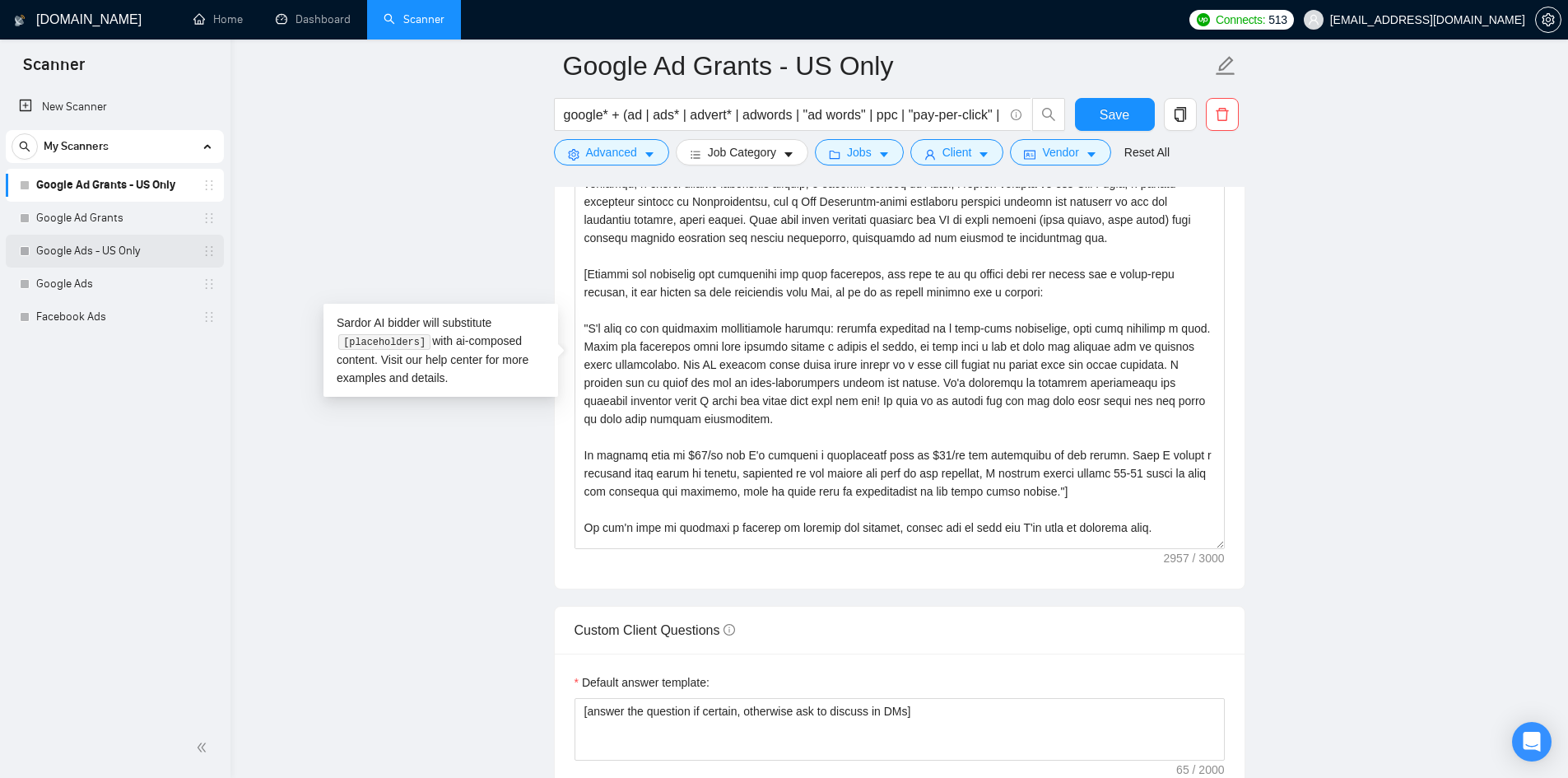
drag, startPoint x: 63, startPoint y: 226, endPoint x: 75, endPoint y: 260, distance: 36.1
click at [63, 226] on link "Google Ad Grants" at bounding box center [115, 218] width 156 height 33
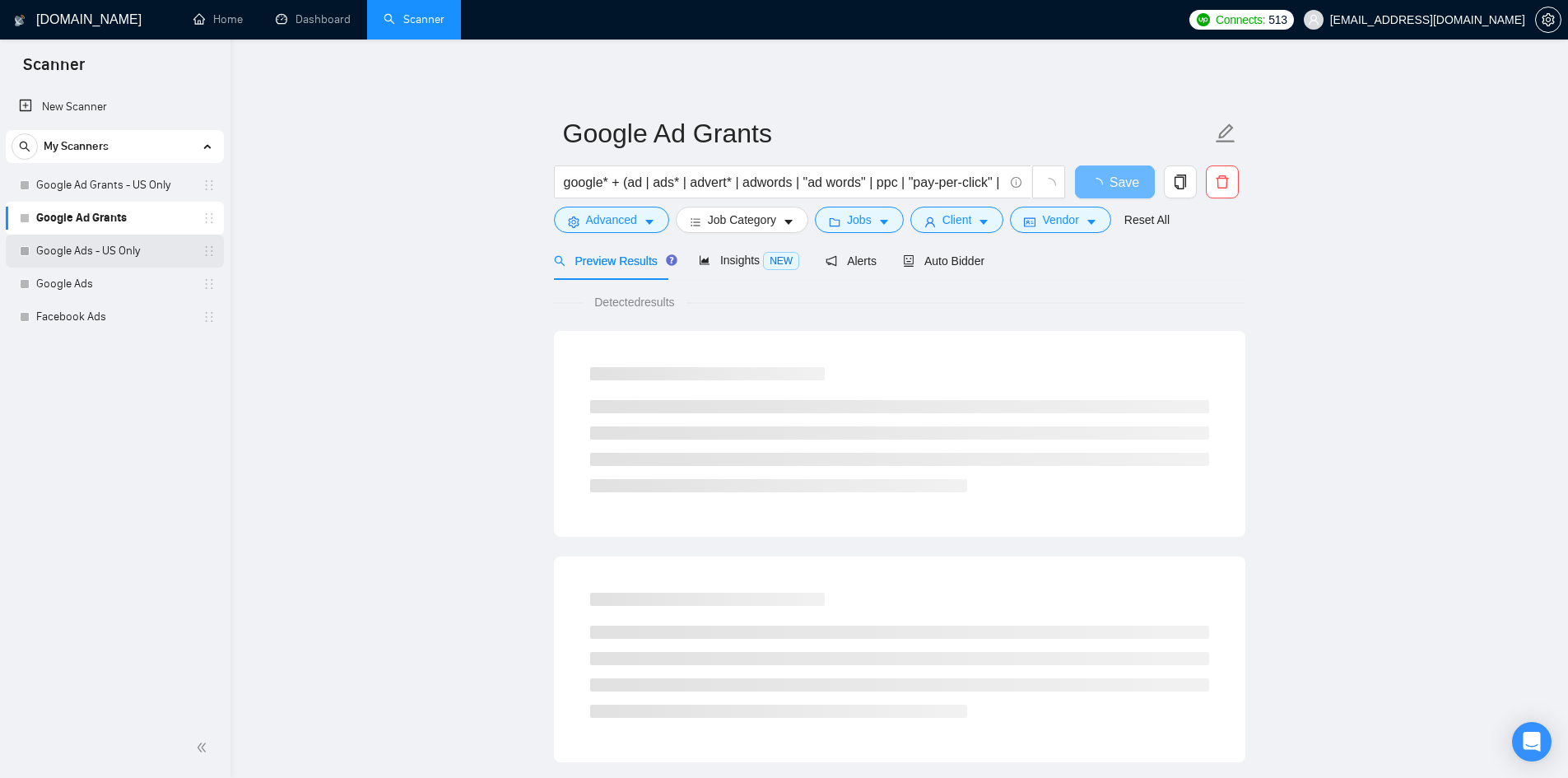
click at [75, 260] on link "Google Ads - US Only" at bounding box center [115, 251] width 156 height 33
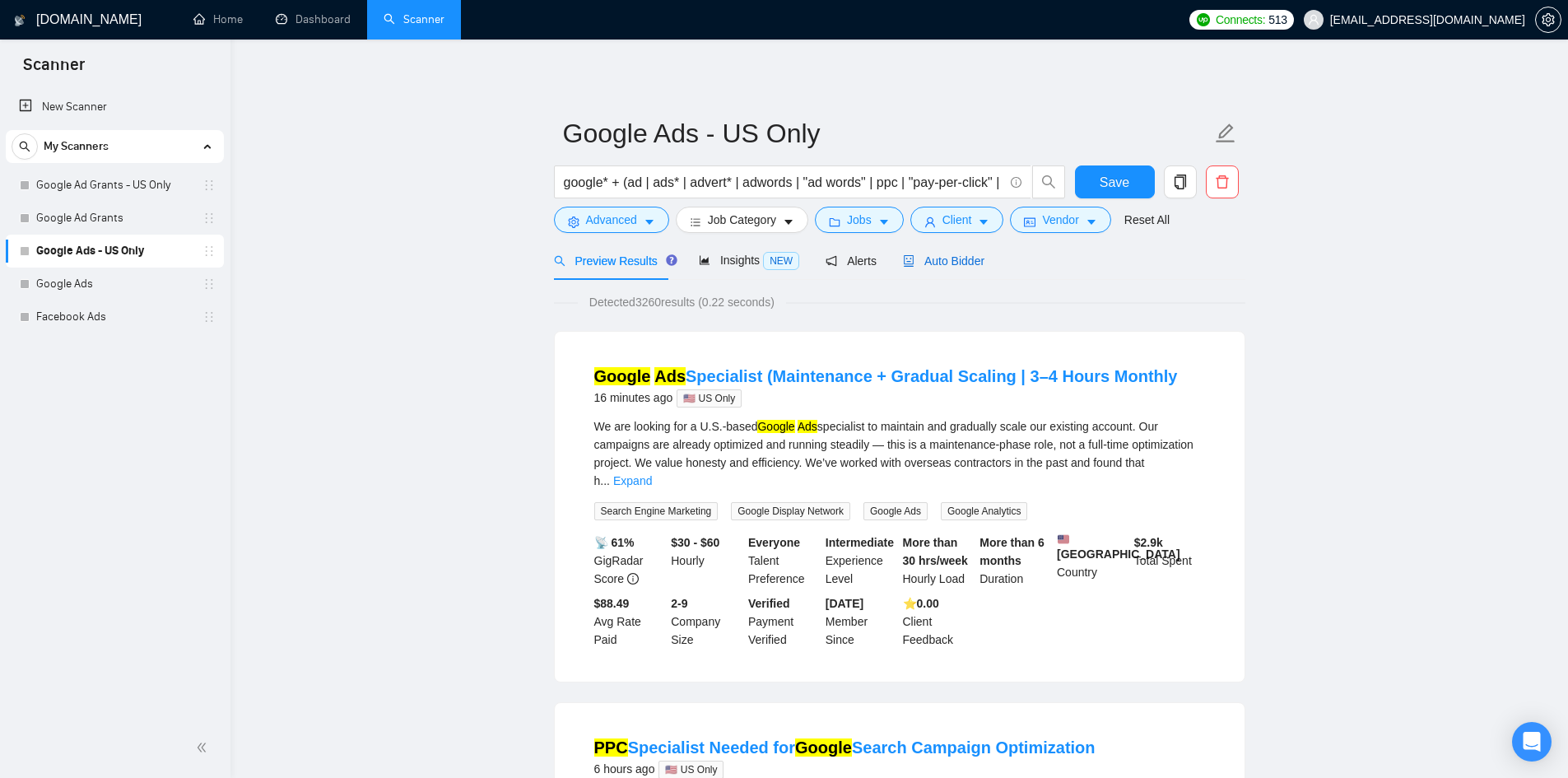
click at [951, 267] on span "Auto Bidder" at bounding box center [944, 261] width 82 height 13
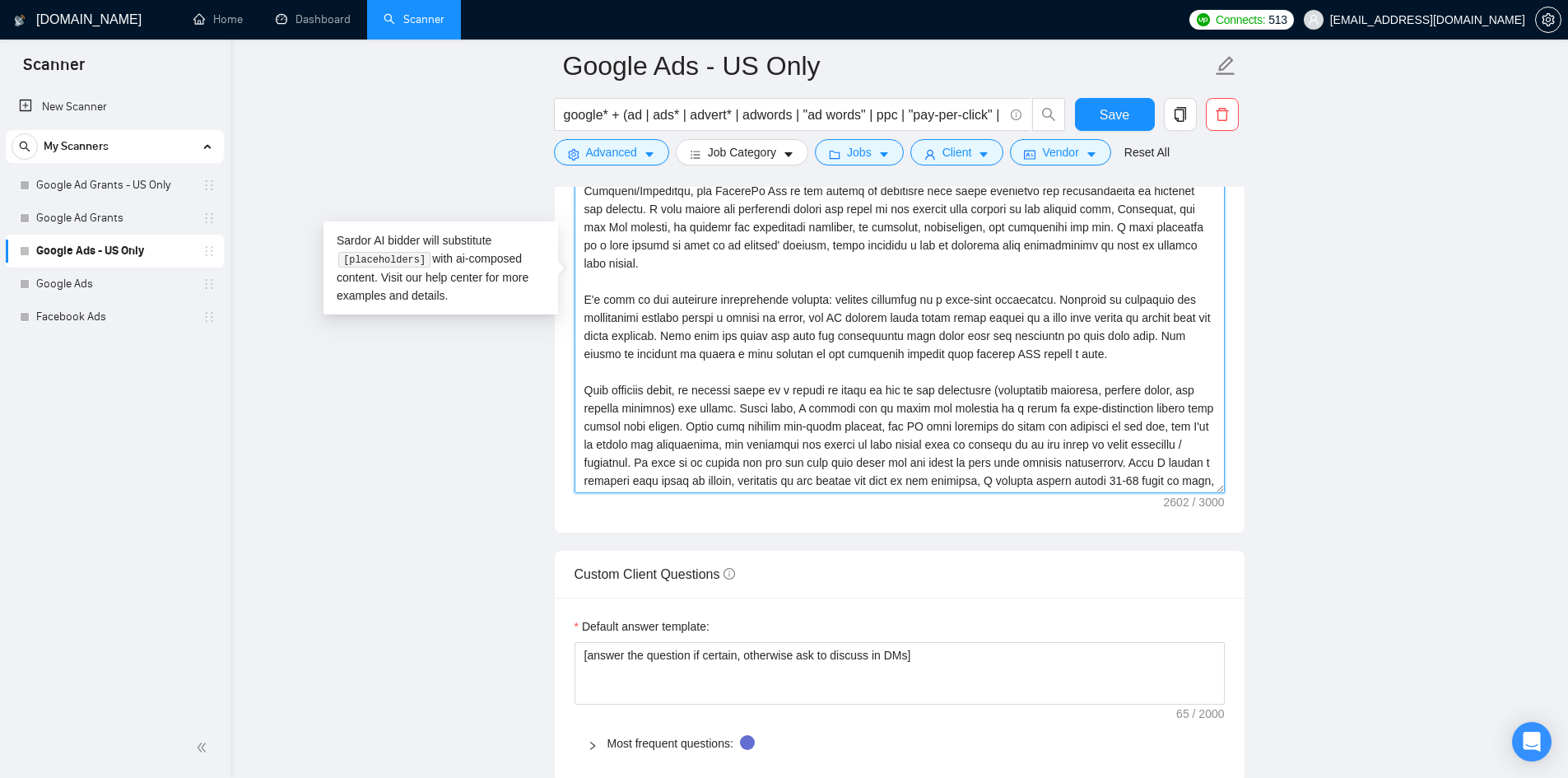
scroll to position [83, 0]
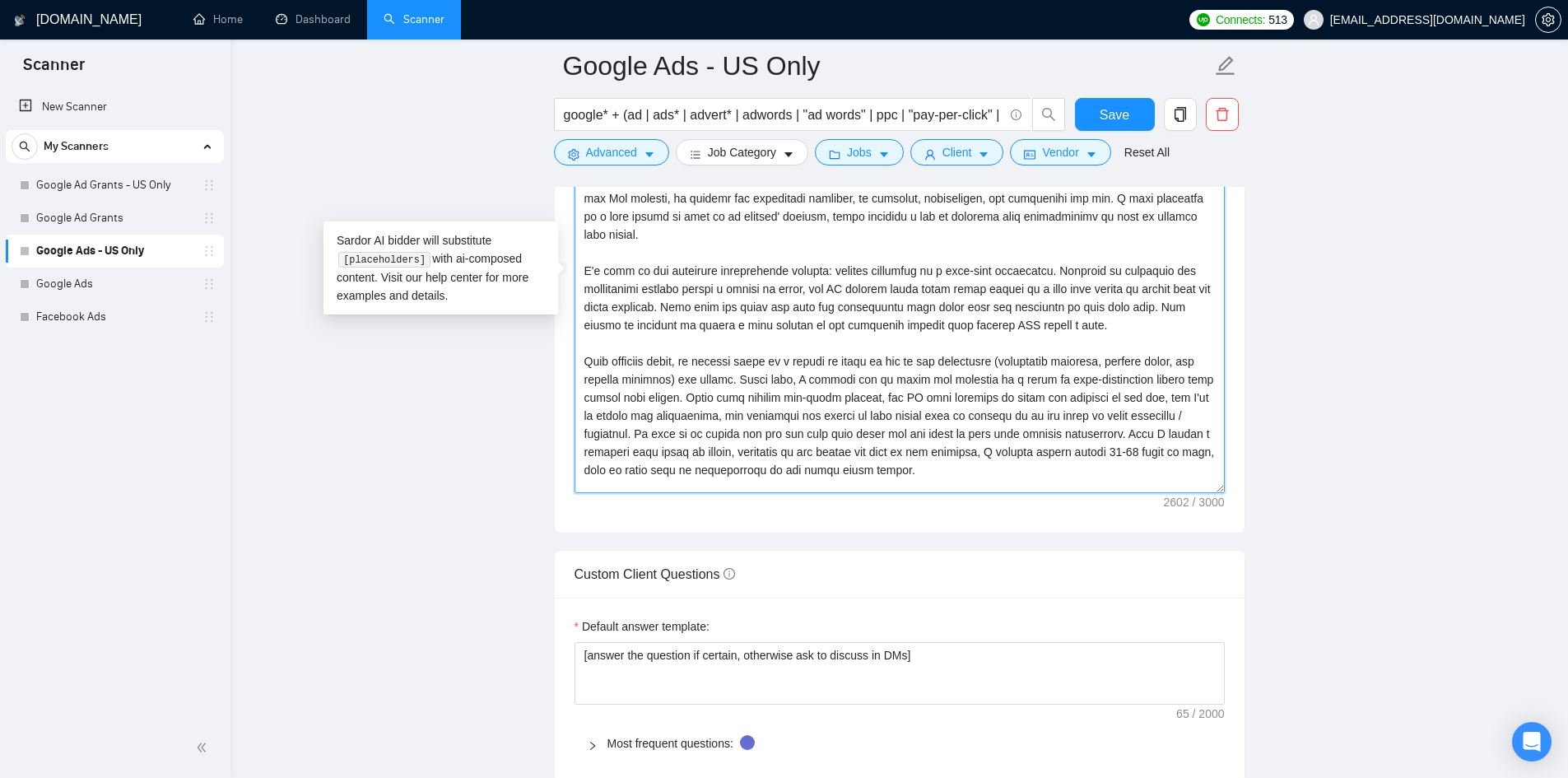
drag, startPoint x: 584, startPoint y: 326, endPoint x: 1077, endPoint y: 302, distance: 493.6
click at [1077, 302] on textarea "Cover letter template:" at bounding box center [899, 307] width 650 height 370
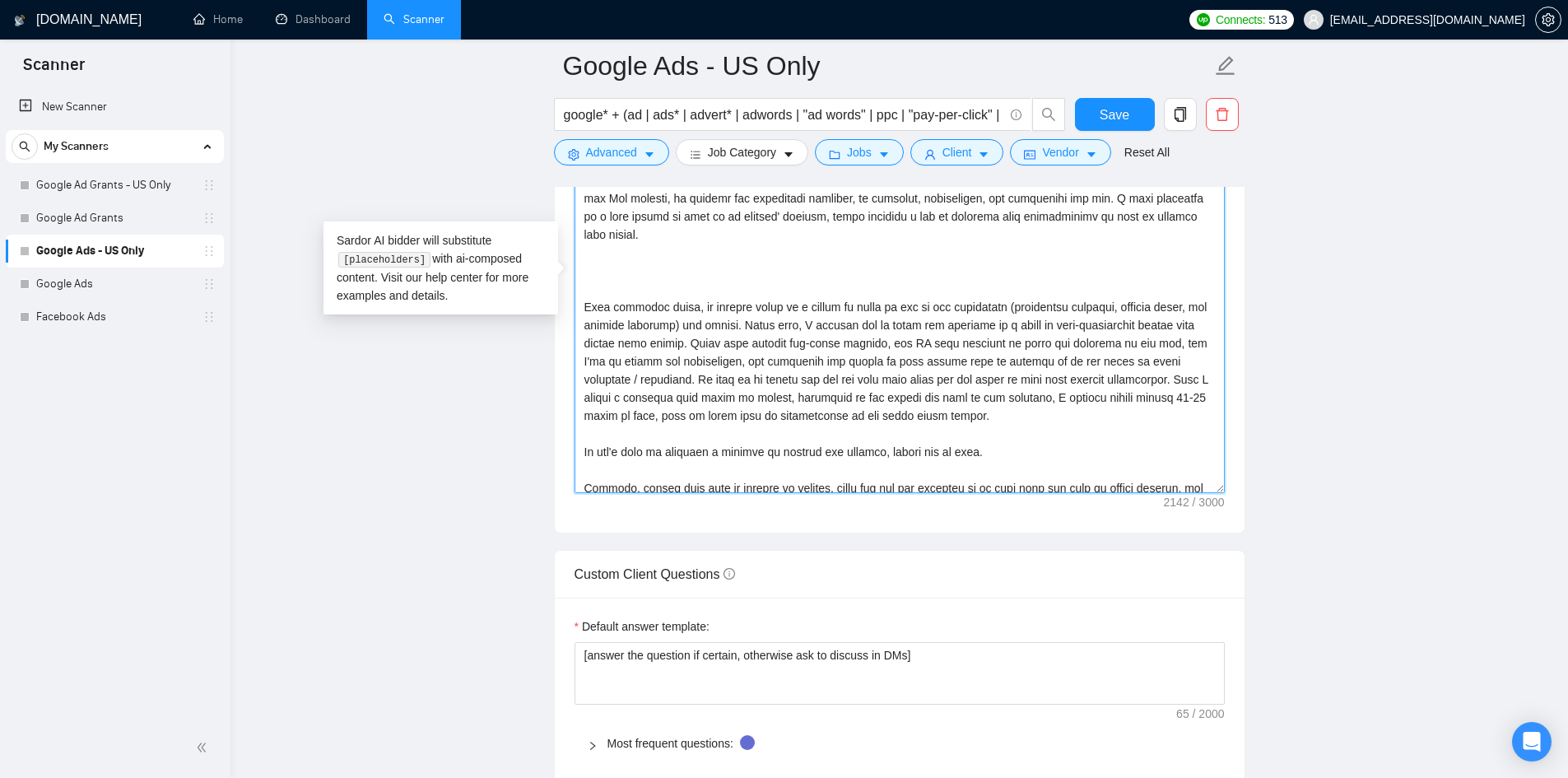
paste textarea
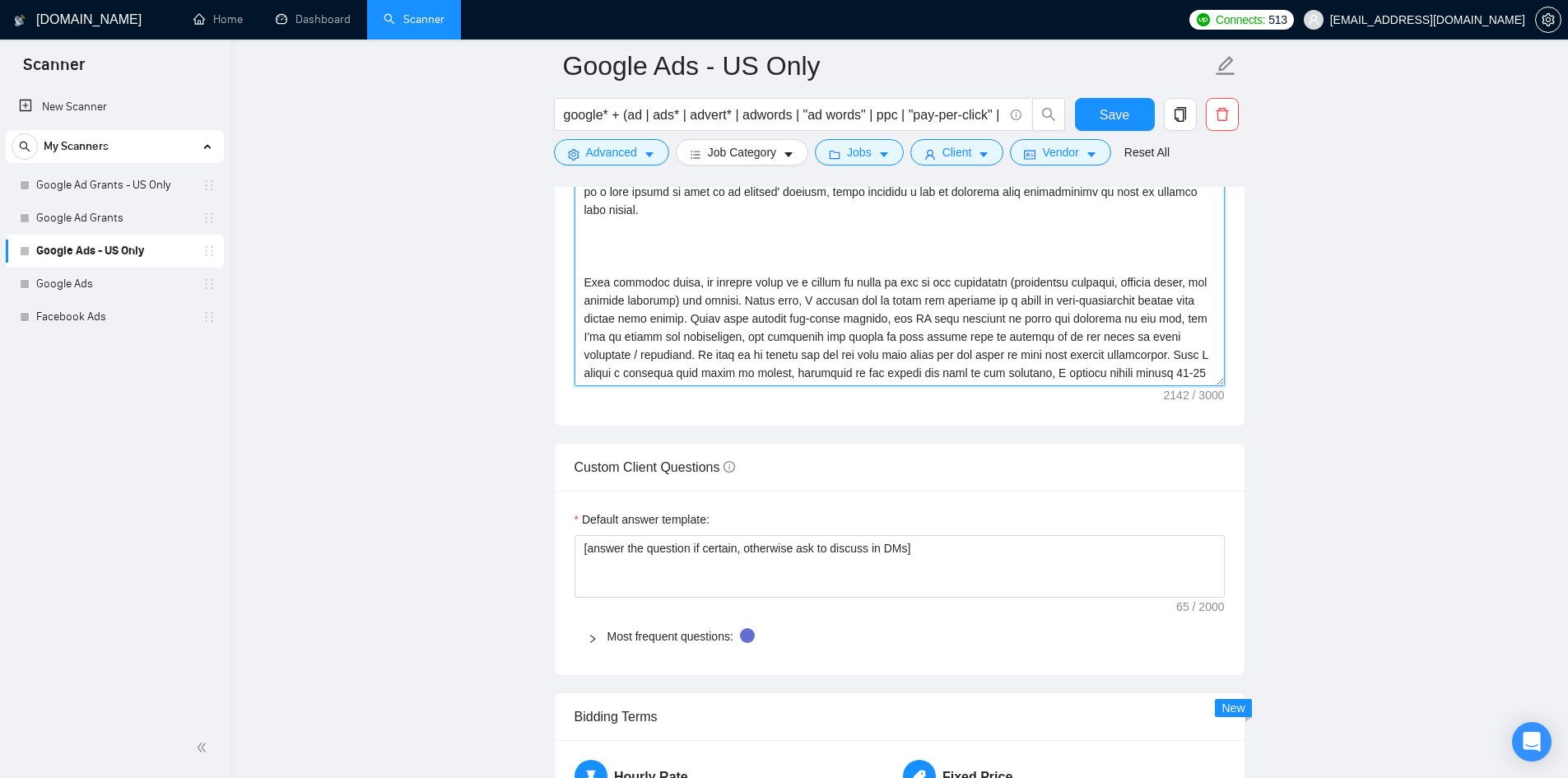
scroll to position [2083, 0]
click at [1006, 209] on textarea "Cover letter template:" at bounding box center [899, 199] width 650 height 370
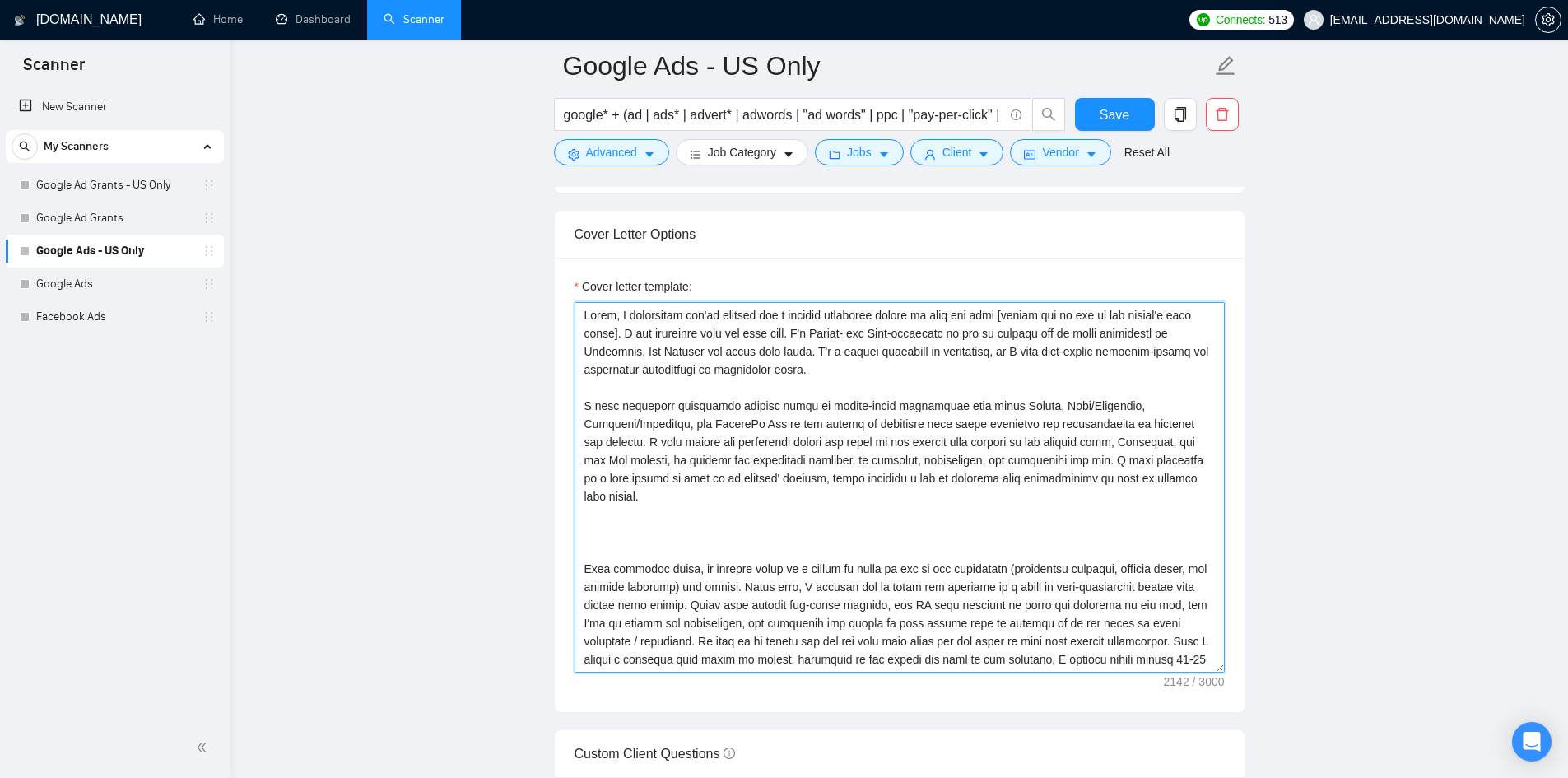
scroll to position [1798, 0]
drag, startPoint x: 941, startPoint y: 487, endPoint x: 874, endPoint y: 353, distance: 149.8
click at [884, 317] on textarea "Cover letter template:" at bounding box center [899, 484] width 650 height 370
click at [791, 484] on textarea "Cover letter template:" at bounding box center [899, 484] width 650 height 370
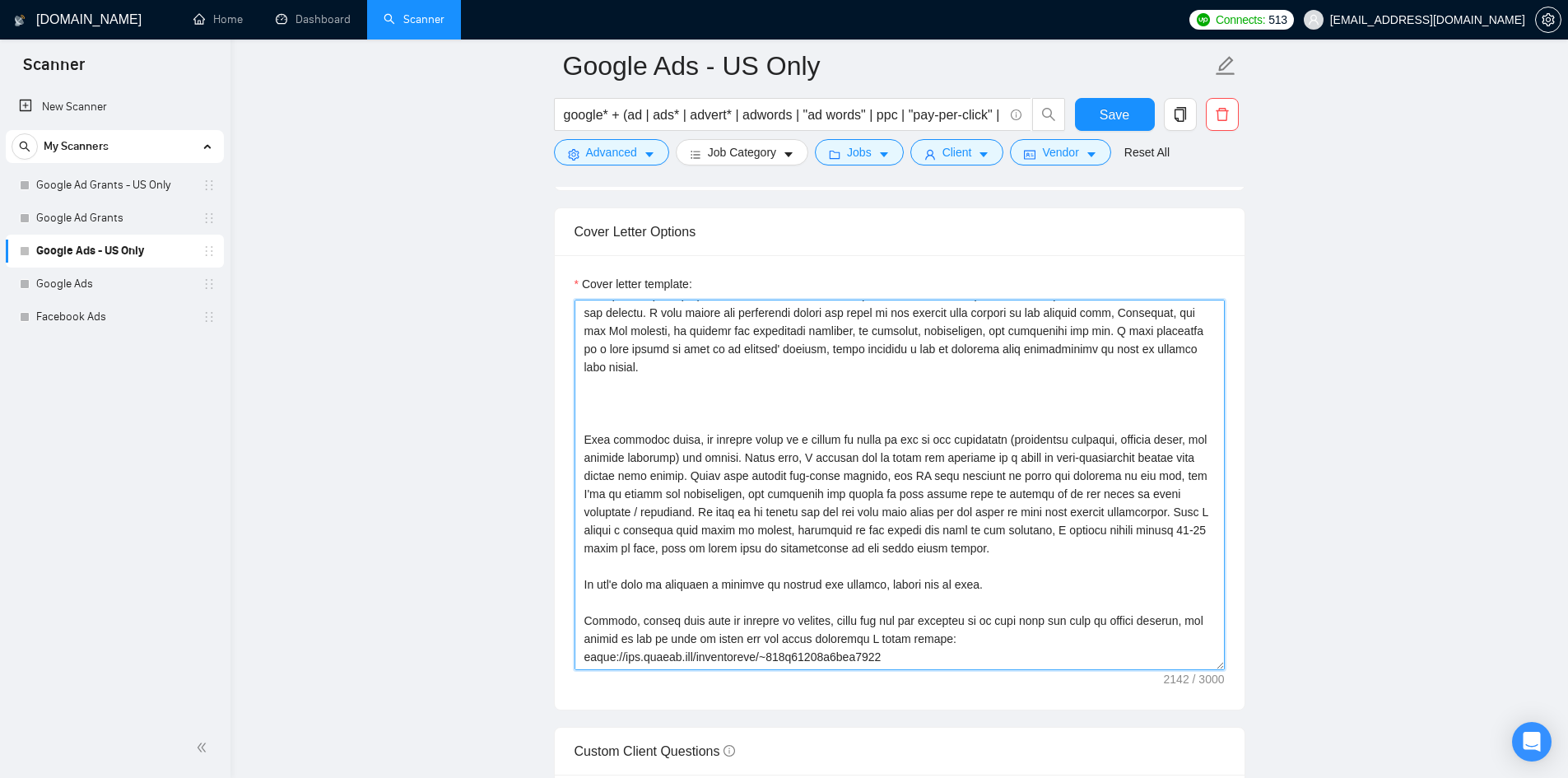
scroll to position [0, 0]
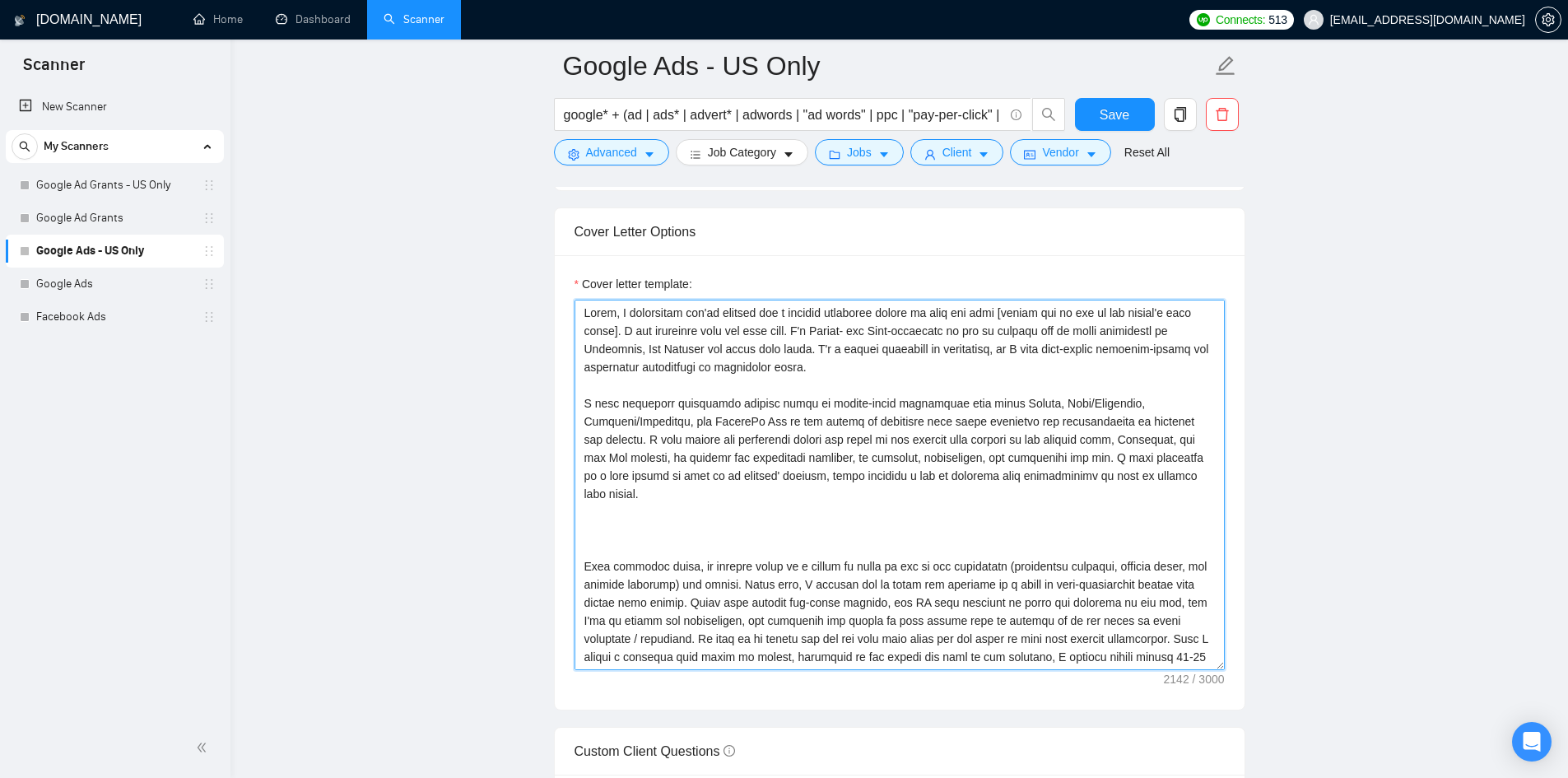
paste textarea
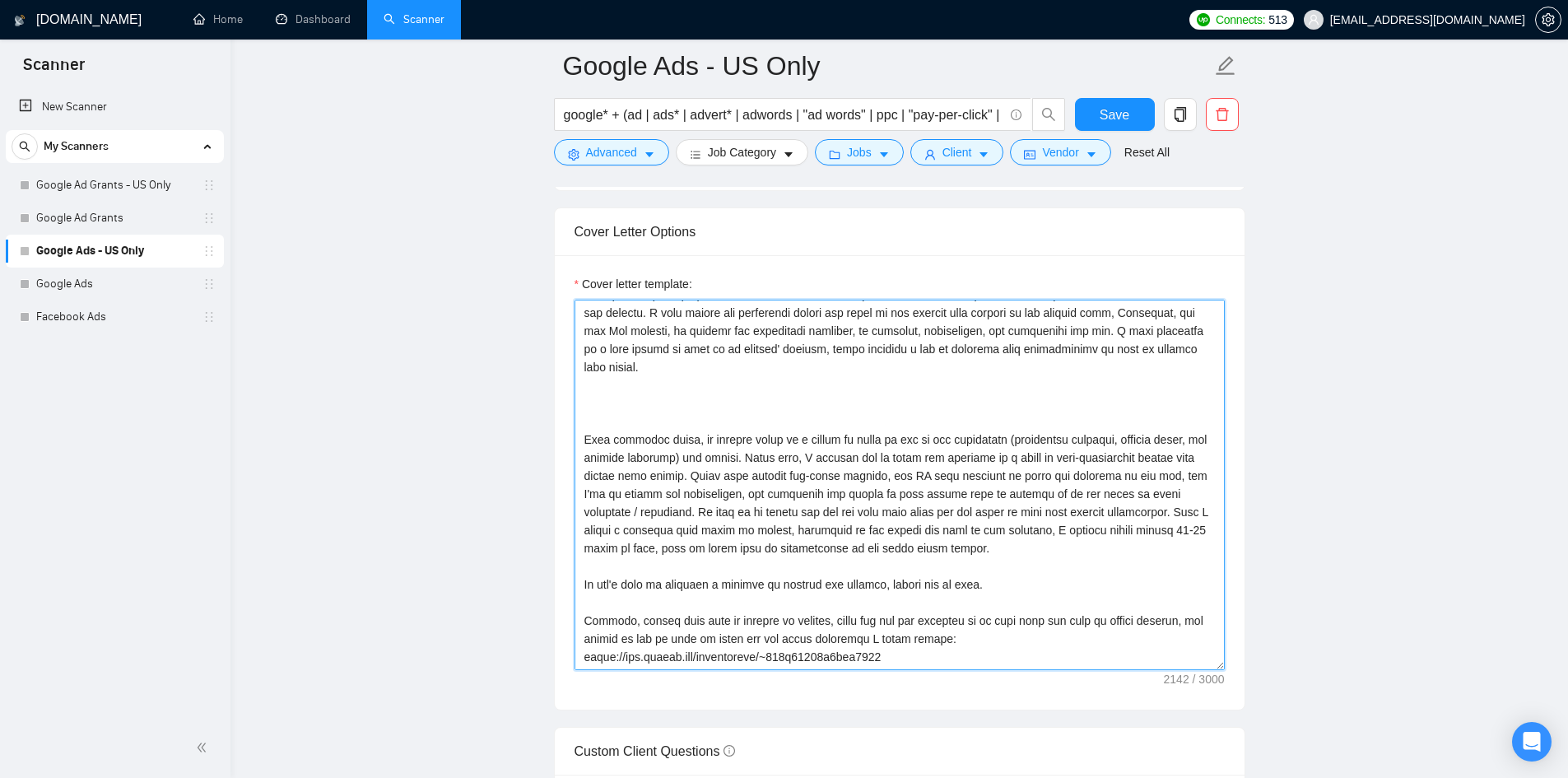
paste textarea "[Include the following two paragraphs for most proposals, but skip it if it sou…"
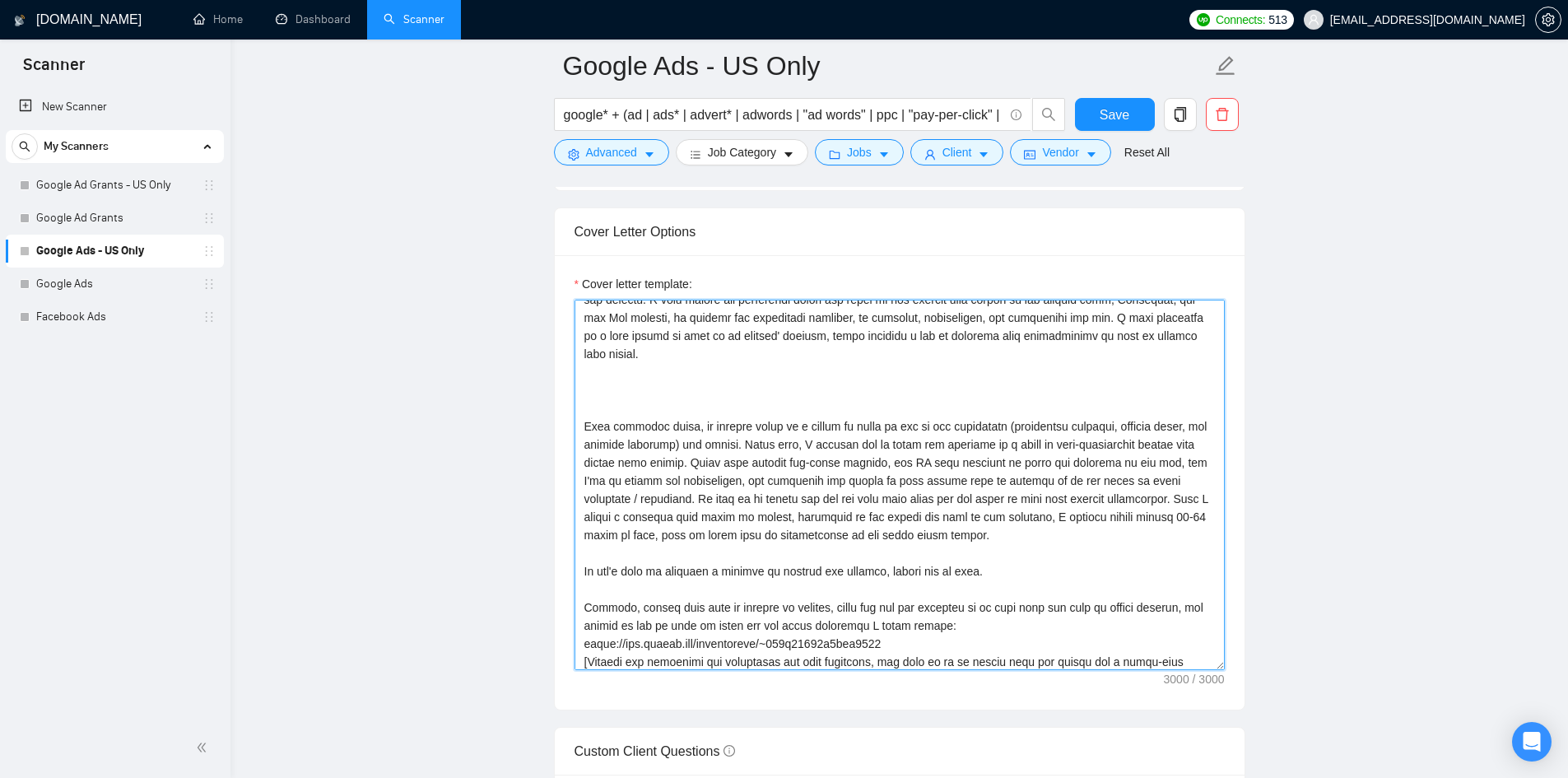
scroll to position [321, 0]
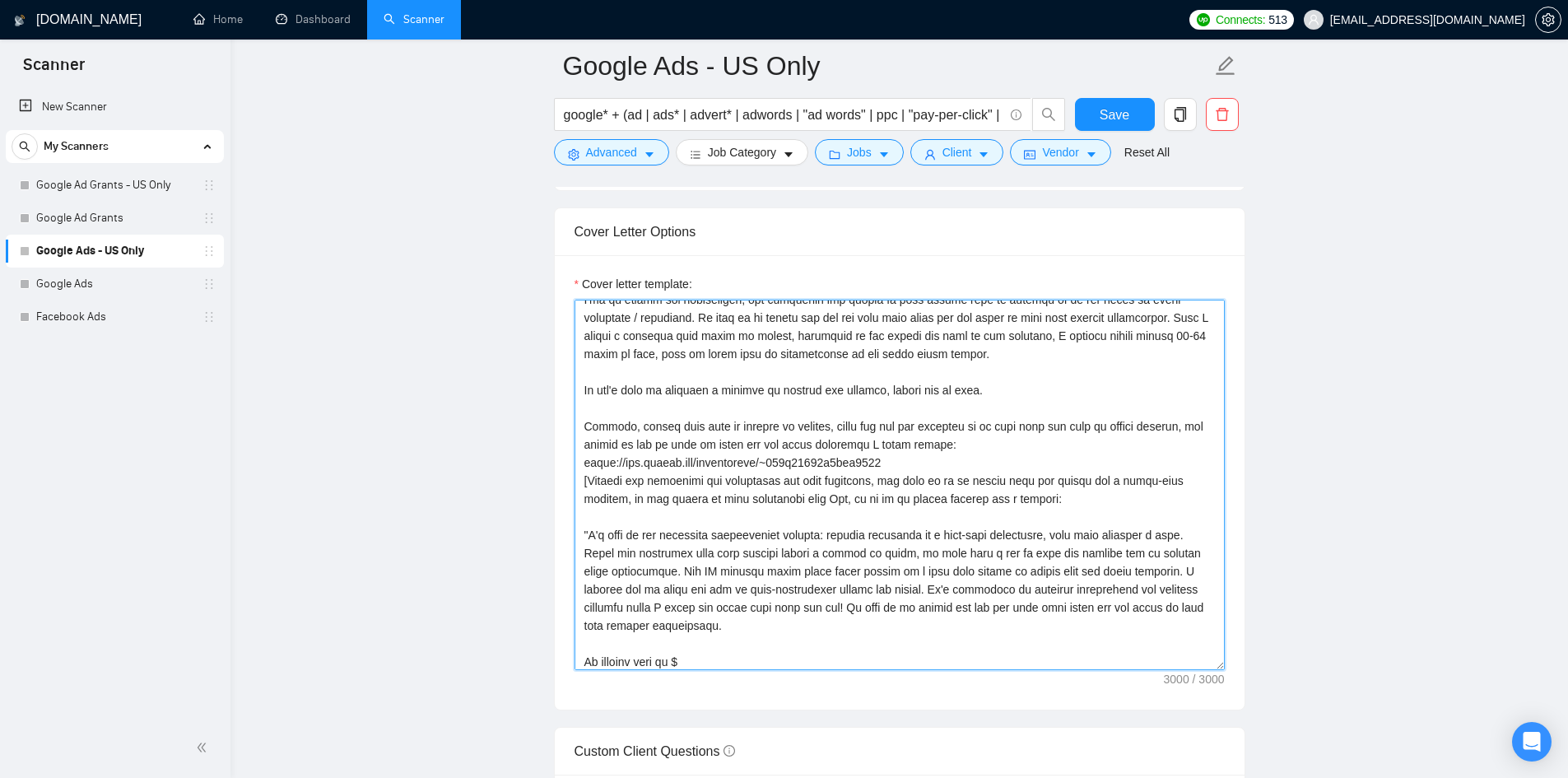
paste textarea
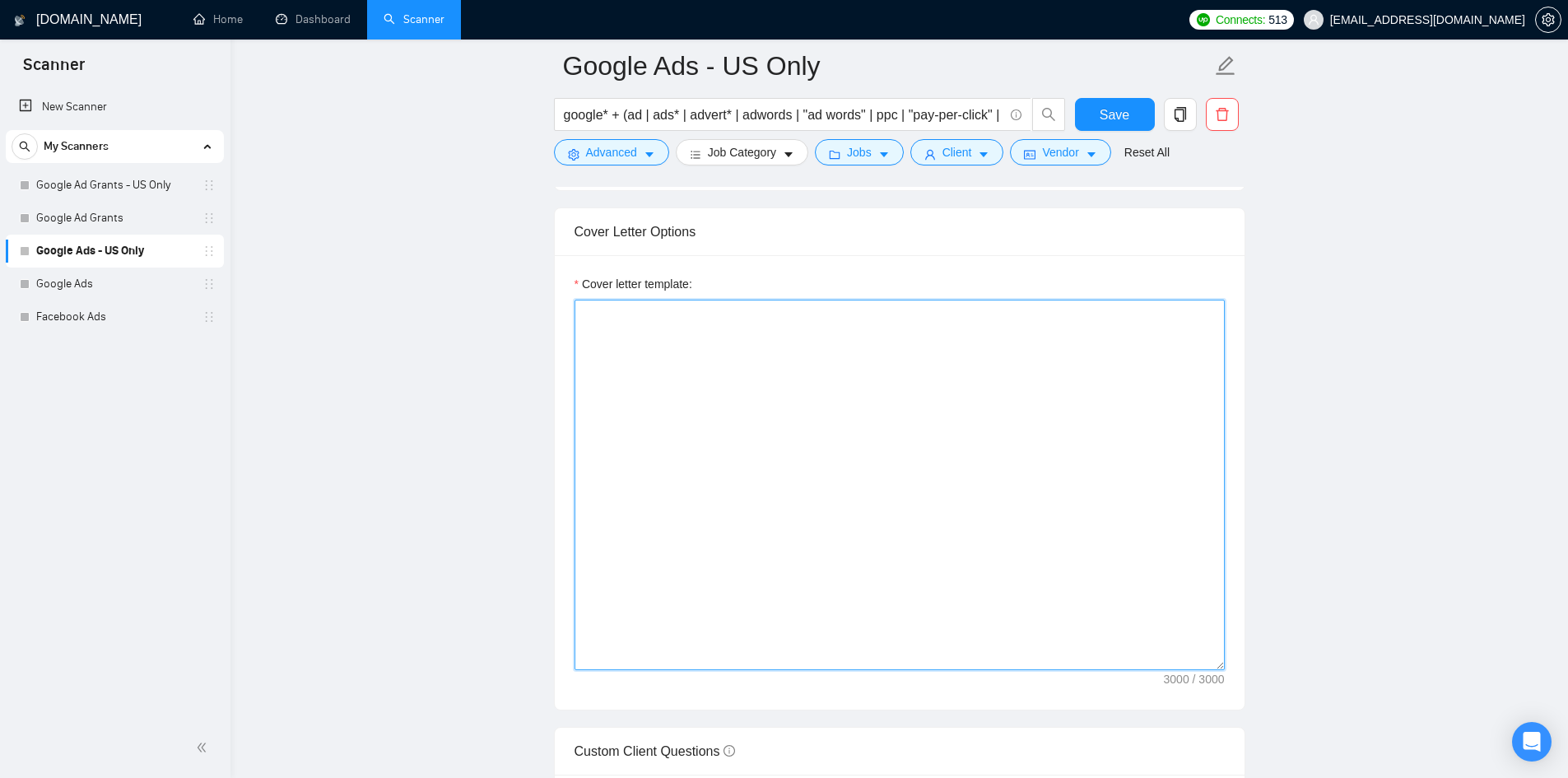
scroll to position [0, 0]
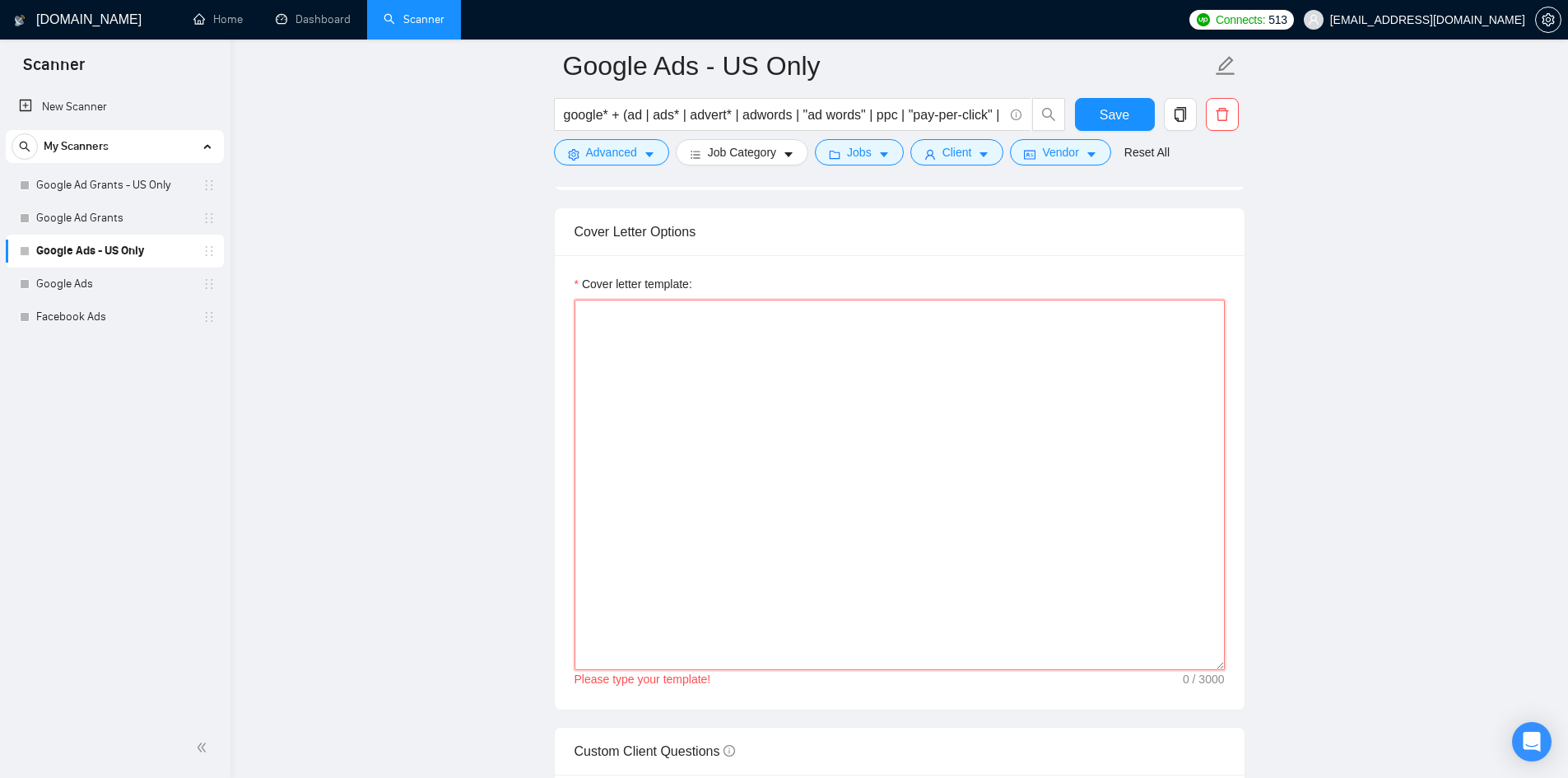
click at [1005, 431] on textarea "Cover letter template:" at bounding box center [899, 484] width 650 height 370
paste textarea "Hello, I understand you're looking for a digital marketing expert. I can certai…"
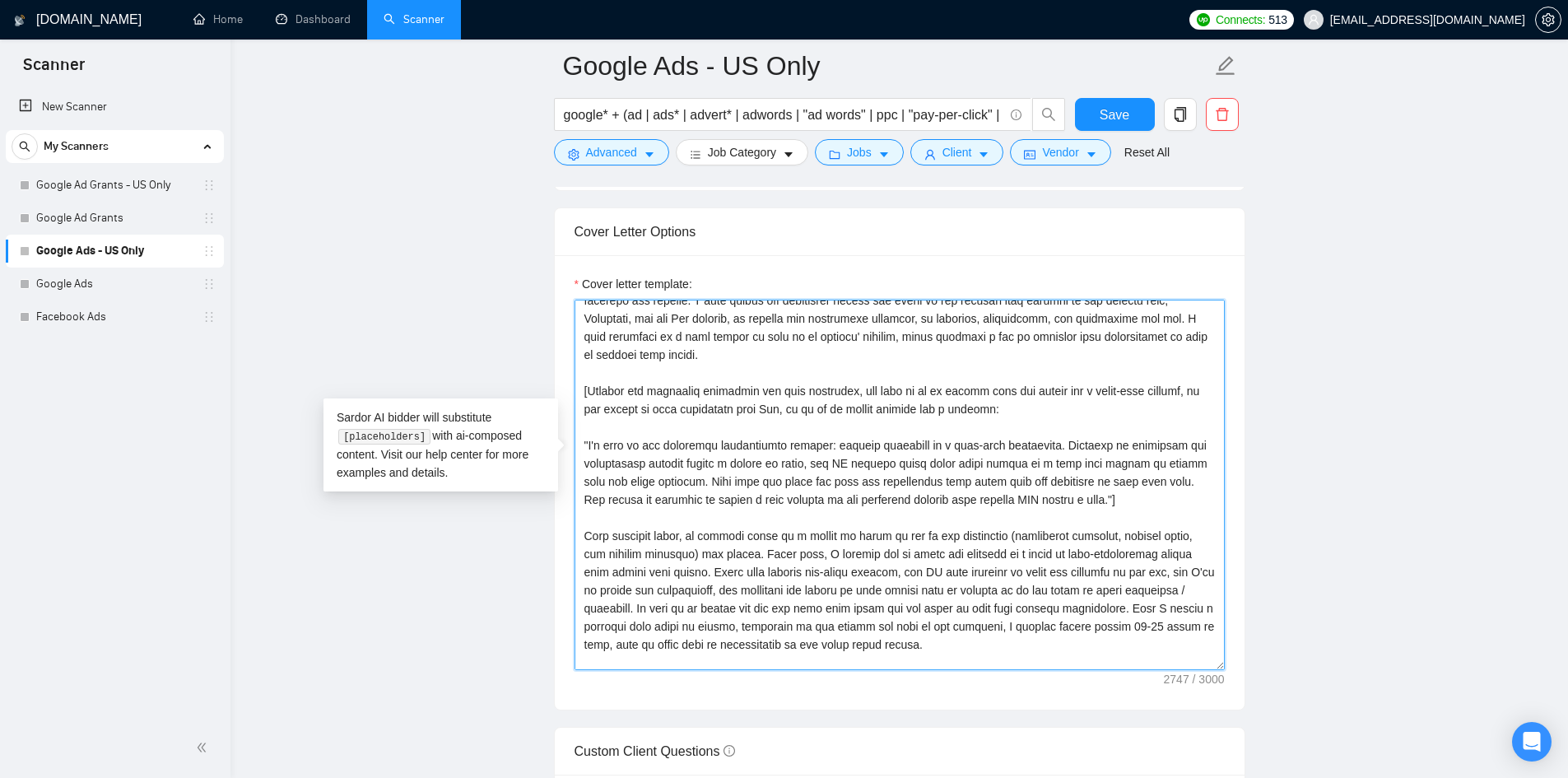
scroll to position [120, 0]
click at [698, 365] on textarea "Cover letter template:" at bounding box center [899, 484] width 650 height 370
click at [932, 368] on textarea "Cover letter template:" at bounding box center [899, 484] width 650 height 370
click at [1064, 473] on textarea "Cover letter template:" at bounding box center [899, 484] width 650 height 370
click at [1072, 613] on textarea "Cover letter template:" at bounding box center [899, 484] width 650 height 370
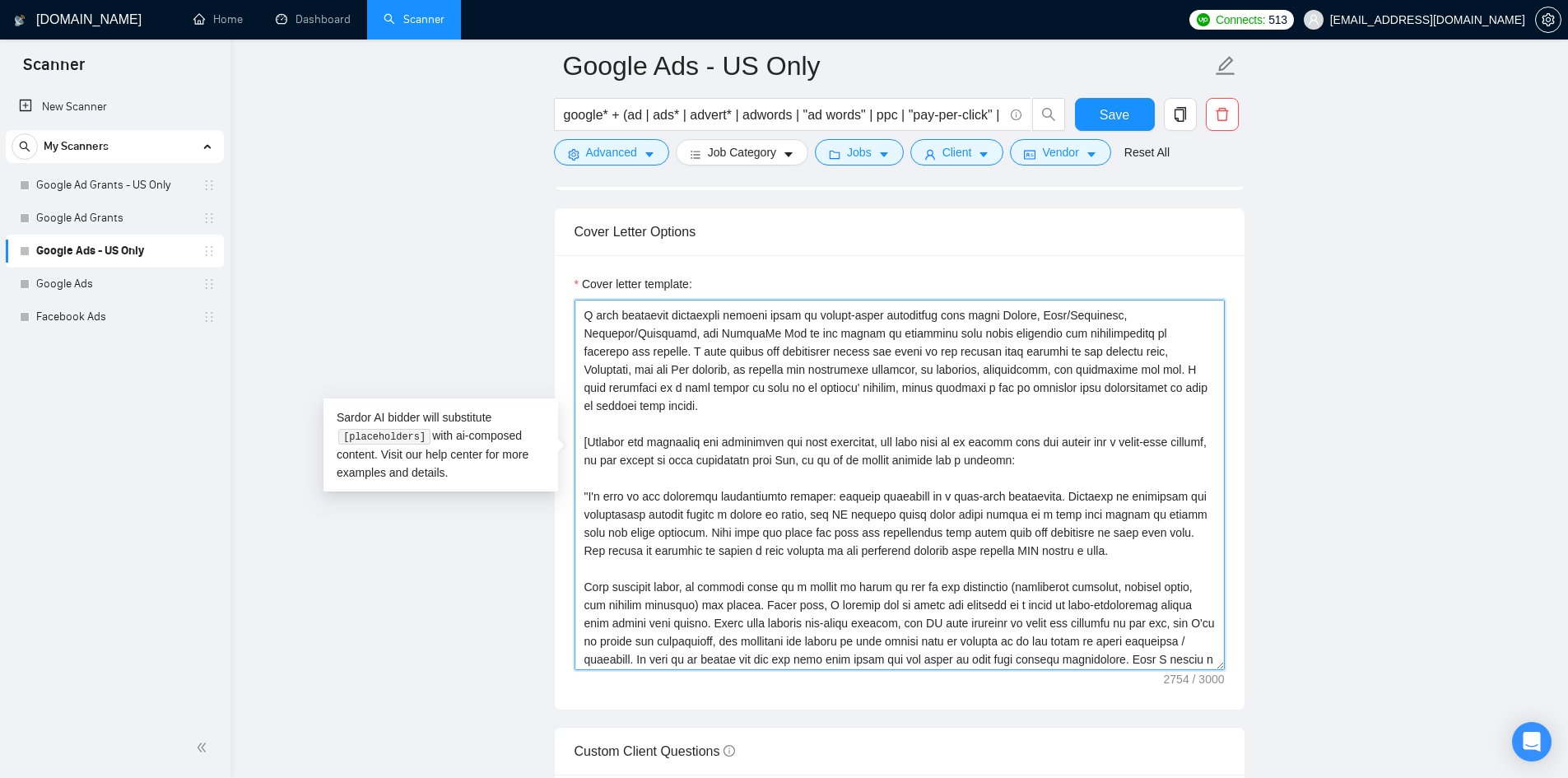
scroll to position [69, 0]
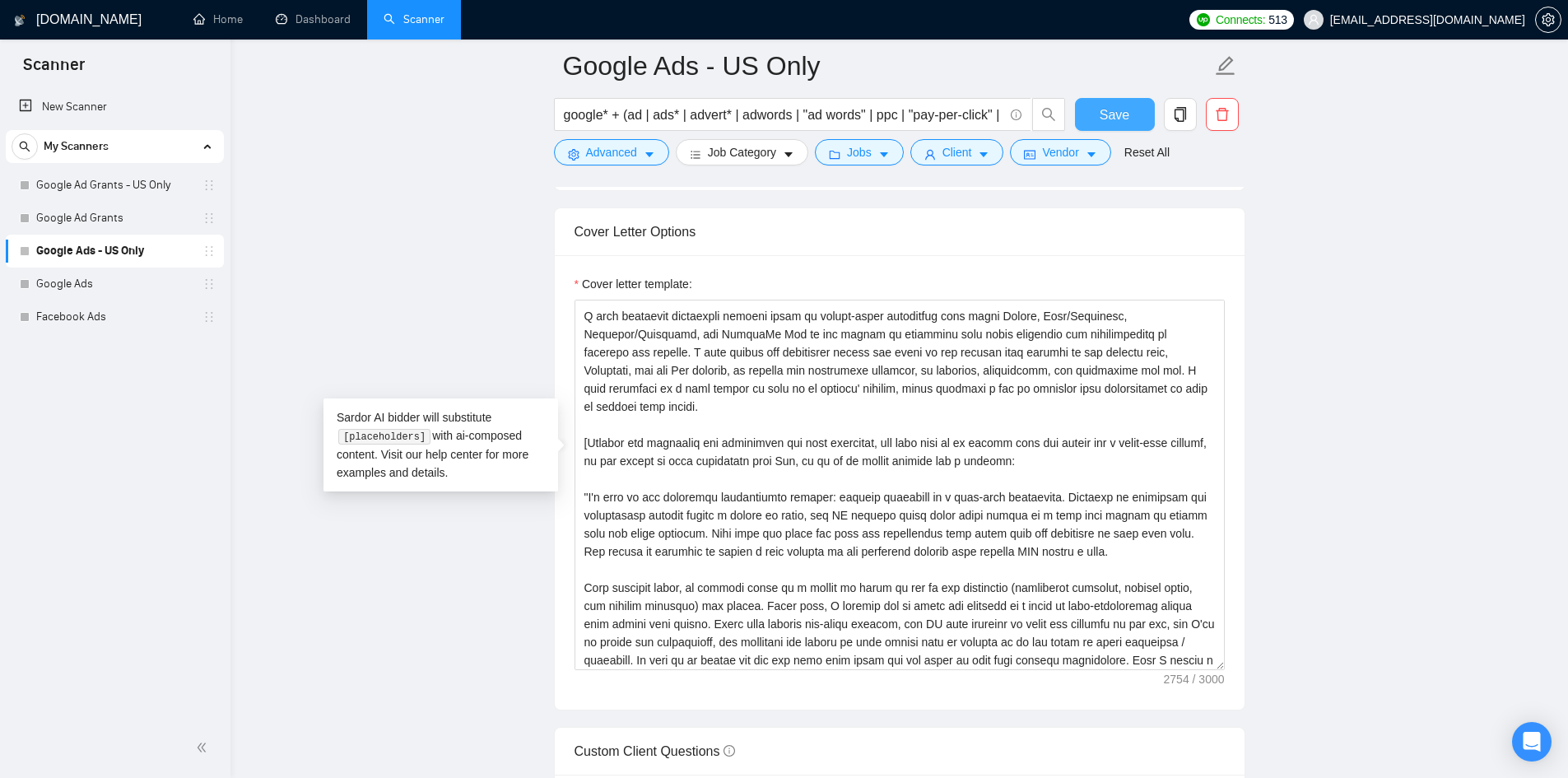
click at [1134, 130] on button "Save" at bounding box center [1114, 115] width 80 height 33
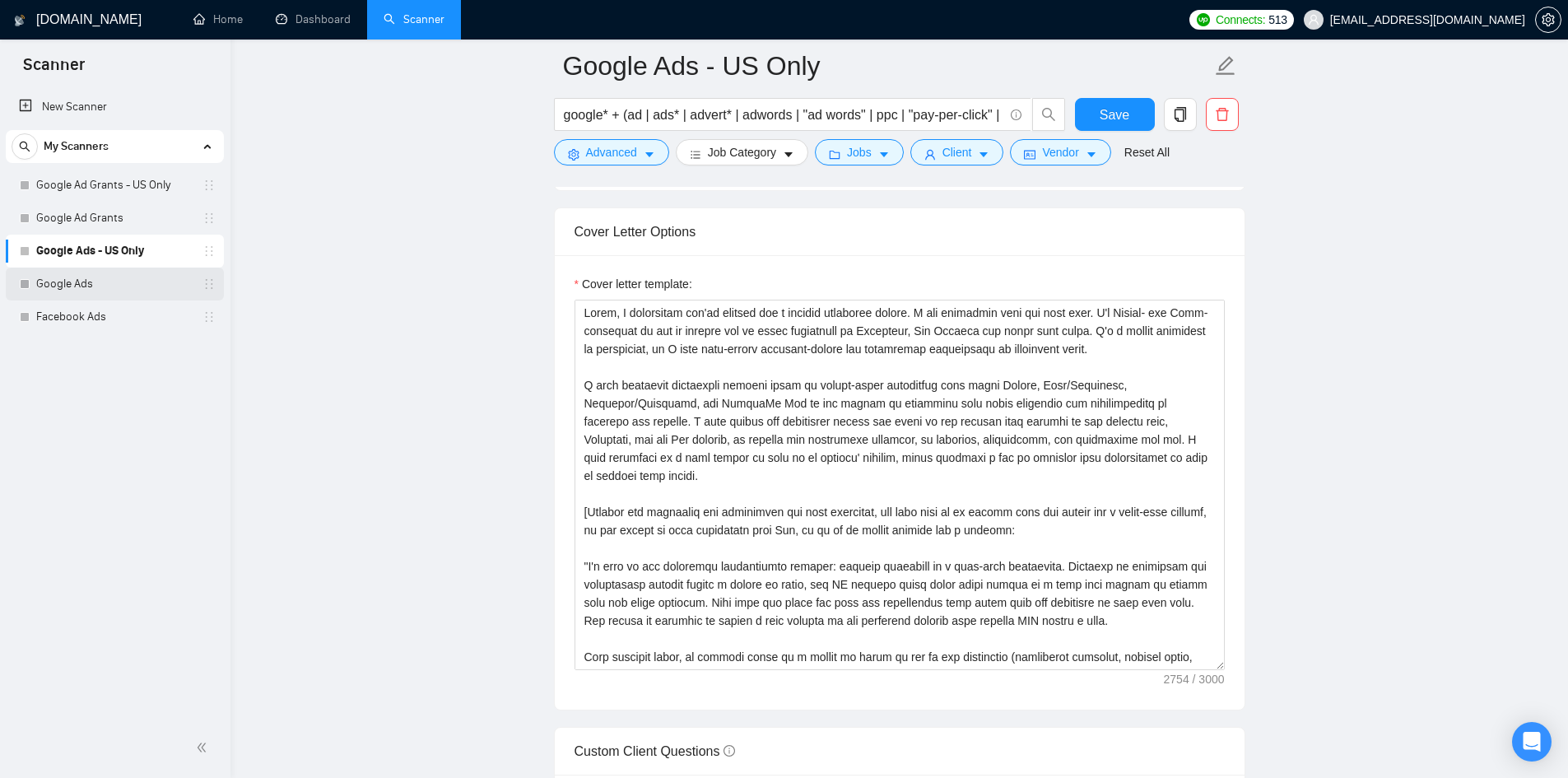
click at [64, 283] on link "Google Ads" at bounding box center [115, 284] width 156 height 33
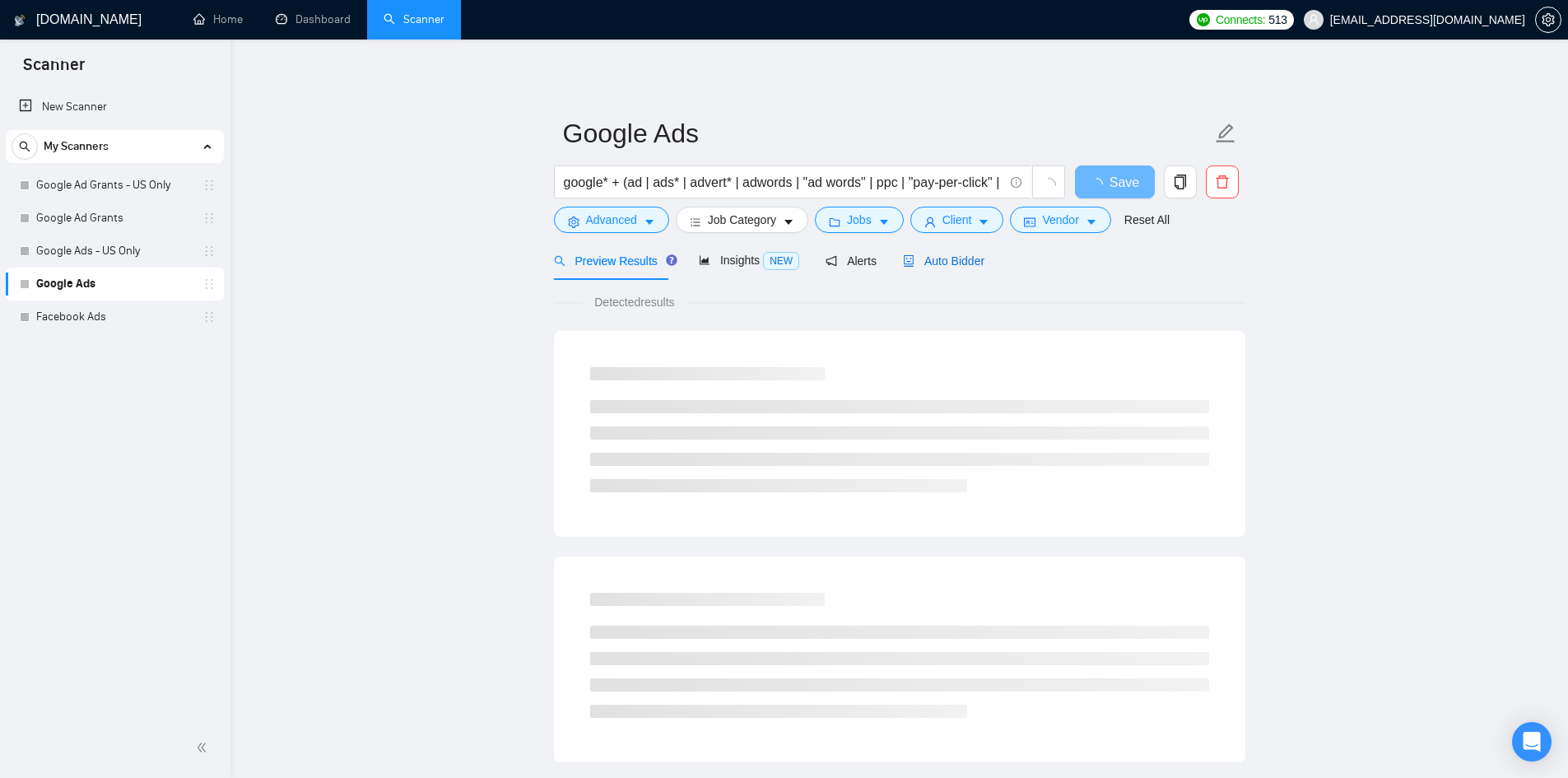
click at [934, 265] on span "Auto Bidder" at bounding box center [944, 261] width 82 height 13
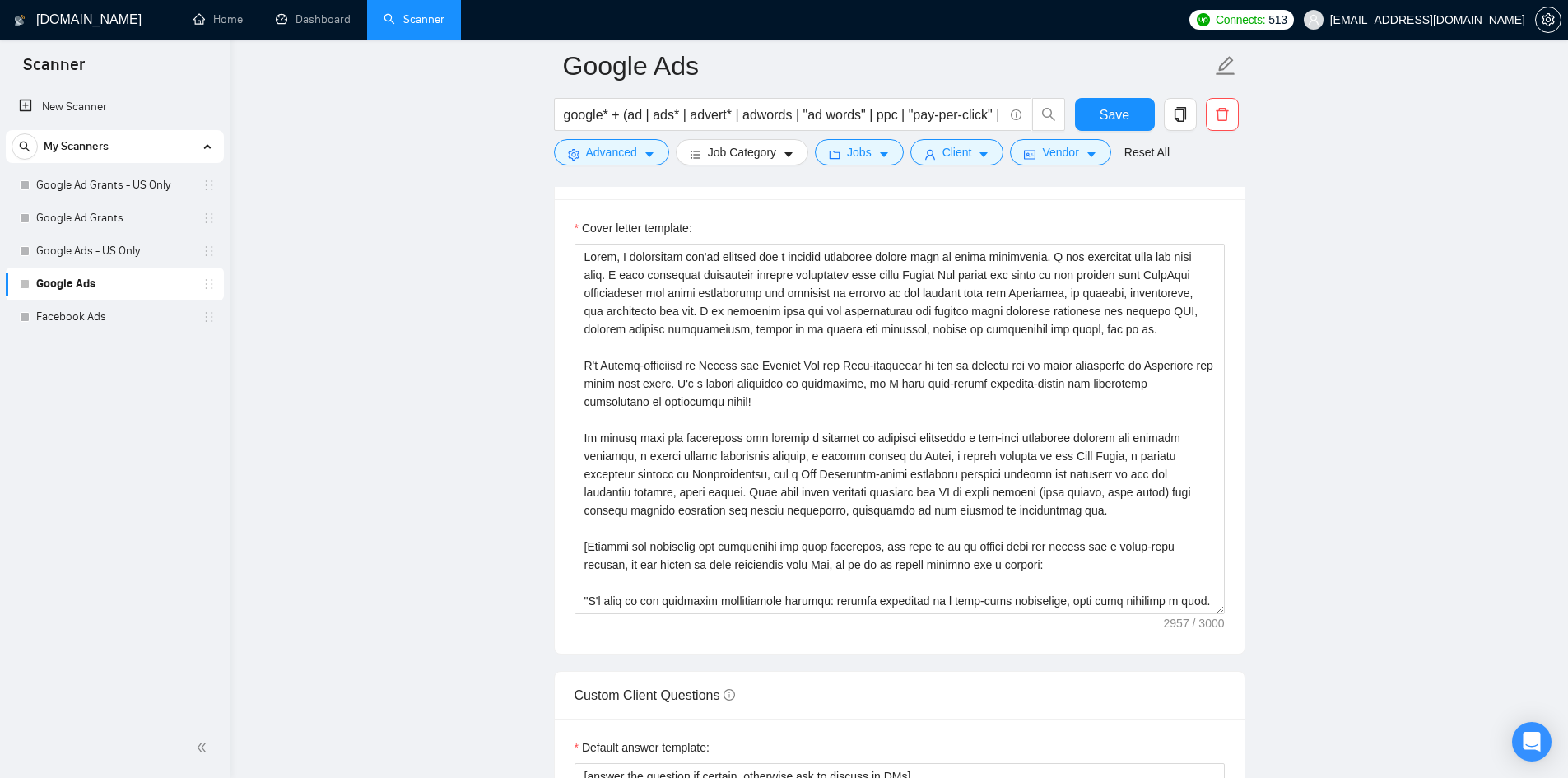
scroll to position [1855, 0]
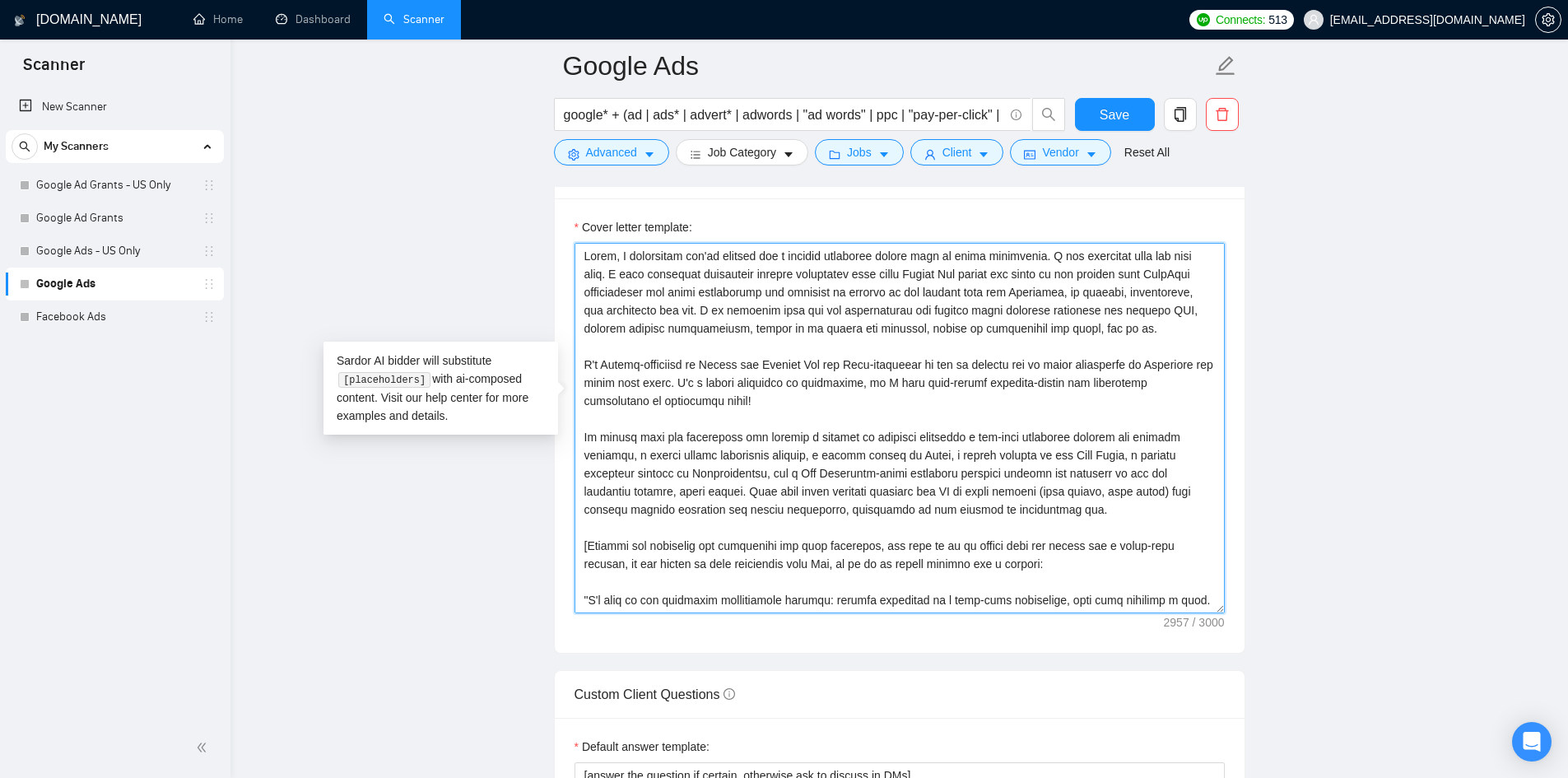
click at [803, 432] on textarea "Cover letter template:" at bounding box center [899, 427] width 650 height 370
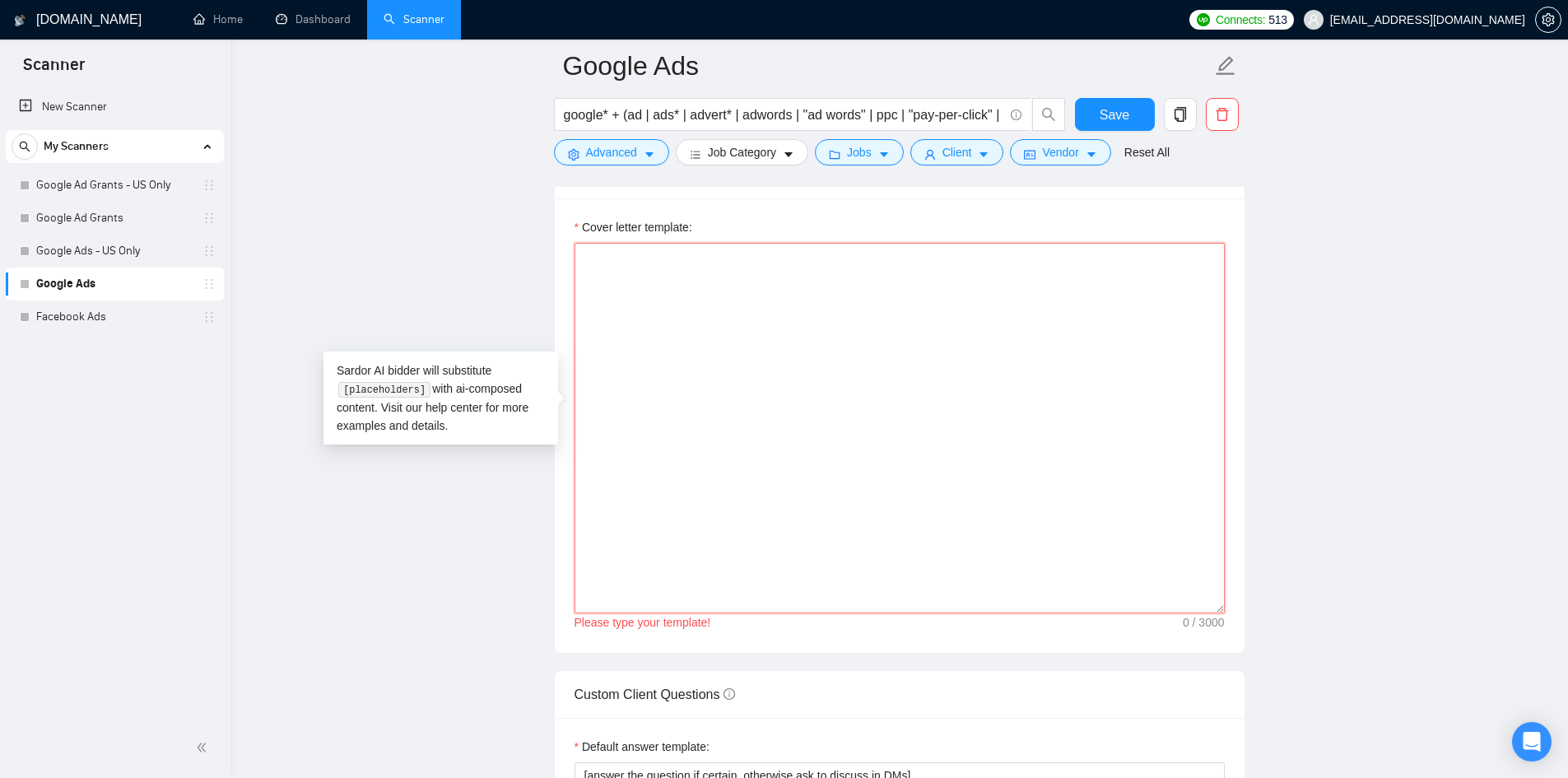
paste textarea "Hello, I understand you're looking for a digital marketing expert. I can certai…"
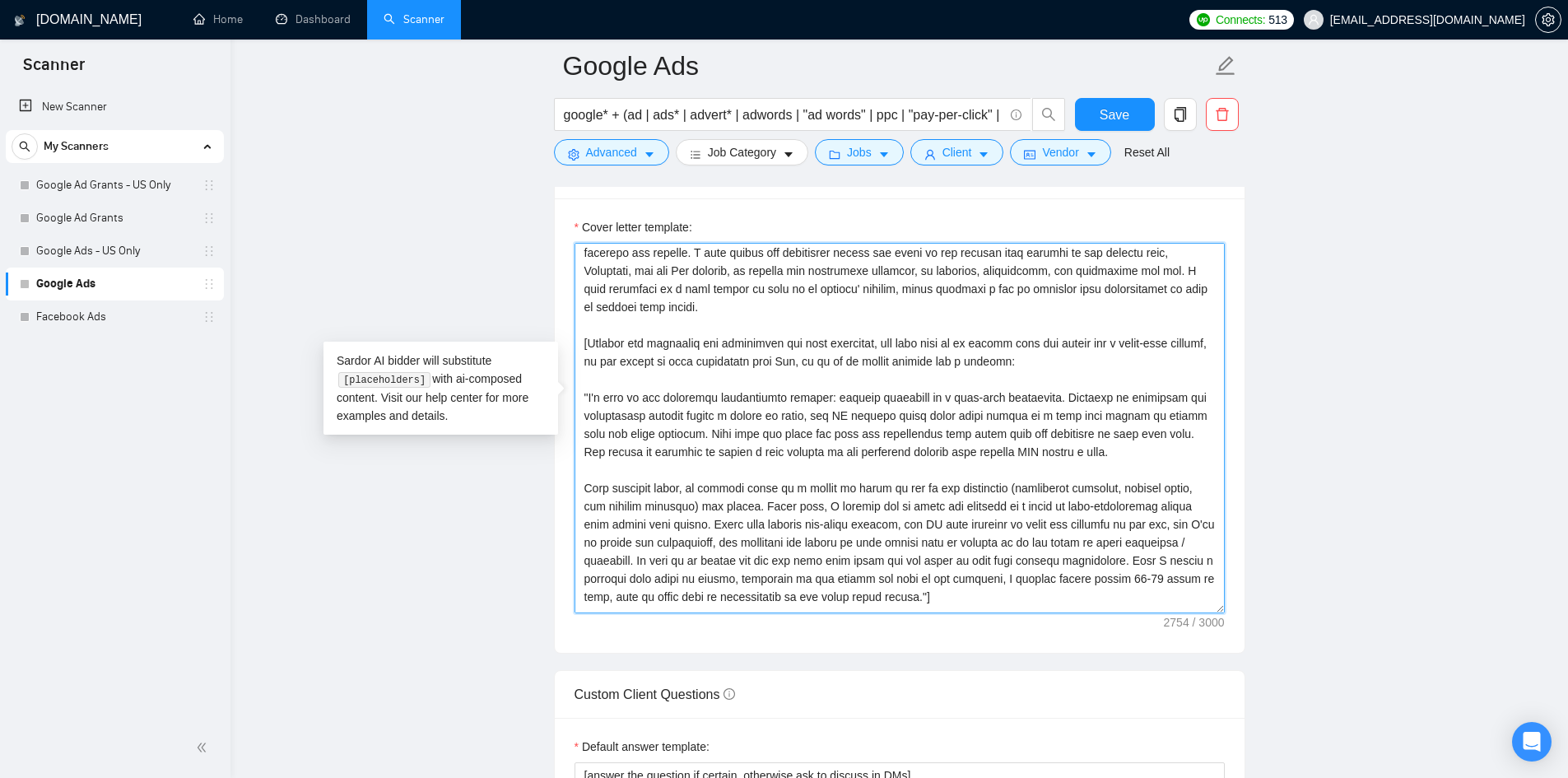
scroll to position [105, 0]
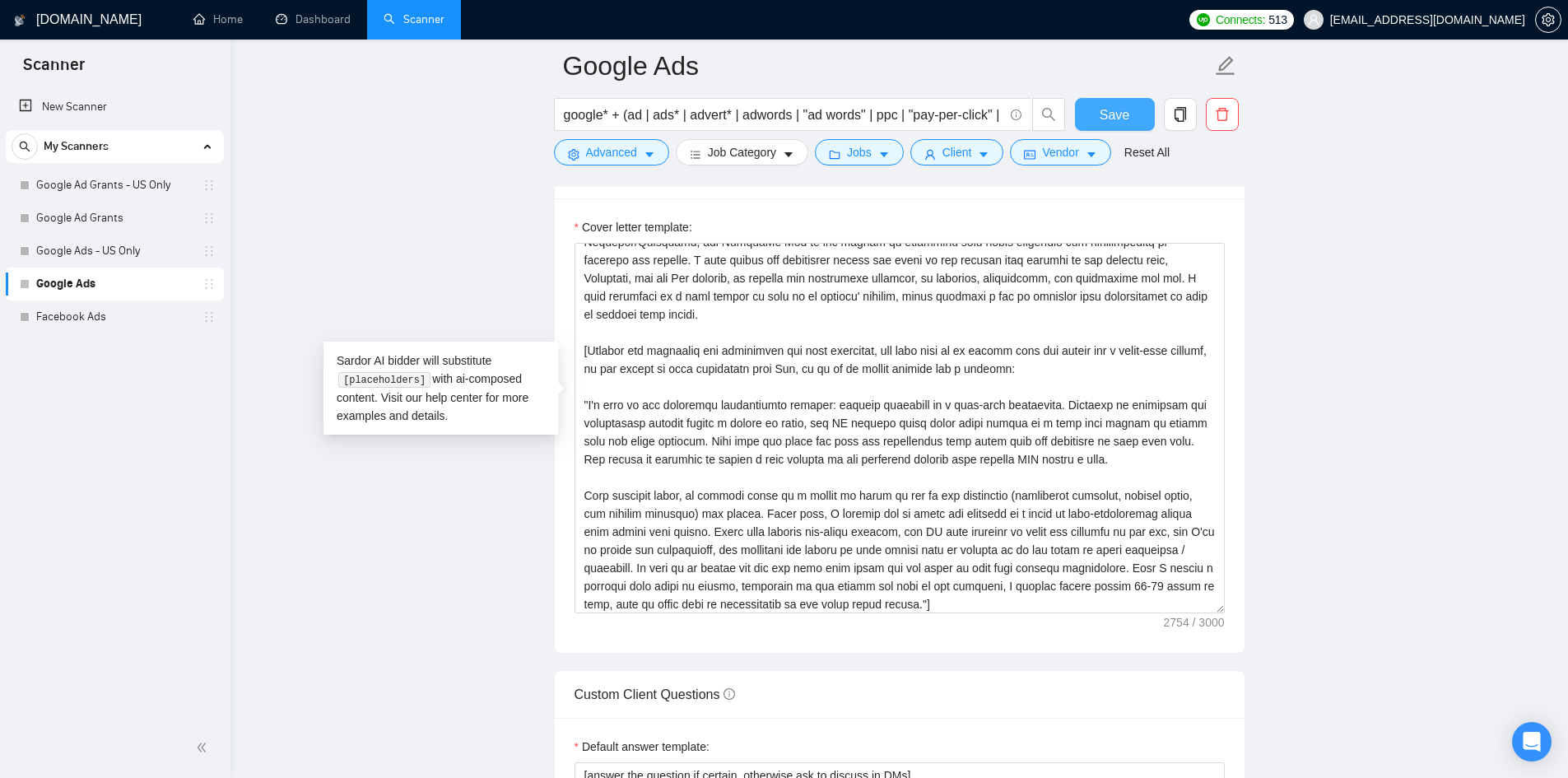
click at [1134, 106] on button "Save" at bounding box center [1114, 115] width 80 height 33
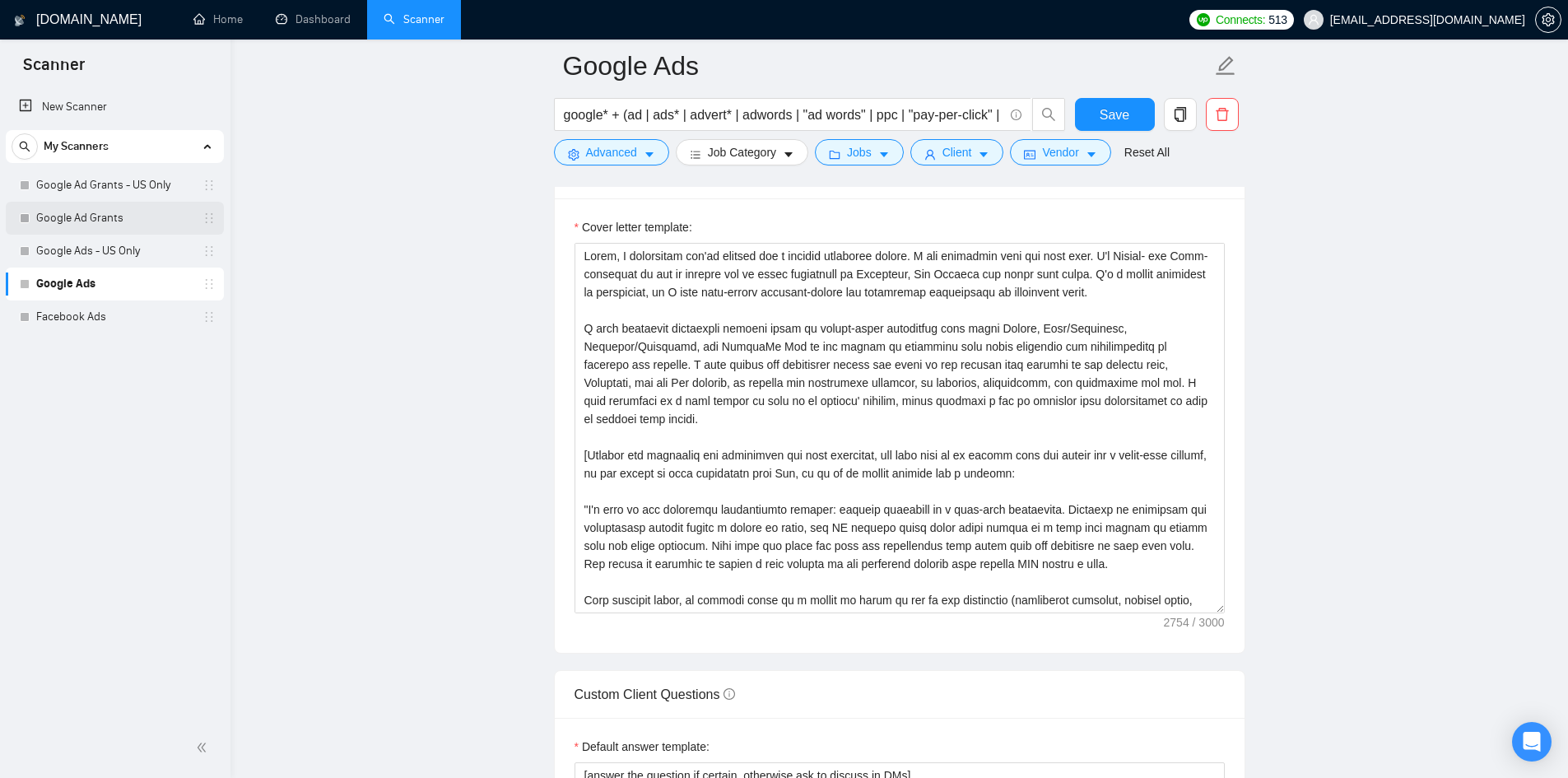
click at [84, 209] on link "Google Ad Grants" at bounding box center [115, 218] width 156 height 33
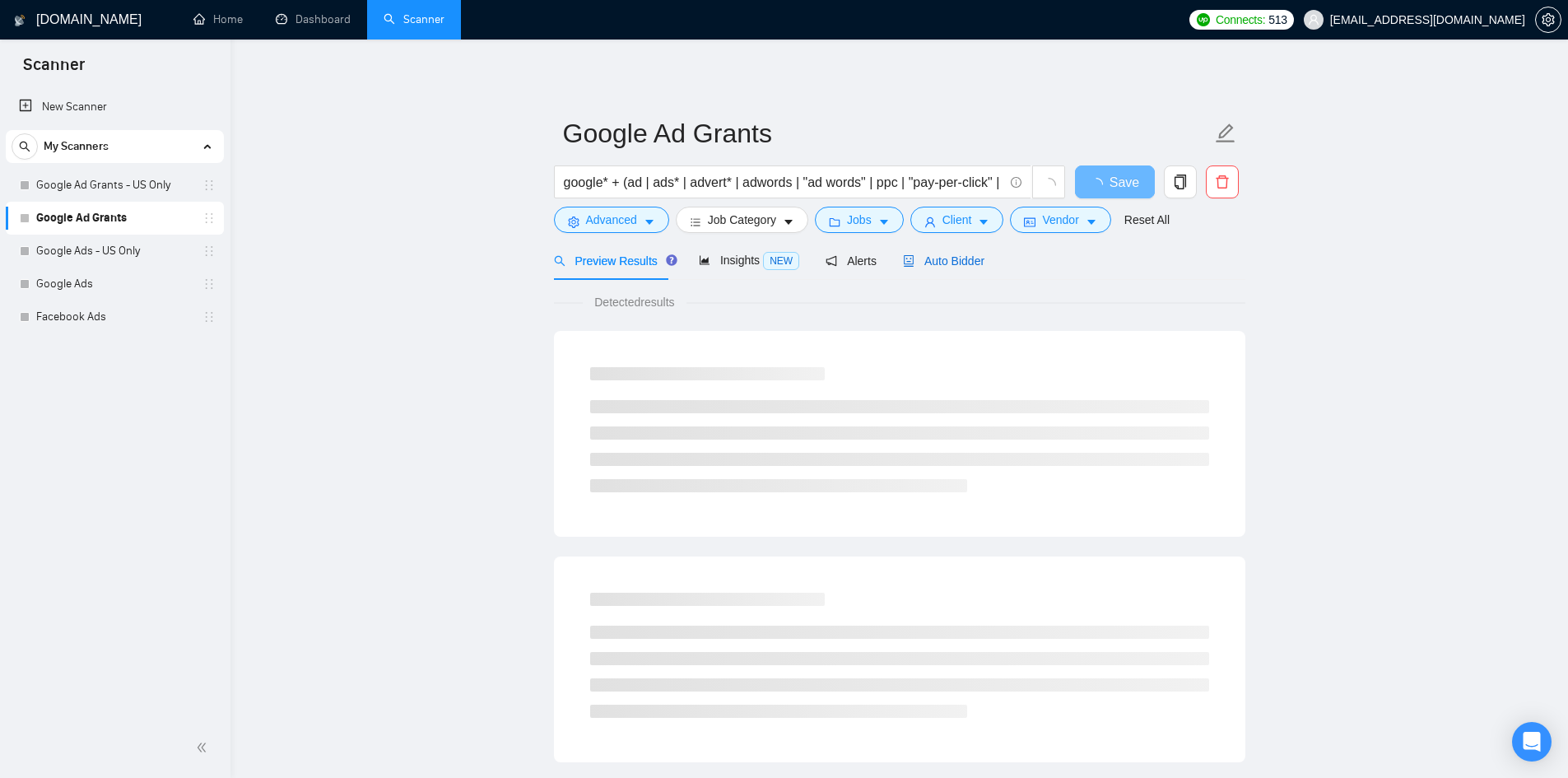
click at [941, 263] on span "Auto Bidder" at bounding box center [944, 261] width 82 height 13
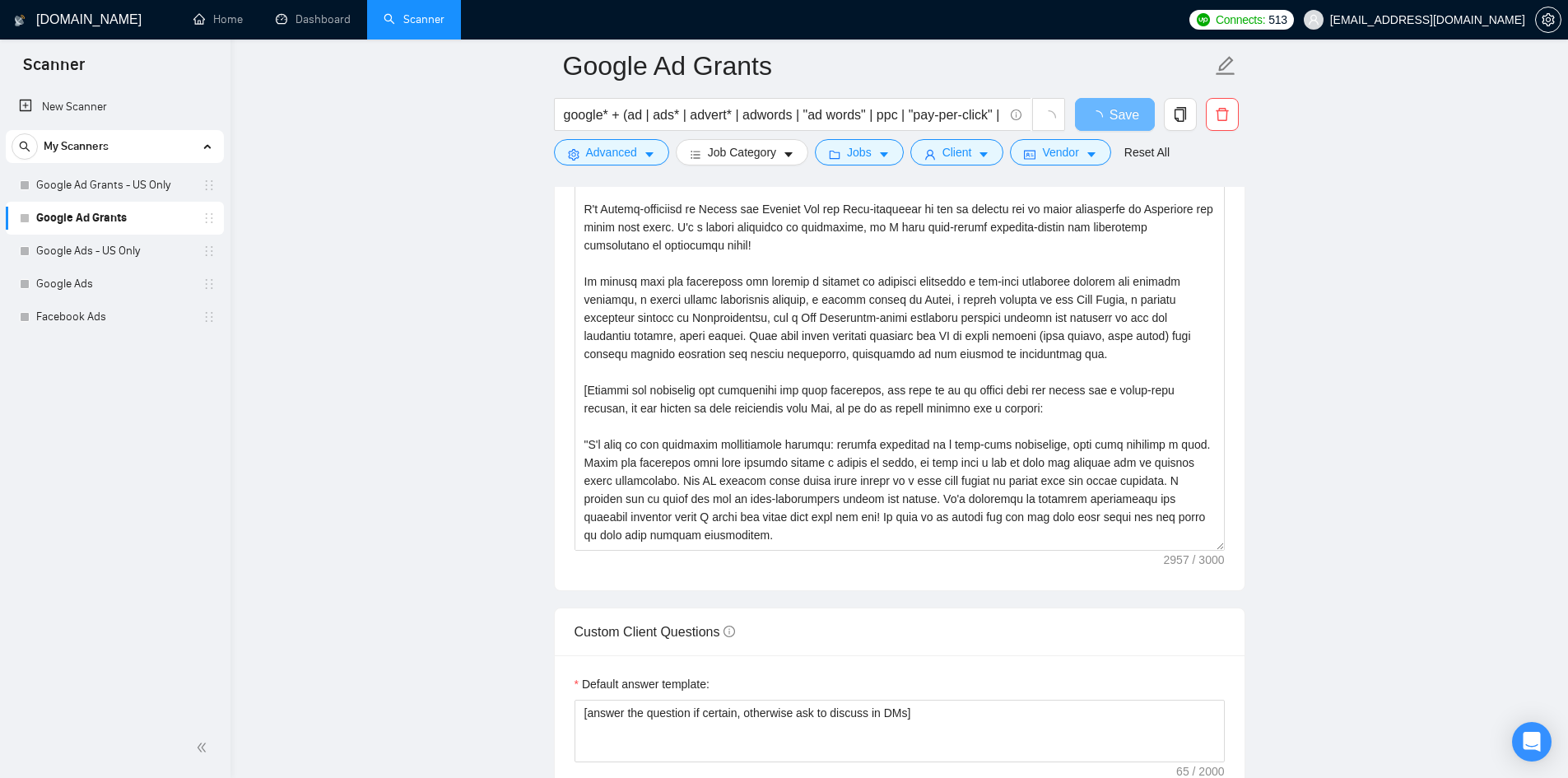
scroll to position [125, 0]
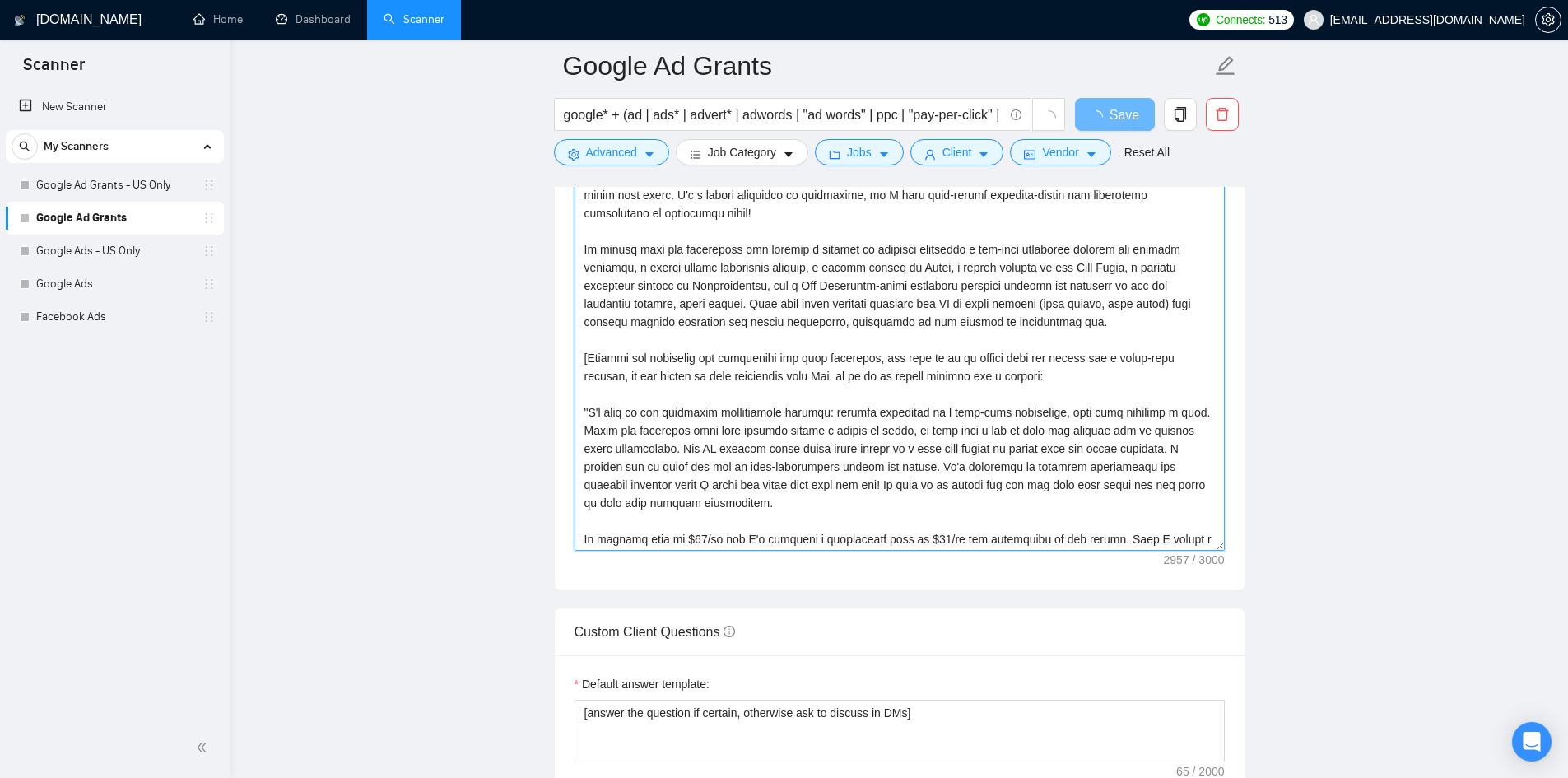
click at [927, 364] on textarea "Cover letter template:" at bounding box center [899, 364] width 650 height 370
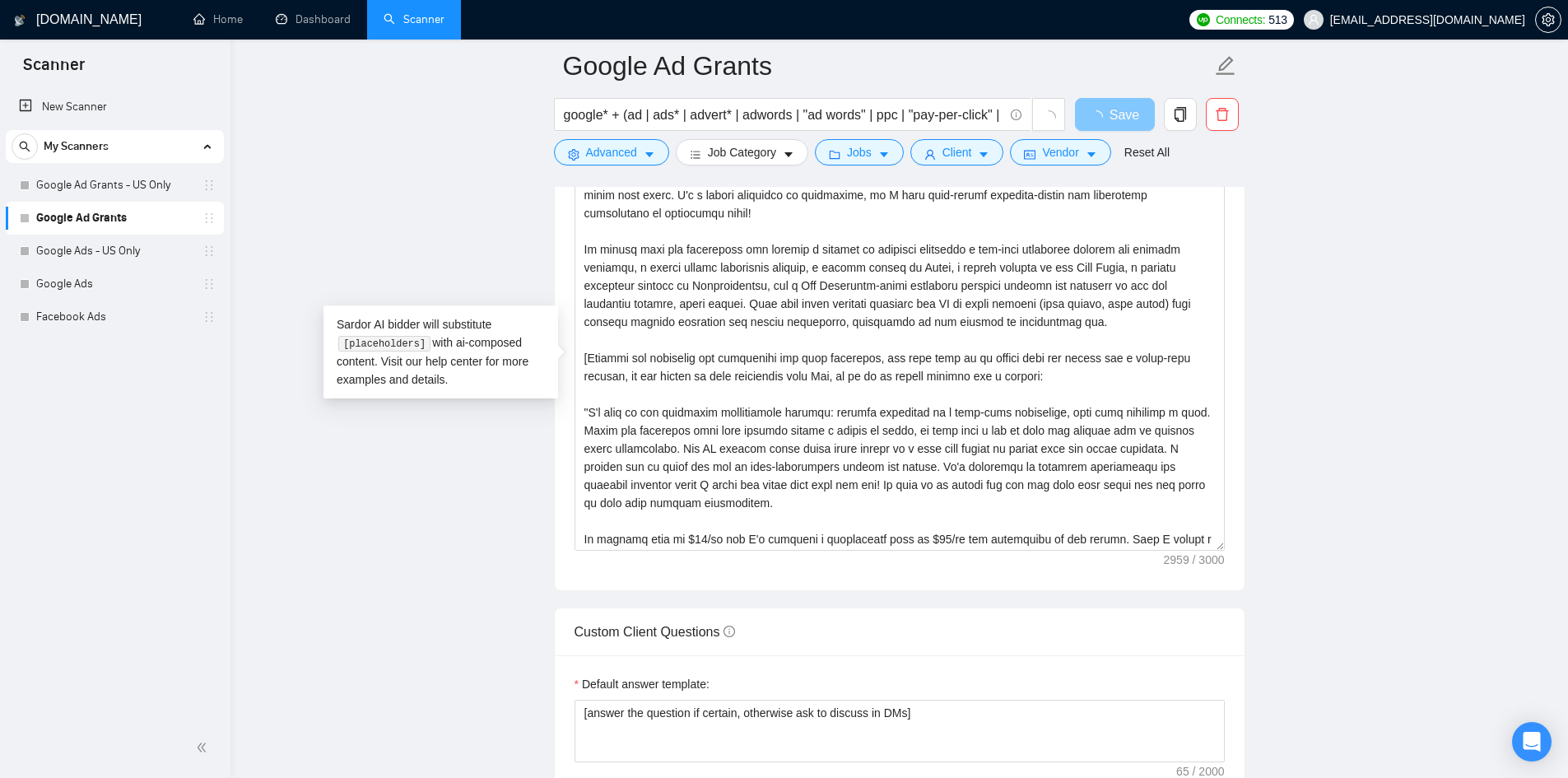
click at [1116, 126] on button "Save" at bounding box center [1114, 115] width 80 height 33
click at [1347, 524] on main "Google Ad Grants google* + (ad | ads* | advert* | adwords | "ad words" | ppc | …" at bounding box center [898, 370] width 1284 height 4232
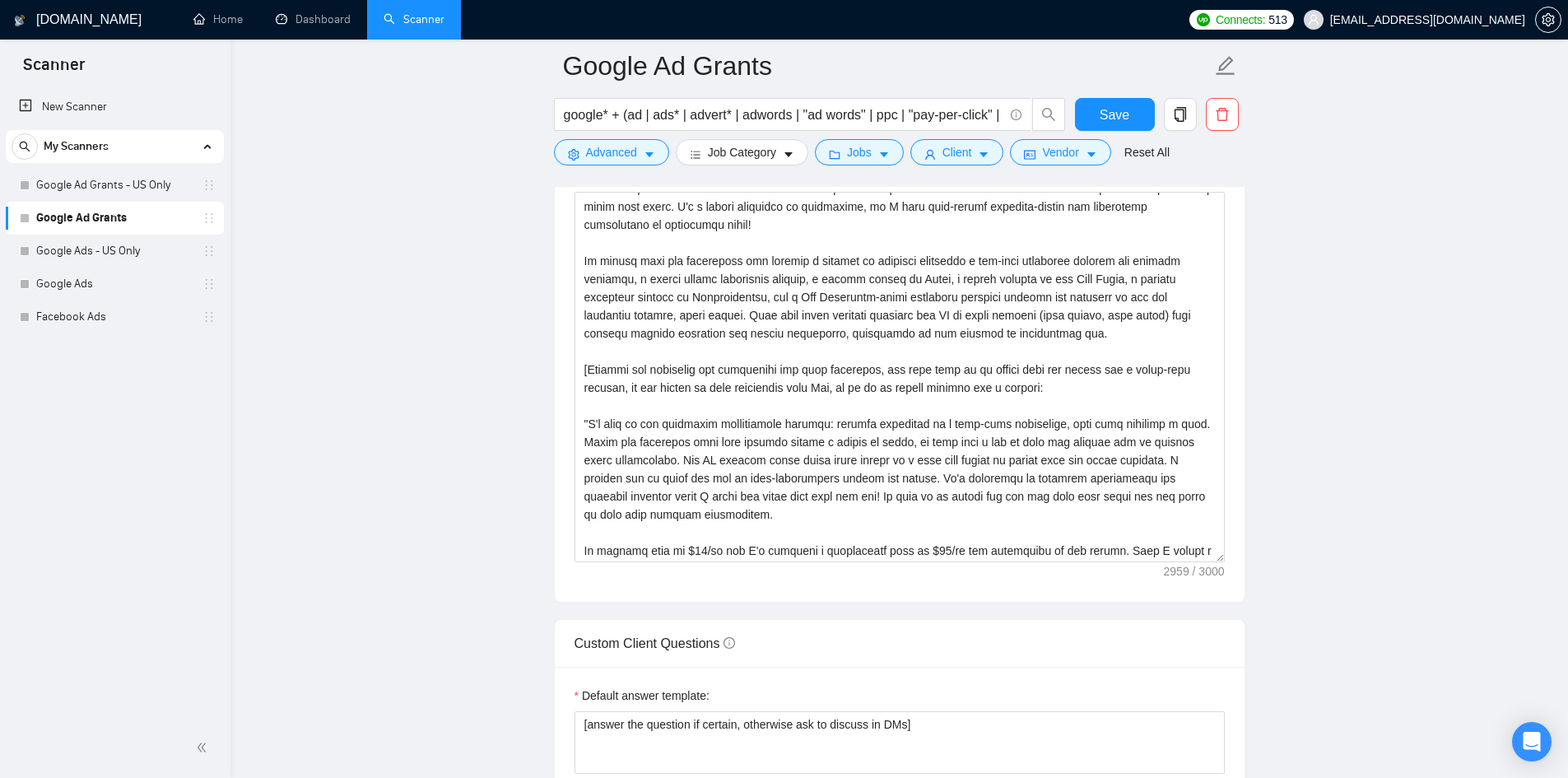
scroll to position [1898, 0]
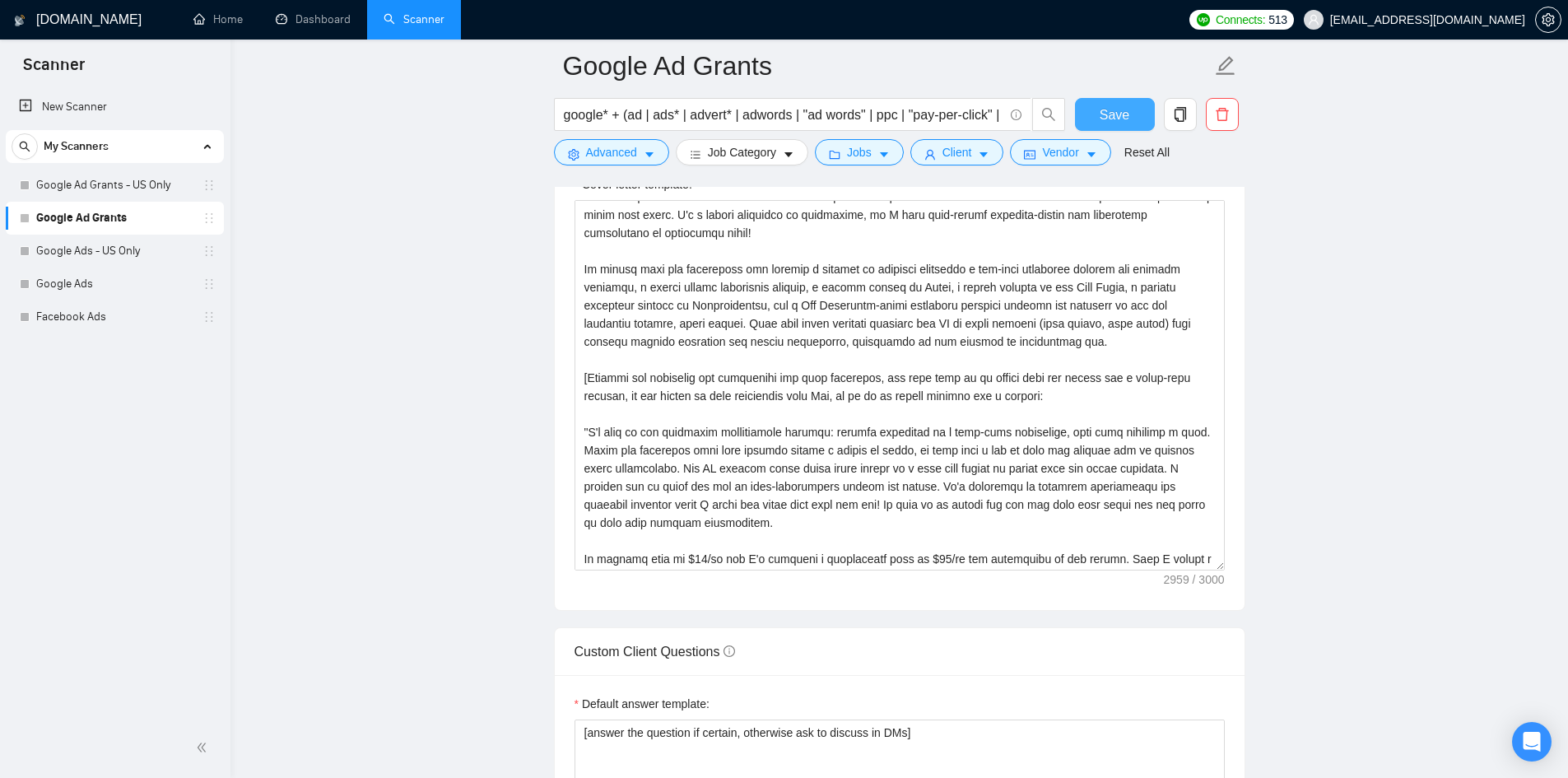
click at [1126, 109] on span "Save" at bounding box center [1114, 115] width 30 height 21
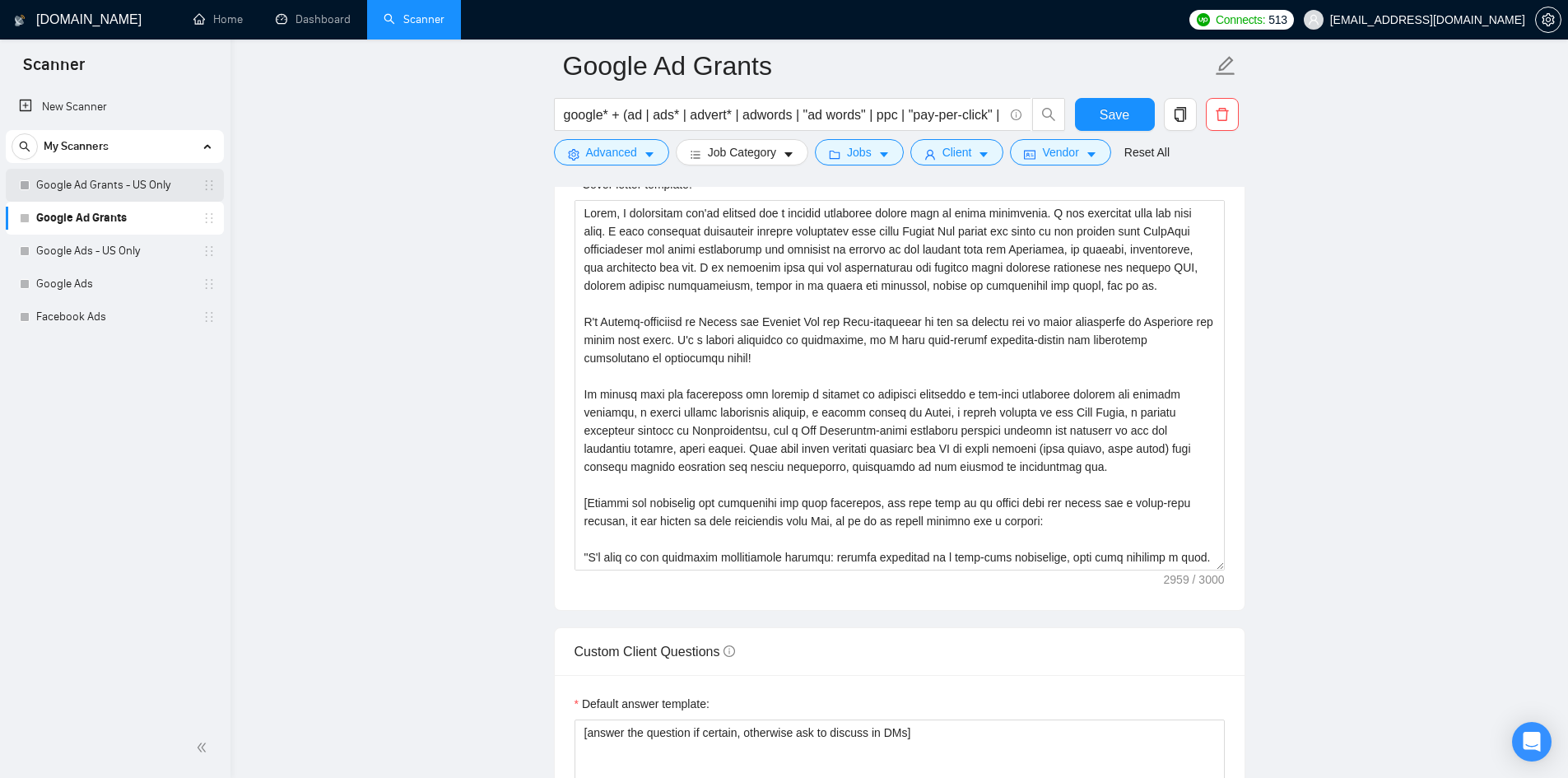
click at [101, 183] on link "Google Ad Grants - US Only" at bounding box center [115, 185] width 156 height 33
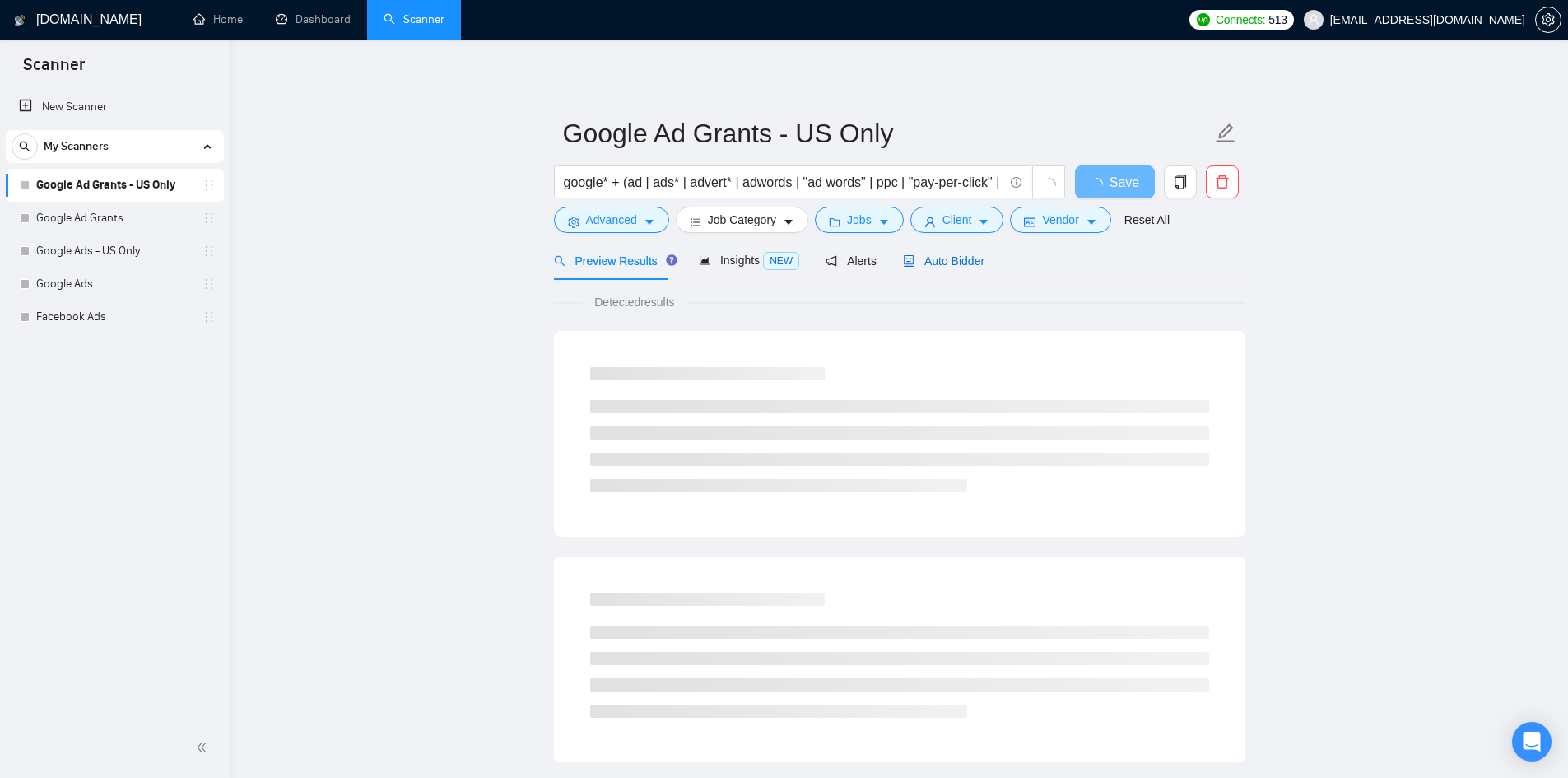
click at [928, 265] on span "Auto Bidder" at bounding box center [944, 261] width 82 height 13
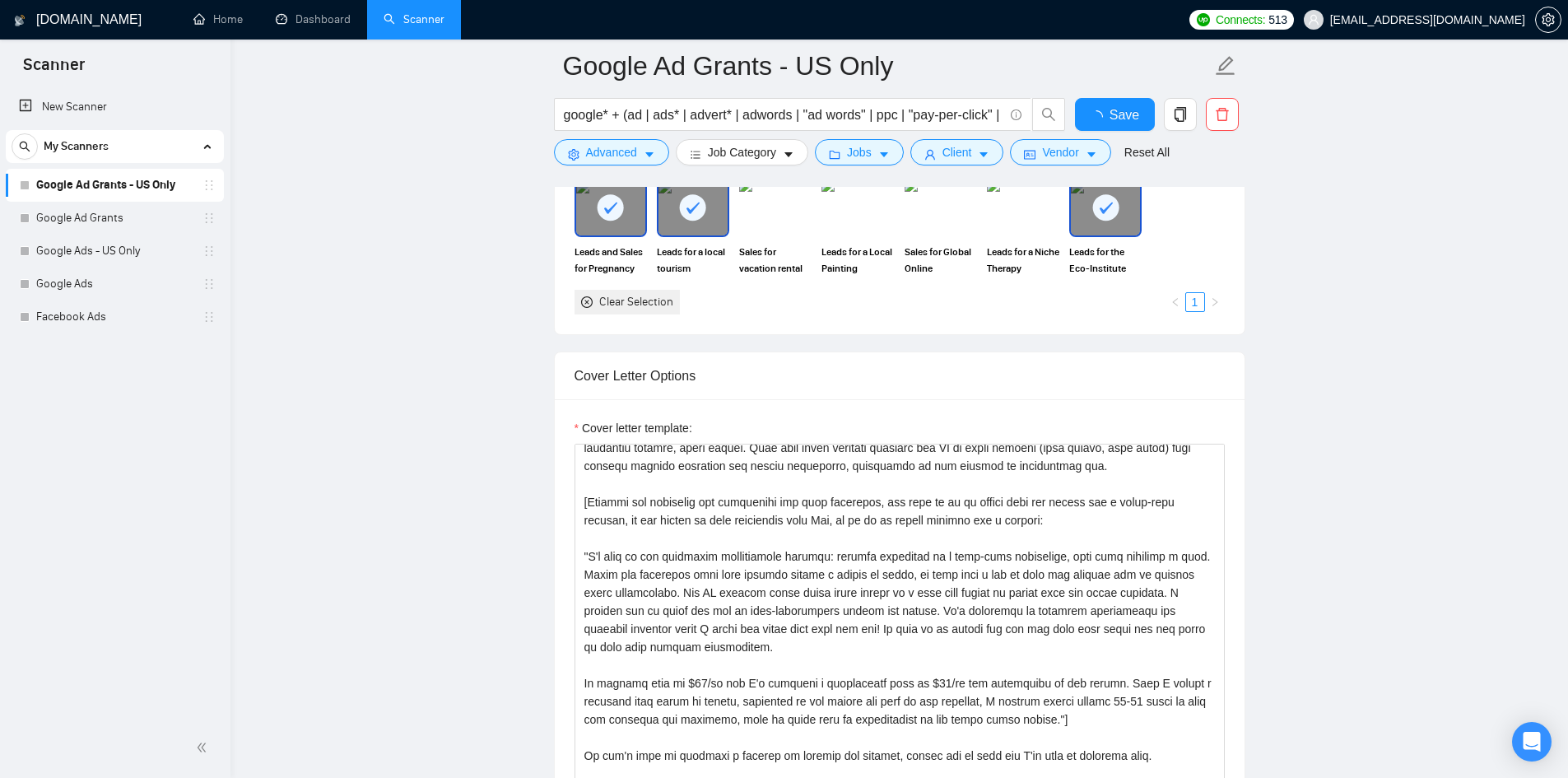
scroll to position [246, 0]
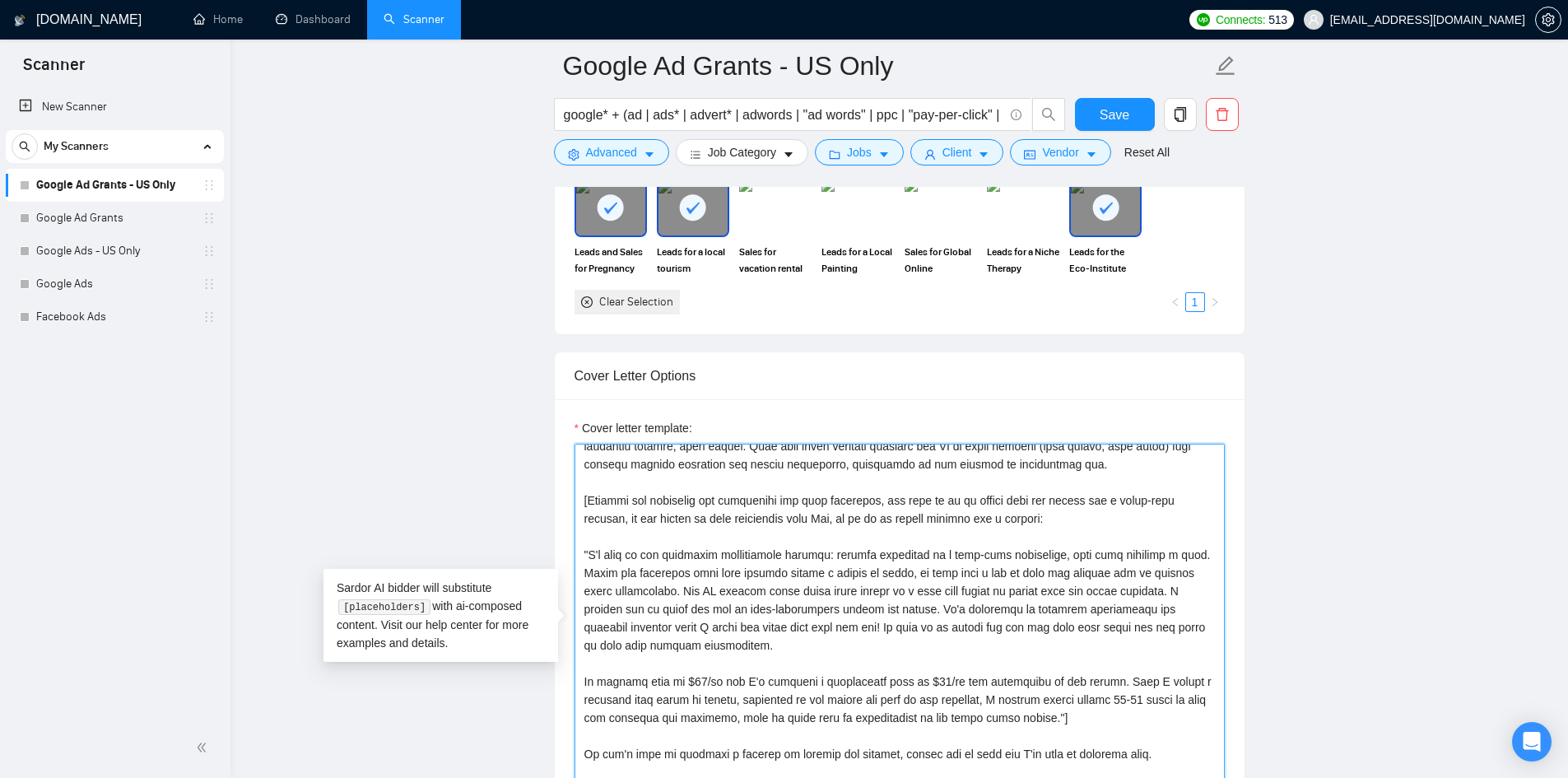
click at [934, 501] on textarea "Cover letter template:" at bounding box center [899, 628] width 650 height 370
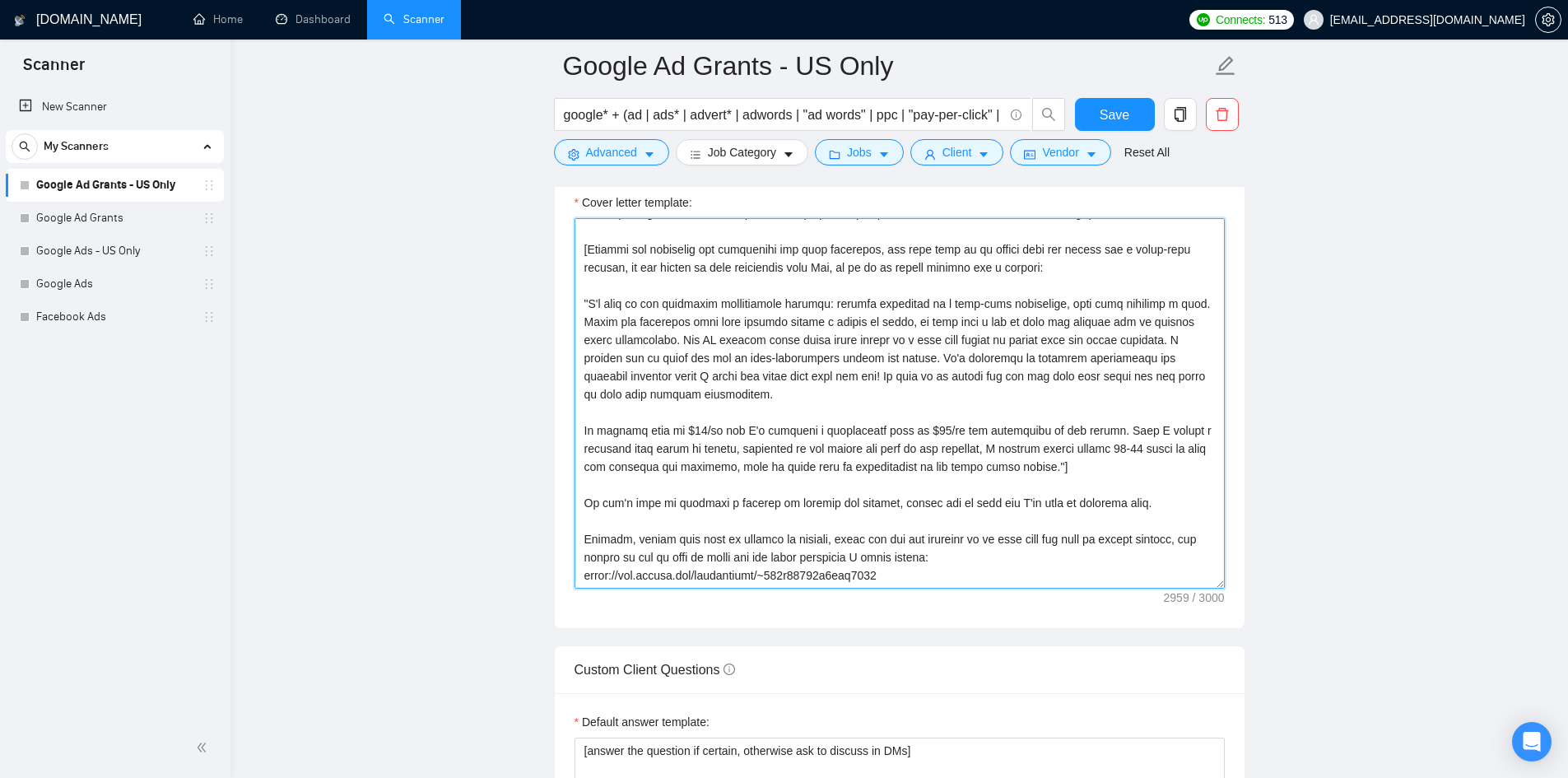
scroll to position [1855, 0]
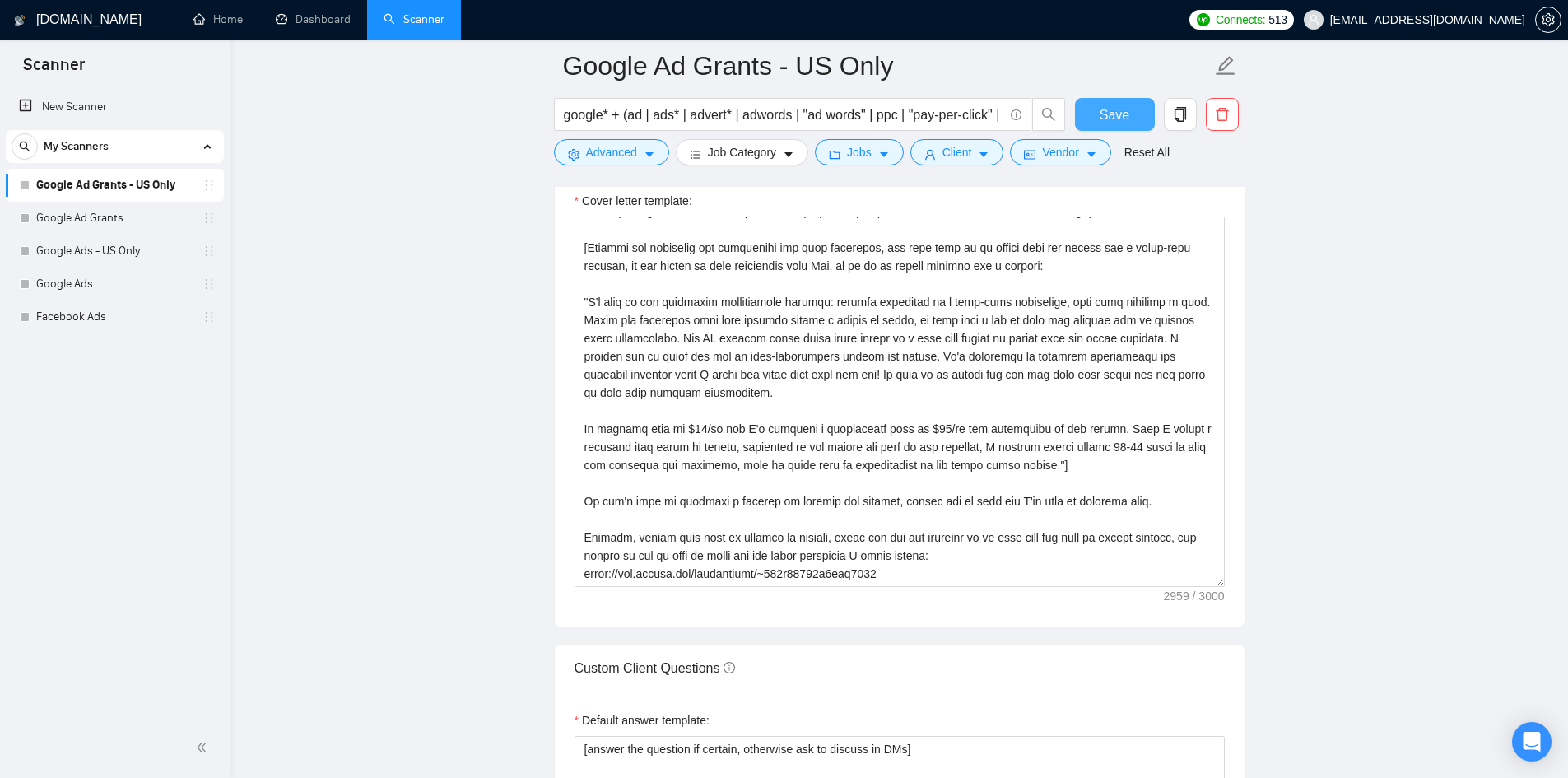
click at [1089, 108] on button "Save" at bounding box center [1114, 115] width 80 height 33
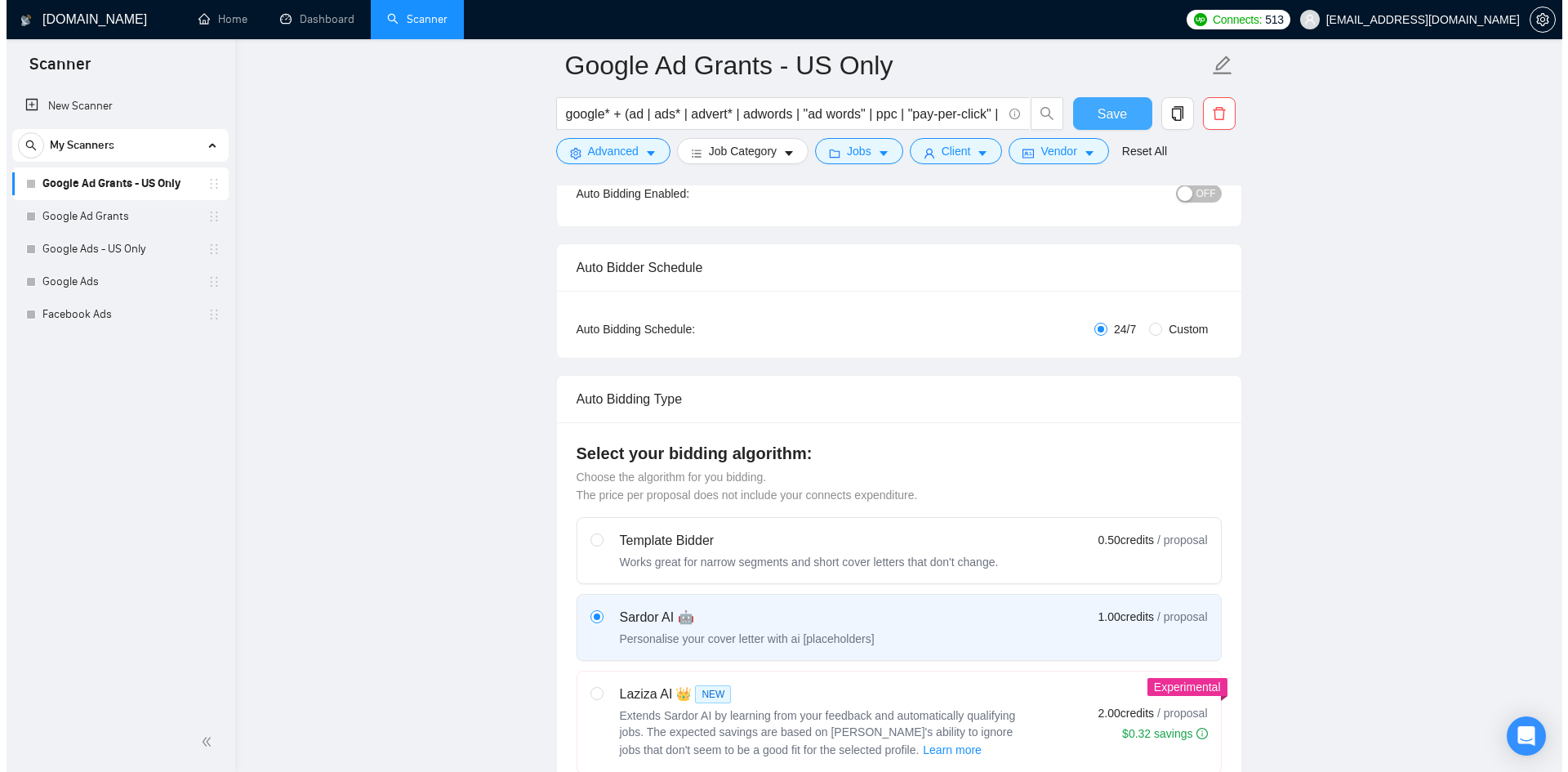
scroll to position [0, 0]
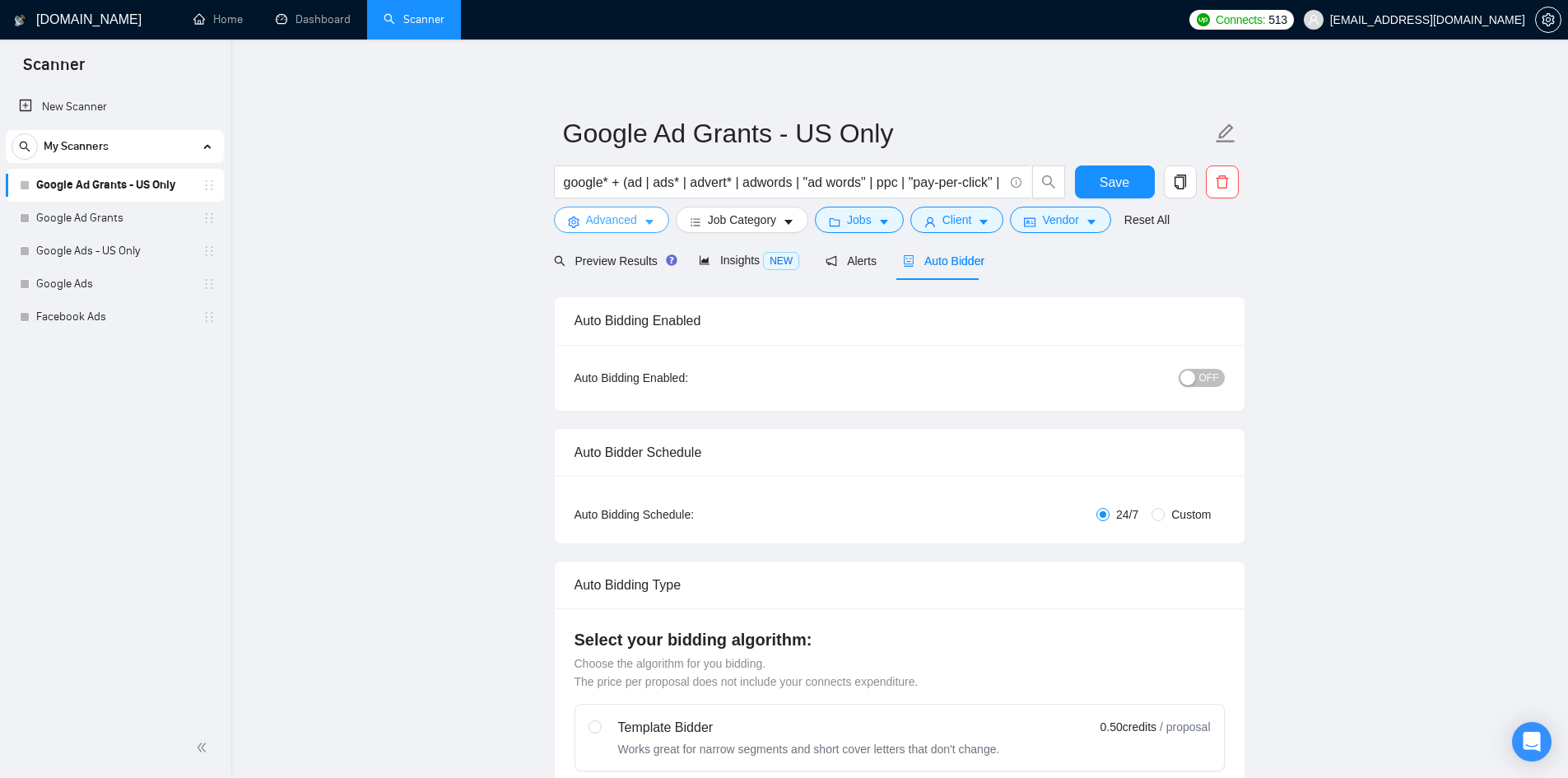
click at [615, 217] on span "Advanced" at bounding box center [612, 220] width 51 height 18
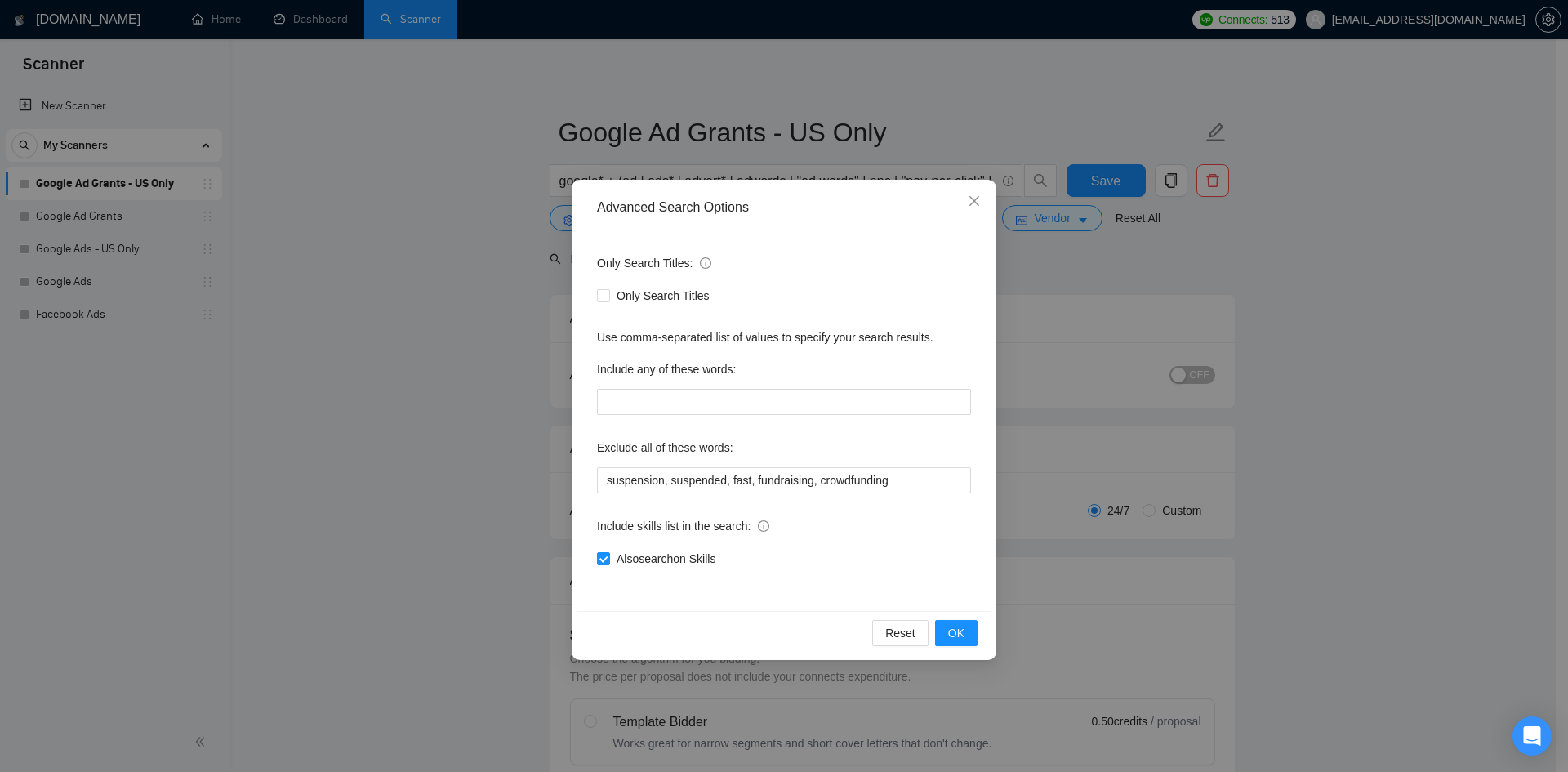
click at [465, 454] on div "Advanced Search Options Only Search Titles: Only Search Titles Use comma-separa…" at bounding box center [784, 386] width 1568 height 772
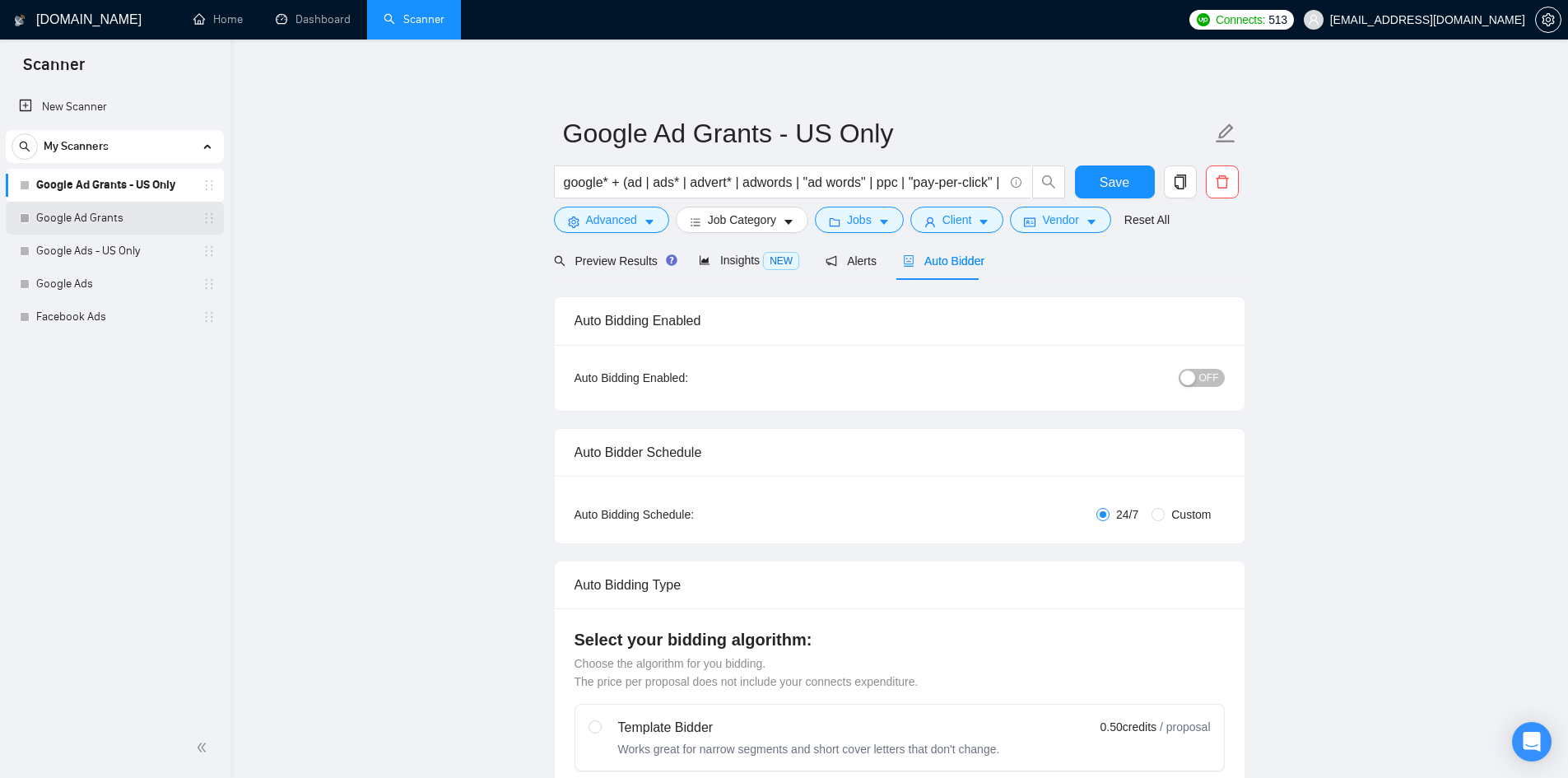
click at [84, 225] on link "Google Ad Grants" at bounding box center [115, 218] width 156 height 33
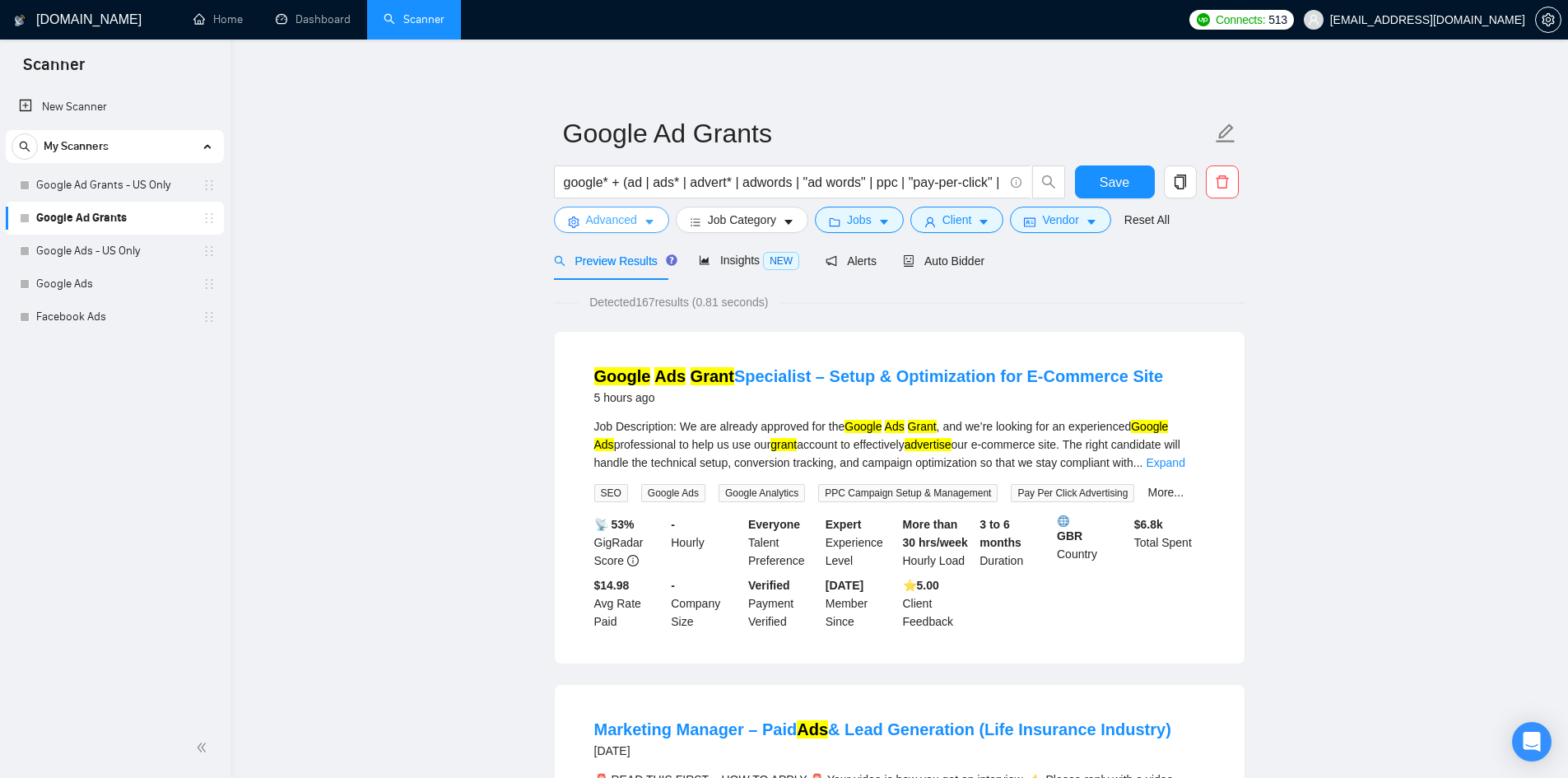
click at [579, 214] on button "Advanced" at bounding box center [611, 219] width 115 height 26
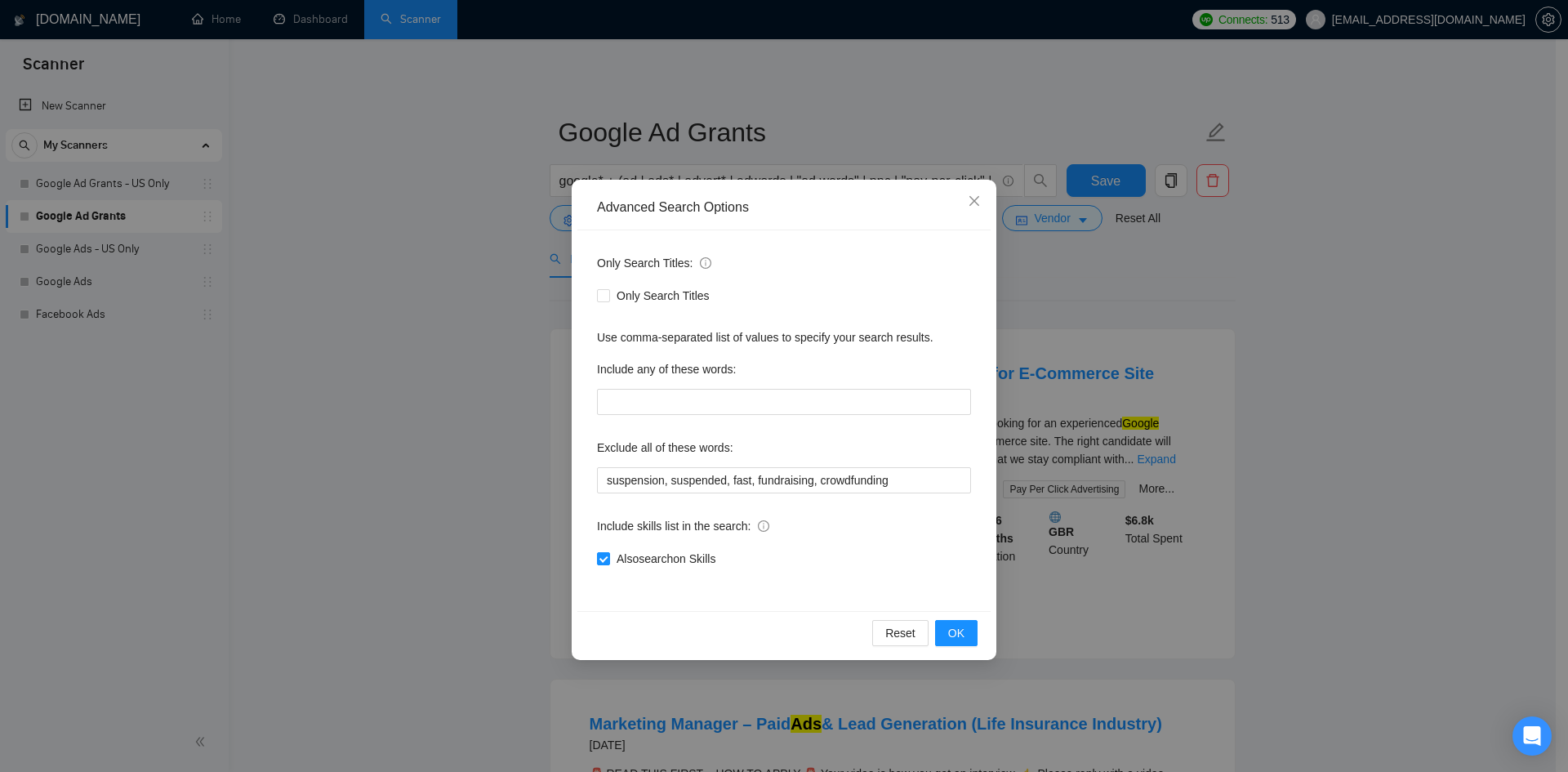
click at [419, 494] on div "Advanced Search Options Only Search Titles: Only Search Titles Use comma-separa…" at bounding box center [784, 386] width 1568 height 772
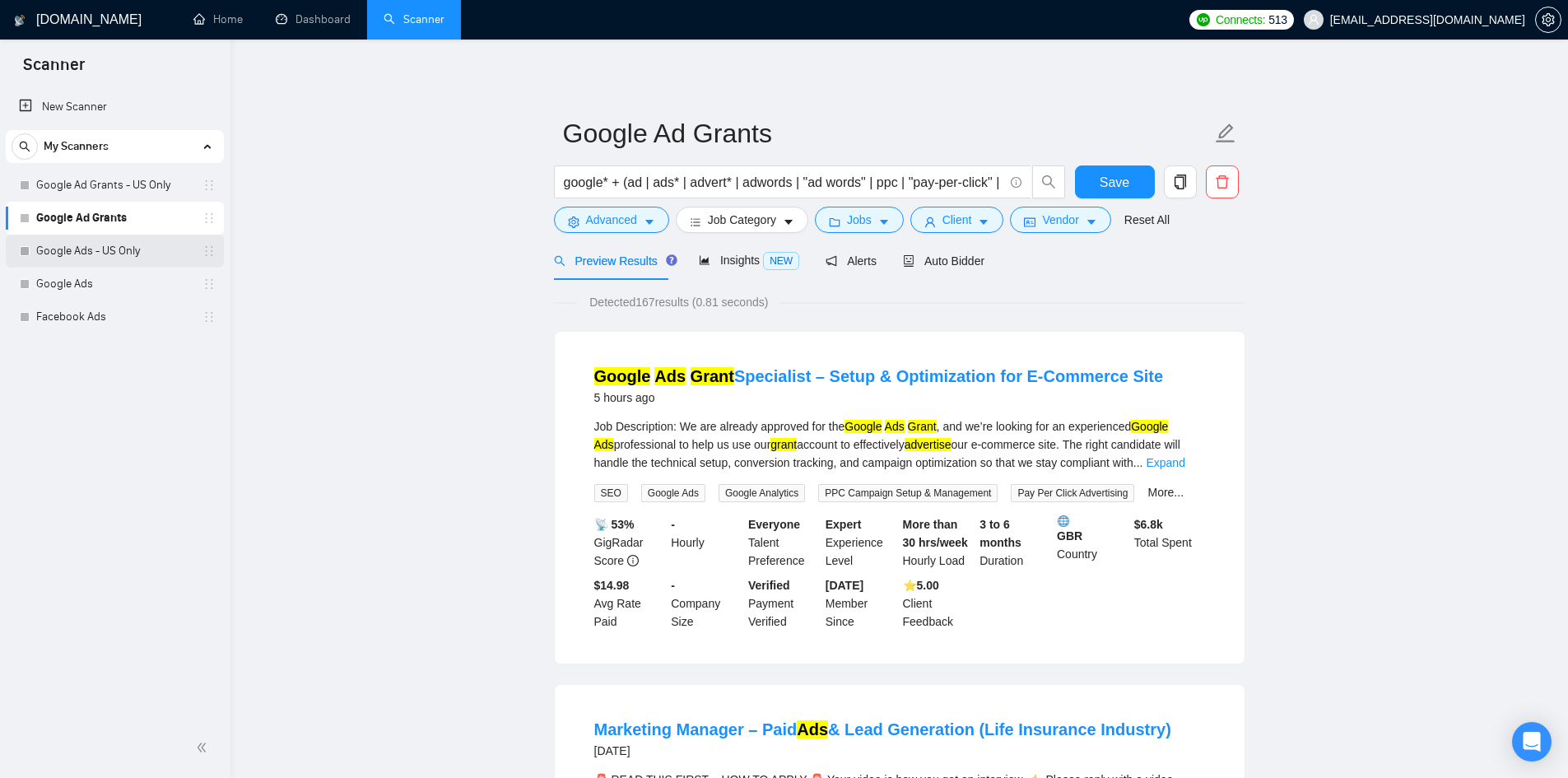
click at [105, 252] on link "Google Ads - US Only" at bounding box center [115, 251] width 156 height 33
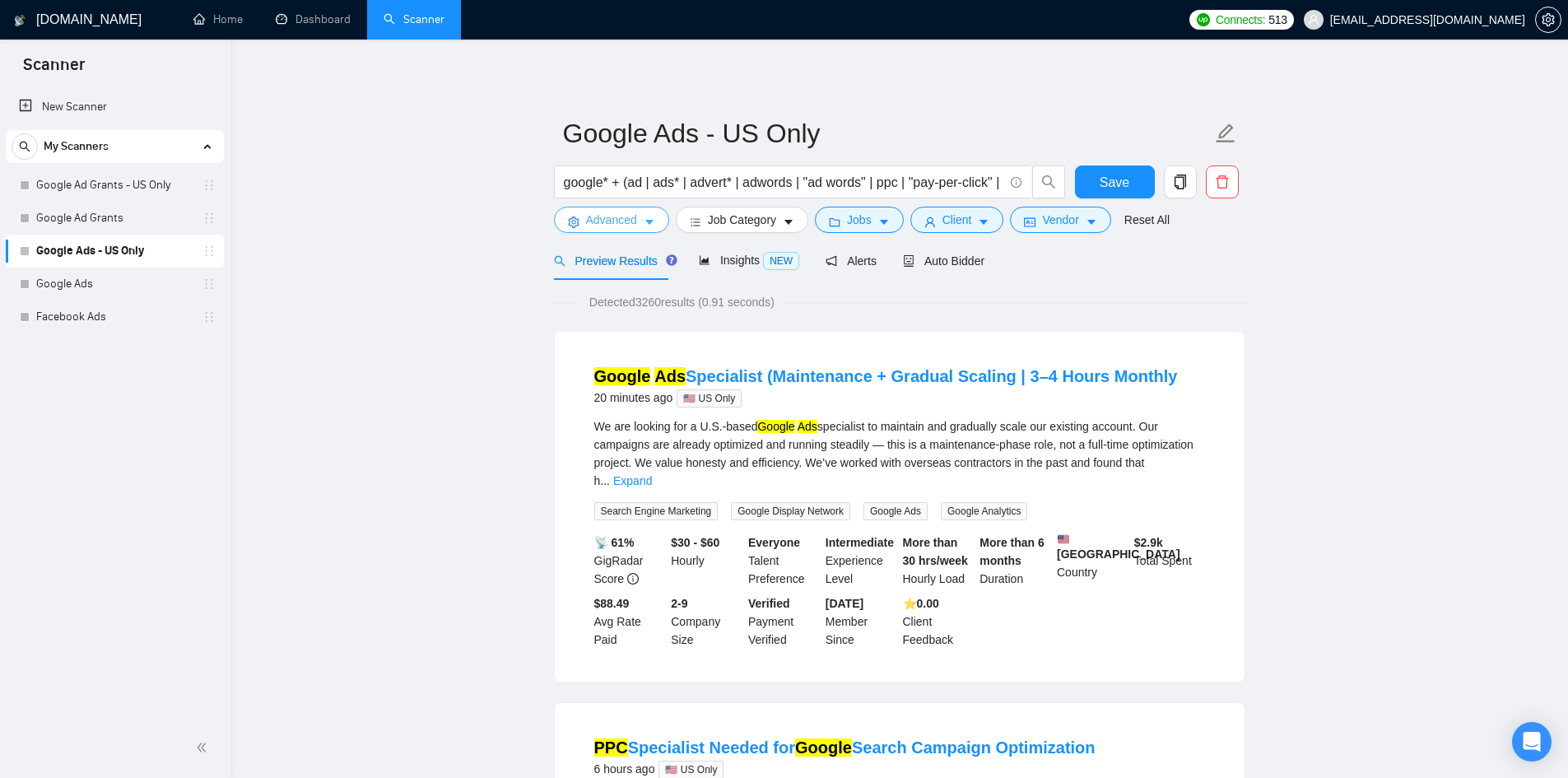
click at [610, 220] on span "Advanced" at bounding box center [612, 220] width 51 height 18
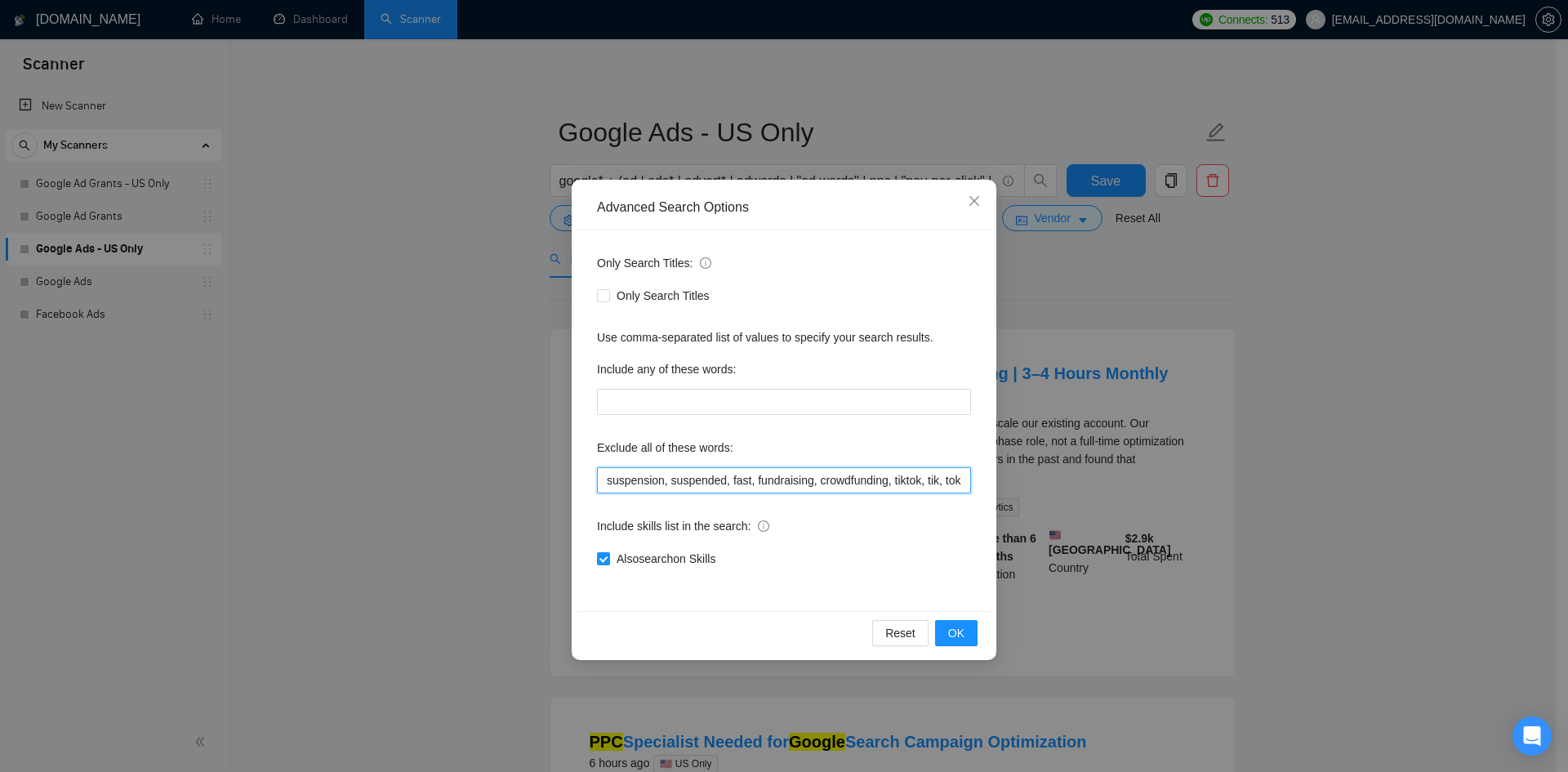
click at [806, 482] on input "suspension, suspended, fast, fundraising, crowdfunding, tiktok, tik, tok, creat…" at bounding box center [784, 480] width 374 height 26
drag, startPoint x: 806, startPoint y: 482, endPoint x: 1060, endPoint y: 475, distance: 254.1
click at [1060, 475] on div "Advanced Search Options Only Search Titles: Only Search Titles Use comma-separa…" at bounding box center [784, 386] width 1568 height 772
click at [889, 488] on input "suspension, suspended, fast, fundraising, crowdfunding, tiktok, tik, tok, creat…" at bounding box center [784, 480] width 374 height 26
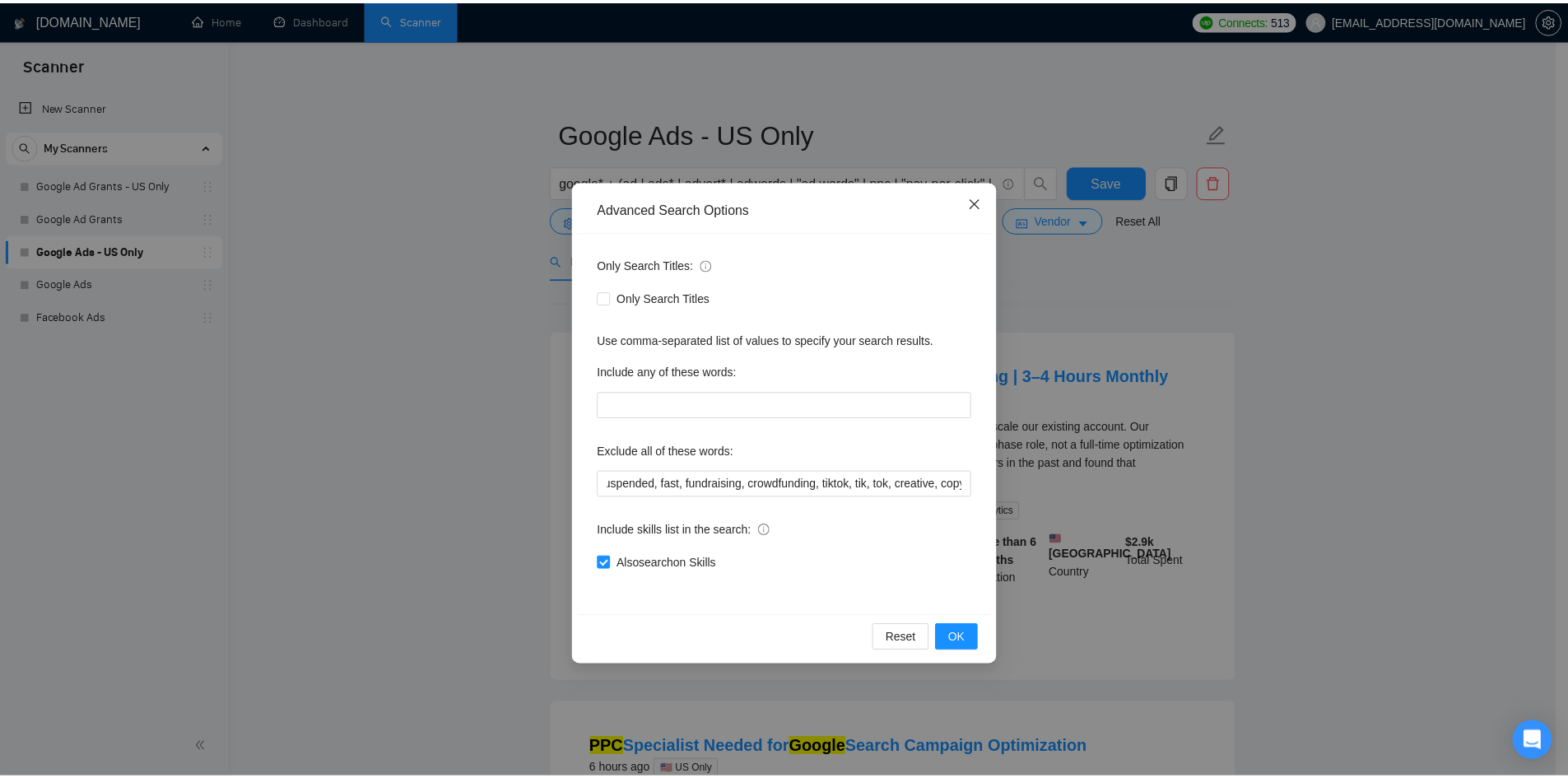
scroll to position [0, 0]
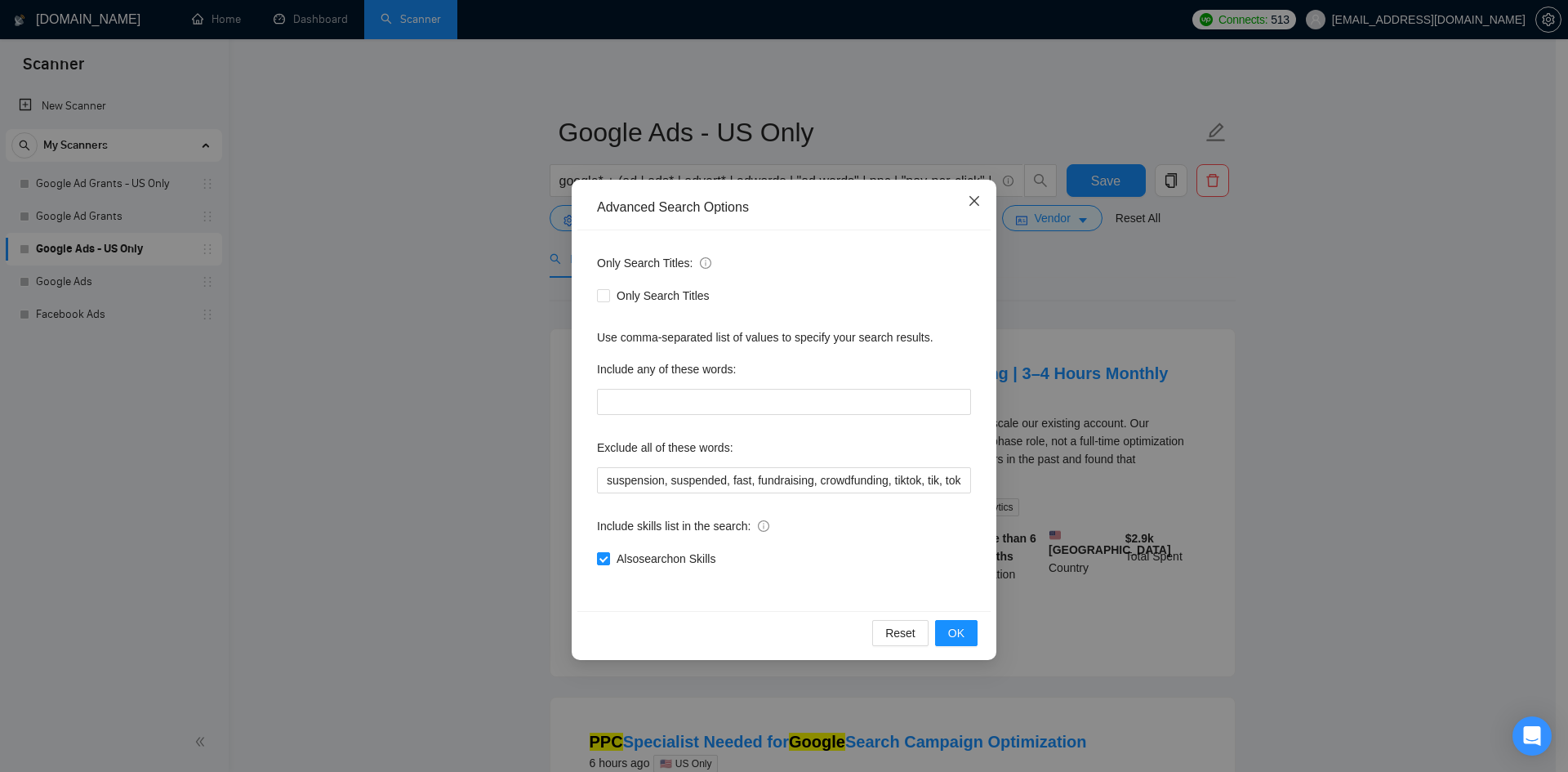
click at [976, 199] on icon "close" at bounding box center [974, 200] width 10 height 10
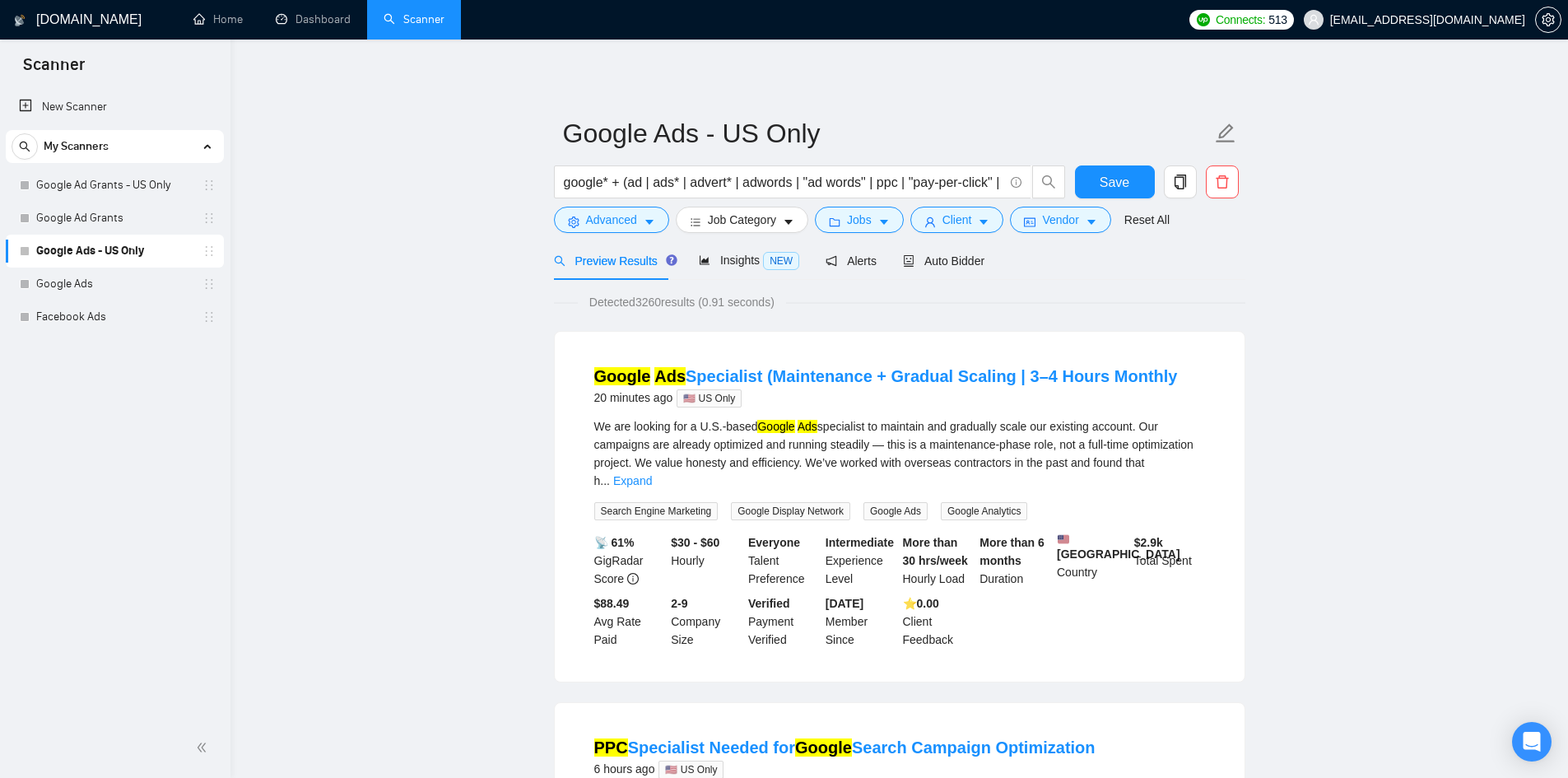
click at [63, 286] on link "Google Ads" at bounding box center [115, 284] width 156 height 33
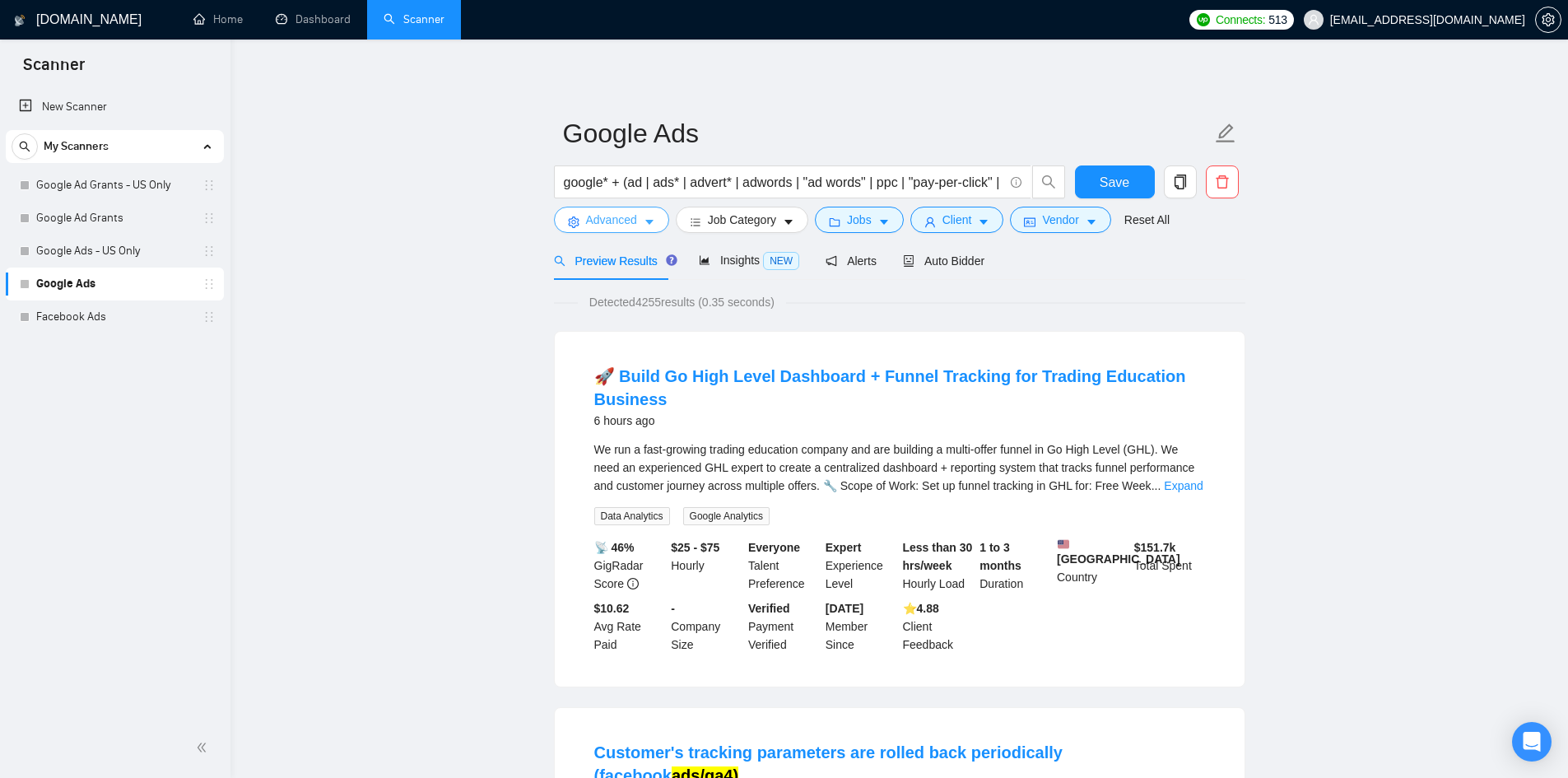
click at [594, 214] on span "Advanced" at bounding box center [612, 220] width 51 height 18
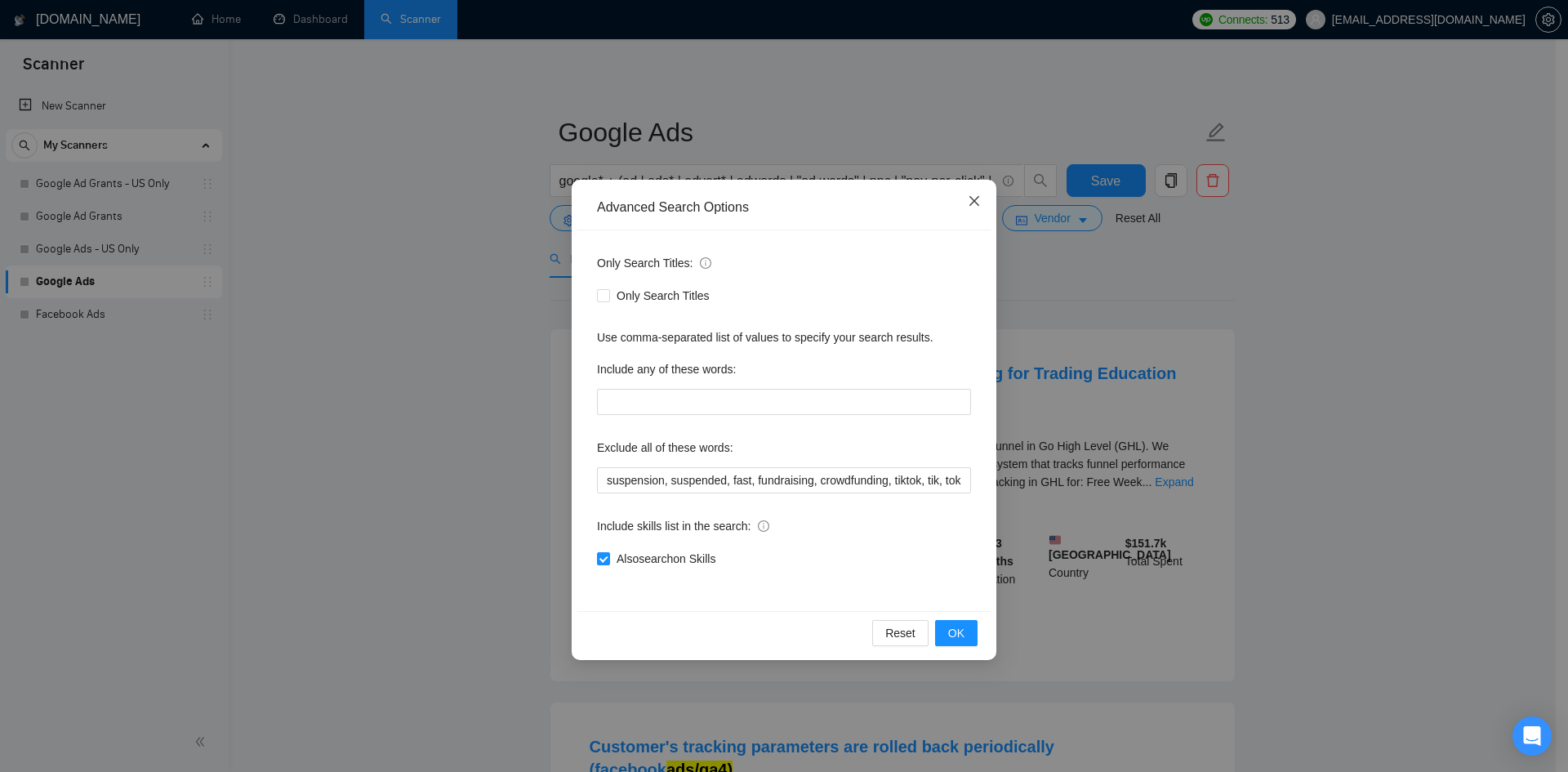
click at [977, 198] on icon "close" at bounding box center [974, 200] width 10 height 10
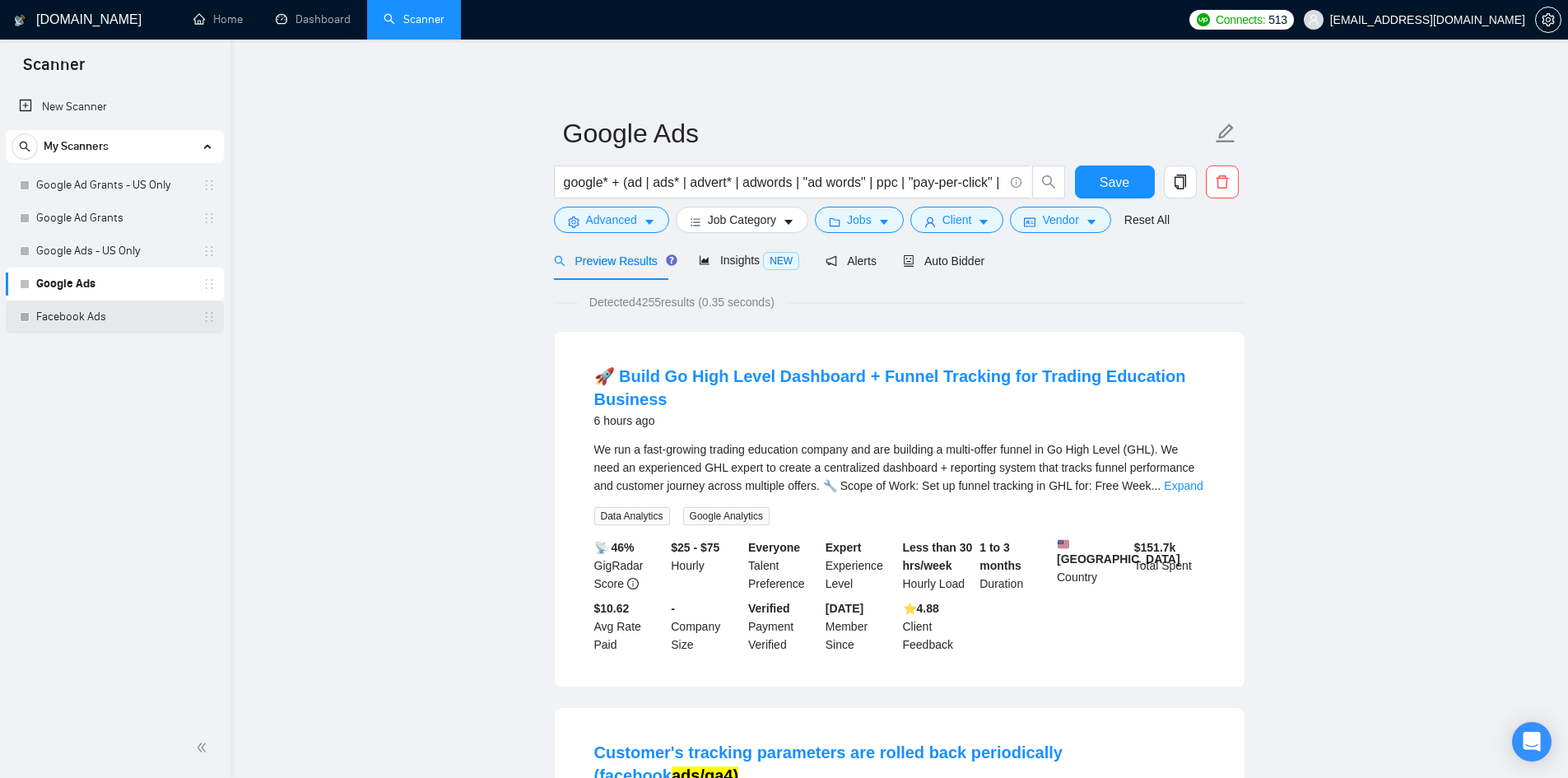
click at [76, 324] on link "Facebook Ads" at bounding box center [115, 316] width 156 height 33
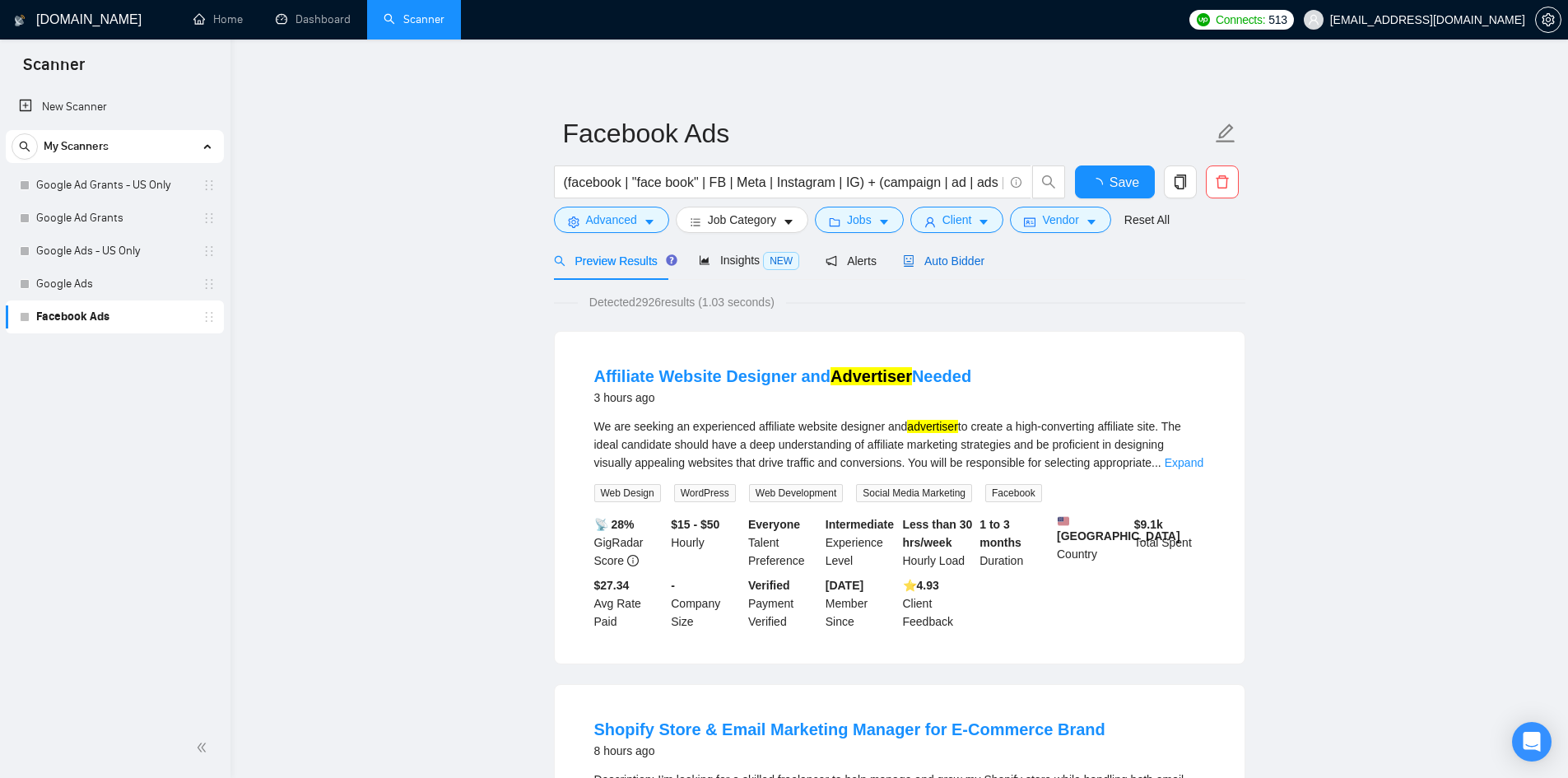
click at [949, 257] on span "Auto Bidder" at bounding box center [944, 261] width 82 height 13
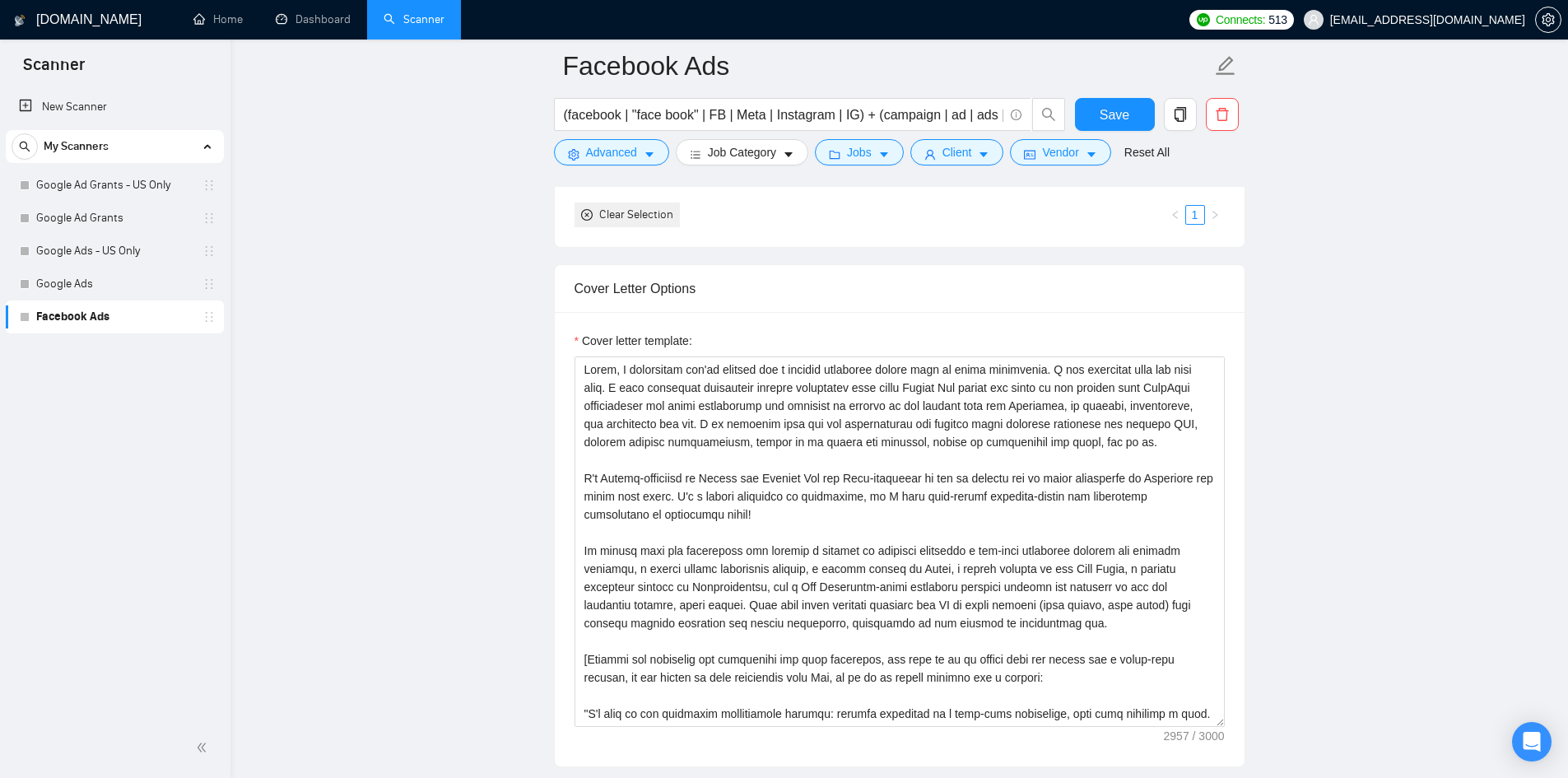
scroll to position [1716, 0]
click at [696, 579] on textarea "Cover letter template:" at bounding box center [899, 540] width 650 height 370
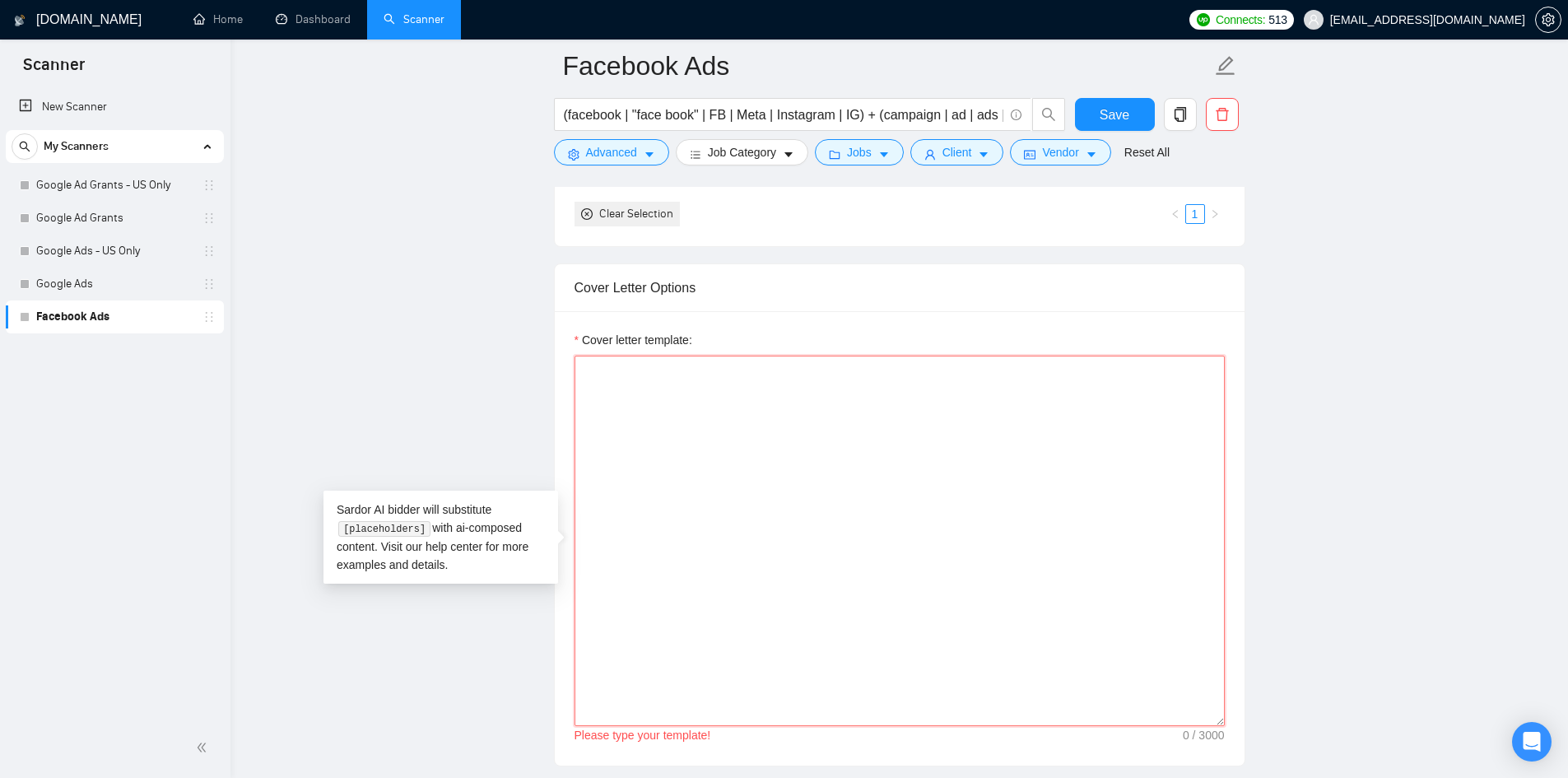
paste textarea "Hello, I understand you're looking for a digital marketing expert. I can certai…"
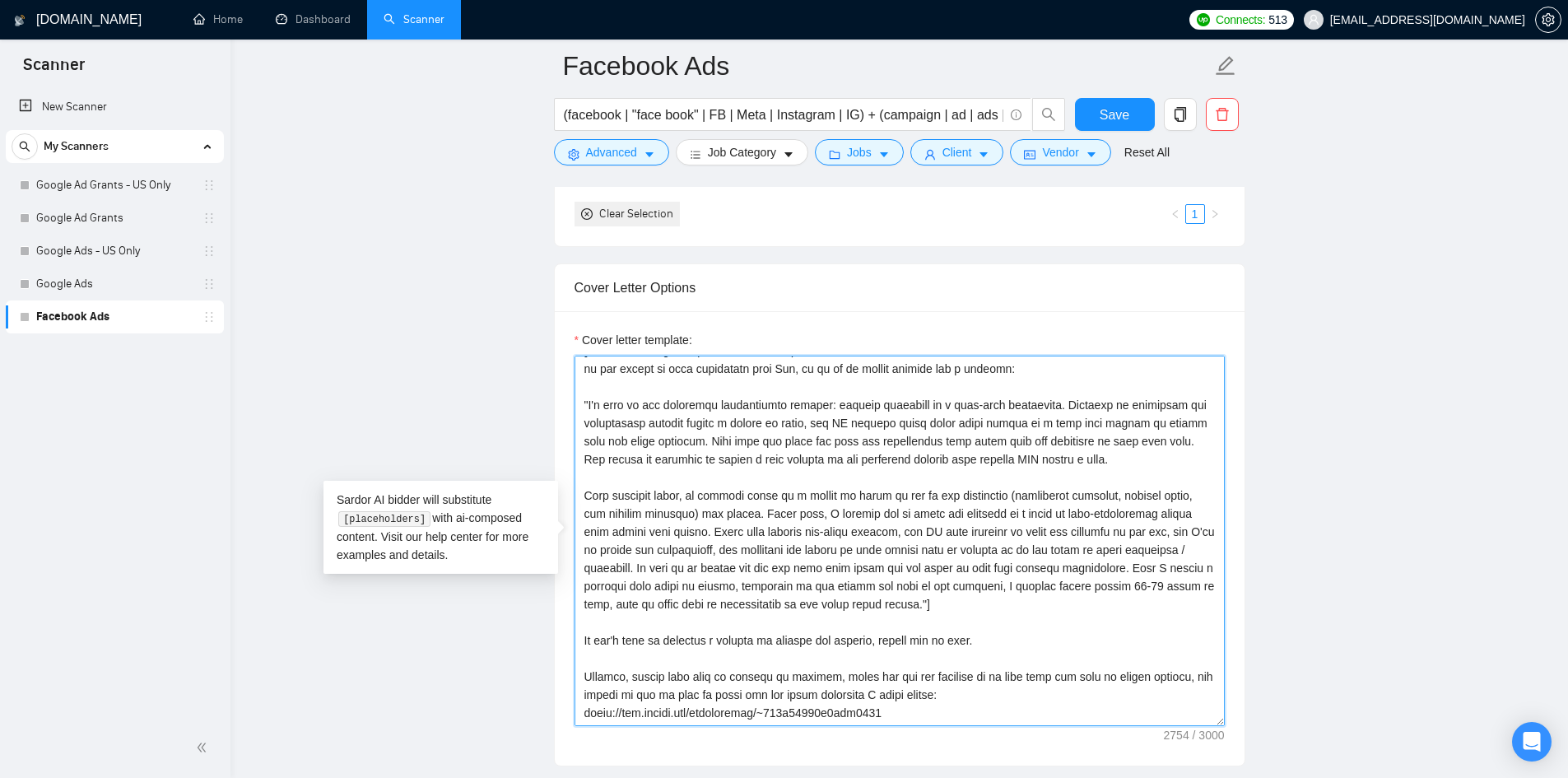
scroll to position [0, 0]
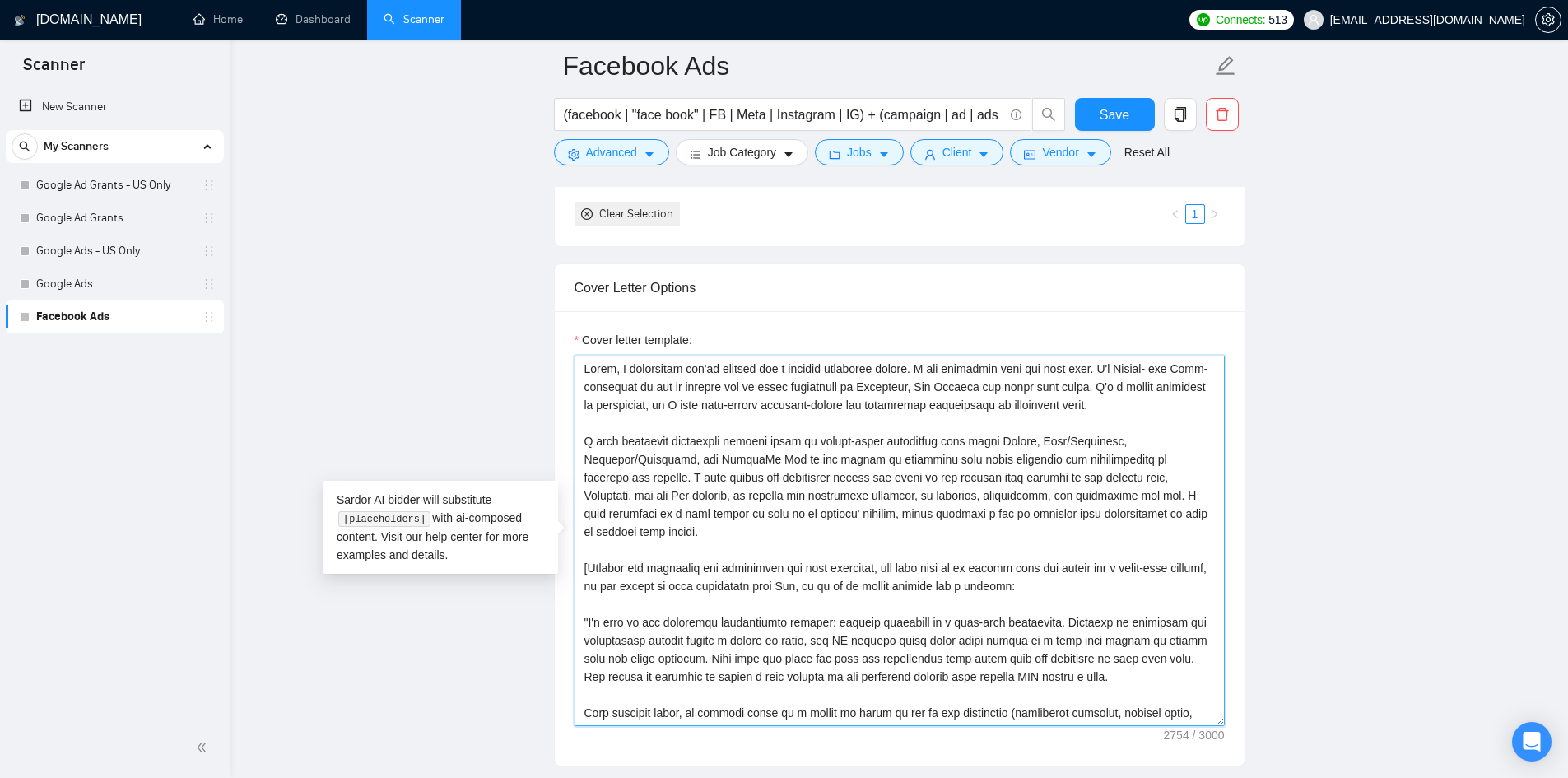
click at [904, 370] on textarea "Cover letter template:" at bounding box center [899, 540] width 650 height 370
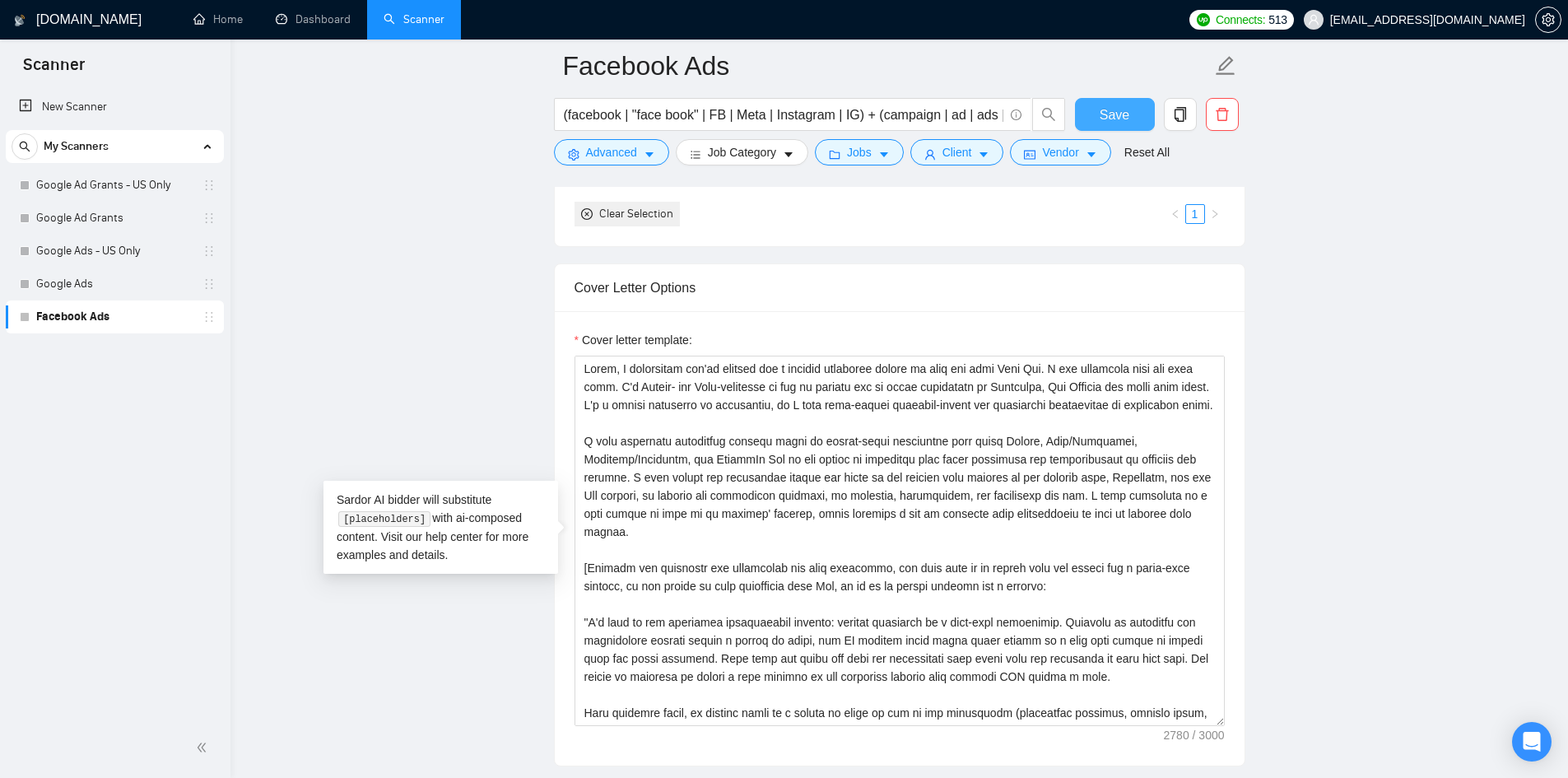
click at [1111, 111] on span "Save" at bounding box center [1114, 115] width 30 height 21
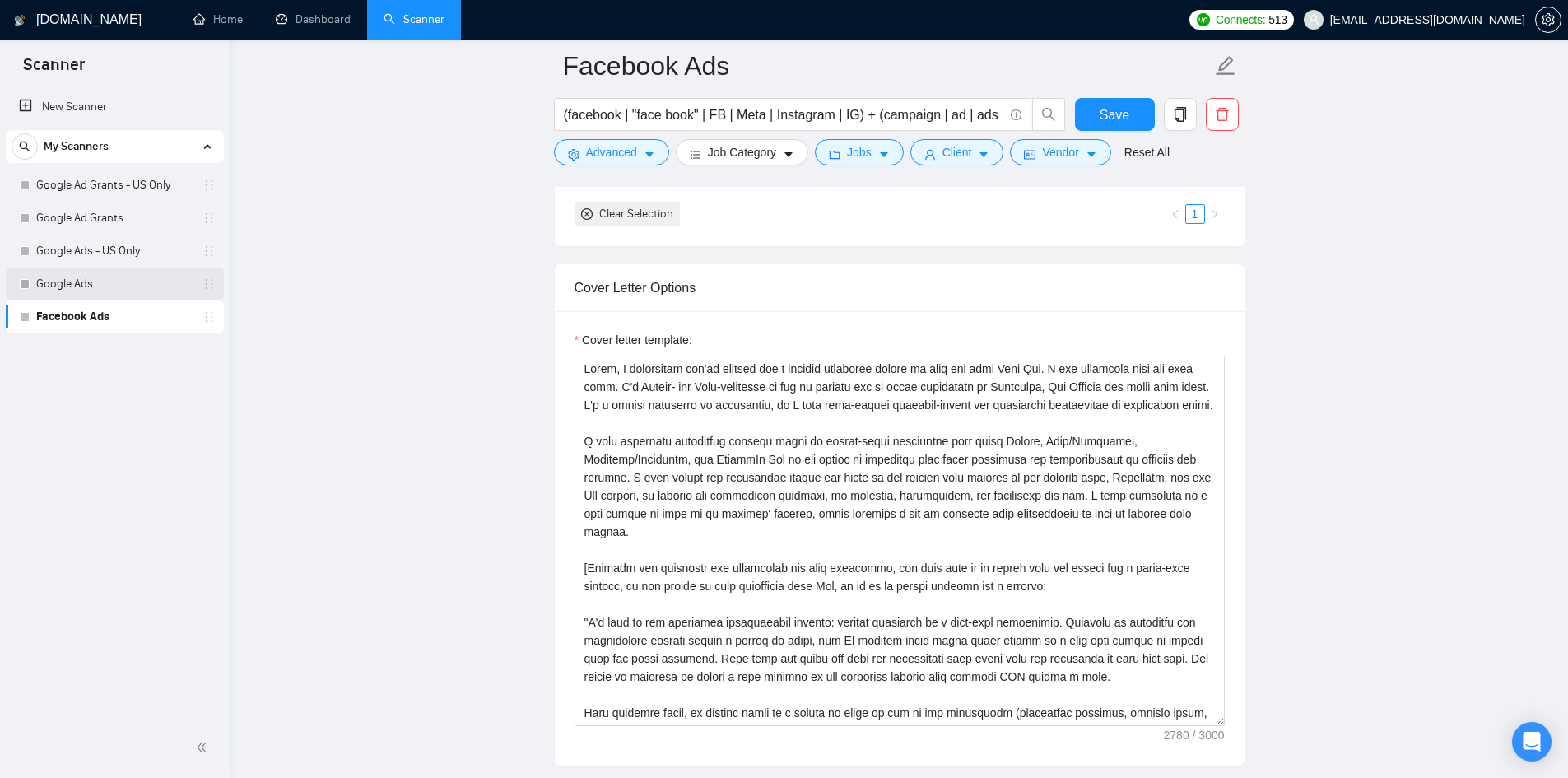
click at [75, 284] on link "Google Ads" at bounding box center [115, 284] width 156 height 33
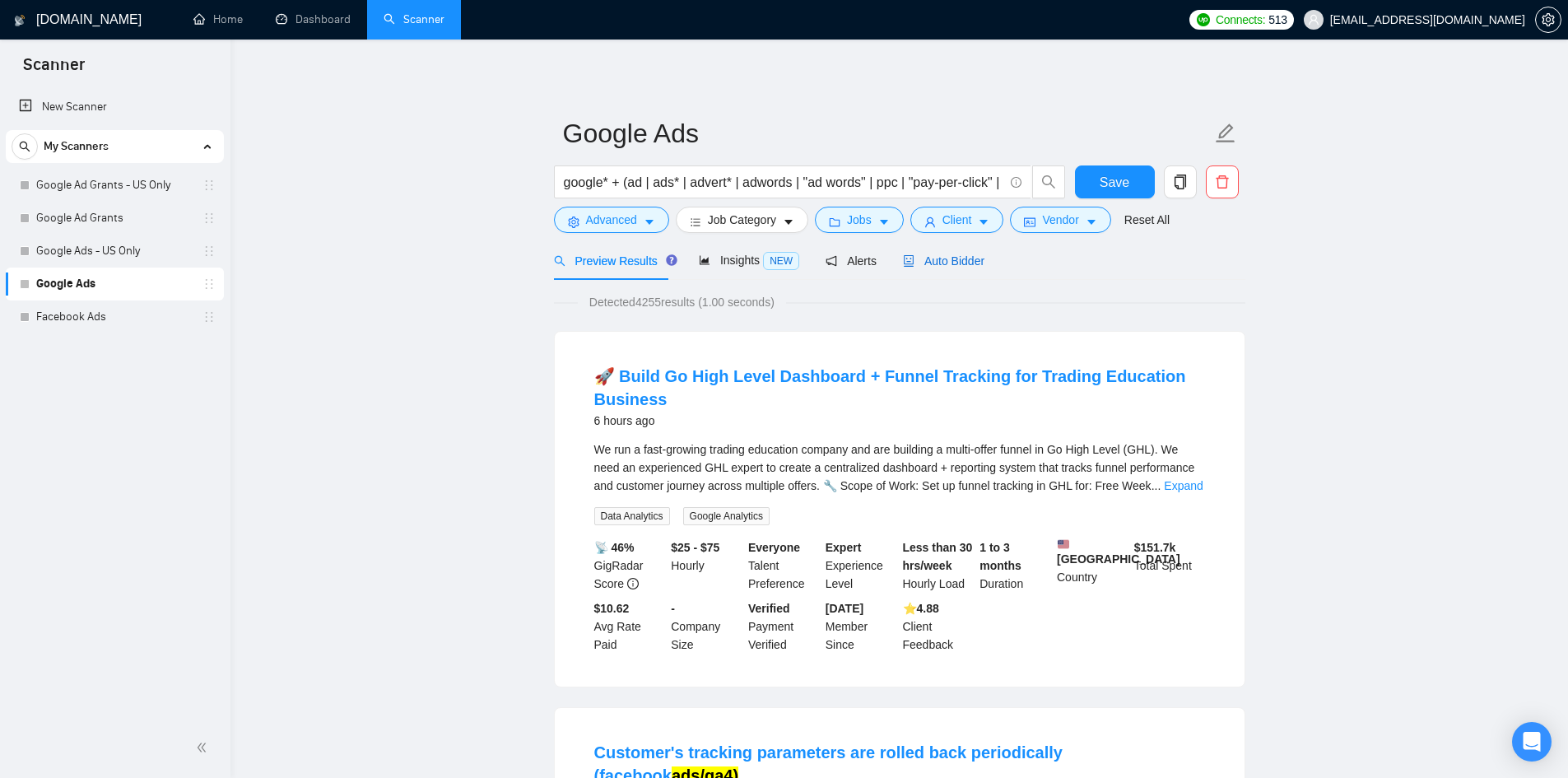
click at [953, 267] on span "Auto Bidder" at bounding box center [944, 261] width 82 height 13
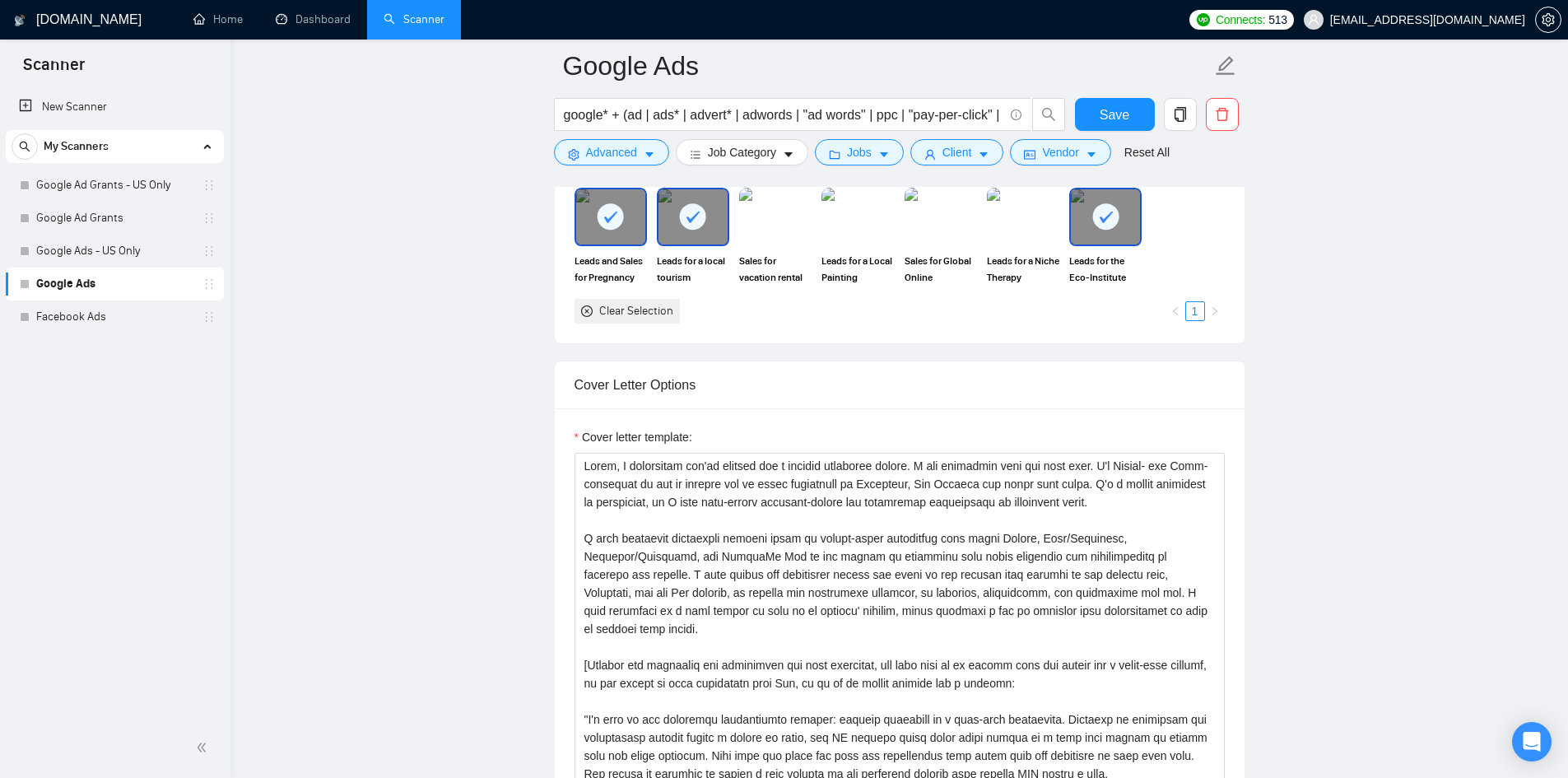
scroll to position [1644, 0]
click at [907, 454] on textarea "Cover letter template:" at bounding box center [899, 638] width 650 height 370
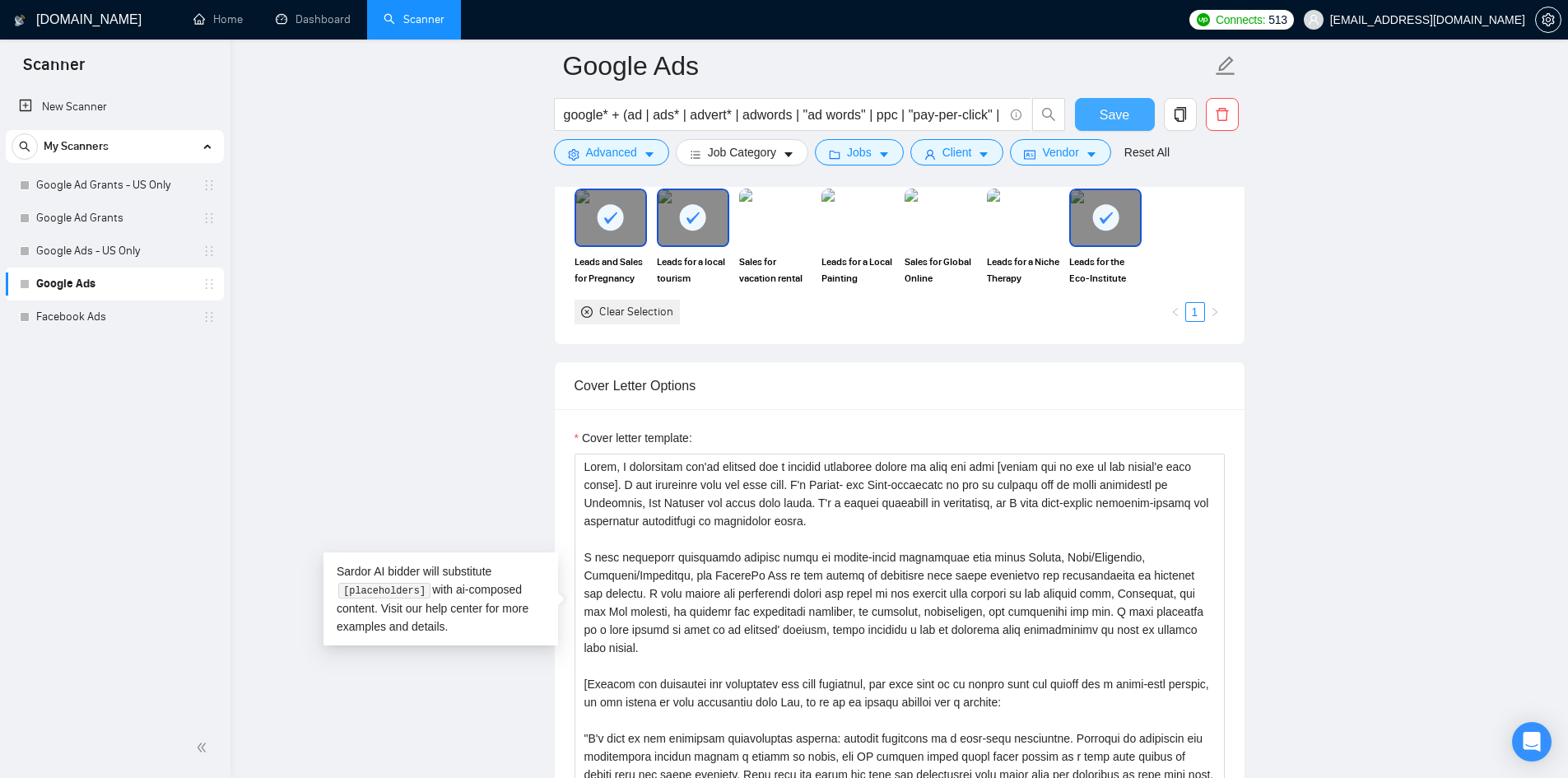
click at [1094, 123] on button "Save" at bounding box center [1114, 115] width 80 height 33
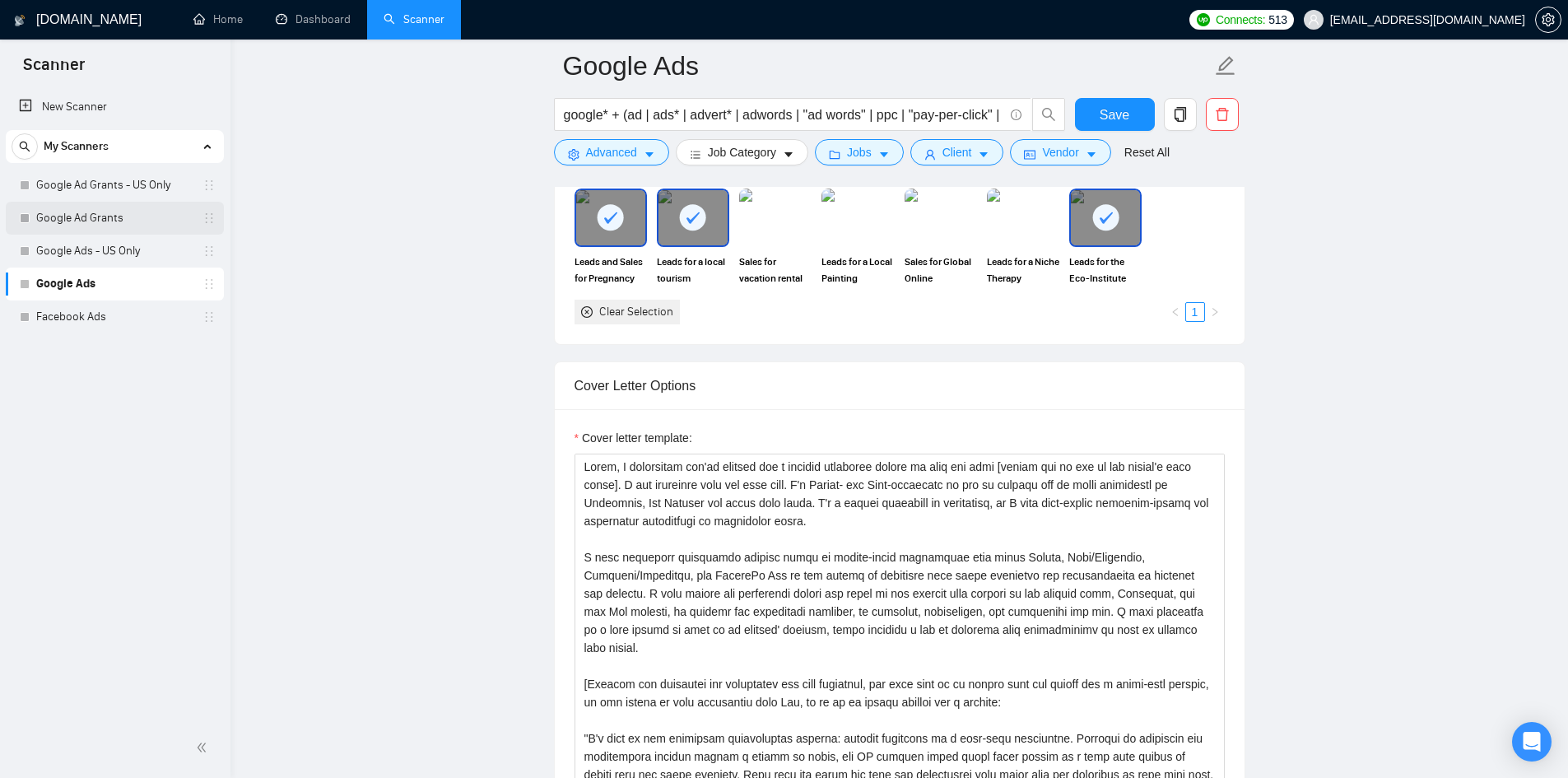
click at [85, 232] on link "Google Ad Grants" at bounding box center [115, 218] width 156 height 33
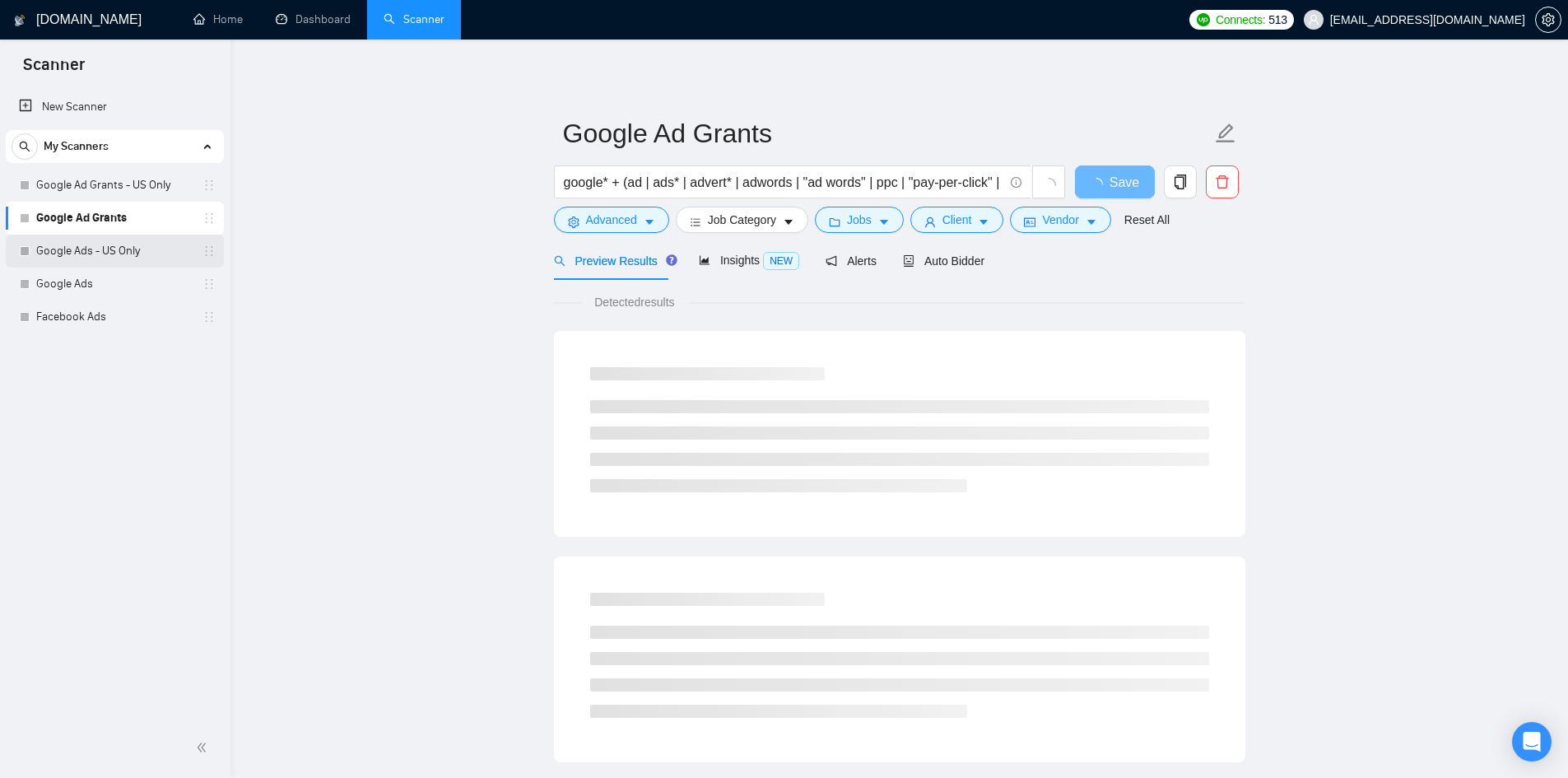
click at [79, 254] on link "Google Ads - US Only" at bounding box center [115, 251] width 156 height 33
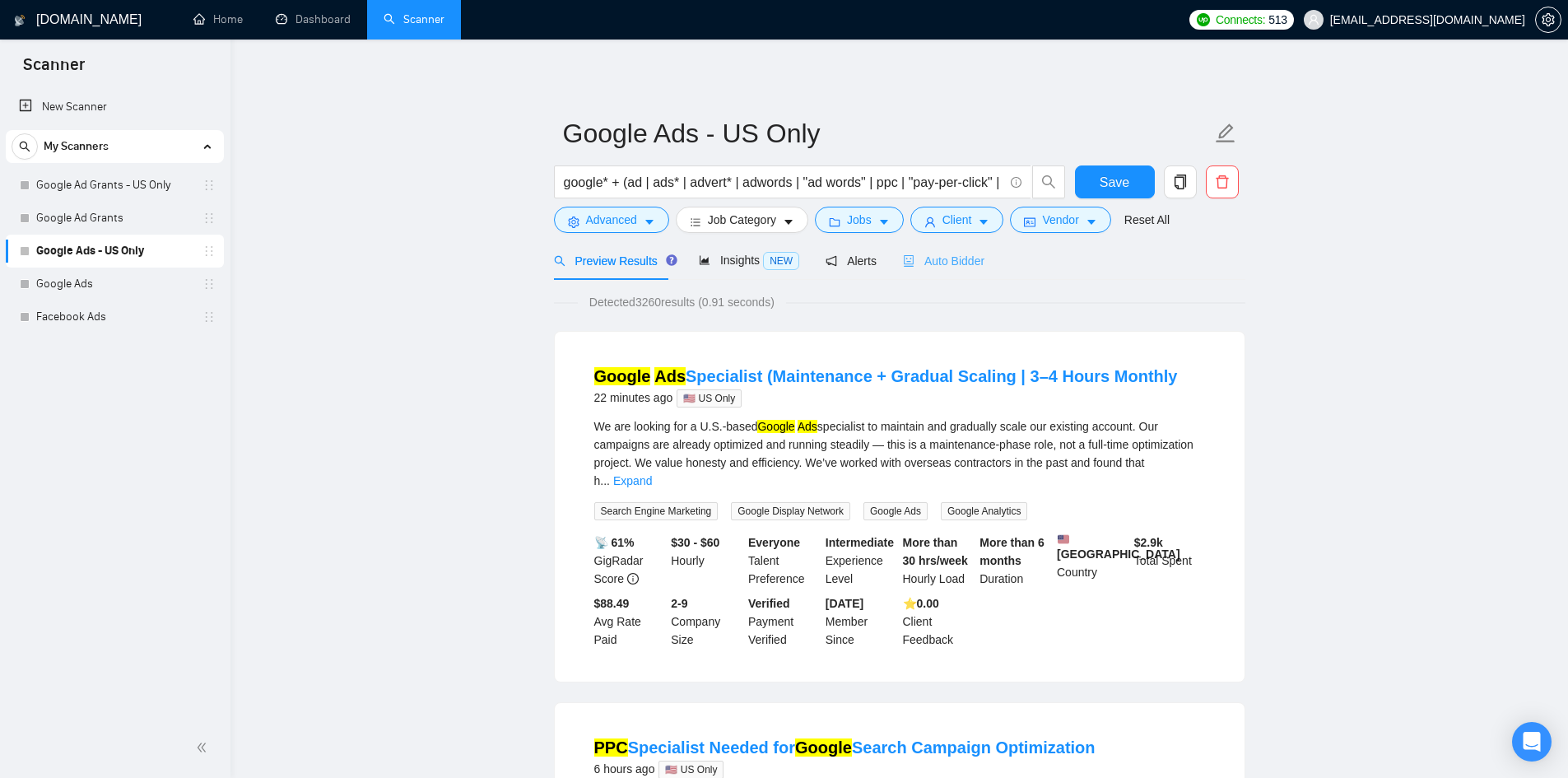
click at [922, 274] on div "Auto Bidder" at bounding box center [944, 260] width 82 height 39
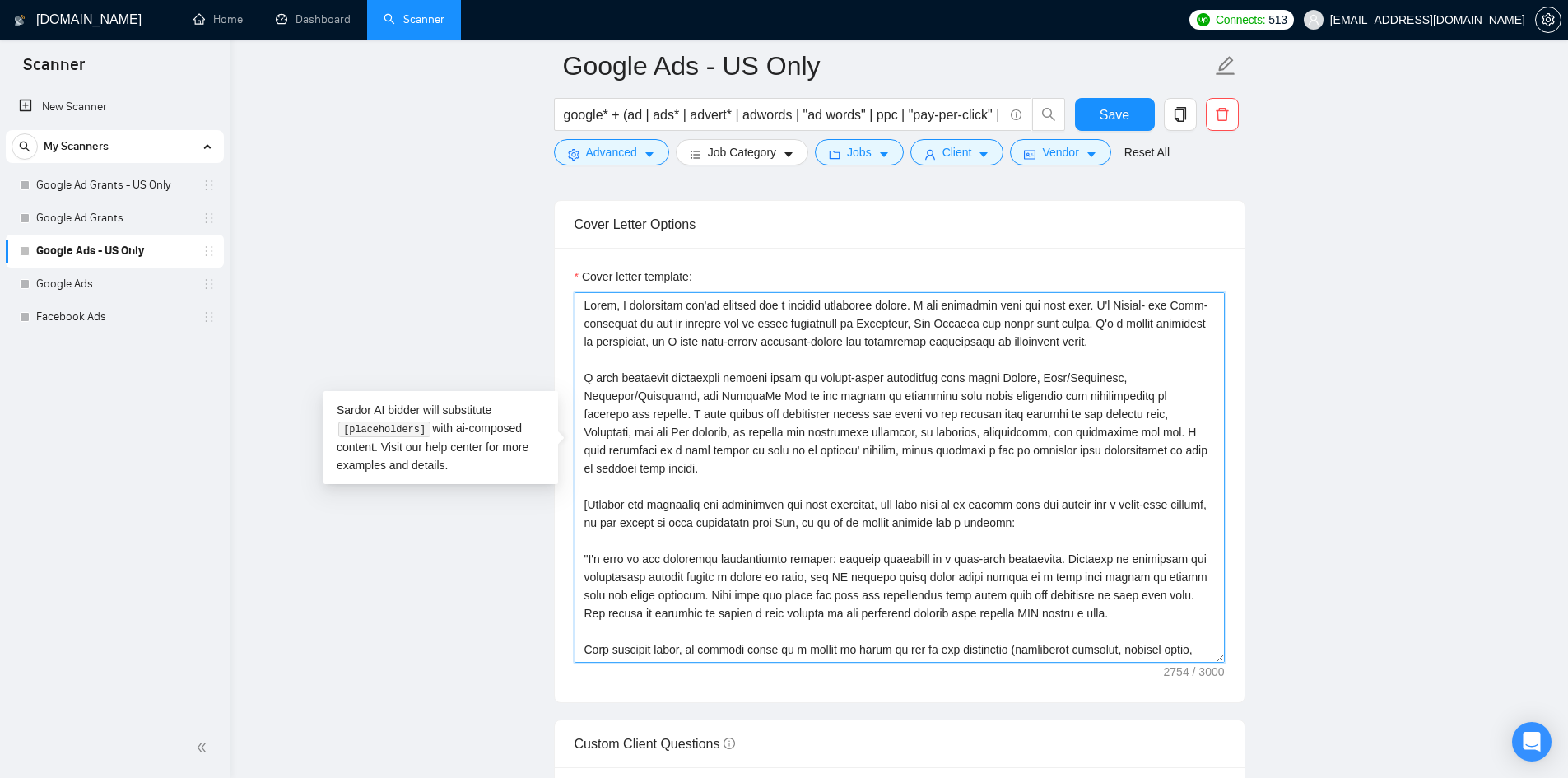
click at [908, 292] on textarea "Cover letter template:" at bounding box center [899, 476] width 650 height 370
paste textarea "to help you with [insert one or two of the client's main needs]"
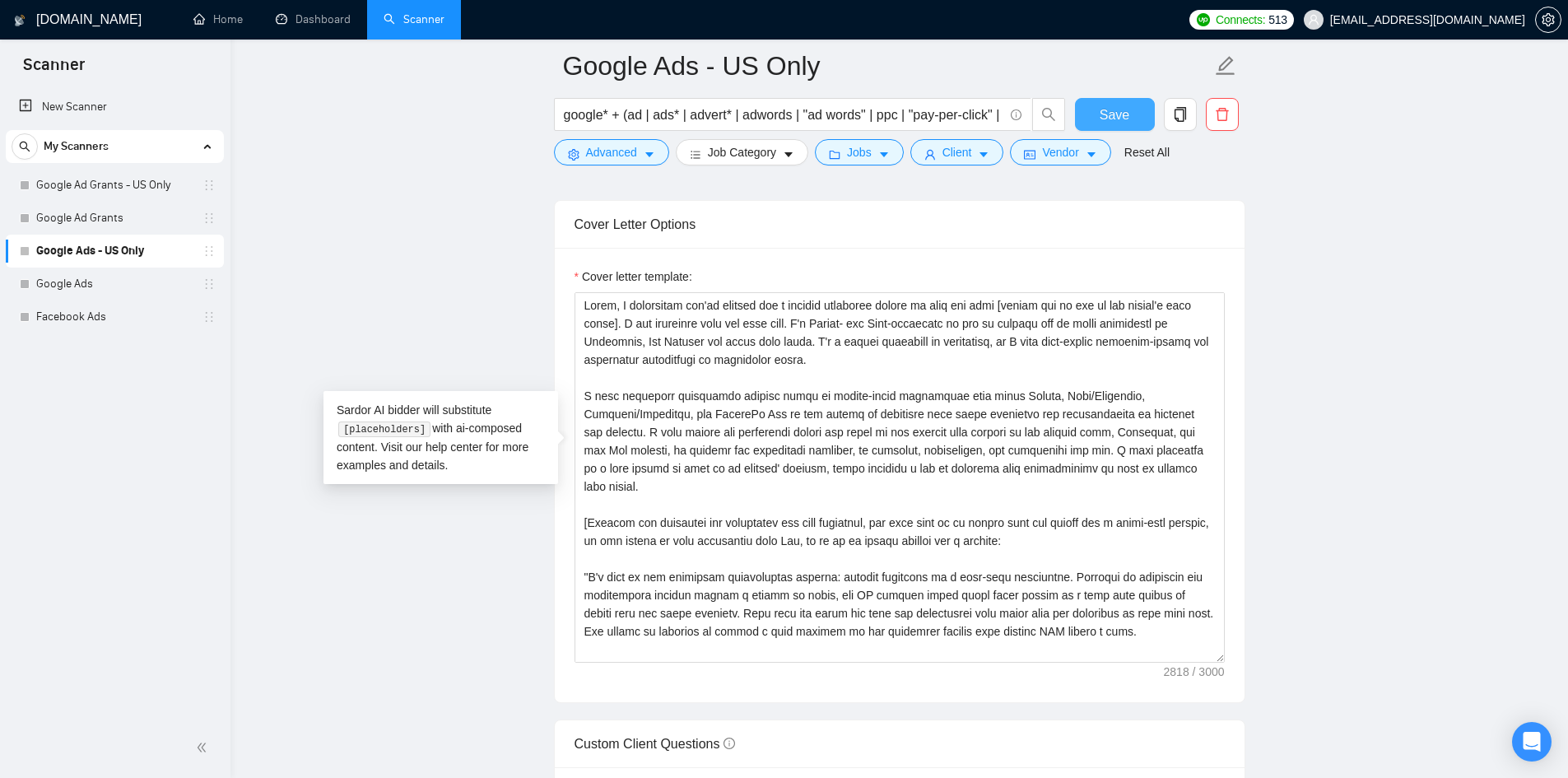
click at [1114, 117] on span "Save" at bounding box center [1114, 115] width 30 height 21
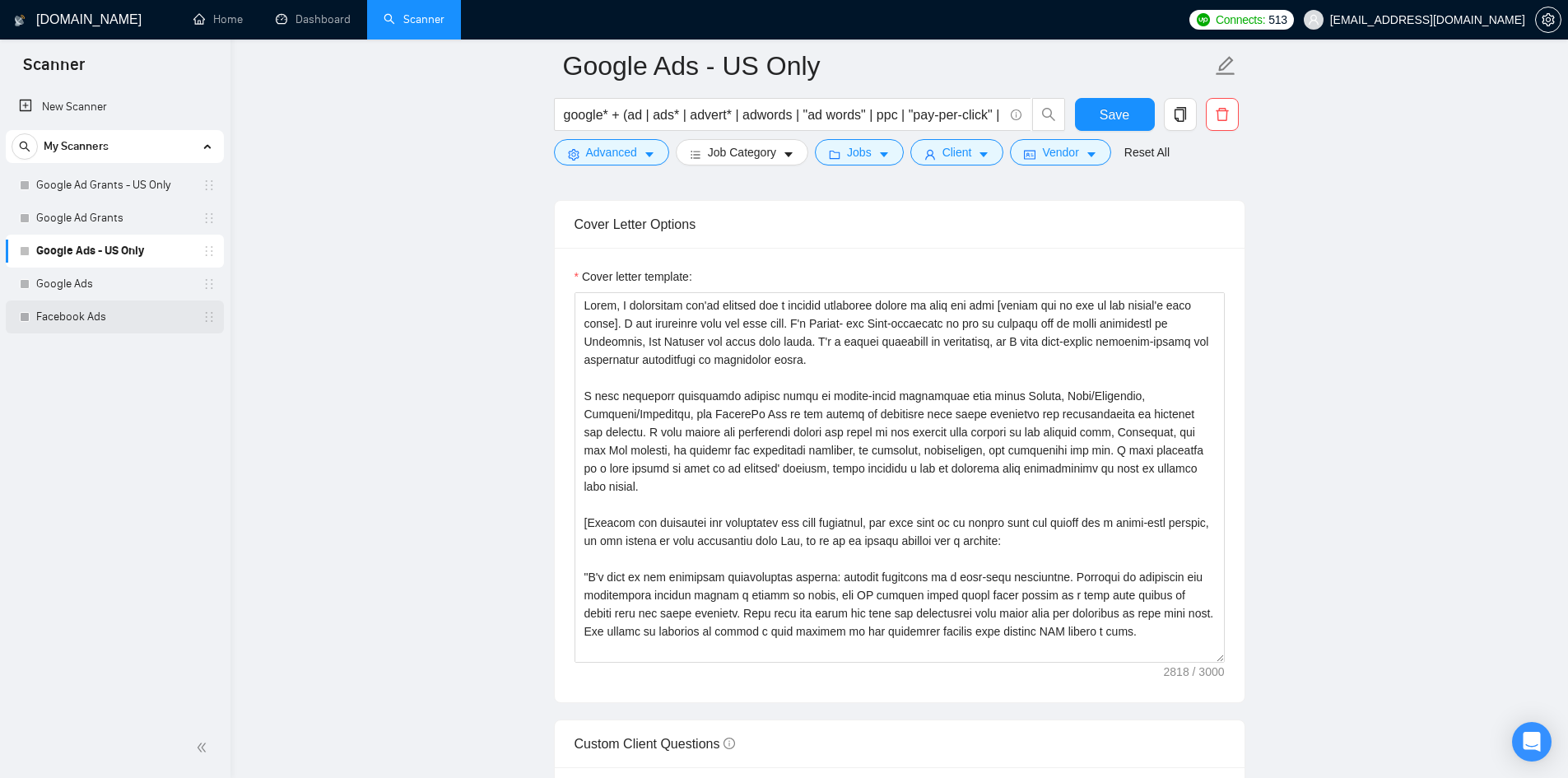
click at [88, 312] on link "Facebook Ads" at bounding box center [115, 316] width 156 height 33
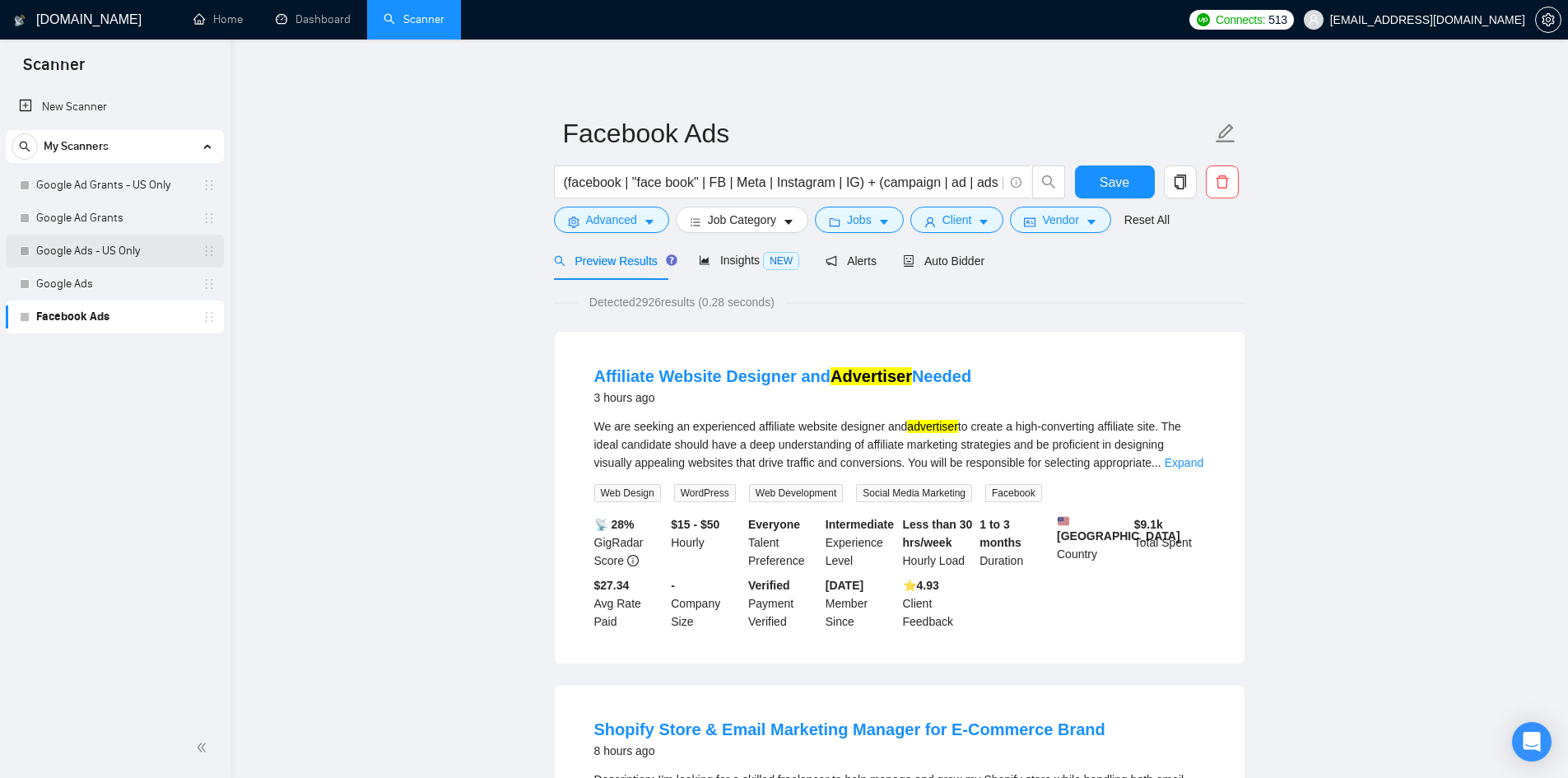
click at [115, 251] on link "Google Ads - US Only" at bounding box center [115, 251] width 156 height 33
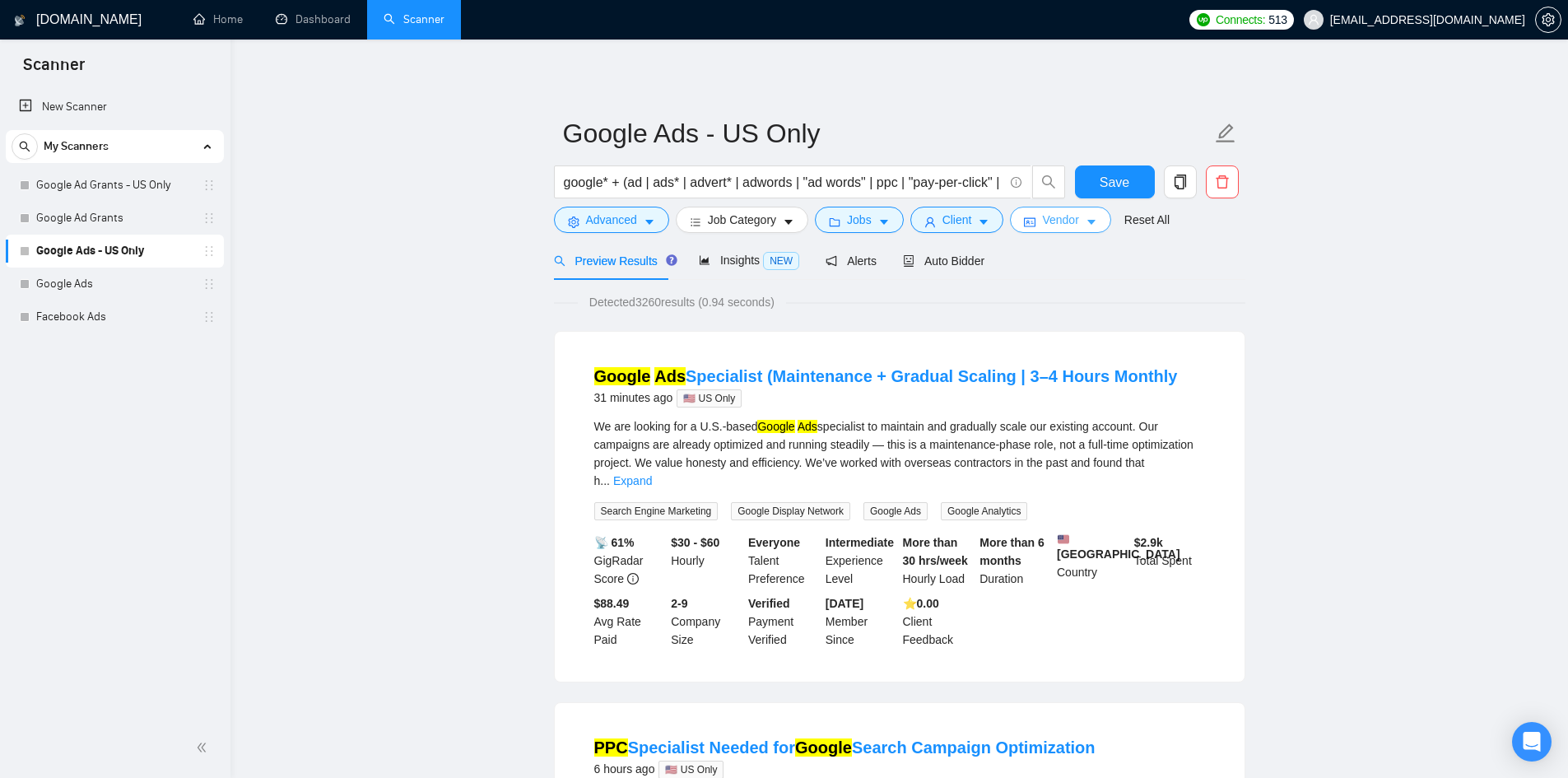
click at [1045, 230] on button "Vendor" at bounding box center [1060, 219] width 100 height 26
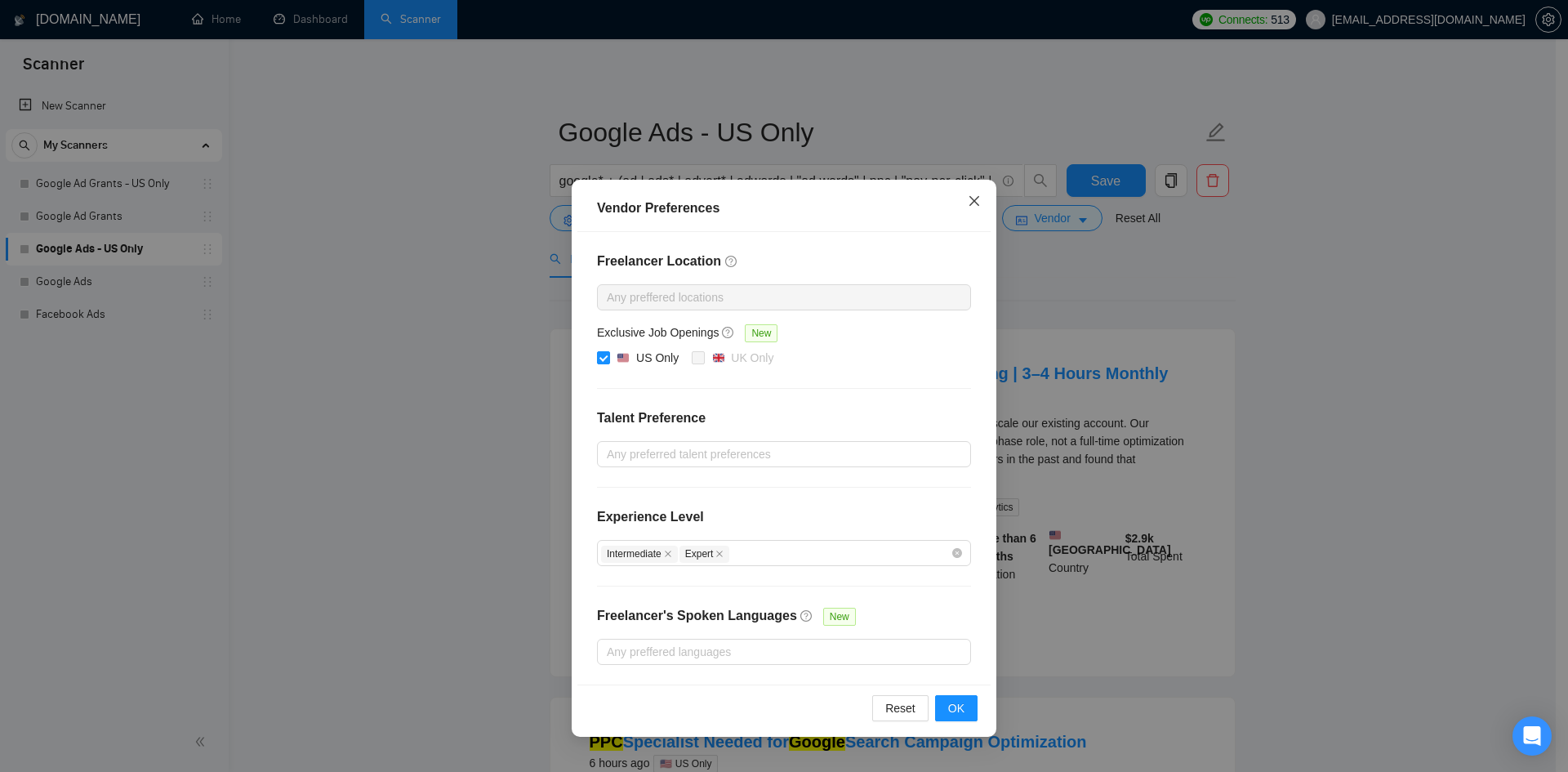
click at [977, 203] on icon "close" at bounding box center [974, 200] width 13 height 13
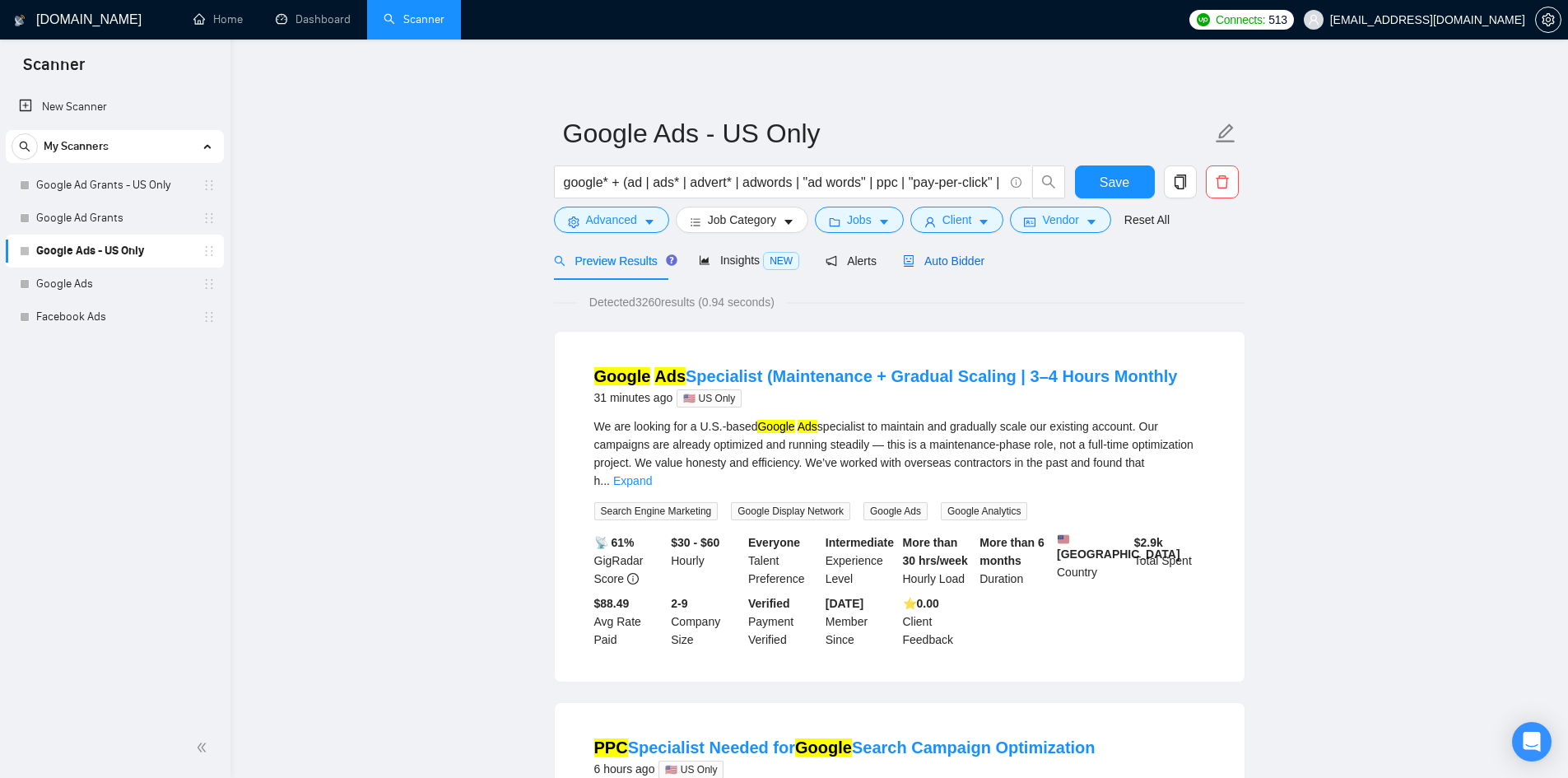
click at [949, 265] on span "Auto Bidder" at bounding box center [944, 261] width 82 height 13
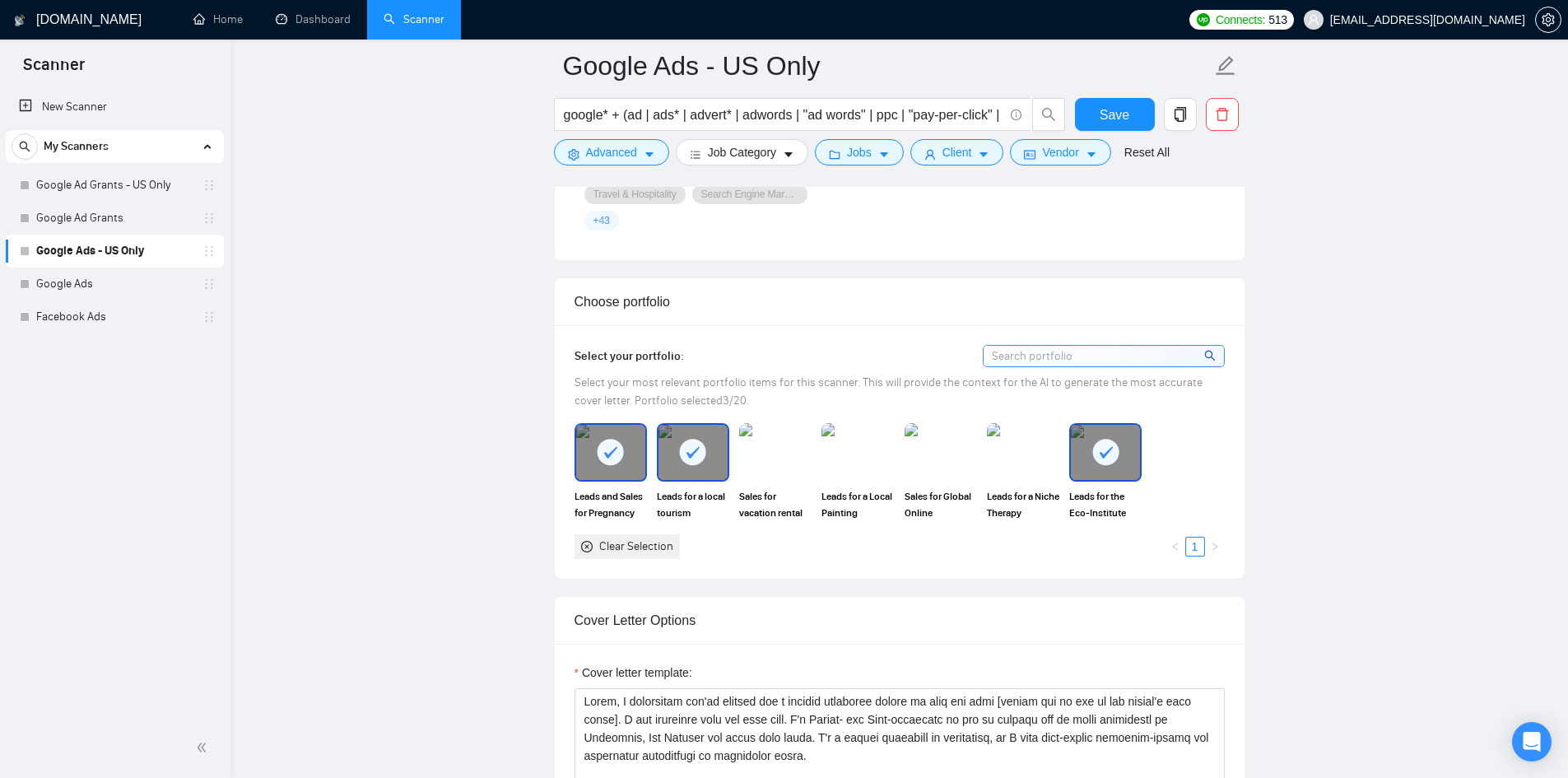
scroll to position [1351, 0]
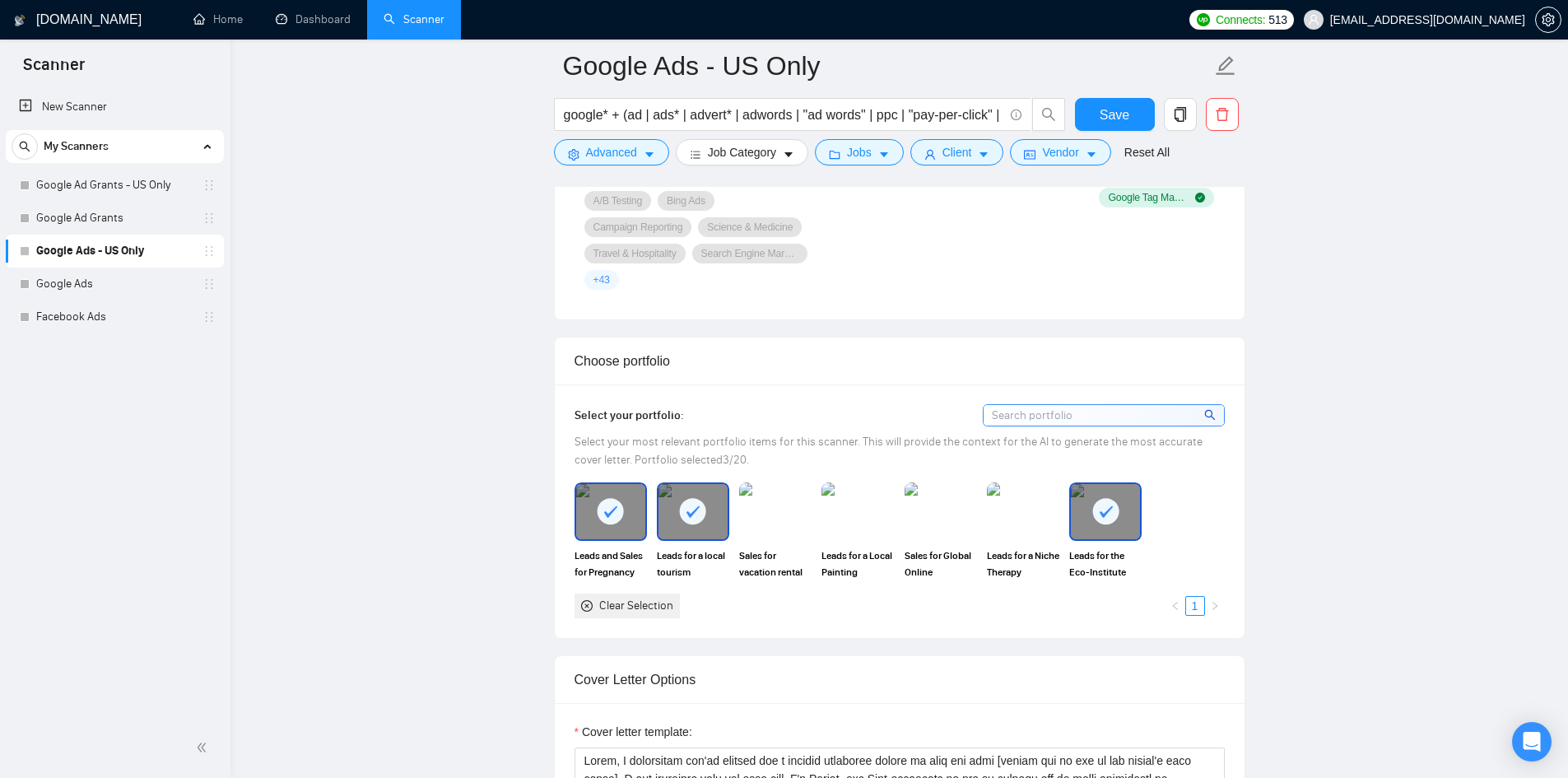
click at [703, 505] on div at bounding box center [693, 511] width 69 height 55
click at [767, 500] on img at bounding box center [775, 511] width 69 height 55
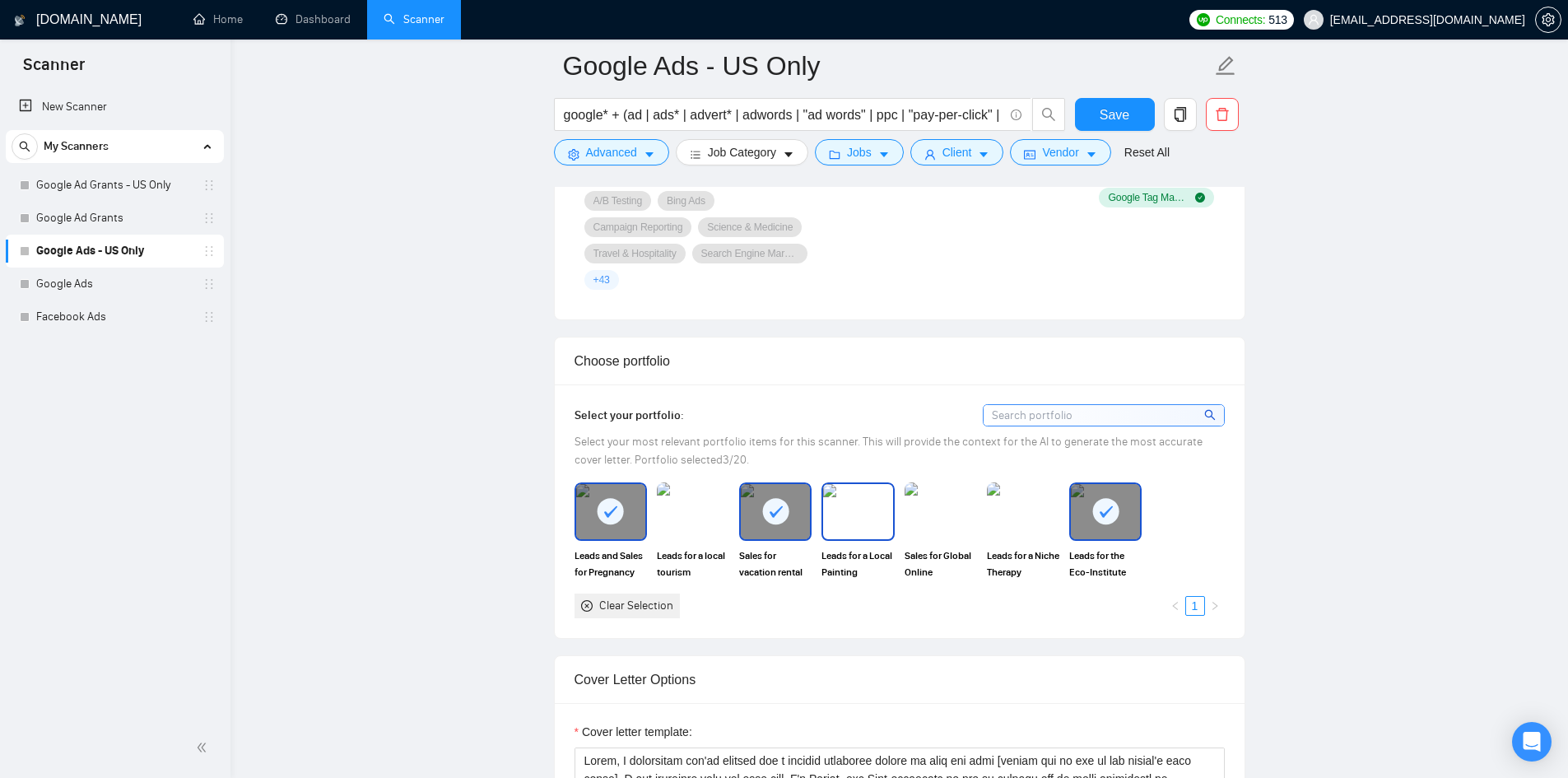
click at [853, 494] on img at bounding box center [857, 511] width 69 height 55
click at [684, 486] on img at bounding box center [693, 511] width 69 height 55
click at [1127, 484] on div at bounding box center [1105, 511] width 69 height 55
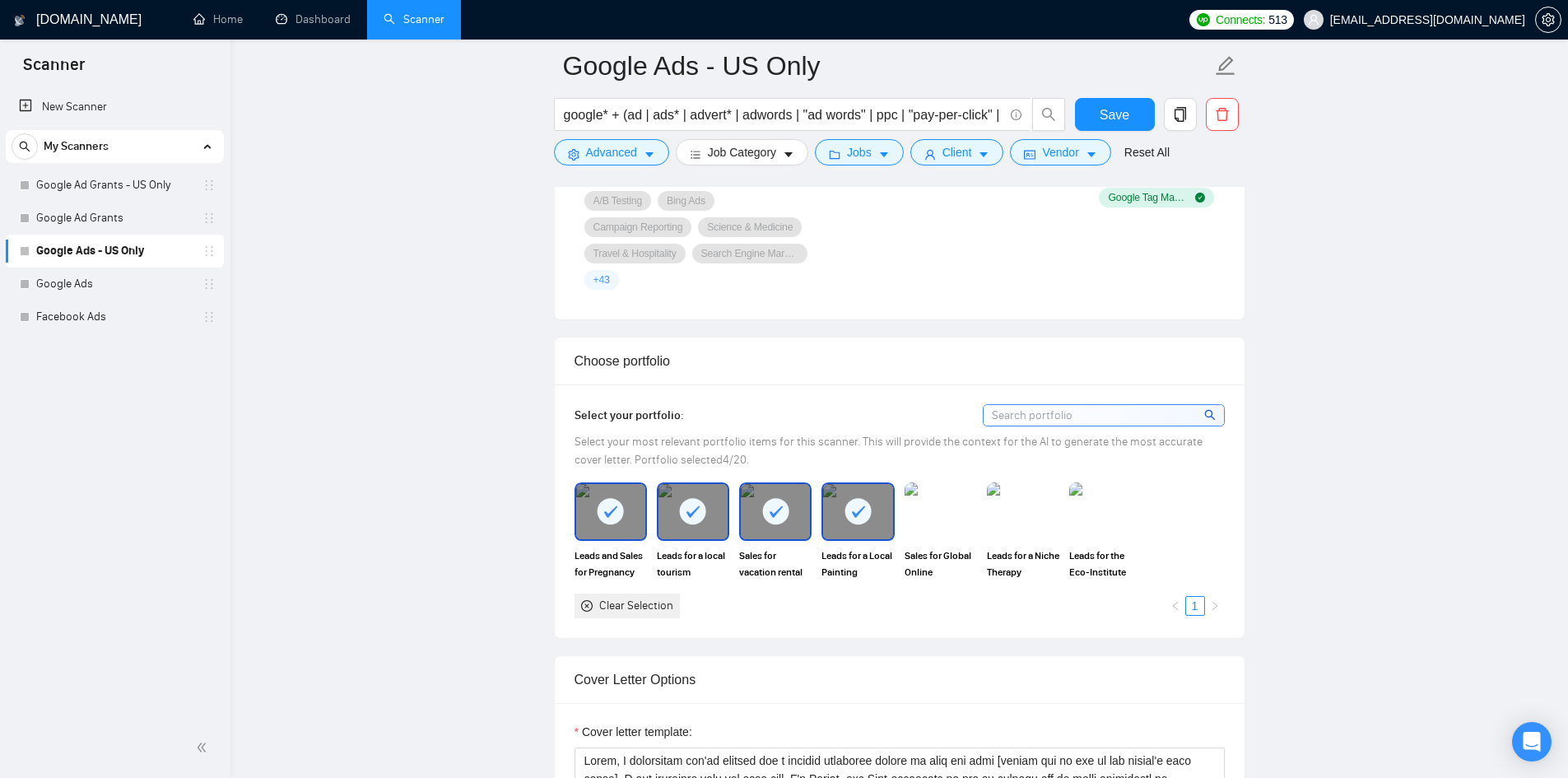
click at [705, 498] on rect at bounding box center [693, 511] width 26 height 26
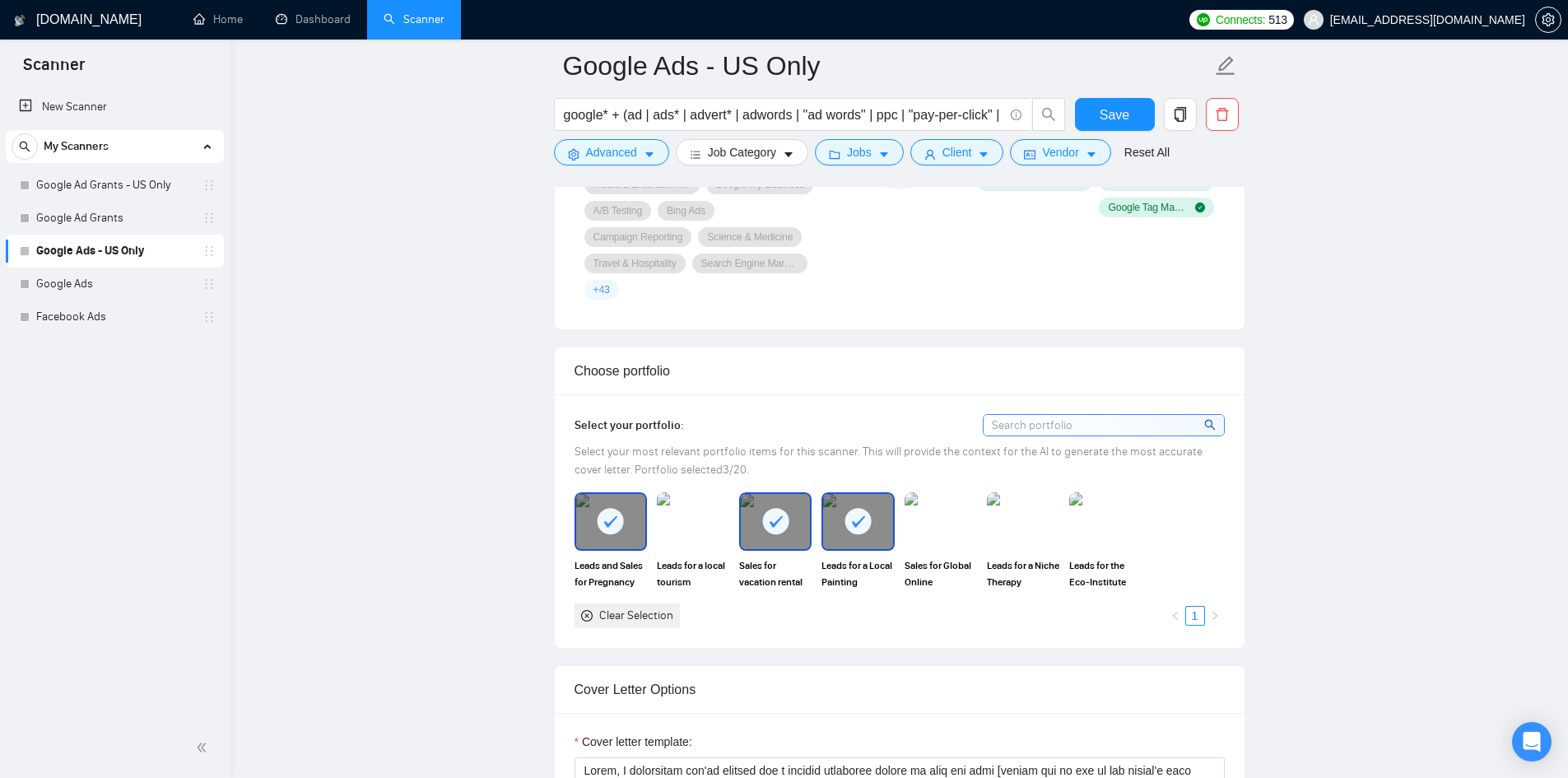
scroll to position [1268, 0]
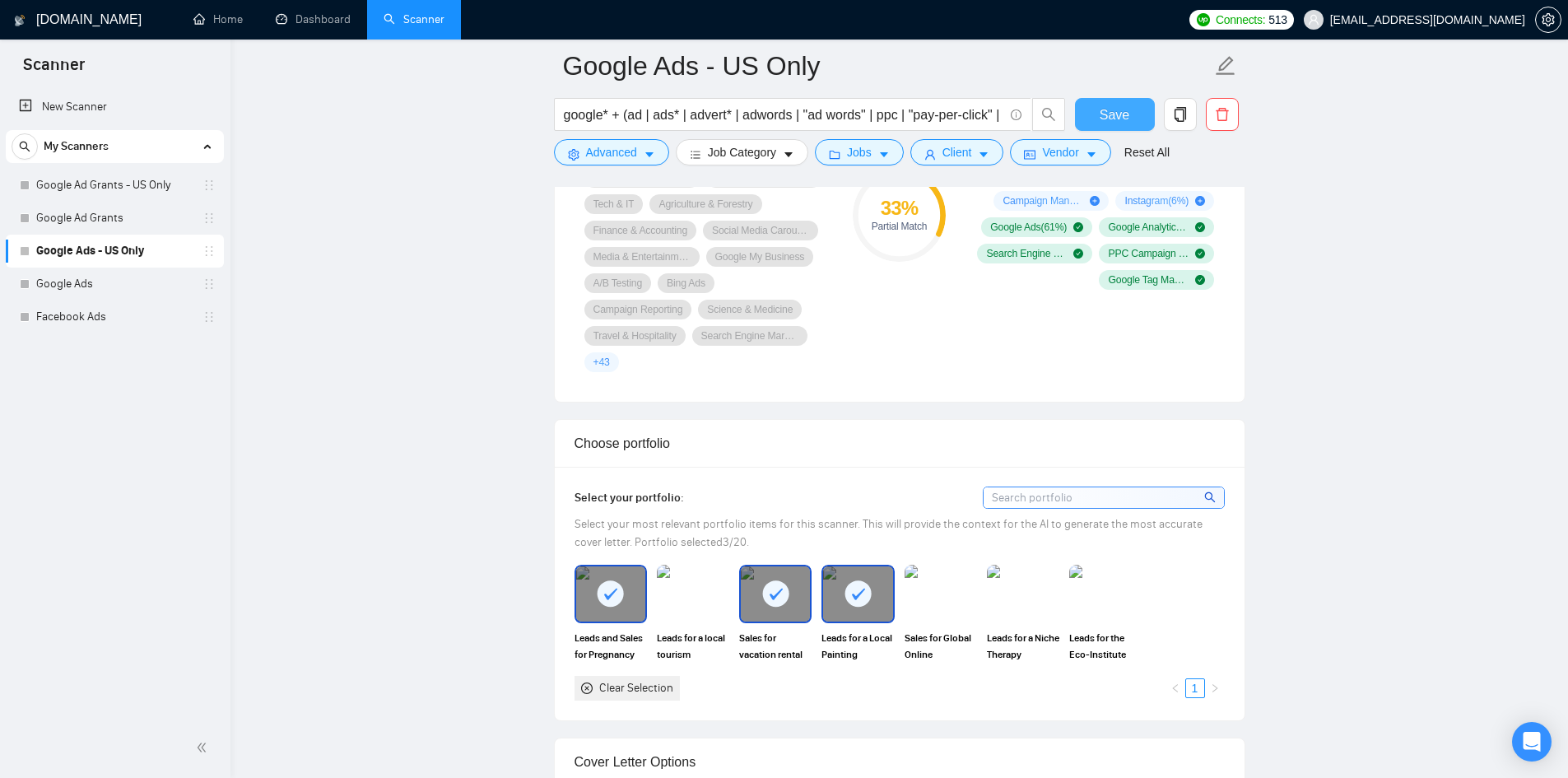
click at [1124, 107] on span "Save" at bounding box center [1114, 115] width 30 height 21
drag, startPoint x: 100, startPoint y: 290, endPoint x: 414, endPoint y: 403, distance: 333.7
click at [100, 290] on link "Google Ads" at bounding box center [115, 284] width 156 height 33
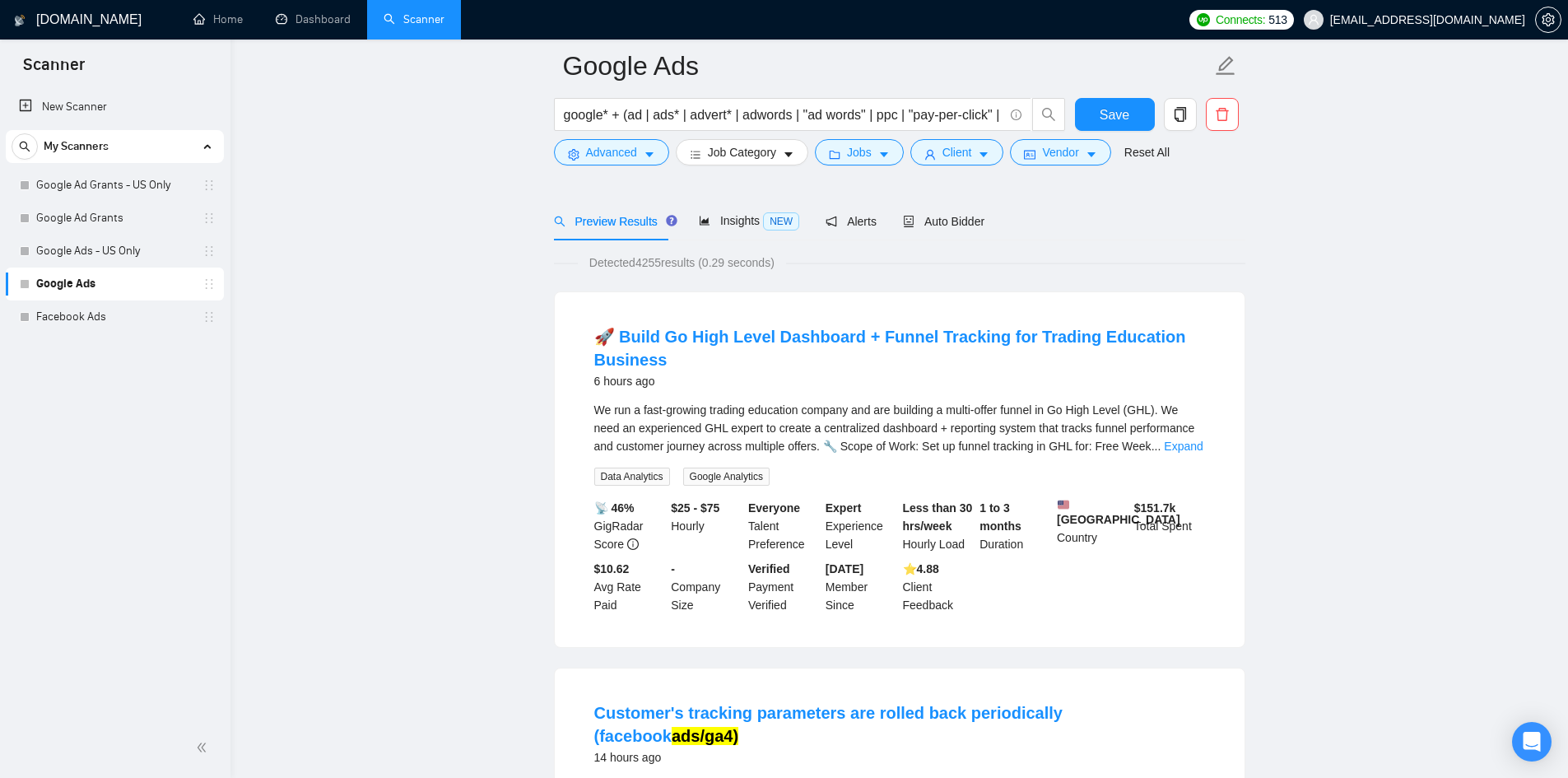
scroll to position [83, 0]
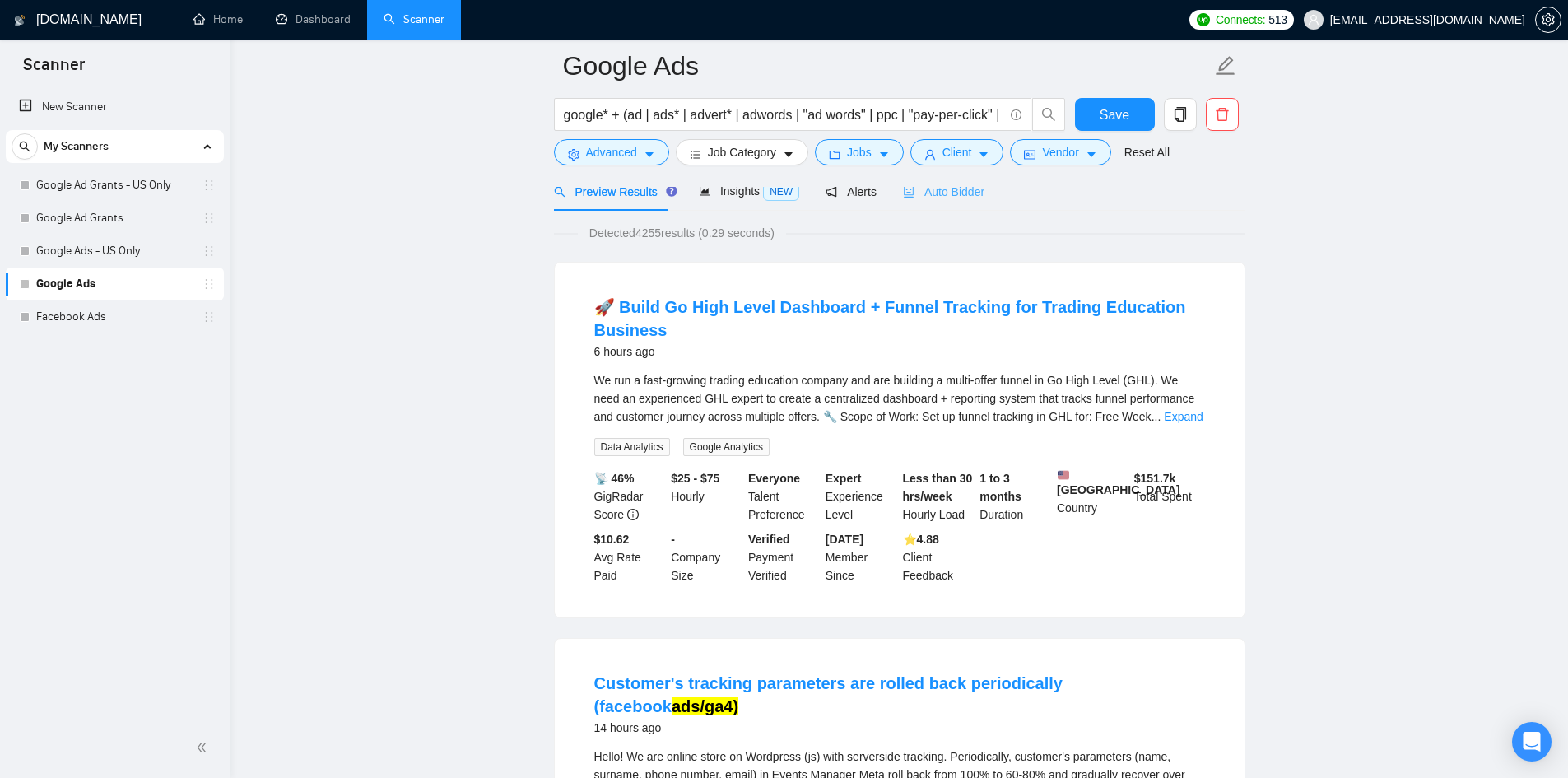
click at [939, 201] on div "Auto Bidder" at bounding box center [944, 191] width 82 height 39
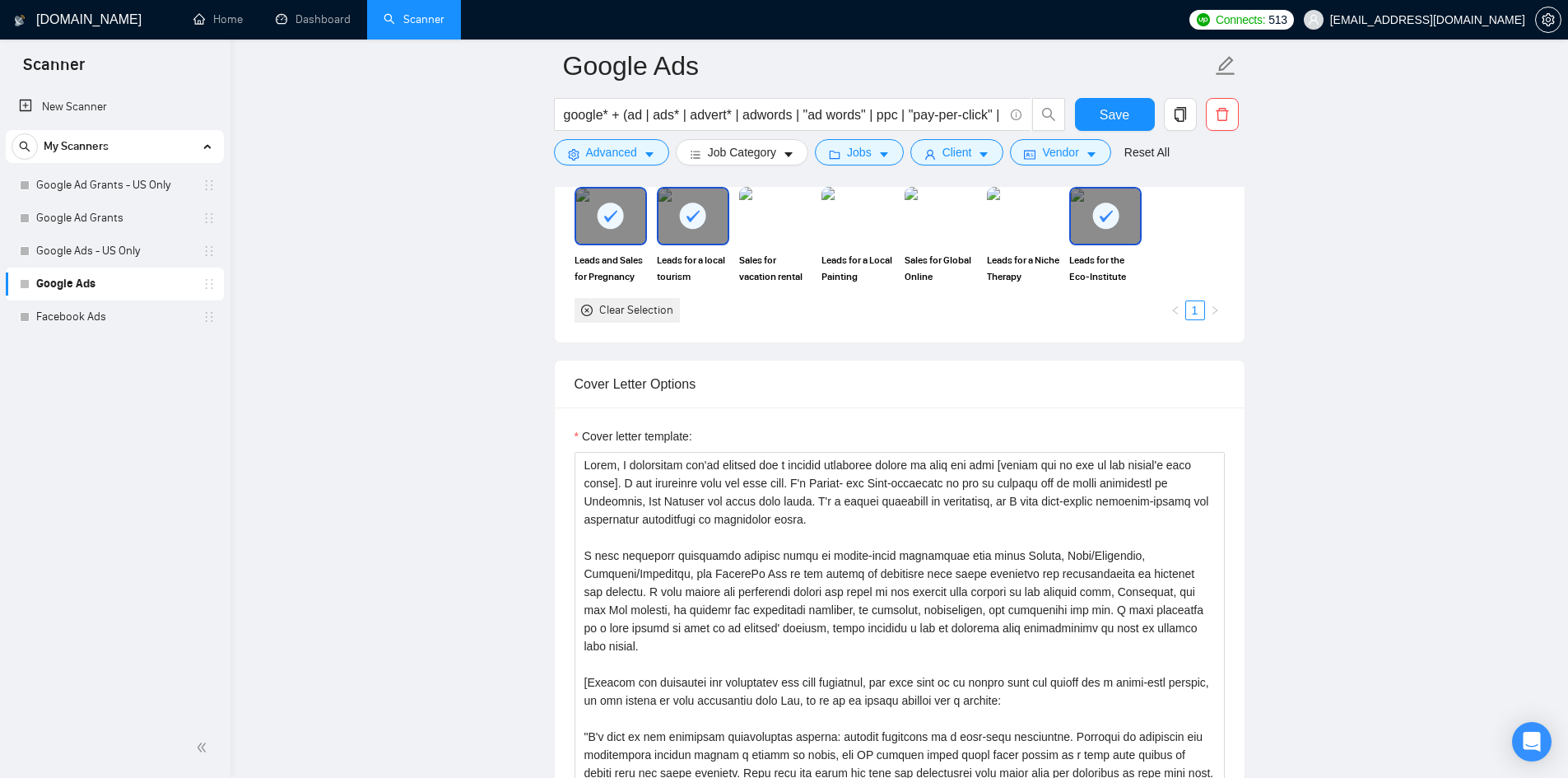
scroll to position [1399, 0]
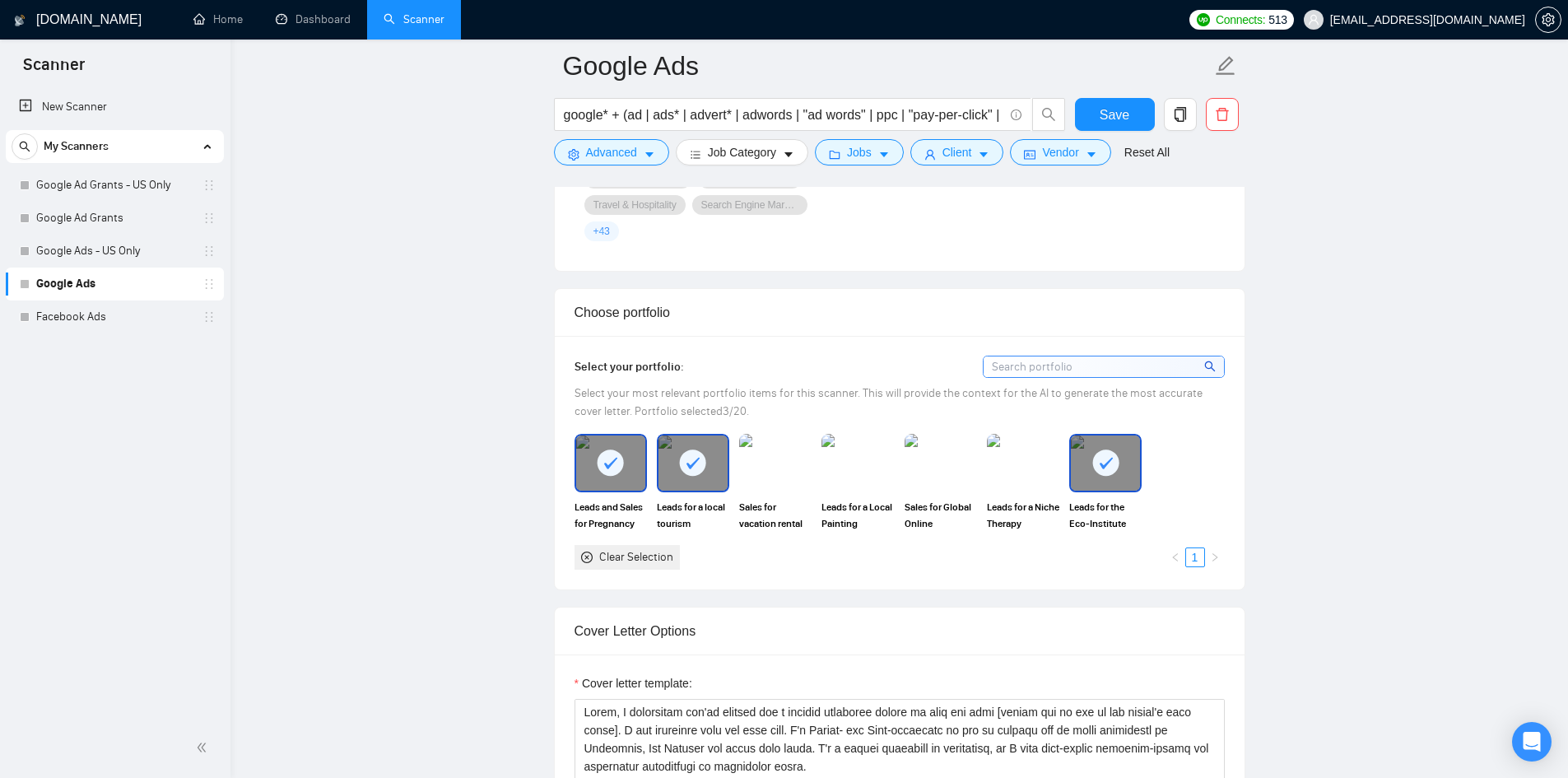
click at [681, 449] on icon at bounding box center [693, 463] width 27 height 27
click at [764, 435] on img at bounding box center [775, 463] width 69 height 55
click at [833, 435] on img at bounding box center [857, 463] width 69 height 55
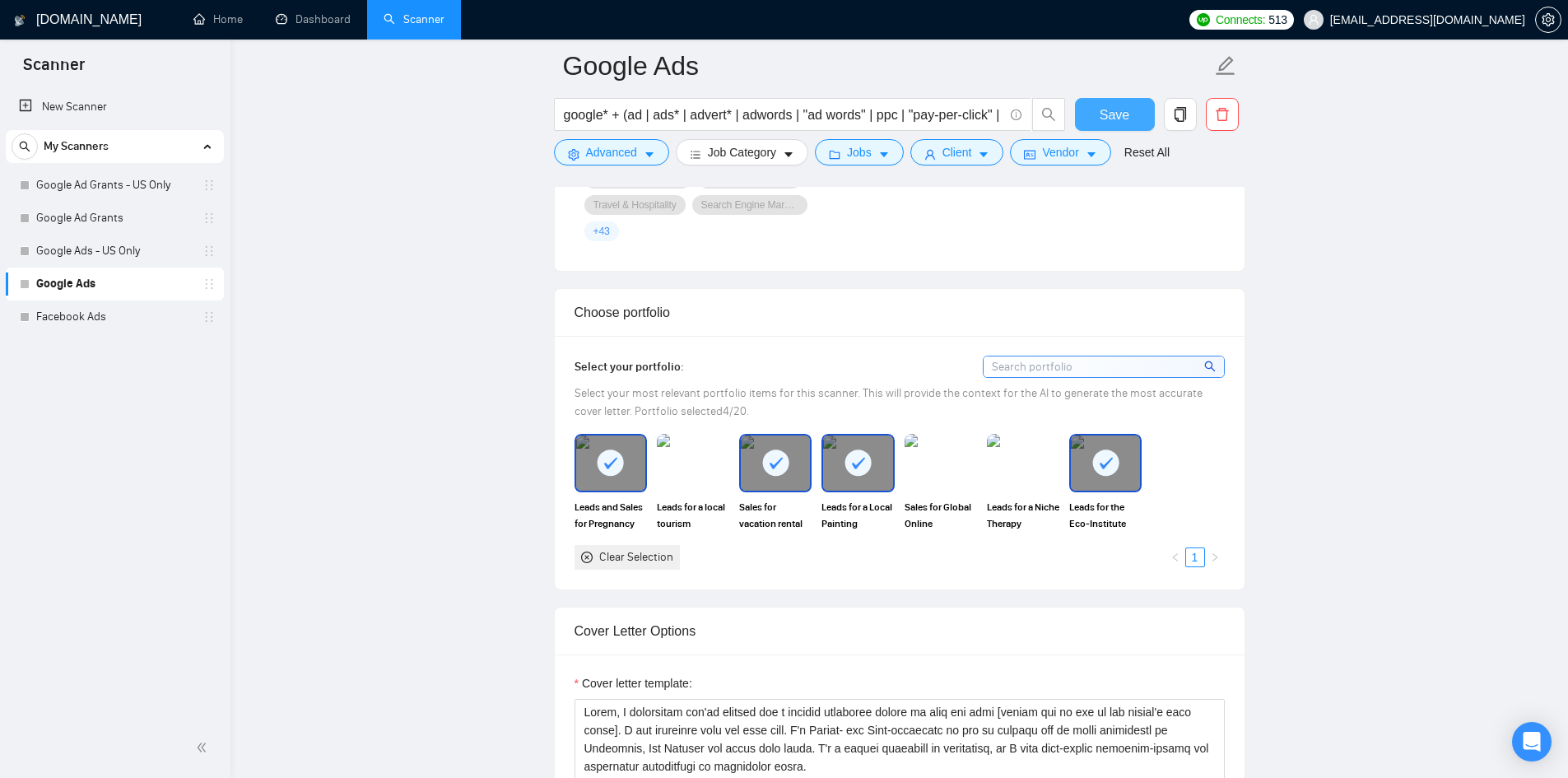
click at [1096, 115] on button "Save" at bounding box center [1114, 115] width 80 height 33
click at [103, 317] on link "Facebook Ads" at bounding box center [115, 316] width 156 height 33
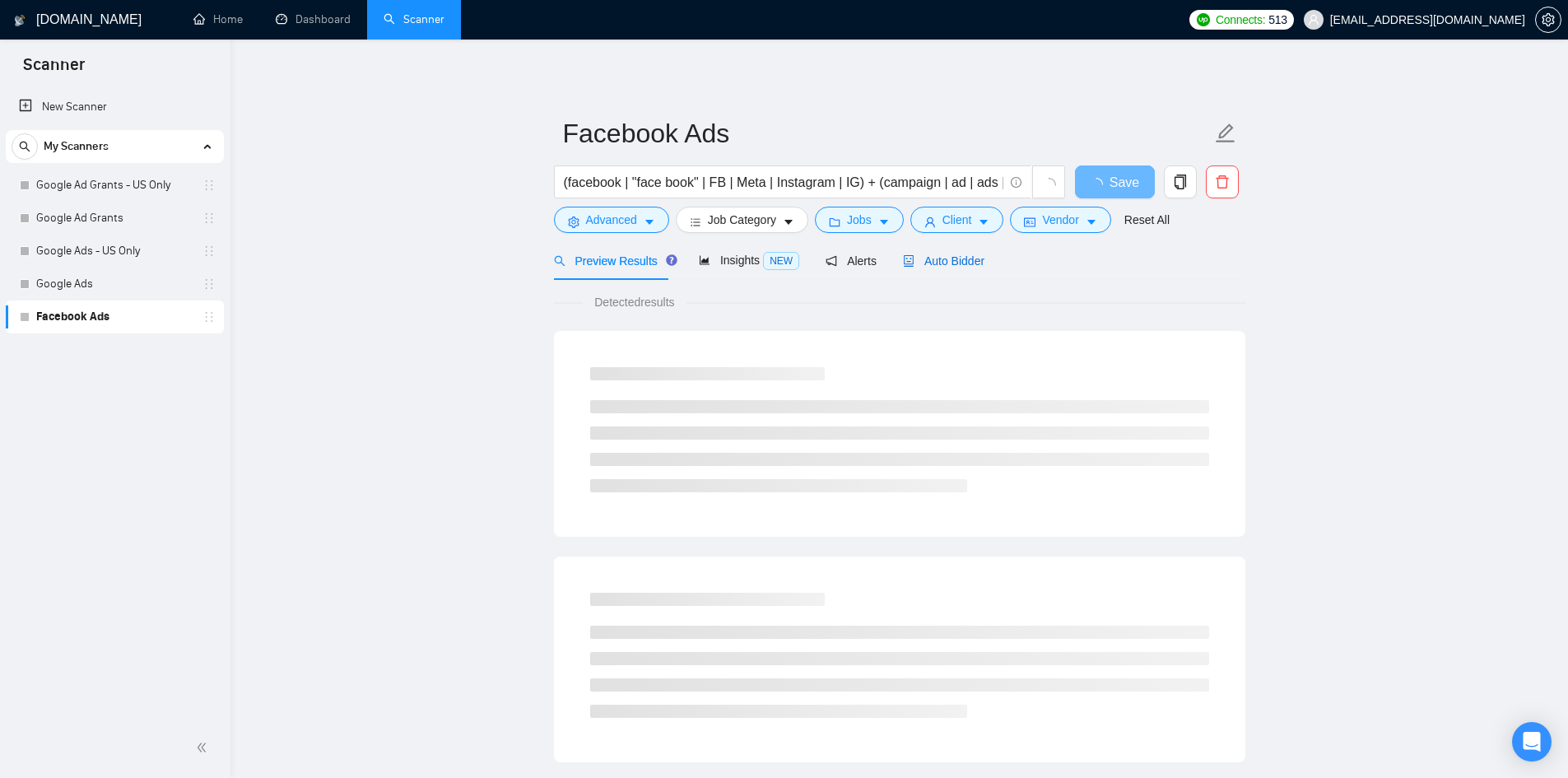
click at [942, 261] on span "Auto Bidder" at bounding box center [944, 261] width 82 height 13
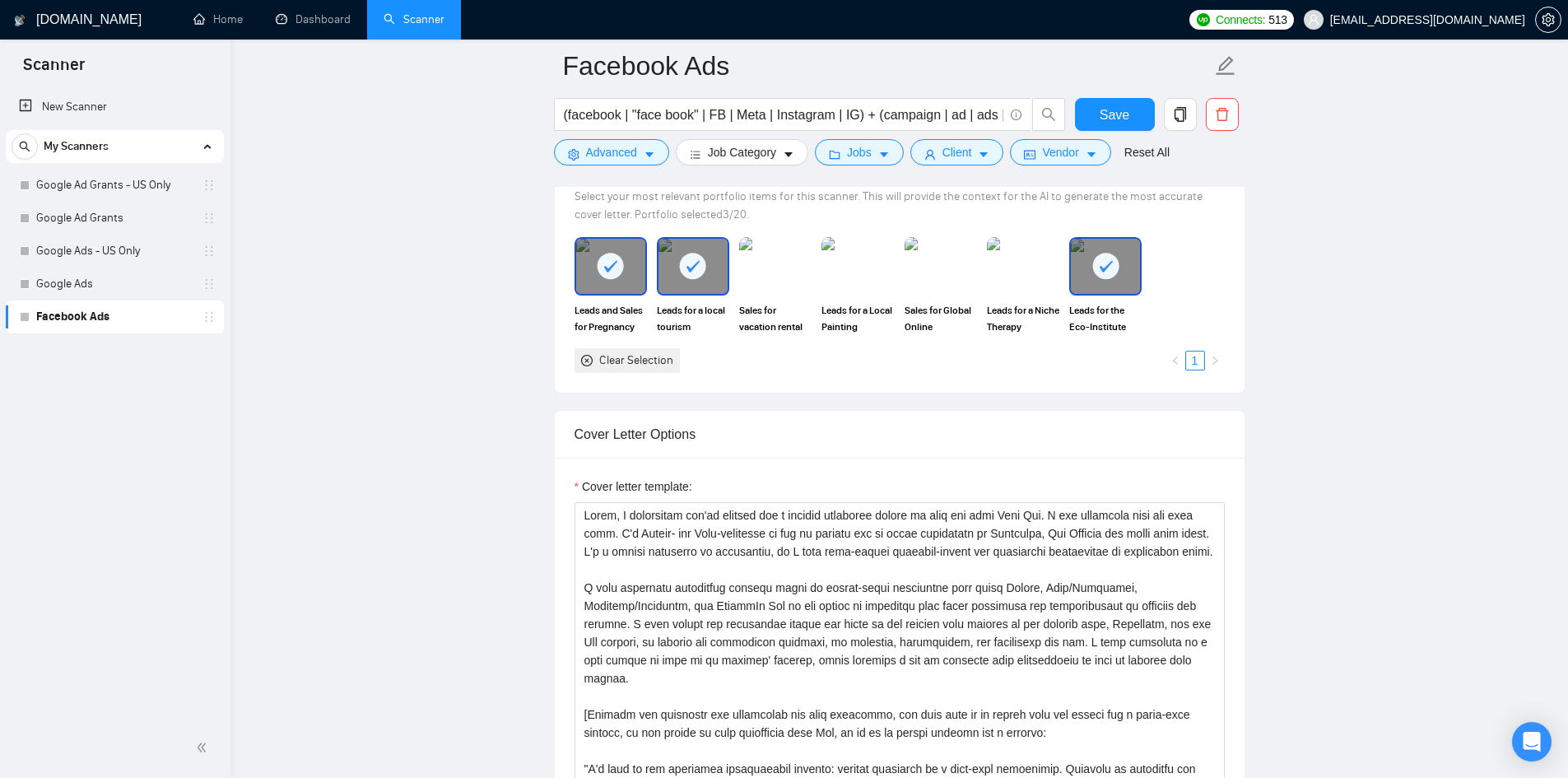
scroll to position [1481, 0]
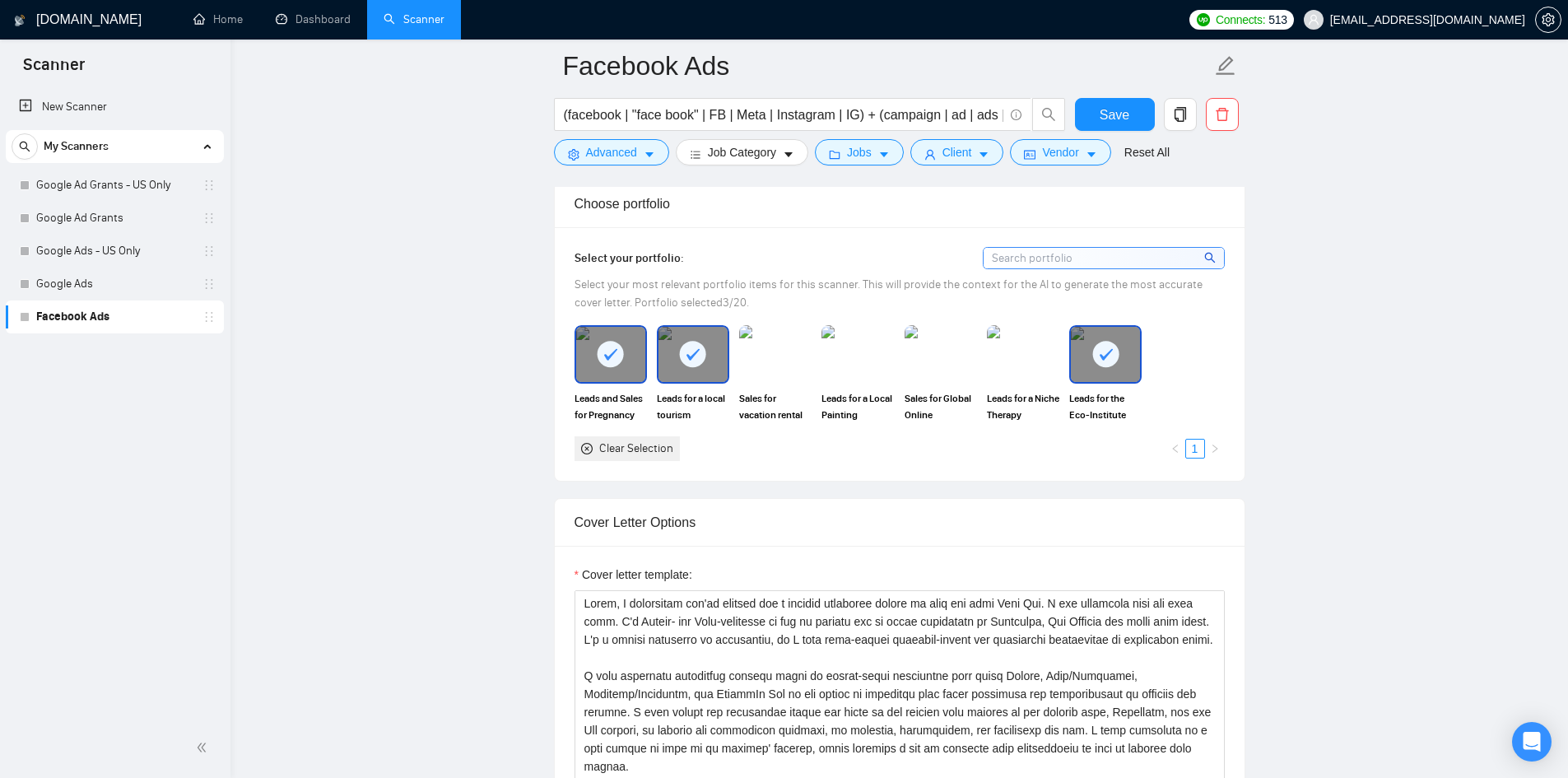
click at [692, 370] on div at bounding box center [693, 354] width 69 height 55
click at [794, 372] on img at bounding box center [775, 354] width 69 height 55
click at [852, 354] on img at bounding box center [857, 354] width 69 height 55
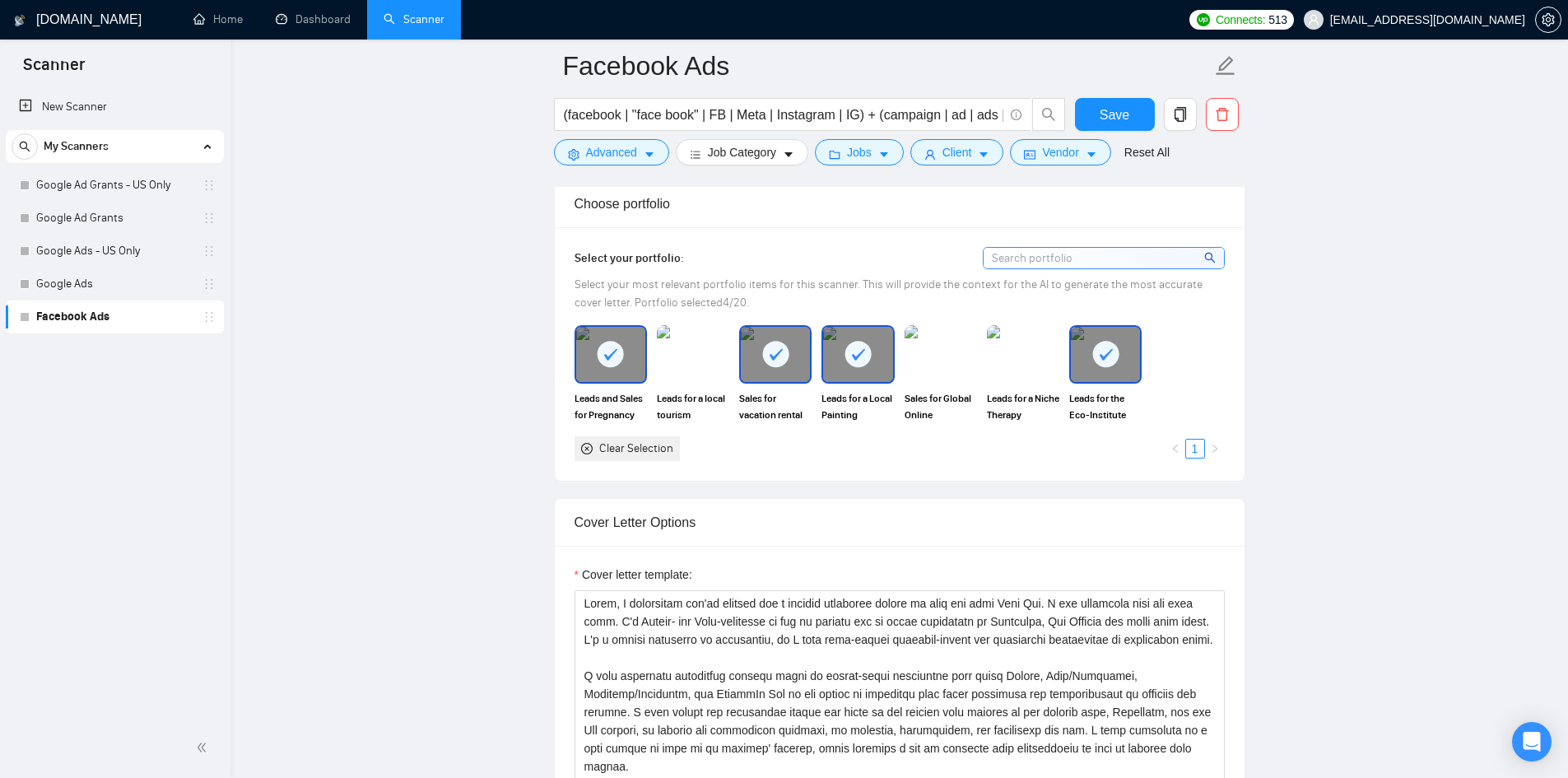
click at [1102, 359] on rect at bounding box center [1104, 354] width 26 height 26
click at [1106, 109] on span "Save" at bounding box center [1114, 115] width 30 height 21
click at [126, 297] on link "Google Ads" at bounding box center [115, 284] width 156 height 33
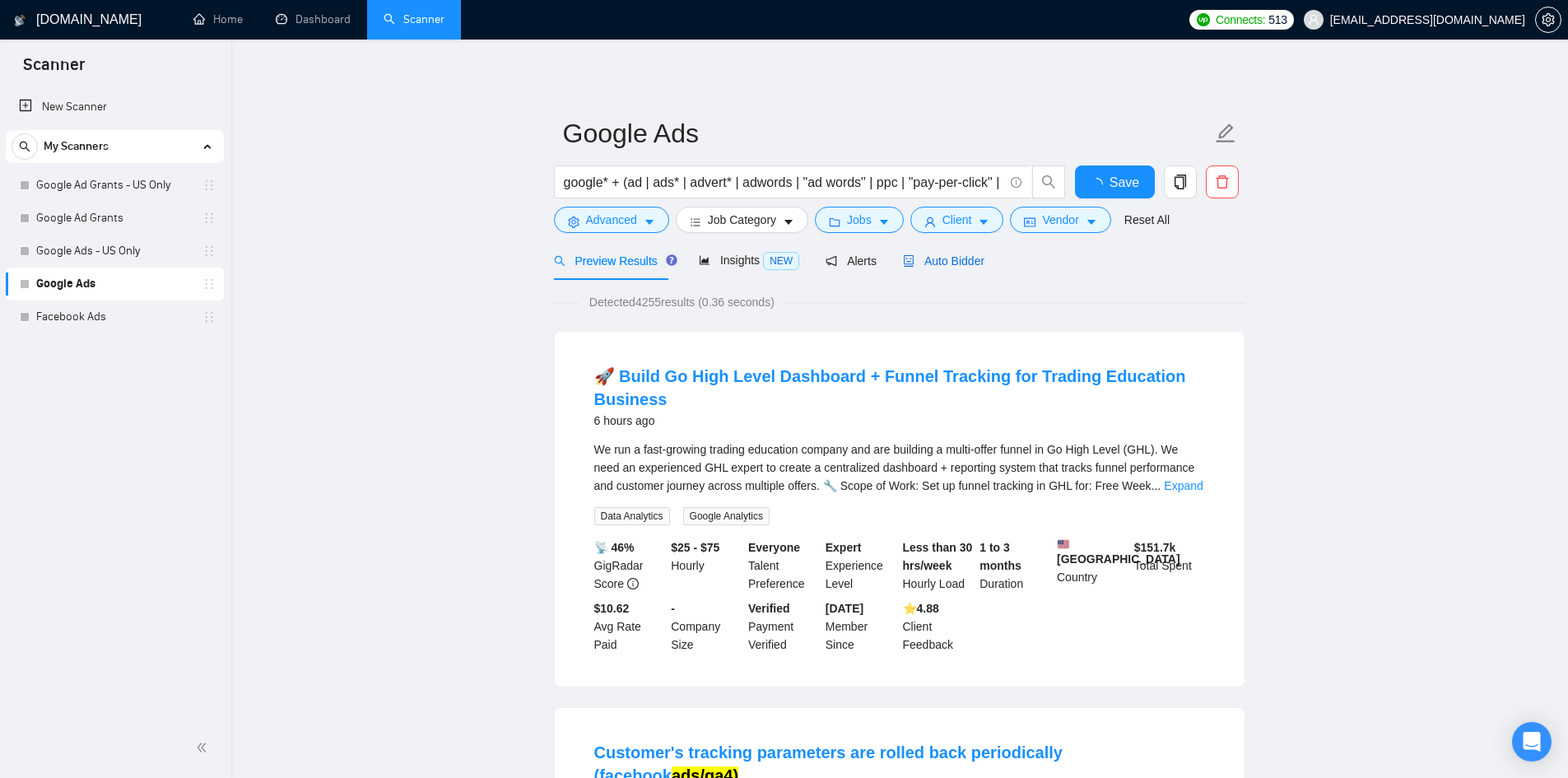
click at [946, 252] on div "Auto Bidder" at bounding box center [944, 261] width 82 height 18
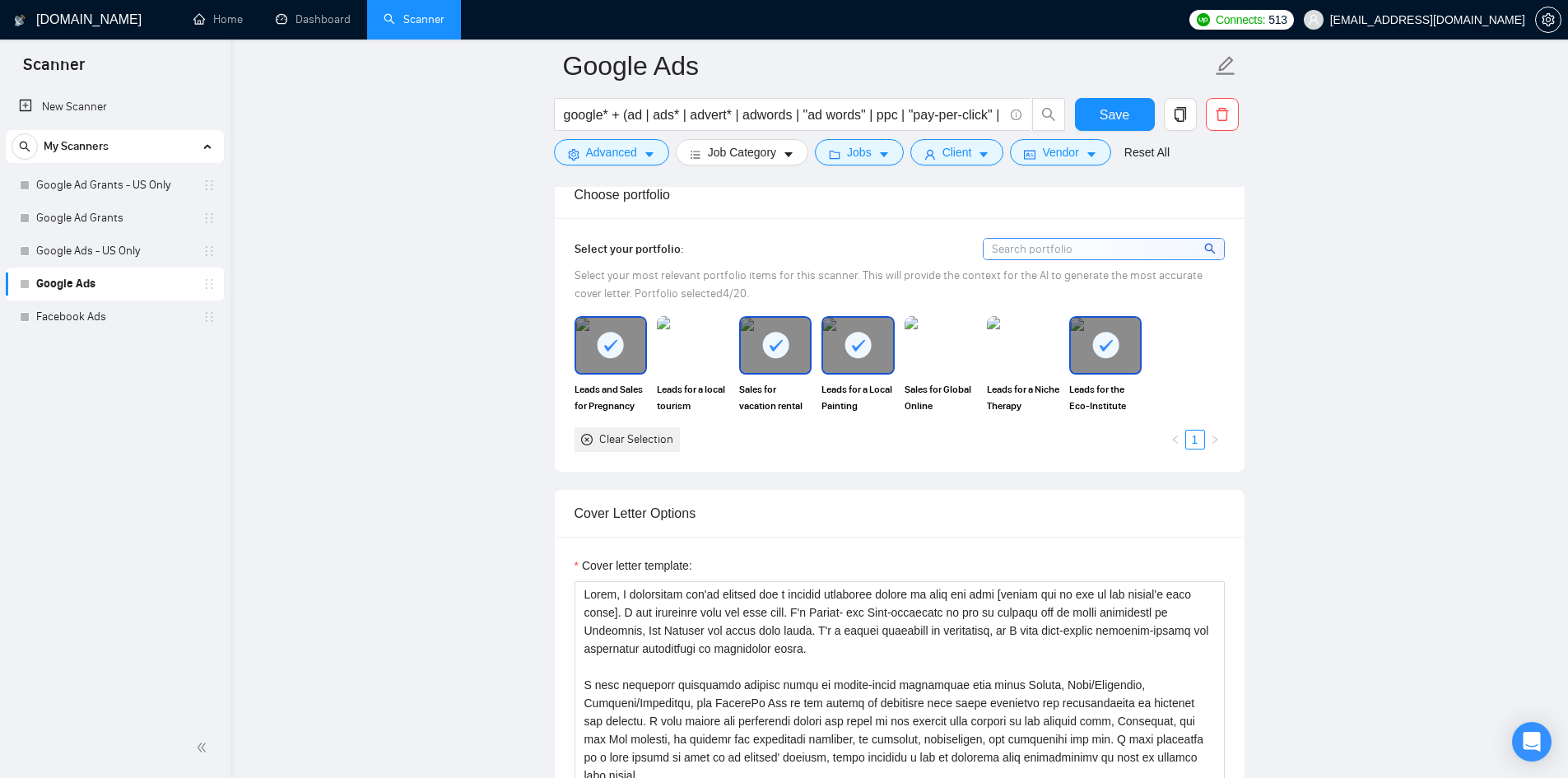
scroll to position [1399, 0]
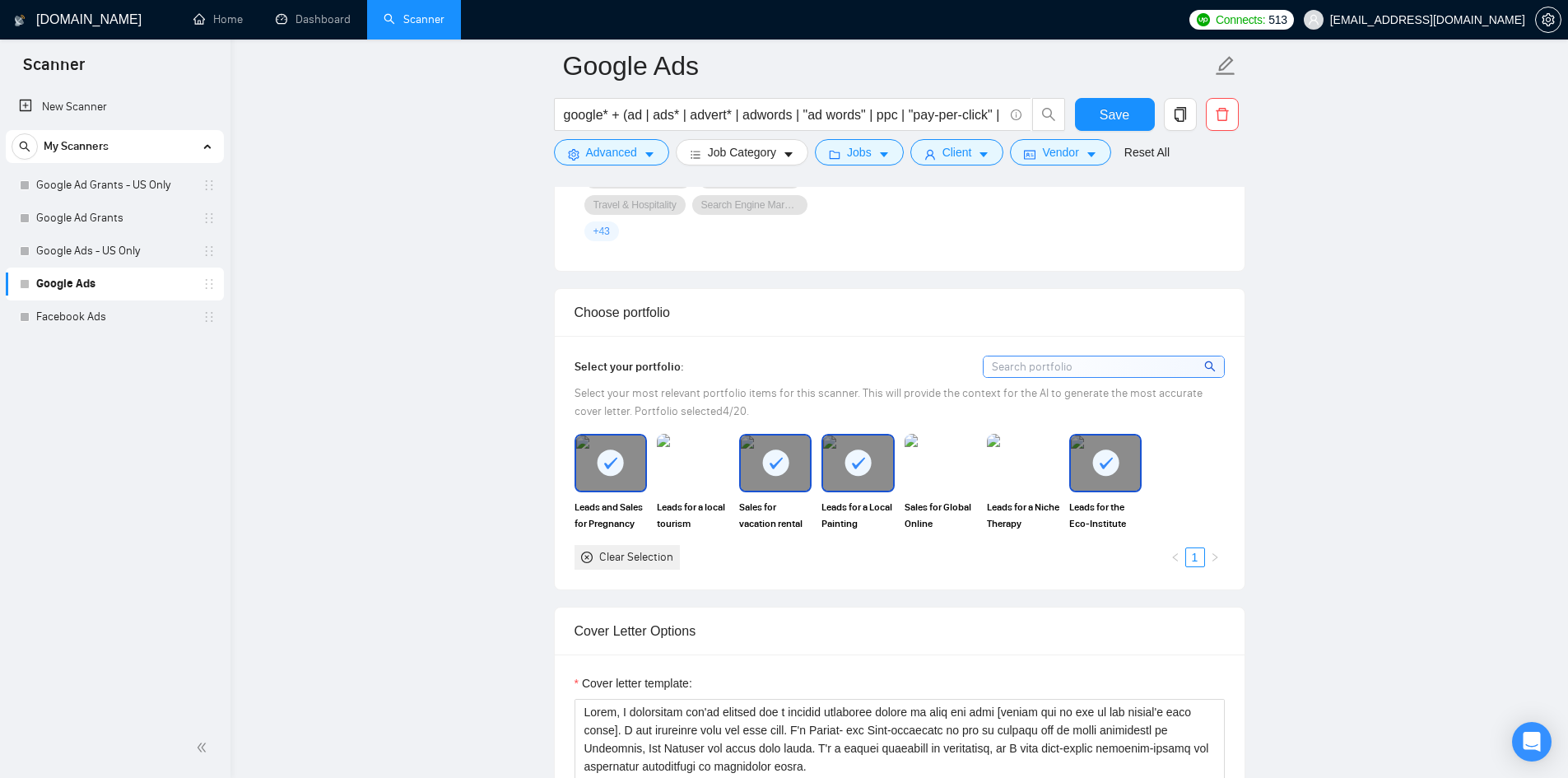
click at [1116, 435] on div at bounding box center [1105, 463] width 69 height 55
click at [1135, 115] on button "Save" at bounding box center [1114, 115] width 80 height 33
click at [122, 251] on link "Google Ads - US Only" at bounding box center [115, 251] width 156 height 33
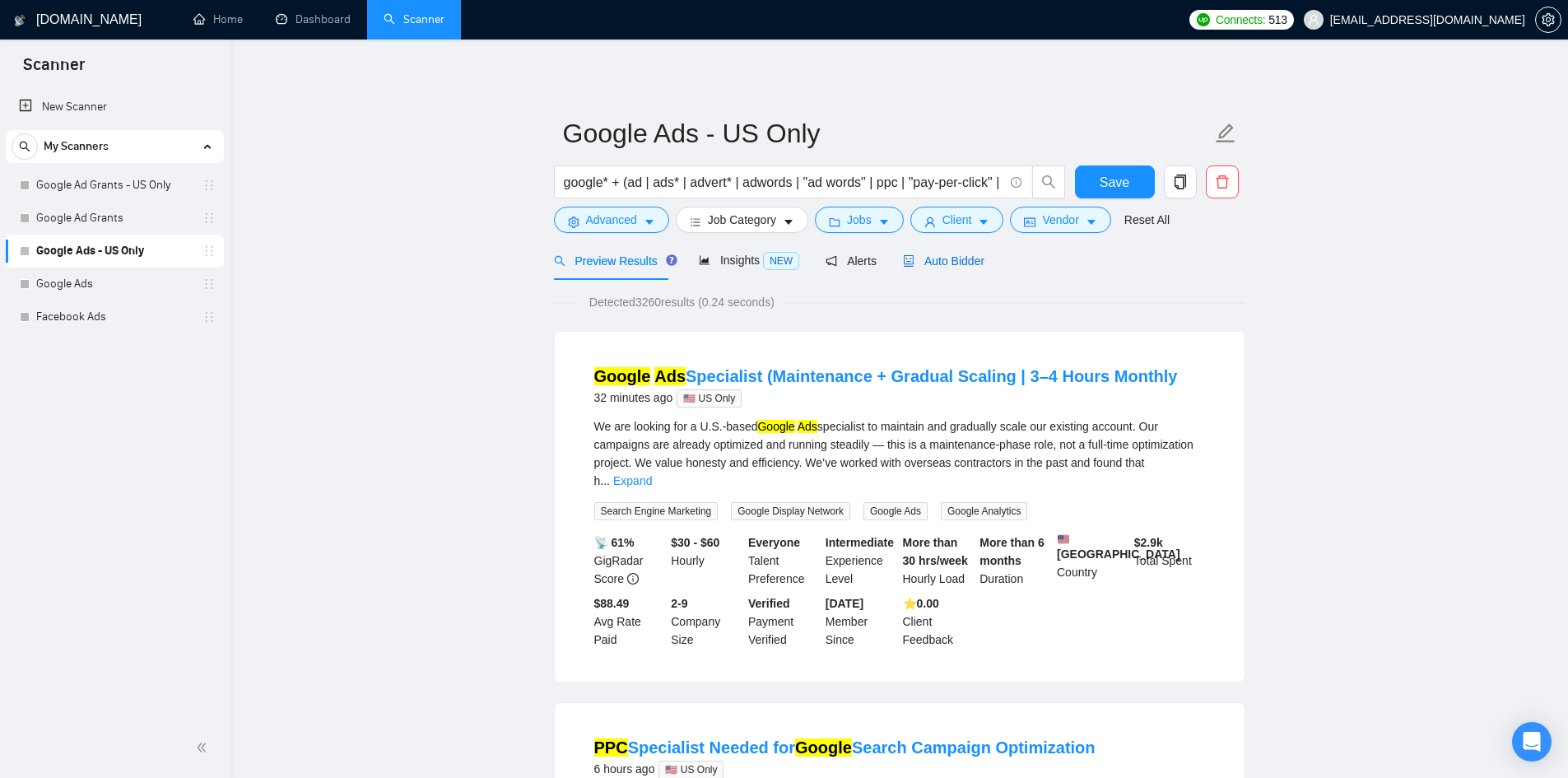
click at [951, 260] on span "Auto Bidder" at bounding box center [944, 261] width 82 height 13
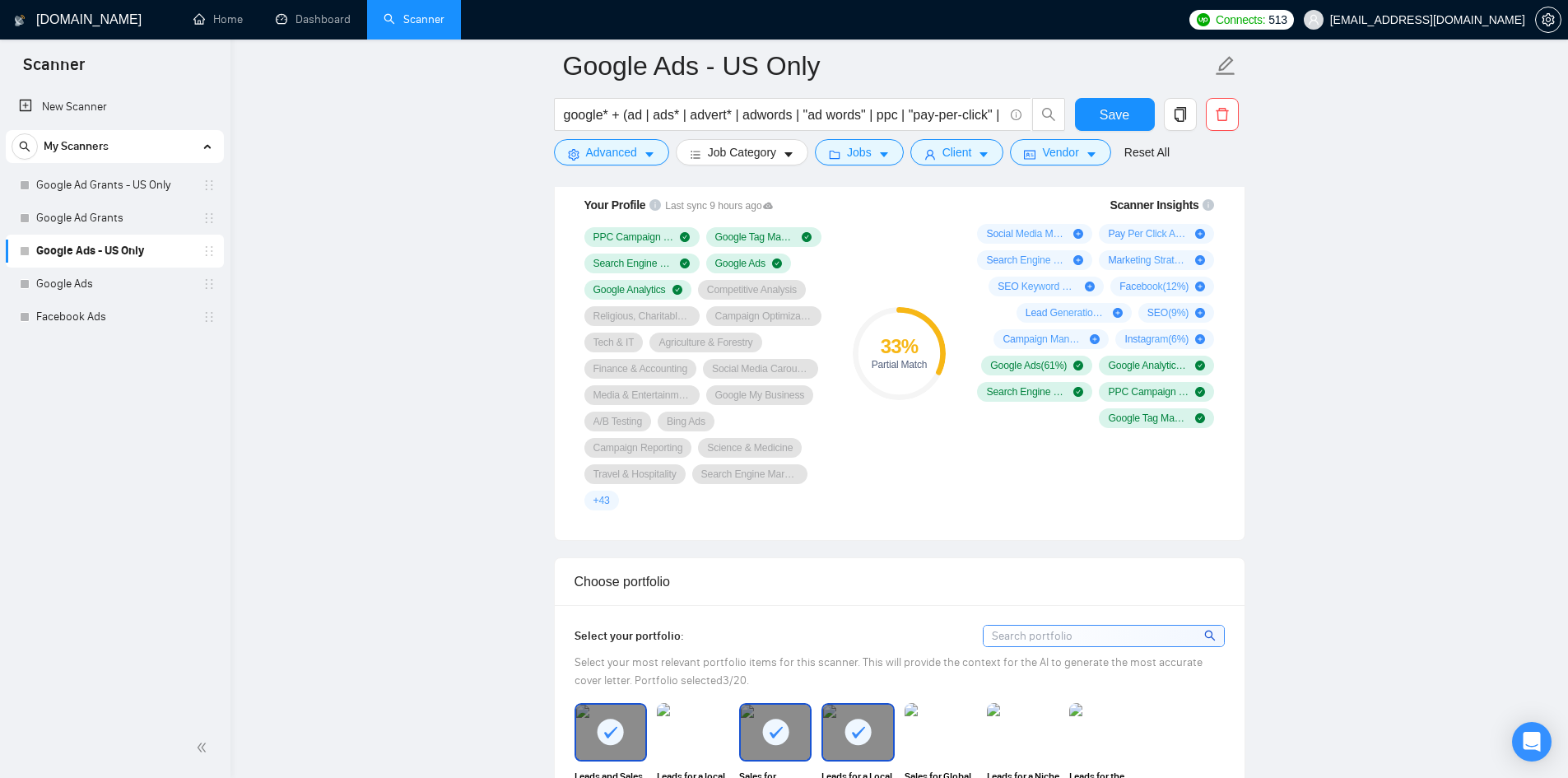
scroll to position [1152, 0]
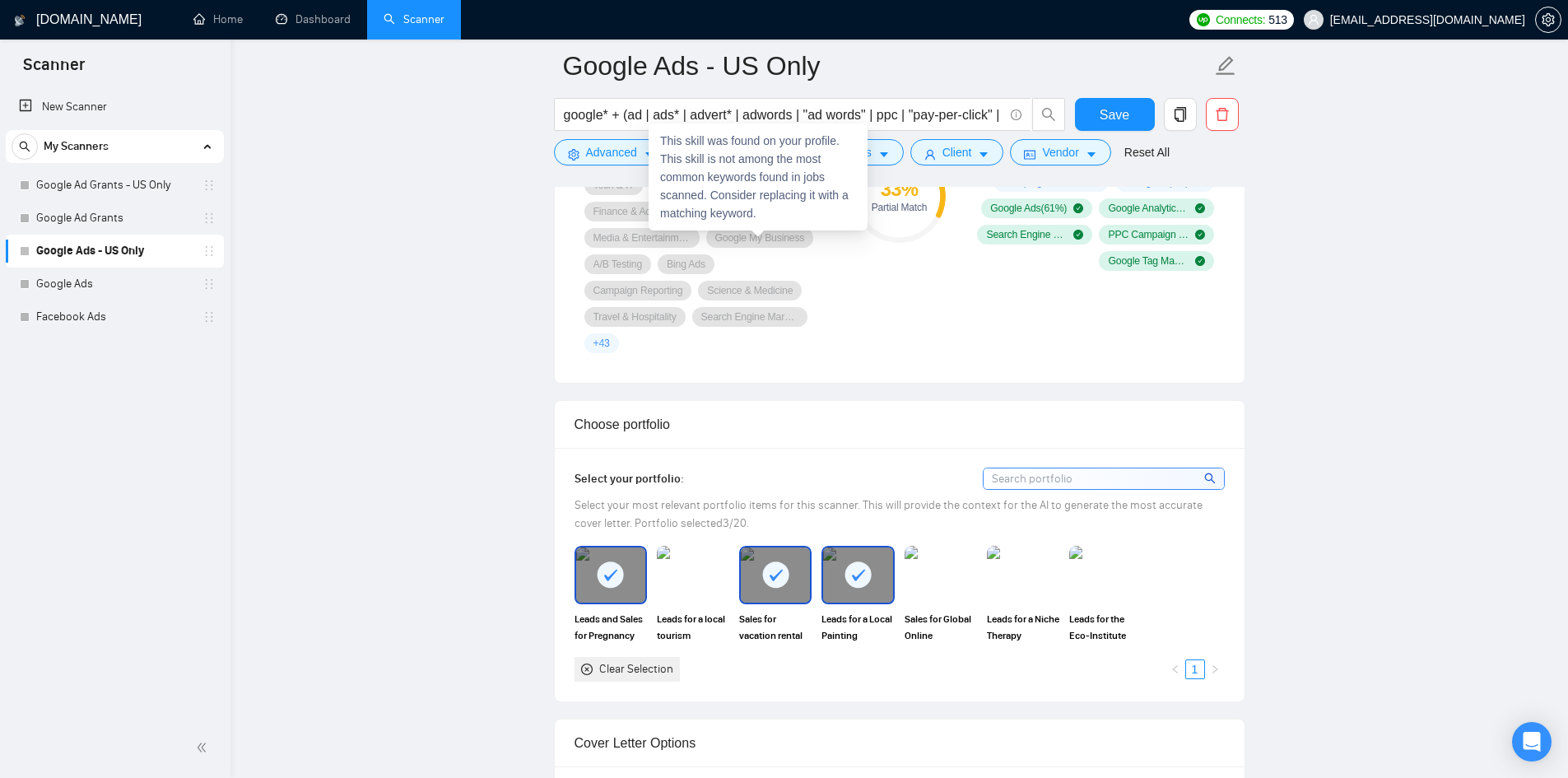
scroll to position [1399, 0]
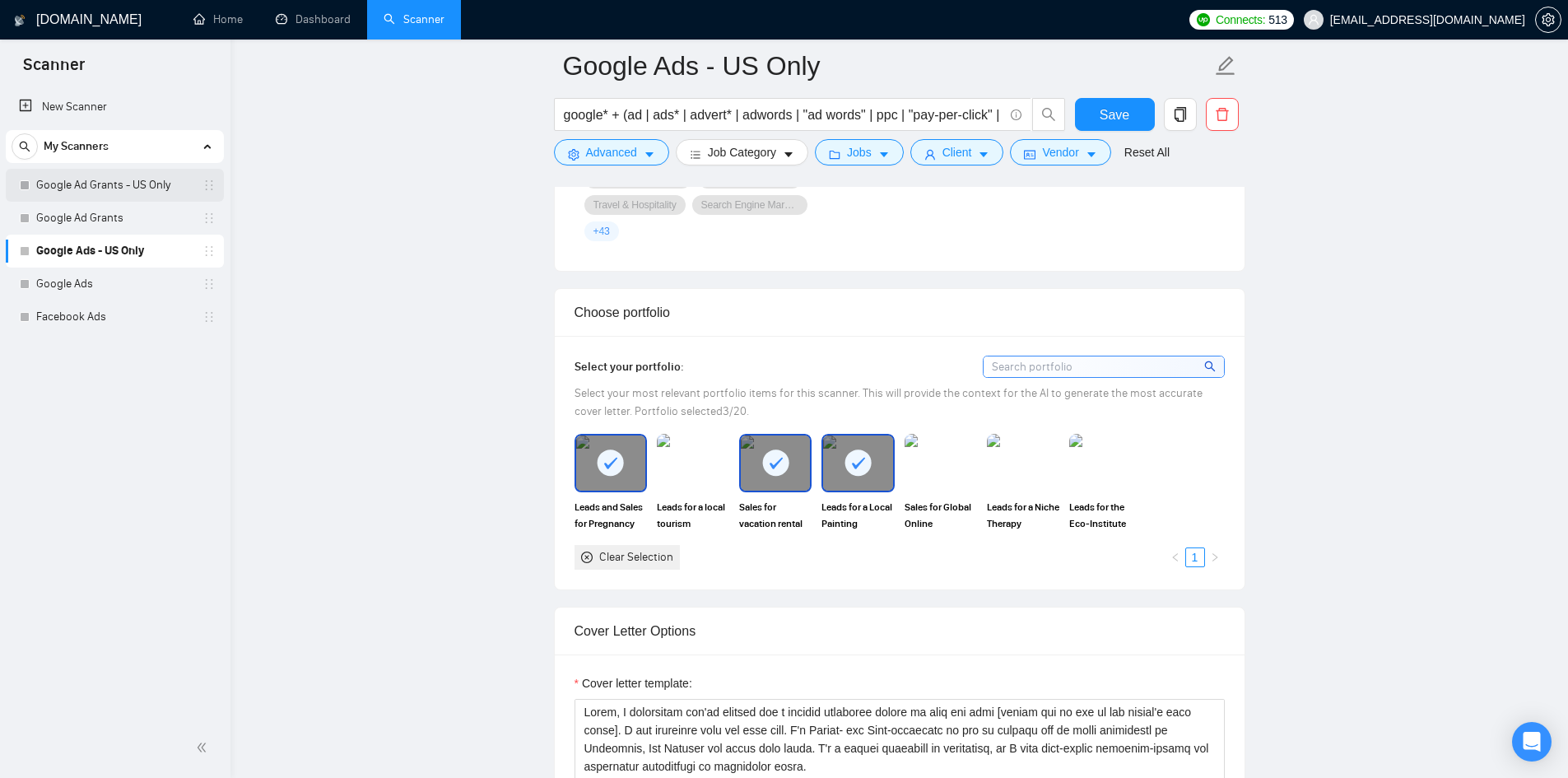
click at [112, 190] on link "Google Ad Grants - US Only" at bounding box center [115, 185] width 156 height 33
